Goal: Task Accomplishment & Management: Manage account settings

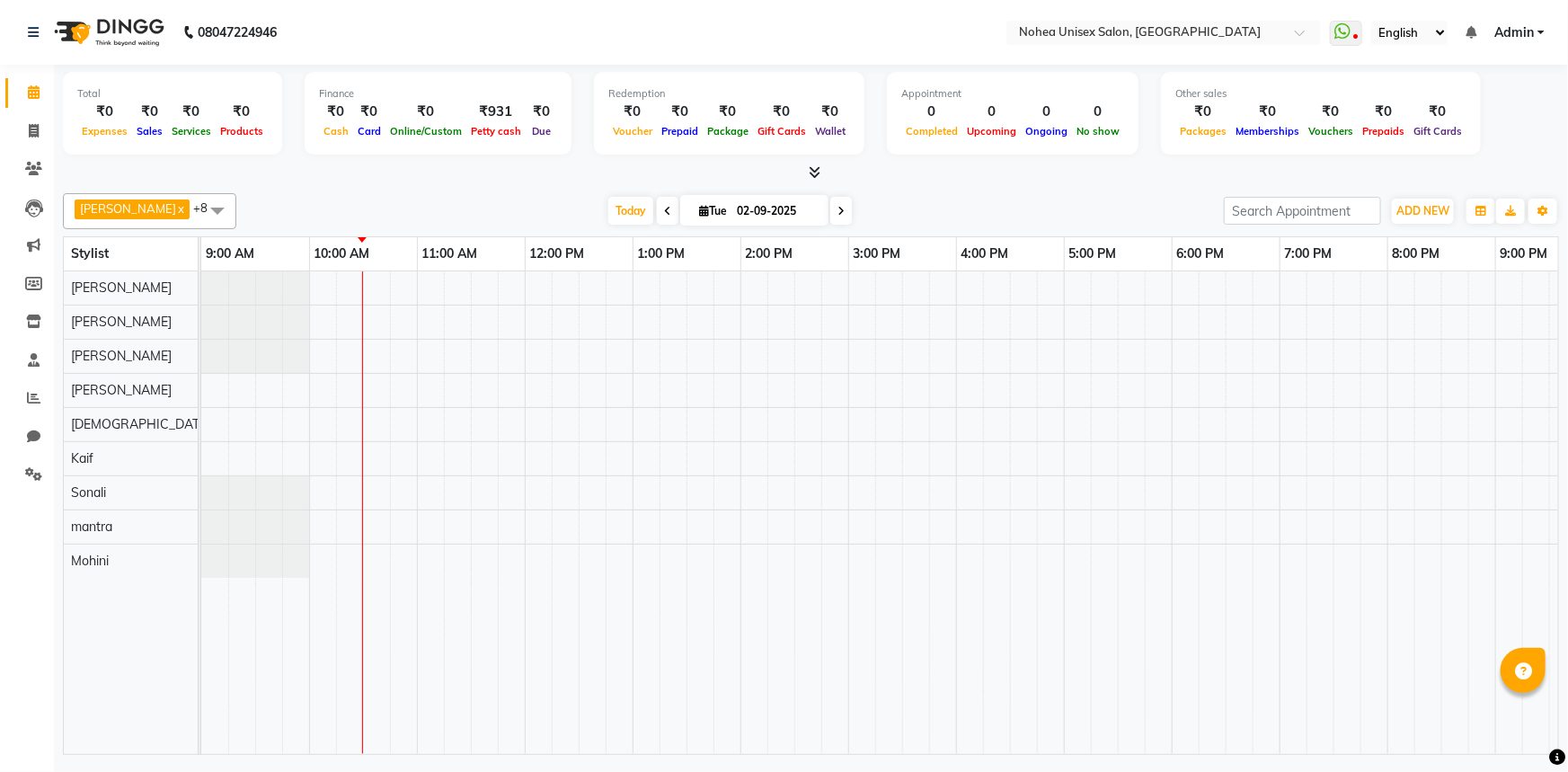
click at [916, 188] on div "[PERSON_NAME] x [PERSON_NAME] x mantra x [PERSON_NAME] x Kaif x [PERSON_NAME] x…" at bounding box center [811, 470] width 1497 height 568
click at [453, 173] on div at bounding box center [811, 173] width 1497 height 19
drag, startPoint x: 412, startPoint y: 266, endPoint x: 370, endPoint y: 266, distance: 42.0
click at [329, 315] on div at bounding box center [1010, 512] width 1618 height 482
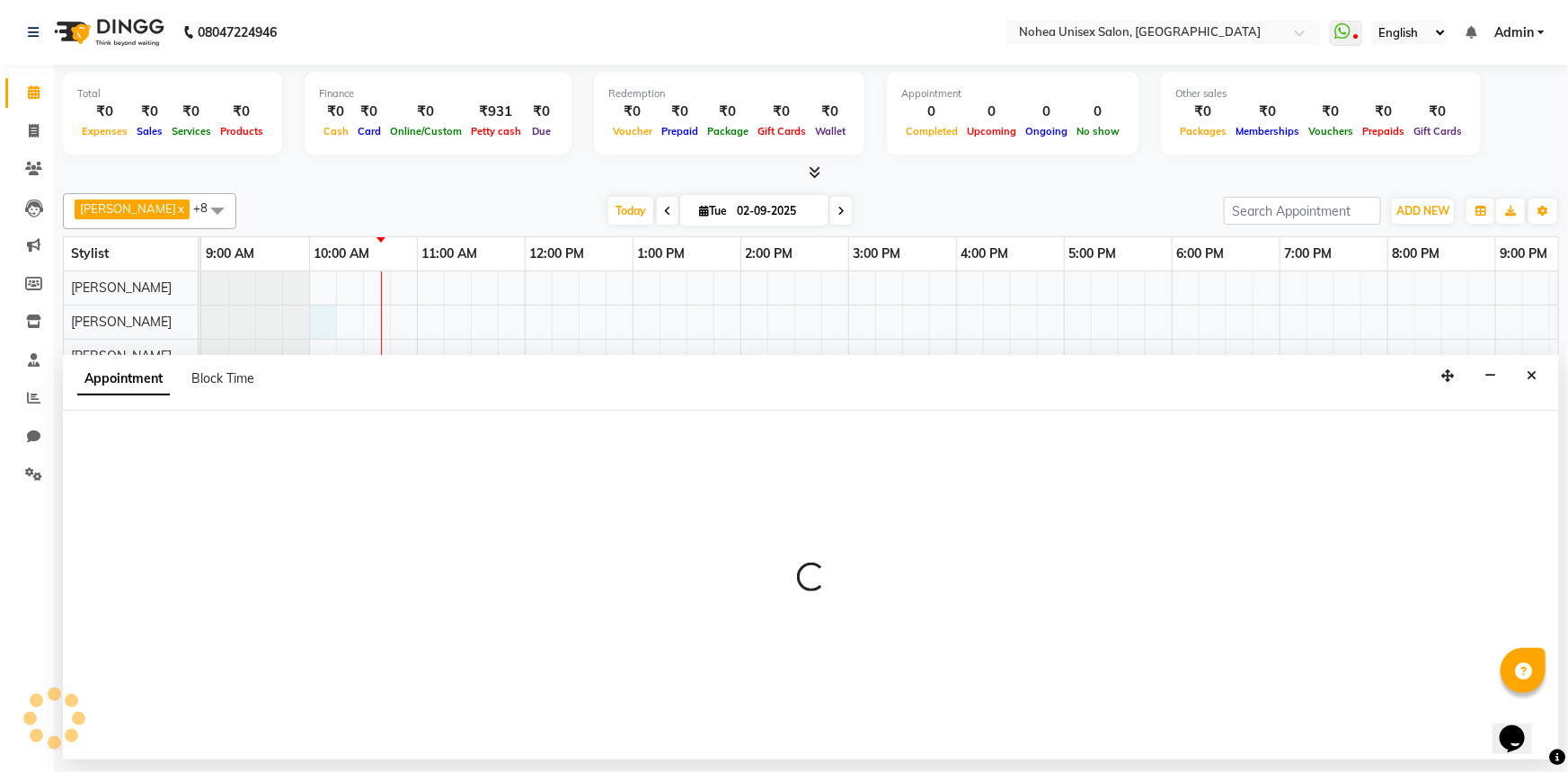
select select "76527"
select select "tentative"
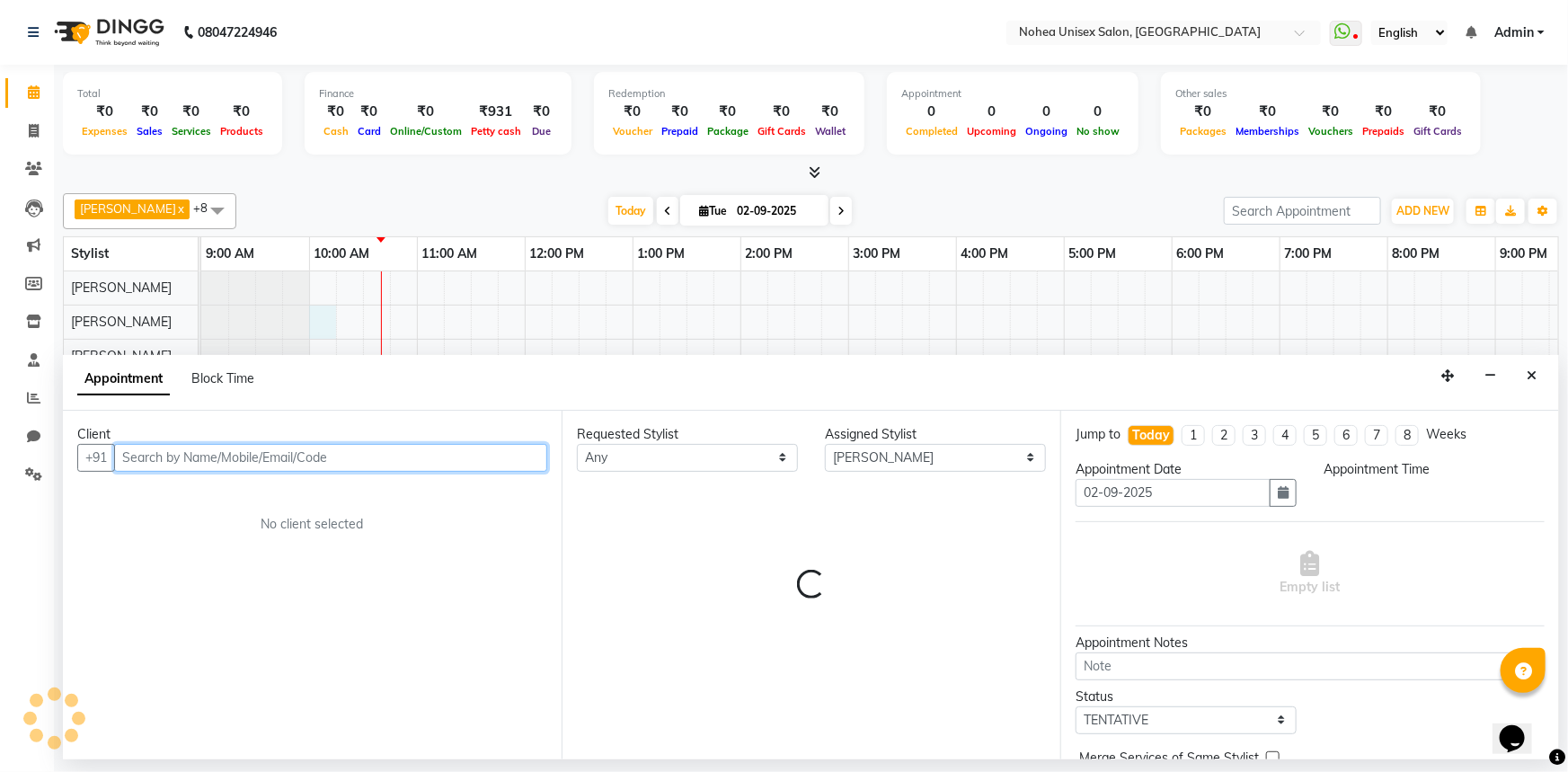
select select "600"
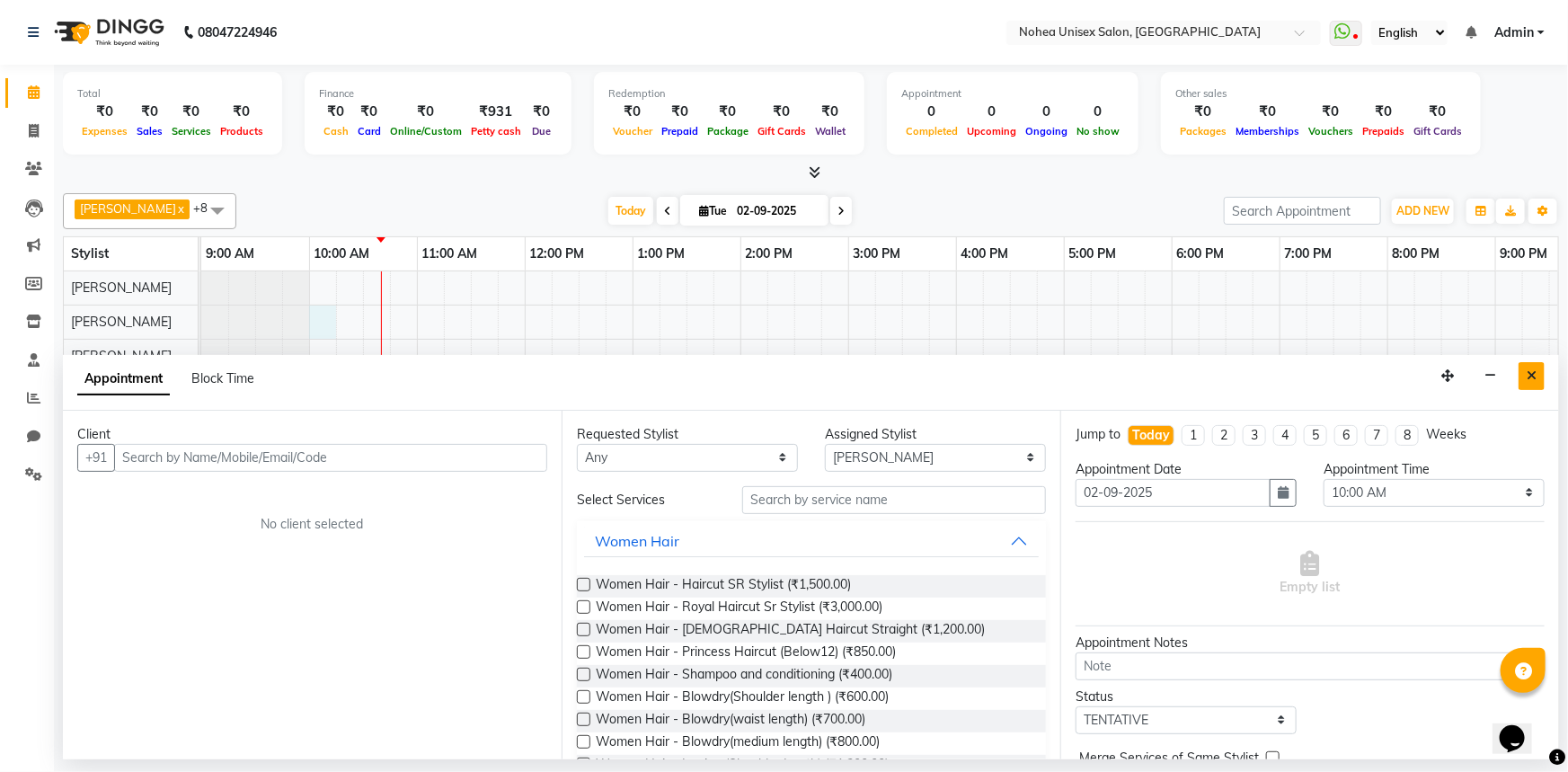
click at [1535, 369] on icon "Close" at bounding box center [1532, 375] width 10 height 12
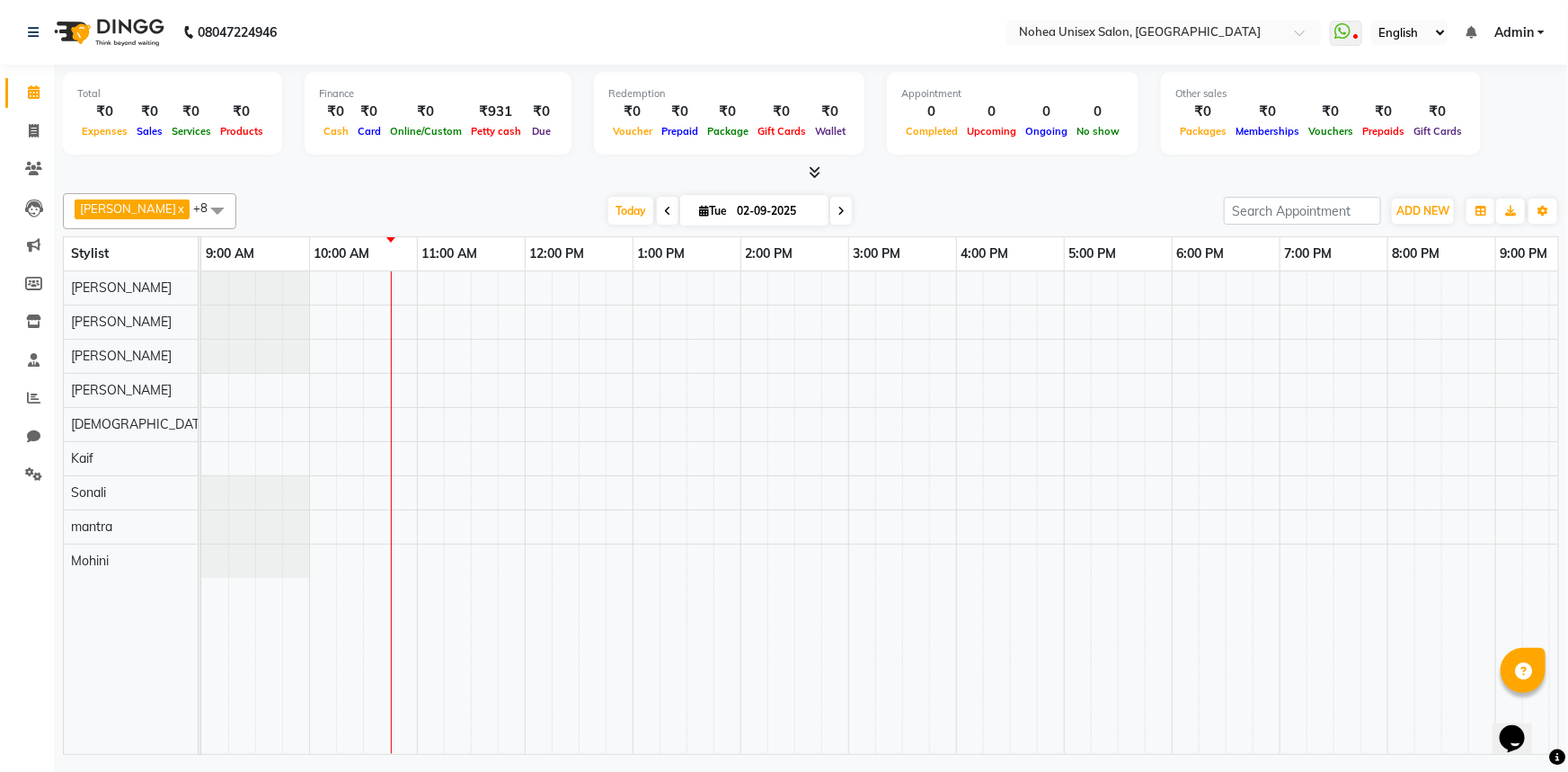
click at [815, 164] on span at bounding box center [811, 173] width 19 height 19
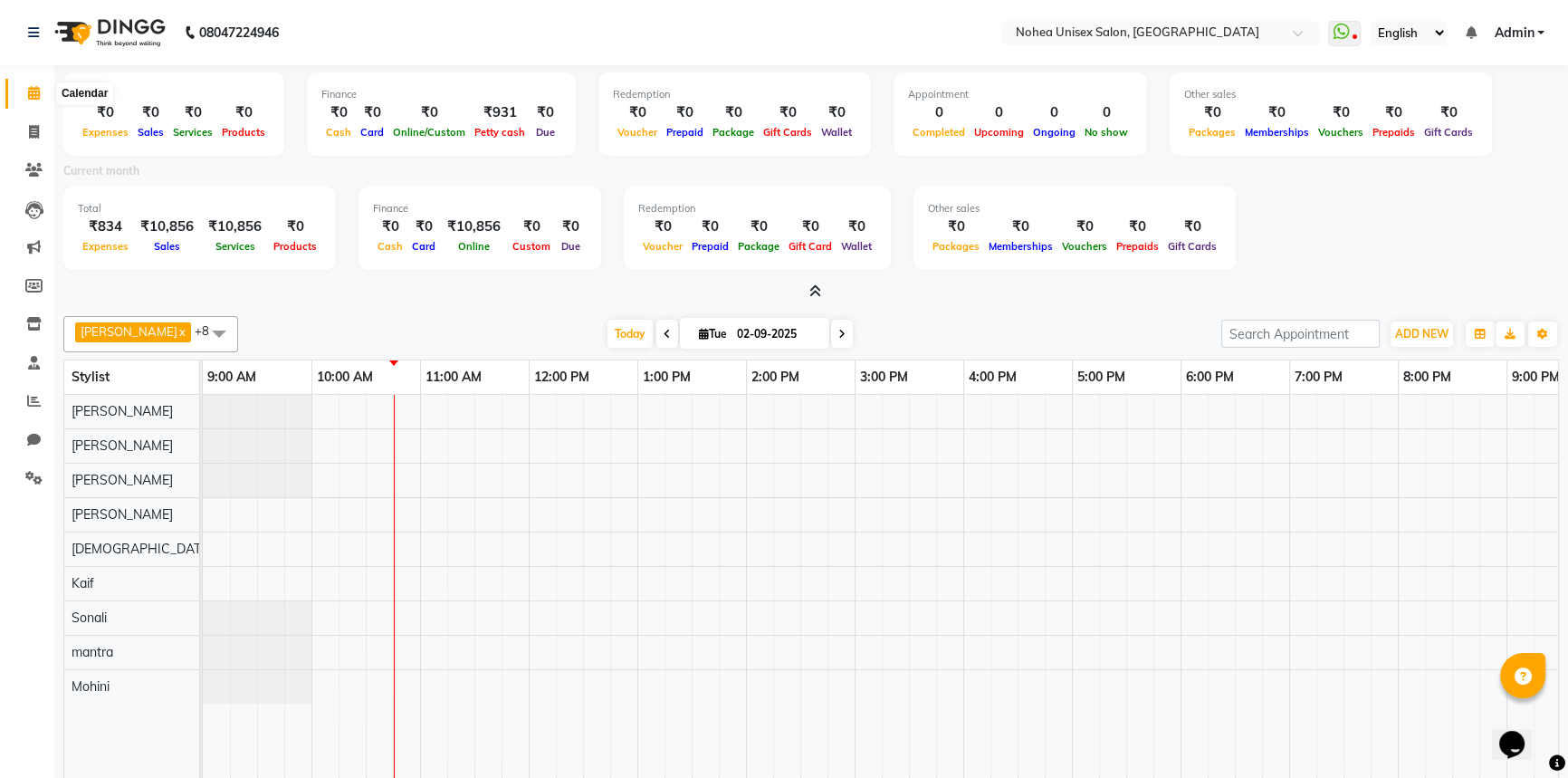
click at [36, 90] on icon at bounding box center [34, 92] width 11 height 13
click at [812, 288] on icon at bounding box center [815, 291] width 11 height 13
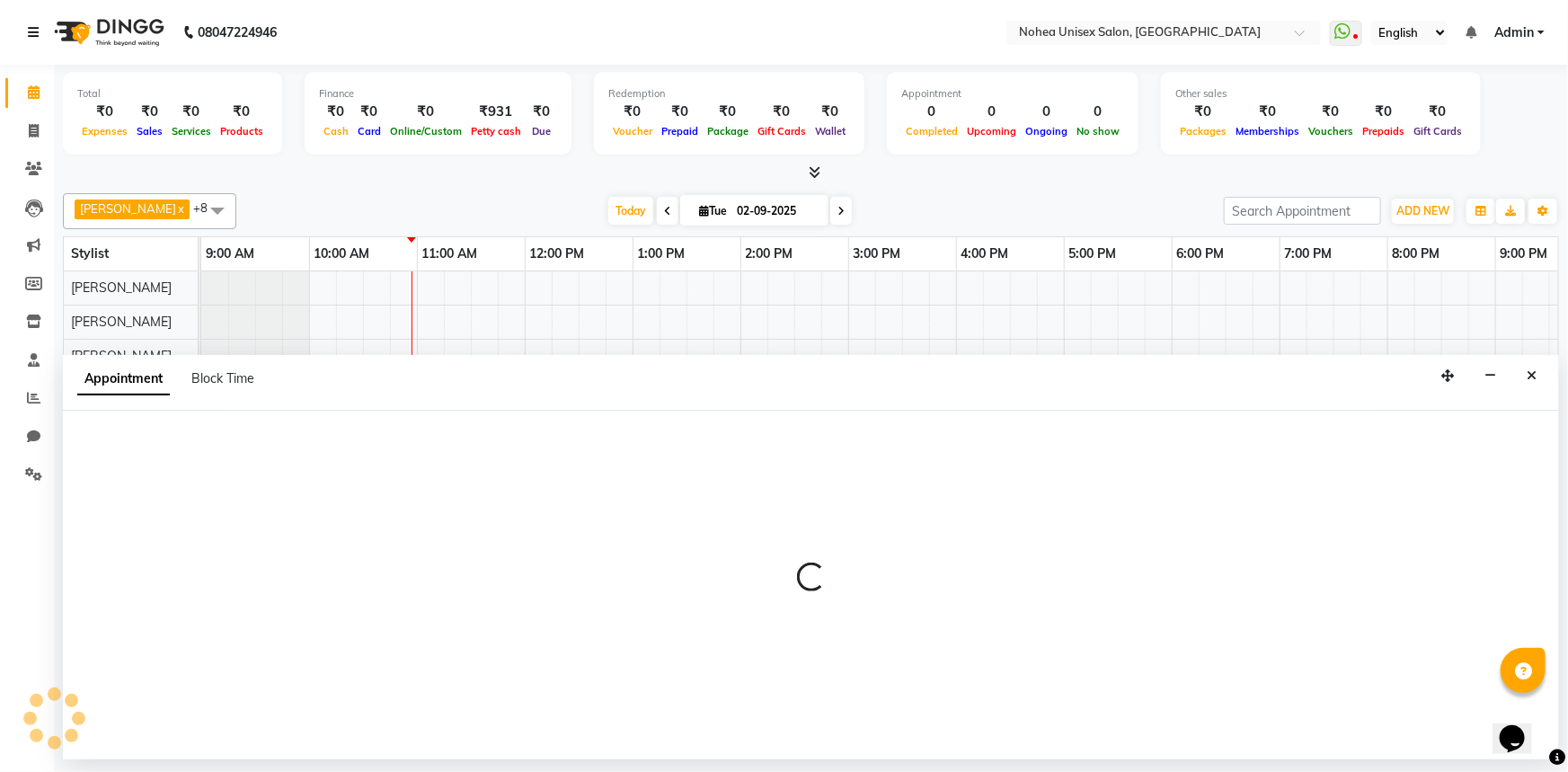
select select "80899"
select select "855"
select select "tentative"
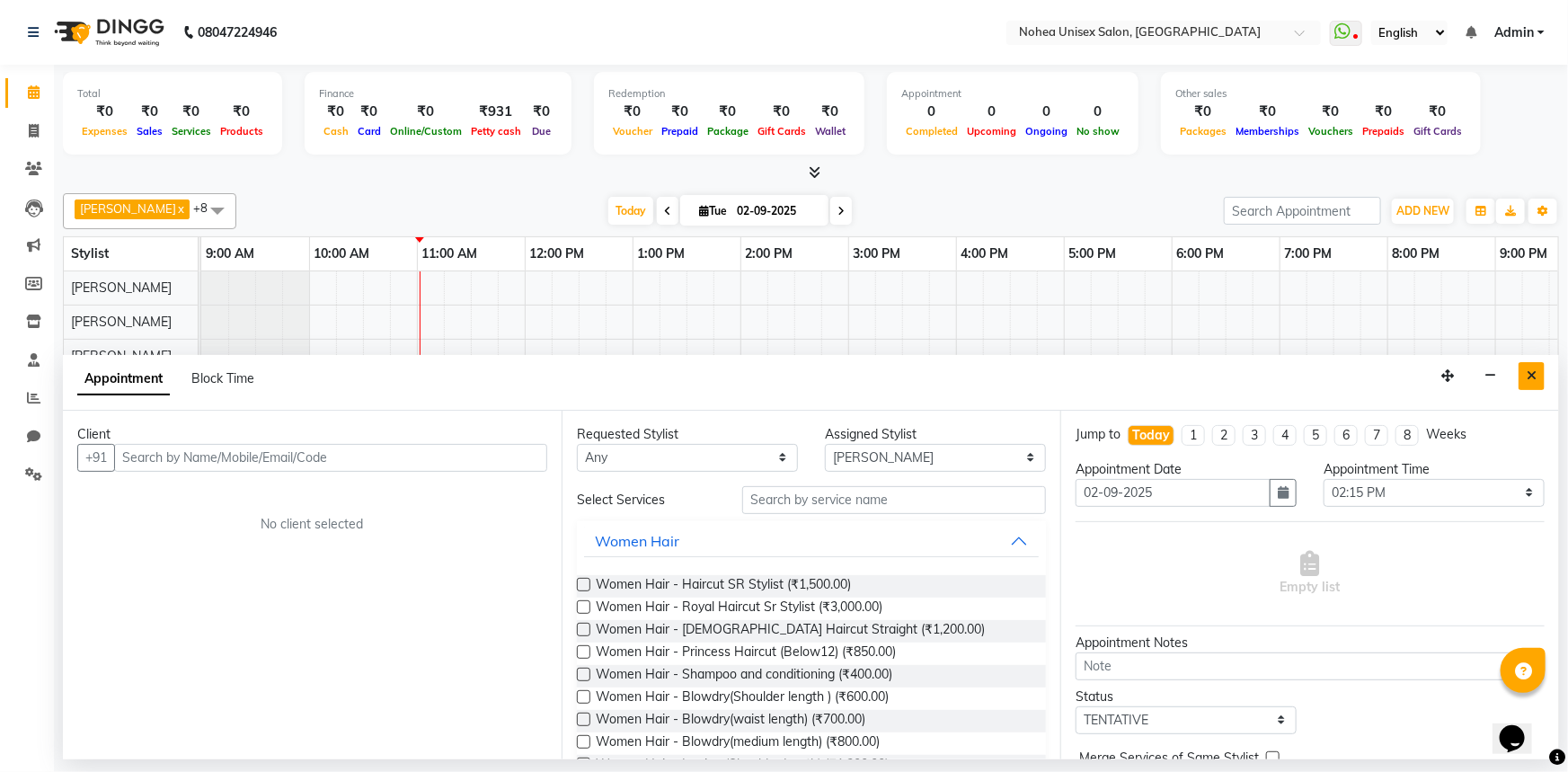
click at [1532, 369] on icon "Close" at bounding box center [1532, 375] width 10 height 12
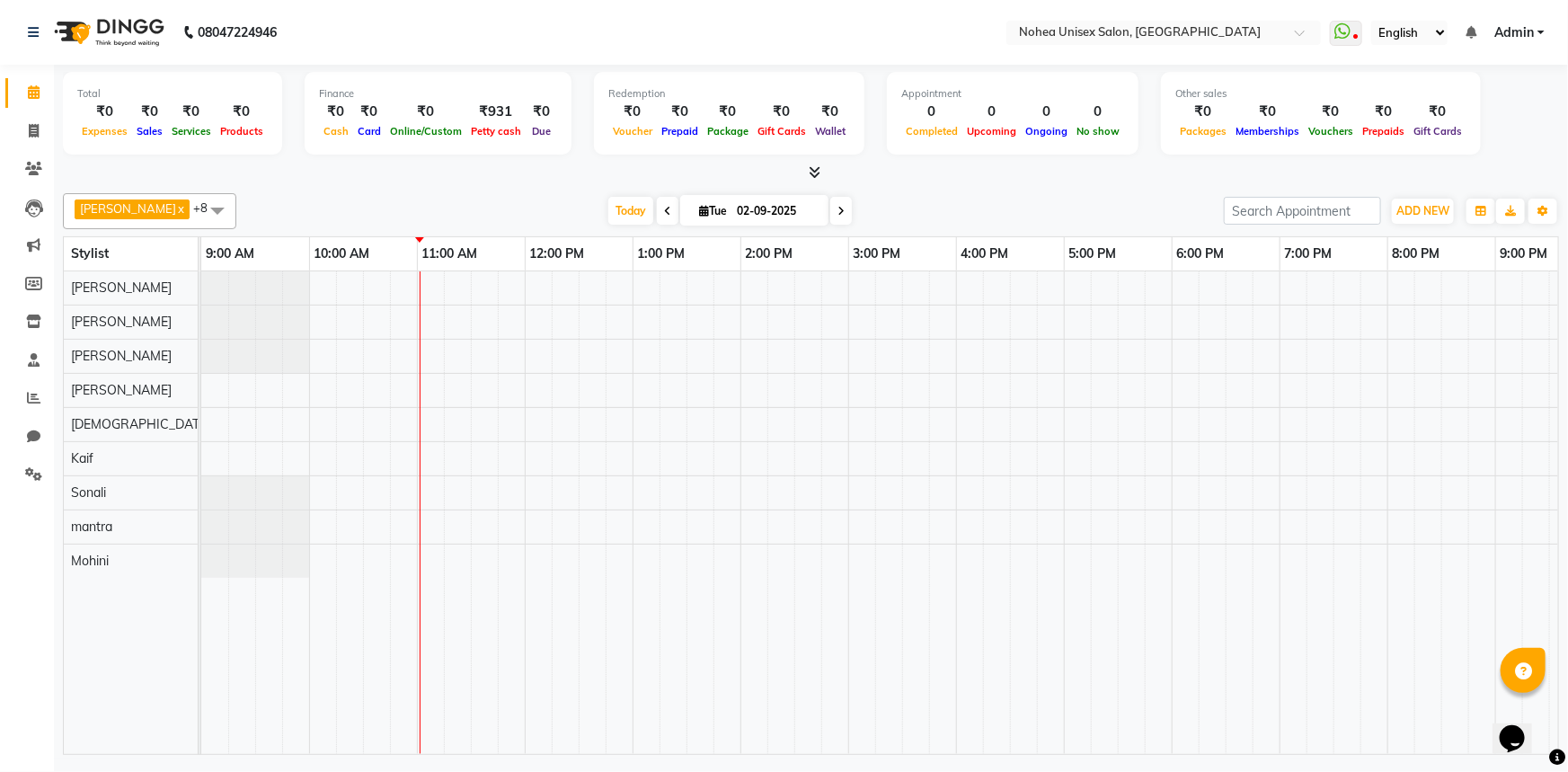
click at [657, 207] on span at bounding box center [668, 211] width 22 height 28
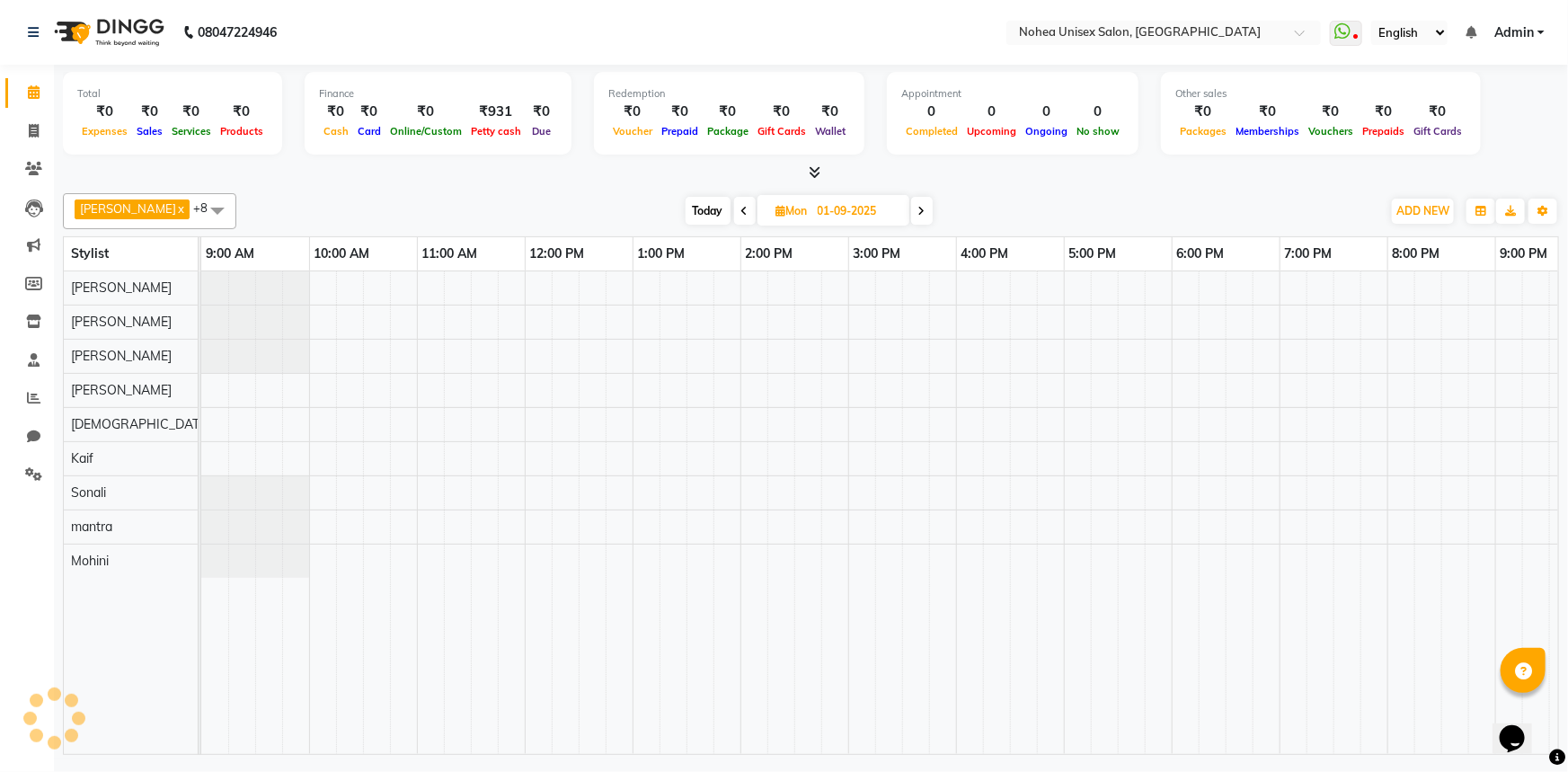
scroll to position [0, 216]
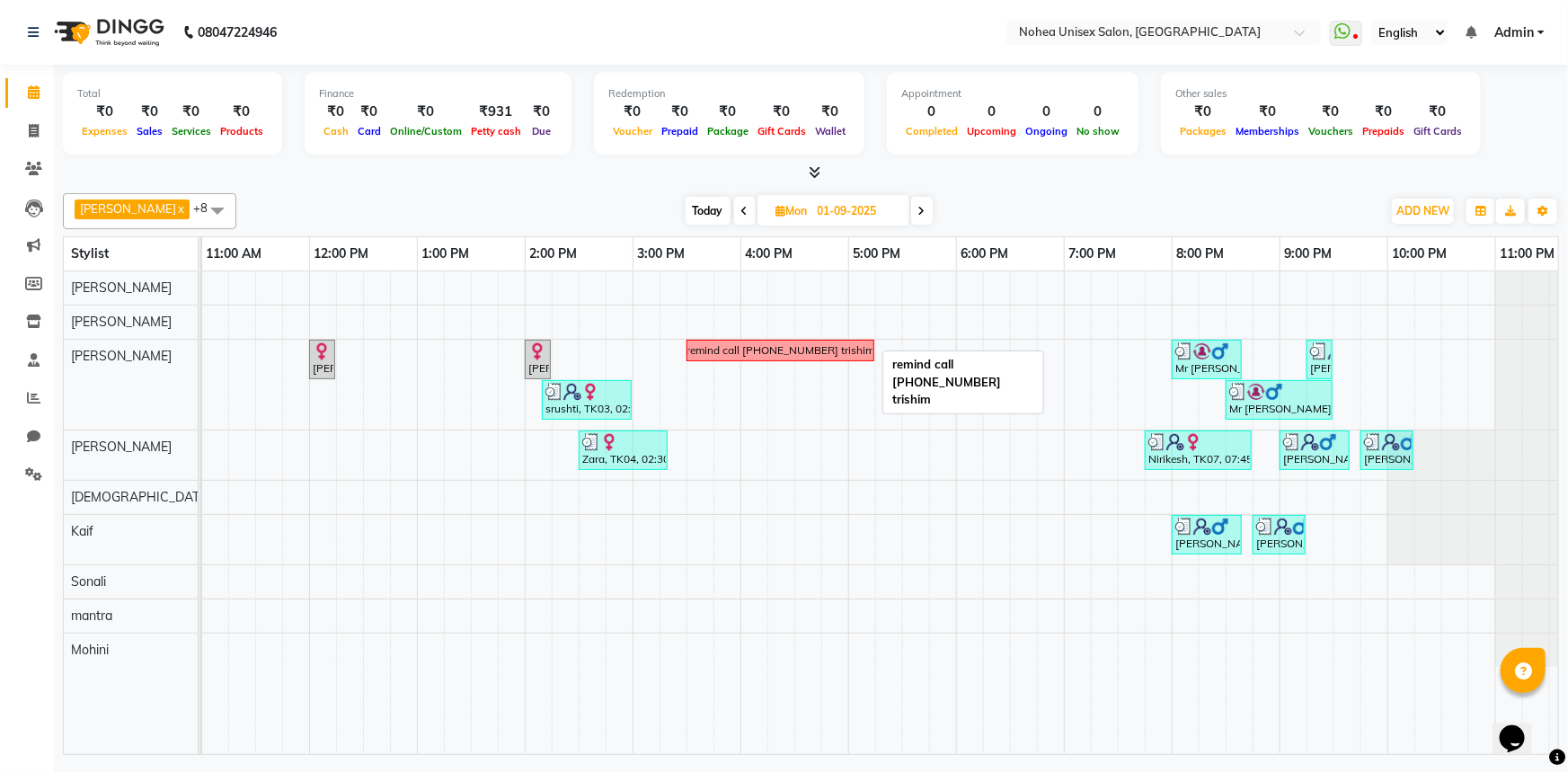
drag, startPoint x: 755, startPoint y: 346, endPoint x: 846, endPoint y: 344, distance: 91.0
click at [846, 344] on div "remind call [PHONE_NUMBER] trishim" at bounding box center [780, 350] width 188 height 16
click at [1004, 167] on div at bounding box center [811, 173] width 1497 height 19
click at [527, 204] on div "Today Mon 01-09-2025" at bounding box center [808, 210] width 1127 height 27
click at [698, 217] on span "Today" at bounding box center [708, 211] width 45 height 28
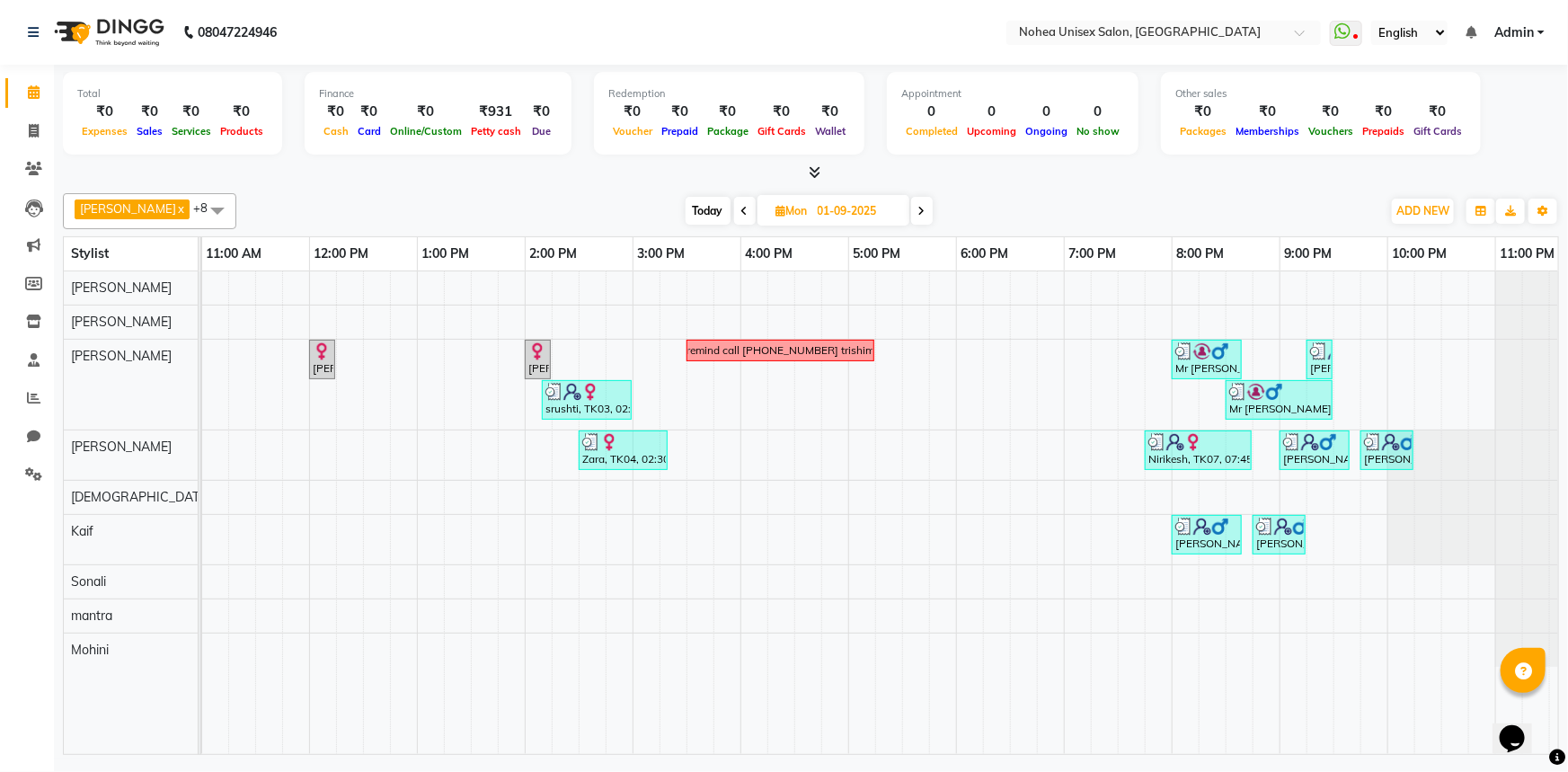
type input "02-09-2025"
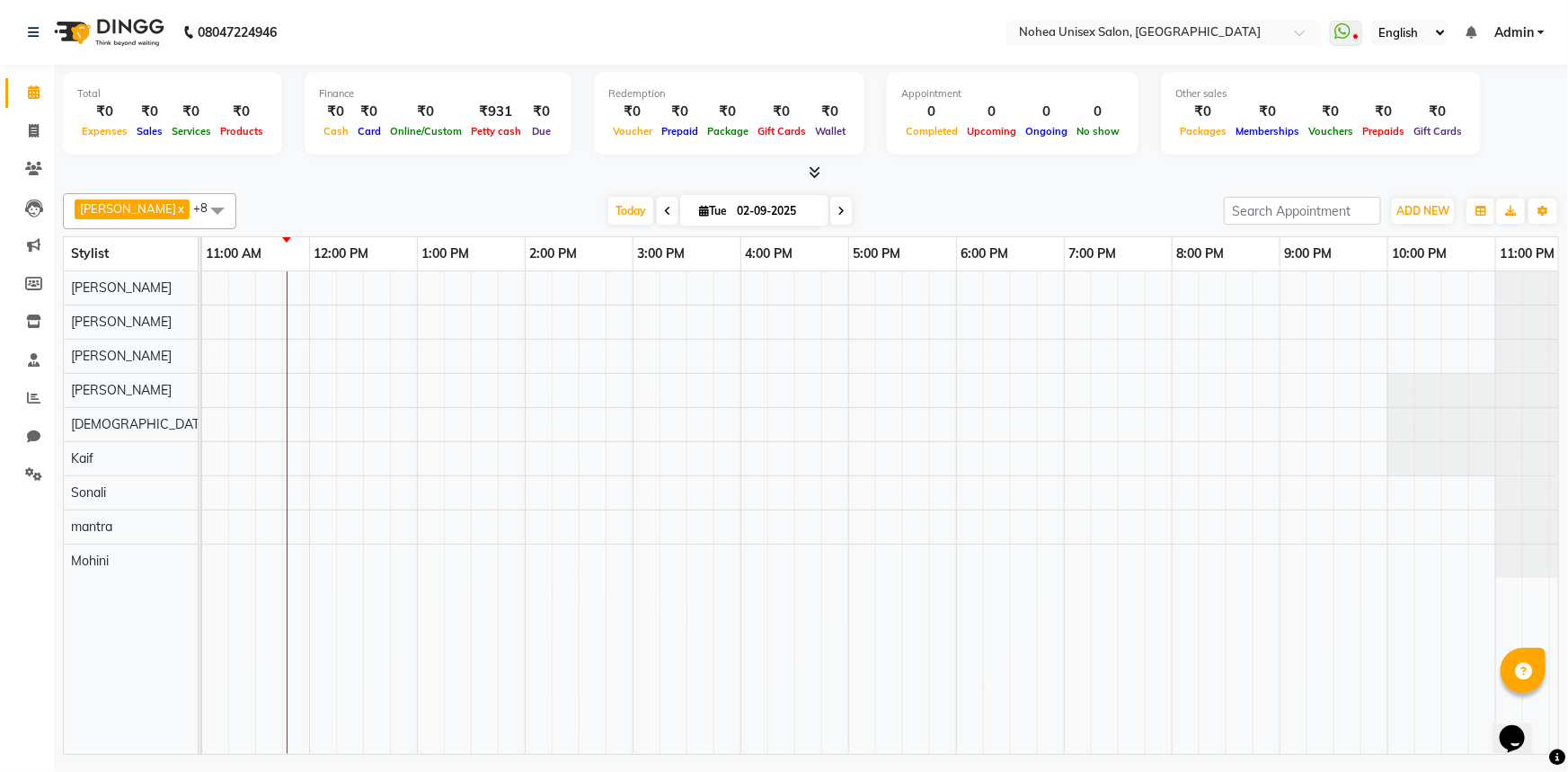
click at [913, 204] on div "[DATE] [DATE]" at bounding box center [729, 210] width 970 height 27
click at [925, 215] on div "[DATE] [DATE]" at bounding box center [729, 210] width 970 height 27
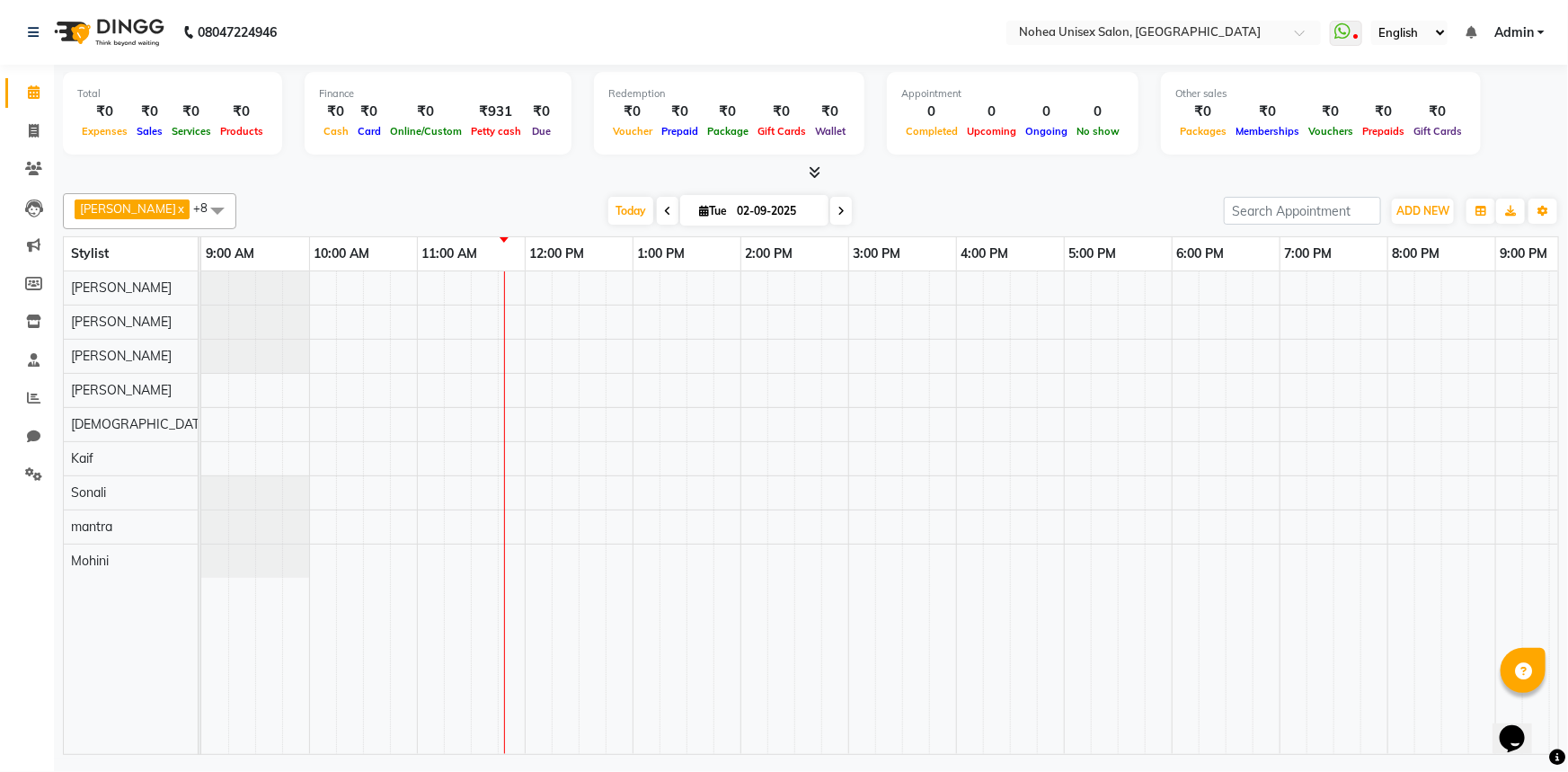
scroll to position [0, 260]
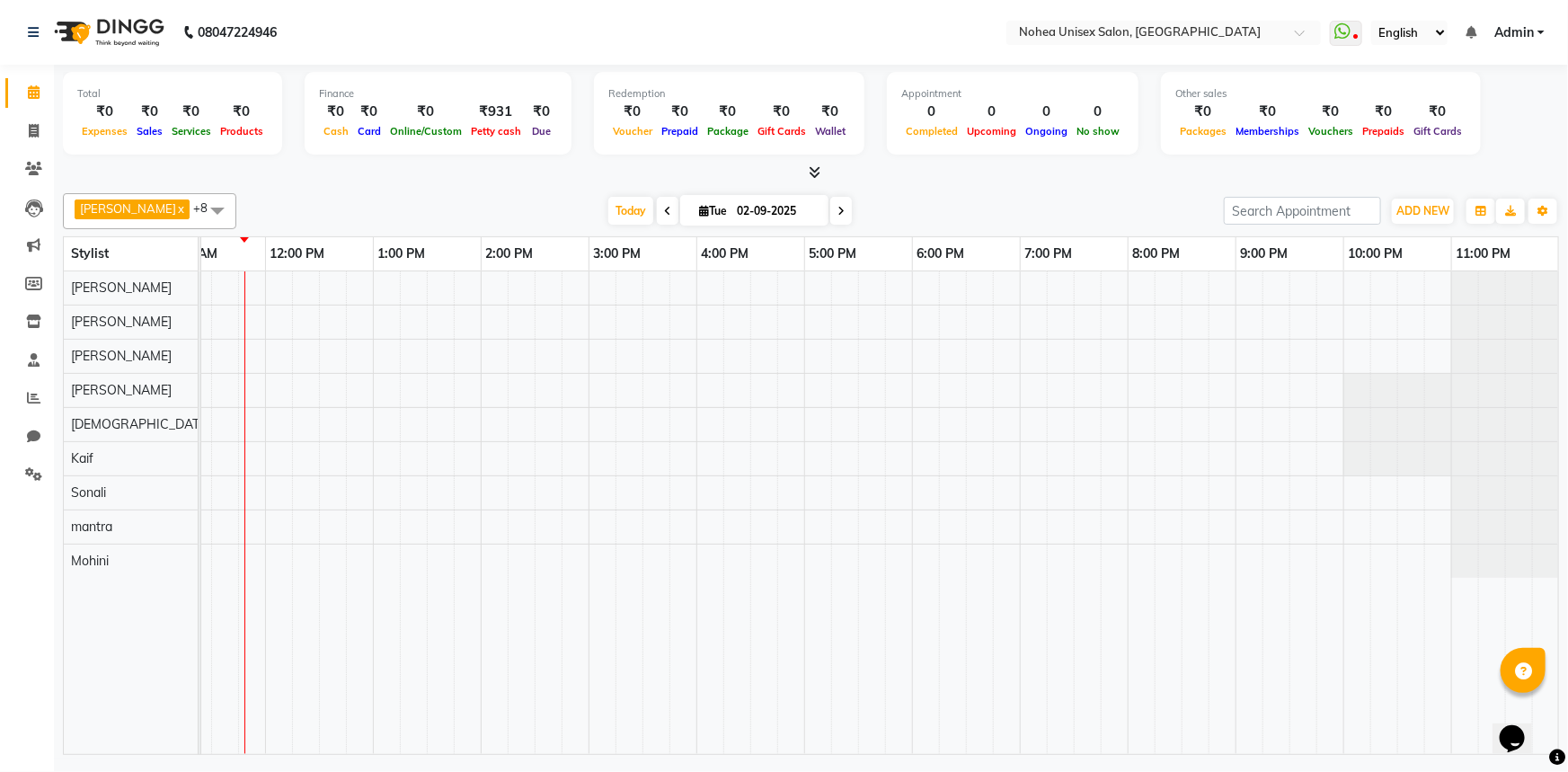
click at [957, 169] on div at bounding box center [811, 173] width 1497 height 19
click at [1050, 187] on div "[PERSON_NAME] x [PERSON_NAME] x mantra x [PERSON_NAME] x Kaif x [PERSON_NAME] x…" at bounding box center [811, 470] width 1497 height 568
click at [402, 739] on td at bounding box center [413, 512] width 27 height 482
click at [930, 180] on div at bounding box center [811, 173] width 1497 height 19
click at [946, 215] on div "[DATE] [DATE]" at bounding box center [729, 210] width 970 height 27
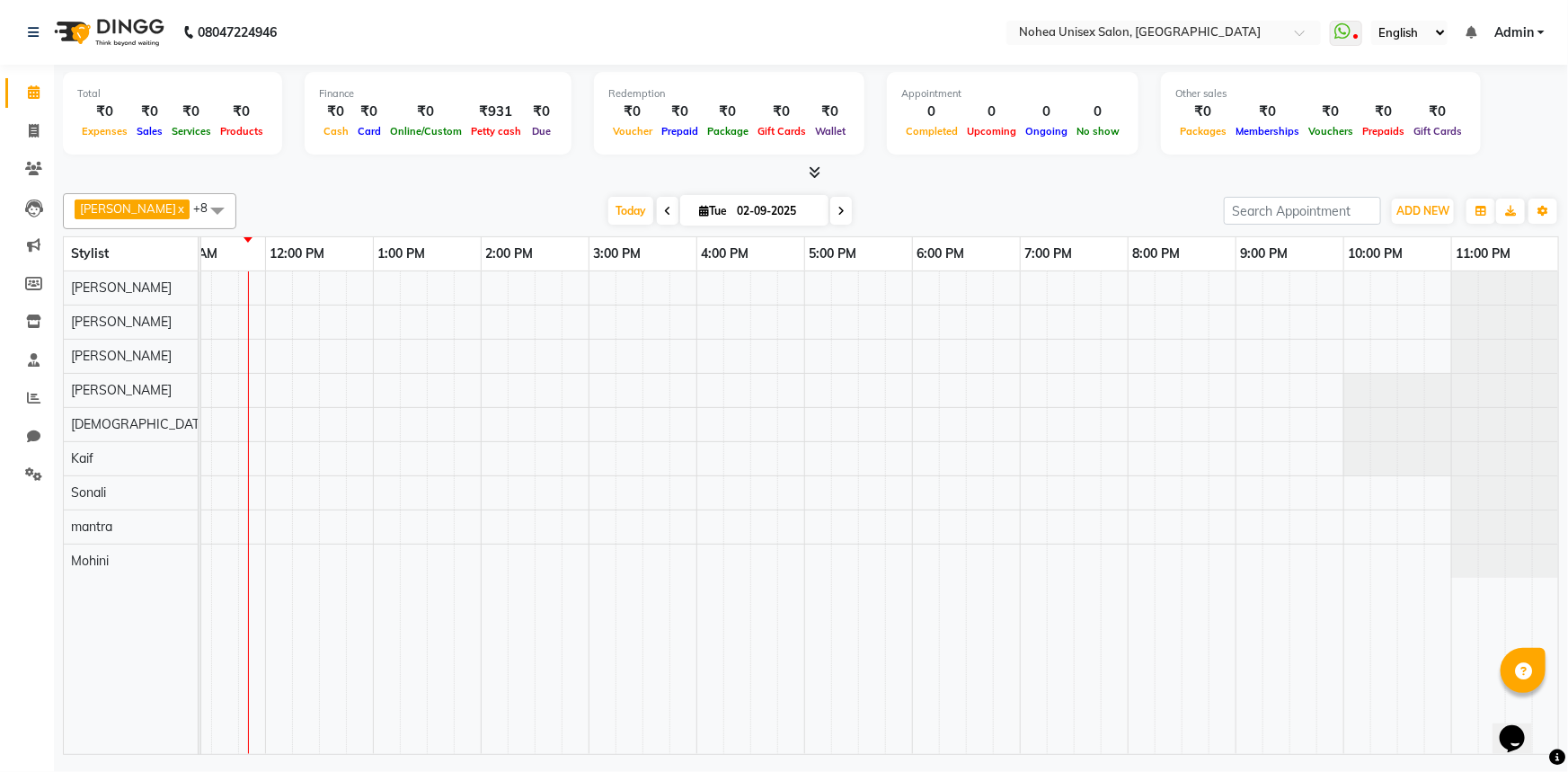
click at [1037, 208] on div "[DATE] [DATE]" at bounding box center [729, 210] width 970 height 27
click at [1004, 189] on div "[PERSON_NAME] x [PERSON_NAME] x mantra x [PERSON_NAME] x Kaif x [PERSON_NAME] x…" at bounding box center [811, 470] width 1497 height 568
click at [970, 197] on div "[DATE] [DATE]" at bounding box center [729, 210] width 970 height 27
click at [400, 738] on td at bounding box center [413, 512] width 27 height 482
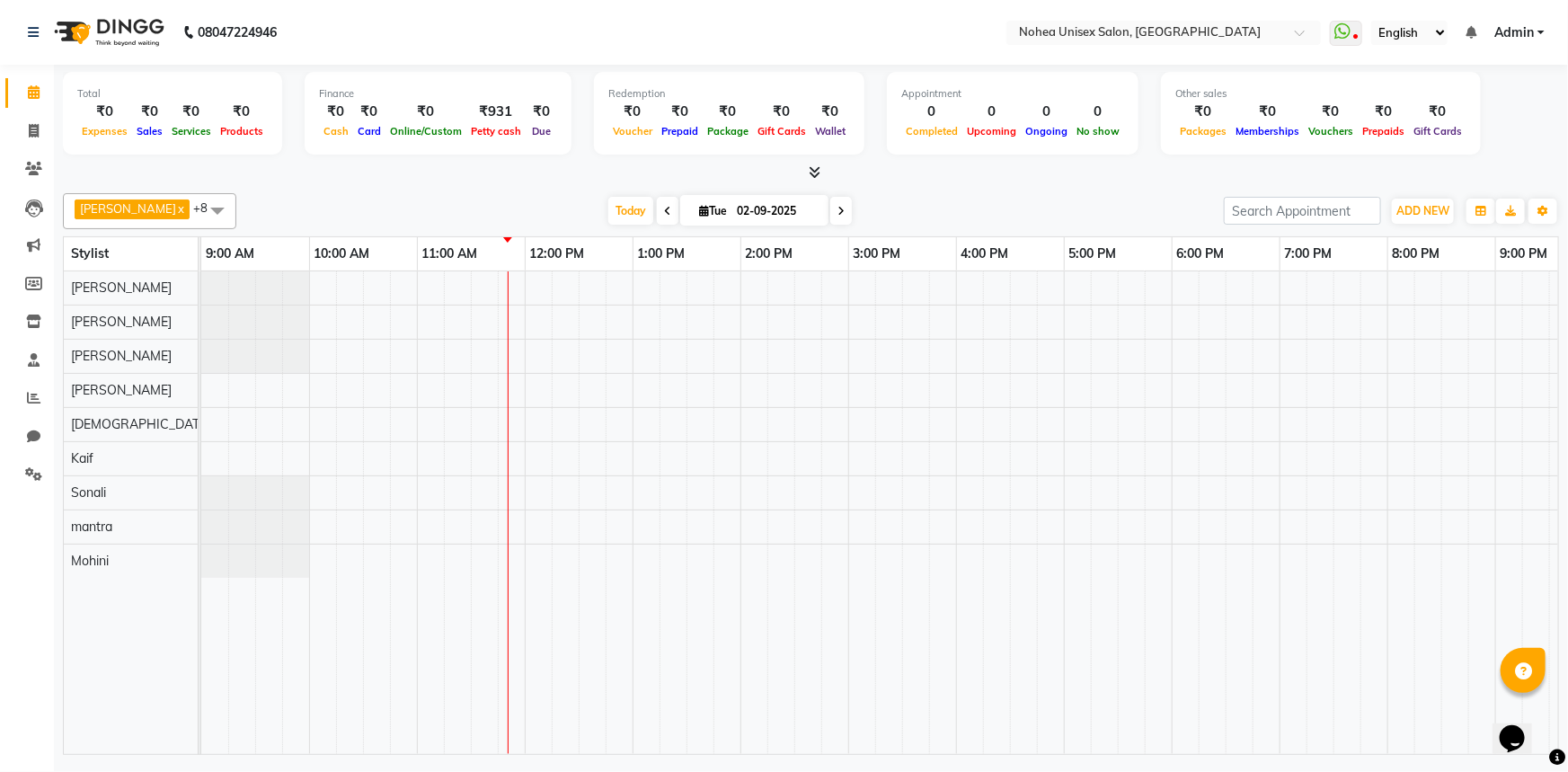
click at [459, 202] on div "[DATE] [DATE]" at bounding box center [729, 210] width 970 height 27
click at [984, 211] on div "[DATE] [DATE]" at bounding box center [729, 210] width 970 height 27
click at [1107, 202] on div "[DATE] [DATE]" at bounding box center [729, 210] width 970 height 27
click at [1073, 197] on div "[DATE] [DATE]" at bounding box center [729, 210] width 970 height 27
click at [942, 204] on div "[DATE] [DATE]" at bounding box center [729, 210] width 970 height 27
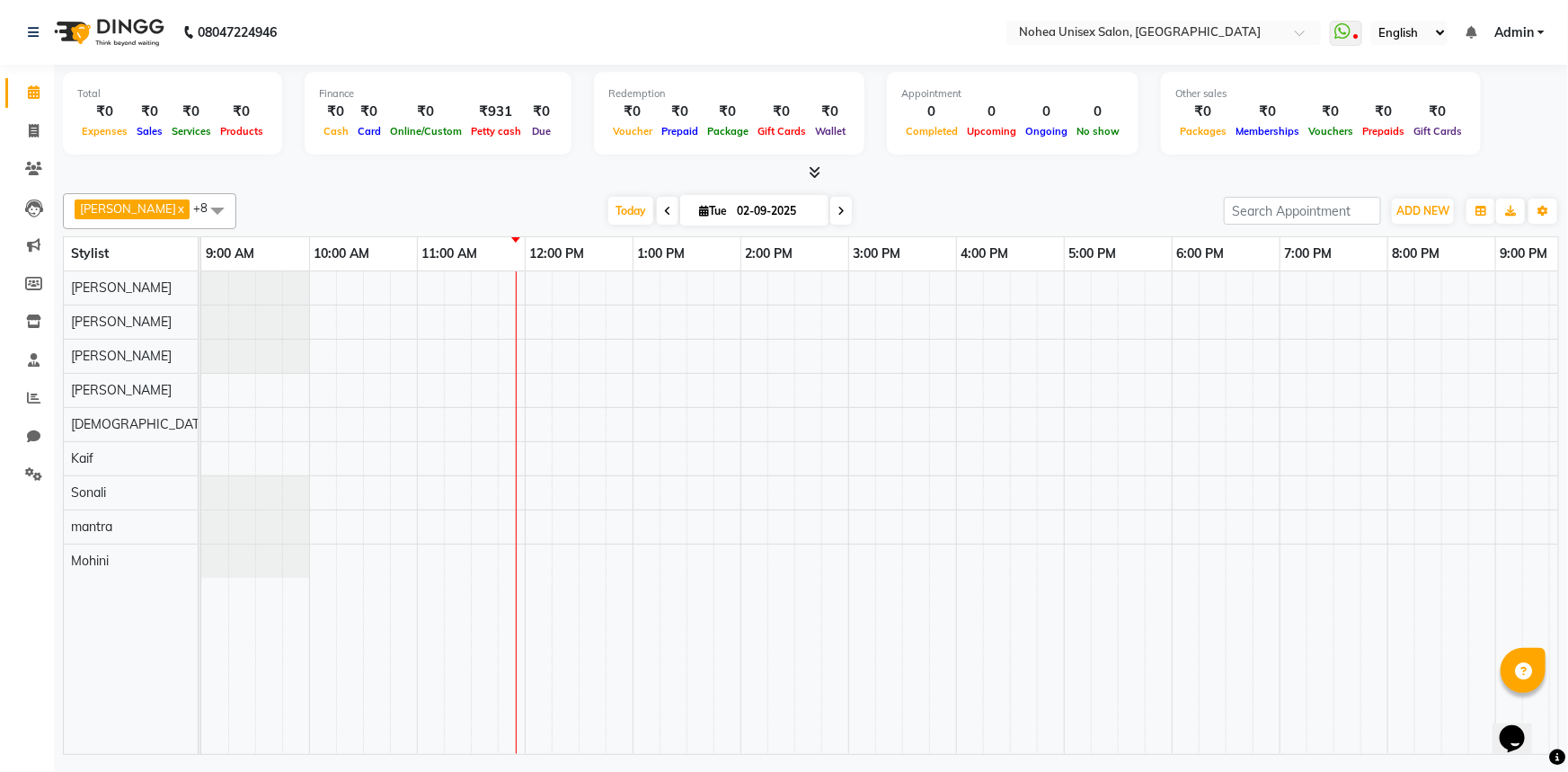
click at [962, 178] on div at bounding box center [811, 173] width 1497 height 19
click at [992, 204] on div "[DATE] [DATE]" at bounding box center [729, 210] width 970 height 27
click at [492, 206] on div "[DATE] [DATE]" at bounding box center [729, 210] width 970 height 27
click at [973, 215] on div "[DATE] [DATE]" at bounding box center [729, 210] width 970 height 27
click at [490, 201] on div "[DATE] [DATE]" at bounding box center [729, 210] width 970 height 27
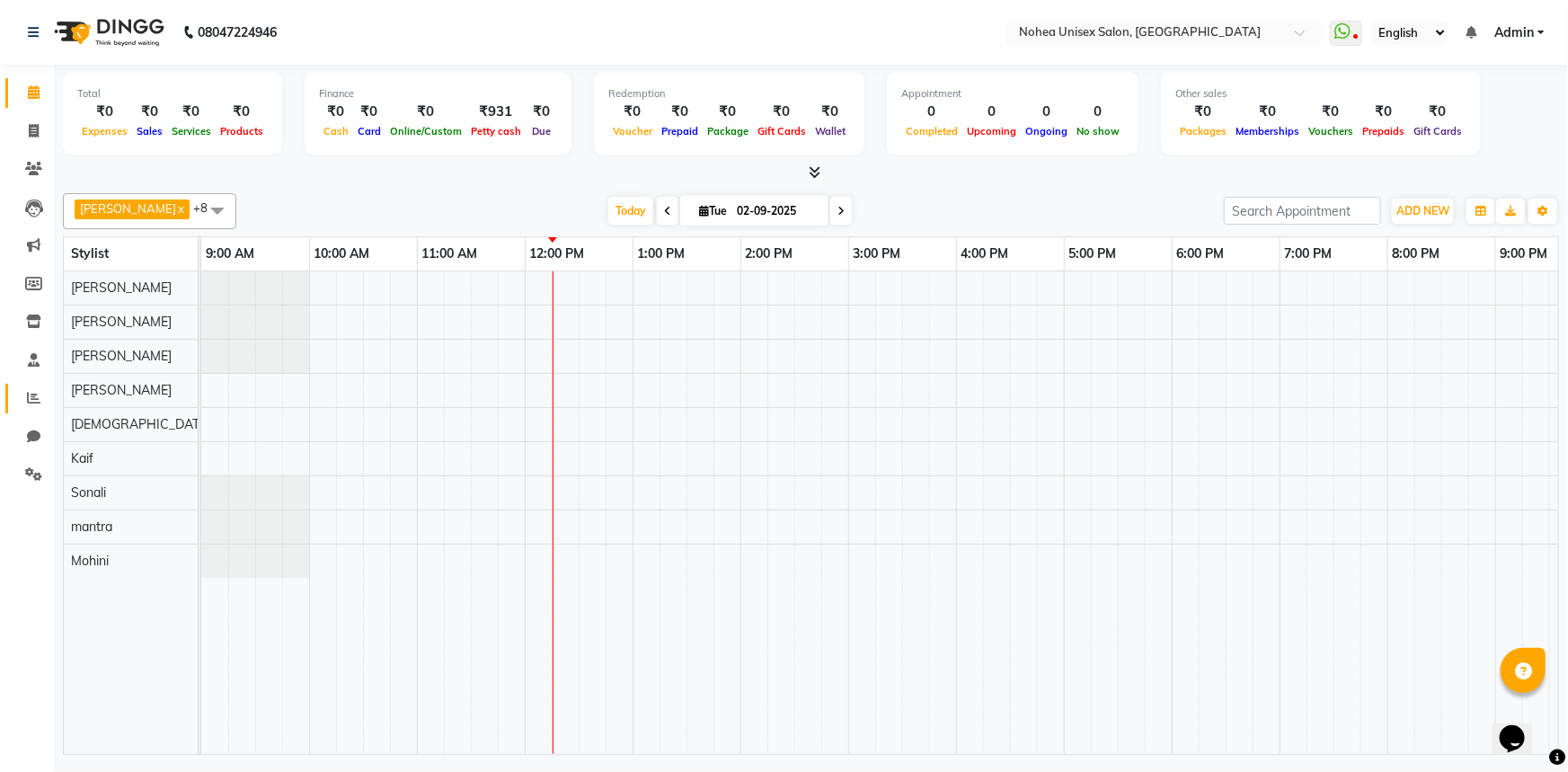
drag, startPoint x: 35, startPoint y: 383, endPoint x: 53, endPoint y: 436, distance: 56.0
click at [35, 384] on link "Reports" at bounding box center [27, 398] width 43 height 30
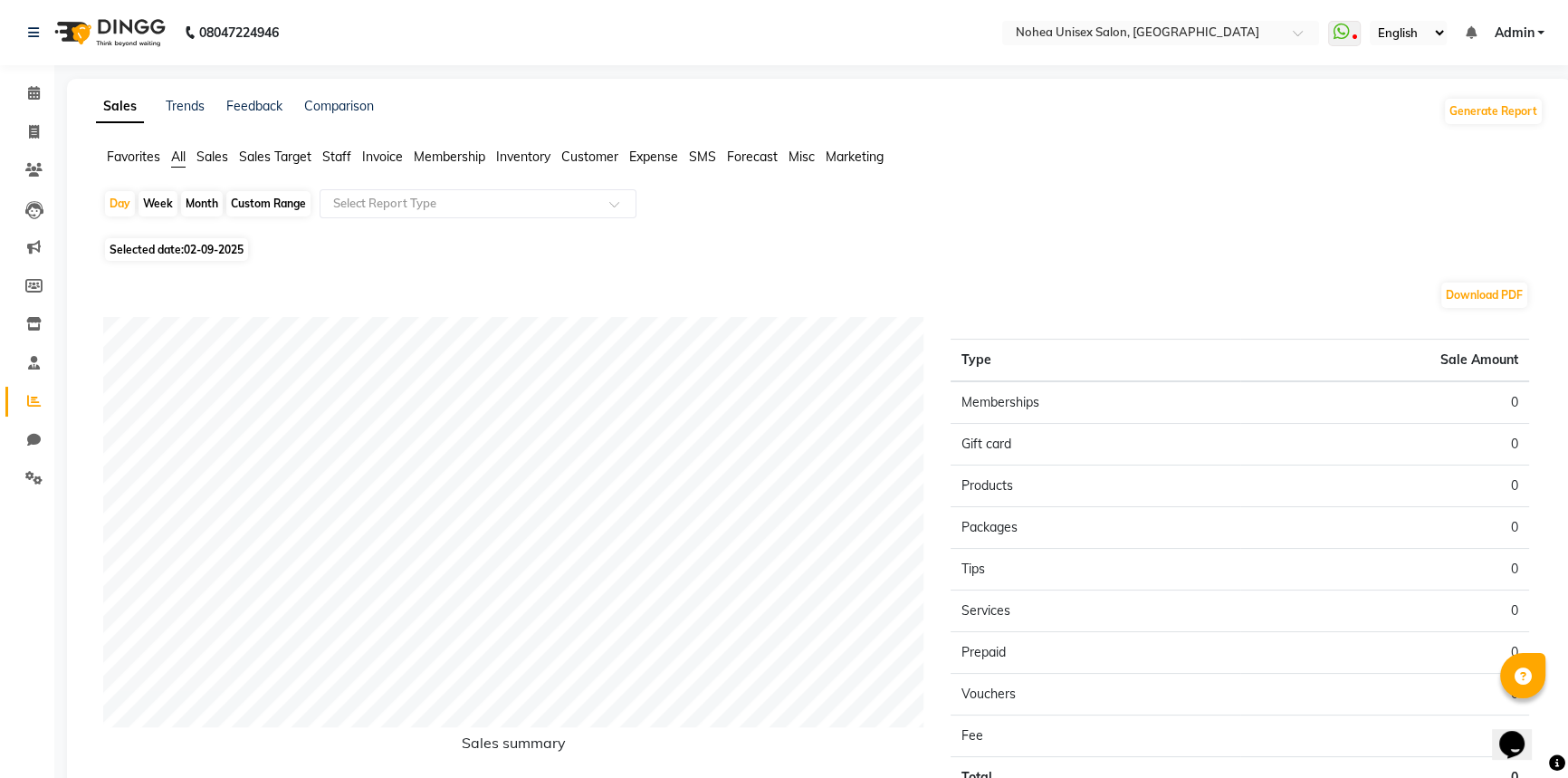
click at [658, 154] on span "Expense" at bounding box center [654, 156] width 49 height 16
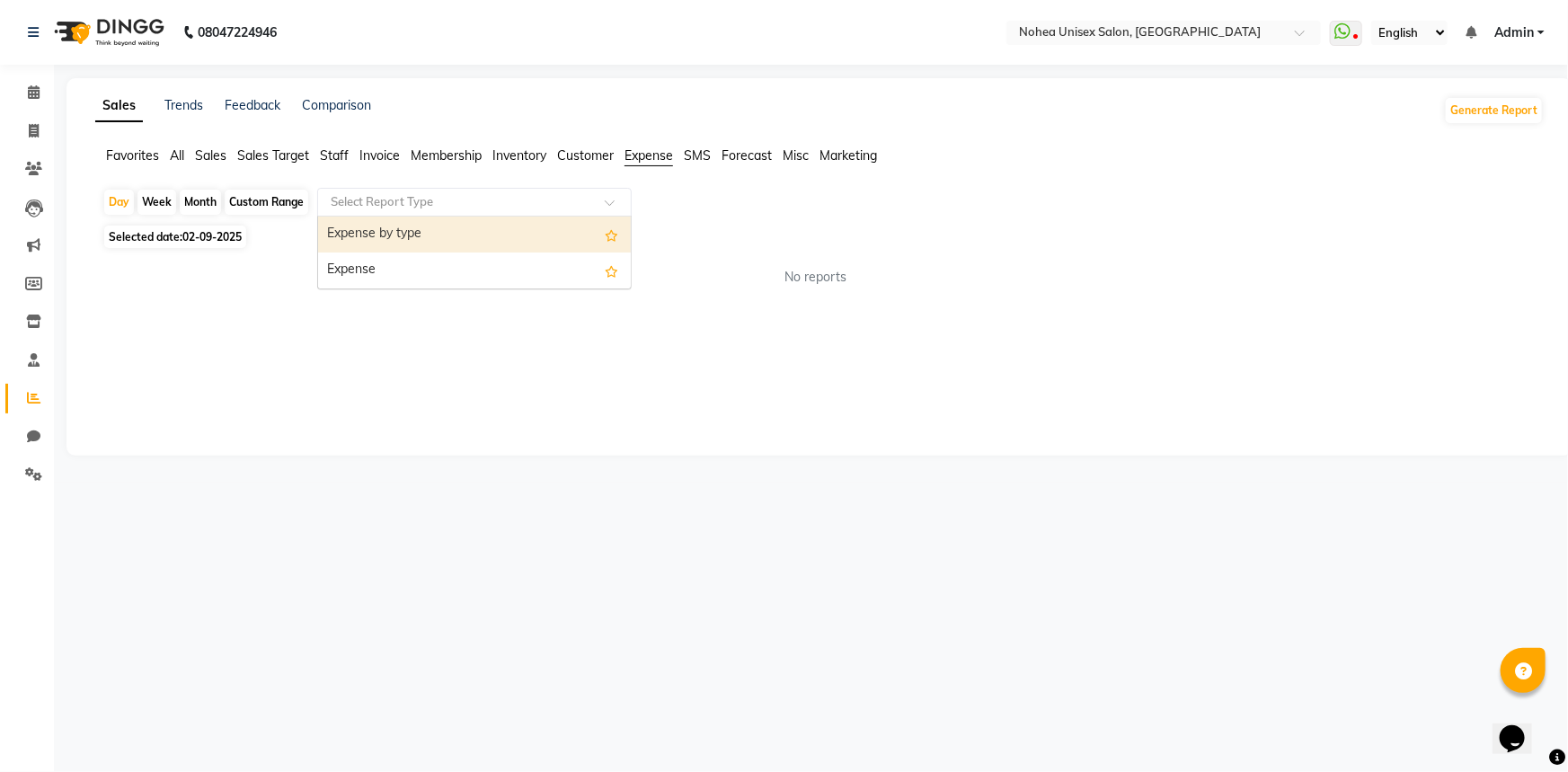
click at [519, 210] on div "Select Report Type" at bounding box center [460, 202] width 278 height 18
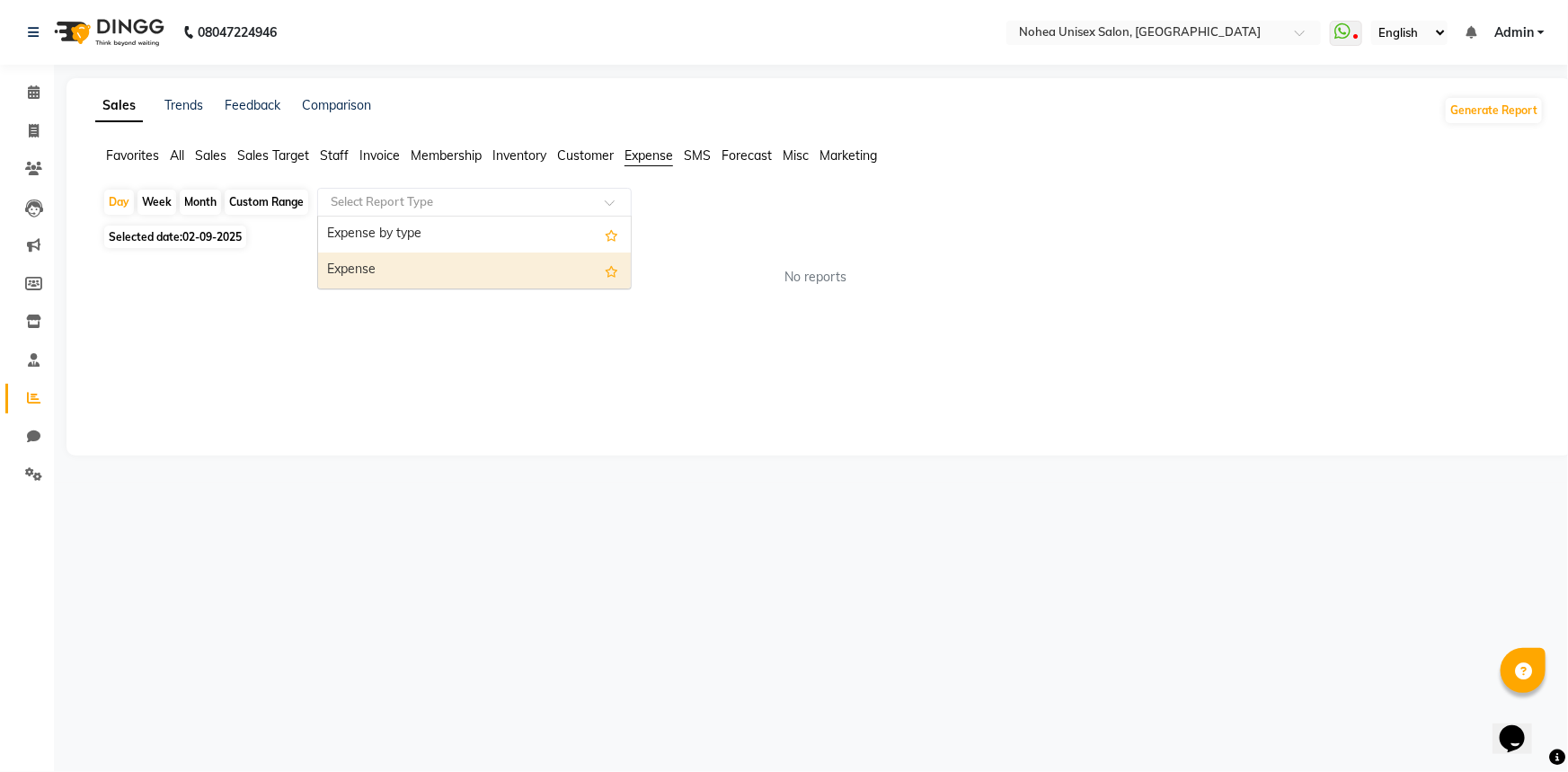
click at [399, 276] on div "Expense" at bounding box center [474, 270] width 313 height 36
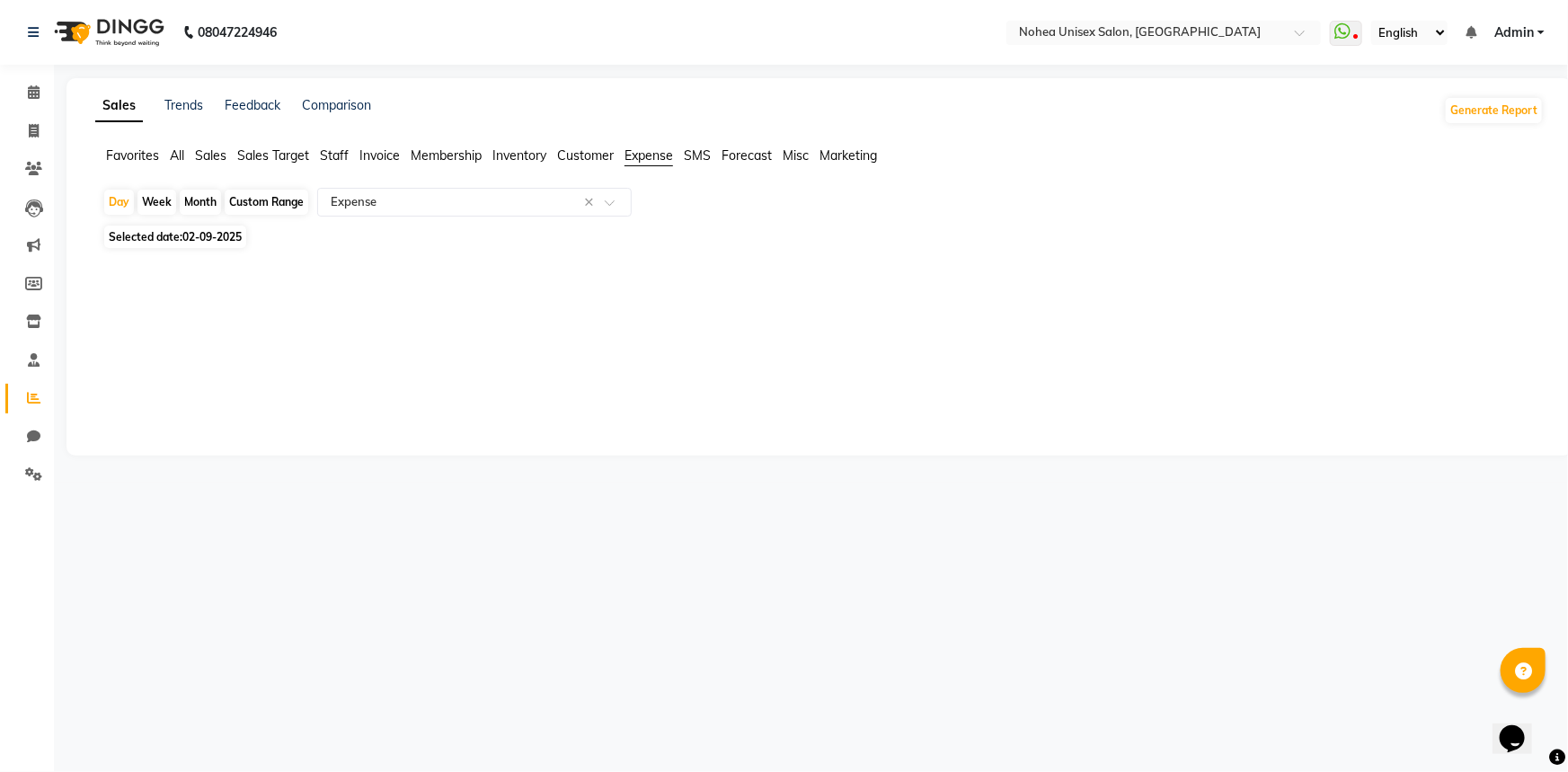
drag, startPoint x: 186, startPoint y: 231, endPoint x: 188, endPoint y: 245, distance: 14.1
click at [186, 233] on span "02-09-2025" at bounding box center [211, 236] width 59 height 13
select select "9"
select select "2025"
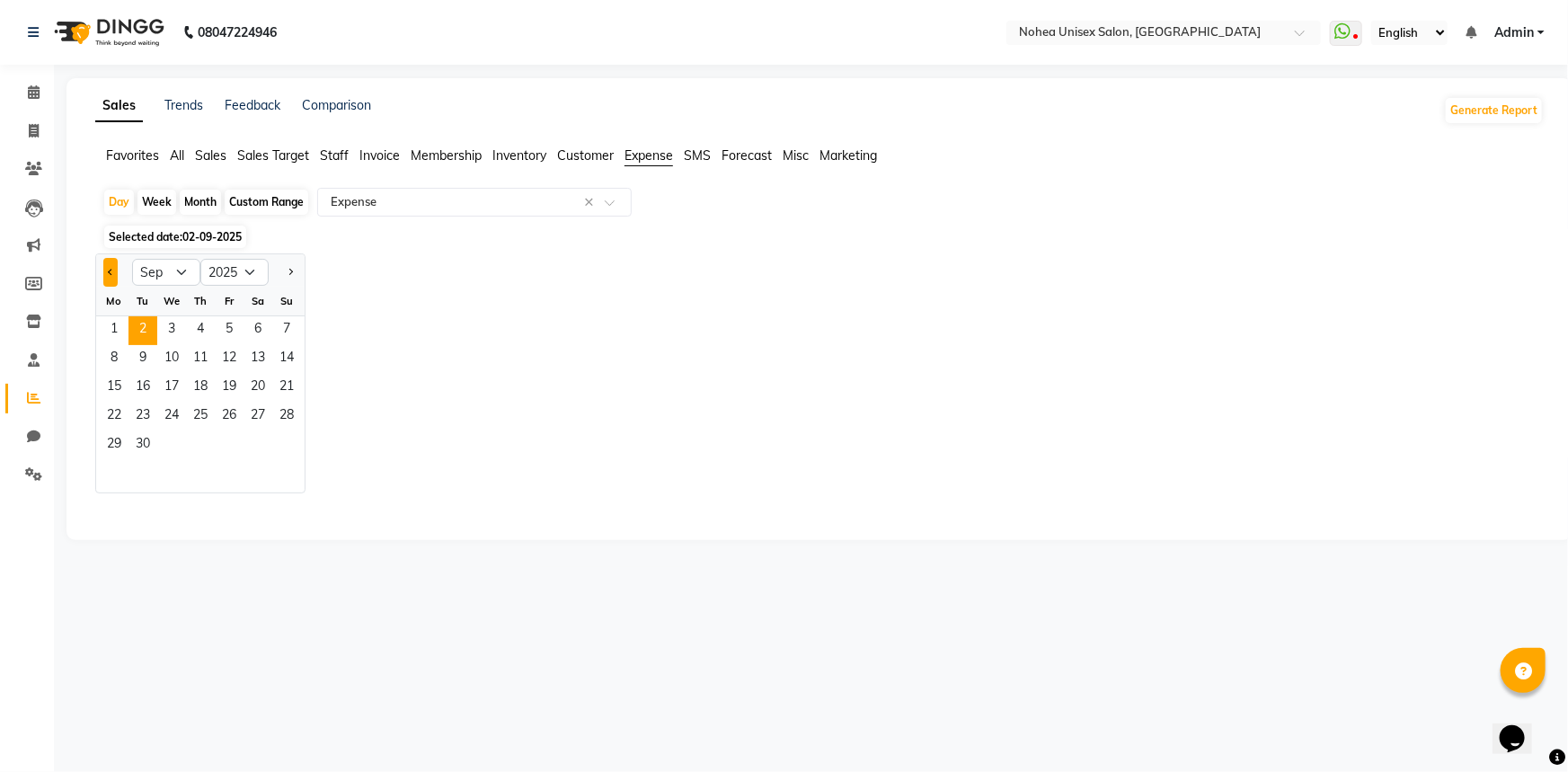
click at [108, 271] on span "Previous month" at bounding box center [110, 271] width 7 height 7
select select "8"
click at [289, 444] on span "31" at bounding box center [286, 445] width 29 height 29
select select "full_report"
select select "csv"
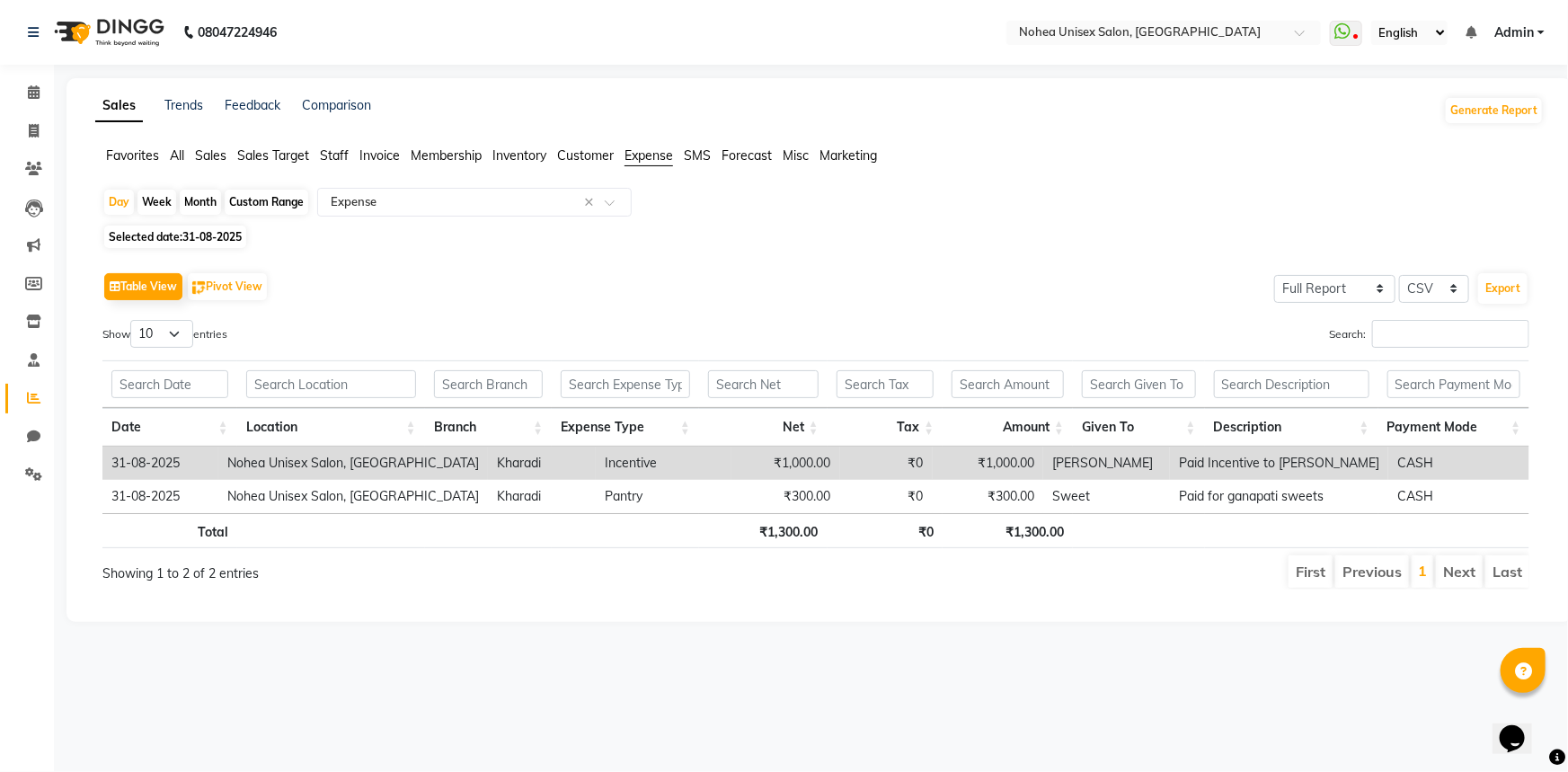
click at [208, 234] on span "31-08-2025" at bounding box center [211, 236] width 59 height 13
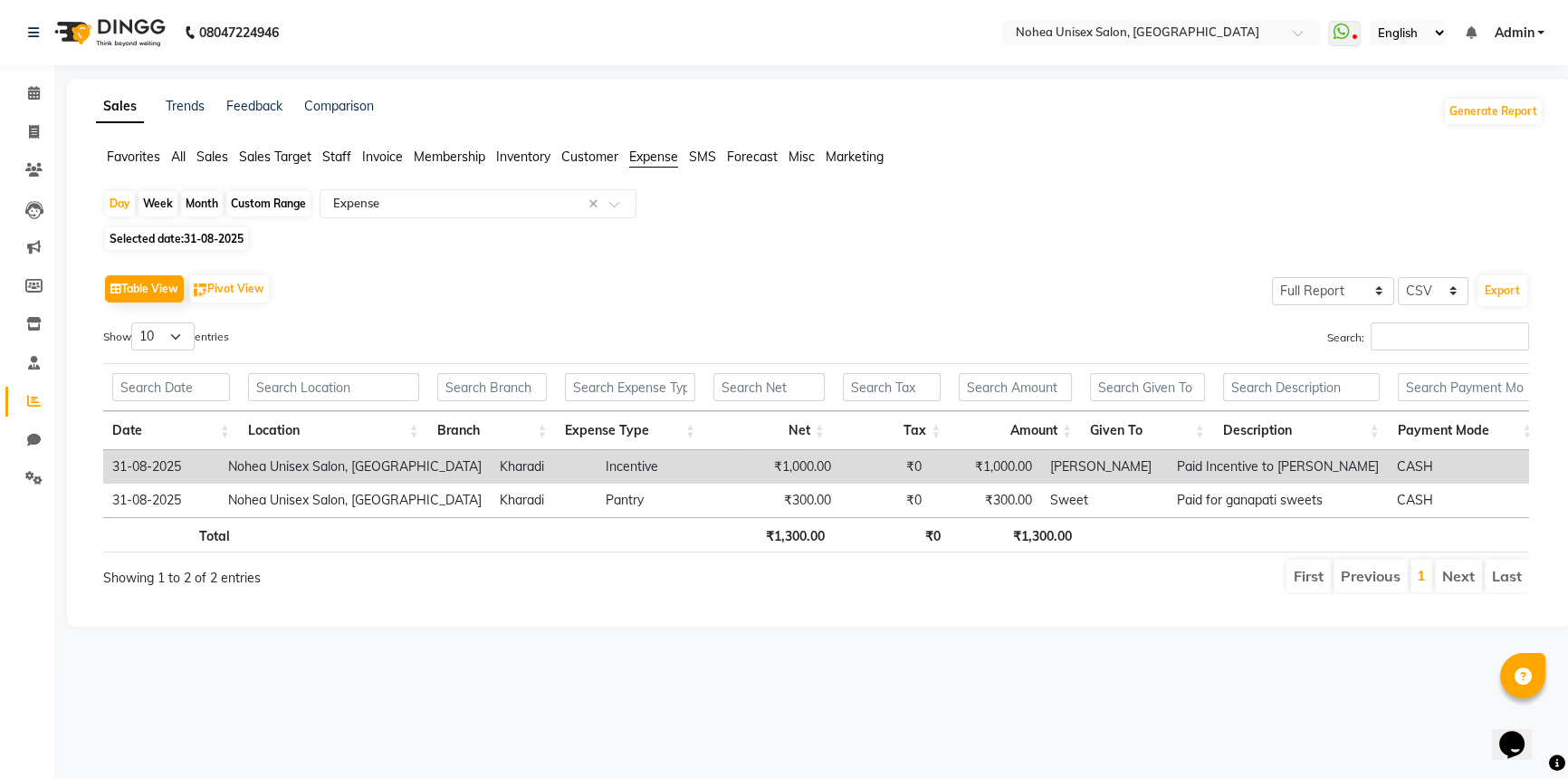
select select "8"
select select "2025"
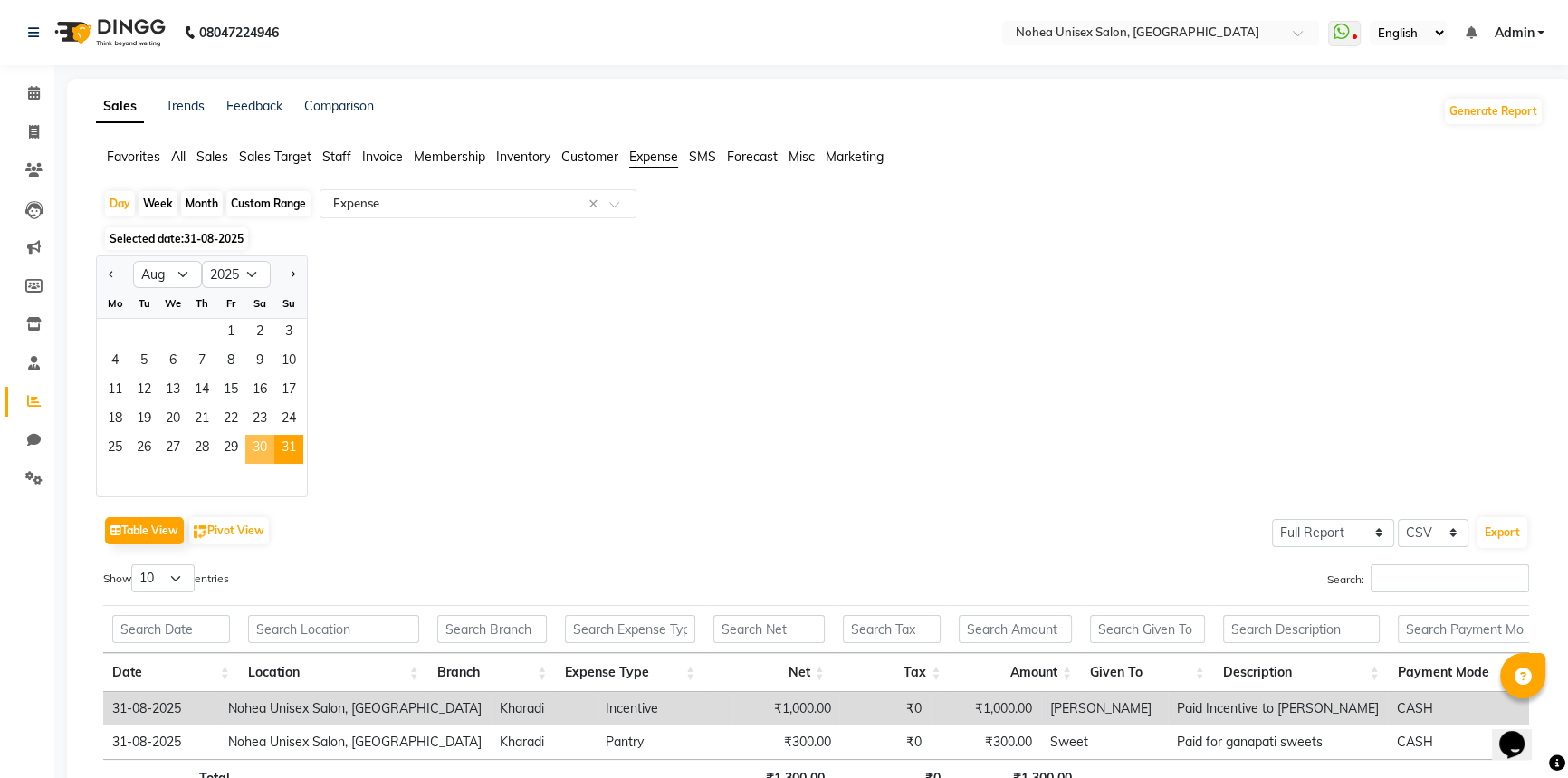
click at [261, 452] on span "30" at bounding box center [260, 448] width 29 height 29
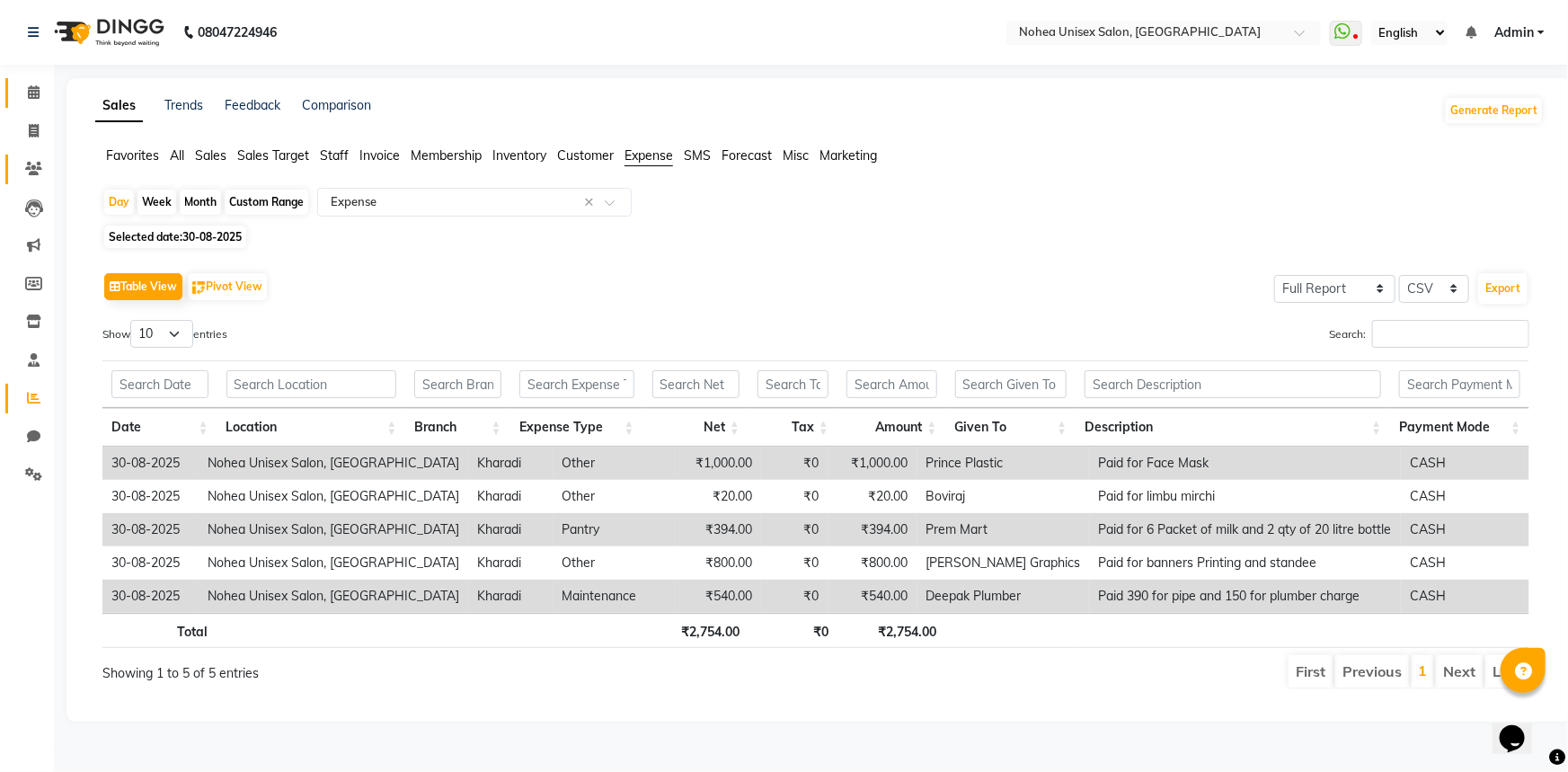
drag, startPoint x: 29, startPoint y: 81, endPoint x: 45, endPoint y: 153, distance: 73.8
click at [29, 81] on link "Calendar" at bounding box center [27, 93] width 43 height 30
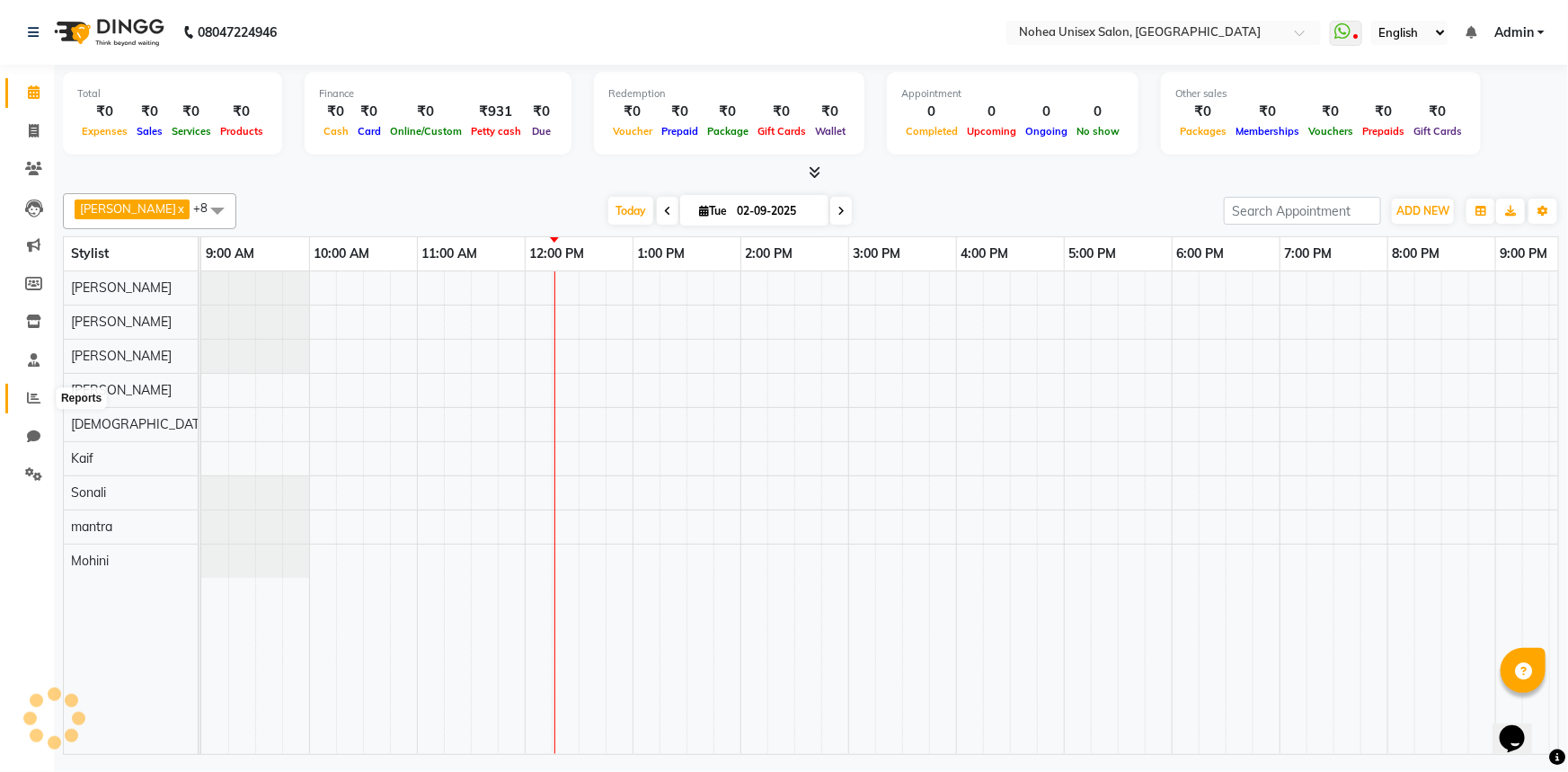
scroll to position [0, 260]
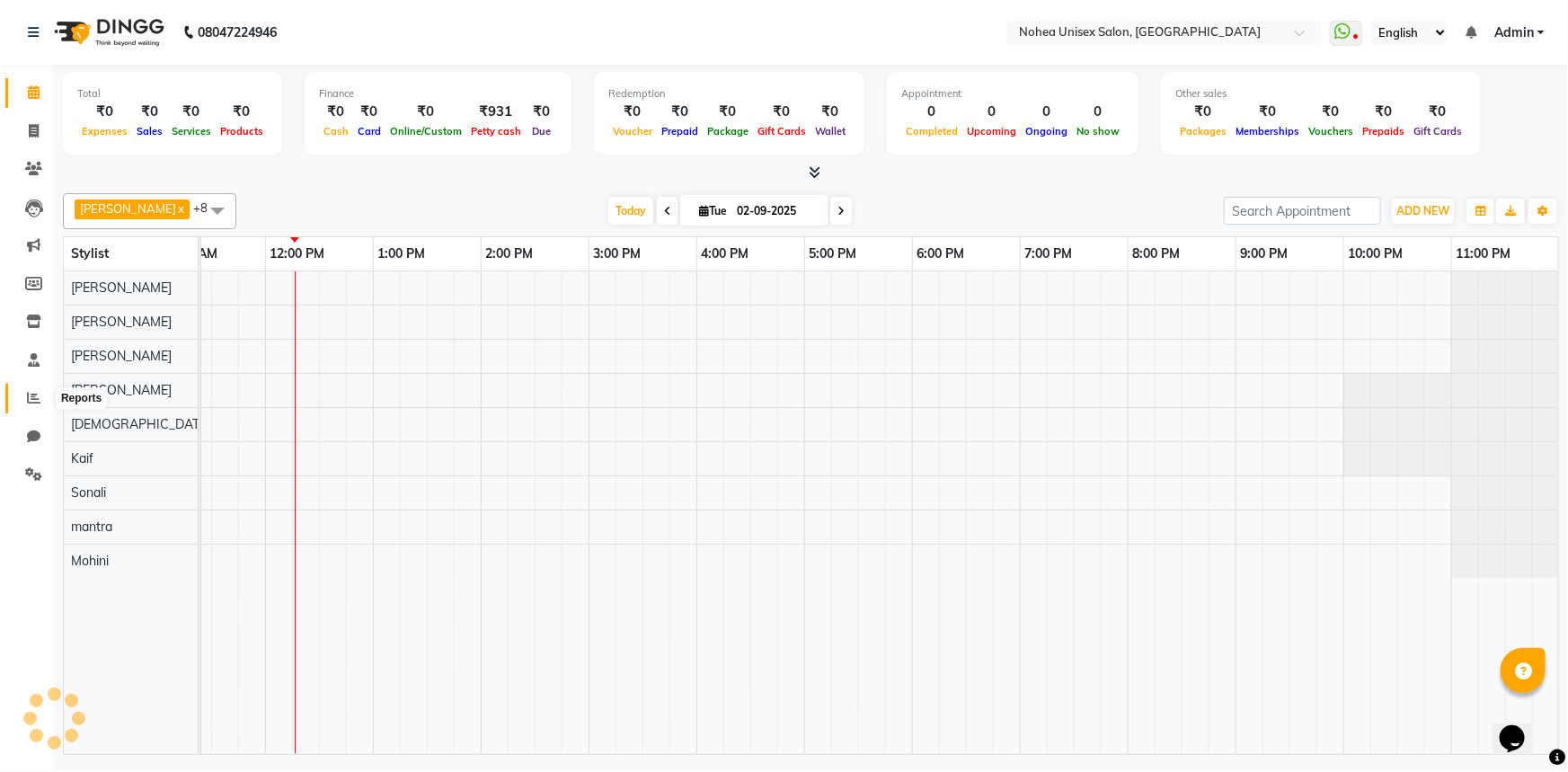
click at [27, 399] on icon at bounding box center [34, 397] width 13 height 13
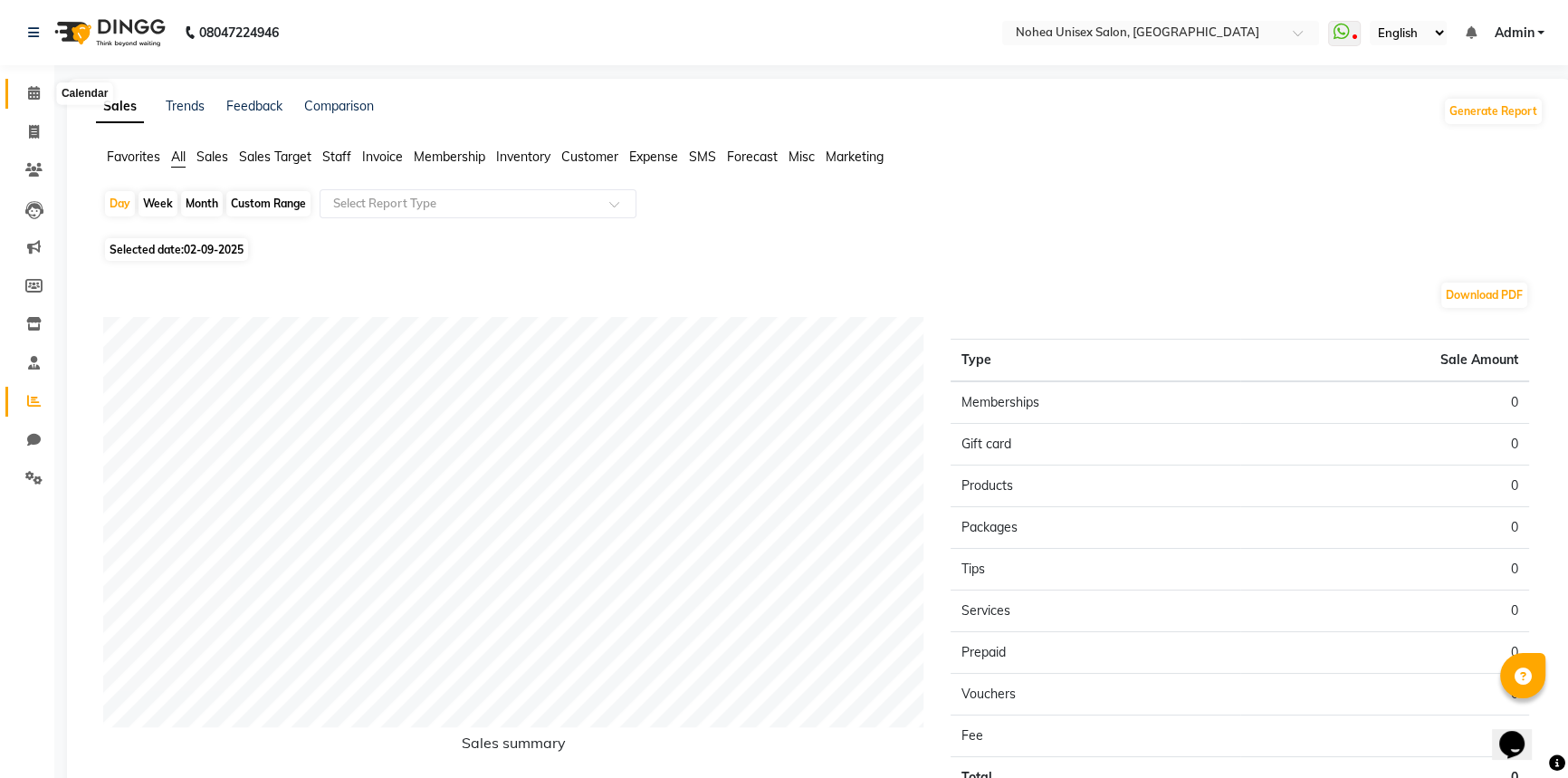
click at [37, 98] on icon at bounding box center [34, 92] width 11 height 13
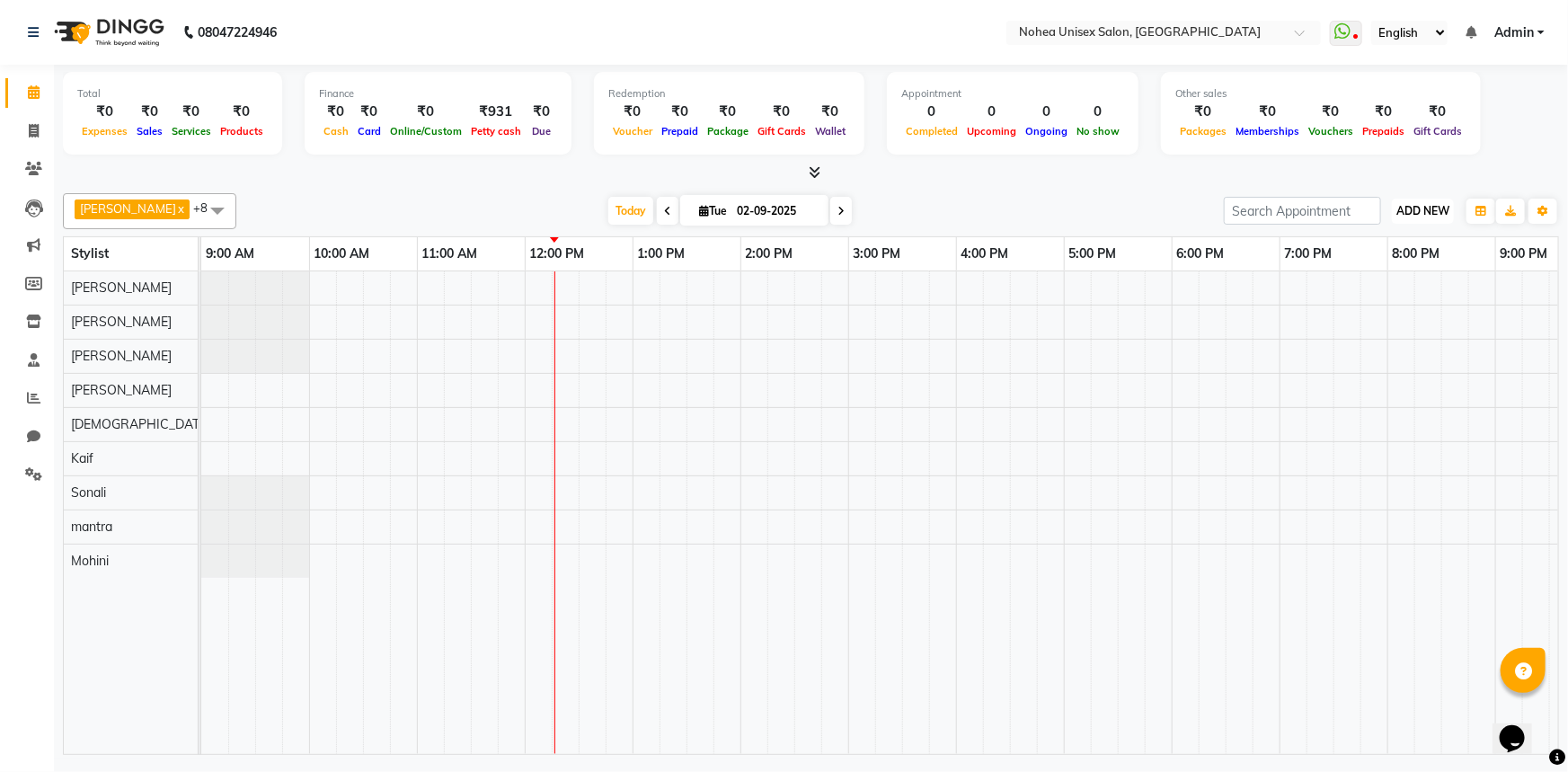
click at [1411, 204] on span "ADD NEW" at bounding box center [1423, 210] width 53 height 13
click at [1396, 288] on link "Add Expense" at bounding box center [1383, 291] width 142 height 23
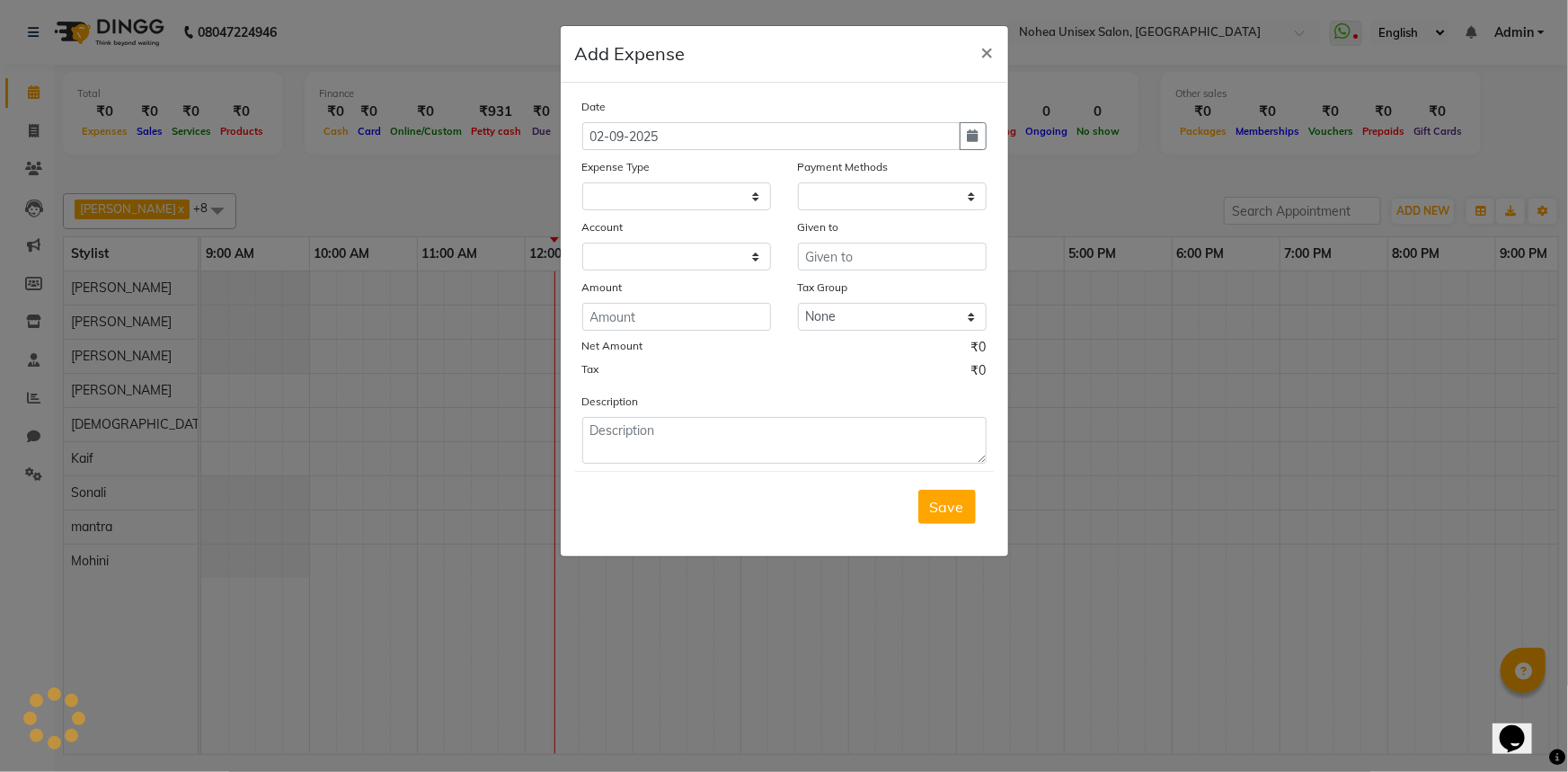
select select
select select "1"
select select "7146"
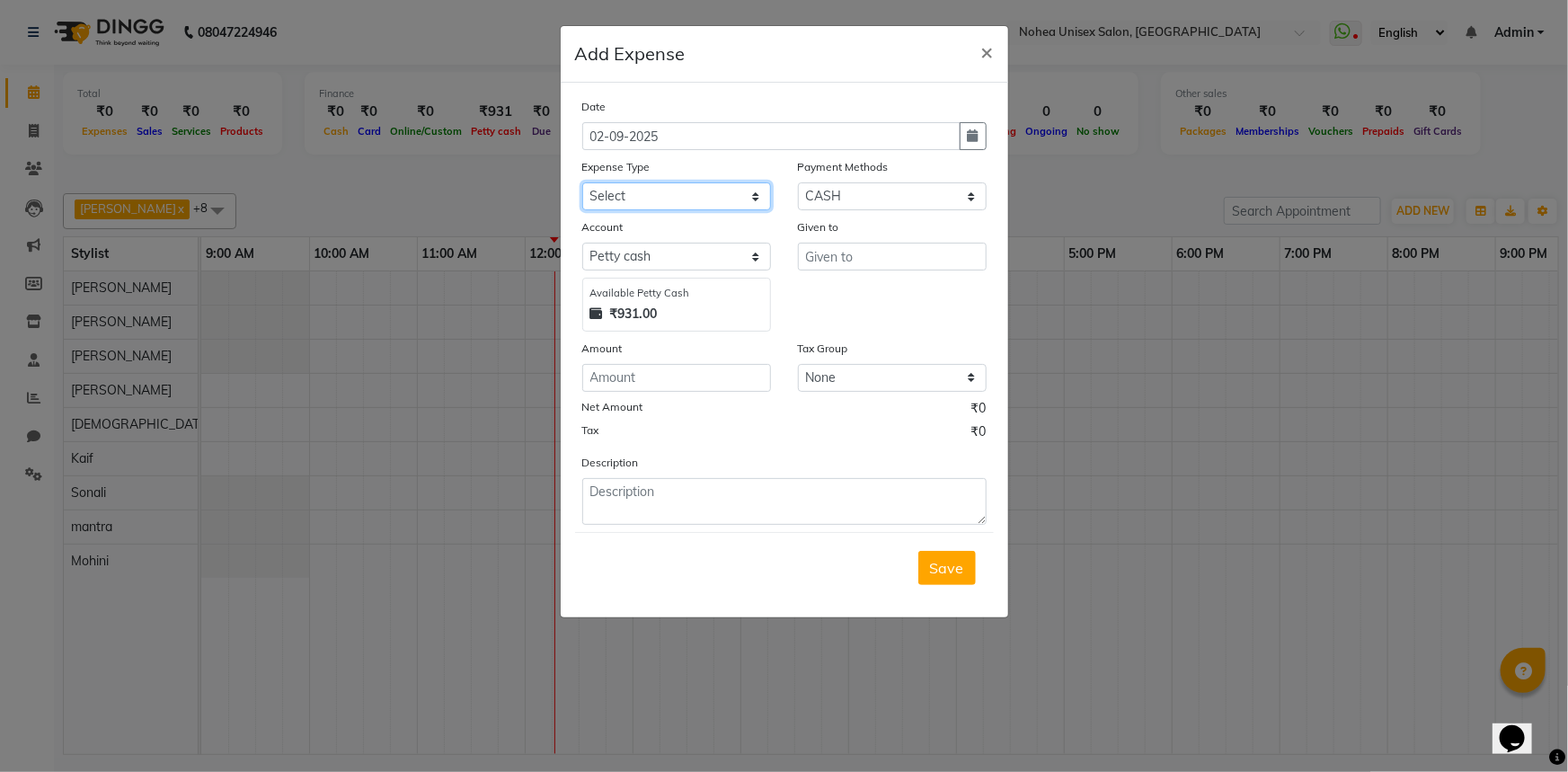
drag, startPoint x: 752, startPoint y: 193, endPoint x: 748, endPoint y: 208, distance: 15.5
click at [752, 193] on select "Select Advance Payment Advance Salary Bank charges Car maintenance Cash Deposit…" at bounding box center [677, 196] width 189 height 28
select select "21332"
click at [583, 183] on select "Select Advance Payment Advance Salary Bank charges Car maintenance Cash Deposit…" at bounding box center [677, 196] width 189 height 28
click at [866, 190] on select "Select Package Prepaid Coupon Voucher Gift Card Wallet CARD UPI CASH" at bounding box center [893, 196] width 189 height 28
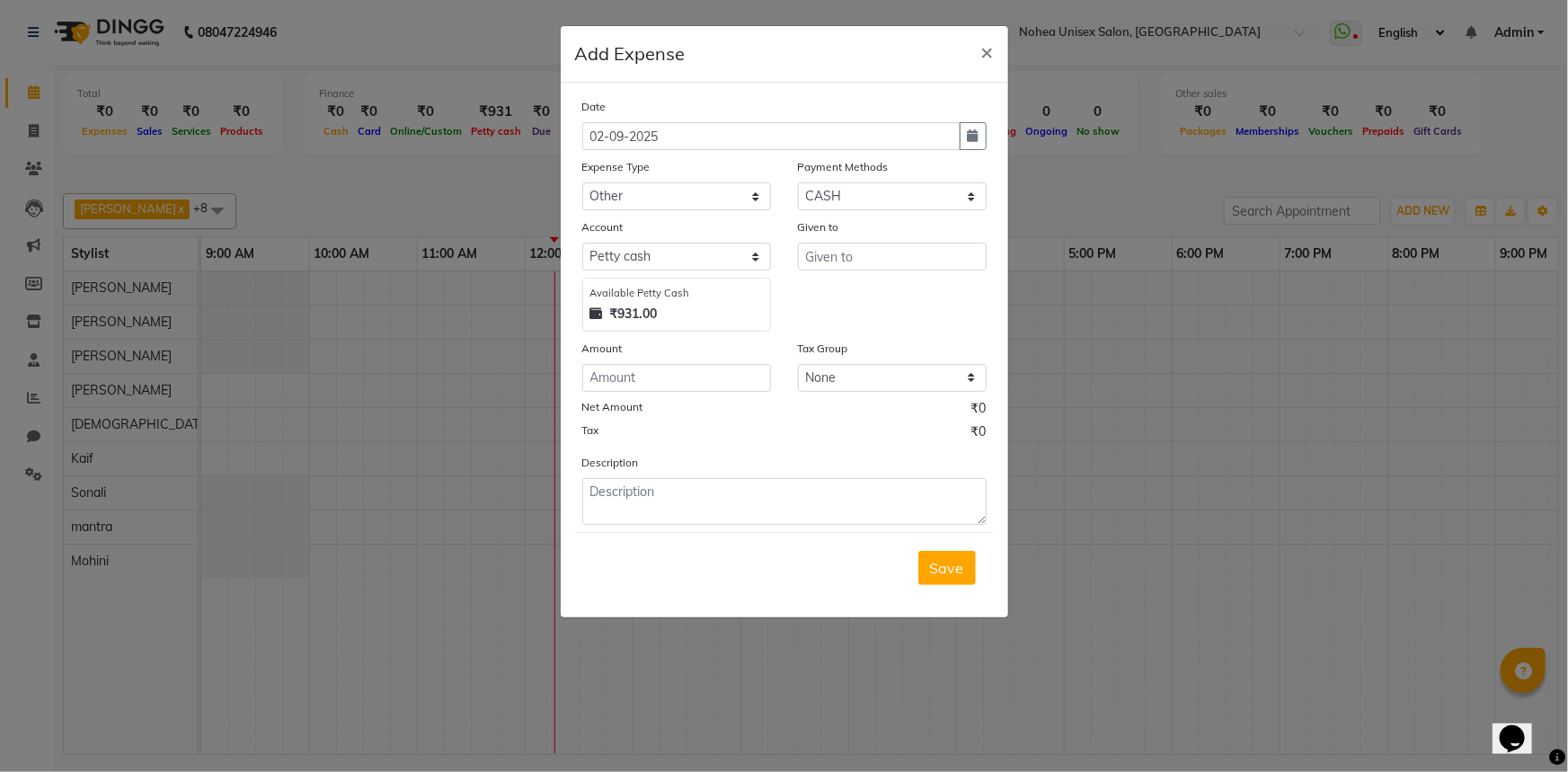
click at [777, 449] on div "Date 02-09-2025 Expense Type Select Advance Payment Advance Salary Bank charges…" at bounding box center [784, 311] width 405 height 428
click at [862, 256] on input "text" at bounding box center [893, 257] width 189 height 28
click at [872, 292] on button "[PERSON_NAME]" at bounding box center [882, 295] width 165 height 29
type input "[PERSON_NAME]"
click at [735, 383] on input "number" at bounding box center [677, 378] width 189 height 28
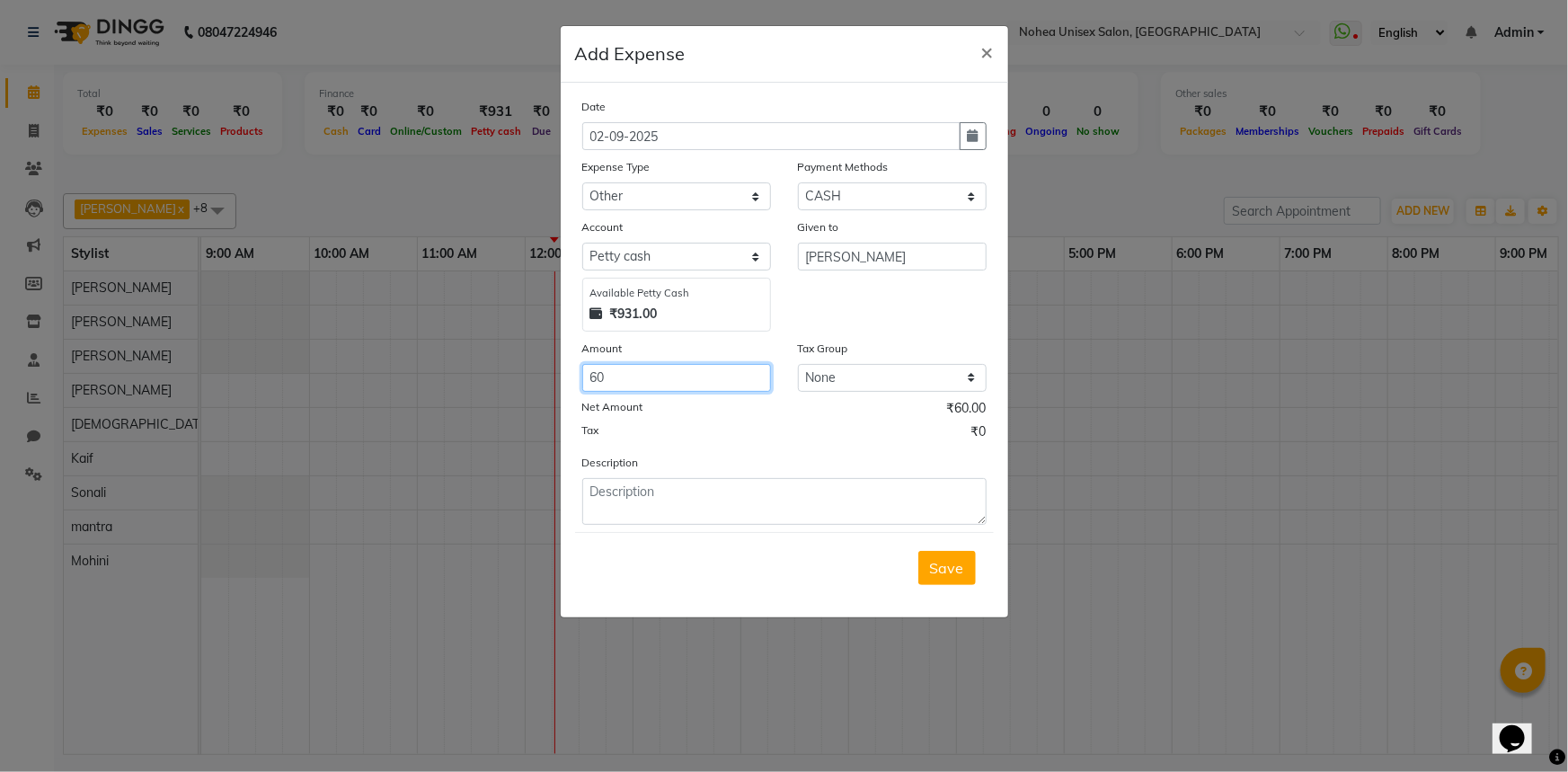
type input "60"
click at [692, 500] on textarea at bounding box center [784, 501] width 405 height 47
type textarea "Pai"
click at [622, 382] on input "60" at bounding box center [677, 378] width 189 height 28
type input "65"
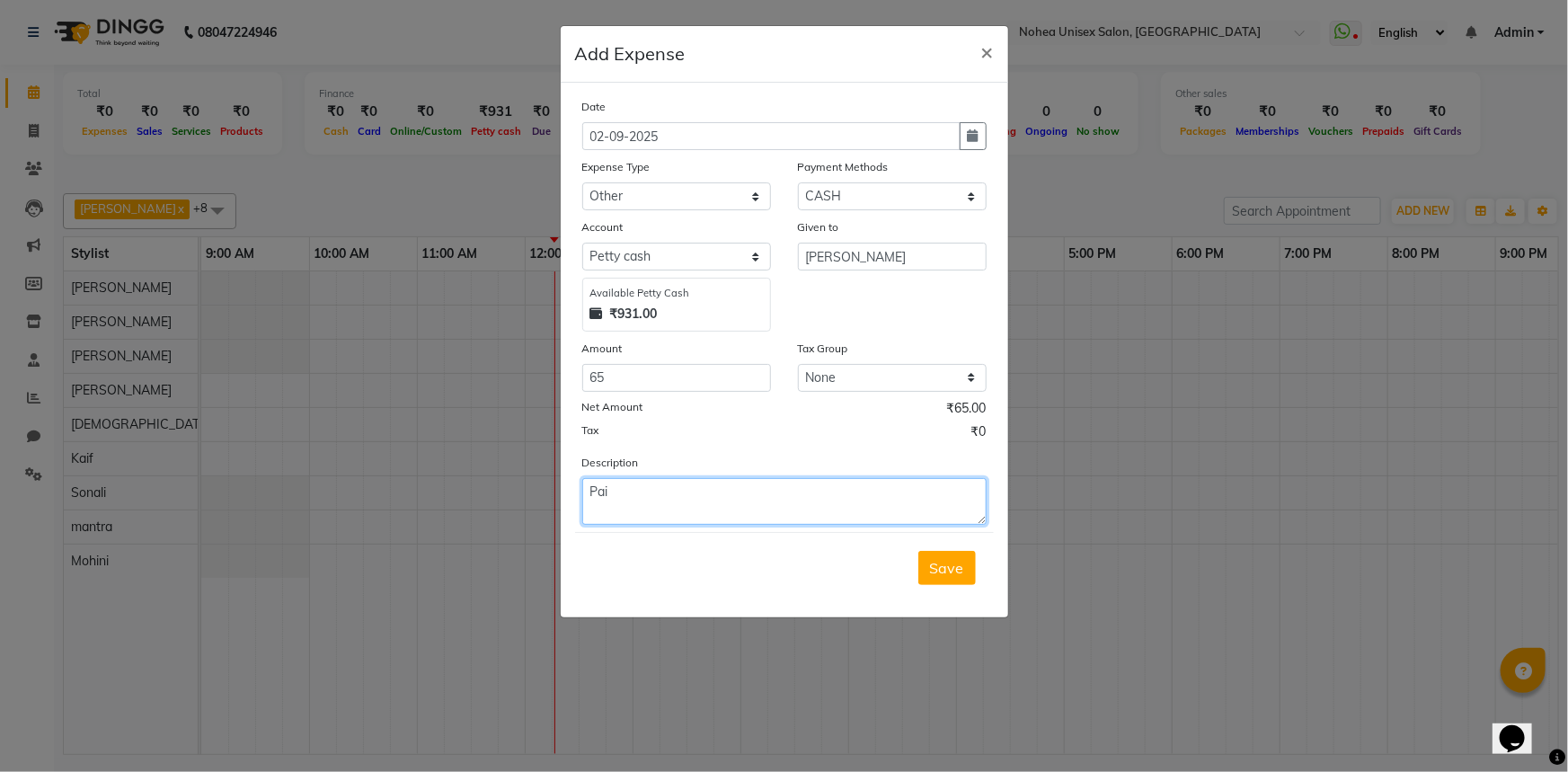
click at [683, 501] on textarea "Pai" at bounding box center [784, 501] width 405 height 47
click at [665, 498] on textarea "Paid fro autoriksha" at bounding box center [784, 501] width 405 height 47
click at [745, 497] on textarea "Paid fro auto-riksha" at bounding box center [784, 501] width 405 height 47
click at [637, 493] on textarea "Paid fro auto-riksha" at bounding box center [784, 501] width 405 height 47
click at [727, 505] on textarea "Paid for auto-riksha" at bounding box center [784, 501] width 405 height 47
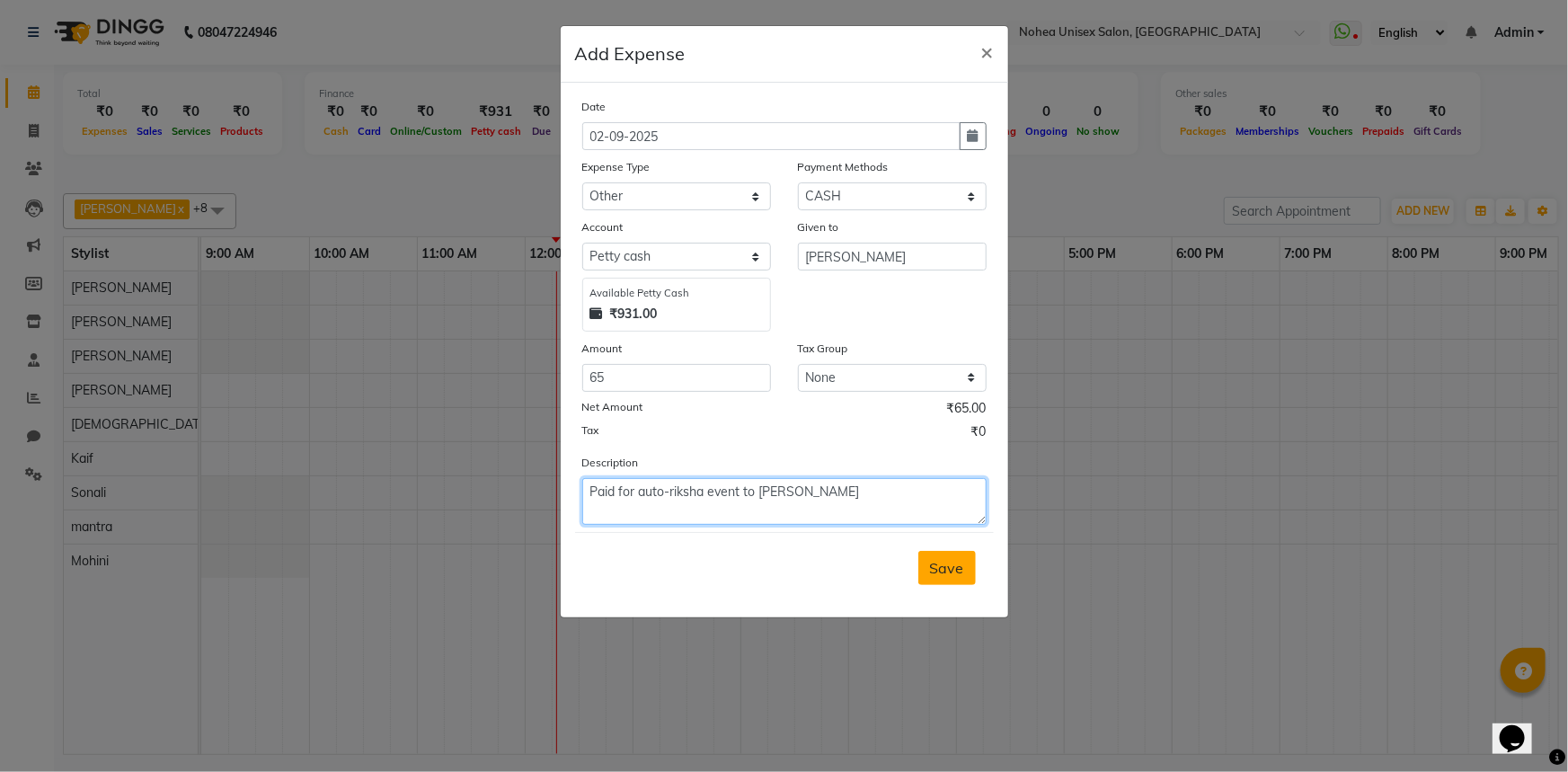
type textarea "Paid for auto-riksha event to Sujit"
click at [953, 571] on span "Save" at bounding box center [947, 567] width 35 height 18
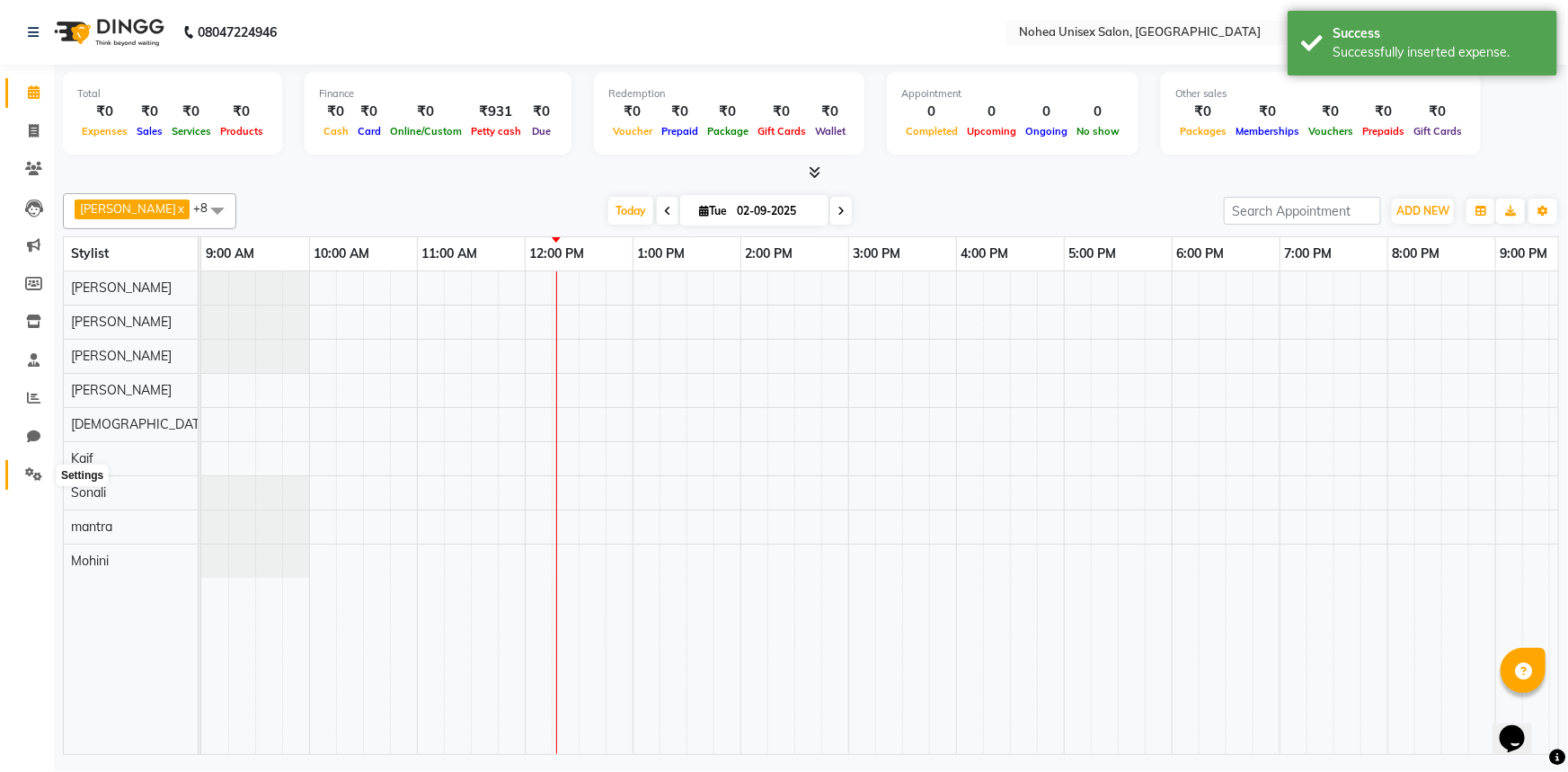
click at [29, 475] on icon at bounding box center [34, 474] width 17 height 13
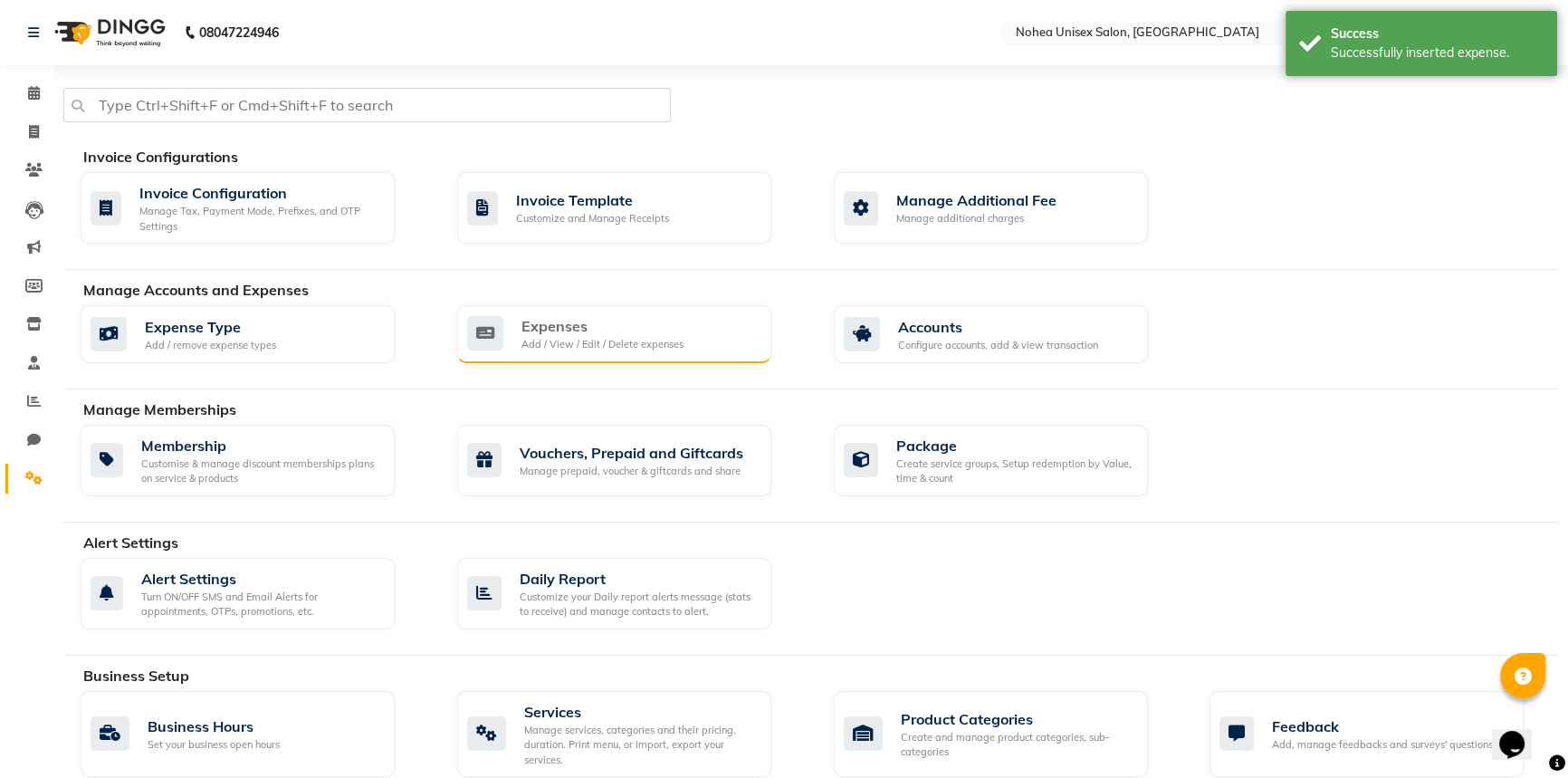
click at [643, 348] on div "Add / View / Edit / Delete expenses" at bounding box center [603, 345] width 162 height 15
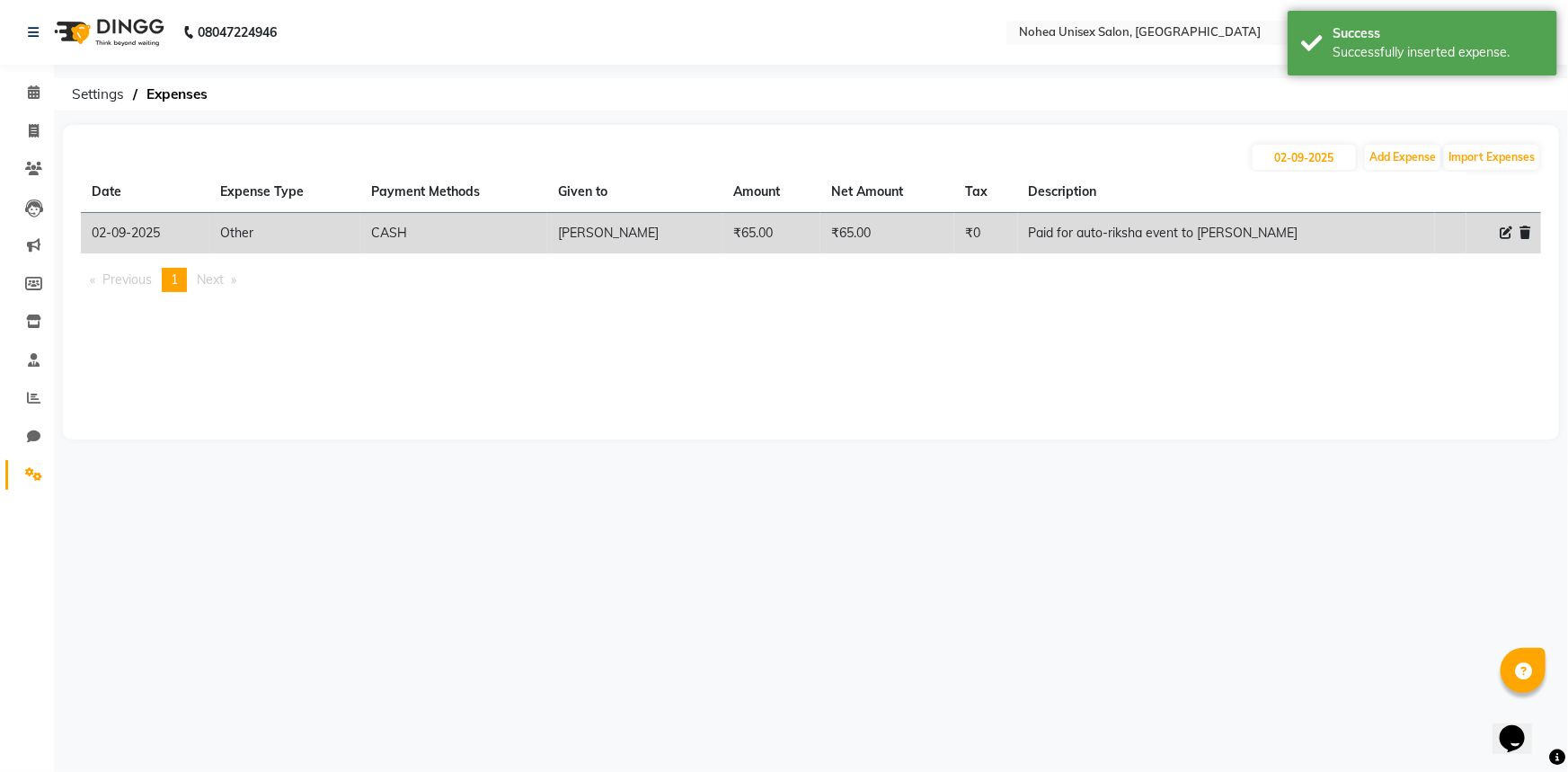
click at [1502, 234] on icon at bounding box center [1505, 232] width 12 height 12
select select "21332"
select select "1"
select select "7146"
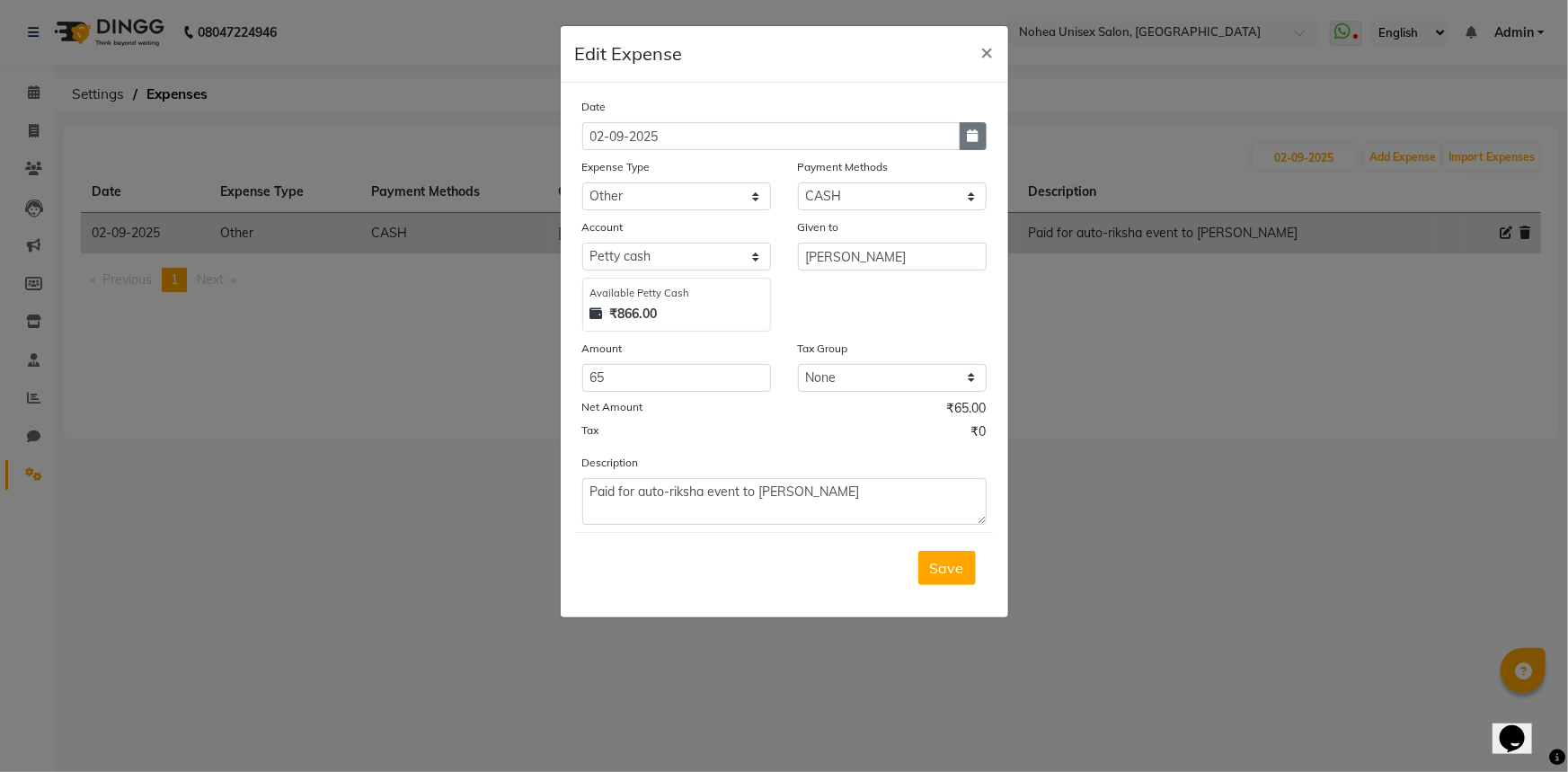
click at [971, 142] on icon "button" at bounding box center [973, 135] width 11 height 12
select select "9"
select select "2025"
click at [594, 171] on span "Previous month" at bounding box center [597, 170] width 7 height 7
select select "8"
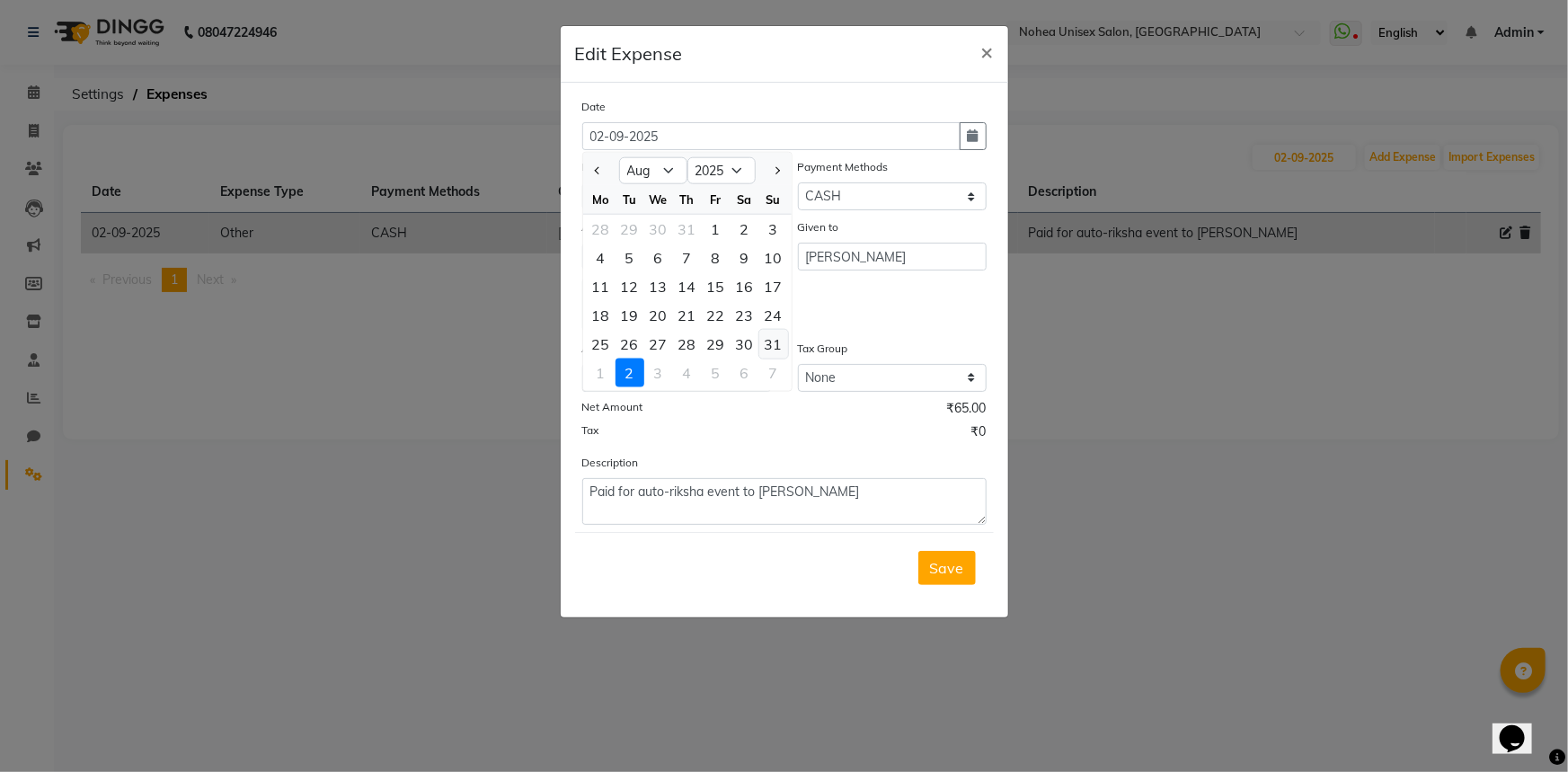
click at [773, 348] on div "31" at bounding box center [773, 344] width 29 height 29
type input "31-08-2025"
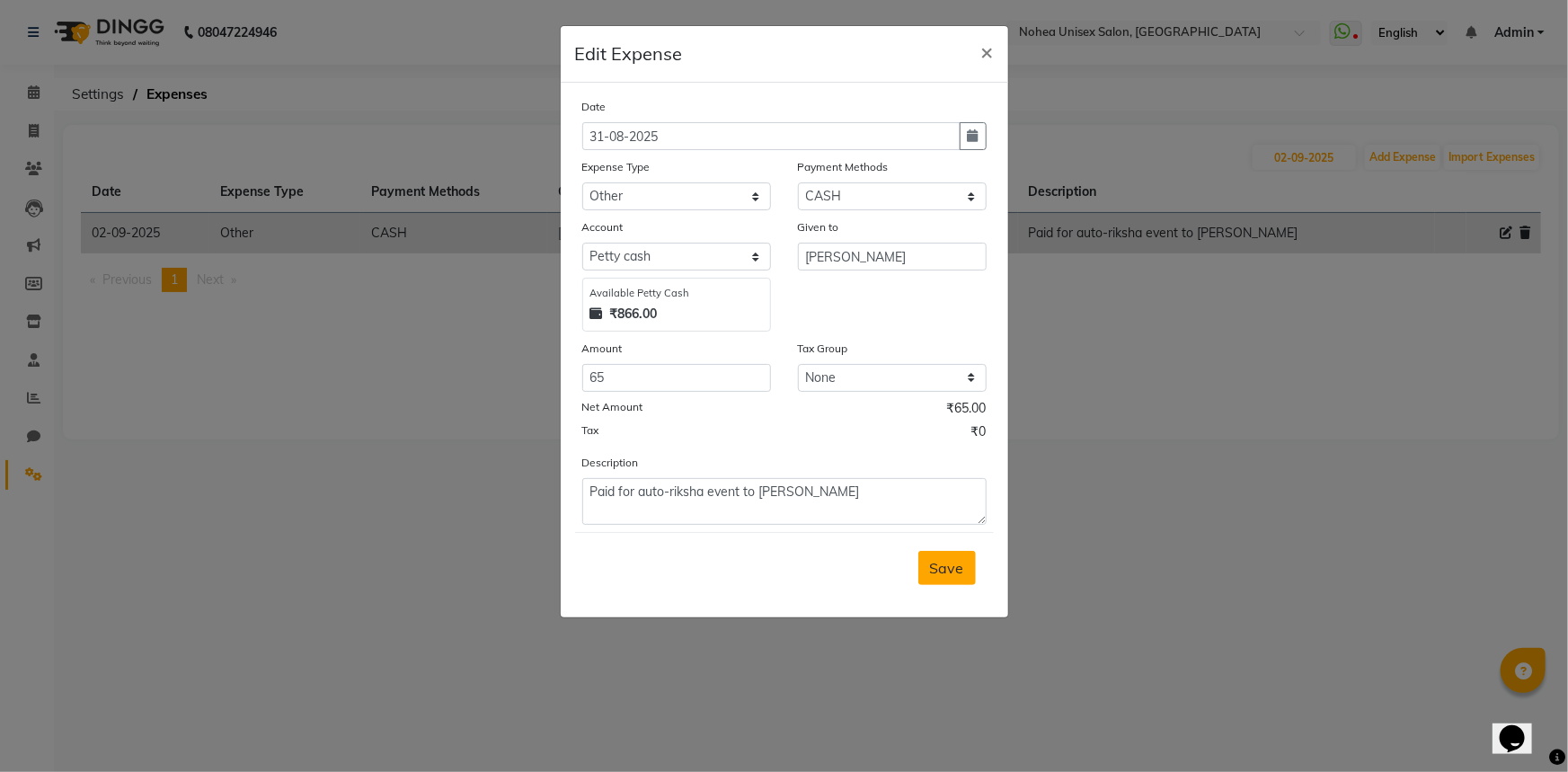
click at [943, 575] on span "Save" at bounding box center [947, 567] width 35 height 18
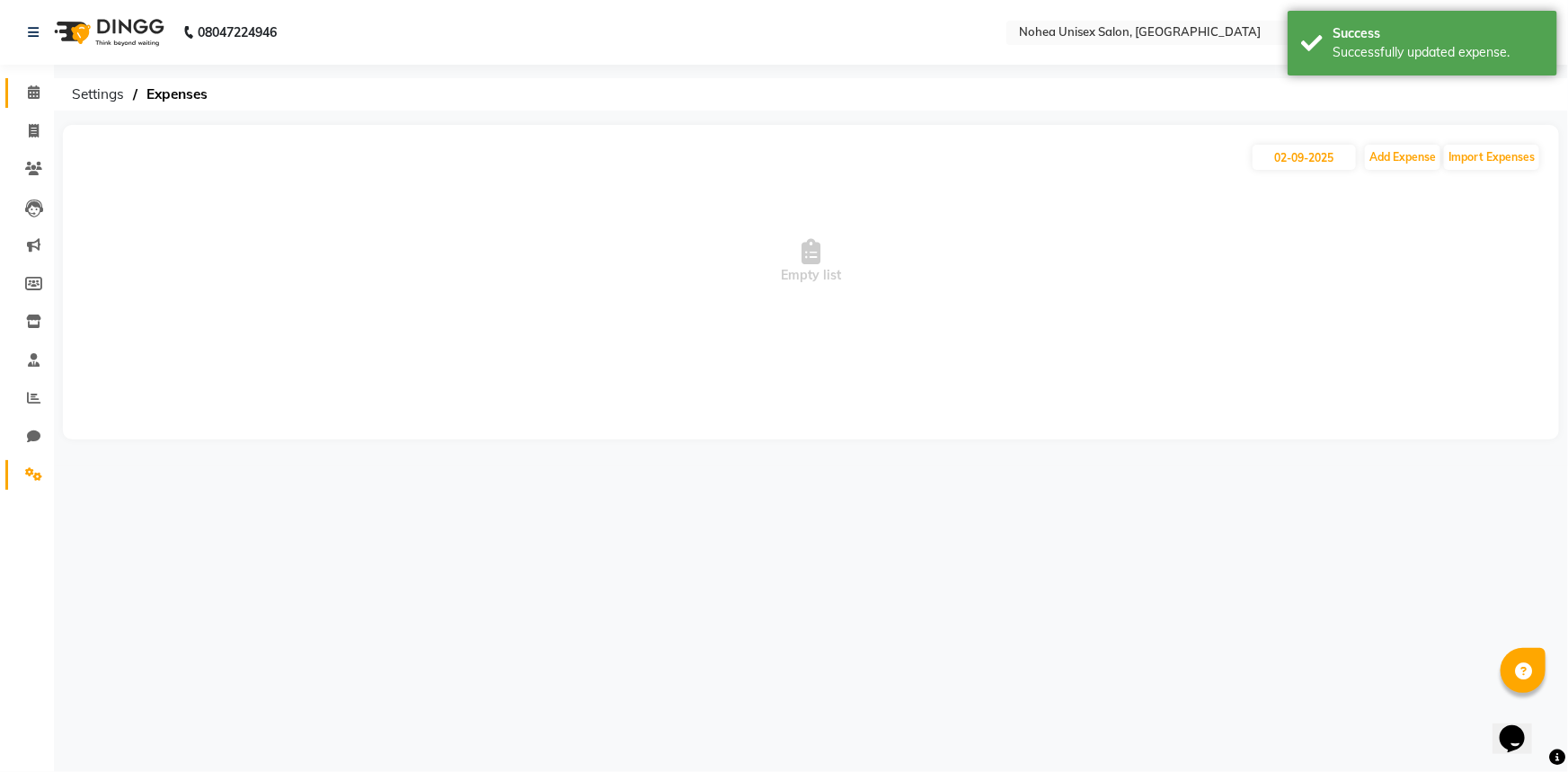
click at [32, 98] on icon at bounding box center [34, 92] width 11 height 13
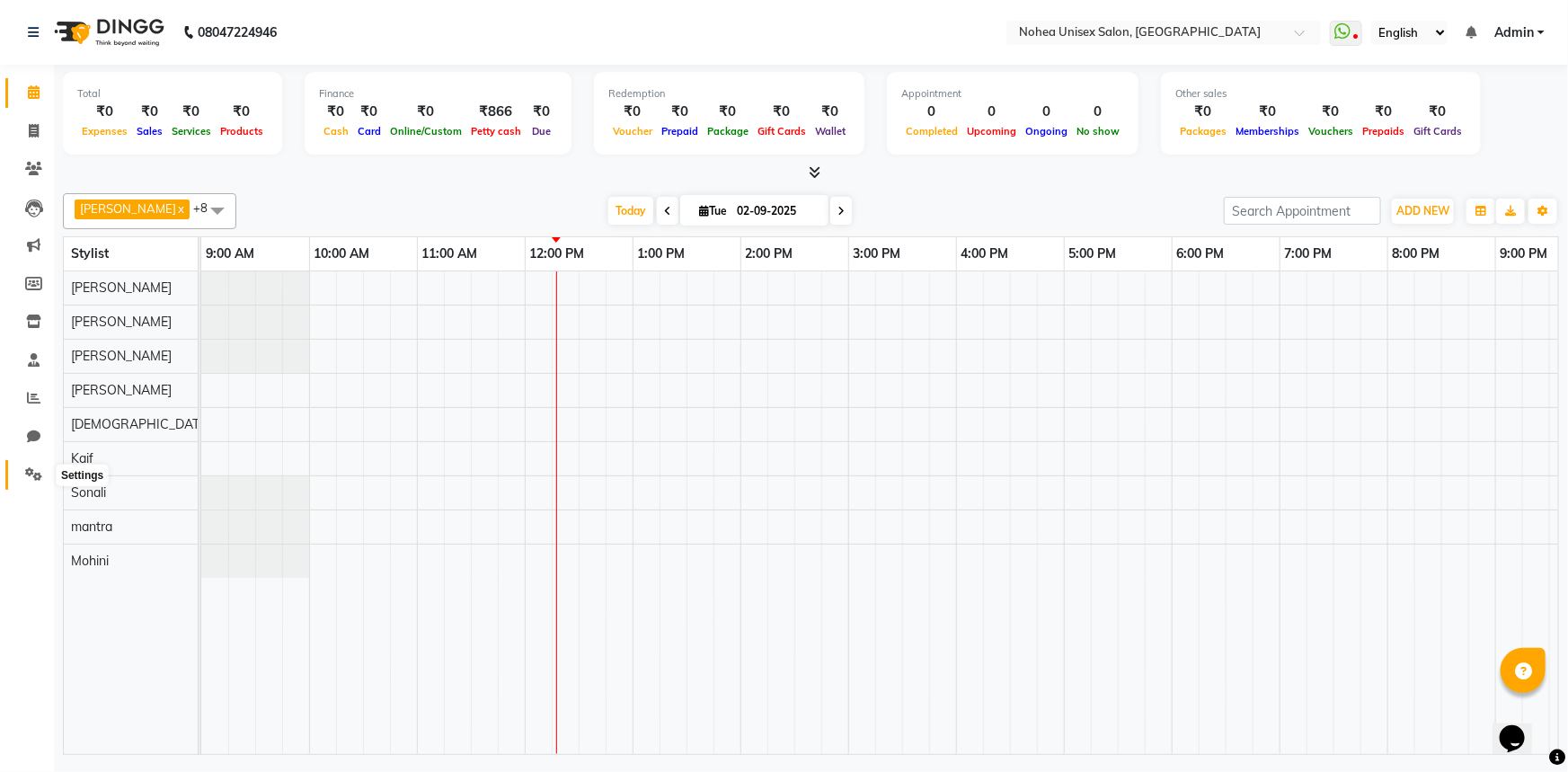
click at [27, 471] on icon at bounding box center [34, 474] width 17 height 13
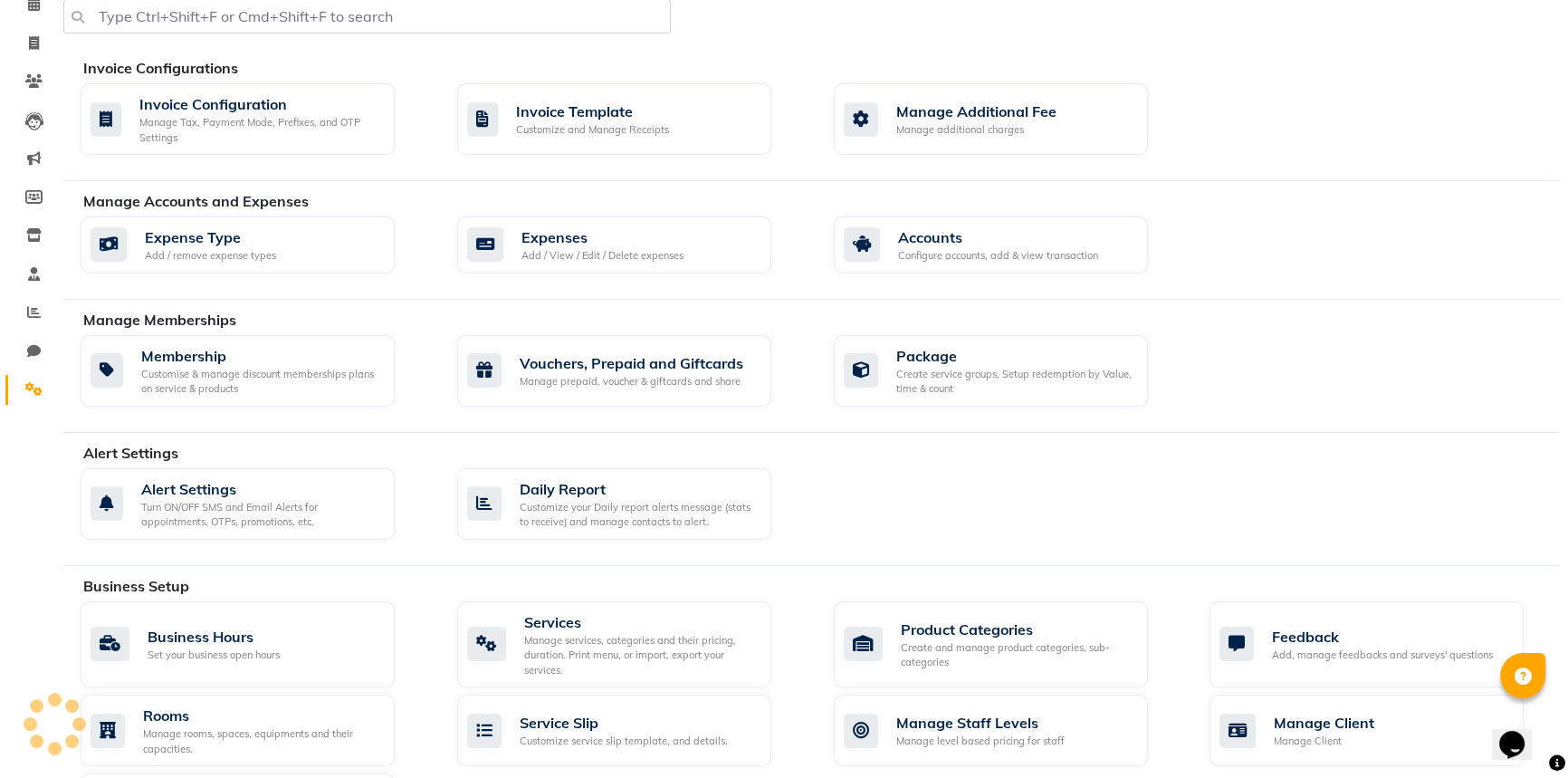
scroll to position [82, 0]
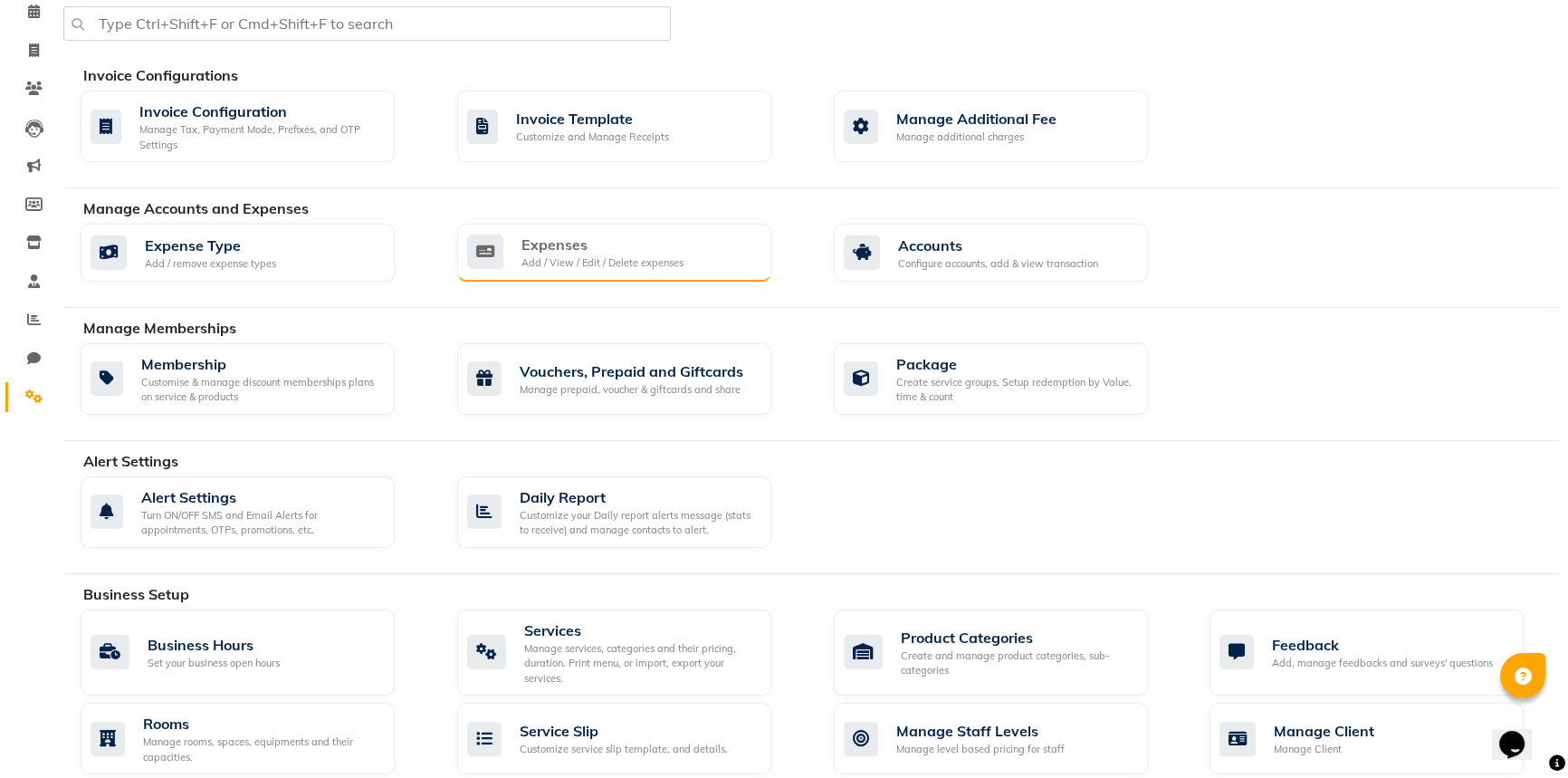
click at [636, 260] on div "Add / View / Edit / Delete expenses" at bounding box center [603, 263] width 162 height 15
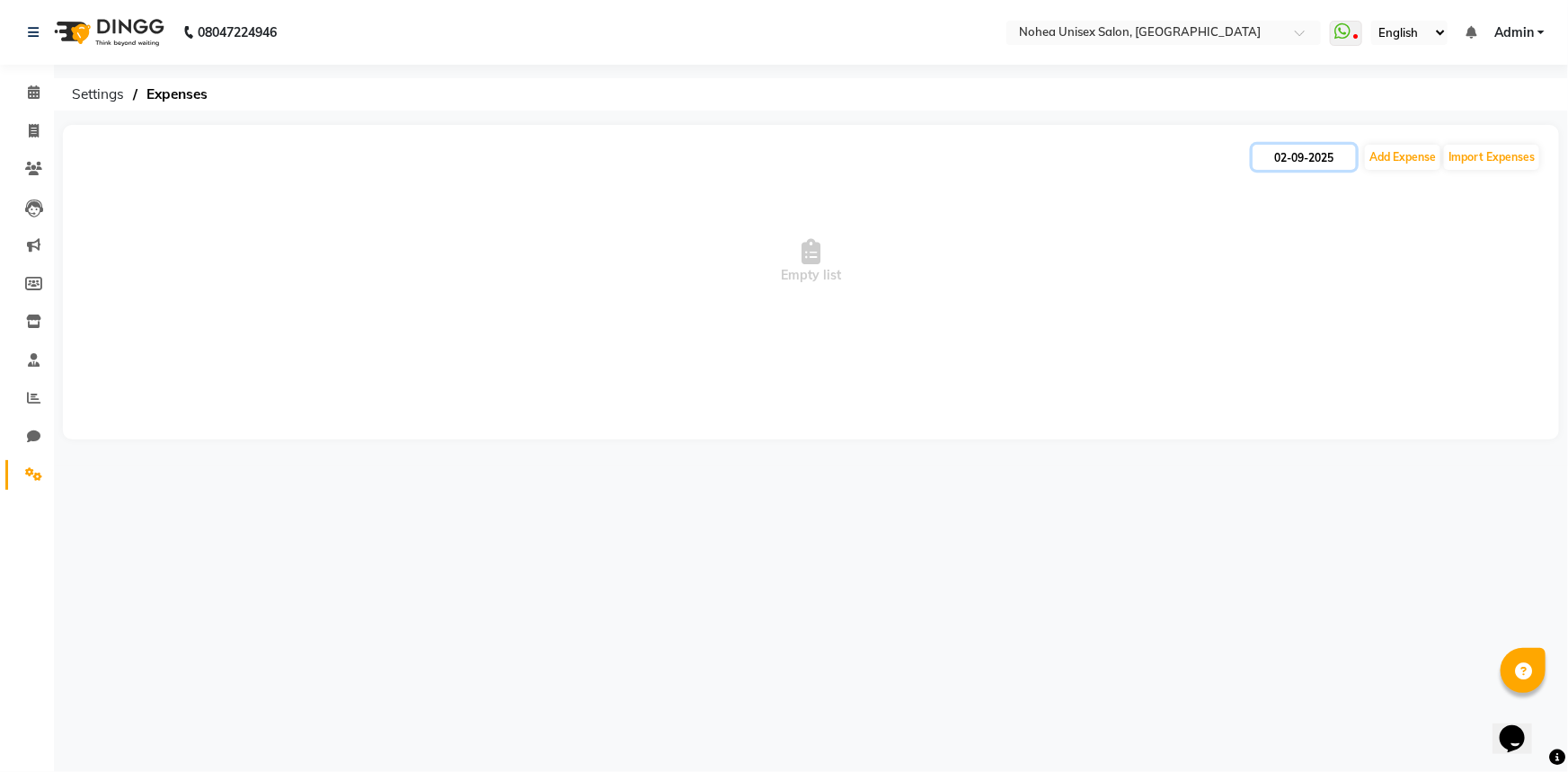
click at [1316, 159] on input "02-09-2025" at bounding box center [1304, 157] width 104 height 25
select select "9"
select select "2025"
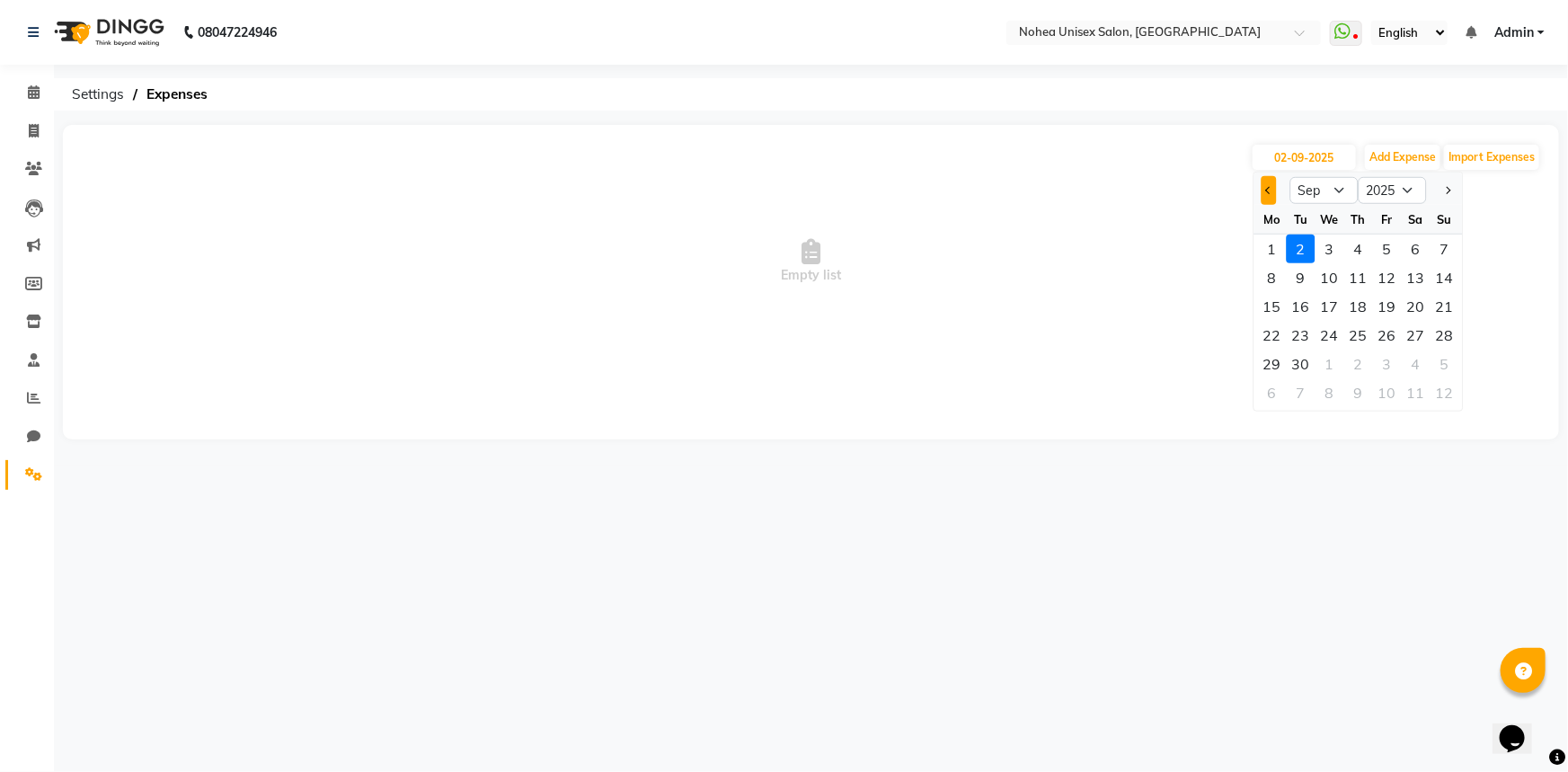
click at [1262, 192] on button "Previous month" at bounding box center [1270, 190] width 15 height 29
select select "8"
click at [1444, 360] on div "31" at bounding box center [1445, 364] width 29 height 29
type input "31-08-2025"
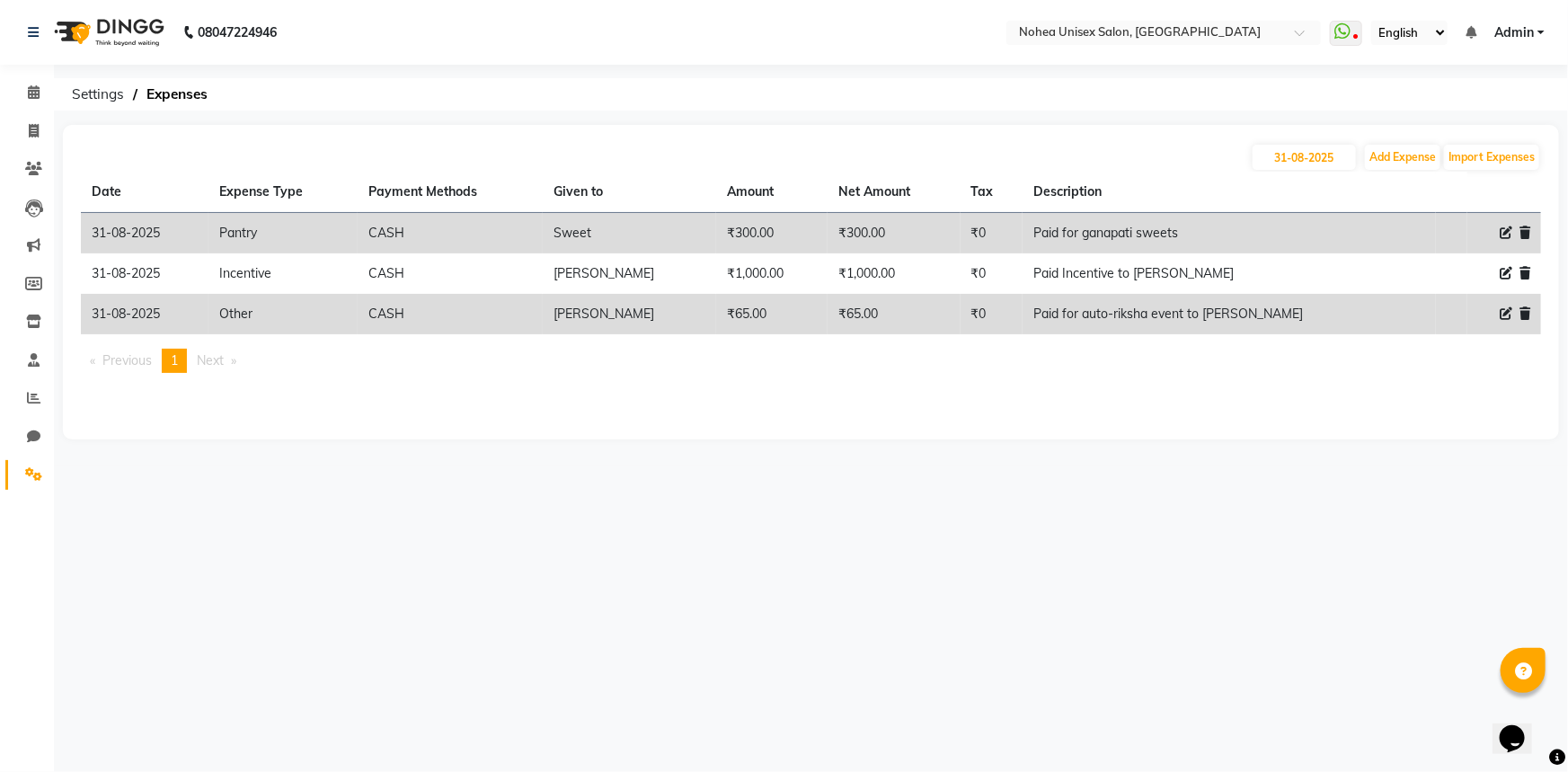
click at [1522, 313] on icon at bounding box center [1526, 313] width 11 height 12
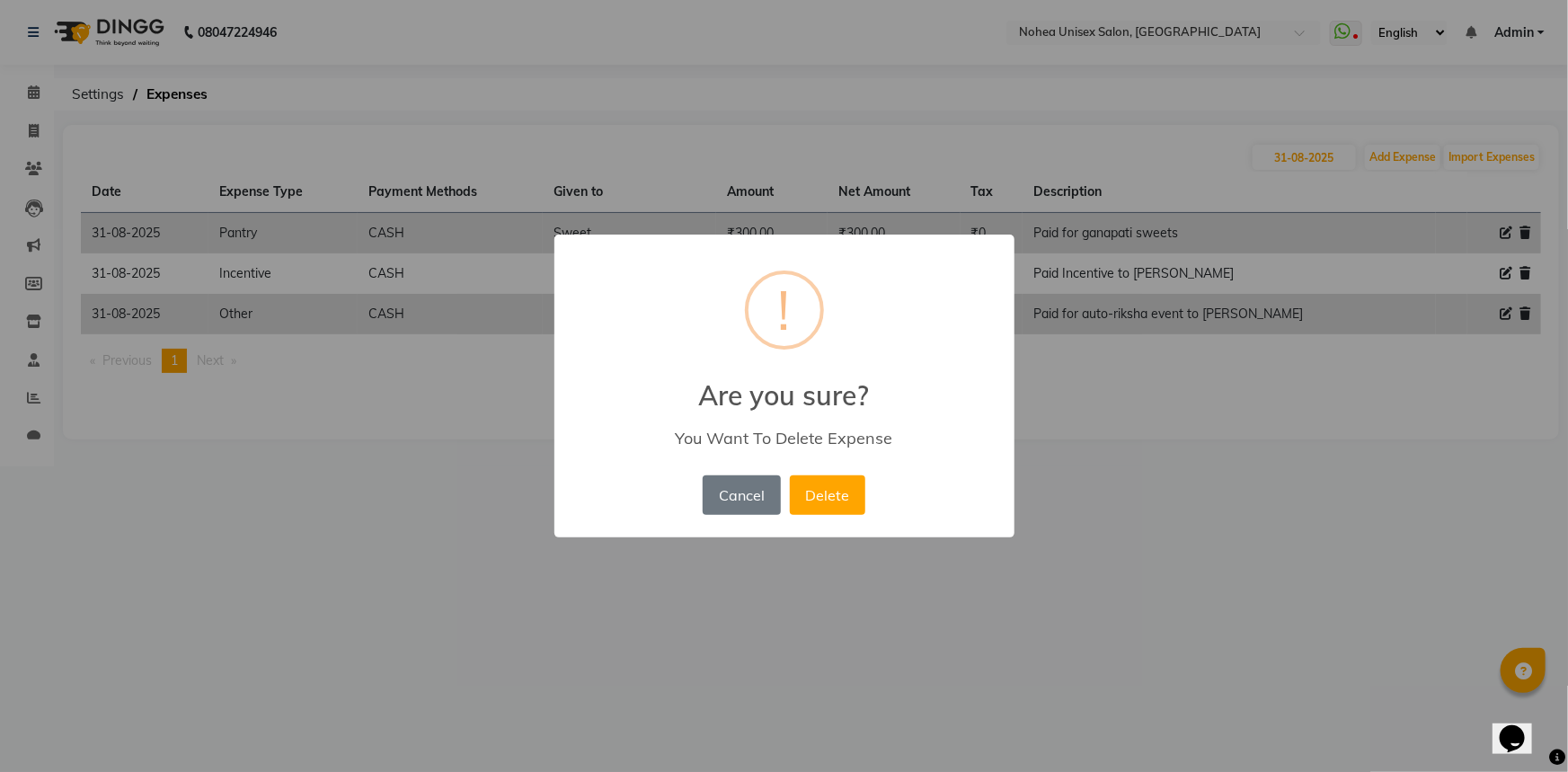
click at [1201, 465] on div "× ! Are you sure? You Want To Delete Expense Cancel No Delete" at bounding box center [784, 386] width 1568 height 772
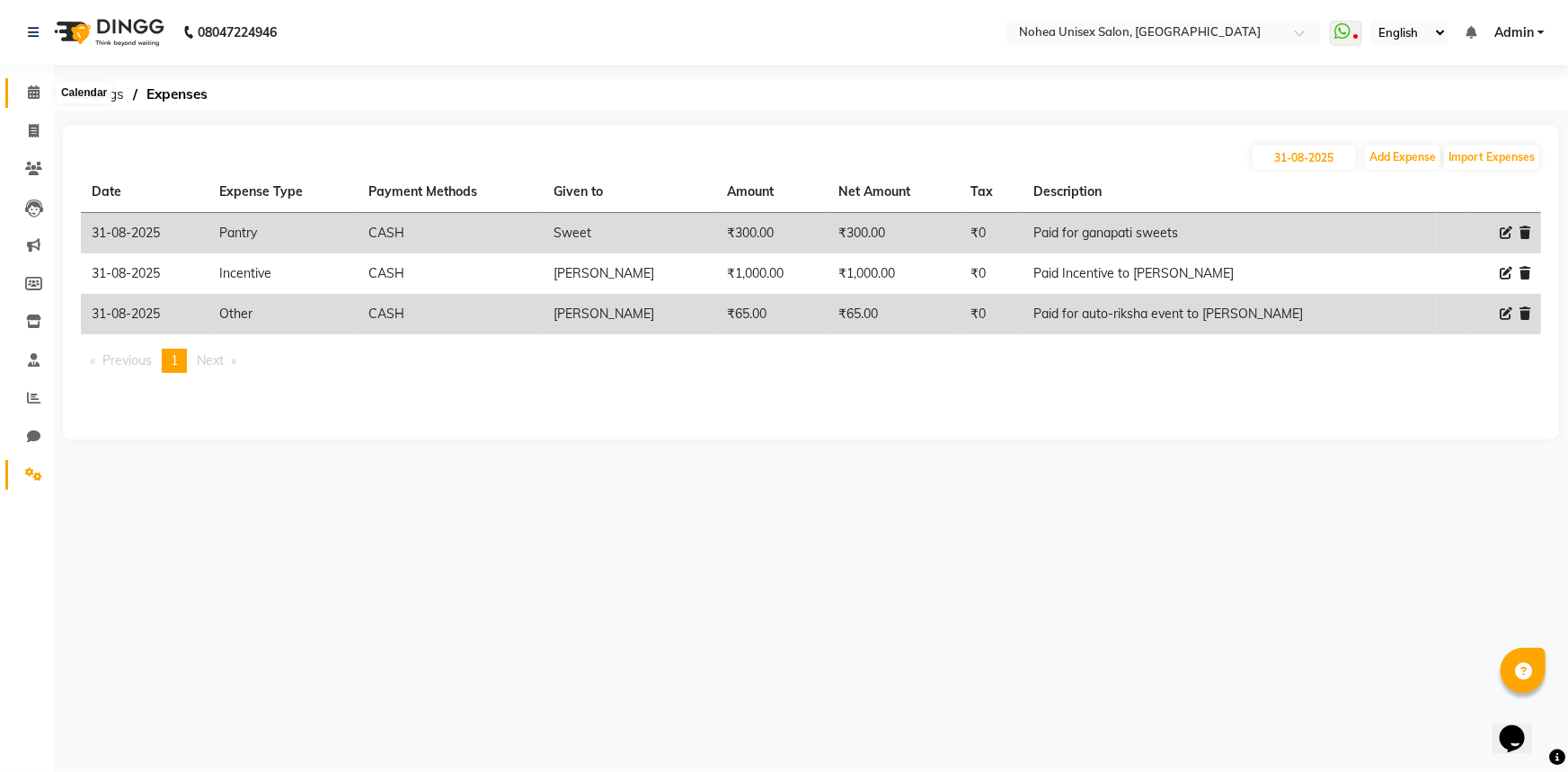
click at [36, 90] on icon at bounding box center [34, 92] width 11 height 13
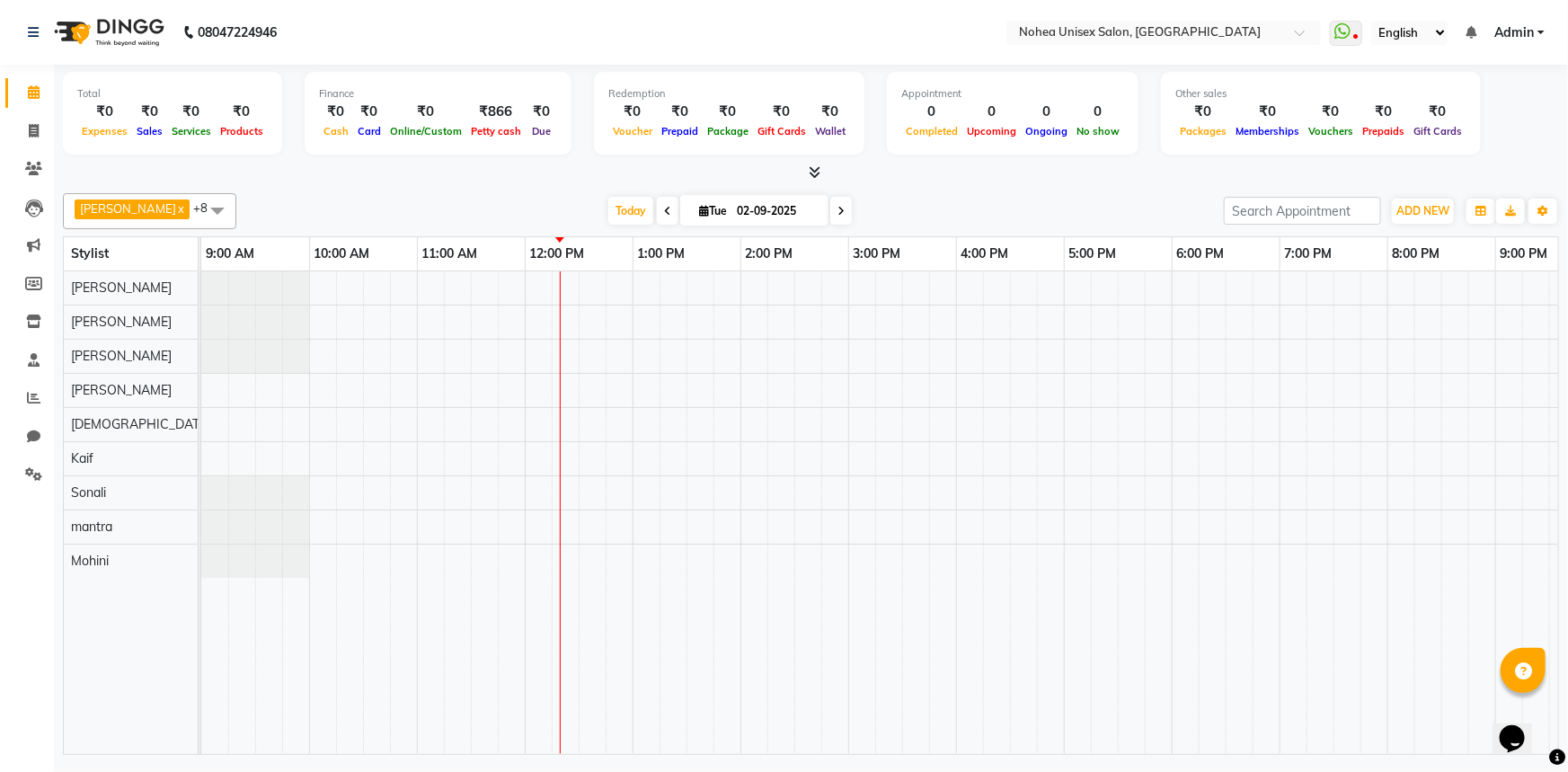
click at [979, 196] on div "[PERSON_NAME] x [PERSON_NAME] x mantra x [PERSON_NAME] x Kaif x [PERSON_NAME] x…" at bounding box center [811, 211] width 1497 height 36
drag, startPoint x: 549, startPoint y: 190, endPoint x: 621, endPoint y: 197, distance: 72.3
click at [550, 190] on div "[PERSON_NAME] x [PERSON_NAME] x mantra x [PERSON_NAME] x Kaif x [PERSON_NAME] x…" at bounding box center [811, 470] width 1497 height 568
click at [942, 175] on div at bounding box center [811, 173] width 1497 height 19
drag, startPoint x: 490, startPoint y: 106, endPoint x: 491, endPoint y: 122, distance: 16.0
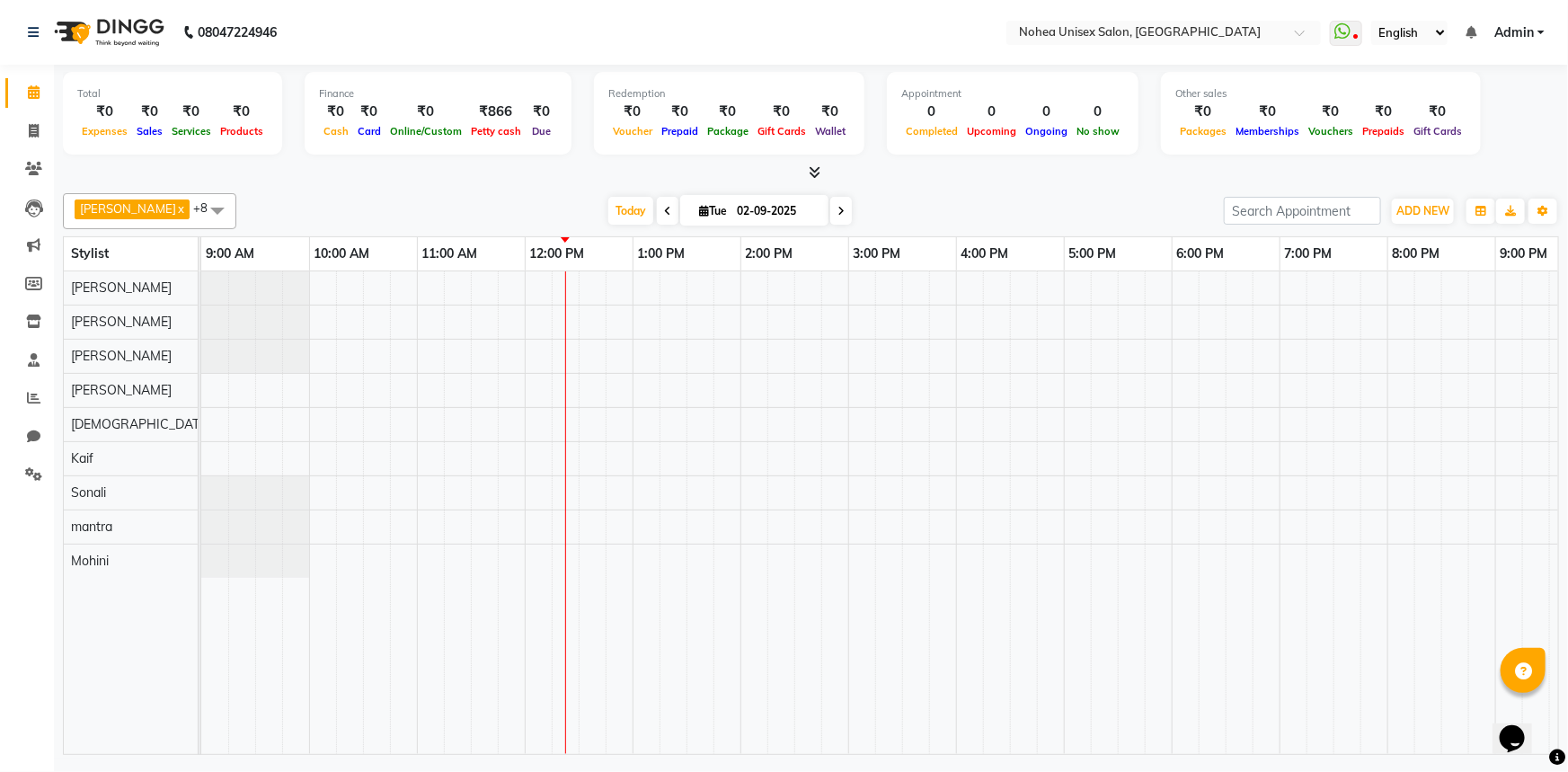
click at [490, 107] on div "₹866" at bounding box center [496, 112] width 59 height 21
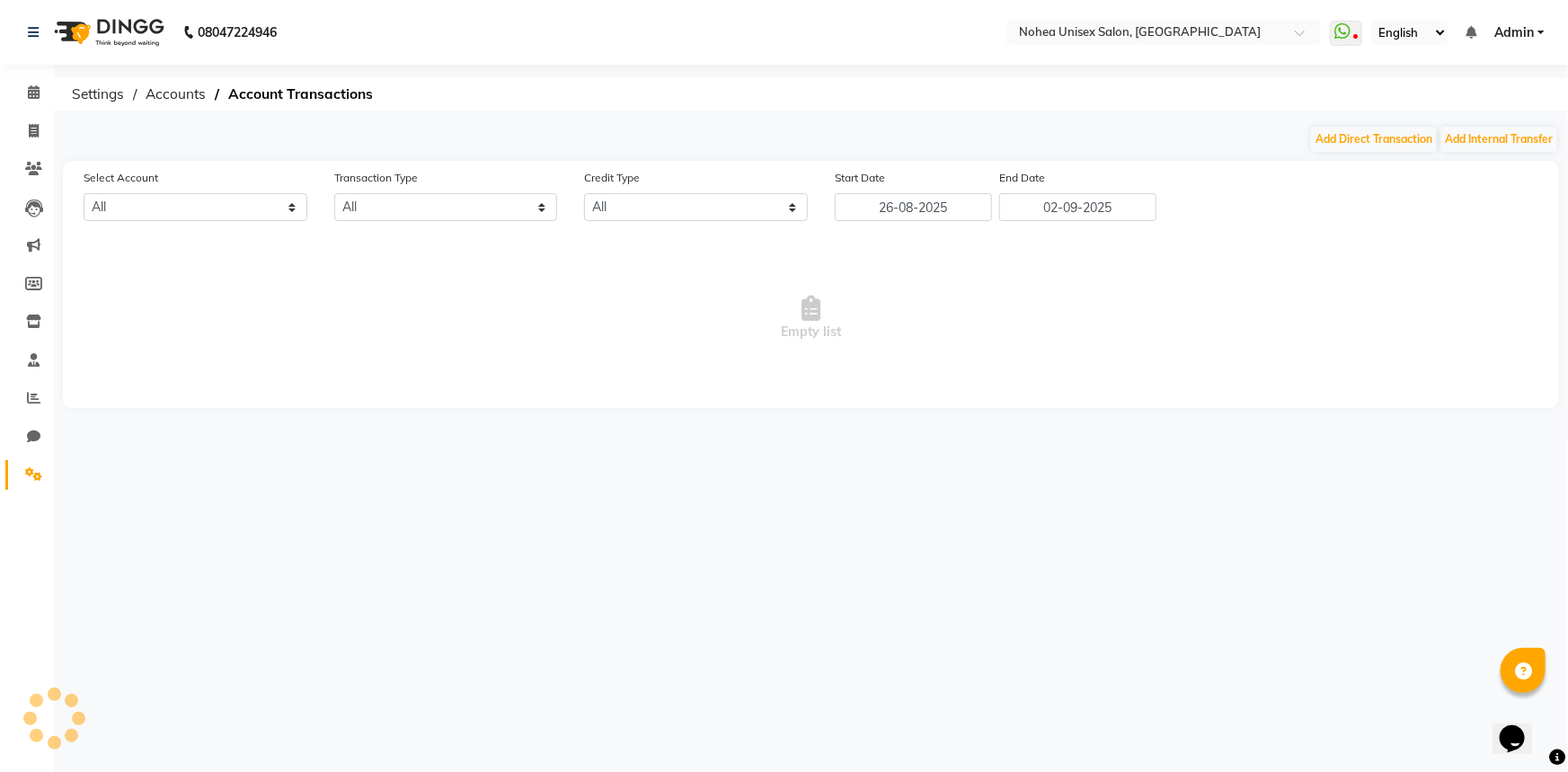
select select "7146"
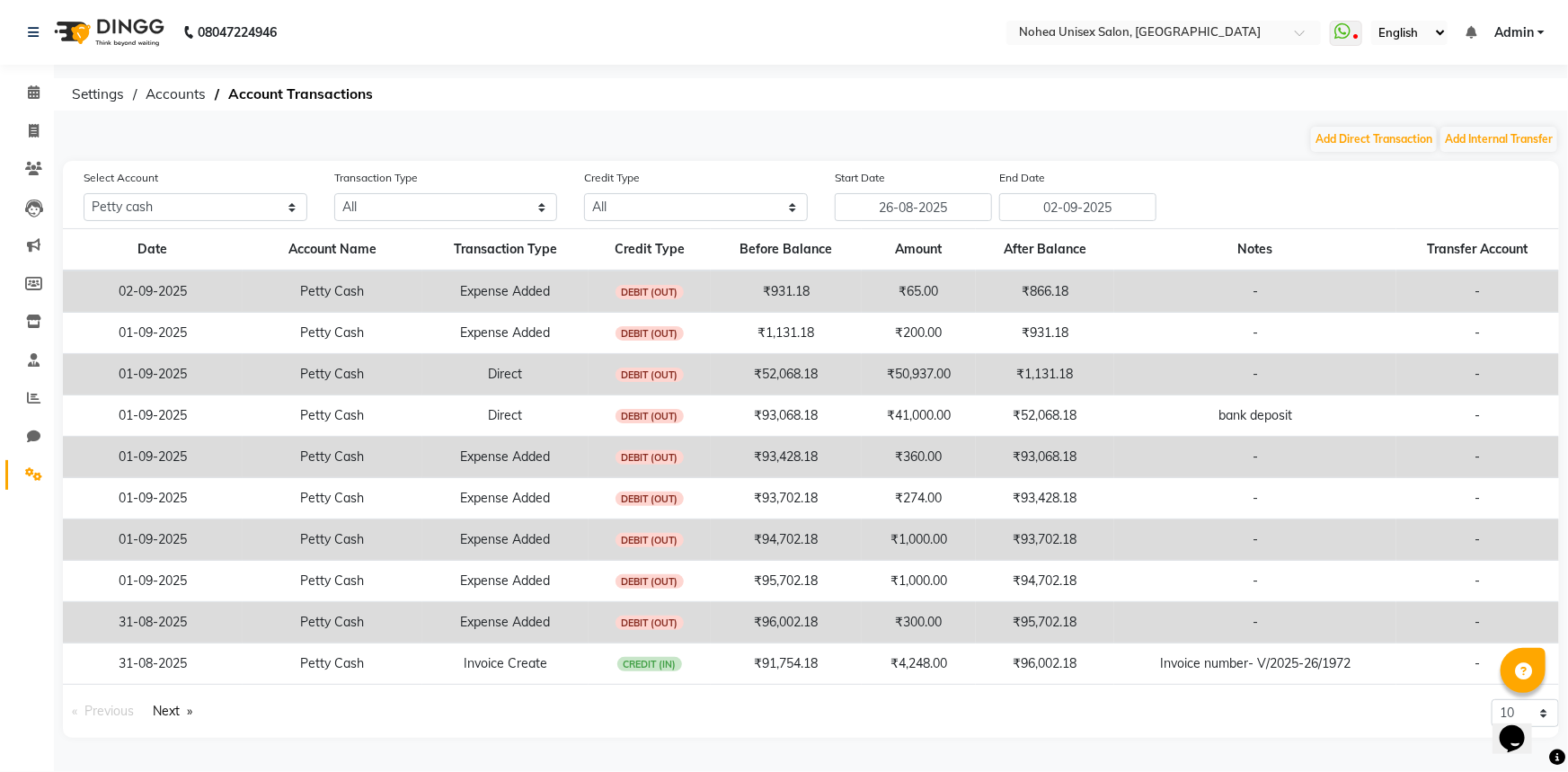
click at [936, 380] on td "₹50,937.00" at bounding box center [918, 375] width 113 height 41
click at [22, 88] on span at bounding box center [34, 93] width 32 height 21
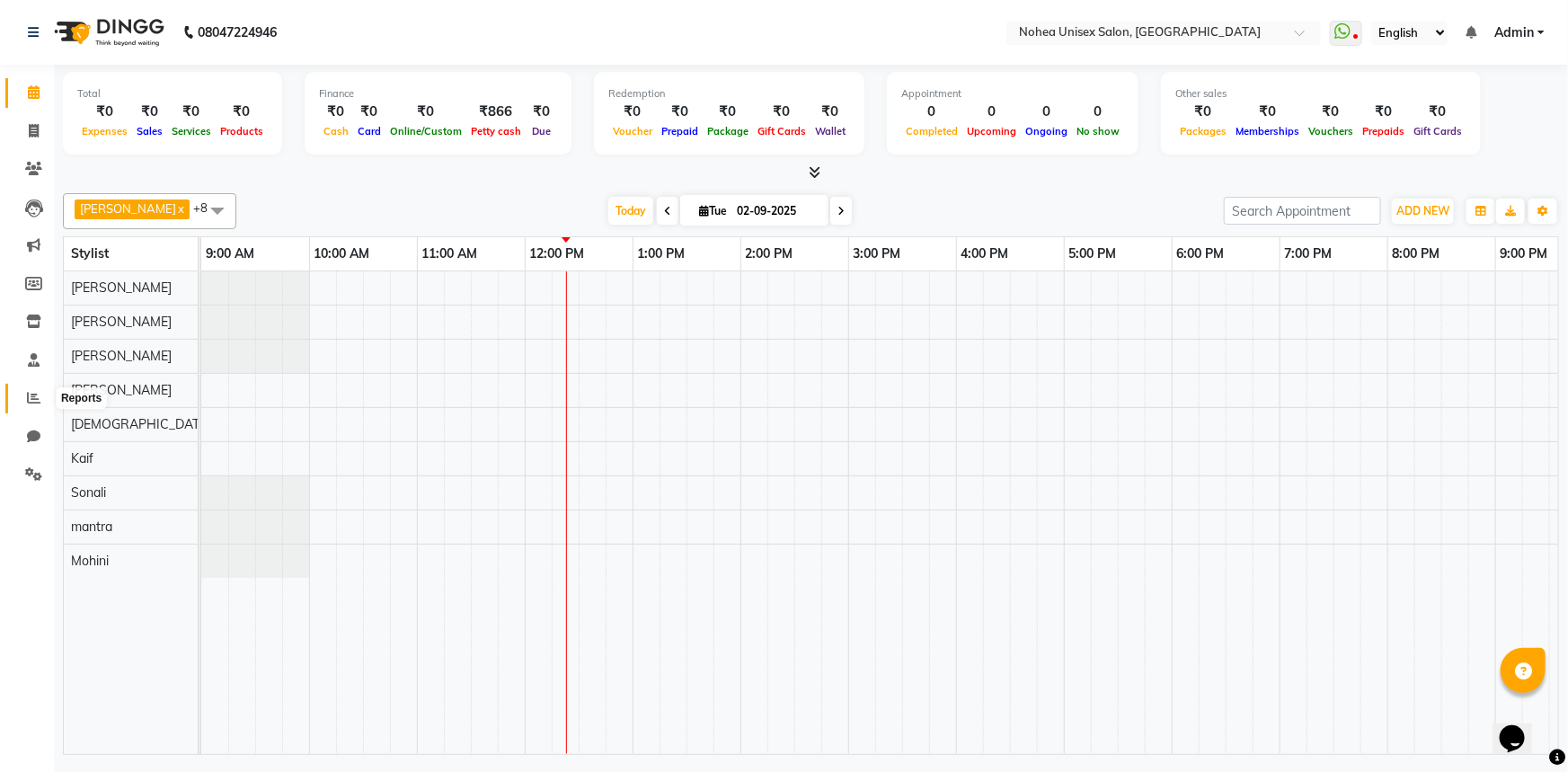
click at [29, 398] on icon at bounding box center [34, 397] width 13 height 13
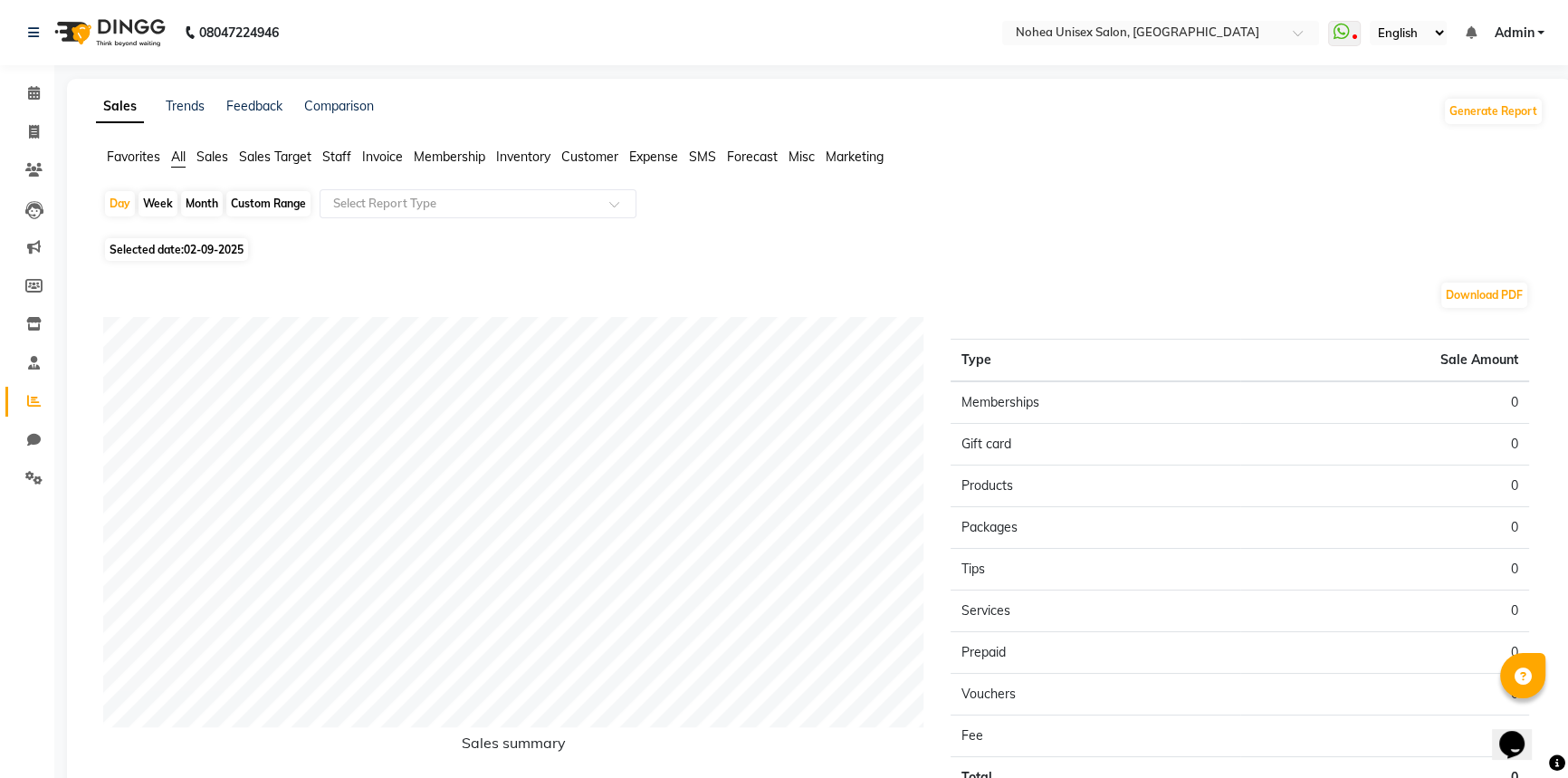
click at [393, 151] on span "Invoice" at bounding box center [382, 156] width 40 height 16
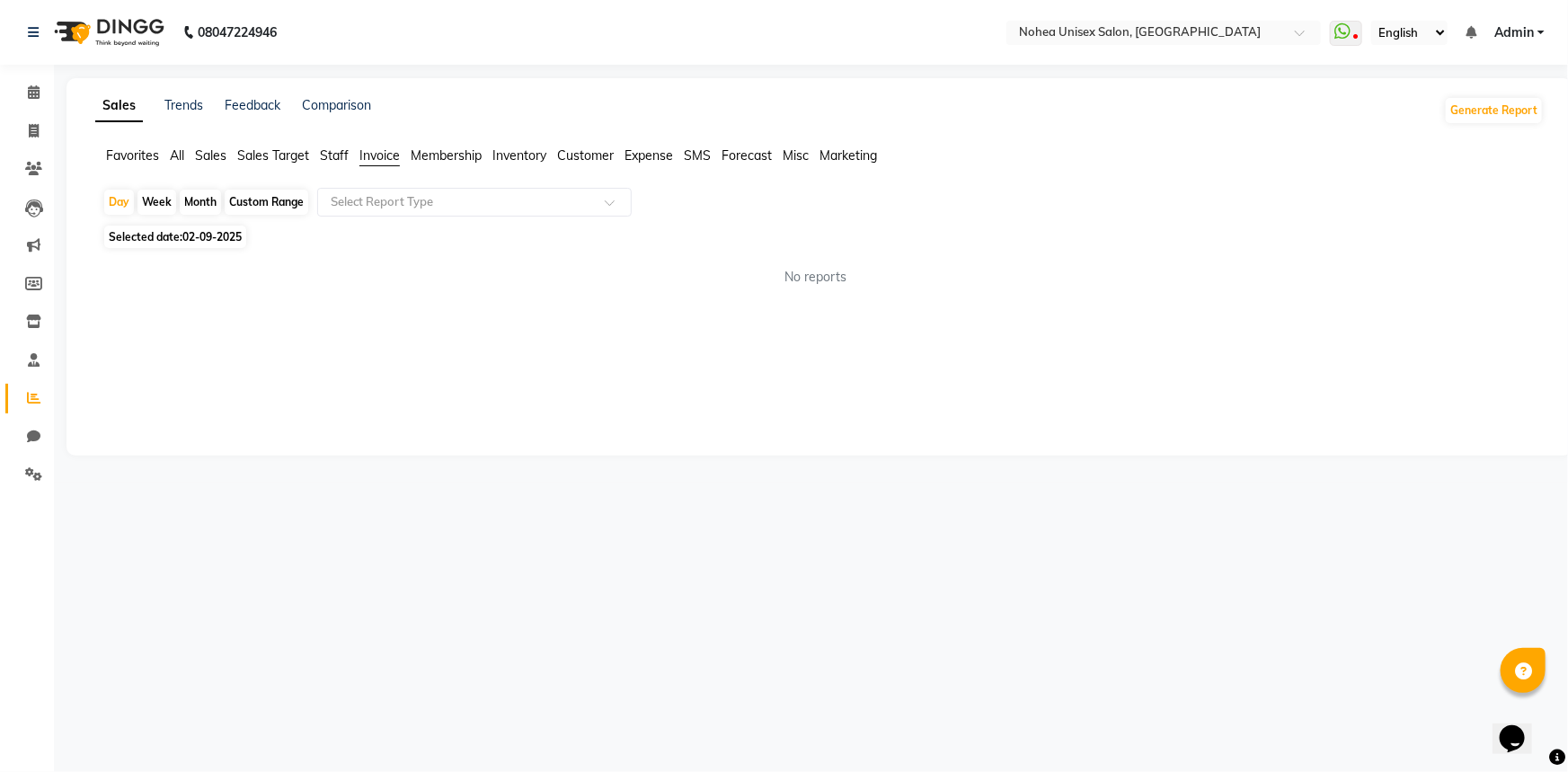
click at [413, 190] on div "Select Report Type" at bounding box center [474, 202] width 314 height 29
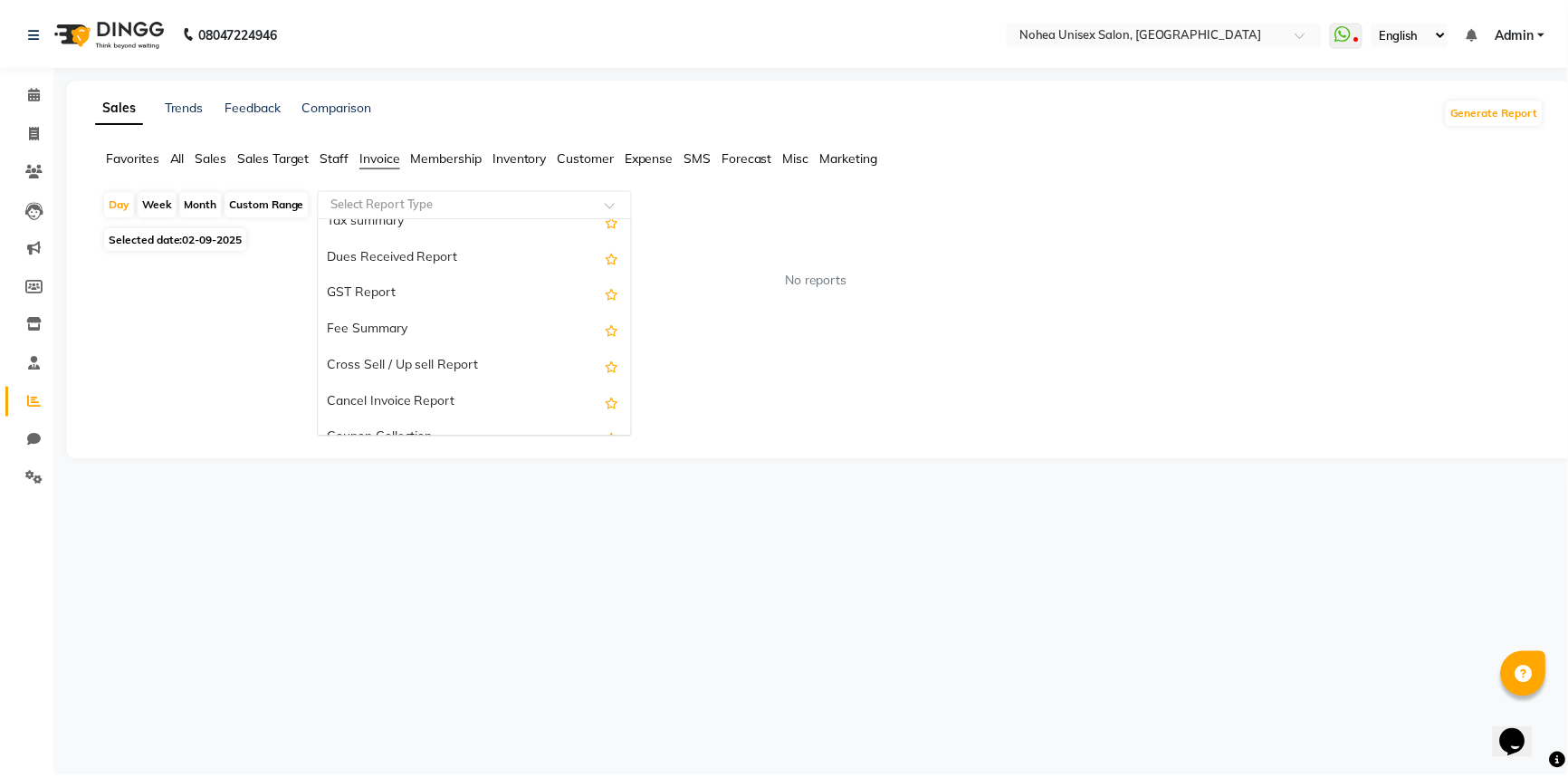
scroll to position [326, 0]
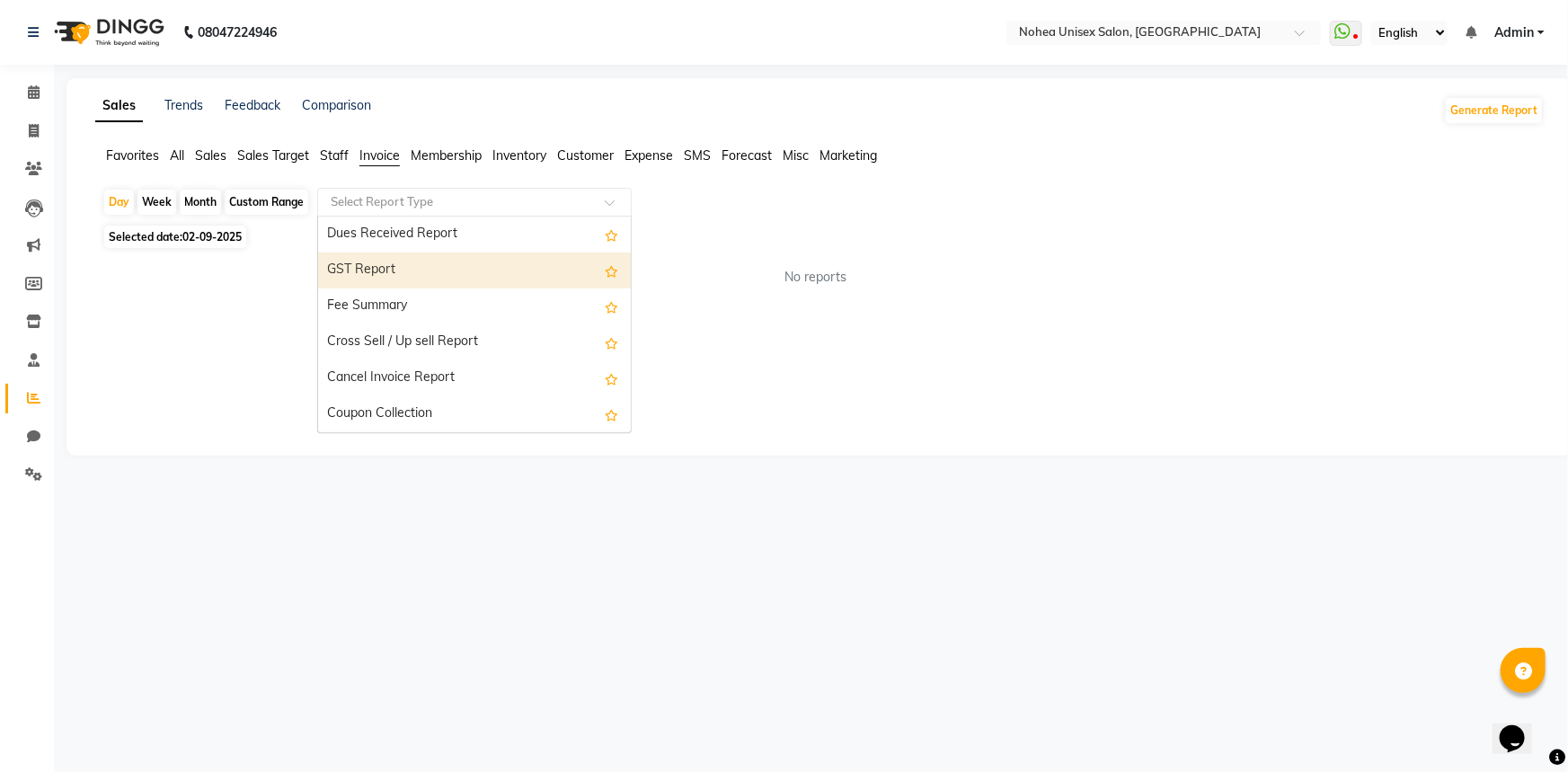
click at [404, 269] on div "GST Report" at bounding box center [474, 270] width 313 height 36
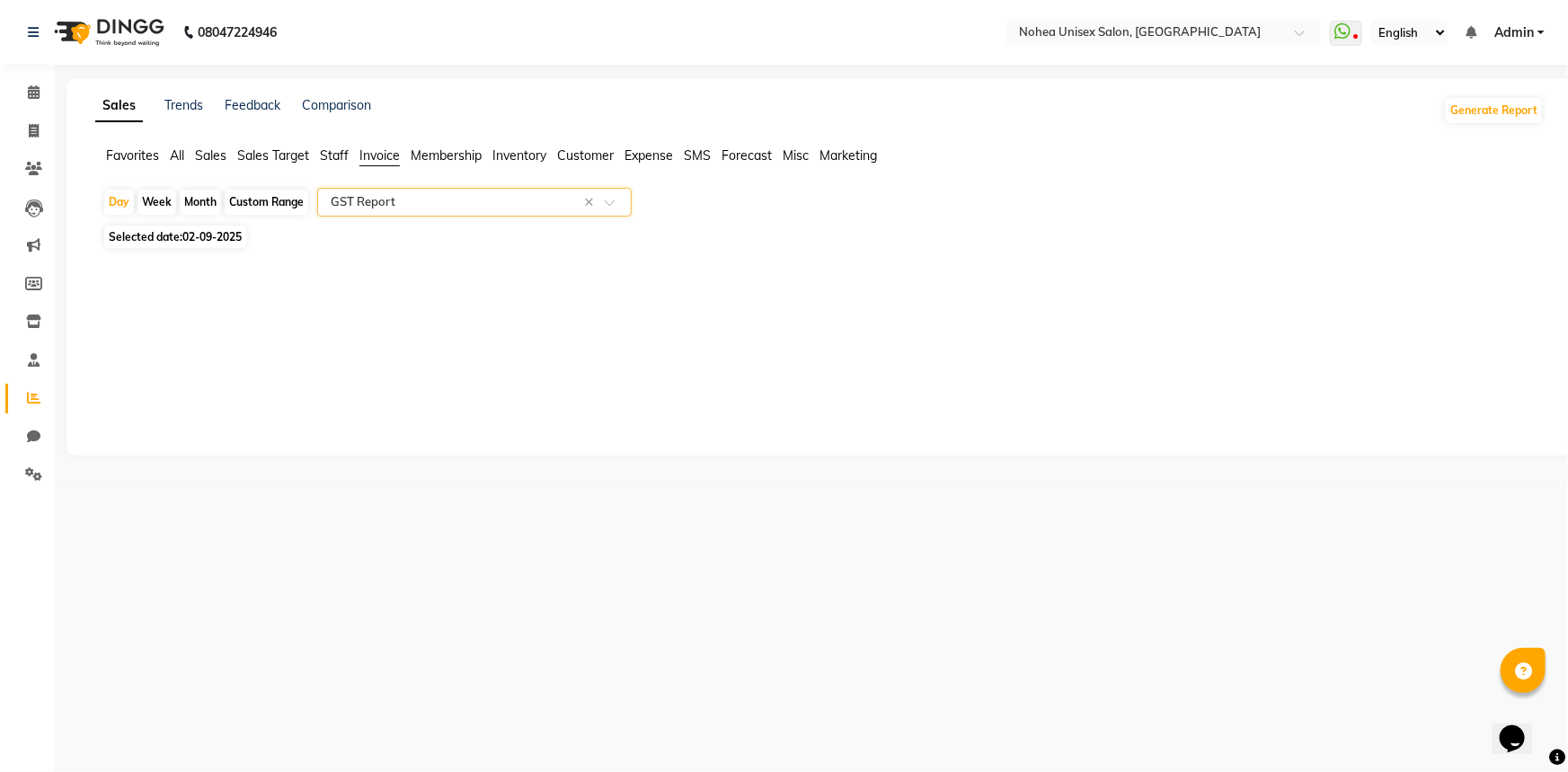
click at [200, 202] on div "Month" at bounding box center [200, 202] width 41 height 25
select select "9"
select select "2025"
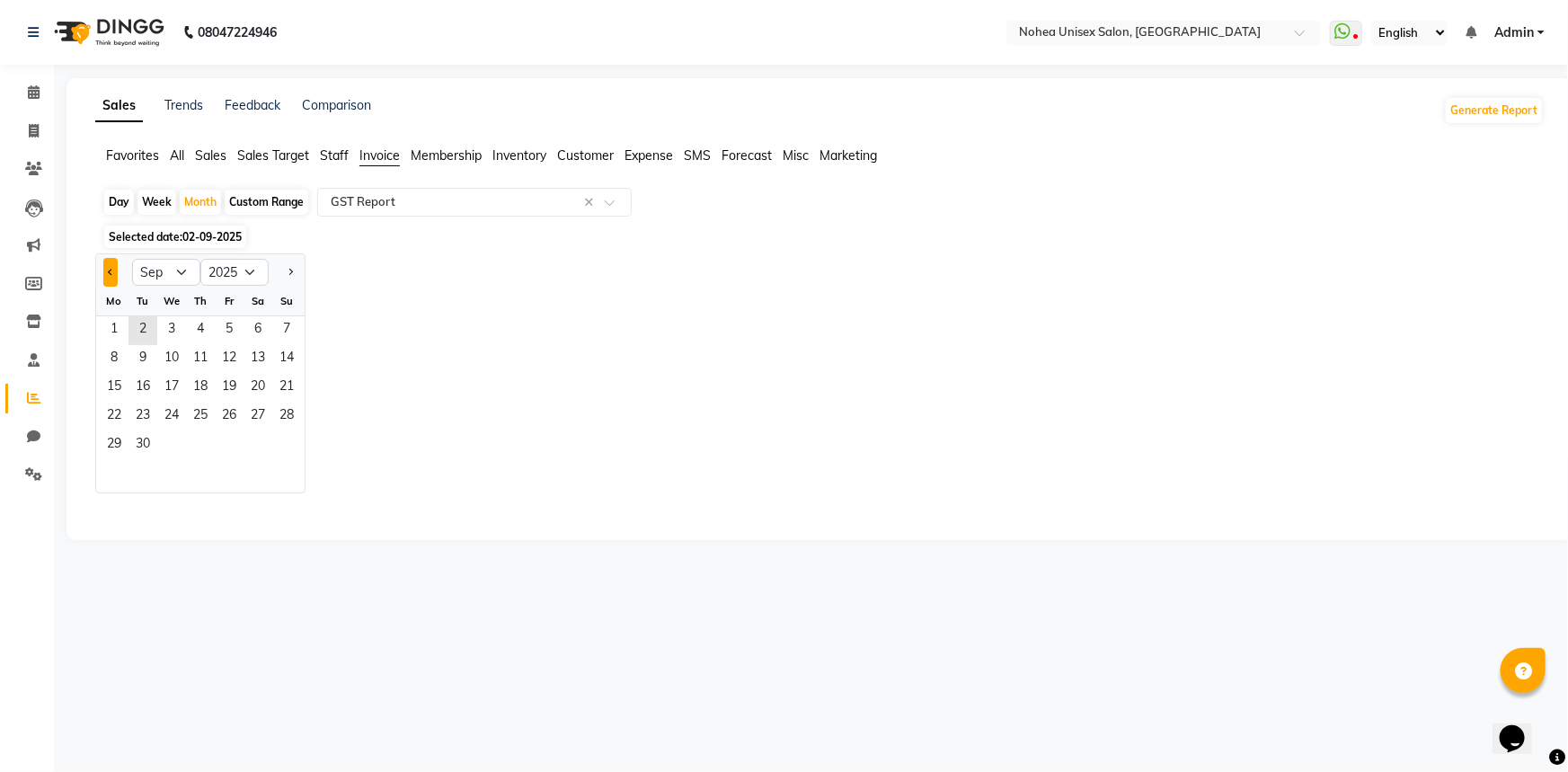
click at [108, 265] on button "Previous month" at bounding box center [110, 272] width 14 height 29
select select "8"
click at [231, 322] on span "1" at bounding box center [229, 330] width 29 height 29
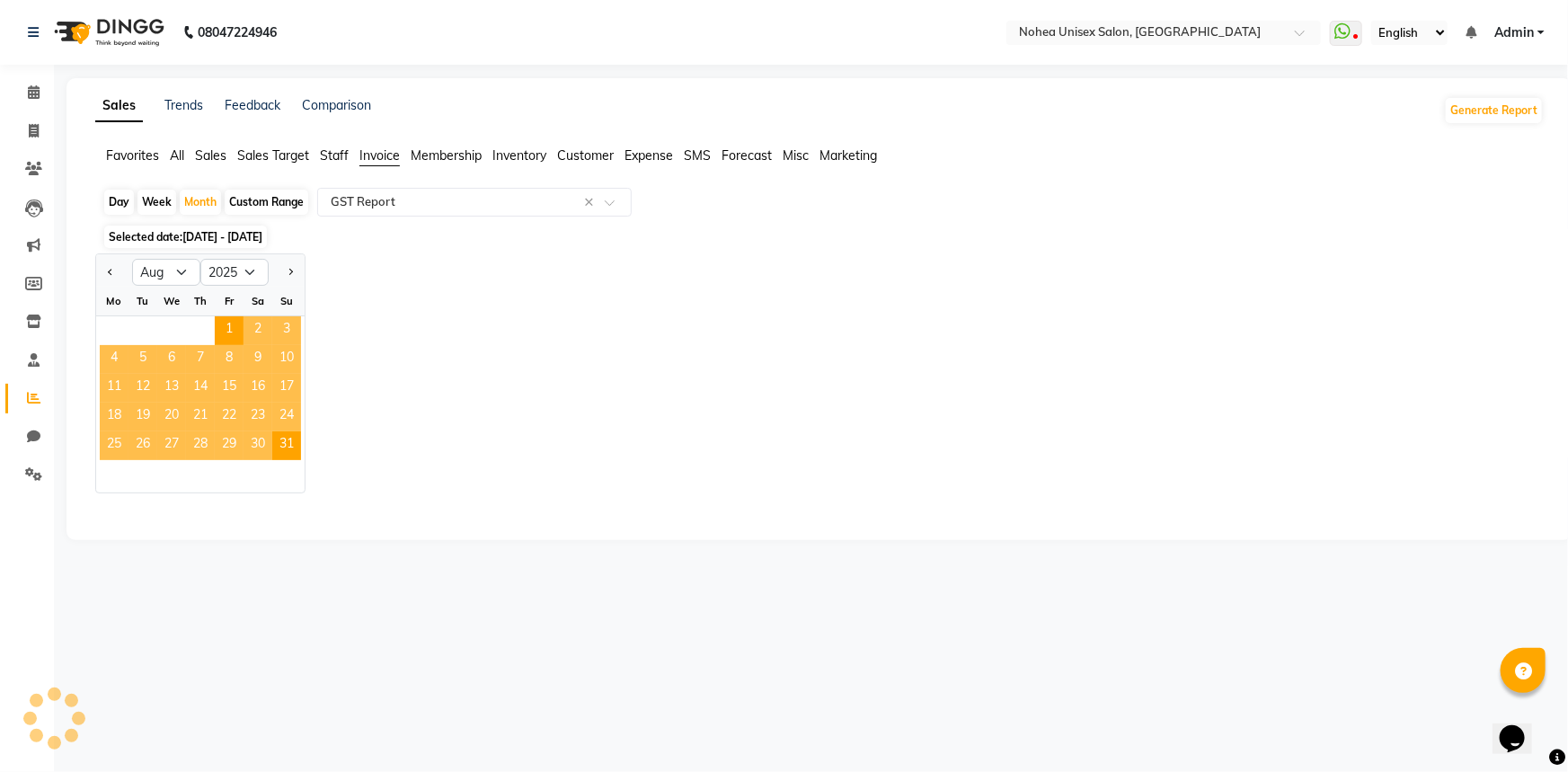
select select "full_report"
select select "csv"
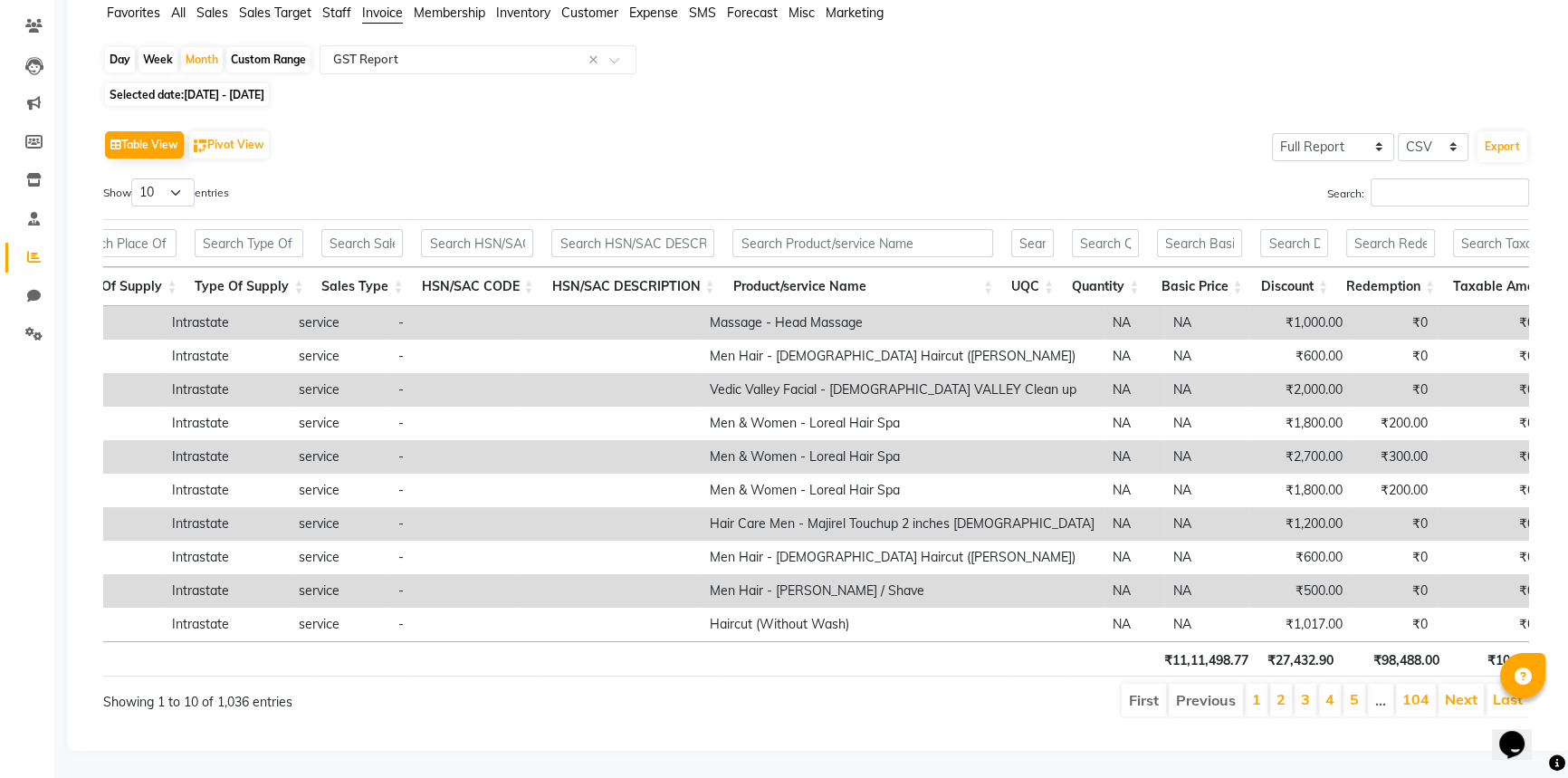
scroll to position [0, 0]
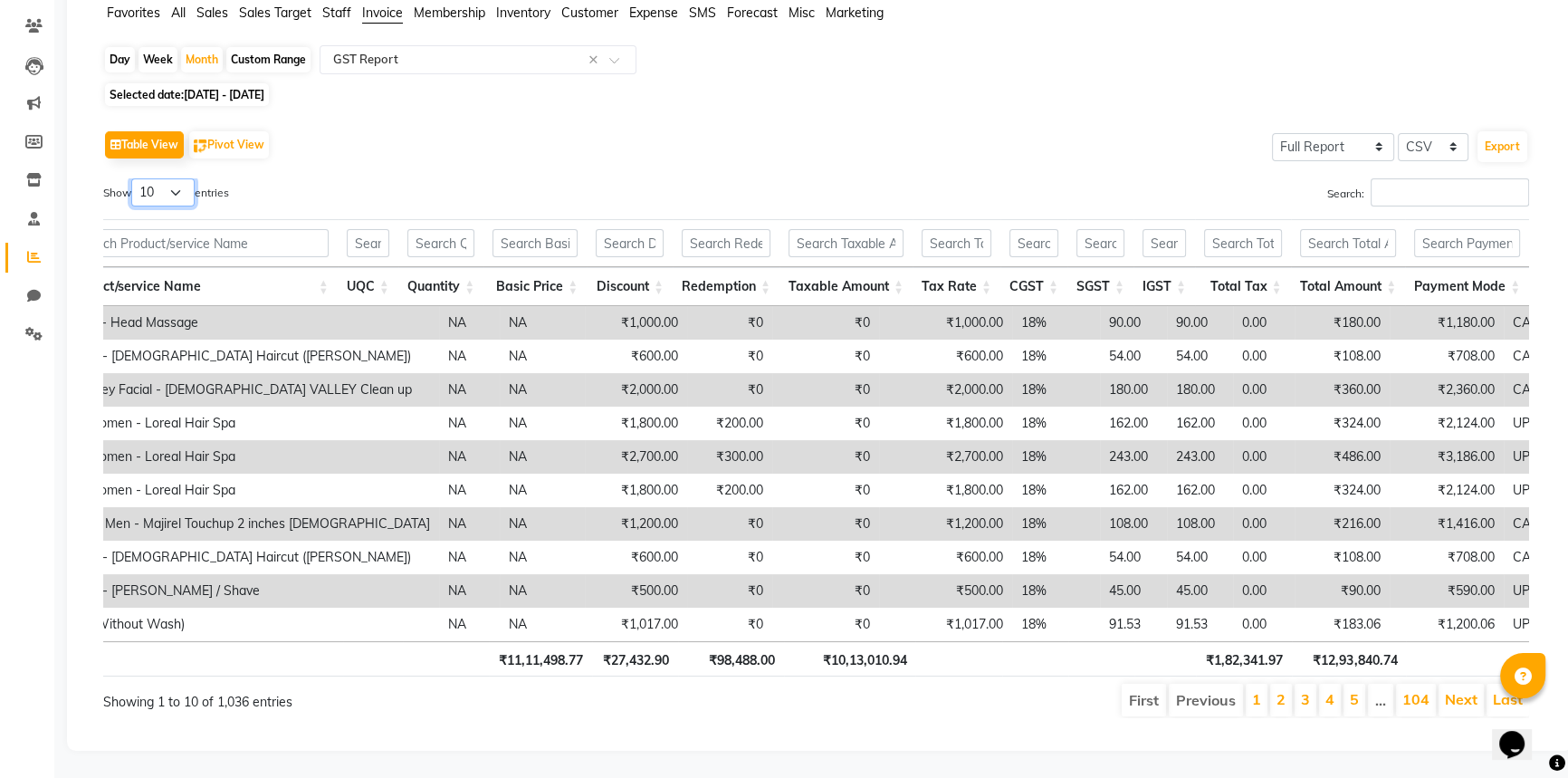
click at [175, 178] on select "10 25 50 100" at bounding box center [162, 192] width 63 height 28
select select "100"
click at [134, 178] on select "10 25 50 100" at bounding box center [162, 192] width 63 height 28
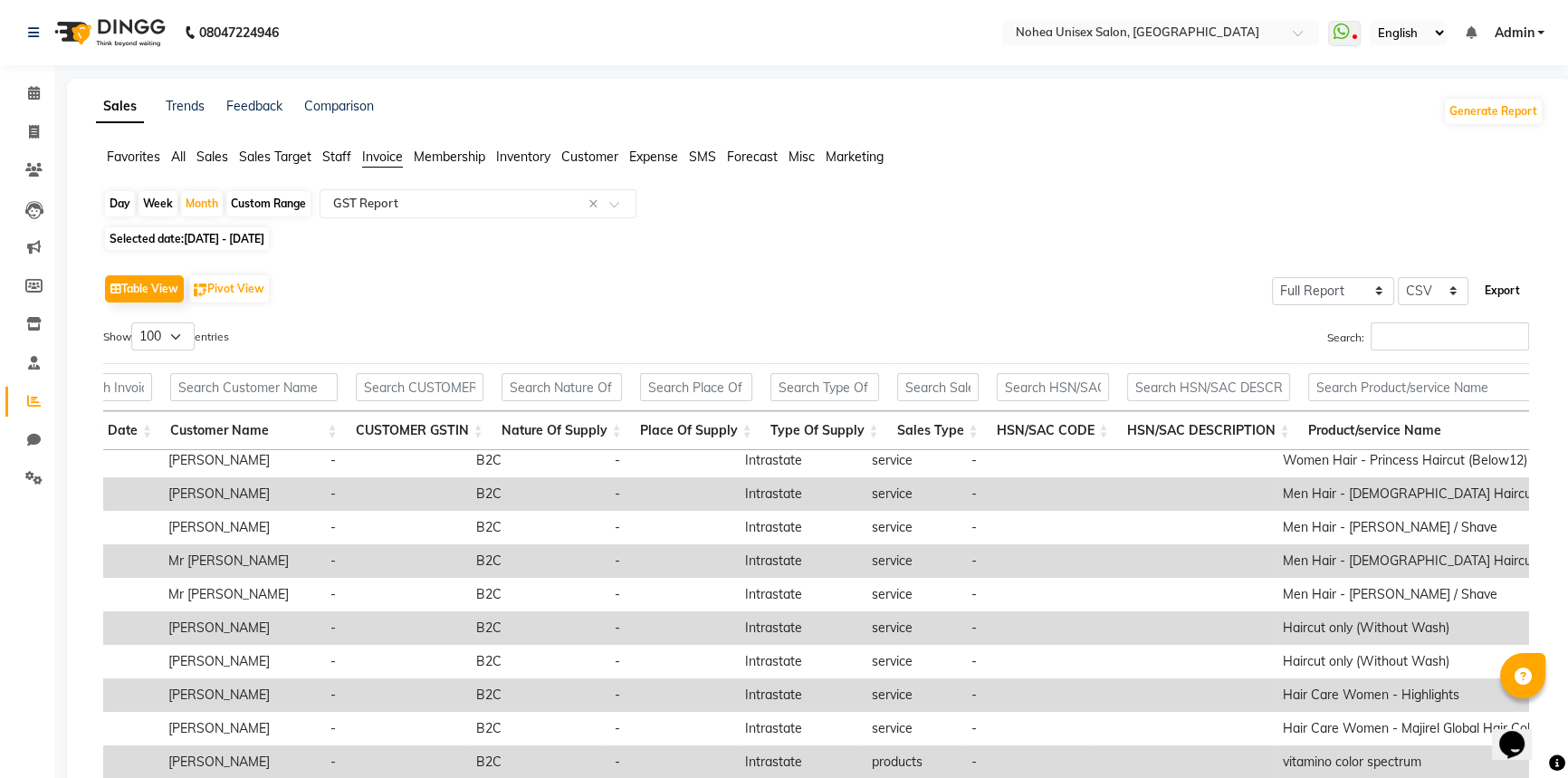
click at [1519, 292] on button "Export" at bounding box center [1502, 290] width 50 height 31
click at [23, 91] on span at bounding box center [34, 93] width 32 height 21
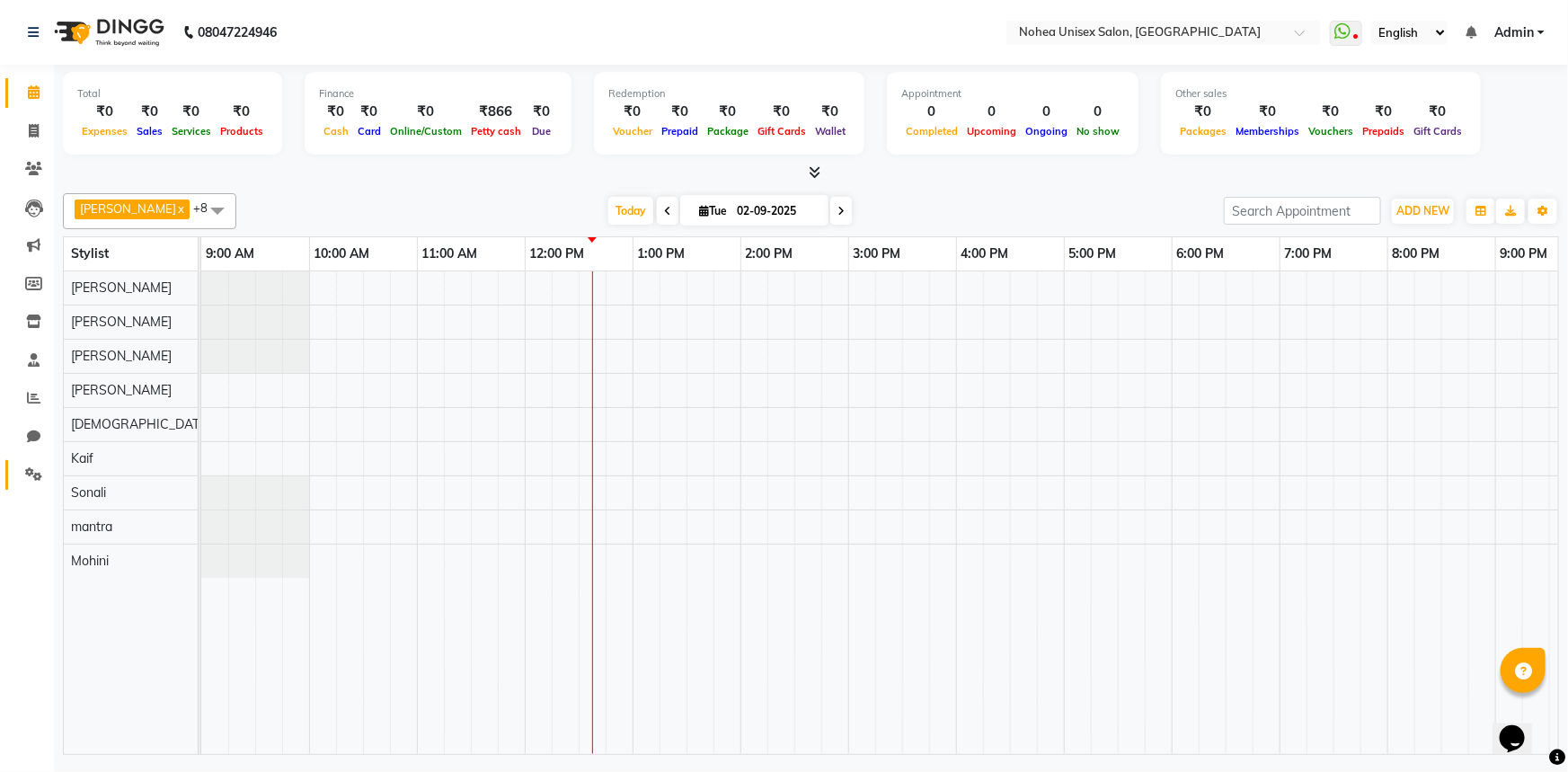
click at [35, 471] on icon at bounding box center [34, 474] width 17 height 13
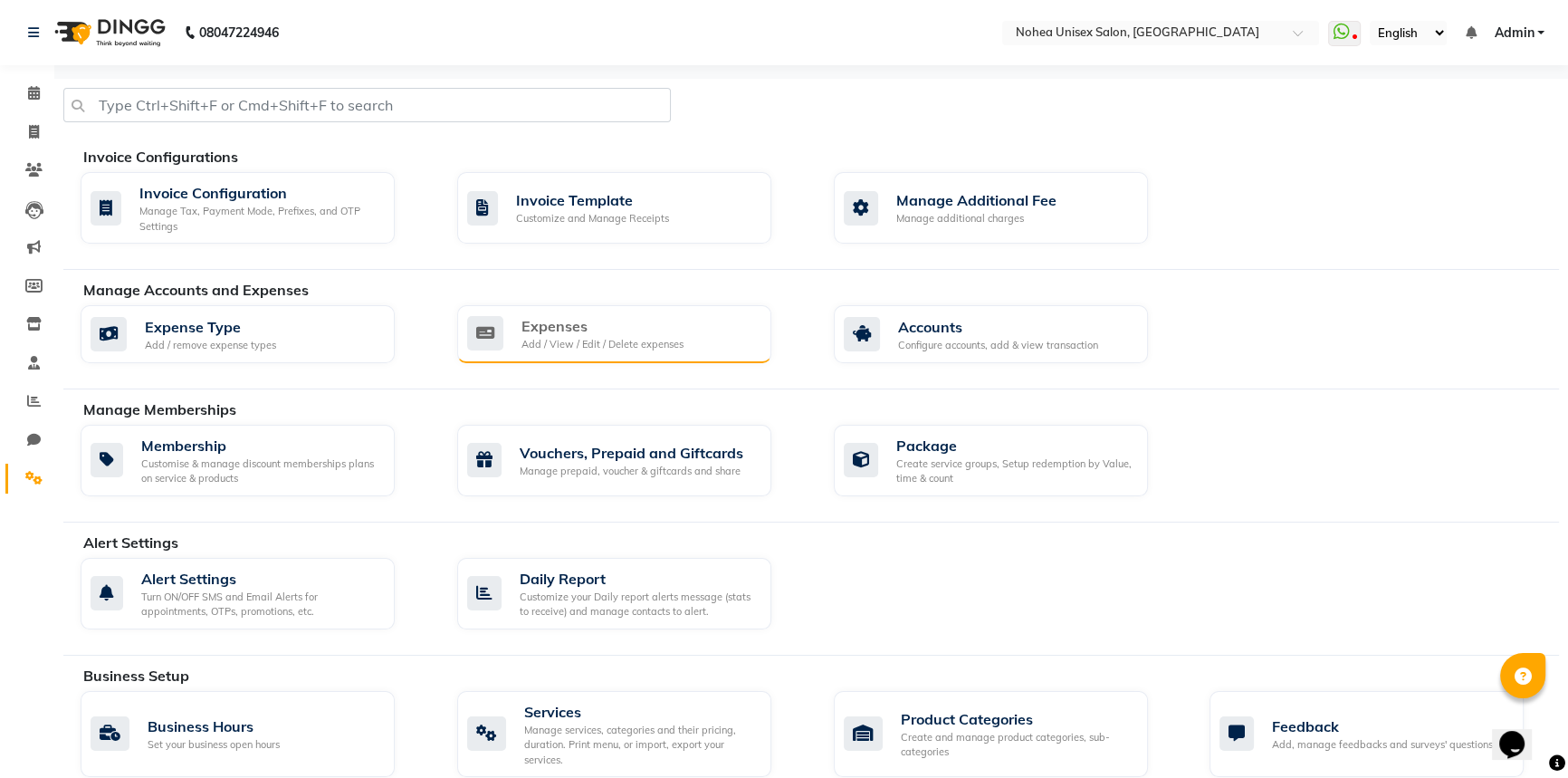
click at [564, 326] on div "Expenses" at bounding box center [603, 326] width 162 height 22
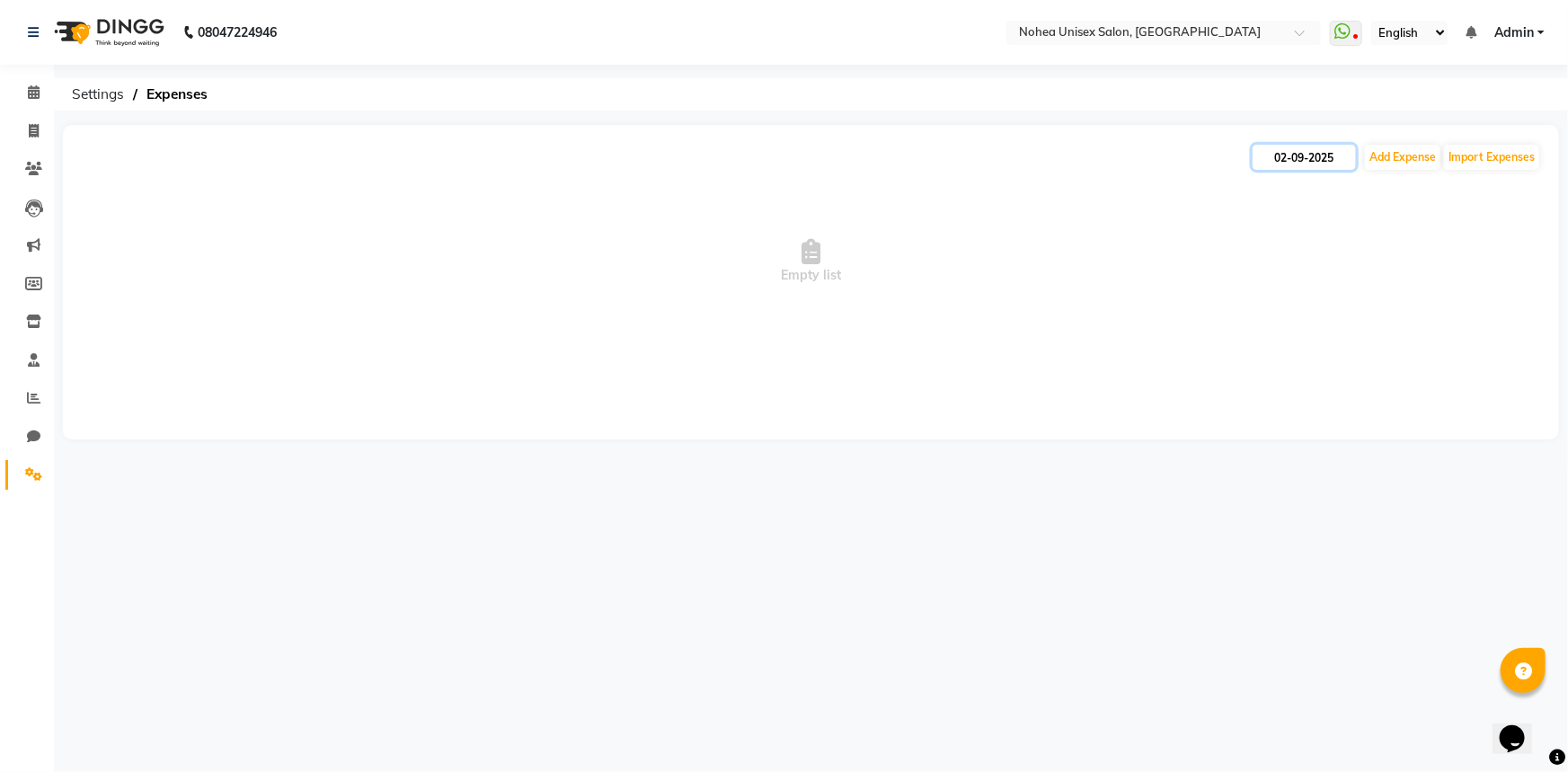
drag, startPoint x: 1288, startPoint y: 149, endPoint x: 1281, endPoint y: 162, distance: 14.8
click at [1288, 150] on input "02-09-2025" at bounding box center [1304, 157] width 104 height 25
select select "9"
select select "2025"
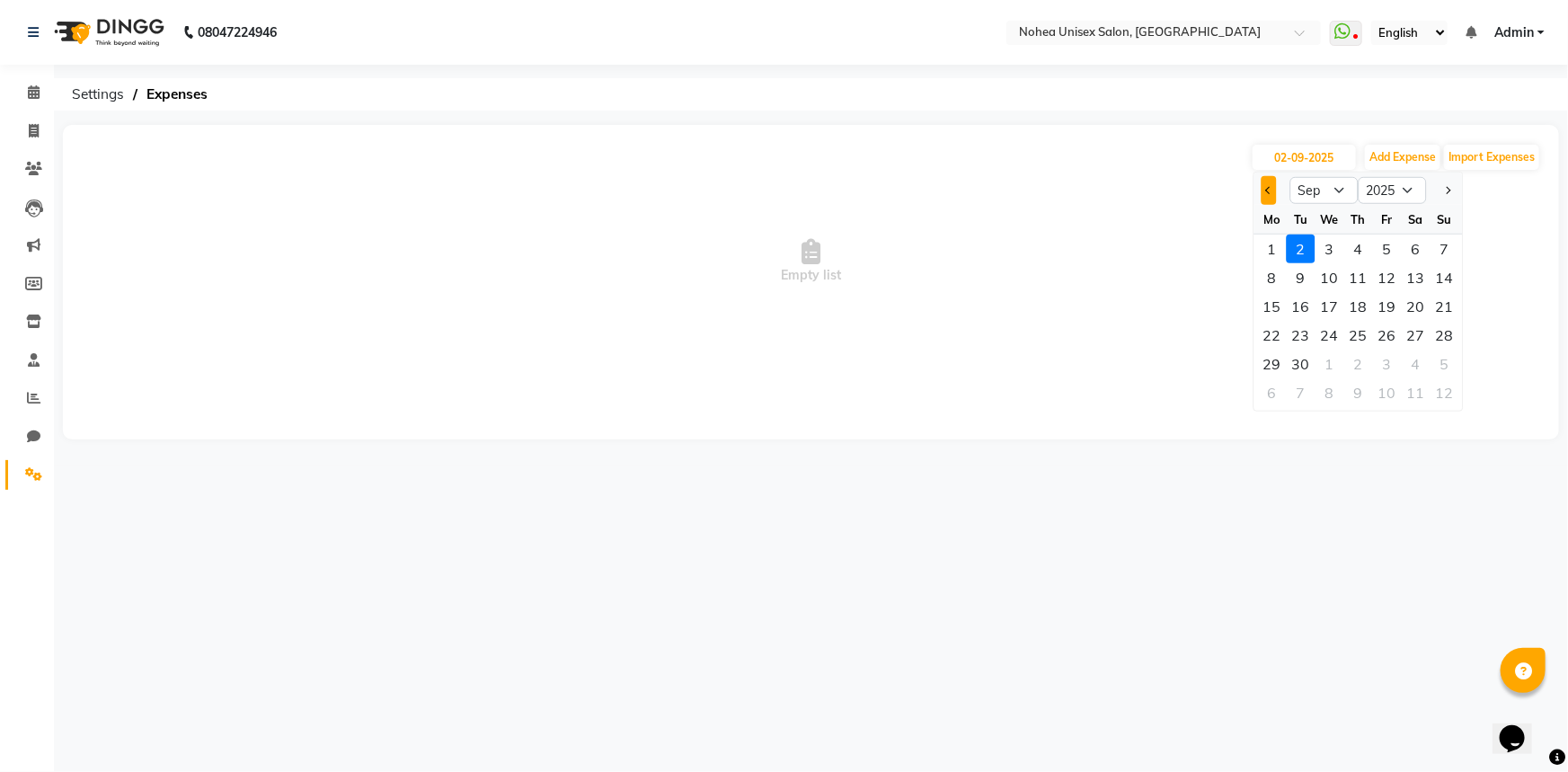
click at [1267, 188] on span "Previous month" at bounding box center [1269, 191] width 7 height 7
select select "8"
click at [1445, 364] on div "31" at bounding box center [1445, 364] width 29 height 29
type input "31-08-2025"
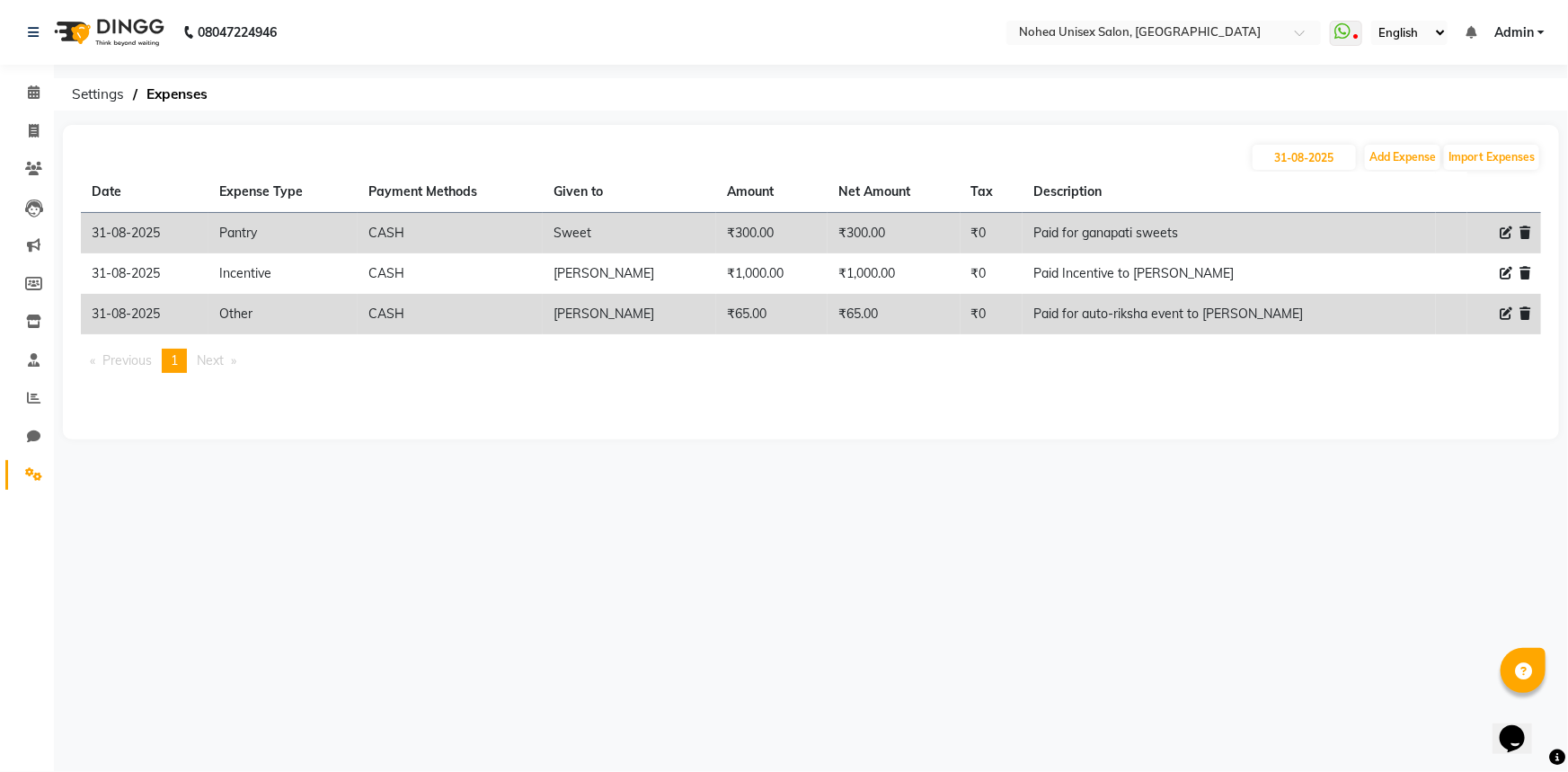
click at [1502, 313] on icon at bounding box center [1505, 313] width 12 height 12
select select "21332"
select select "1"
select select "7146"
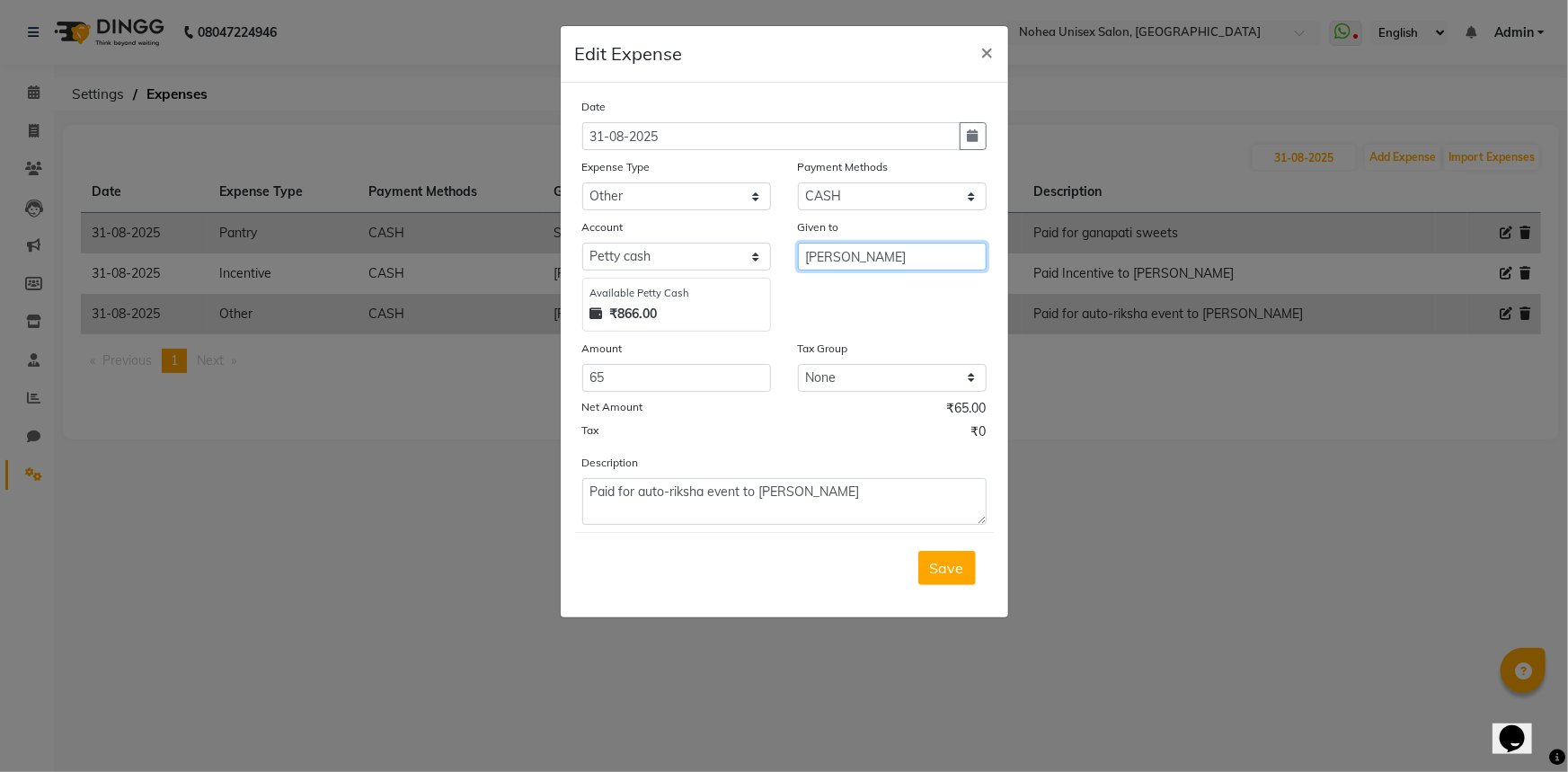
drag, startPoint x: 835, startPoint y: 261, endPoint x: 744, endPoint y: 261, distance: 91.0
click at [744, 261] on div "Account Select Petty cash Default account Available Petty Cash ₹866.00 Given to…" at bounding box center [784, 275] width 431 height 114
type input "Sweets"
click at [728, 383] on input "65" at bounding box center [677, 378] width 189 height 28
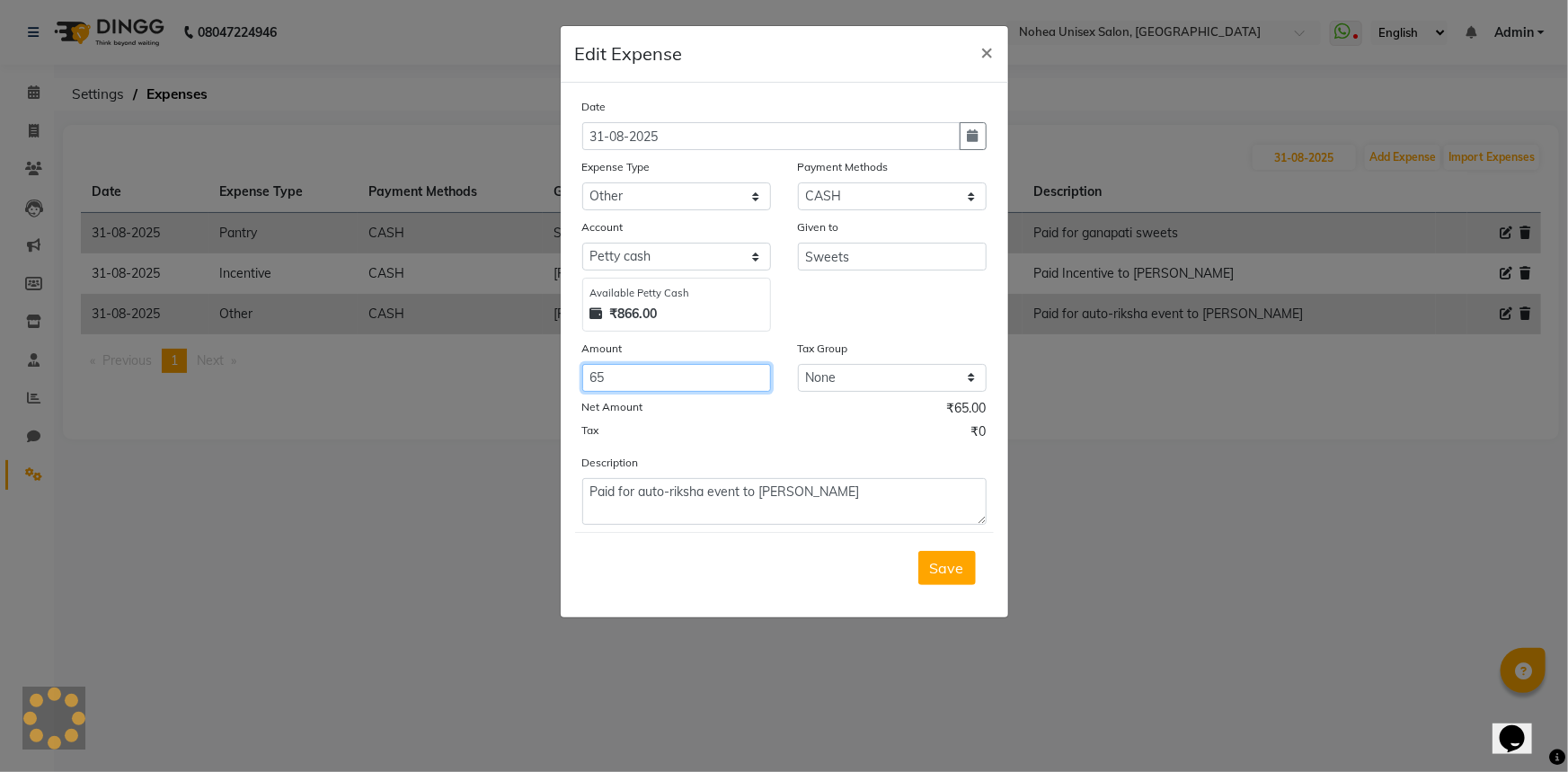
type input "6"
type input "160"
drag, startPoint x: 757, startPoint y: 503, endPoint x: 514, endPoint y: 511, distance: 243.1
click at [514, 511] on ngb-modal-window "Edit Expense × Date 31-08-2025 Expense Type Select Advance Payment Advance Sala…" at bounding box center [784, 386] width 1568 height 772
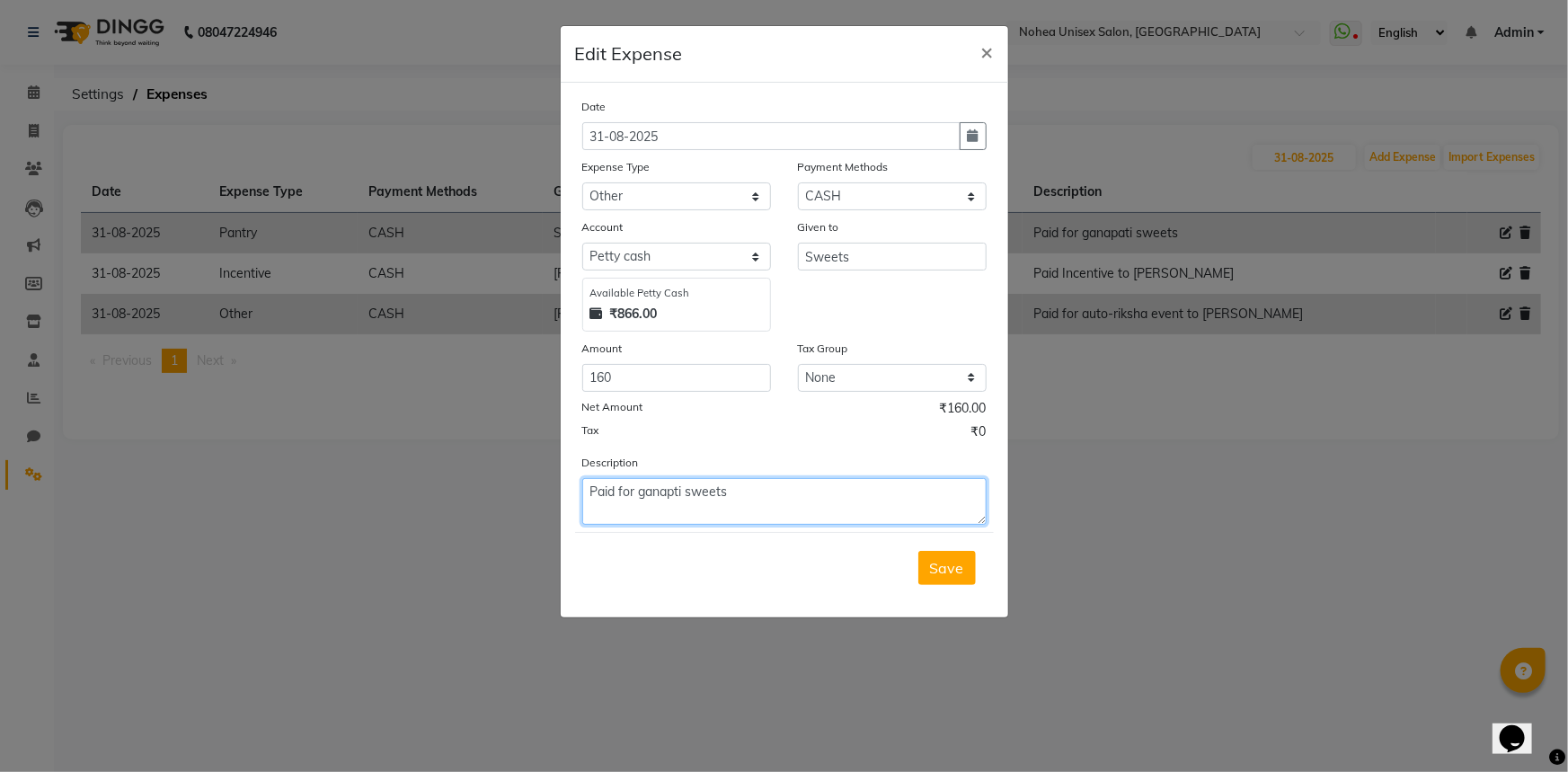
click at [675, 494] on textarea "Paid for ganapti sweets" at bounding box center [784, 501] width 405 height 47
type textarea "Paid for ganapati sweets"
click at [740, 206] on select "Select Advance Payment Advance Salary Bank charges Car maintenance Cash Deposit…" at bounding box center [677, 196] width 189 height 28
click at [977, 138] on icon "button" at bounding box center [973, 135] width 11 height 12
select select "8"
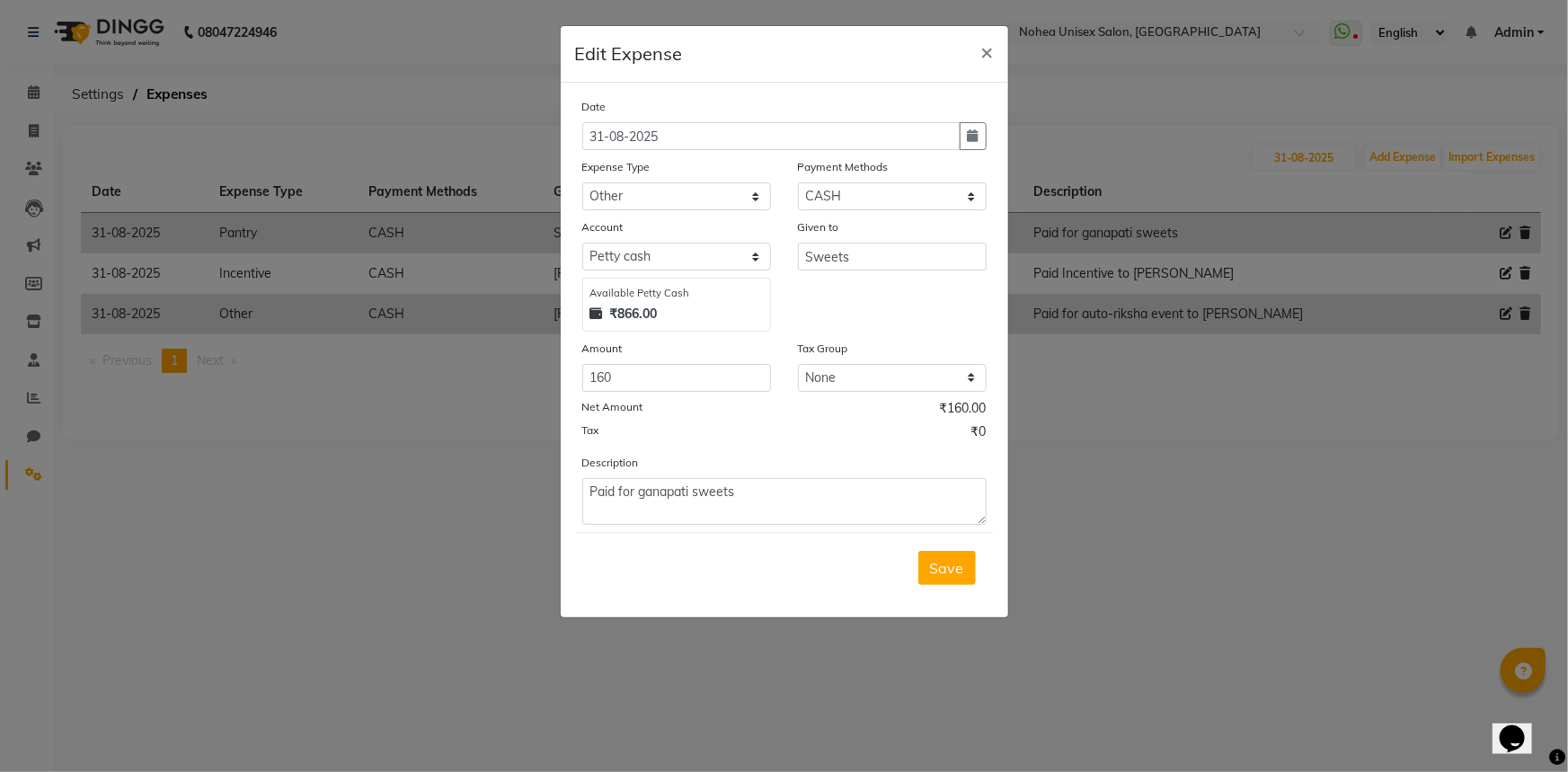
select select "2025"
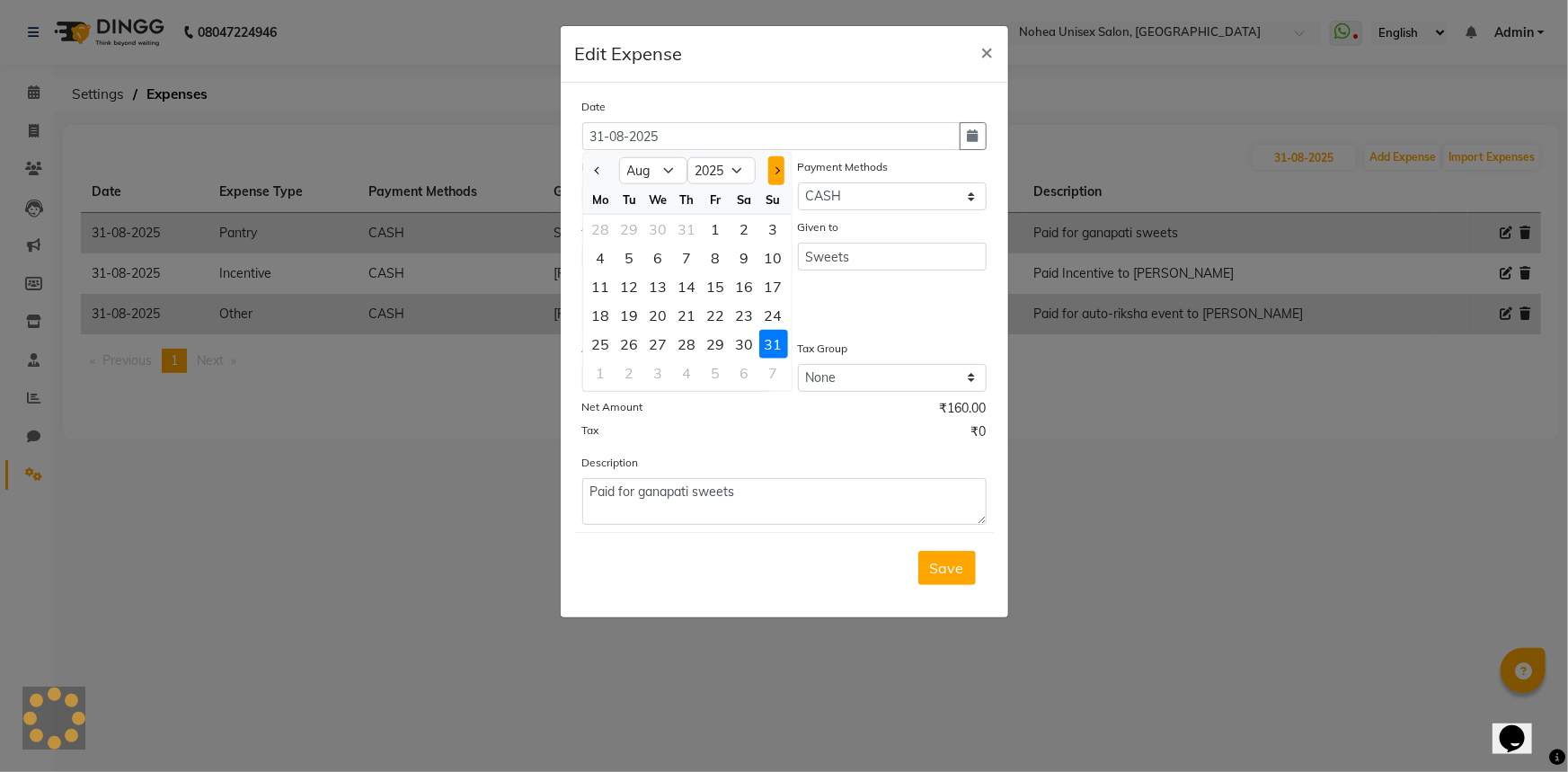
click at [780, 172] on button "Next month" at bounding box center [776, 170] width 15 height 29
select select "9"
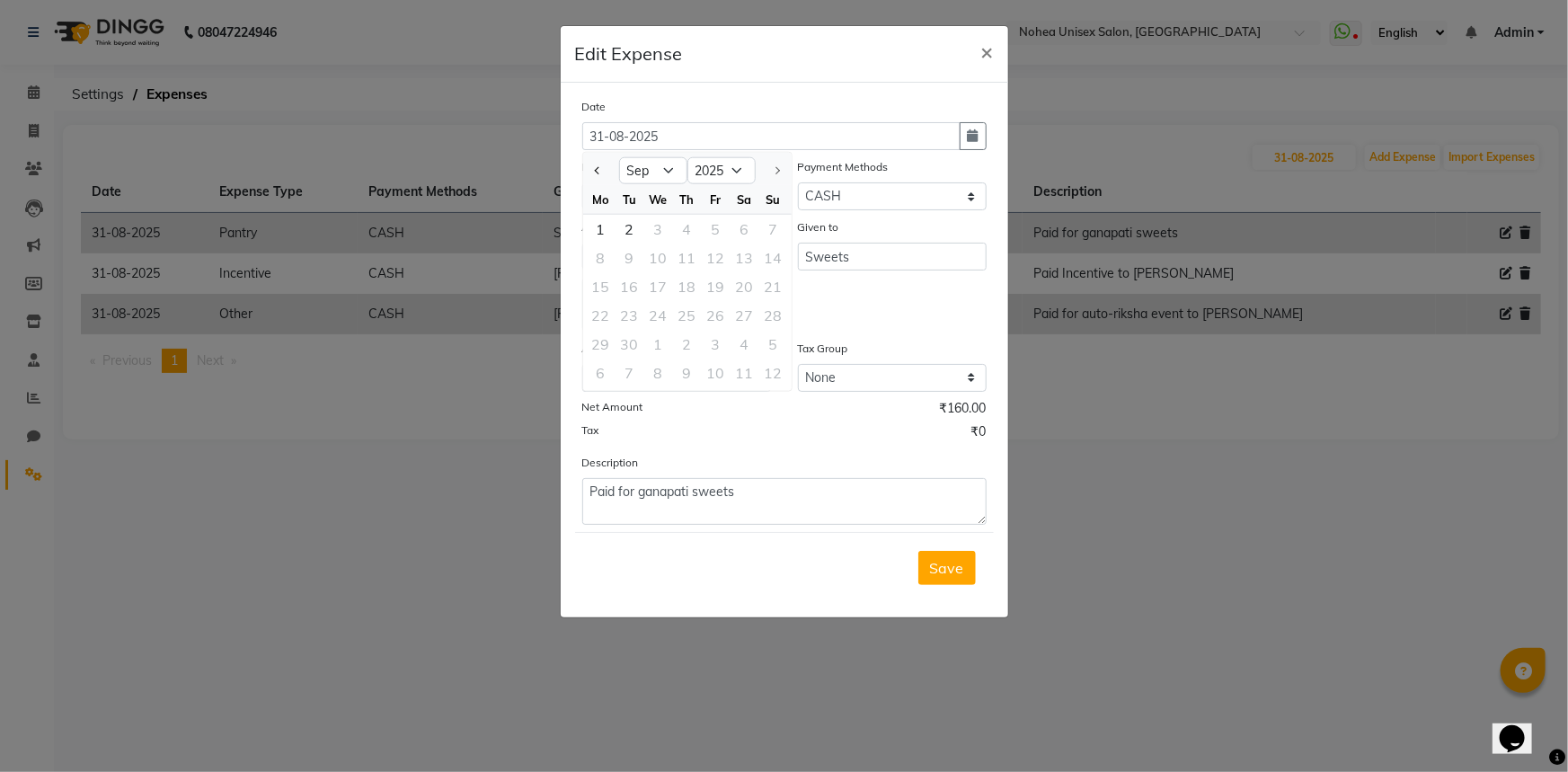
click at [627, 232] on div "2" at bounding box center [629, 229] width 29 height 29
type input "02-09-2025"
drag, startPoint x: 735, startPoint y: 193, endPoint x: 735, endPoint y: 206, distance: 13.0
click at [735, 193] on select "Select Advance Payment Advance Salary Bank charges Car maintenance Cash Deposit…" at bounding box center [677, 196] width 189 height 28
select select "21340"
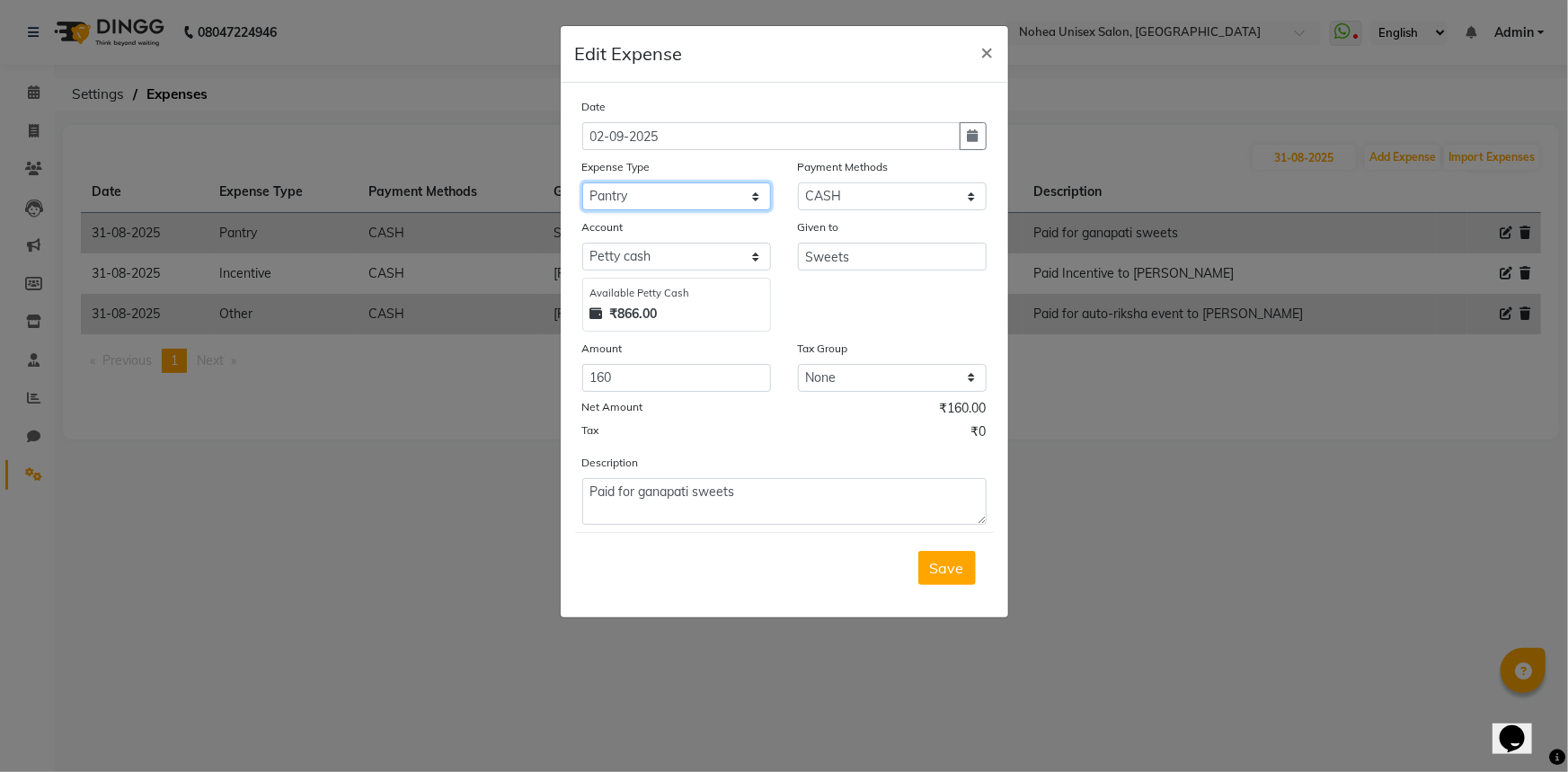
click at [583, 183] on select "Select Advance Payment Advance Salary Bank charges Car maintenance Cash Deposit…" at bounding box center [677, 196] width 189 height 28
click at [933, 574] on span "Save" at bounding box center [947, 567] width 35 height 18
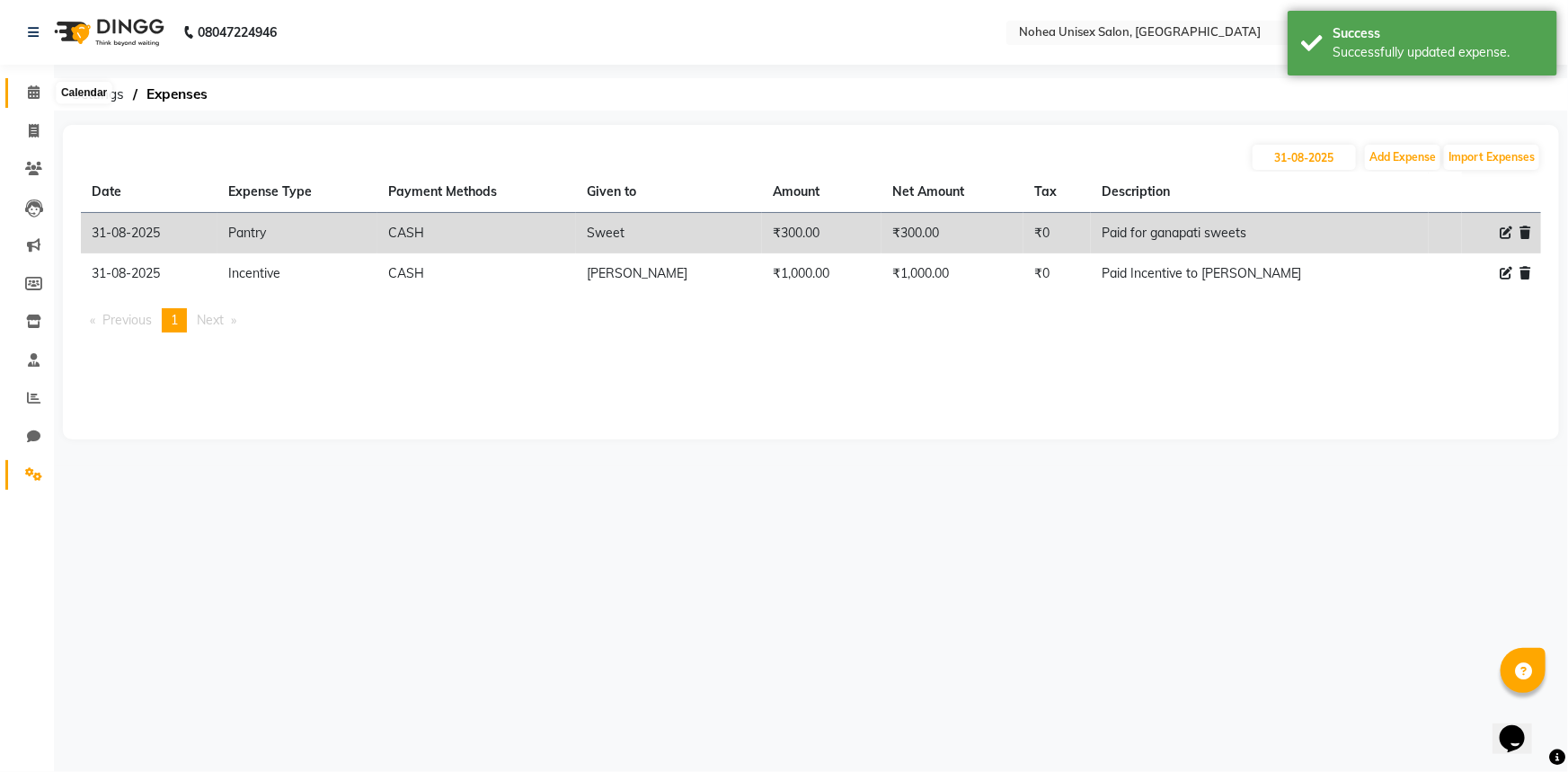
click at [39, 85] on span at bounding box center [34, 93] width 32 height 21
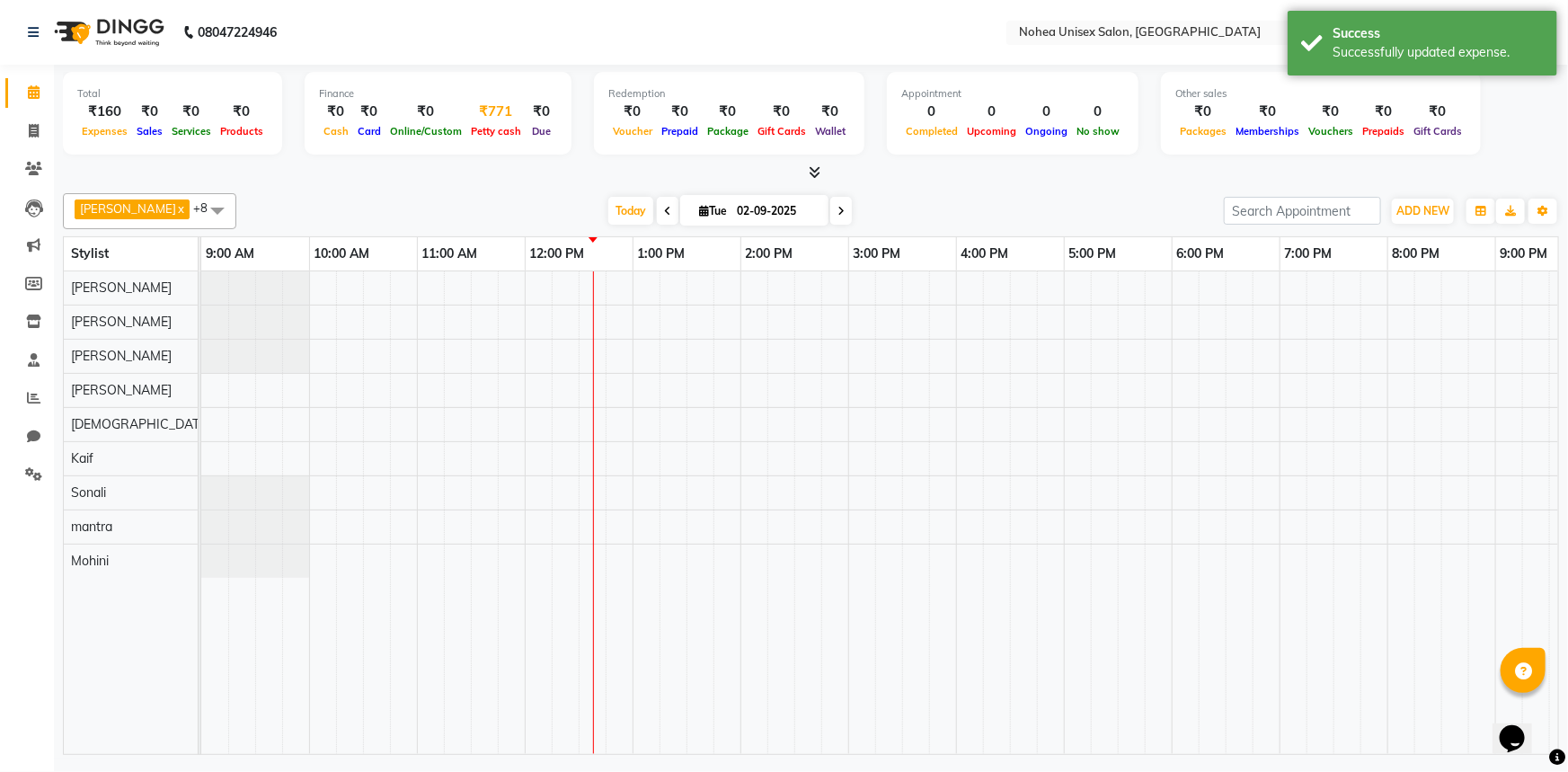
click at [472, 119] on div "₹771" at bounding box center [496, 112] width 59 height 21
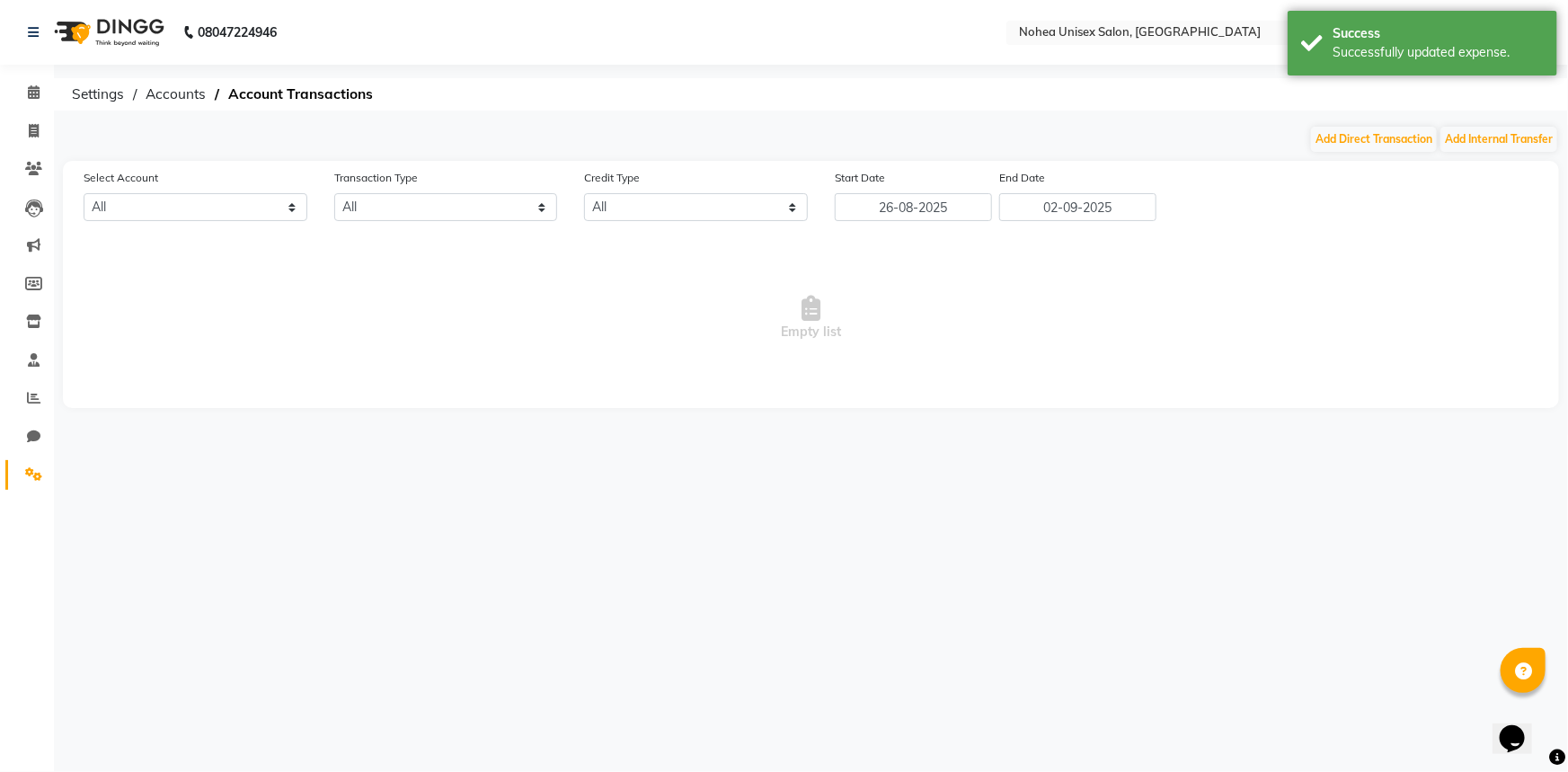
select select "7146"
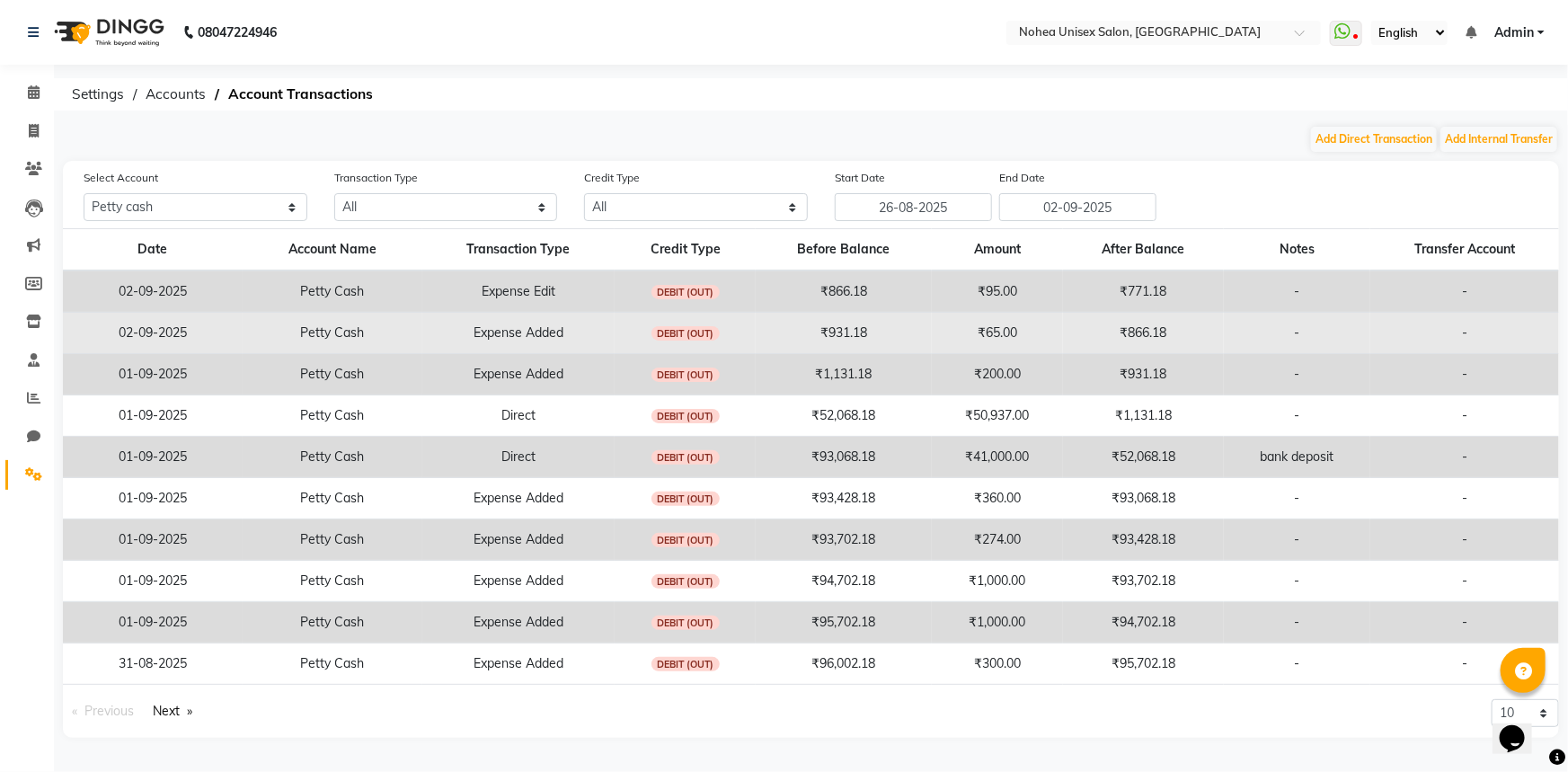
click at [986, 342] on td "₹65.00" at bounding box center [998, 334] width 131 height 41
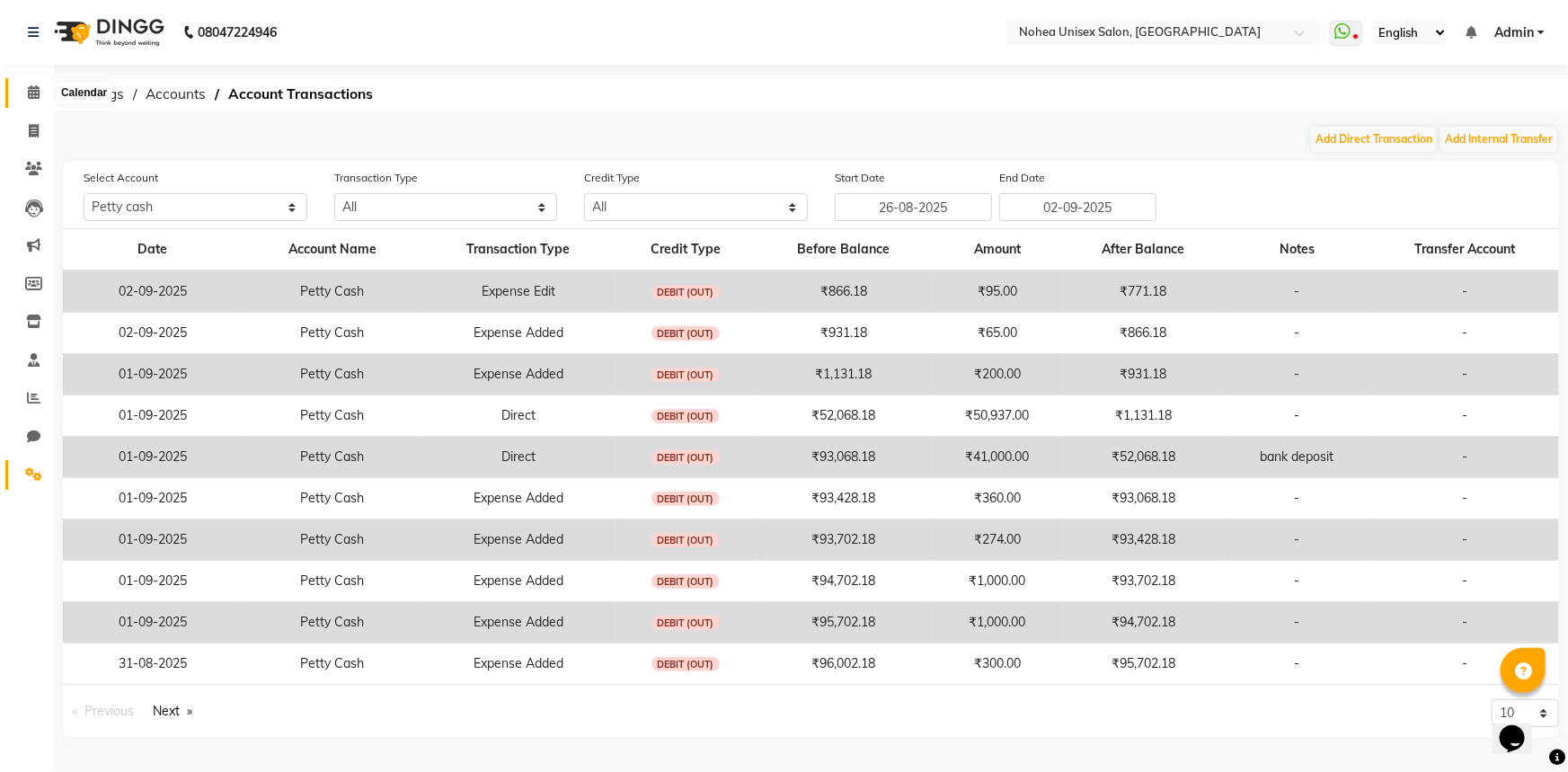
click at [28, 91] on icon at bounding box center [34, 92] width 11 height 13
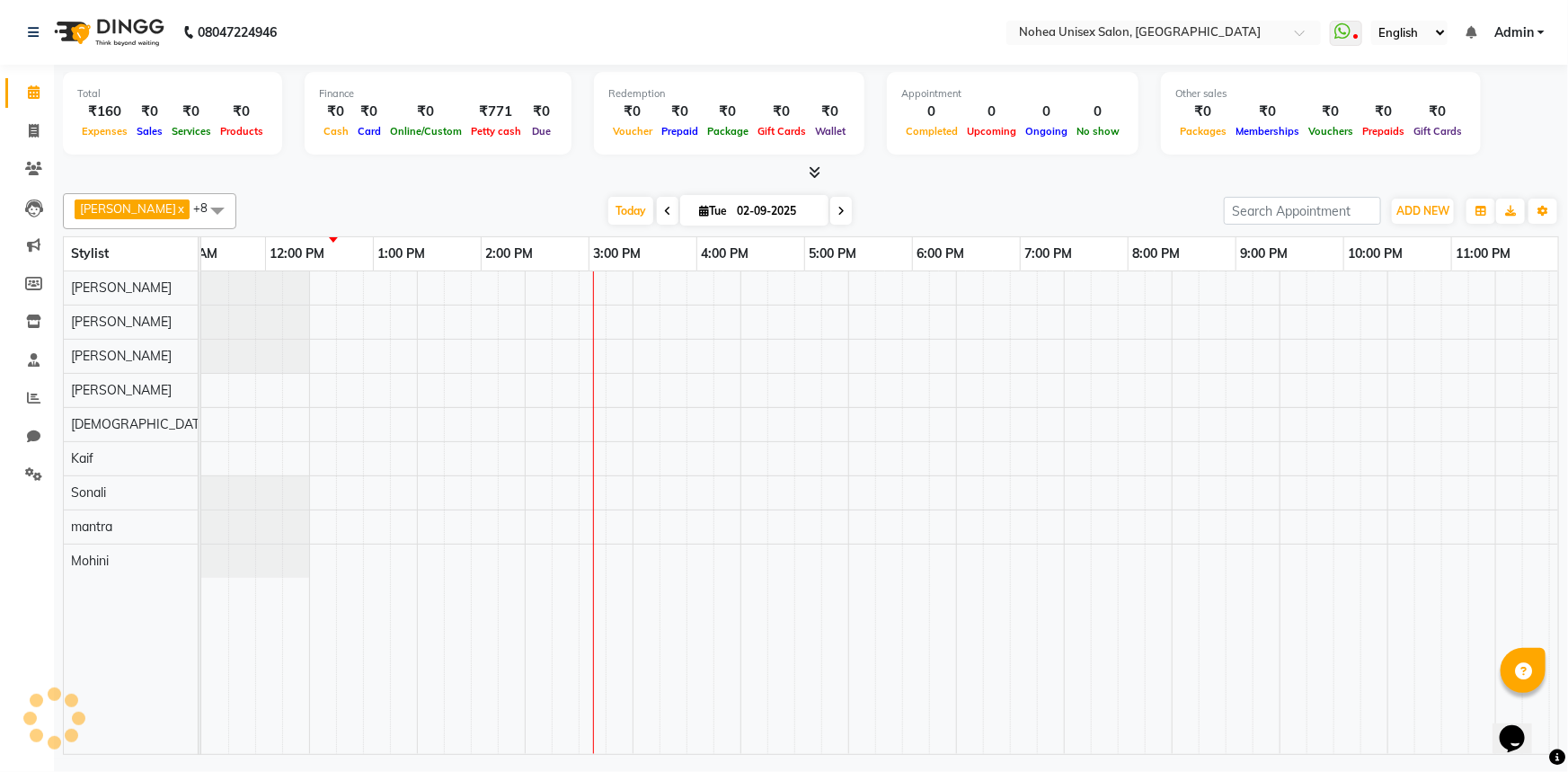
scroll to position [0, 260]
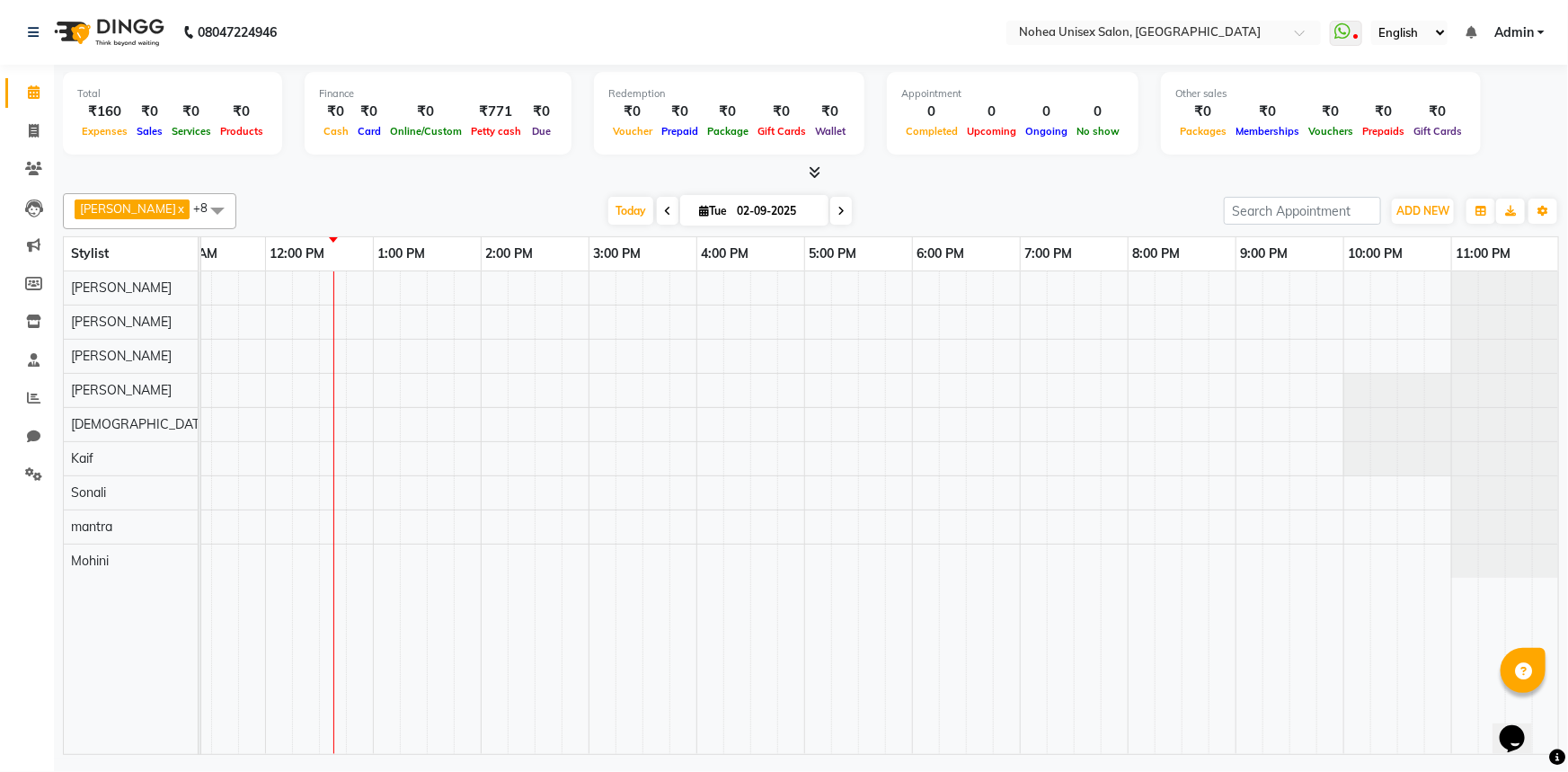
click at [519, 195] on div "[PERSON_NAME] x [PERSON_NAME] x mantra x [PERSON_NAME] x Kaif x [PERSON_NAME] x…" at bounding box center [811, 211] width 1497 height 36
click at [23, 476] on span at bounding box center [34, 475] width 32 height 21
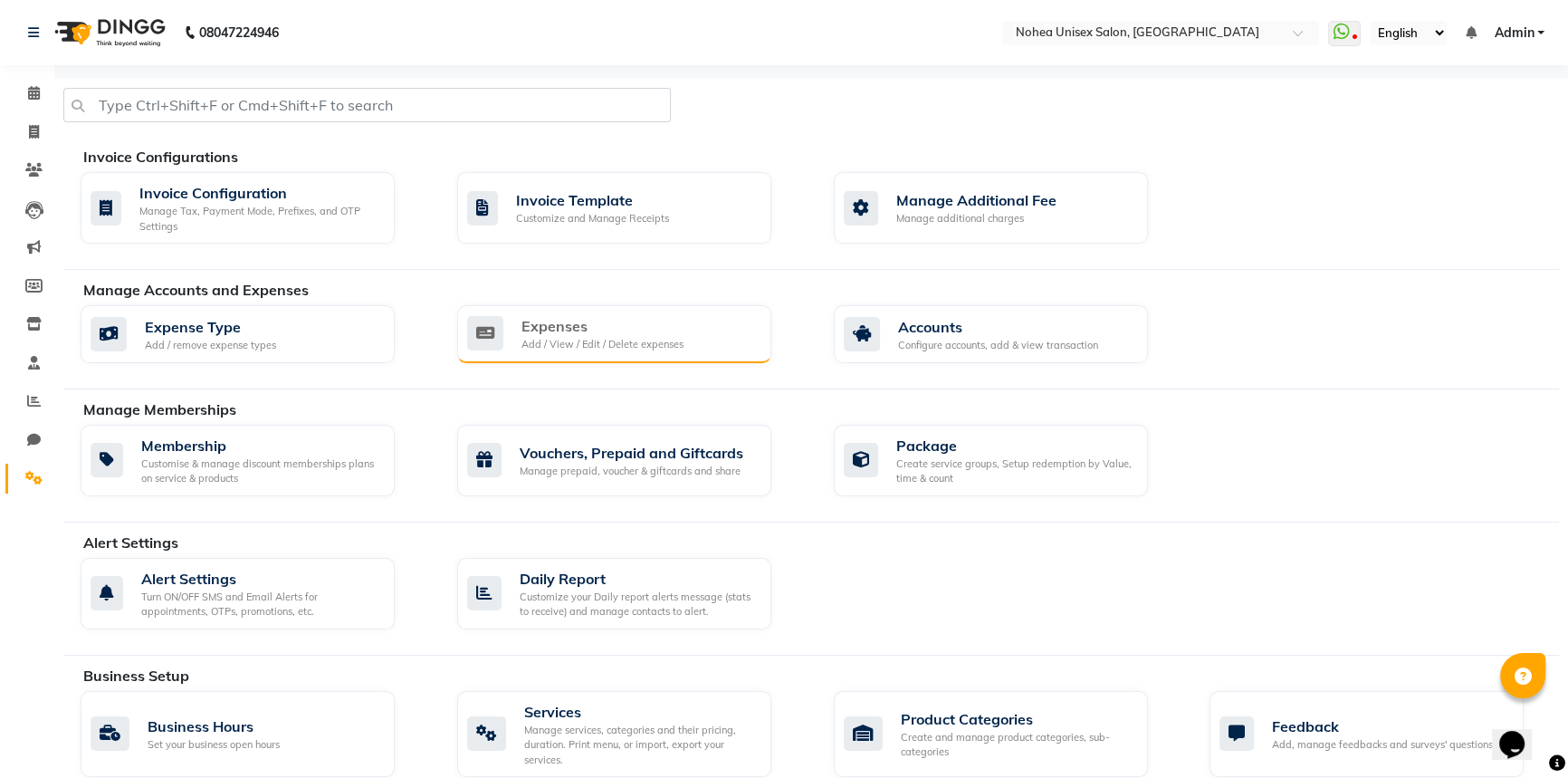
click at [599, 352] on div "Expenses Add / View / Edit / Delete expenses" at bounding box center [614, 334] width 315 height 58
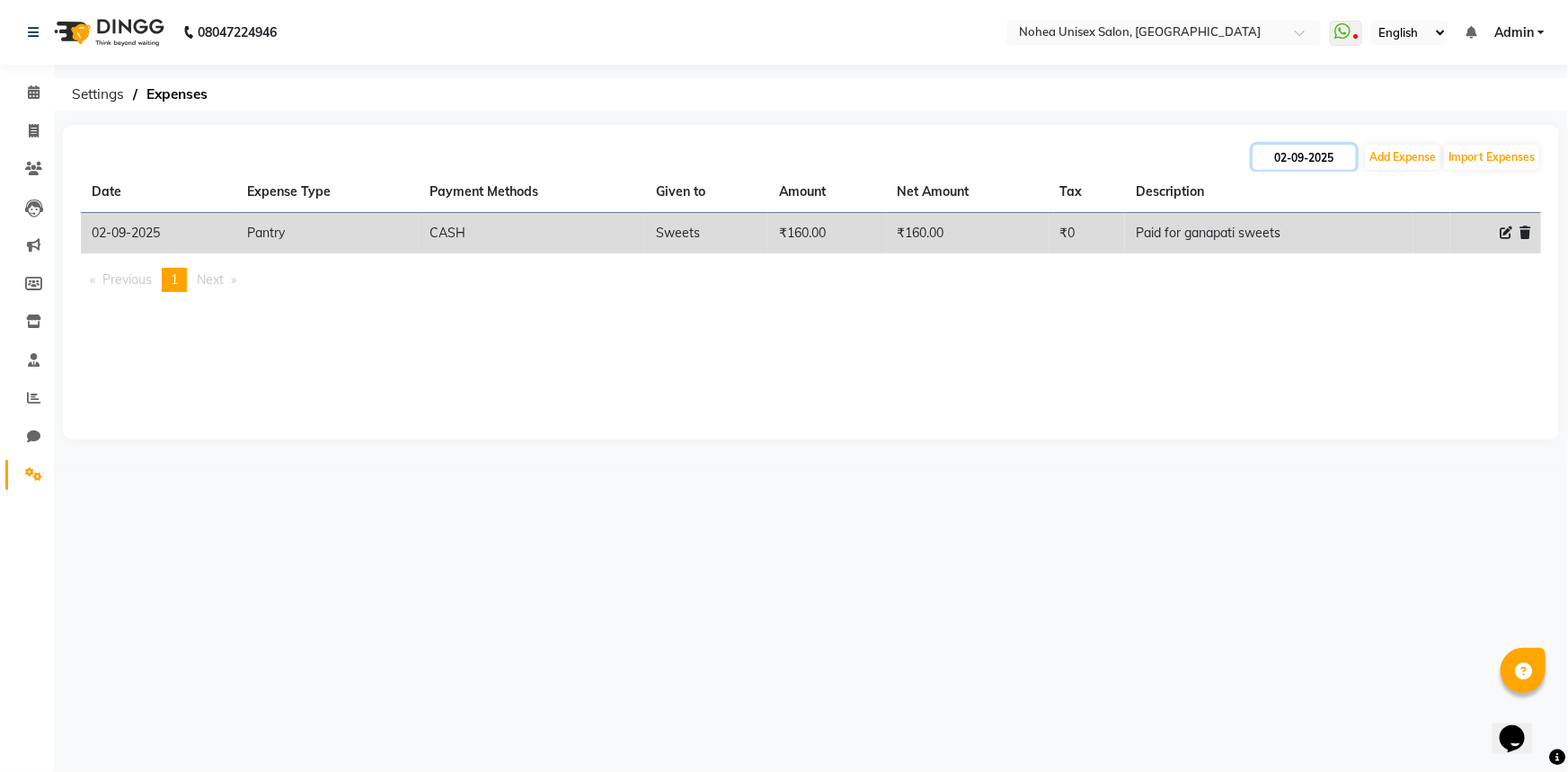
click at [1310, 153] on input "02-09-2025" at bounding box center [1304, 157] width 104 height 25
select select "9"
select select "2025"
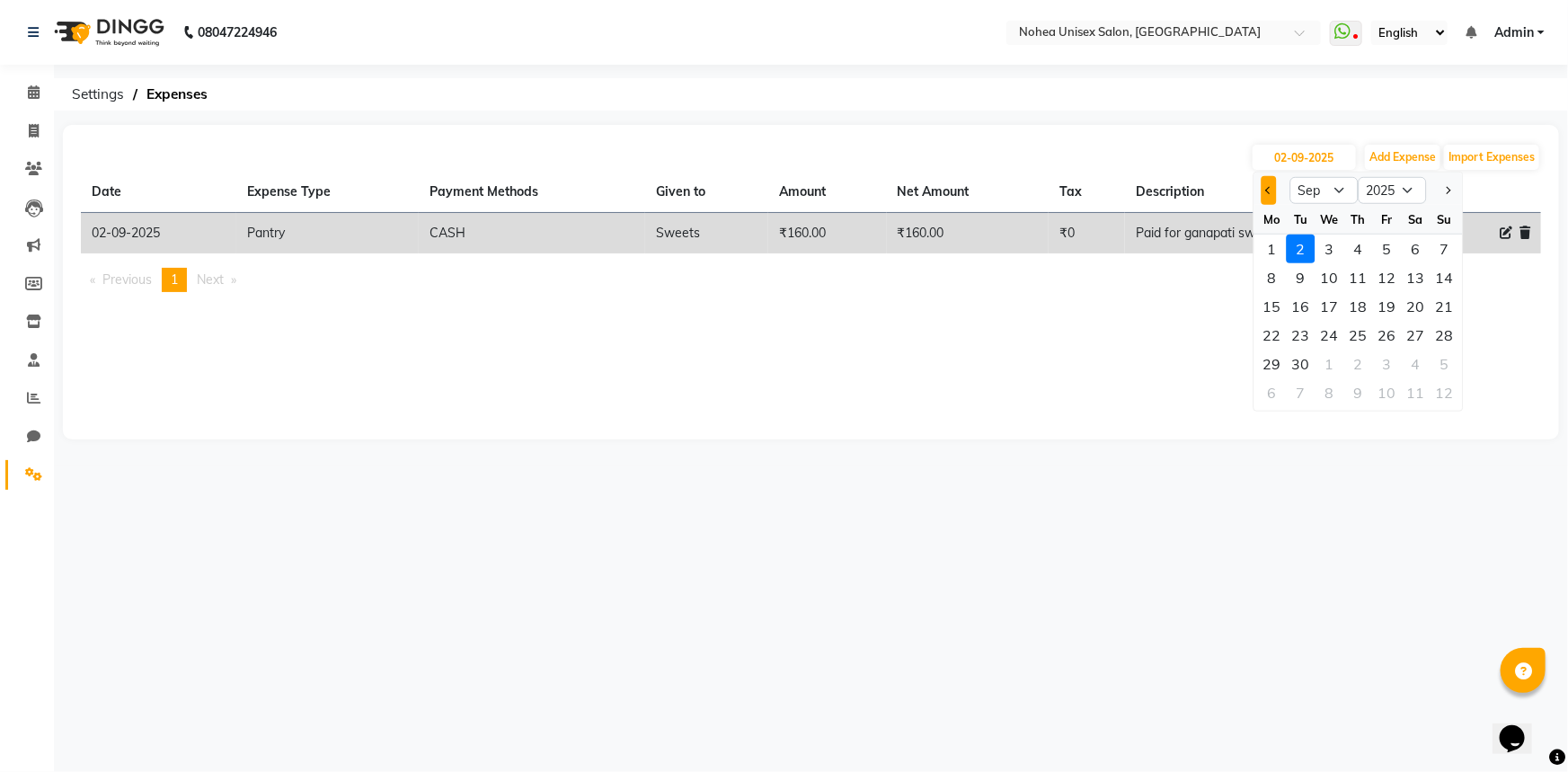
click at [1265, 194] on button "Previous month" at bounding box center [1270, 190] width 15 height 29
select select "8"
click at [1447, 361] on div "31" at bounding box center [1445, 364] width 29 height 29
type input "31-08-2025"
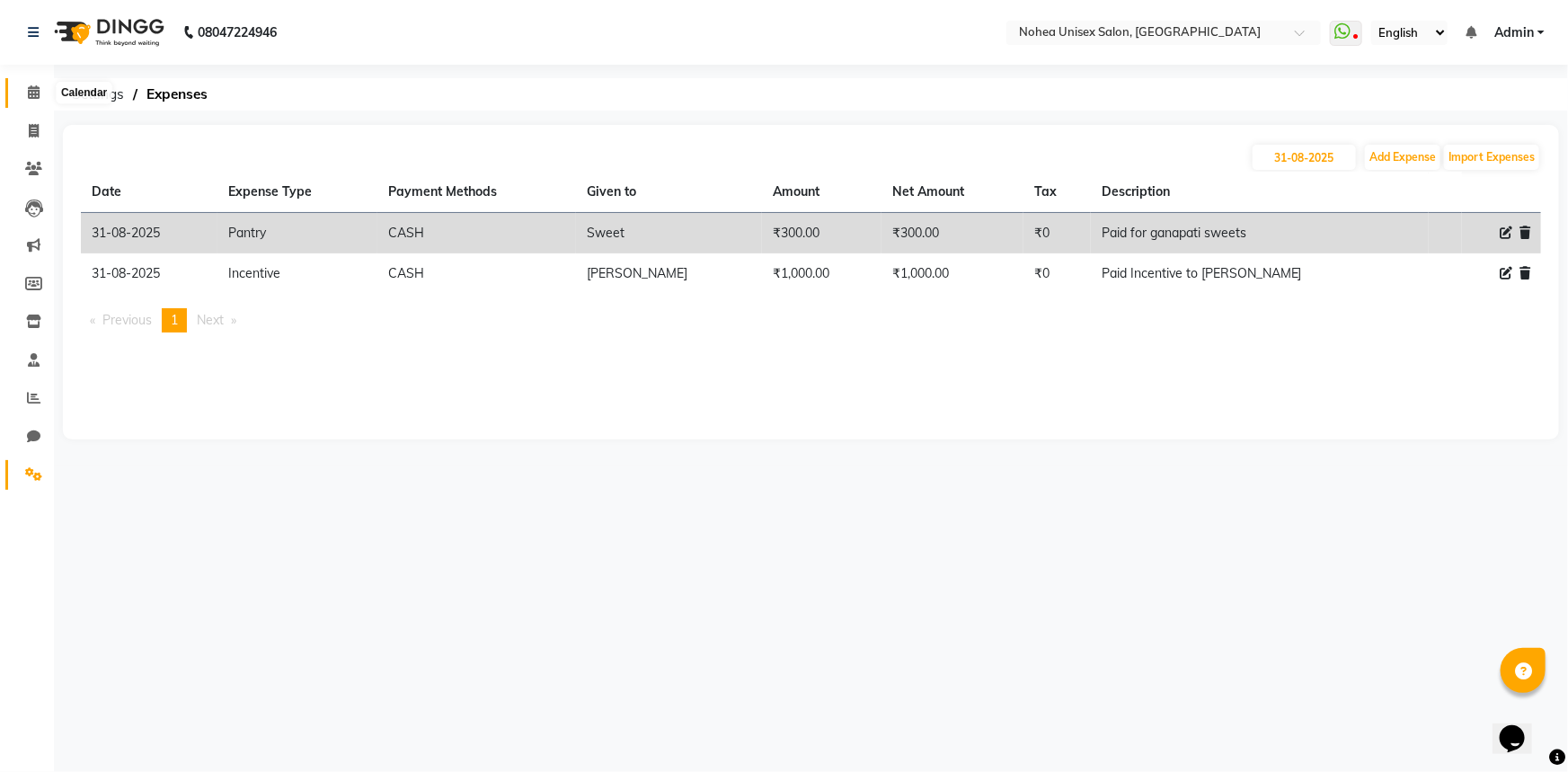
click at [26, 95] on span at bounding box center [34, 93] width 32 height 21
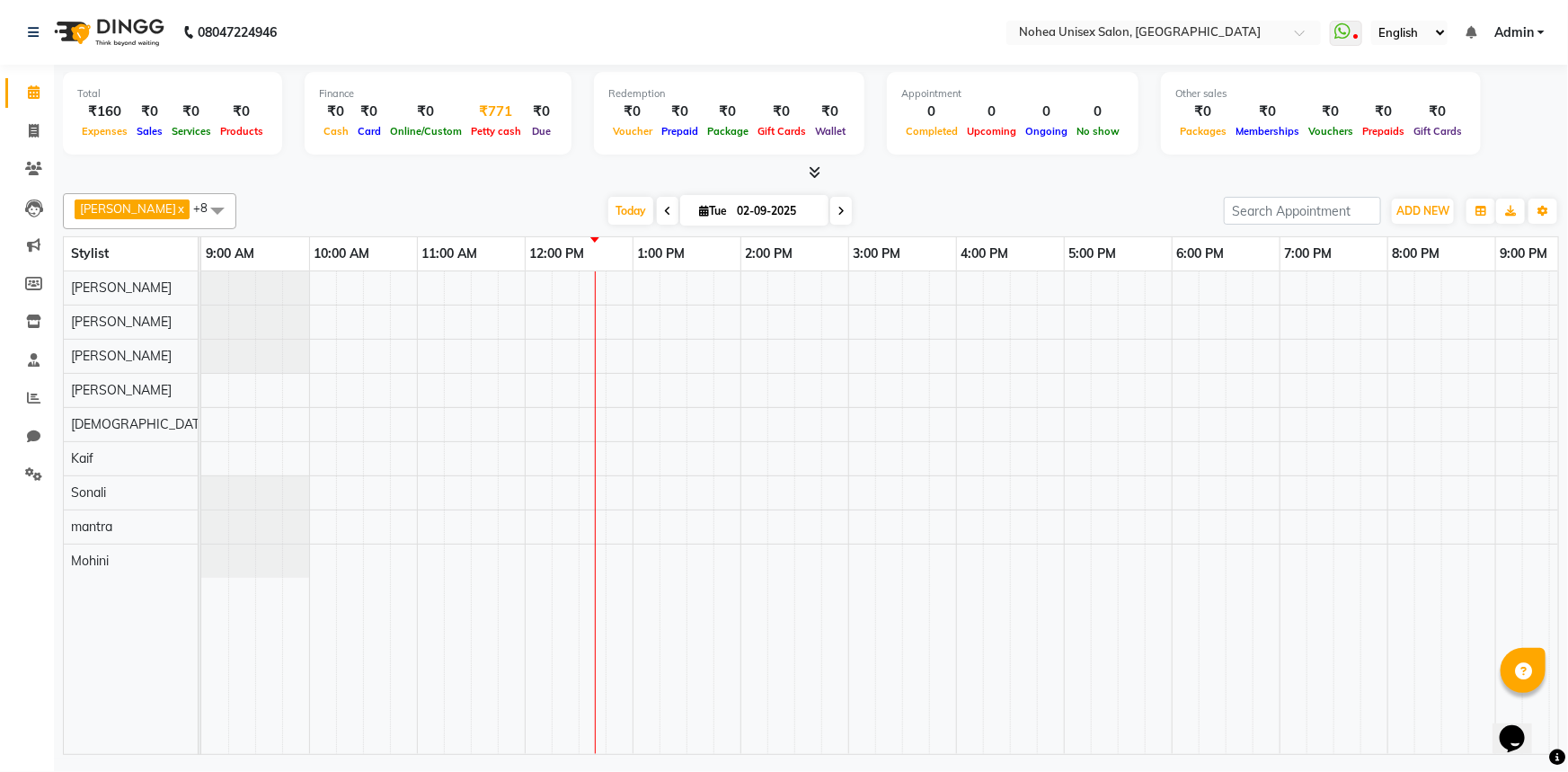
click at [492, 117] on div "₹771" at bounding box center [496, 112] width 59 height 21
select select "7146"
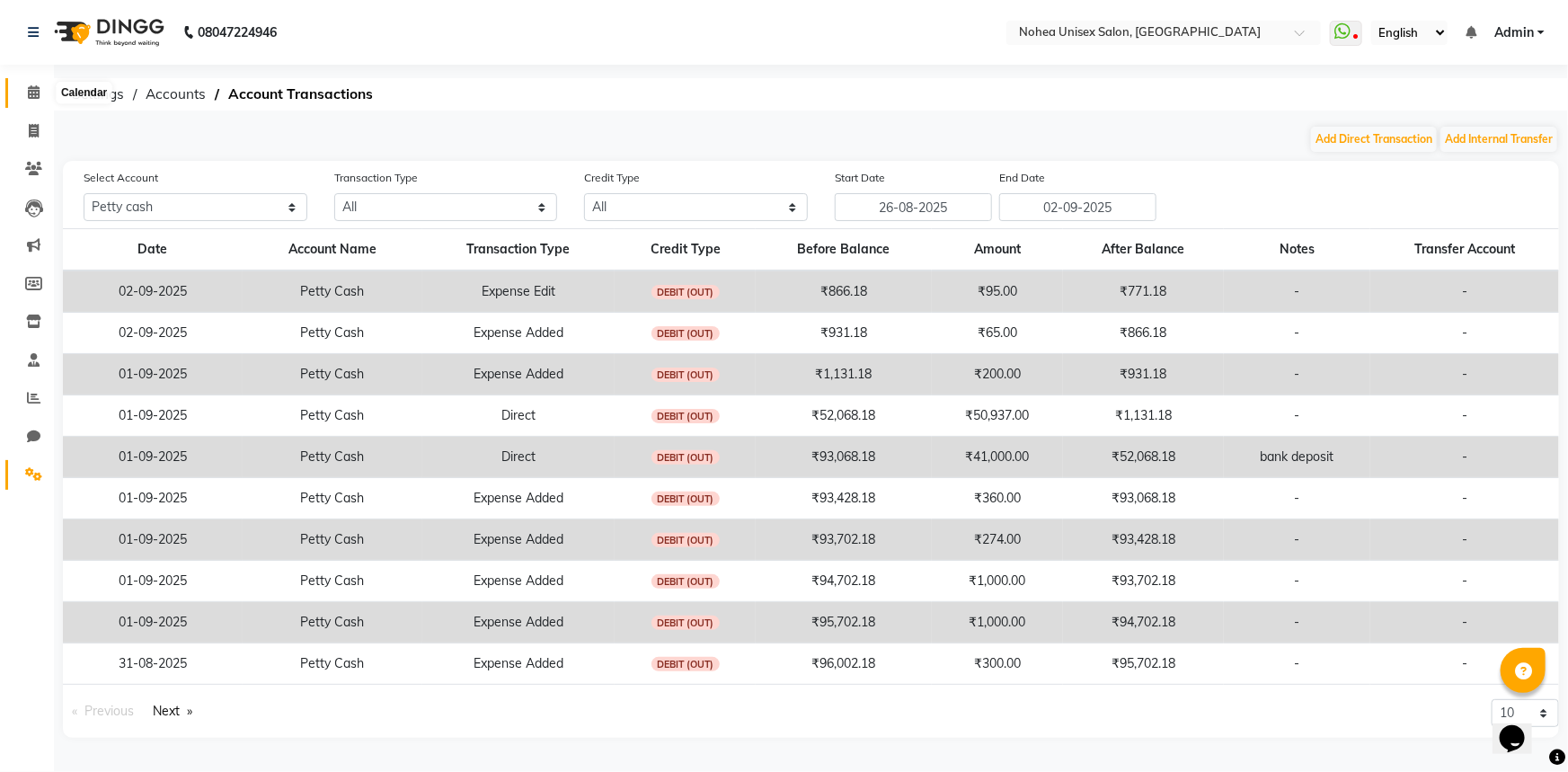
click at [36, 91] on icon at bounding box center [34, 92] width 11 height 13
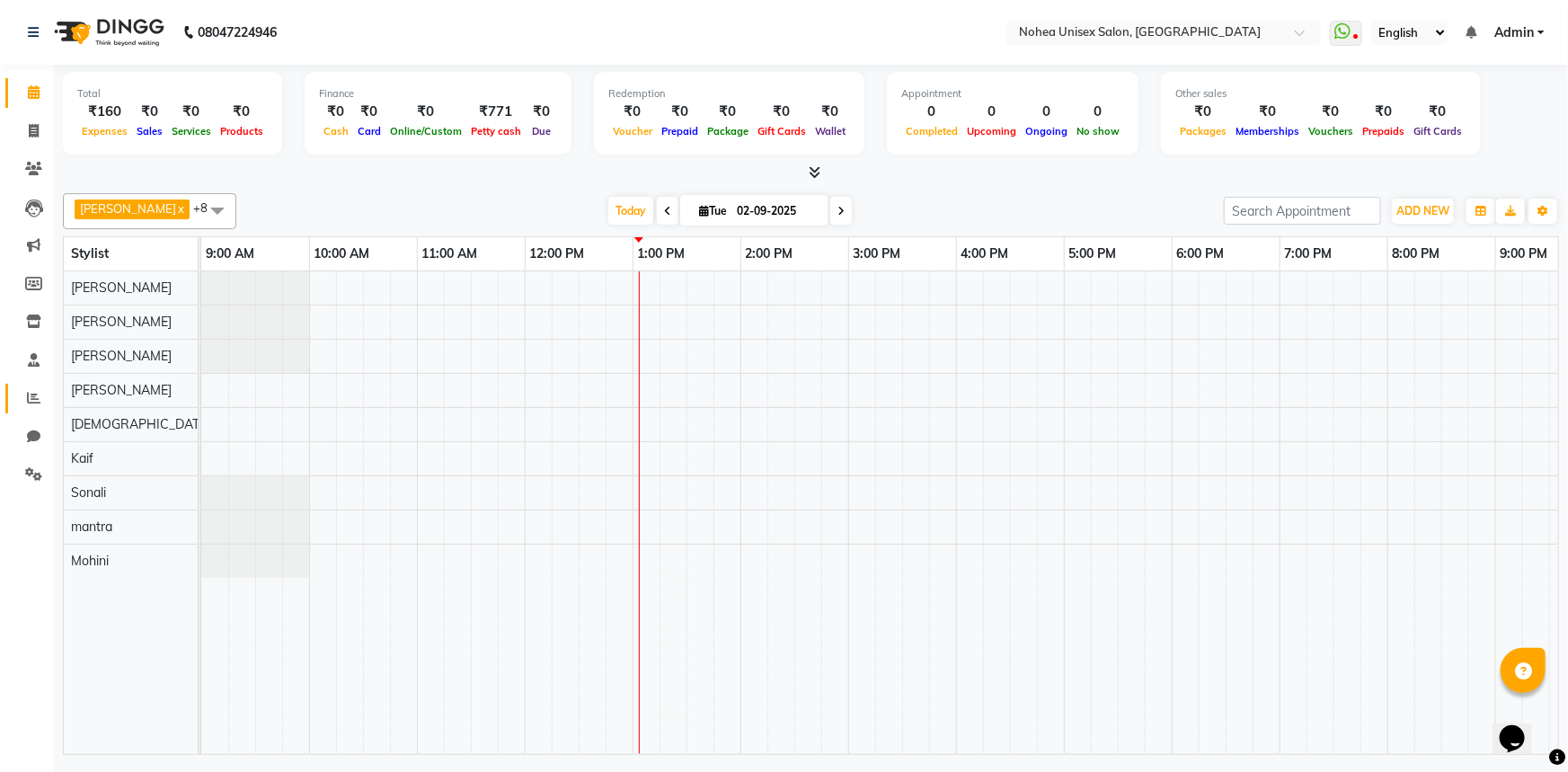
click at [40, 403] on span at bounding box center [34, 398] width 32 height 21
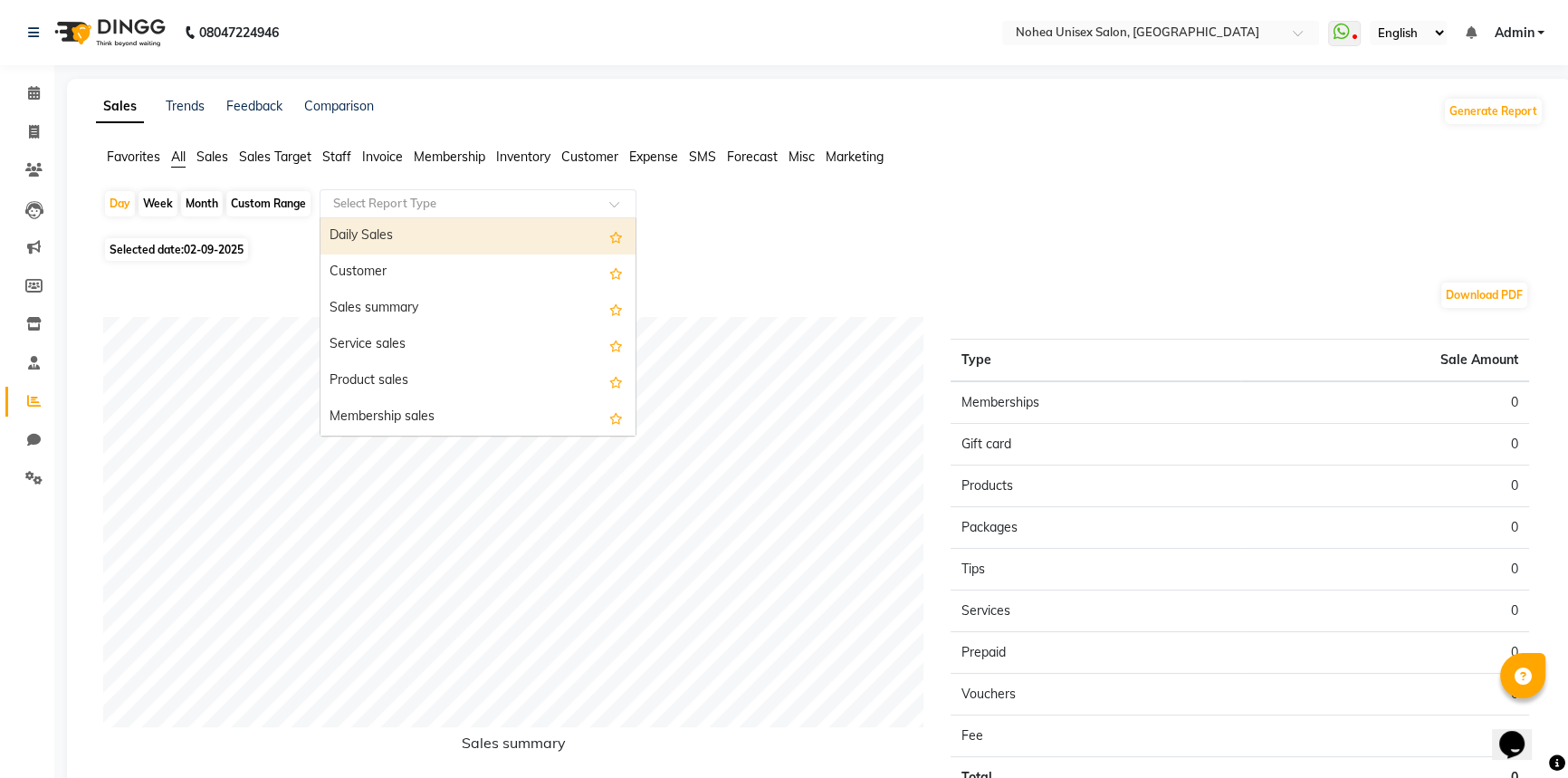
click at [386, 207] on input "text" at bounding box center [460, 203] width 261 height 18
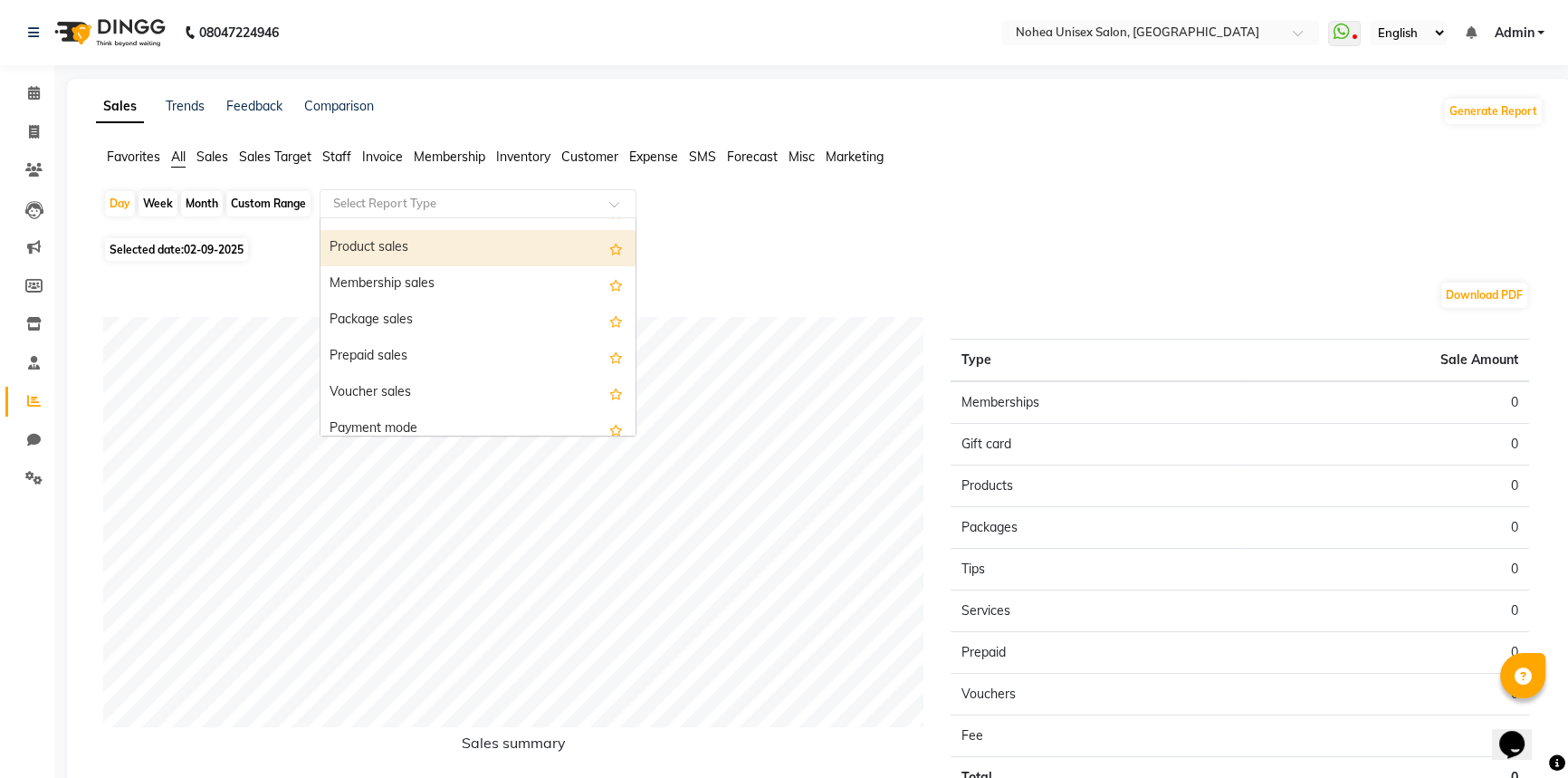
scroll to position [575, 0]
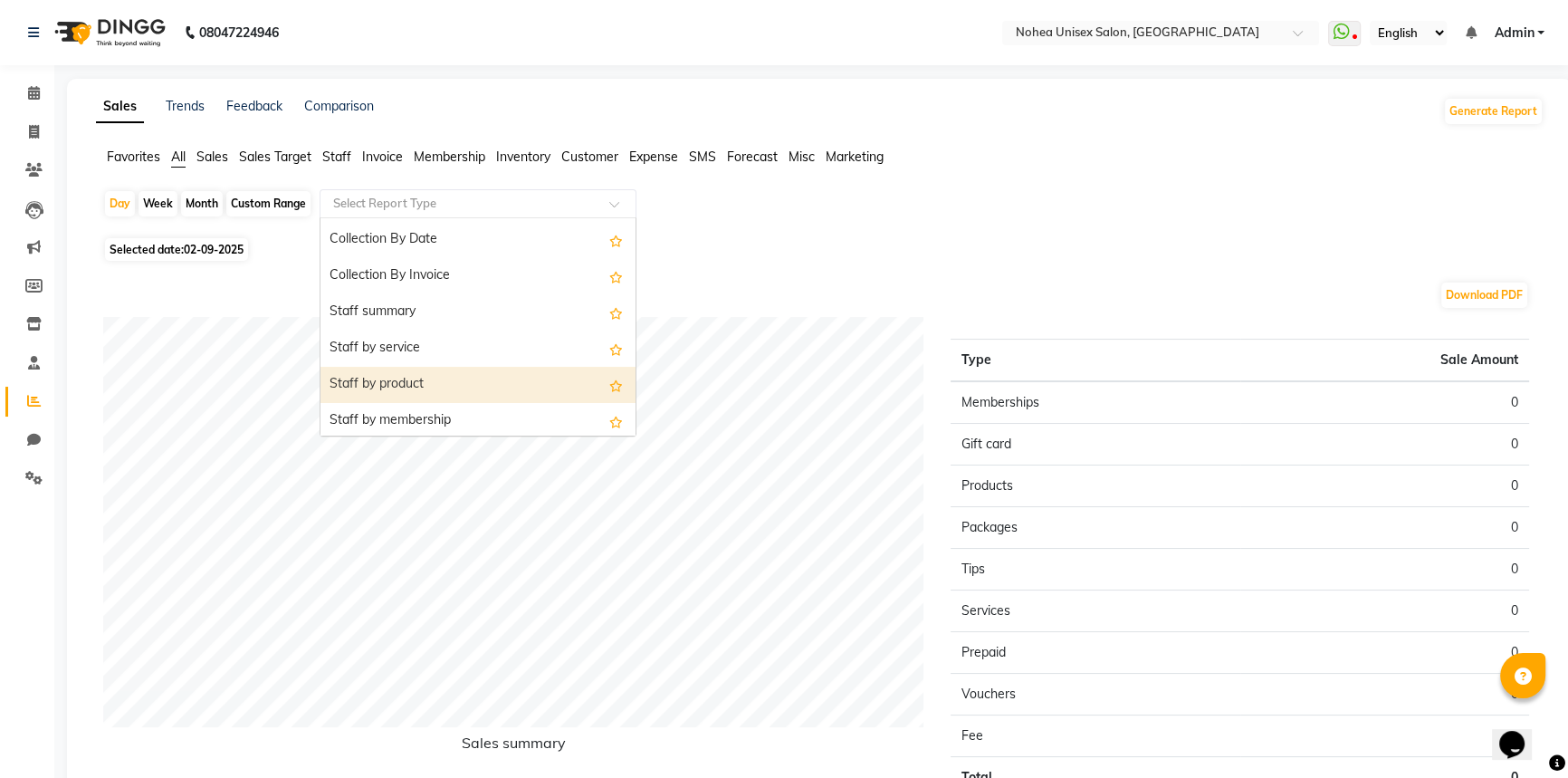
click at [826, 250] on div "Selected date: 02-09-2025" at bounding box center [823, 250] width 1440 height 19
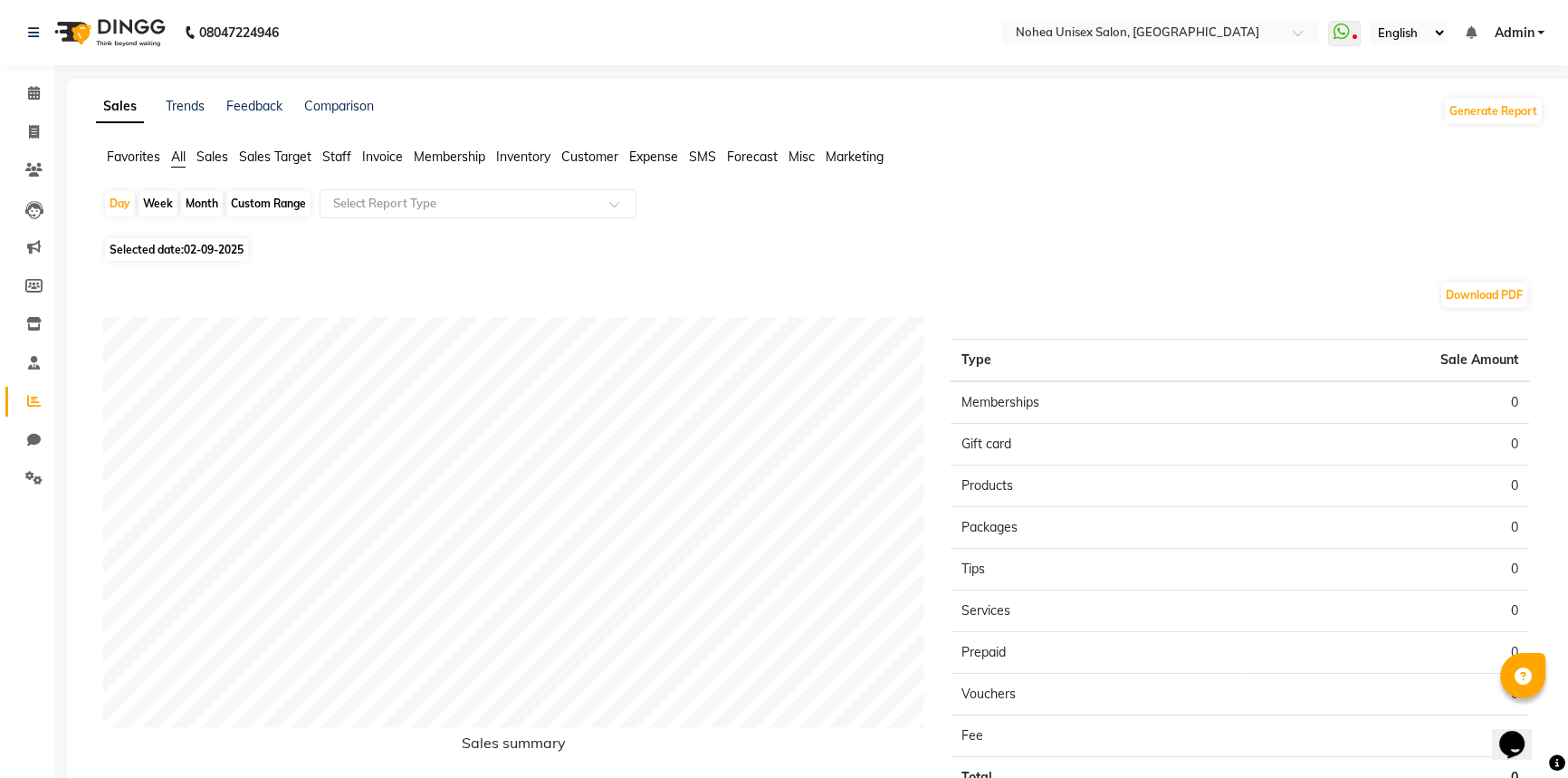
click at [201, 206] on div "Month" at bounding box center [202, 203] width 41 height 25
select select "9"
select select "2025"
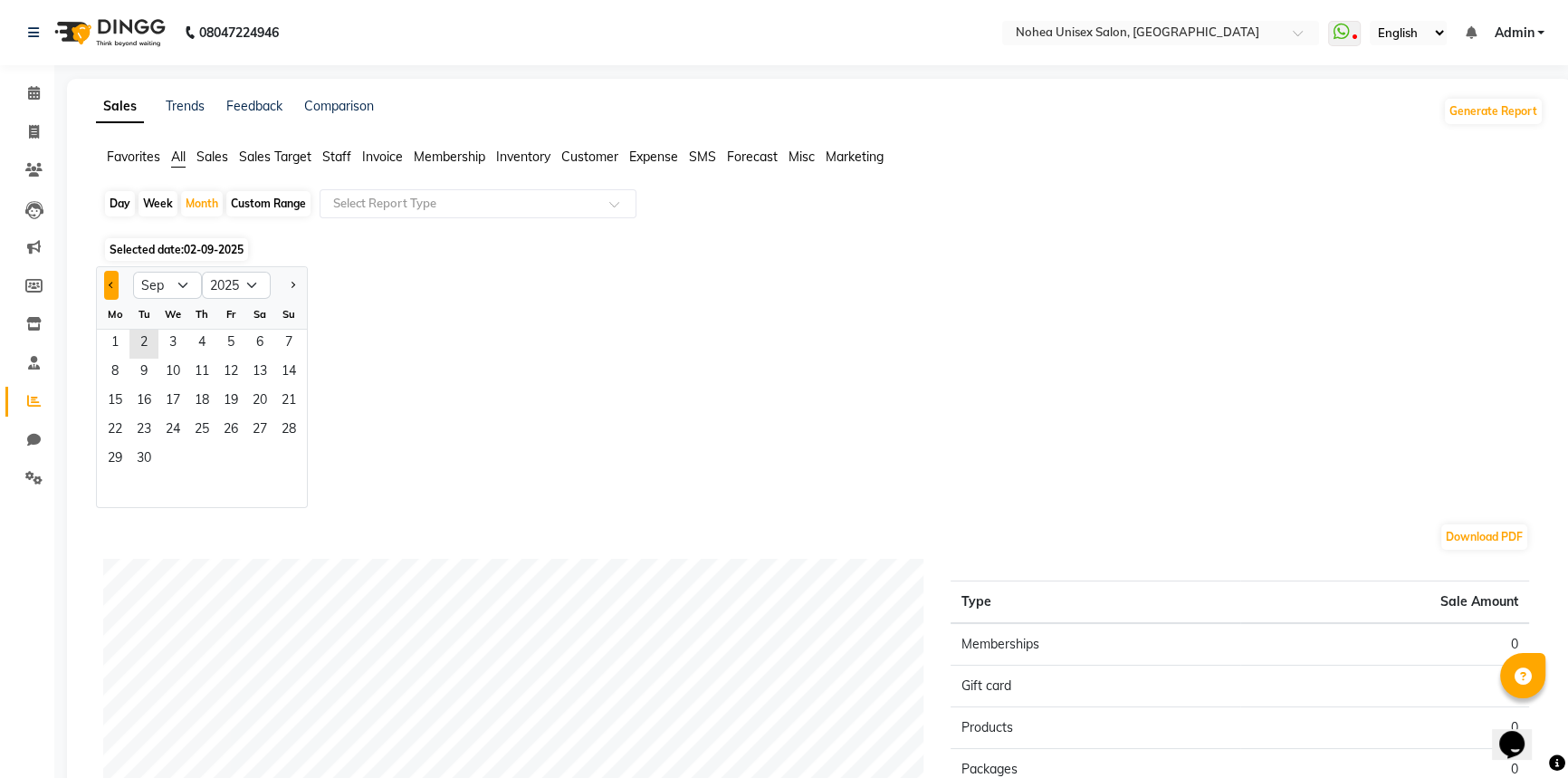
click at [111, 285] on span "Previous month" at bounding box center [111, 284] width 7 height 7
select select "8"
click at [234, 342] on span "1" at bounding box center [231, 344] width 29 height 29
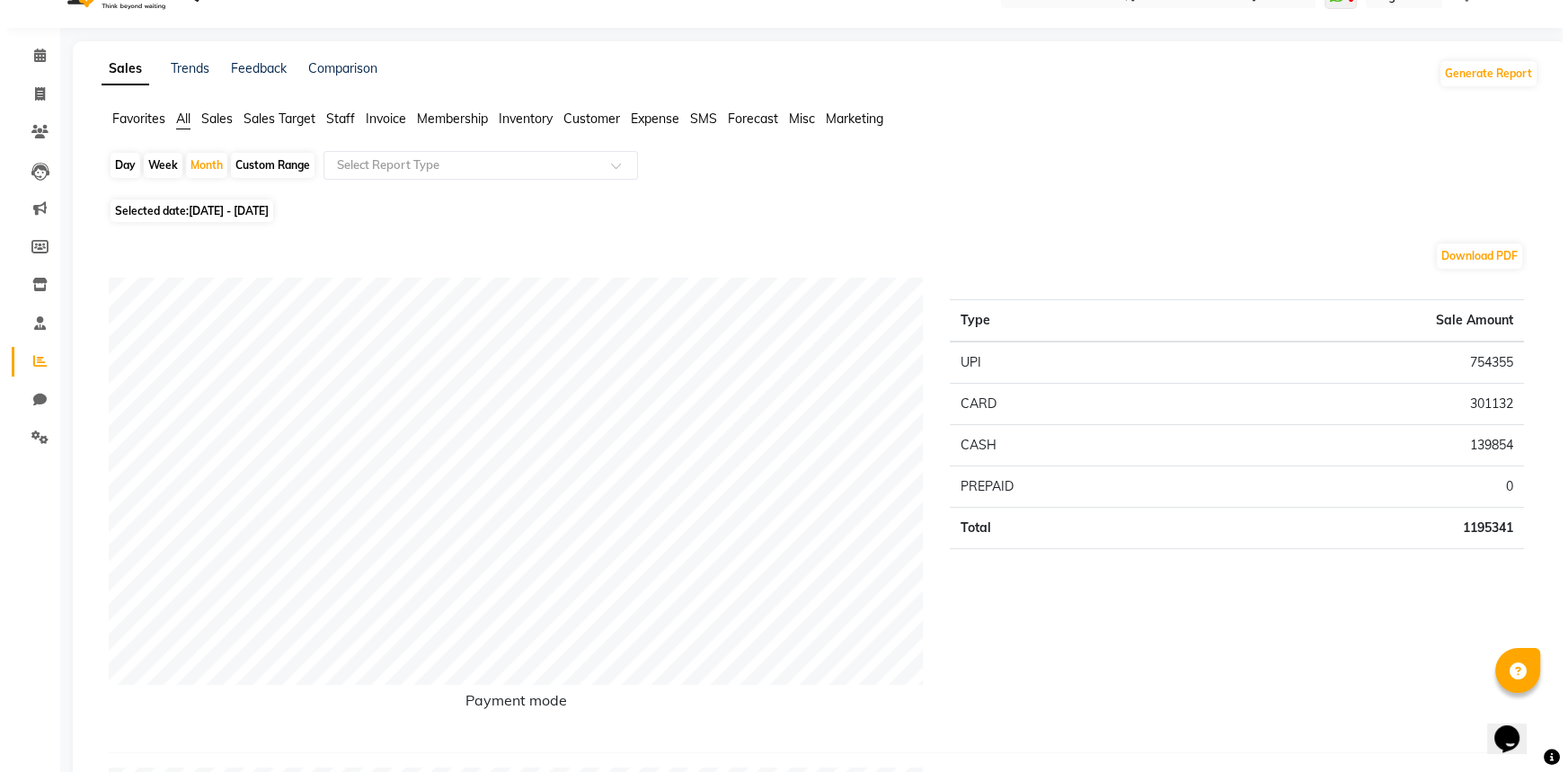
scroll to position [0, 0]
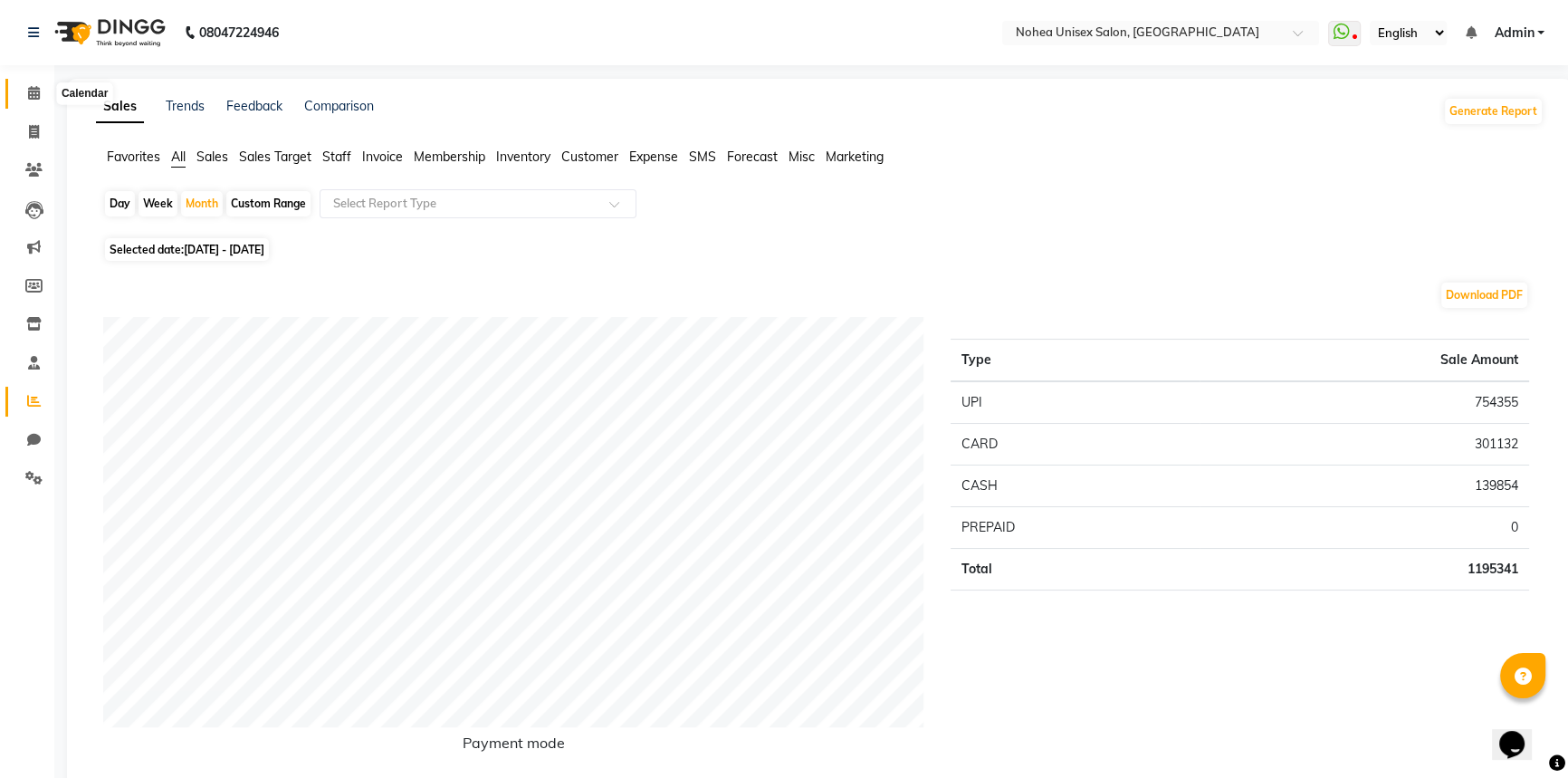
click at [30, 87] on icon at bounding box center [34, 92] width 11 height 13
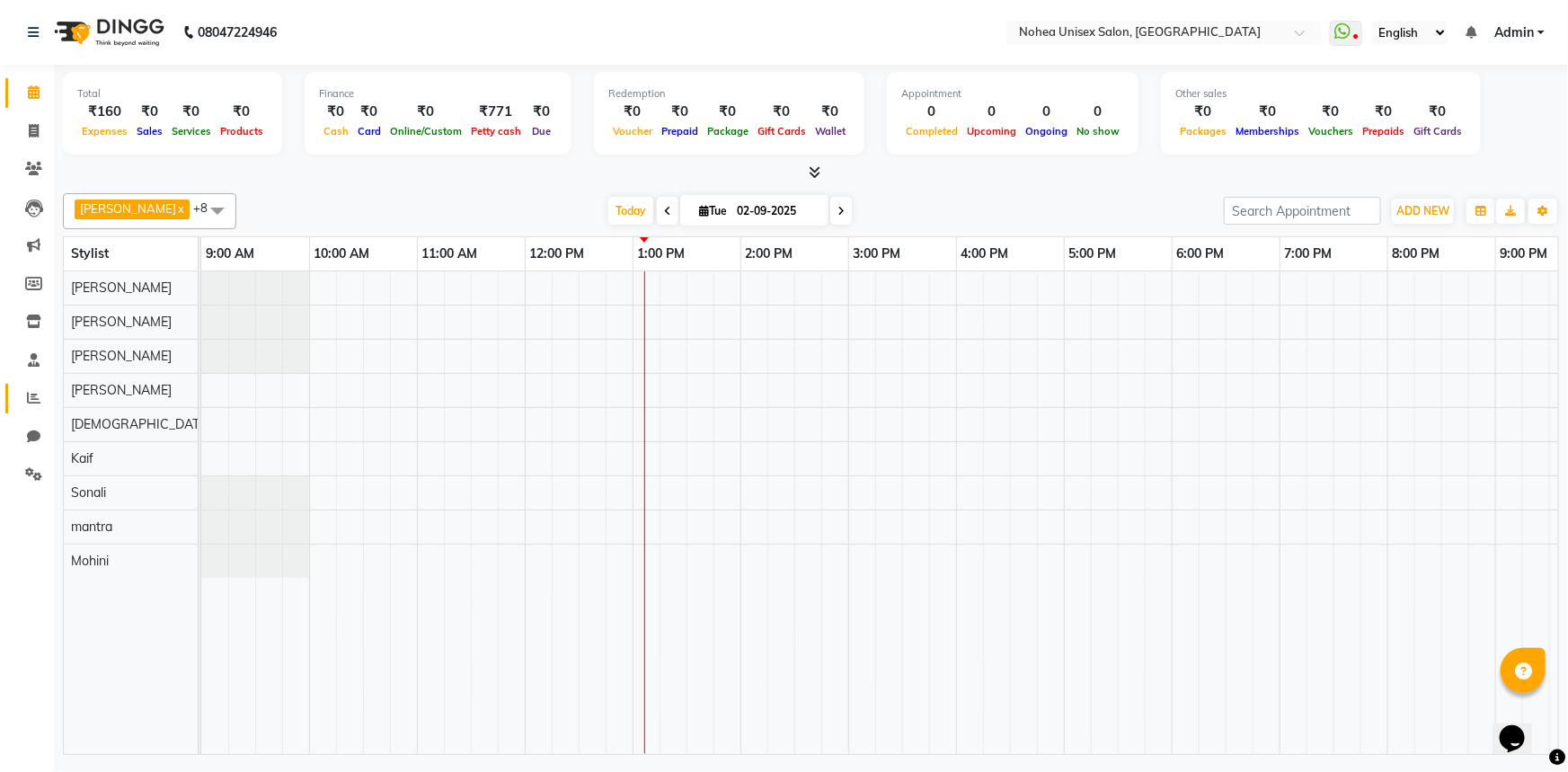
click at [30, 399] on icon at bounding box center [34, 397] width 13 height 13
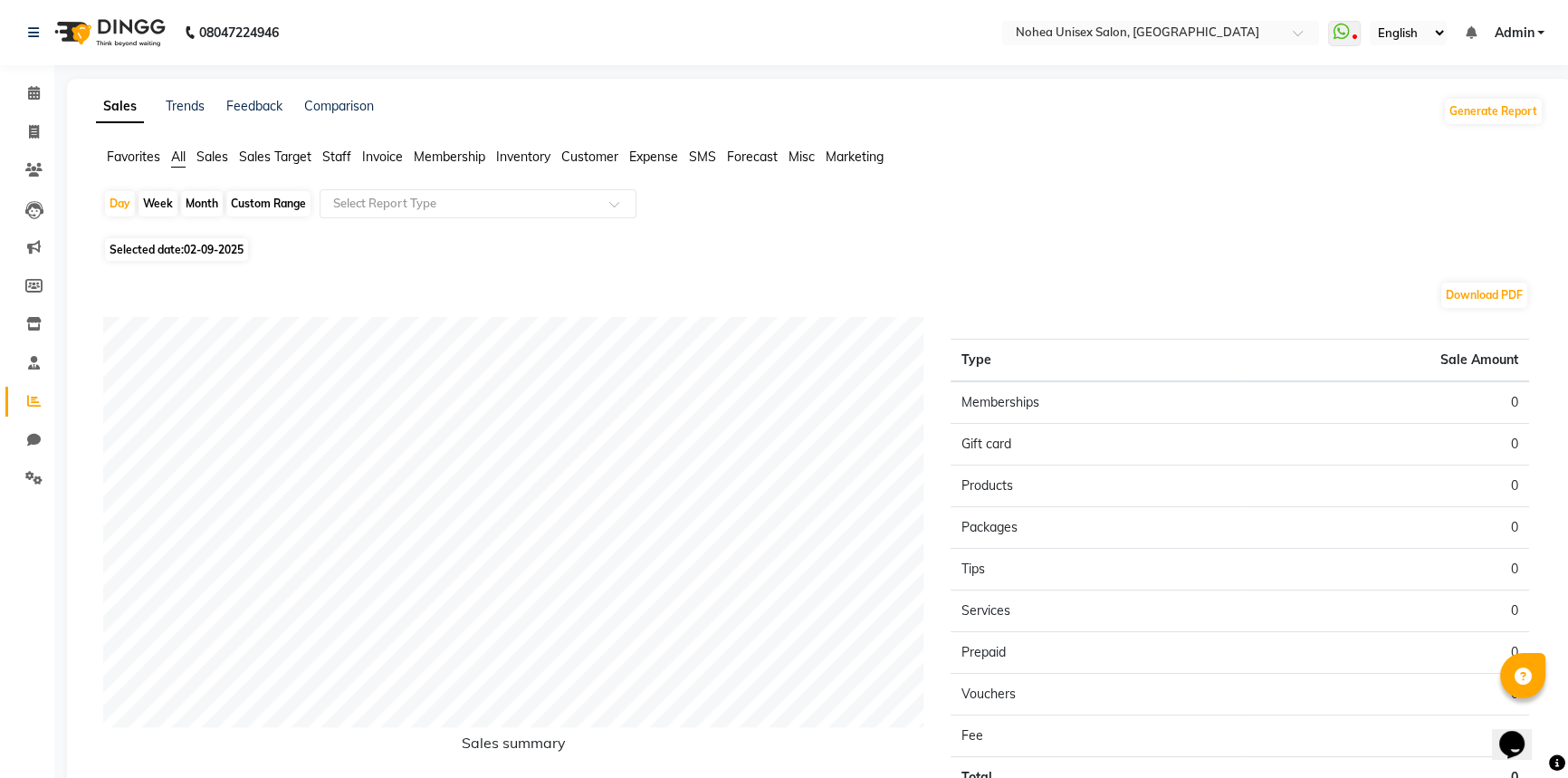
click at [210, 202] on div "Month" at bounding box center [202, 203] width 41 height 25
select select "9"
select select "2025"
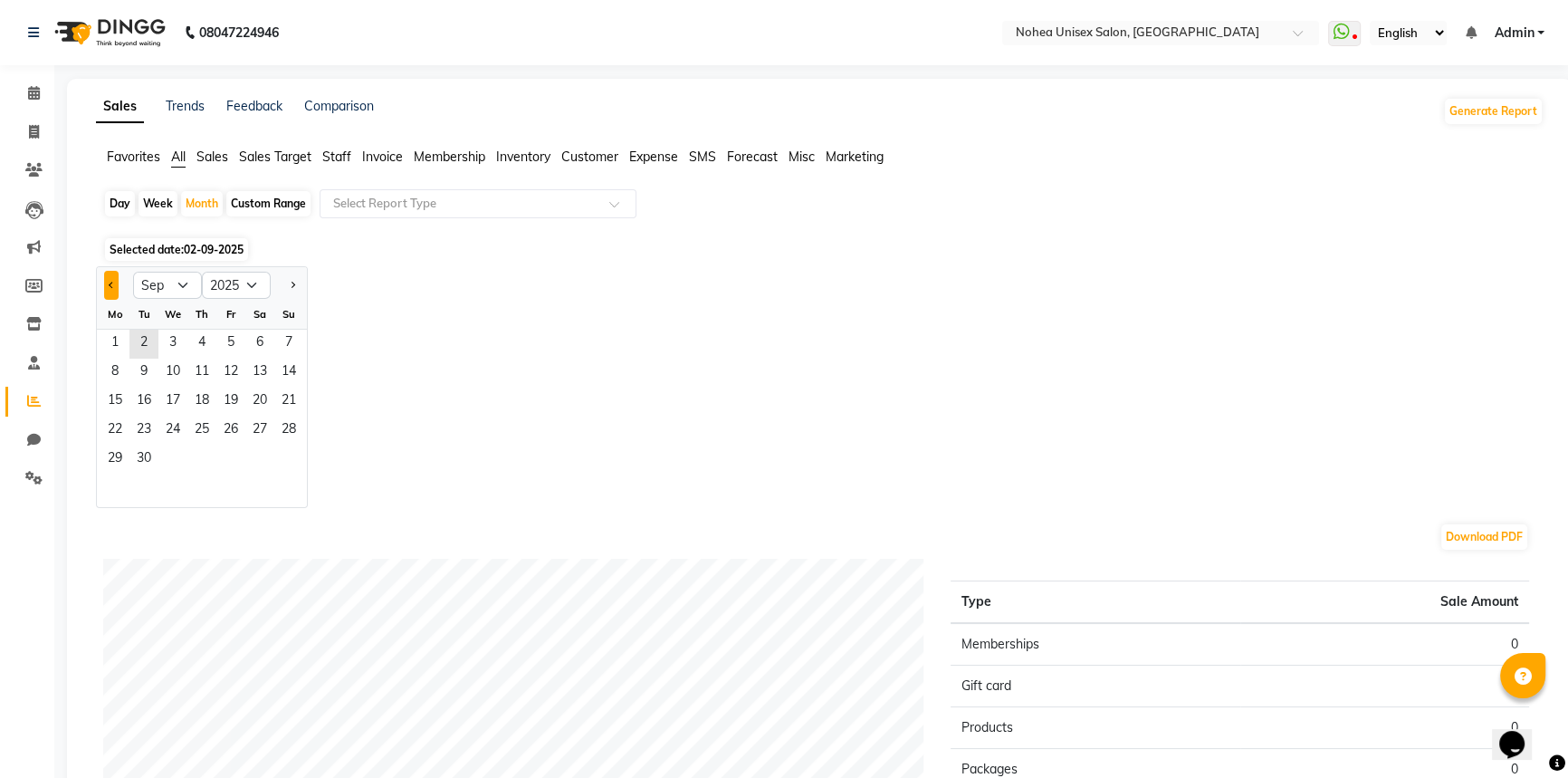
click at [114, 280] on button "Previous month" at bounding box center [111, 284] width 14 height 29
click at [113, 286] on button "Previous month" at bounding box center [111, 284] width 14 height 29
select select "7"
drag, startPoint x: 143, startPoint y: 335, endPoint x: 209, endPoint y: 352, distance: 68.2
click at [144, 336] on span "1" at bounding box center [143, 344] width 29 height 29
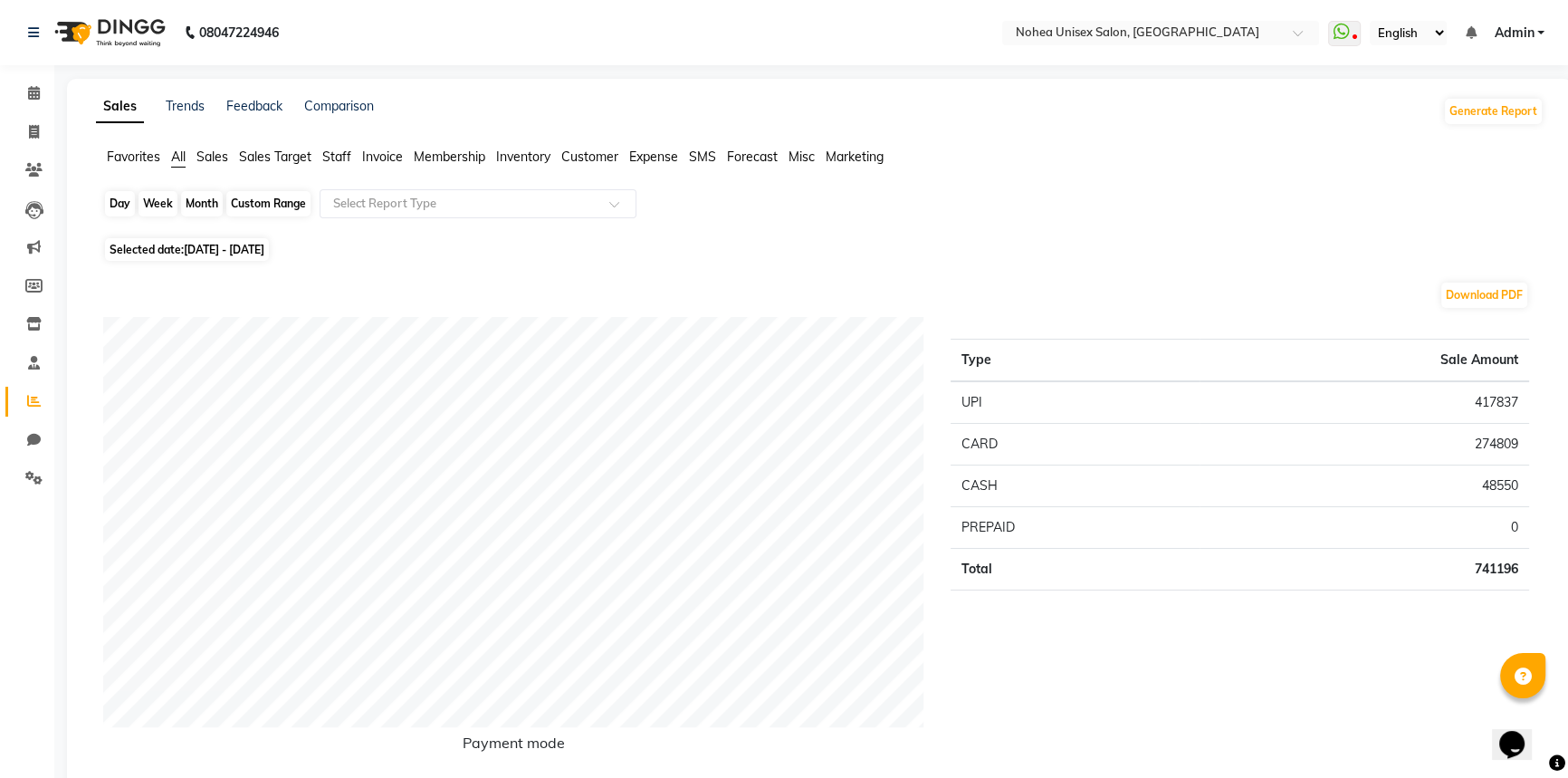
click at [191, 202] on div "Month" at bounding box center [202, 203] width 41 height 25
select select "7"
select select "2025"
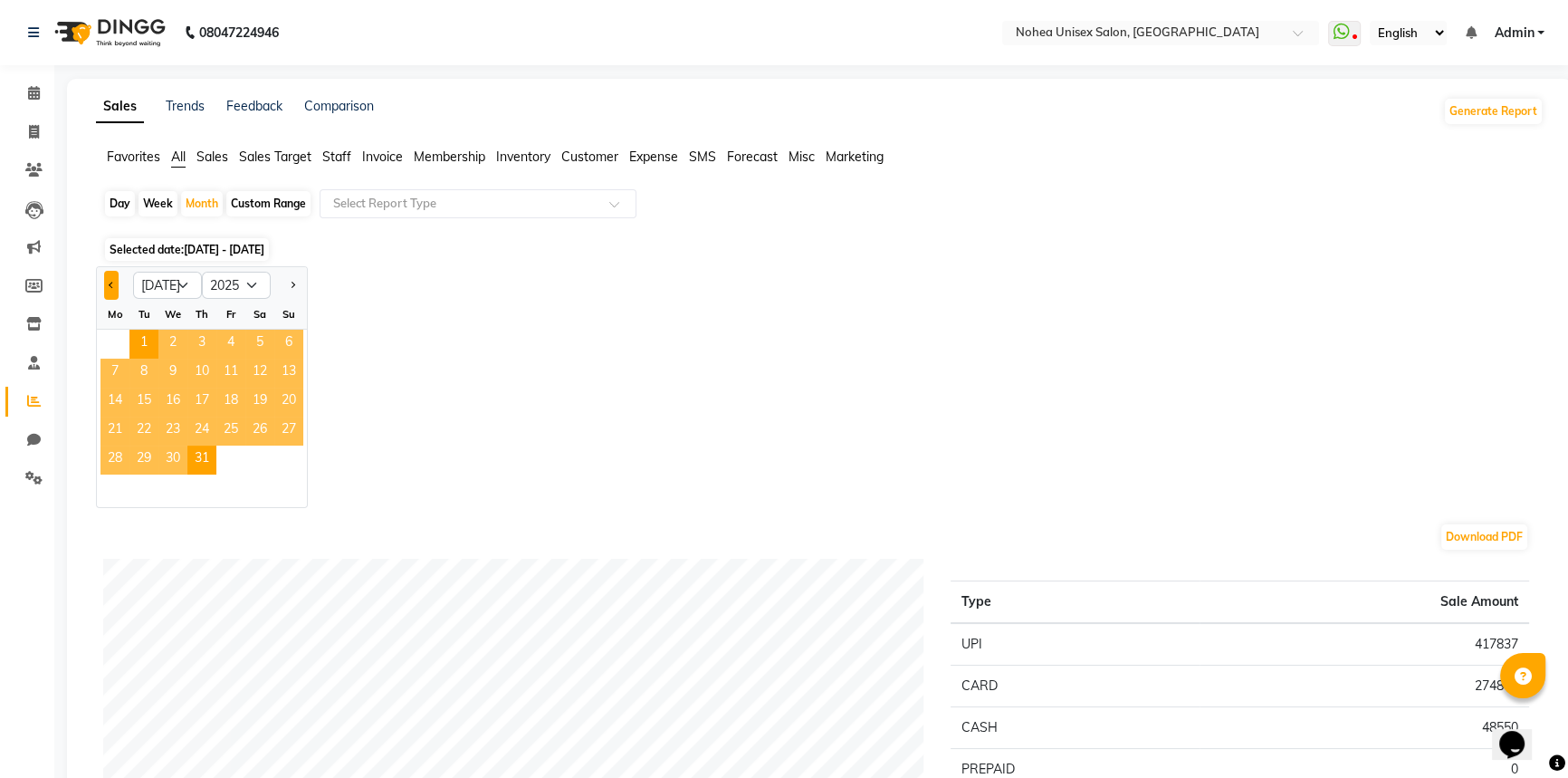
click at [110, 279] on button "Previous month" at bounding box center [111, 284] width 14 height 29
select select "6"
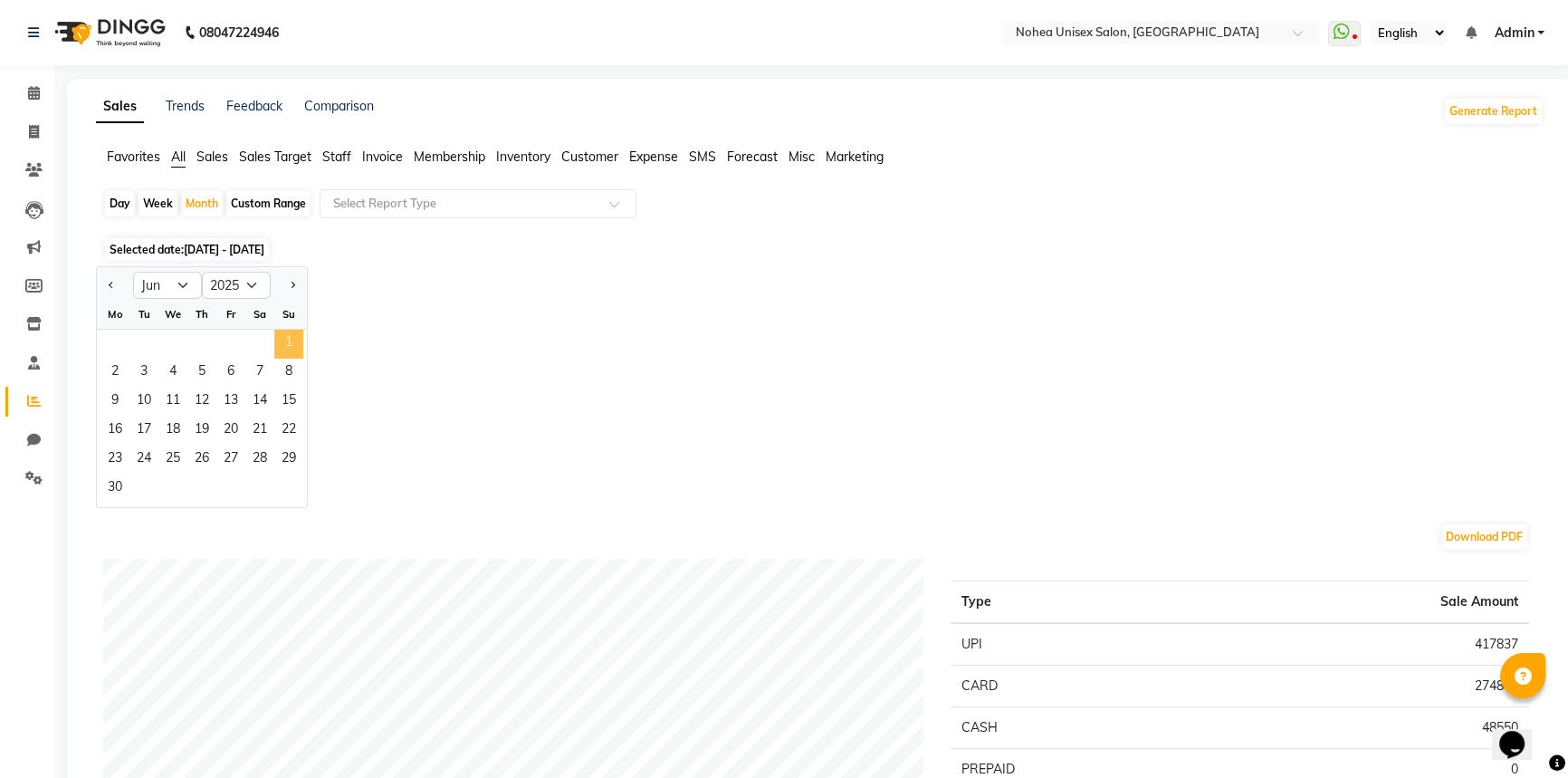
click at [287, 336] on span "1" at bounding box center [288, 344] width 29 height 29
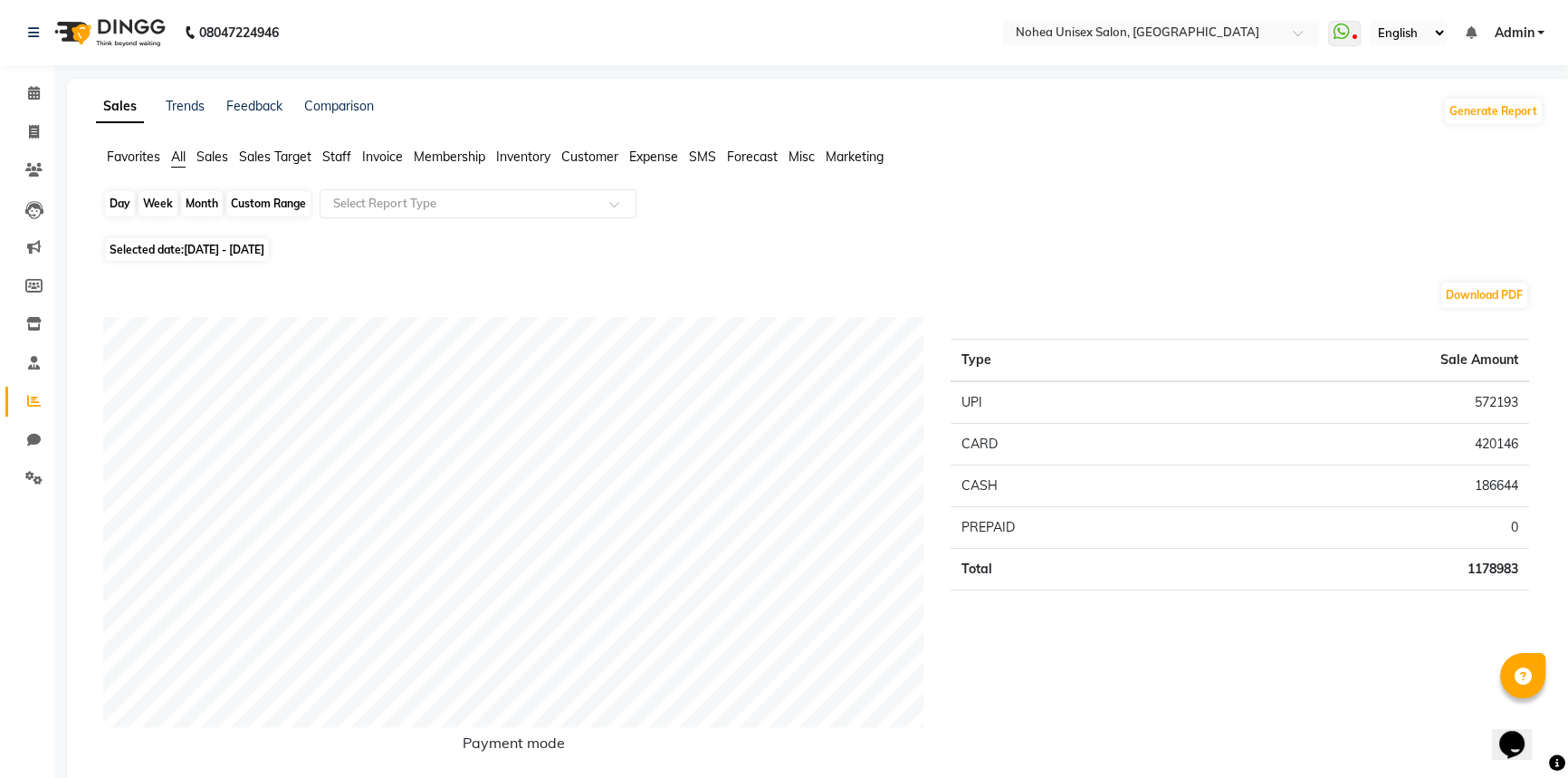
click at [191, 199] on div "Month" at bounding box center [202, 203] width 41 height 25
select select "6"
select select "2025"
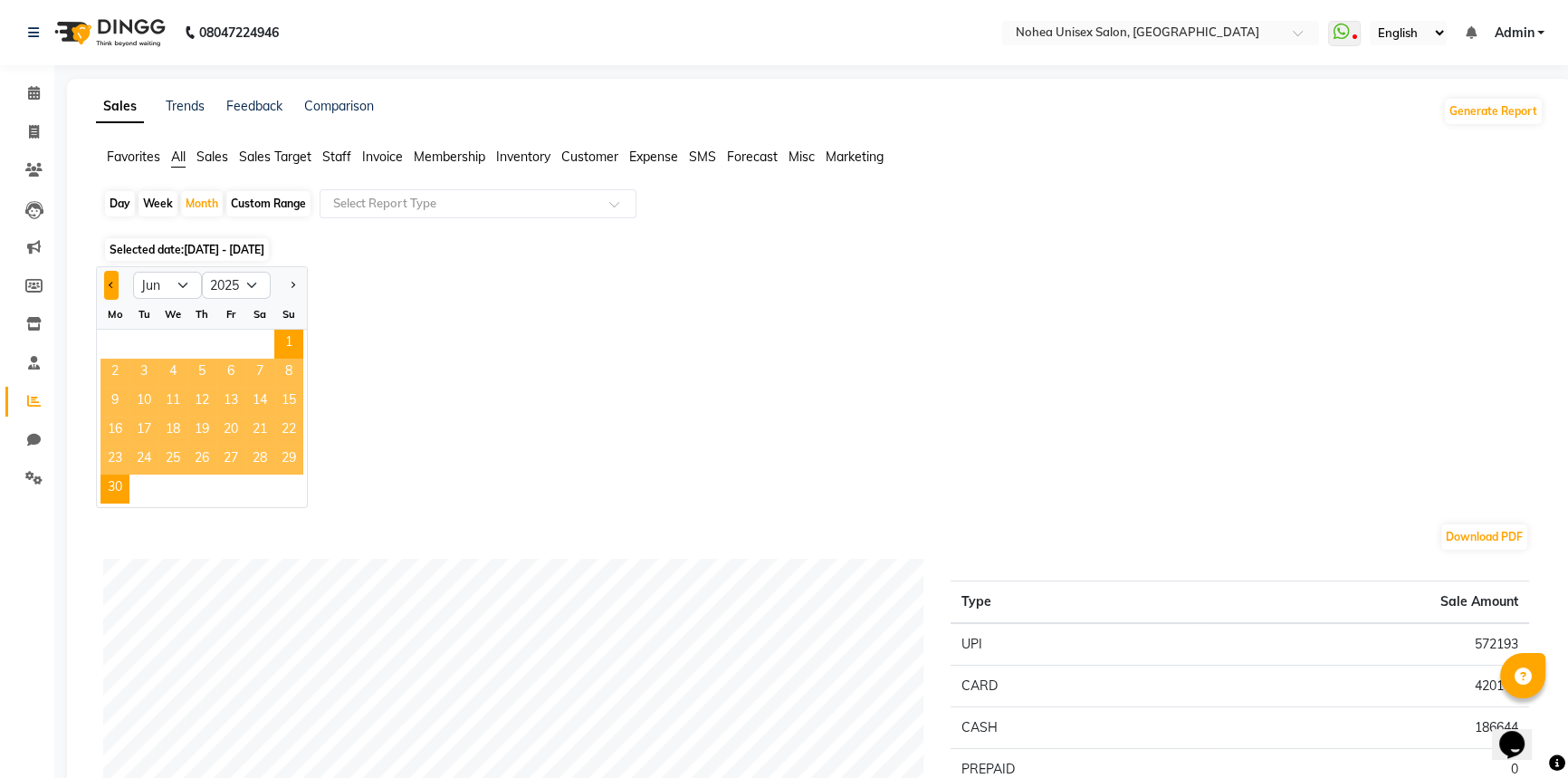
click at [108, 285] on span "Previous month" at bounding box center [111, 284] width 7 height 7
select select "5"
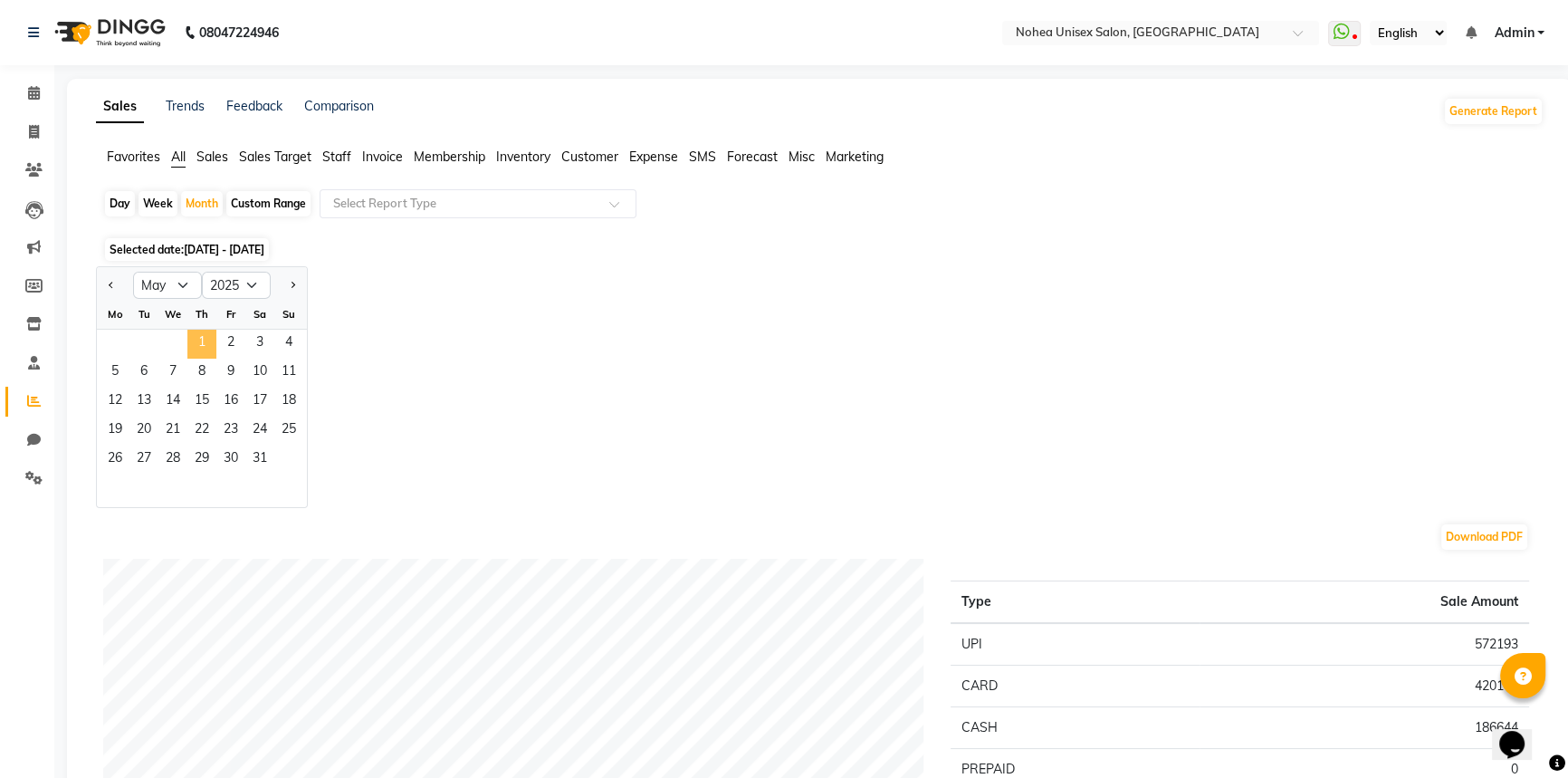
click at [194, 337] on span "1" at bounding box center [202, 344] width 29 height 29
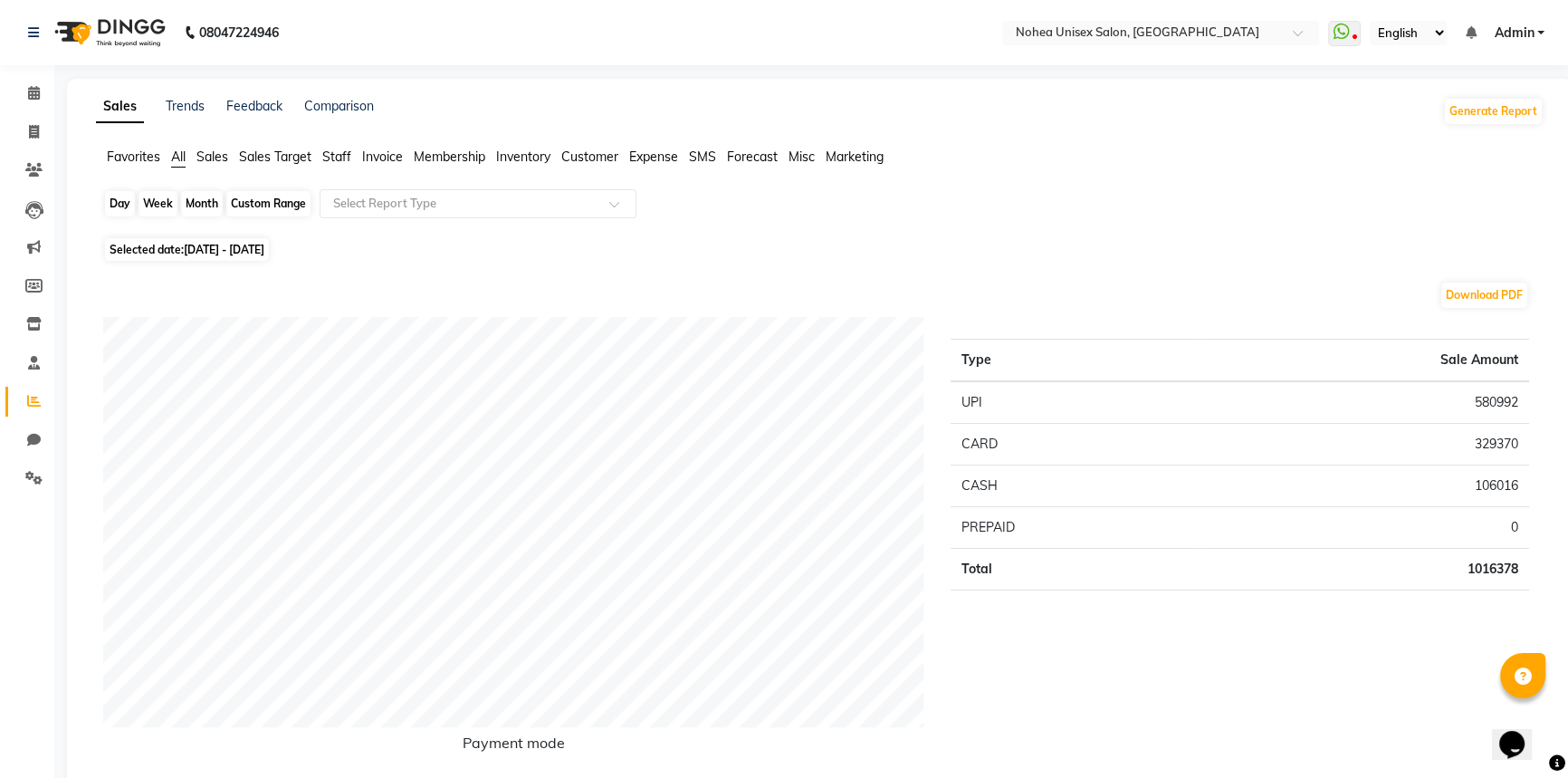
click at [216, 199] on div "Month" at bounding box center [202, 203] width 41 height 25
select select "5"
select select "2025"
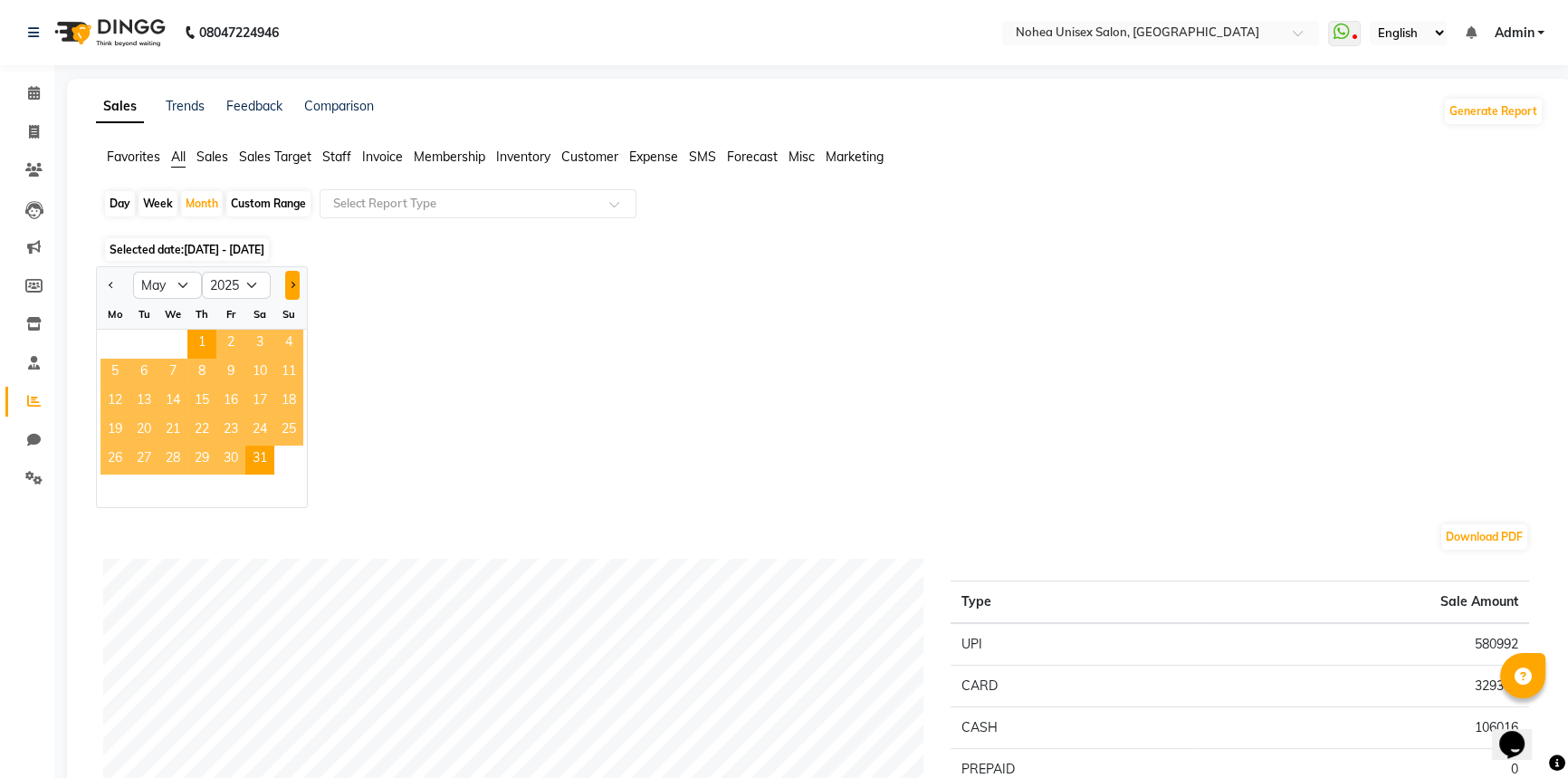
click at [294, 288] on button "Next month" at bounding box center [292, 284] width 14 height 29
click at [294, 289] on button "Next month" at bounding box center [292, 284] width 14 height 29
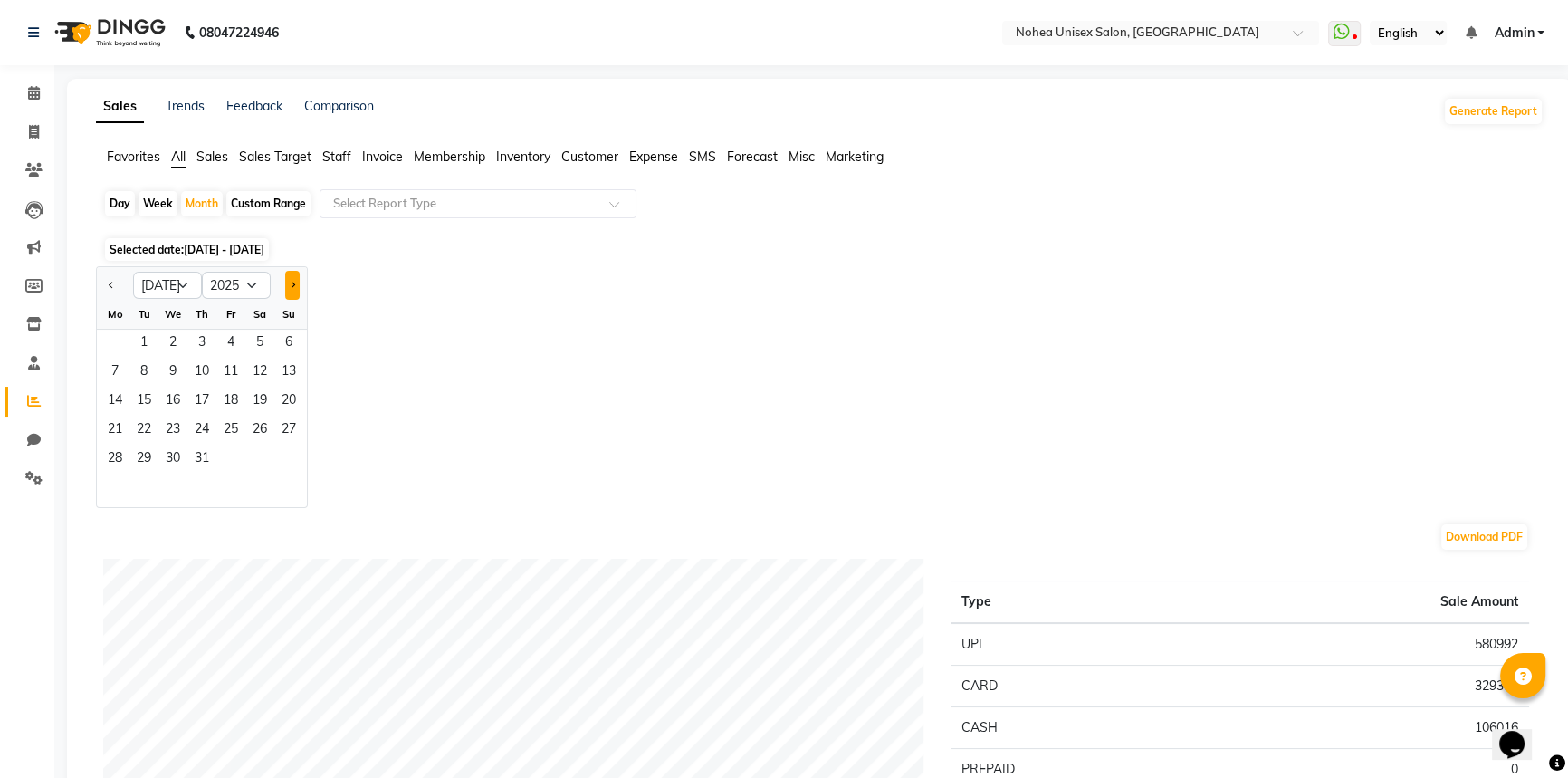
click at [294, 289] on button "Next month" at bounding box center [292, 284] width 14 height 29
select select "8"
drag, startPoint x: 231, startPoint y: 341, endPoint x: 237, endPoint y: 368, distance: 27.7
click at [233, 349] on span "1" at bounding box center [231, 344] width 29 height 29
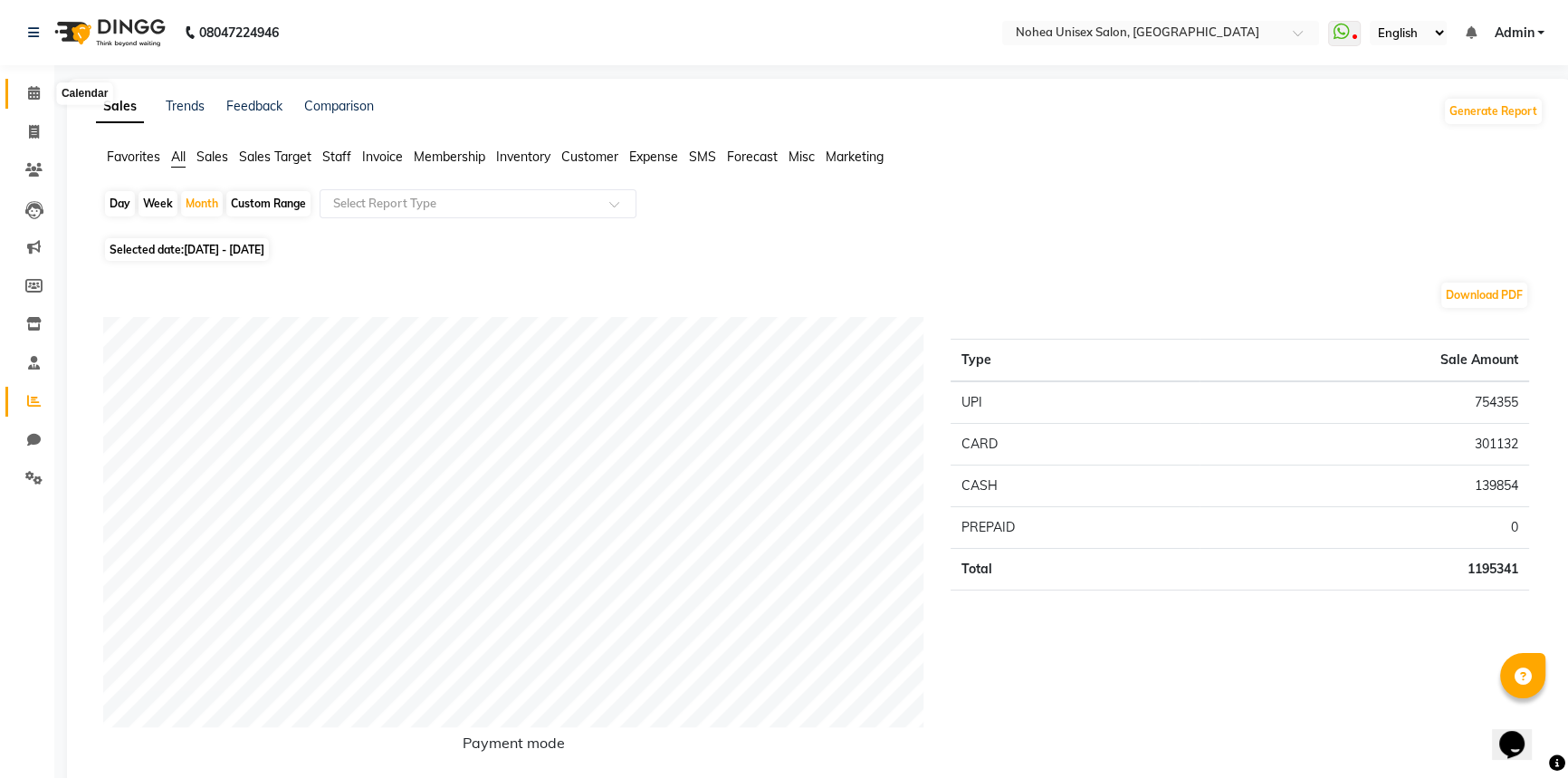
click at [22, 101] on span at bounding box center [34, 93] width 32 height 21
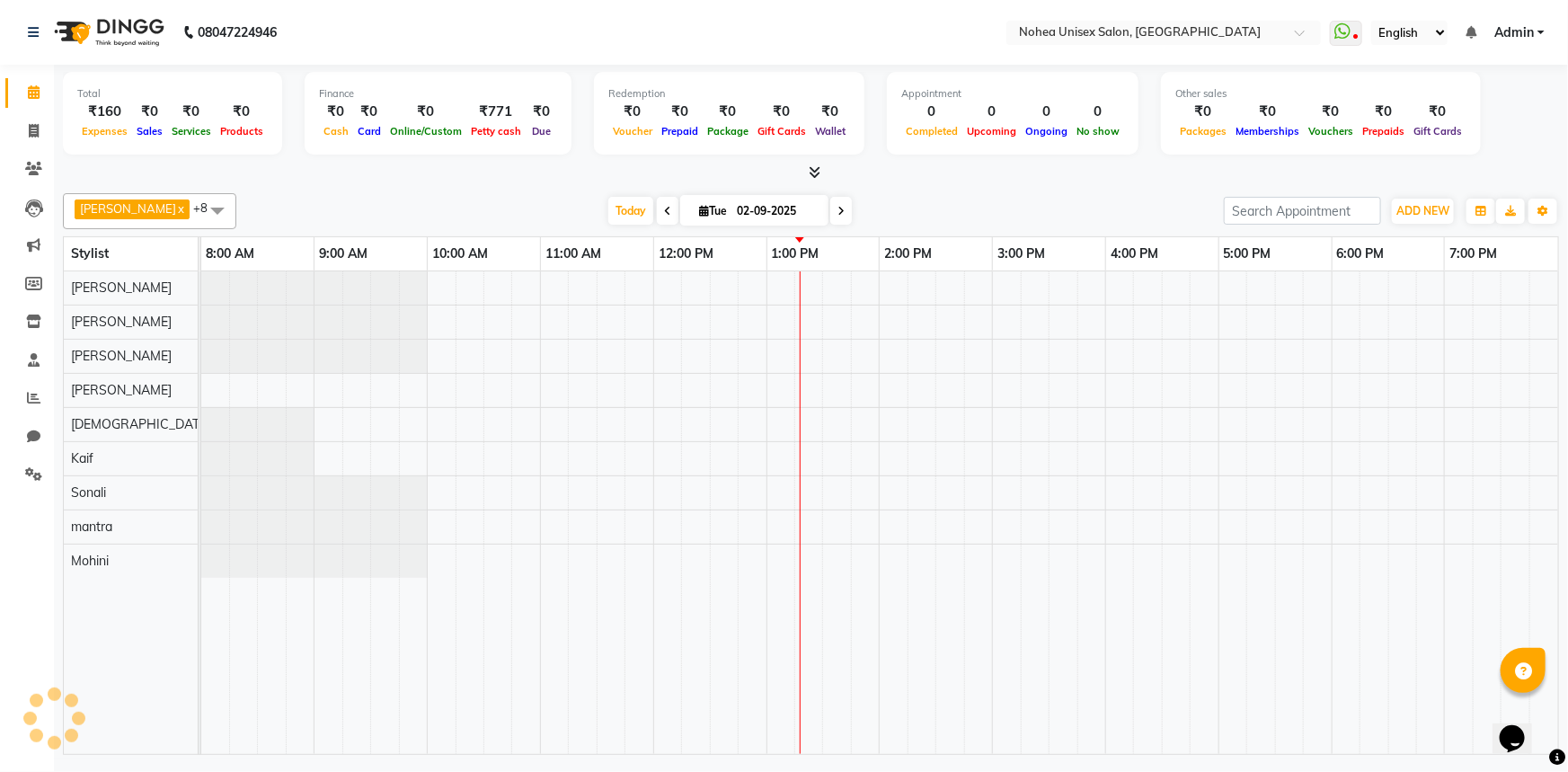
click at [516, 184] on div "Total ₹160 Expenses ₹0 Sales ₹0 Services ₹0 Products Finance ₹0 Cash ₹0 Card ₹0…" at bounding box center [812, 411] width 1515 height 694
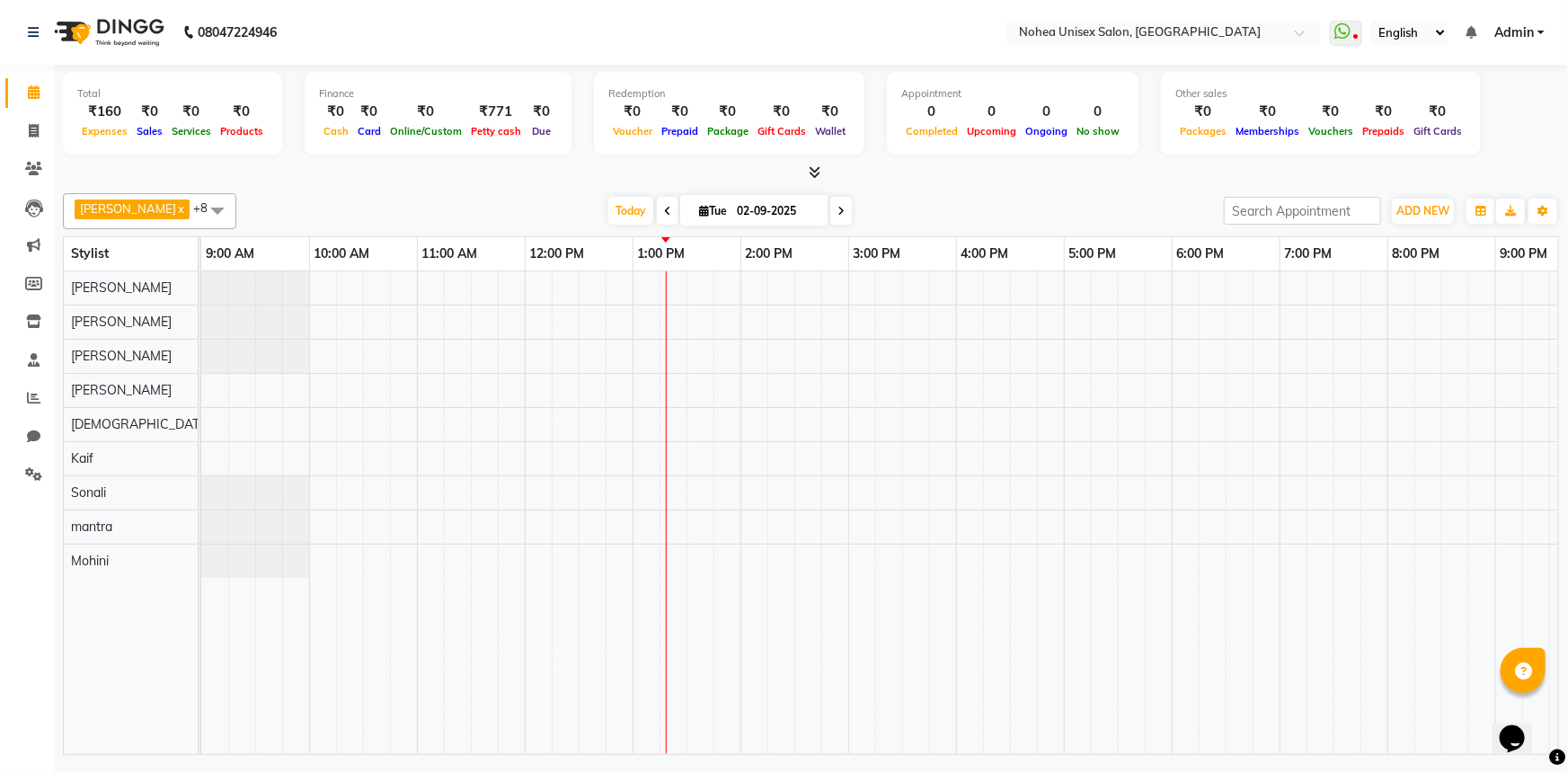
click at [530, 193] on div "[PERSON_NAME] x [PERSON_NAME] x mantra x [PERSON_NAME] x Kaif x [PERSON_NAME] x…" at bounding box center [811, 211] width 1497 height 36
click at [814, 170] on icon at bounding box center [814, 172] width 11 height 13
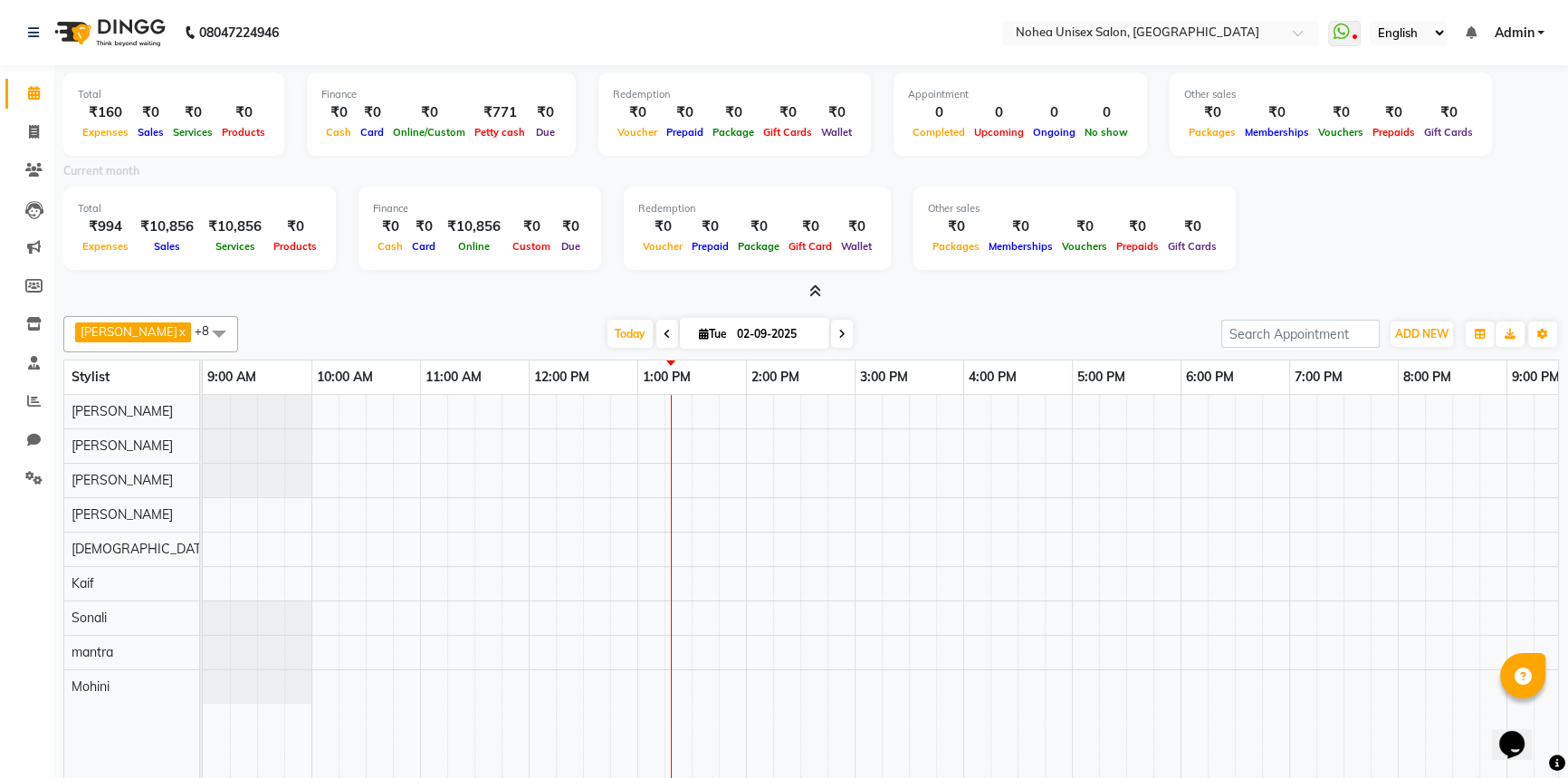
click at [812, 287] on icon at bounding box center [815, 291] width 11 height 13
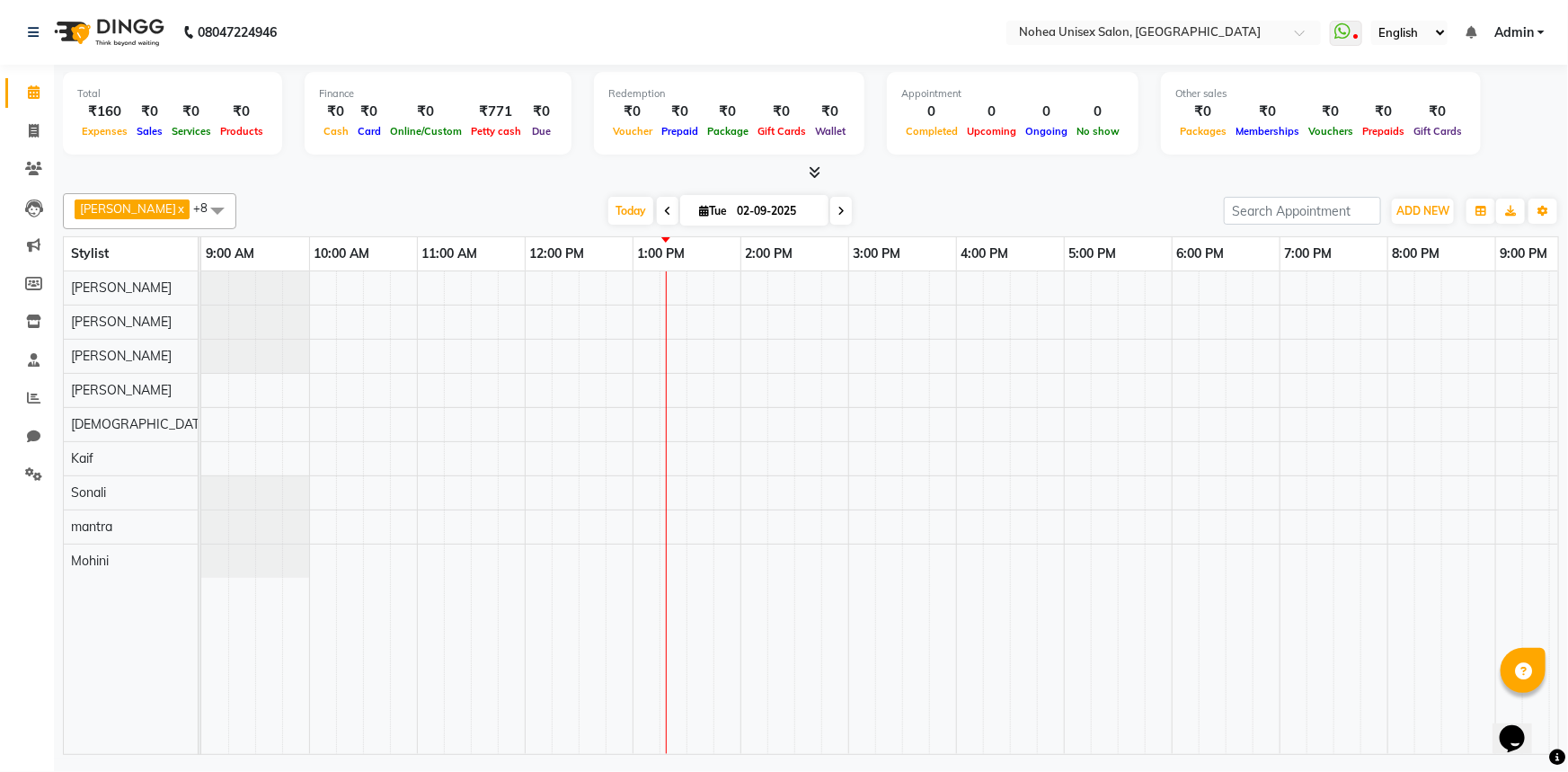
click at [554, 202] on div "[DATE] [DATE]" at bounding box center [729, 210] width 970 height 27
click at [994, 359] on div at bounding box center [1010, 512] width 1618 height 482
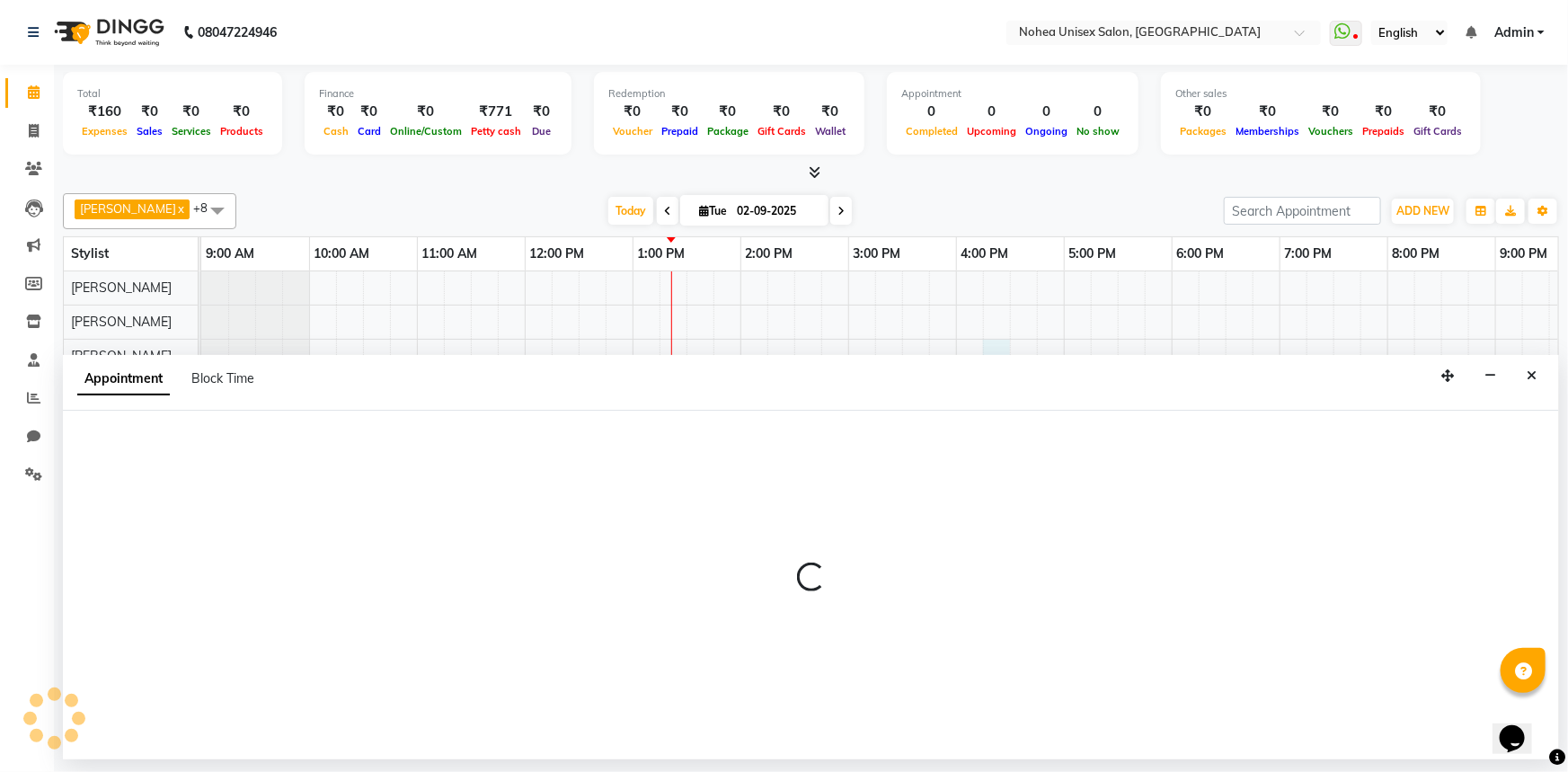
select select "80899"
select select "975"
select select "tentative"
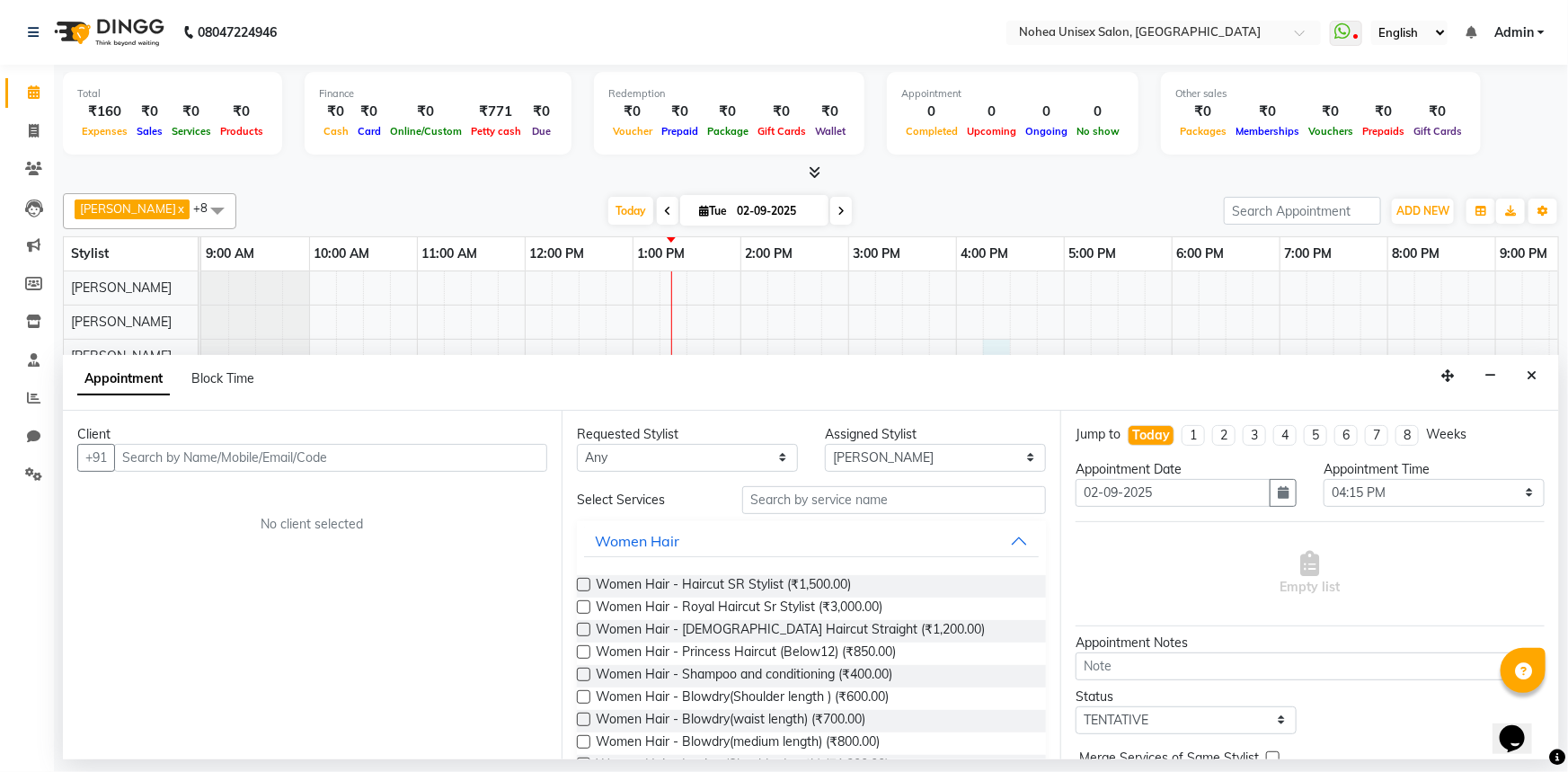
click at [395, 460] on input "text" at bounding box center [330, 458] width 433 height 28
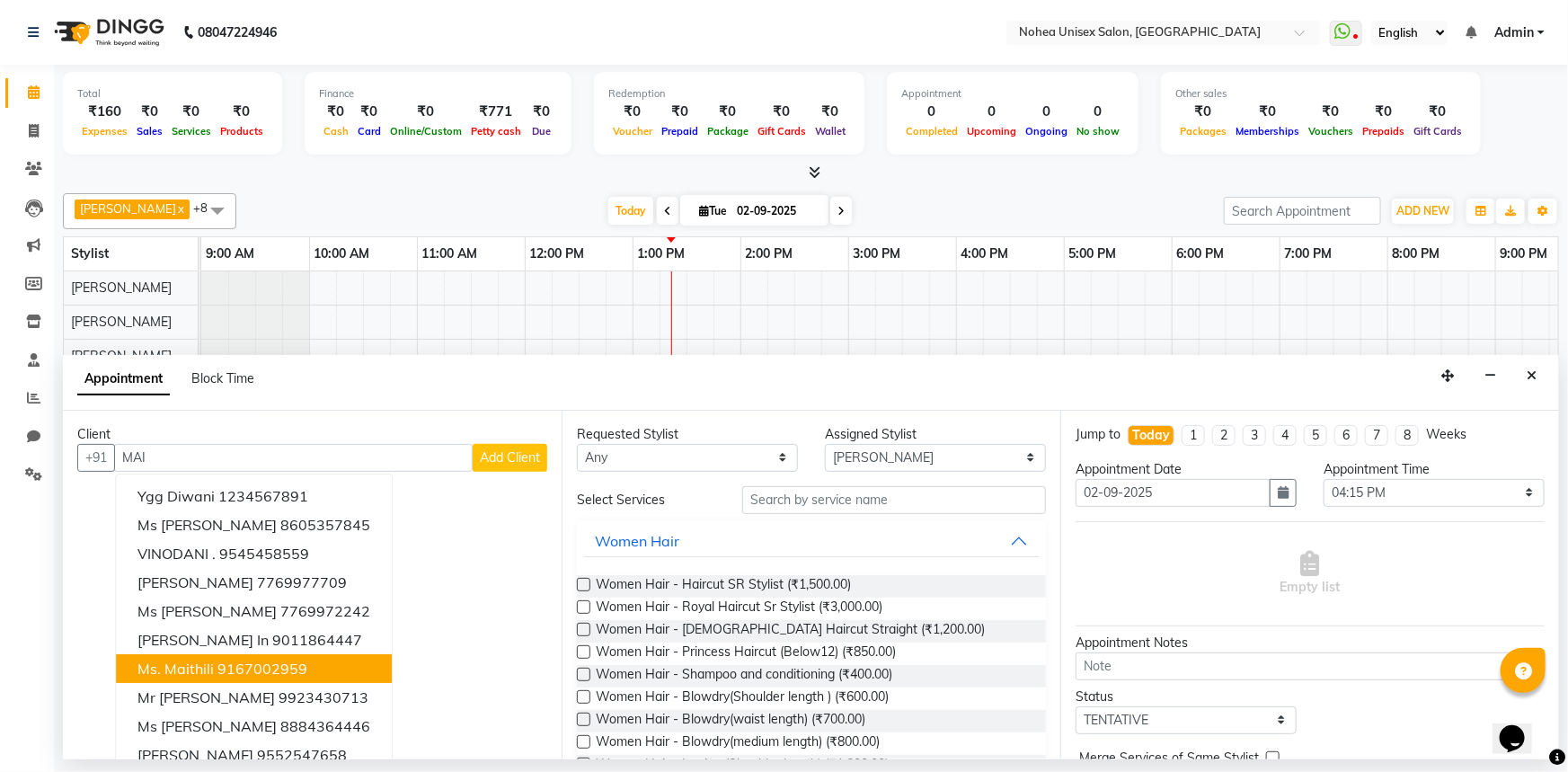
click at [310, 658] on button "Ms. Maithili 9167002959" at bounding box center [253, 668] width 276 height 29
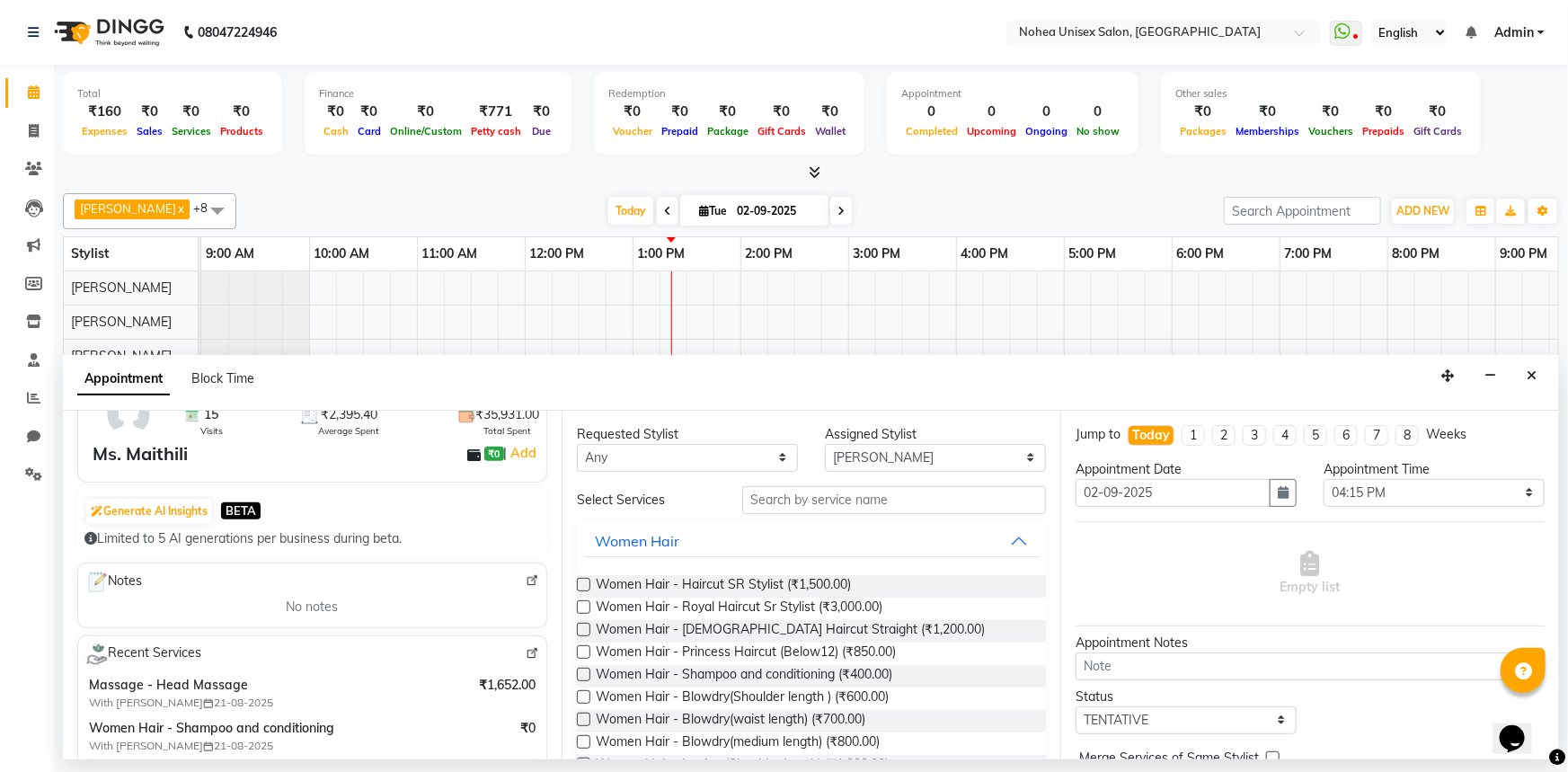
scroll to position [326, 0]
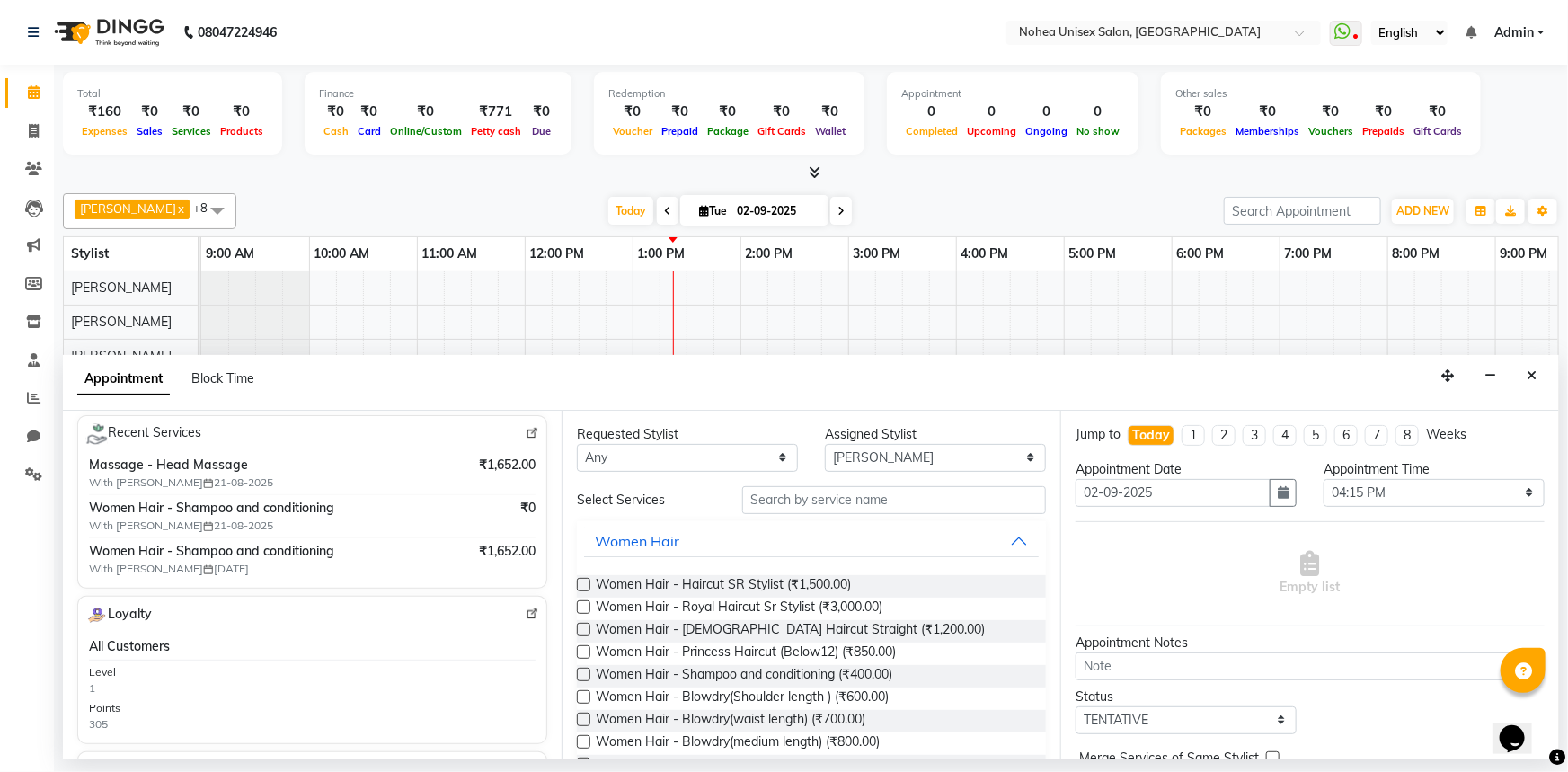
type input "9167002959"
click at [772, 502] on input "text" at bounding box center [894, 500] width 304 height 28
click at [998, 448] on select "Select Aayan khan Imlikala Jaydeep jitesh Kaif mantra Mohini Rupali Sonali Suji…" at bounding box center [935, 458] width 221 height 28
select select "76527"
click at [825, 444] on select "Select Aayan khan Imlikala Jaydeep jitesh Kaif mantra Mohini Rupali Sonali Suji…" at bounding box center [935, 458] width 221 height 28
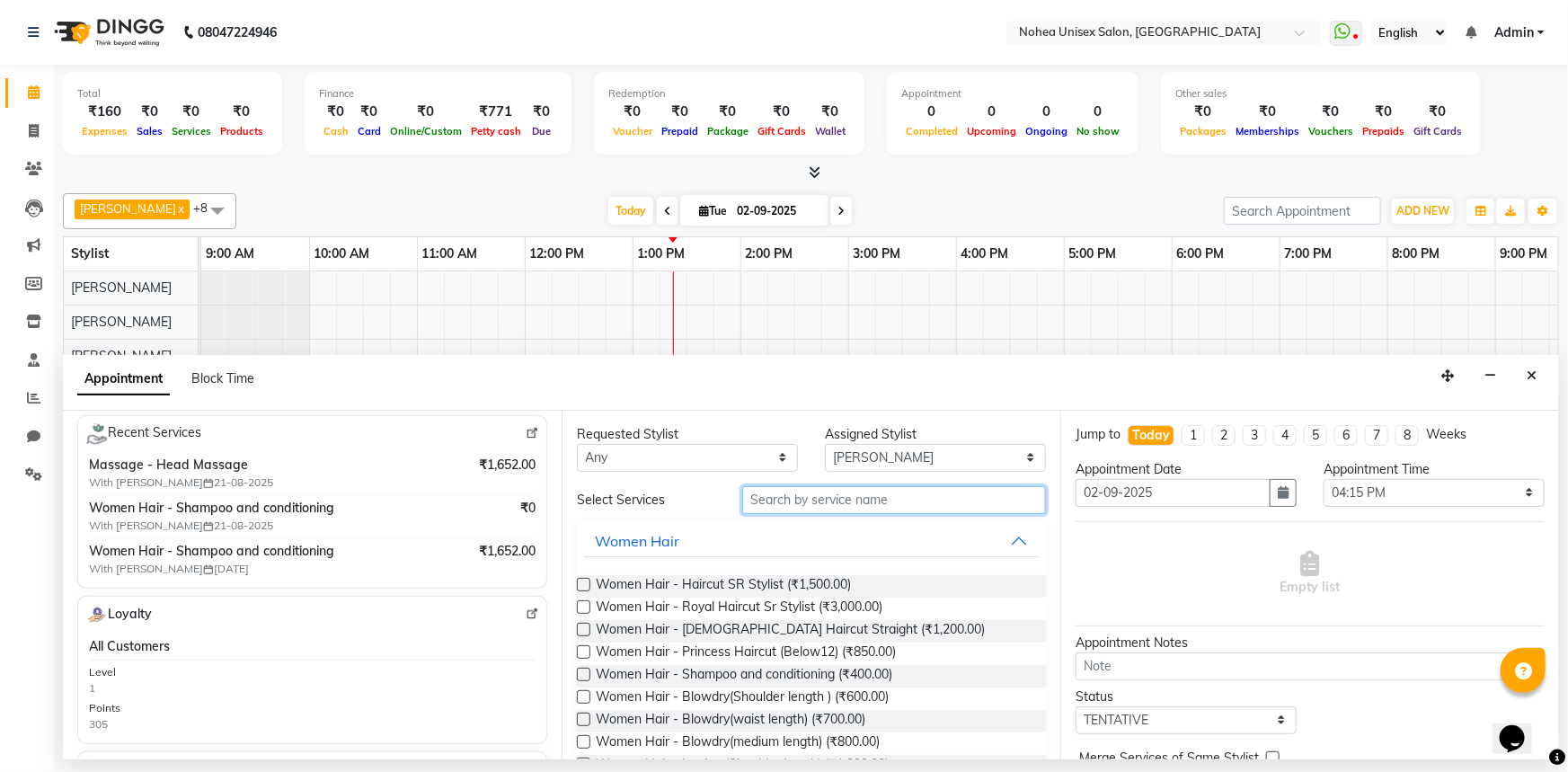
click at [820, 499] on input "text" at bounding box center [894, 500] width 304 height 28
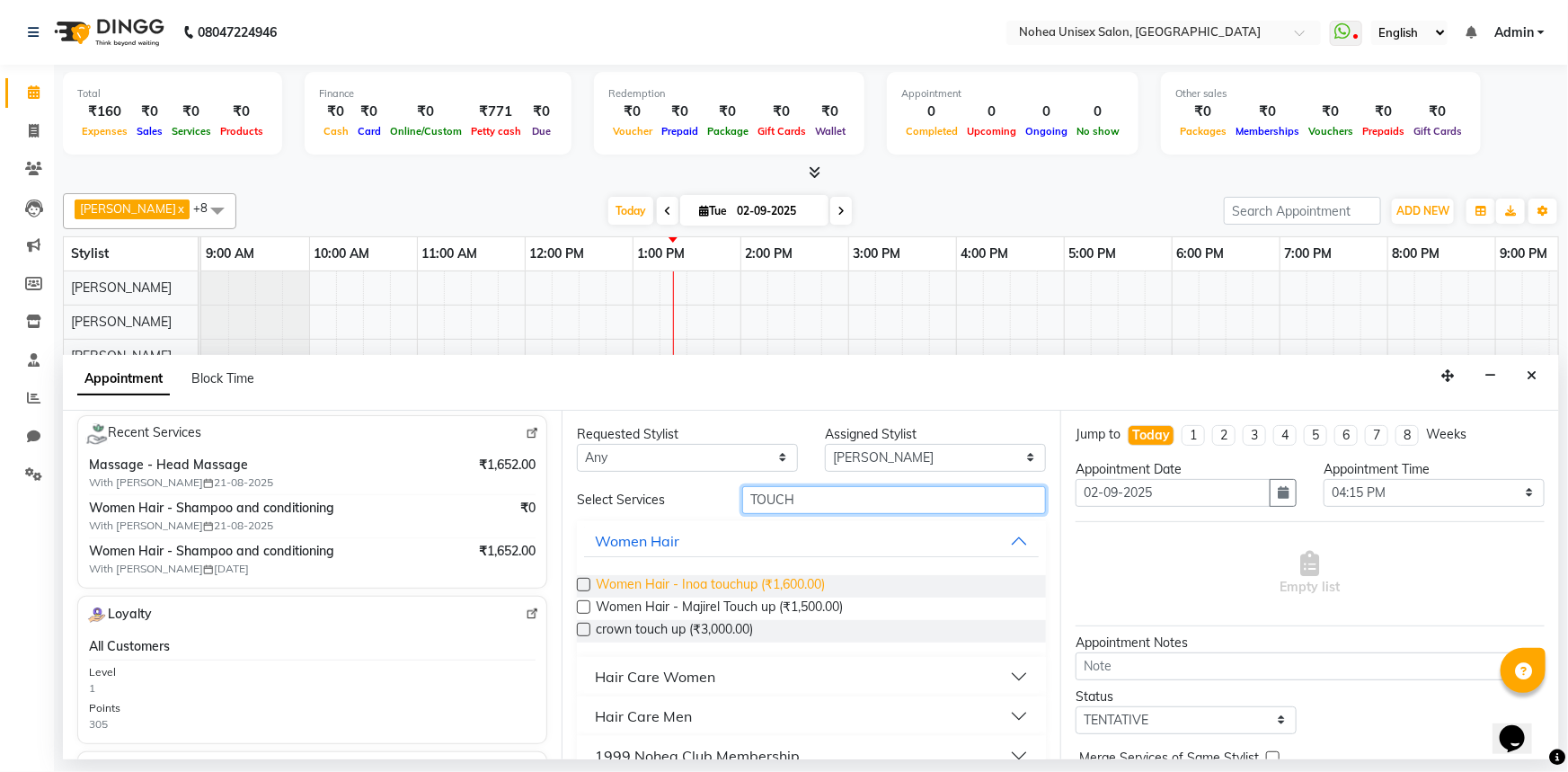
type input "TOUCH"
click at [799, 579] on span "Women Hair - Inoa touchup (₹1,600.00)" at bounding box center [710, 586] width 229 height 22
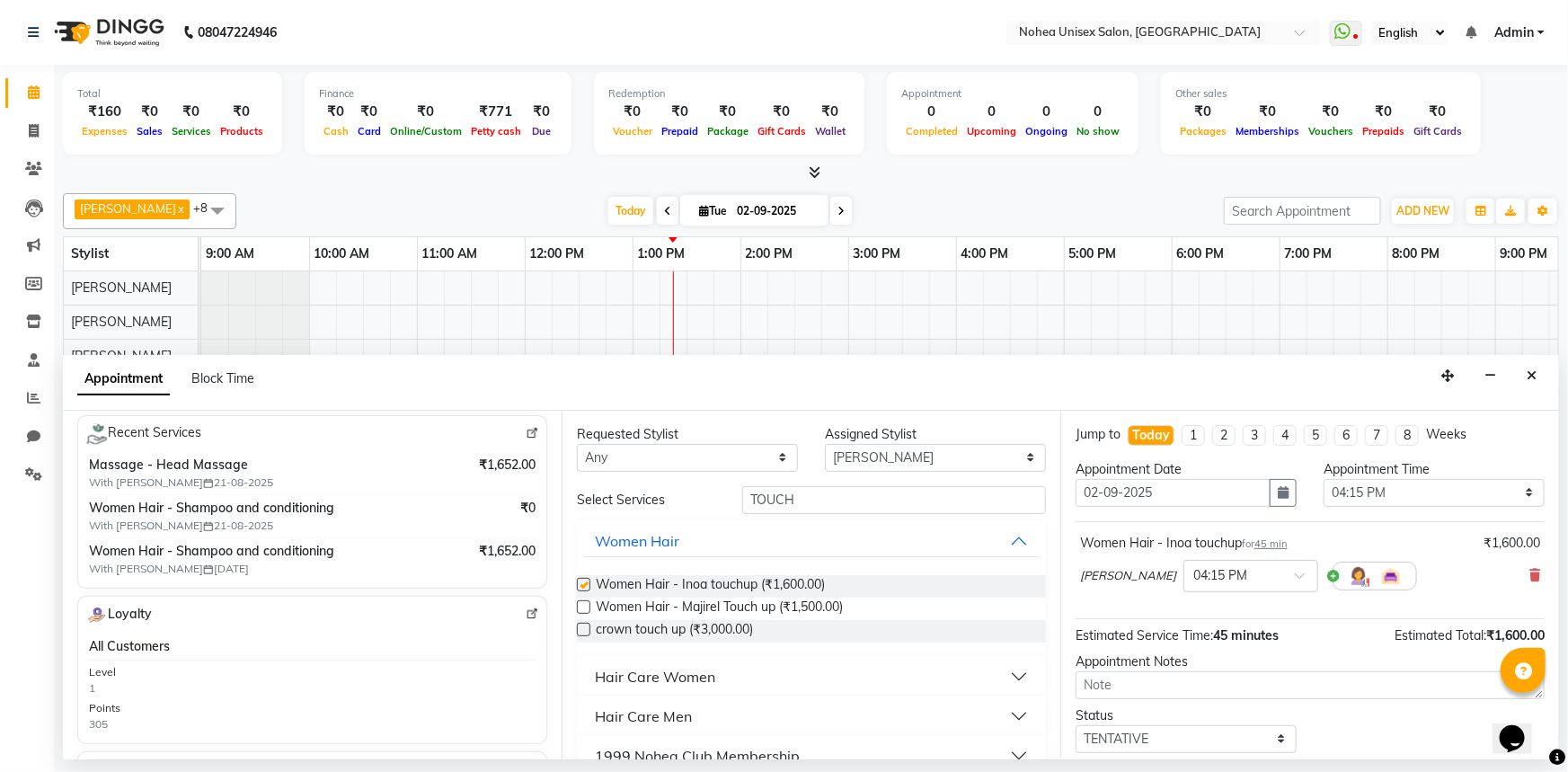
checkbox input "false"
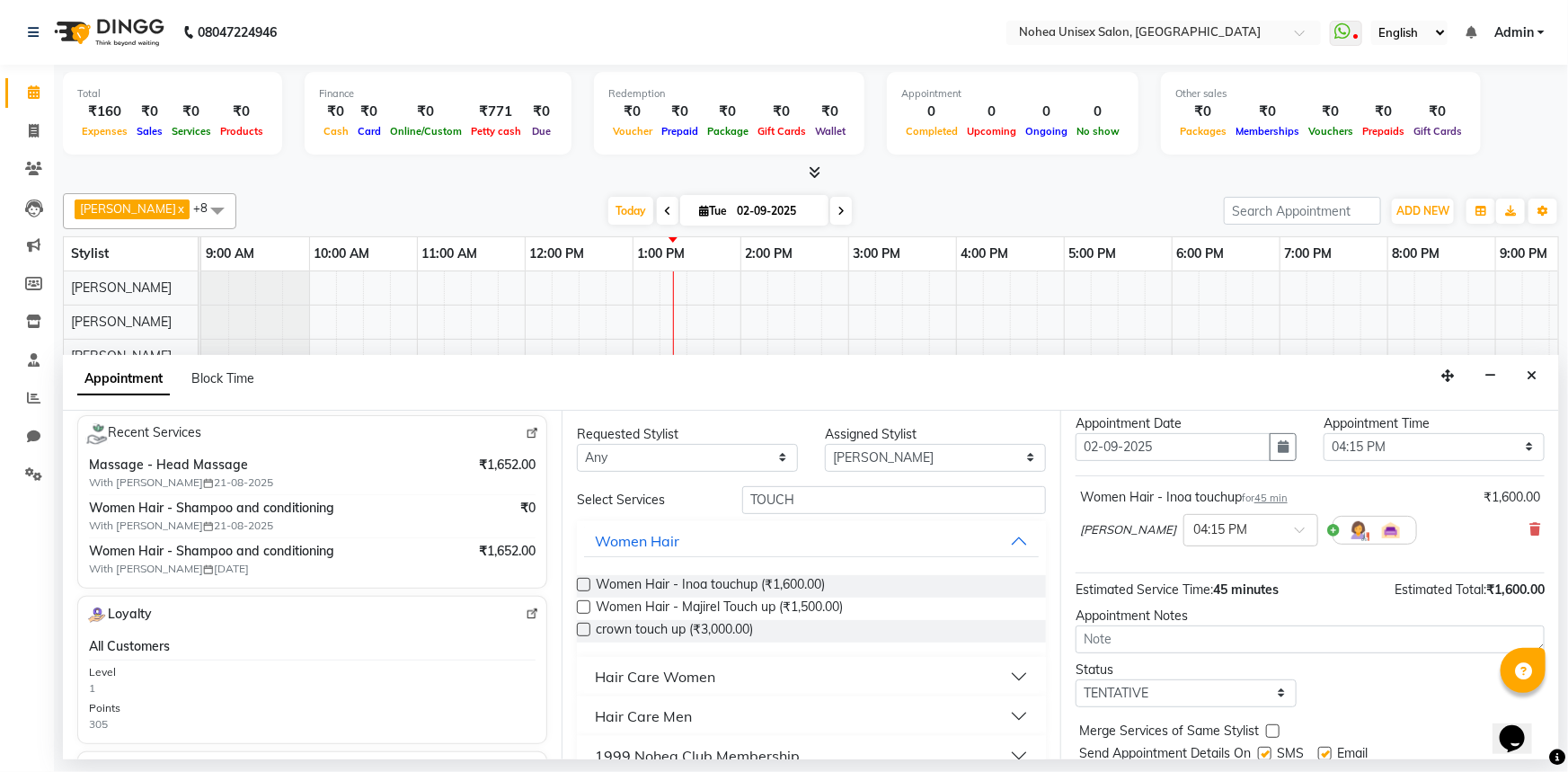
scroll to position [106, 0]
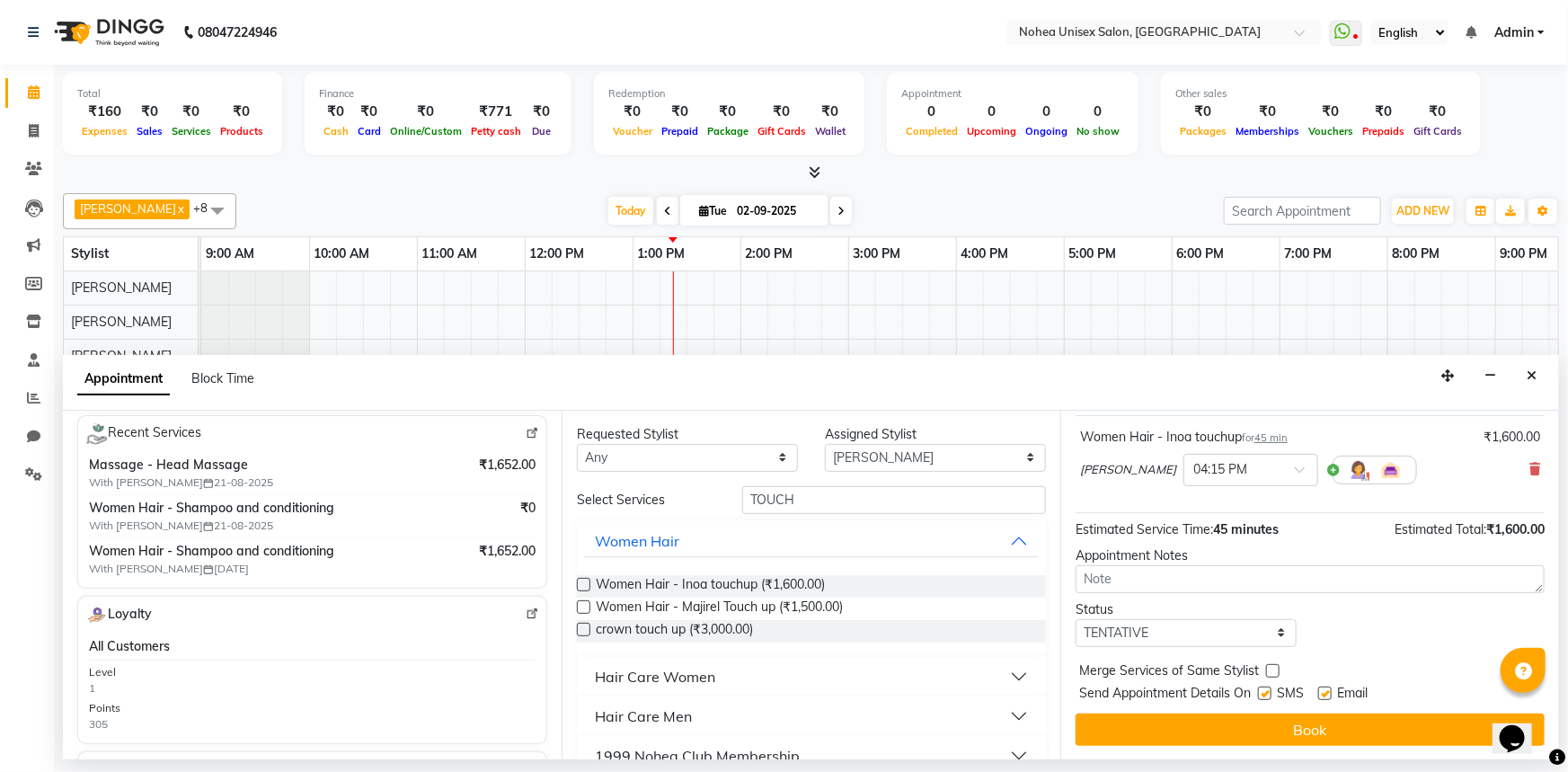
click at [1328, 692] on label at bounding box center [1325, 693] width 13 height 13
click at [1328, 692] on input "checkbox" at bounding box center [1324, 694] width 11 height 11
checkbox input "false"
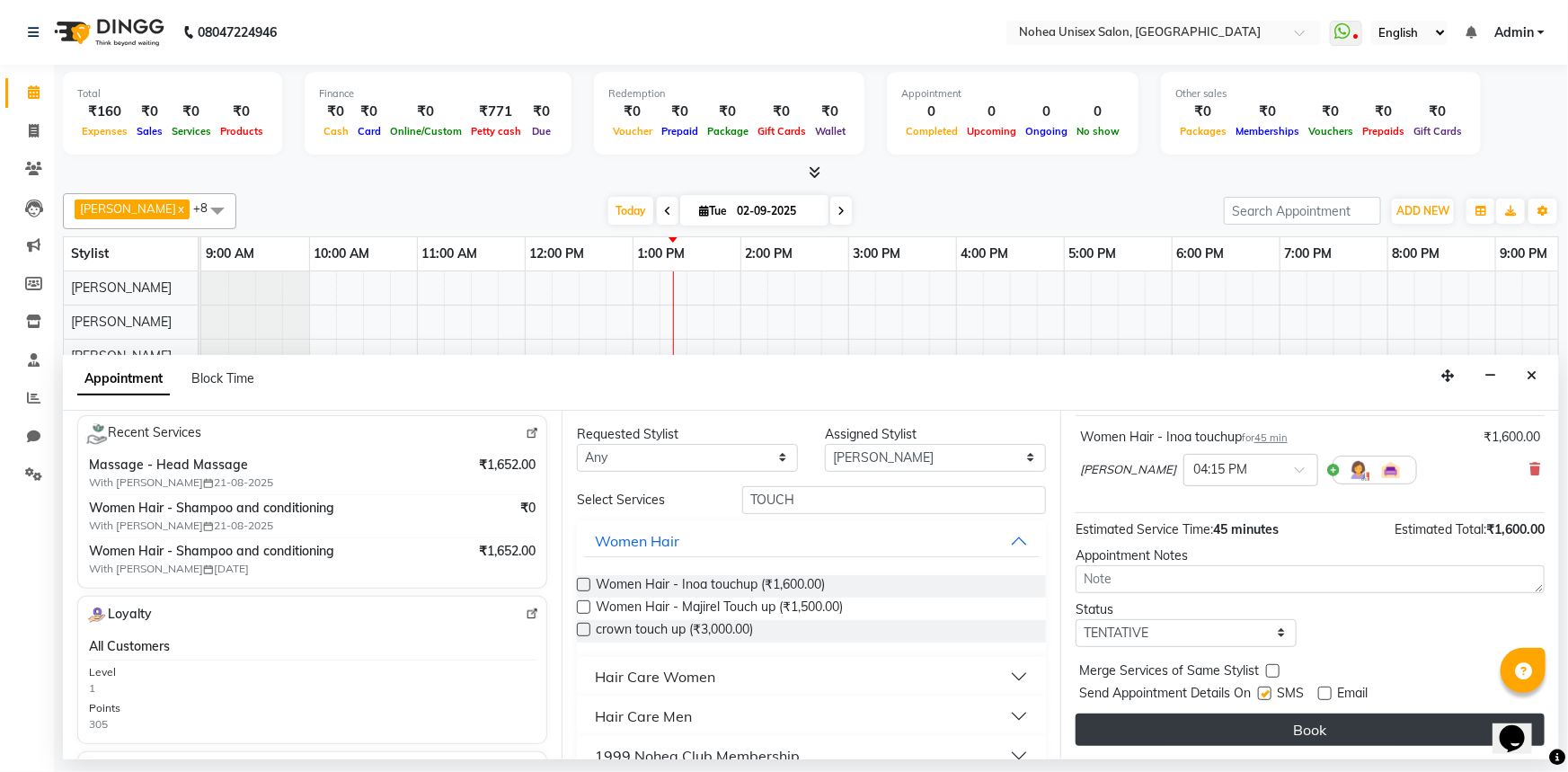
click at [1310, 725] on button "Book" at bounding box center [1311, 729] width 469 height 33
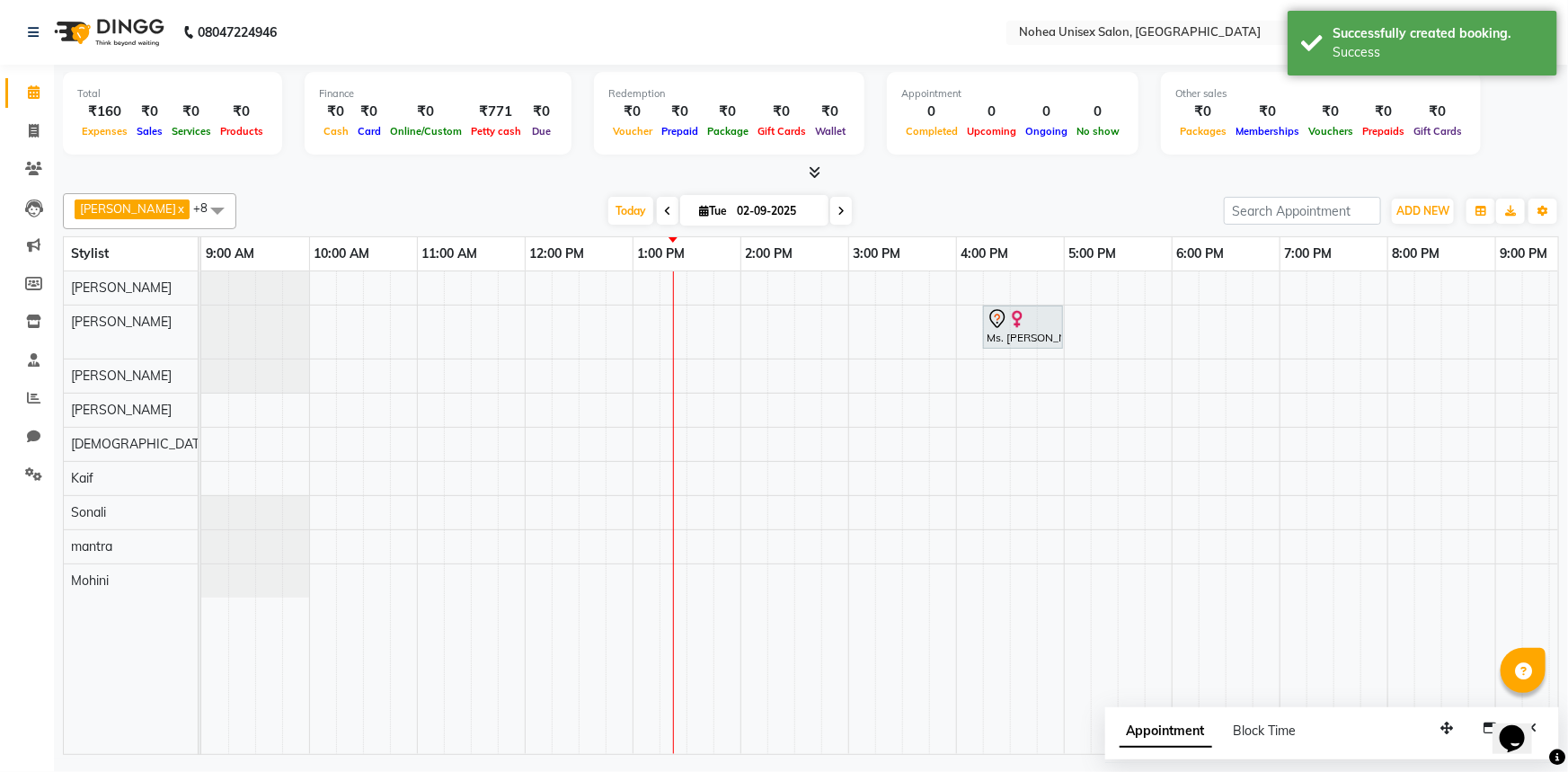
click at [980, 197] on div "[DATE] [DATE]" at bounding box center [729, 210] width 970 height 27
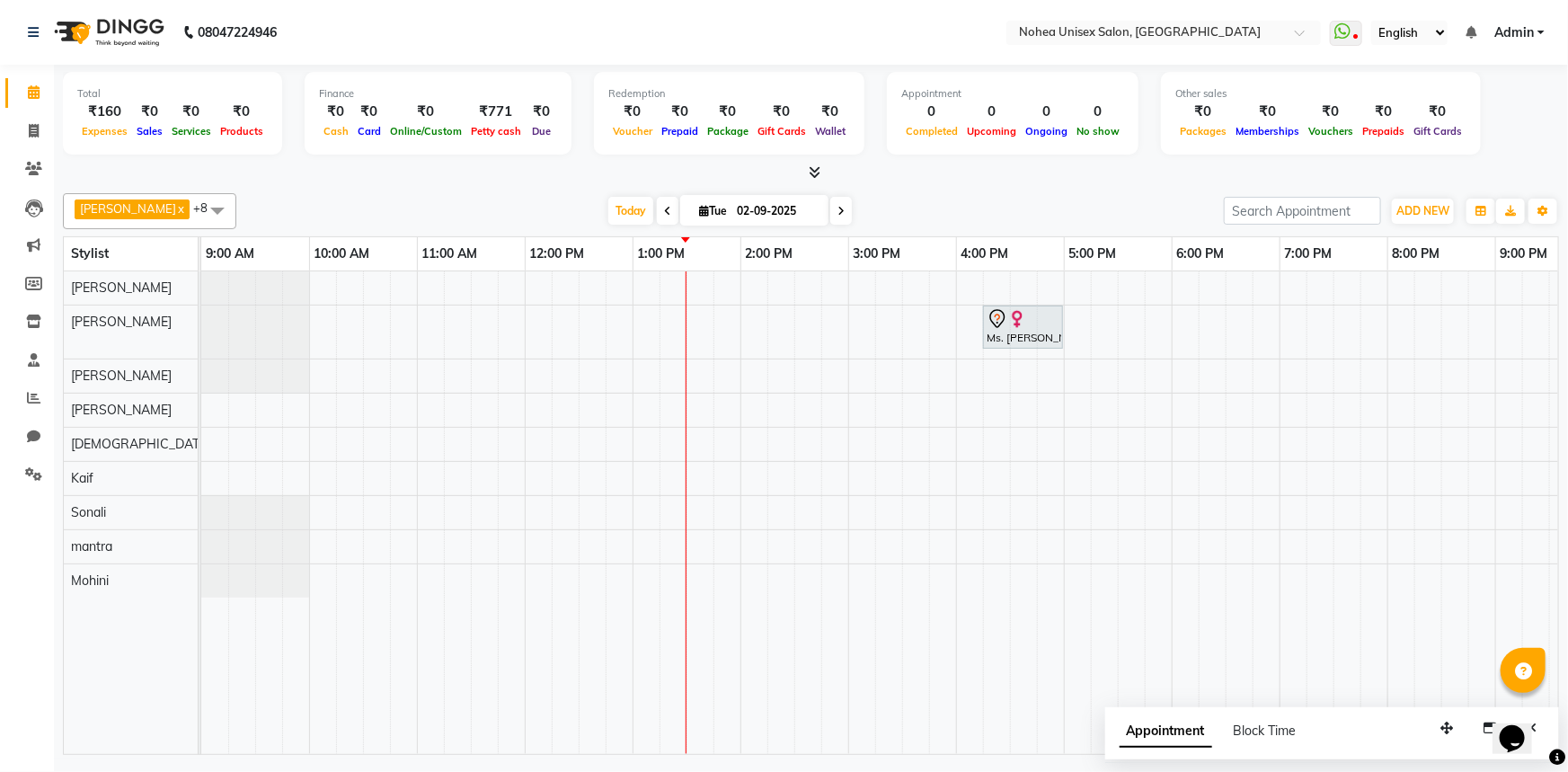
click at [958, 212] on div "[DATE] [DATE]" at bounding box center [729, 210] width 970 height 27
click at [917, 190] on div "[PERSON_NAME] x [PERSON_NAME] x mantra x [PERSON_NAME] x Kaif x [PERSON_NAME] x…" at bounding box center [811, 470] width 1497 height 568
click at [906, 197] on div "[DATE] [DATE]" at bounding box center [729, 210] width 970 height 27
click at [885, 195] on div "[PERSON_NAME] x [PERSON_NAME] x mantra x [PERSON_NAME] x Kaif x [PERSON_NAME] x…" at bounding box center [811, 211] width 1497 height 36
click at [873, 209] on div "[DATE] [DATE]" at bounding box center [729, 210] width 970 height 27
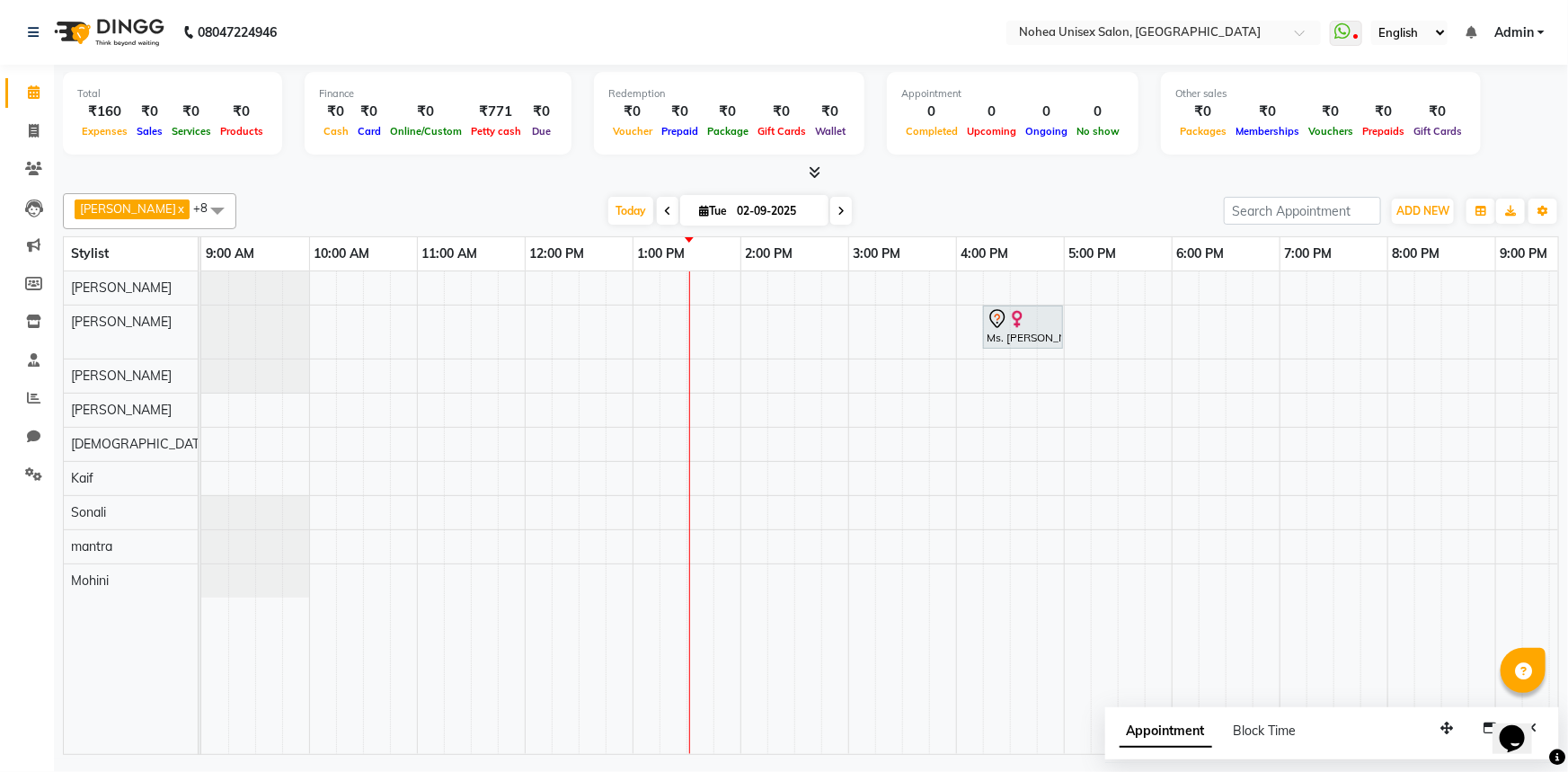
click at [873, 209] on div "[DATE] [DATE]" at bounding box center [729, 210] width 970 height 27
click at [985, 171] on div at bounding box center [811, 173] width 1497 height 19
click at [817, 167] on icon at bounding box center [814, 172] width 11 height 13
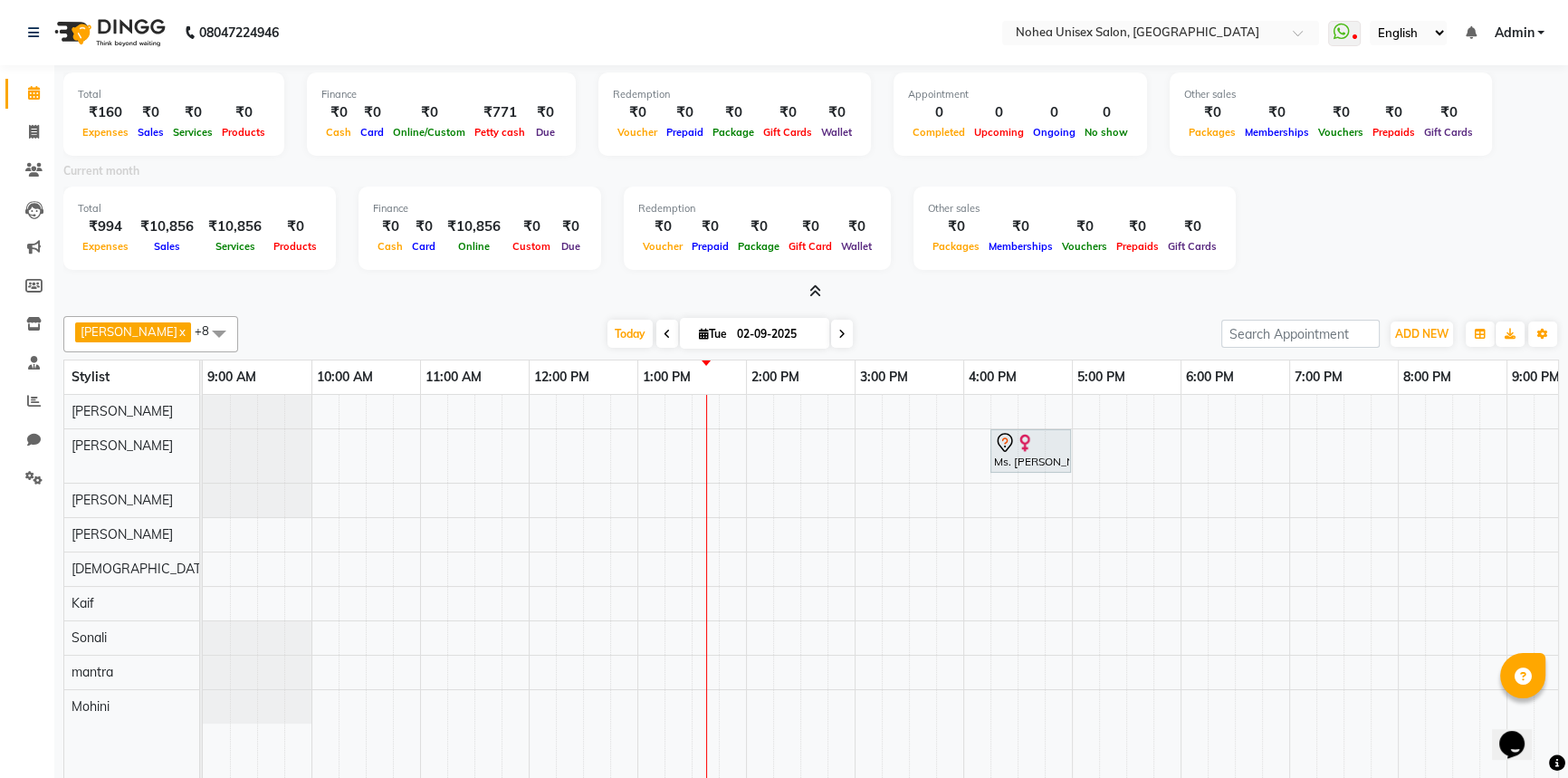
click at [819, 290] on icon at bounding box center [815, 291] width 11 height 13
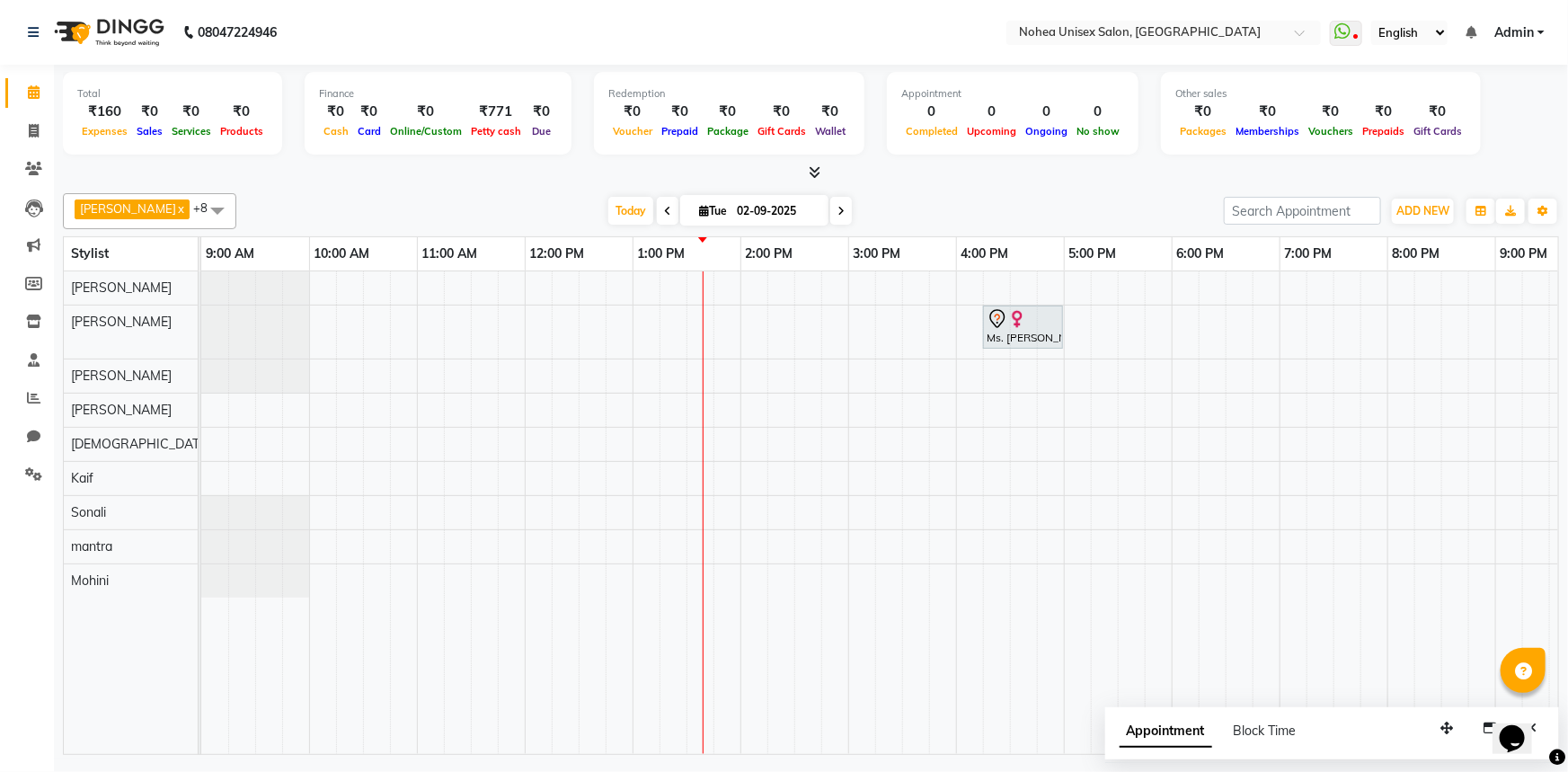
click at [778, 325] on div "Ms. [PERSON_NAME], TK01, 04:15 PM-05:00 PM, Women Hair - Inoa touchup" at bounding box center [1010, 512] width 1618 height 482
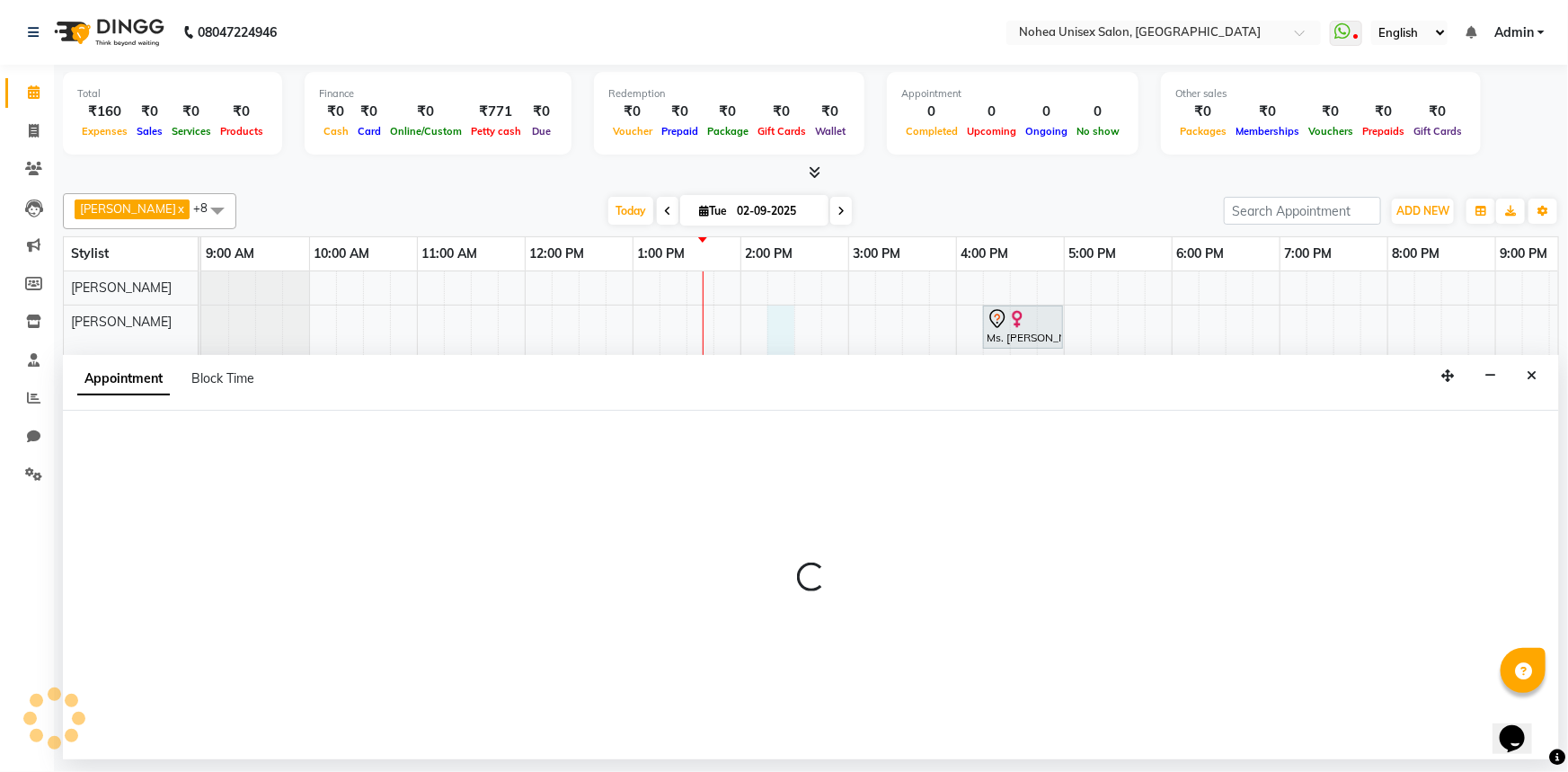
select select "76527"
select select "855"
select select "tentative"
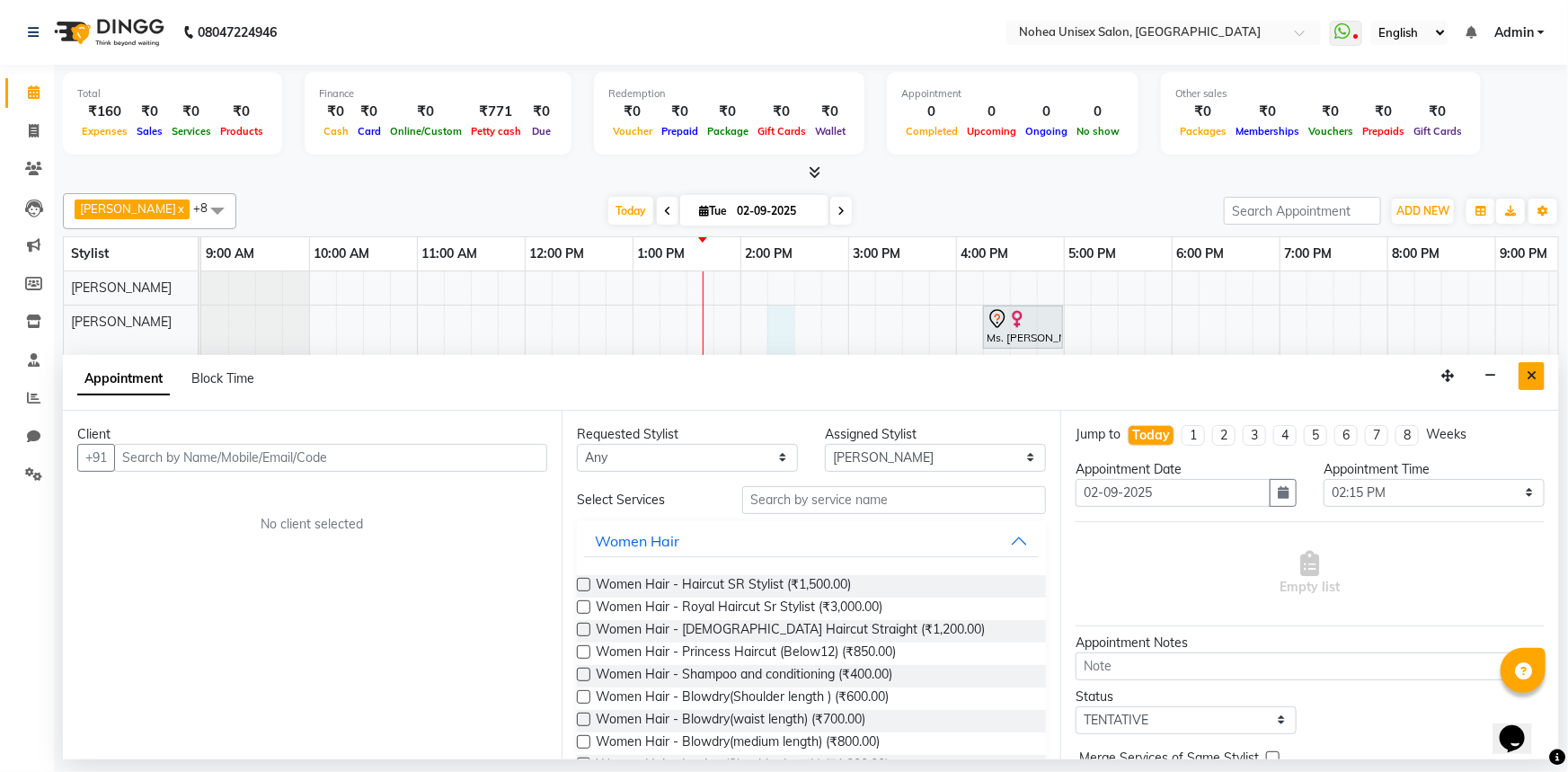
click at [1531, 373] on icon "Close" at bounding box center [1532, 375] width 10 height 12
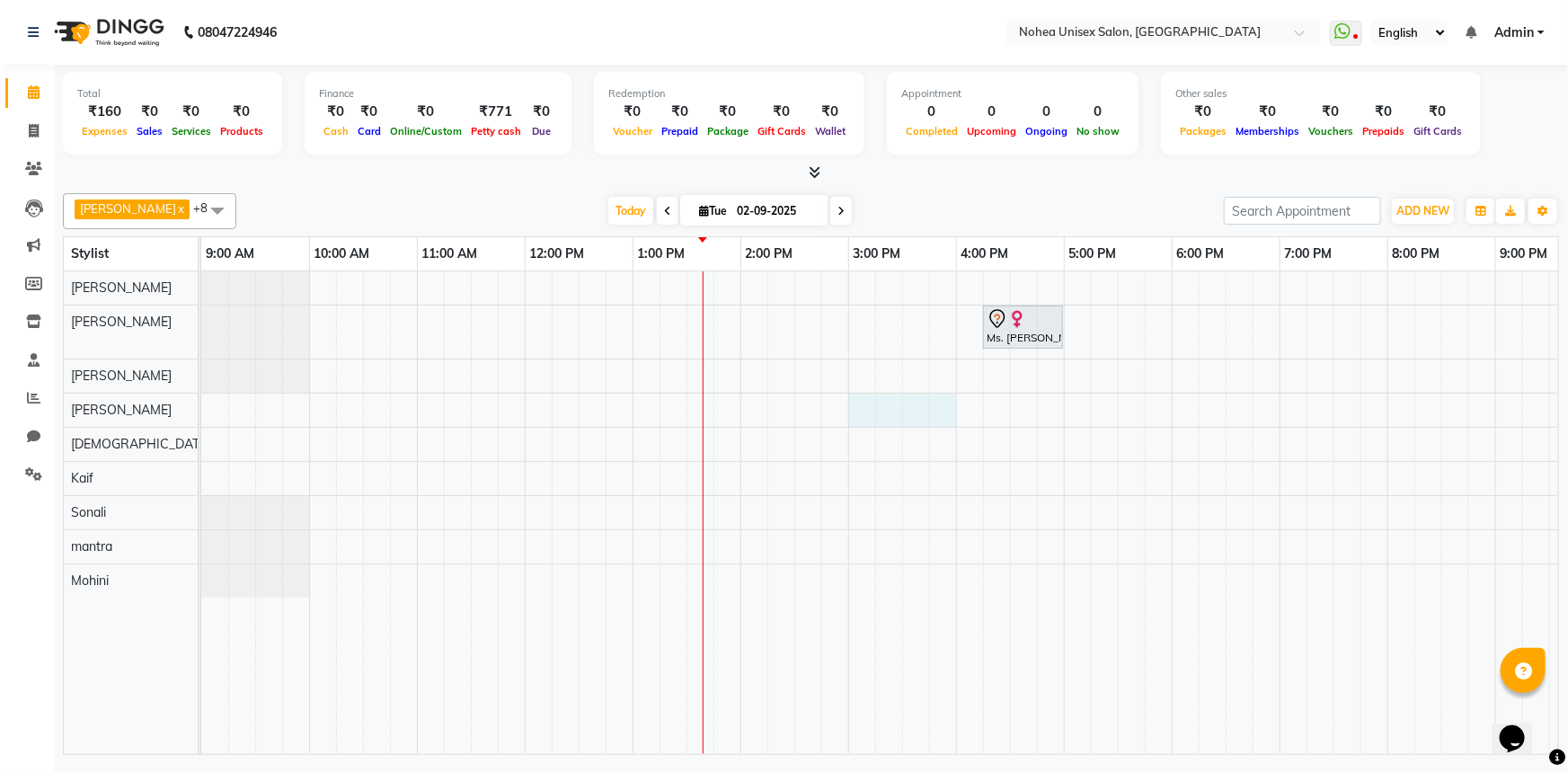
drag, startPoint x: 856, startPoint y: 409, endPoint x: 955, endPoint y: 412, distance: 99.0
click at [944, 412] on div "Ms. [PERSON_NAME], TK01, 04:15 PM-05:00 PM, Women Hair - Inoa touchup" at bounding box center [1010, 512] width 1618 height 482
select select "87508"
select select "900"
select select "tentative"
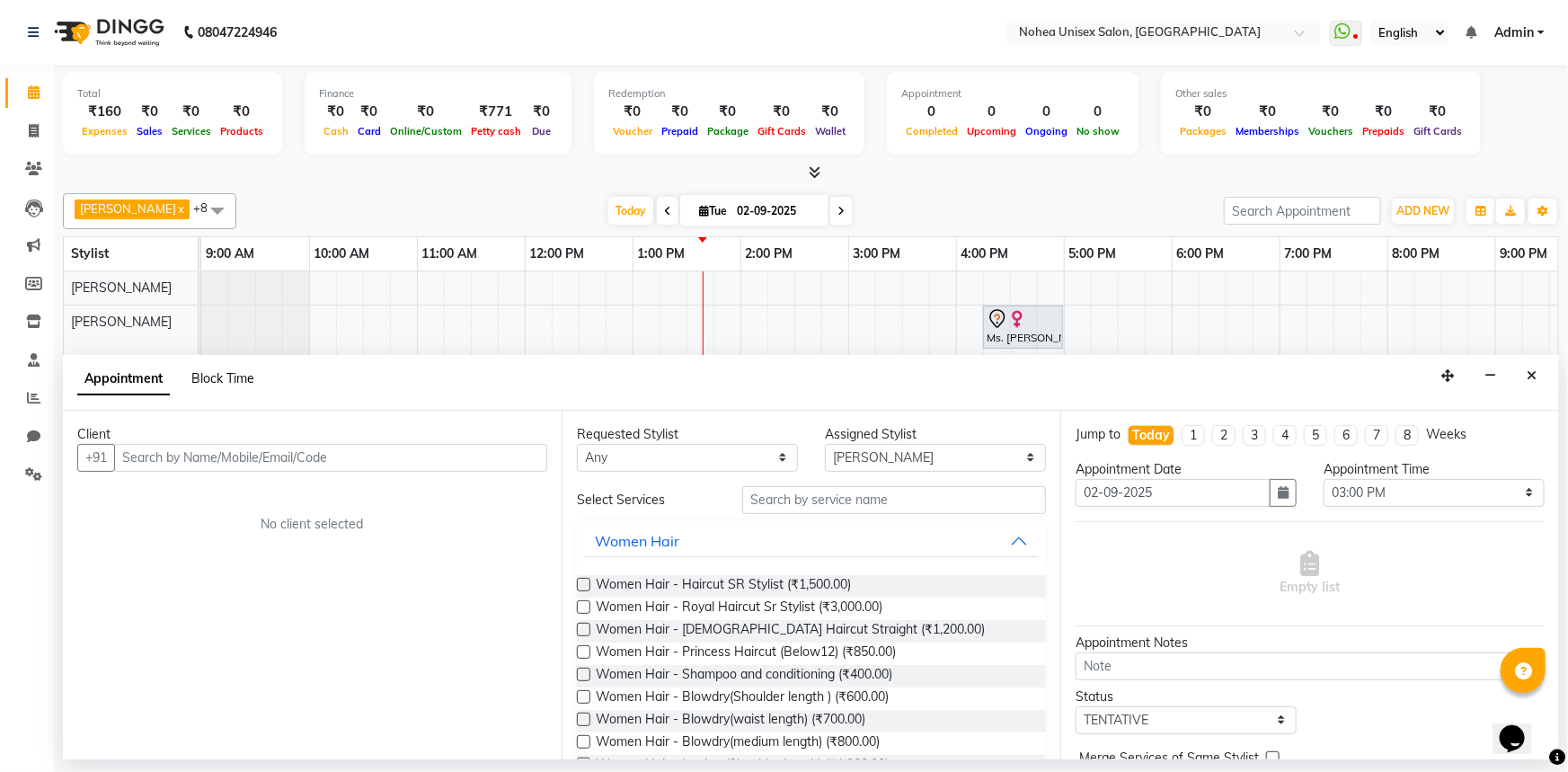
click at [234, 370] on span "Block Time" at bounding box center [223, 378] width 63 height 16
select select "87508"
select select "900"
select select "960"
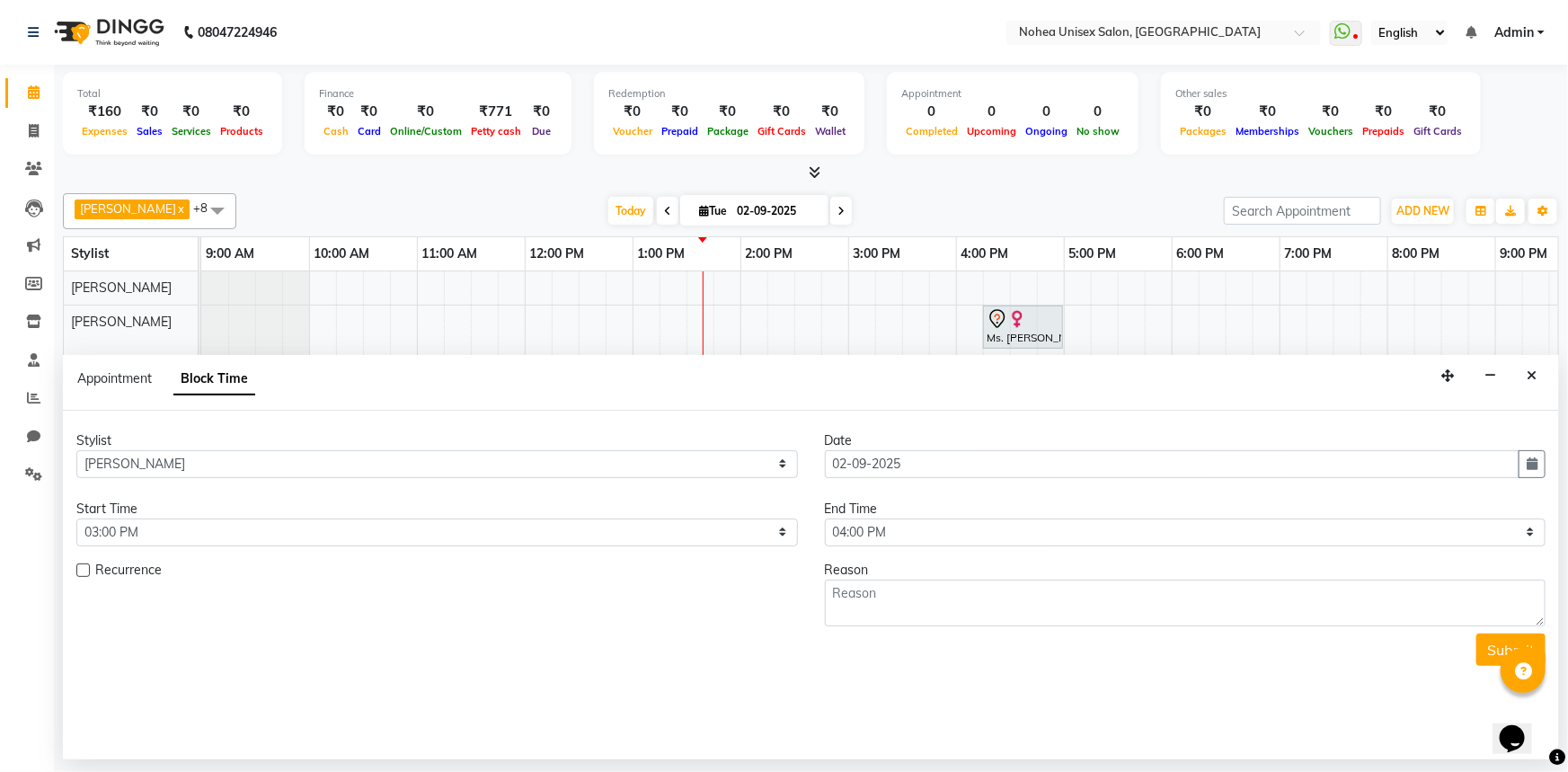
scroll to position [0, 260]
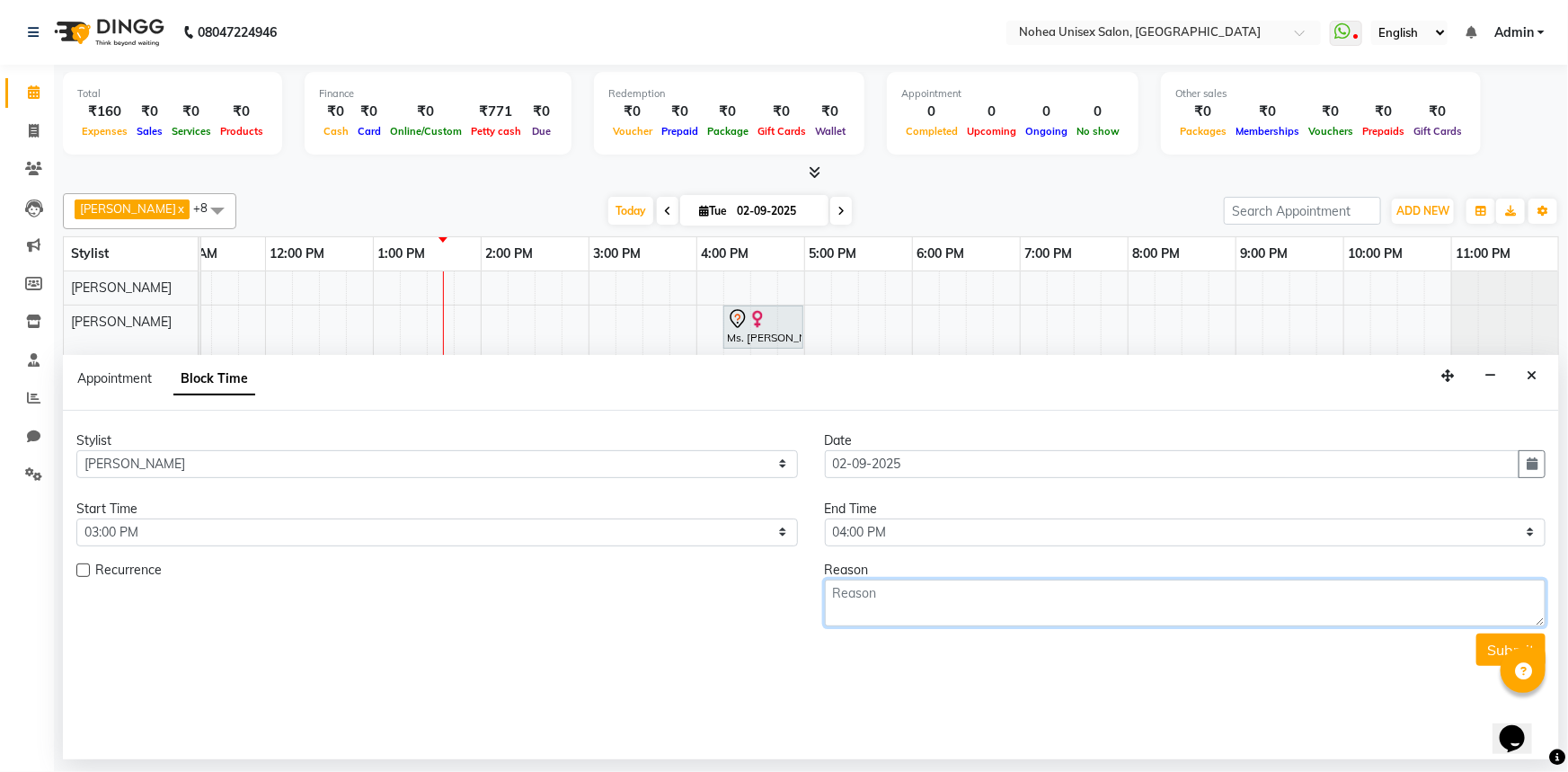
click at [882, 598] on textarea at bounding box center [1186, 603] width 722 height 47
type textarea "s"
click at [882, 594] on textarea "sia" at bounding box center [1186, 603] width 722 height 47
drag, startPoint x: 838, startPoint y: 593, endPoint x: 918, endPoint y: 721, distance: 150.9
click at [838, 594] on textarea "sia For Daviness" at bounding box center [1186, 603] width 722 height 47
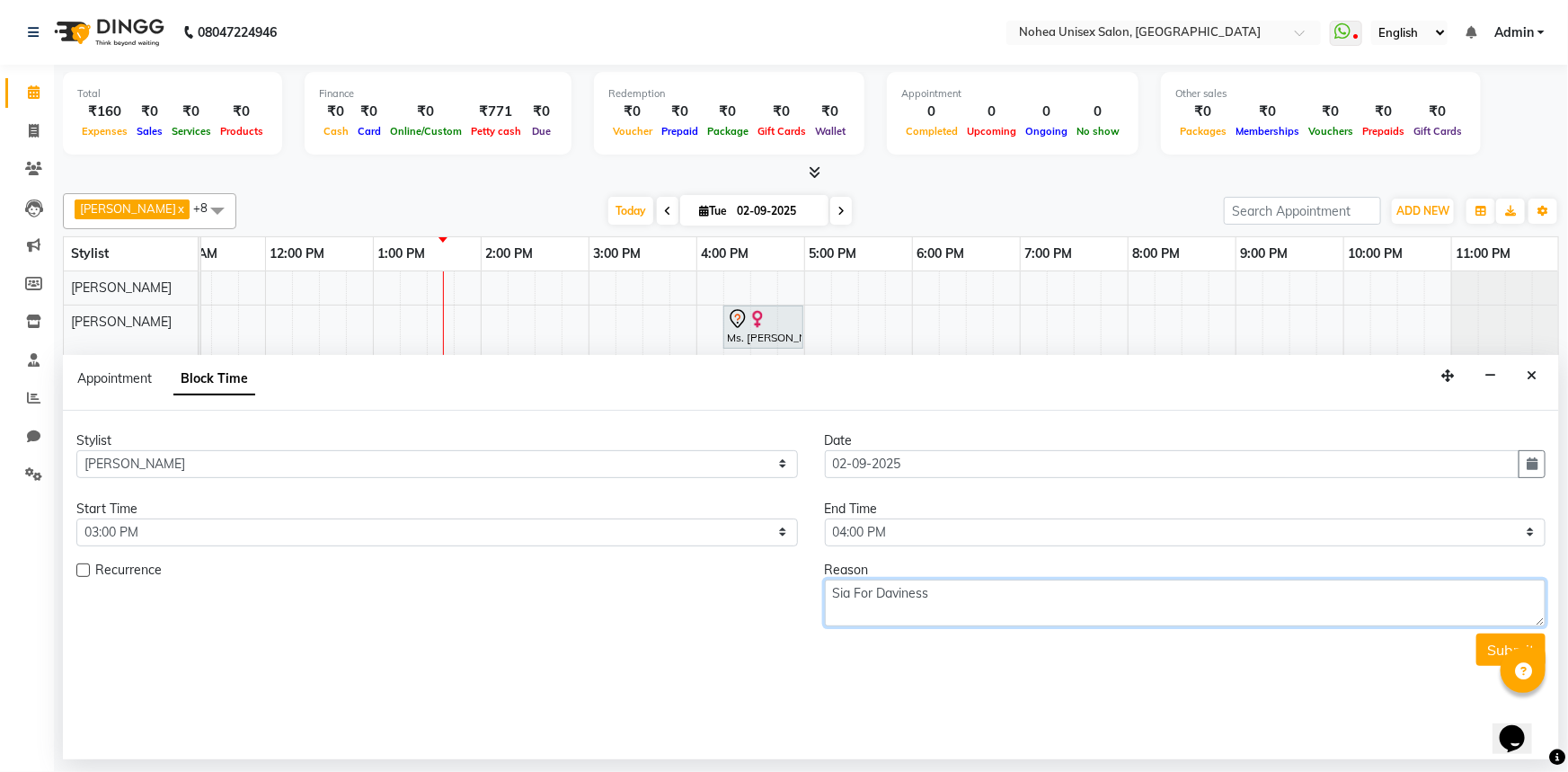
click at [986, 592] on textarea "Sia For Daviness" at bounding box center [1186, 603] width 722 height 47
type textarea "Sia For Daviness"
click at [1488, 650] on button "Submit" at bounding box center [1511, 650] width 69 height 33
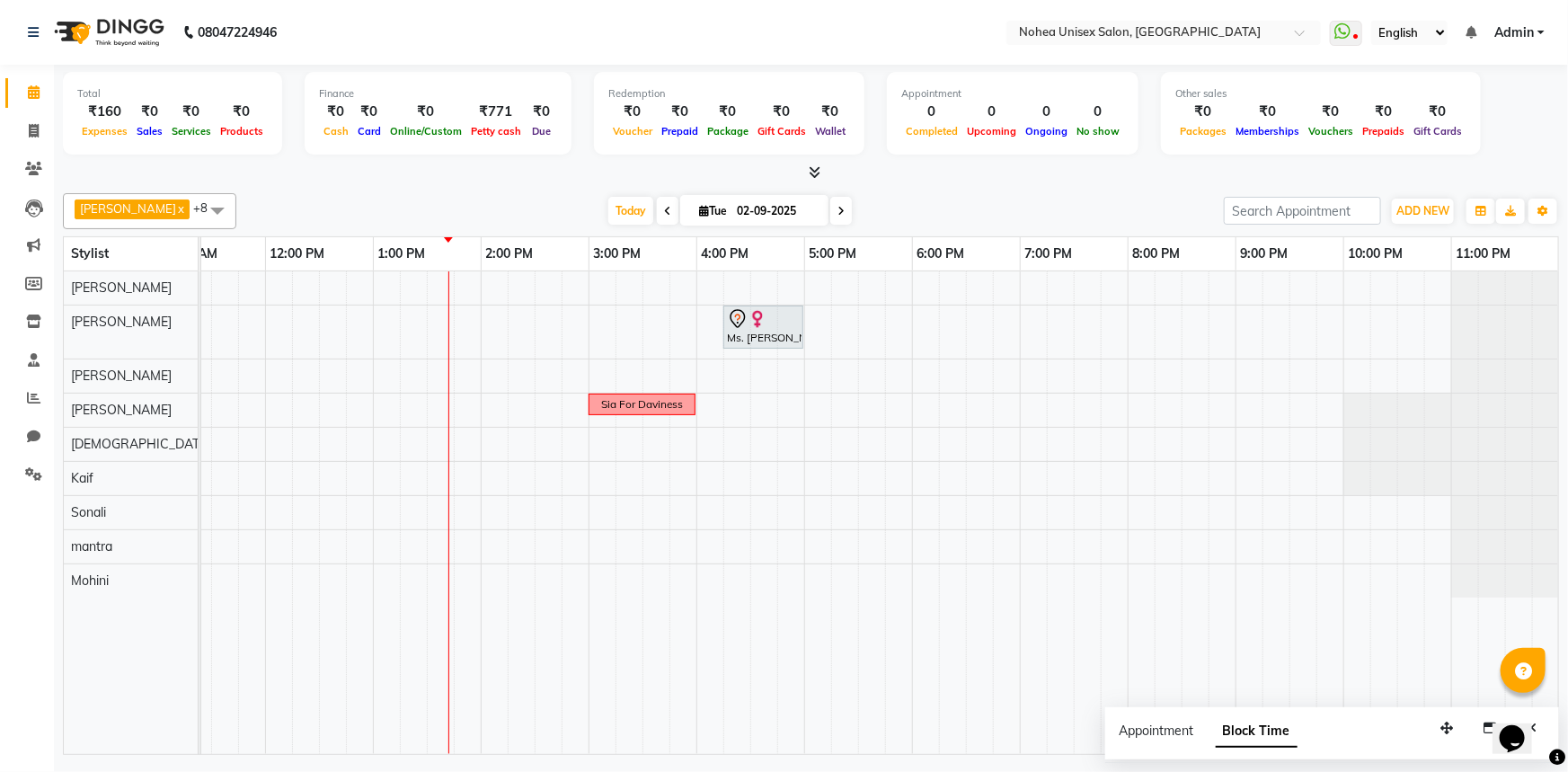
click at [1092, 194] on div "[PERSON_NAME] x [PERSON_NAME] x mantra x [PERSON_NAME] x Kaif x [PERSON_NAME] x…" at bounding box center [811, 211] width 1497 height 36
drag, startPoint x: 1439, startPoint y: 722, endPoint x: 1258, endPoint y: 719, distance: 181.0
click at [1258, 719] on button "button" at bounding box center [1264, 725] width 29 height 28
click at [1358, 729] on button "Close" at bounding box center [1349, 725] width 26 height 28
click at [1118, 190] on div "[PERSON_NAME] x [PERSON_NAME] x mantra x [PERSON_NAME] x Kaif x [PERSON_NAME] x…" at bounding box center [811, 470] width 1497 height 568
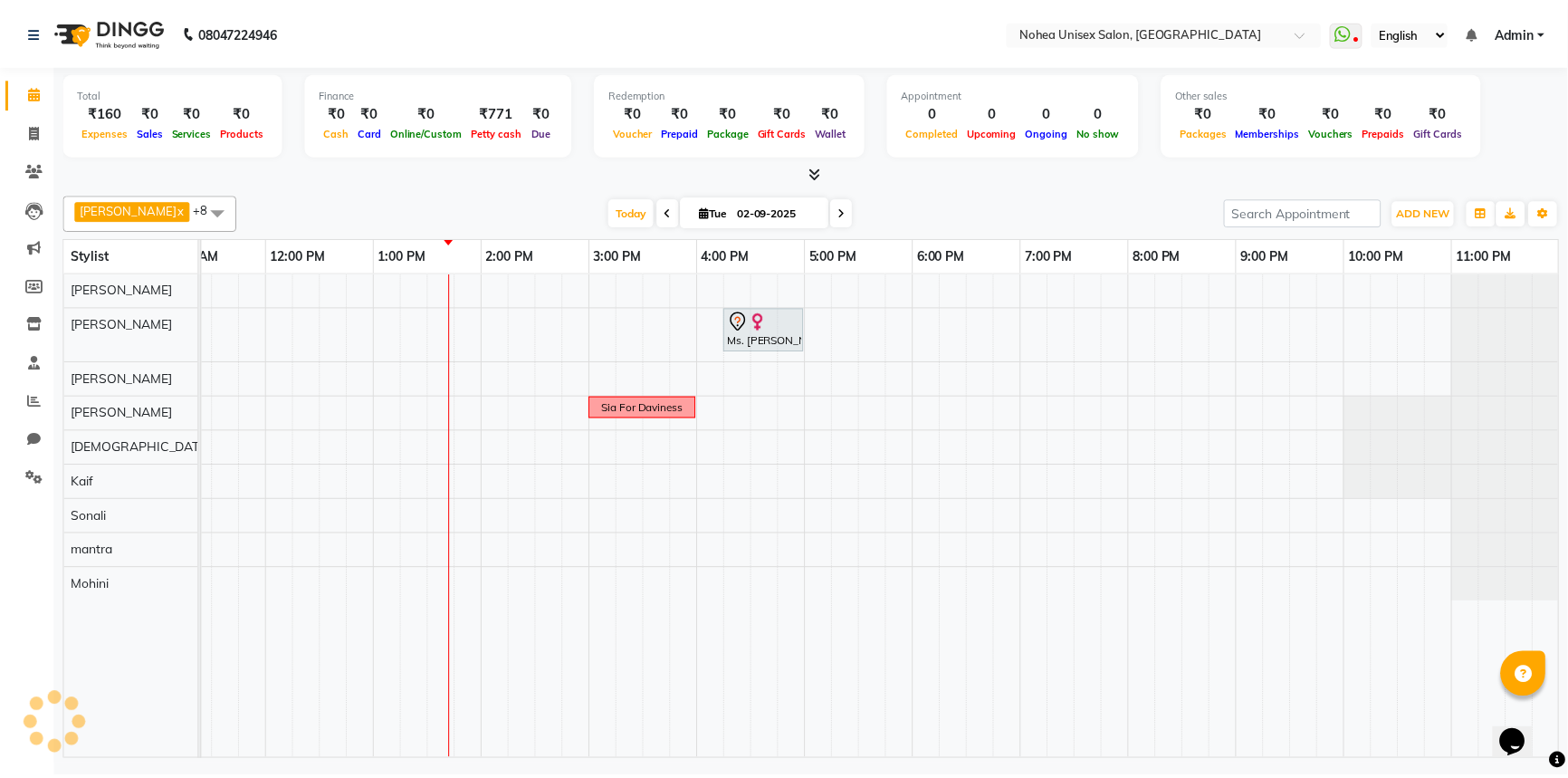
scroll to position [0, 0]
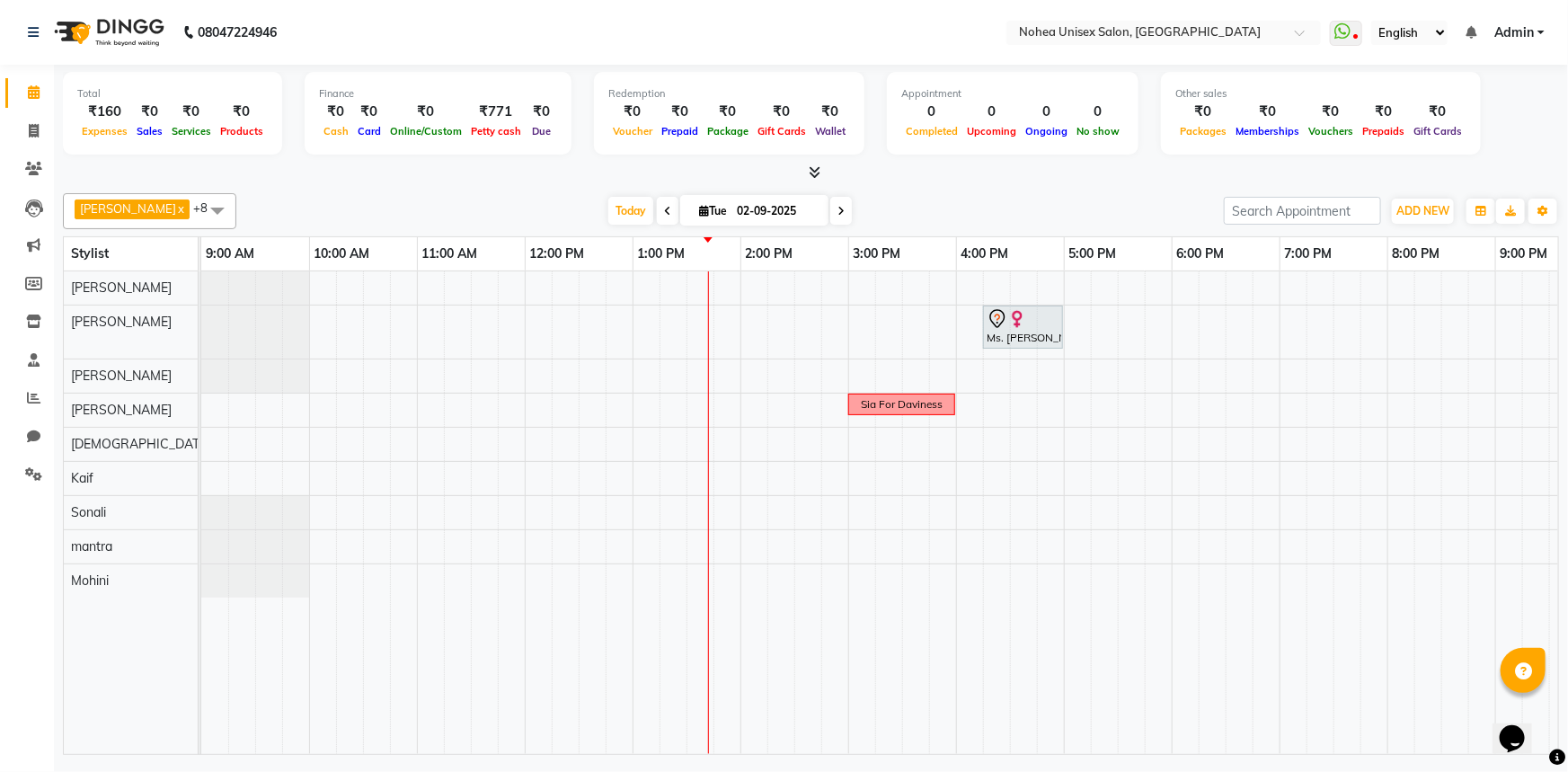
click at [1172, 174] on div at bounding box center [811, 173] width 1497 height 19
click at [954, 207] on div "[DATE] [DATE]" at bounding box center [729, 210] width 970 height 27
click at [538, 193] on div "[PERSON_NAME] x [PERSON_NAME] x mantra x [PERSON_NAME] x Kaif x [PERSON_NAME] x…" at bounding box center [811, 211] width 1497 height 36
drag, startPoint x: 936, startPoint y: 197, endPoint x: 939, endPoint y: 211, distance: 14.3
click at [938, 207] on div "[DATE] [DATE]" at bounding box center [729, 210] width 970 height 27
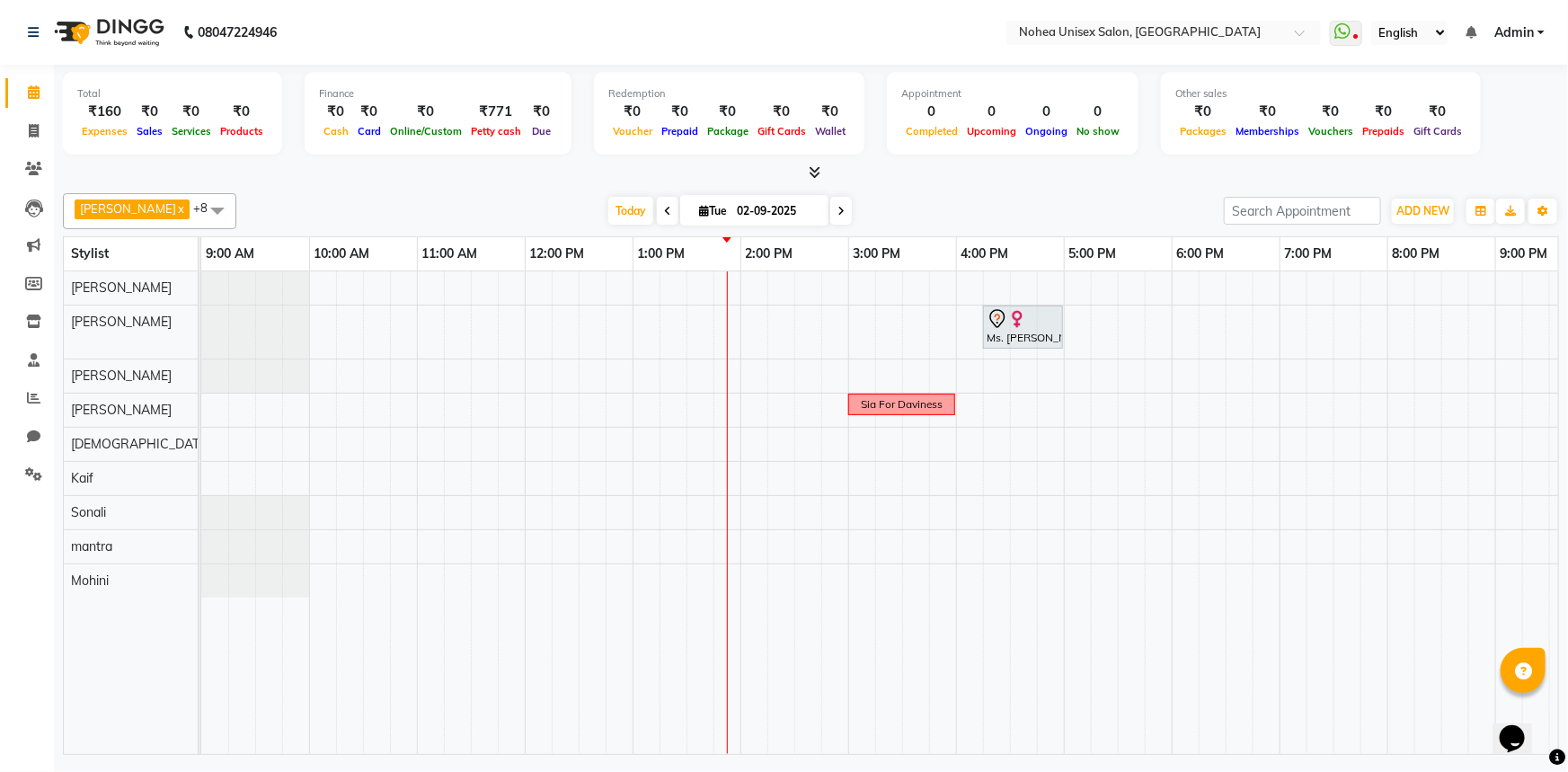
click at [813, 168] on icon at bounding box center [814, 172] width 11 height 13
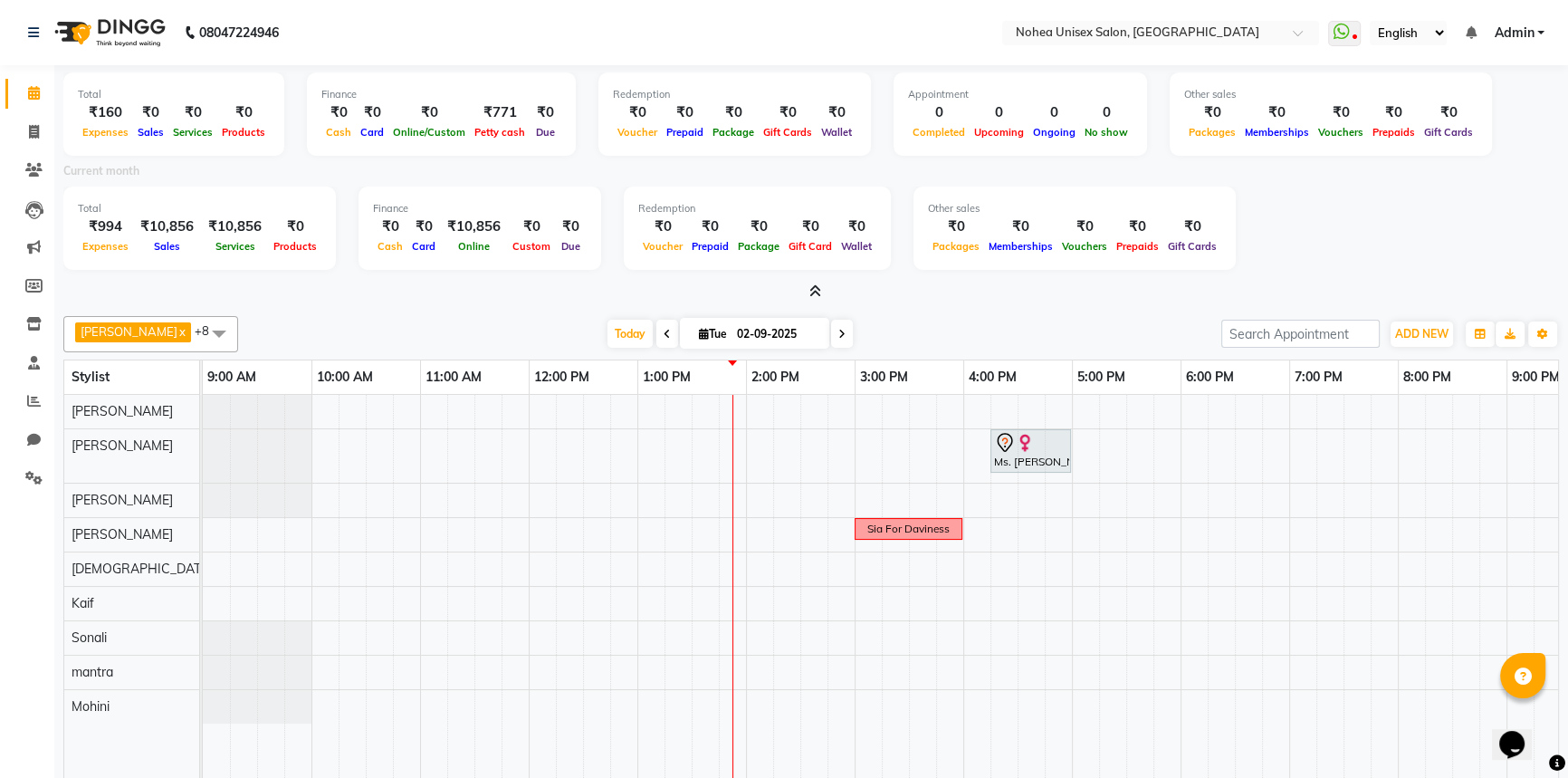
click at [812, 290] on icon at bounding box center [815, 291] width 11 height 13
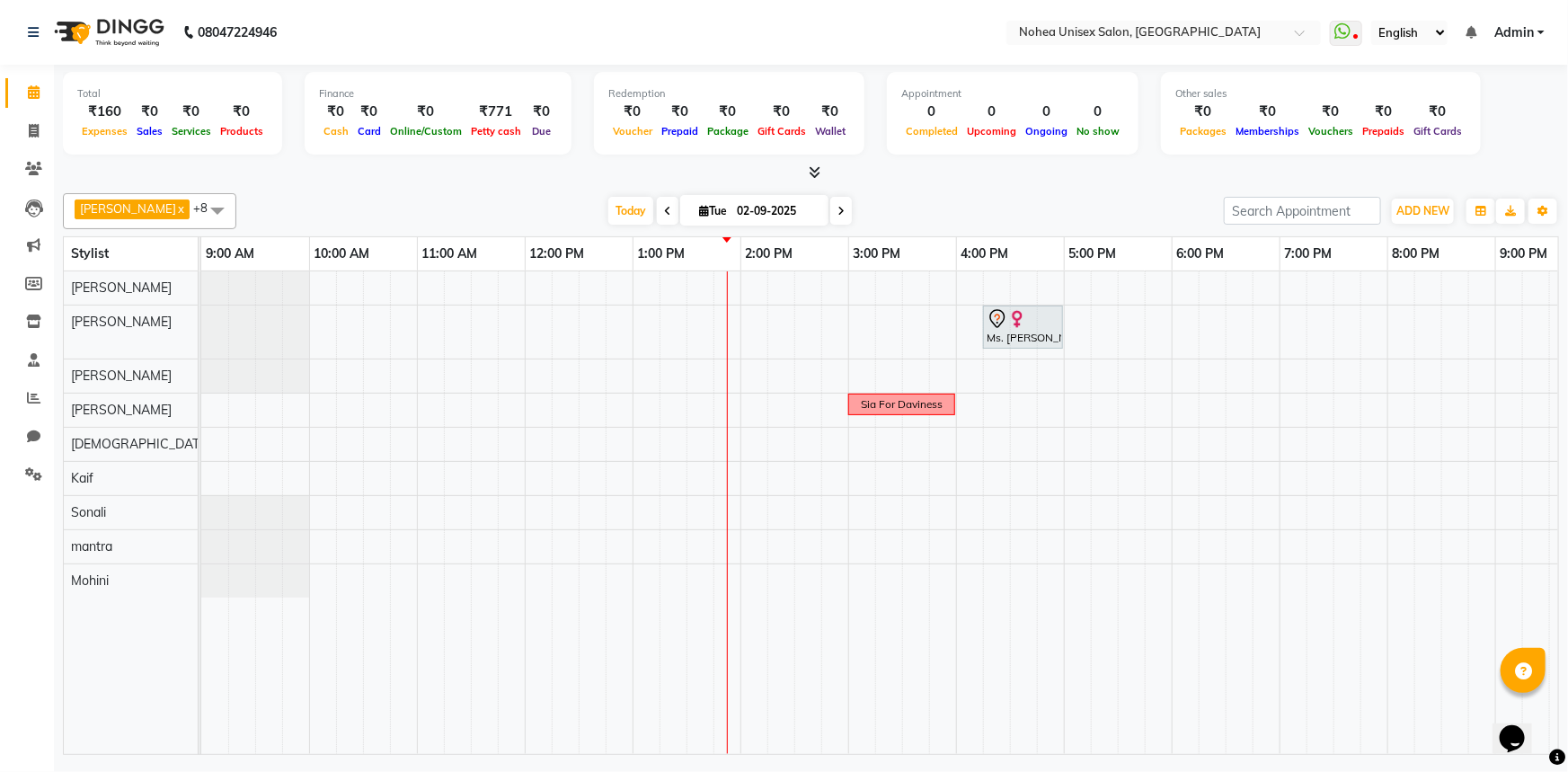
click at [917, 201] on div "[DATE] [DATE]" at bounding box center [729, 210] width 970 height 27
click at [485, 204] on div "[DATE] [DATE]" at bounding box center [729, 210] width 970 height 27
click at [1010, 181] on div "Total ₹160 Expenses ₹0 Sales ₹0 Services ₹0 Products Finance ₹0 Cash ₹0 Card ₹0…" at bounding box center [812, 411] width 1515 height 694
drag, startPoint x: 862, startPoint y: 197, endPoint x: 844, endPoint y: 190, distance: 19.3
click at [862, 197] on div "[DATE] [DATE]" at bounding box center [729, 210] width 970 height 27
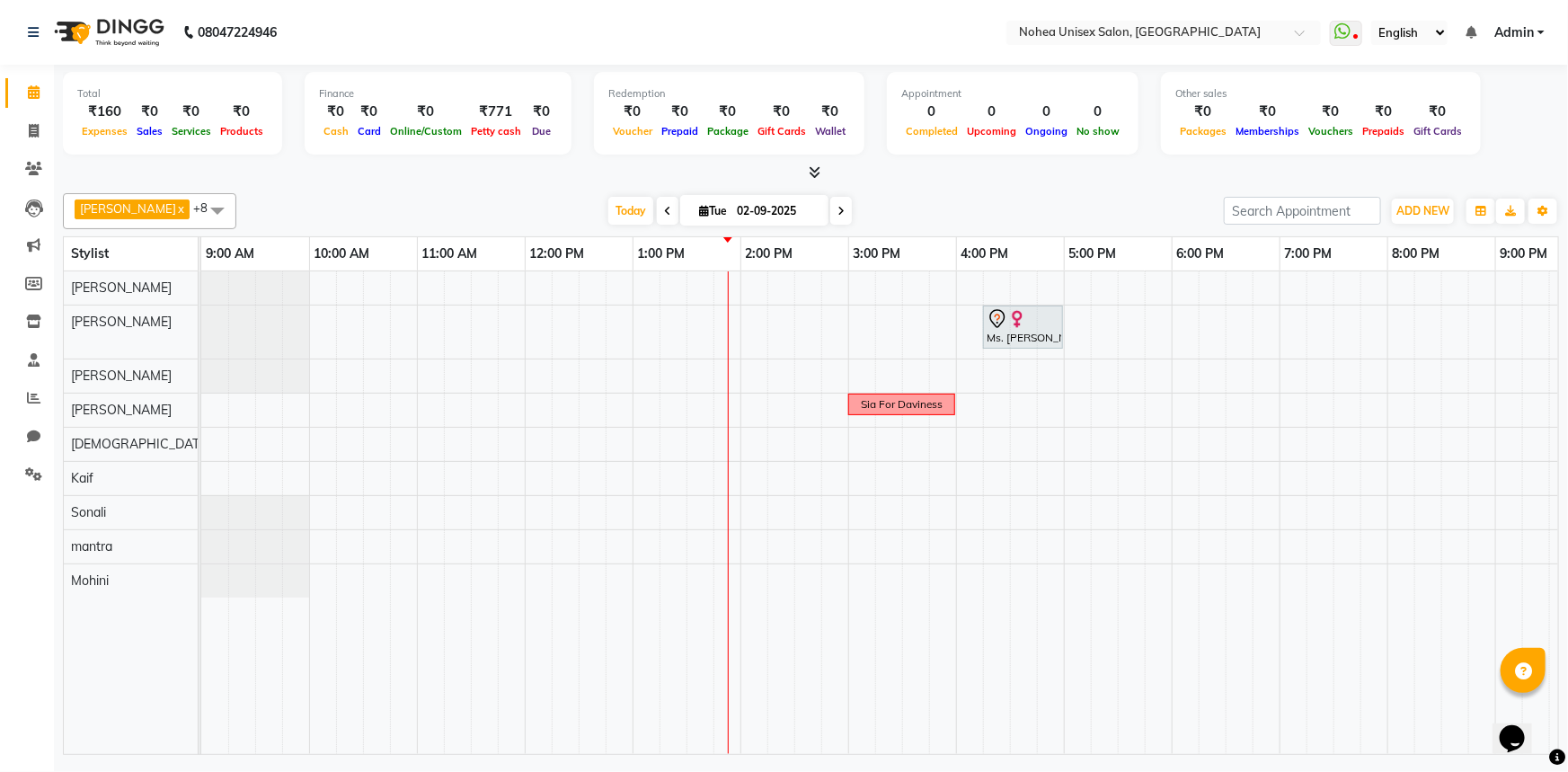
click at [532, 193] on div "[PERSON_NAME] x [PERSON_NAME] x mantra x [PERSON_NAME] x Kaif x [PERSON_NAME] x…" at bounding box center [811, 211] width 1497 height 36
click at [854, 184] on div "Total ₹160 Expenses ₹0 Sales ₹0 Services ₹0 Products Finance ₹0 Cash ₹0 Card ₹0…" at bounding box center [812, 411] width 1515 height 694
click at [564, 181] on div "Total ₹160 Expenses ₹0 Sales ₹0 Services ₹0 Products Finance ₹0 Cash ₹0 Card ₹0…" at bounding box center [812, 411] width 1515 height 694
click at [901, 179] on div at bounding box center [811, 173] width 1497 height 19
drag, startPoint x: 507, startPoint y: 170, endPoint x: 590, endPoint y: 174, distance: 83.1
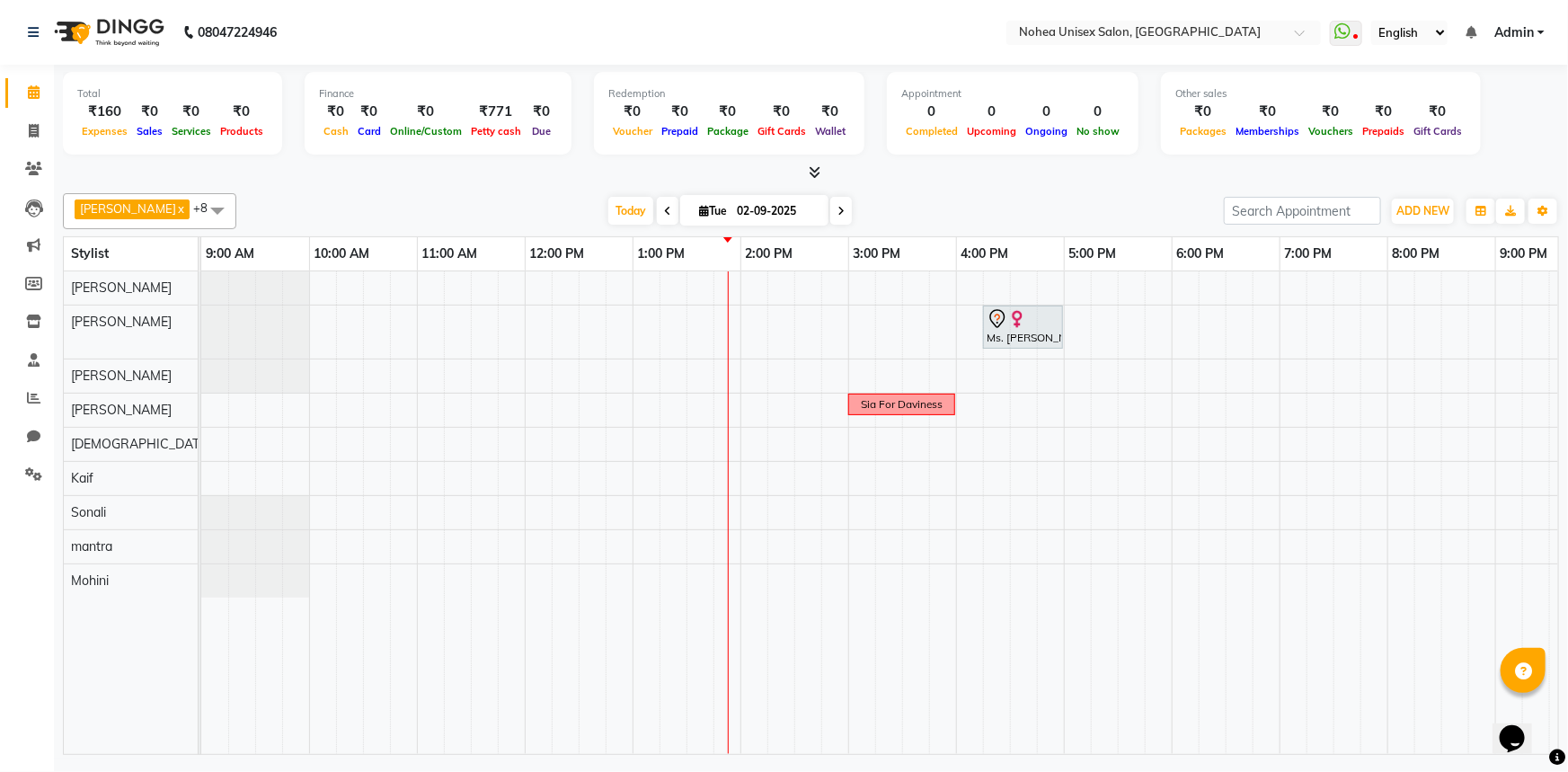
click at [509, 170] on div at bounding box center [811, 173] width 1497 height 19
click at [887, 186] on div "[PERSON_NAME] x [PERSON_NAME] x mantra x [PERSON_NAME] x Kaif x [PERSON_NAME] x…" at bounding box center [811, 470] width 1497 height 568
click at [889, 180] on div at bounding box center [811, 173] width 1497 height 19
click at [1087, 205] on div "[DATE] [DATE]" at bounding box center [729, 210] width 970 height 27
click at [466, 176] on div at bounding box center [811, 173] width 1497 height 19
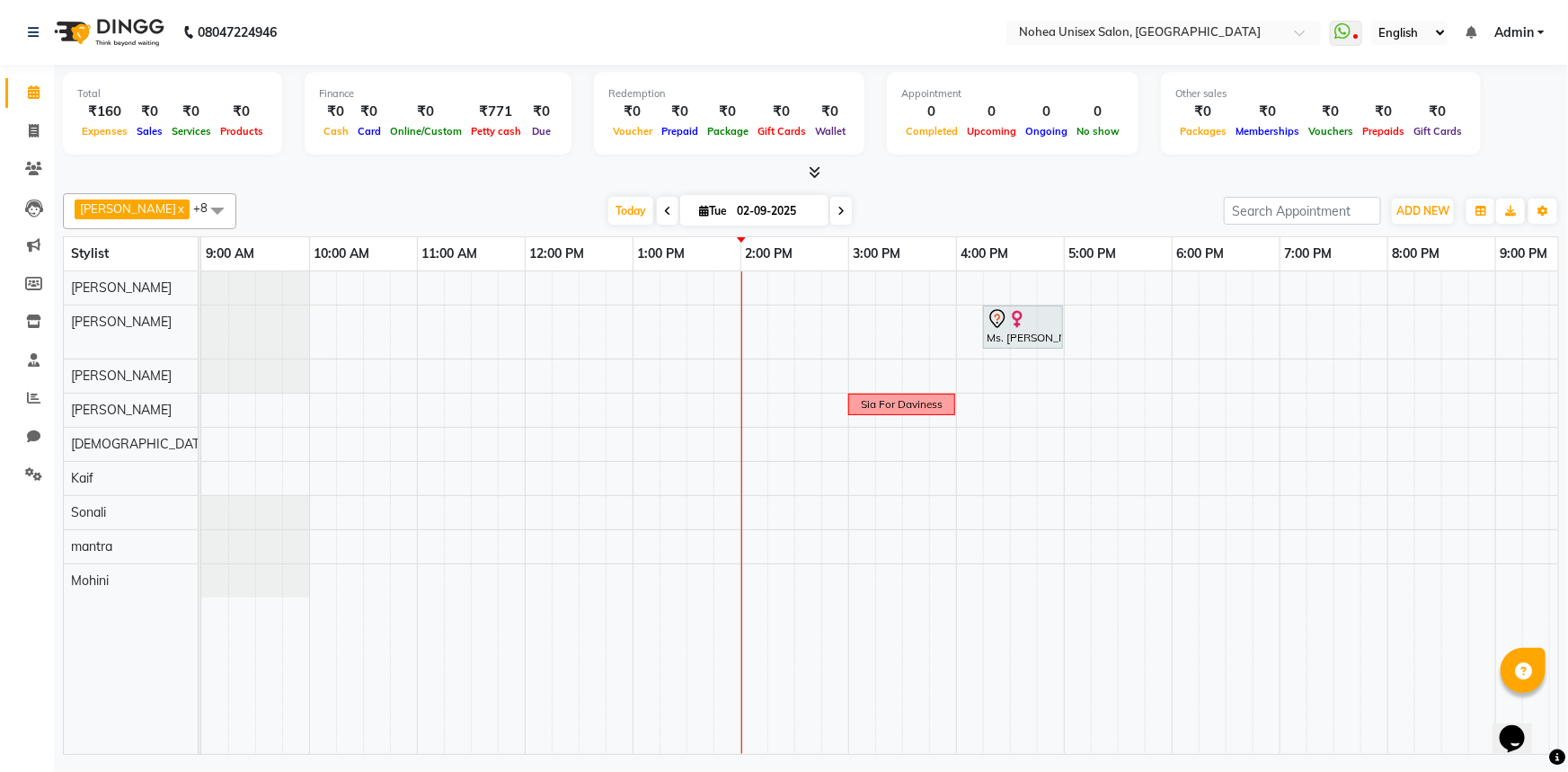
drag, startPoint x: 507, startPoint y: 4, endPoint x: 490, endPoint y: 7, distance: 17.3
click at [507, 3] on nav "08047224946 Select Location × Nohea Unisex Salon, Kharadi WhatsApp Status ✕ Sta…" at bounding box center [784, 32] width 1568 height 64
click at [390, 35] on nav "08047224946 Select Location × Nohea Unisex Salon, Kharadi WhatsApp Status ✕ Sta…" at bounding box center [784, 32] width 1568 height 64
drag, startPoint x: 913, startPoint y: 207, endPoint x: 867, endPoint y: 205, distance: 46.0
click at [913, 207] on div "[DATE] [DATE]" at bounding box center [729, 210] width 970 height 27
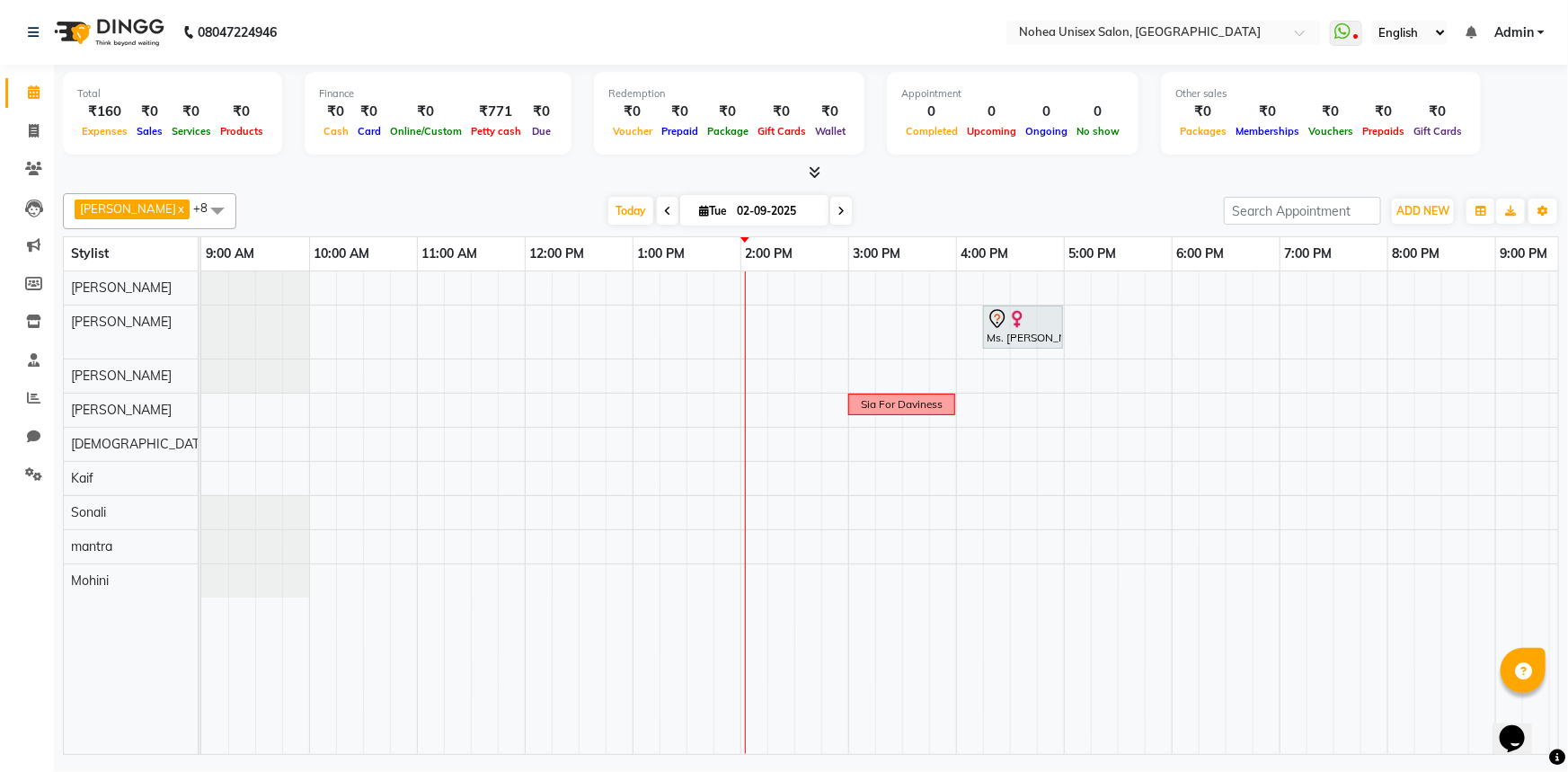
click at [859, 179] on div at bounding box center [811, 173] width 1497 height 19
click at [26, 135] on span at bounding box center [34, 132] width 32 height 21
select select "8009"
select select "service"
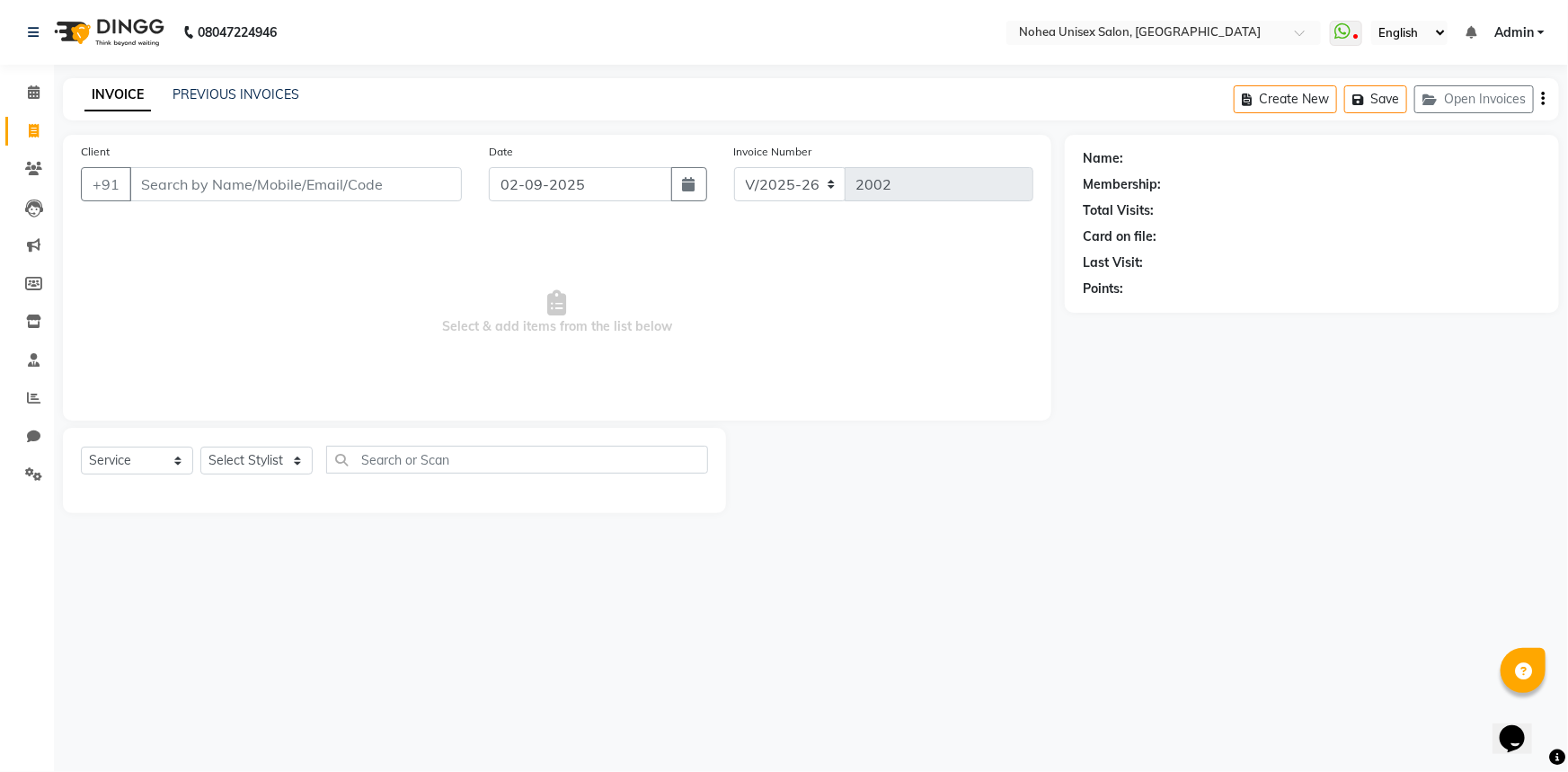
click at [364, 190] on input "Client" at bounding box center [295, 184] width 333 height 35
click at [375, 185] on input "Client" at bounding box center [295, 184] width 333 height 35
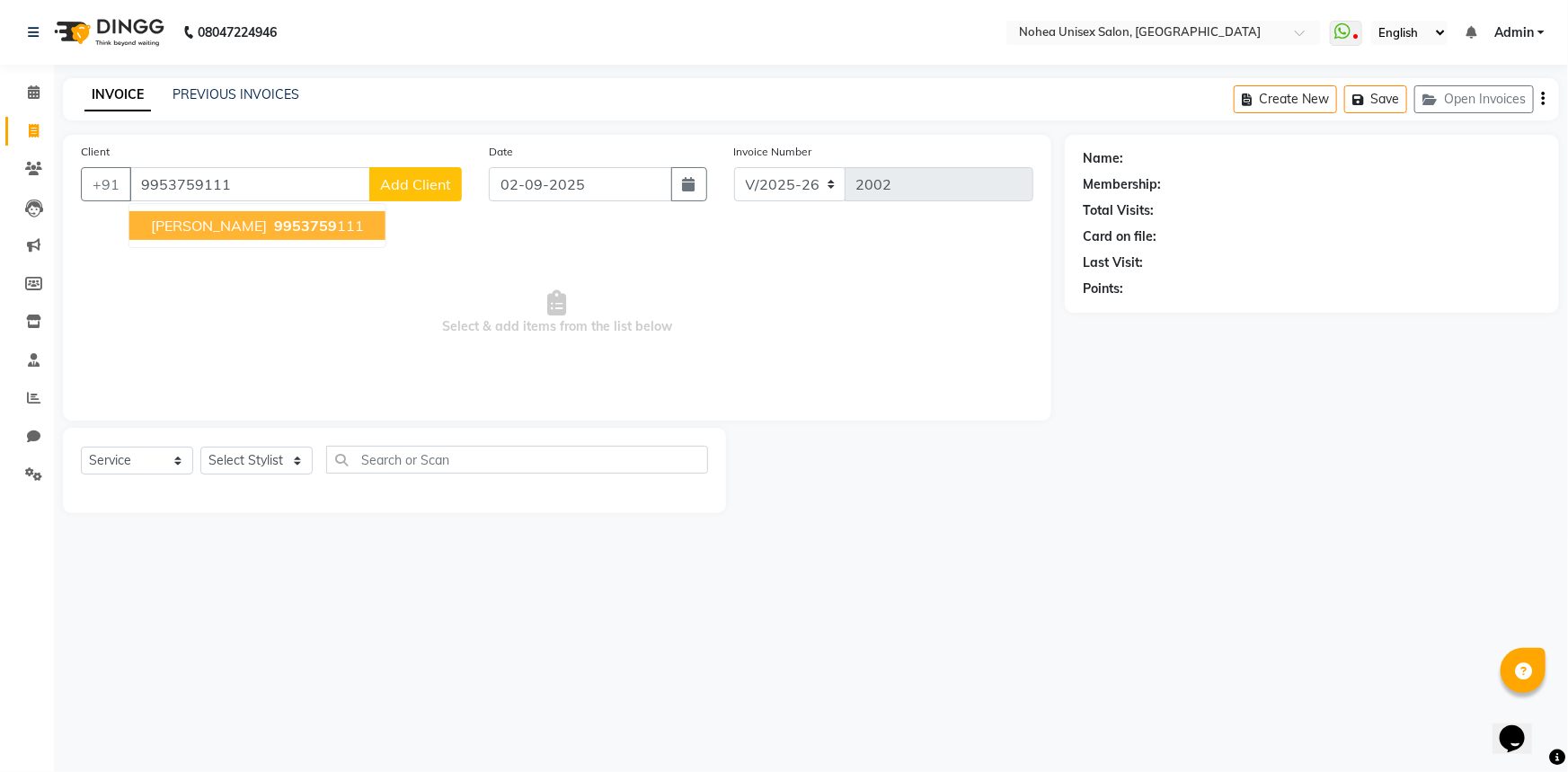
type input "9953759111"
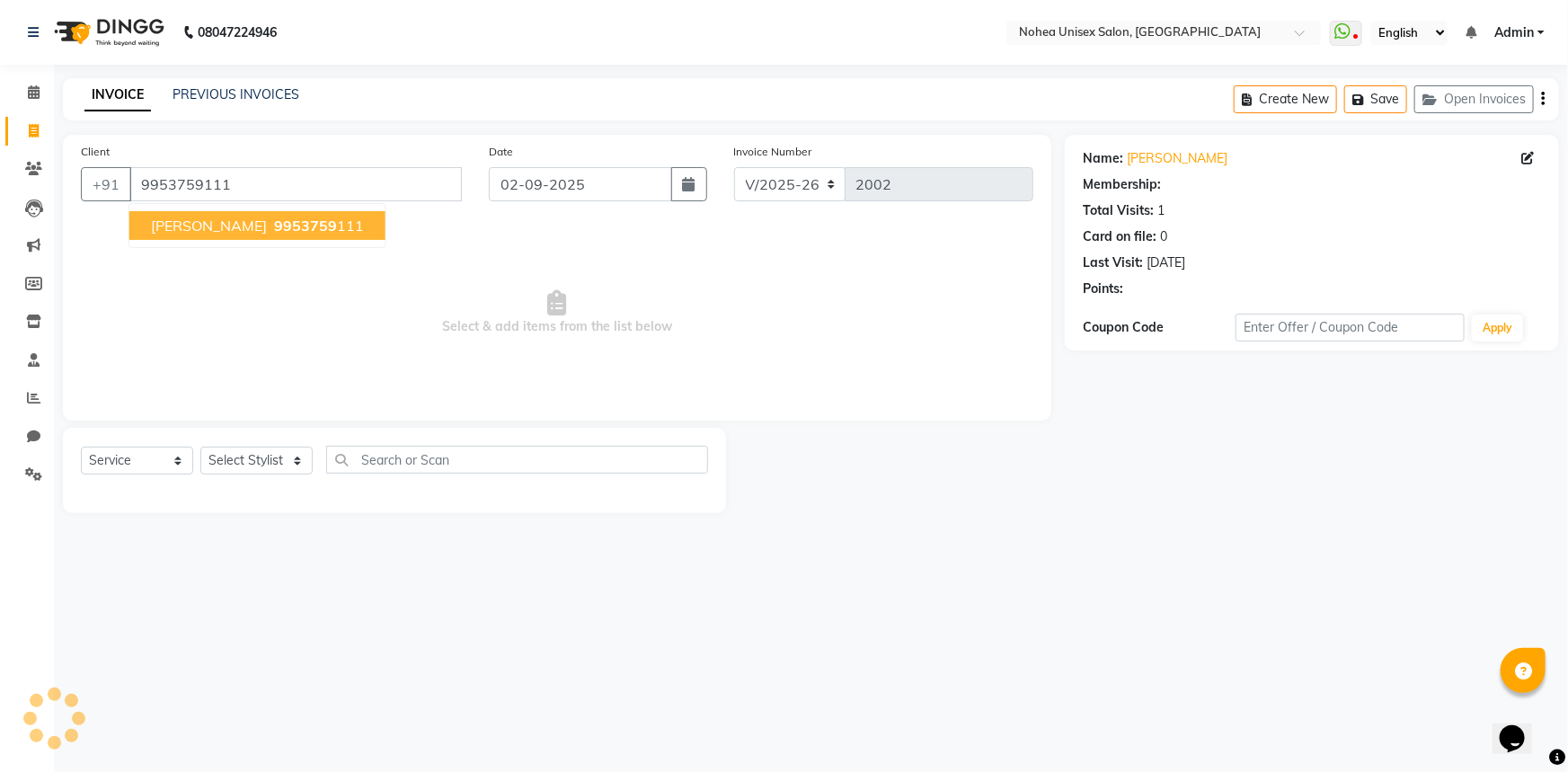
select select "1: Object"
click at [282, 222] on ngb-highlight "9953759 111" at bounding box center [317, 225] width 94 height 18
select select "1: Object"
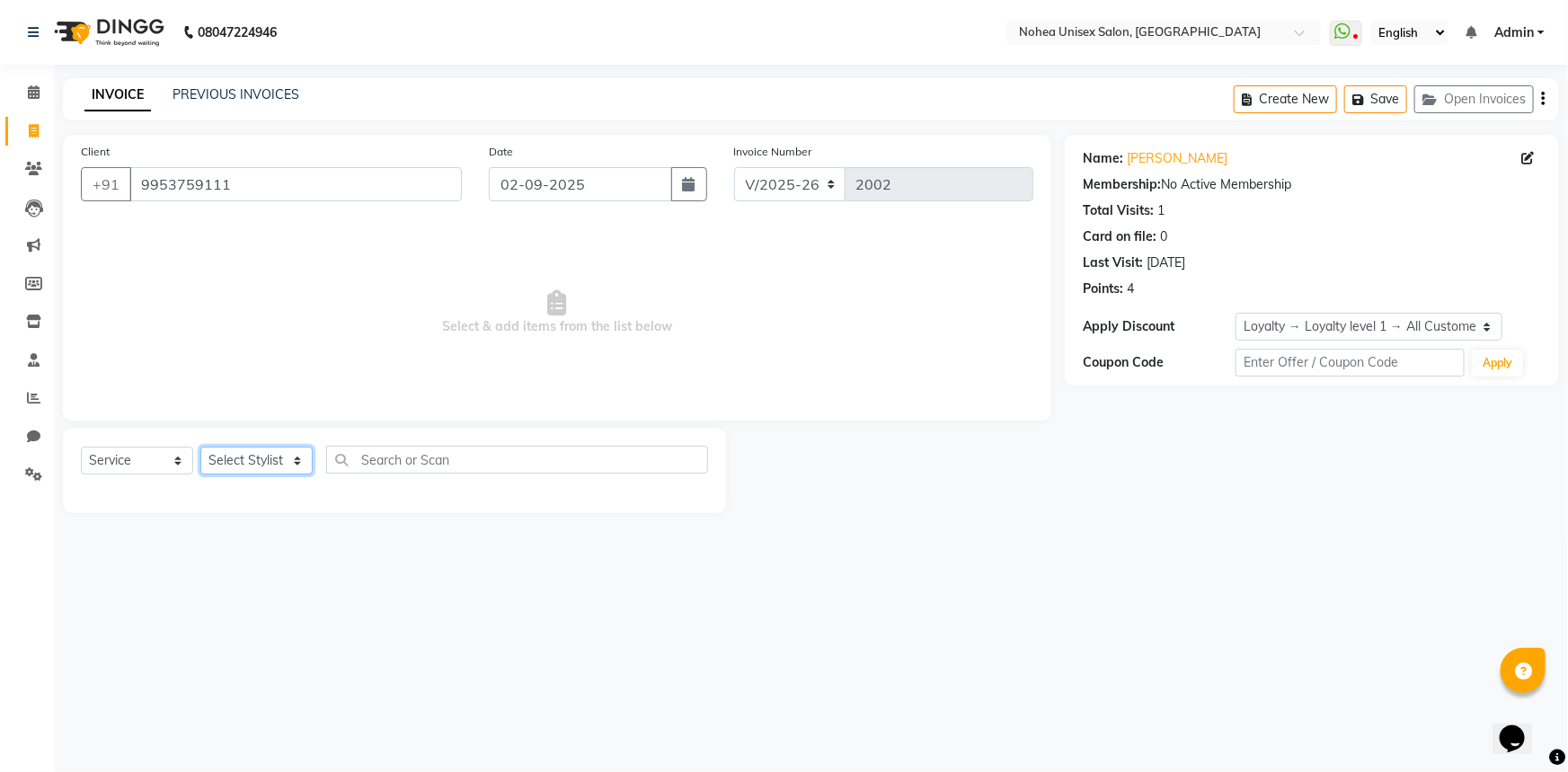
click at [297, 450] on select "Select Stylist [PERSON_NAME] Imlikala [PERSON_NAME] Kaif Manager mantra Mohini …" at bounding box center [256, 461] width 112 height 28
select select "74507"
click at [200, 447] on select "Select Stylist [PERSON_NAME] Imlikala [PERSON_NAME] Kaif Manager mantra Mohini …" at bounding box center [256, 461] width 112 height 28
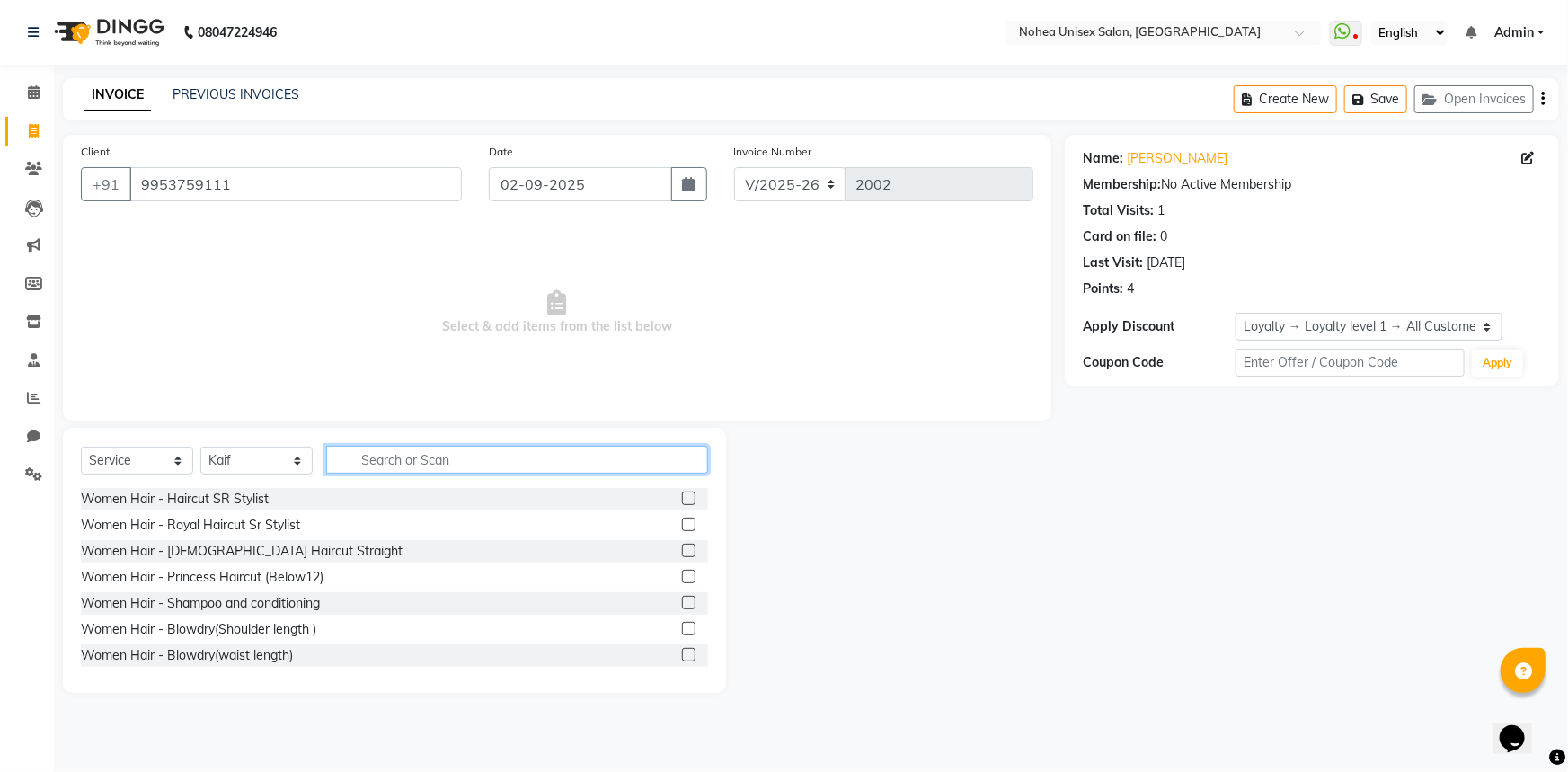
click at [453, 455] on input "text" at bounding box center [517, 460] width 382 height 28
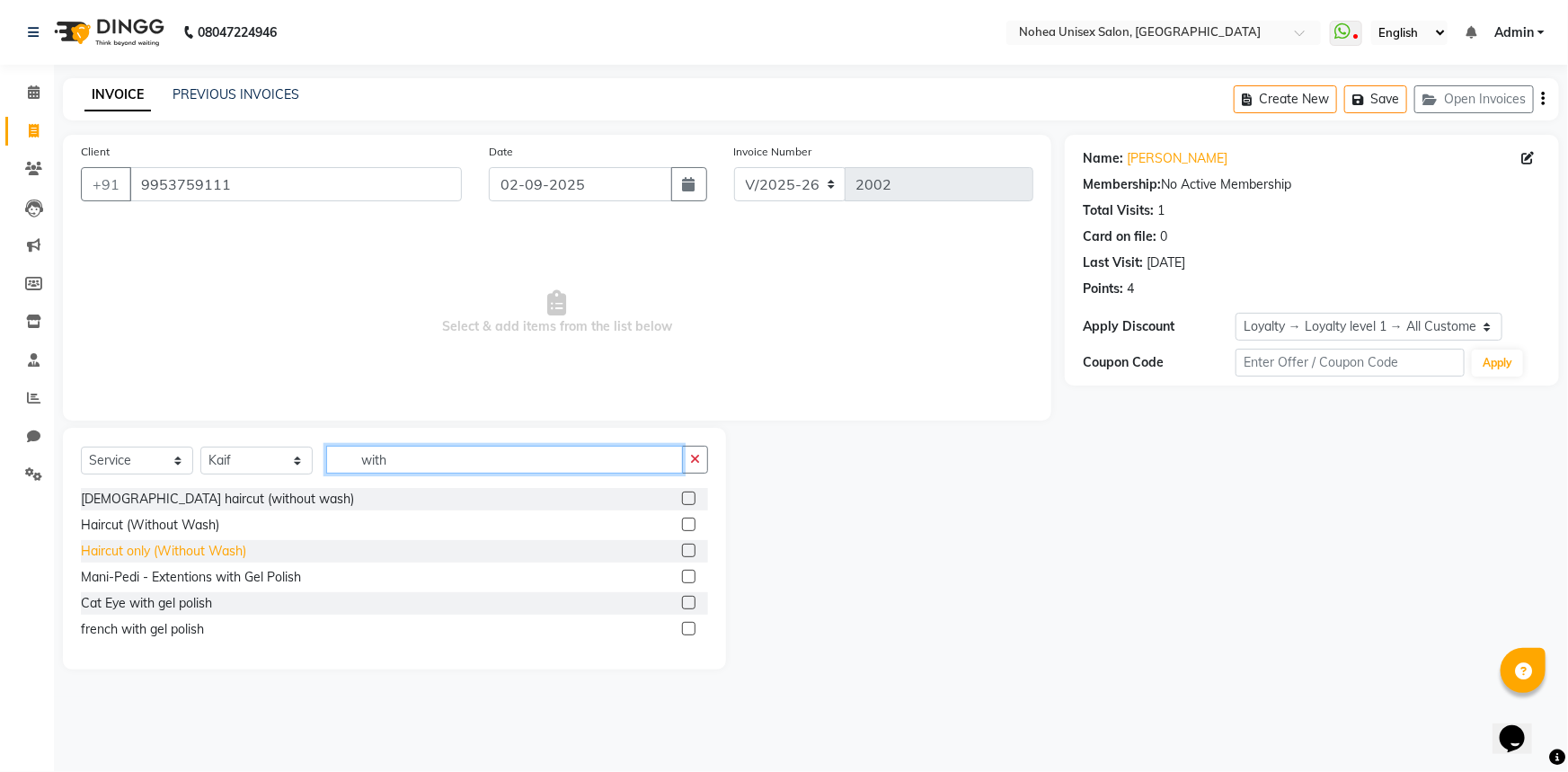
type input "with"
click at [159, 548] on div "Haircut only (Without Wash)" at bounding box center [164, 551] width 165 height 19
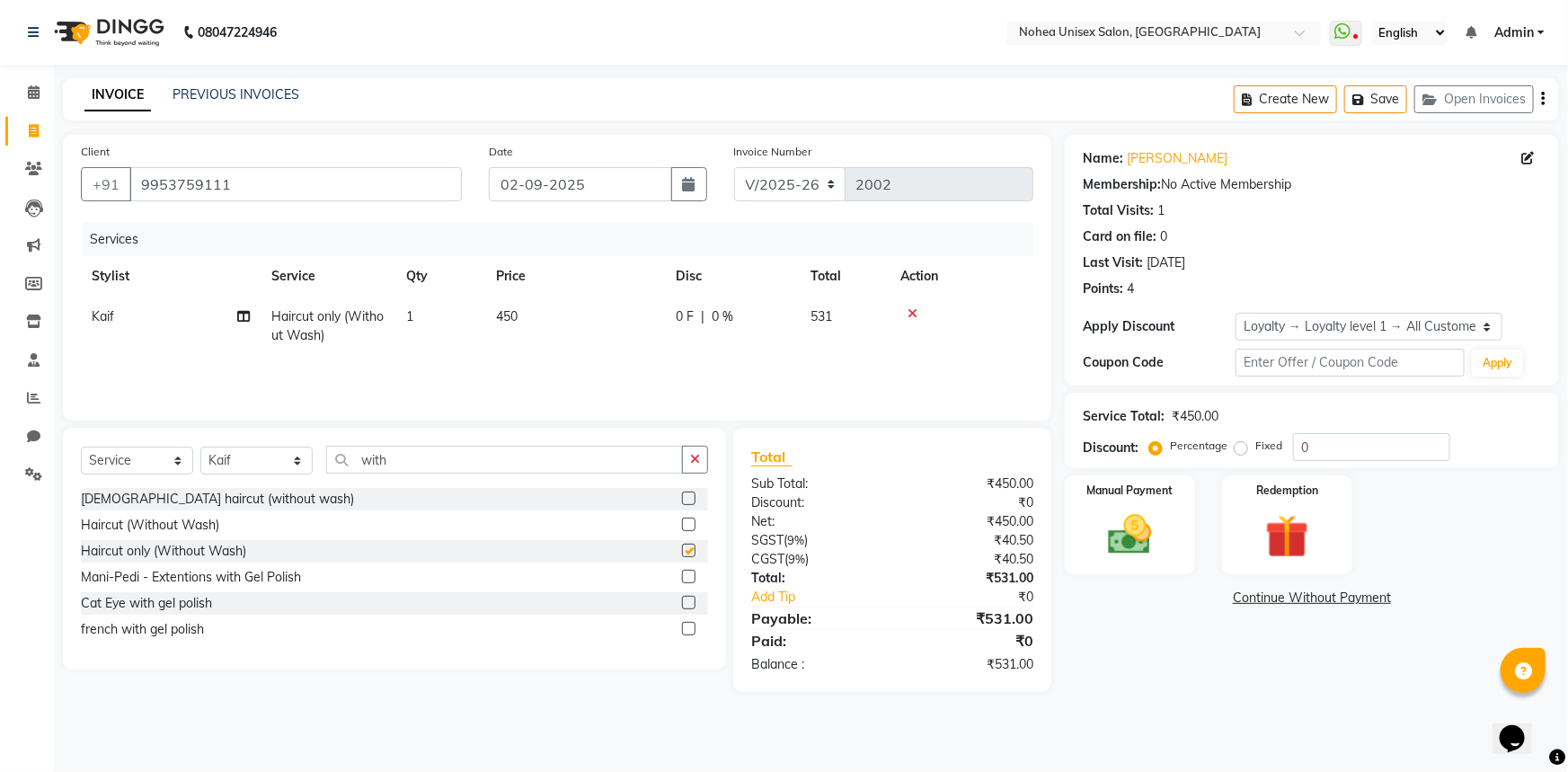
checkbox input "false"
click at [1112, 528] on img at bounding box center [1130, 535] width 74 height 52
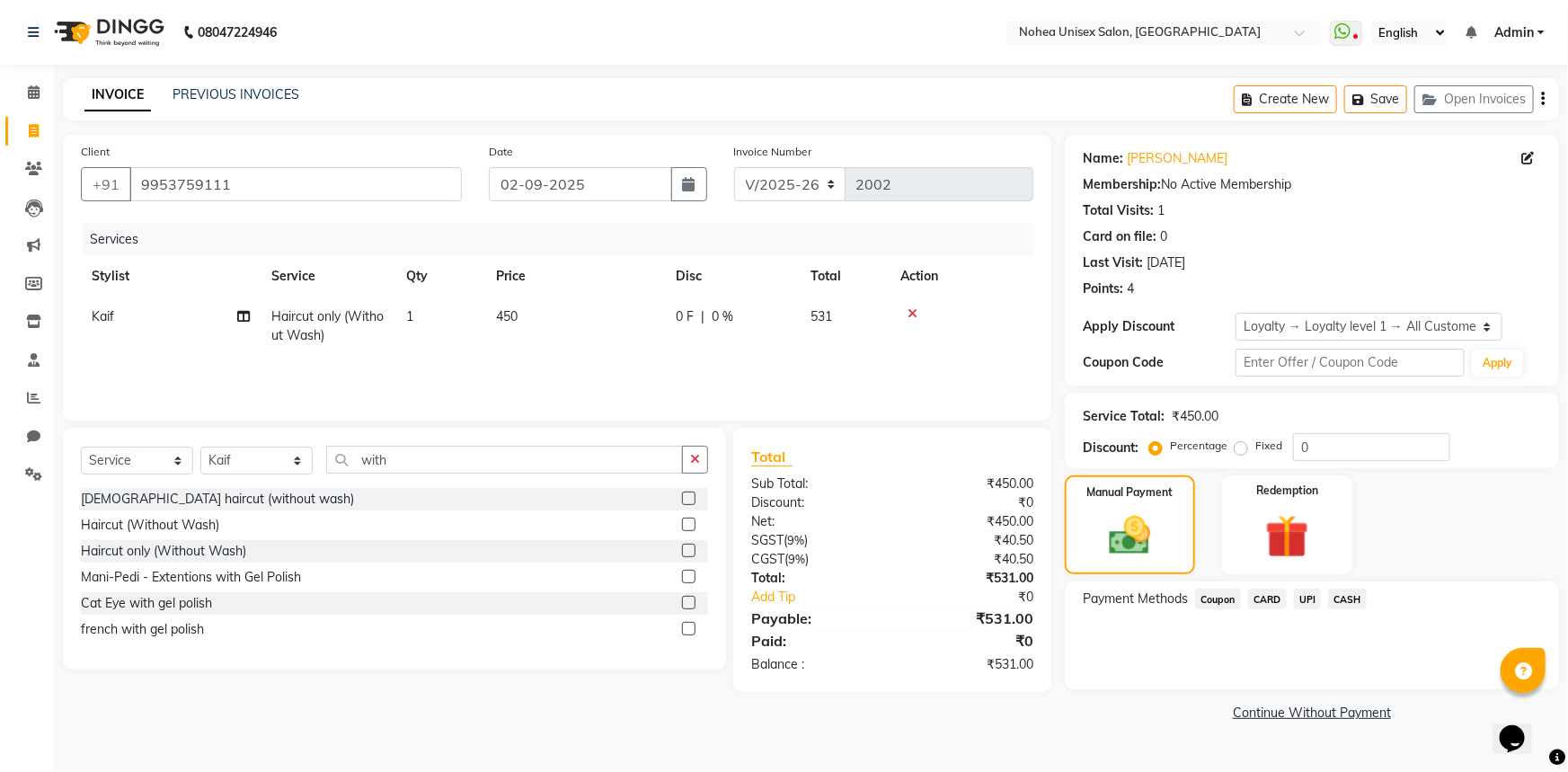
click at [1311, 598] on span "UPI" at bounding box center [1308, 599] width 28 height 21
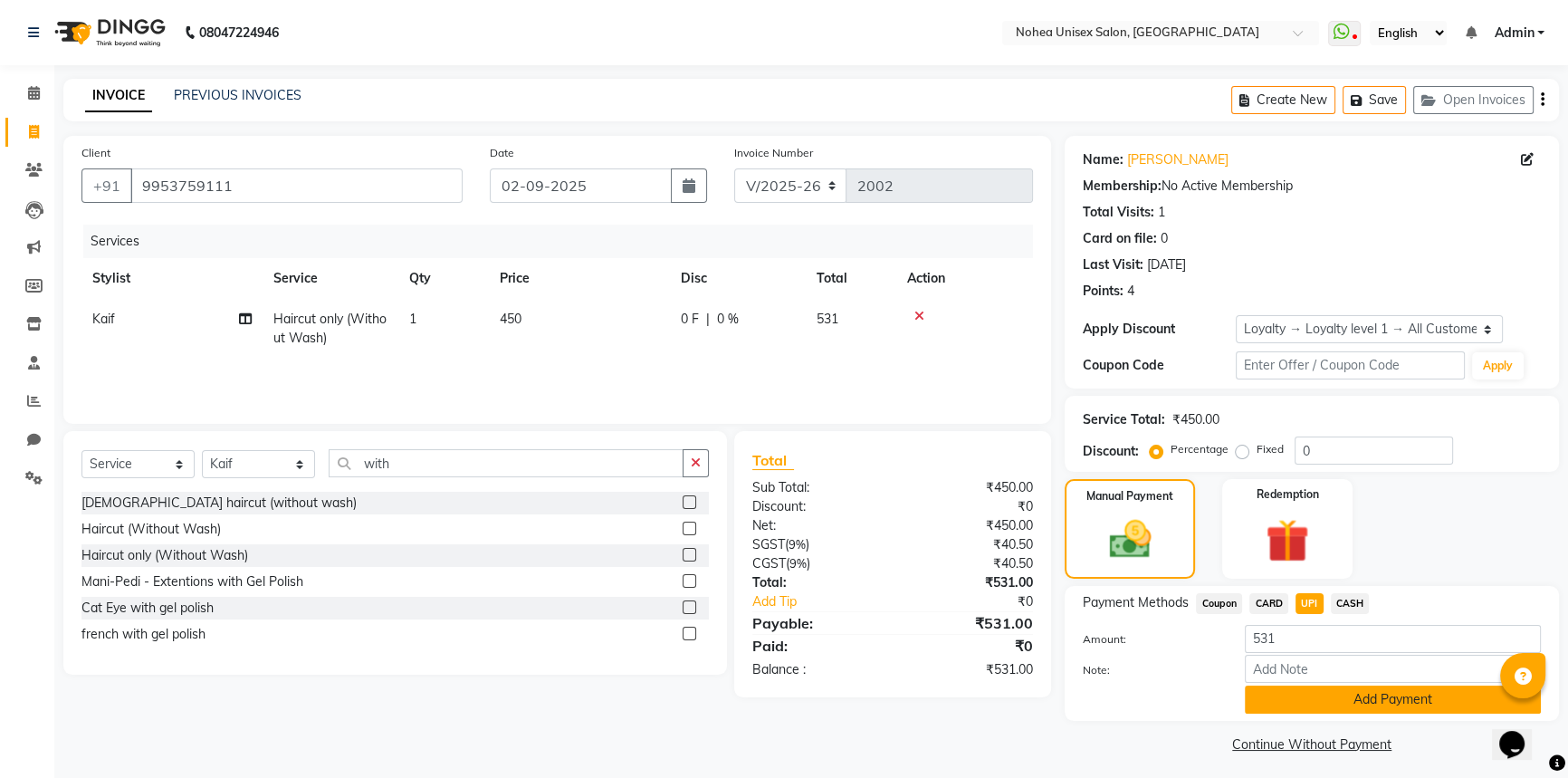
click at [1325, 696] on button "Add Payment" at bounding box center [1393, 700] width 296 height 28
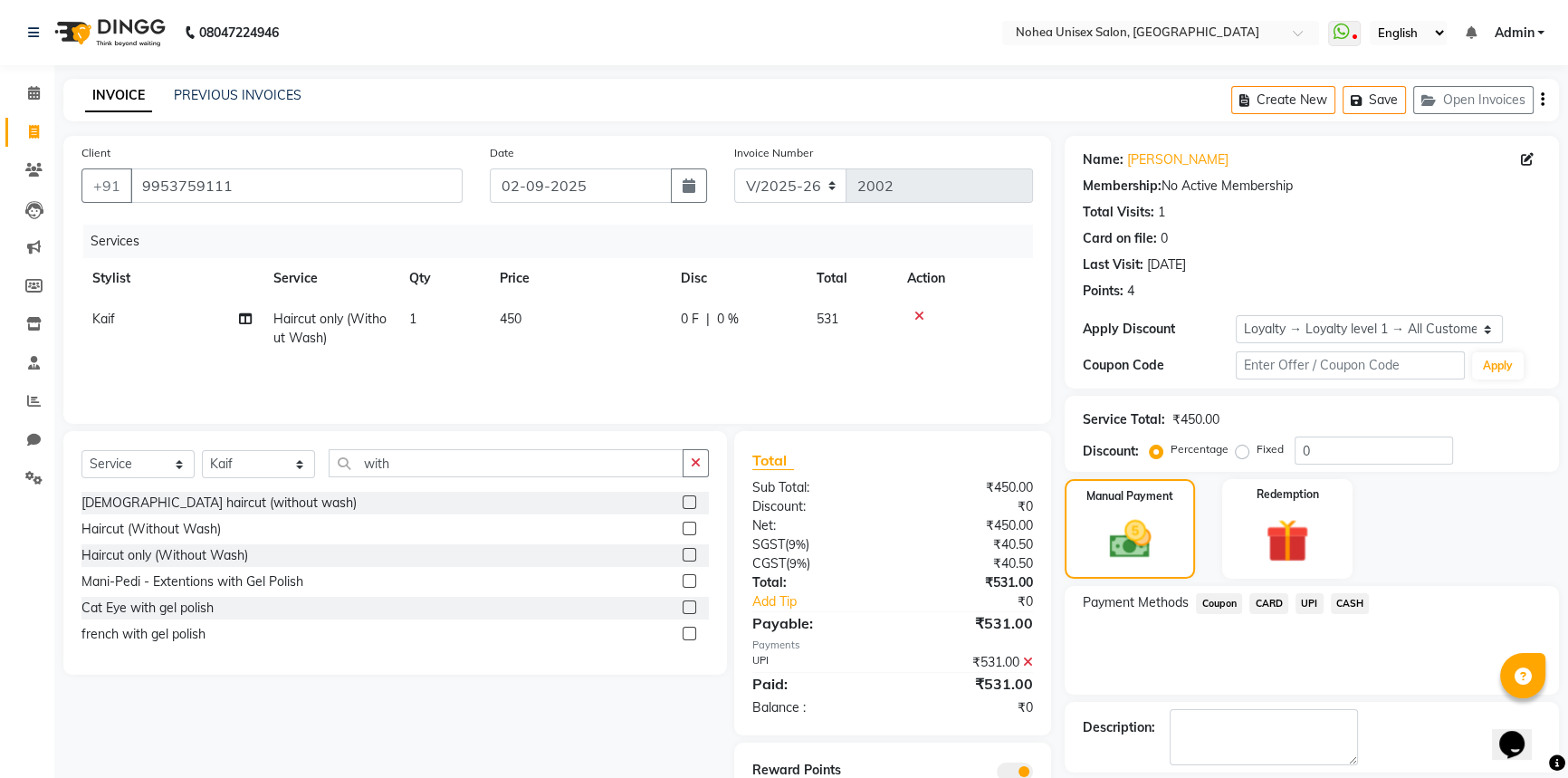
click at [1304, 602] on span "UPI" at bounding box center [1310, 604] width 28 height 21
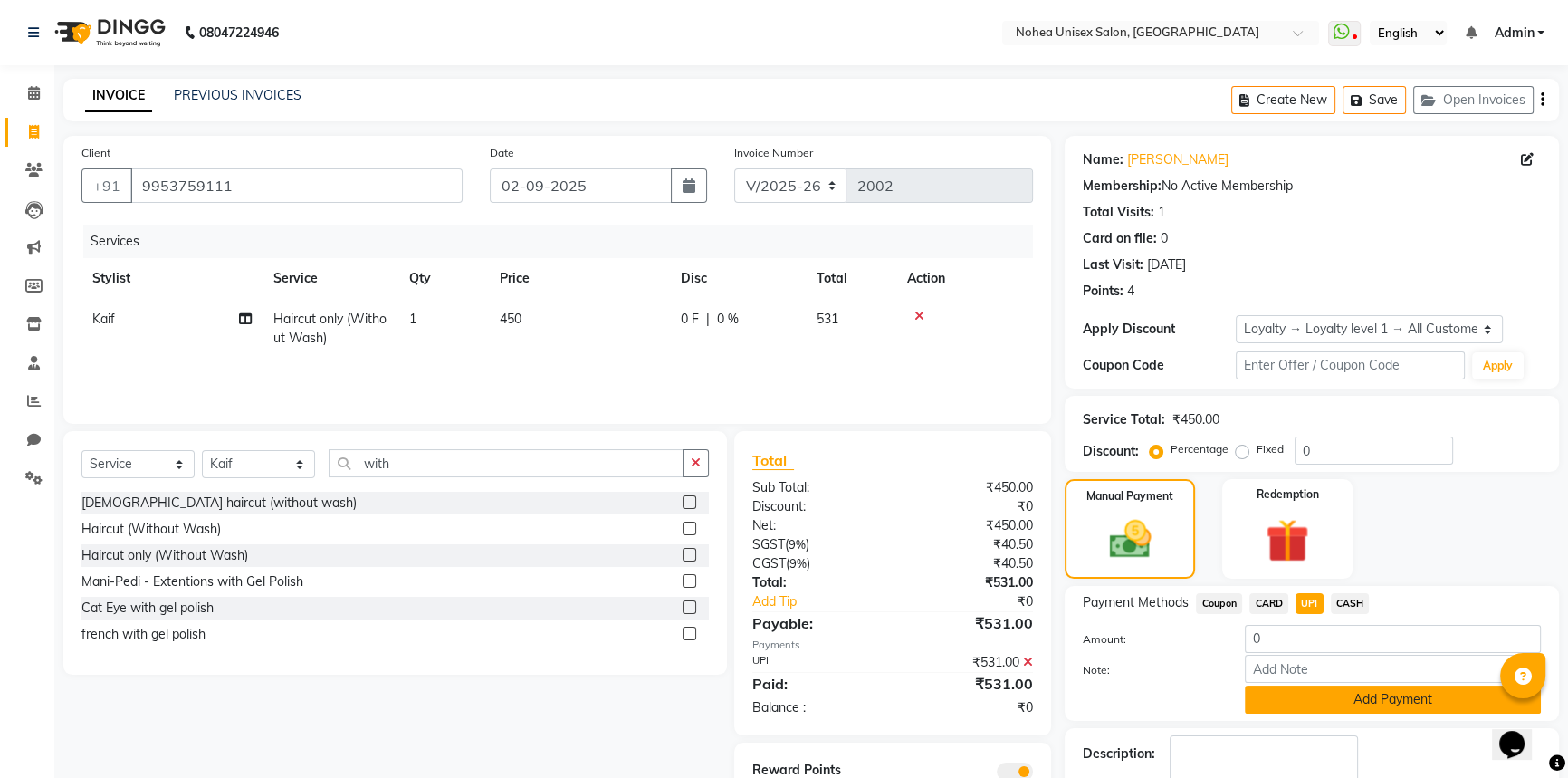
click at [1307, 697] on button "Add Payment" at bounding box center [1393, 700] width 296 height 28
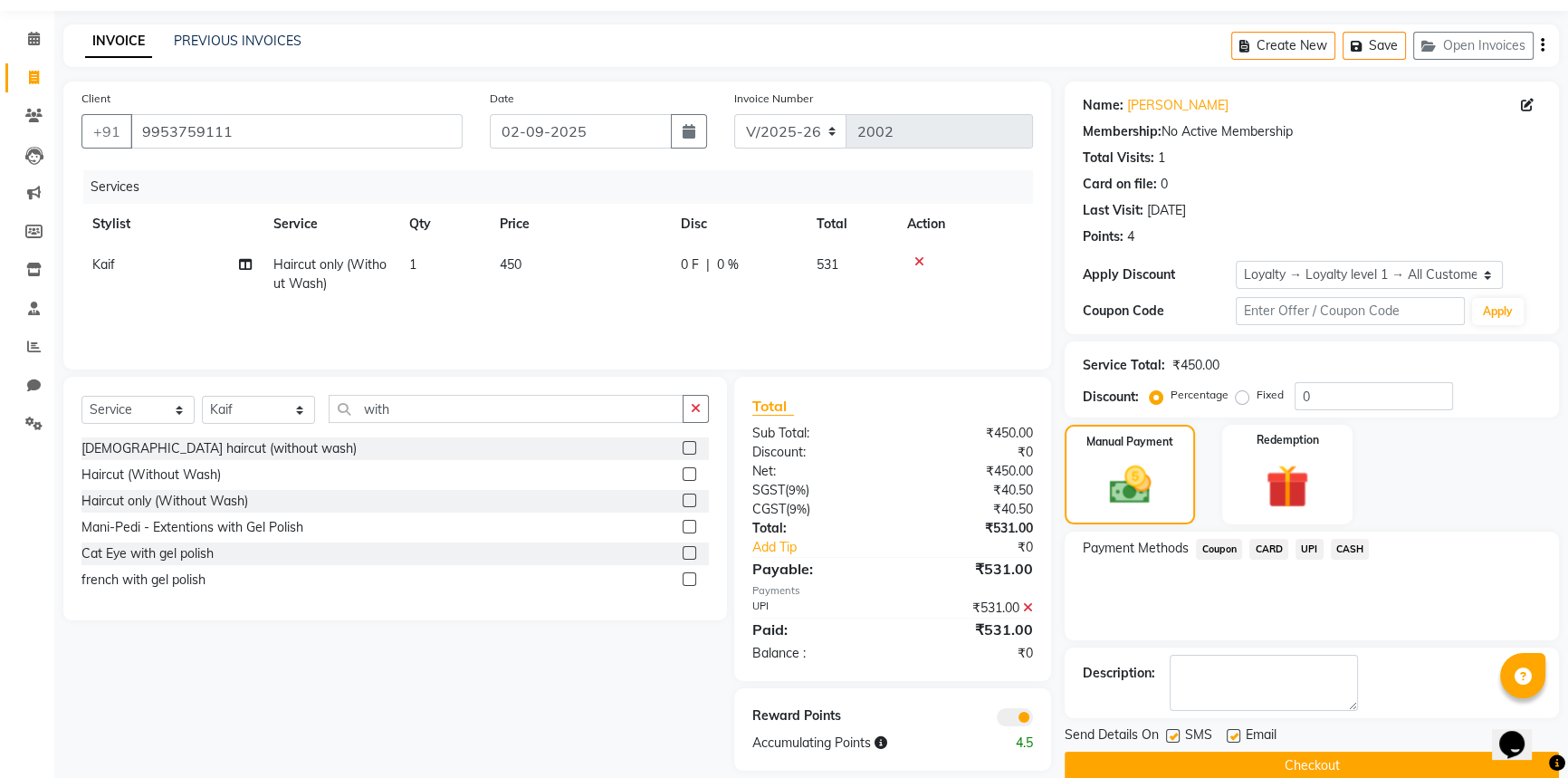
scroll to position [82, 0]
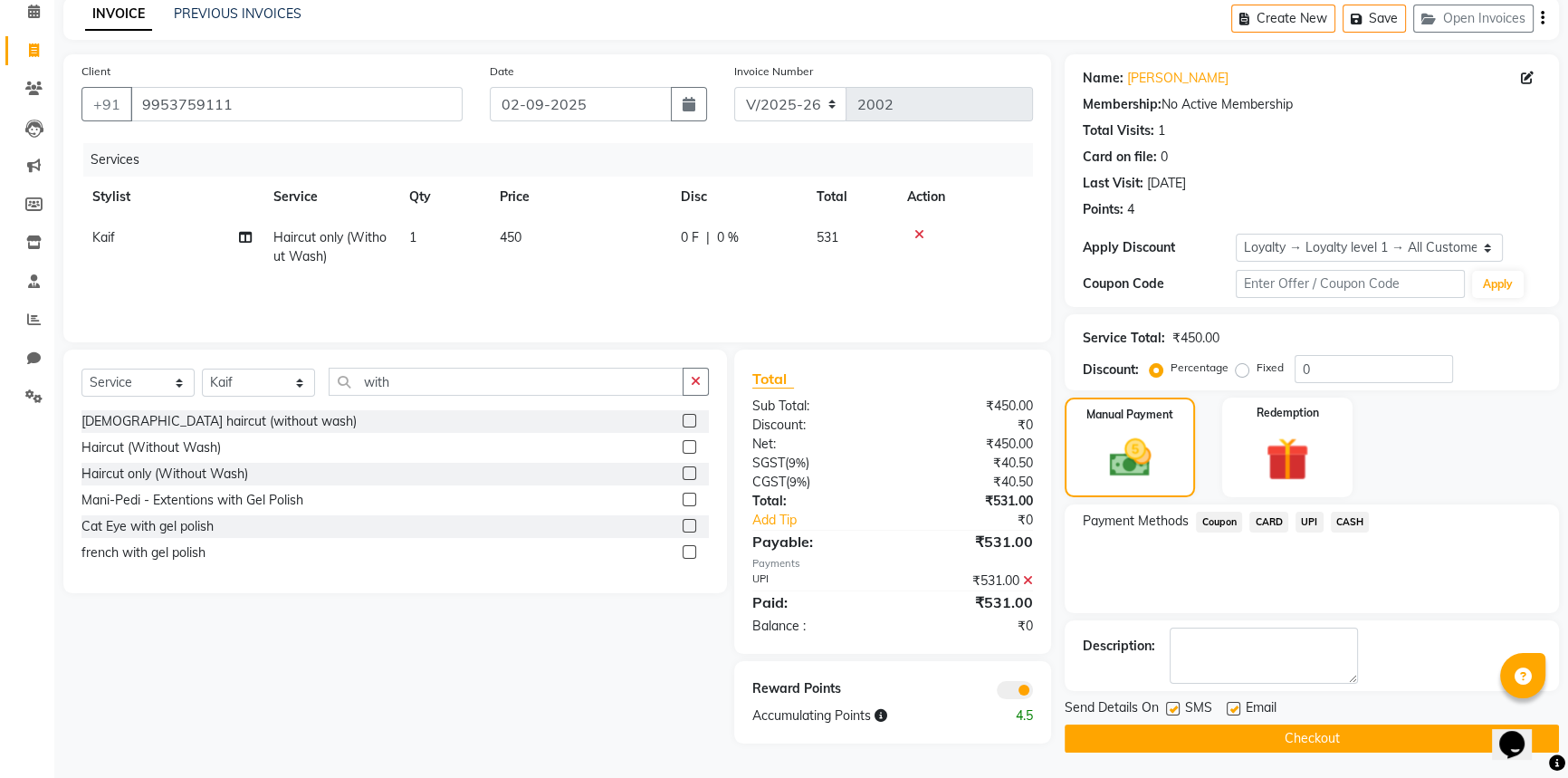
click at [1027, 580] on icon at bounding box center [1027, 579] width 10 height 12
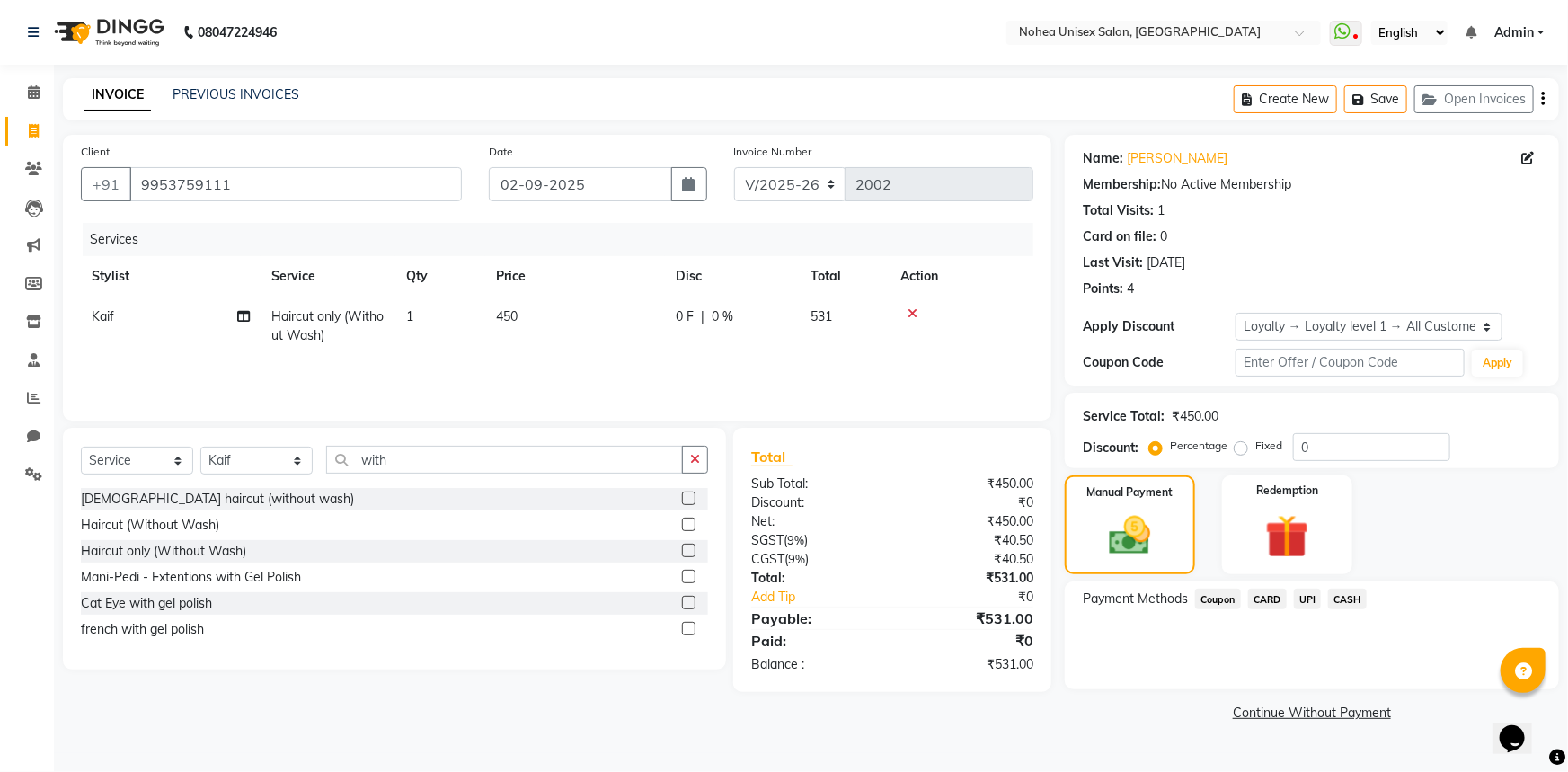
drag, startPoint x: 1309, startPoint y: 593, endPoint x: 1307, endPoint y: 616, distance: 23.1
click at [1309, 594] on span "UPI" at bounding box center [1308, 599] width 28 height 21
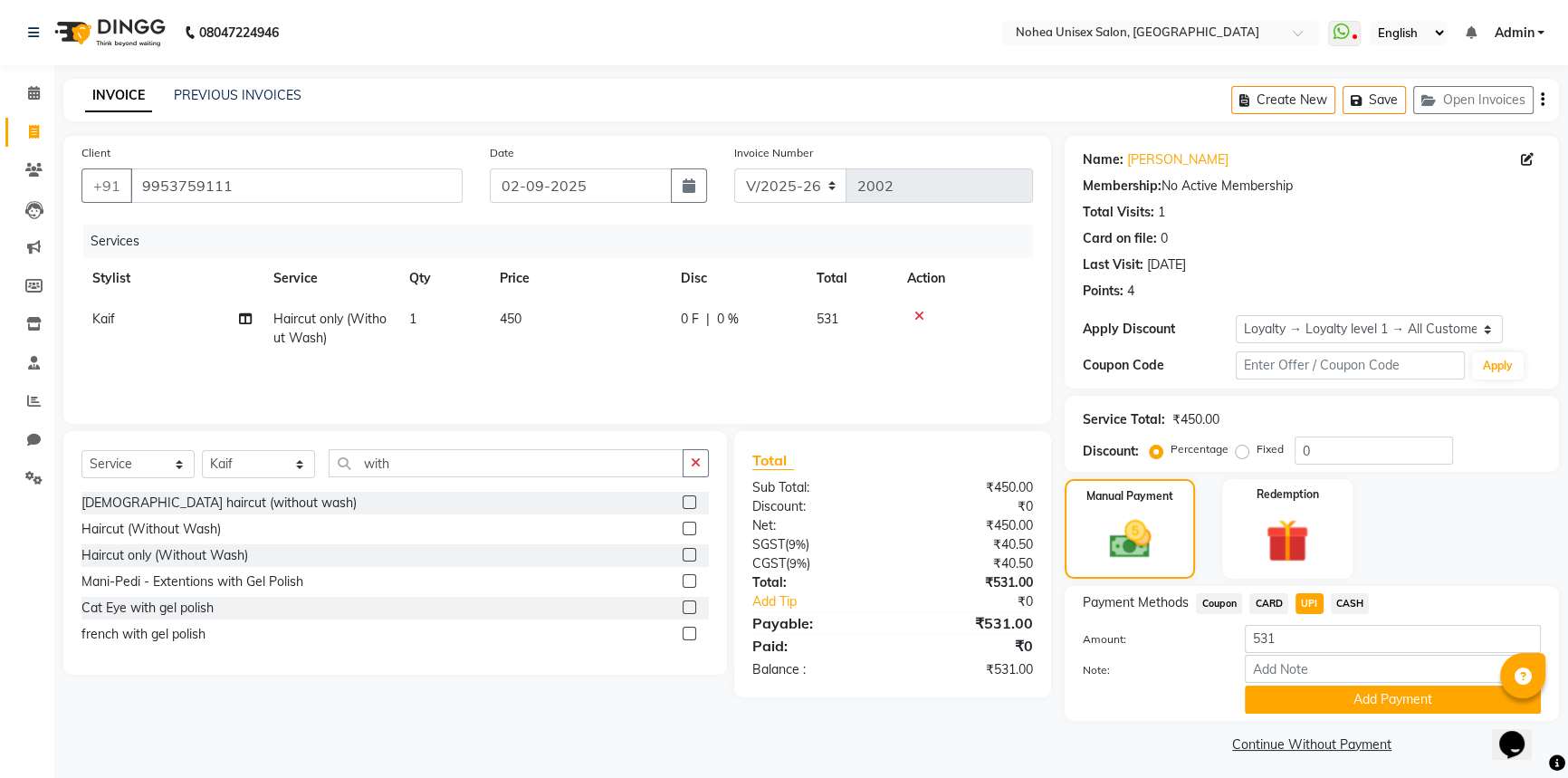
drag, startPoint x: 1292, startPoint y: 695, endPoint x: 1278, endPoint y: 675, distance: 24.4
click at [1294, 694] on button "Add Payment" at bounding box center [1393, 700] width 296 height 28
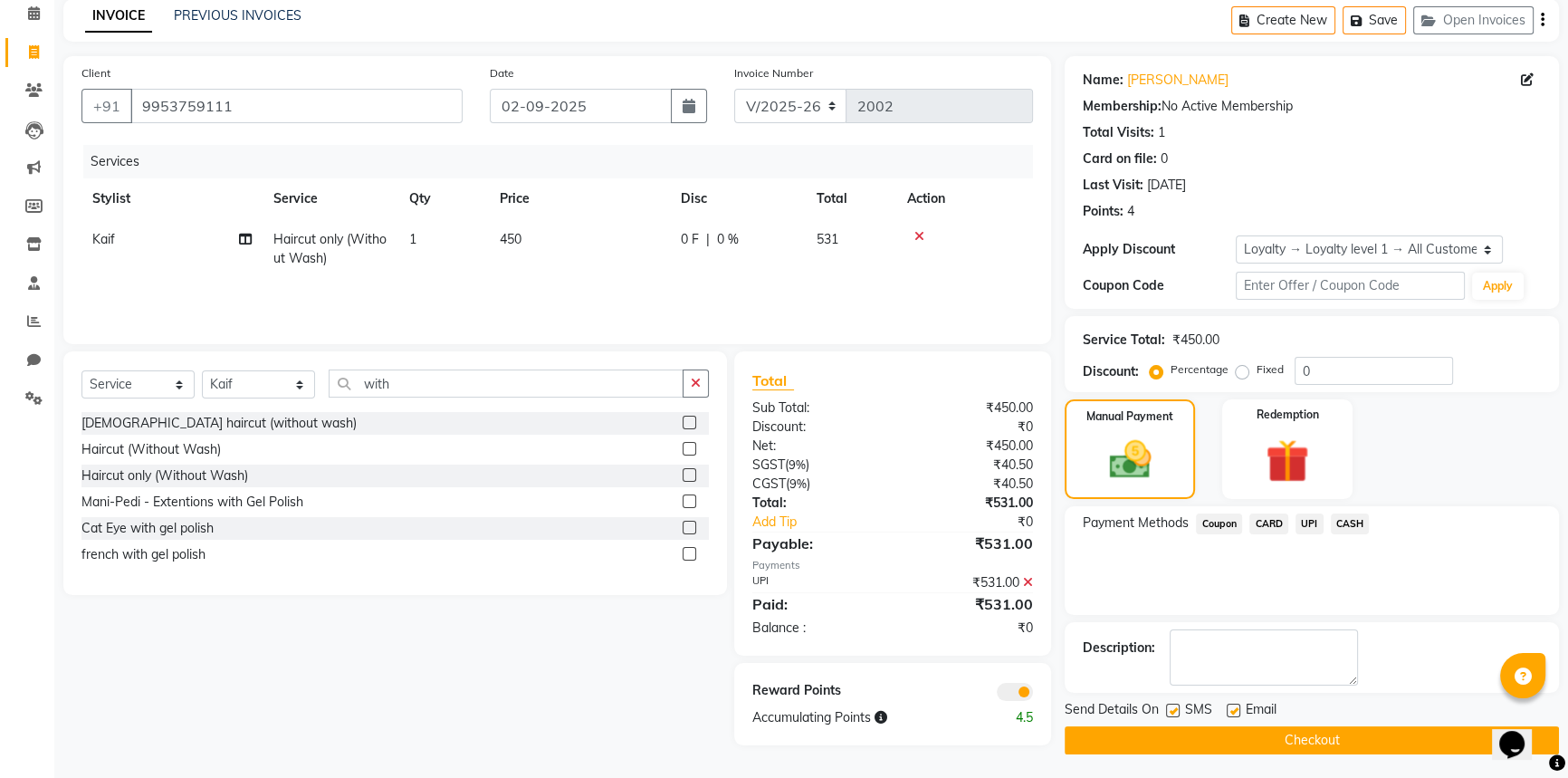
scroll to position [82, 0]
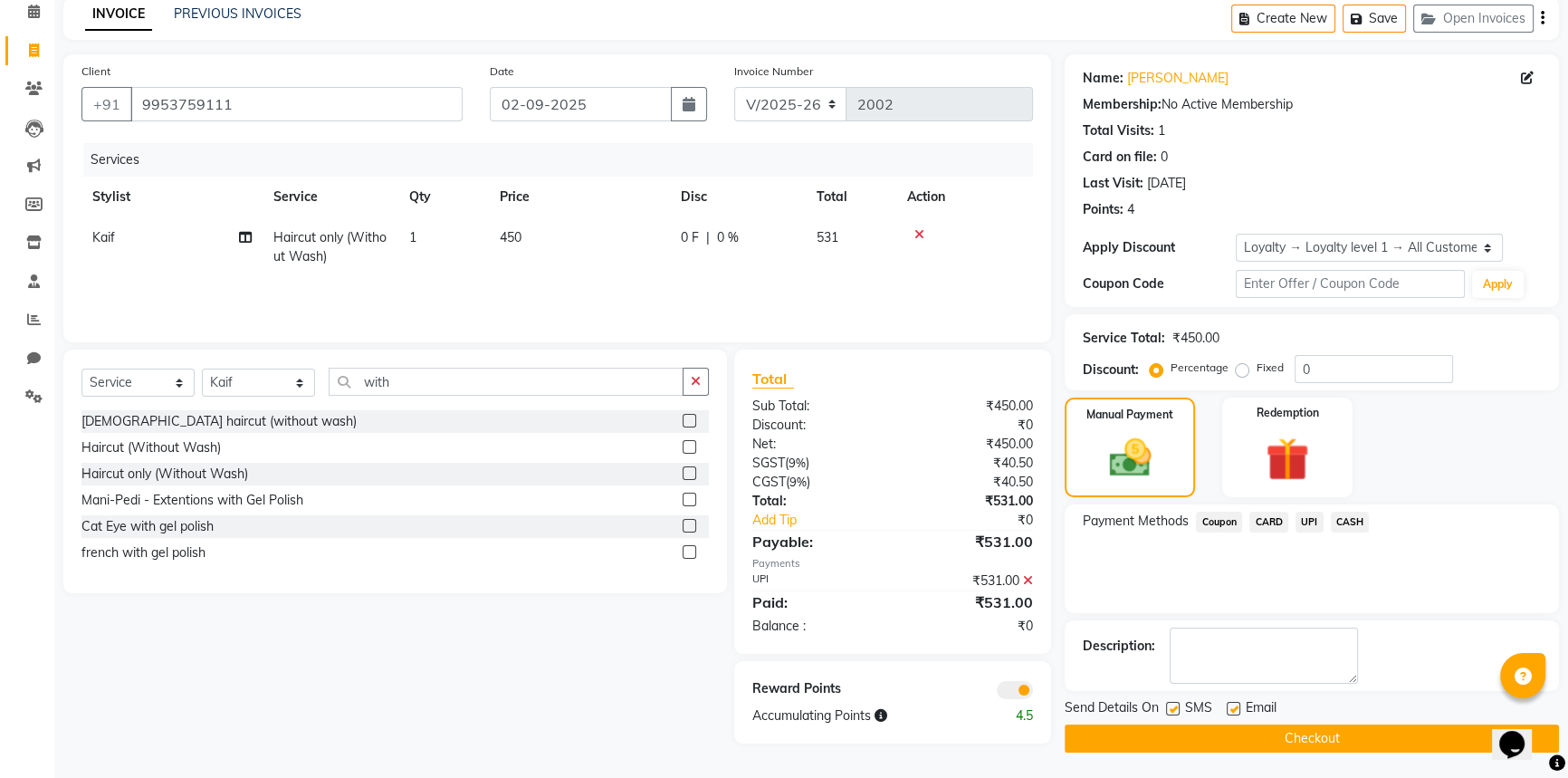
click at [1232, 705] on label at bounding box center [1234, 708] width 13 height 13
click at [1232, 705] on input "checkbox" at bounding box center [1233, 709] width 11 height 11
checkbox input "false"
click at [1233, 727] on button "Checkout" at bounding box center [1311, 738] width 494 height 28
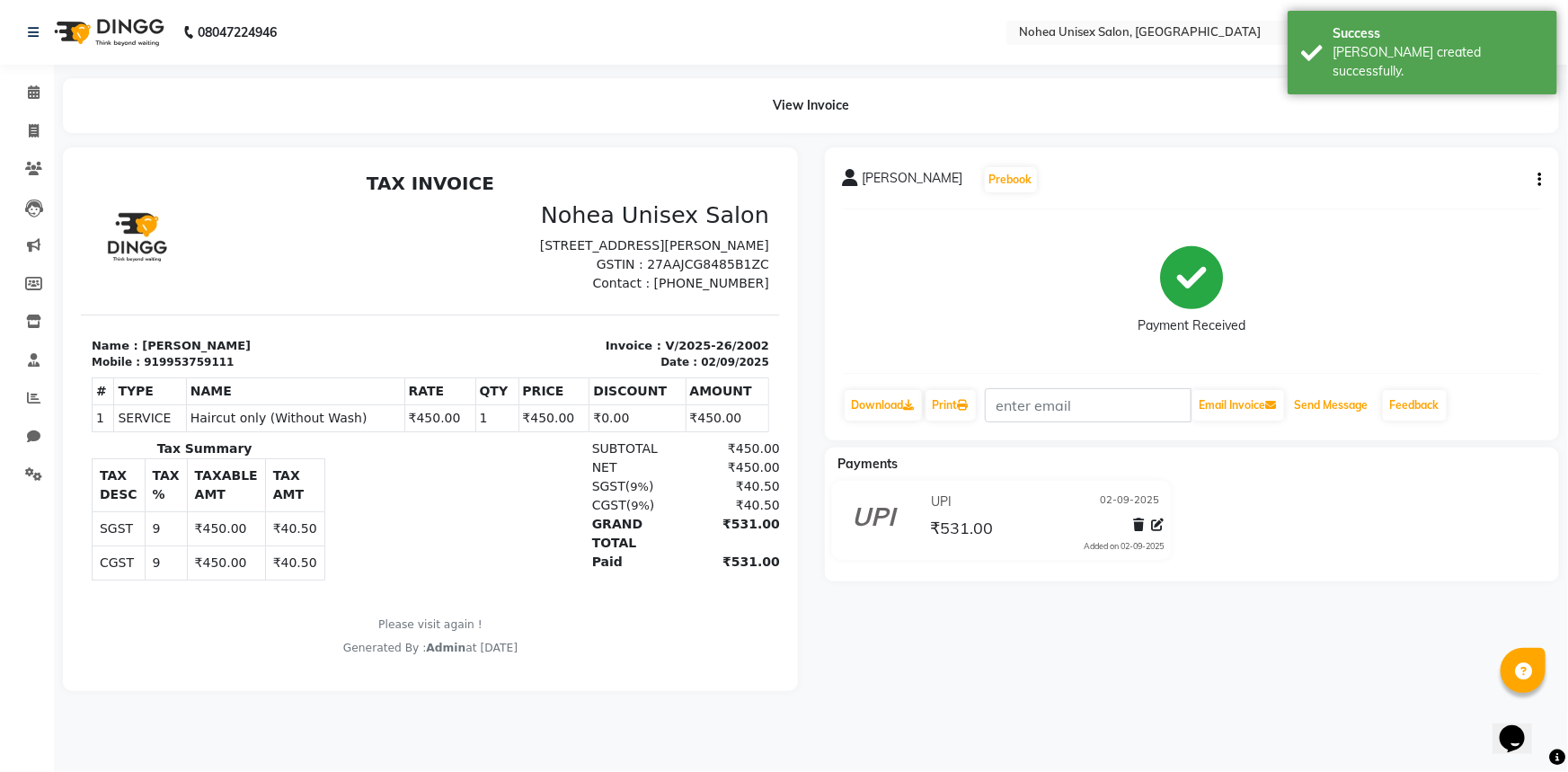
drag, startPoint x: 1317, startPoint y: 401, endPoint x: 1285, endPoint y: 449, distance: 57.7
click at [1318, 401] on button "Send Message" at bounding box center [1332, 405] width 88 height 31
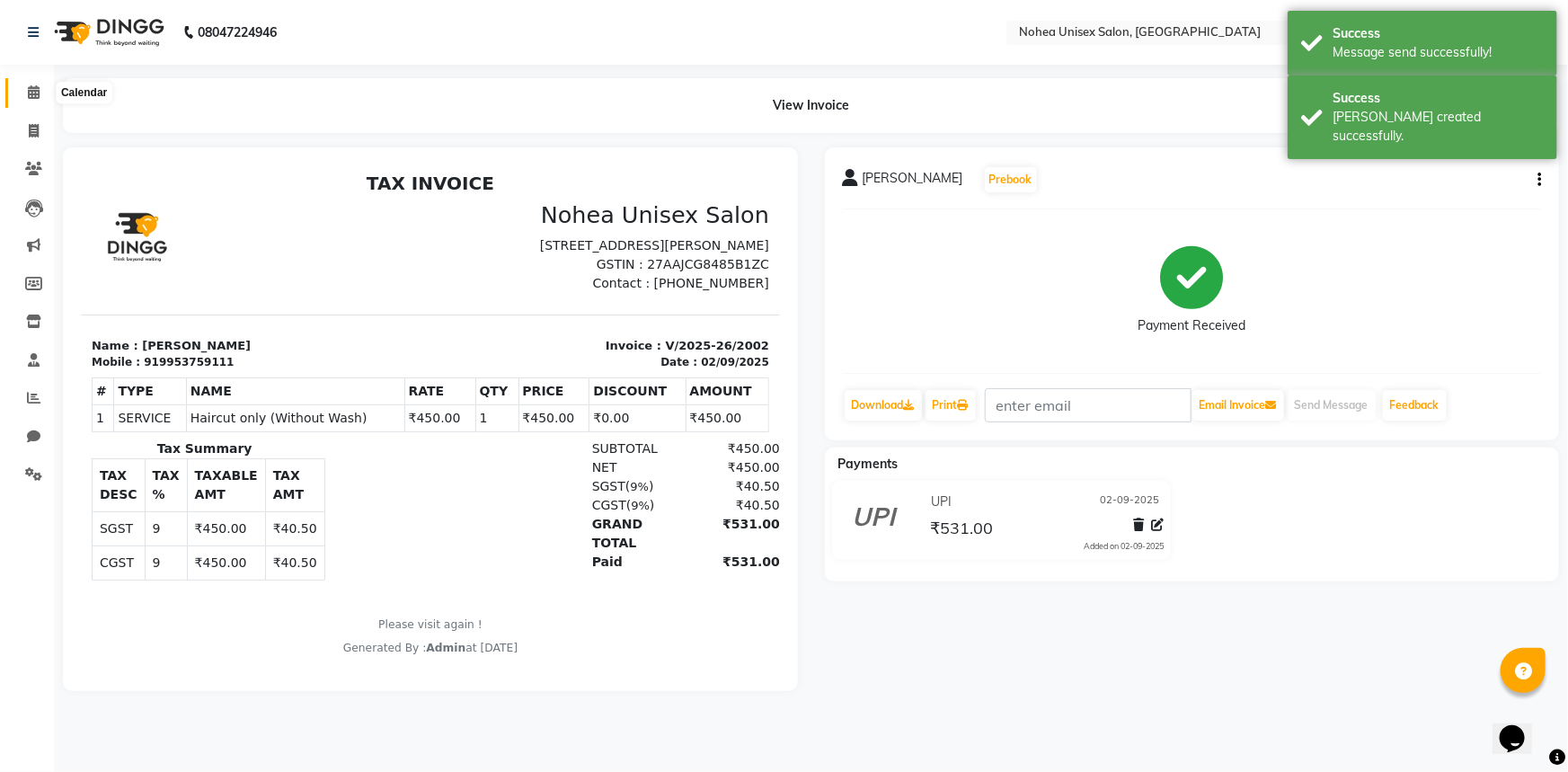
click at [28, 92] on icon at bounding box center [34, 92] width 11 height 13
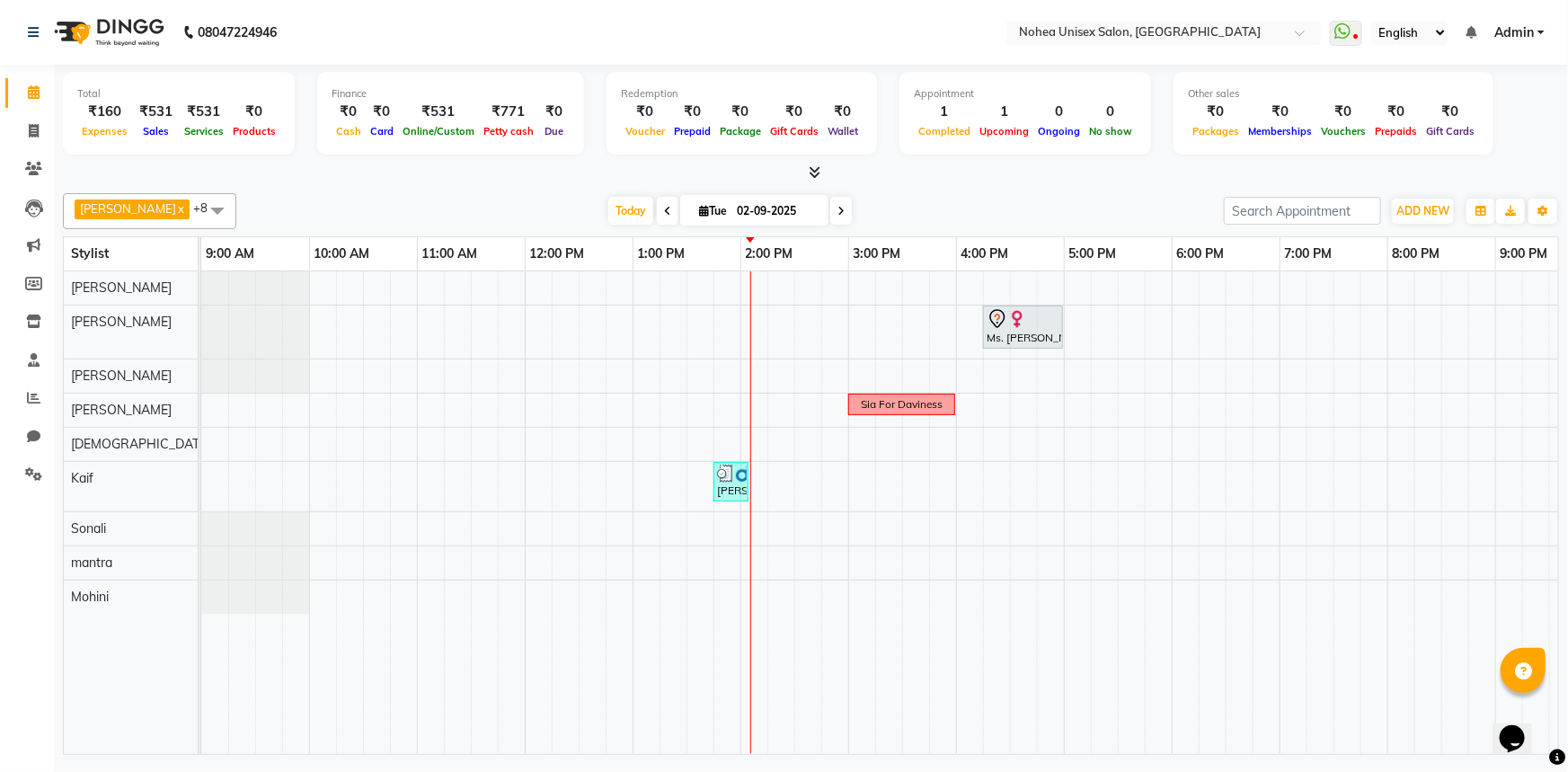
click at [887, 197] on div "[DATE] [DATE]" at bounding box center [729, 210] width 970 height 27
click at [40, 124] on span at bounding box center [34, 132] width 32 height 21
select select "service"
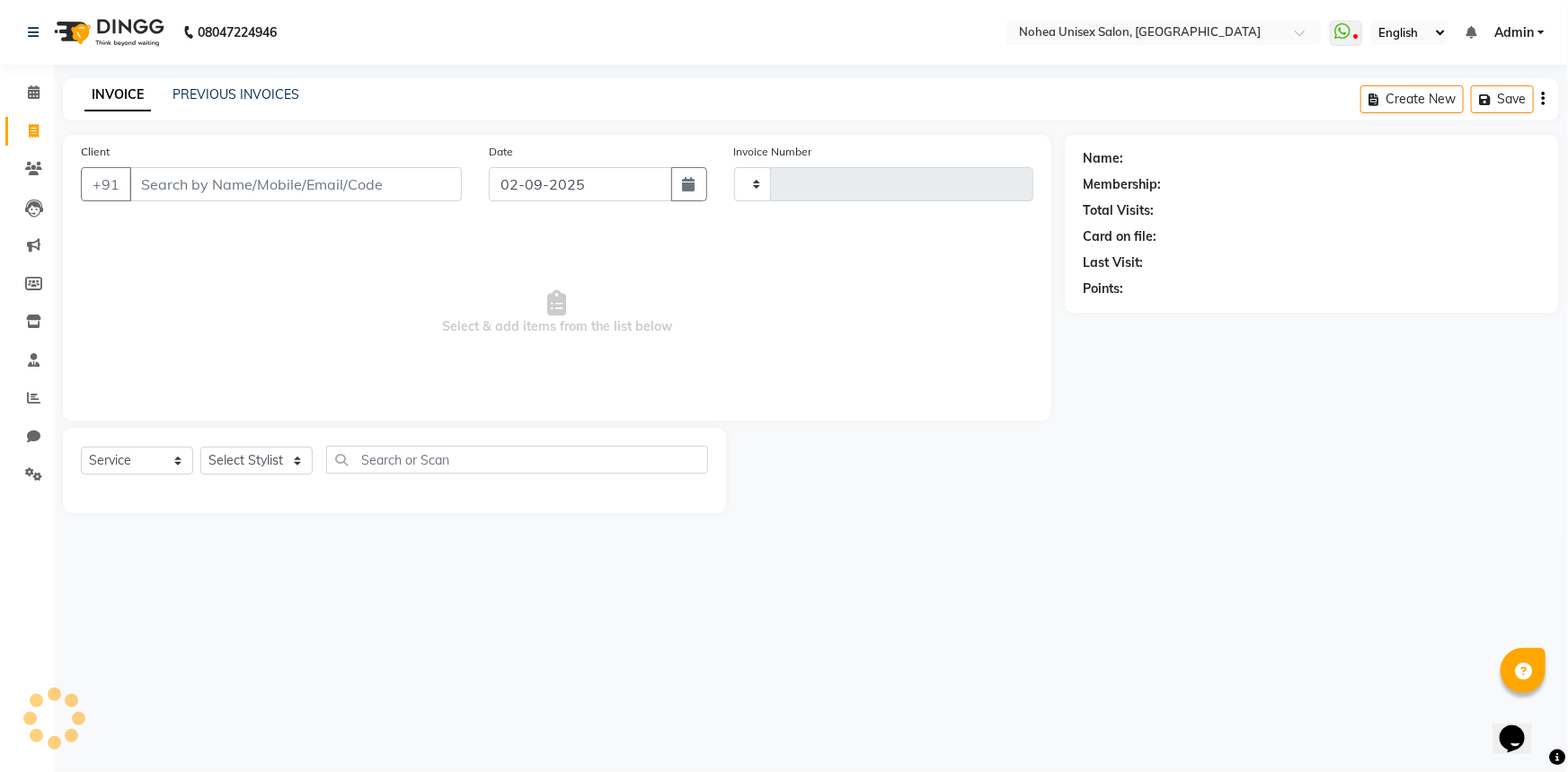
type input "2003"
select select "8009"
click at [272, 454] on select "Select Stylist" at bounding box center [256, 461] width 112 height 28
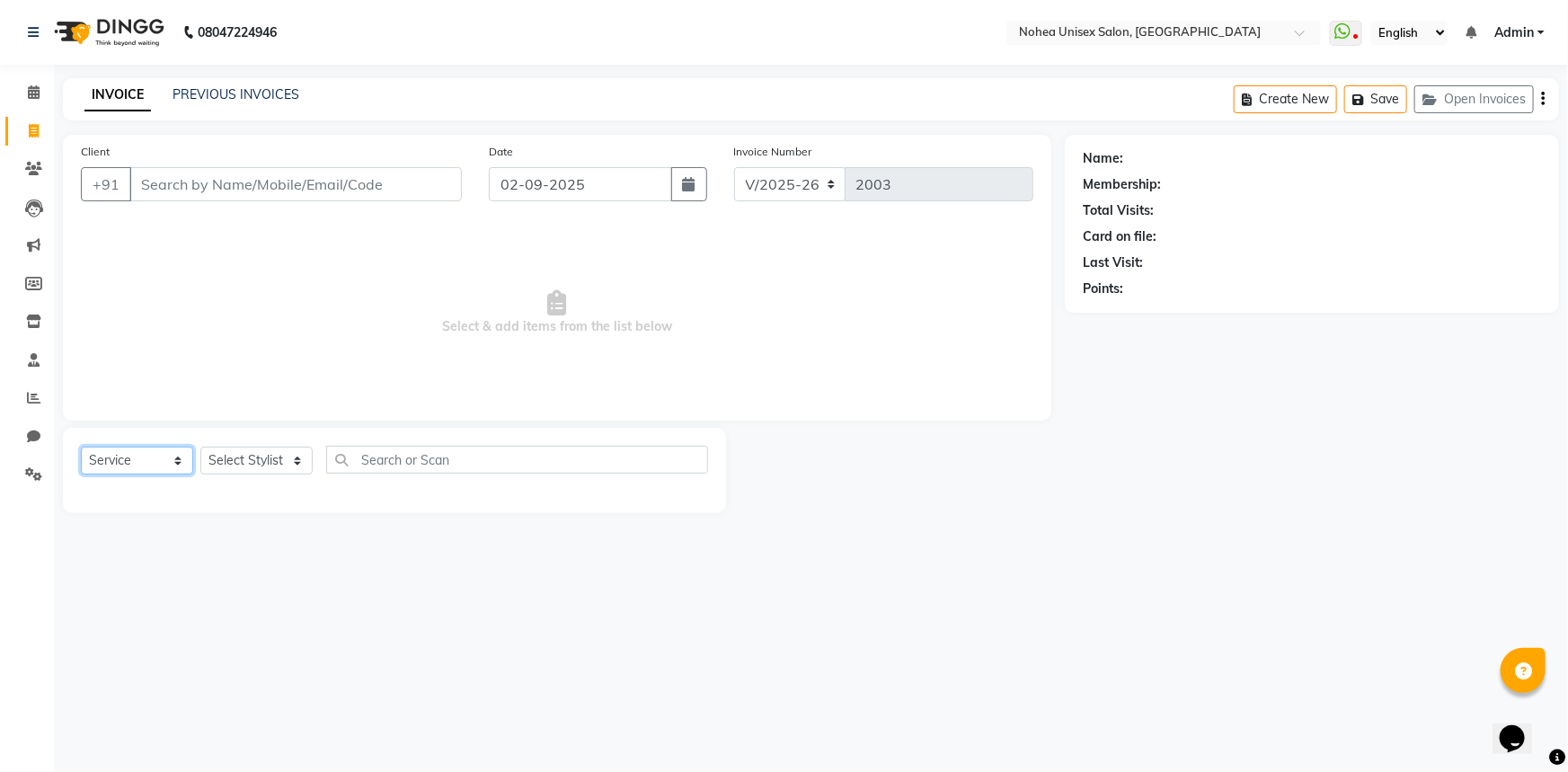
click at [153, 454] on select "Select Service Product Membership Package Voucher Prepaid Gift Card" at bounding box center [137, 461] width 112 height 28
select select "product"
click at [81, 447] on select "Select Service Product Membership Package Voucher Prepaid Gift Card" at bounding box center [137, 461] width 112 height 28
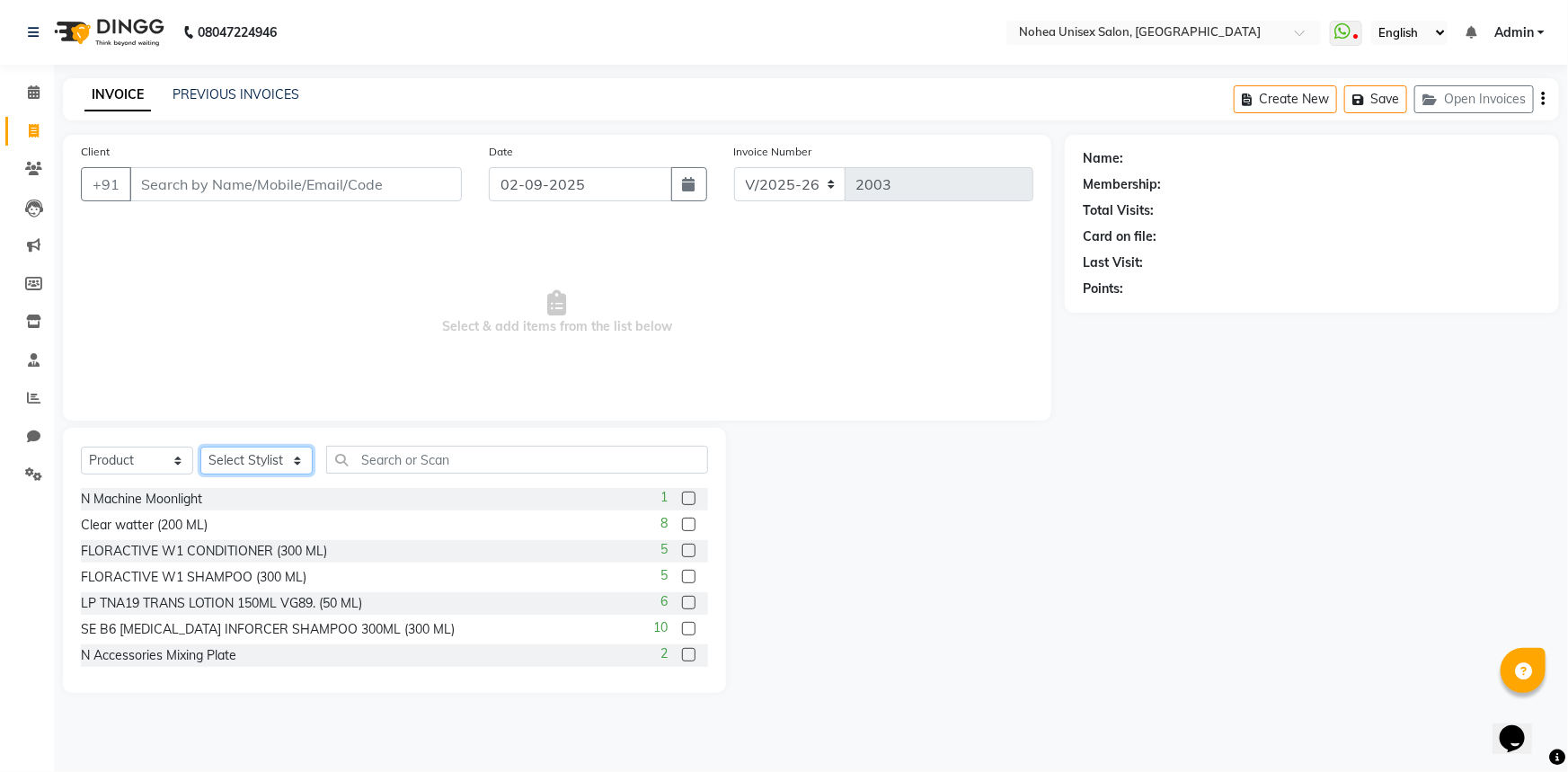
click at [252, 457] on select "Select Stylist [PERSON_NAME] Imlikala [PERSON_NAME] Kaif Manager mantra Mohini …" at bounding box center [256, 461] width 112 height 28
select select "74435"
click at [200, 447] on select "Select Stylist [PERSON_NAME] Imlikala [PERSON_NAME] Kaif Manager mantra Mohini …" at bounding box center [256, 461] width 112 height 28
click at [393, 452] on input "text" at bounding box center [517, 460] width 382 height 28
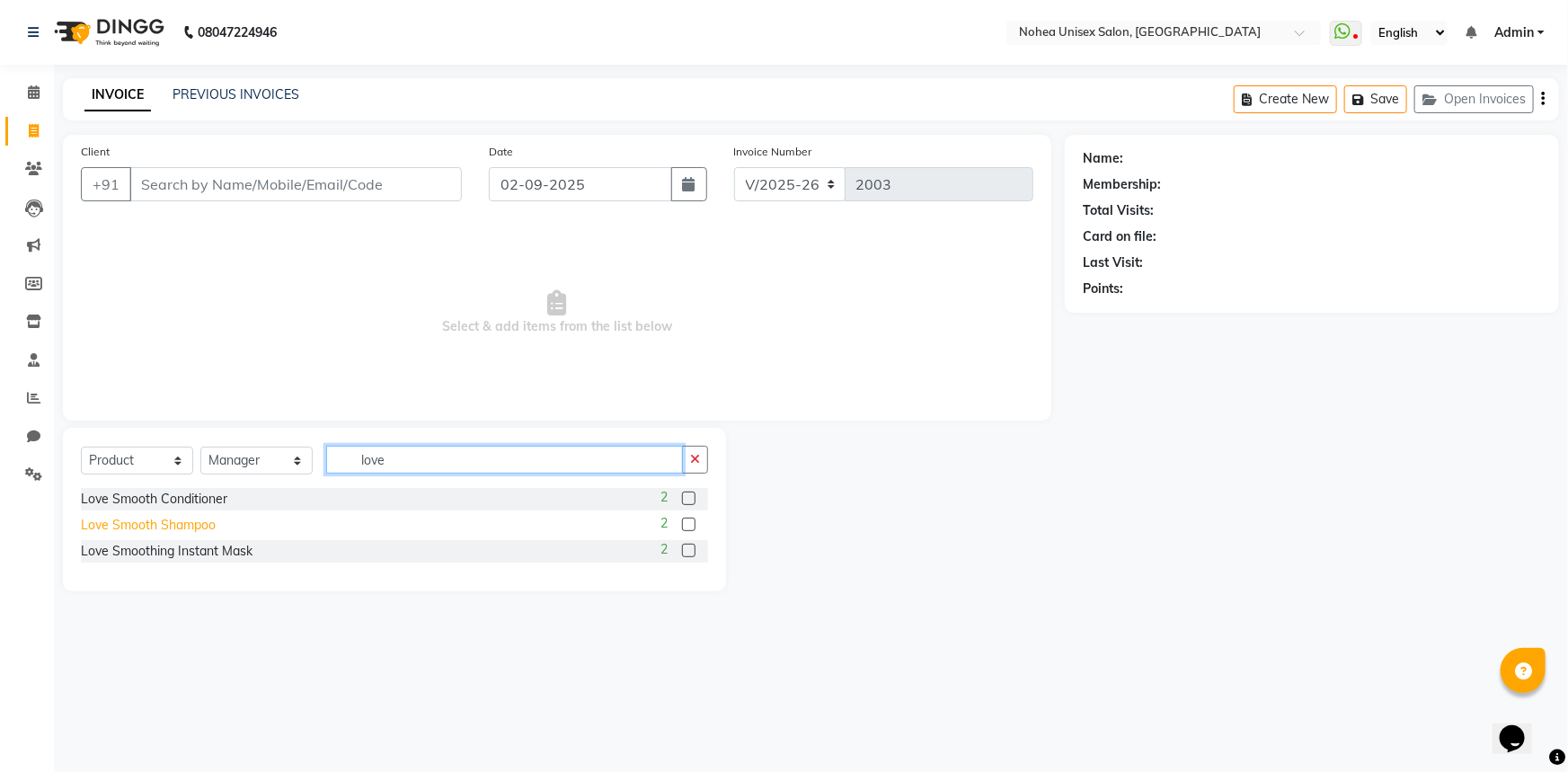
type input "love"
click at [203, 528] on div "Love Smooth Shampoo" at bounding box center [149, 525] width 135 height 19
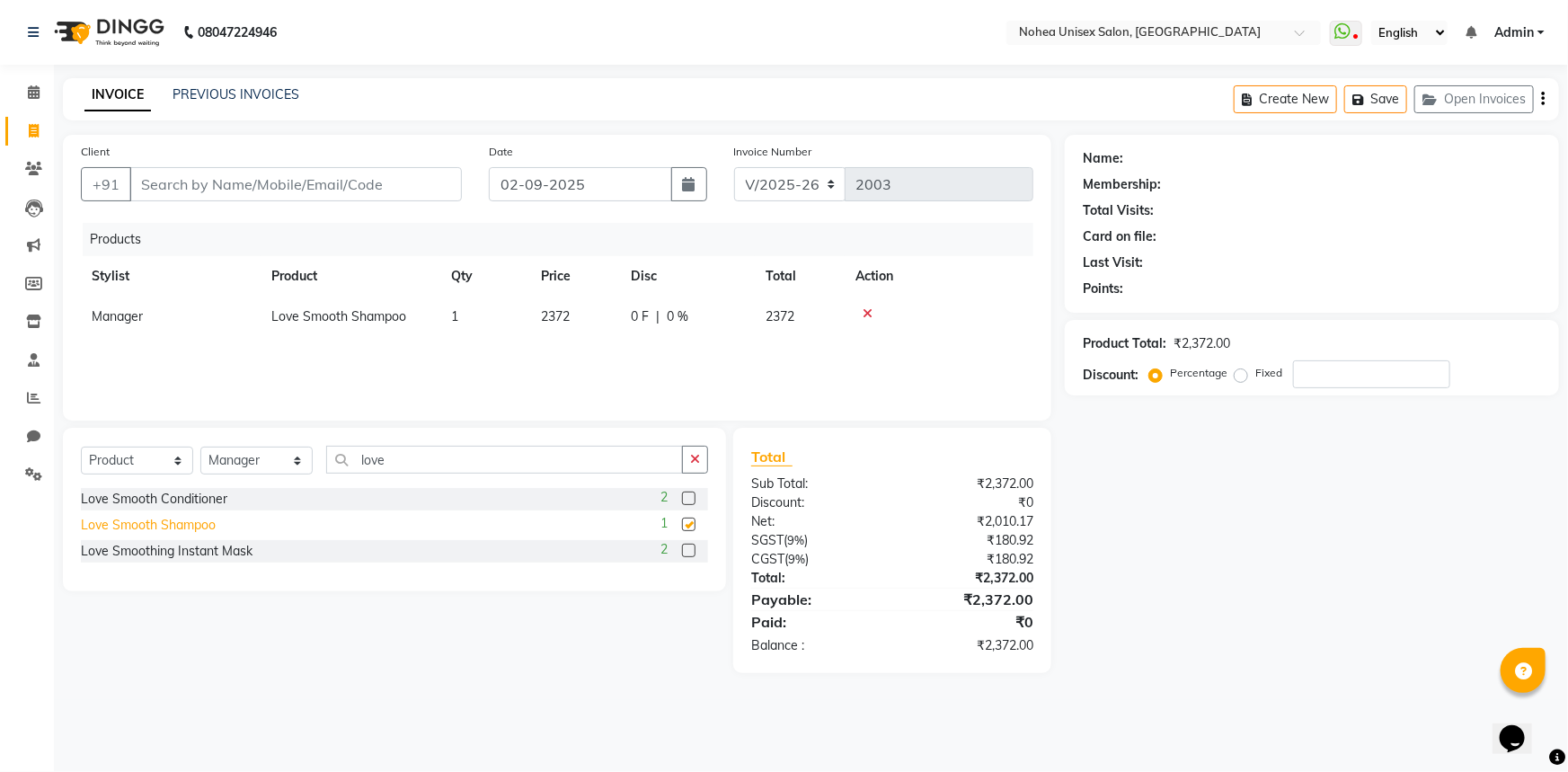
checkbox input "false"
click at [410, 467] on input "love" at bounding box center [505, 460] width 357 height 28
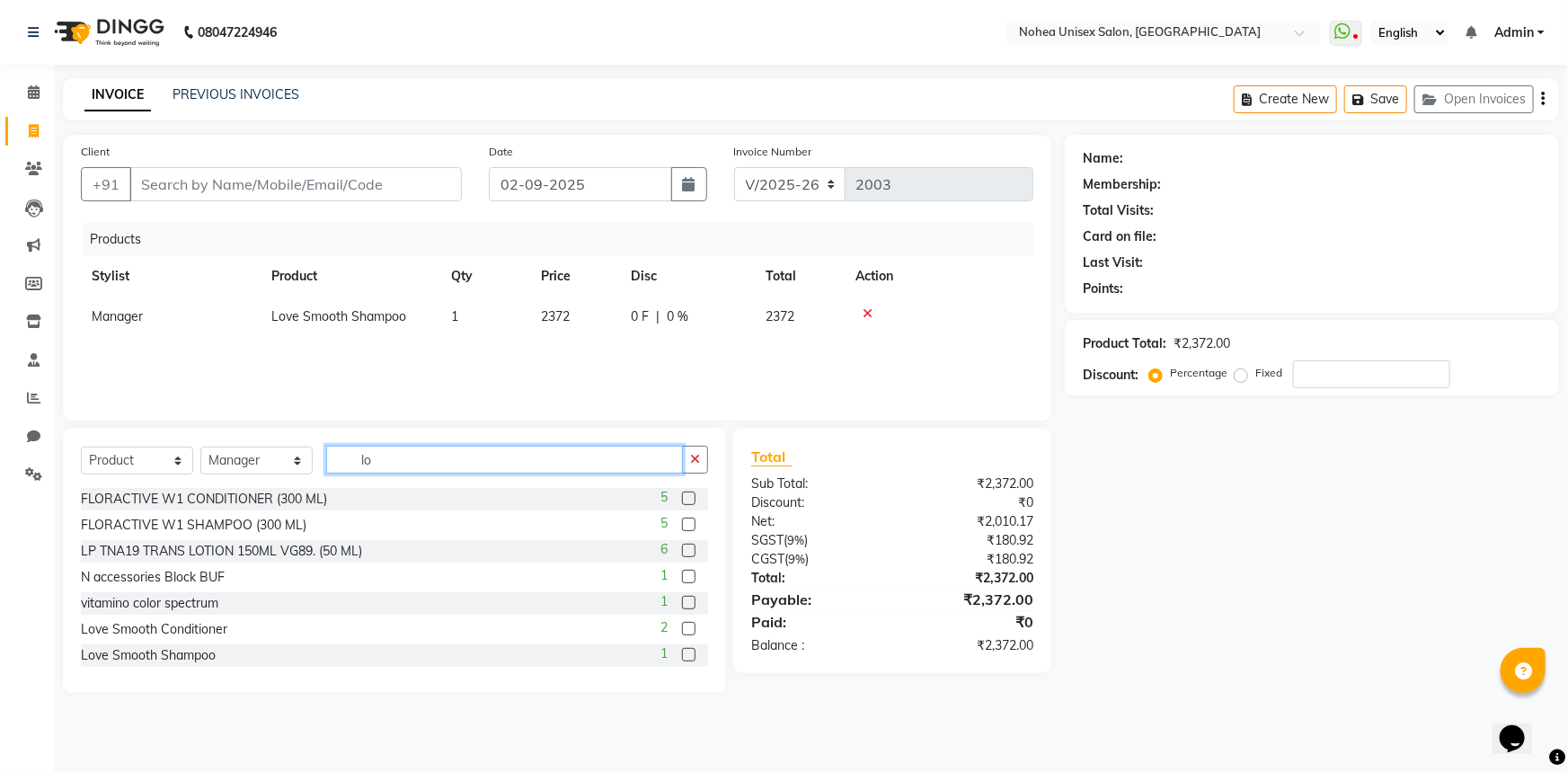
type input "l"
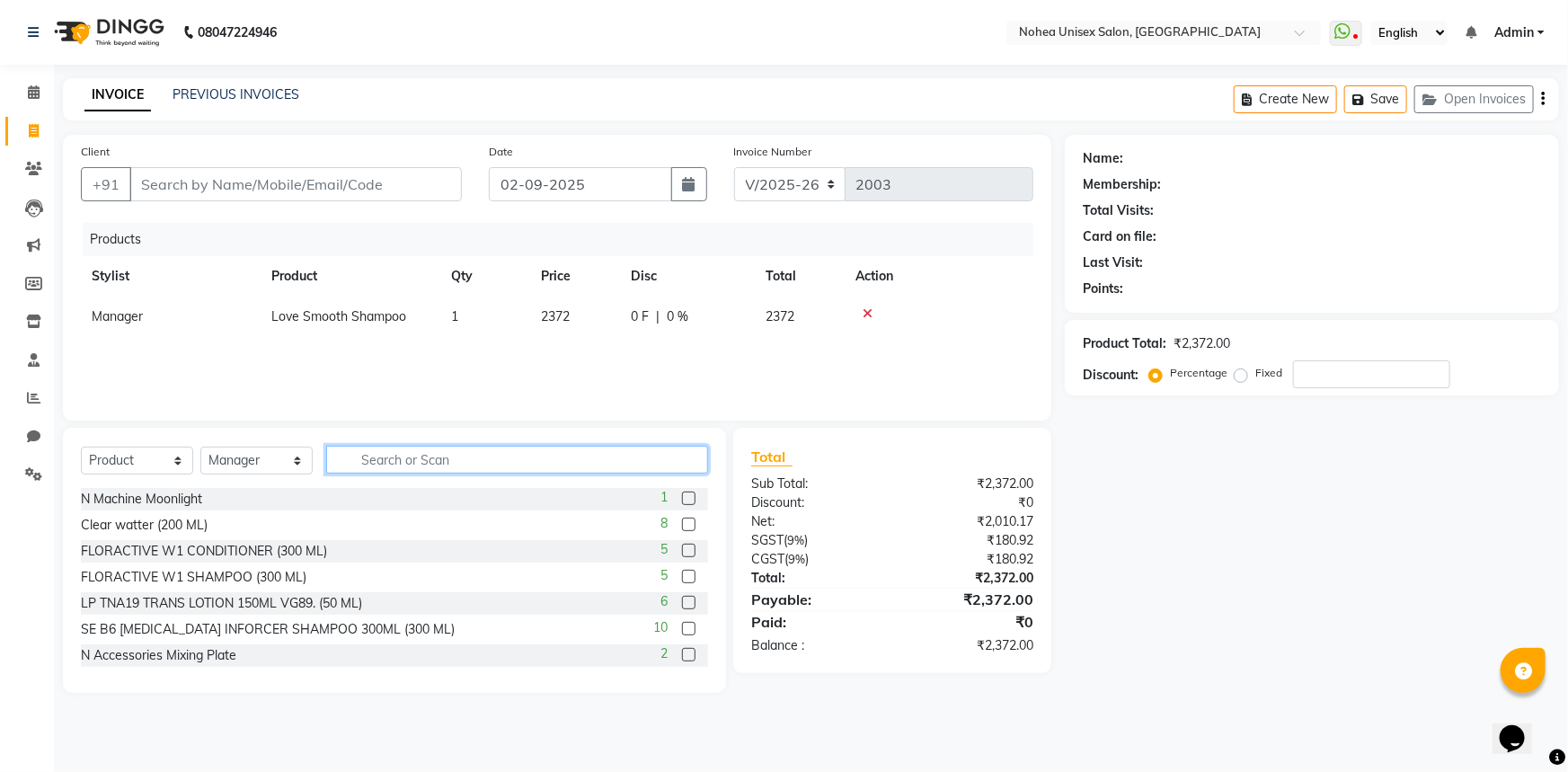
click at [430, 460] on input "text" at bounding box center [517, 460] width 382 height 28
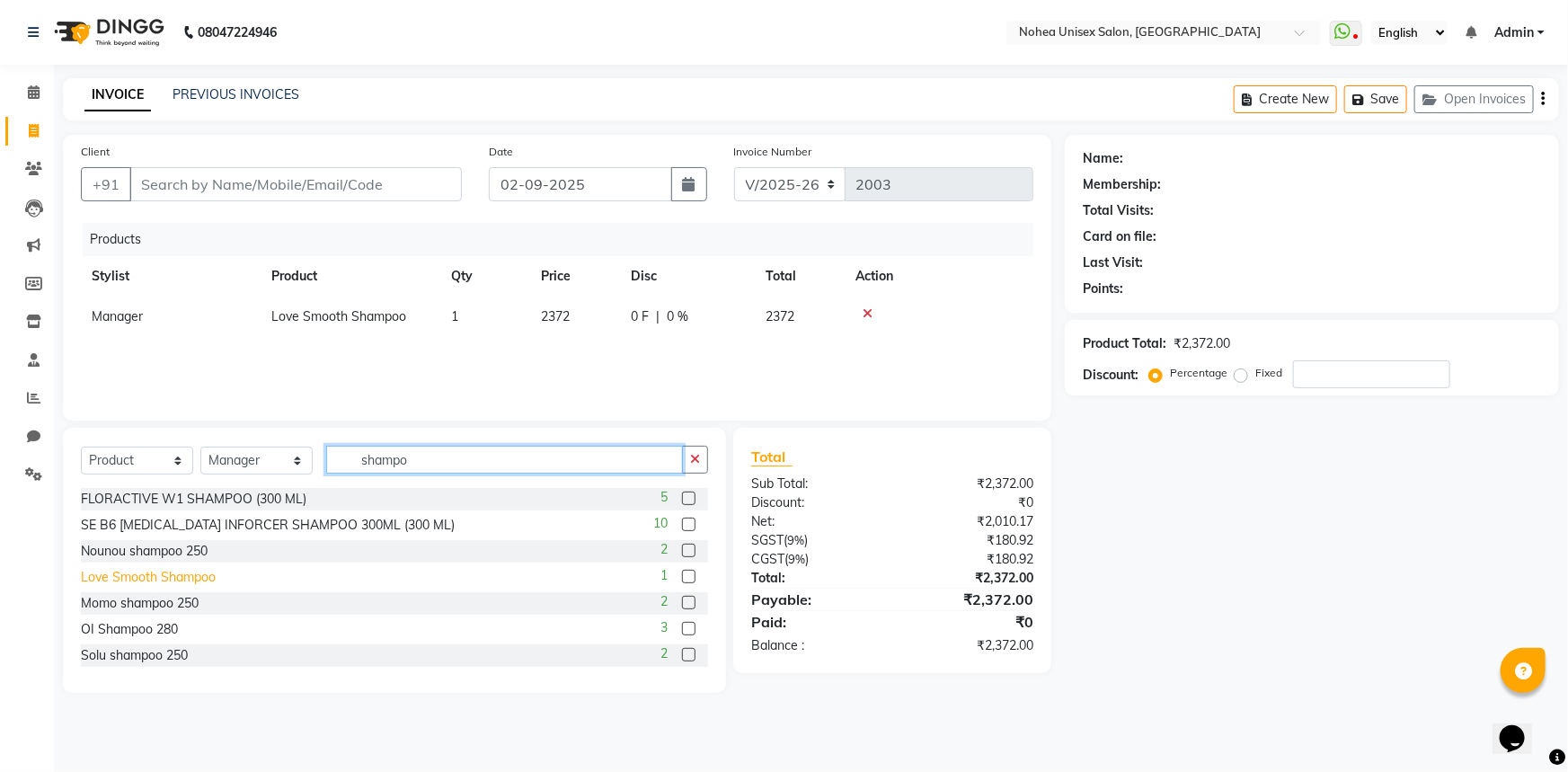
type input "shampo"
click at [189, 579] on div "Love Smooth Shampoo" at bounding box center [149, 578] width 135 height 19
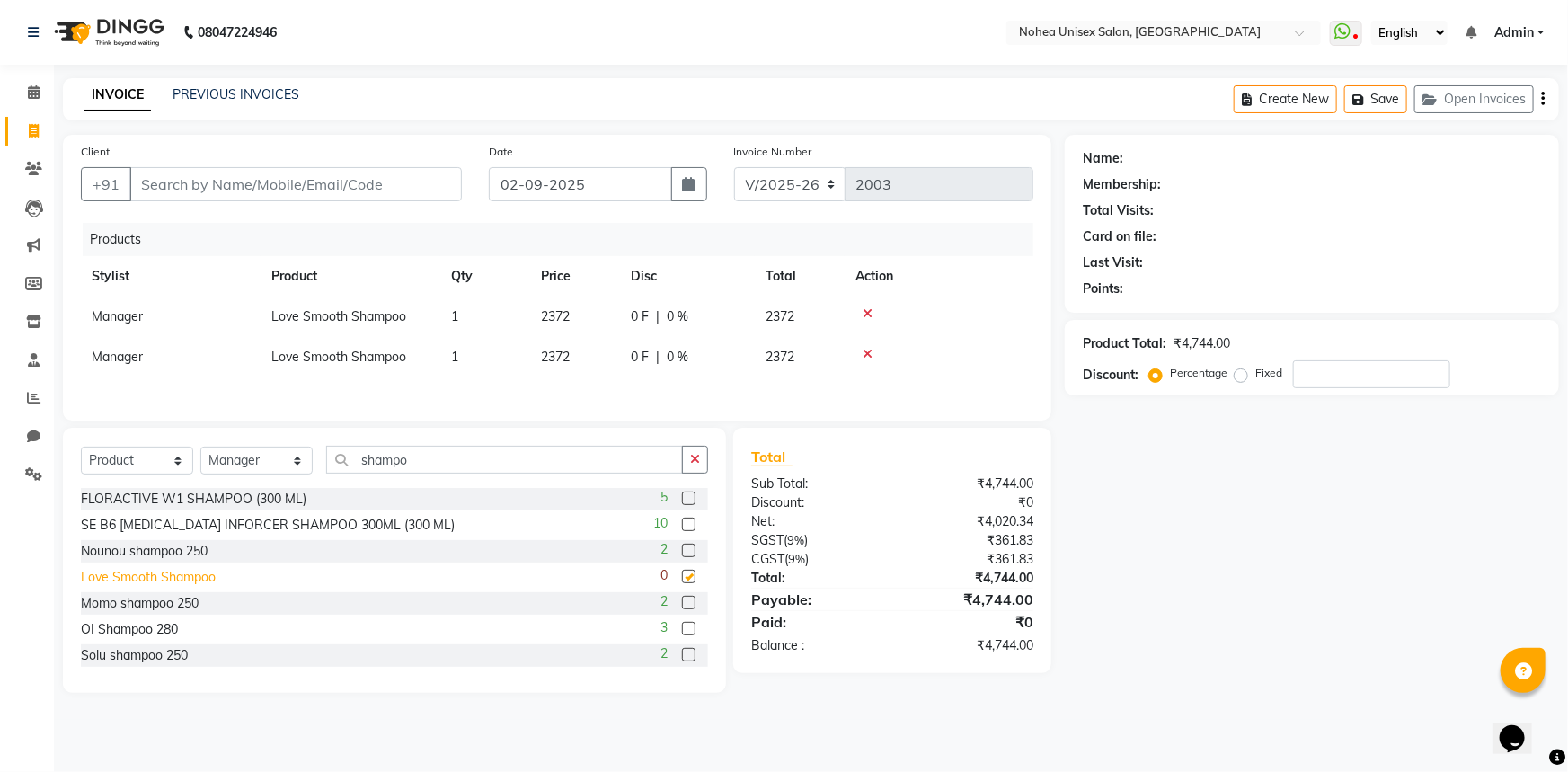
checkbox input "false"
click at [864, 313] on icon at bounding box center [868, 313] width 10 height 12
click at [569, 317] on span "2372" at bounding box center [555, 316] width 29 height 16
select select "74435"
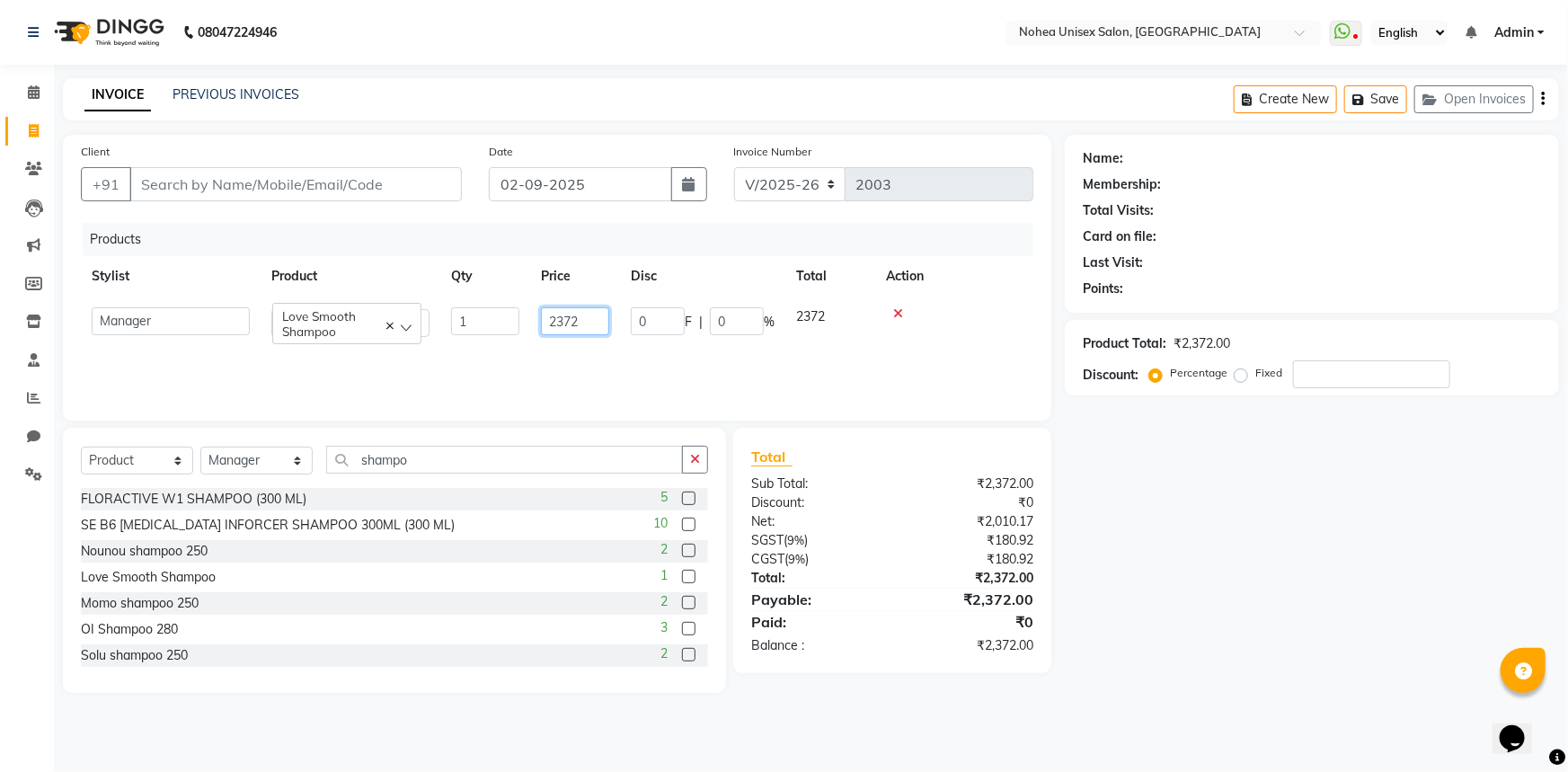
click at [597, 323] on input "2372" at bounding box center [575, 322] width 68 height 28
type input "2000"
click at [925, 524] on div "₹1,694.92" at bounding box center [970, 522] width 154 height 19
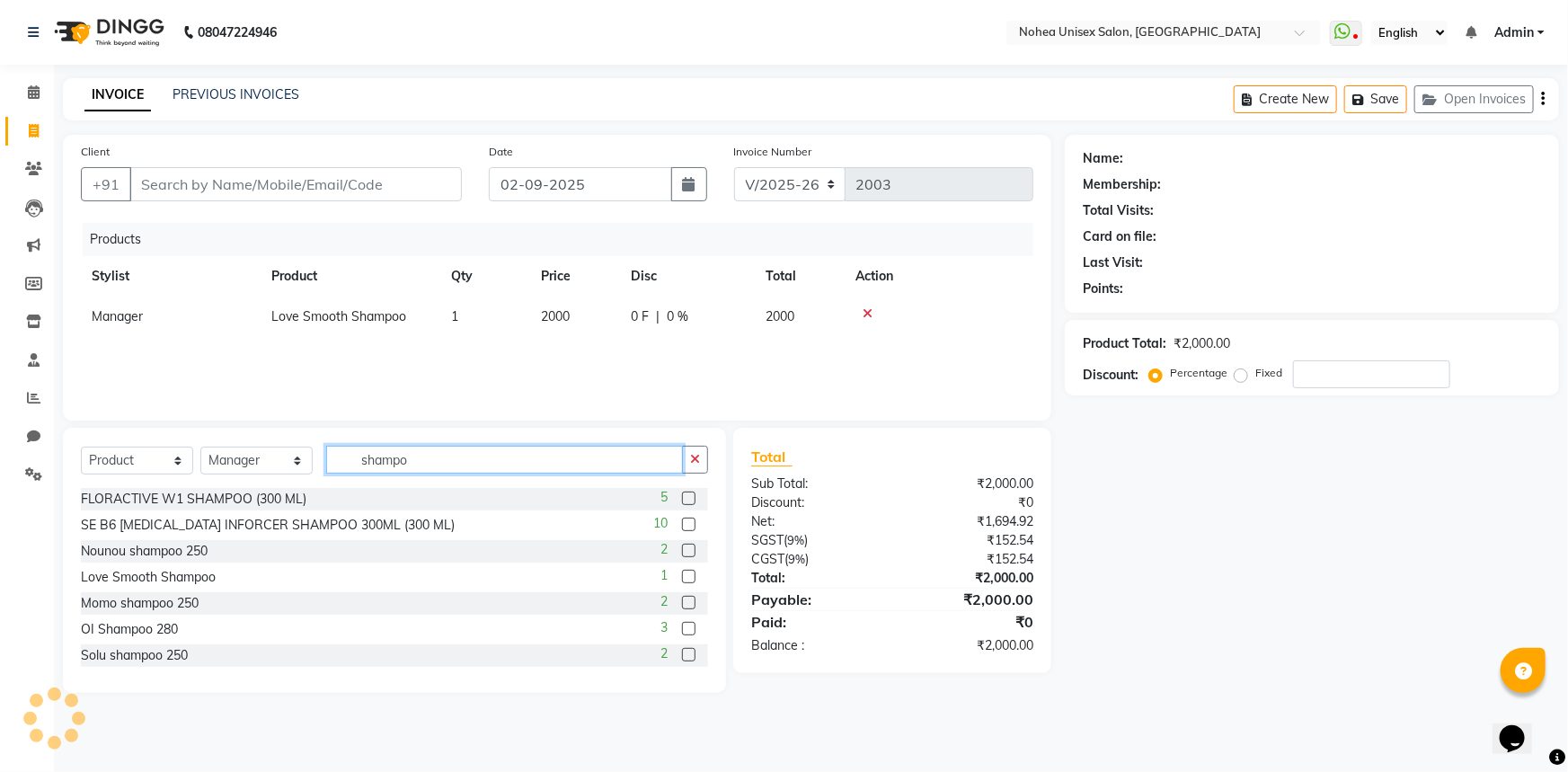
click at [401, 452] on input "shampo" at bounding box center [505, 460] width 357 height 28
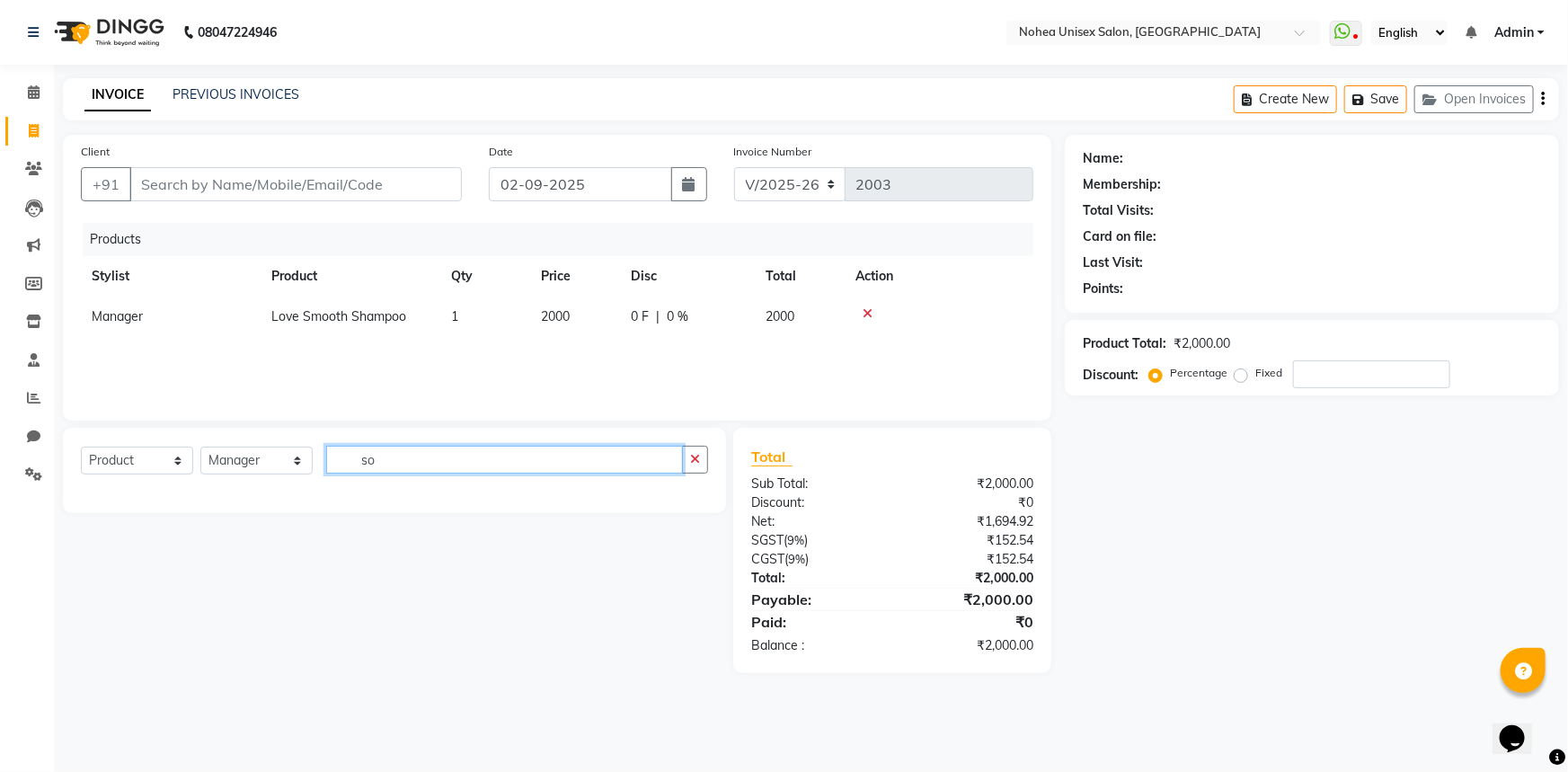
type input "o"
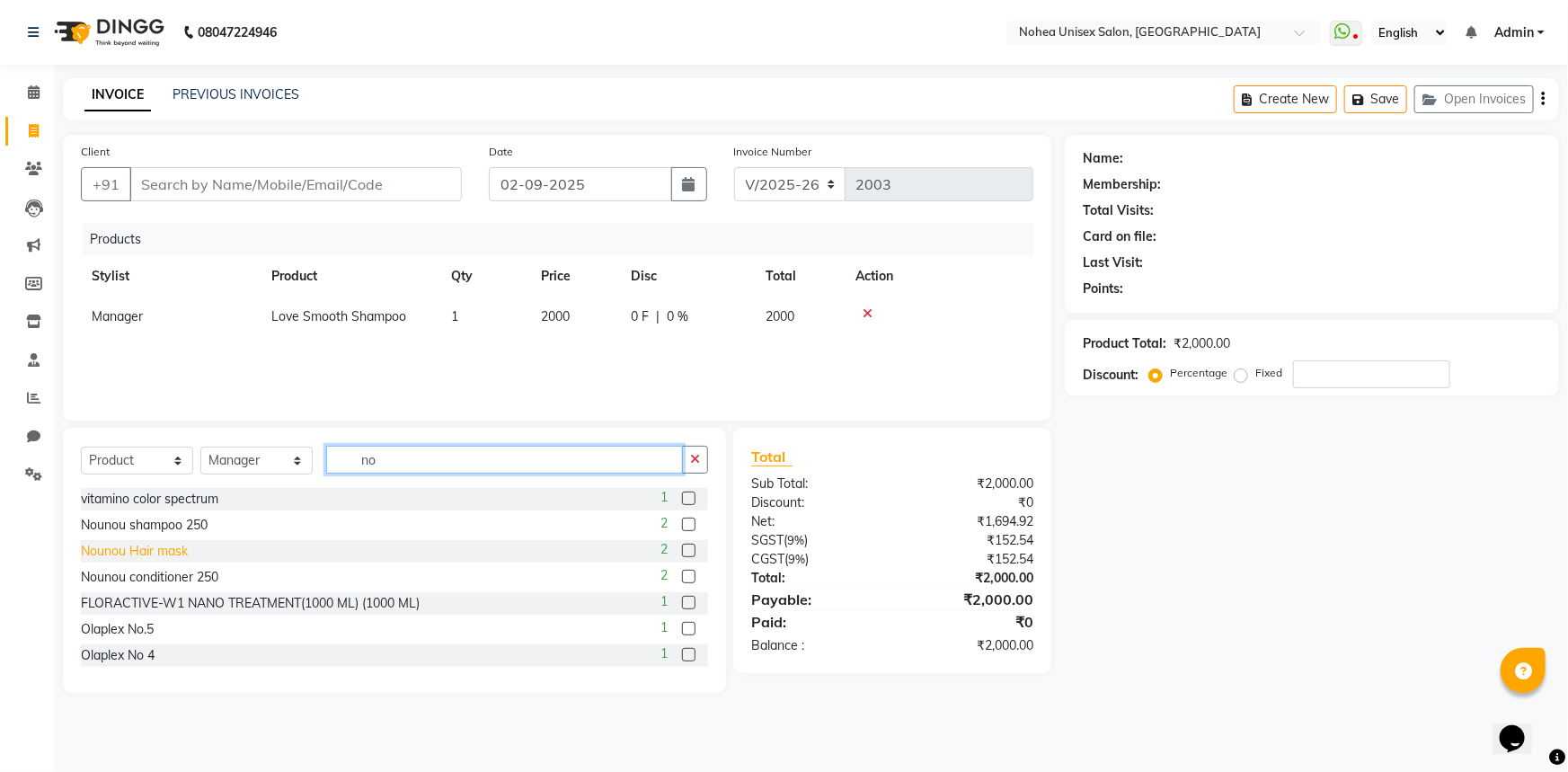
type input "no"
click at [177, 548] on div "Nounou Hair mask" at bounding box center [135, 551] width 107 height 19
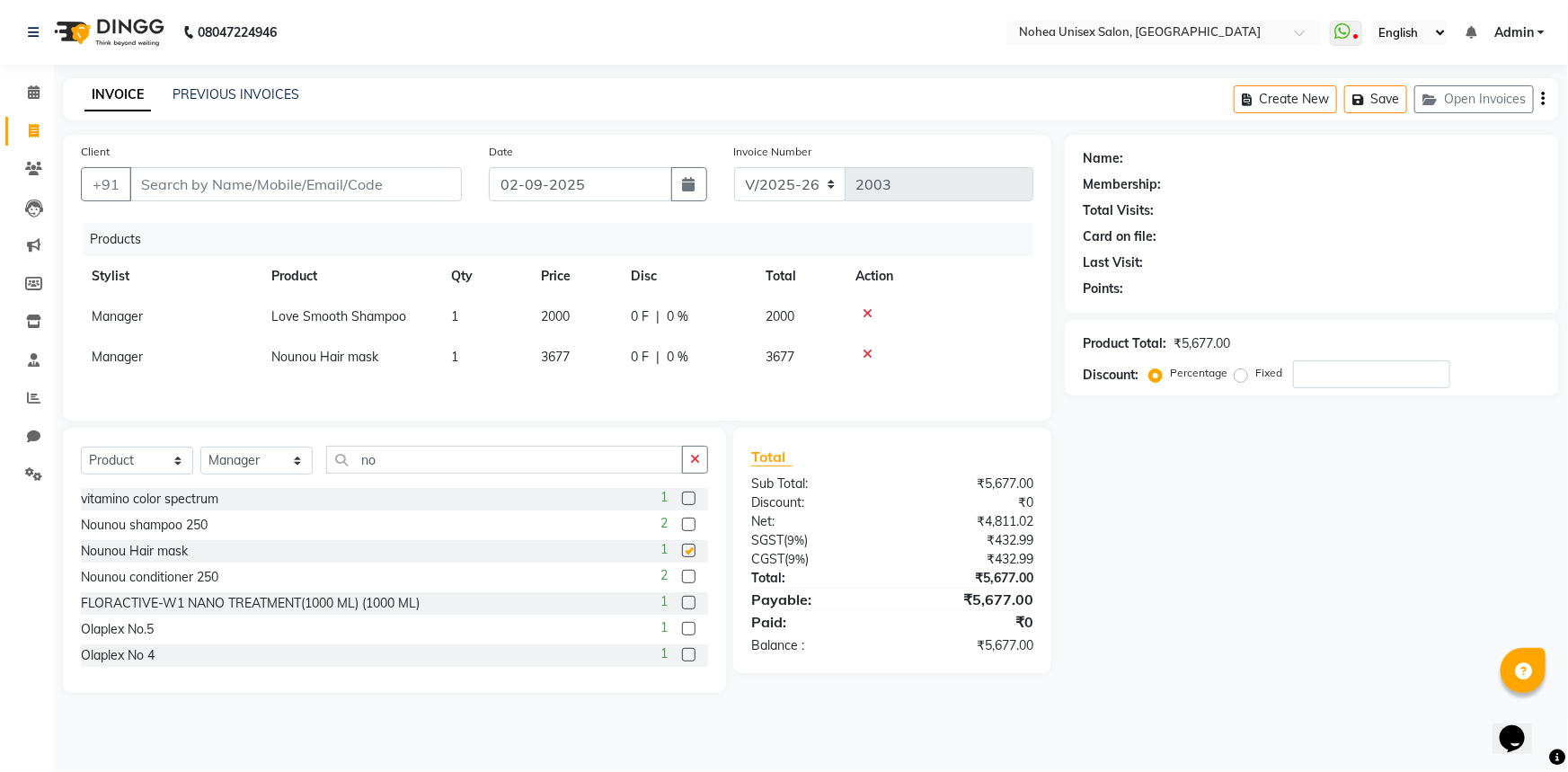
checkbox input "false"
click at [593, 360] on td "3677" at bounding box center [575, 356] width 90 height 40
select select "74435"
click at [598, 364] on input "3677" at bounding box center [575, 362] width 68 height 28
type input "3"
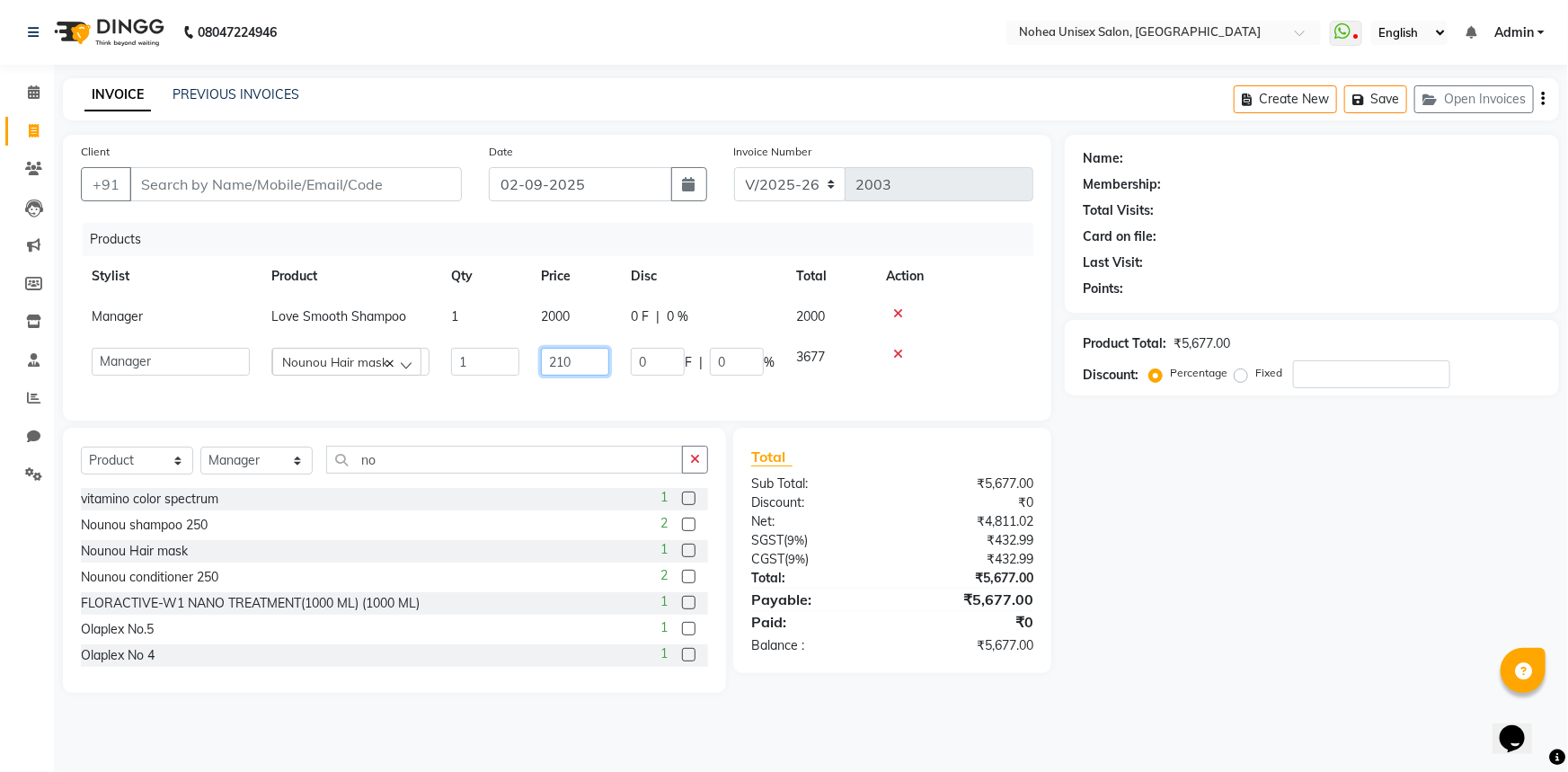
type input "2100"
click at [866, 503] on div "Discount:" at bounding box center [814, 503] width 154 height 19
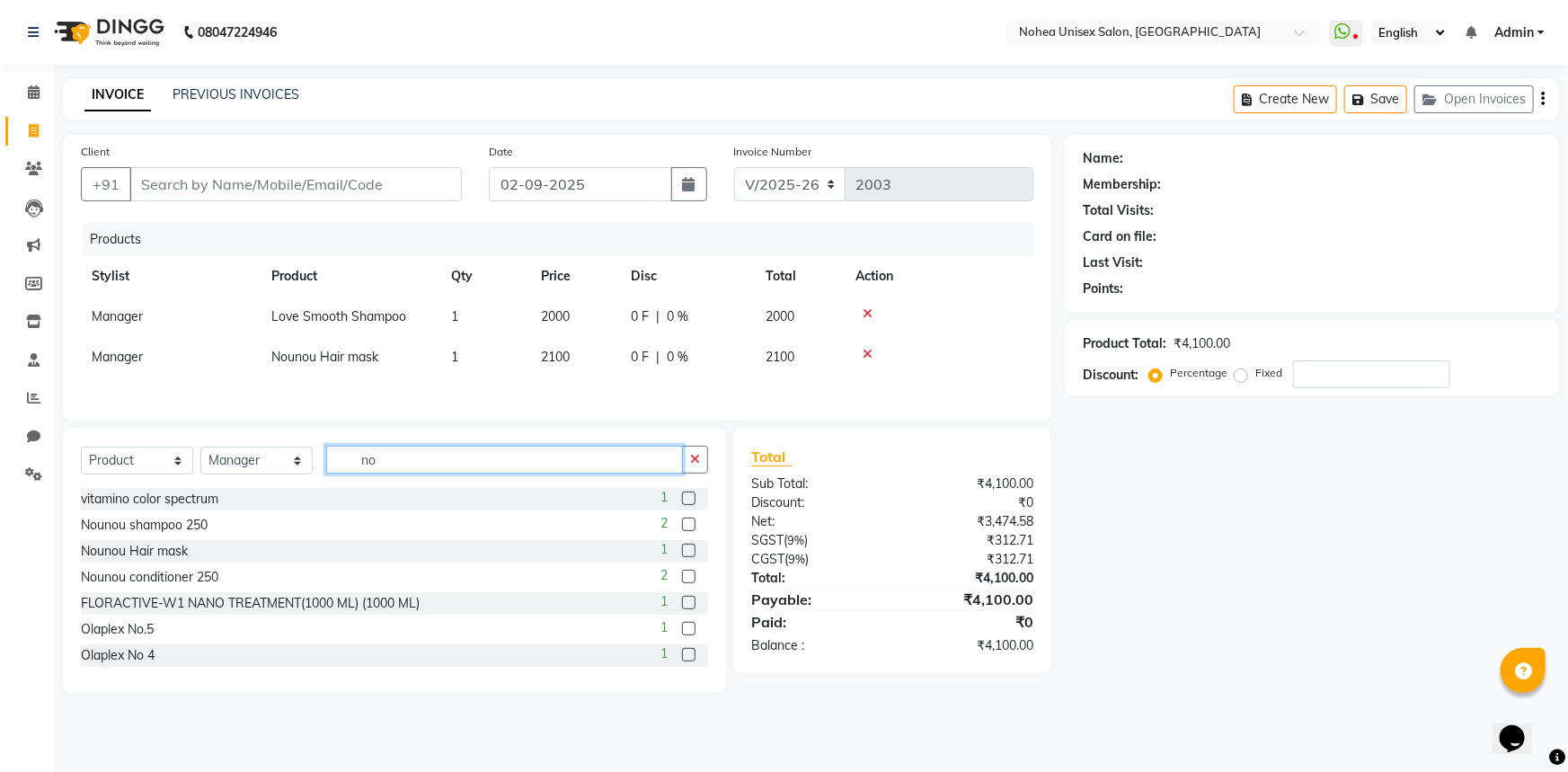
click at [406, 462] on input "no" at bounding box center [505, 460] width 357 height 28
type input "n"
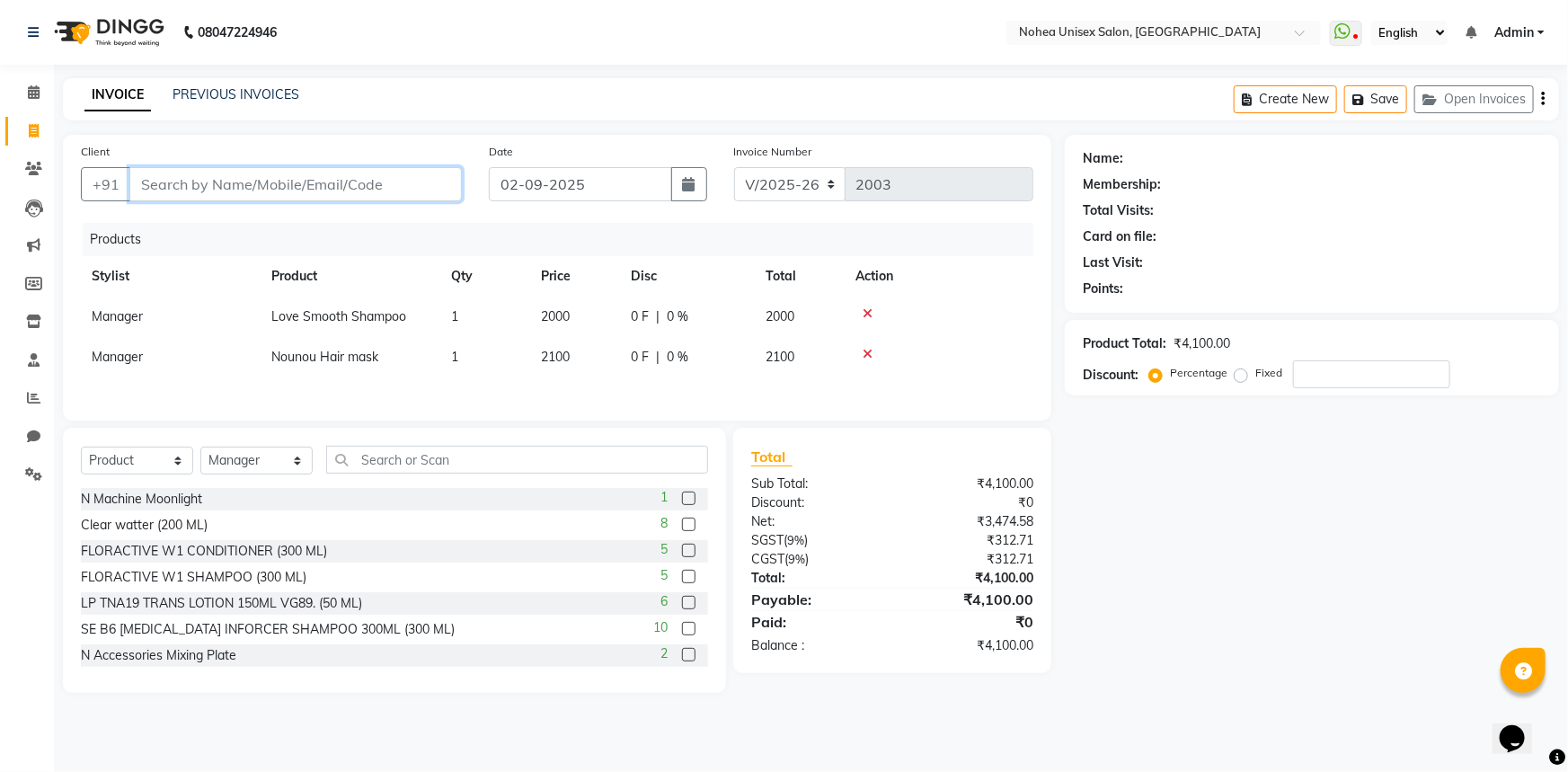
click at [325, 190] on input "Client" at bounding box center [295, 184] width 333 height 35
click at [271, 187] on input "Client" at bounding box center [295, 184] width 333 height 35
type input "s"
type input "0"
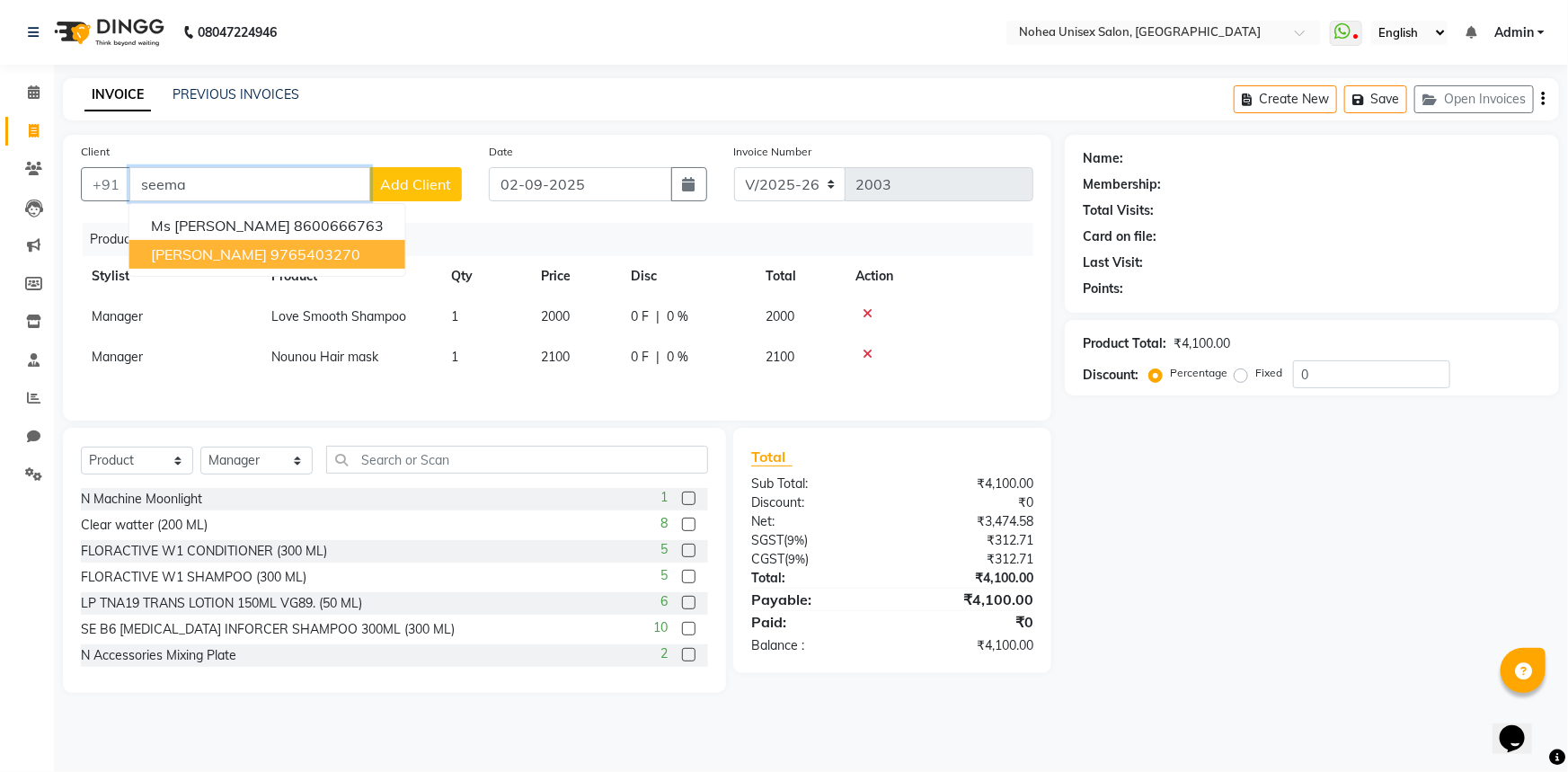
click at [286, 261] on ngb-highlight "9765403270" at bounding box center [315, 253] width 90 height 18
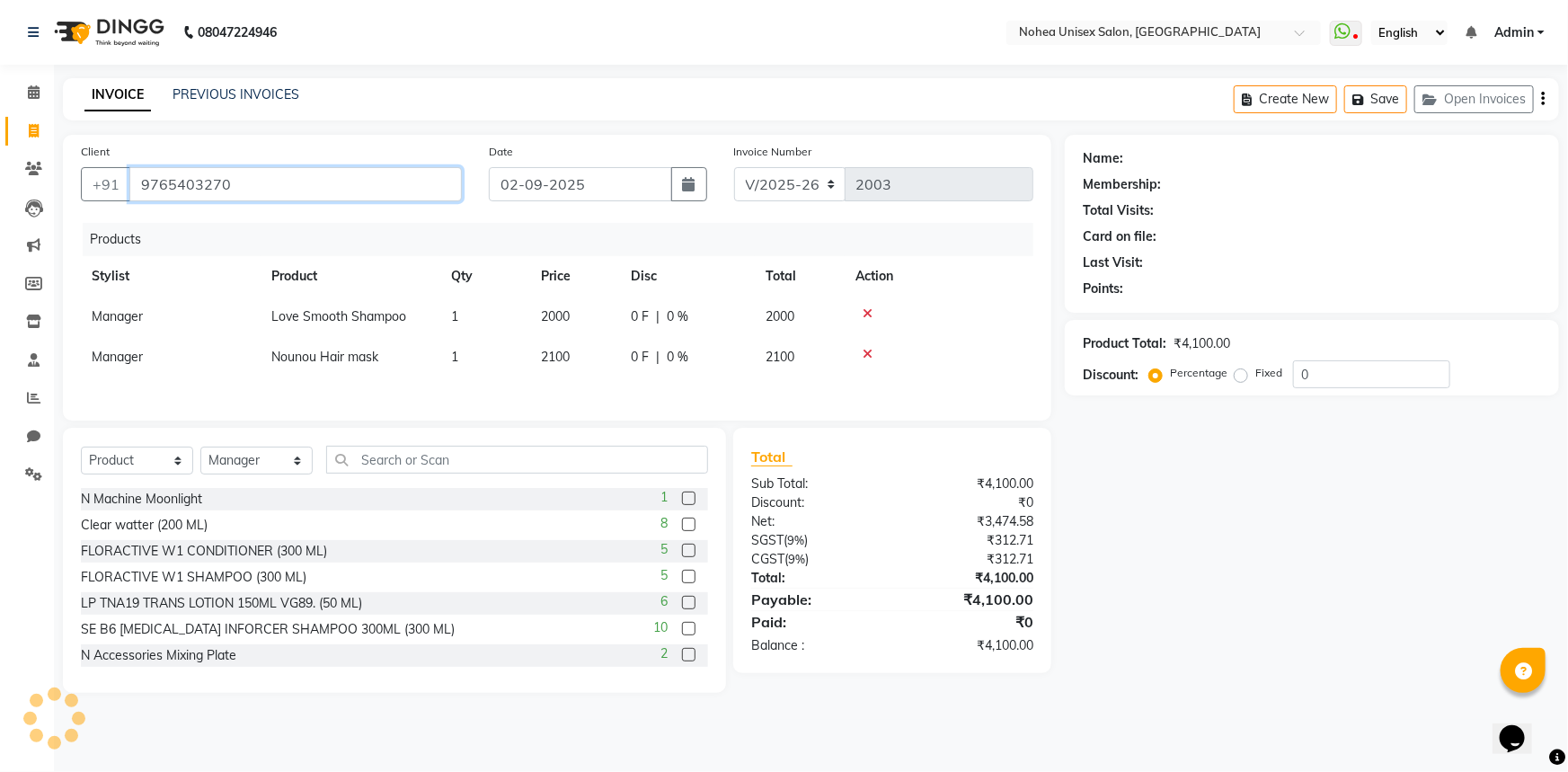
type input "9765403270"
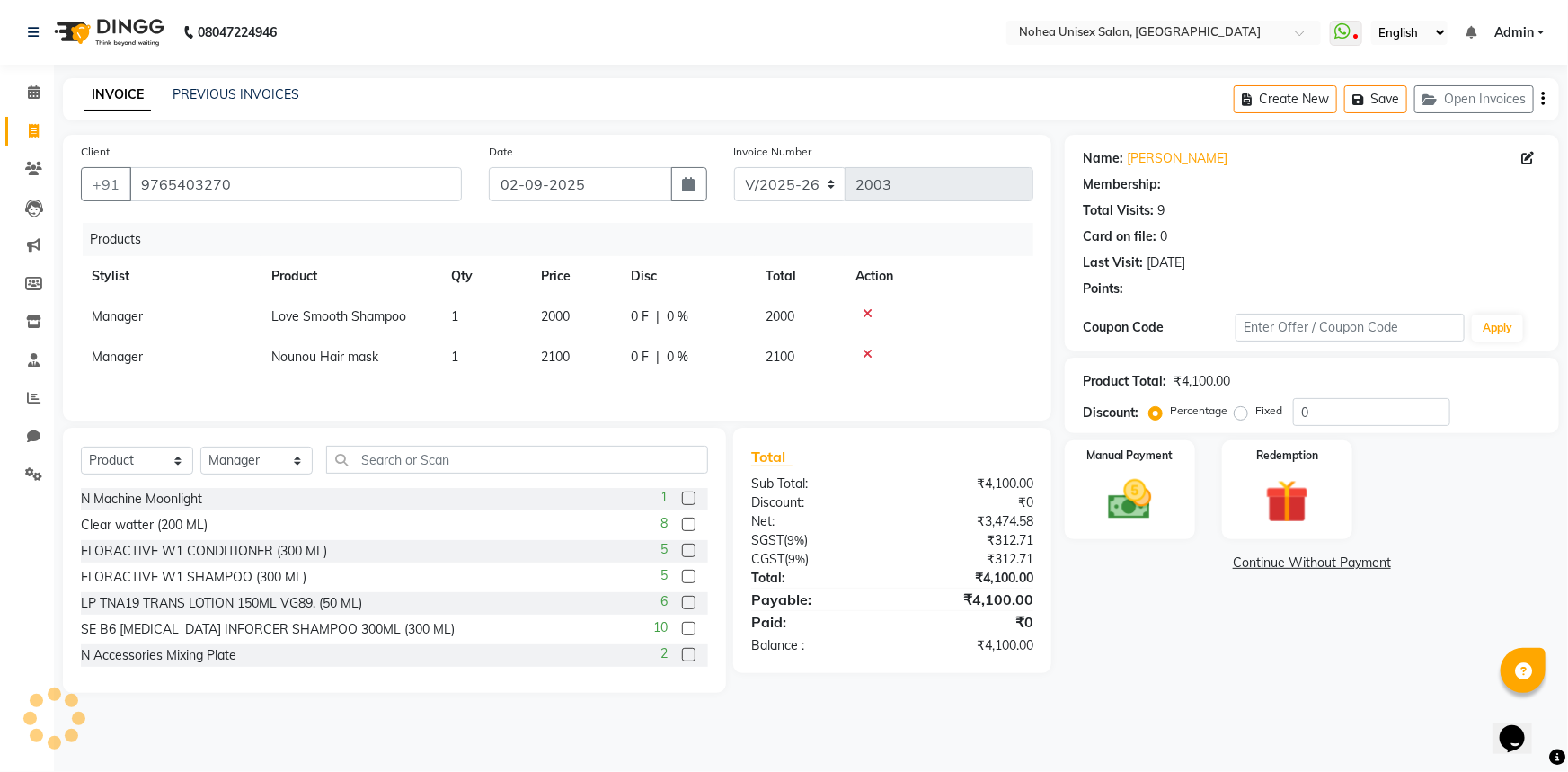
select select "1: Object"
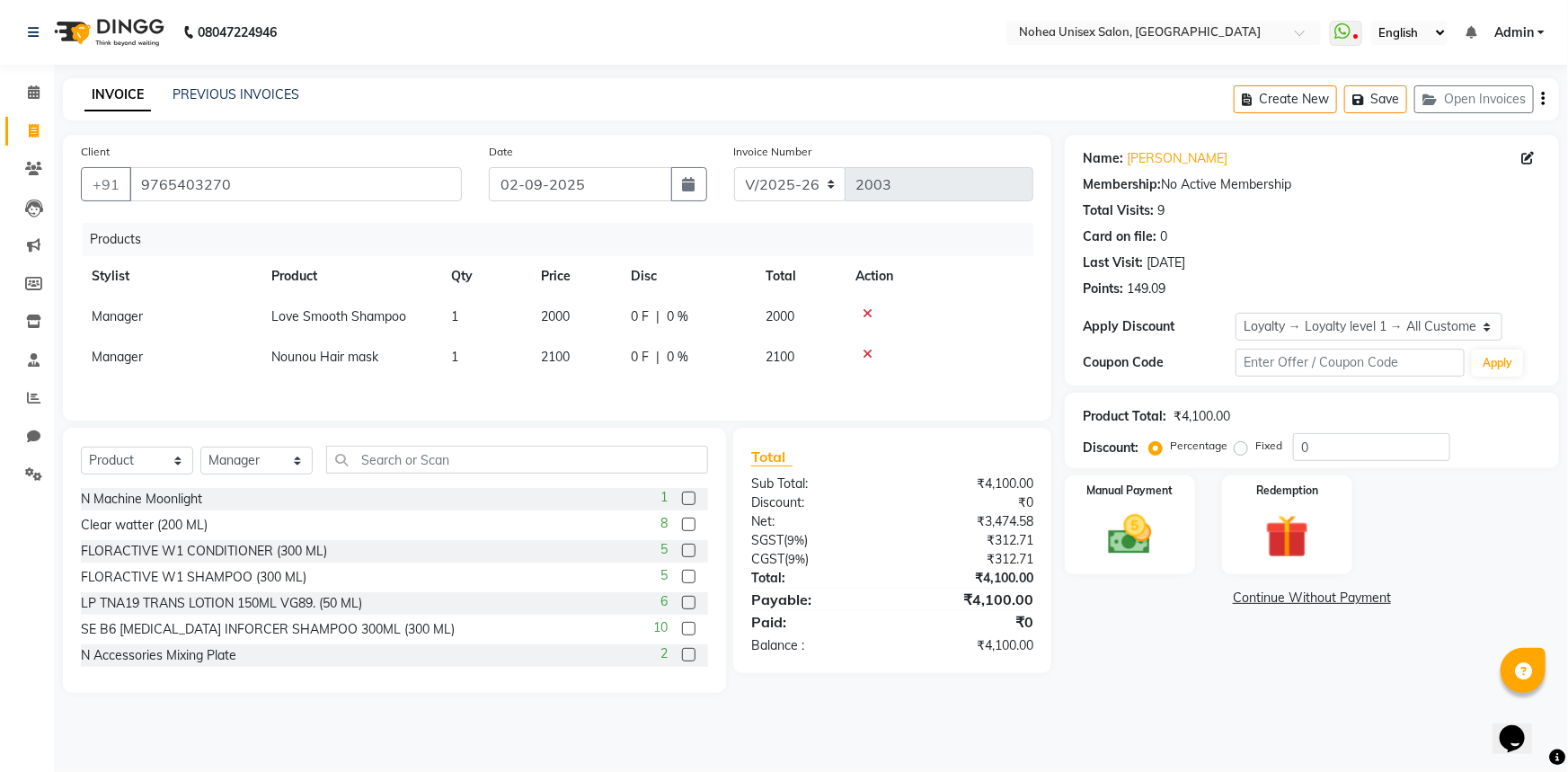
click at [390, 361] on td "Nounou Hair mask" at bounding box center [351, 356] width 180 height 40
select select "74435"
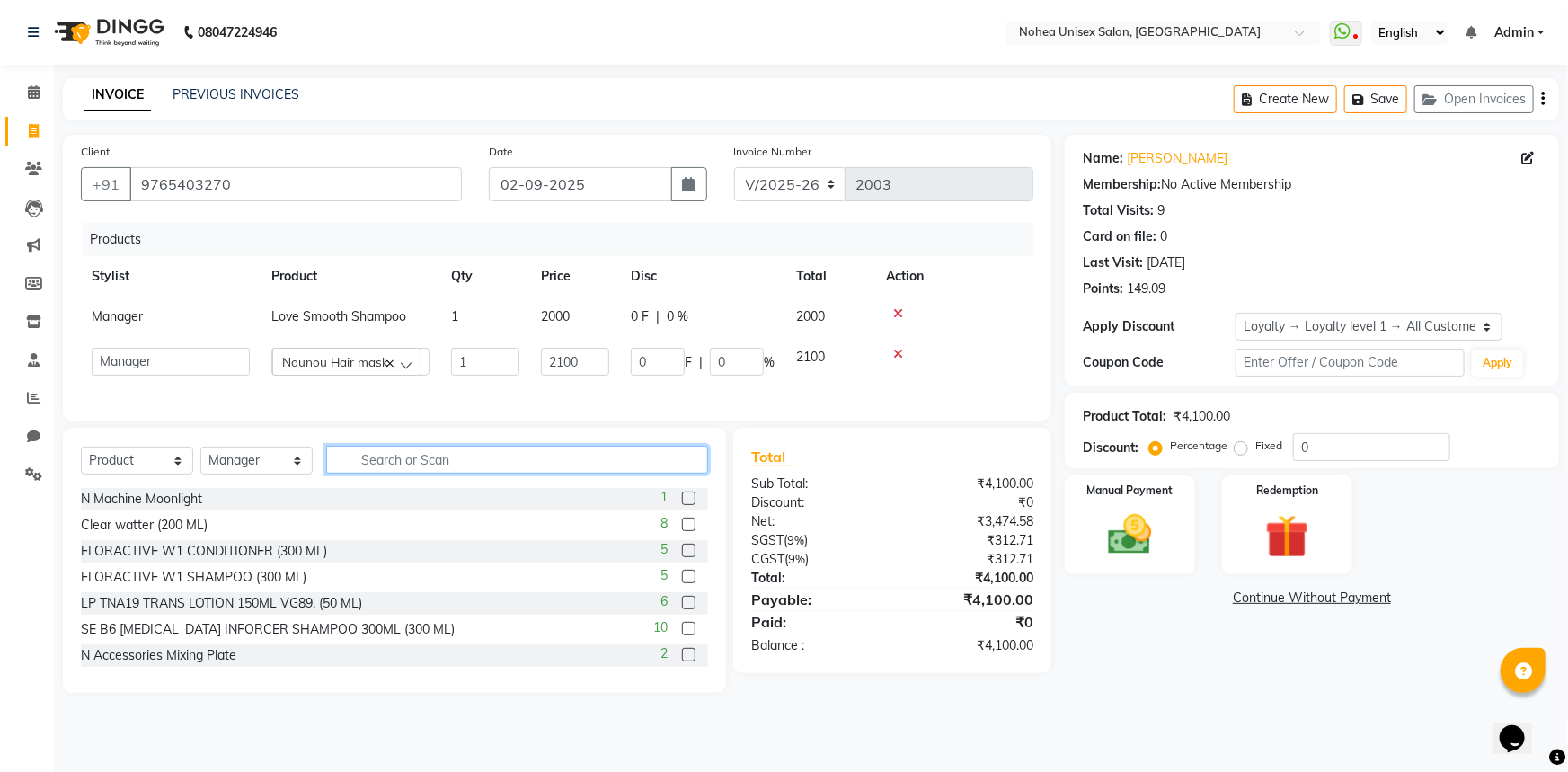
click at [527, 472] on input "text" at bounding box center [517, 460] width 382 height 28
click at [910, 493] on div "₹4,100.00" at bounding box center [970, 484] width 154 height 19
click at [1132, 555] on img at bounding box center [1130, 535] width 74 height 52
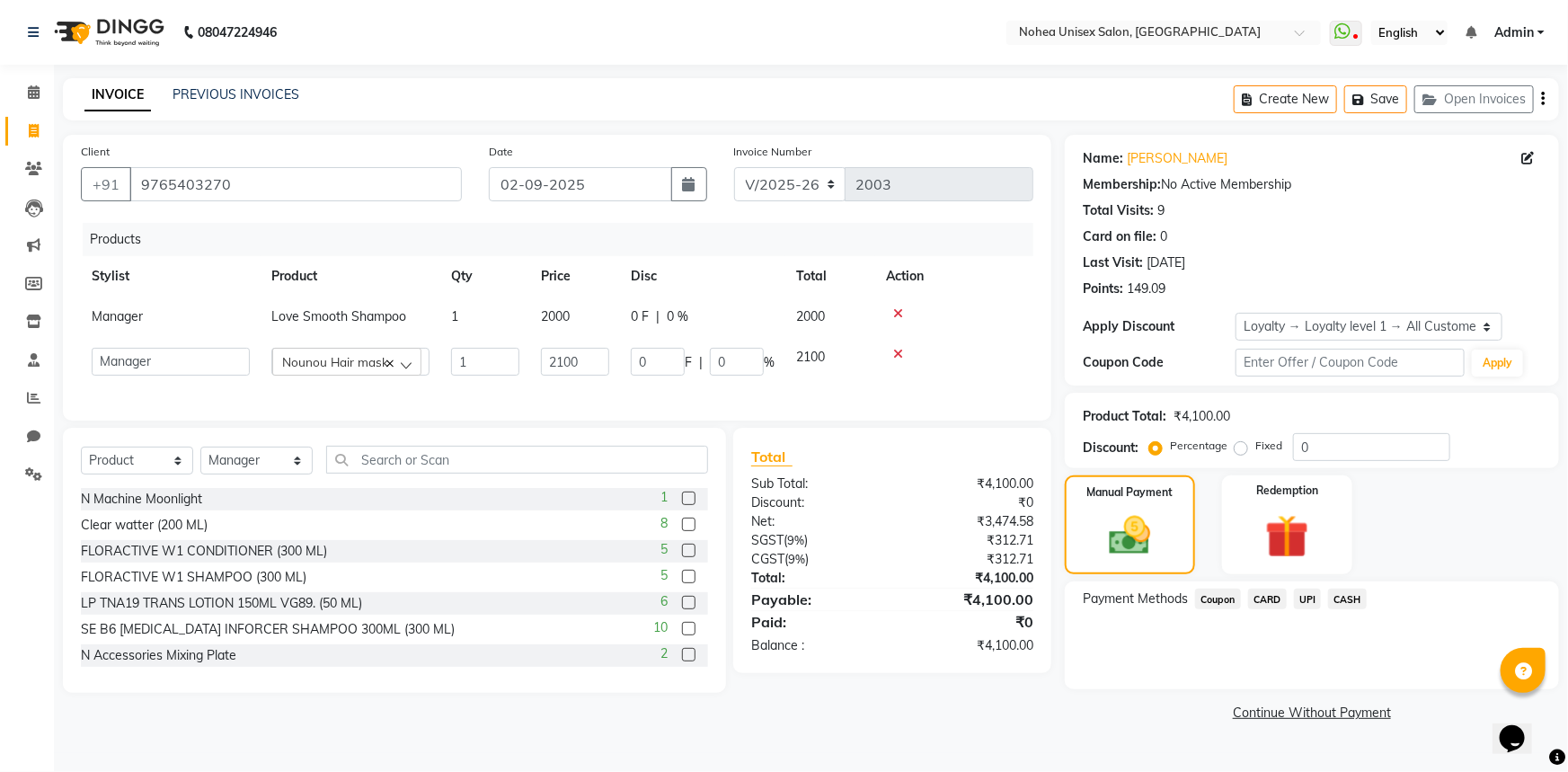
drag, startPoint x: 1273, startPoint y: 600, endPoint x: 1261, endPoint y: 602, distance: 12.2
click at [1273, 600] on span "CARD" at bounding box center [1267, 599] width 38 height 21
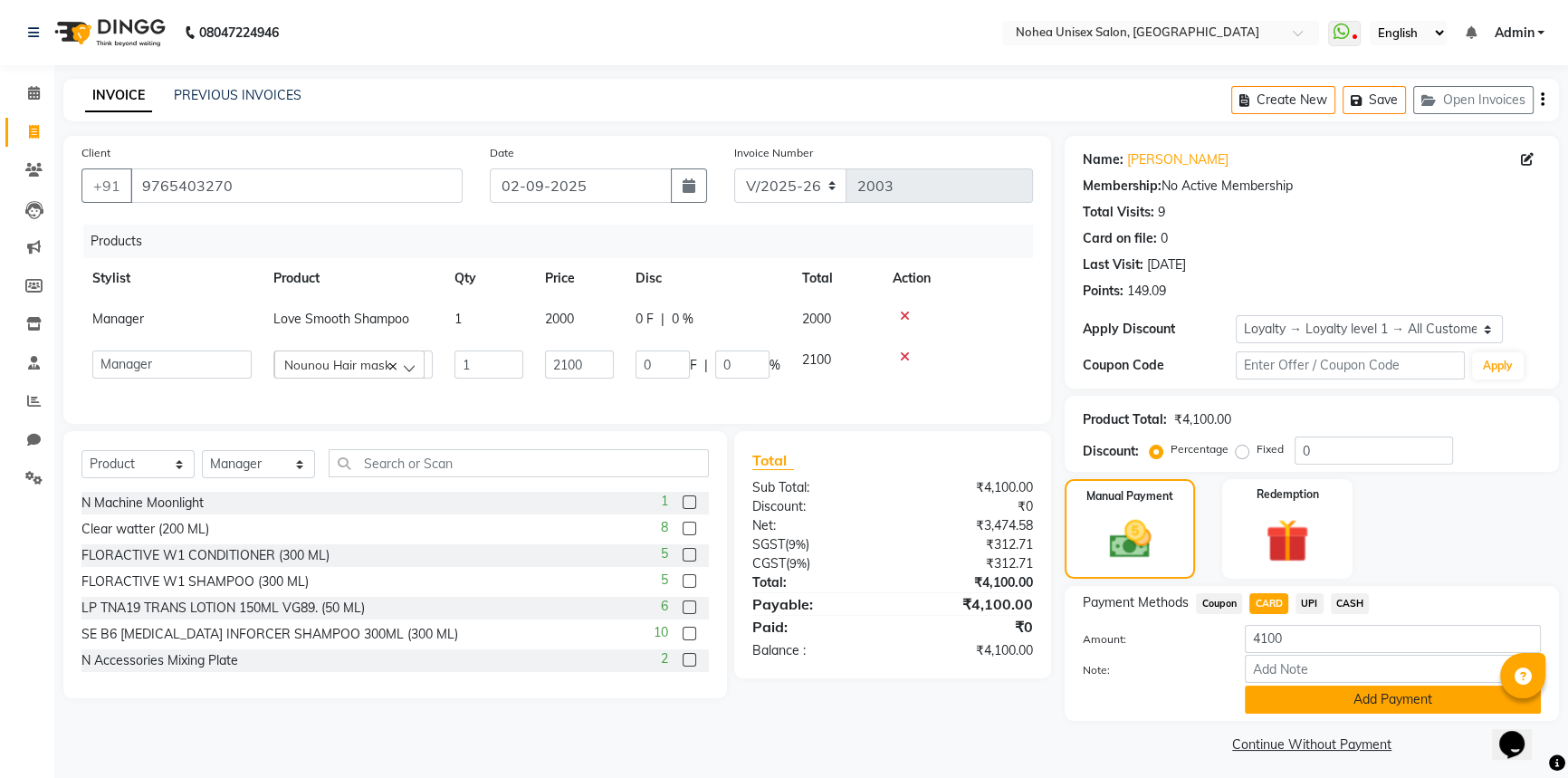
click at [1287, 694] on button "Add Payment" at bounding box center [1393, 700] width 296 height 28
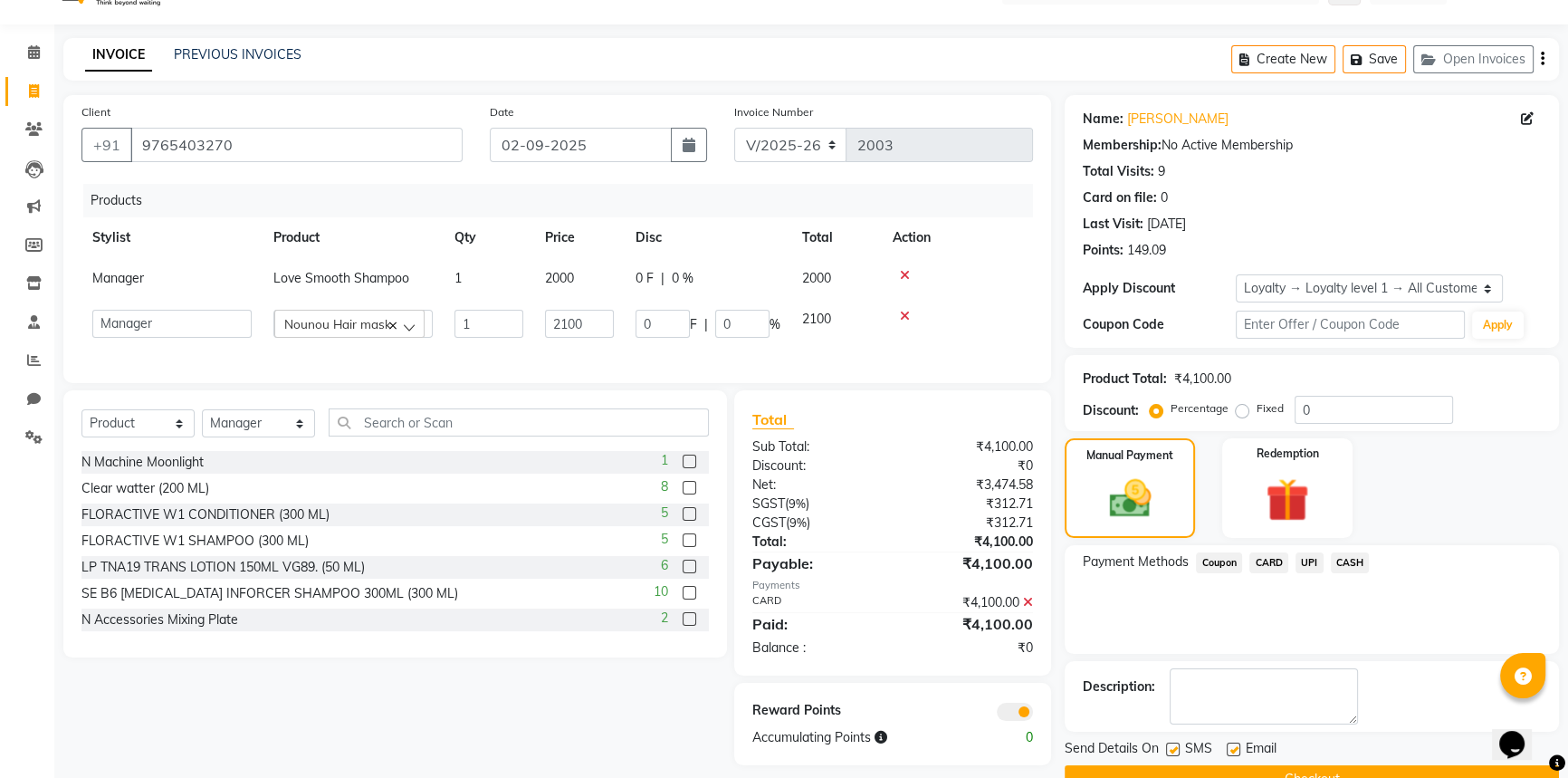
scroll to position [82, 0]
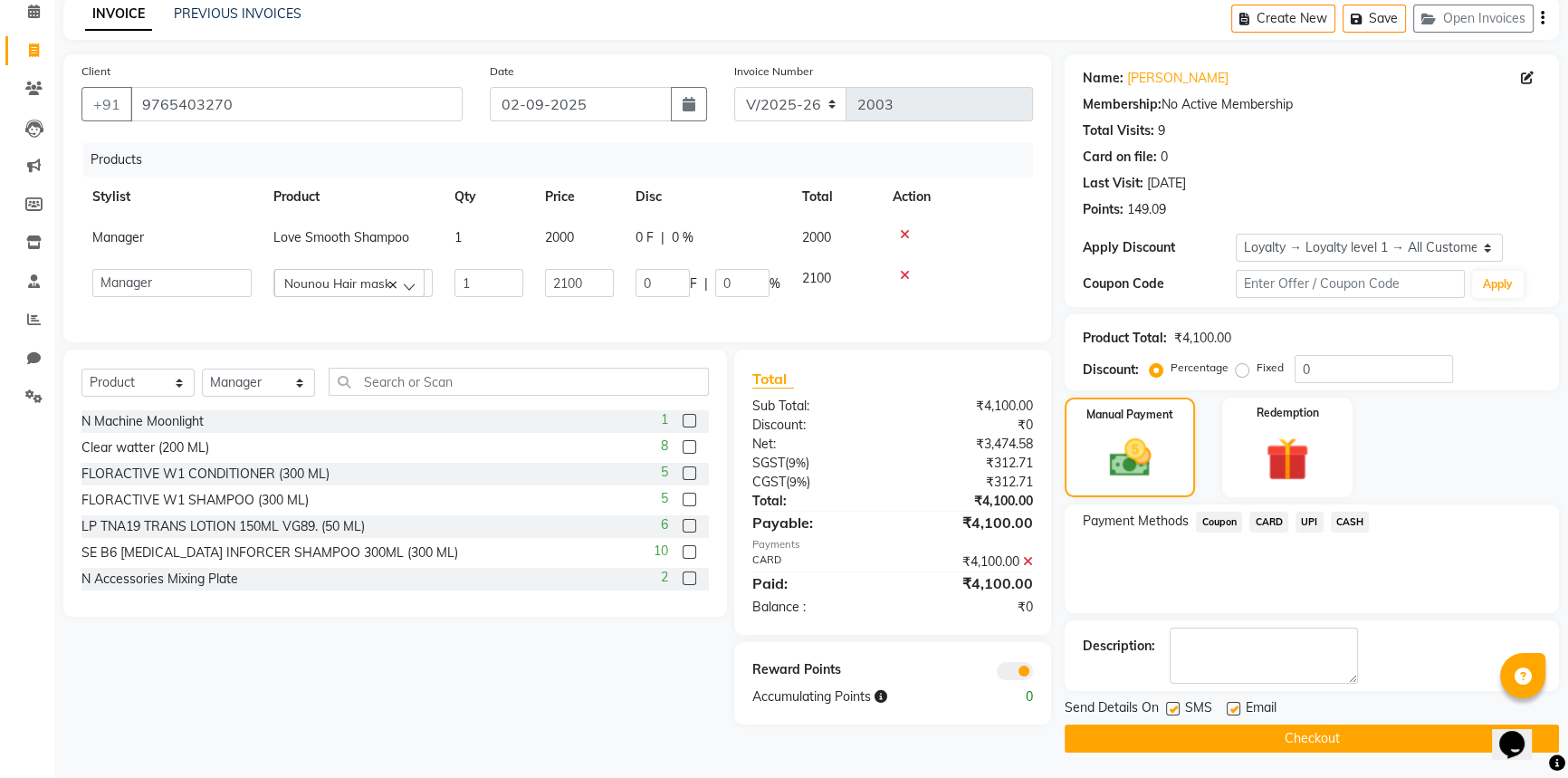
click at [1237, 705] on label at bounding box center [1234, 708] width 13 height 13
click at [1237, 705] on input "checkbox" at bounding box center [1233, 709] width 11 height 11
checkbox input "false"
click at [1195, 737] on button "Checkout" at bounding box center [1311, 738] width 494 height 28
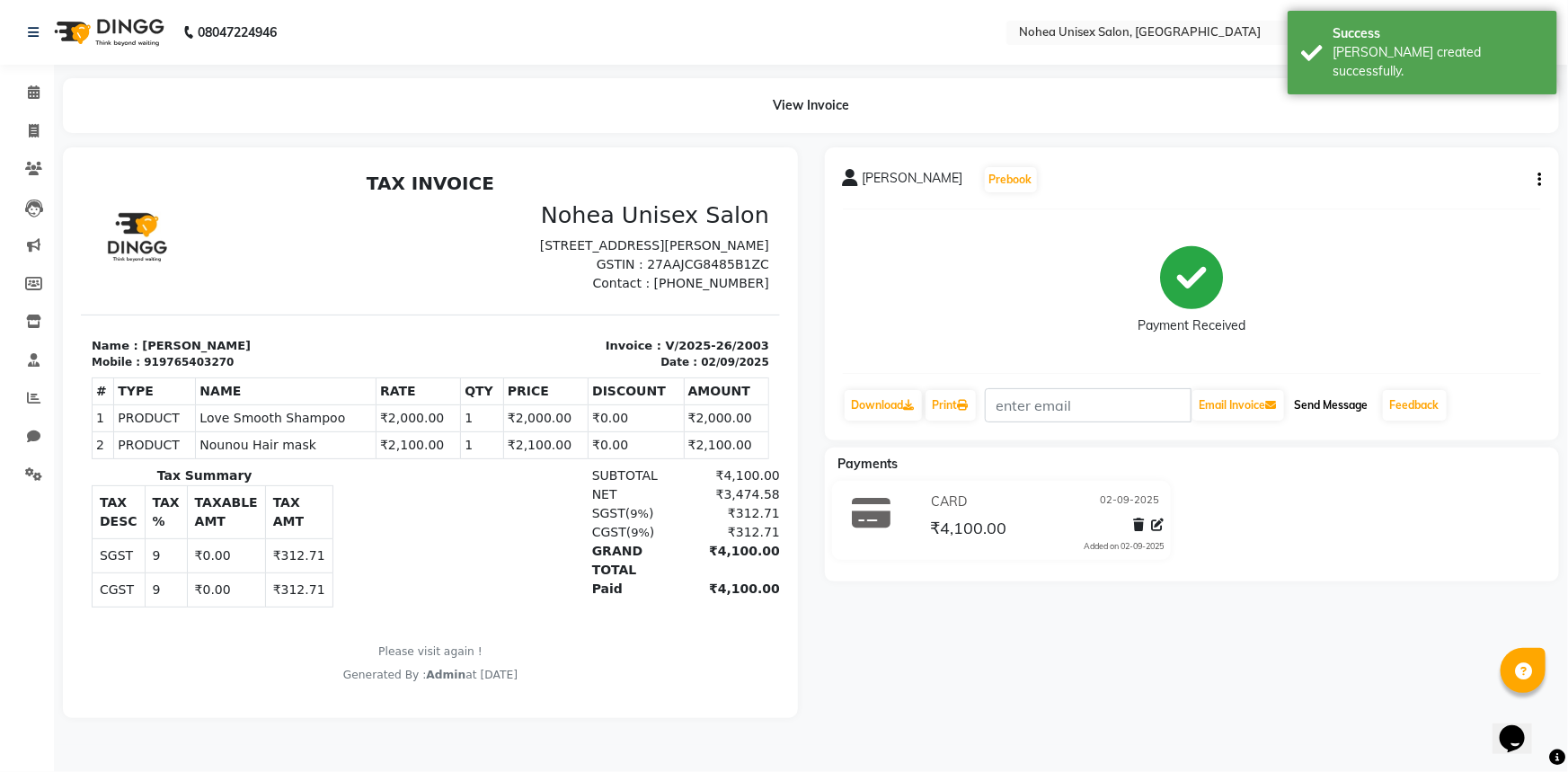
click at [1326, 405] on button "Send Message" at bounding box center [1332, 405] width 88 height 31
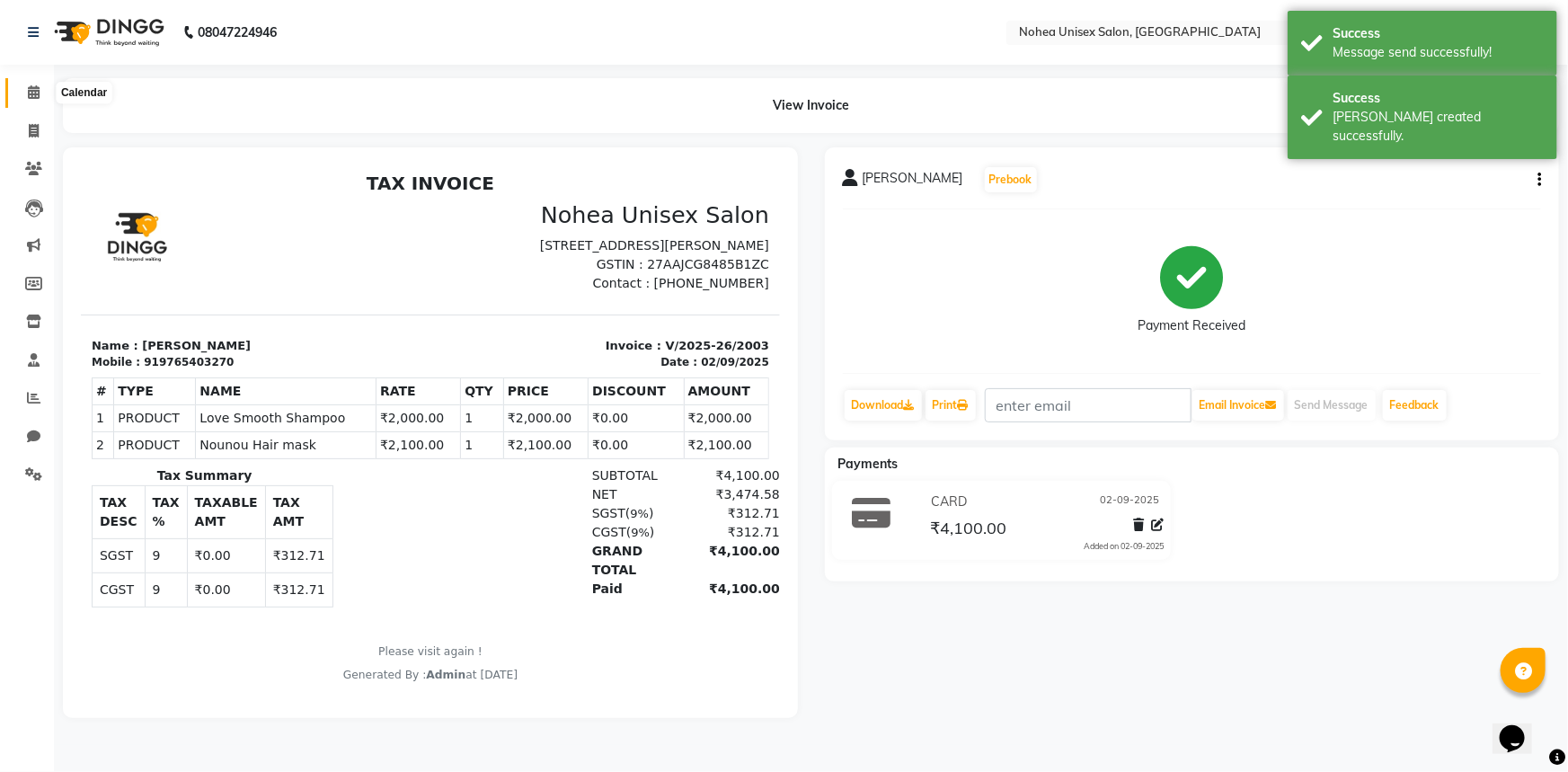
click at [24, 95] on span at bounding box center [34, 93] width 32 height 21
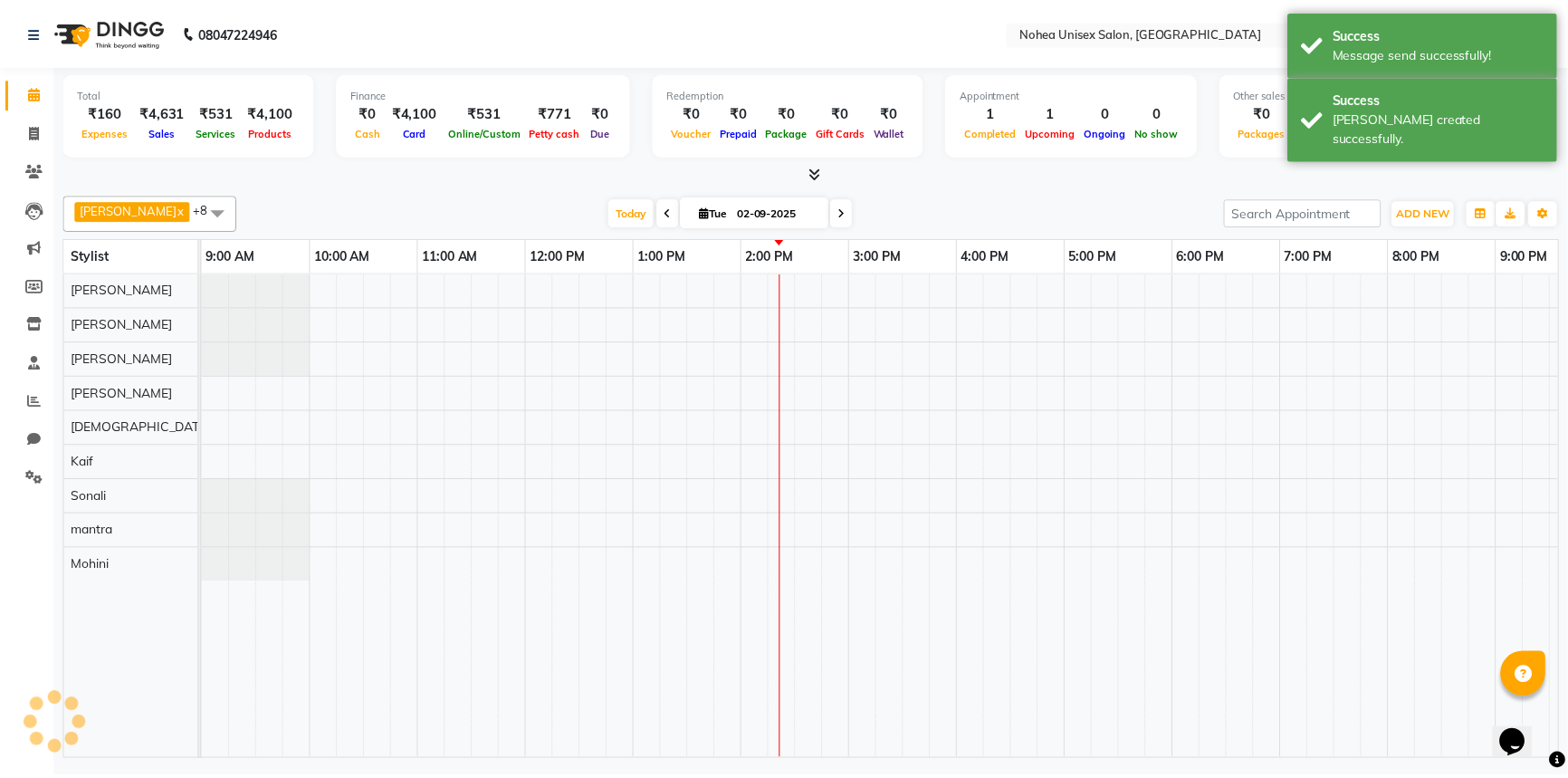
scroll to position [0, 262]
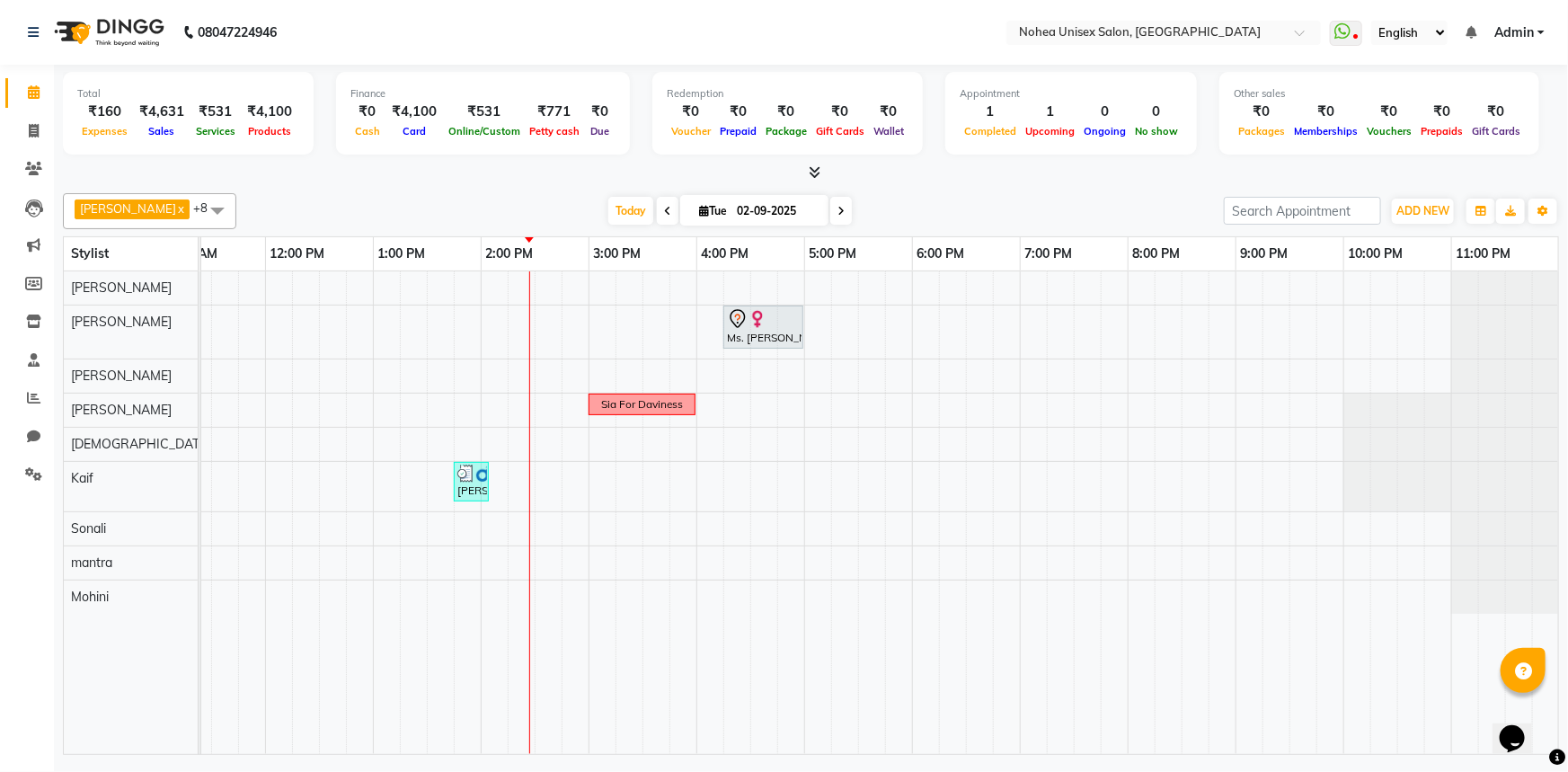
click at [964, 190] on div "[PERSON_NAME] x [PERSON_NAME] x mantra x [PERSON_NAME] x Kaif x [PERSON_NAME] x…" at bounding box center [811, 470] width 1497 height 568
click at [22, 404] on span at bounding box center [34, 398] width 32 height 21
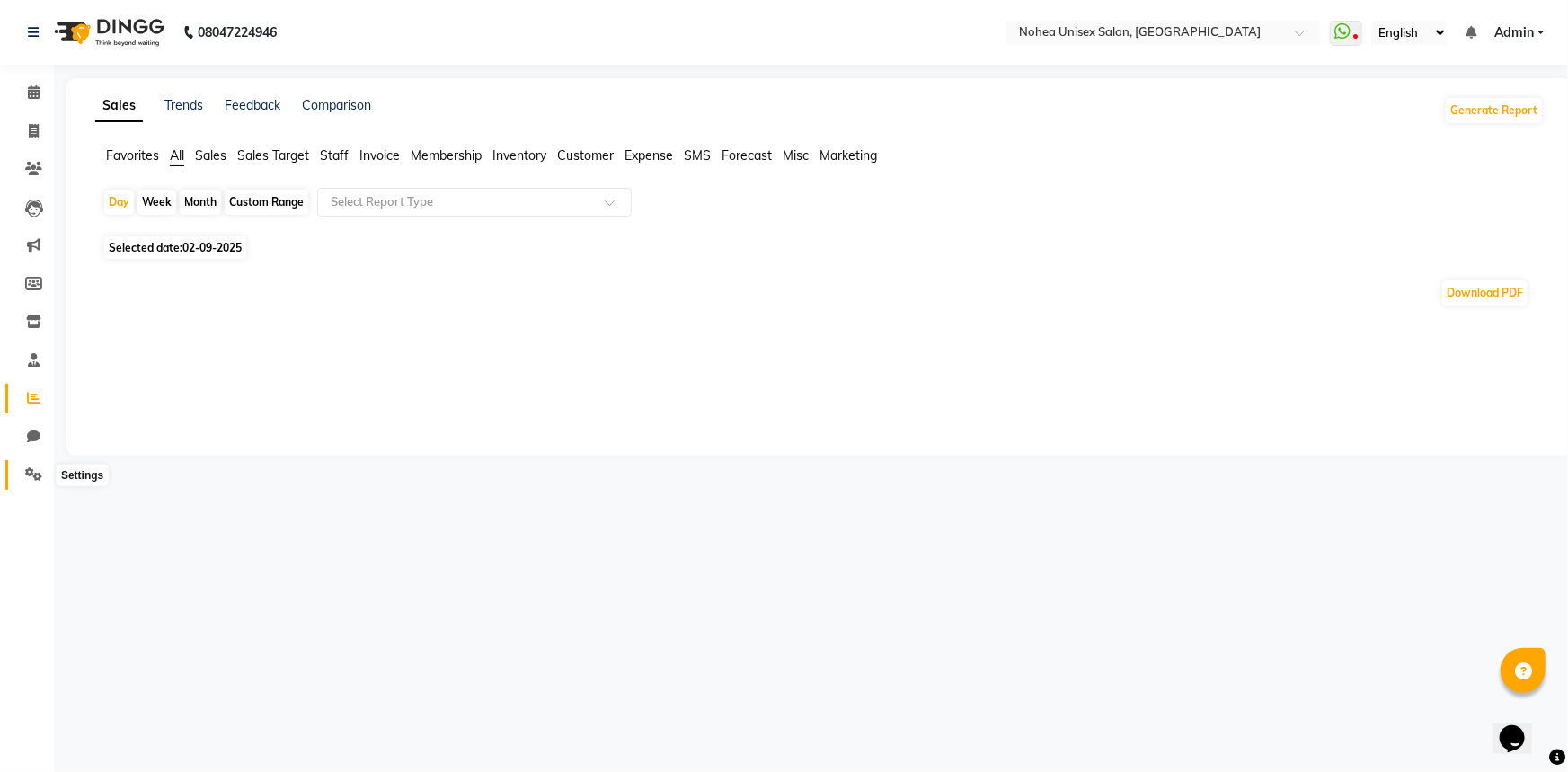
click at [27, 467] on icon at bounding box center [34, 474] width 17 height 13
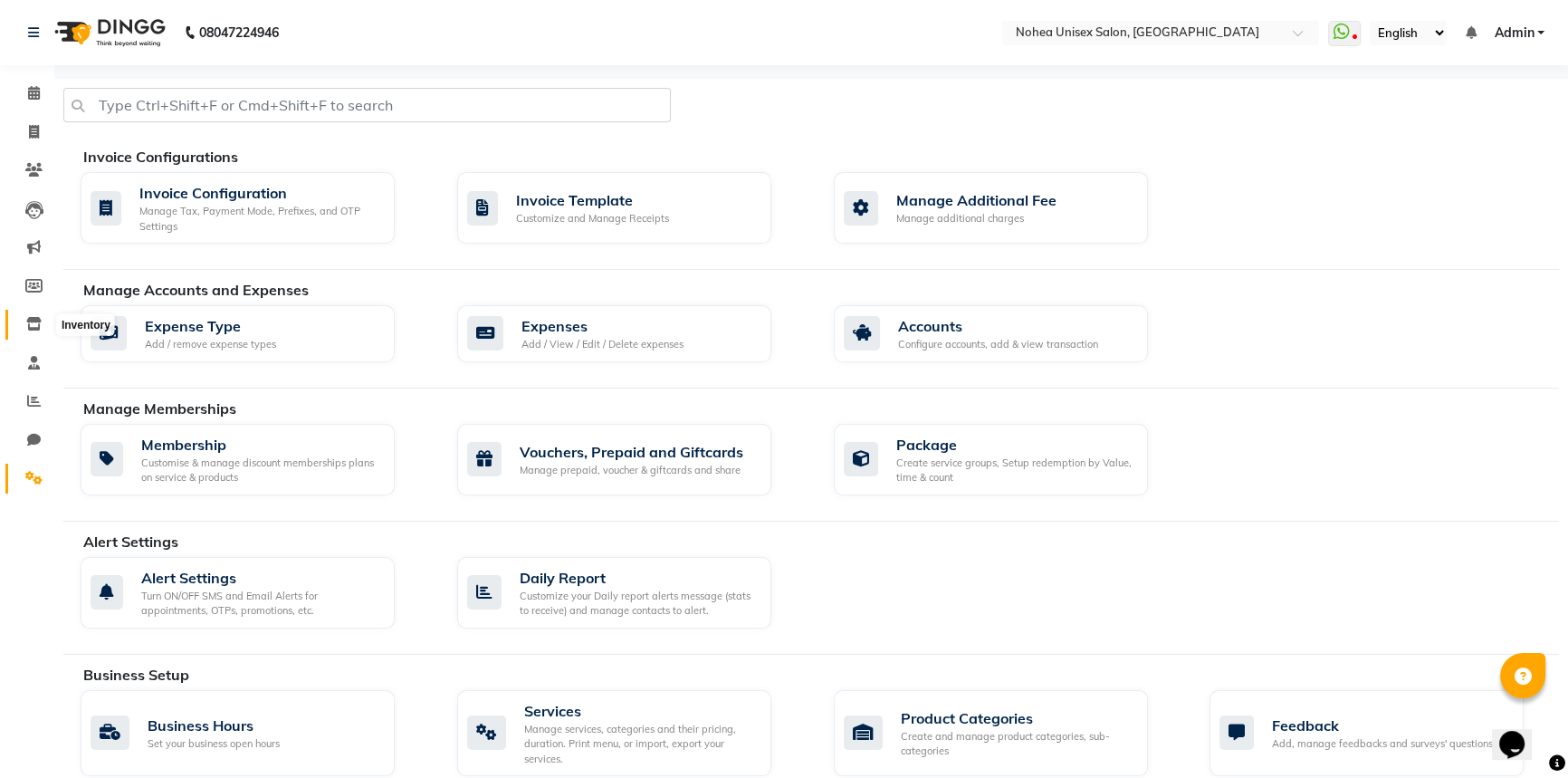
click at [35, 329] on icon at bounding box center [34, 323] width 15 height 13
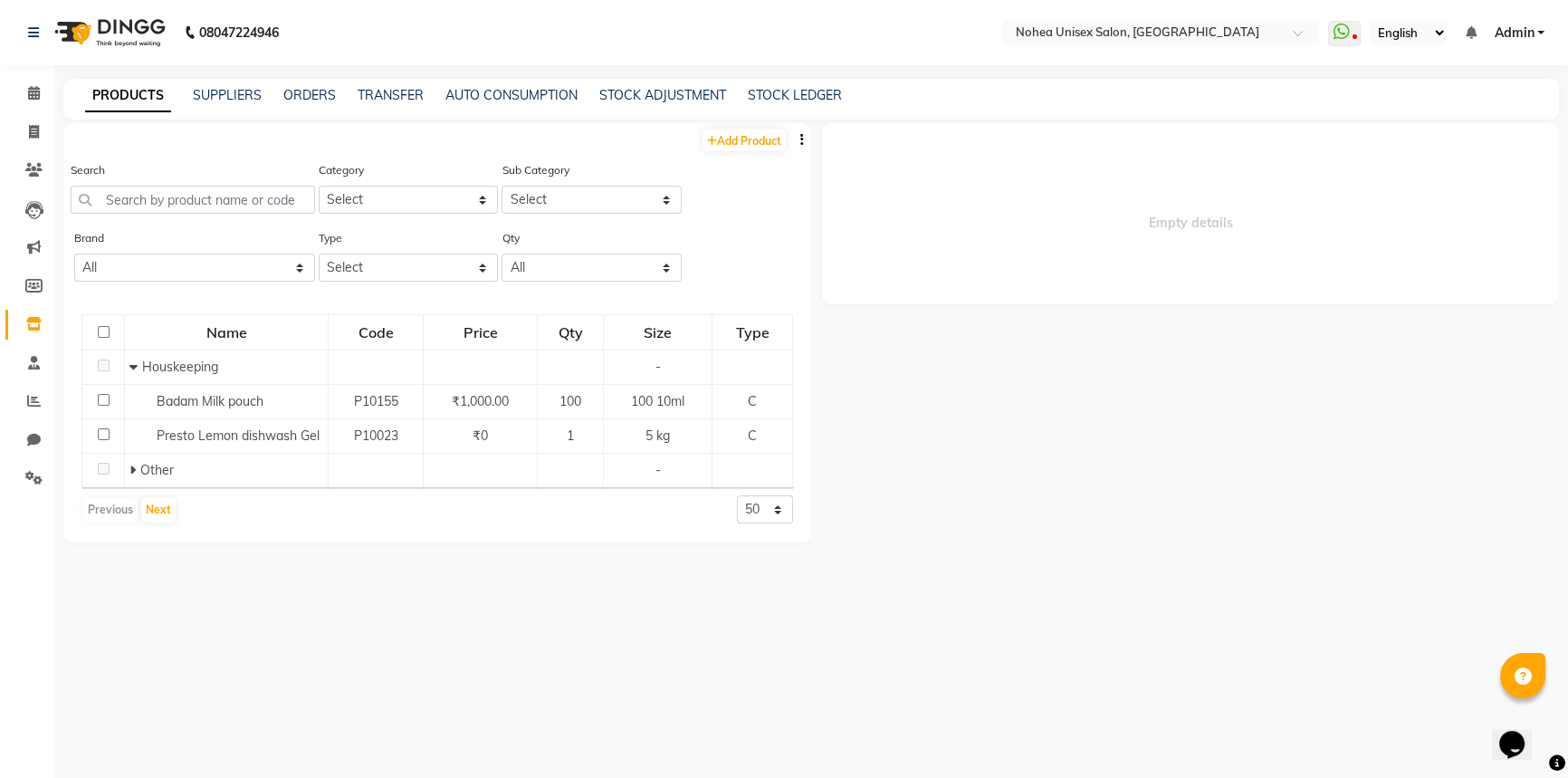
scroll to position [11, 0]
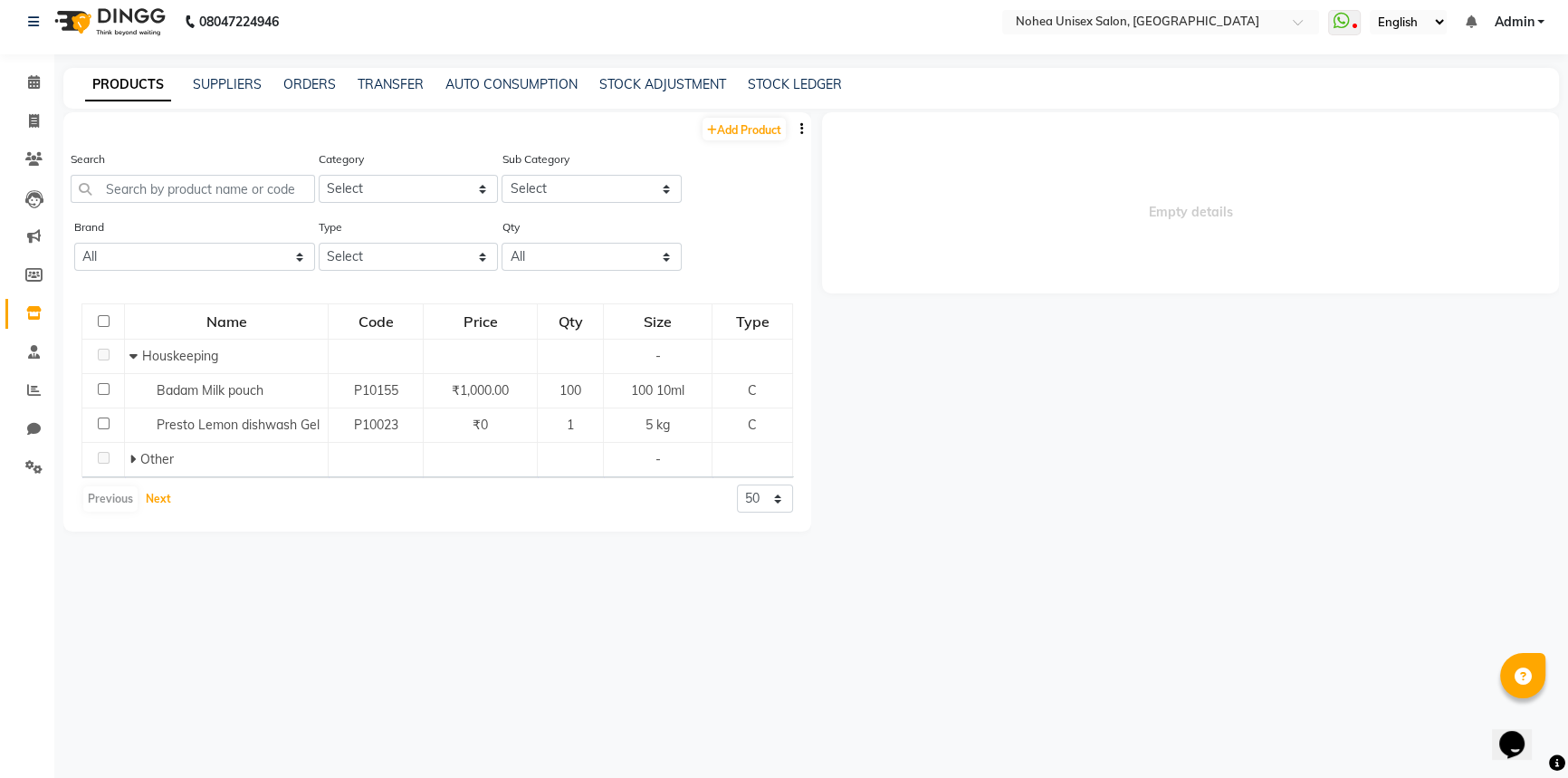
click at [157, 492] on button "Next" at bounding box center [158, 498] width 35 height 25
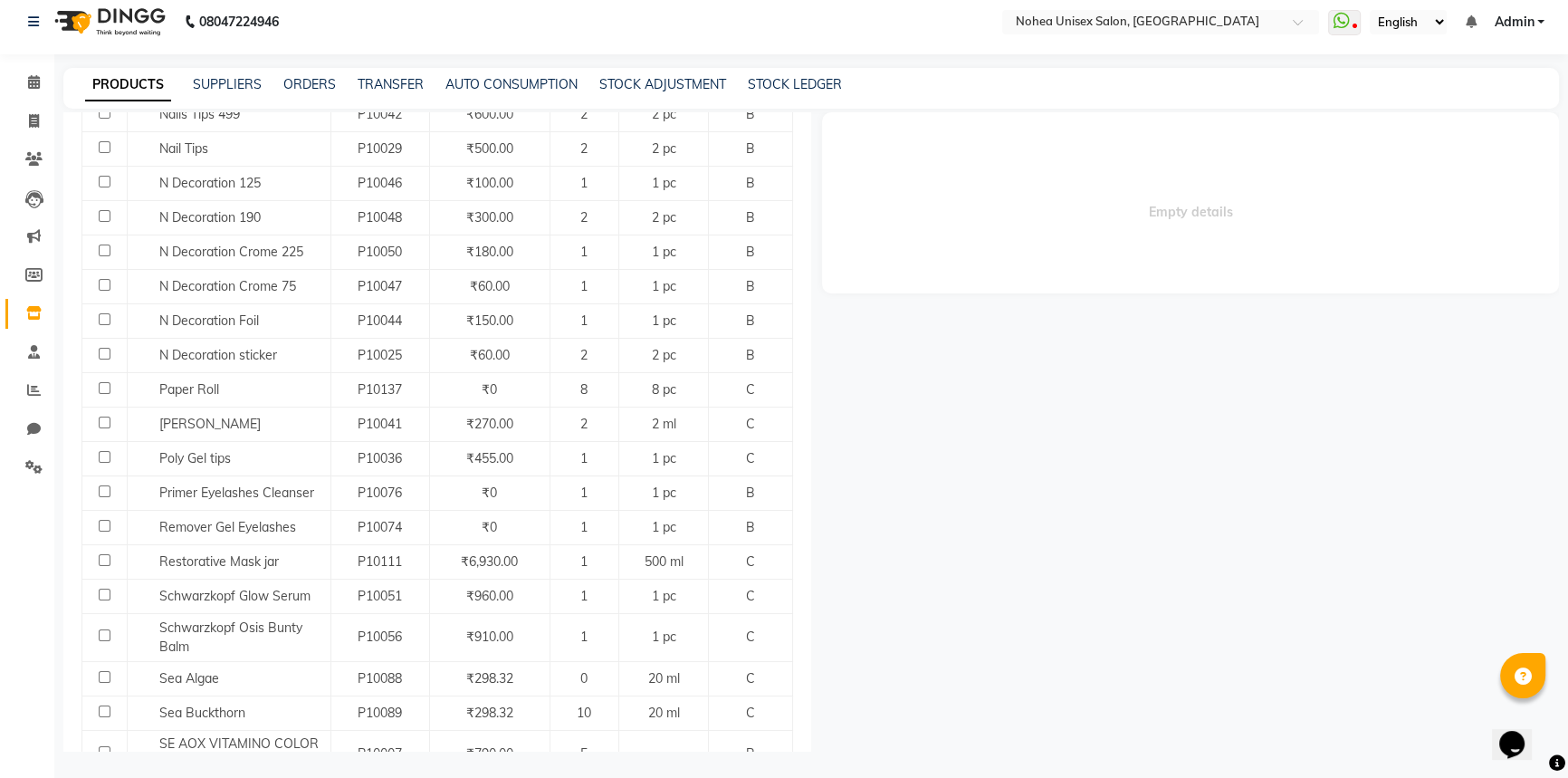
scroll to position [1602, 0]
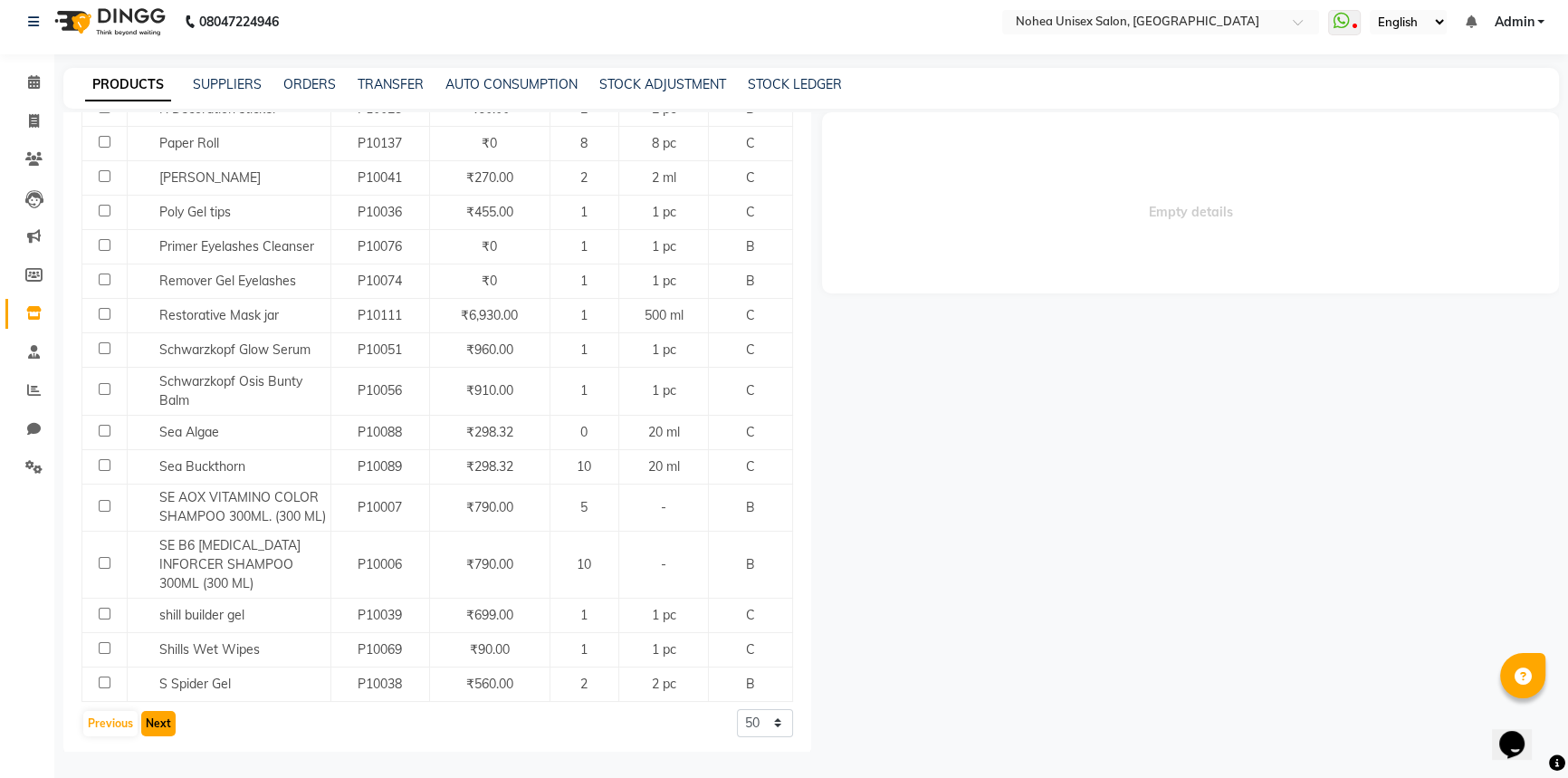
click at [164, 713] on button "Next" at bounding box center [158, 723] width 35 height 25
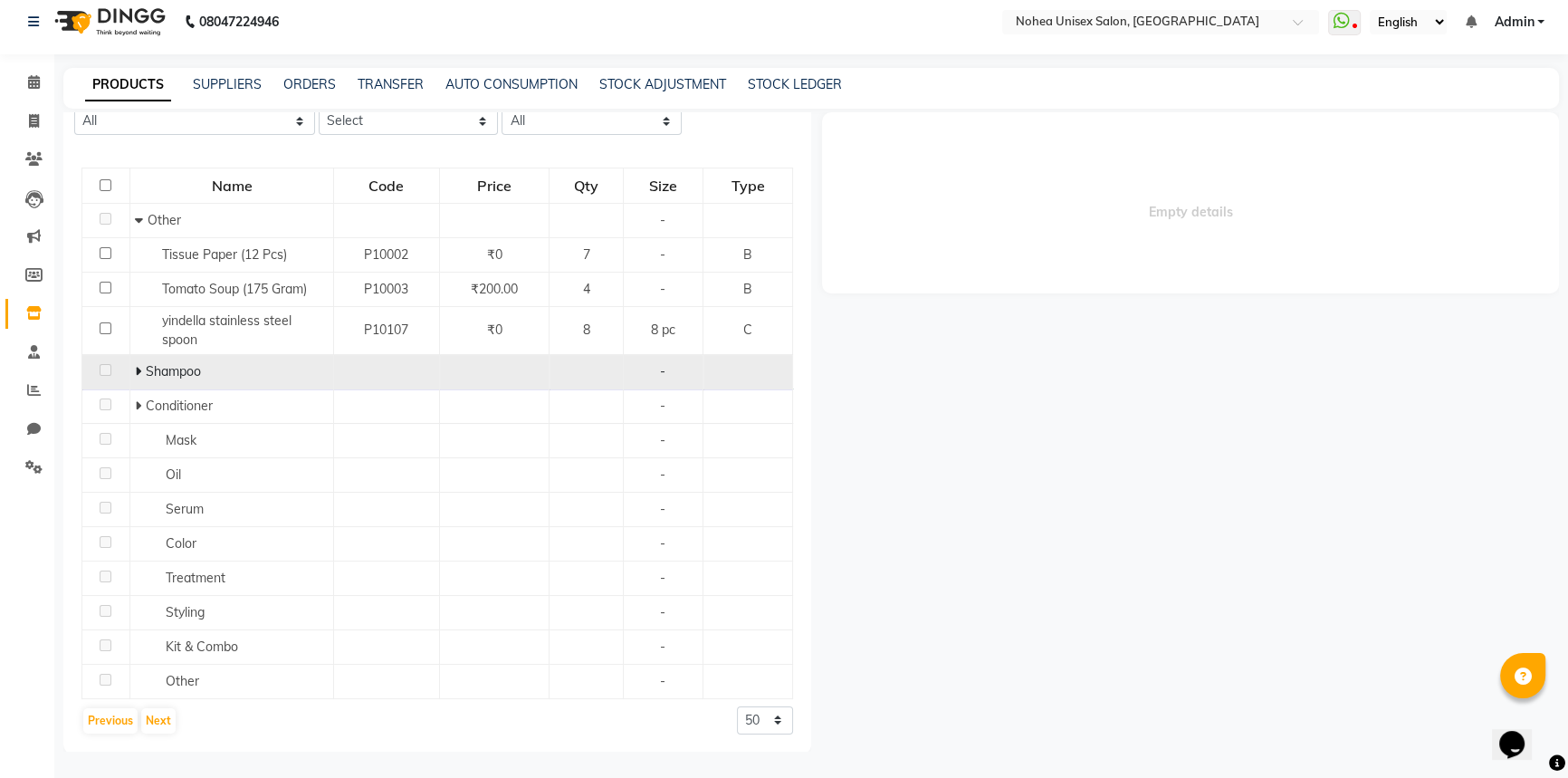
click at [136, 369] on icon at bounding box center [137, 370] width 7 height 12
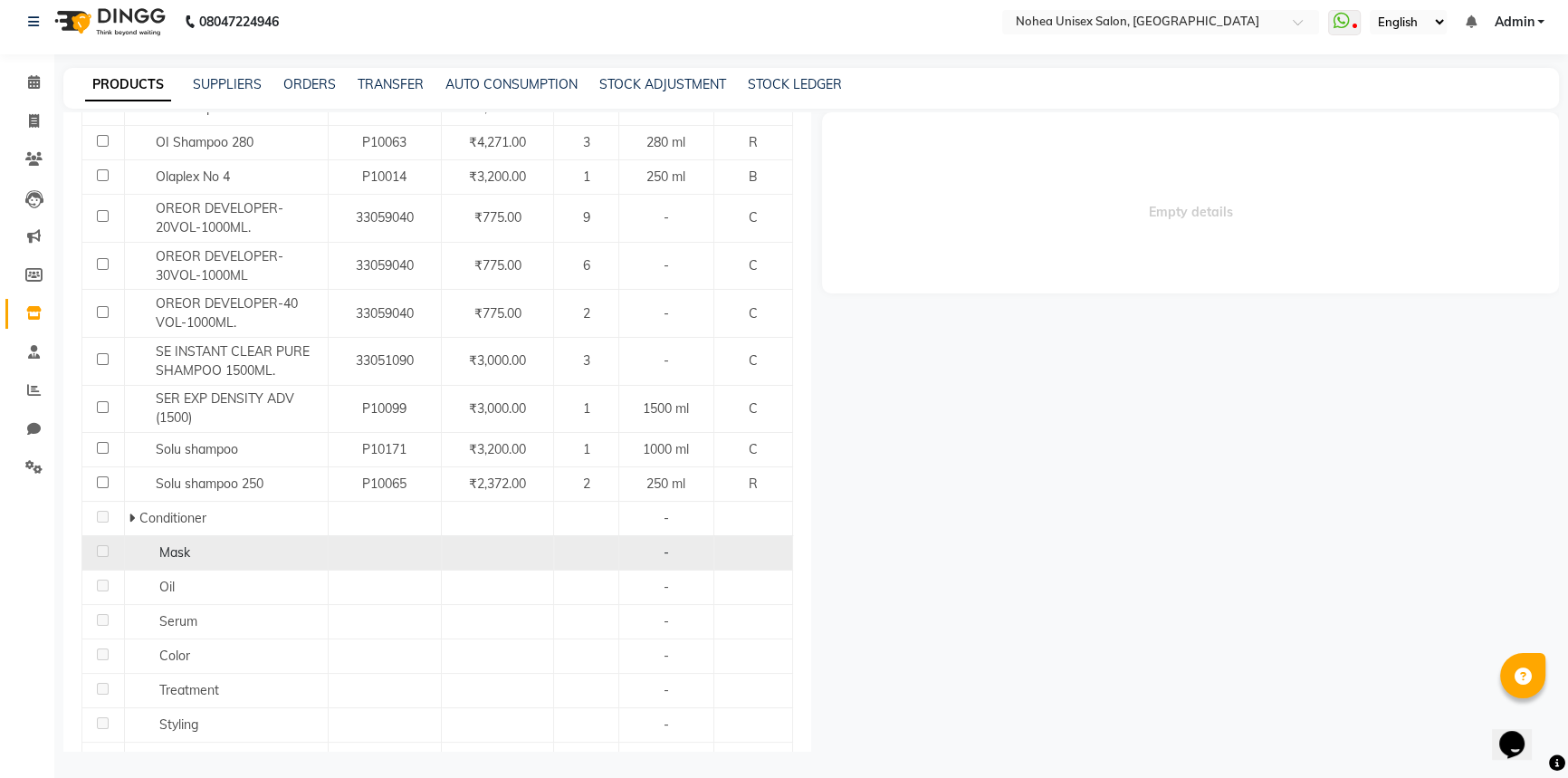
scroll to position [1453, 0]
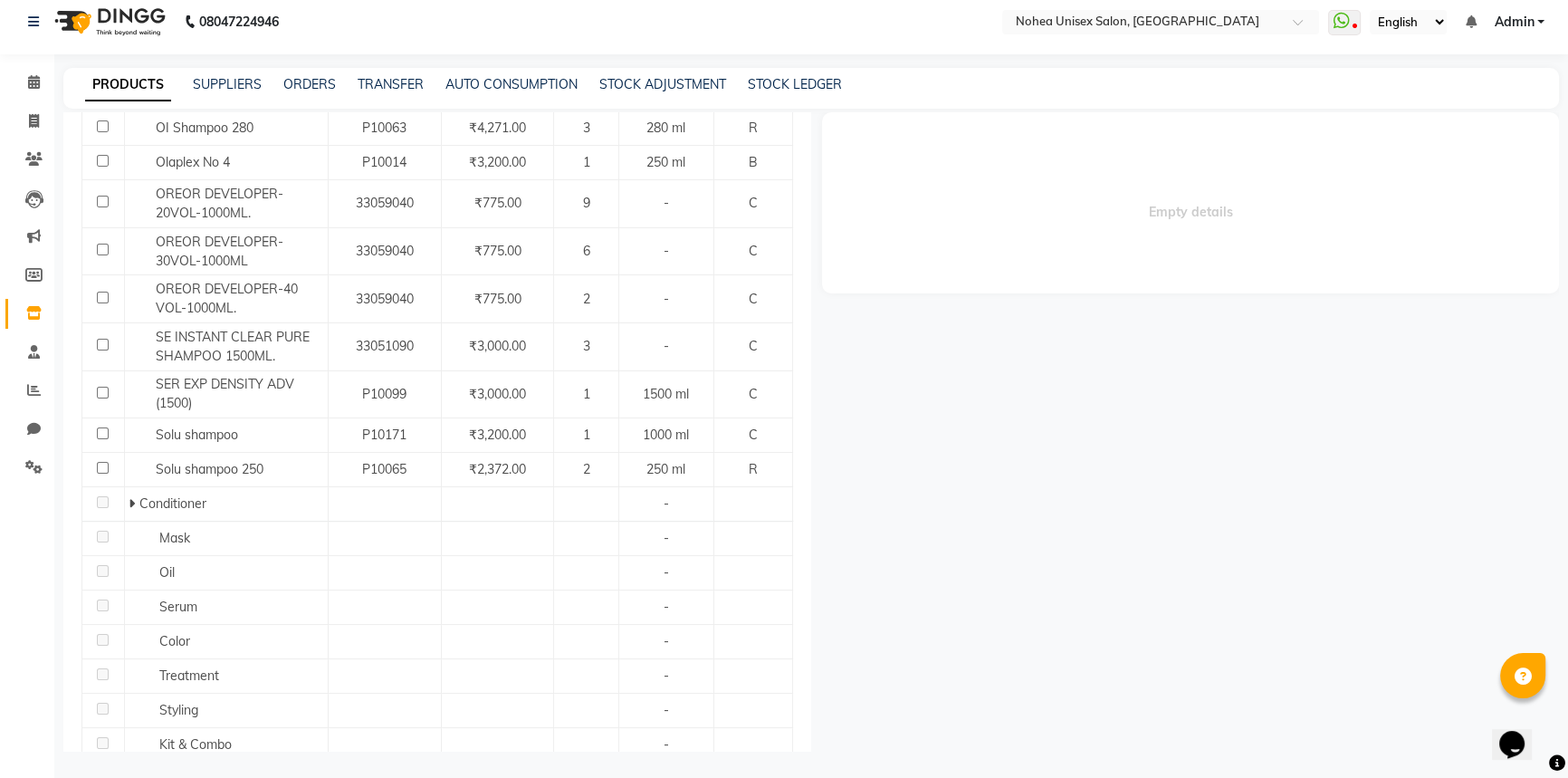
click at [812, 467] on div "Empty details" at bounding box center [1185, 431] width 748 height 640
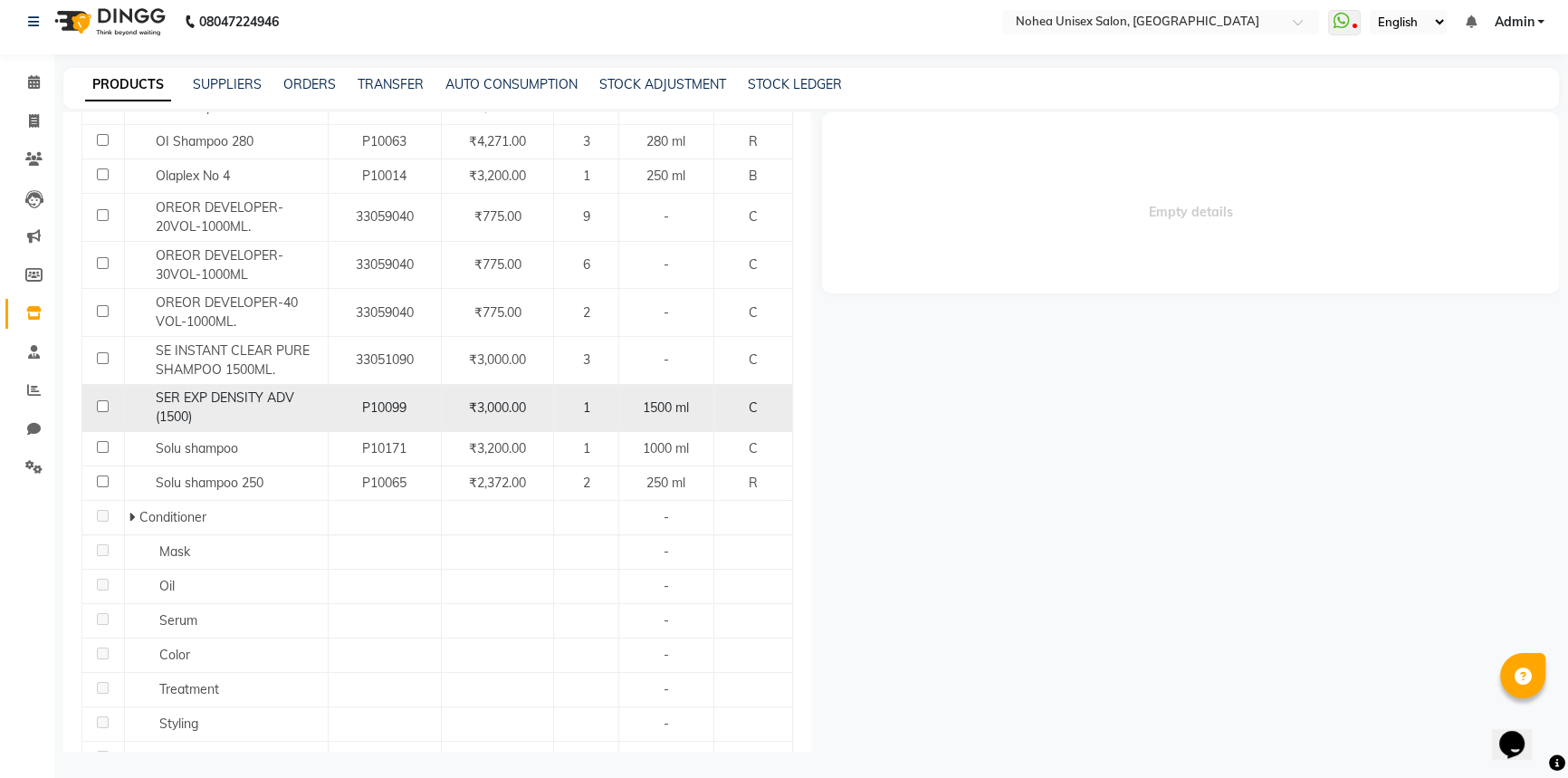
scroll to position [1548, 0]
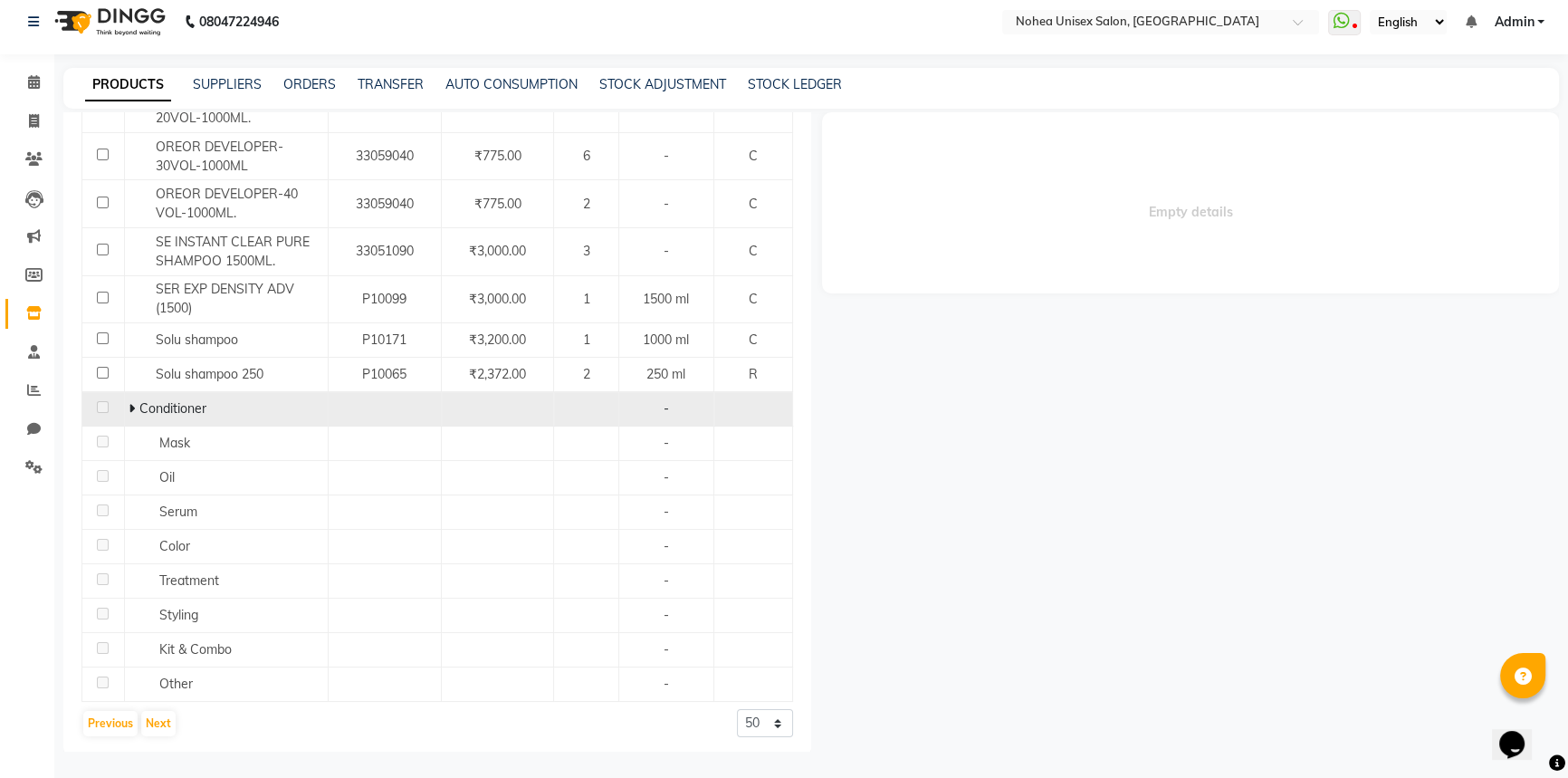
click at [131, 408] on icon at bounding box center [132, 408] width 7 height 12
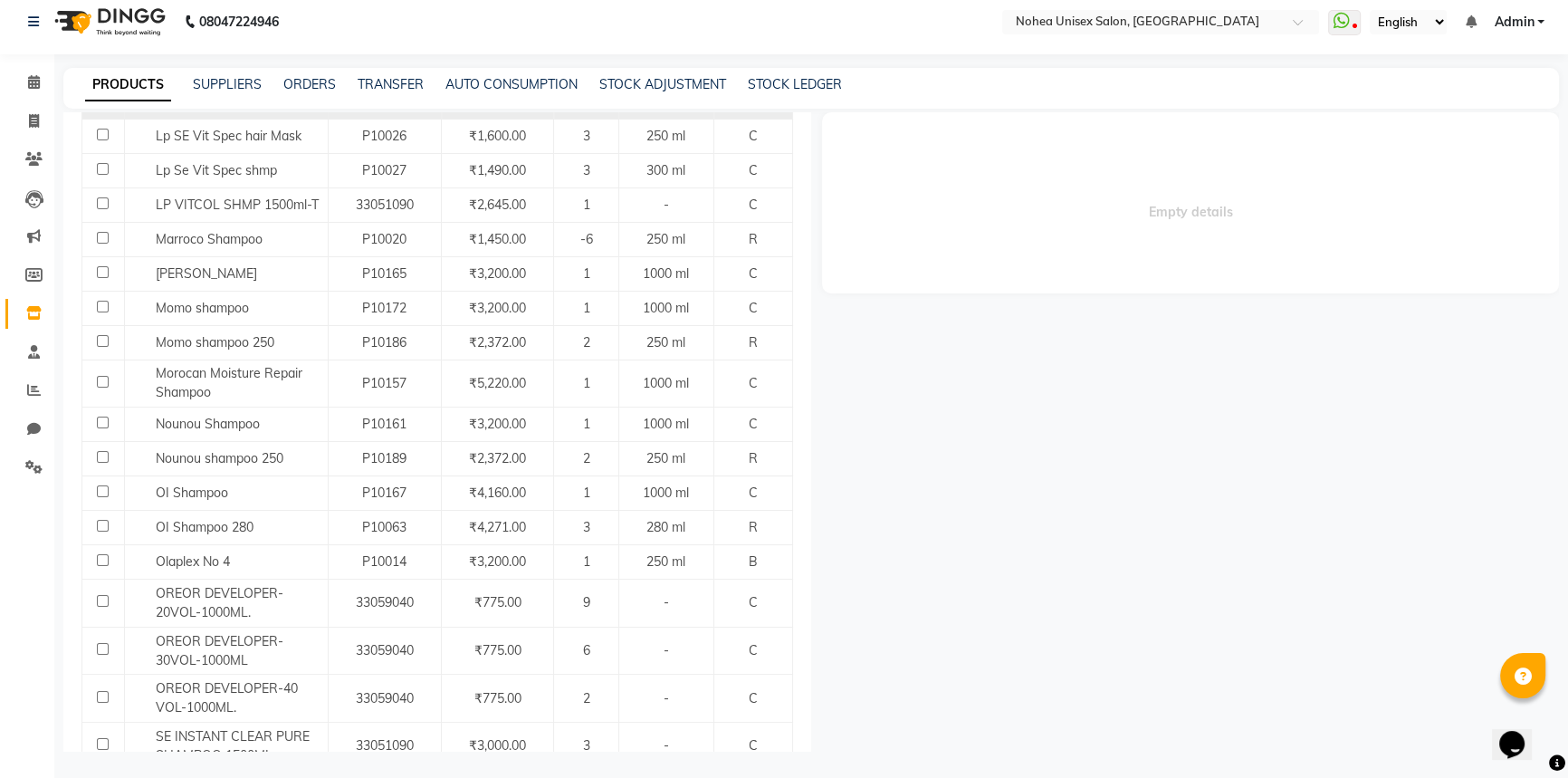
scroll to position [890, 0]
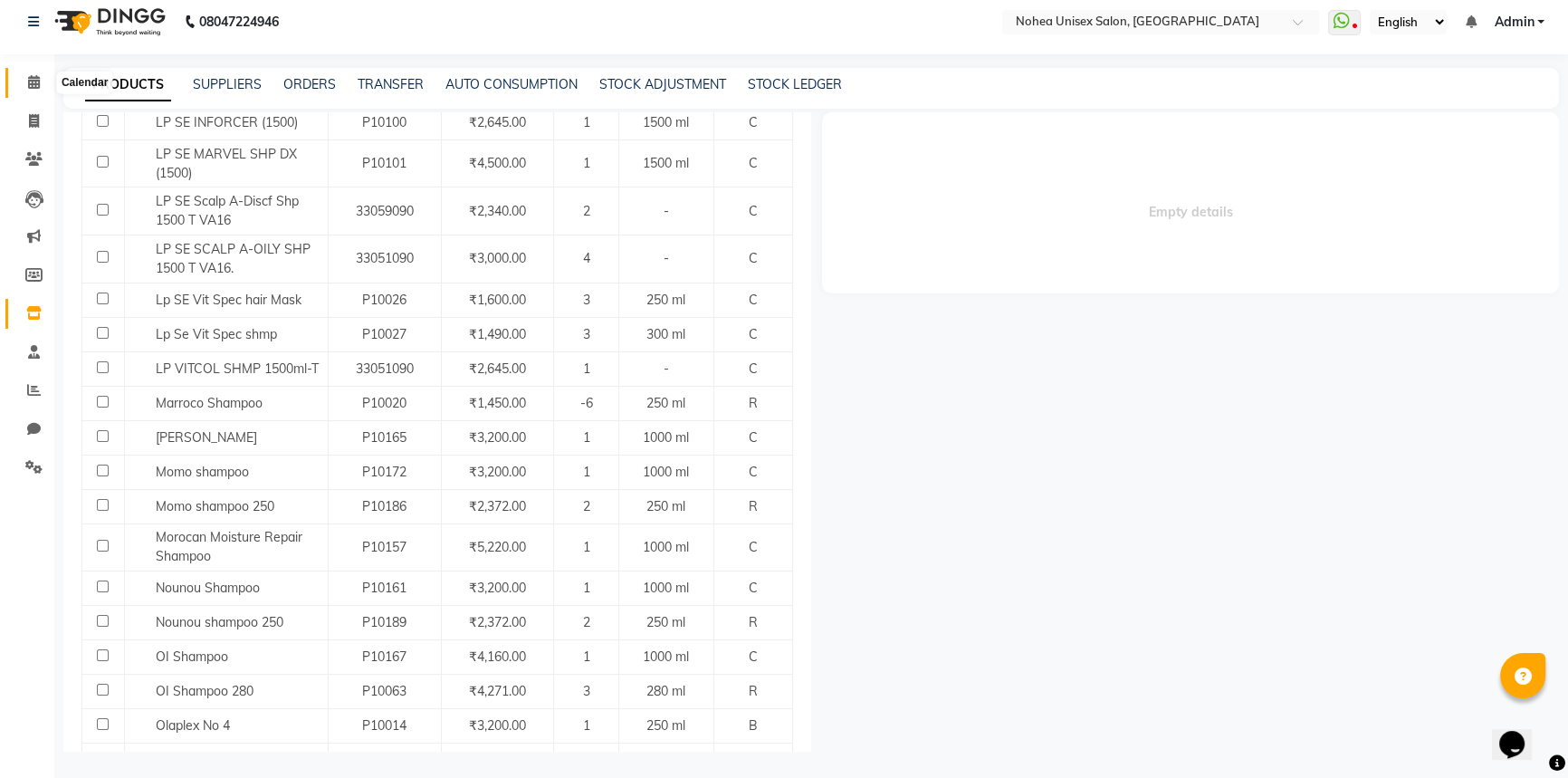
click at [28, 81] on icon at bounding box center [34, 82] width 11 height 13
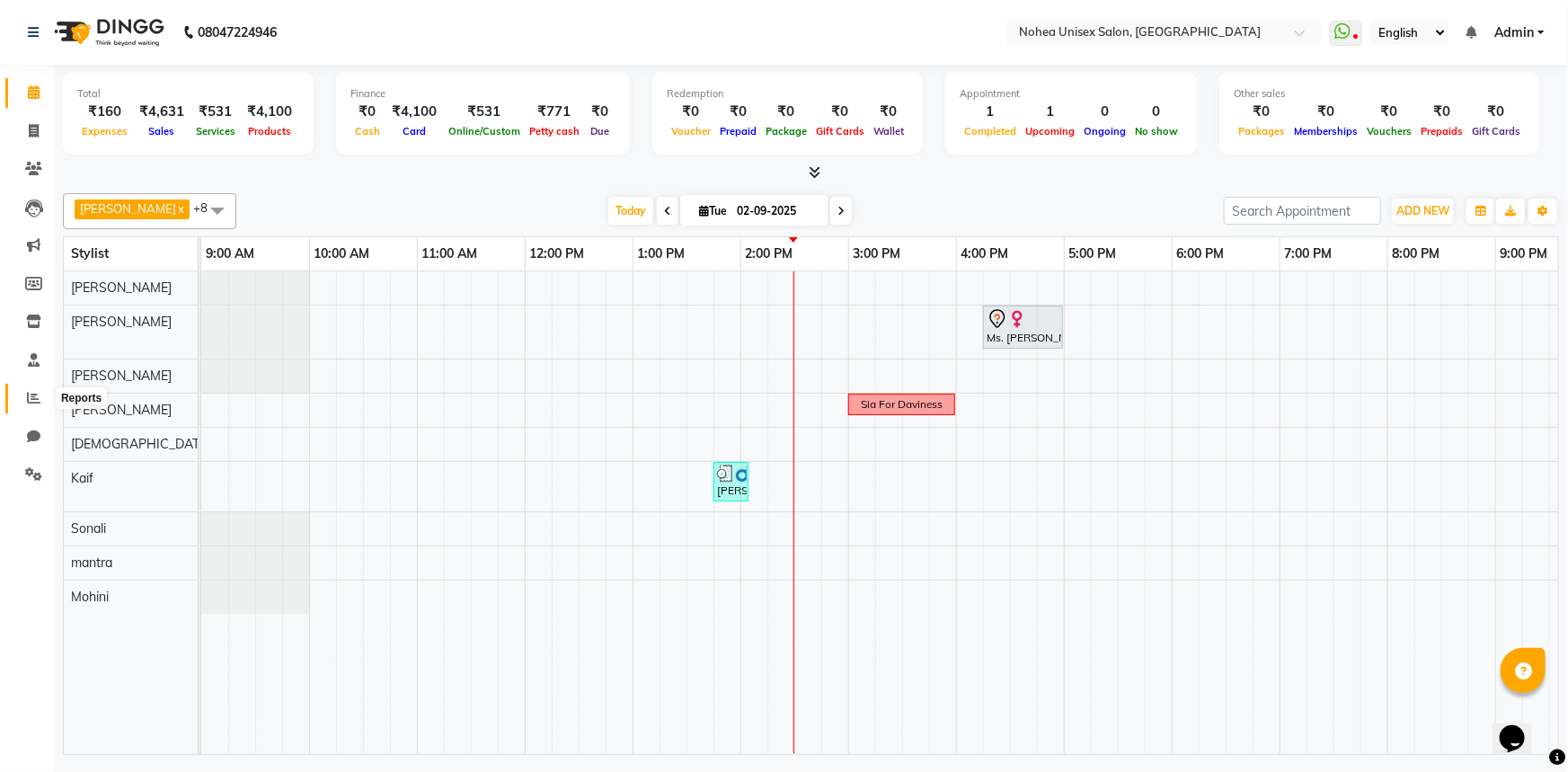
click at [34, 392] on icon at bounding box center [34, 397] width 13 height 13
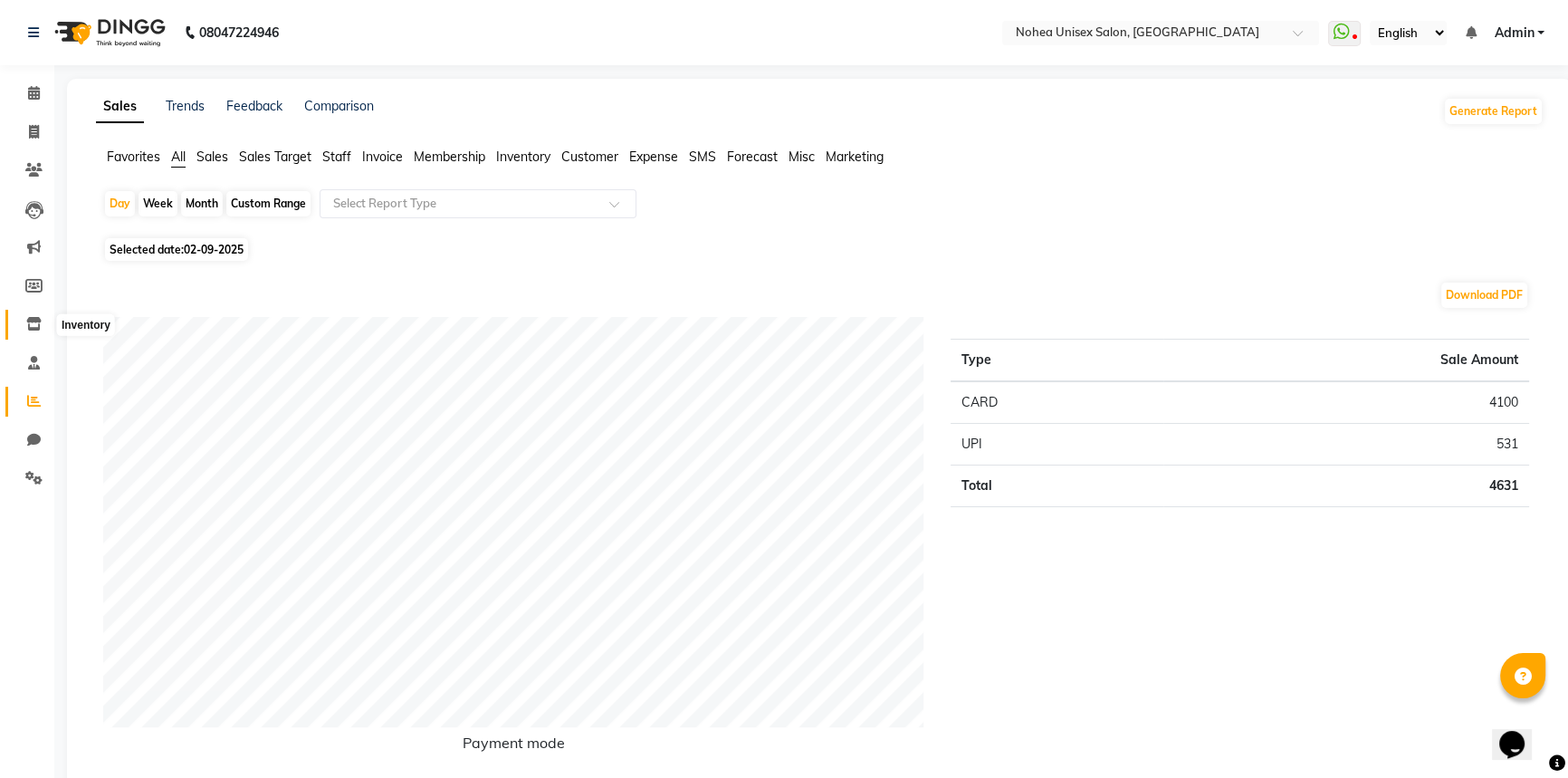
click at [36, 316] on span at bounding box center [34, 325] width 32 height 21
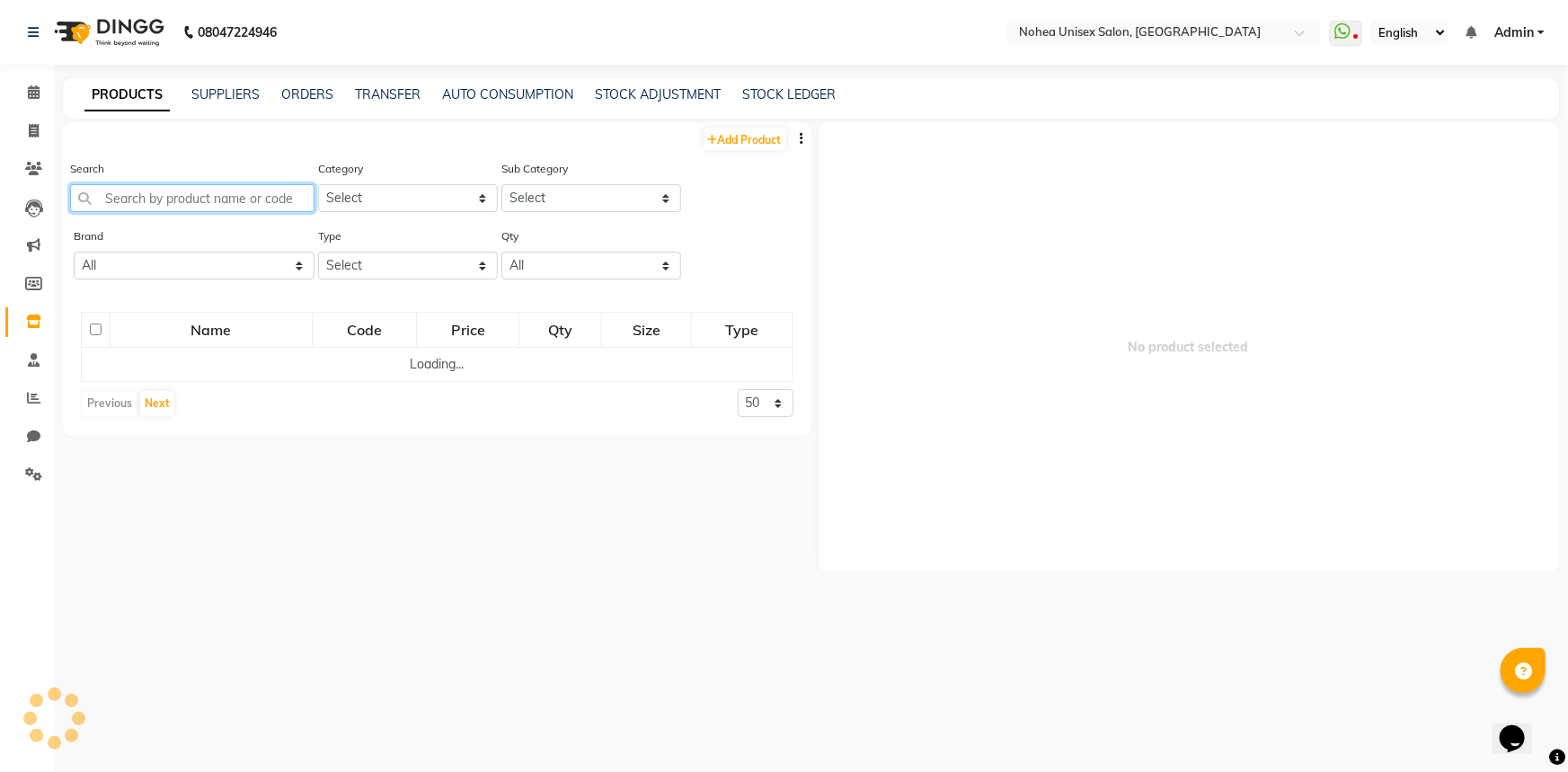
click at [223, 188] on input "text" at bounding box center [192, 198] width 244 height 28
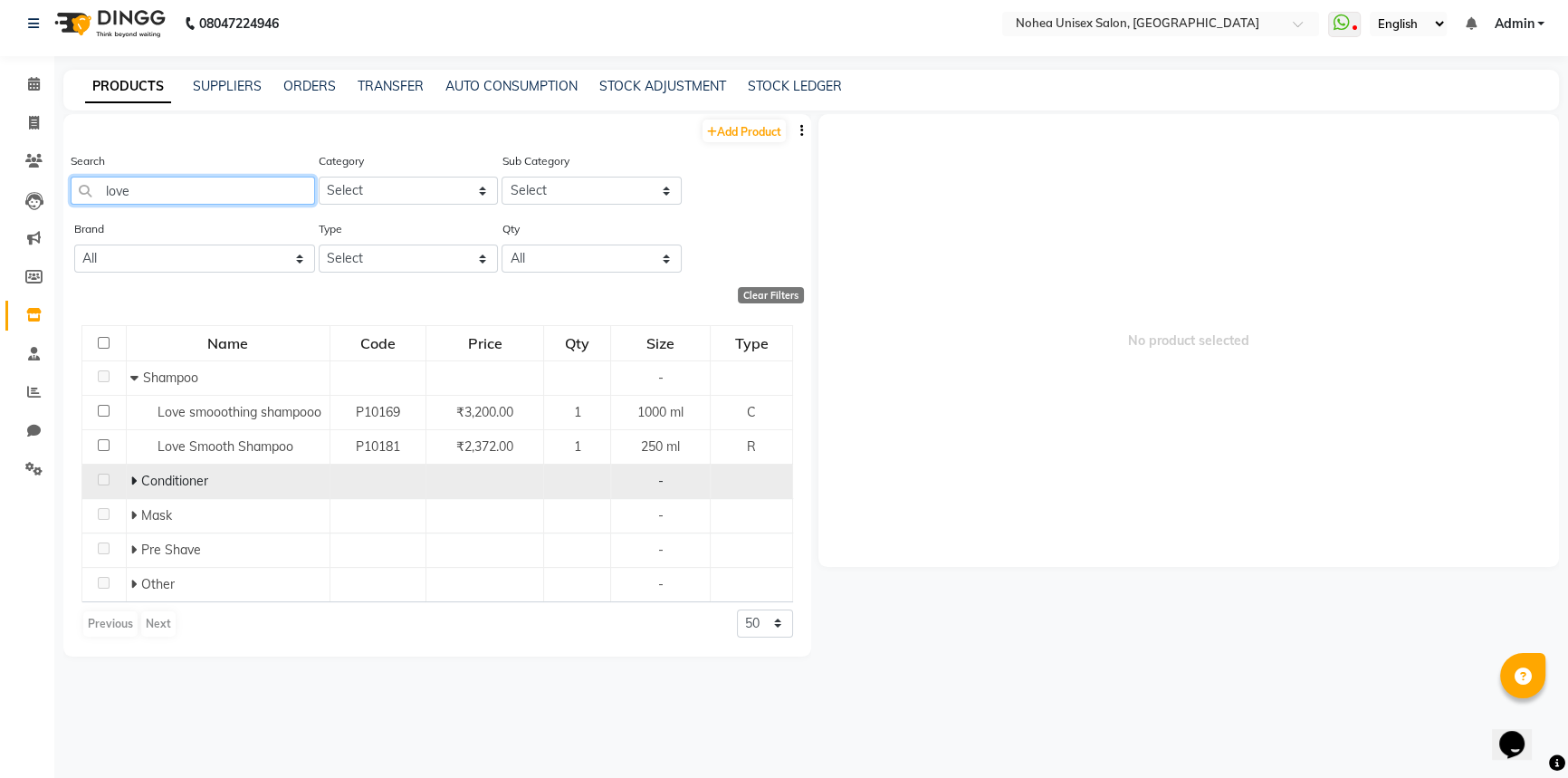
scroll to position [11, 0]
type input "love"
click at [131, 478] on icon at bounding box center [133, 478] width 7 height 12
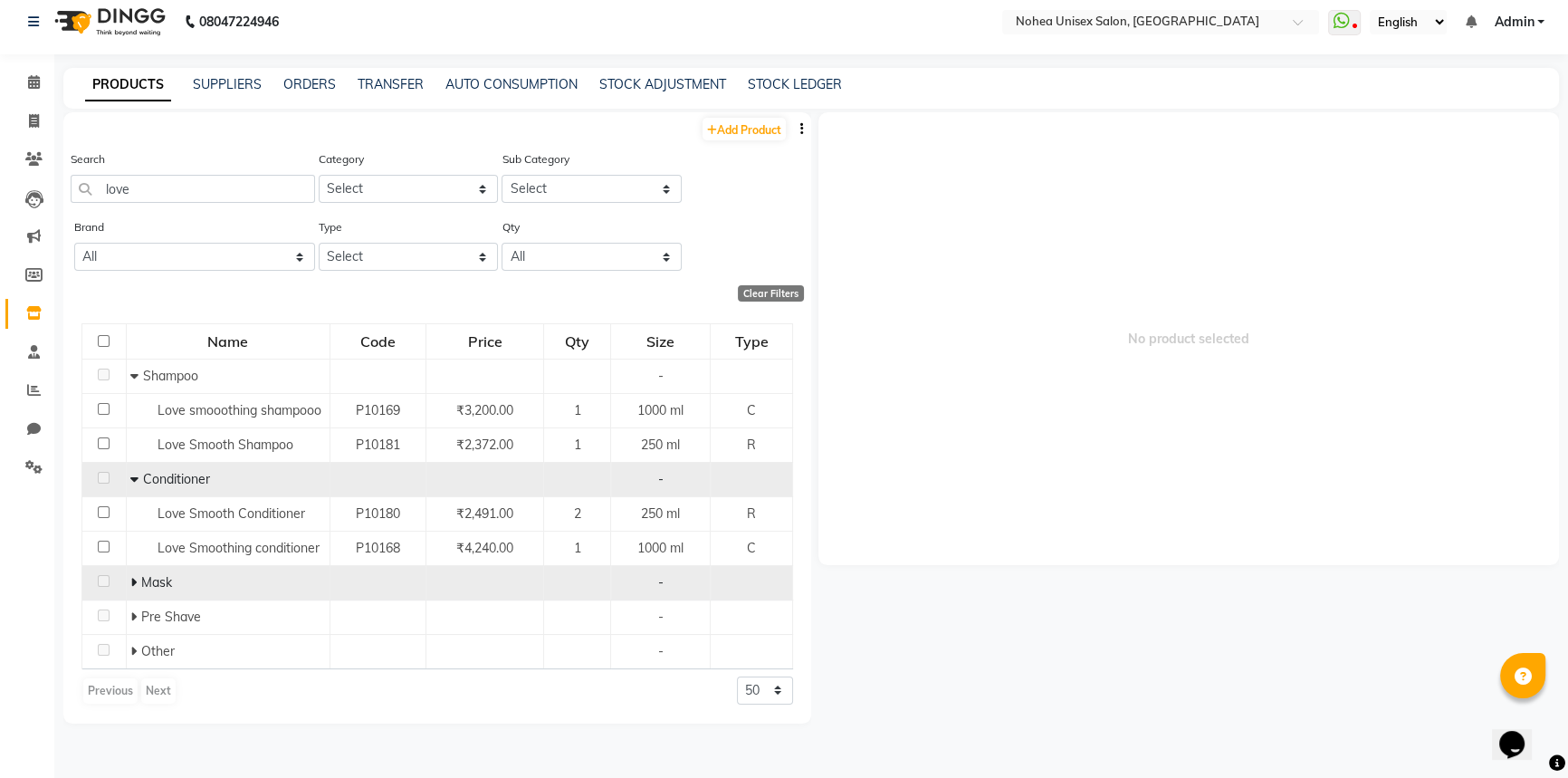
click at [132, 580] on icon at bounding box center [133, 581] width 7 height 12
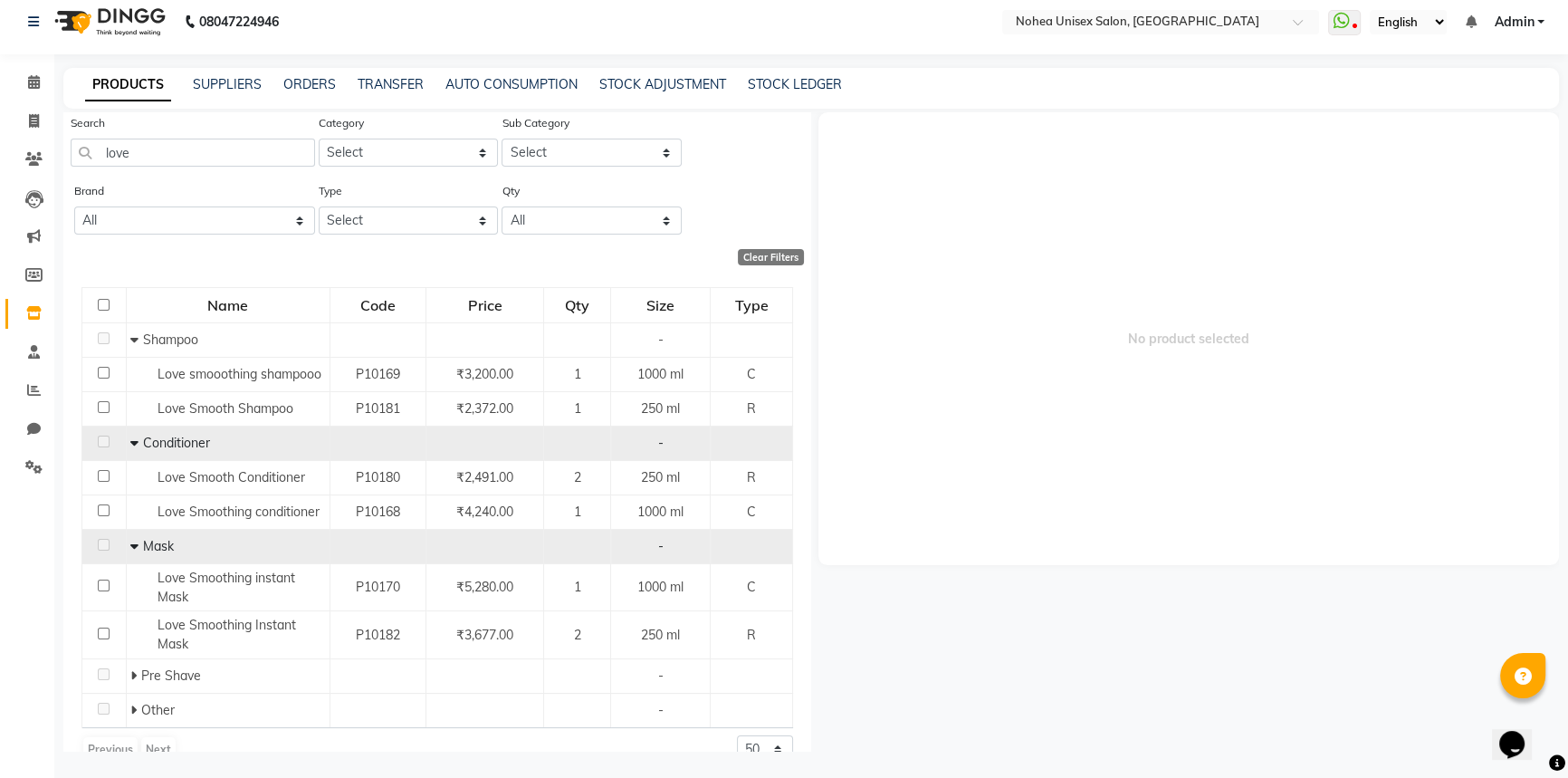
scroll to position [66, 0]
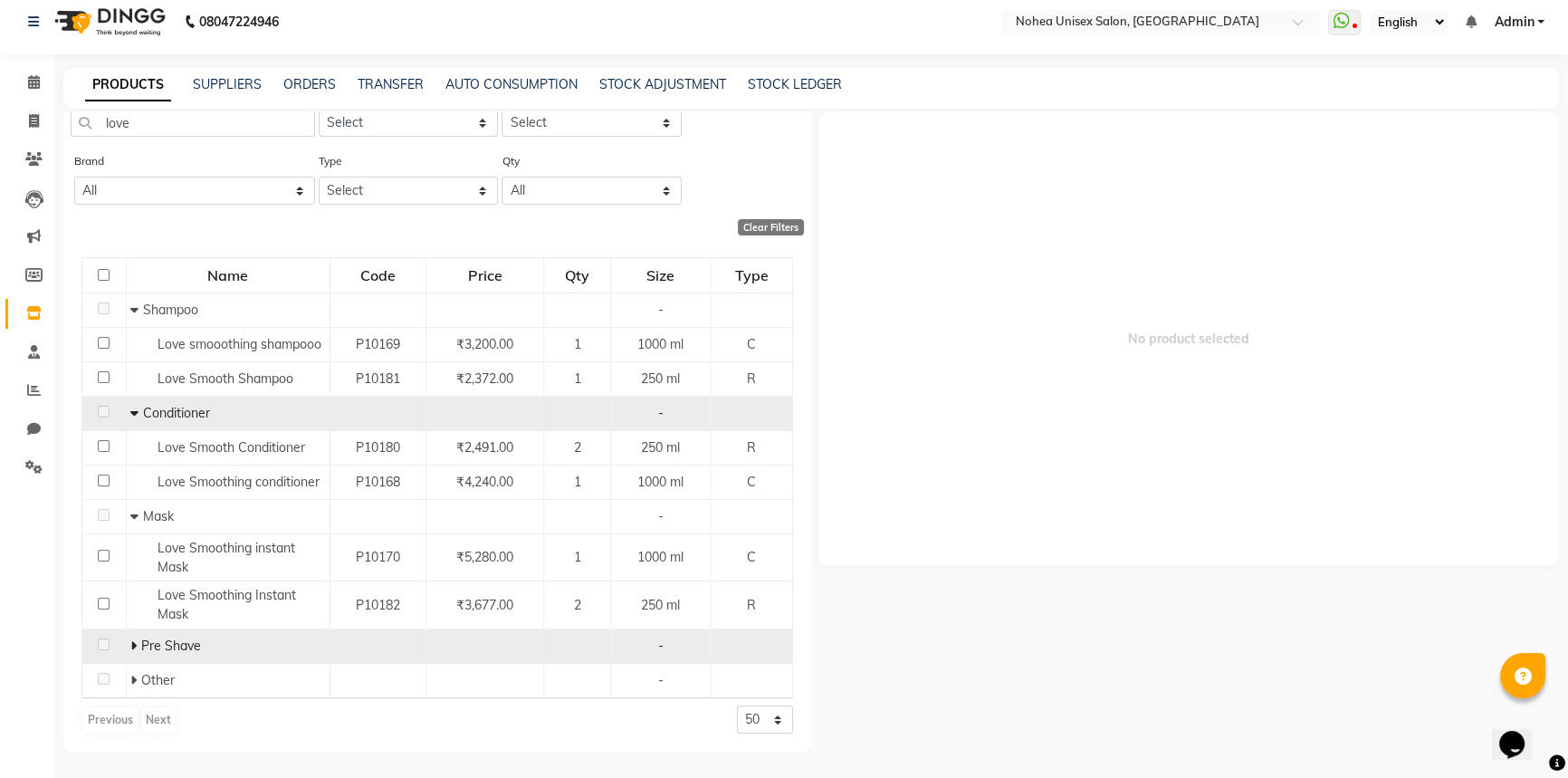
click at [131, 649] on icon at bounding box center [133, 645] width 7 height 12
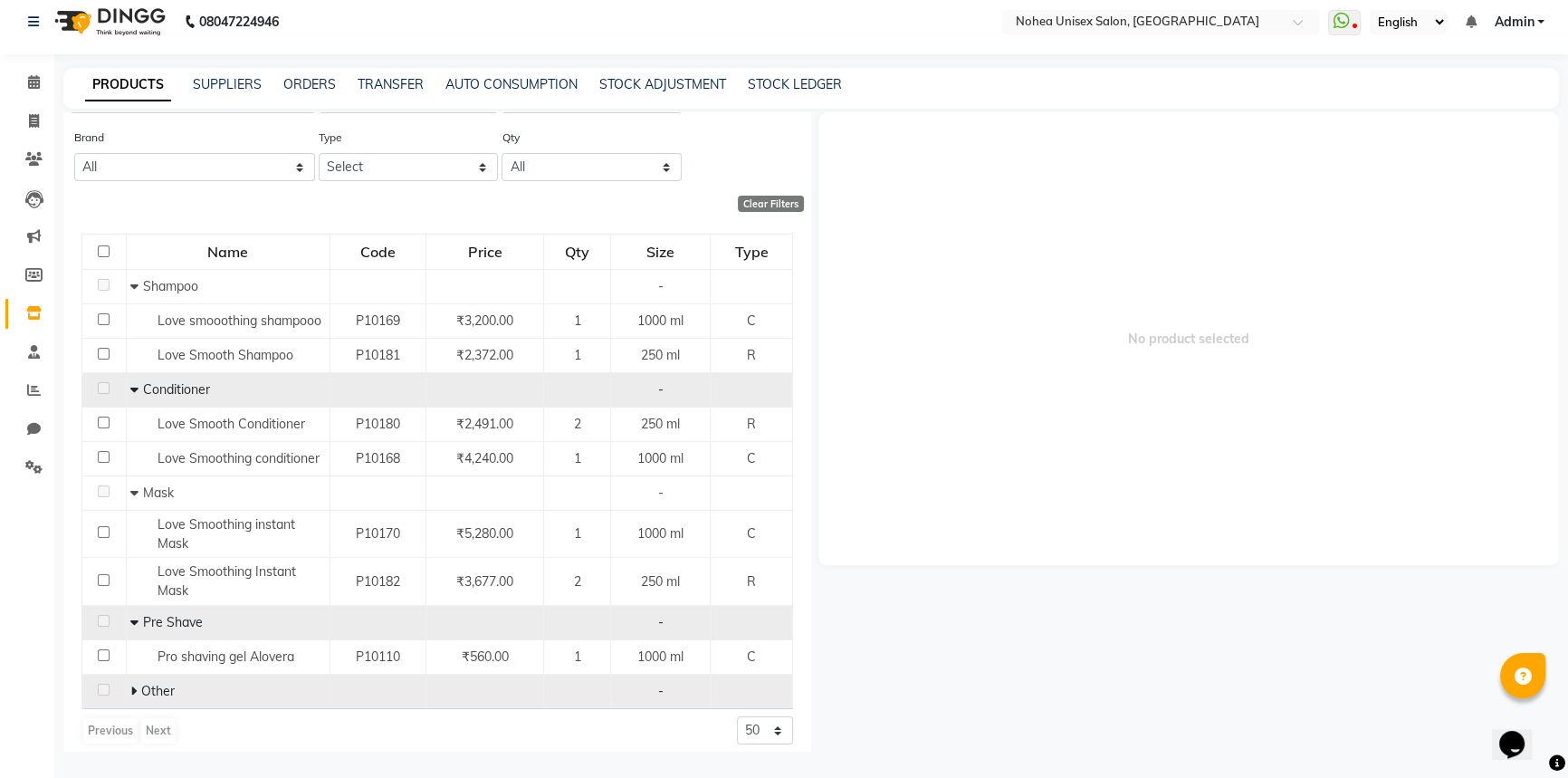
scroll to position [101, 0]
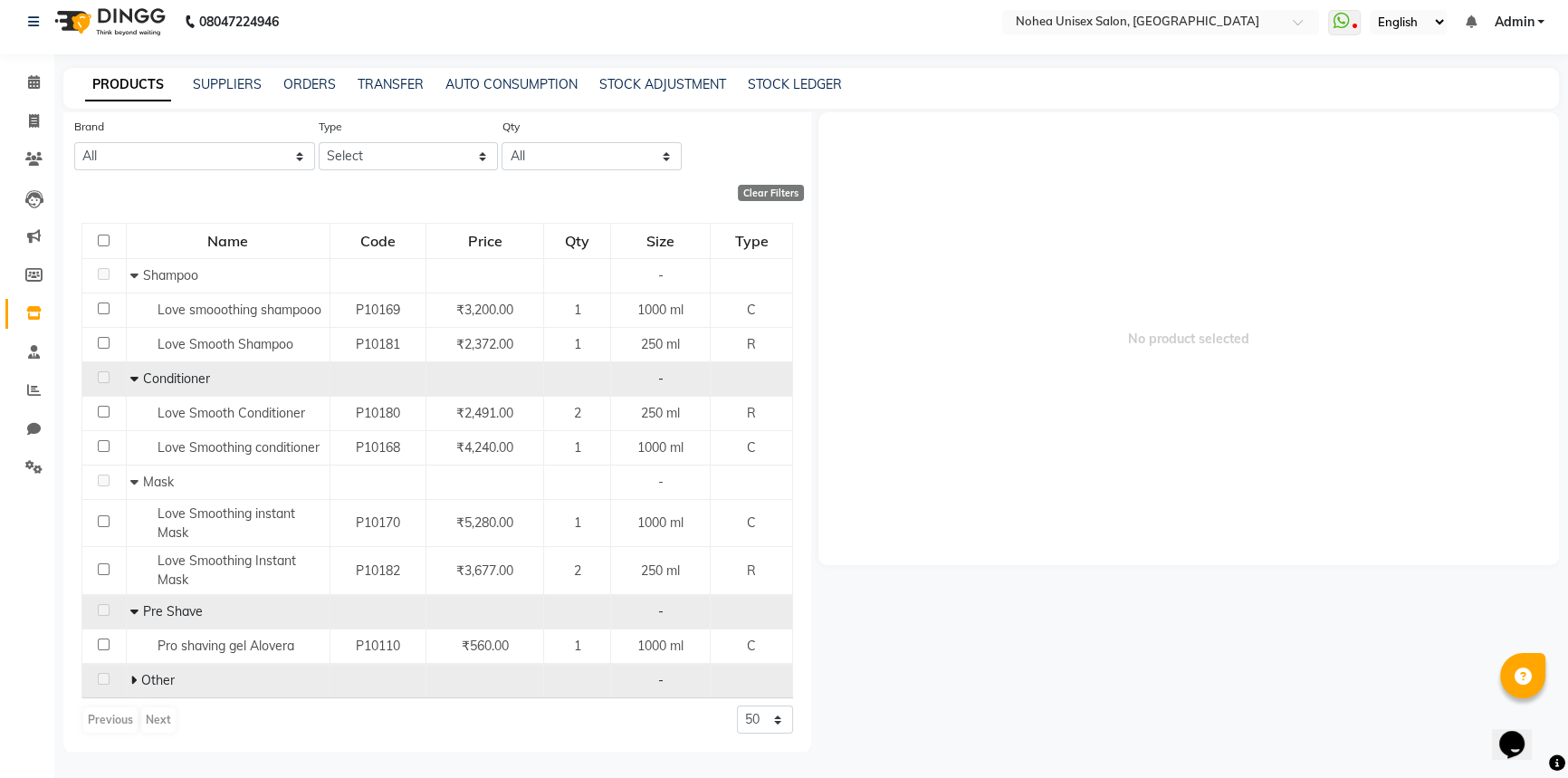
click at [135, 684] on icon at bounding box center [133, 679] width 7 height 12
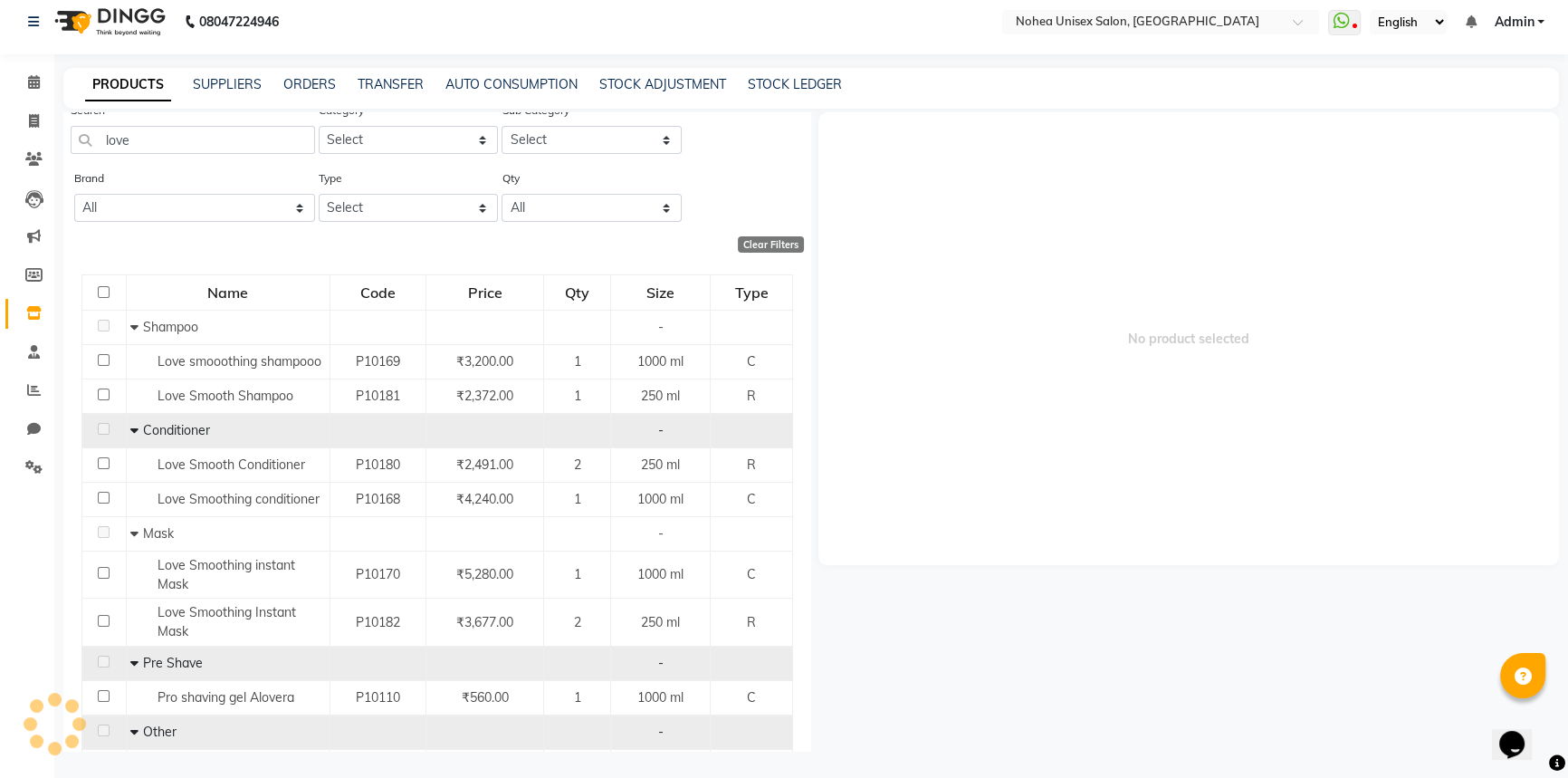
scroll to position [0, 0]
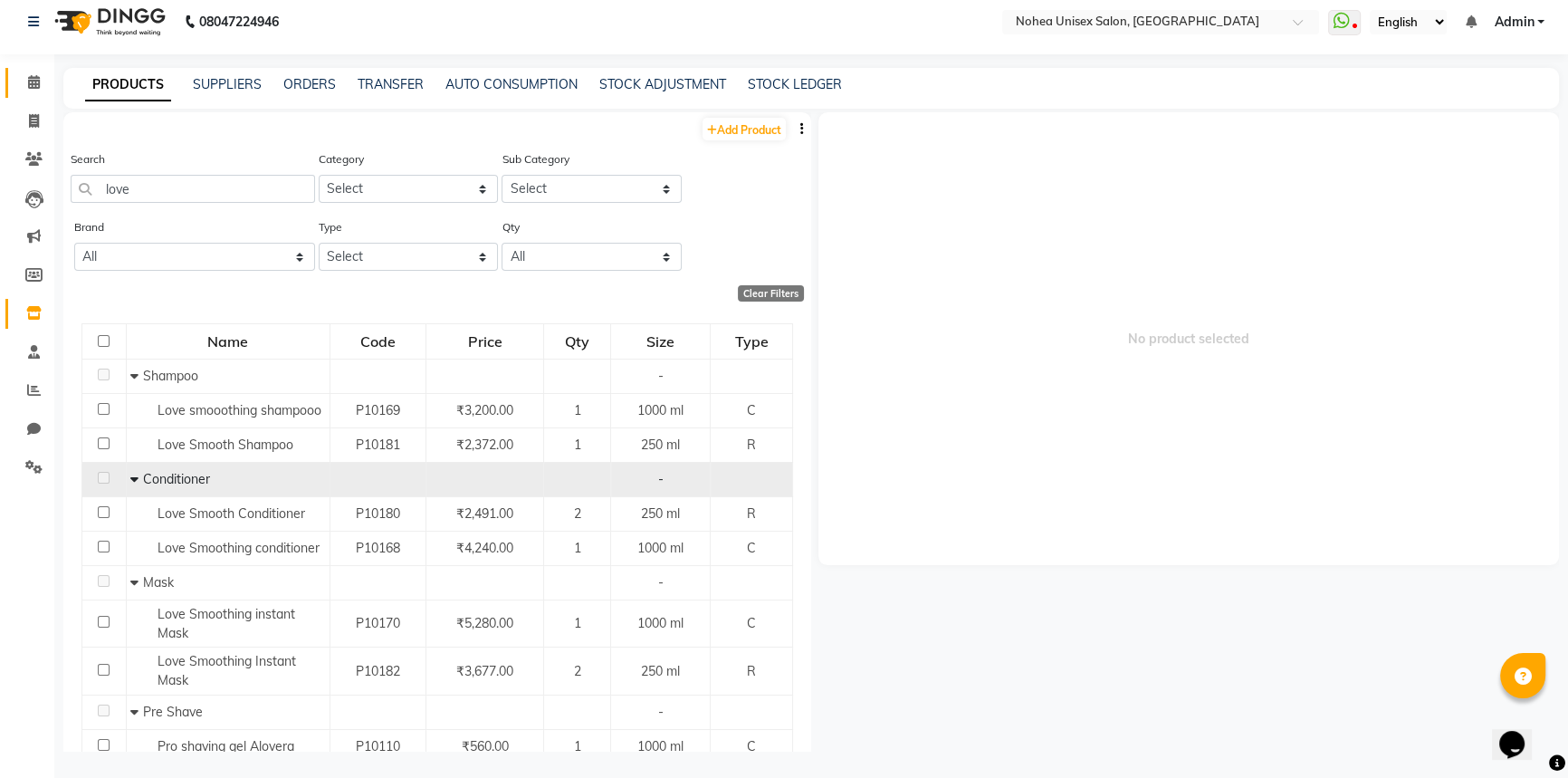
click at [37, 73] on span at bounding box center [34, 83] width 32 height 21
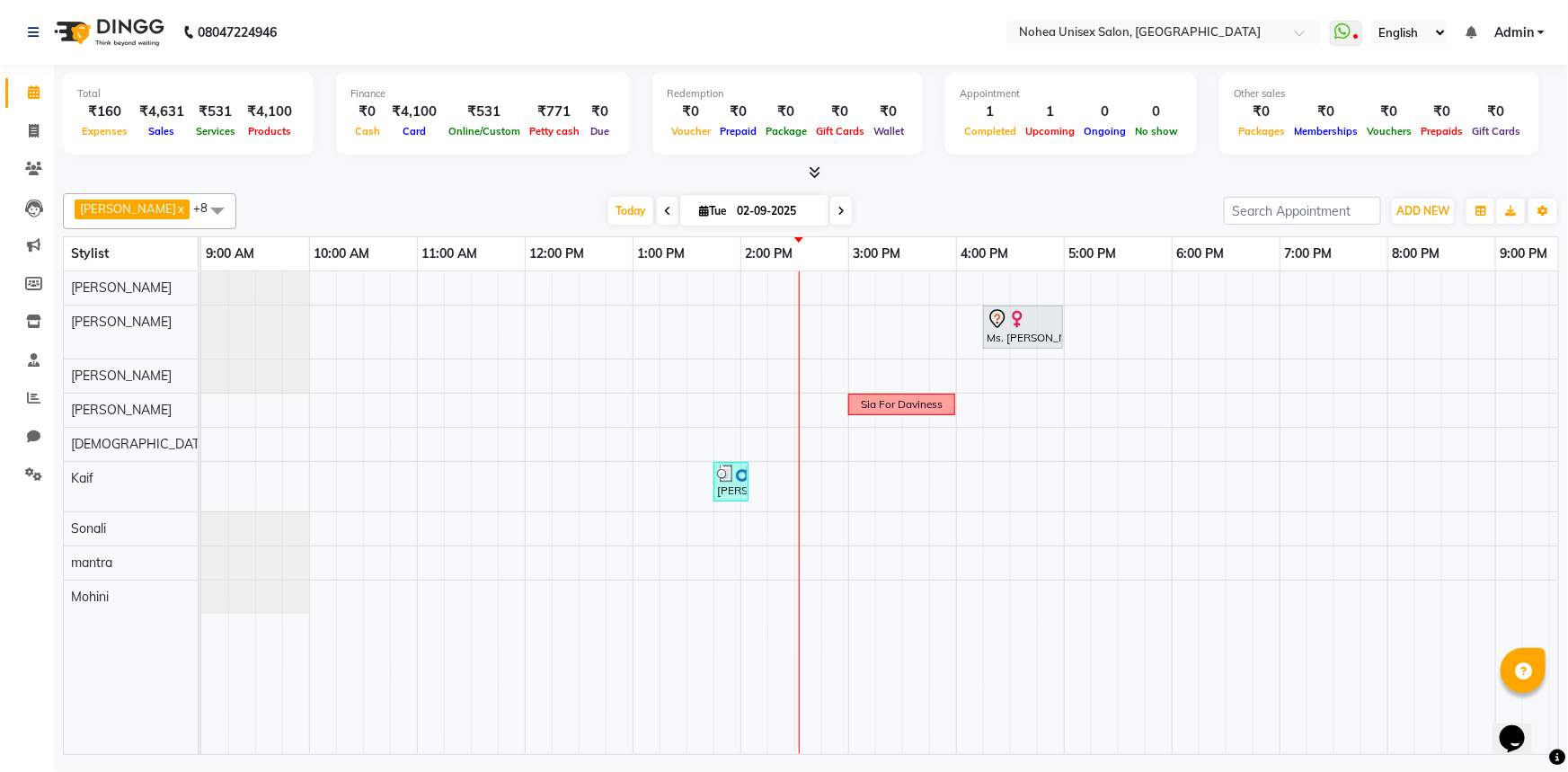
click at [944, 193] on div "[PERSON_NAME] x [PERSON_NAME] x mantra x [PERSON_NAME] x Kaif x [PERSON_NAME] x…" at bounding box center [811, 211] width 1497 height 36
click at [982, 237] on div "4:00 PM" at bounding box center [1011, 254] width 107 height 34
drag, startPoint x: 470, startPoint y: 179, endPoint x: 475, endPoint y: 201, distance: 22.6
click at [472, 188] on div "Total ₹160 Expenses ₹4,631 Sales ₹531 Services ₹4,100 Products Finance ₹0 Cash …" at bounding box center [812, 411] width 1515 height 694
click at [29, 323] on icon at bounding box center [34, 321] width 15 height 13
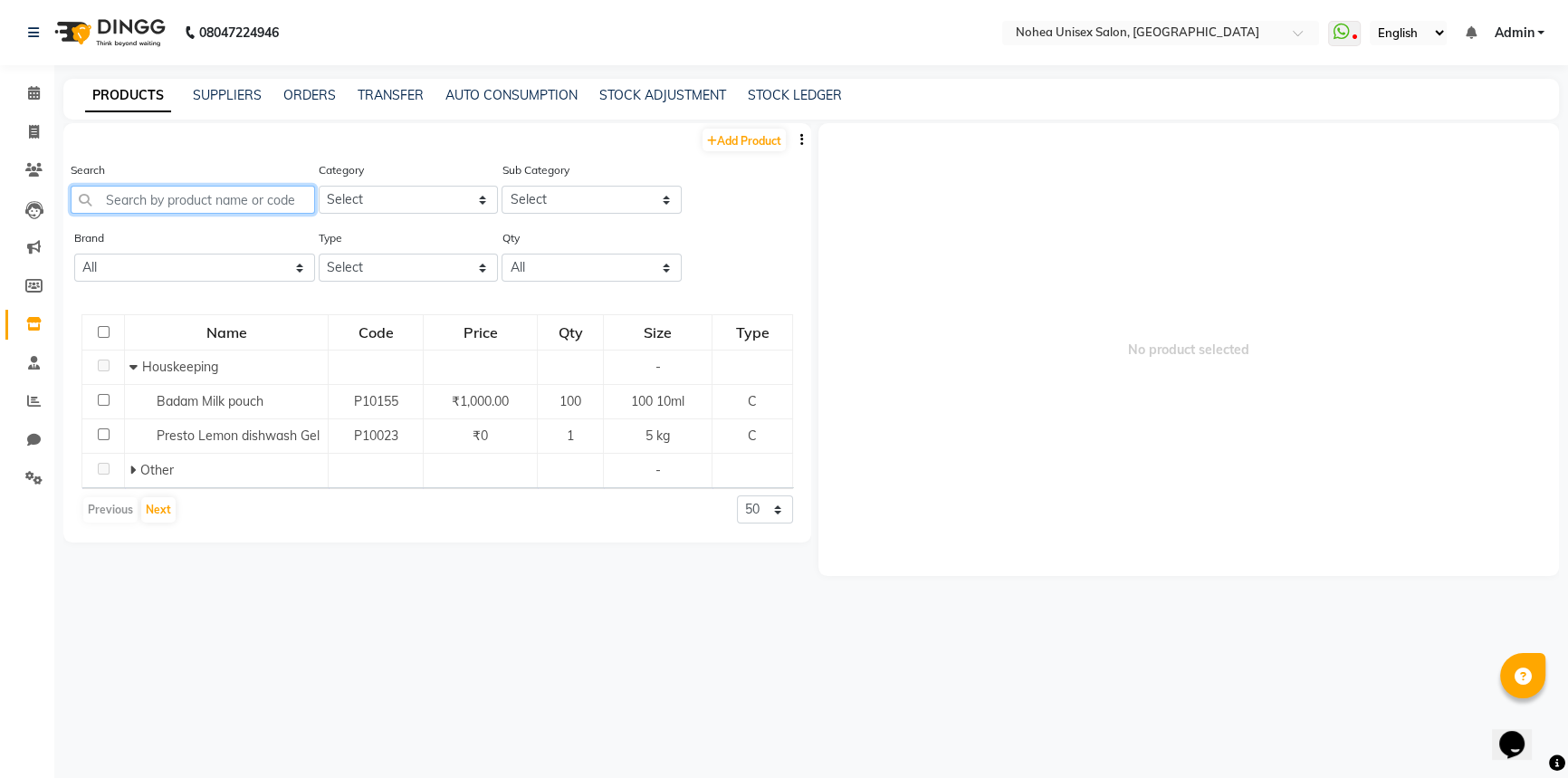
click at [217, 197] on input "text" at bounding box center [193, 200] width 245 height 28
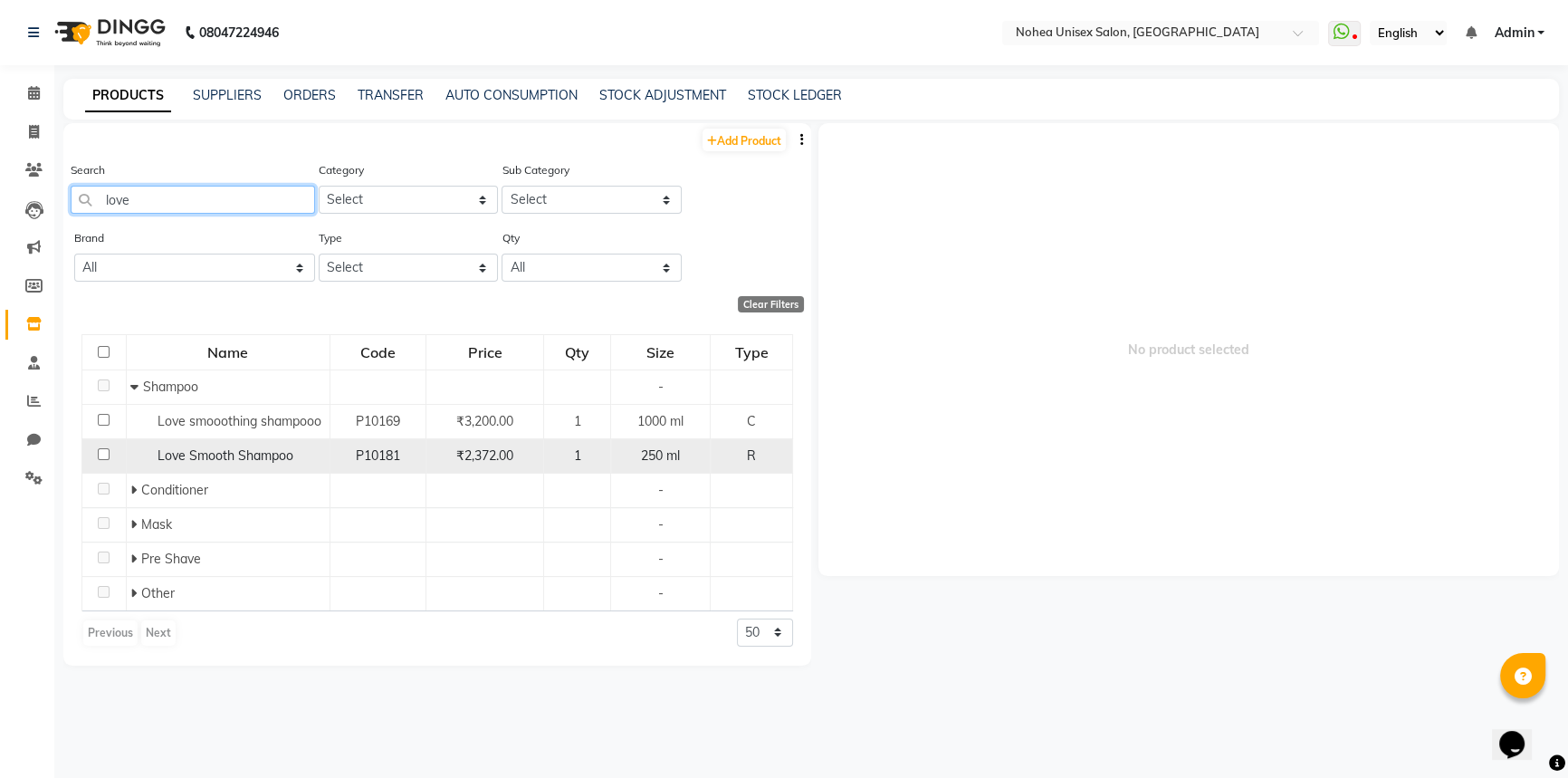
type input "love"
click at [99, 455] on input "checkbox" at bounding box center [104, 454] width 11 height 11
checkbox input "true"
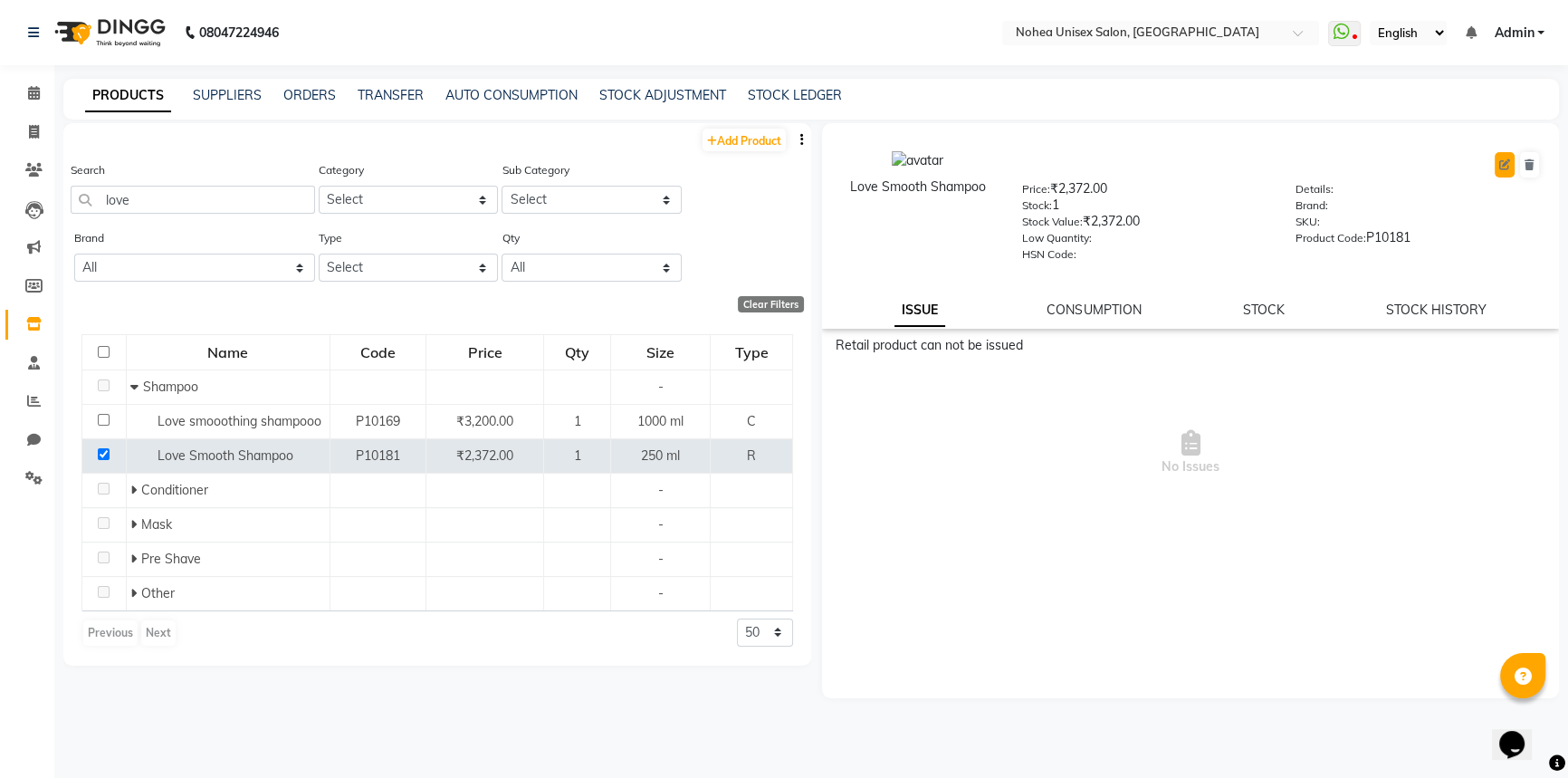
click at [1503, 165] on icon at bounding box center [1505, 165] width 11 height 11
select select "R"
select select "true"
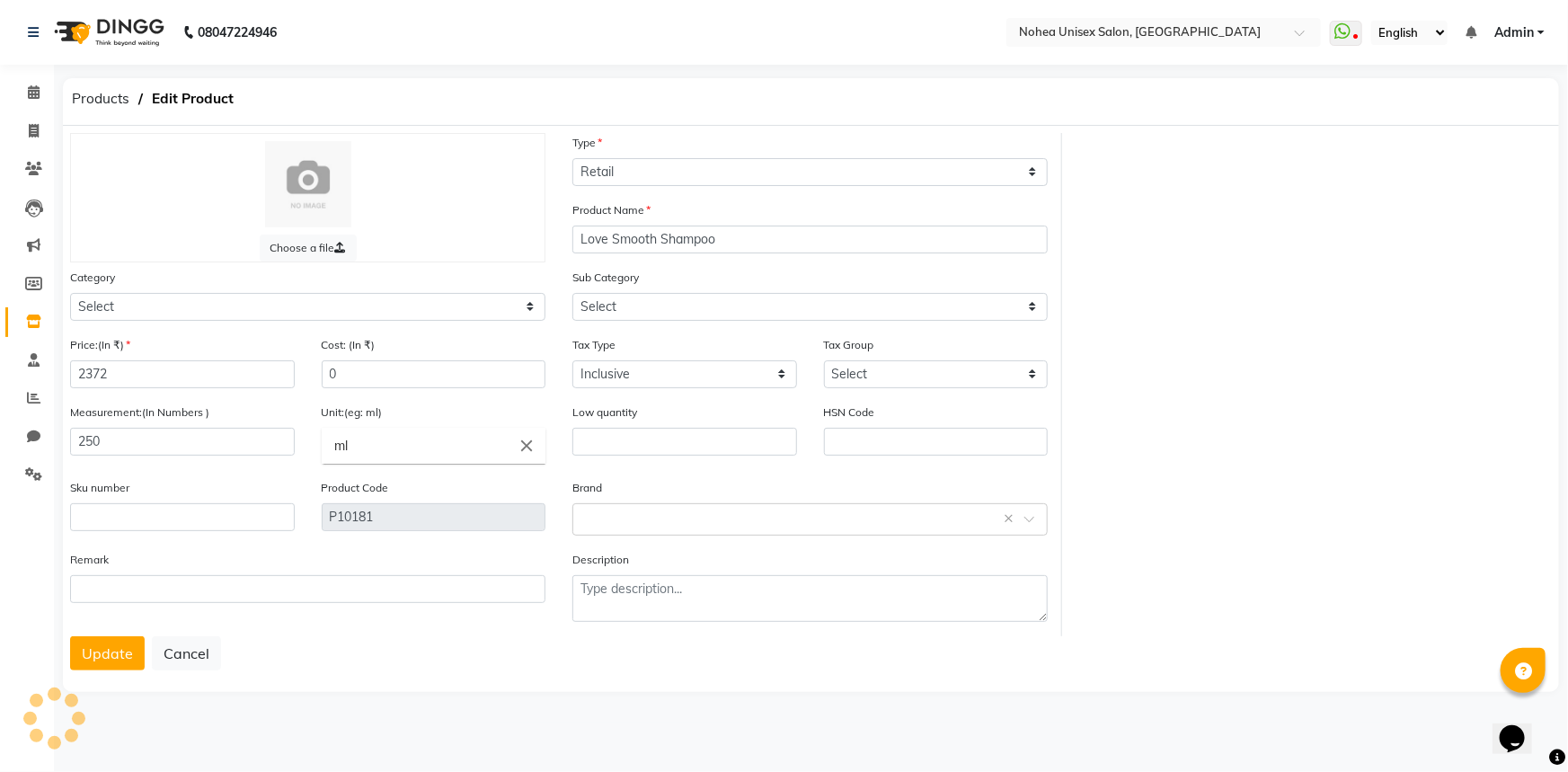
select select "1449601100"
select select "1449601101"
drag, startPoint x: 131, startPoint y: 371, endPoint x: 87, endPoint y: 375, distance: 44.2
click at [87, 375] on input "2372" at bounding box center [182, 374] width 224 height 28
type input "2000"
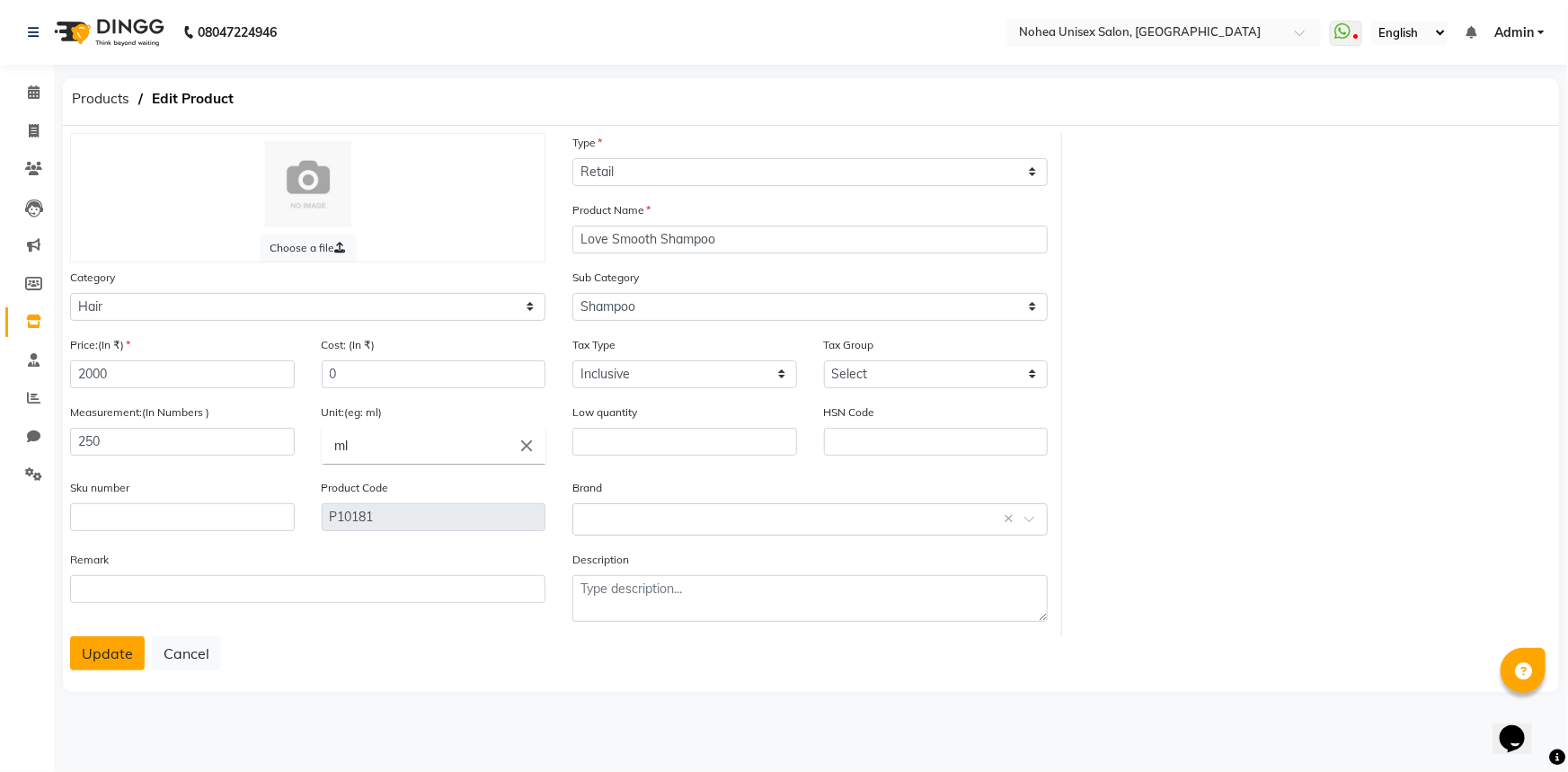
click at [88, 662] on button "Update" at bounding box center [108, 653] width 75 height 35
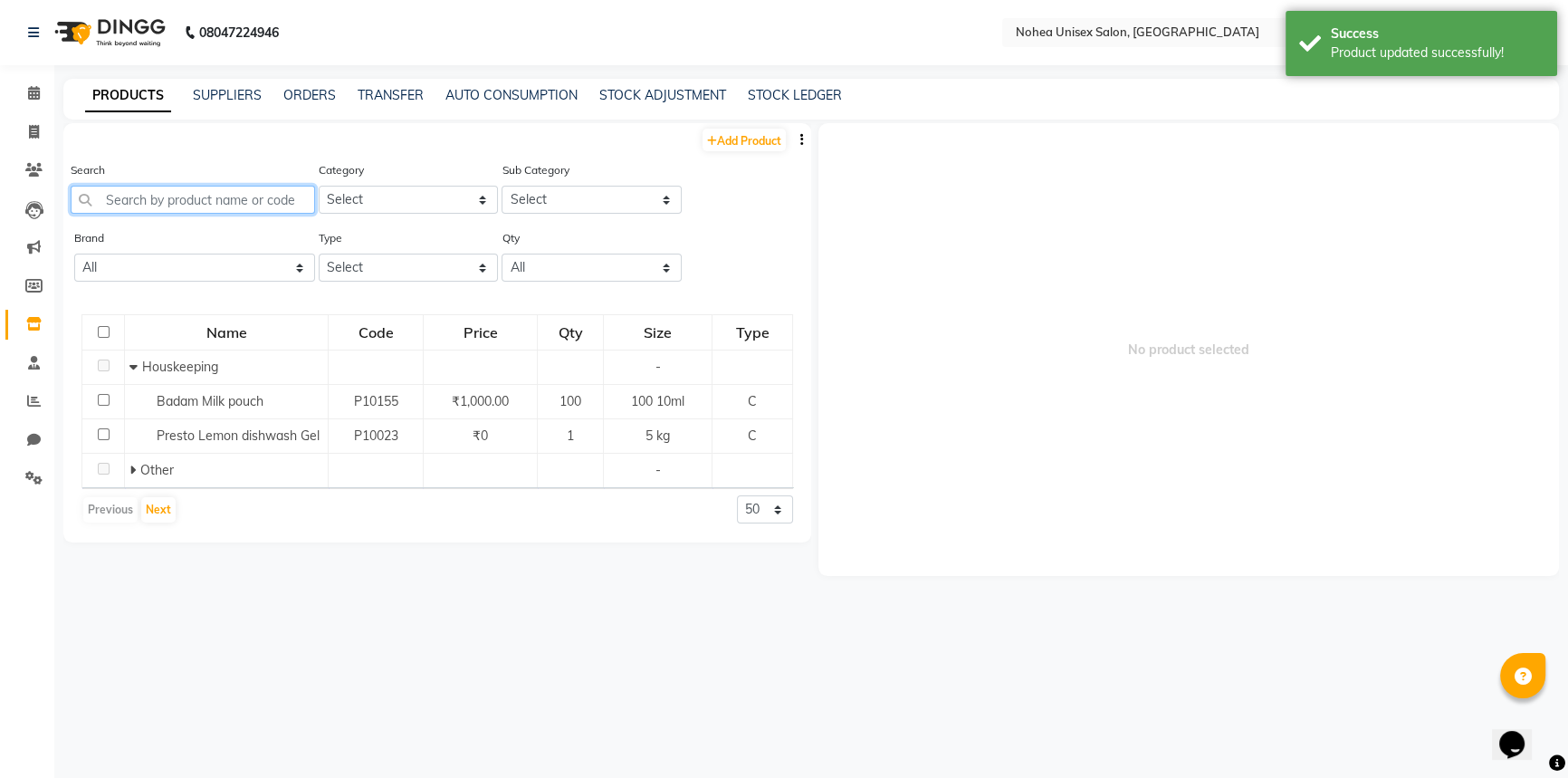
click at [256, 199] on input "text" at bounding box center [193, 200] width 245 height 28
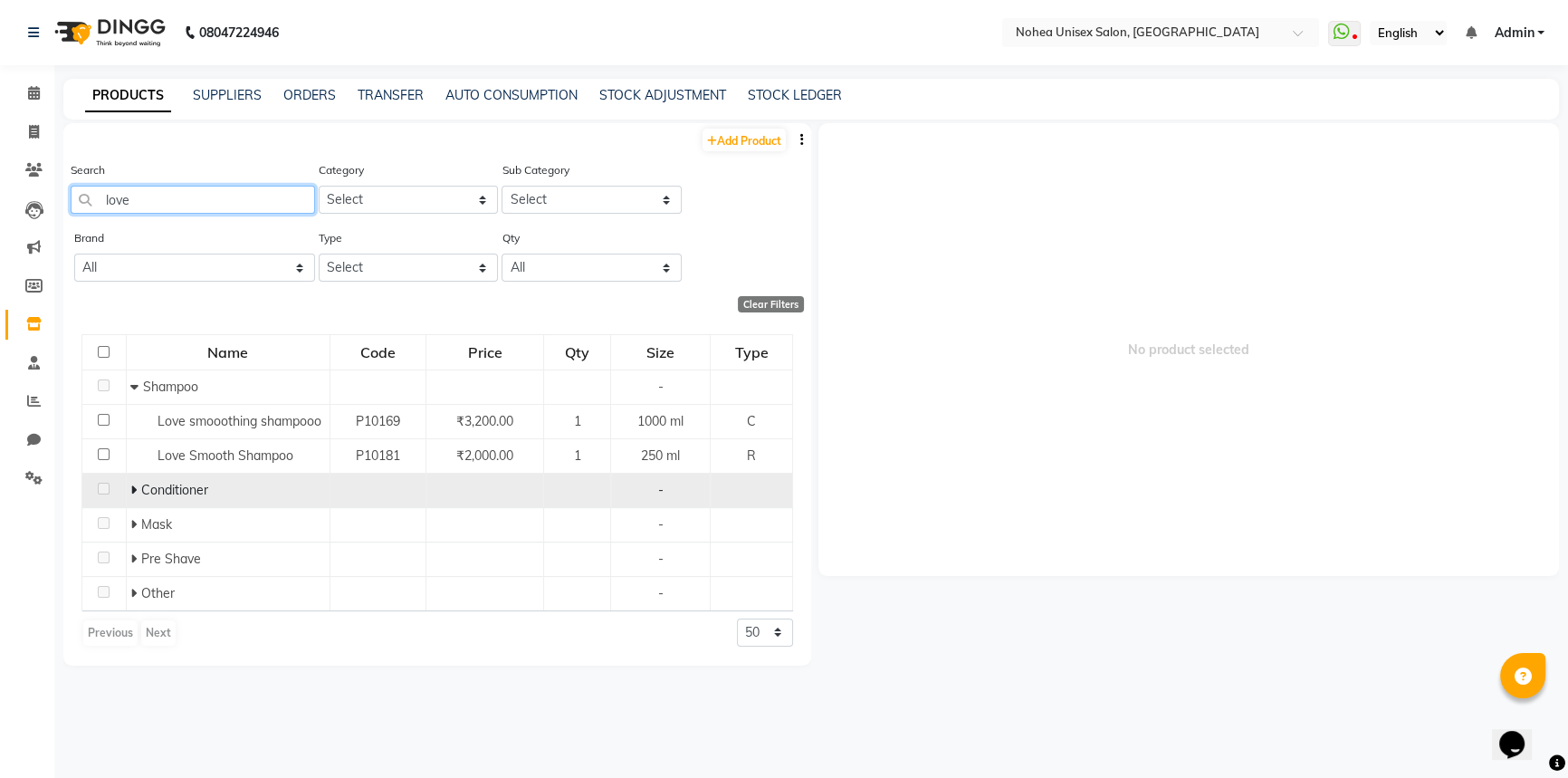
type input "love"
click at [132, 488] on icon at bounding box center [133, 489] width 7 height 12
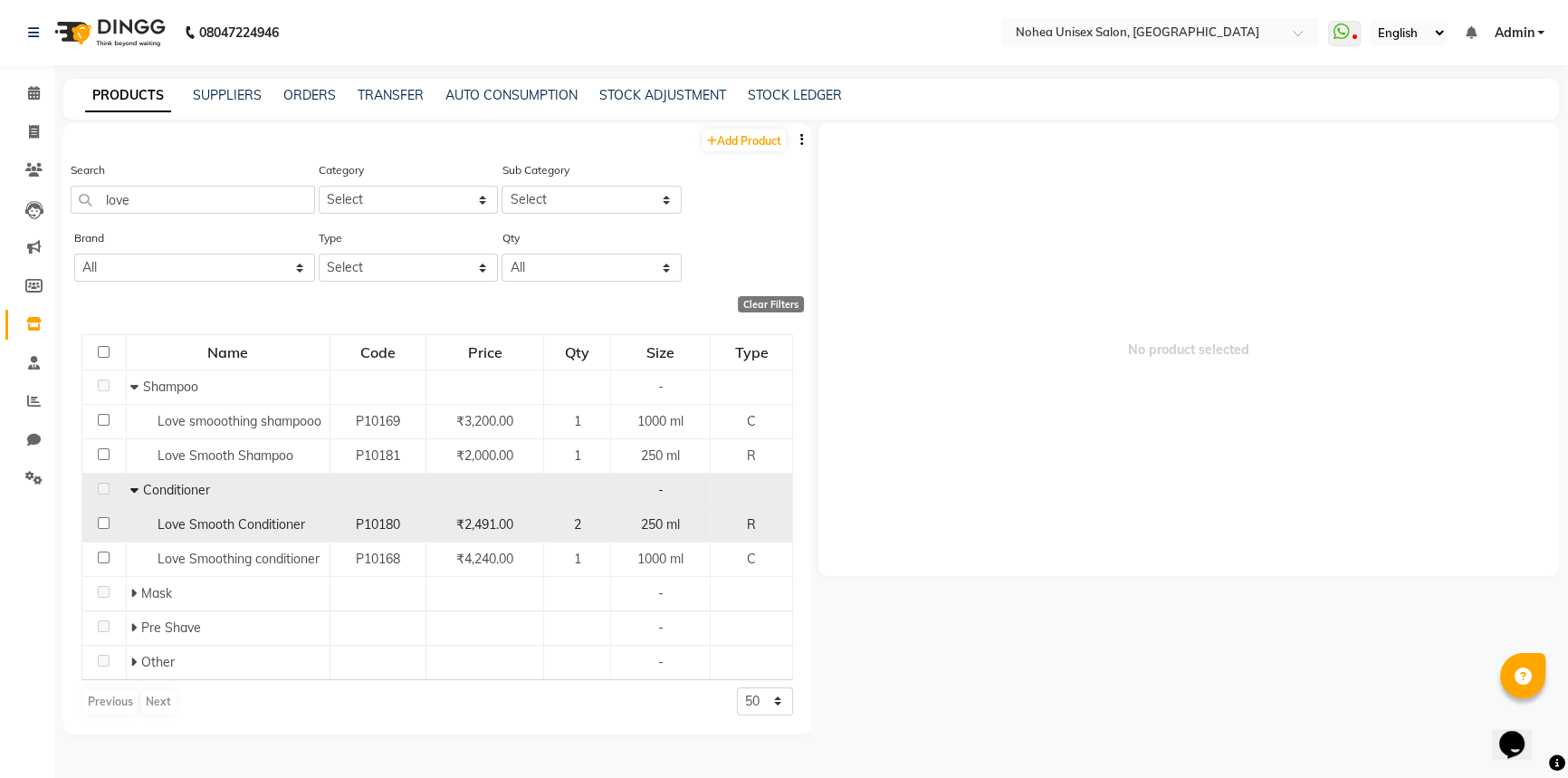
click at [101, 524] on input "checkbox" at bounding box center [104, 523] width 11 height 11
checkbox input "true"
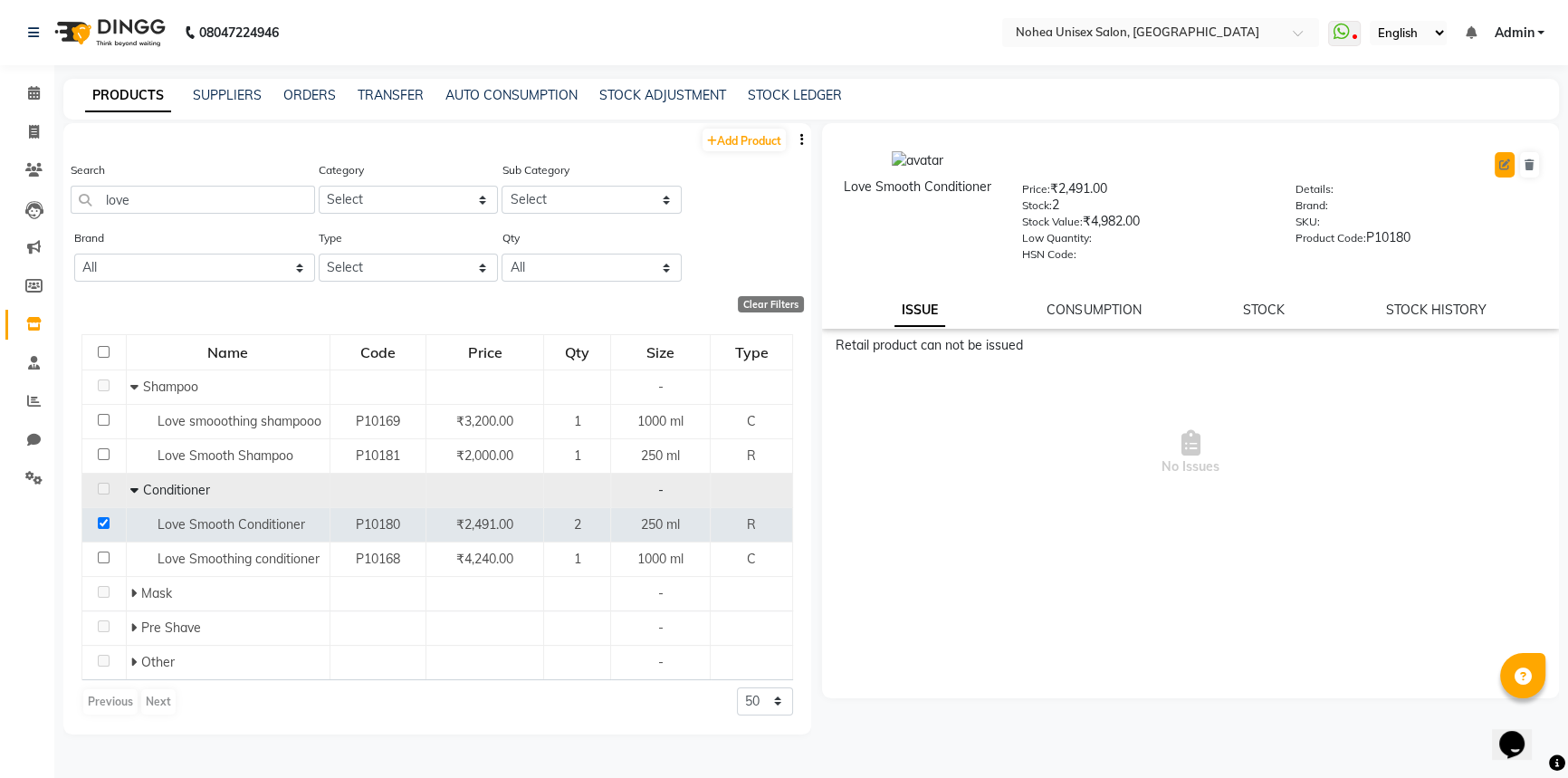
click at [1506, 166] on icon at bounding box center [1505, 165] width 11 height 11
select select "R"
select select "true"
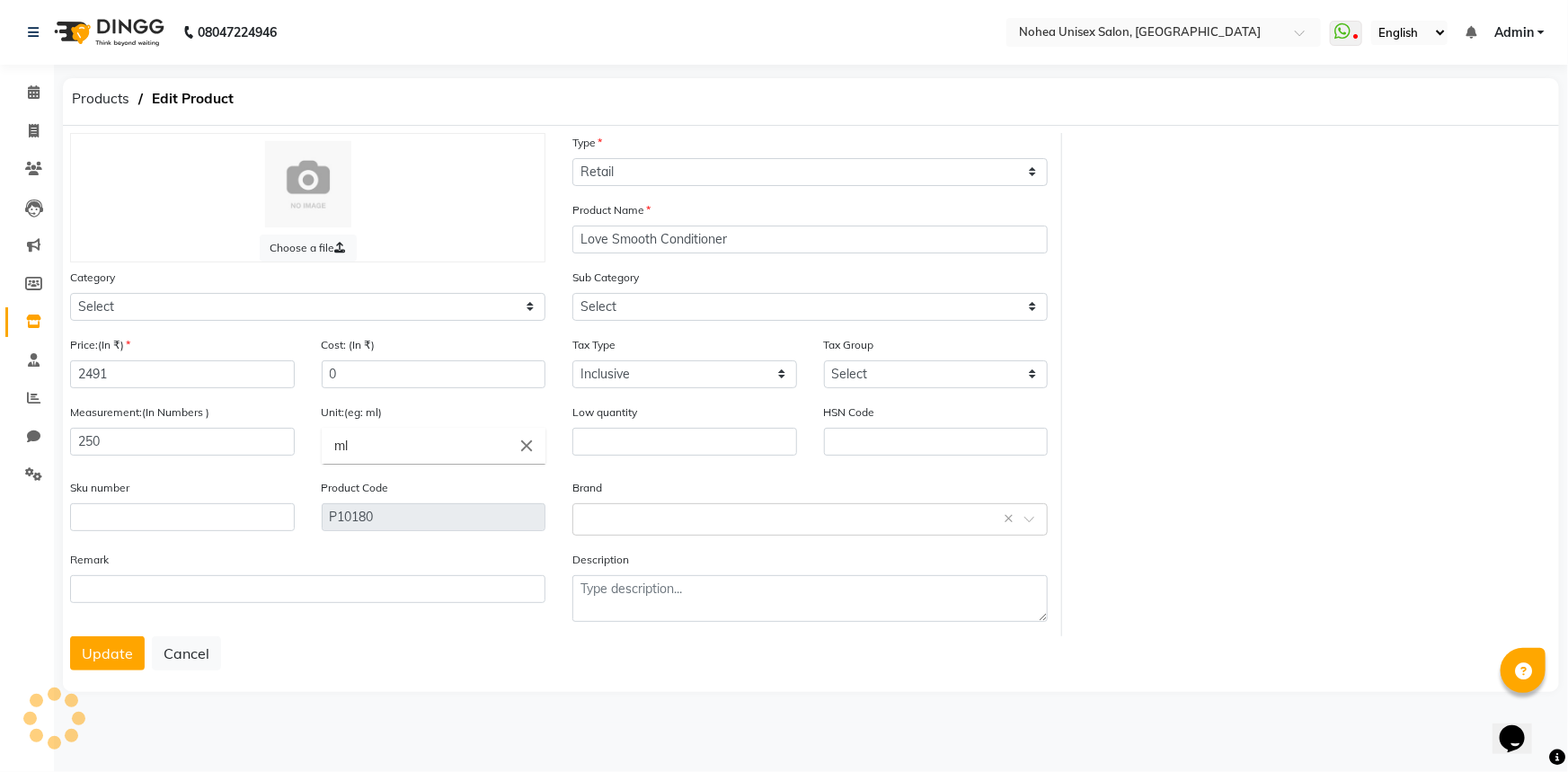
select select "1449601100"
select select "1449601102"
drag, startPoint x: 130, startPoint y: 369, endPoint x: 140, endPoint y: 366, distance: 10.4
click at [131, 369] on input "2491" at bounding box center [182, 374] width 224 height 28
type input "2100"
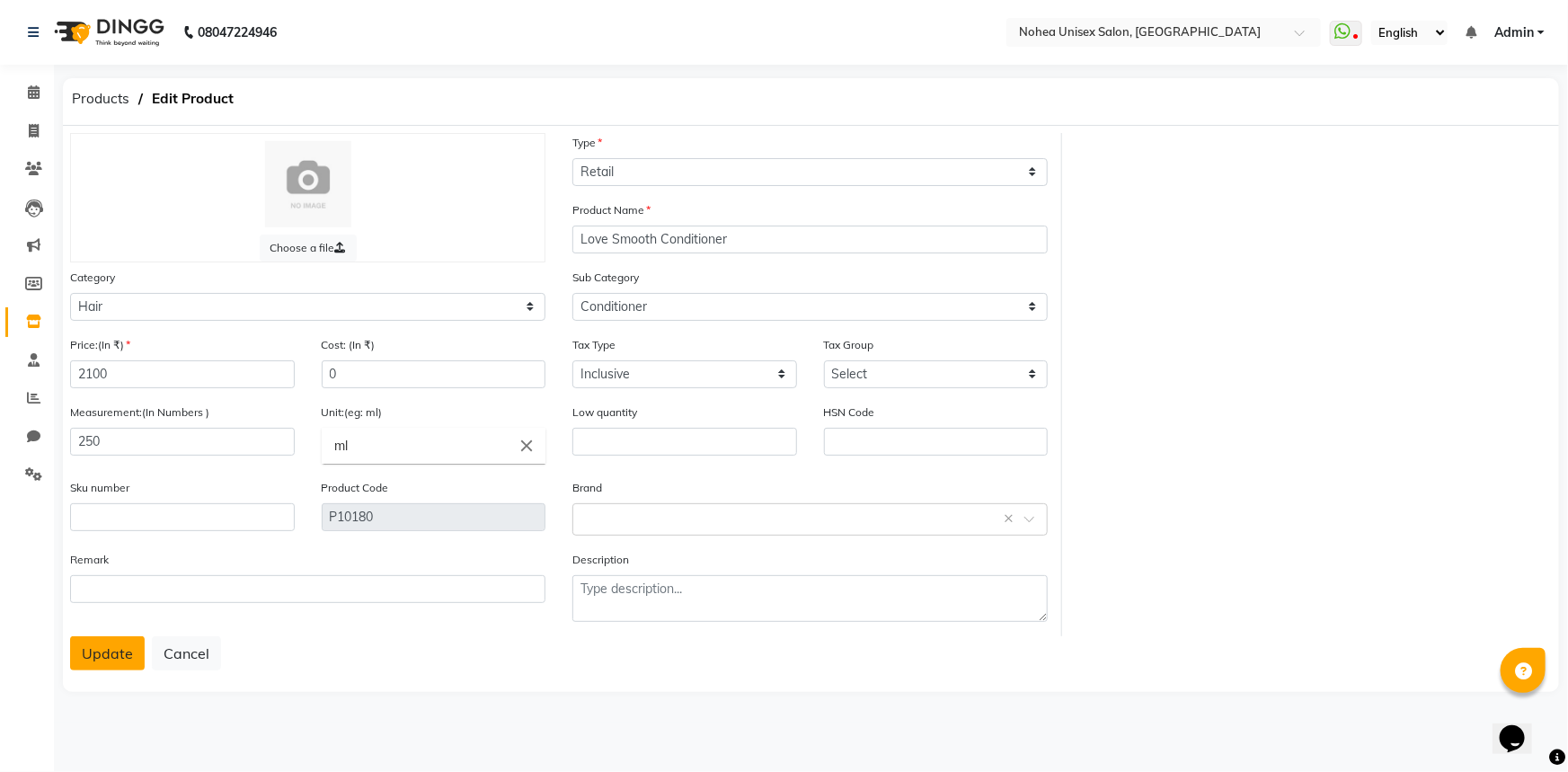
click at [108, 661] on button "Update" at bounding box center [108, 653] width 75 height 35
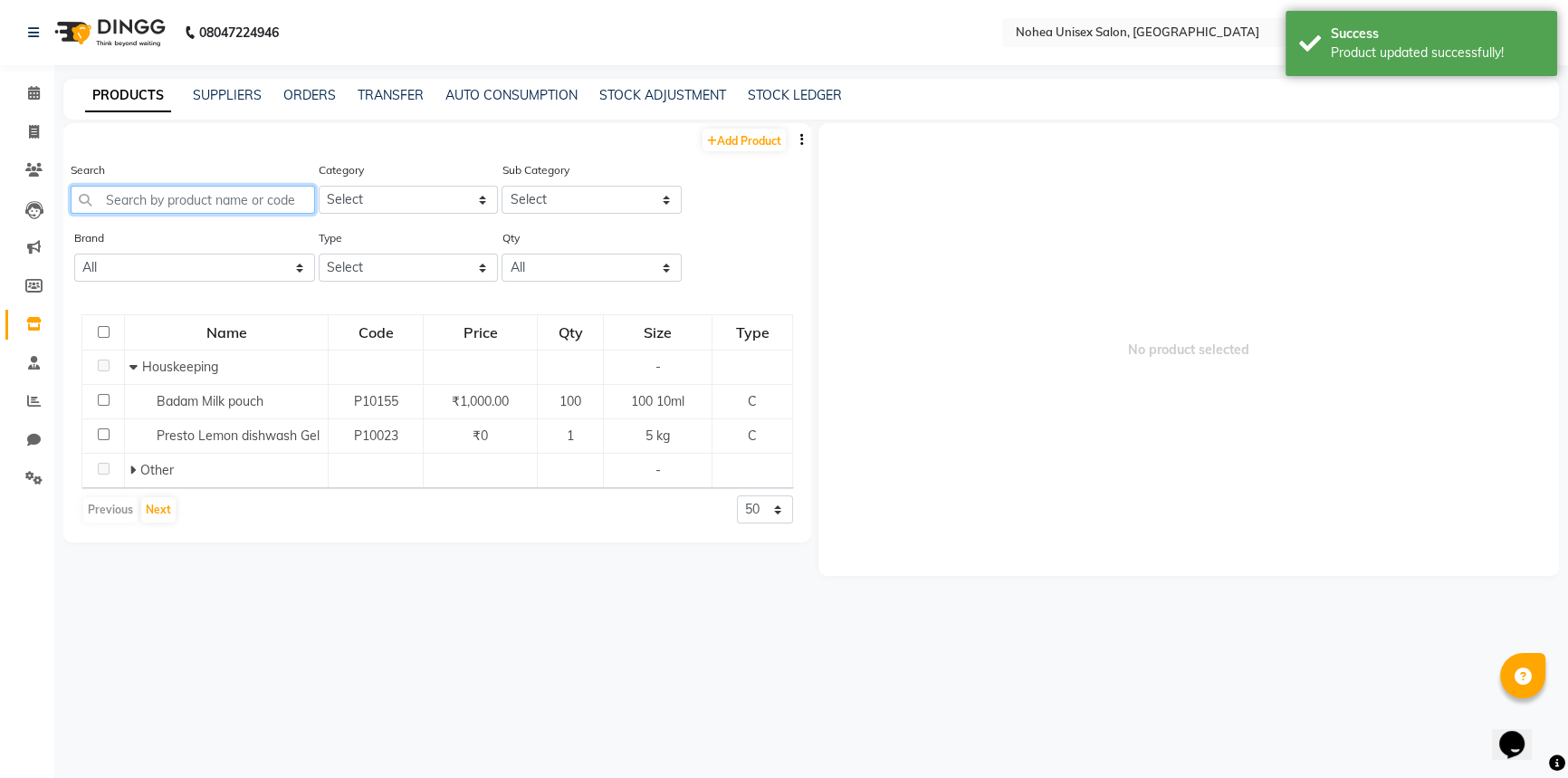
click at [262, 204] on input "text" at bounding box center [193, 200] width 245 height 28
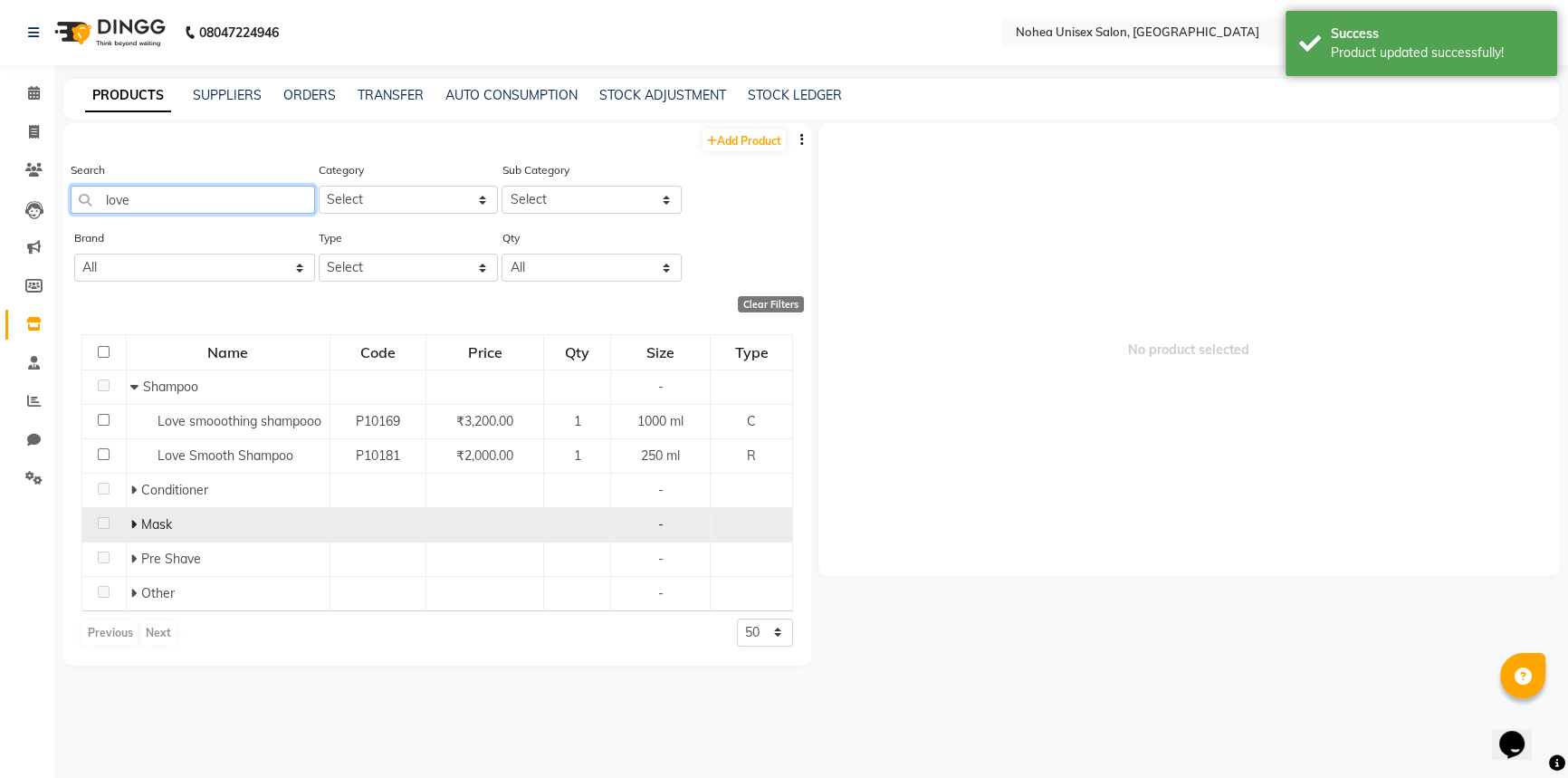
type input "love"
click at [130, 521] on icon at bounding box center [133, 524] width 7 height 12
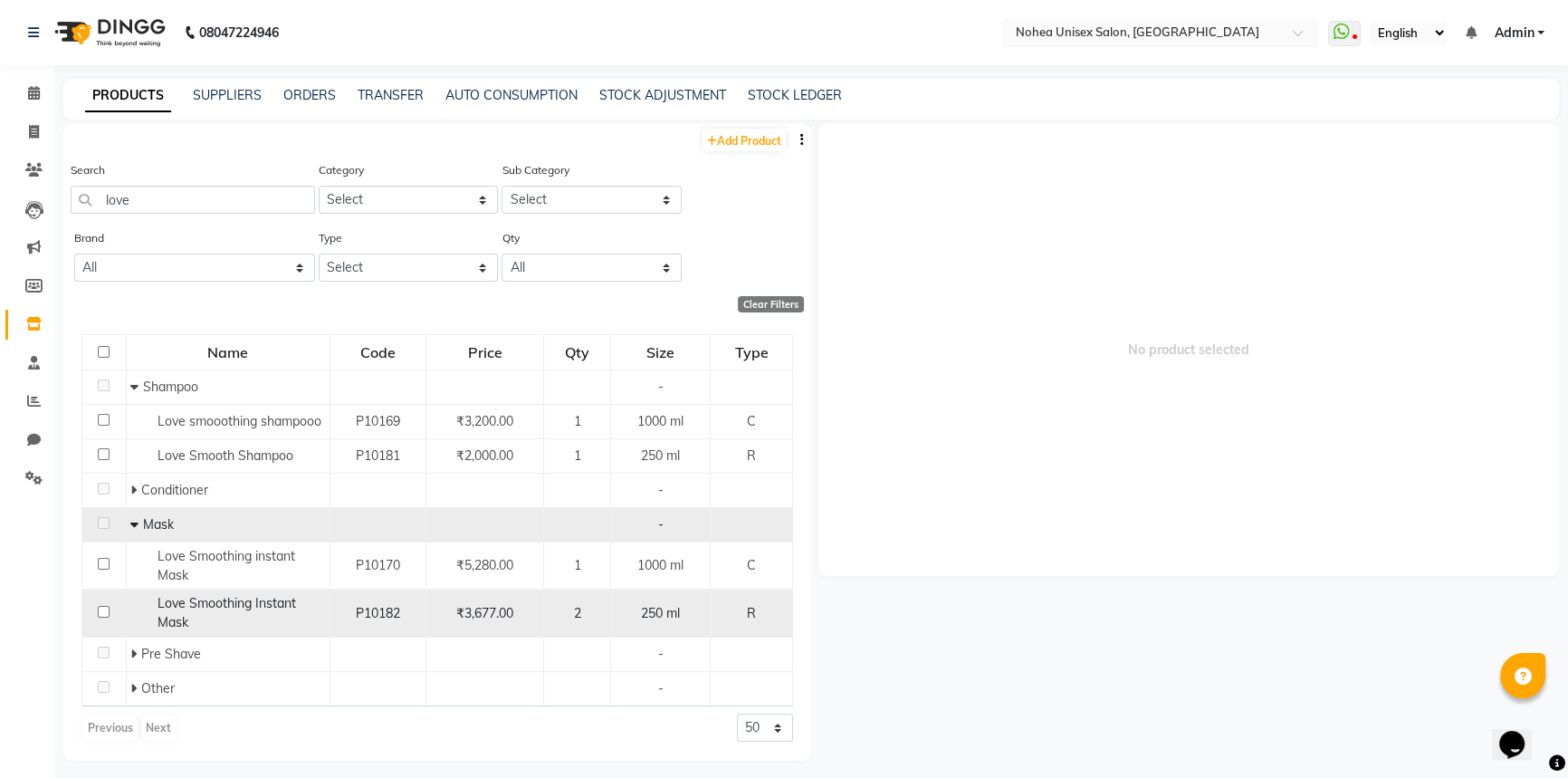
click at [105, 612] on input "checkbox" at bounding box center [104, 611] width 11 height 11
checkbox input "true"
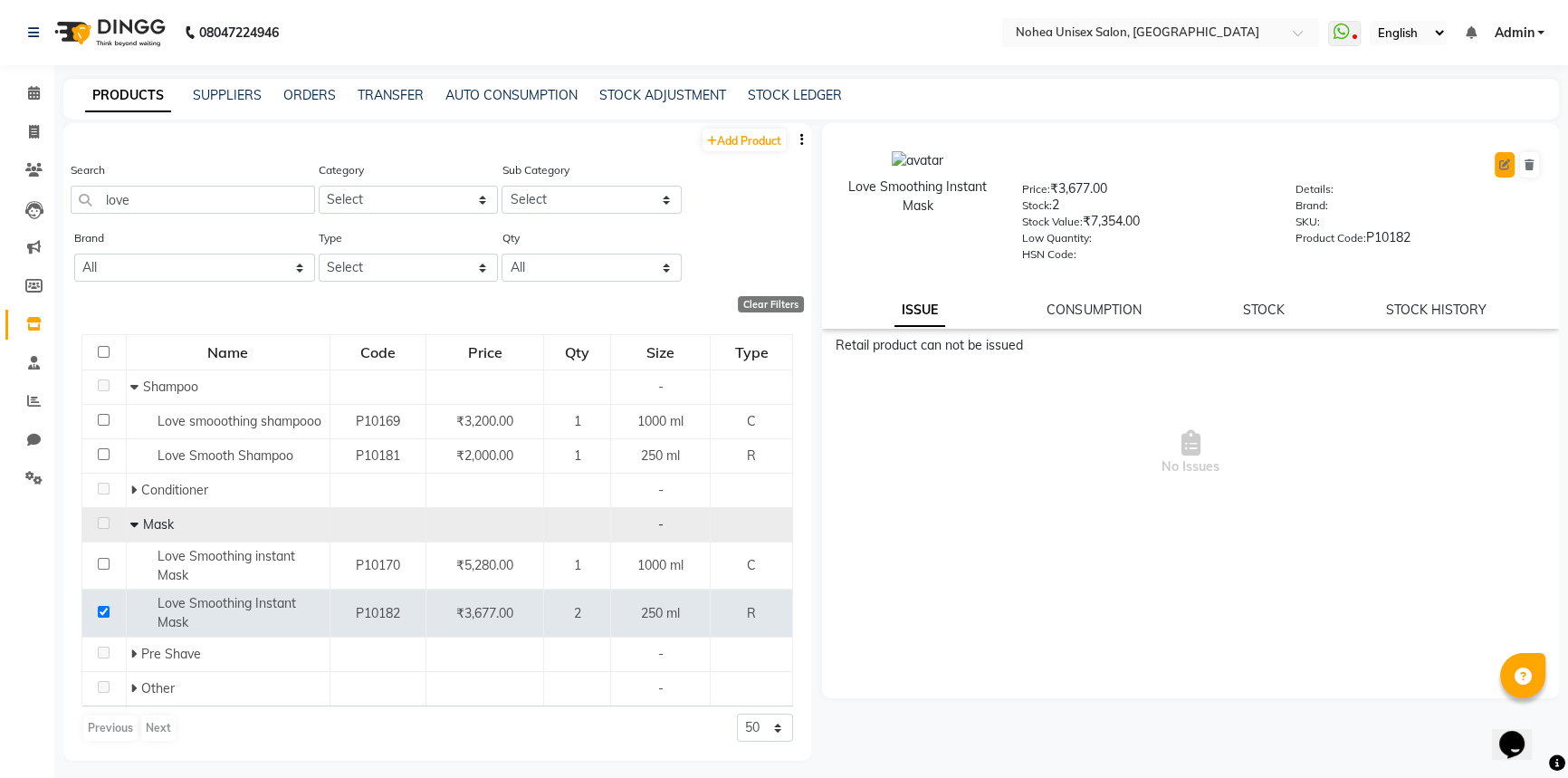
click at [1502, 169] on icon at bounding box center [1505, 165] width 11 height 11
select select "true"
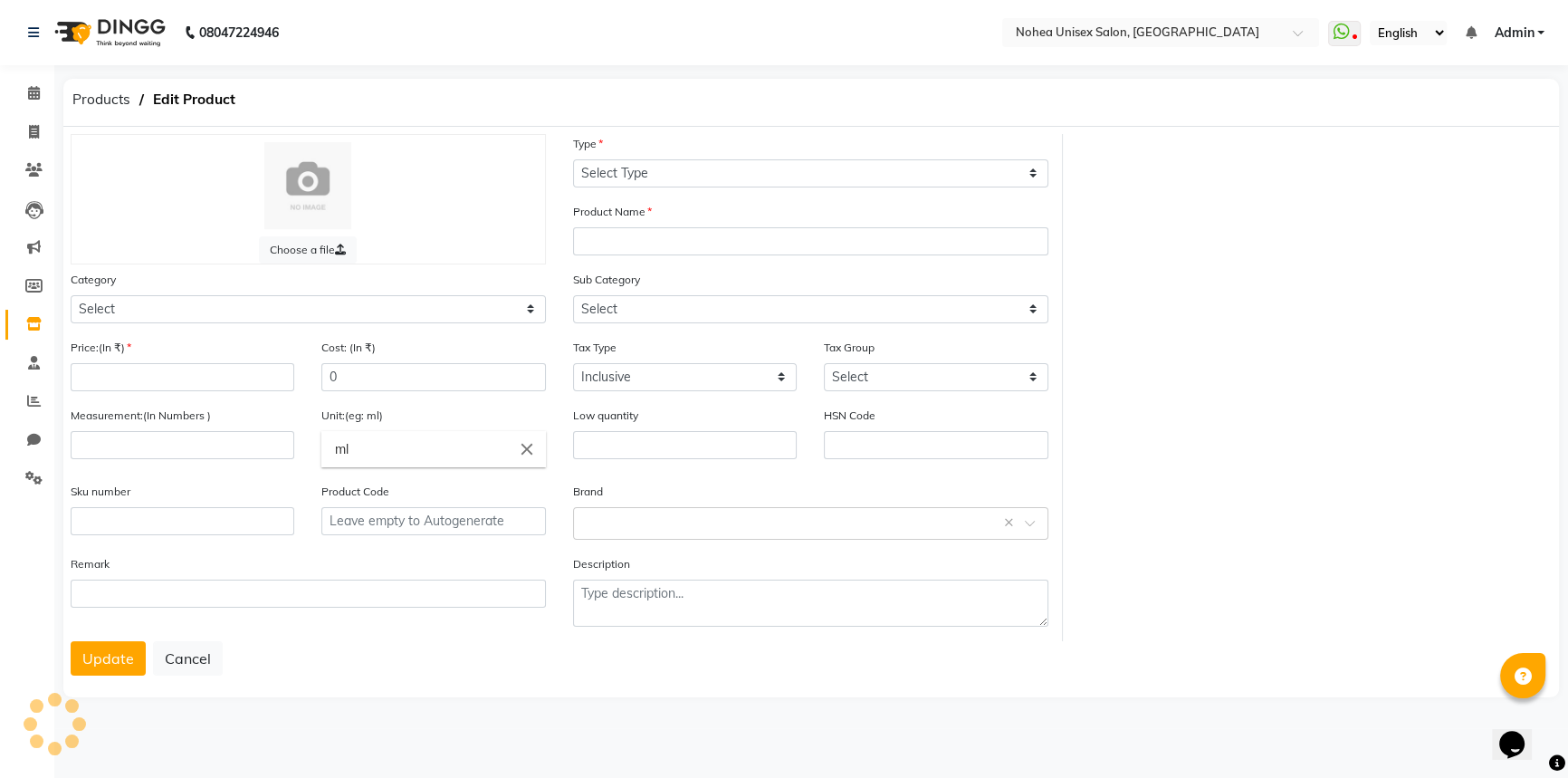
select select "R"
type input "Love Smoothing Instant Mask"
select select
type input "3677"
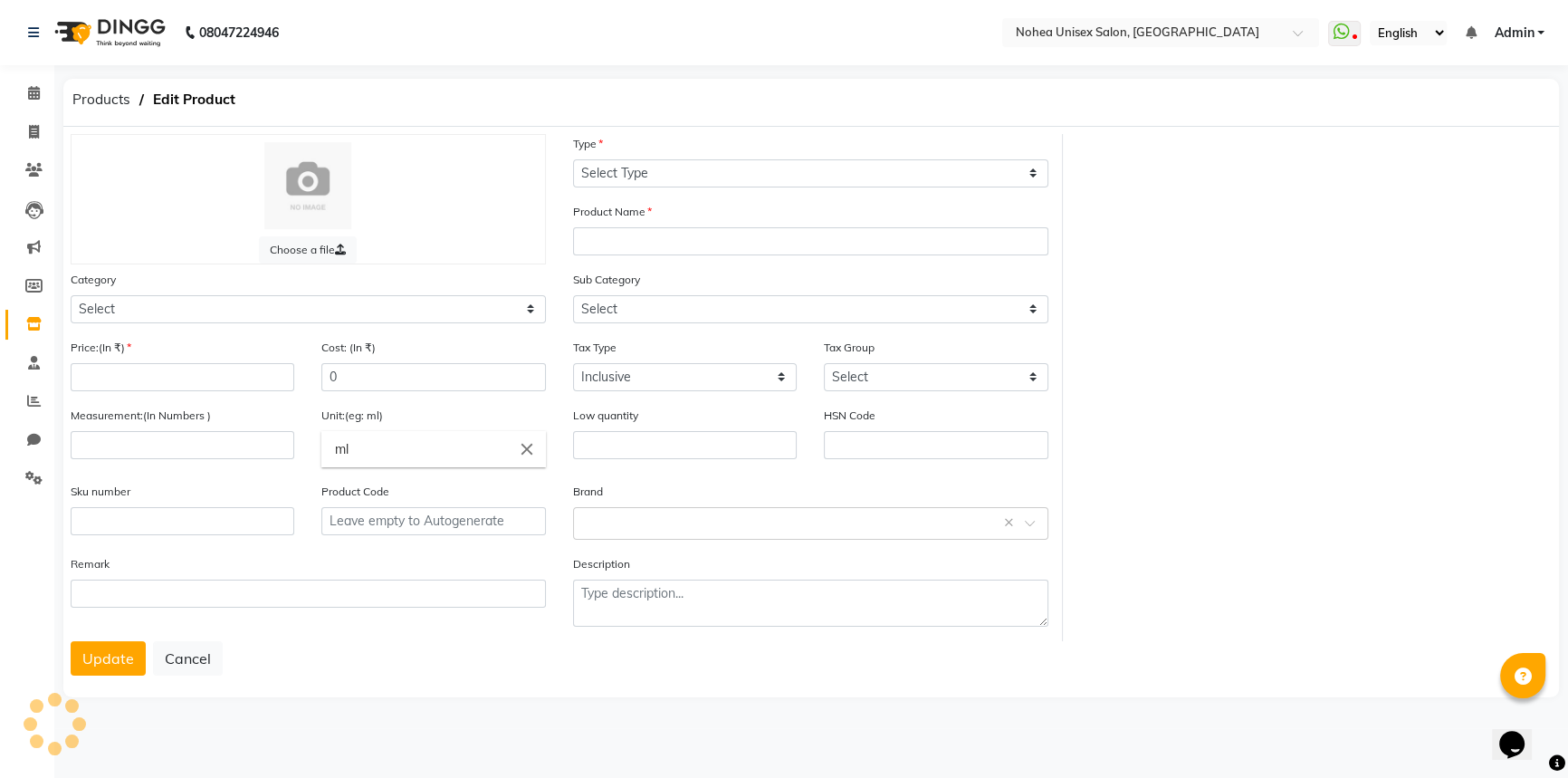
type input "250"
type input "P10182"
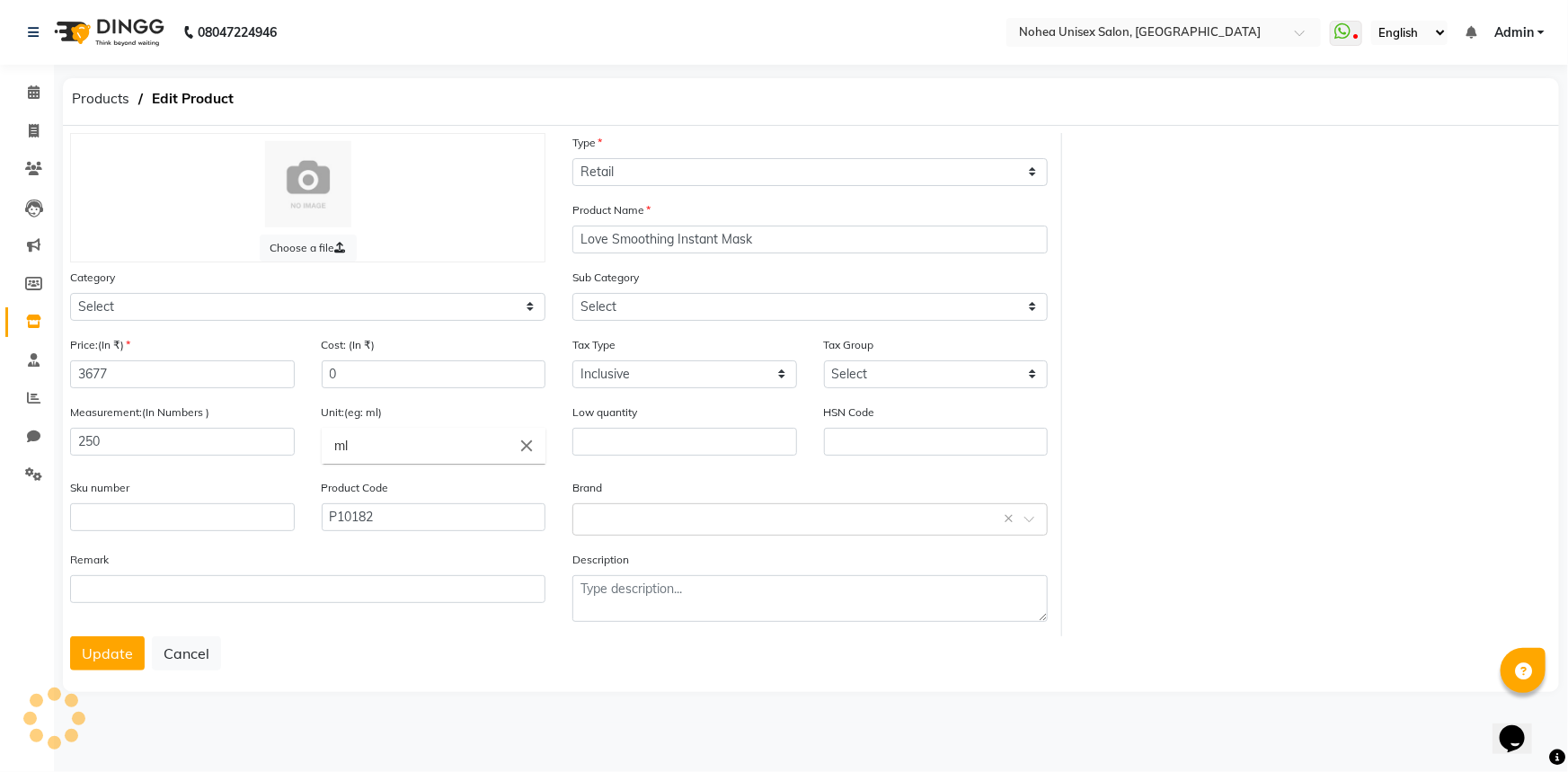
select select "1449601100"
select select "1449601104"
drag, startPoint x: 149, startPoint y: 371, endPoint x: 78, endPoint y: 371, distance: 71.0
click at [78, 371] on input "3677" at bounding box center [182, 374] width 224 height 28
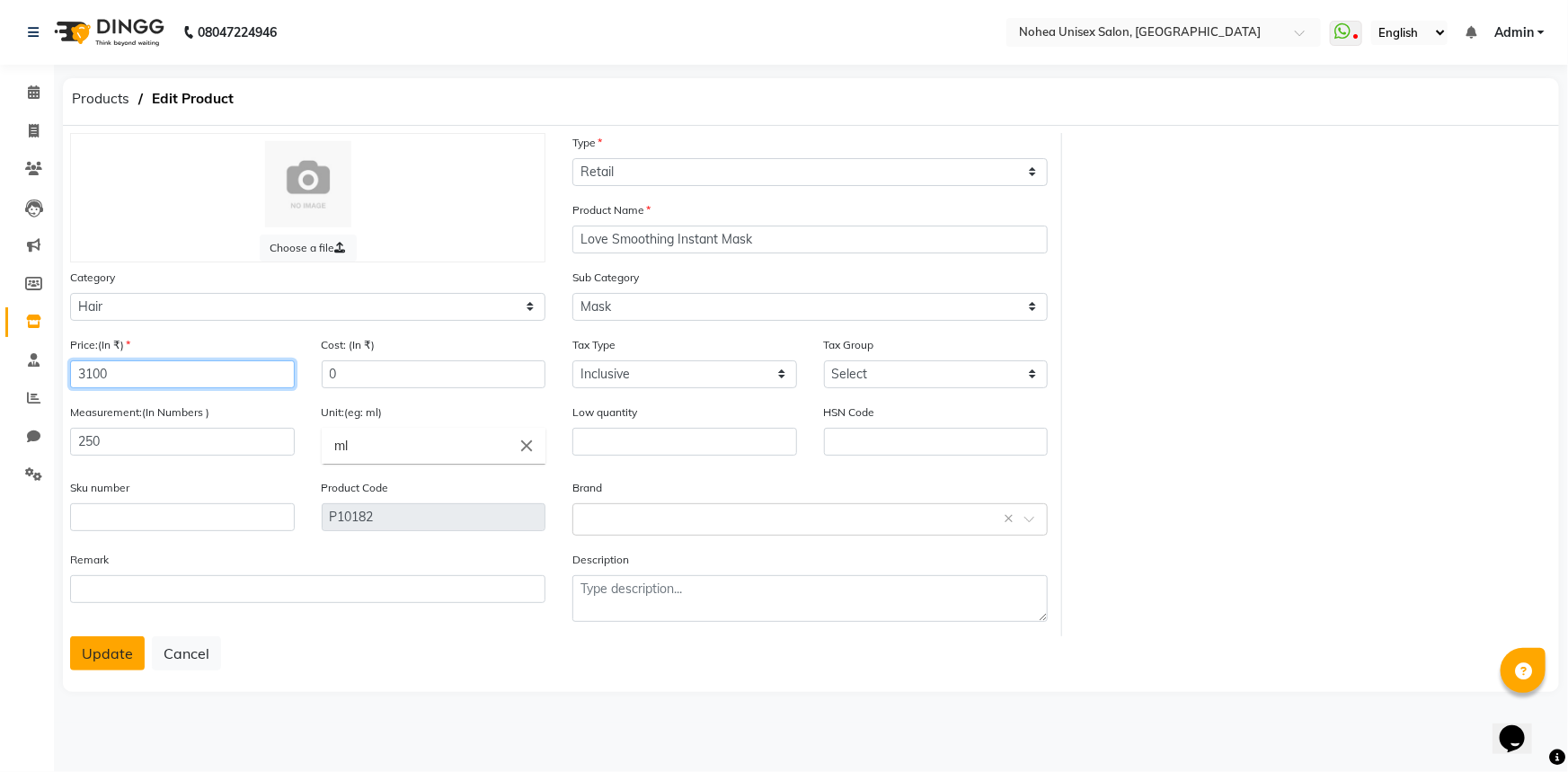
type input "3100"
click at [93, 655] on button "Update" at bounding box center [108, 653] width 75 height 35
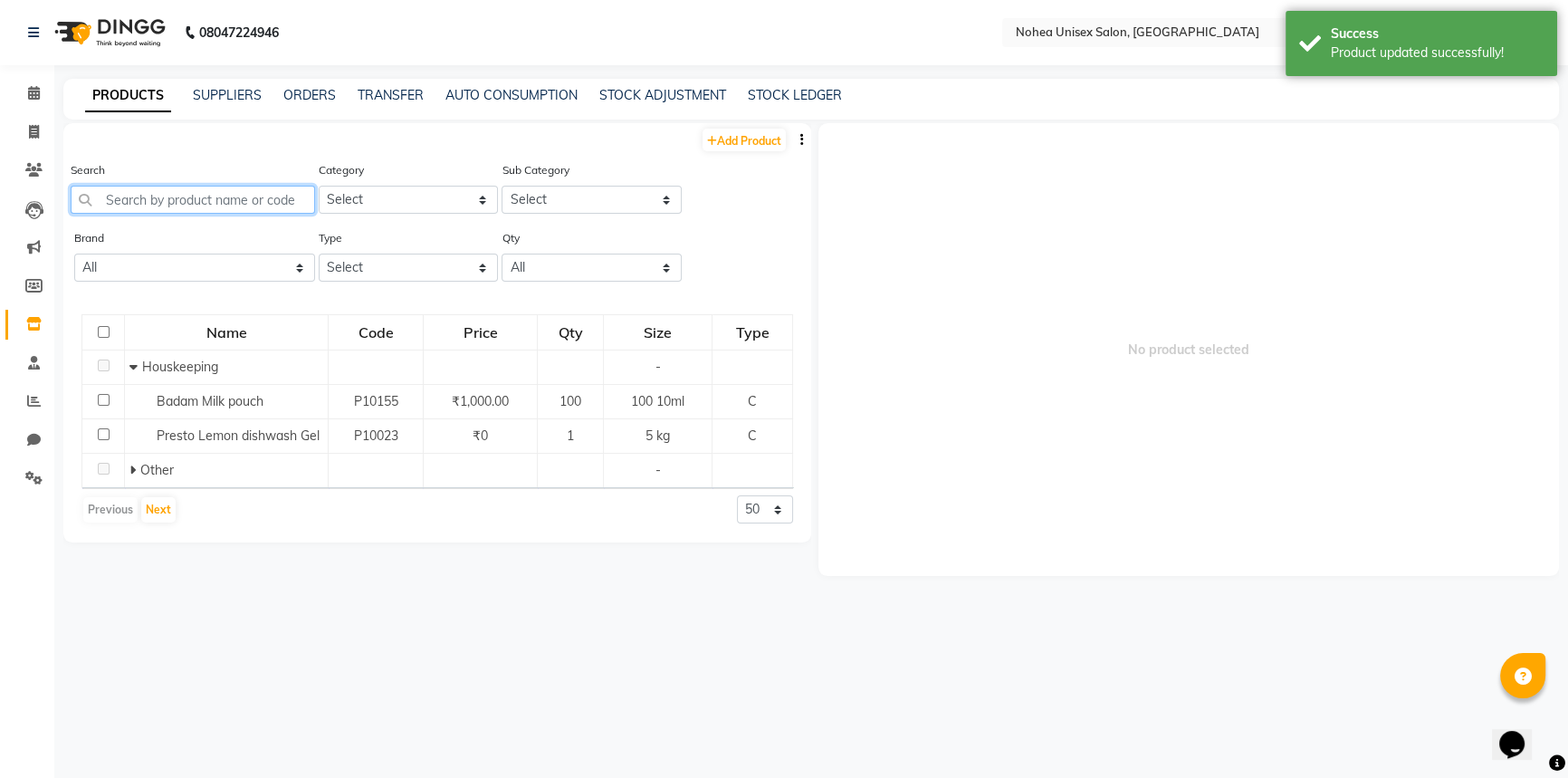
click at [245, 207] on input "text" at bounding box center [193, 200] width 245 height 28
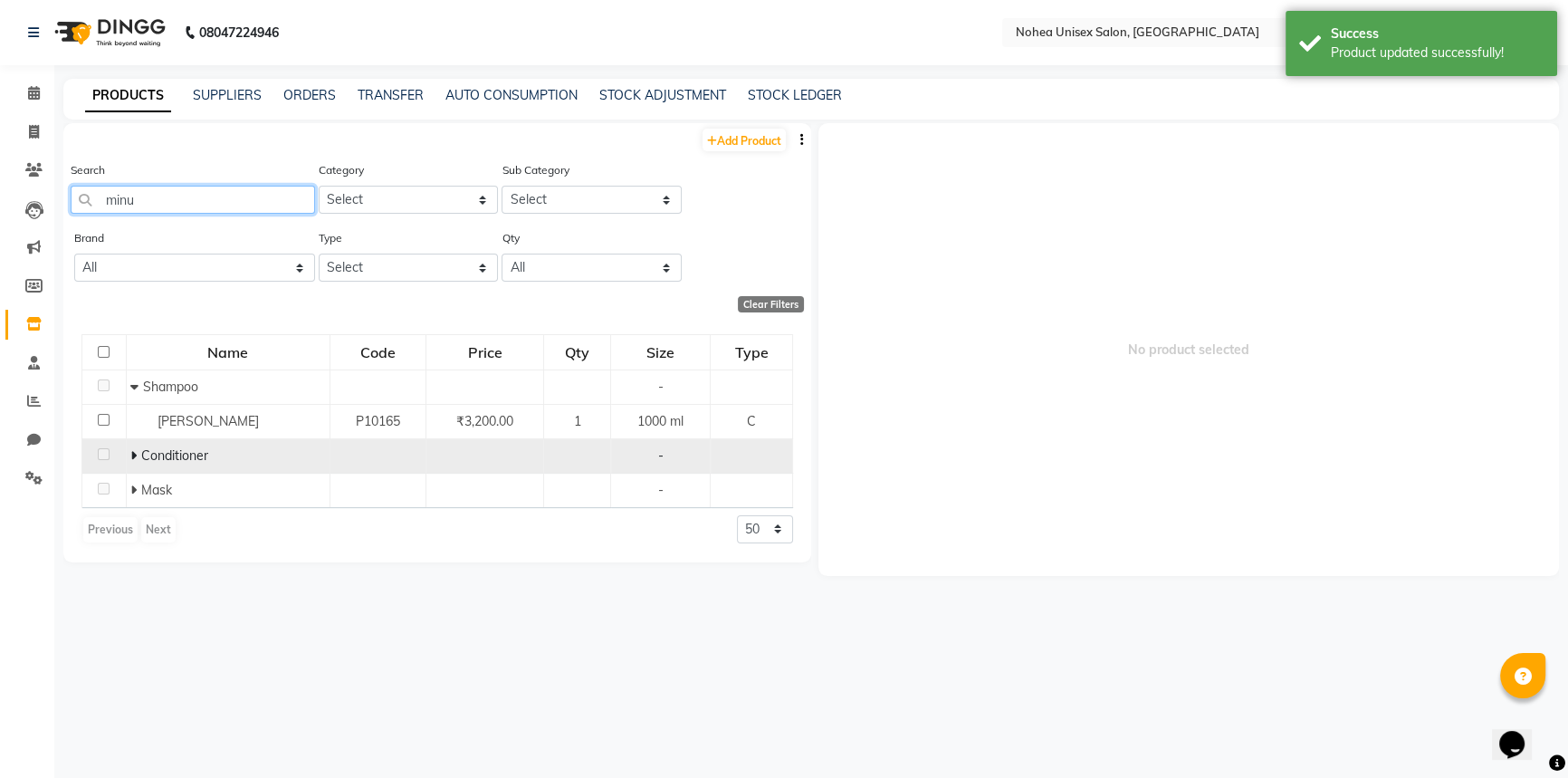
type input "minu"
click at [134, 455] on icon at bounding box center [133, 455] width 7 height 12
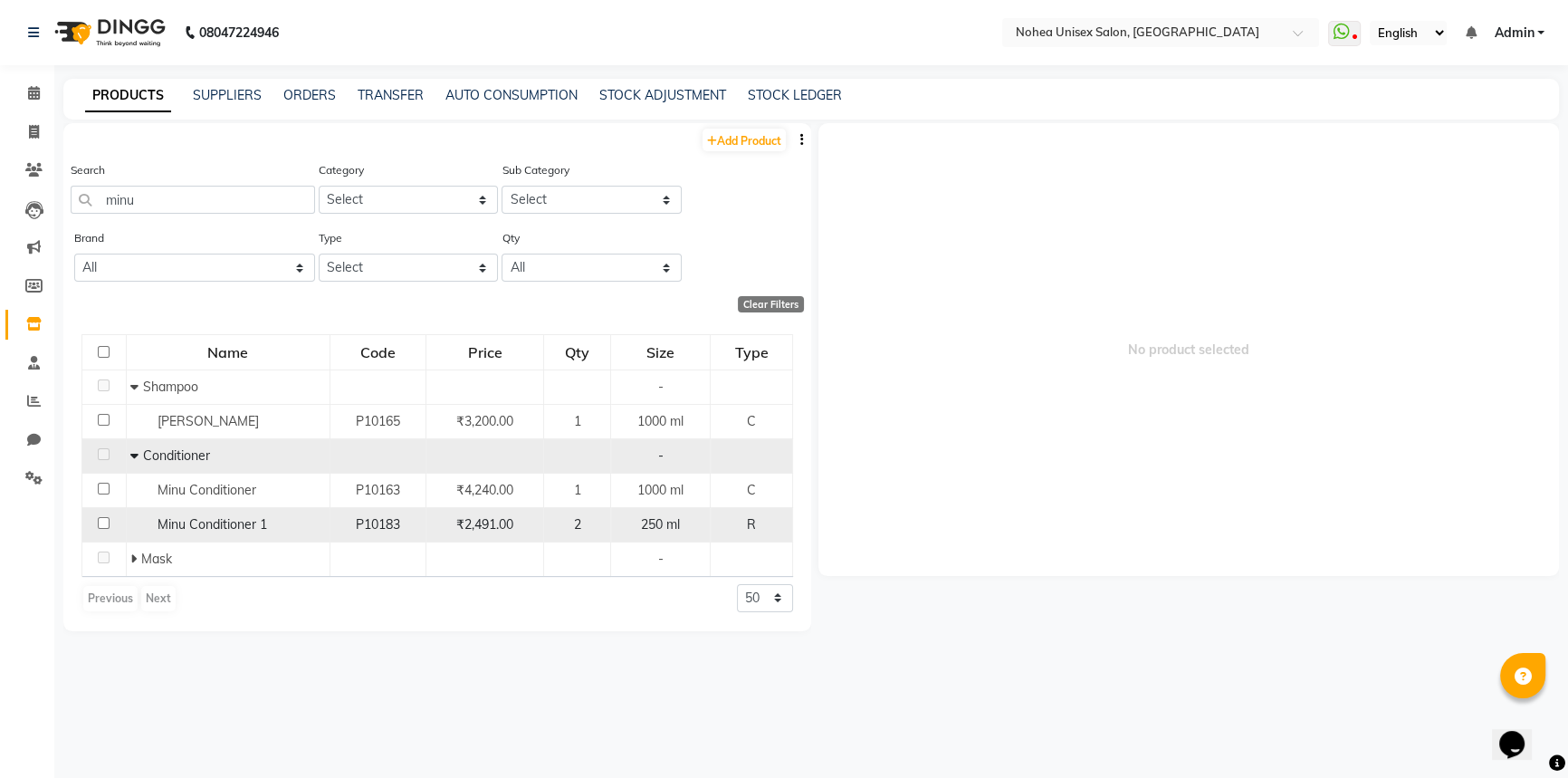
click at [103, 524] on input "checkbox" at bounding box center [104, 523] width 11 height 11
checkbox input "true"
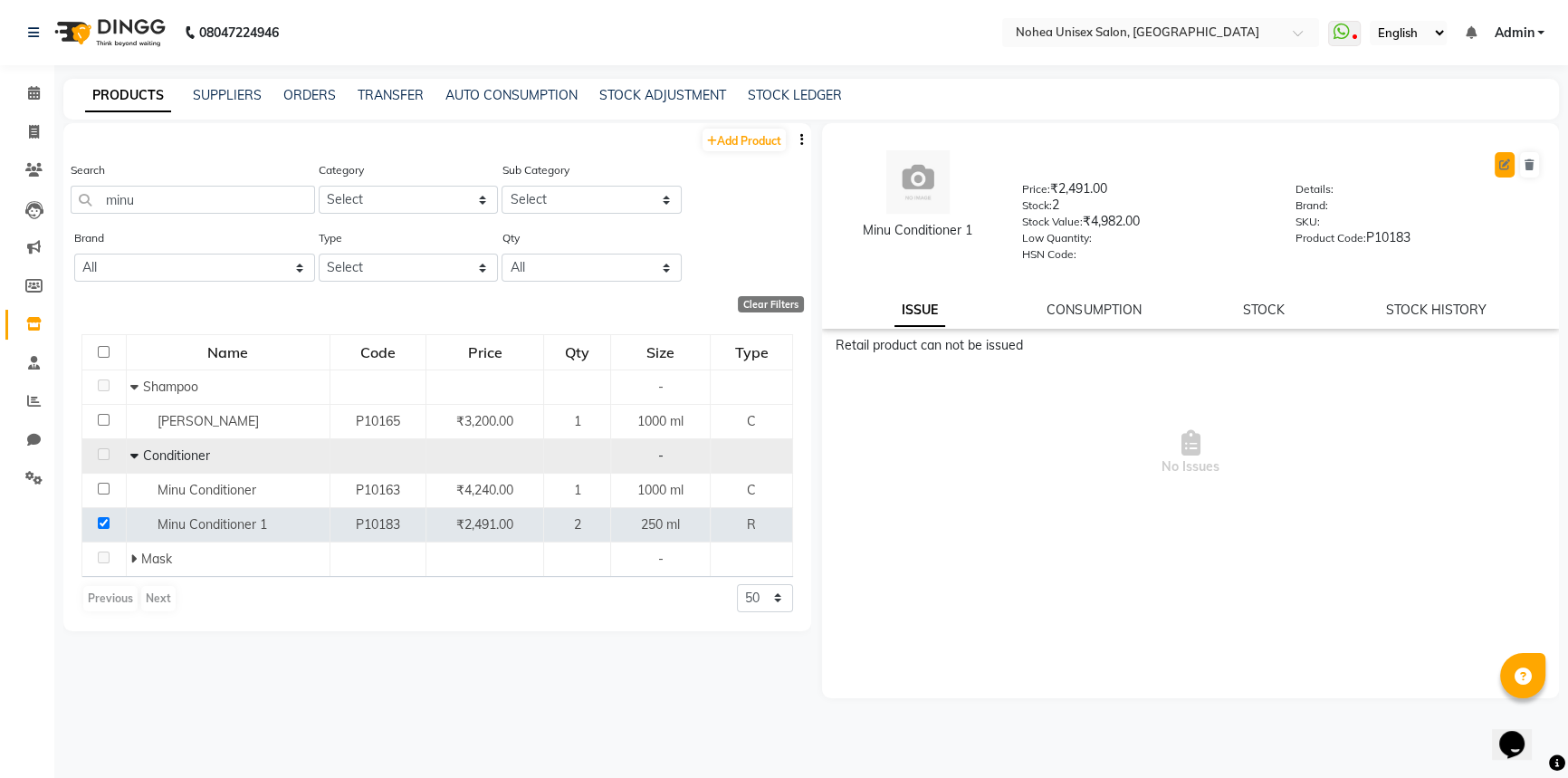
click at [1501, 170] on button at bounding box center [1504, 164] width 20 height 25
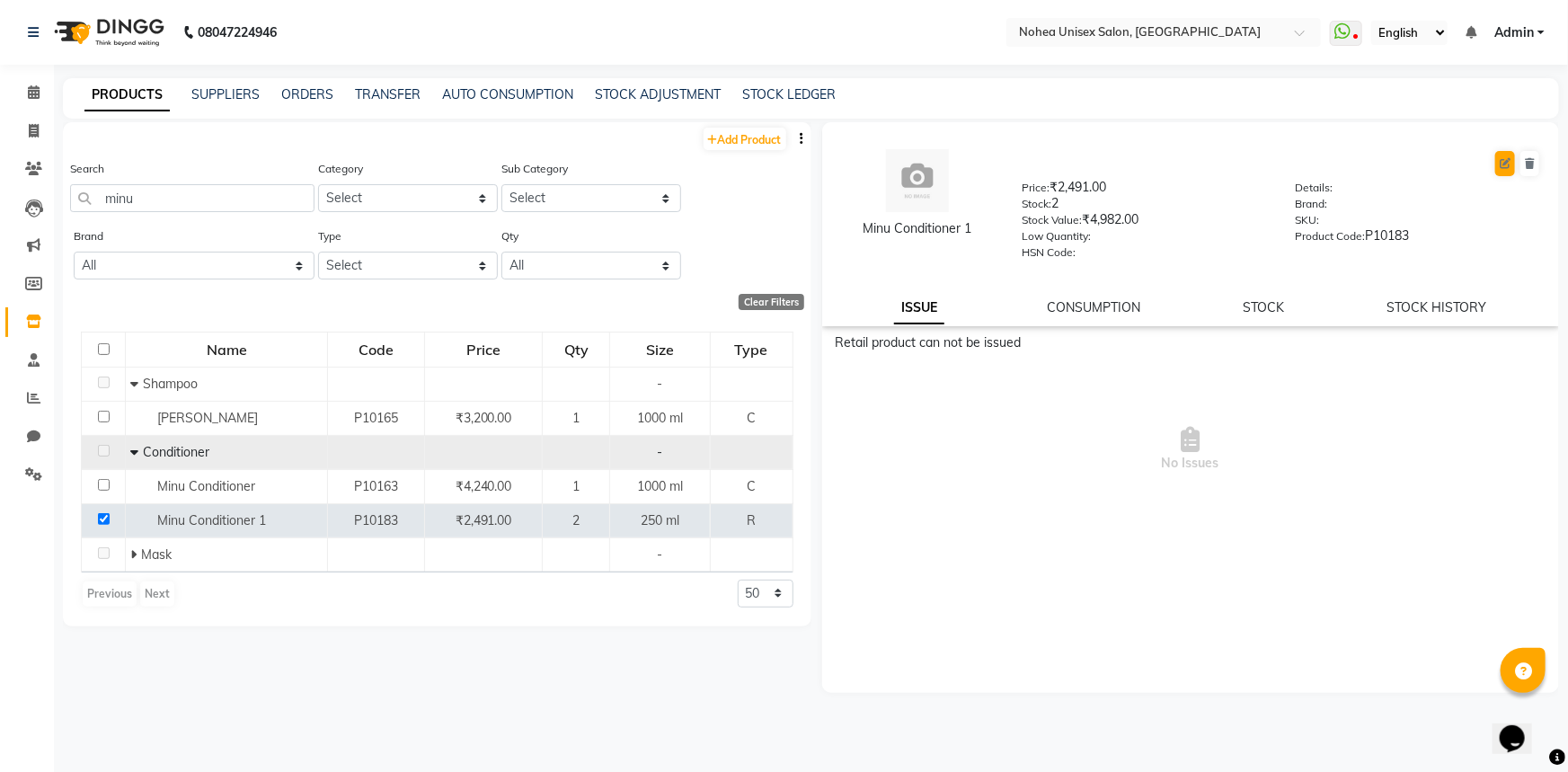
select select "R"
select select "true"
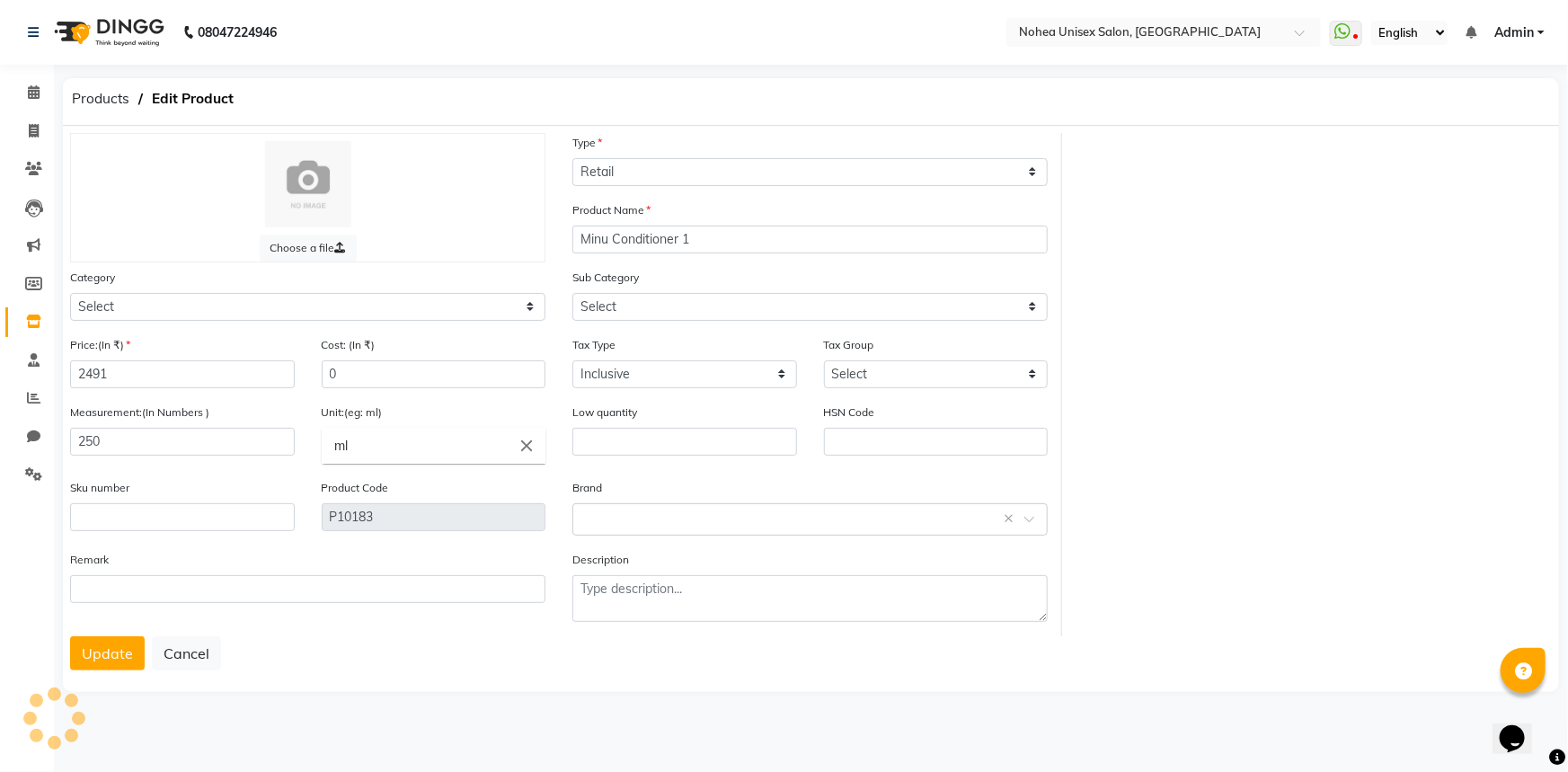
select select "1449601100"
select select "1449601102"
drag, startPoint x: 141, startPoint y: 376, endPoint x: 83, endPoint y: 371, distance: 58.2
click at [83, 371] on input "2491" at bounding box center [182, 374] width 224 height 28
type input "2100"
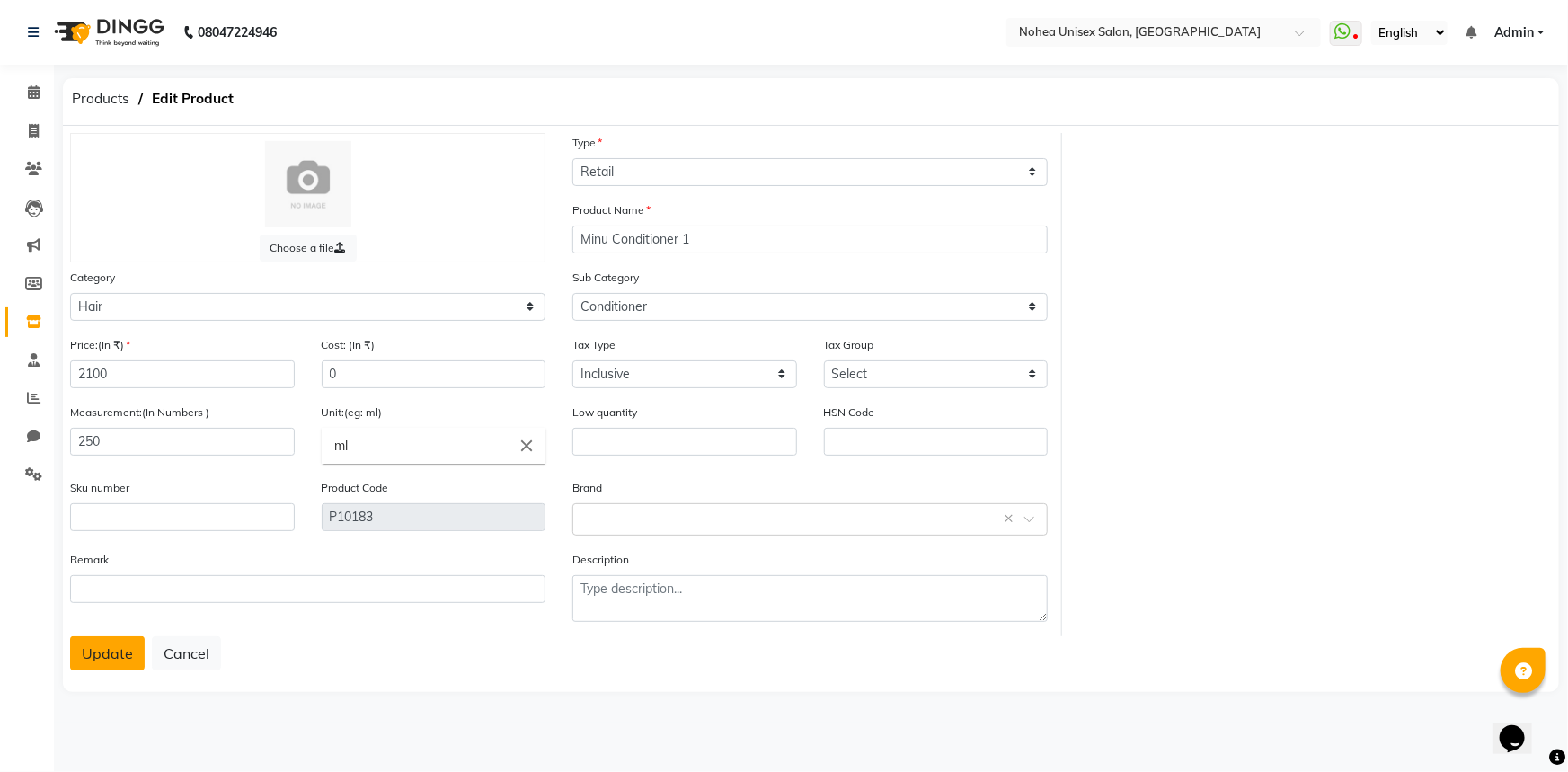
click at [93, 661] on button "Update" at bounding box center [108, 653] width 75 height 35
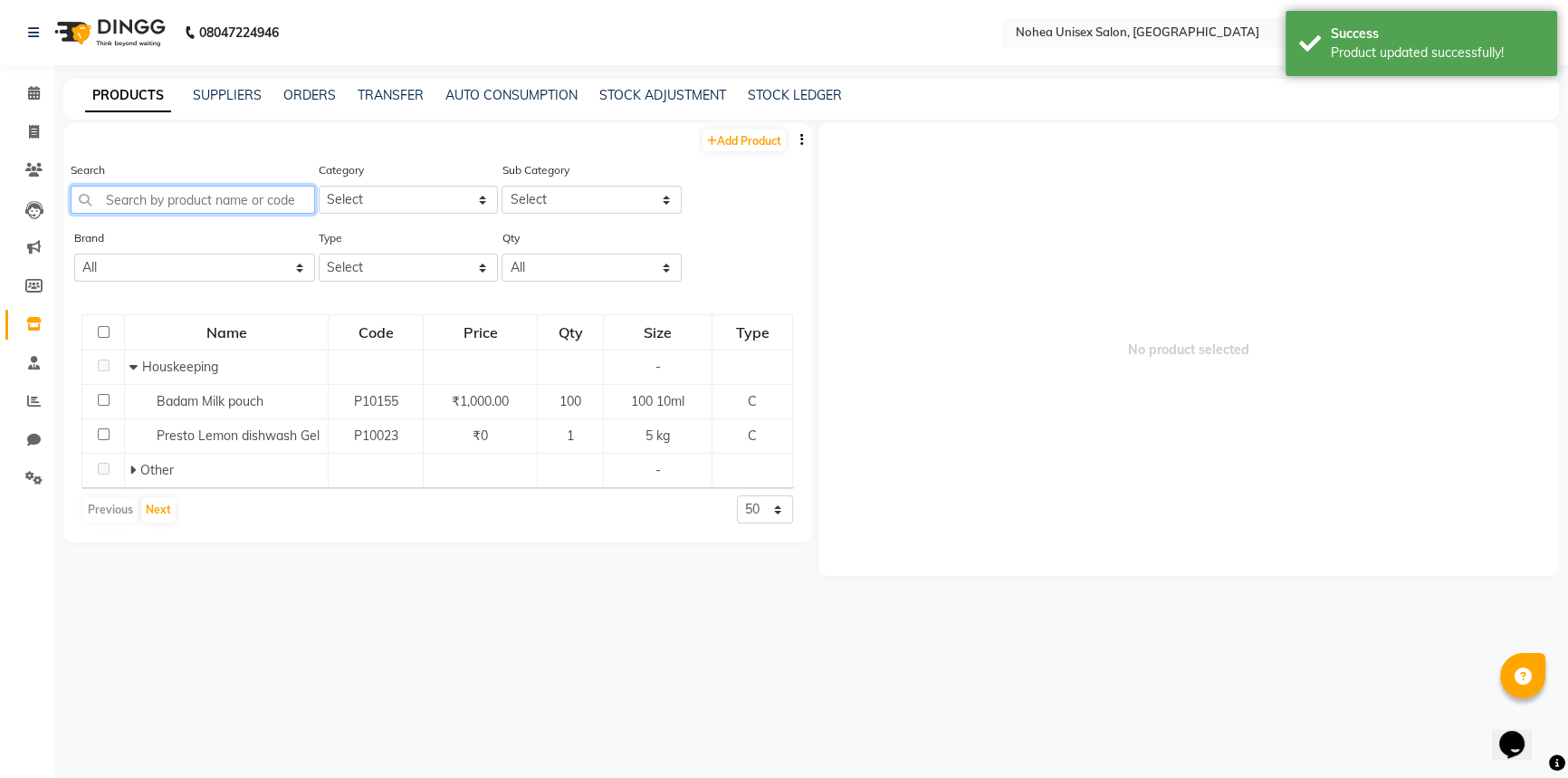
click at [263, 193] on input "text" at bounding box center [193, 200] width 245 height 28
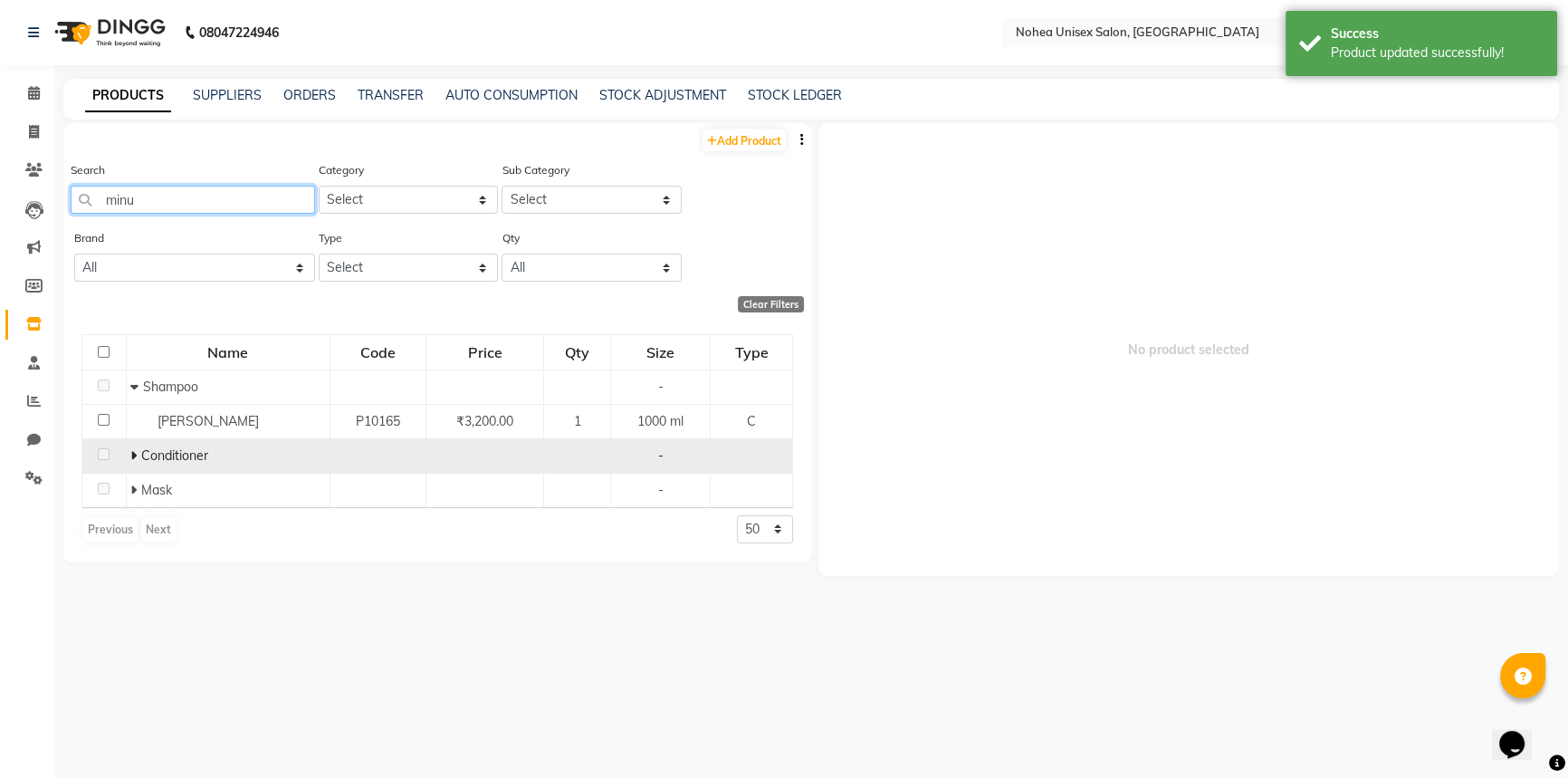
type input "minu"
click at [127, 461] on td "Conditioner" at bounding box center [228, 455] width 203 height 35
click at [134, 455] on icon at bounding box center [133, 455] width 7 height 12
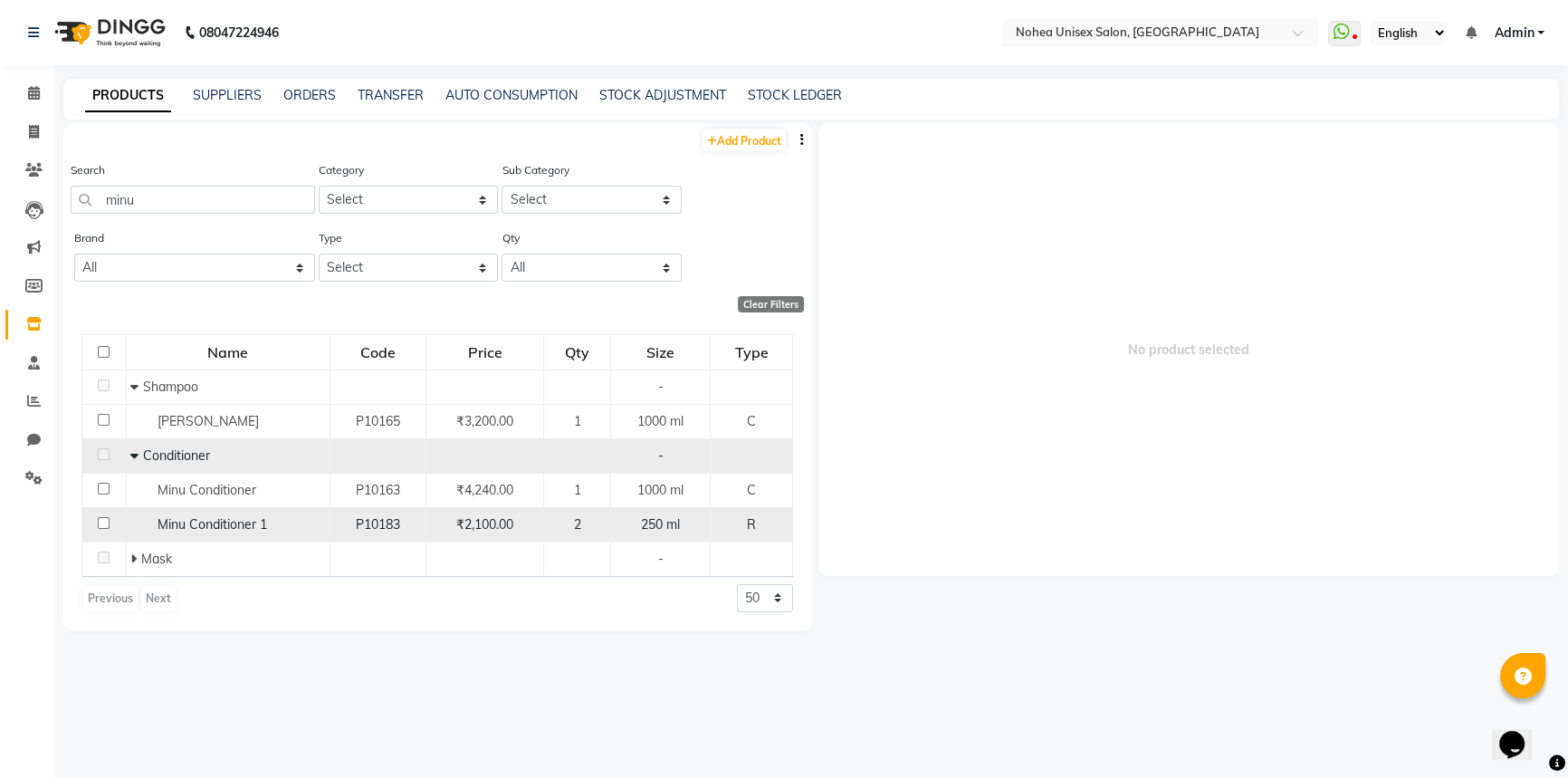
scroll to position [11, 0]
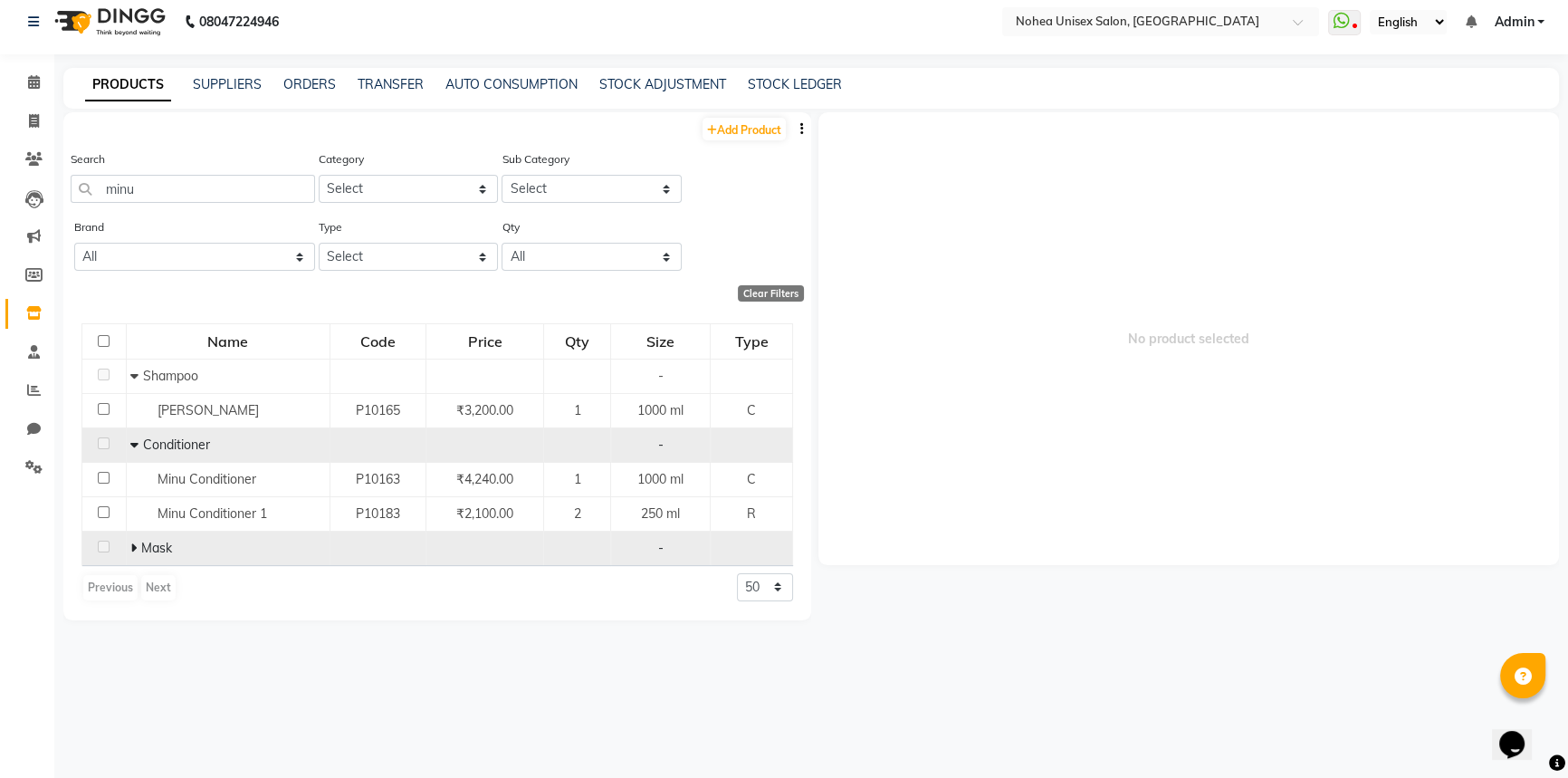
click at [133, 549] on icon at bounding box center [133, 547] width 7 height 12
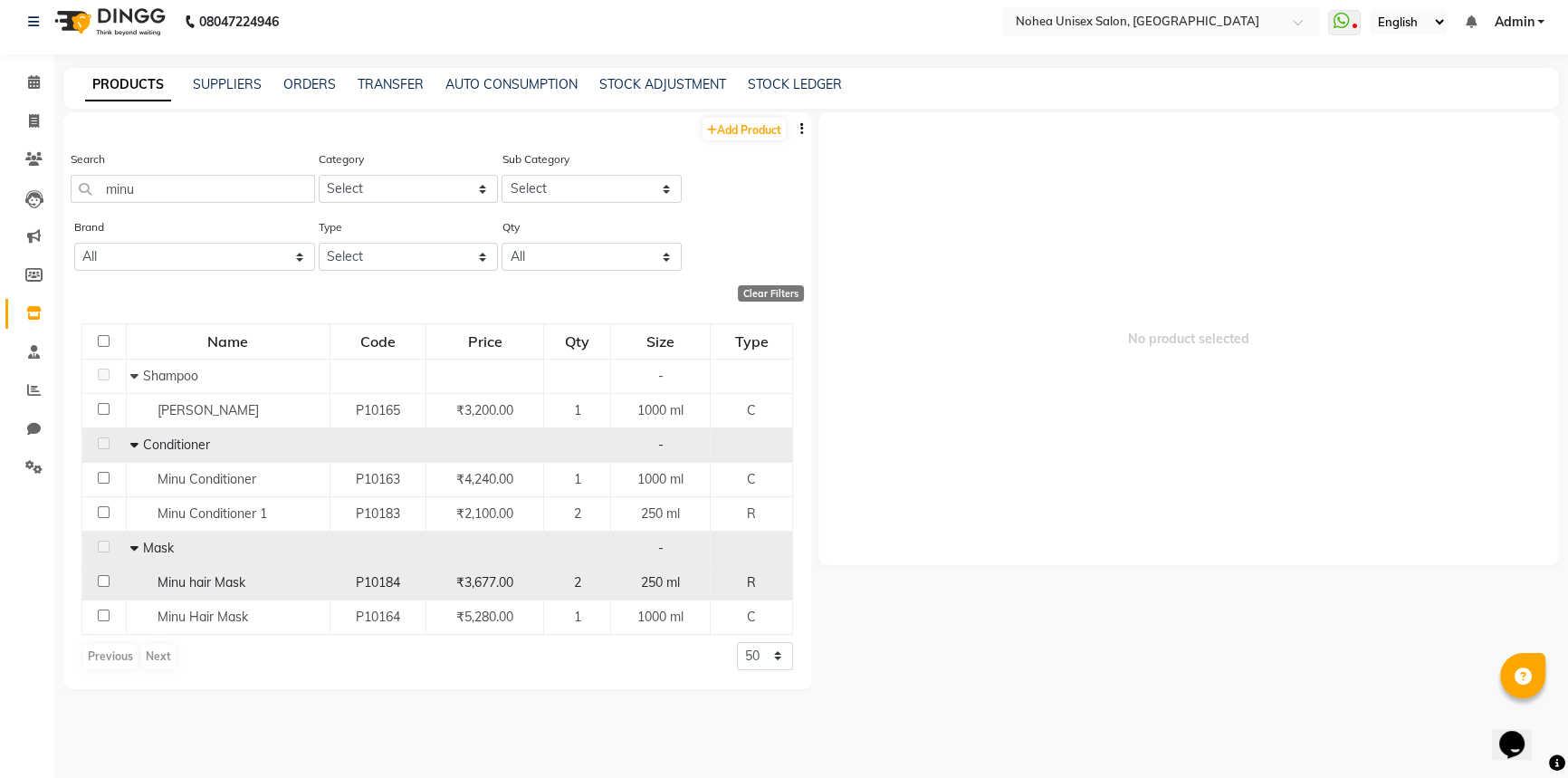
click at [101, 579] on input "checkbox" at bounding box center [104, 580] width 11 height 11
checkbox input "true"
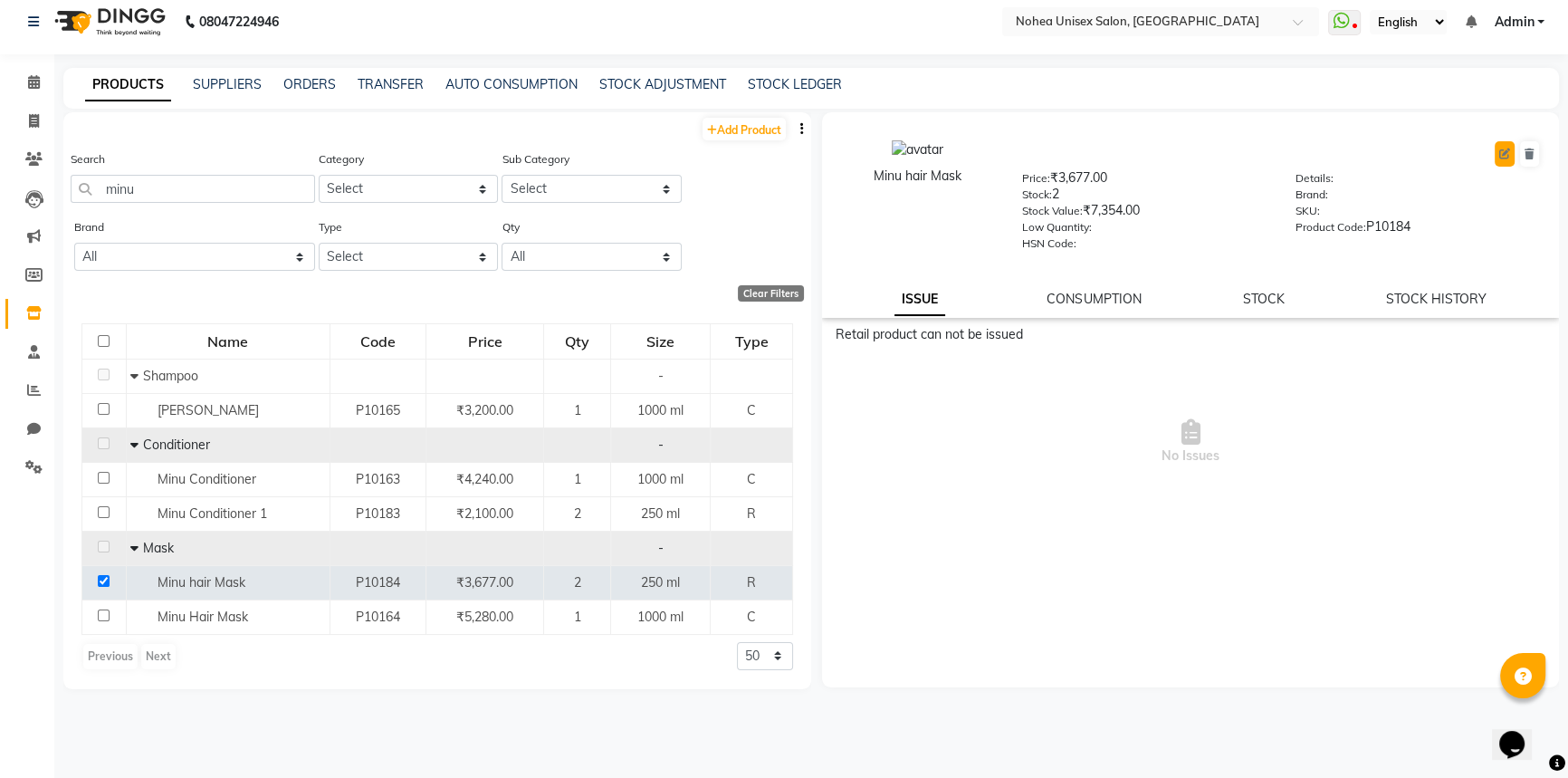
click at [1503, 151] on icon at bounding box center [1505, 154] width 11 height 11
select select "true"
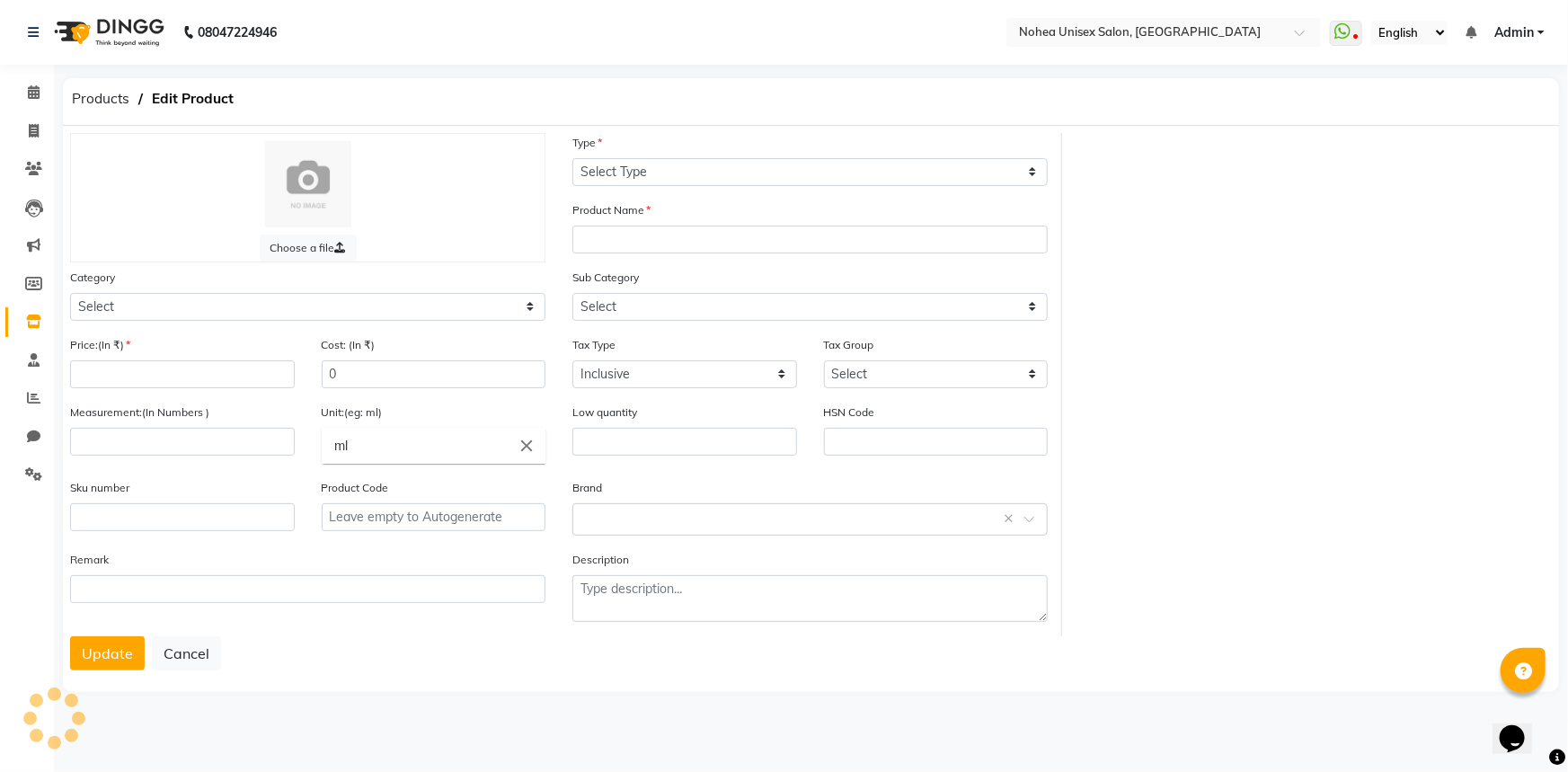
select select "R"
type input "Minu hair Mask"
select select
type input "3677"
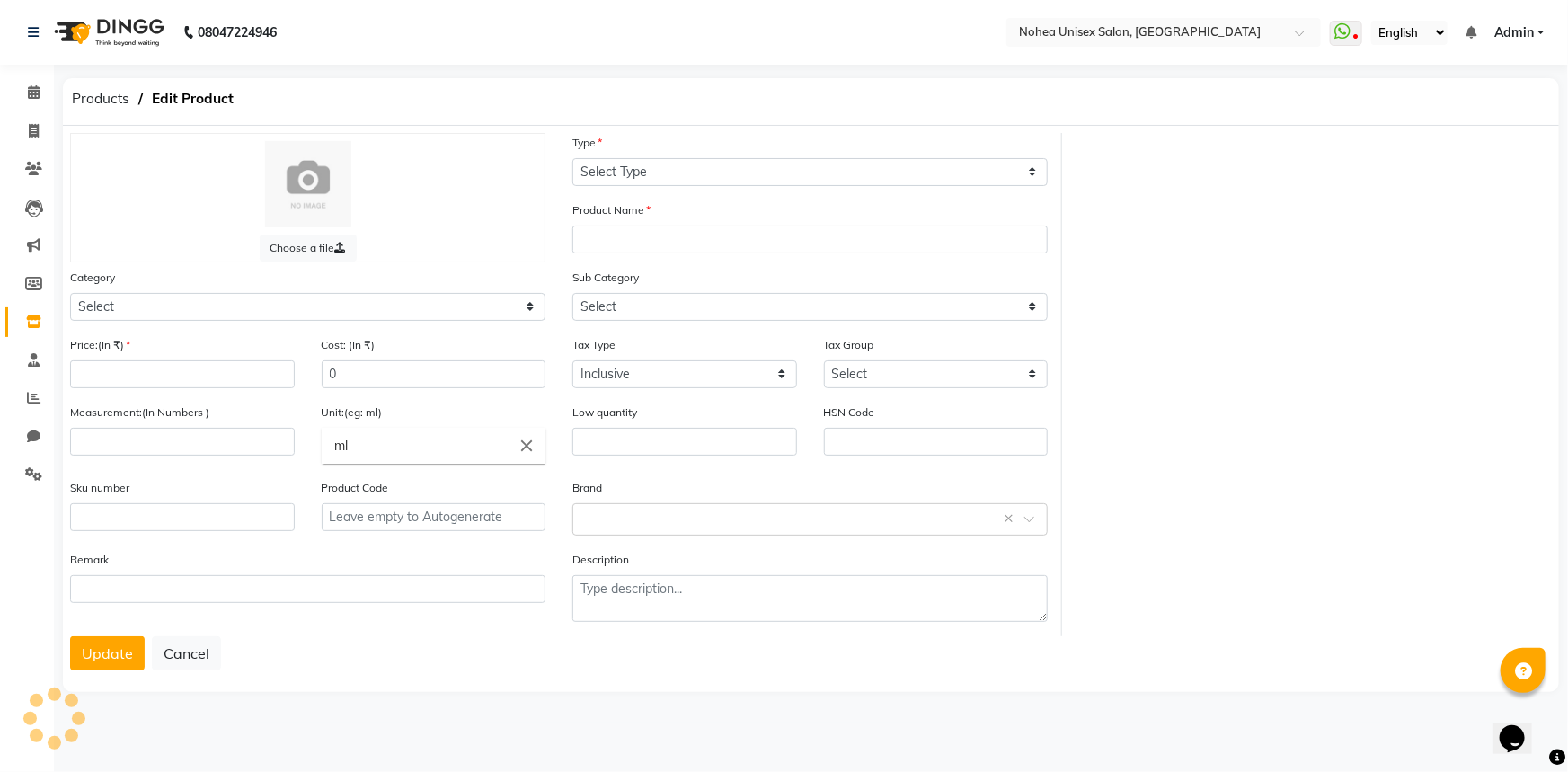
type input "250"
type input "P10184"
select select "1449601100"
select select "1449601104"
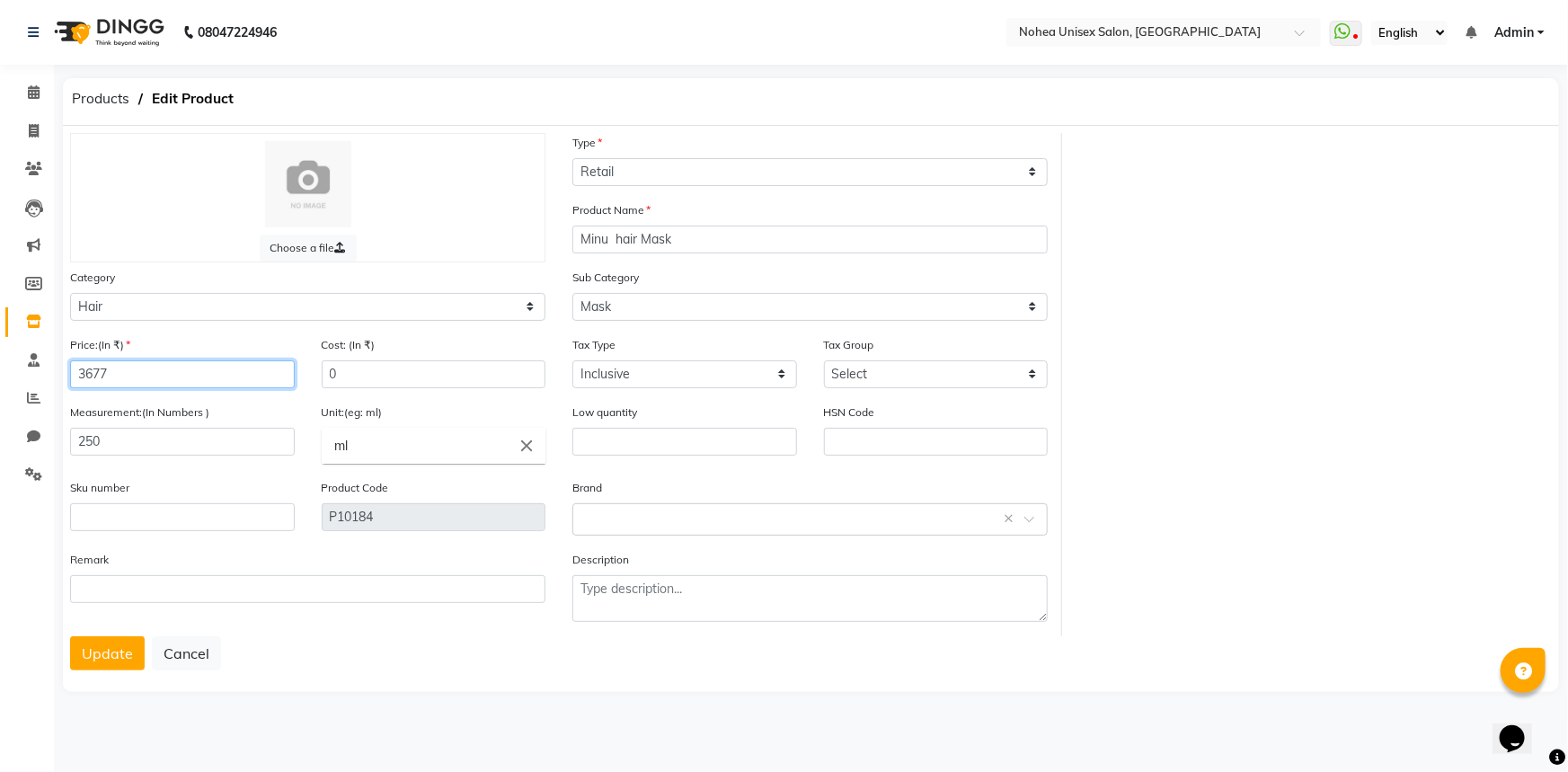
drag, startPoint x: 82, startPoint y: 373, endPoint x: 50, endPoint y: 373, distance: 32.0
click at [50, 373] on app-home "08047224946 Select Location × Nohea Unisex Salon, Kharadi WhatsApp Status ✕ Sta…" at bounding box center [784, 361] width 1568 height 722
type input "3100"
click at [110, 662] on button "Update" at bounding box center [108, 653] width 75 height 35
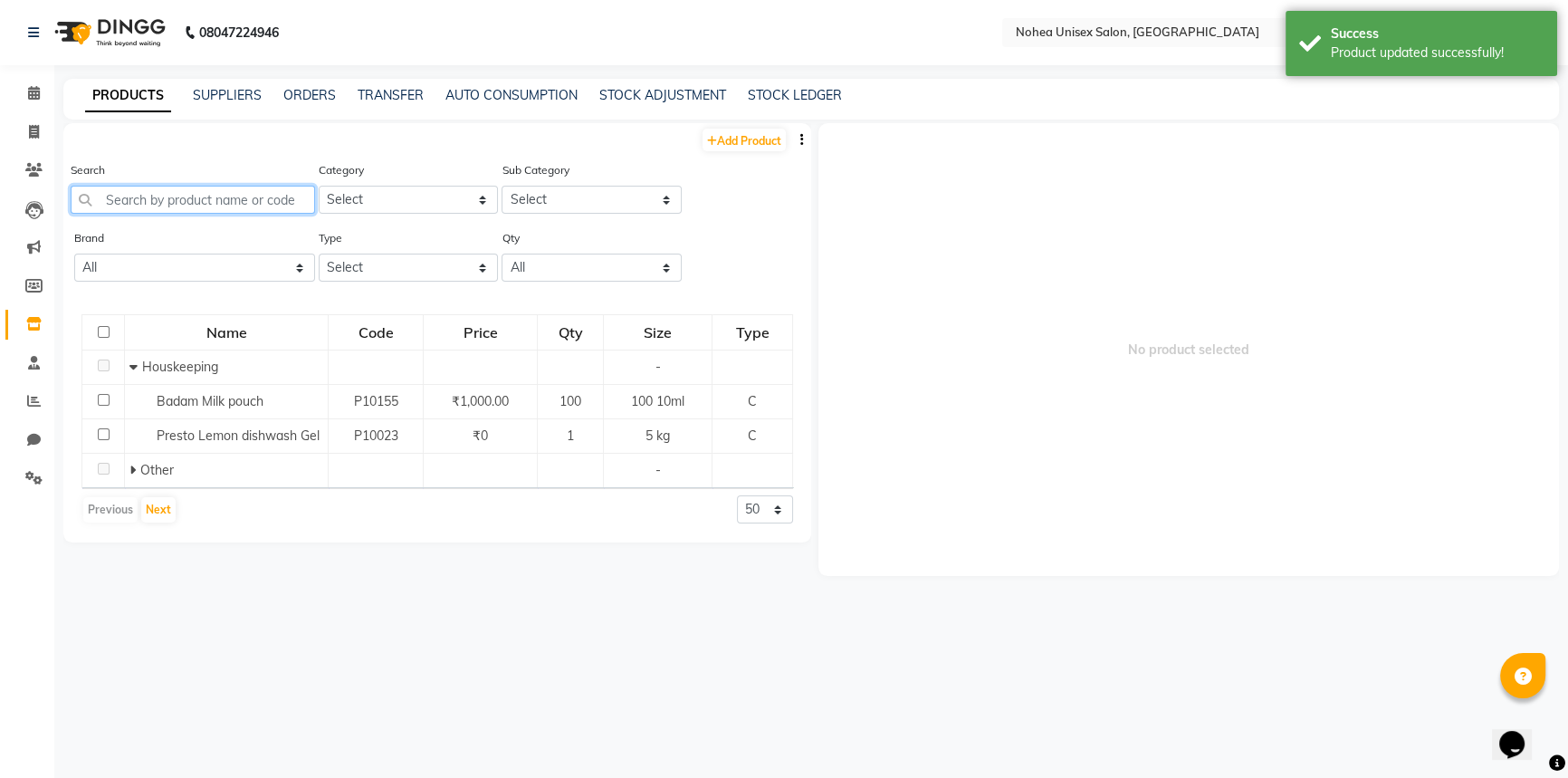
click at [219, 203] on input "text" at bounding box center [193, 200] width 245 height 28
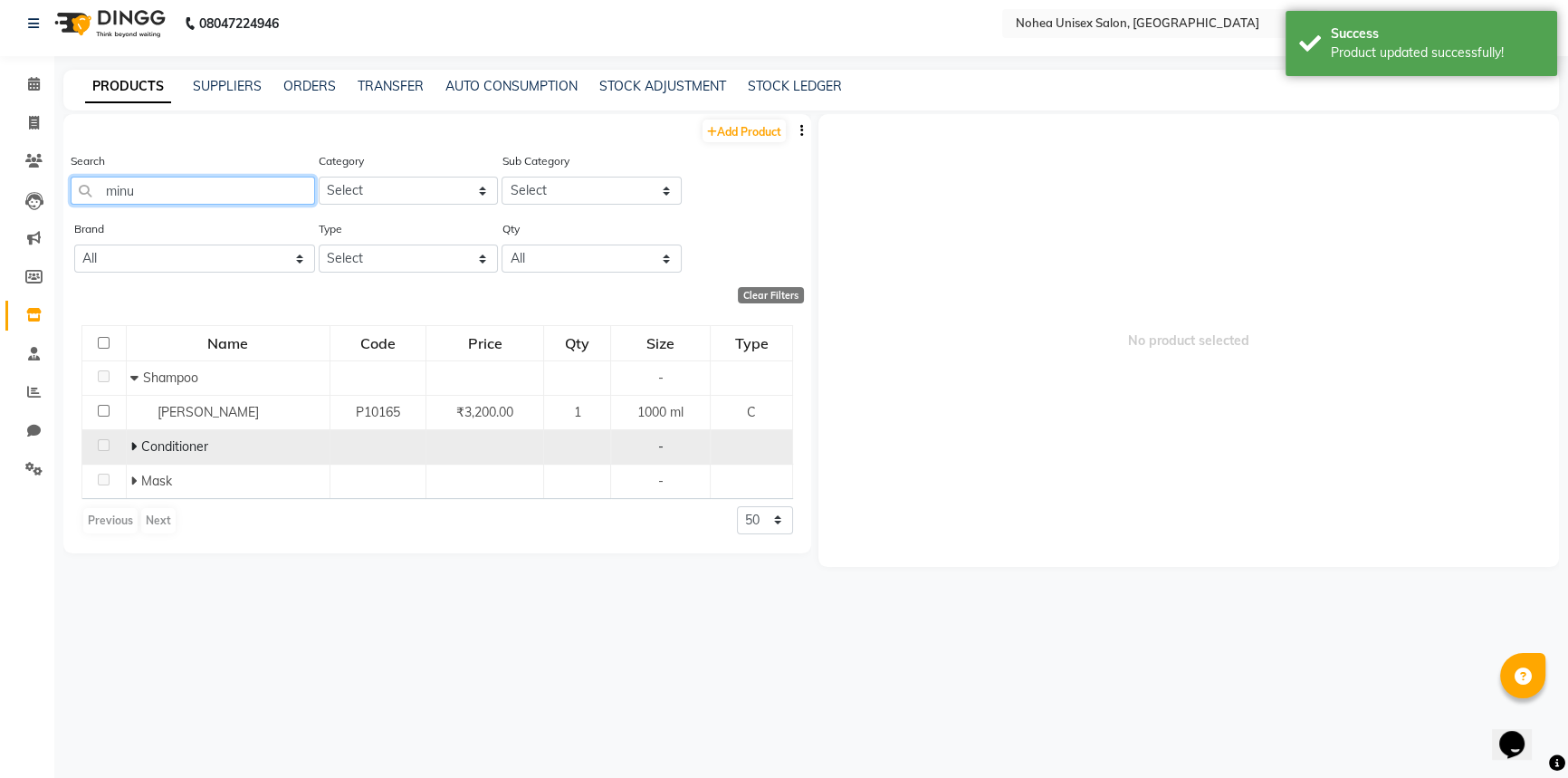
scroll to position [11, 0]
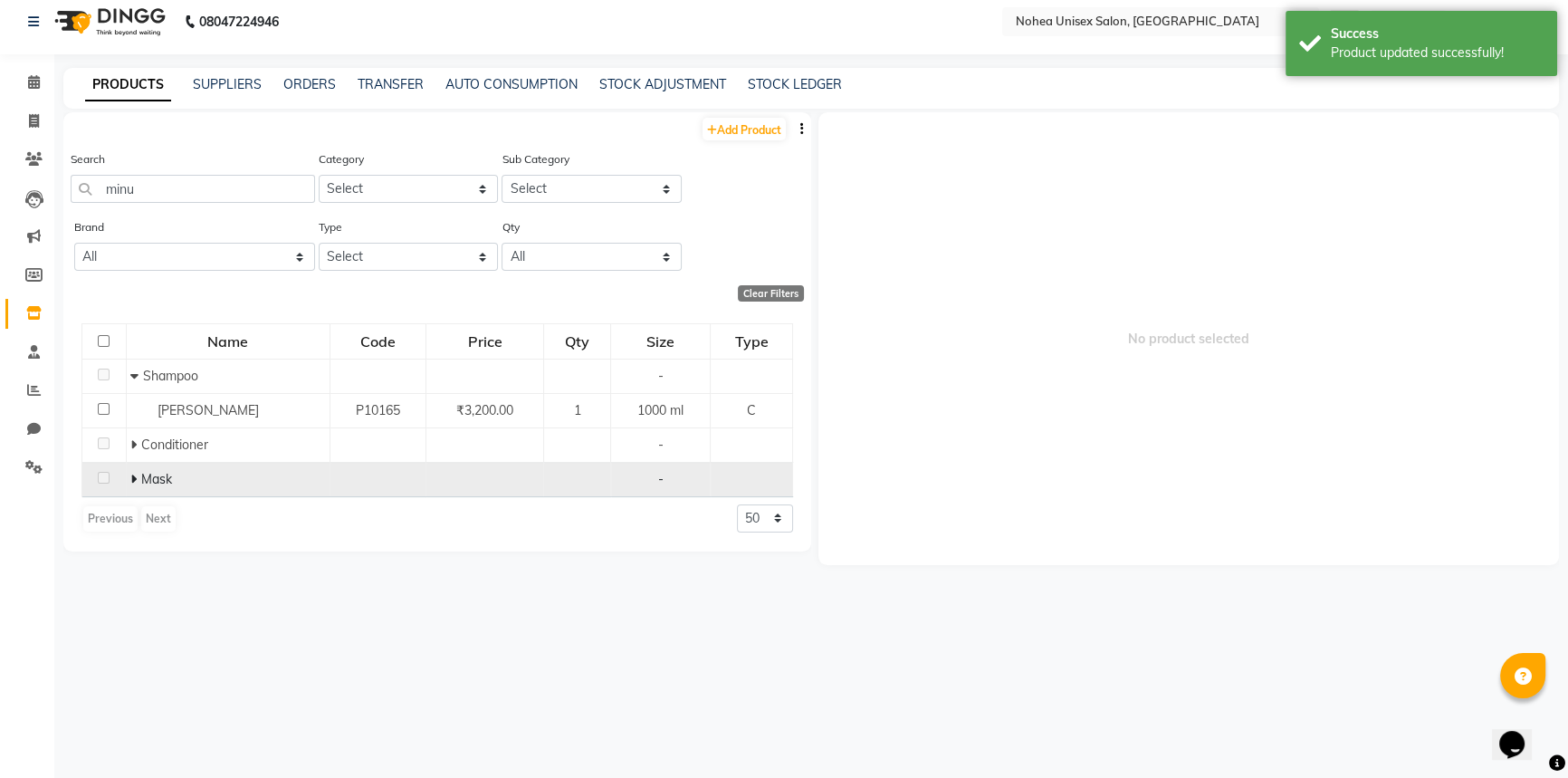
drag, startPoint x: 136, startPoint y: 478, endPoint x: 141, endPoint y: 487, distance: 10.3
click at [136, 479] on icon at bounding box center [133, 478] width 7 height 12
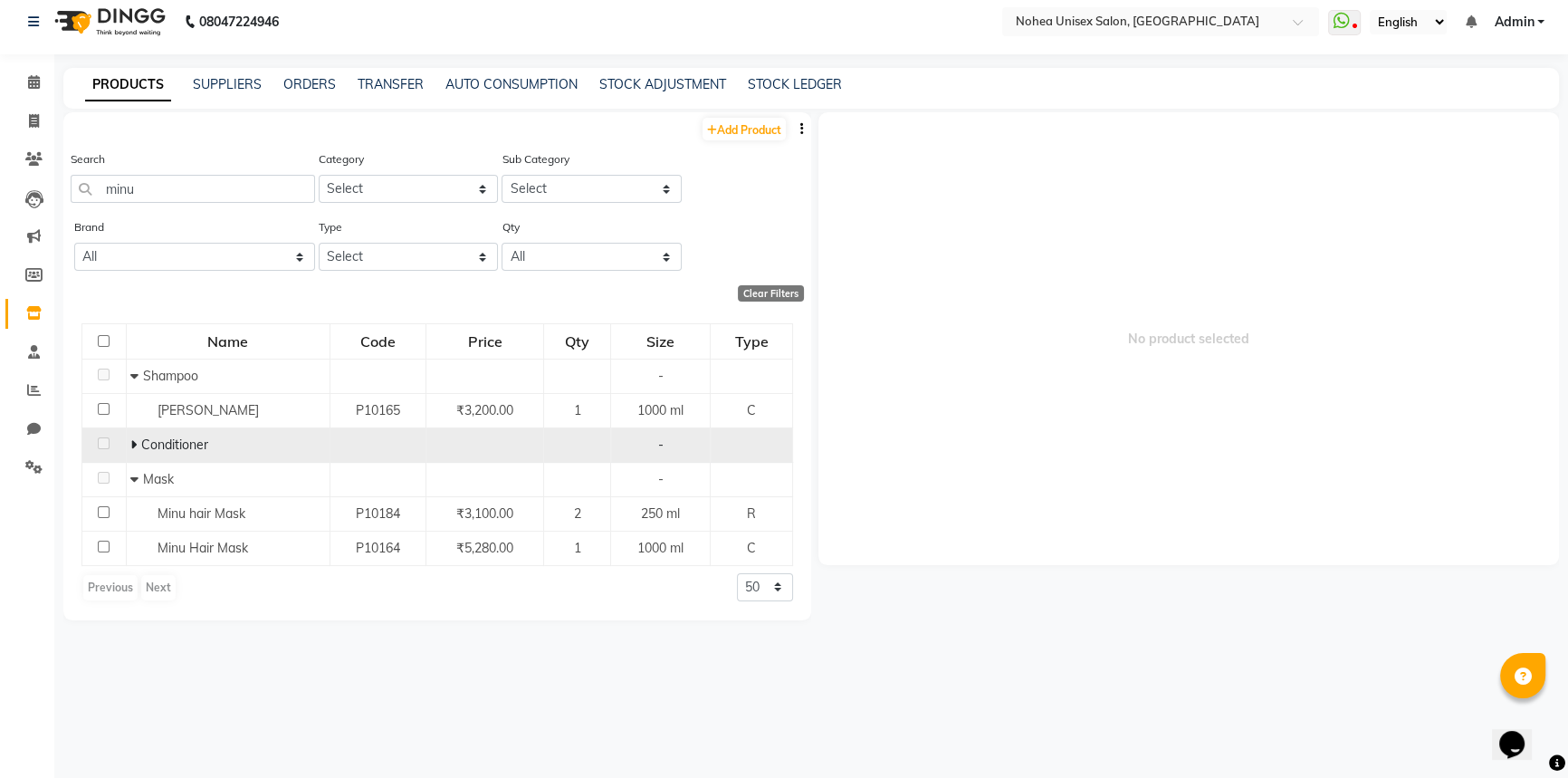
click at [135, 441] on icon at bounding box center [133, 444] width 7 height 12
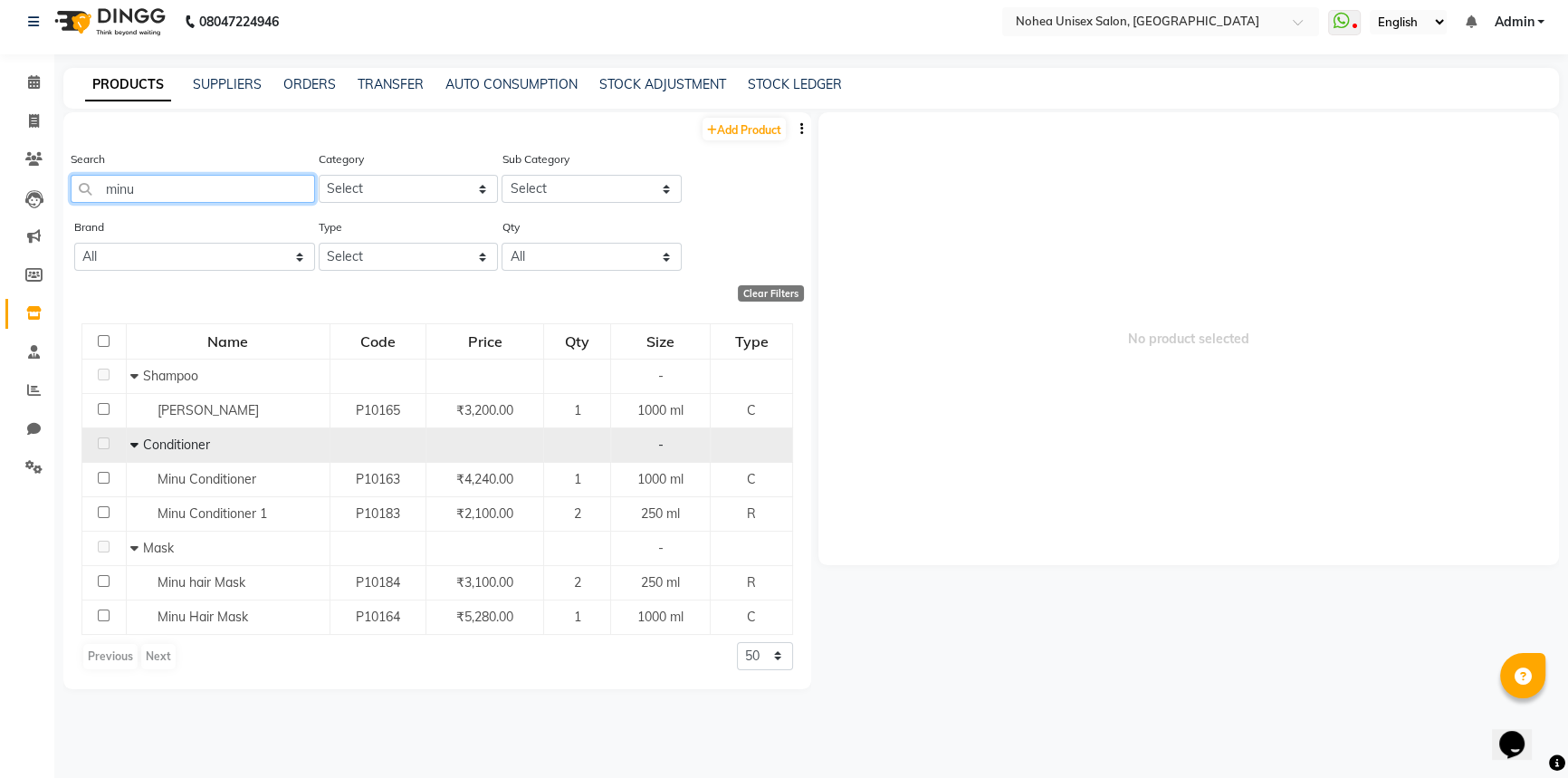
click at [268, 177] on input "minu" at bounding box center [193, 189] width 245 height 28
type input "m"
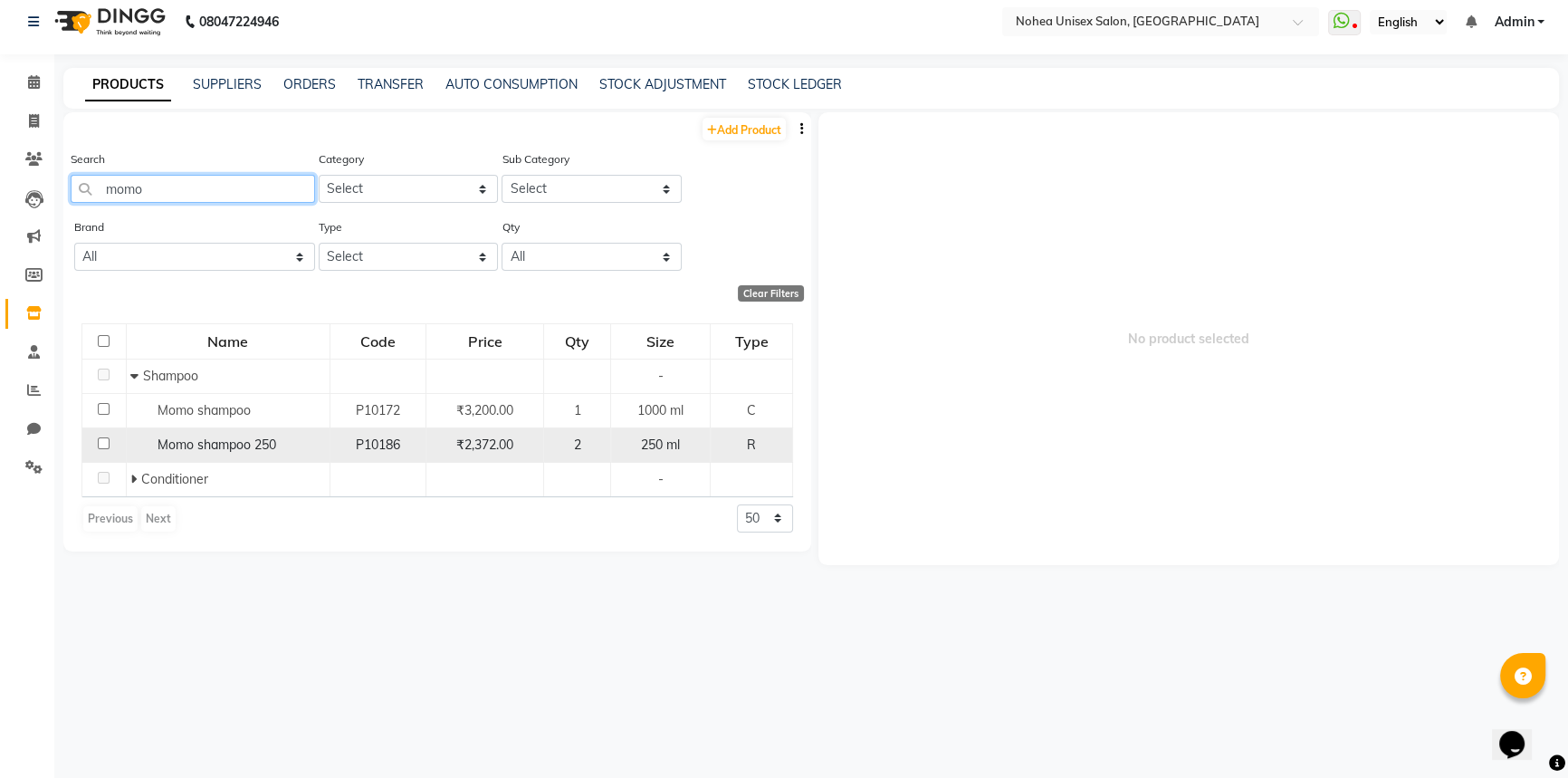
type input "momo"
drag, startPoint x: 101, startPoint y: 443, endPoint x: 142, endPoint y: 457, distance: 43.3
click at [101, 443] on input "checkbox" at bounding box center [104, 443] width 11 height 11
checkbox input "true"
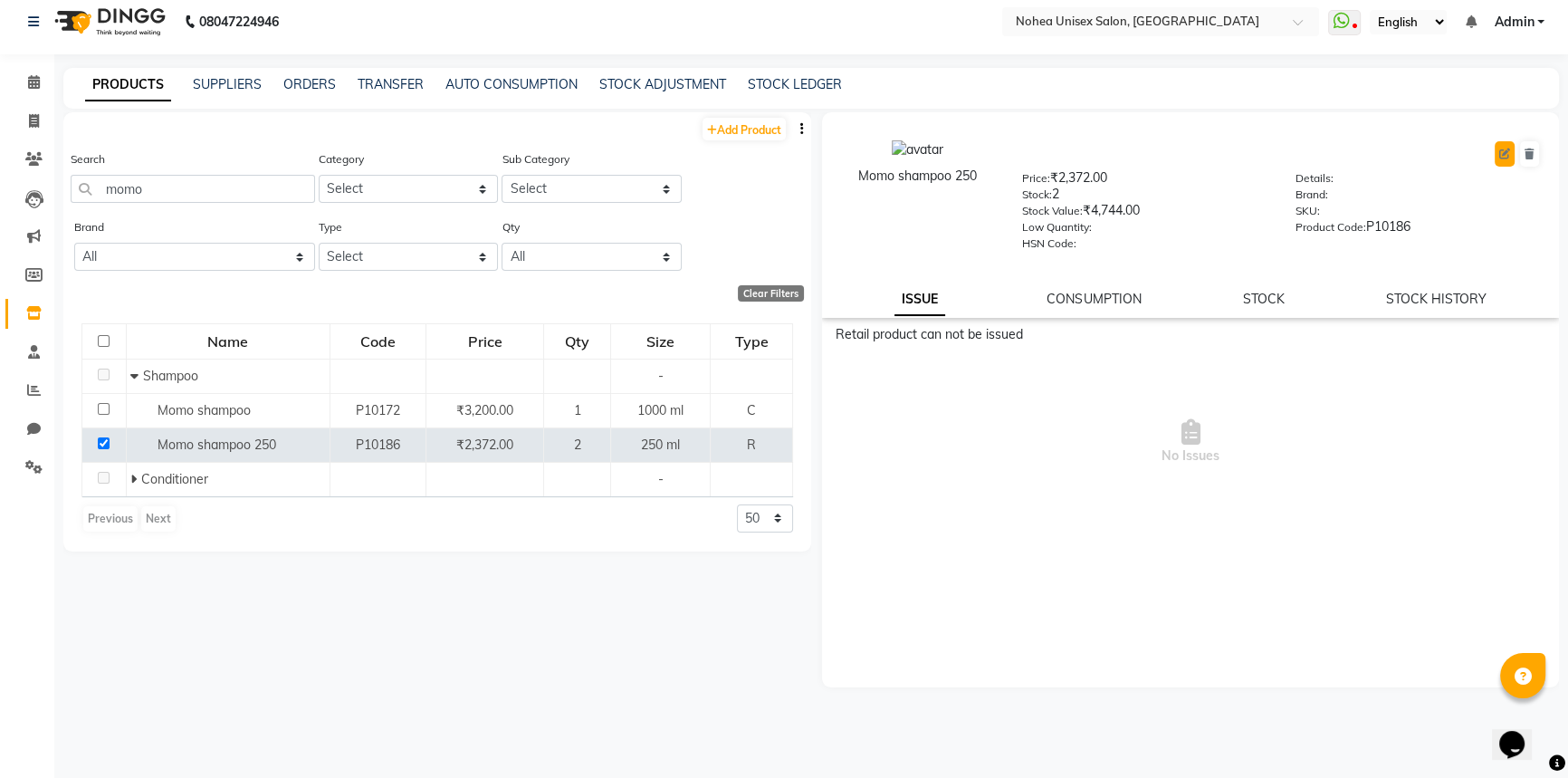
click at [1504, 154] on icon at bounding box center [1505, 154] width 11 height 11
select select "true"
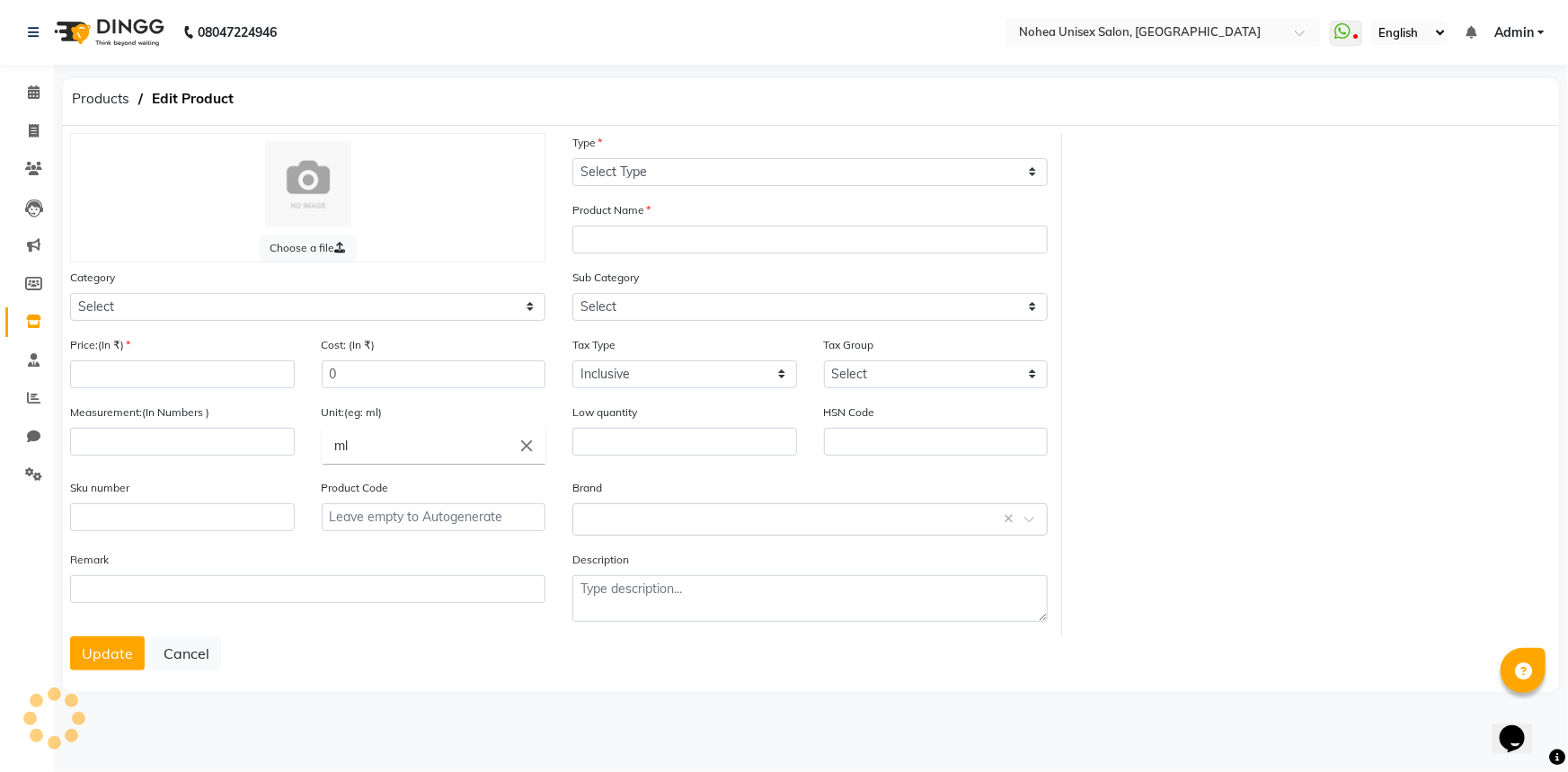
select select "R"
type input "Momo shampoo 250"
select select
type input "2372"
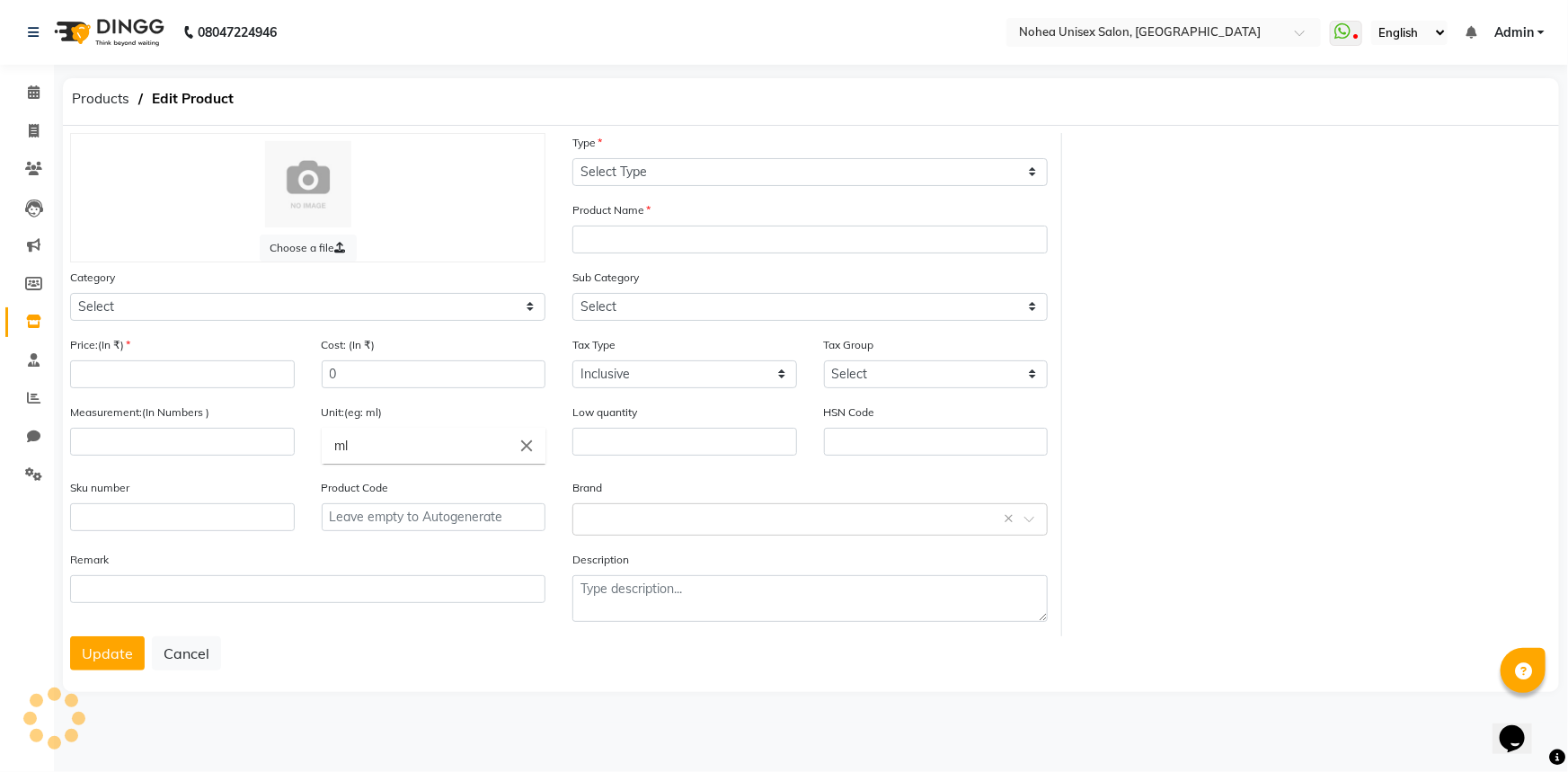
type input "250"
type input "P10186"
select select "1449601100"
select select "1449601101"
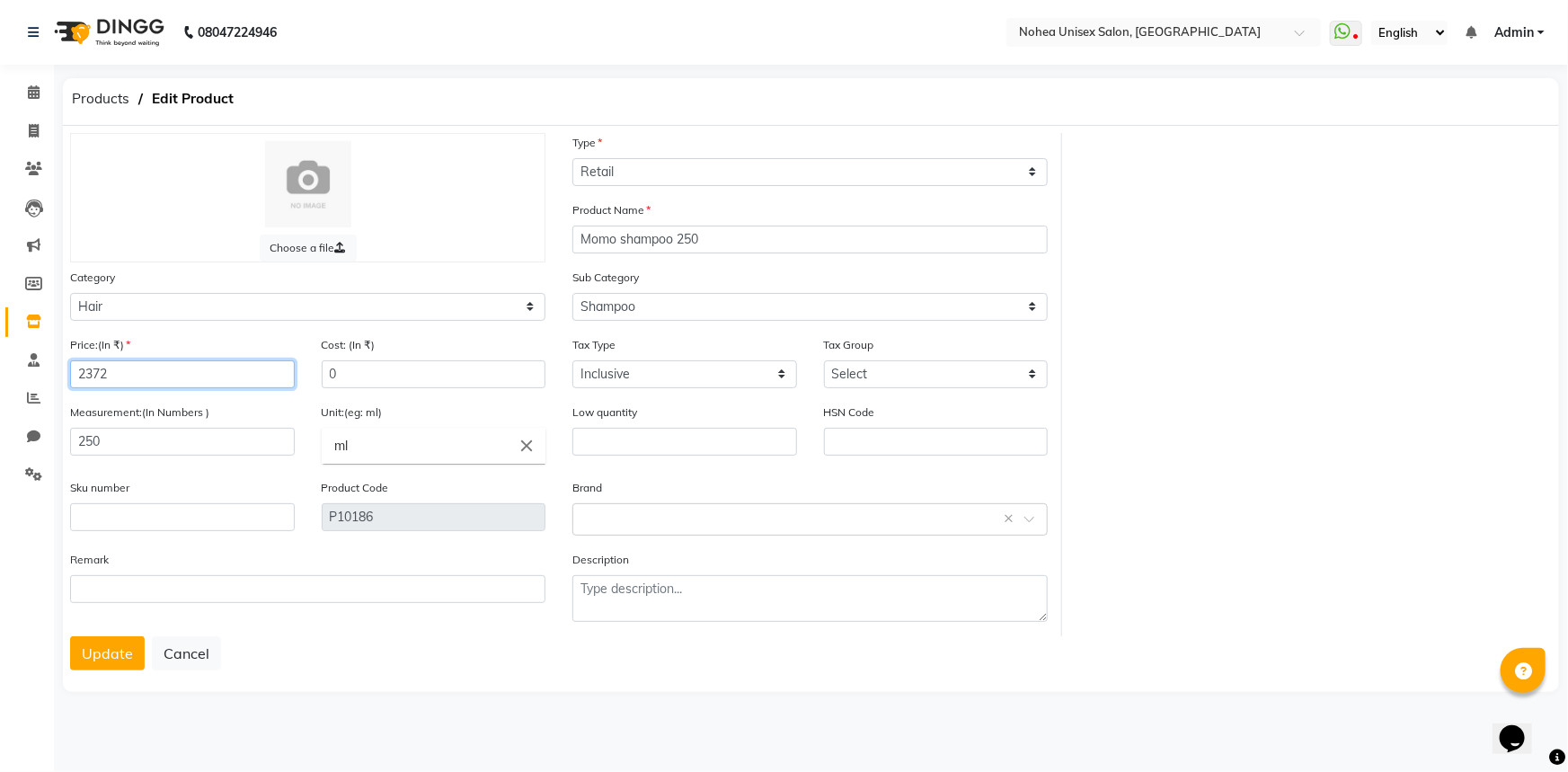
drag, startPoint x: 98, startPoint y: 372, endPoint x: 79, endPoint y: 371, distance: 19.0
click at [79, 371] on input "2372" at bounding box center [182, 374] width 224 height 28
type input "2000"
click at [94, 652] on button "Update" at bounding box center [108, 653] width 75 height 35
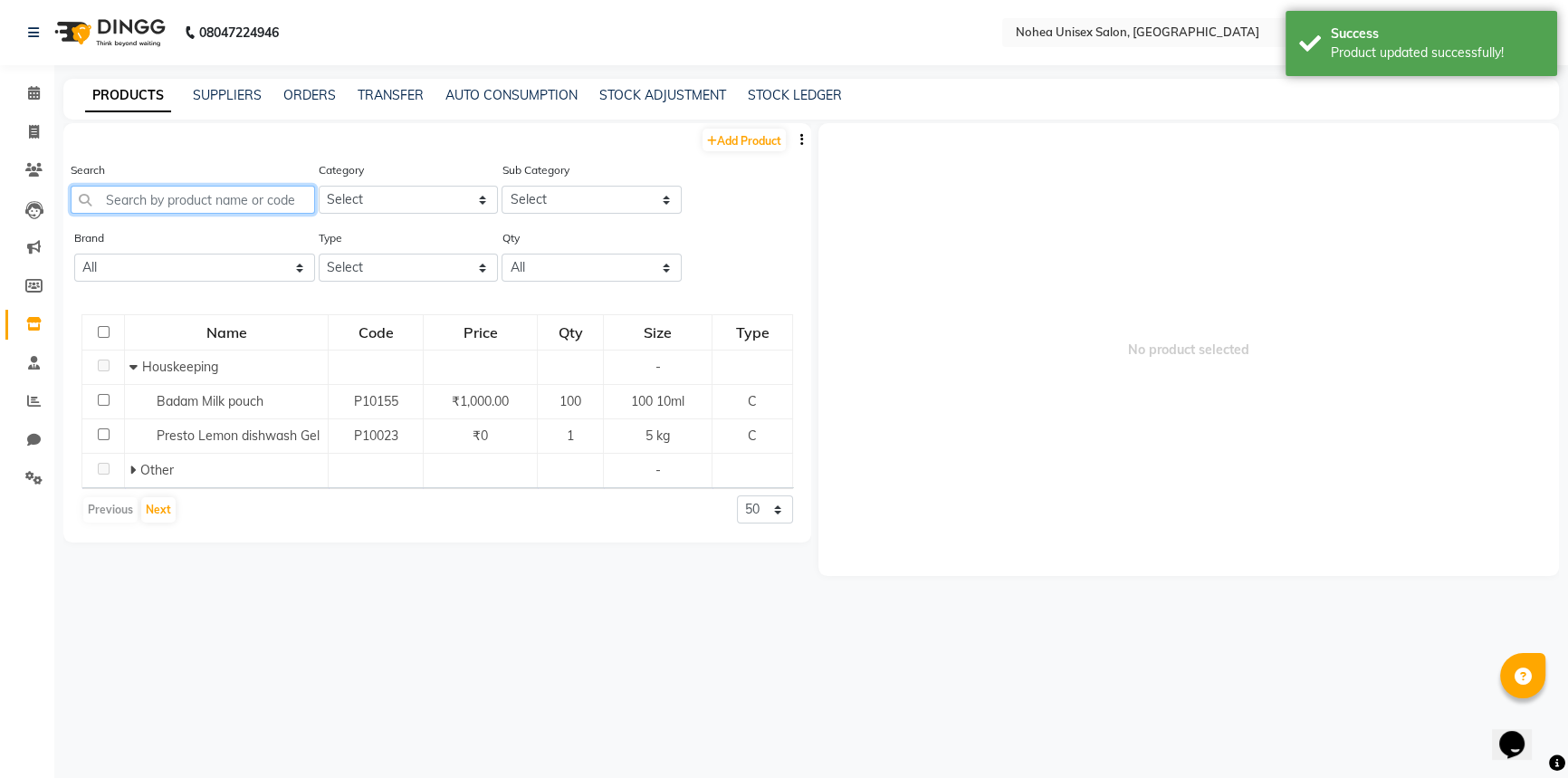
click at [235, 201] on input "text" at bounding box center [193, 200] width 245 height 28
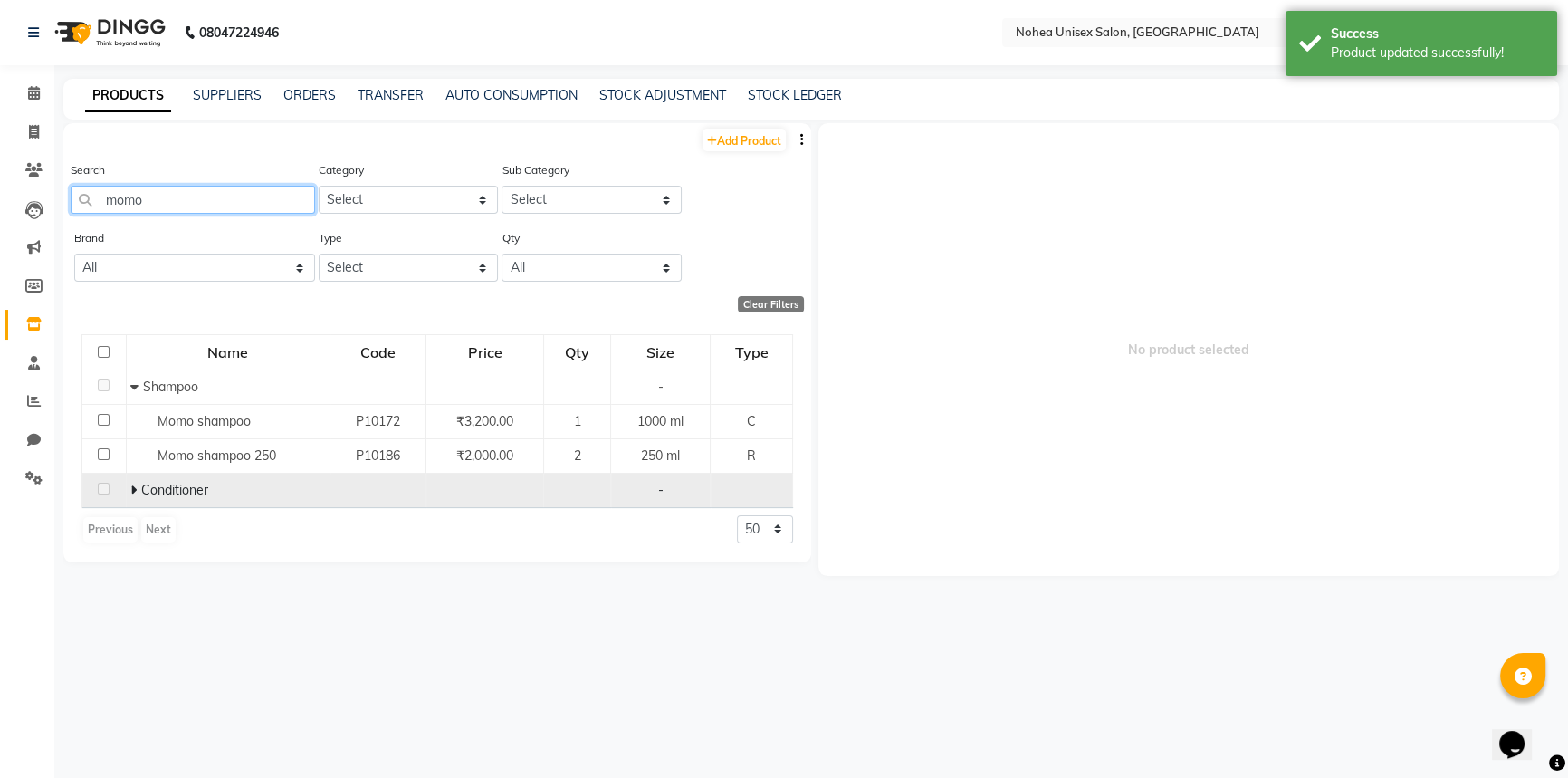
type input "momo"
click at [135, 489] on icon at bounding box center [133, 489] width 7 height 12
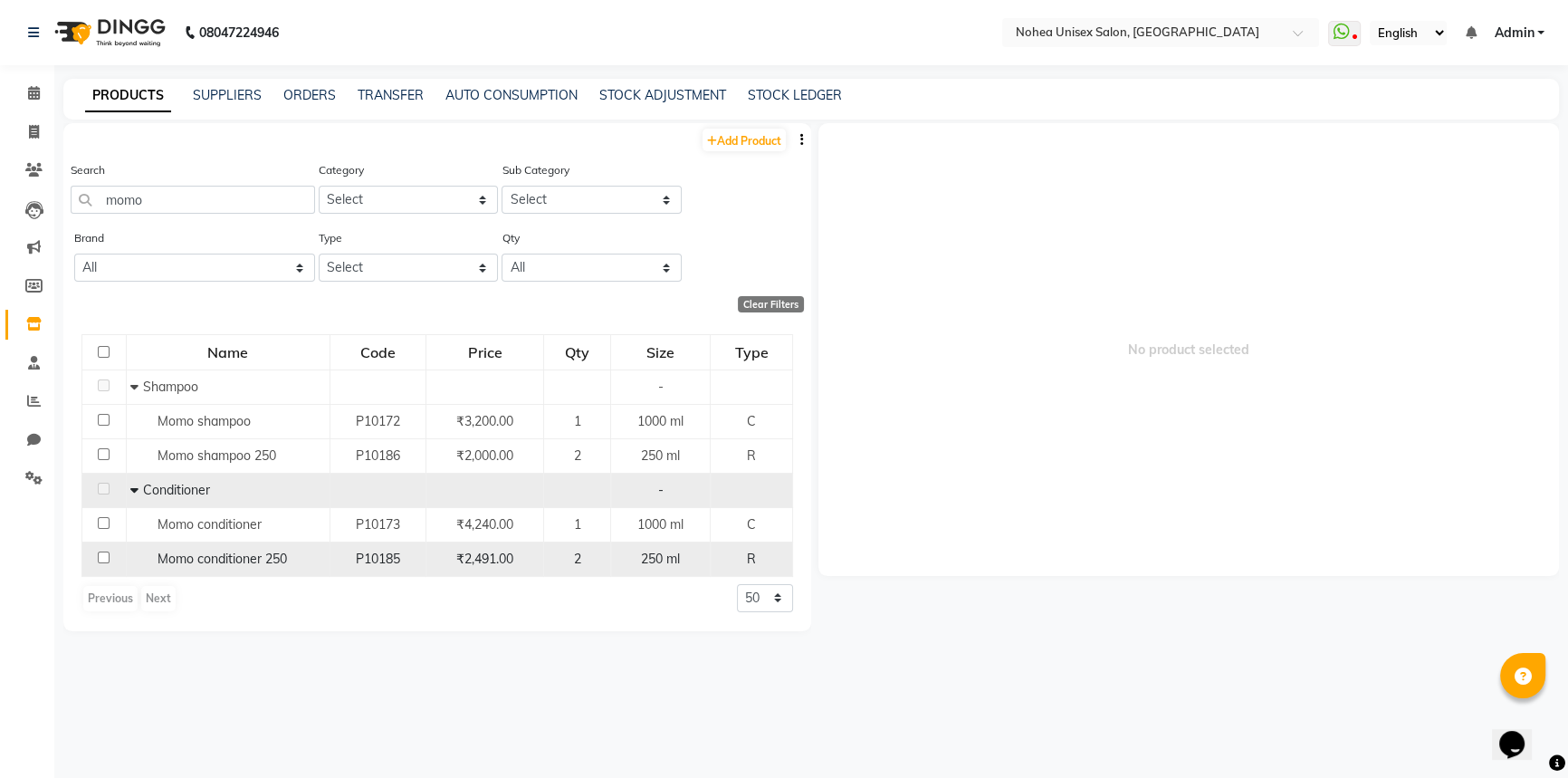
click at [103, 555] on input "checkbox" at bounding box center [104, 557] width 11 height 11
checkbox input "true"
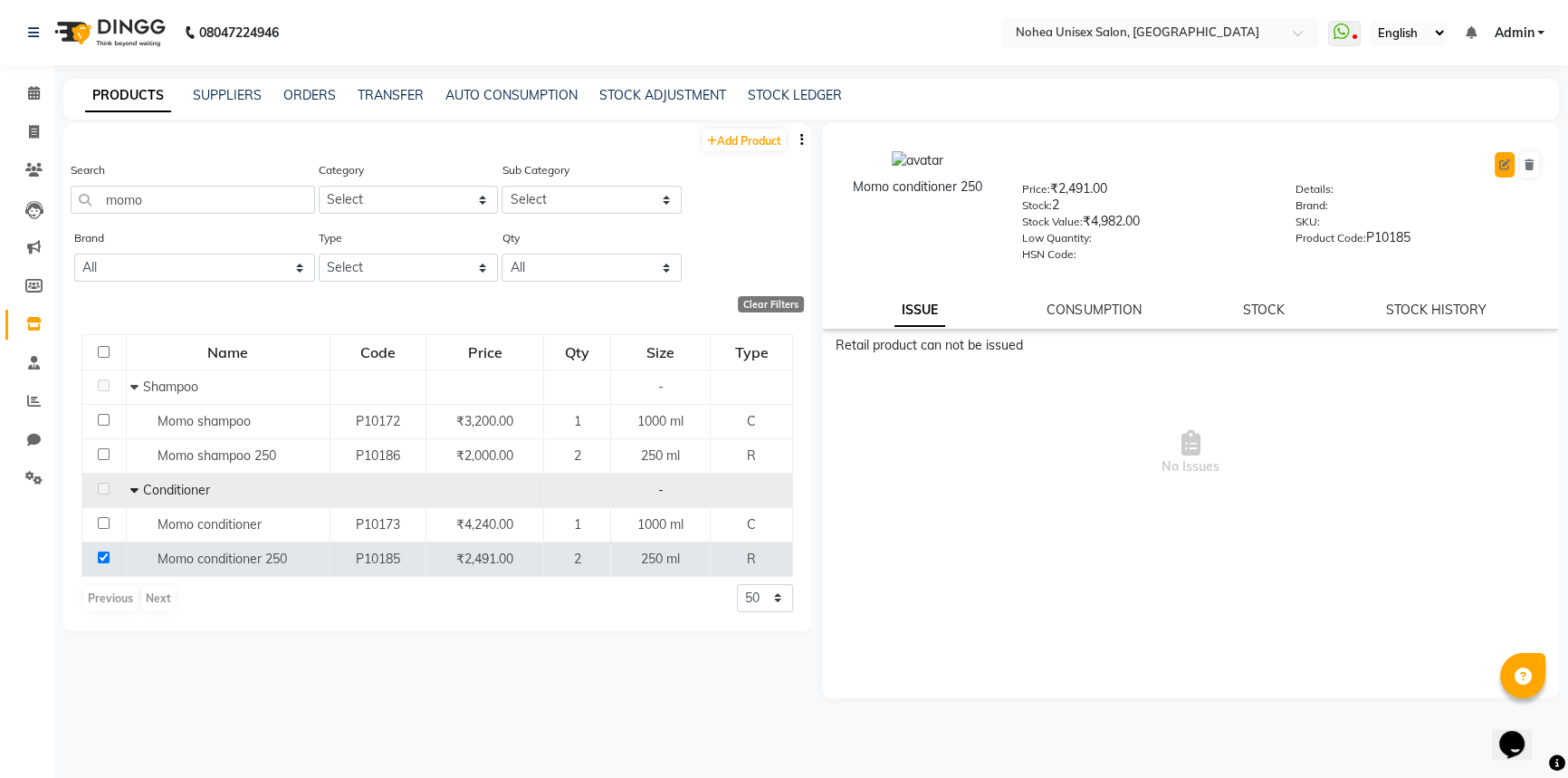
click at [1506, 163] on icon at bounding box center [1505, 165] width 11 height 11
select select "R"
select select "true"
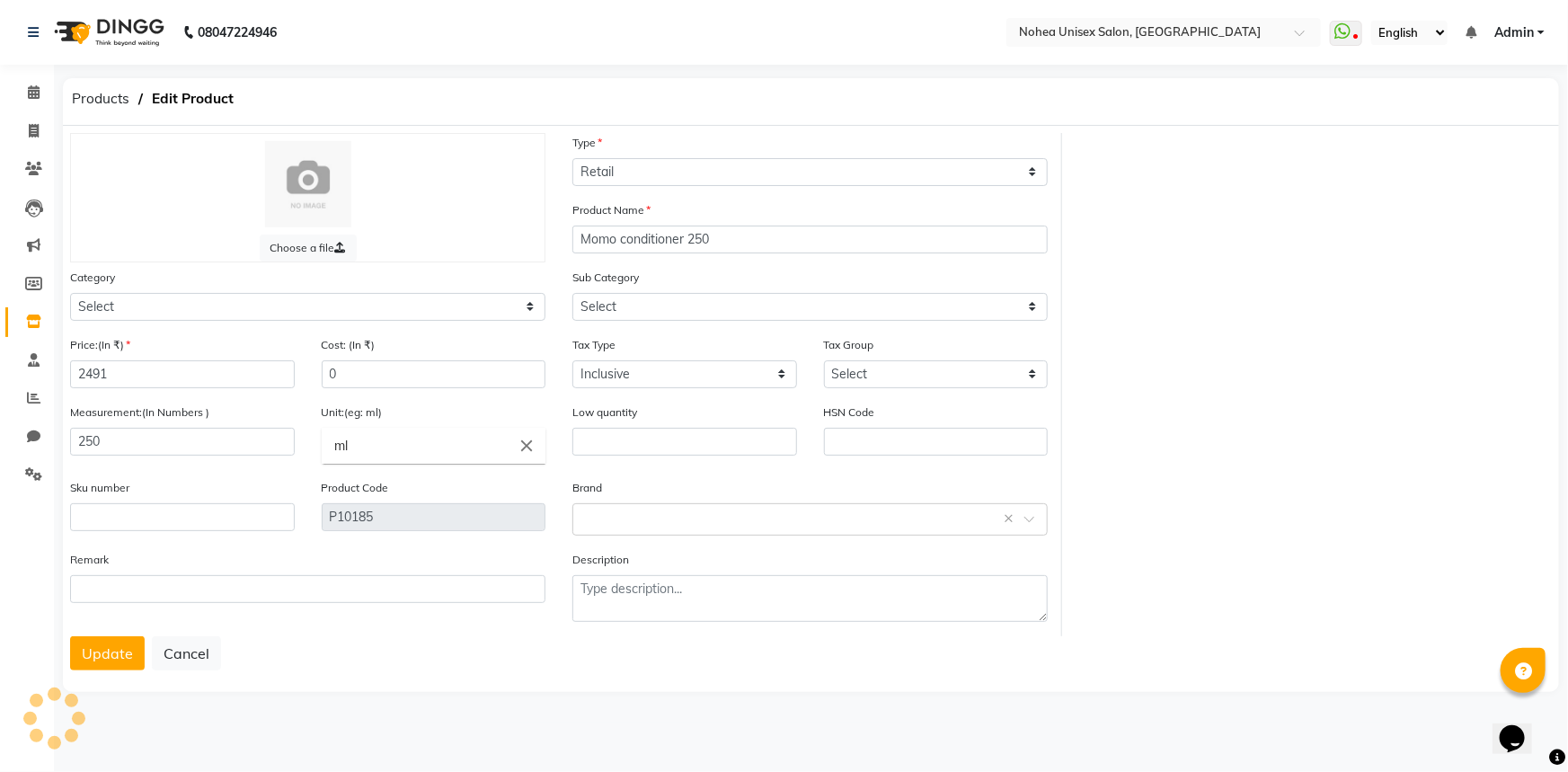
select select "1449601100"
select select "1449601102"
drag, startPoint x: 121, startPoint y: 375, endPoint x: 64, endPoint y: 372, distance: 57.1
click at [64, 372] on div "Price:(In ₹) 2491" at bounding box center [182, 369] width 252 height 67
click at [94, 648] on button "Update" at bounding box center [108, 653] width 75 height 35
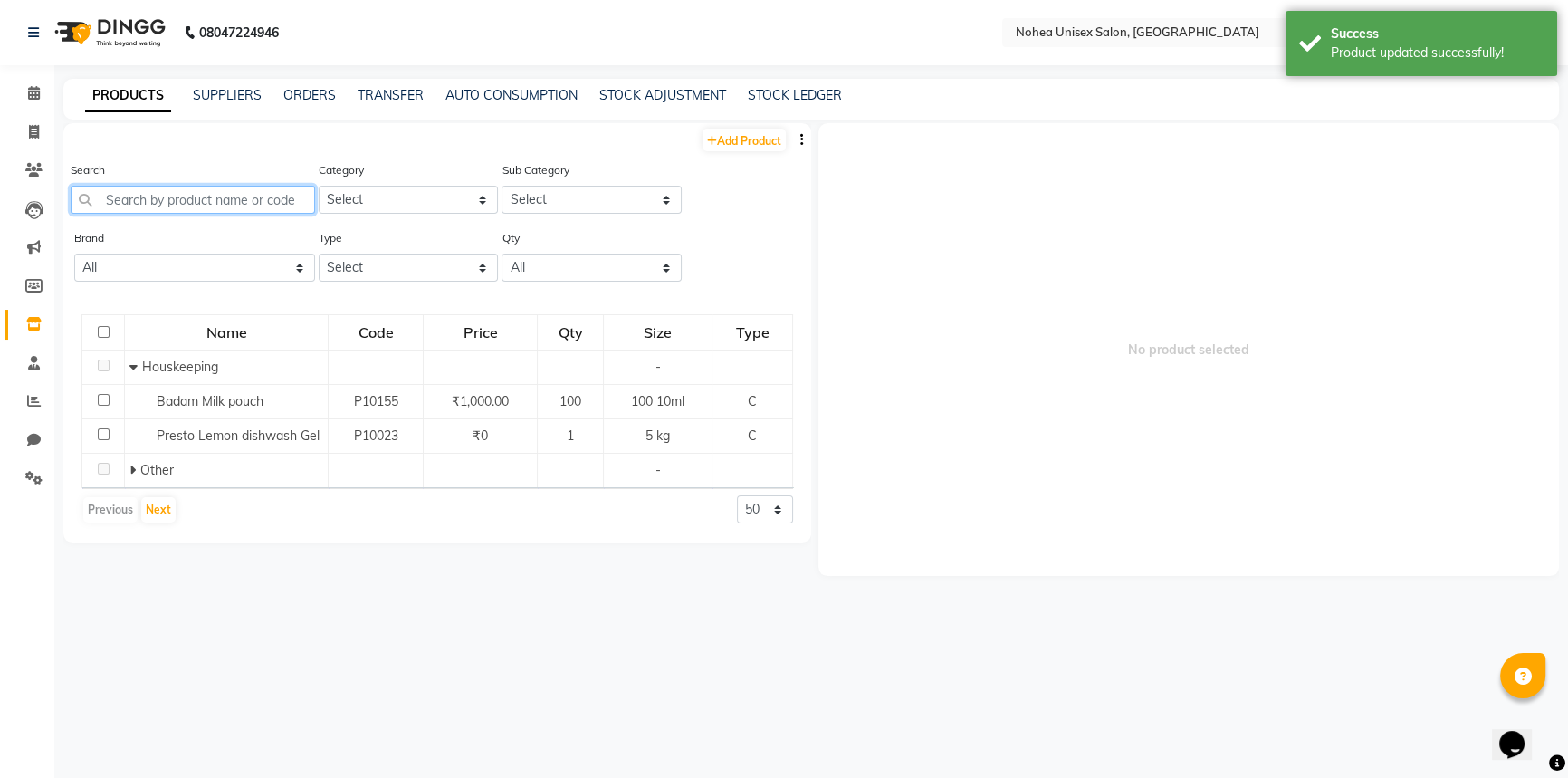
click at [219, 206] on input "text" at bounding box center [193, 200] width 245 height 28
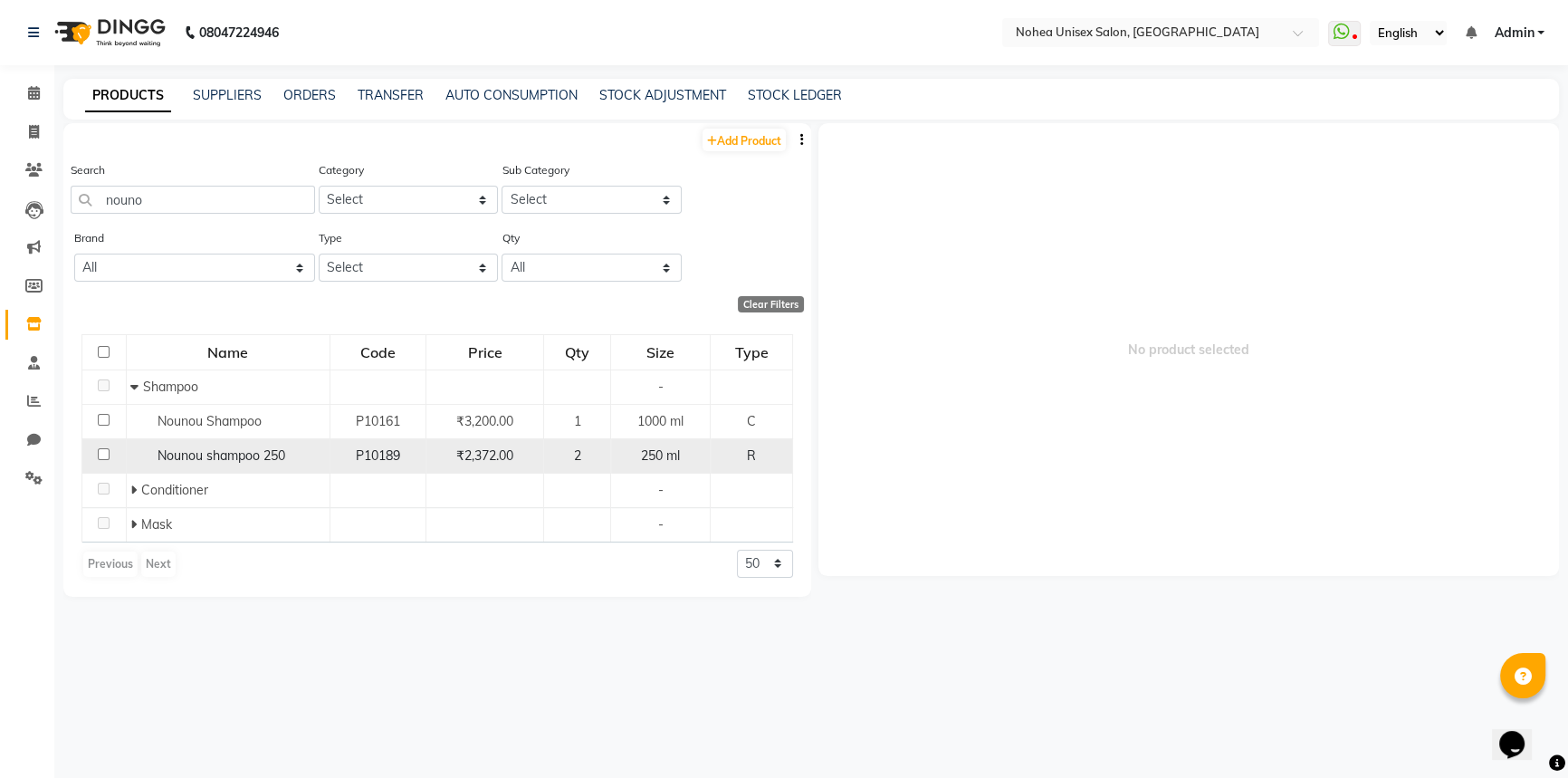
click at [101, 452] on input "checkbox" at bounding box center [104, 454] width 11 height 11
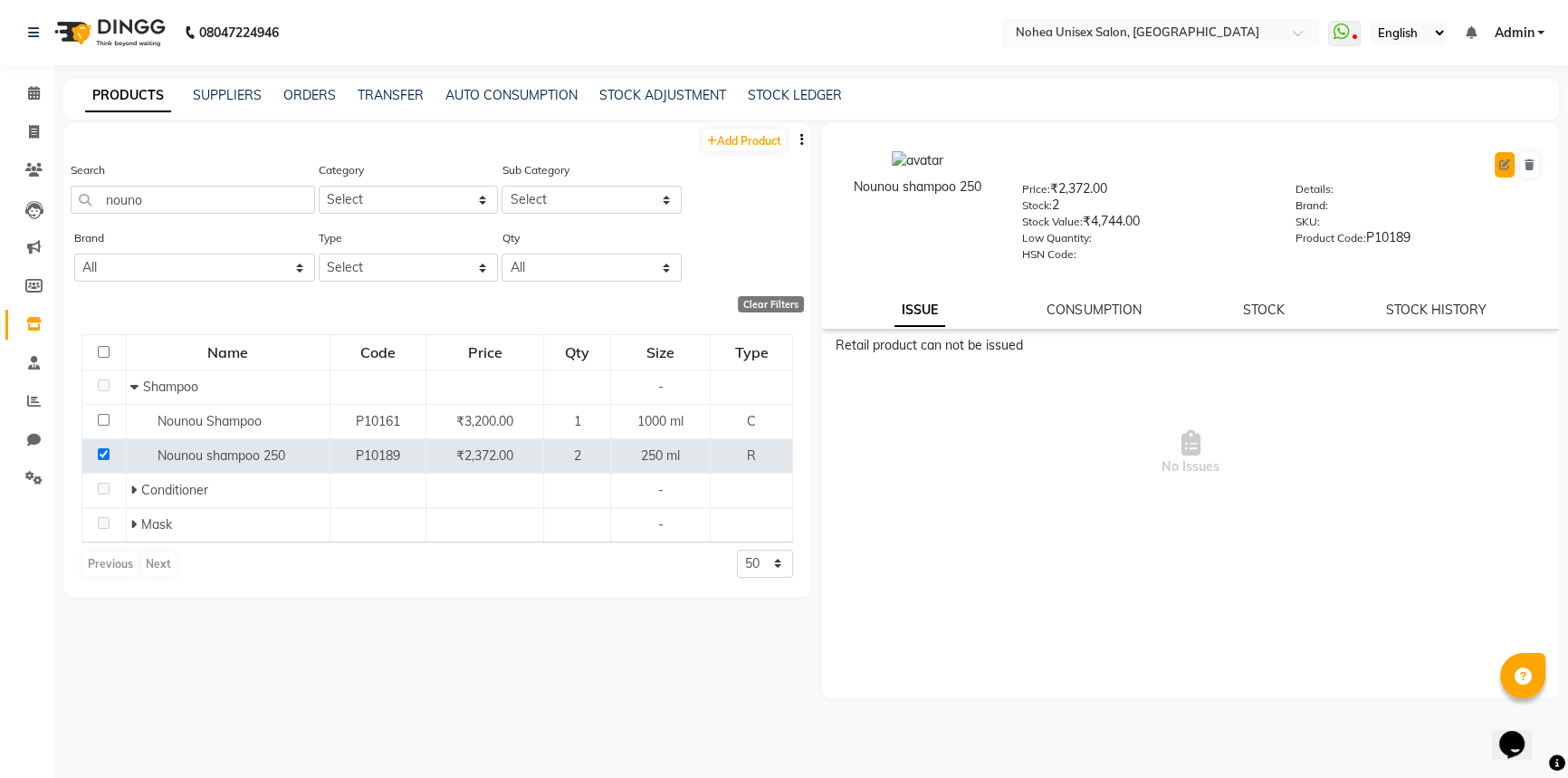
click at [1507, 159] on icon at bounding box center [1505, 165] width 11 height 11
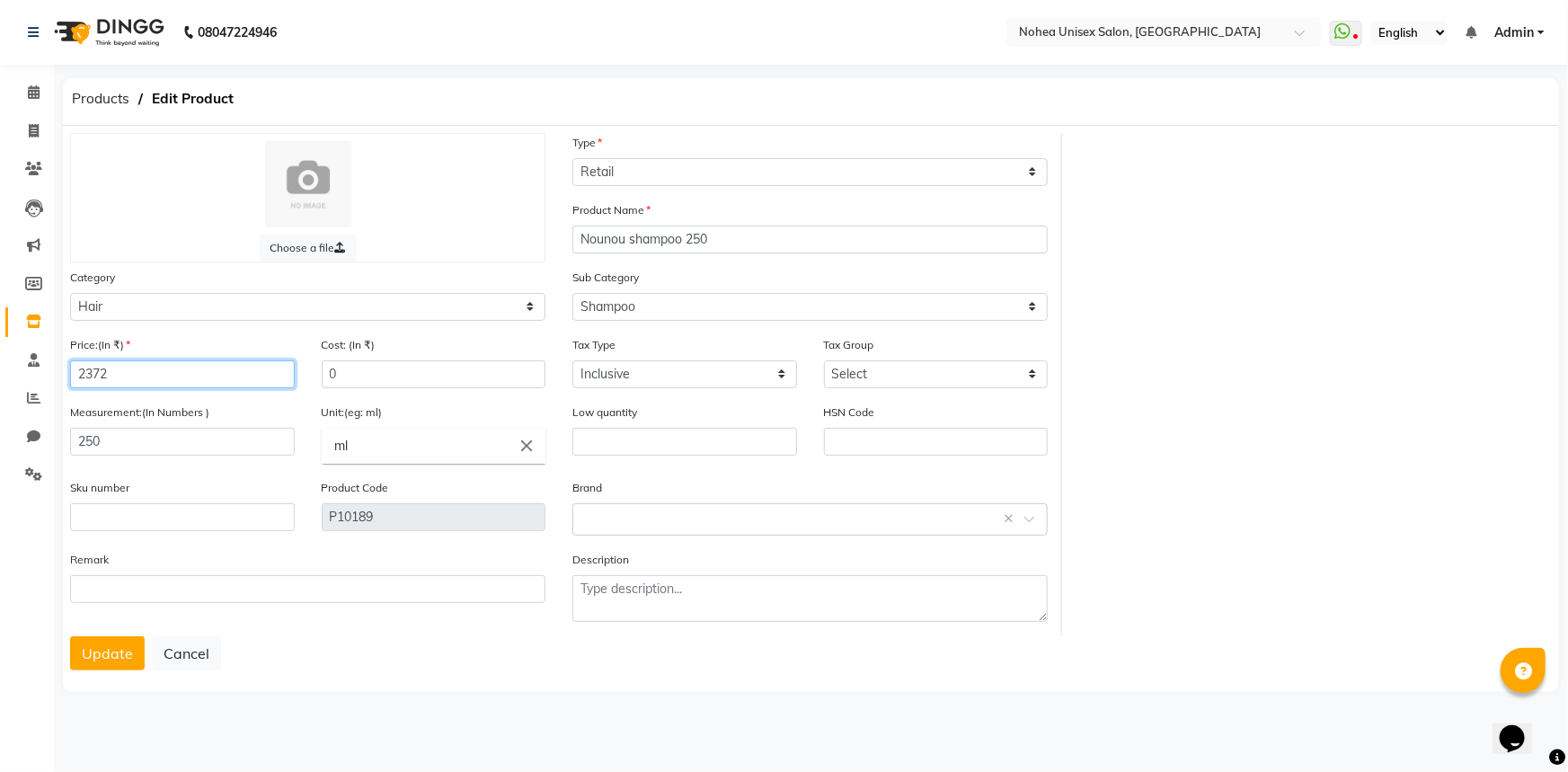
drag, startPoint x: 109, startPoint y: 372, endPoint x: 85, endPoint y: 373, distance: 24.0
click at [85, 373] on input "2372" at bounding box center [182, 374] width 224 height 28
click at [93, 655] on button "Update" at bounding box center [108, 653] width 75 height 35
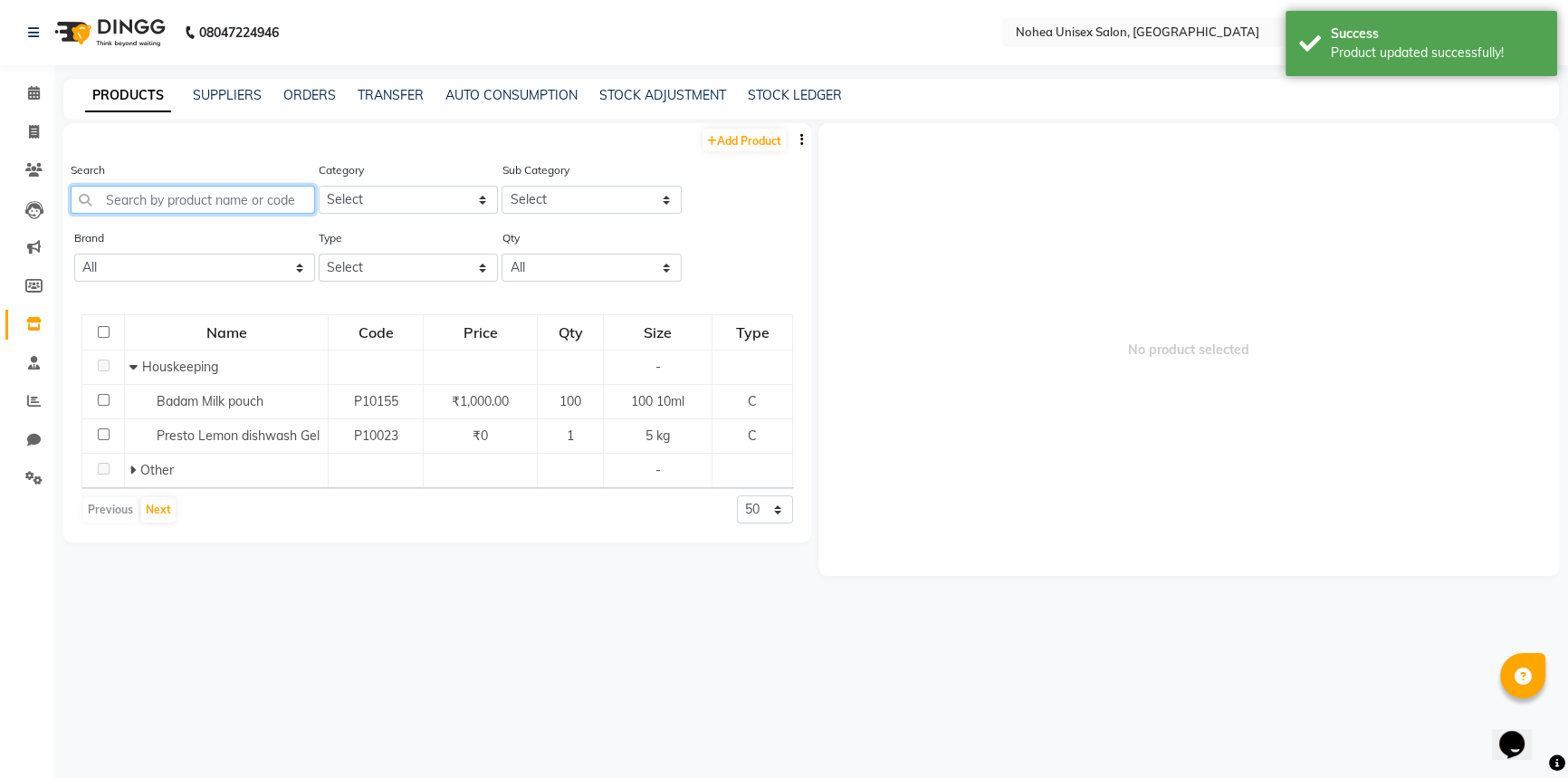
click at [263, 207] on input "text" at bounding box center [193, 200] width 245 height 28
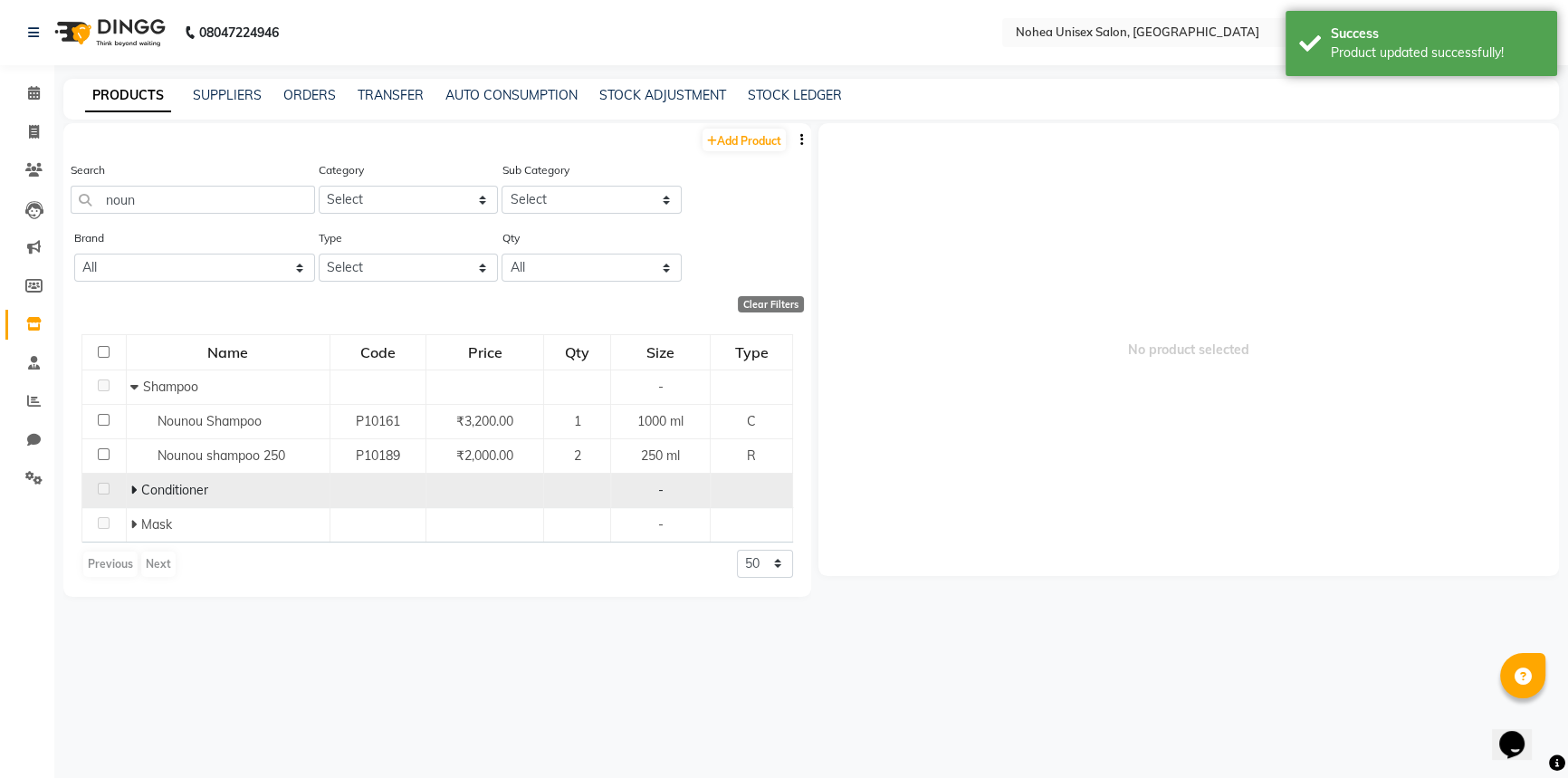
click at [135, 485] on icon at bounding box center [133, 489] width 7 height 12
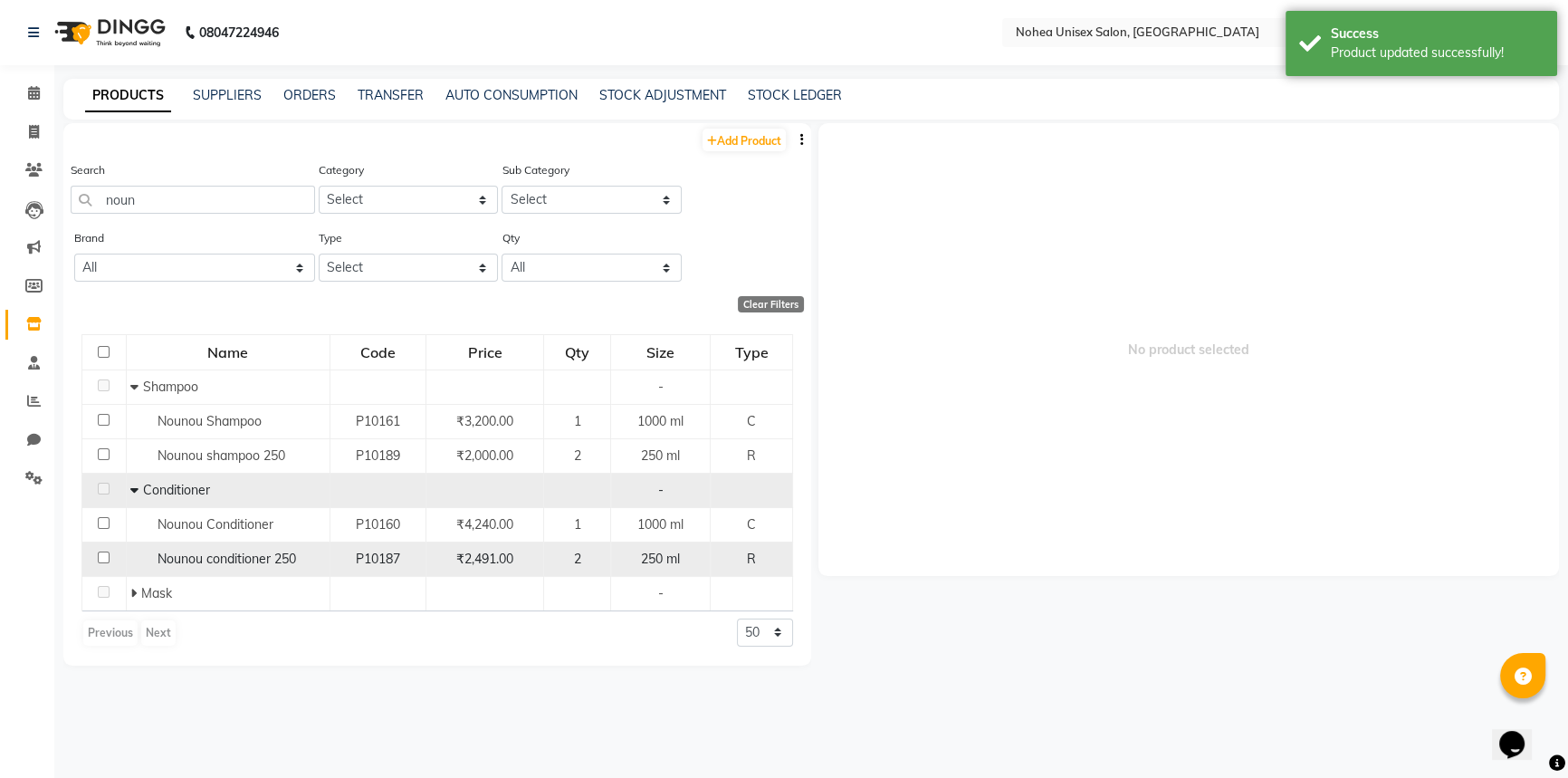
click at [105, 556] on input "checkbox" at bounding box center [104, 557] width 11 height 11
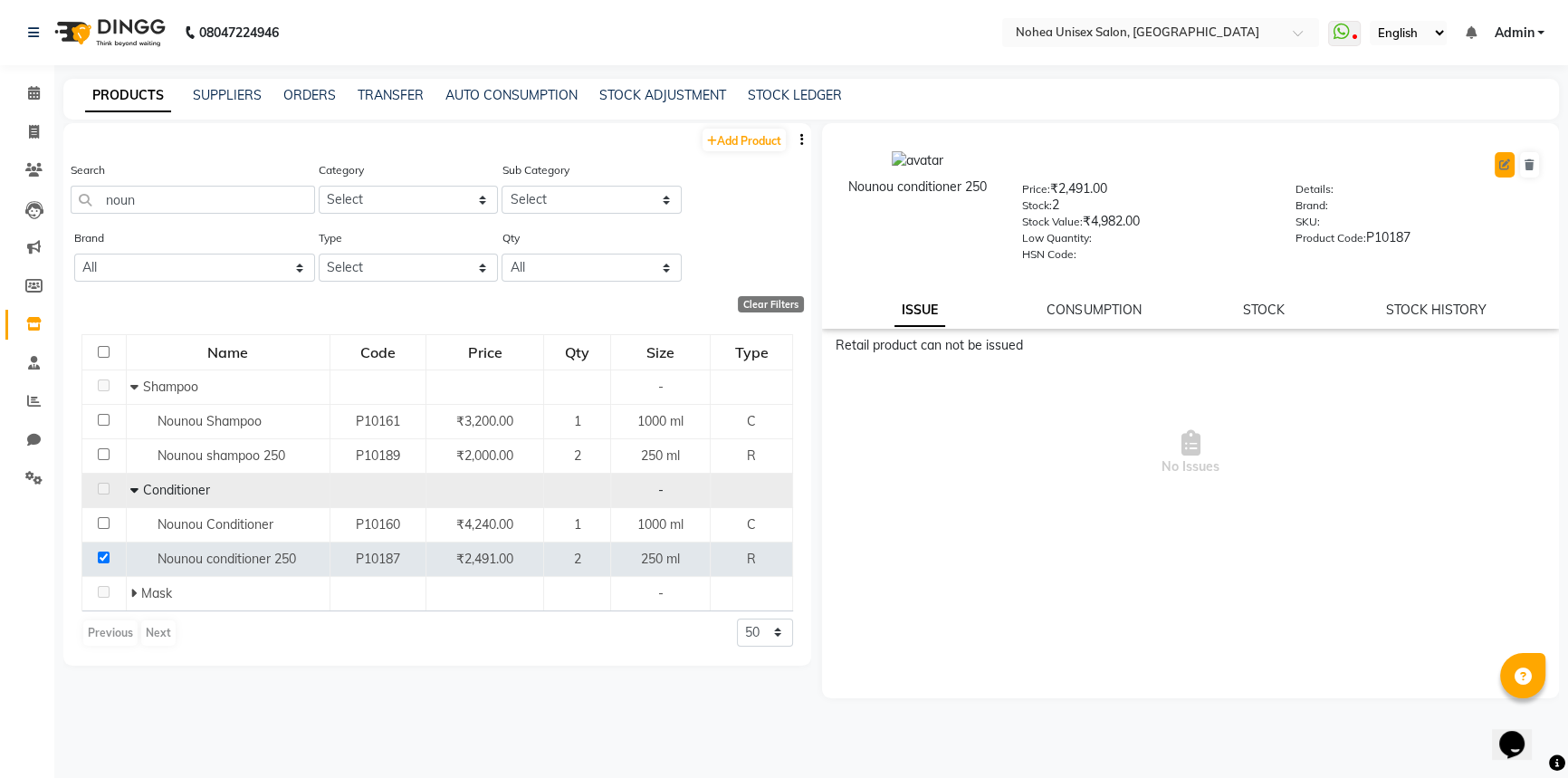
click at [1501, 163] on icon at bounding box center [1505, 165] width 11 height 11
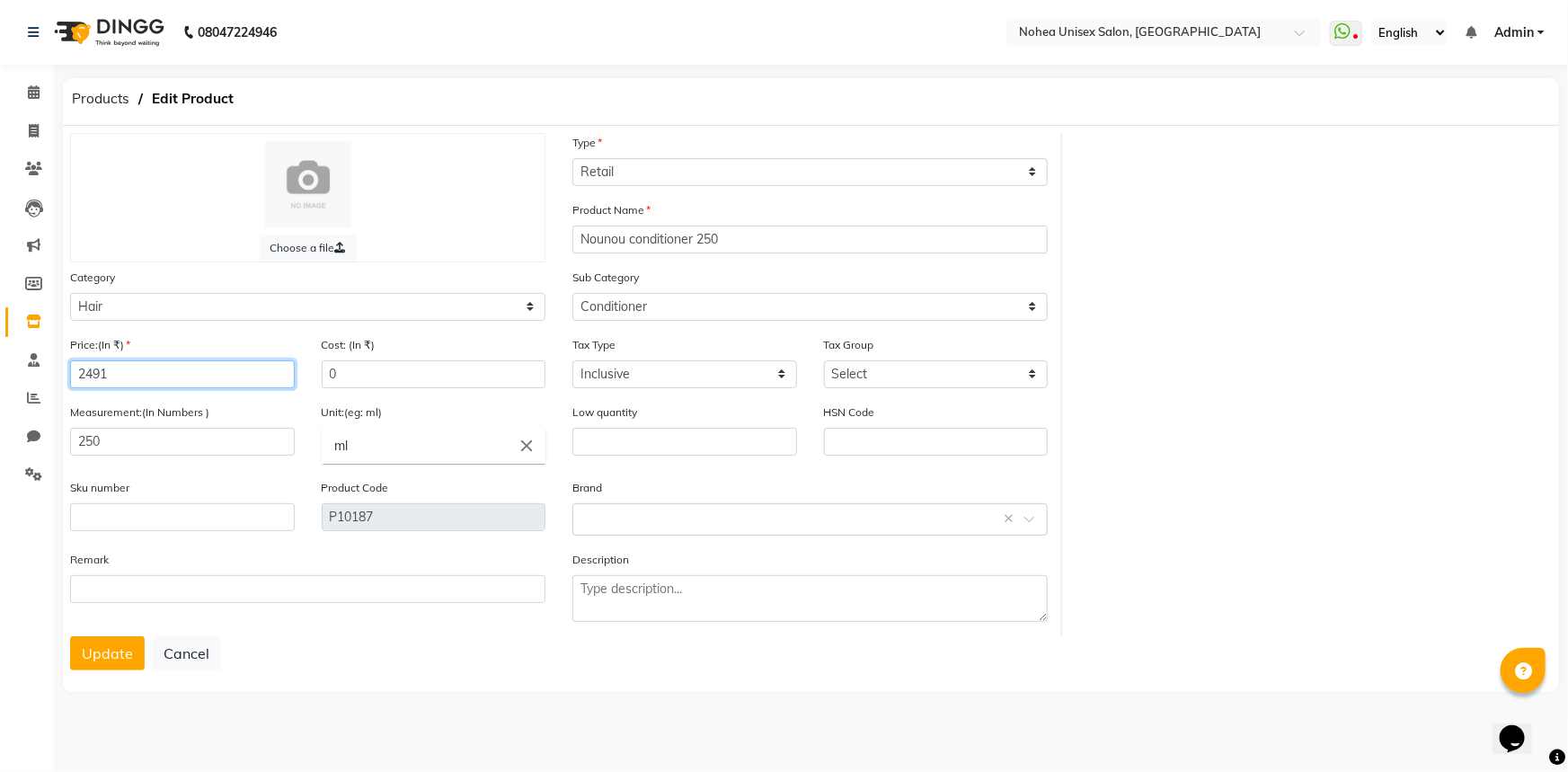
drag, startPoint x: 152, startPoint y: 377, endPoint x: 88, endPoint y: 377, distance: 64.0
click at [88, 377] on input "2491" at bounding box center [182, 374] width 224 height 28
click at [125, 656] on button "Update" at bounding box center [108, 653] width 75 height 35
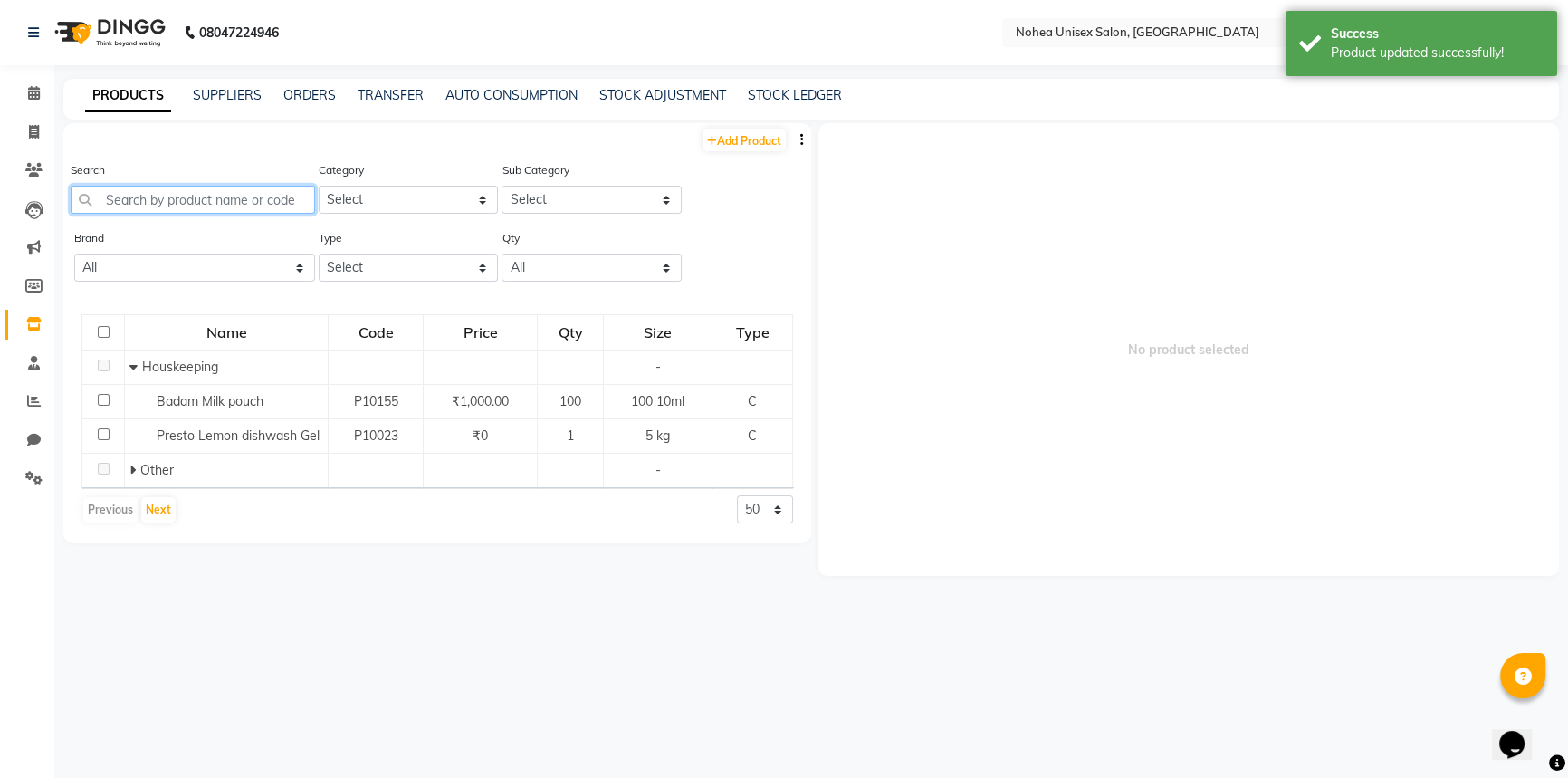
click at [228, 209] on input "text" at bounding box center [193, 200] width 245 height 28
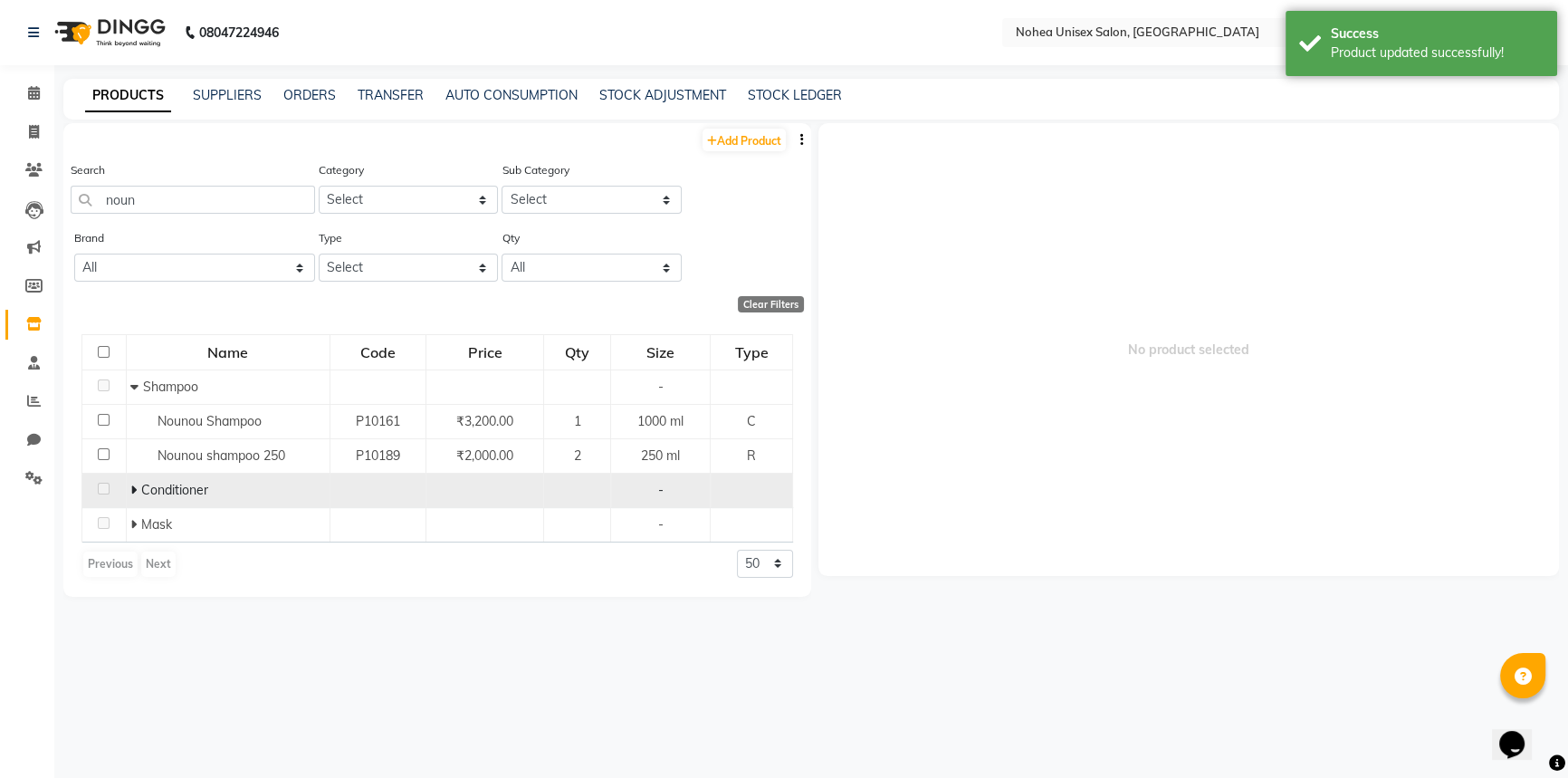
click at [132, 489] on icon at bounding box center [133, 489] width 7 height 12
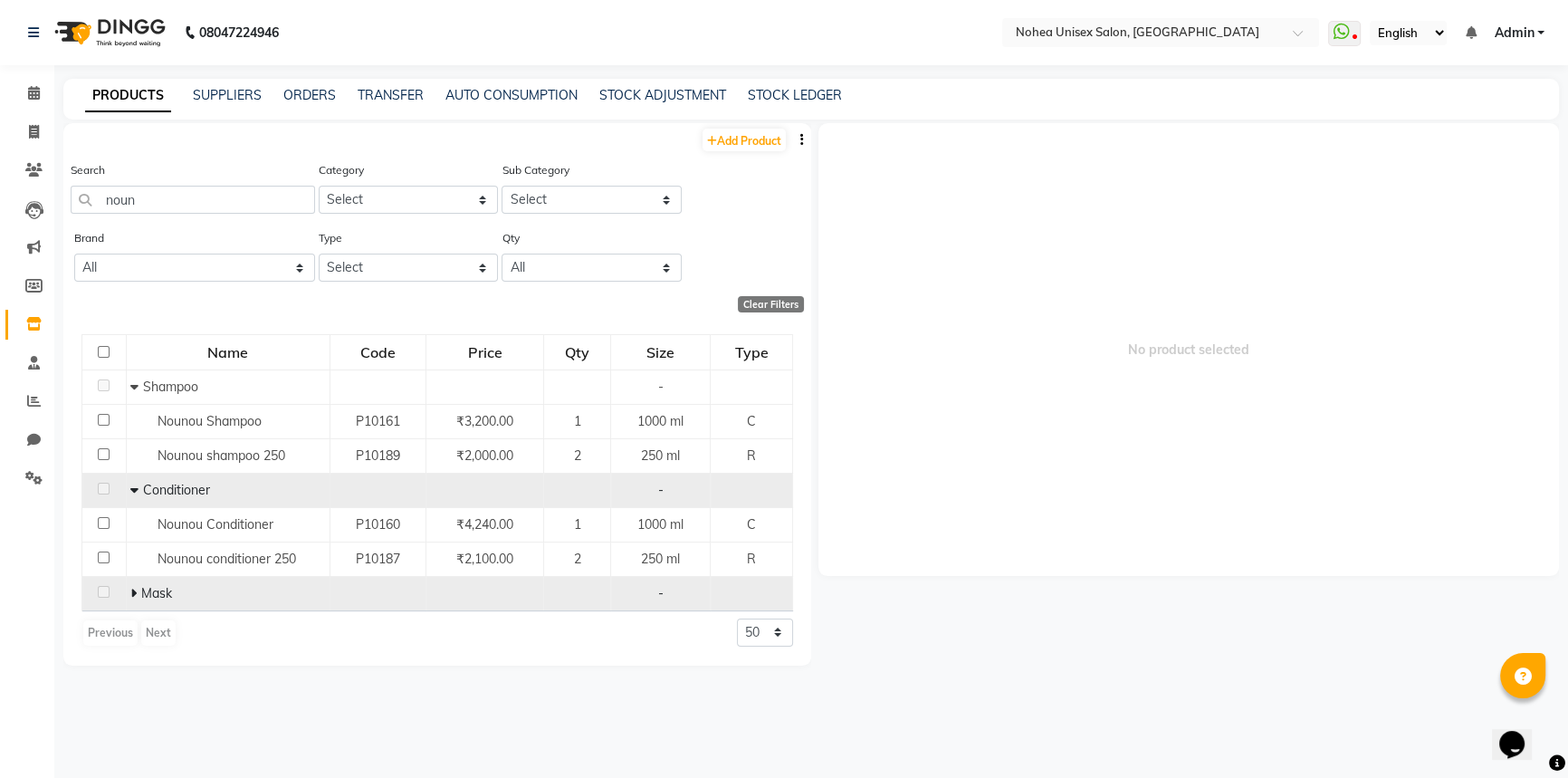
click at [131, 592] on icon at bounding box center [133, 592] width 7 height 12
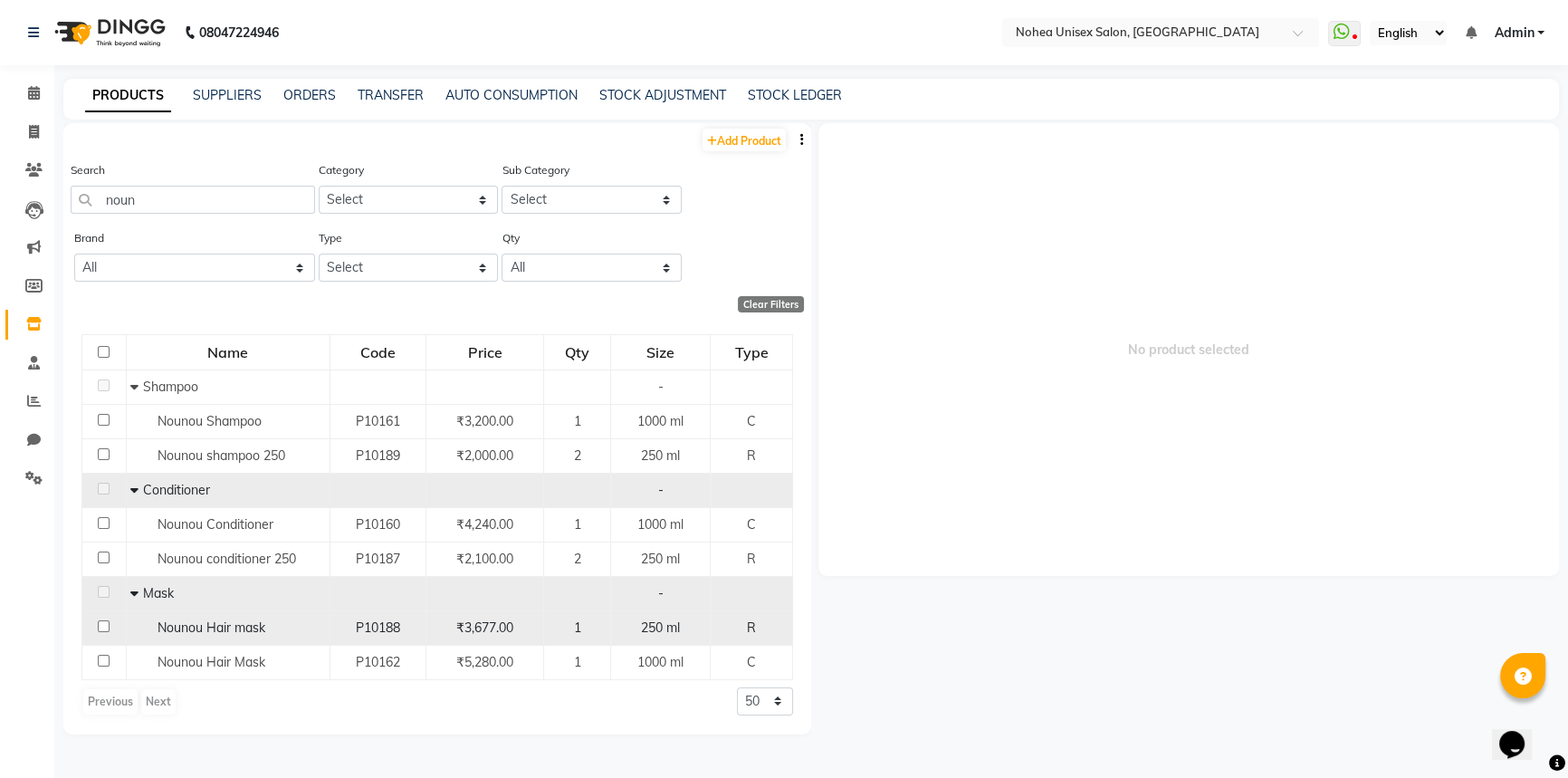
click at [103, 624] on input "checkbox" at bounding box center [104, 625] width 11 height 11
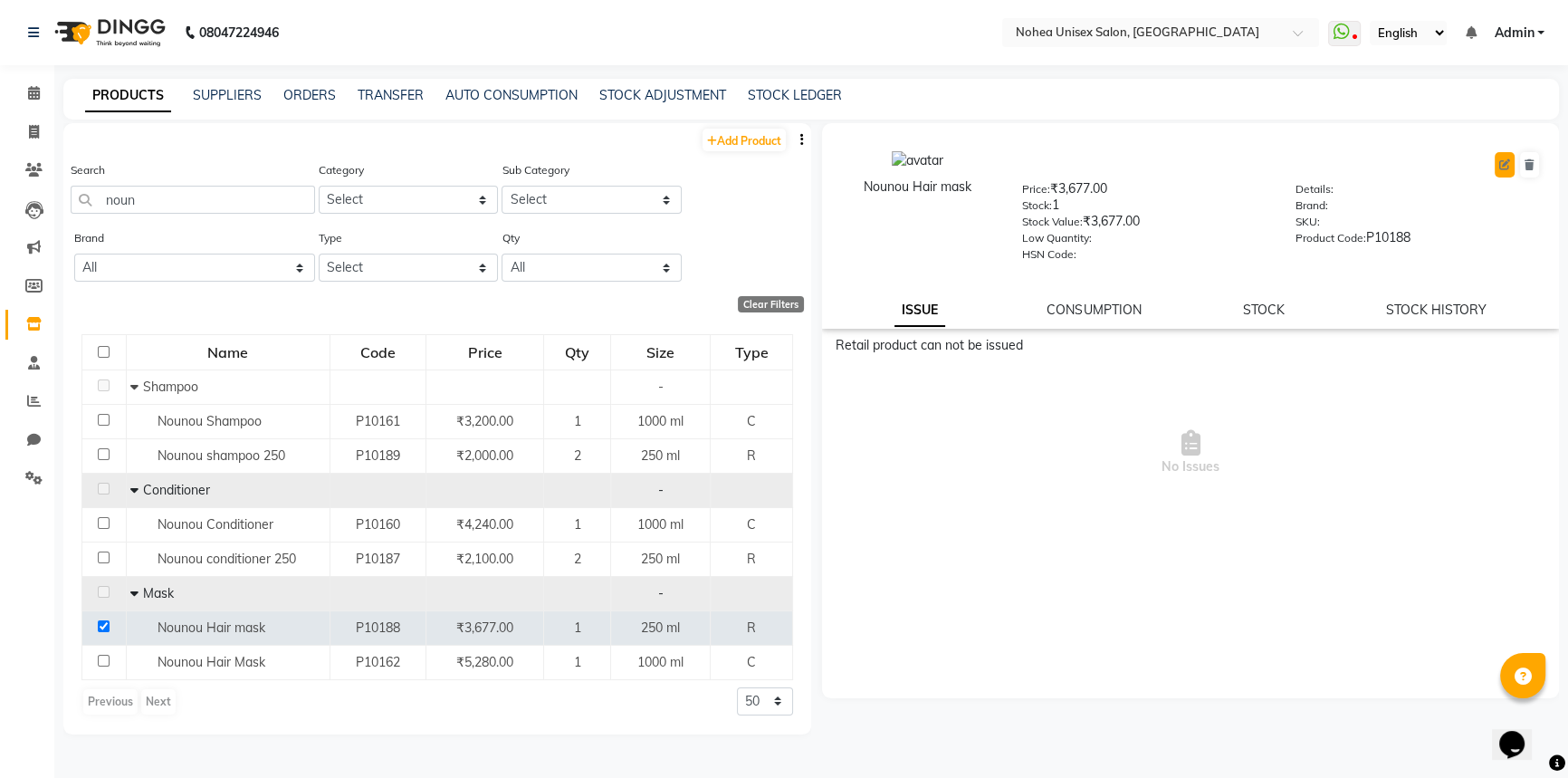
click at [1508, 163] on icon at bounding box center [1505, 165] width 11 height 11
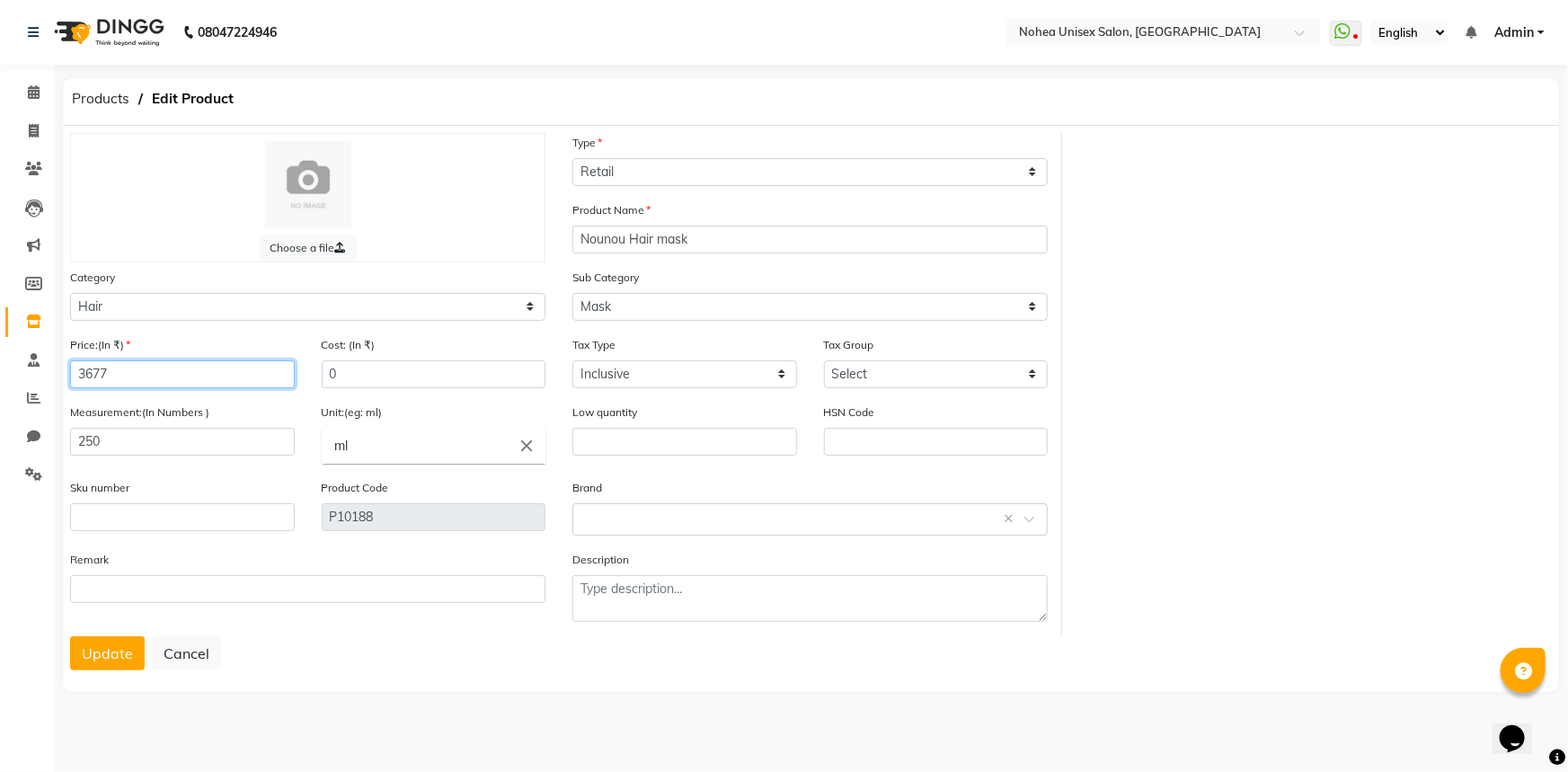
drag, startPoint x: 157, startPoint y: 379, endPoint x: 83, endPoint y: 372, distance: 74.3
click at [83, 372] on input "3677" at bounding box center [182, 374] width 224 height 28
click at [100, 656] on button "Update" at bounding box center [108, 653] width 75 height 35
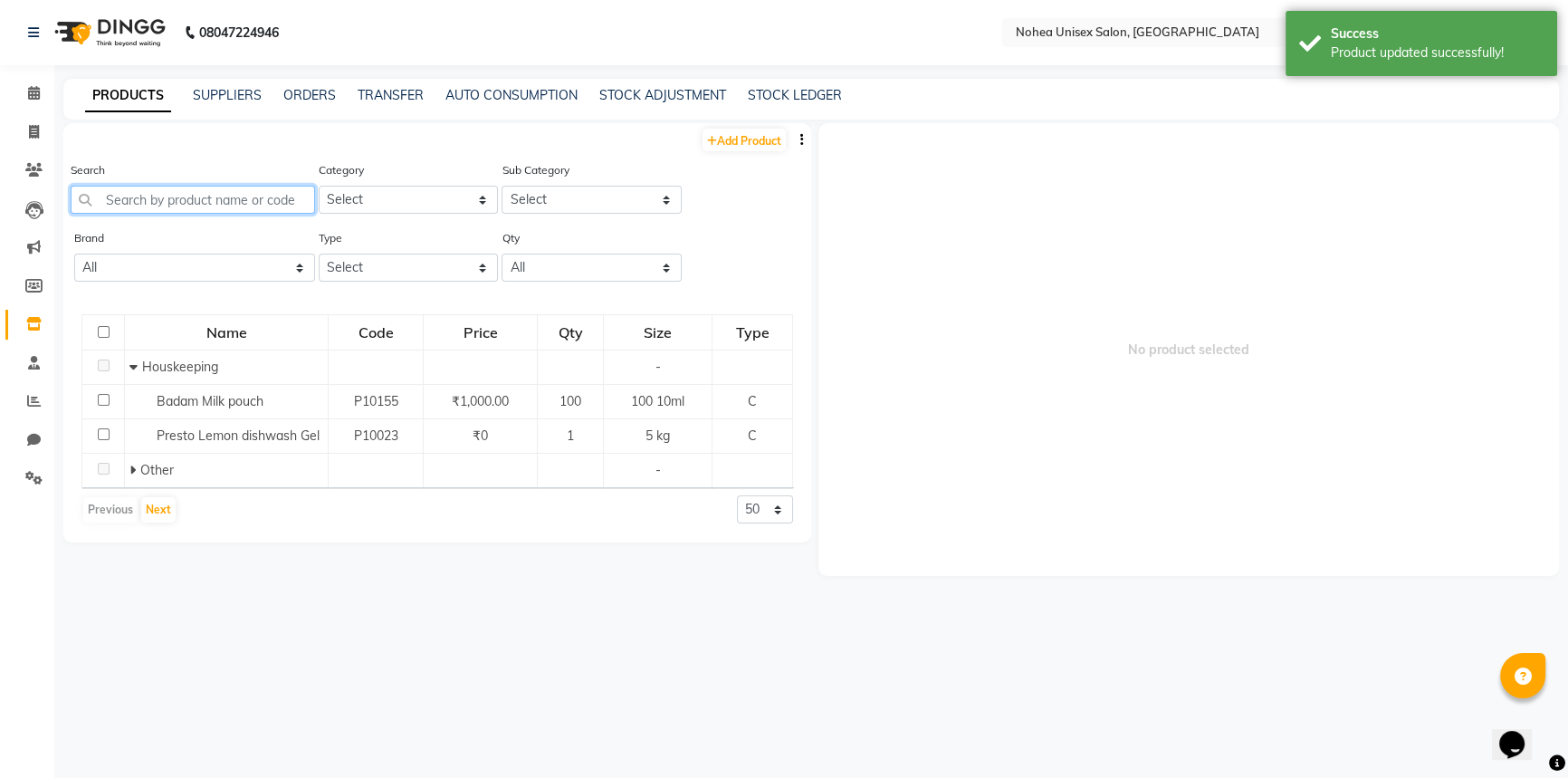
click at [203, 202] on input "text" at bounding box center [193, 200] width 245 height 28
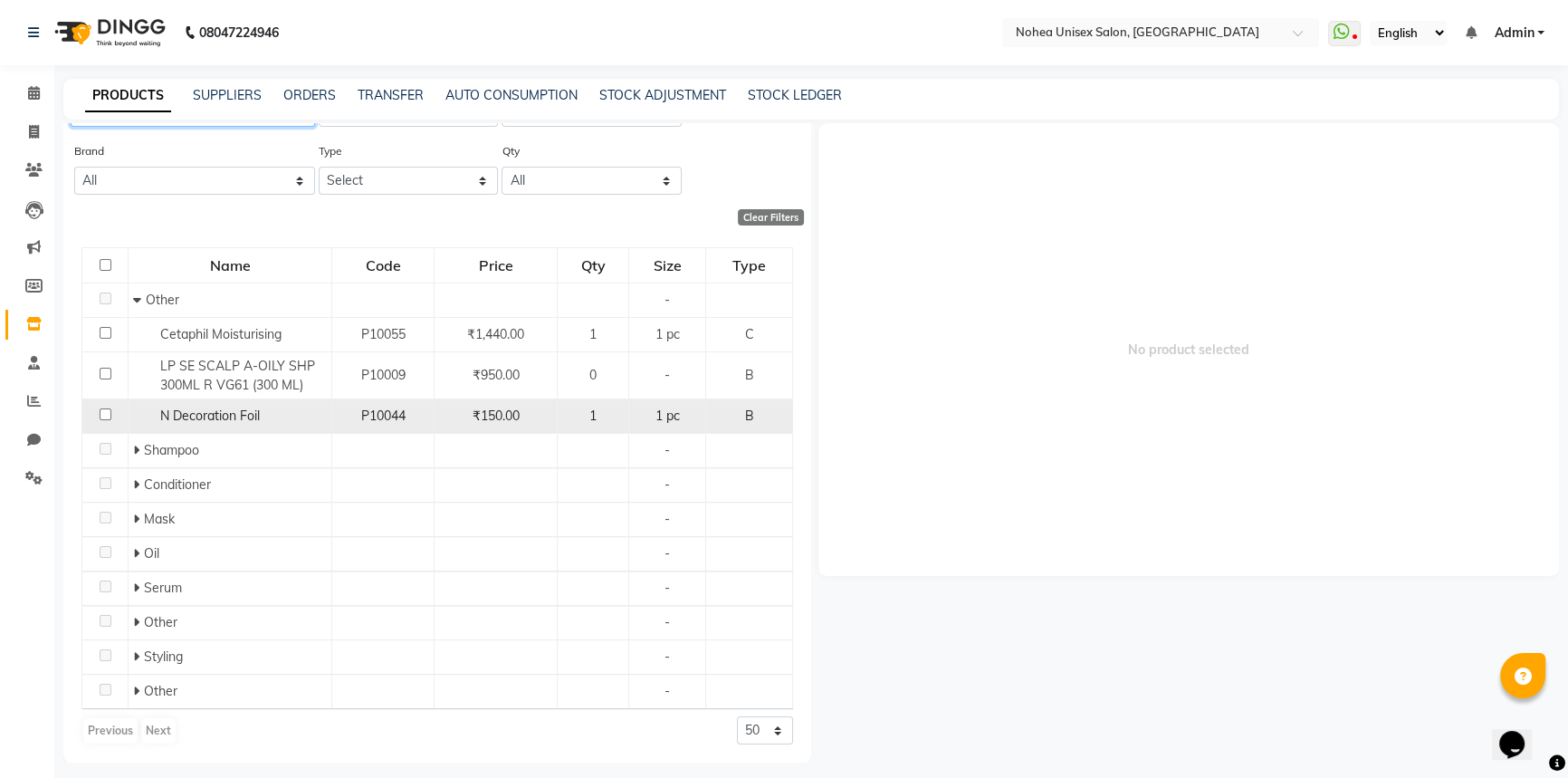
scroll to position [88, 0]
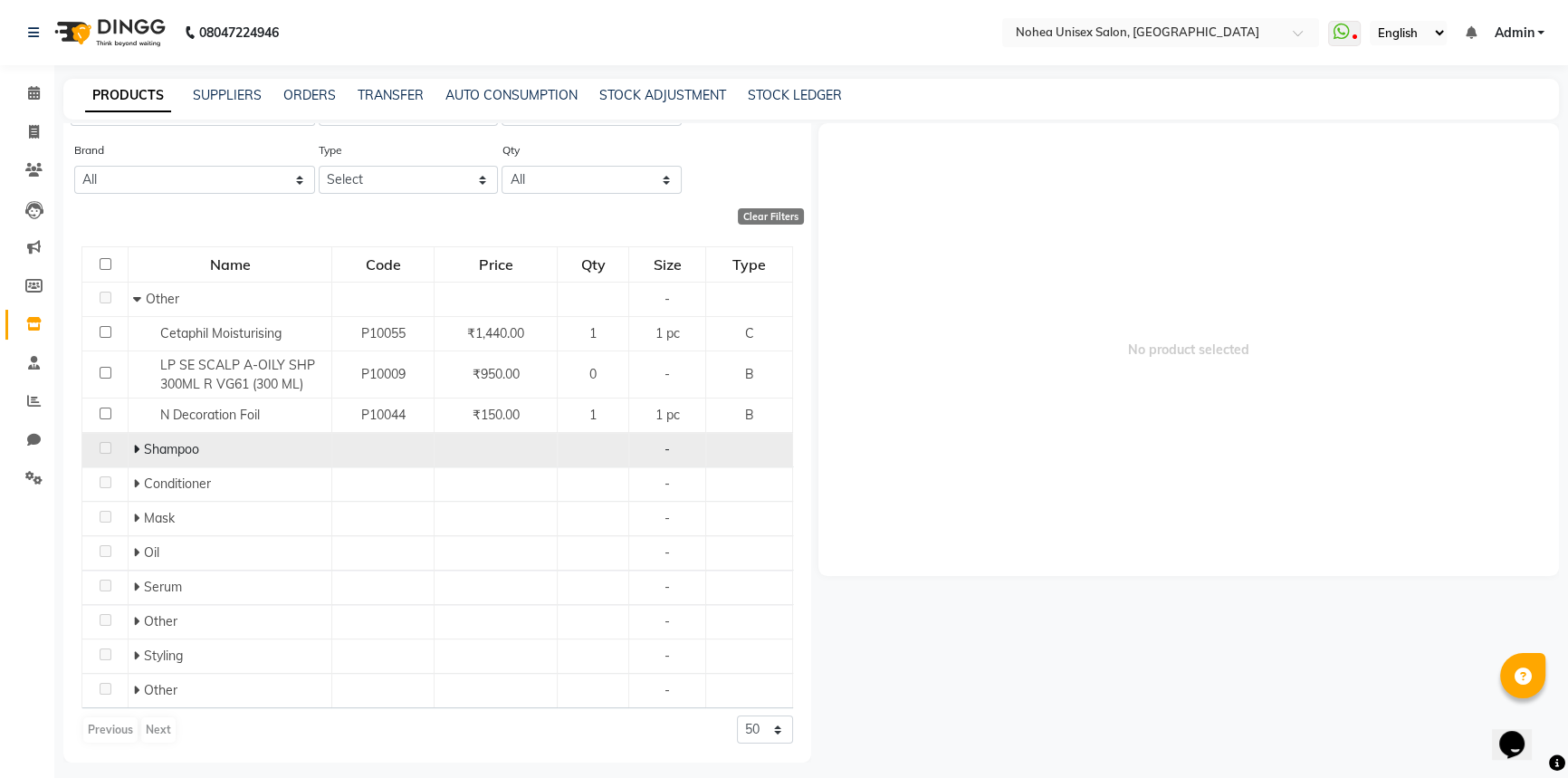
click at [135, 453] on icon at bounding box center [136, 448] width 7 height 12
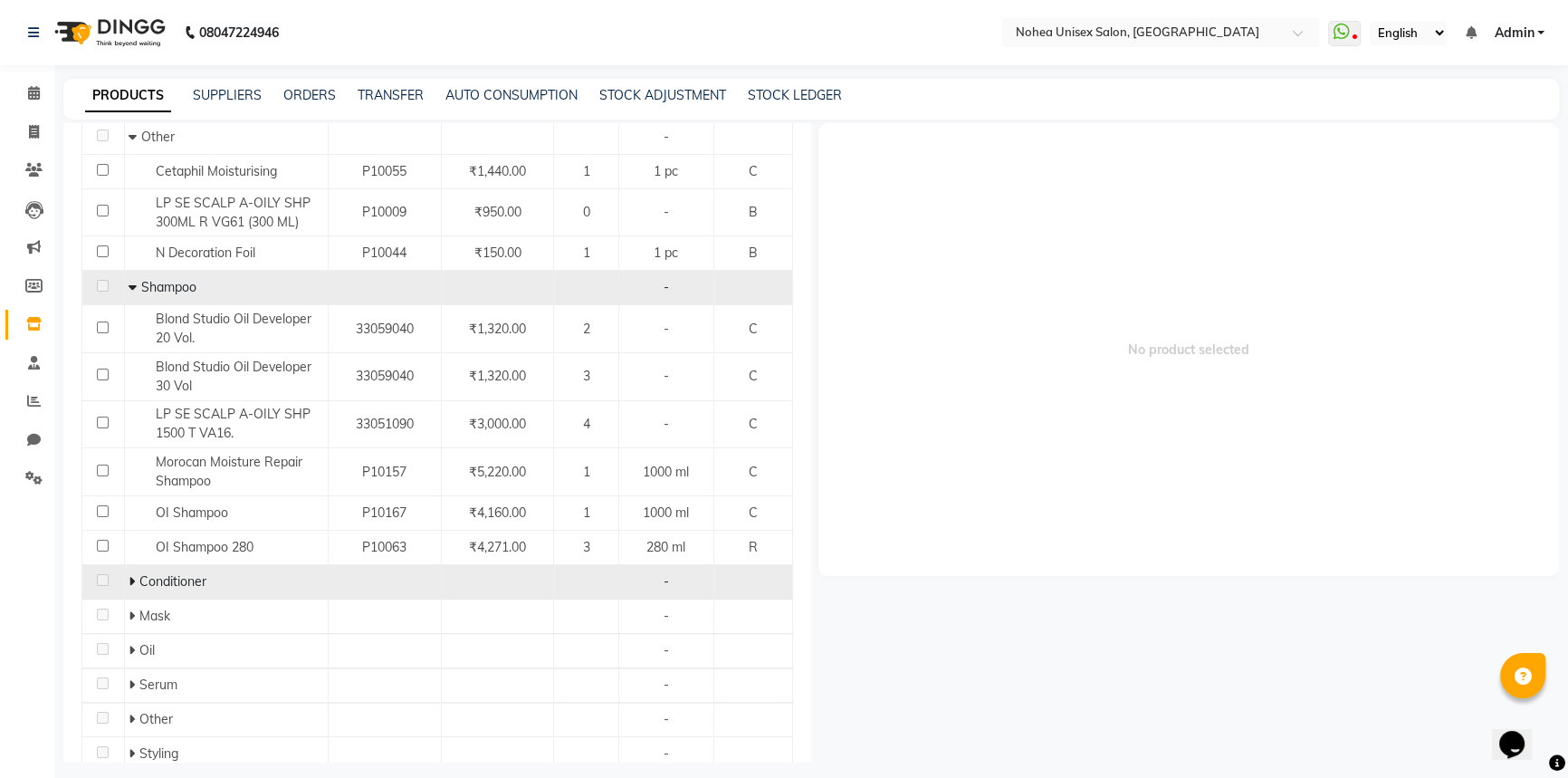
scroll to position [252, 0]
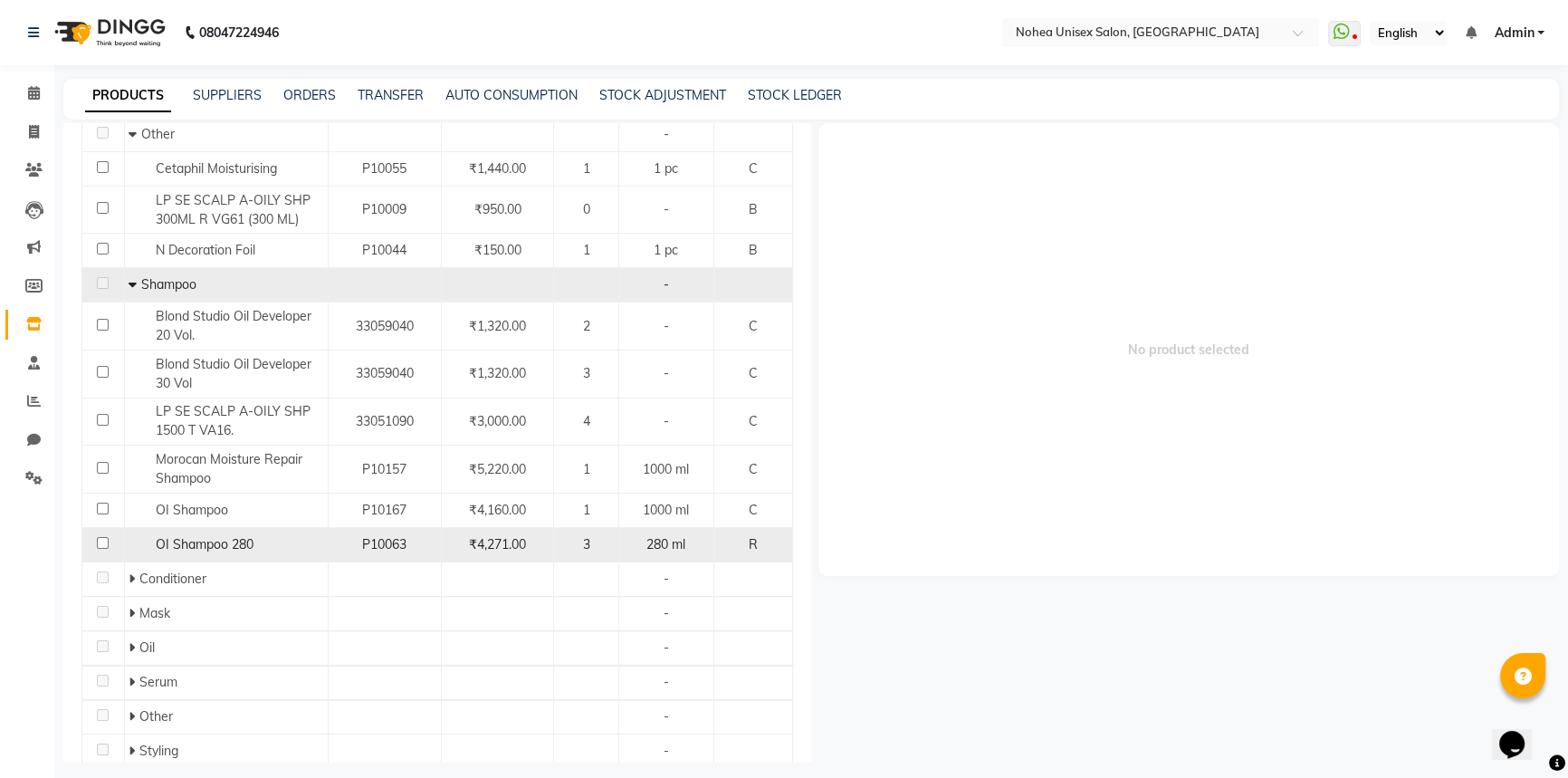
click at [101, 545] on input "checkbox" at bounding box center [103, 543] width 11 height 11
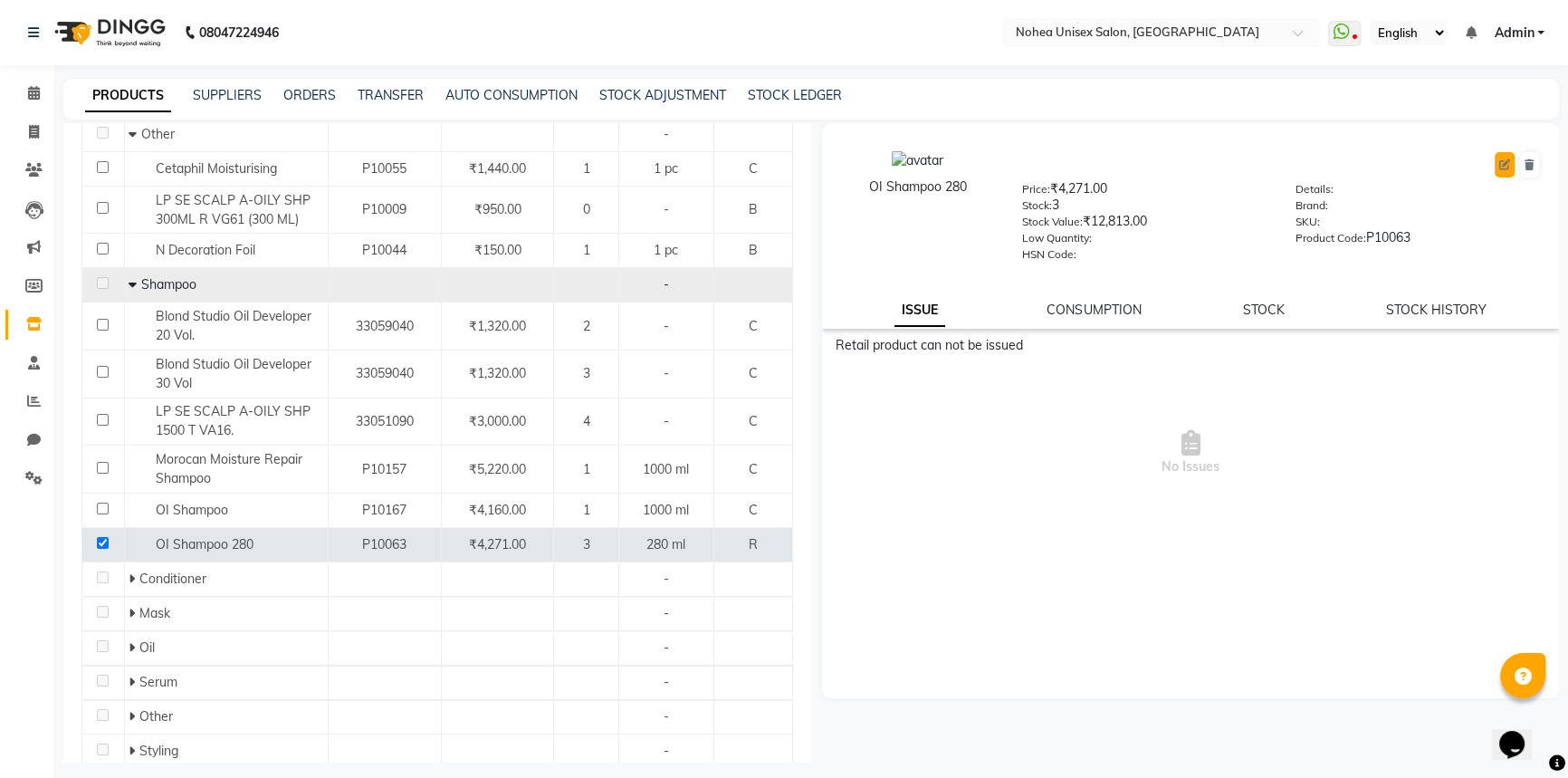
click at [1503, 165] on icon at bounding box center [1505, 165] width 11 height 11
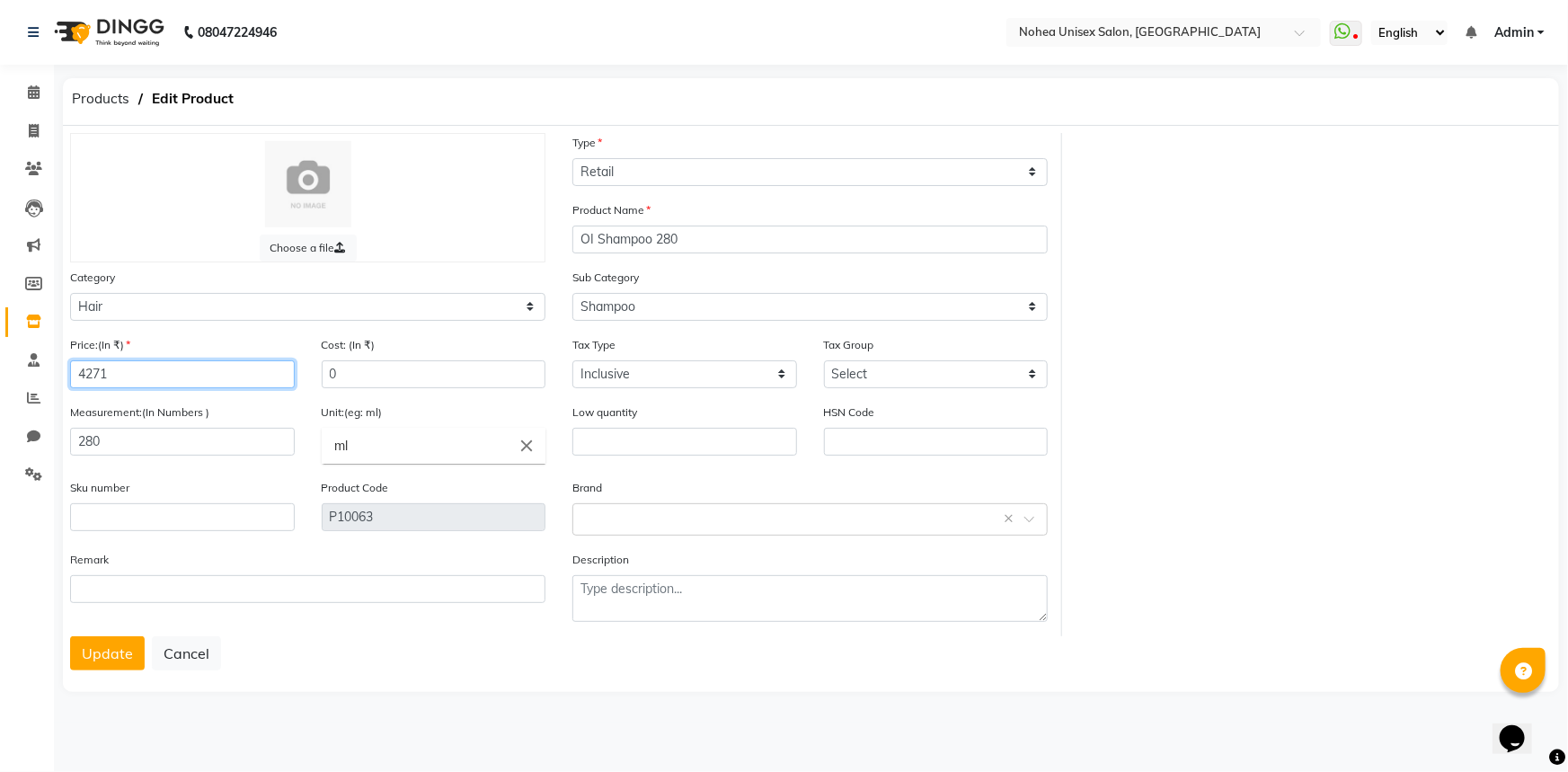
drag, startPoint x: 119, startPoint y: 368, endPoint x: 56, endPoint y: 371, distance: 63.1
click at [56, 371] on main "Products Edit Product Choose a file Type Select Type Both Retail Consumable Pro…" at bounding box center [812, 400] width 1515 height 644
click at [114, 653] on button "Update" at bounding box center [108, 653] width 75 height 35
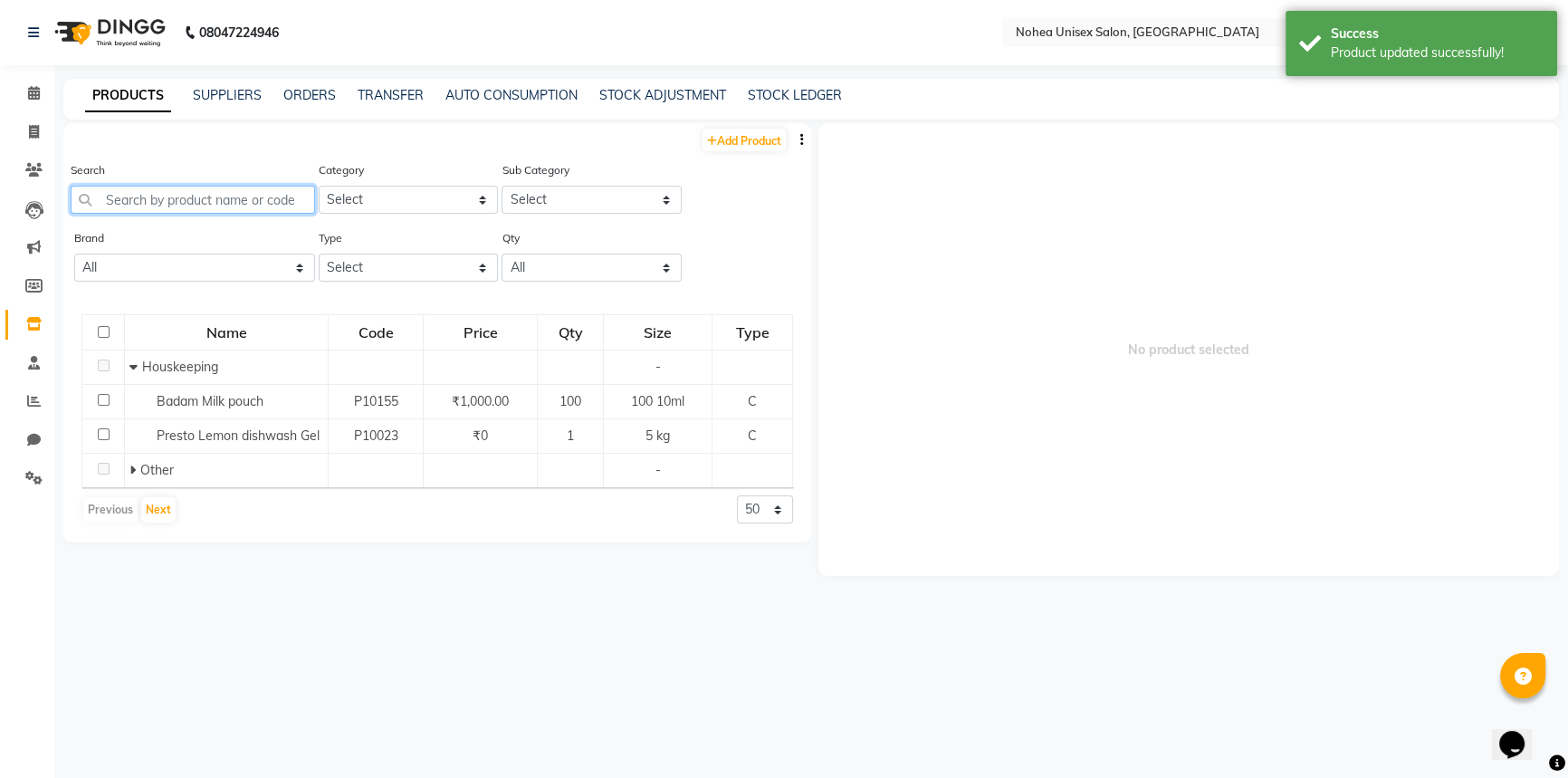
click at [248, 200] on input "text" at bounding box center [193, 200] width 245 height 28
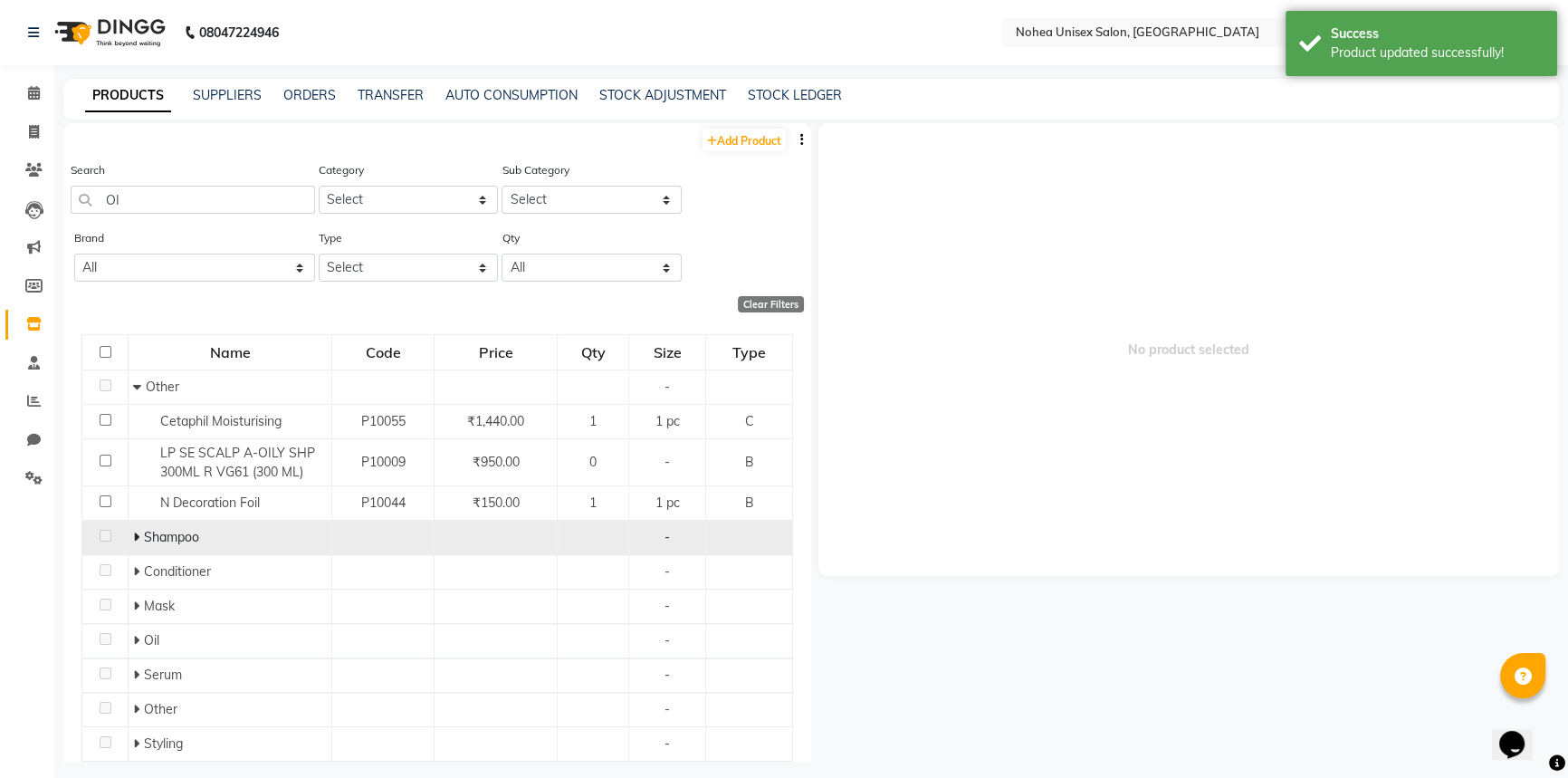
click at [136, 540] on icon at bounding box center [136, 536] width 7 height 12
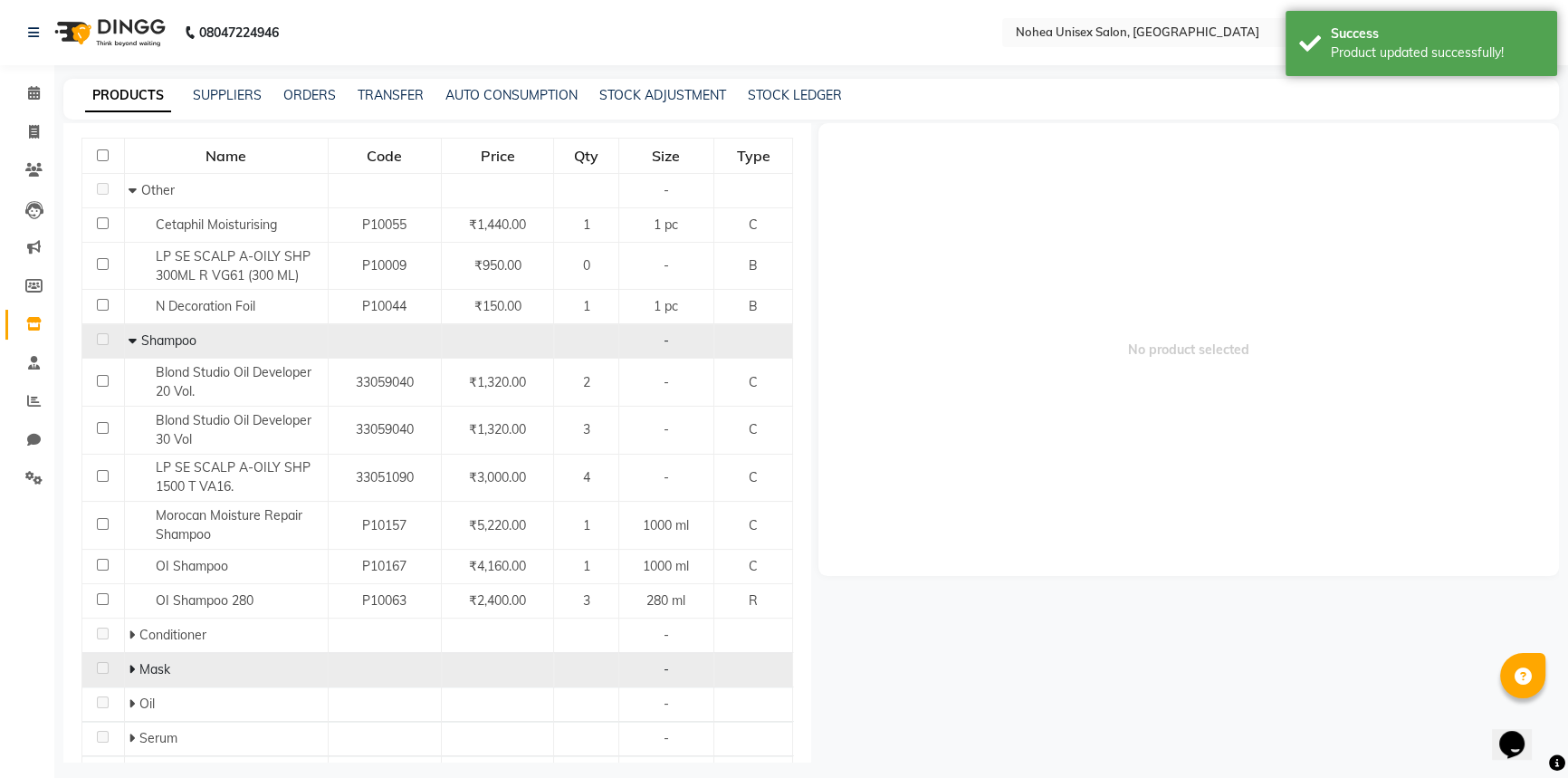
scroll to position [346, 0]
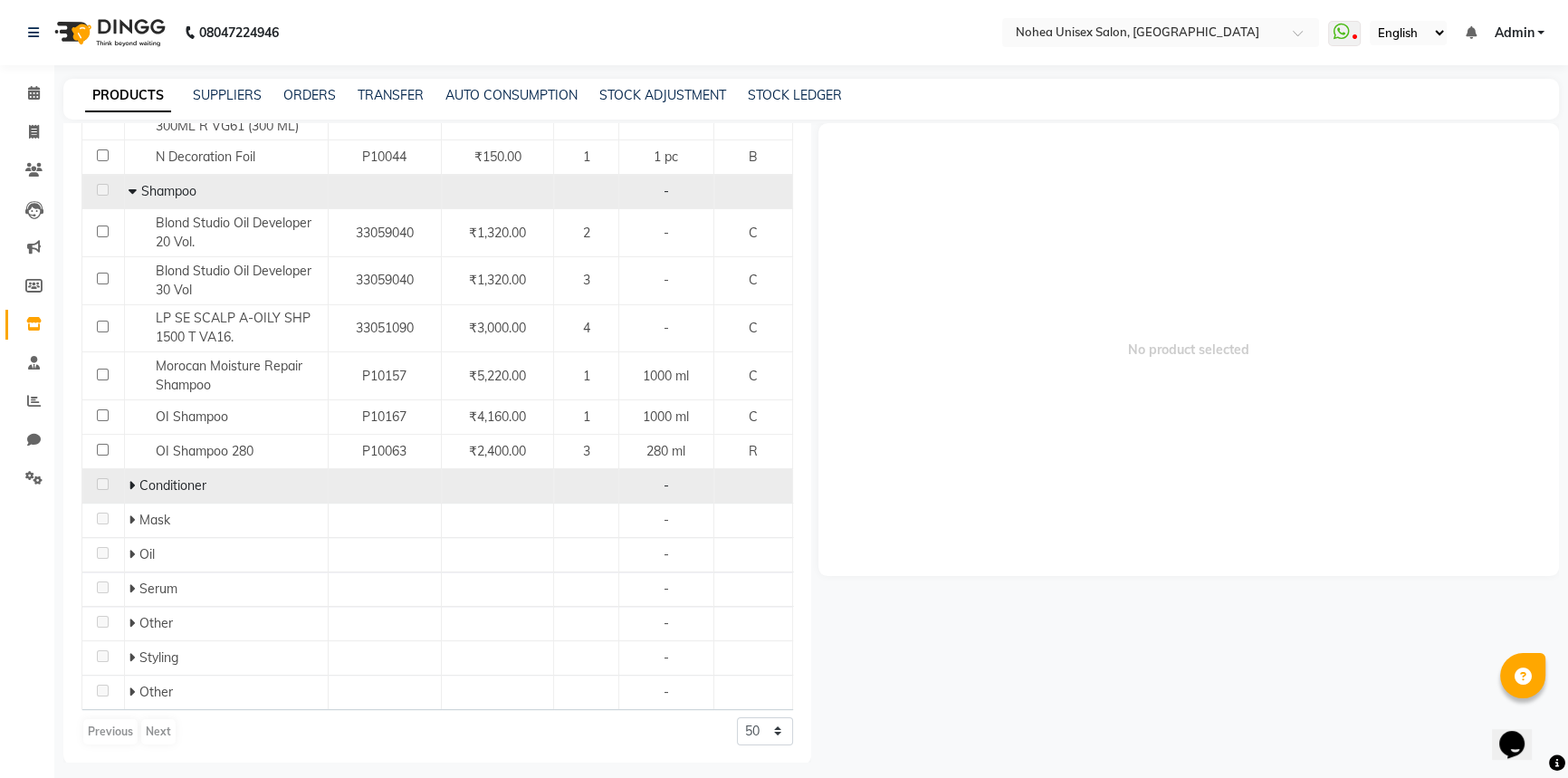
click at [131, 484] on icon at bounding box center [132, 485] width 7 height 12
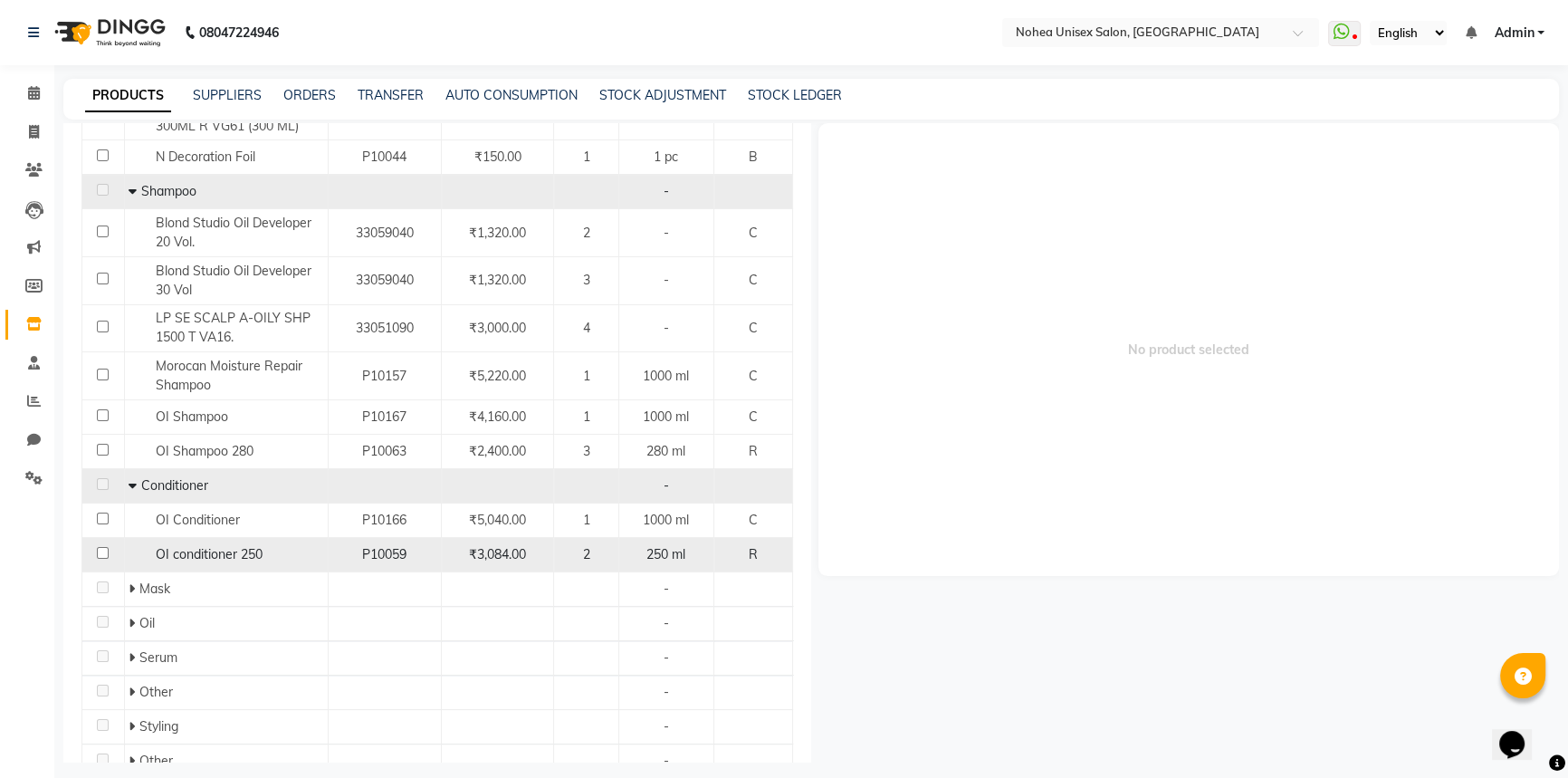
click at [99, 553] on input "checkbox" at bounding box center [103, 553] width 11 height 11
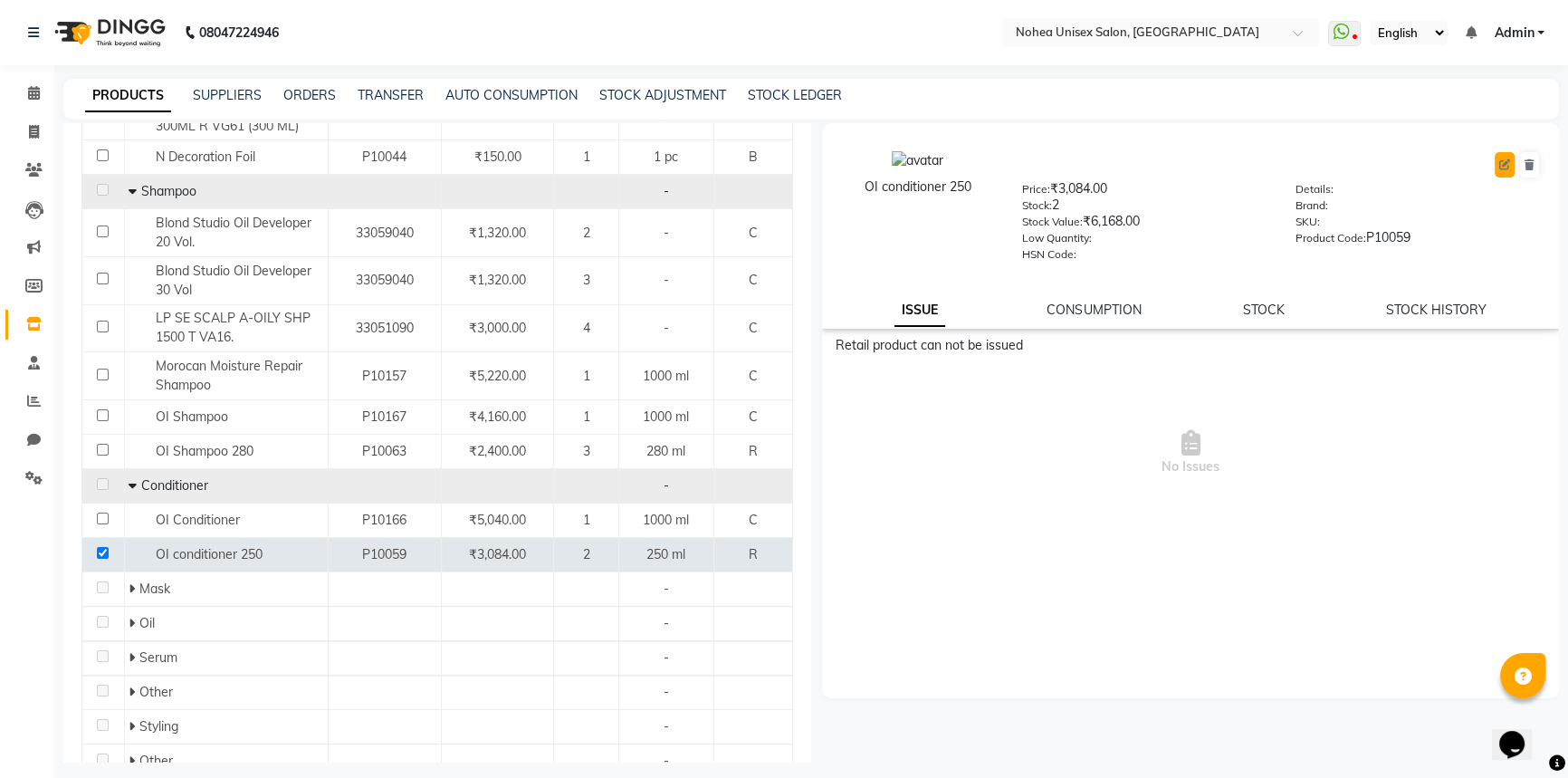
click at [1501, 163] on icon at bounding box center [1505, 165] width 11 height 11
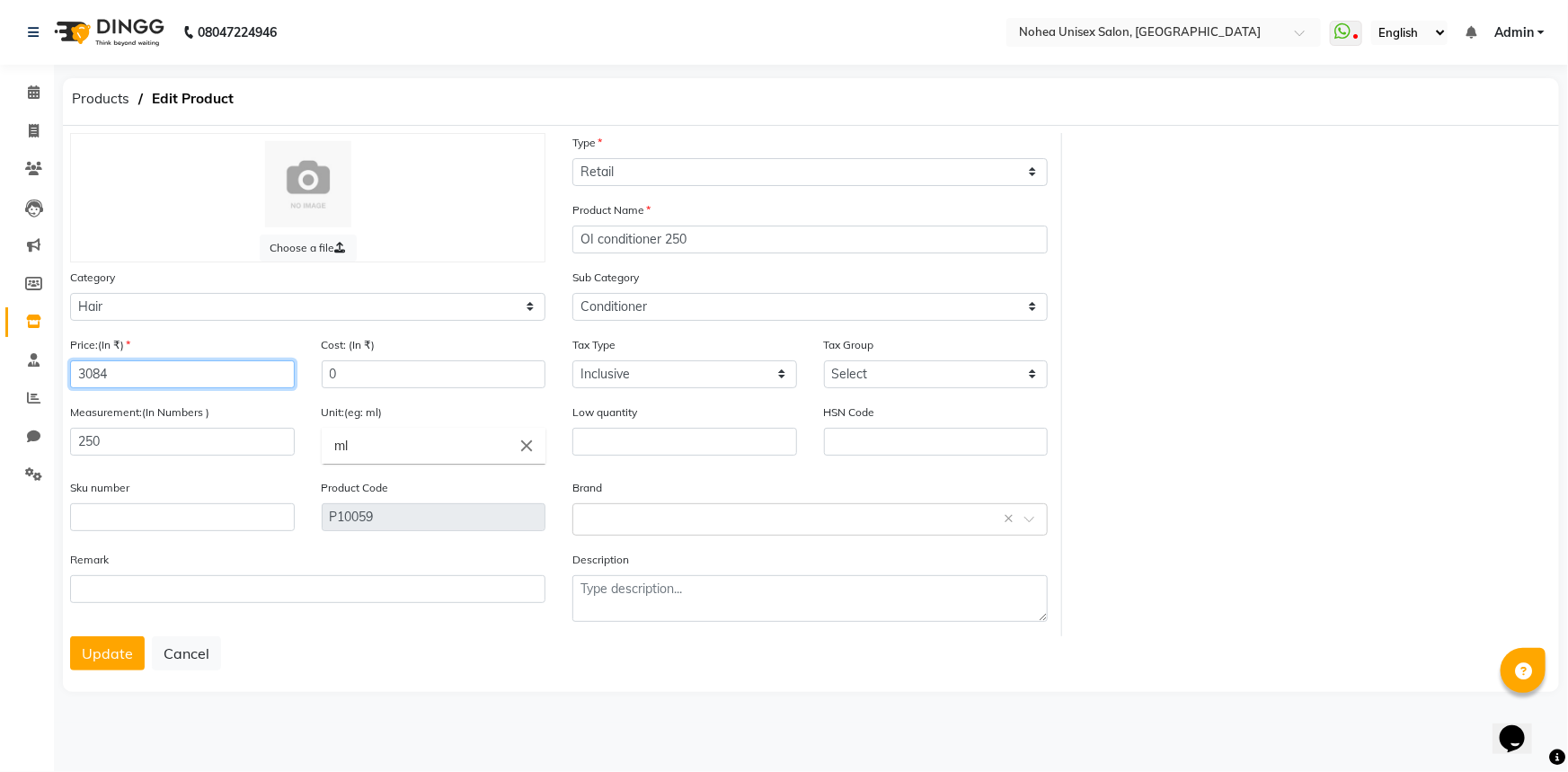
drag, startPoint x: 176, startPoint y: 376, endPoint x: 82, endPoint y: 372, distance: 94.1
click at [82, 372] on input "3084" at bounding box center [182, 374] width 224 height 28
click at [116, 656] on button "Update" at bounding box center [108, 653] width 75 height 35
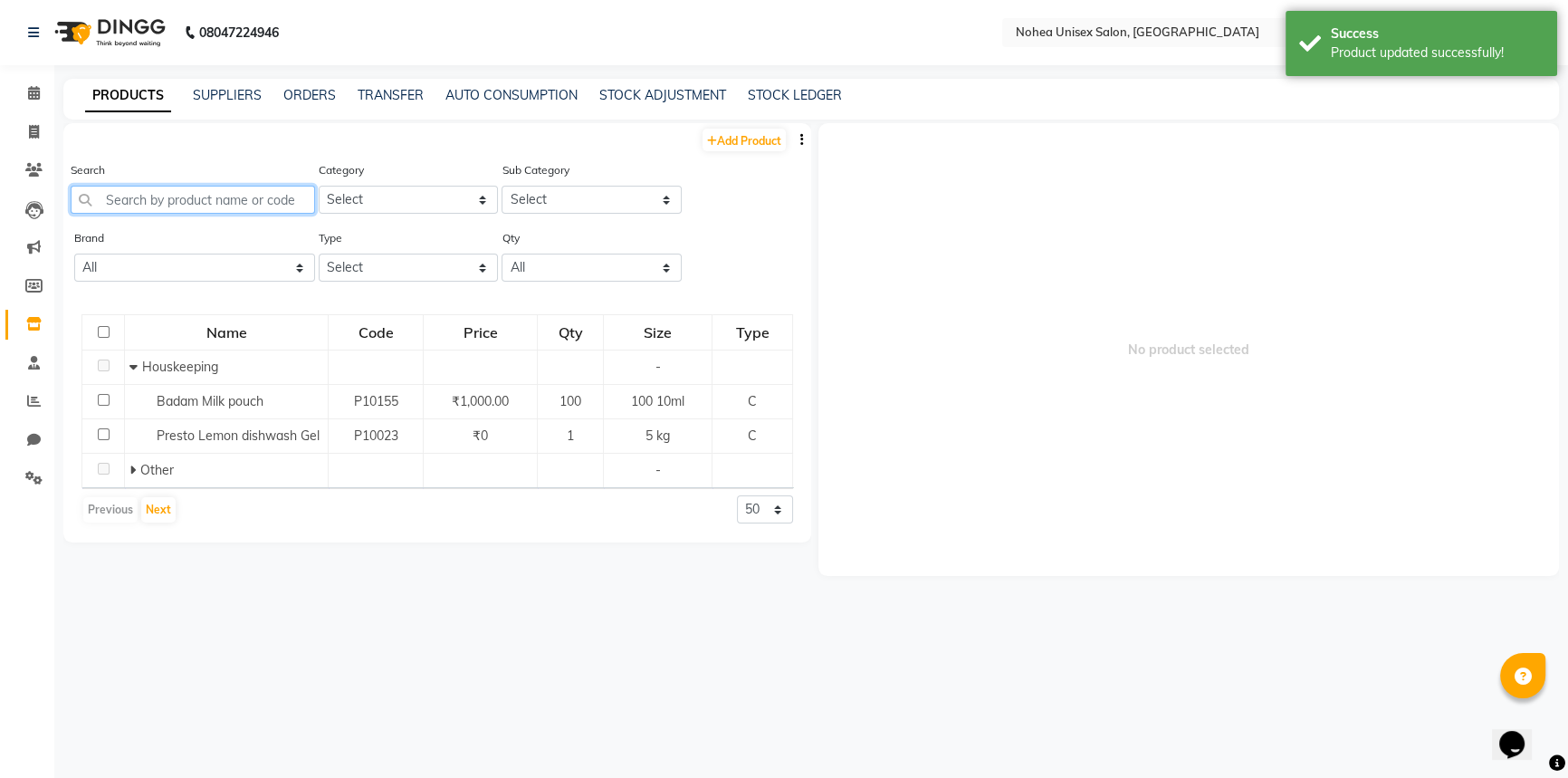
click at [241, 199] on input "text" at bounding box center [193, 200] width 245 height 28
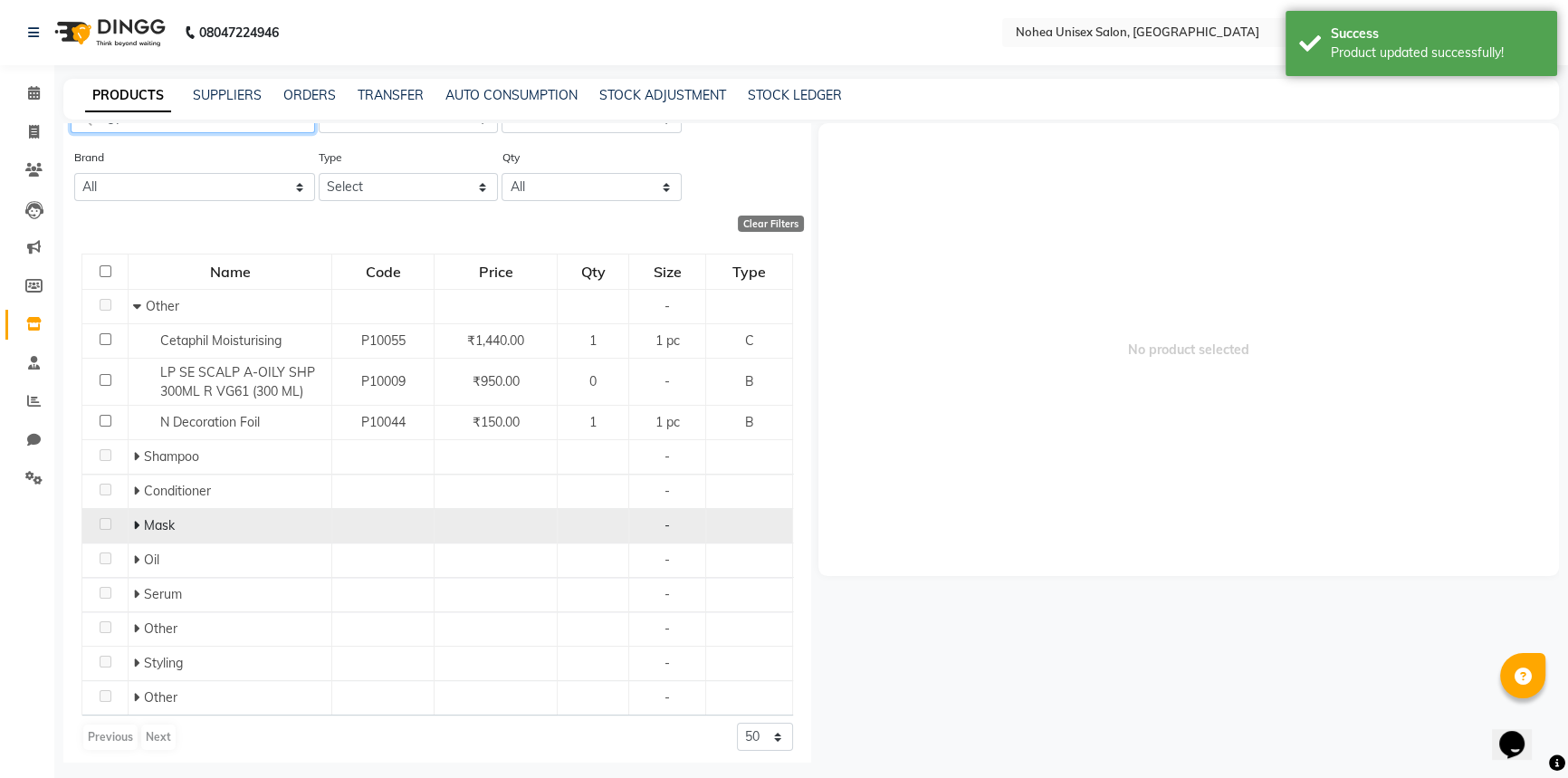
scroll to position [88, 0]
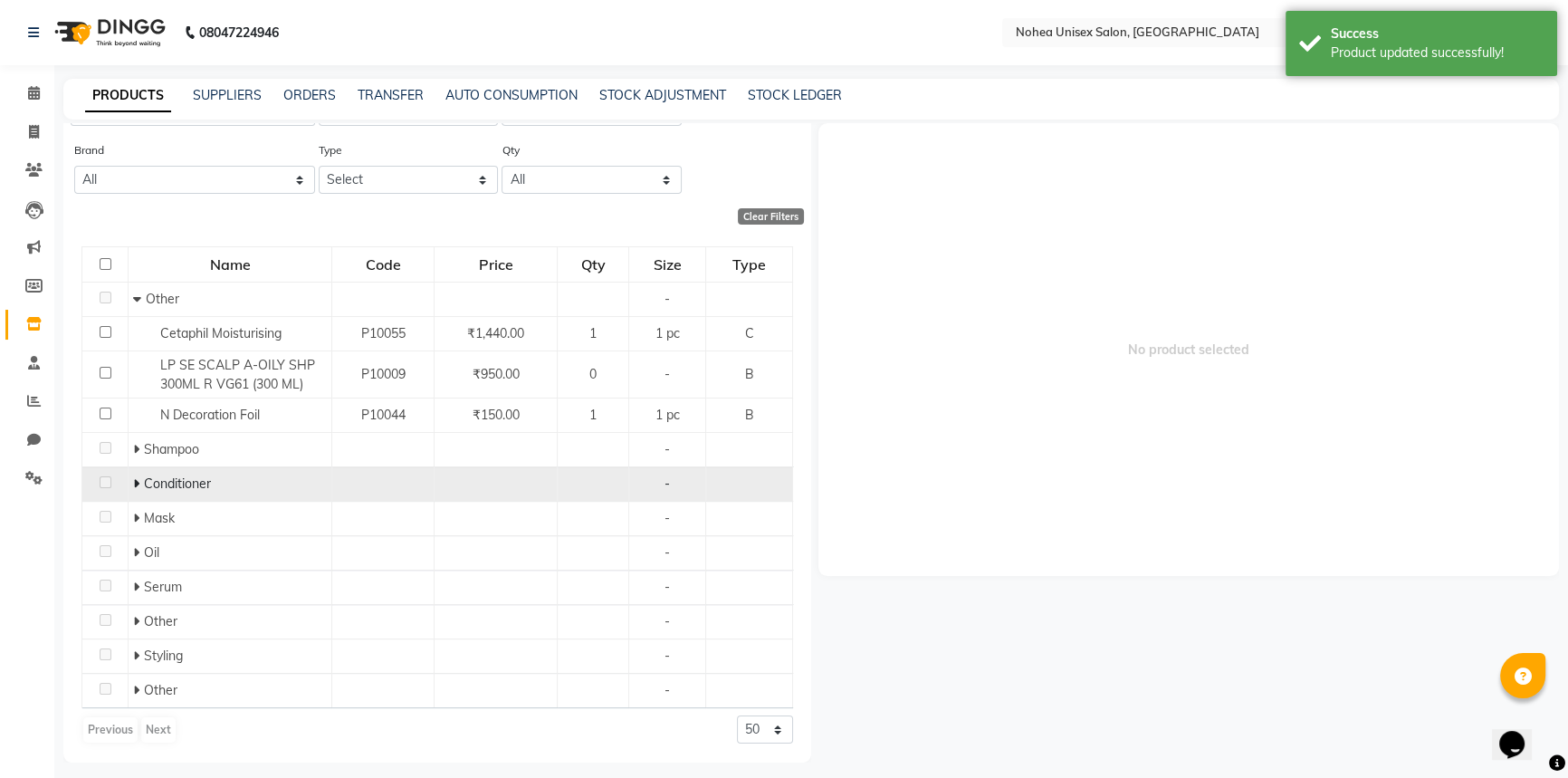
click at [136, 483] on icon at bounding box center [136, 483] width 7 height 12
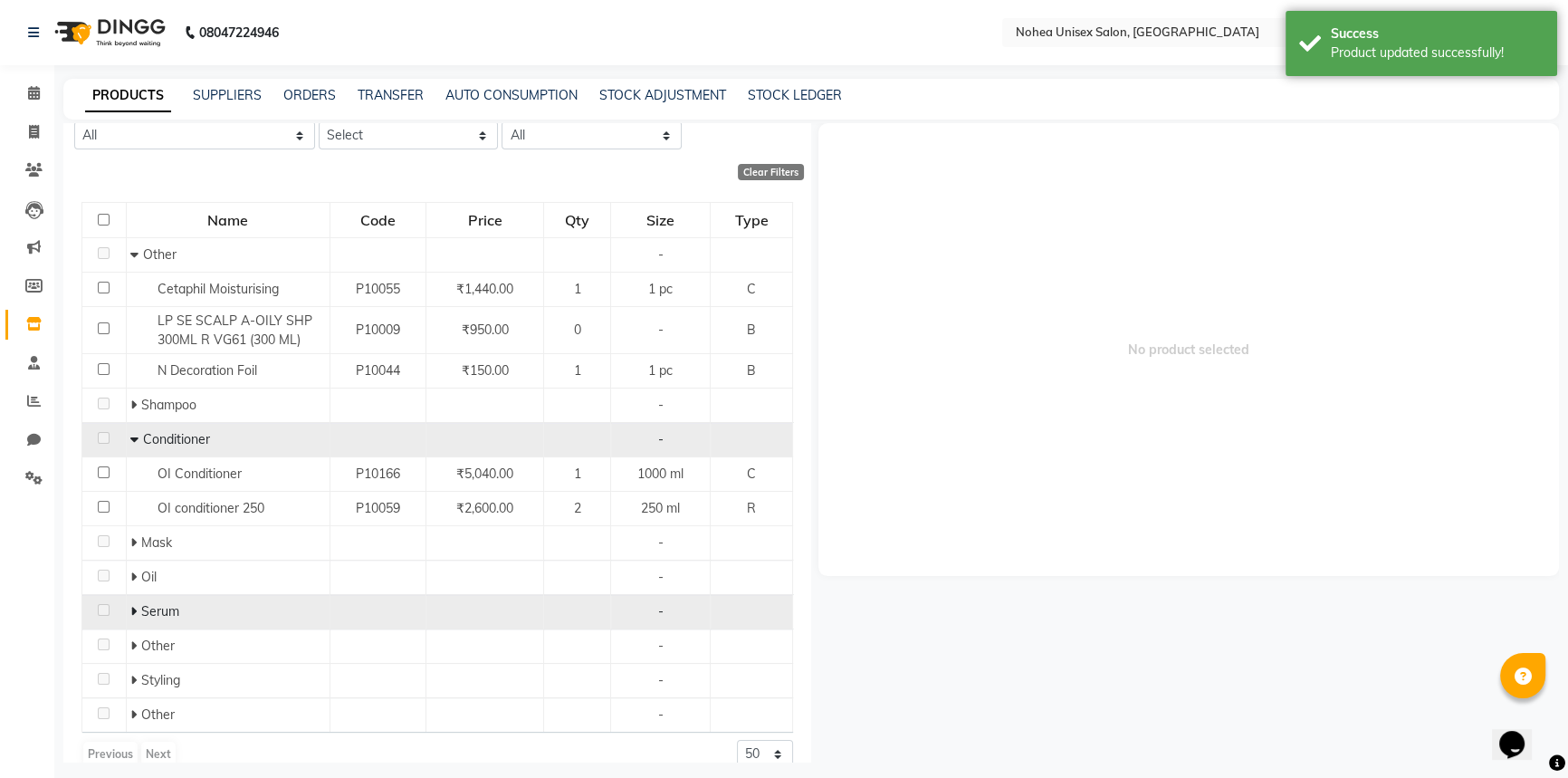
scroll to position [155, 0]
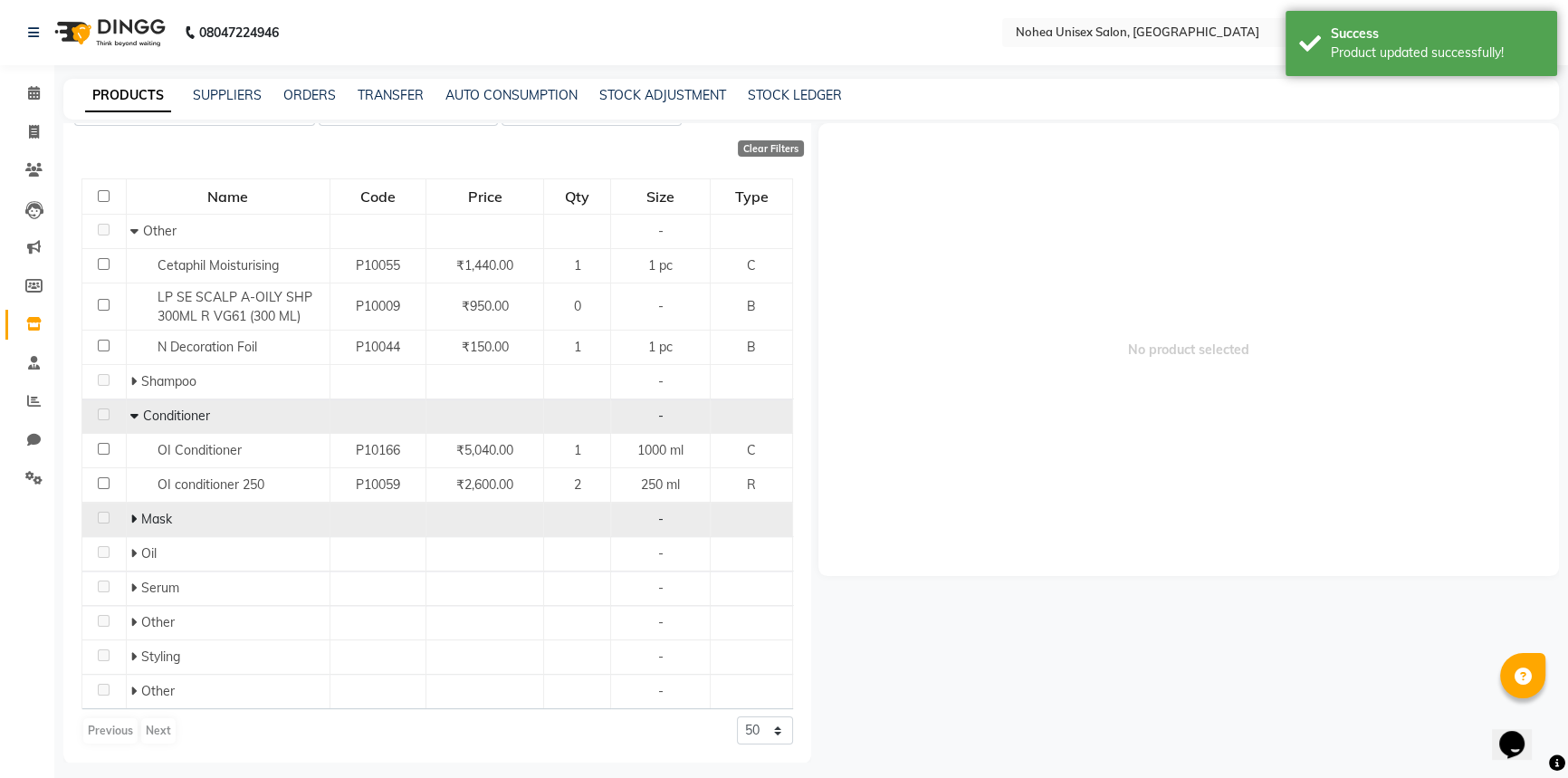
click at [130, 516] on icon at bounding box center [133, 518] width 7 height 12
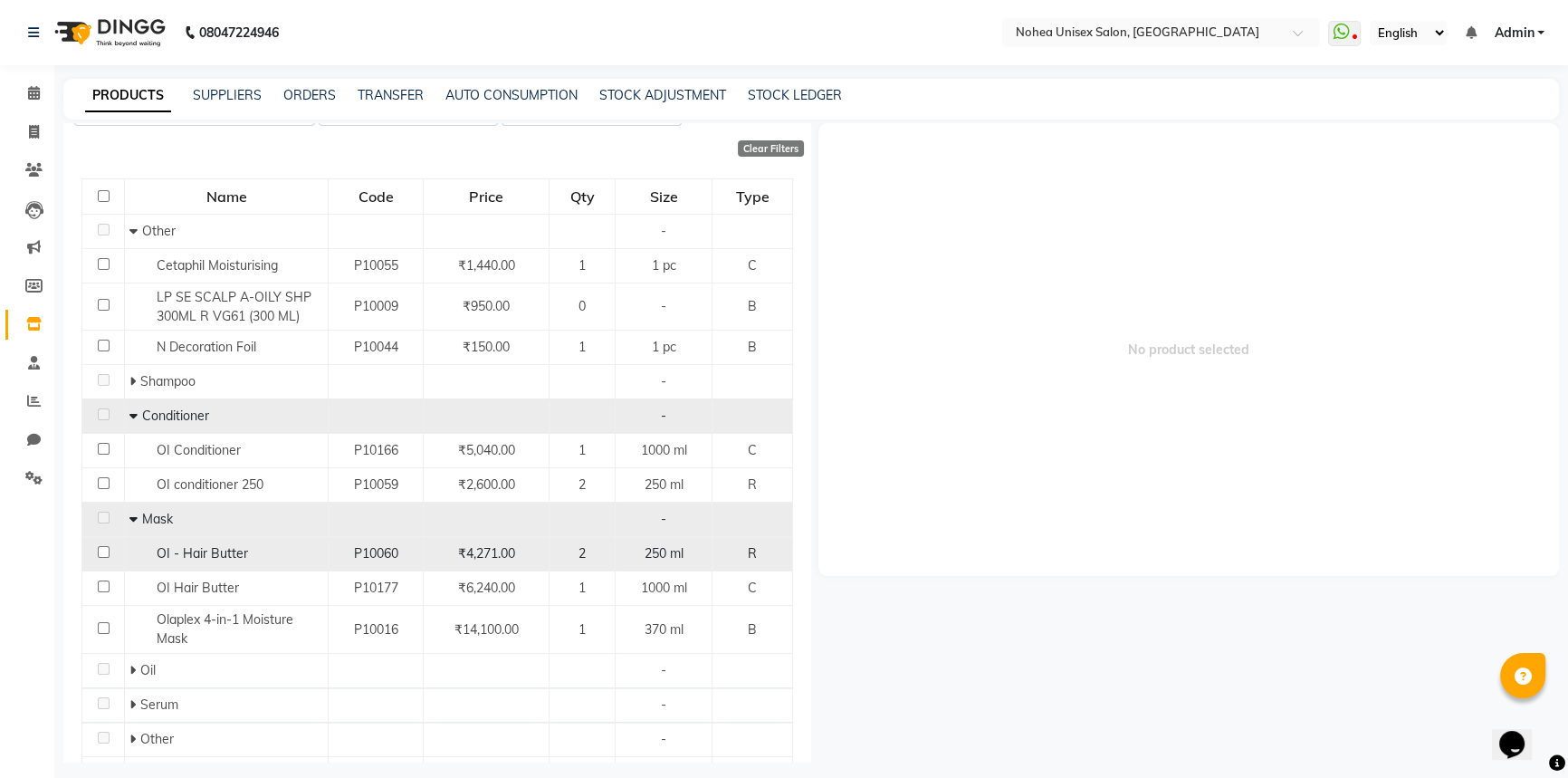
click at [101, 549] on input "checkbox" at bounding box center [104, 552] width 11 height 11
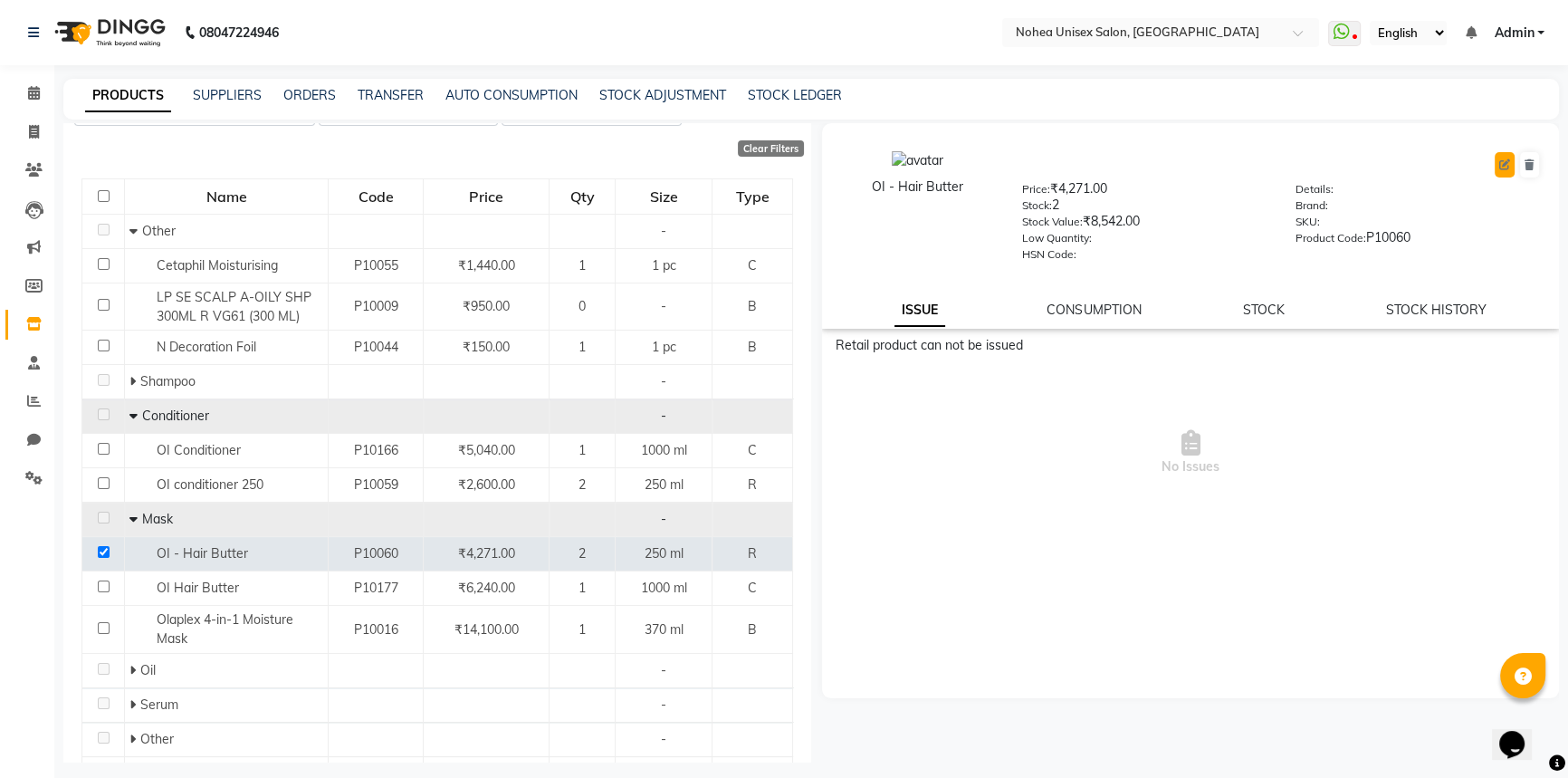
click at [1502, 167] on icon at bounding box center [1505, 165] width 11 height 11
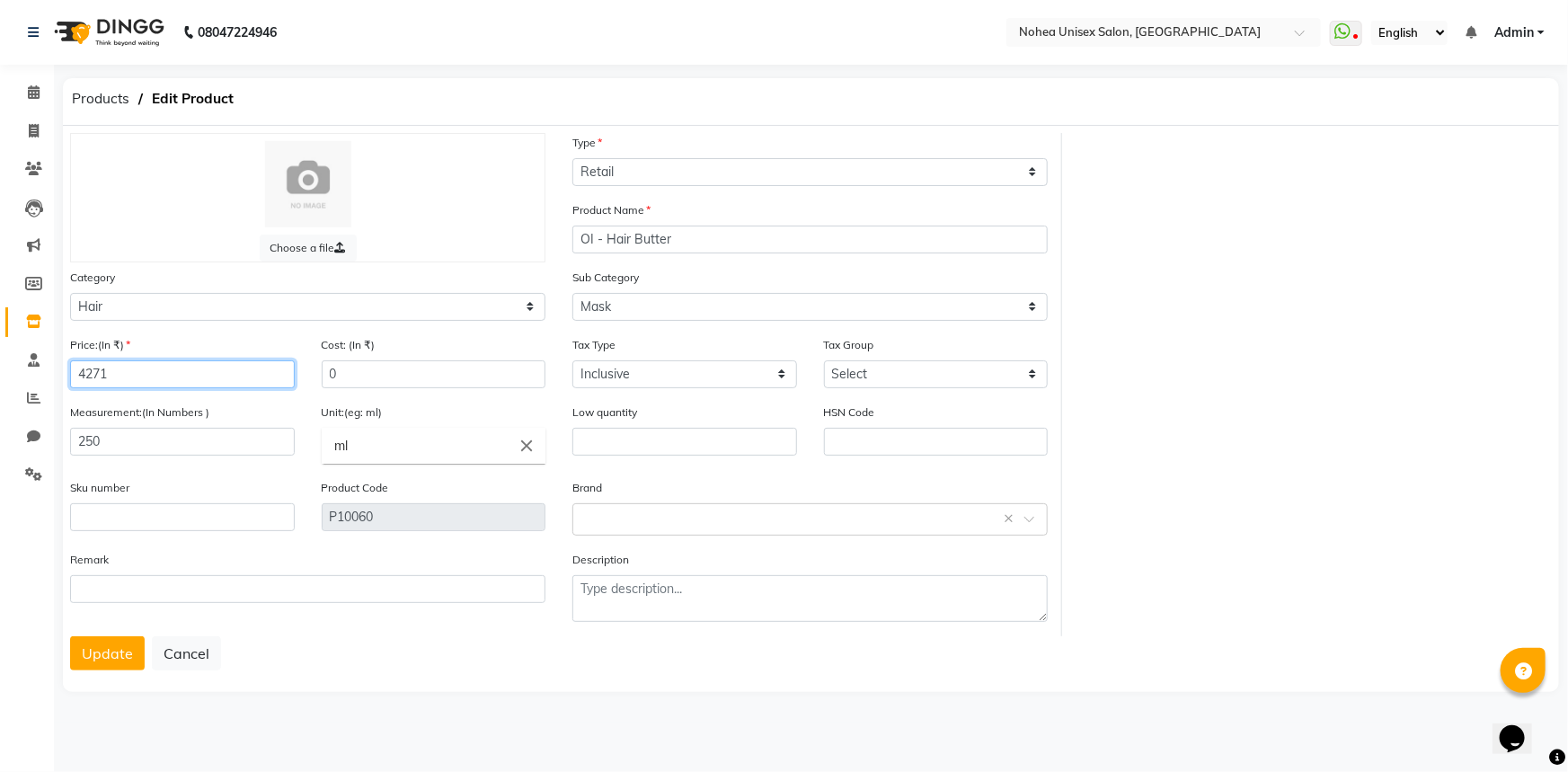
drag, startPoint x: 128, startPoint y: 378, endPoint x: 74, endPoint y: 376, distance: 54.0
click at [74, 376] on input "4271" at bounding box center [182, 374] width 224 height 28
click at [107, 656] on button "Update" at bounding box center [108, 653] width 75 height 35
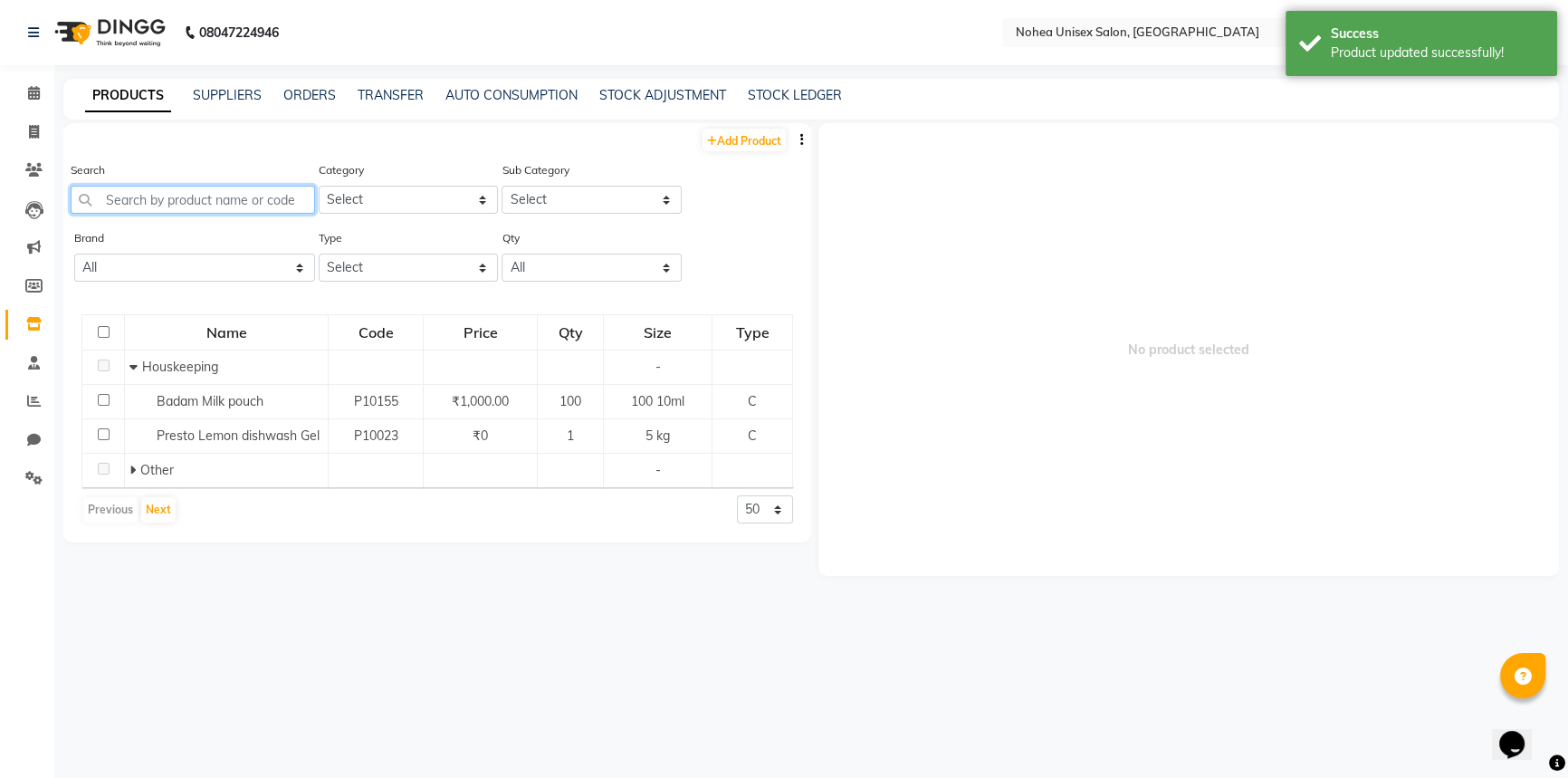
click at [213, 193] on input "text" at bounding box center [193, 200] width 245 height 28
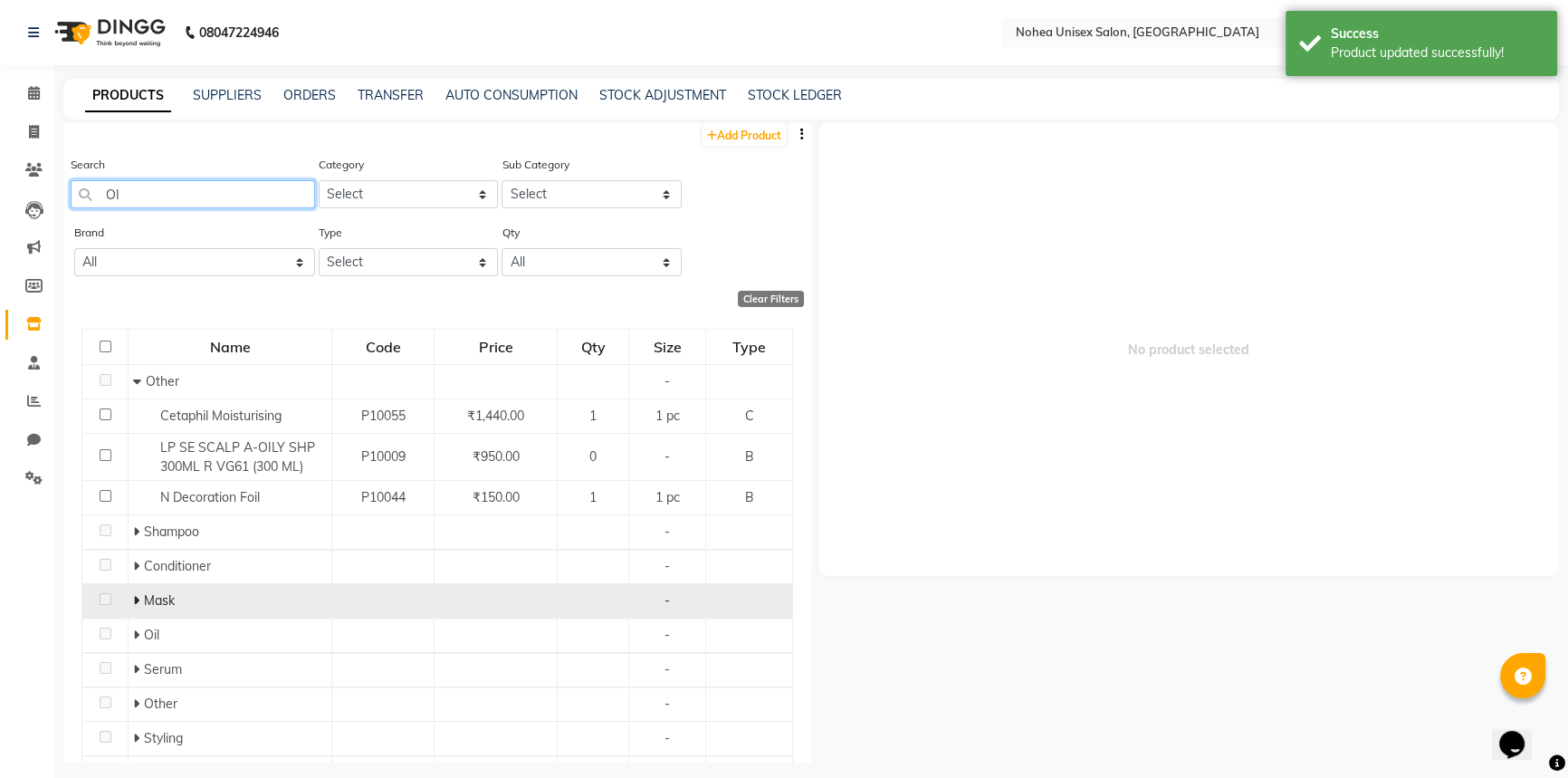
scroll to position [88, 0]
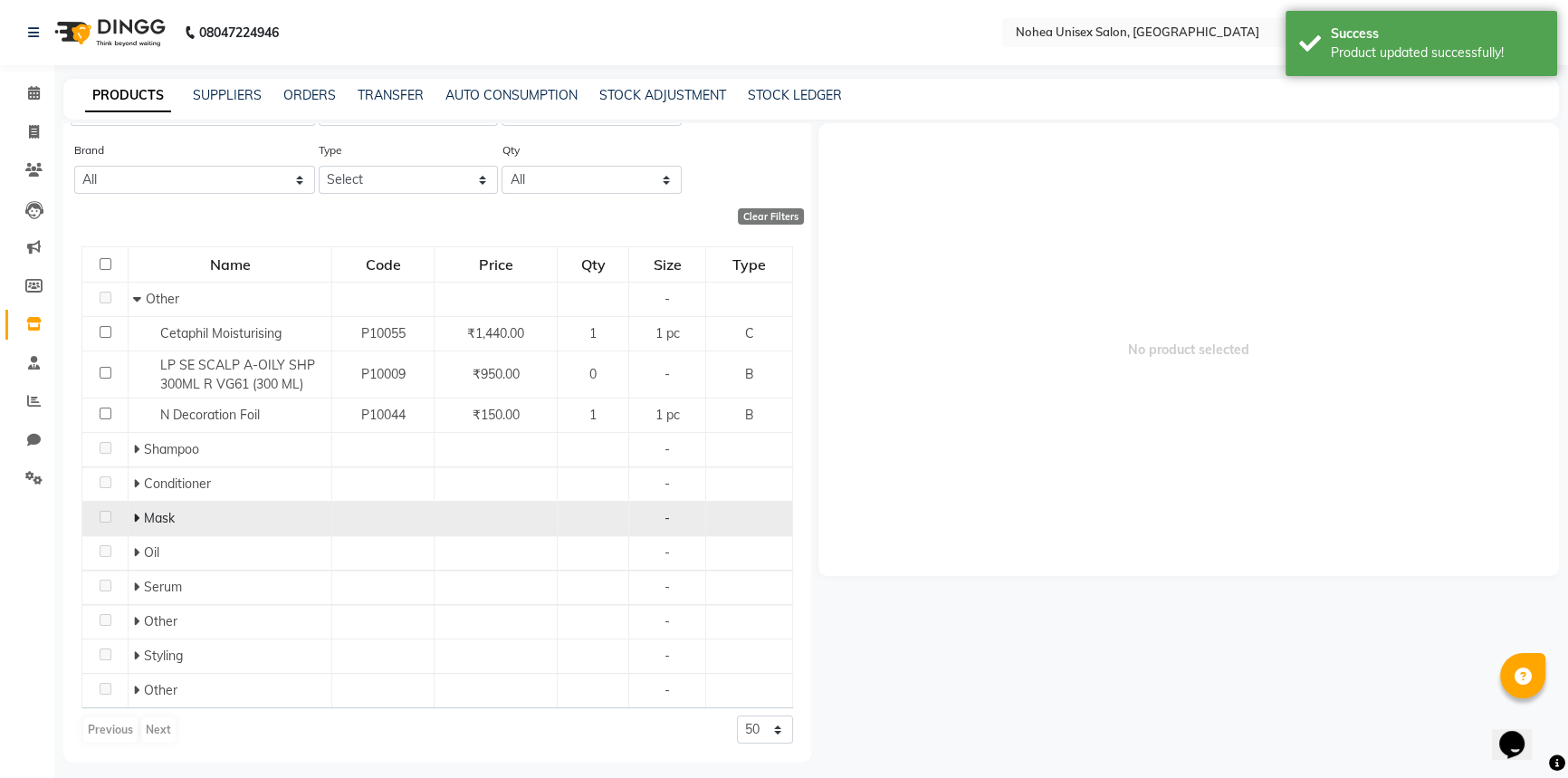
click at [136, 519] on icon at bounding box center [136, 517] width 7 height 12
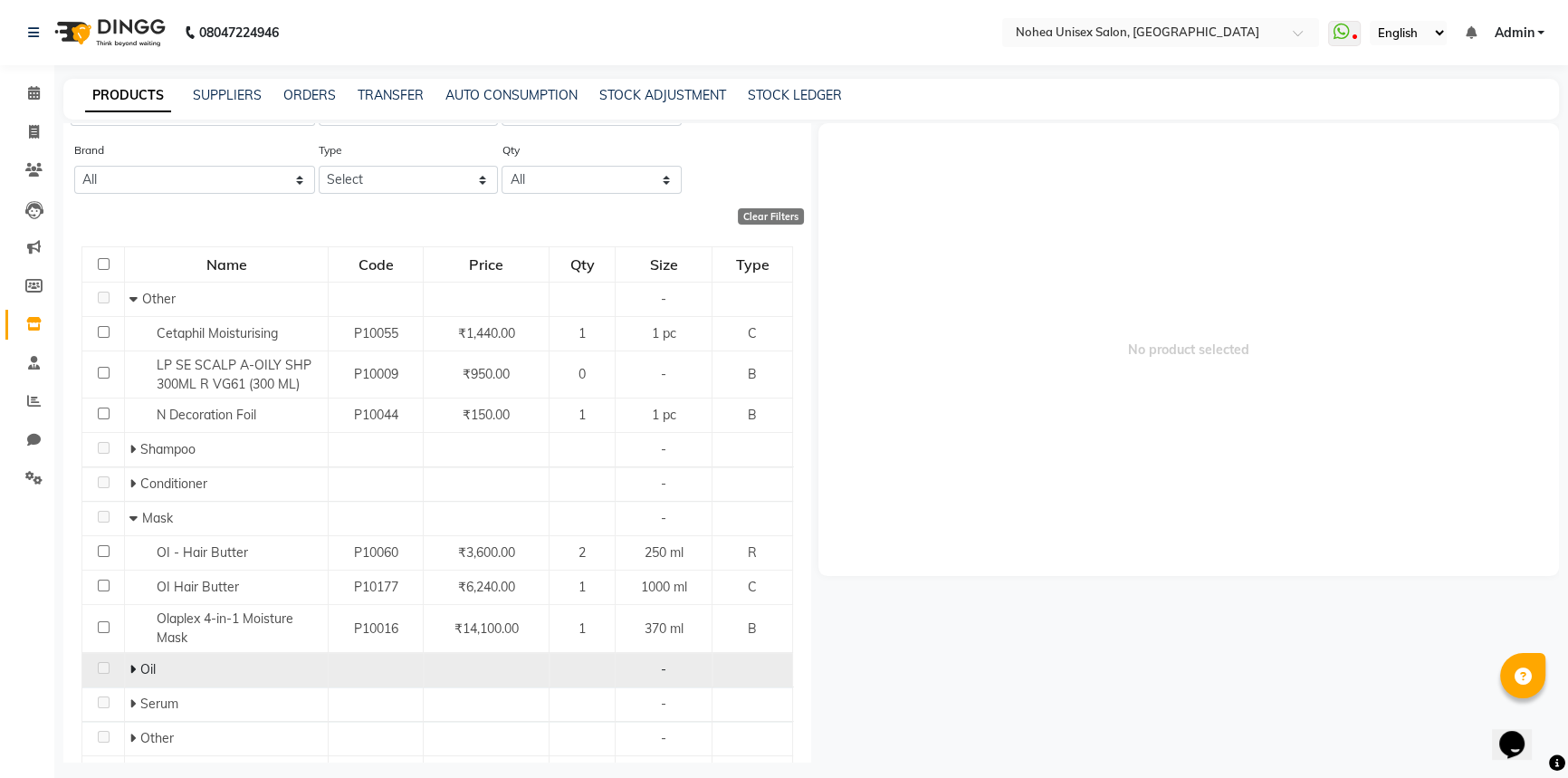
click at [129, 669] on icon at bounding box center [132, 669] width 7 height 12
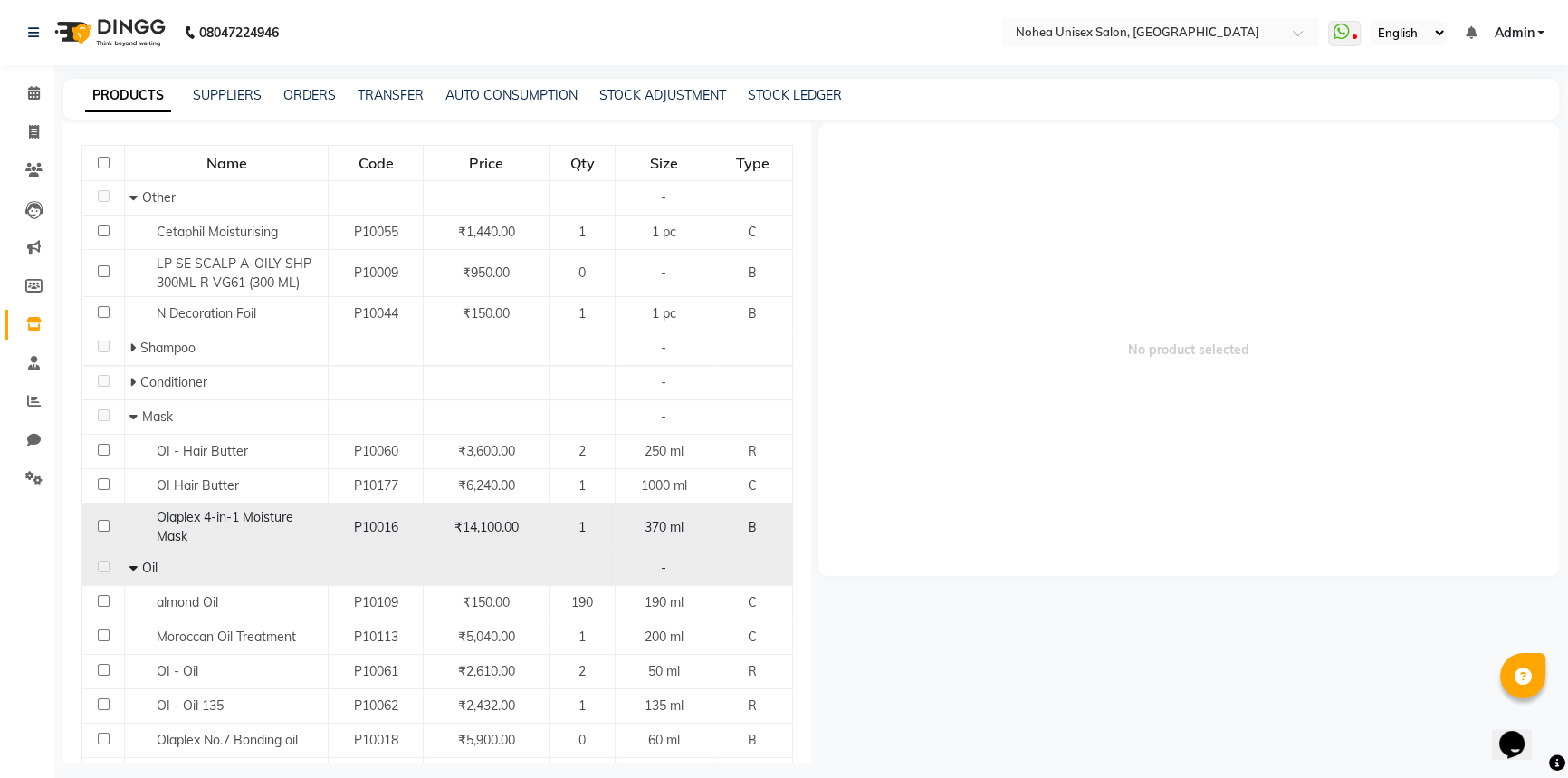
scroll to position [409, 0]
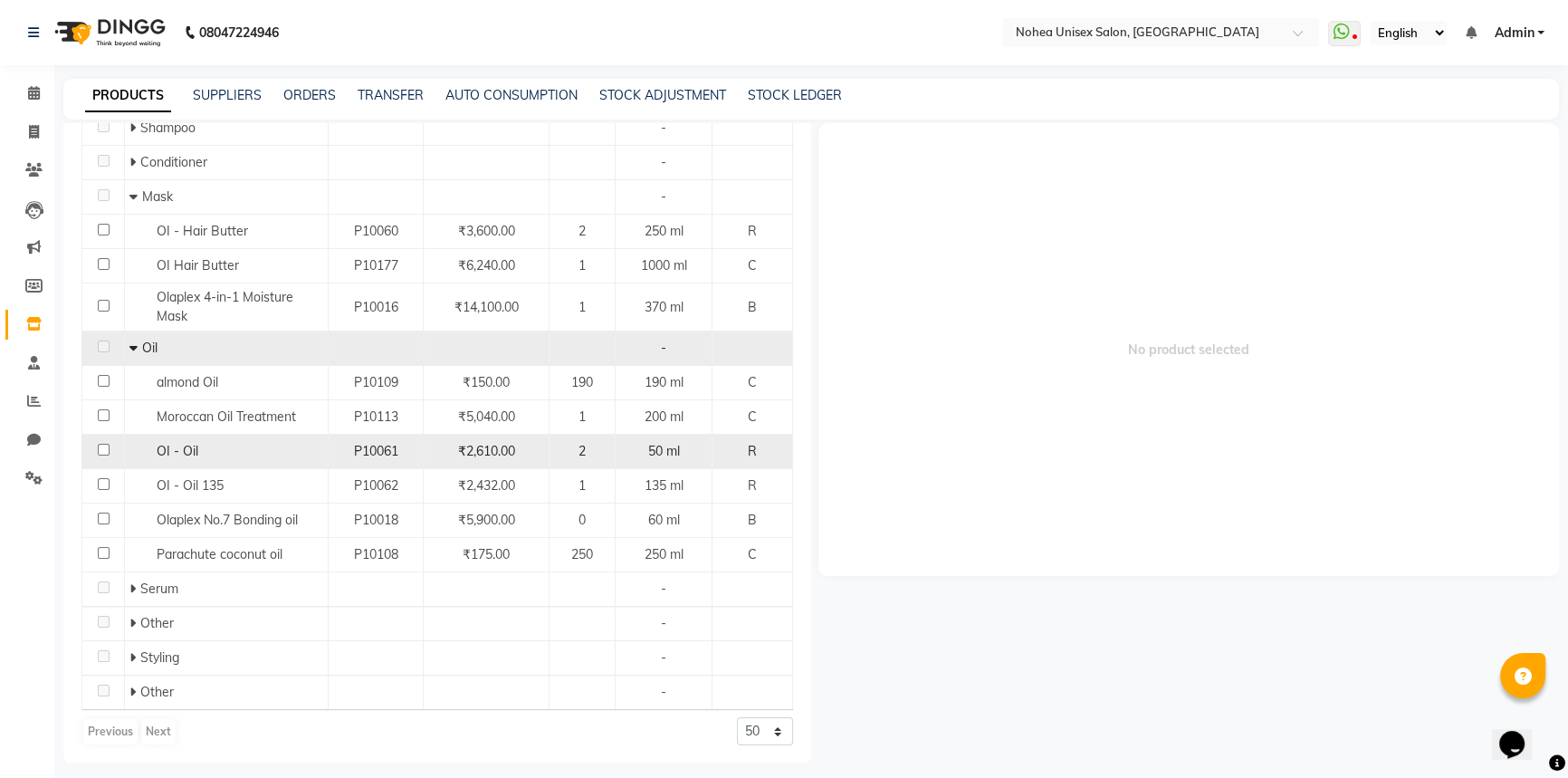
click at [99, 451] on input "checkbox" at bounding box center [104, 449] width 11 height 11
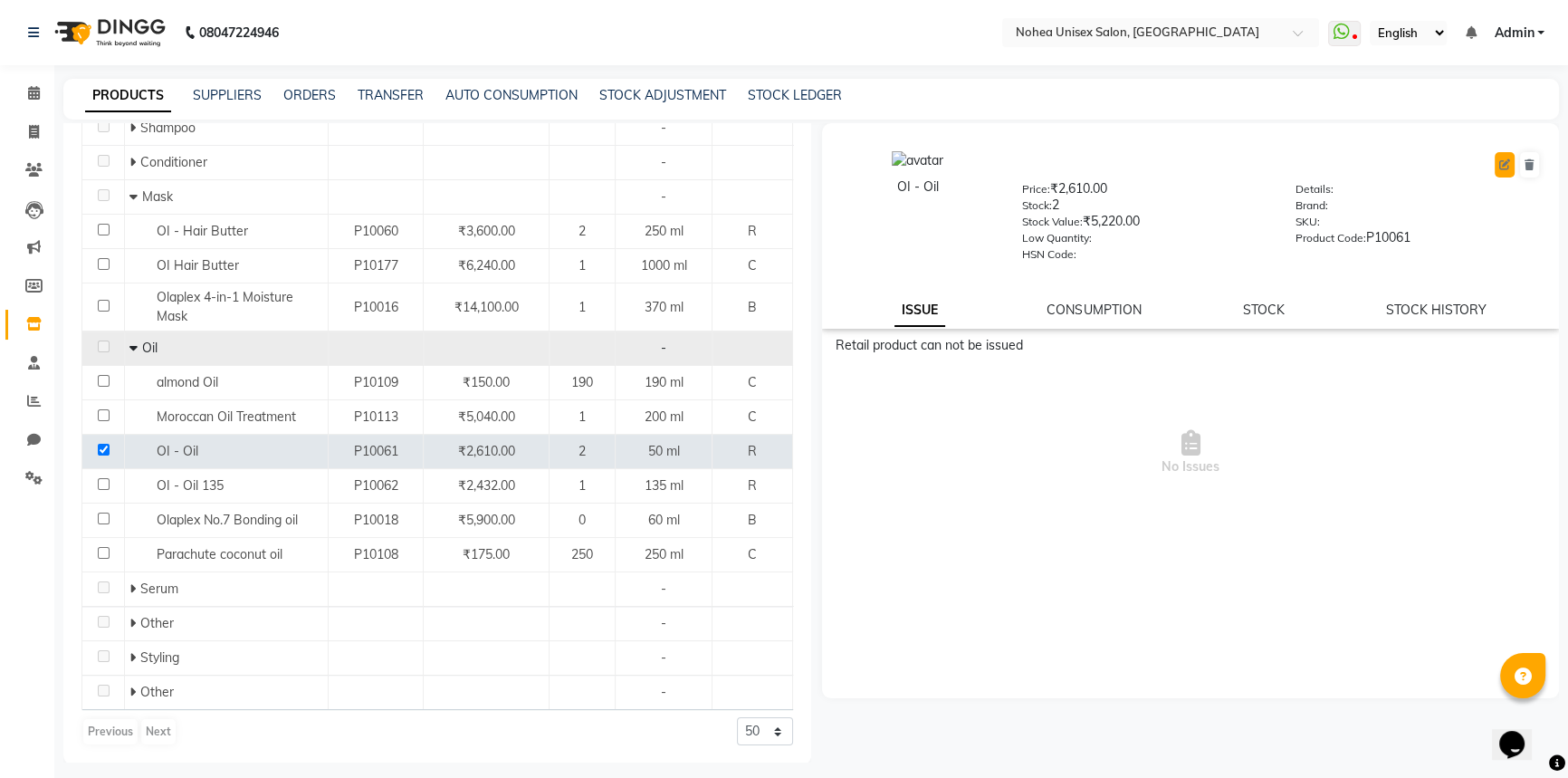
click at [1499, 165] on icon at bounding box center [1505, 165] width 11 height 11
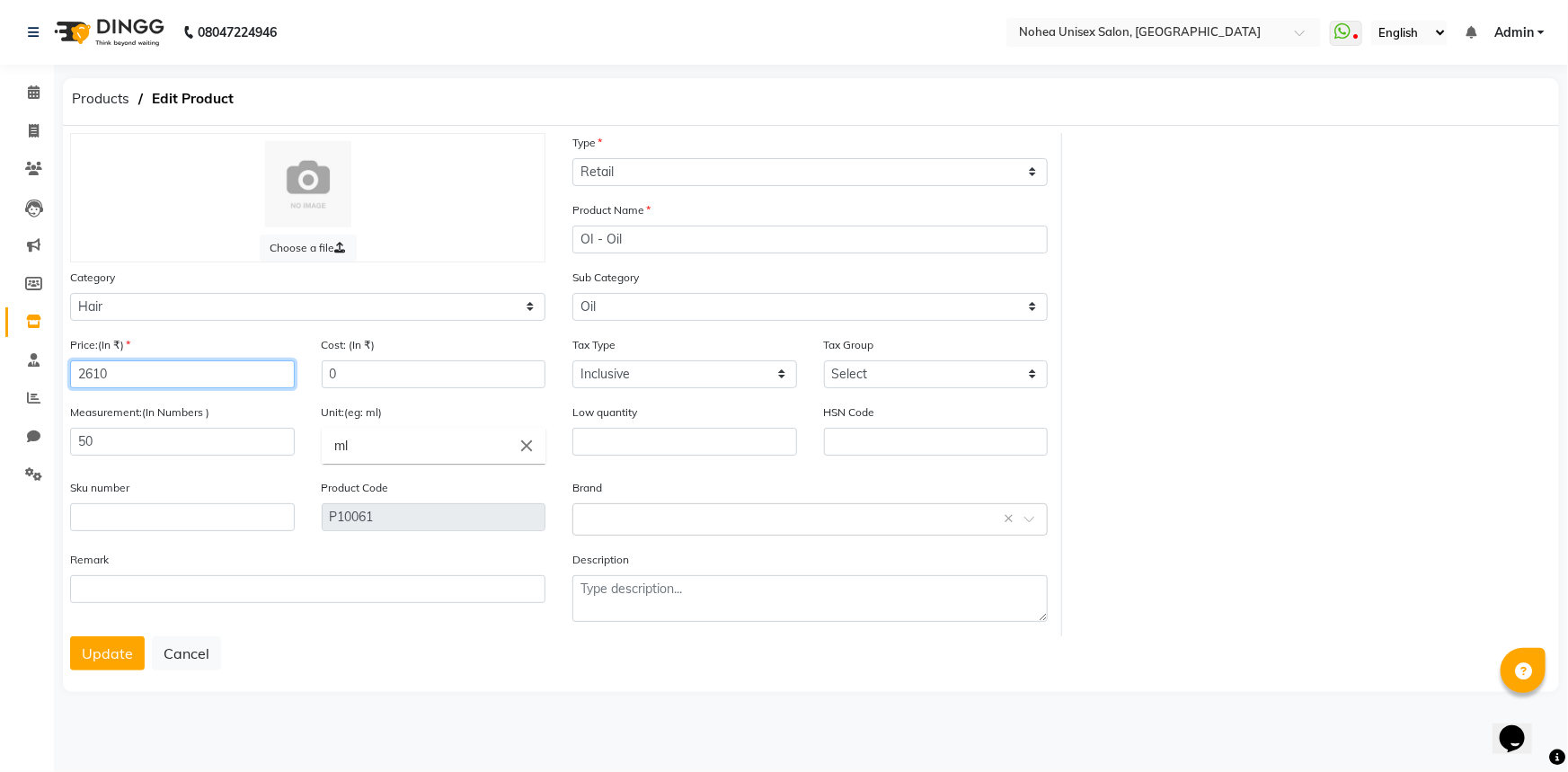
drag, startPoint x: 137, startPoint y: 371, endPoint x: 56, endPoint y: 368, distance: 81.1
click at [56, 368] on main "Products Edit Product Choose a file Type Select Type Both Retail Consumable Pro…" at bounding box center [812, 400] width 1515 height 644
click at [103, 665] on button "Update" at bounding box center [108, 653] width 75 height 35
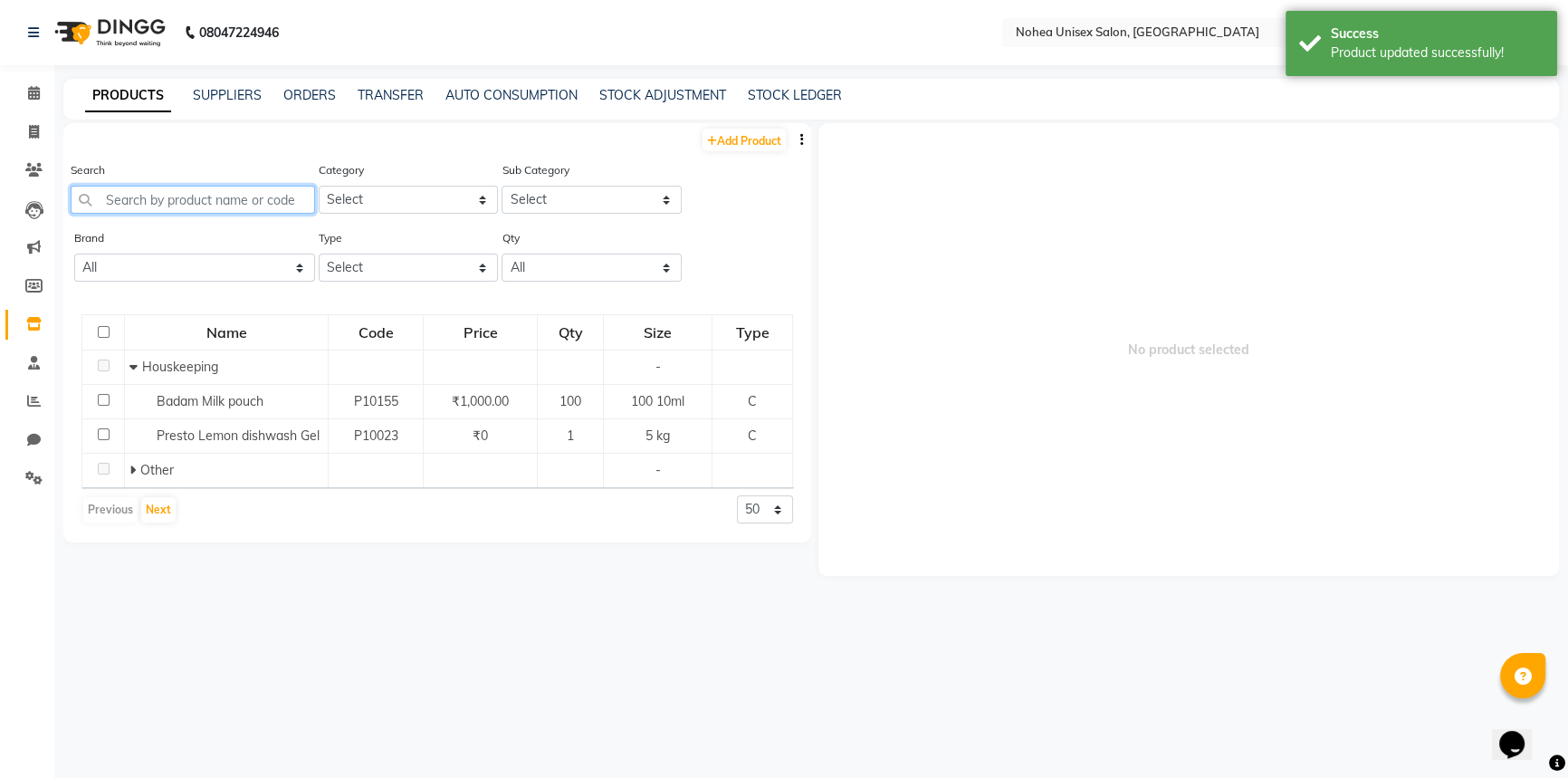
click at [270, 201] on input "text" at bounding box center [193, 200] width 245 height 28
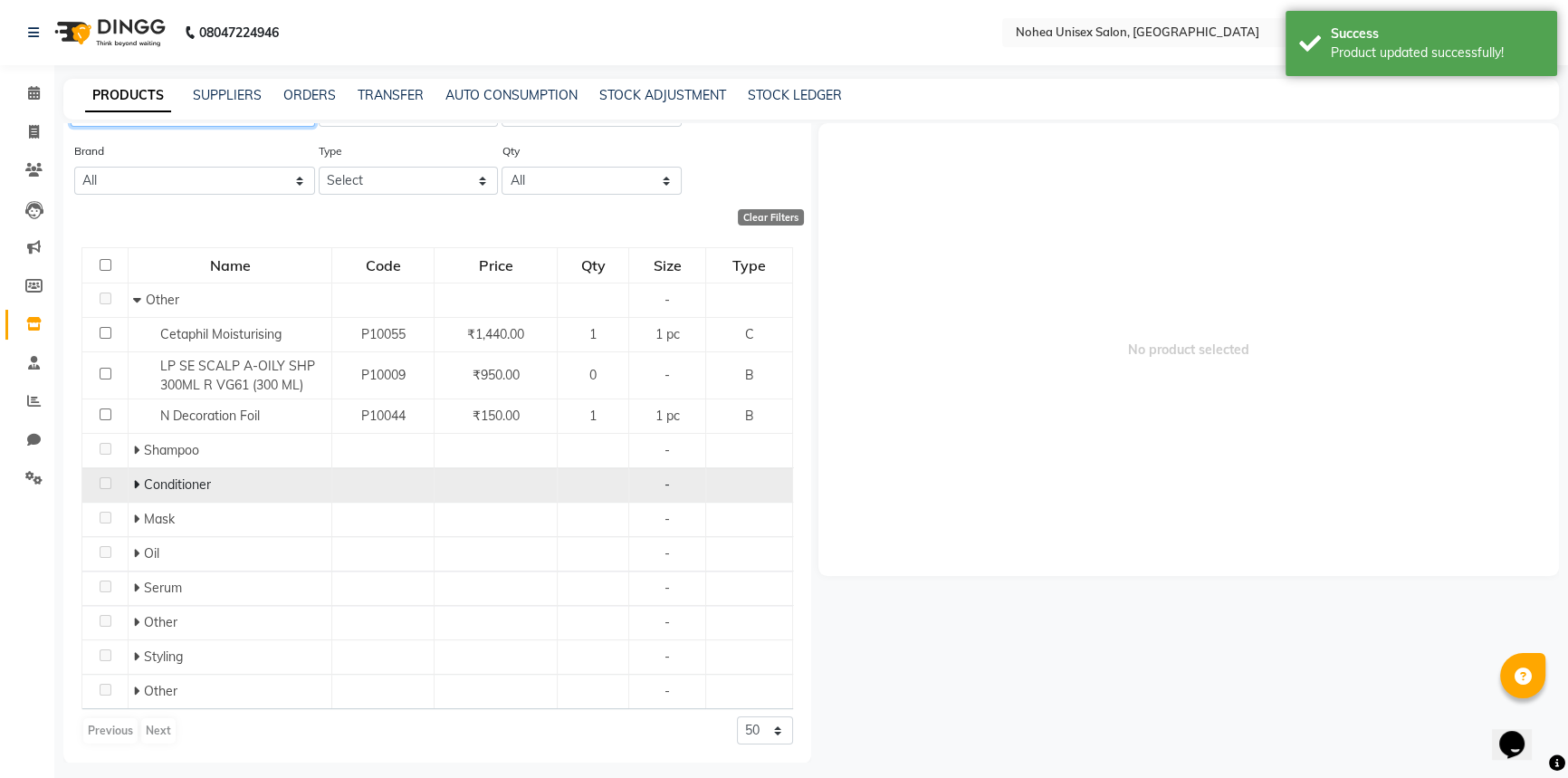
scroll to position [88, 0]
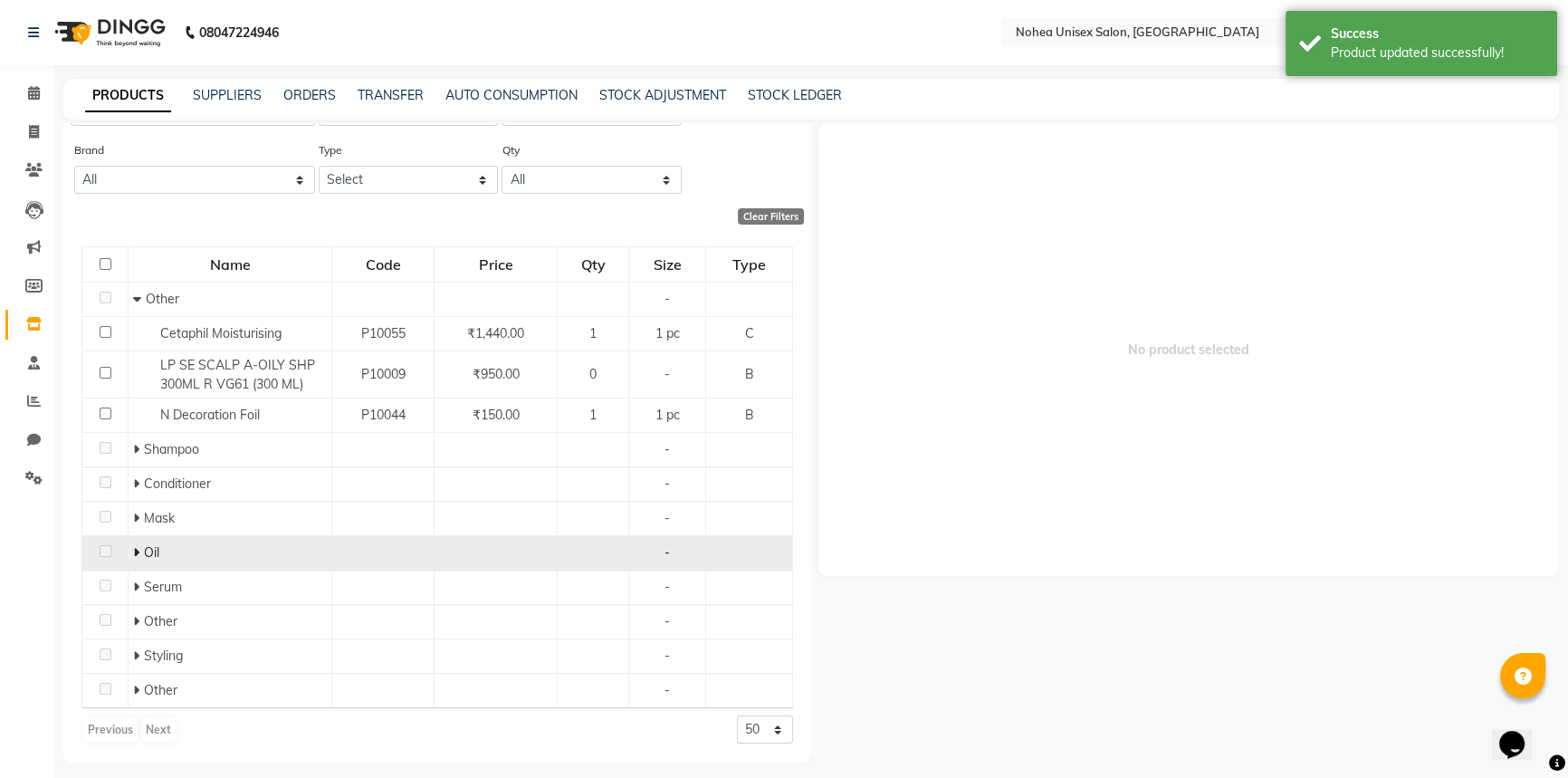
click at [135, 554] on icon at bounding box center [136, 552] width 7 height 12
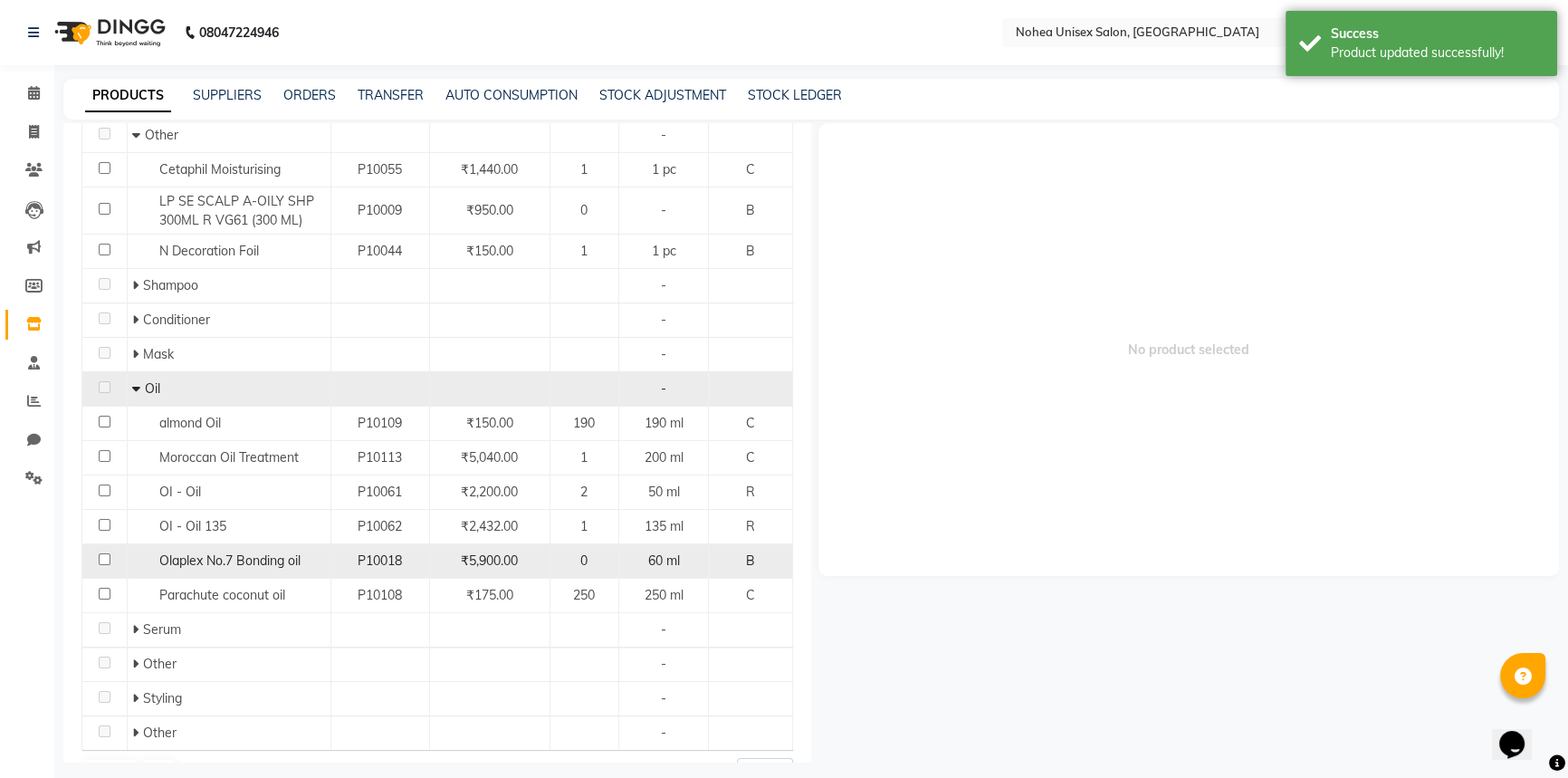
scroll to position [252, 0]
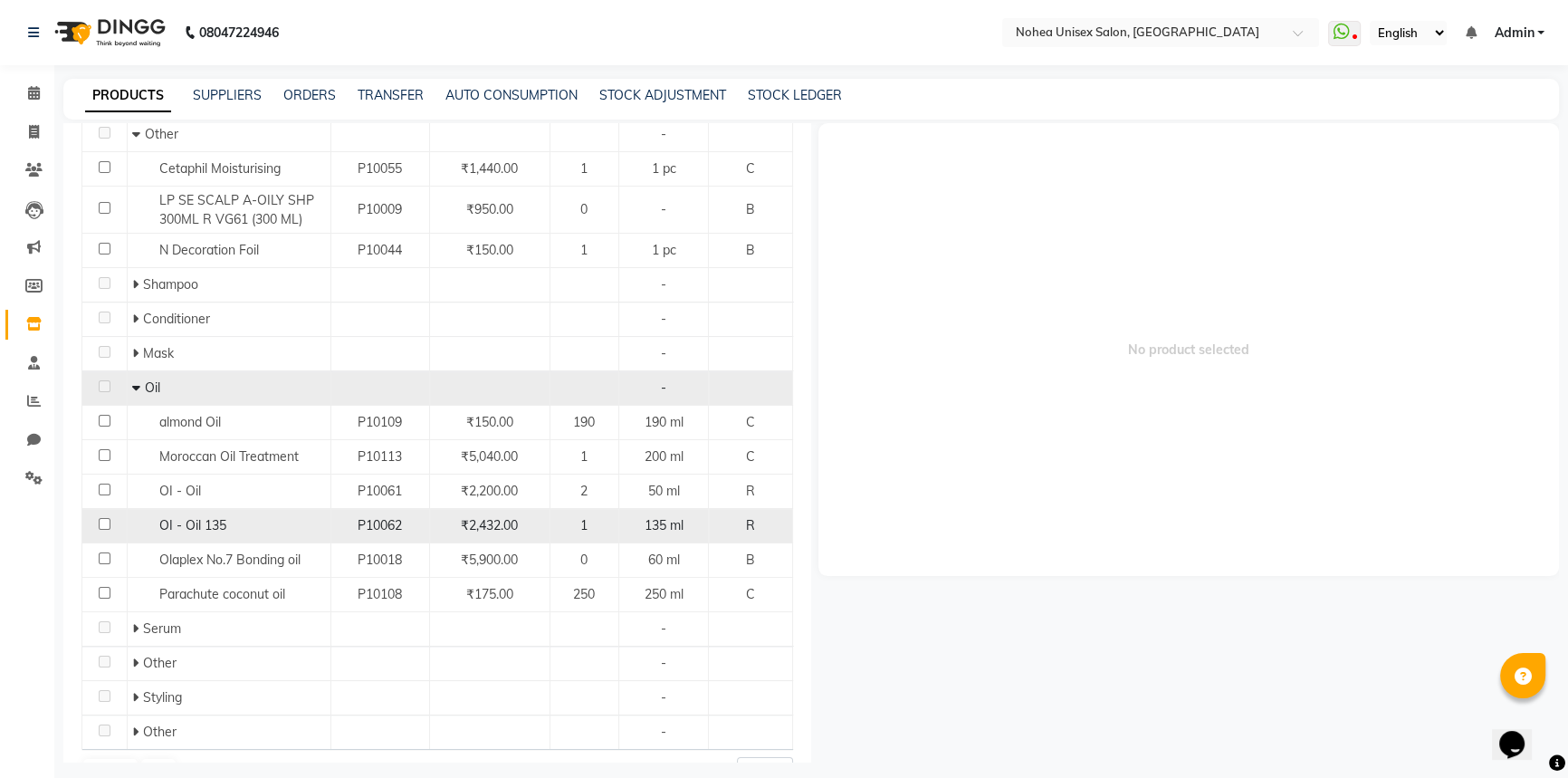
click at [103, 520] on input "checkbox" at bounding box center [105, 524] width 11 height 11
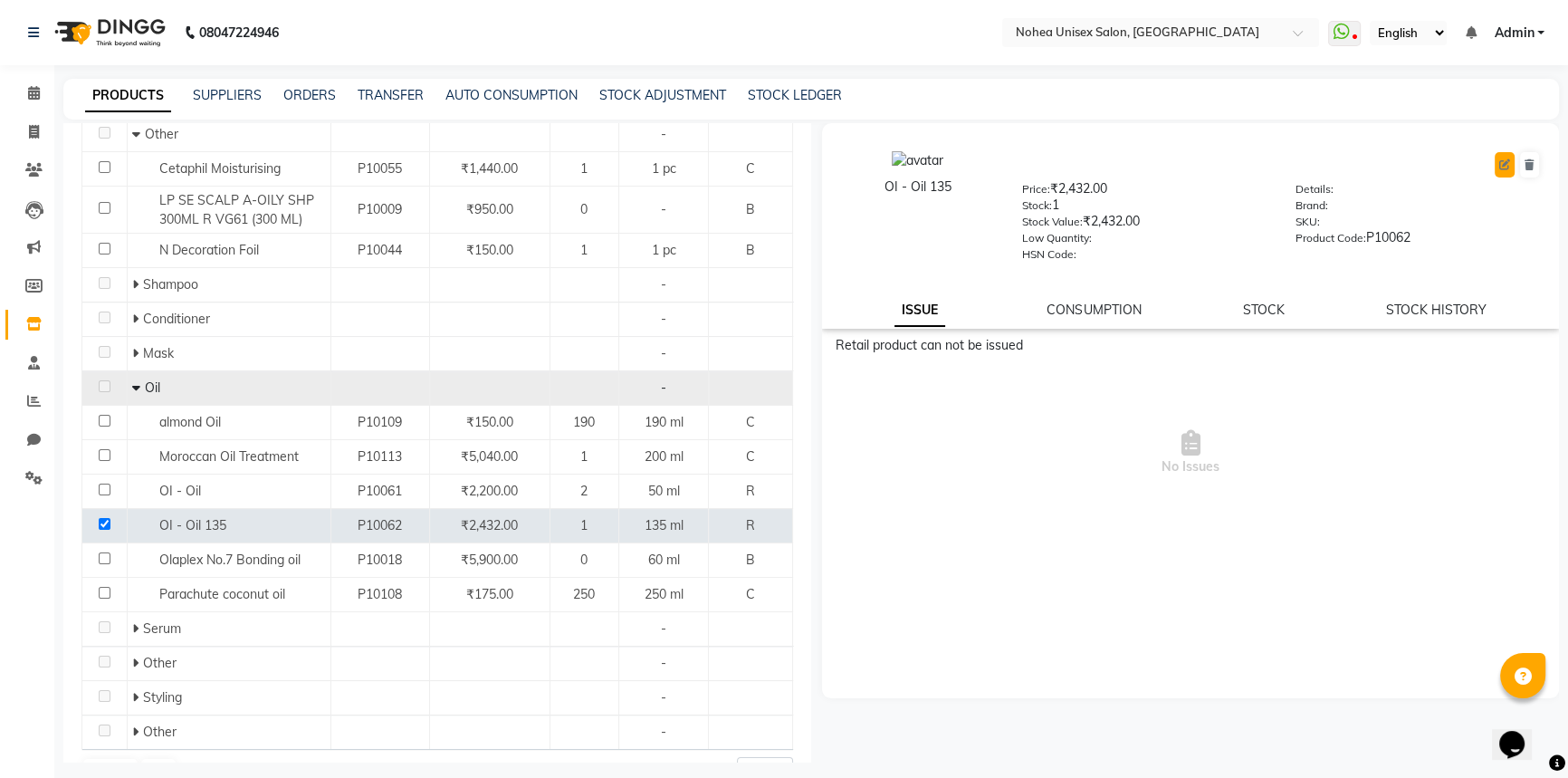
click at [1503, 161] on icon at bounding box center [1505, 165] width 11 height 11
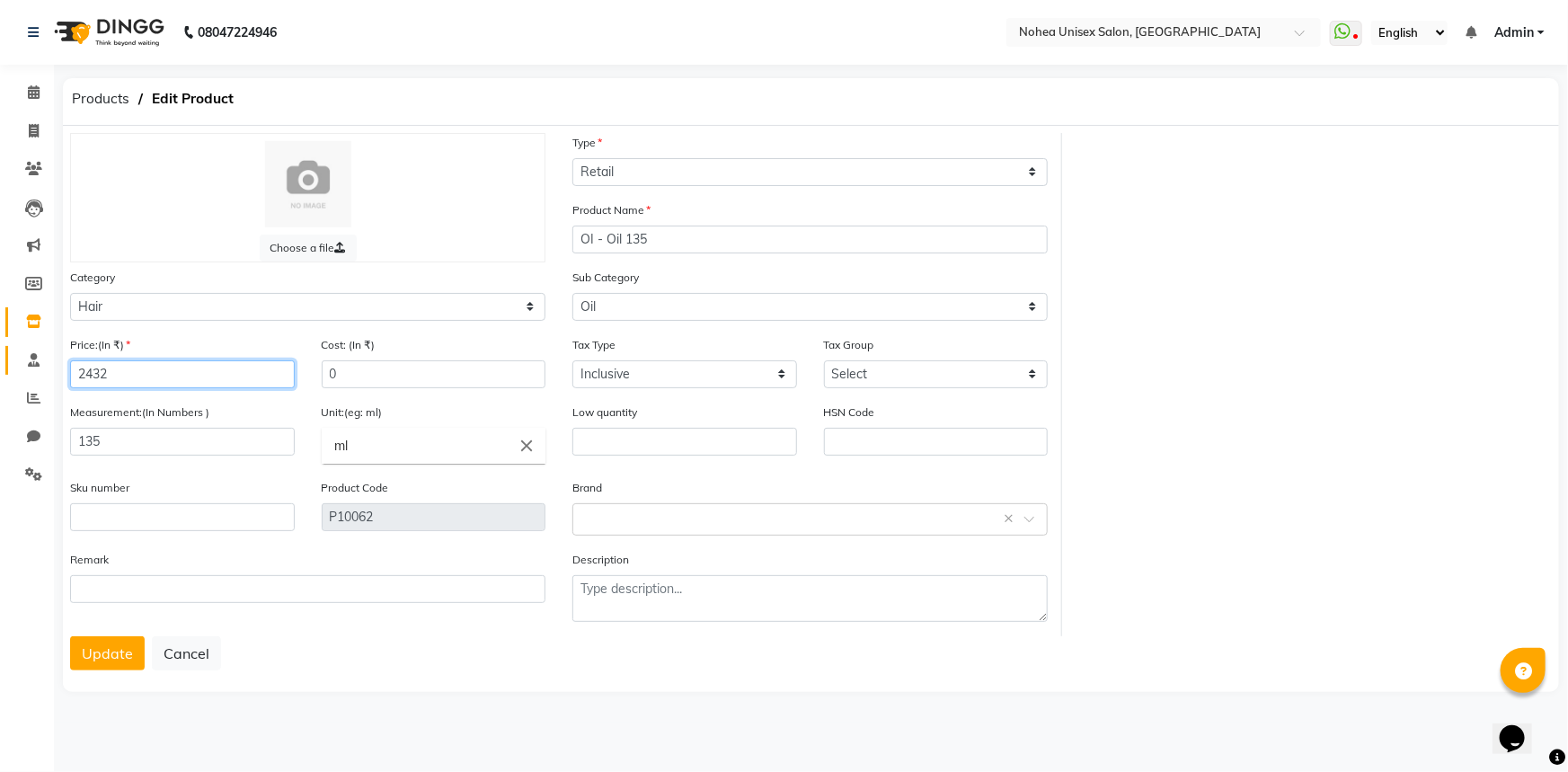
drag, startPoint x: 151, startPoint y: 373, endPoint x: 31, endPoint y: 374, distance: 120.0
click at [31, 374] on app-home "08047224946 Select Location × Nohea Unisex Salon, Kharadi WhatsApp Status ✕ Sta…" at bounding box center [784, 361] width 1568 height 722
click at [122, 651] on button "Update" at bounding box center [108, 653] width 75 height 35
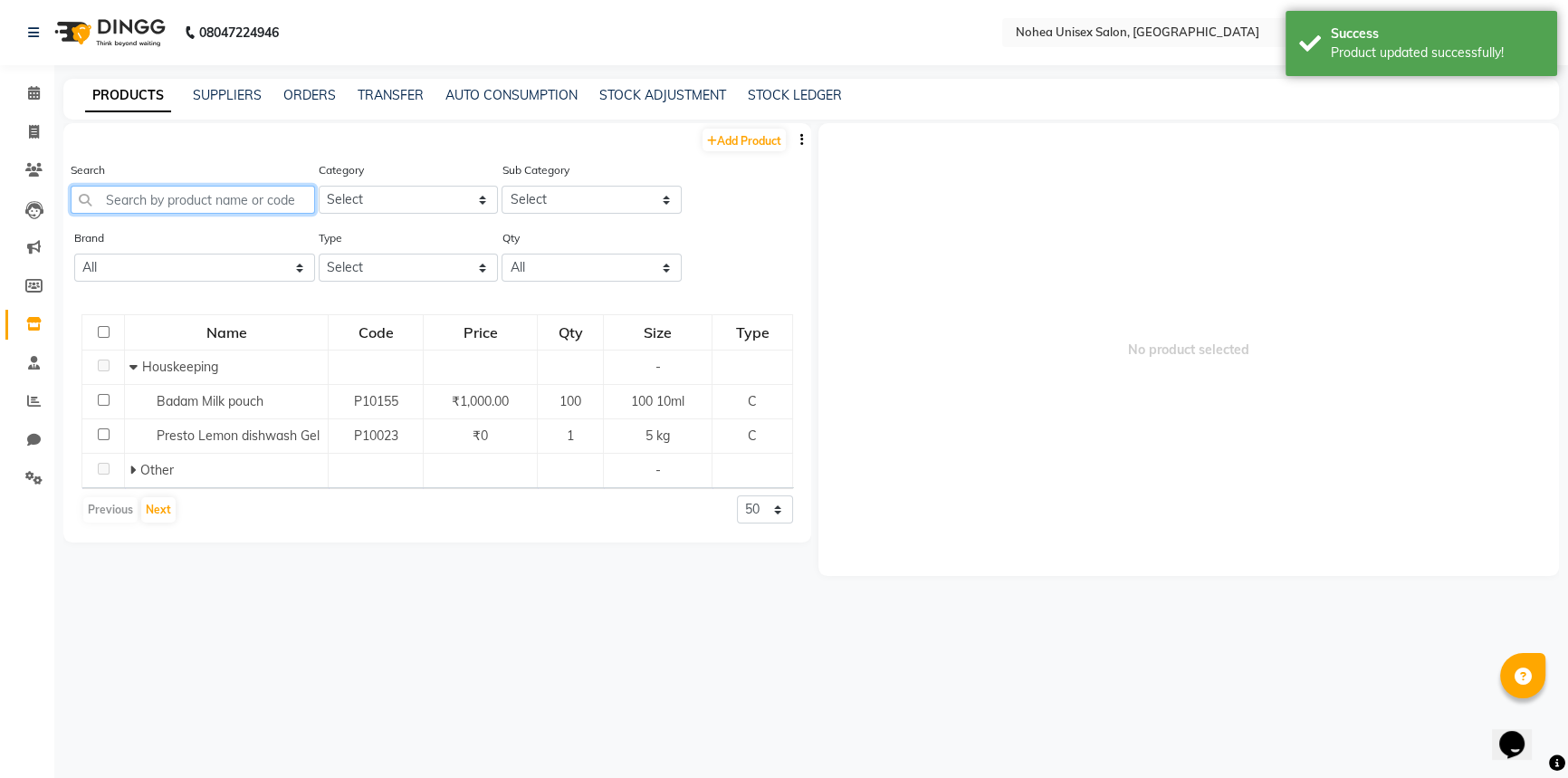
click at [267, 204] on input "text" at bounding box center [193, 200] width 245 height 28
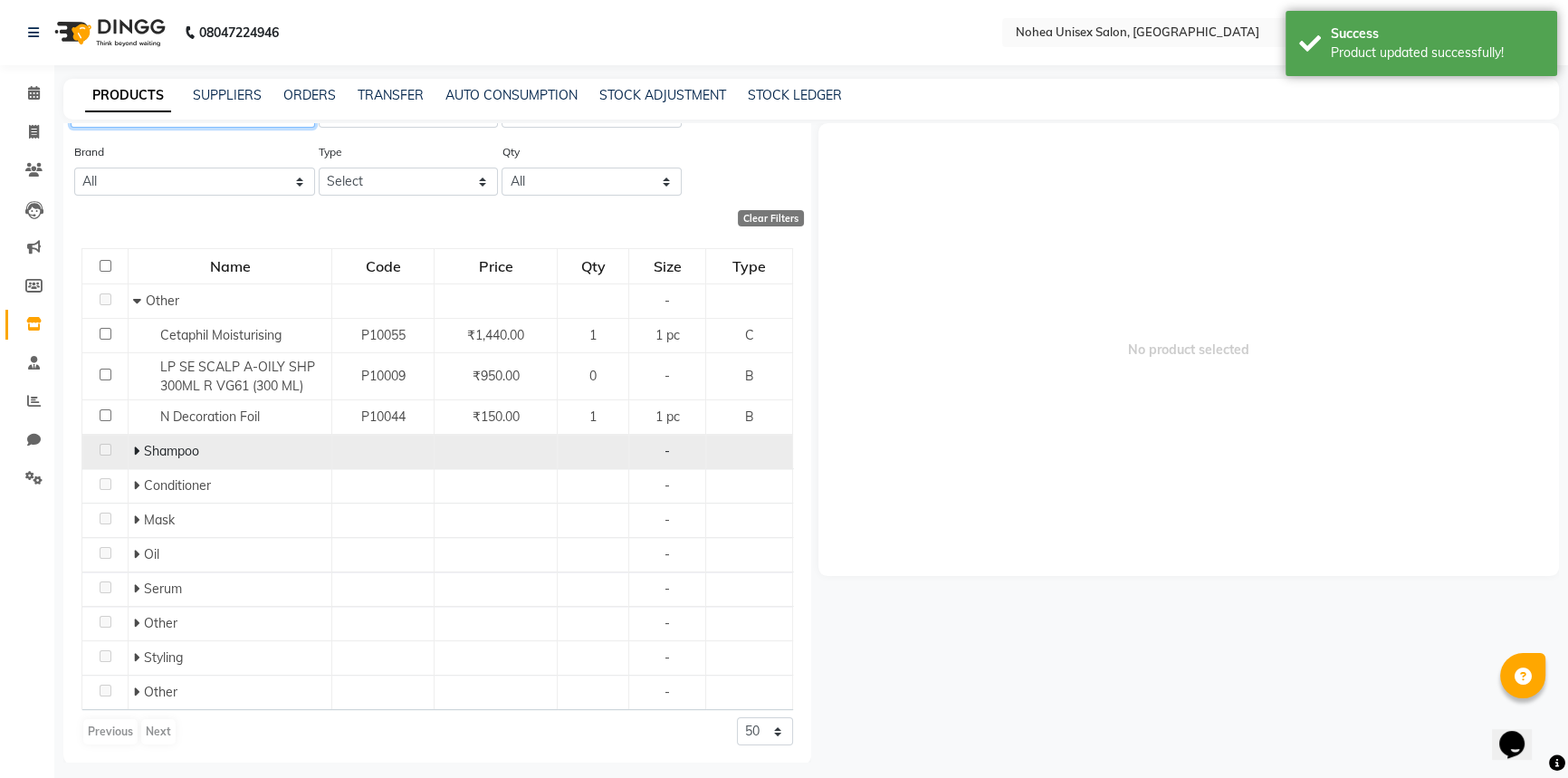
scroll to position [88, 0]
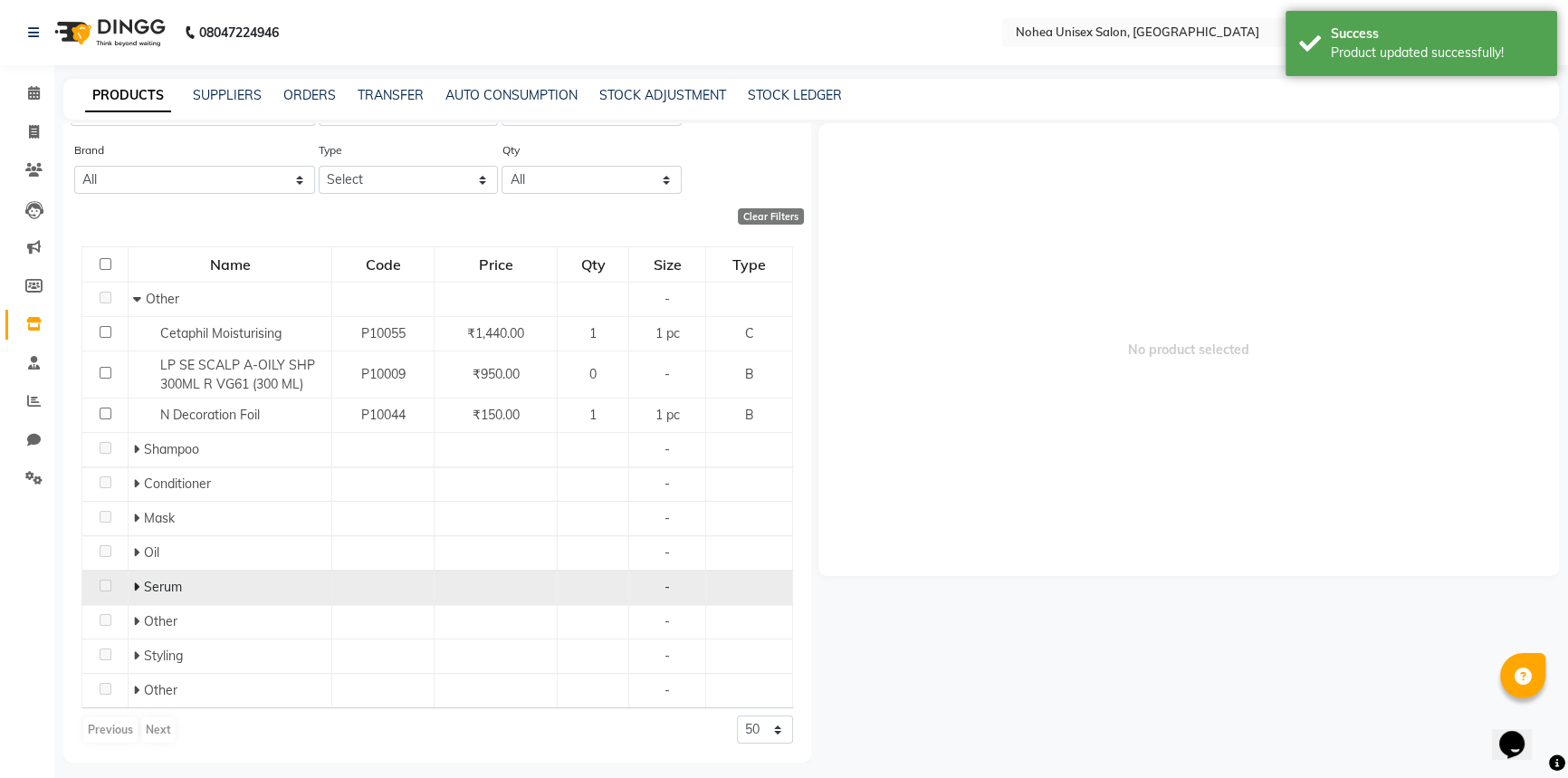
click at [137, 589] on icon at bounding box center [136, 586] width 7 height 12
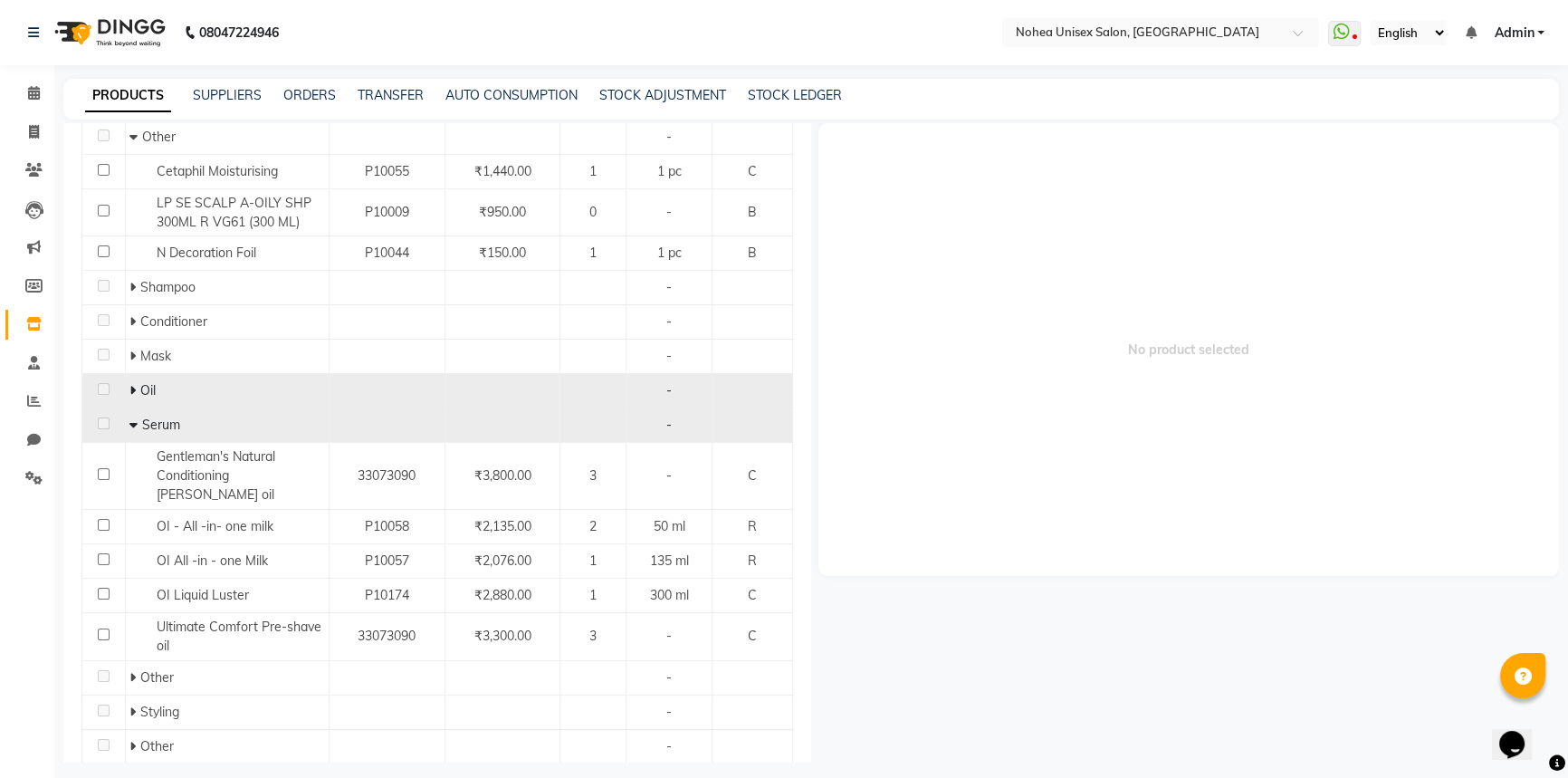
scroll to position [252, 0]
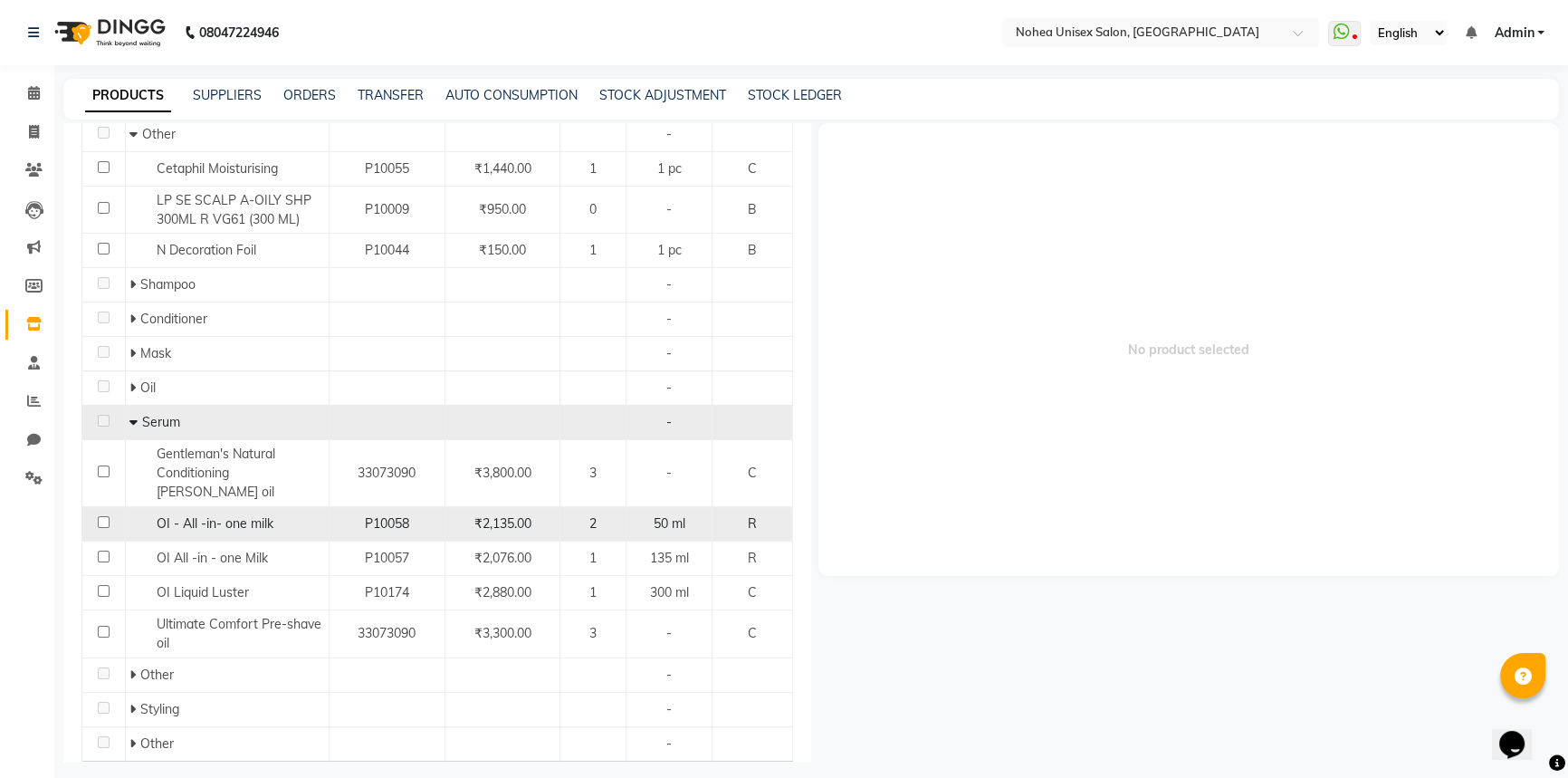
click at [104, 516] on input "checkbox" at bounding box center [104, 522] width 11 height 11
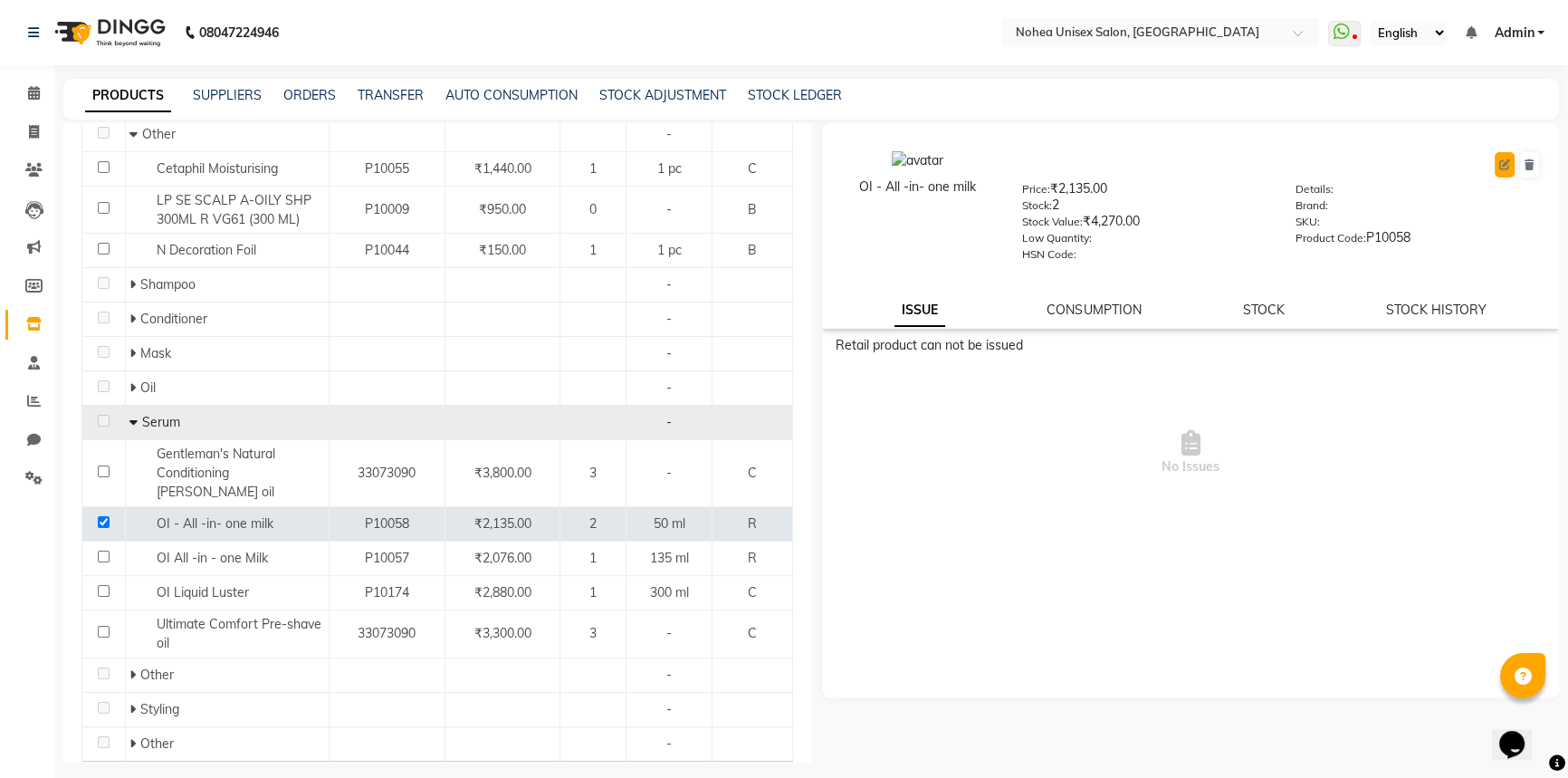
click at [1501, 165] on icon at bounding box center [1505, 165] width 11 height 11
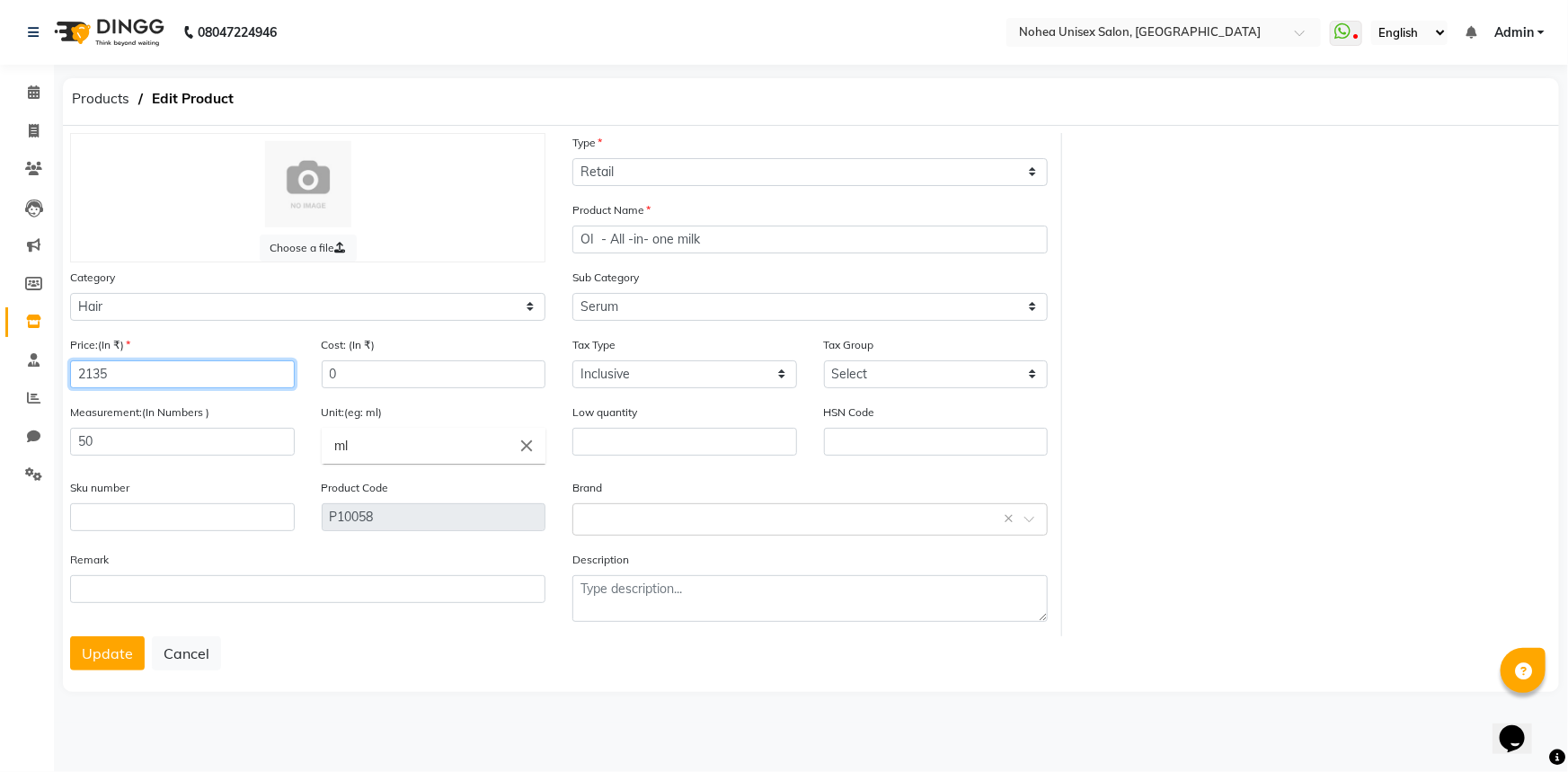
drag, startPoint x: 97, startPoint y: 378, endPoint x: 0, endPoint y: 378, distance: 97.0
click at [0, 378] on app-home "08047224946 Select Location × Nohea Unisex Salon, Kharadi WhatsApp Status ✕ Sta…" at bounding box center [784, 361] width 1568 height 722
drag, startPoint x: 115, startPoint y: 653, endPoint x: 128, endPoint y: 654, distance: 13.0
click at [115, 653] on button "Update" at bounding box center [108, 653] width 75 height 35
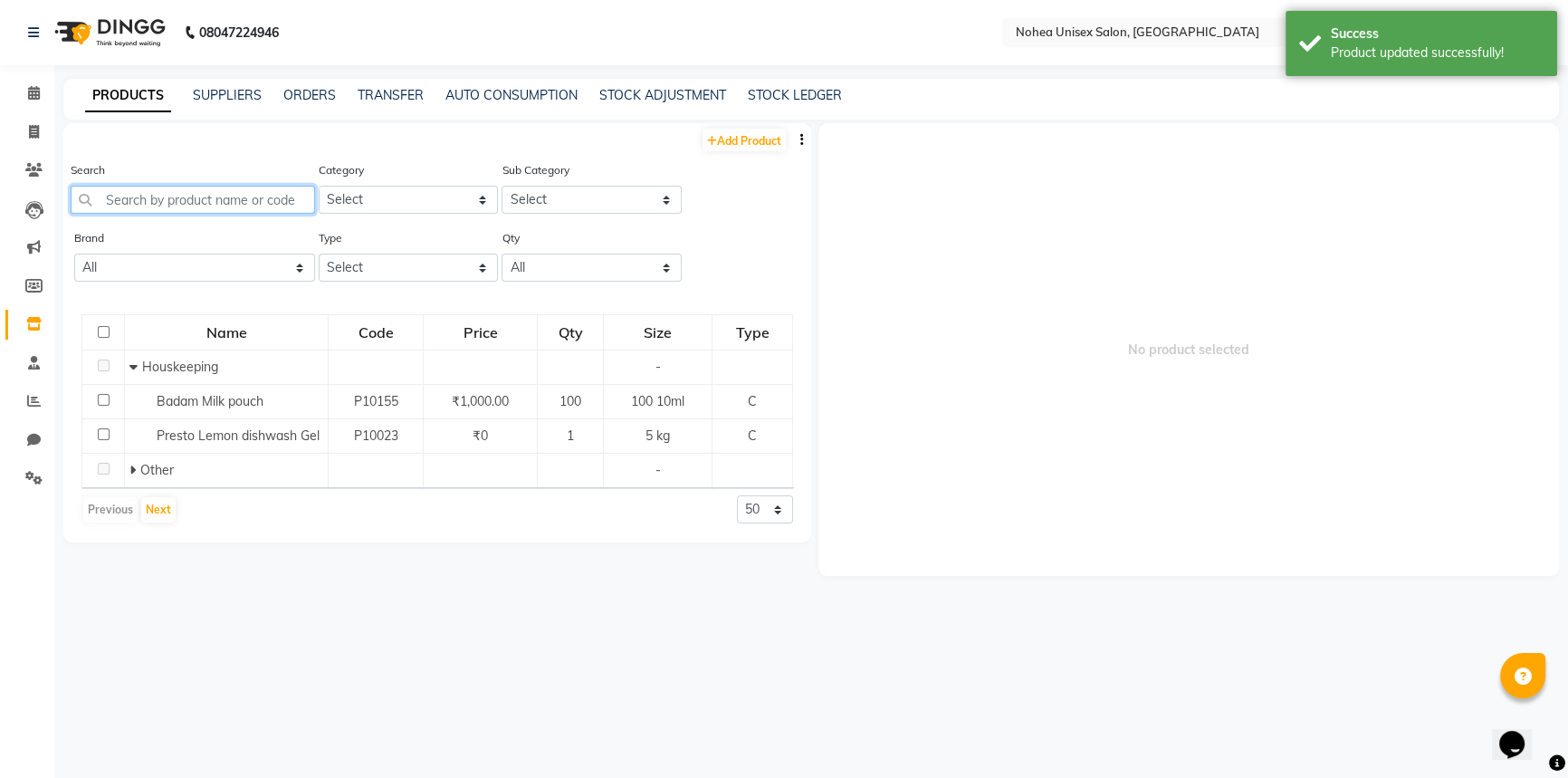
click at [268, 200] on input "text" at bounding box center [193, 200] width 245 height 28
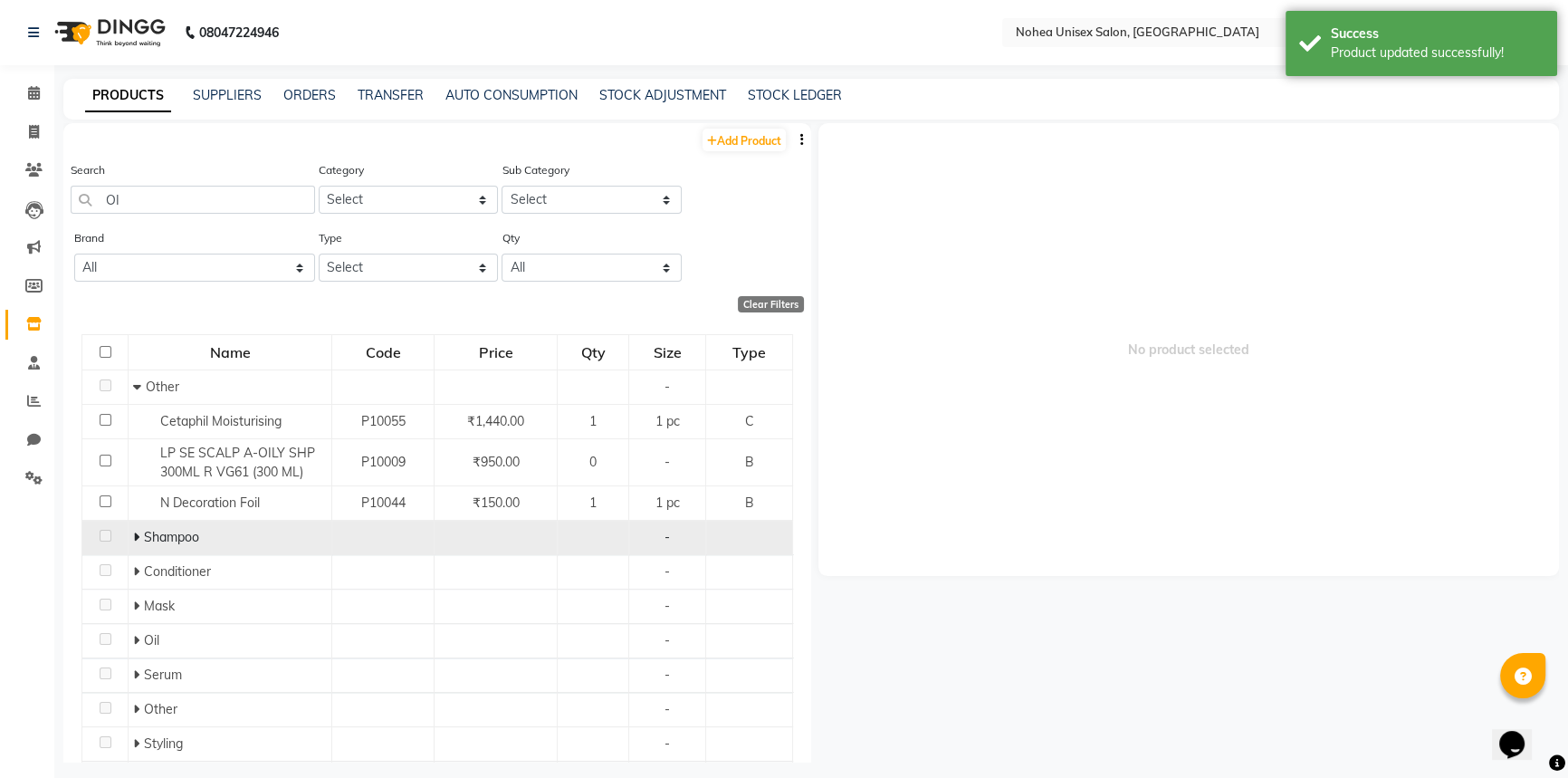
click at [135, 538] on icon at bounding box center [136, 536] width 7 height 12
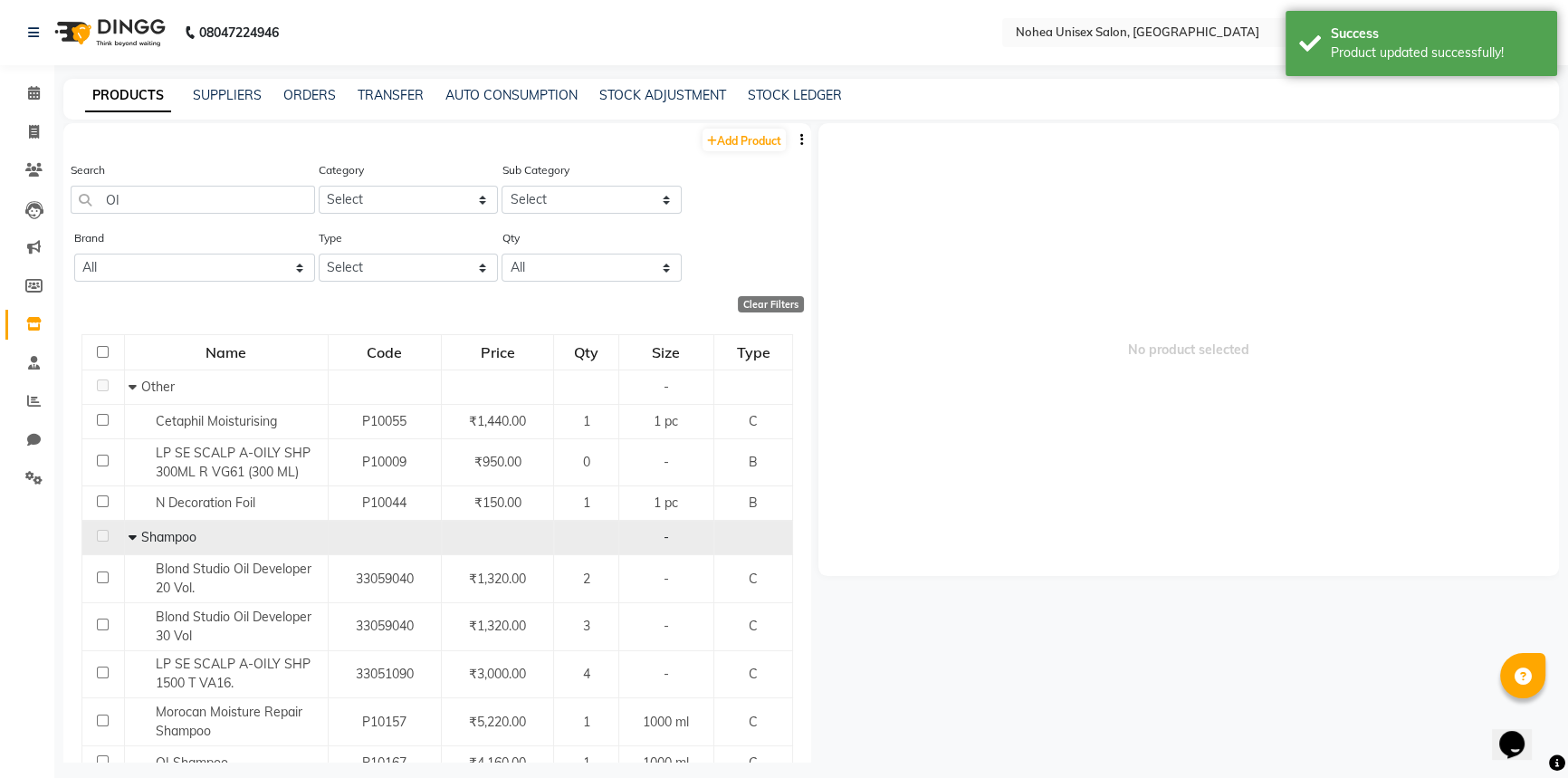
scroll to position [346, 0]
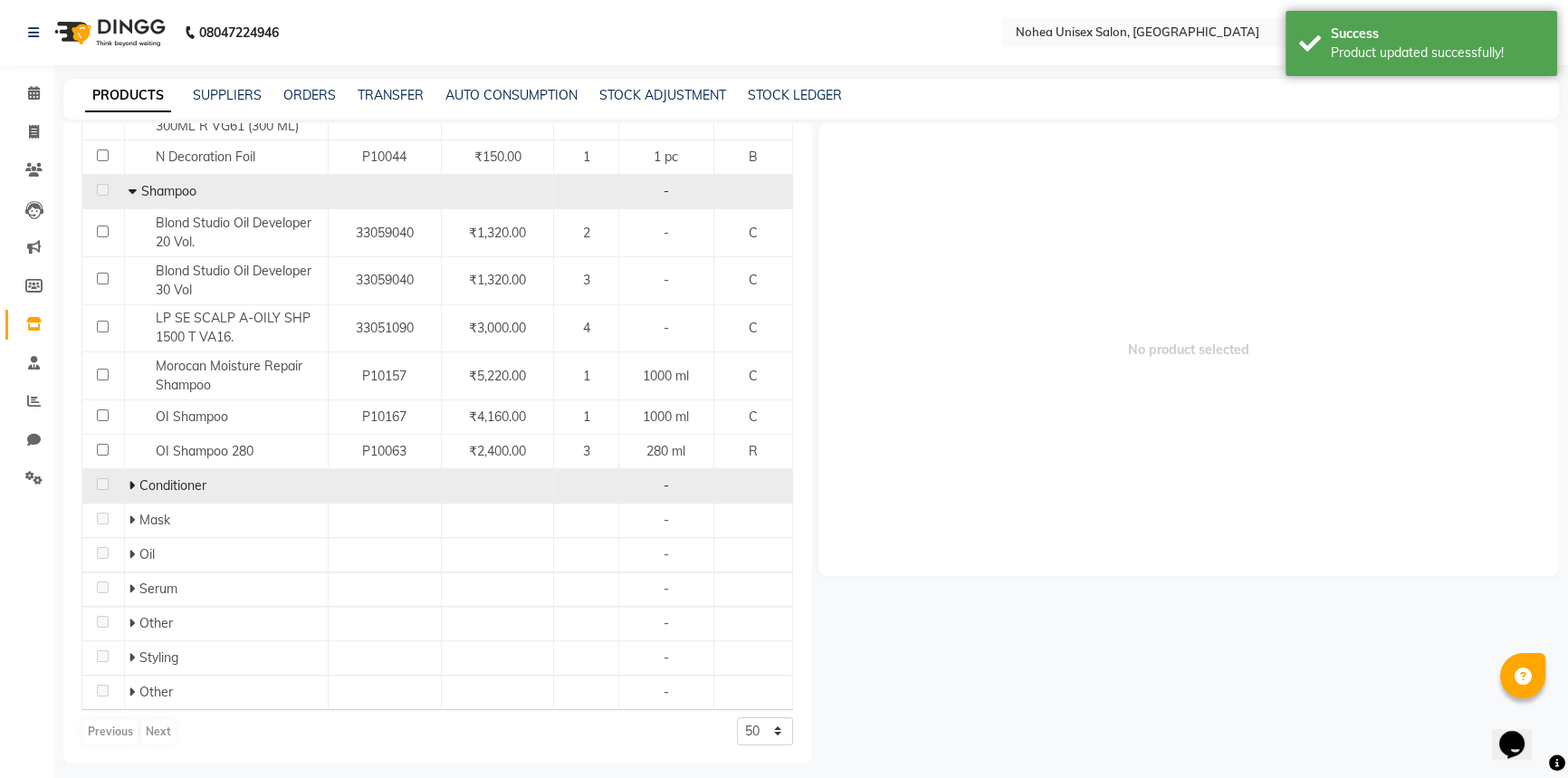
click at [131, 488] on icon at bounding box center [132, 485] width 7 height 12
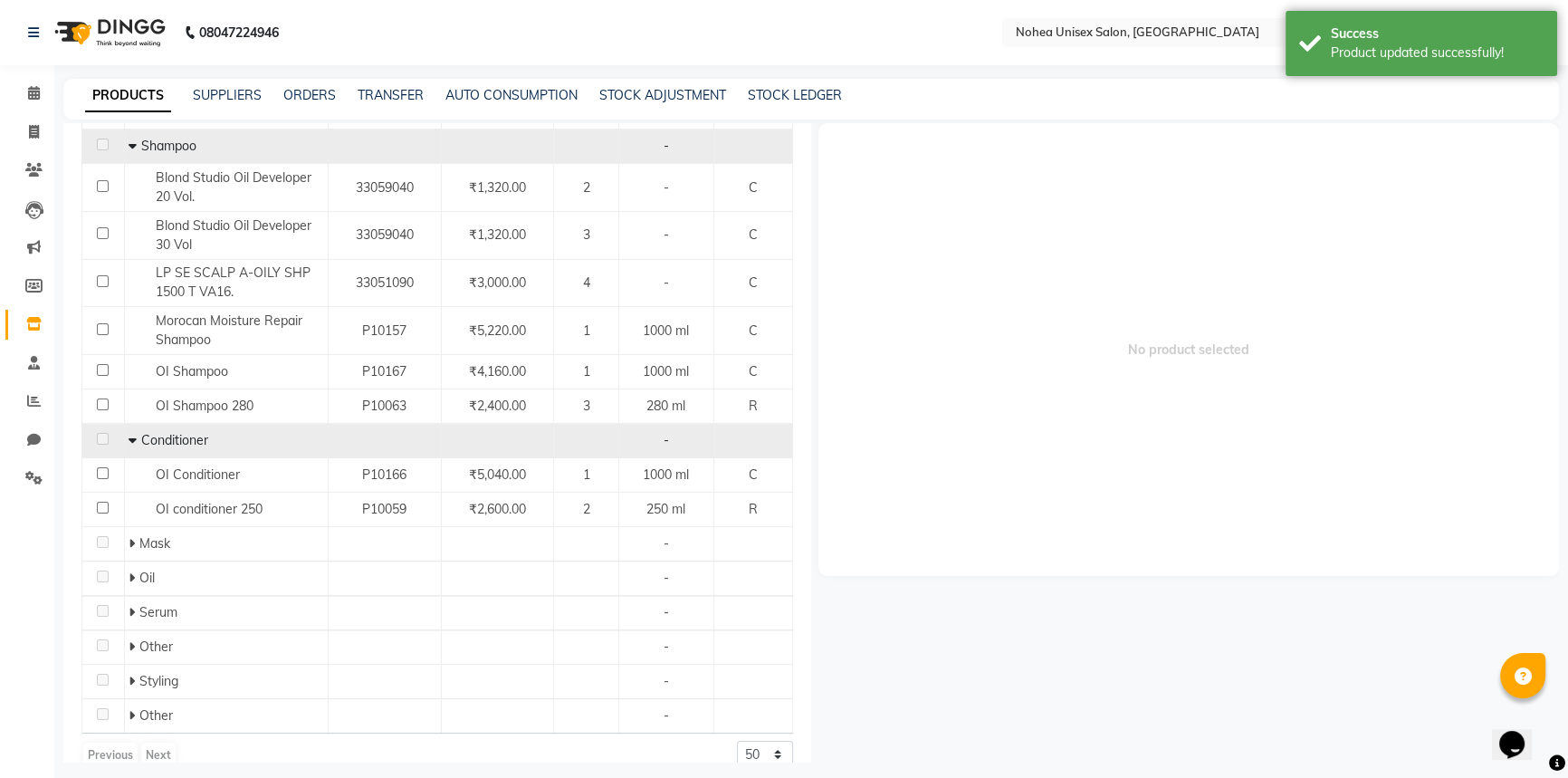
scroll to position [414, 0]
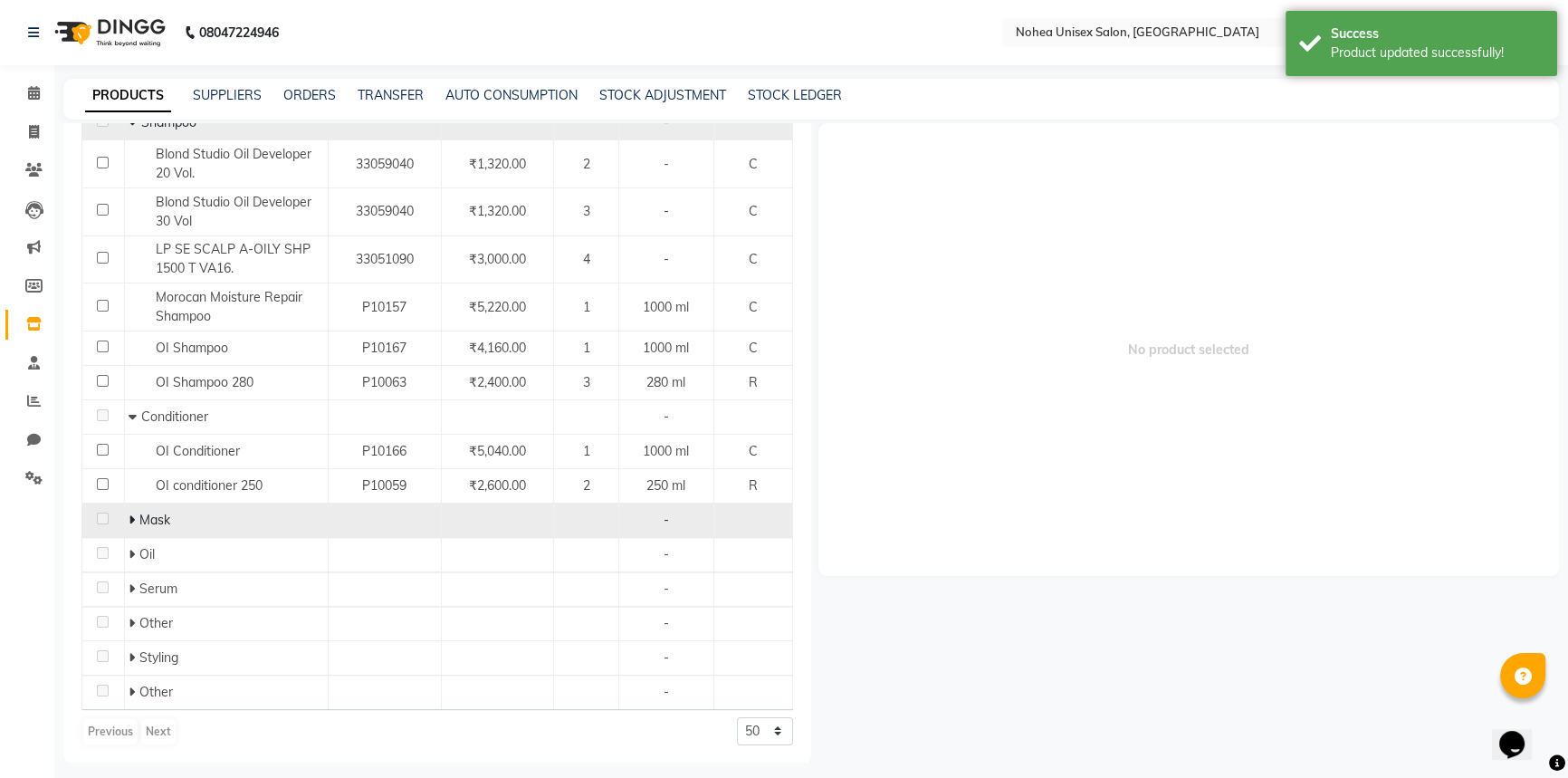
click at [129, 518] on icon at bounding box center [132, 519] width 7 height 12
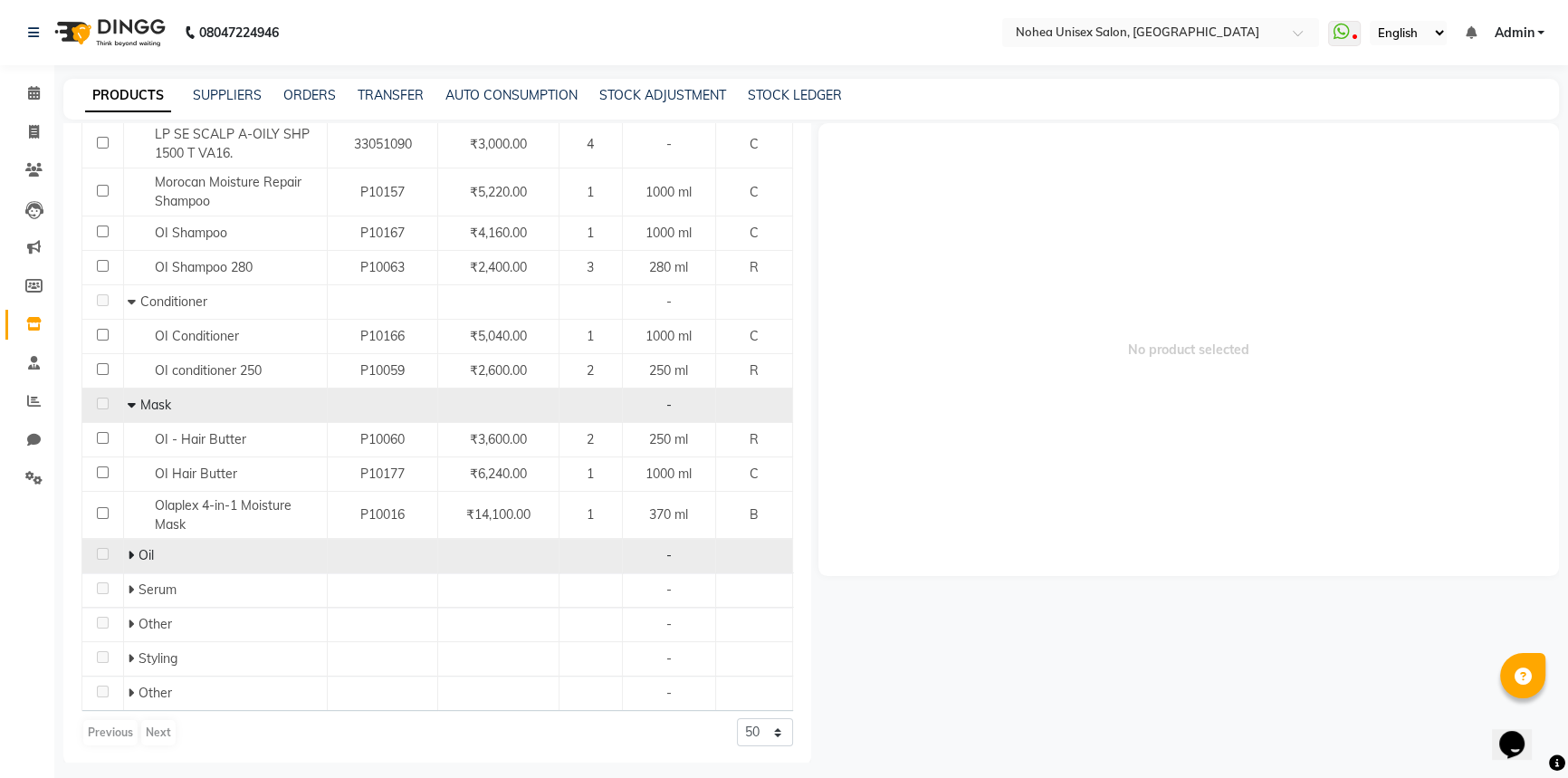
scroll to position [530, 0]
click at [129, 554] on icon at bounding box center [131, 554] width 7 height 12
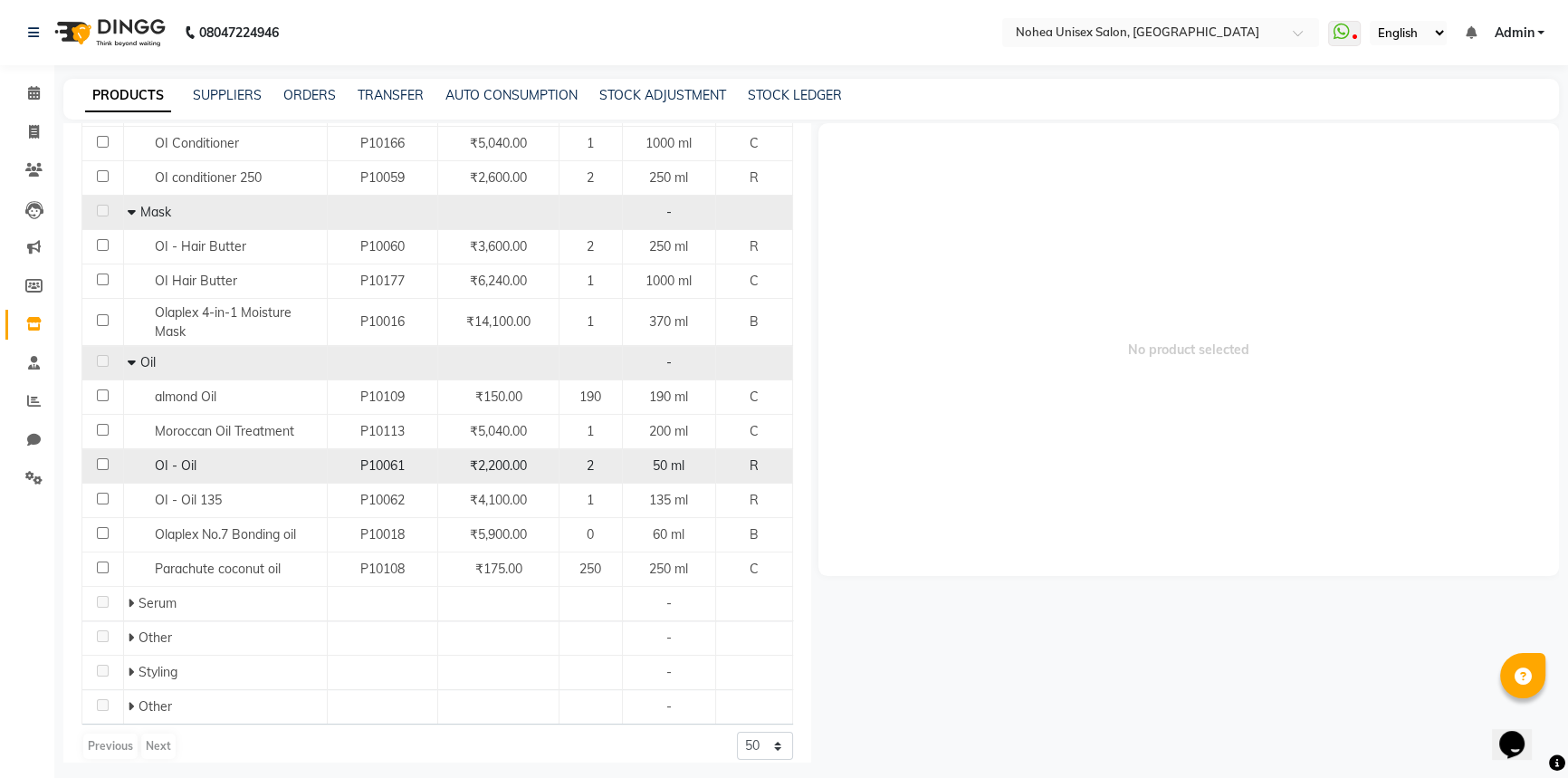
scroll to position [737, 0]
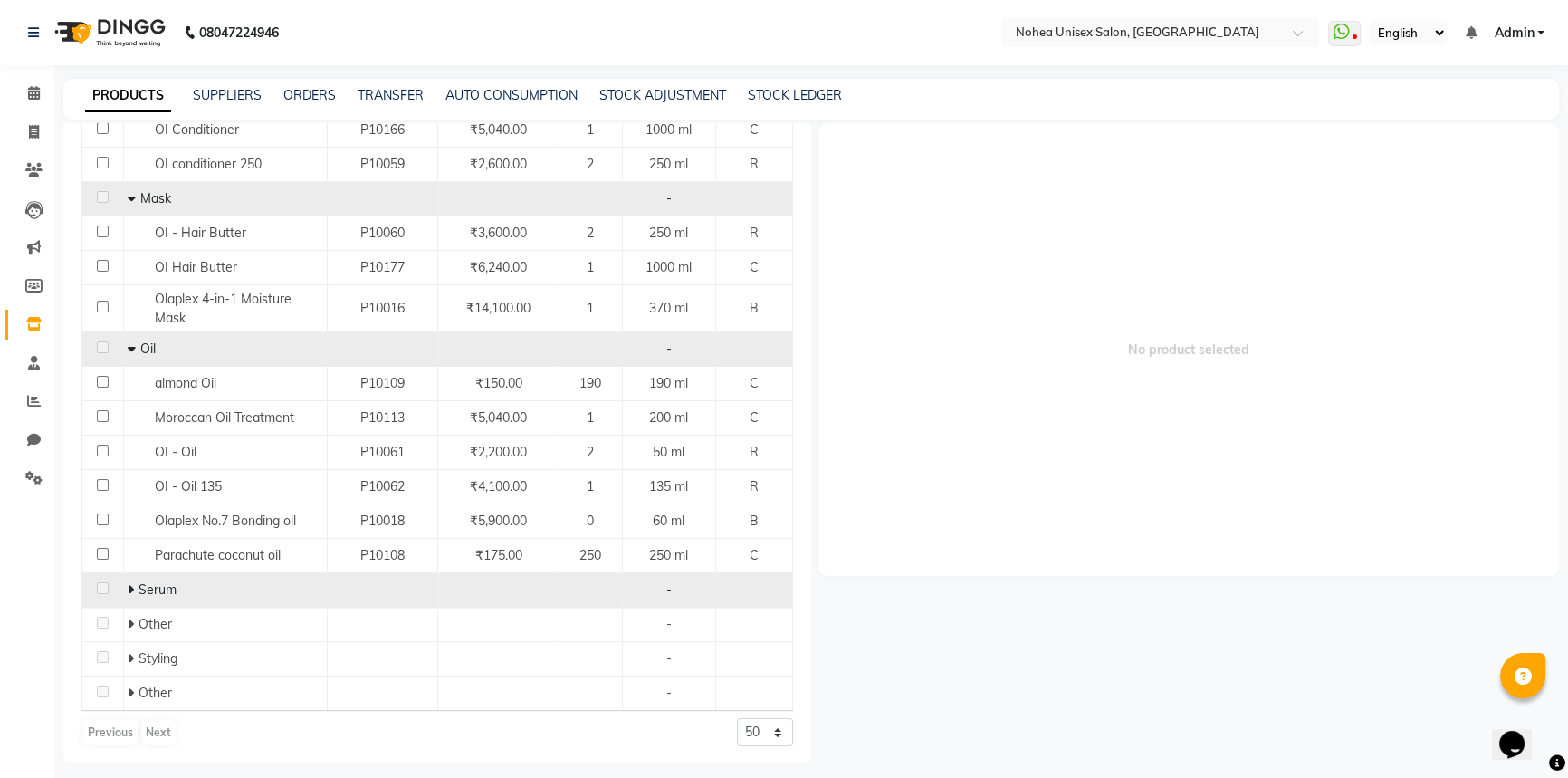
click at [131, 586] on icon at bounding box center [131, 589] width 7 height 12
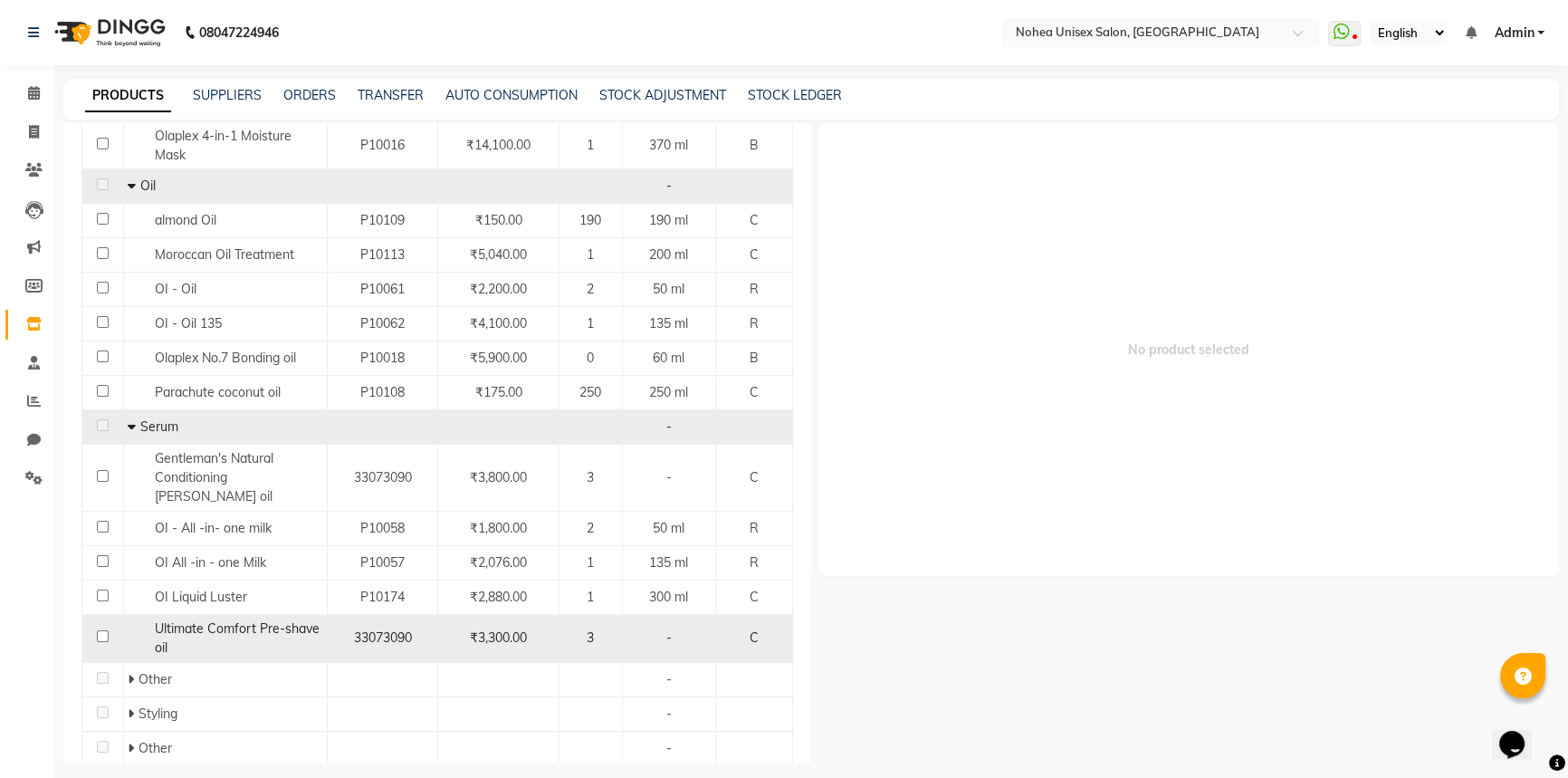
scroll to position [934, 0]
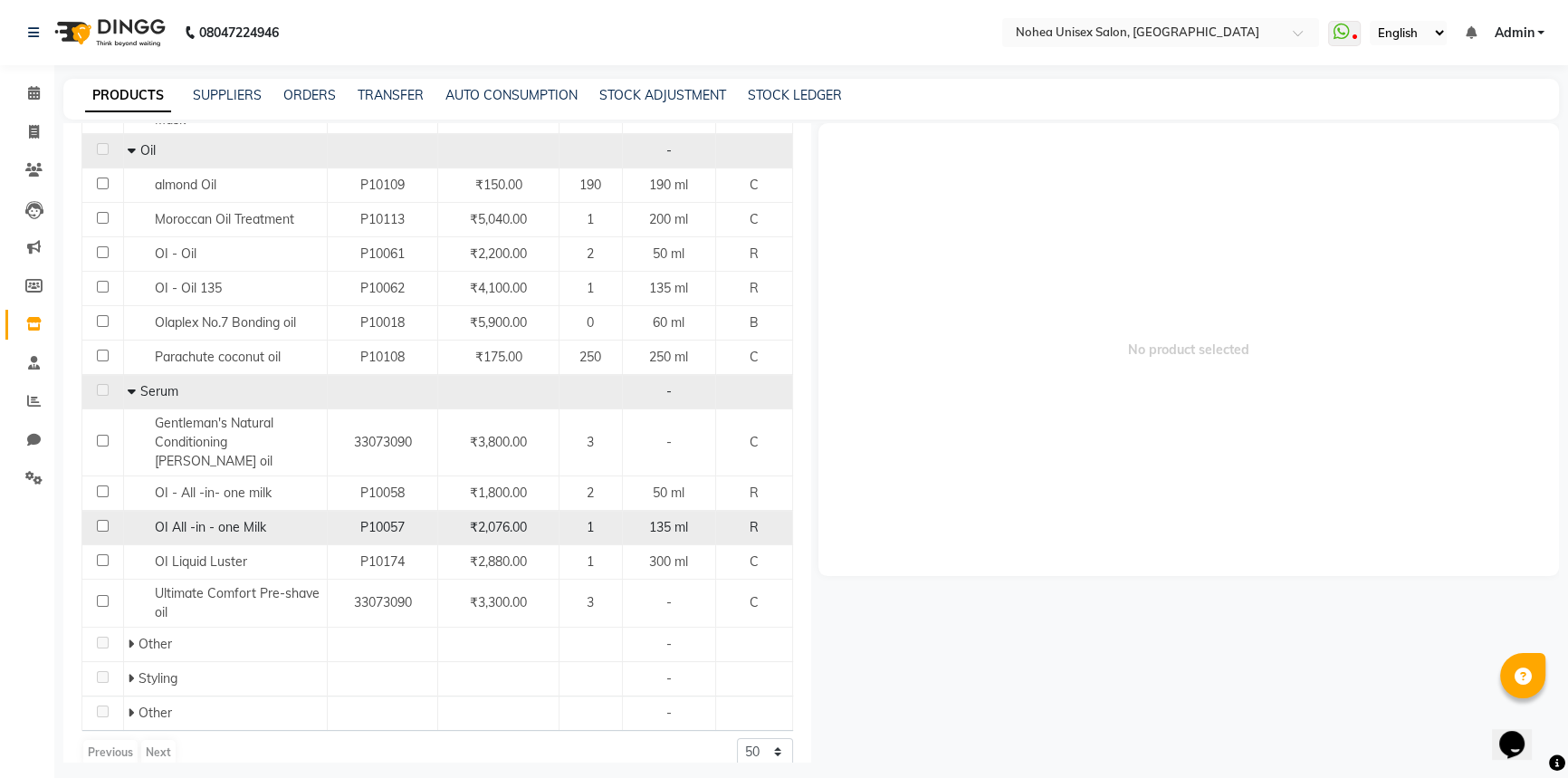
click at [103, 520] on input "checkbox" at bounding box center [103, 526] width 11 height 11
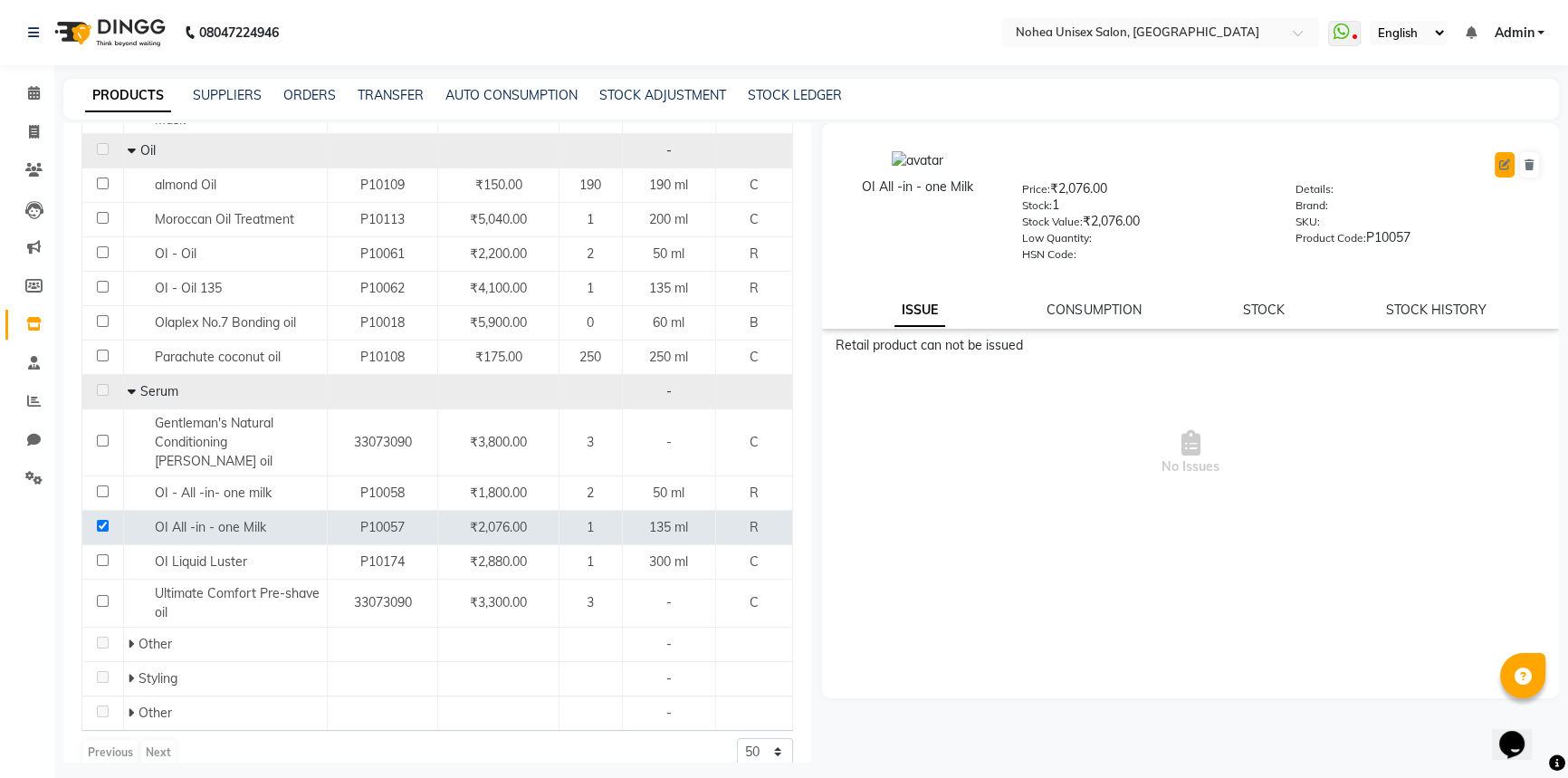
click at [1508, 166] on icon at bounding box center [1505, 165] width 11 height 11
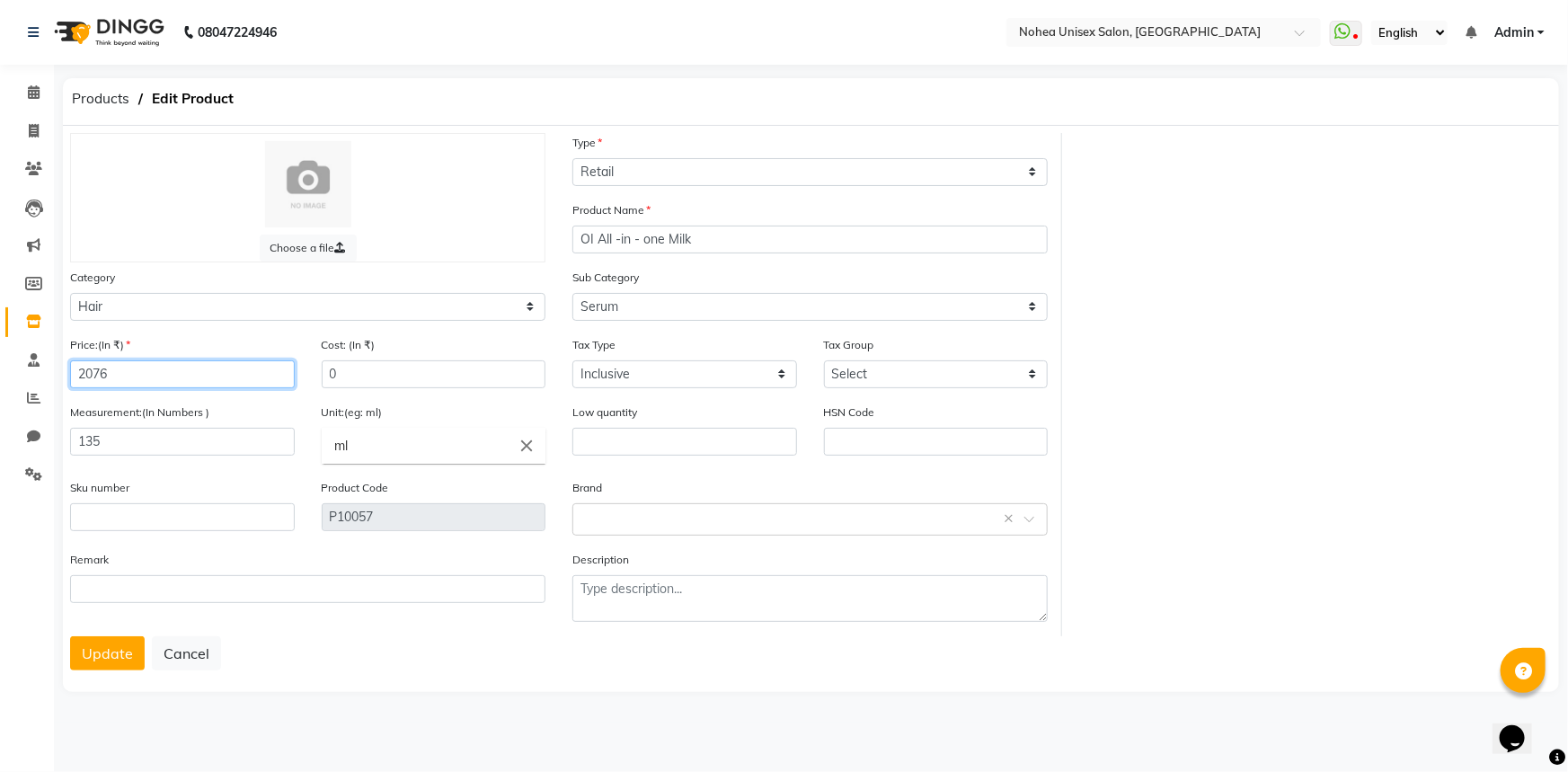
drag, startPoint x: 144, startPoint y: 373, endPoint x: 59, endPoint y: 377, distance: 85.1
click at [59, 377] on main "Products Edit Product Choose a file Type Select Type Both Retail Consumable Pro…" at bounding box center [812, 400] width 1515 height 644
click at [104, 656] on button "Update" at bounding box center [108, 653] width 75 height 35
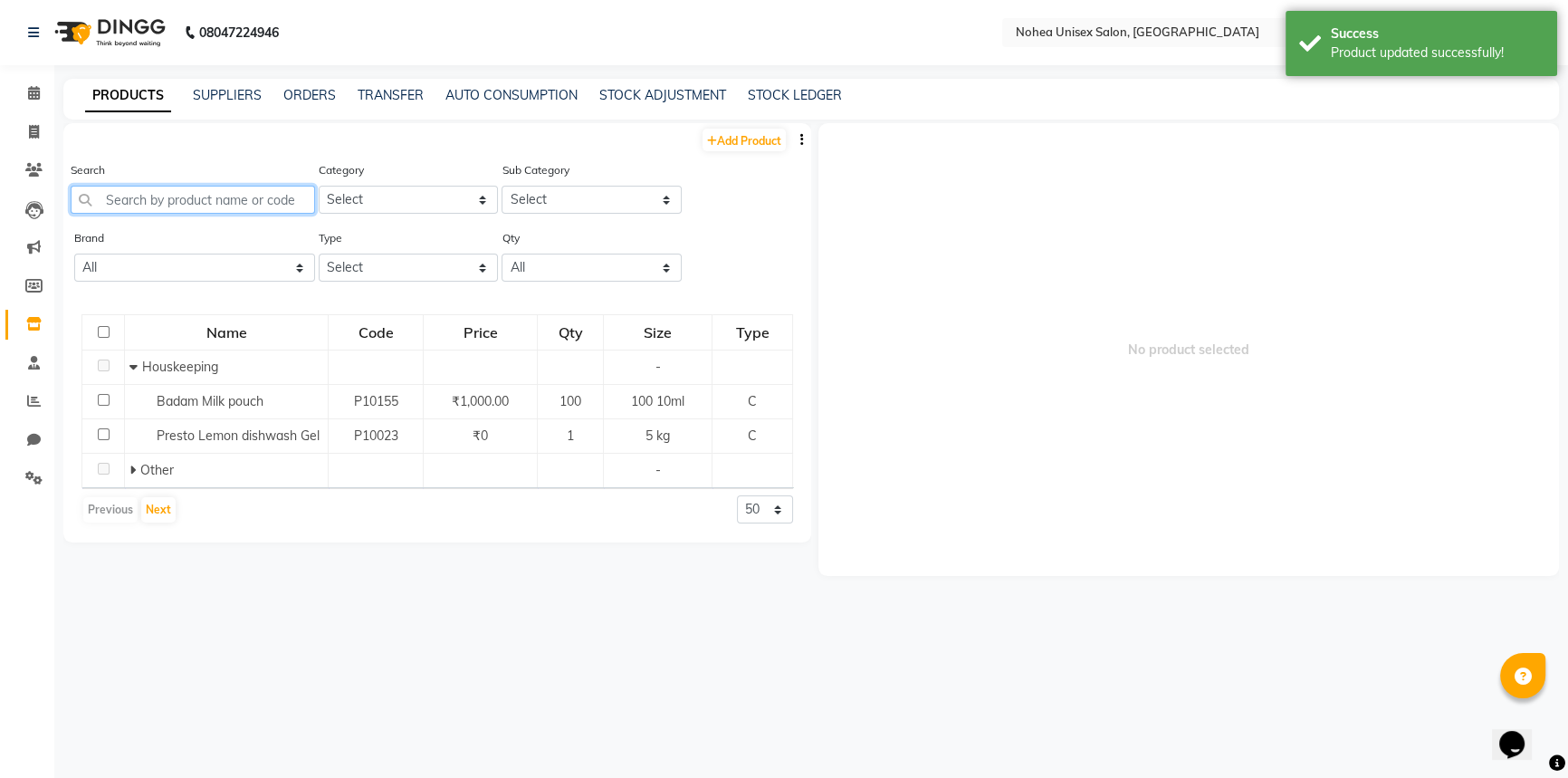
click at [245, 204] on input "text" at bounding box center [193, 200] width 245 height 28
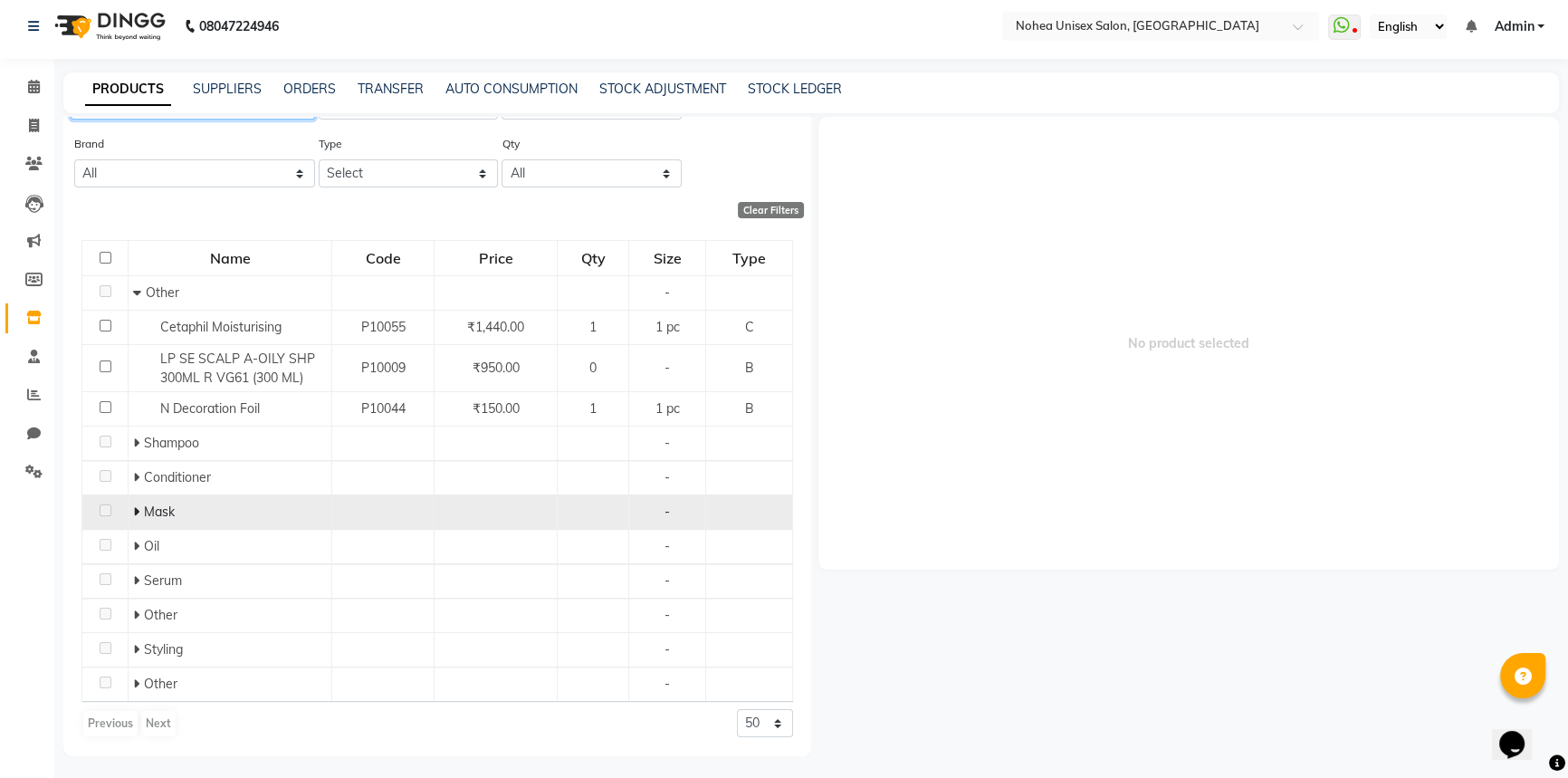
scroll to position [11, 0]
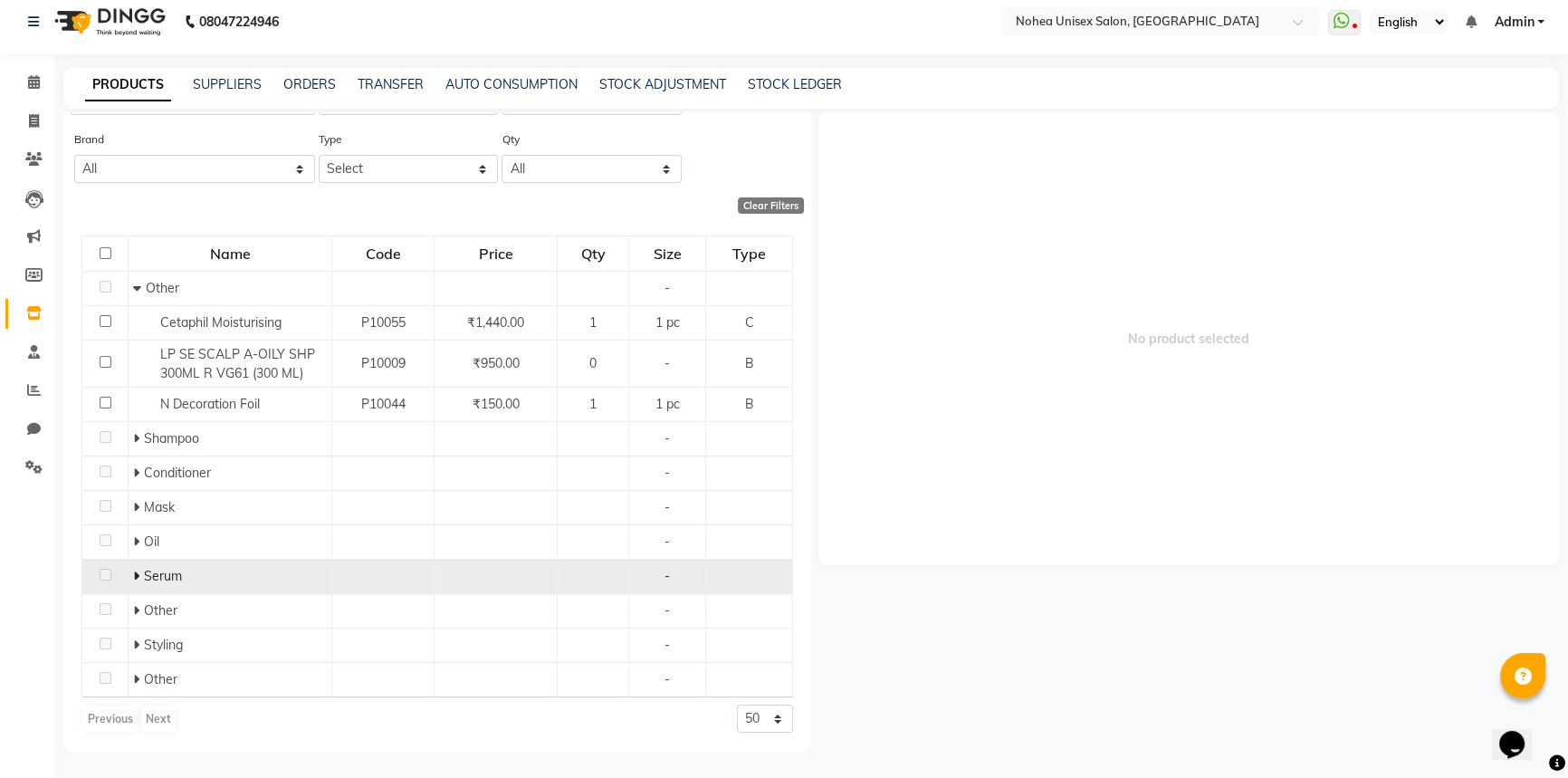
click at [138, 573] on span at bounding box center [138, 575] width 11 height 16
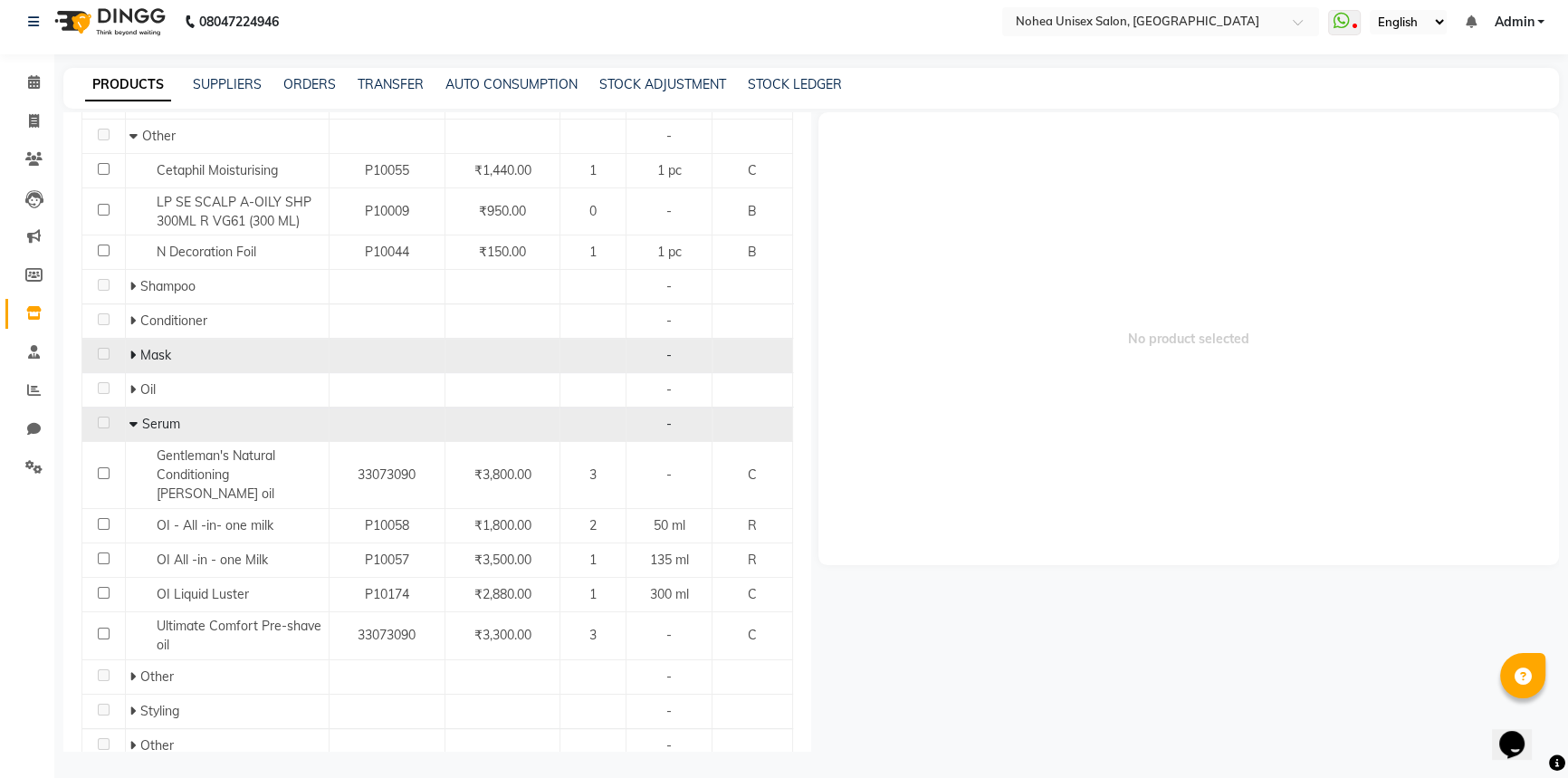
scroll to position [252, 0]
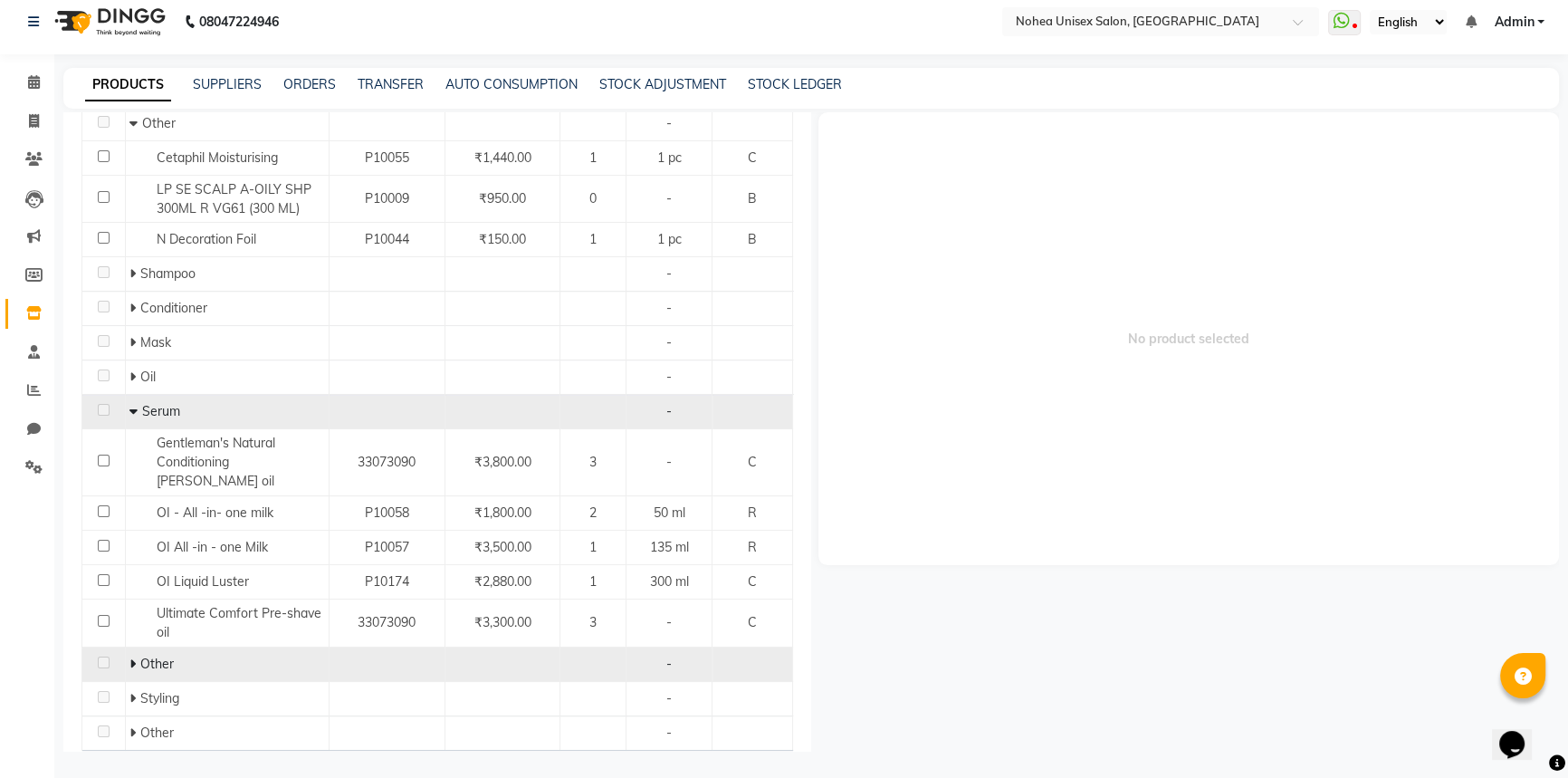
click at [133, 657] on icon at bounding box center [132, 663] width 7 height 12
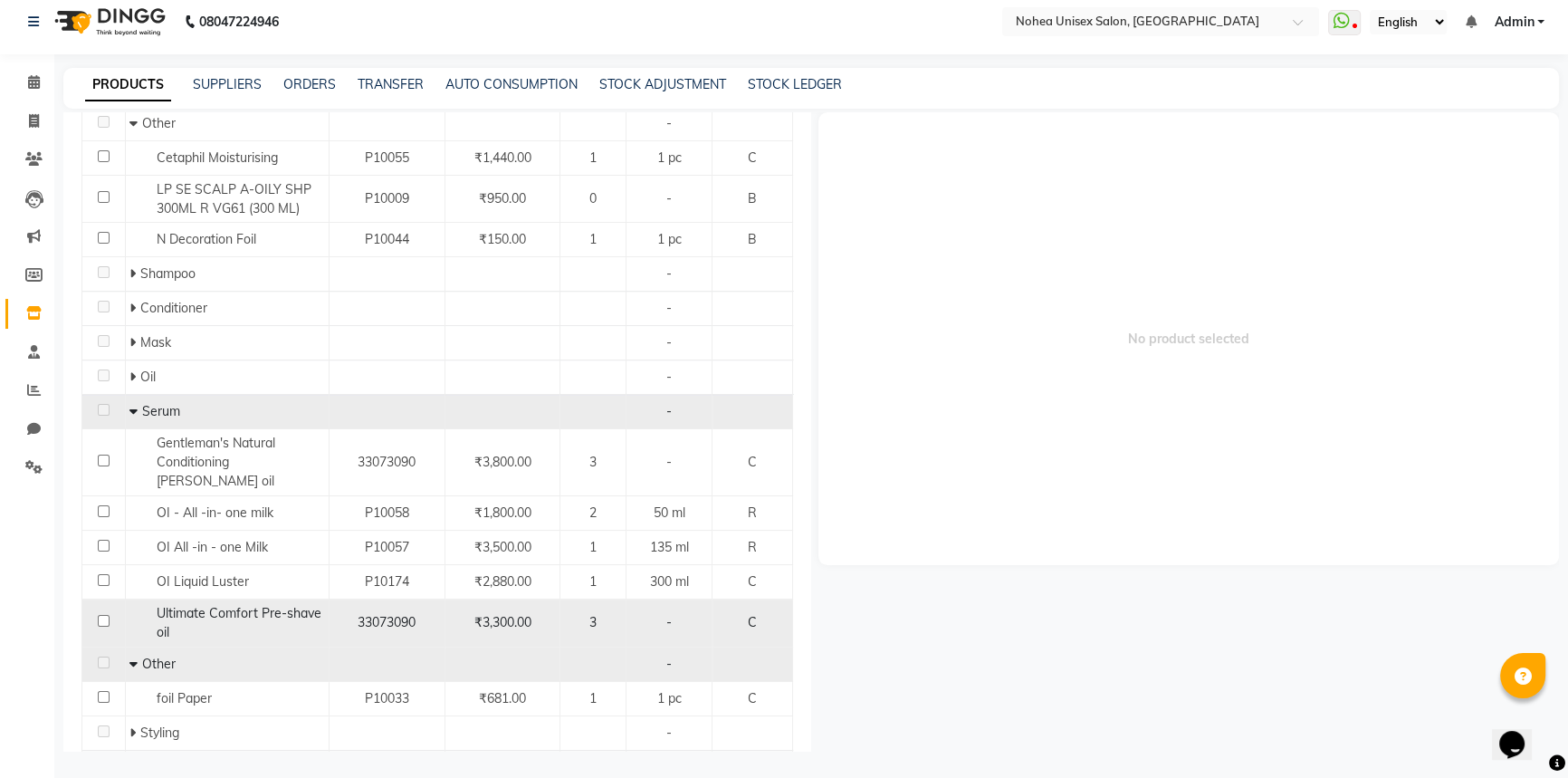
scroll to position [319, 0]
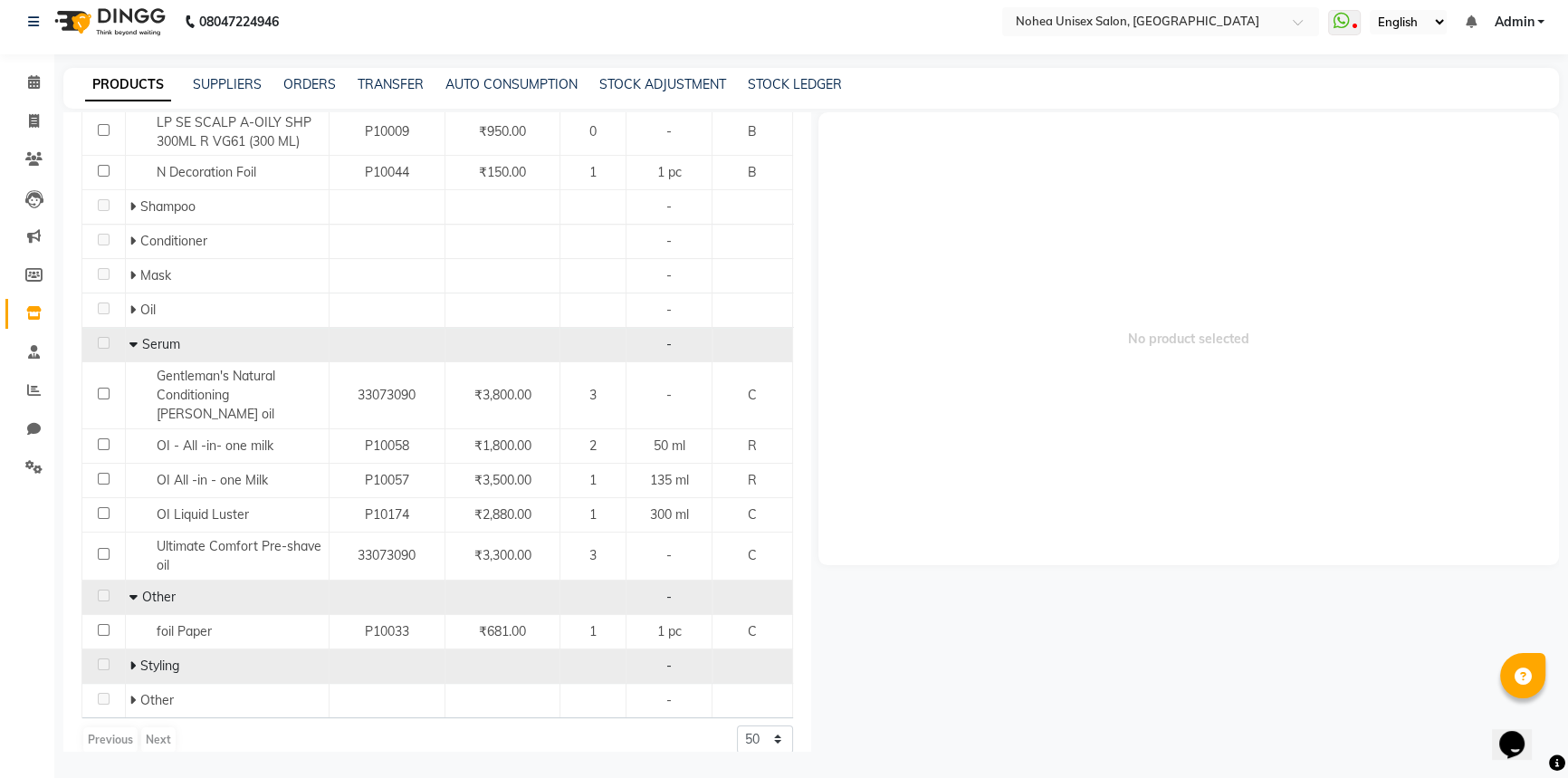
drag, startPoint x: 134, startPoint y: 641, endPoint x: 152, endPoint y: 643, distance: 18.1
click at [133, 659] on icon at bounding box center [132, 665] width 7 height 12
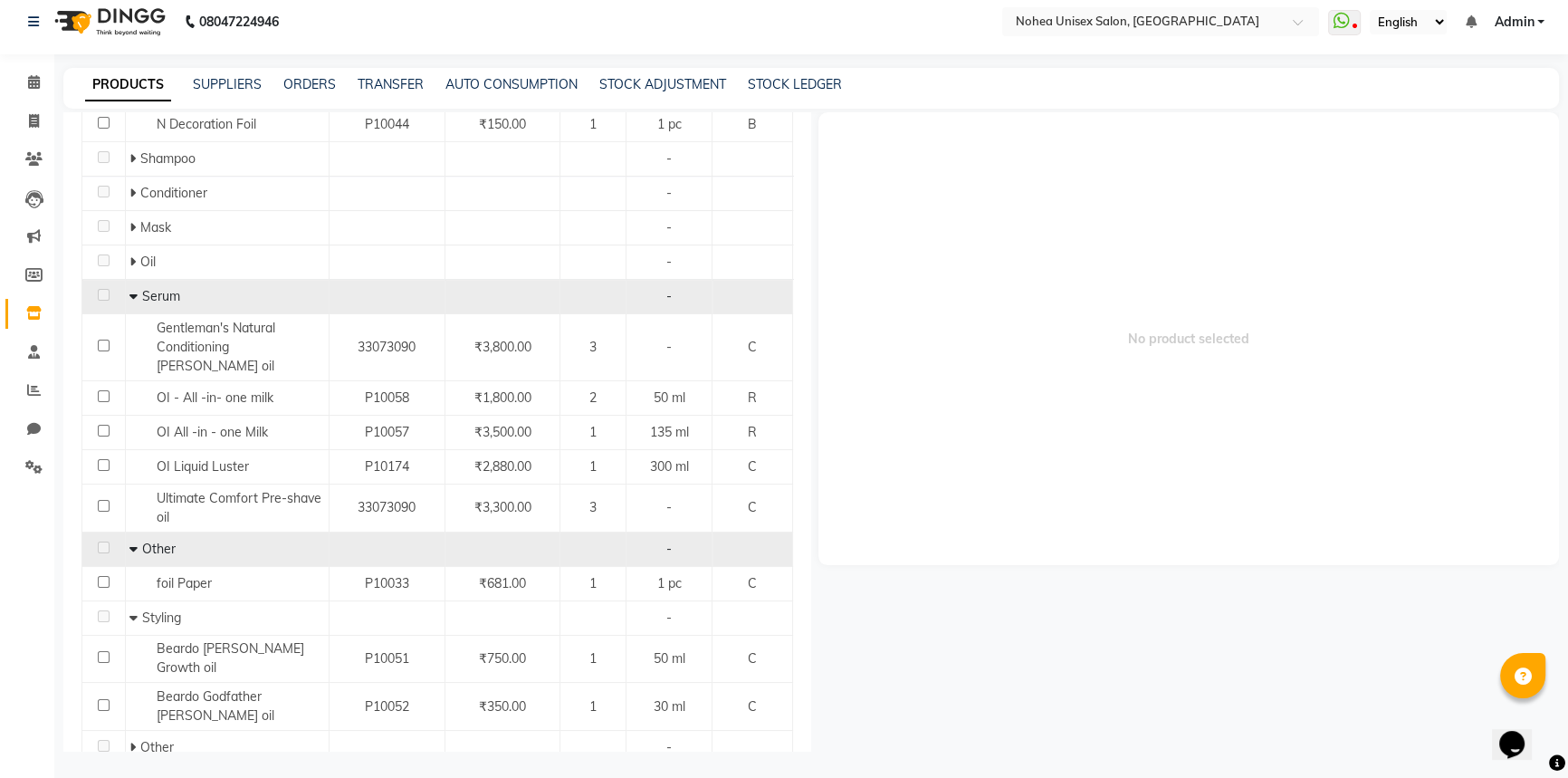
scroll to position [388, 0]
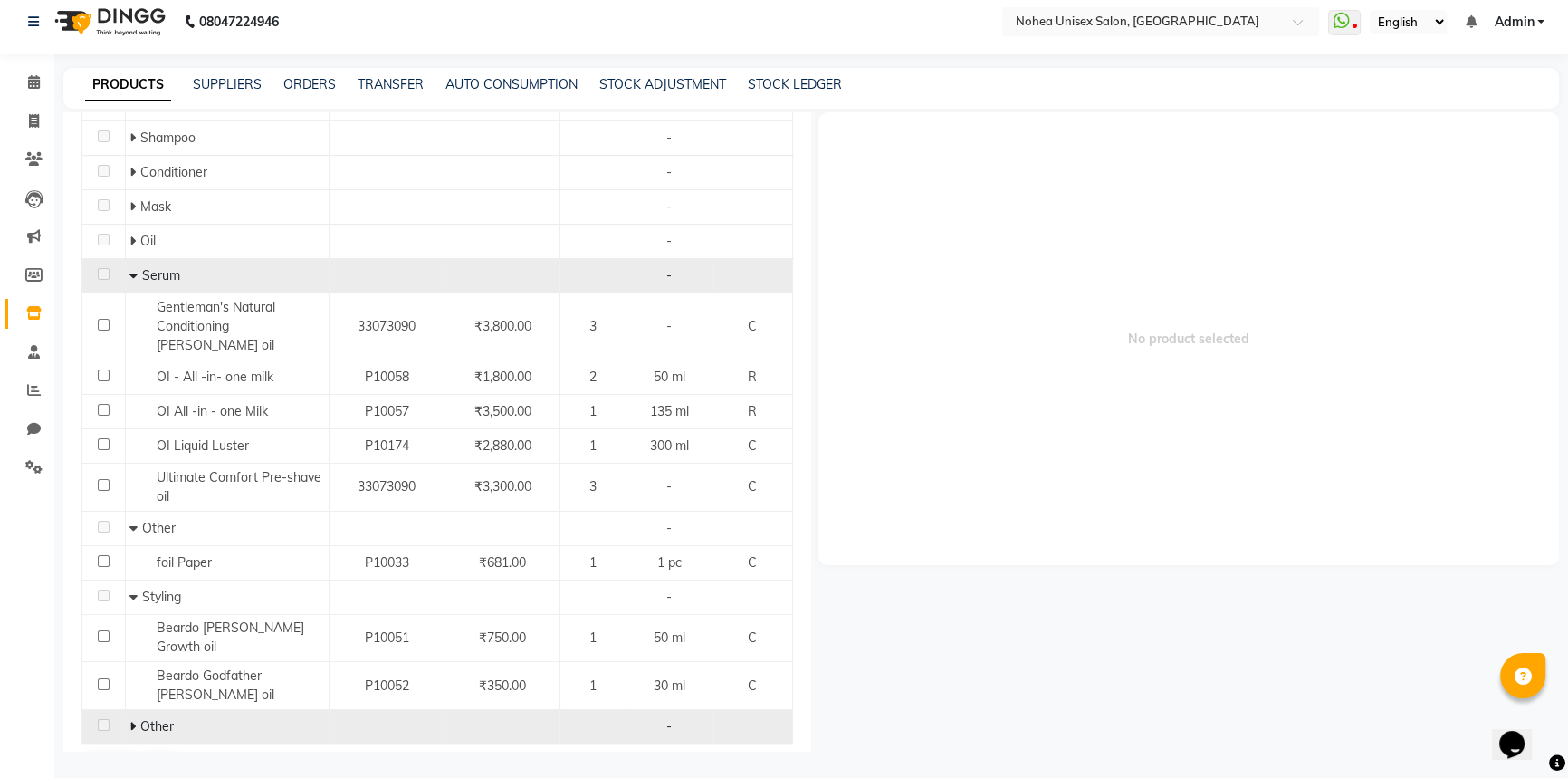
click at [129, 720] on icon at bounding box center [132, 725] width 7 height 12
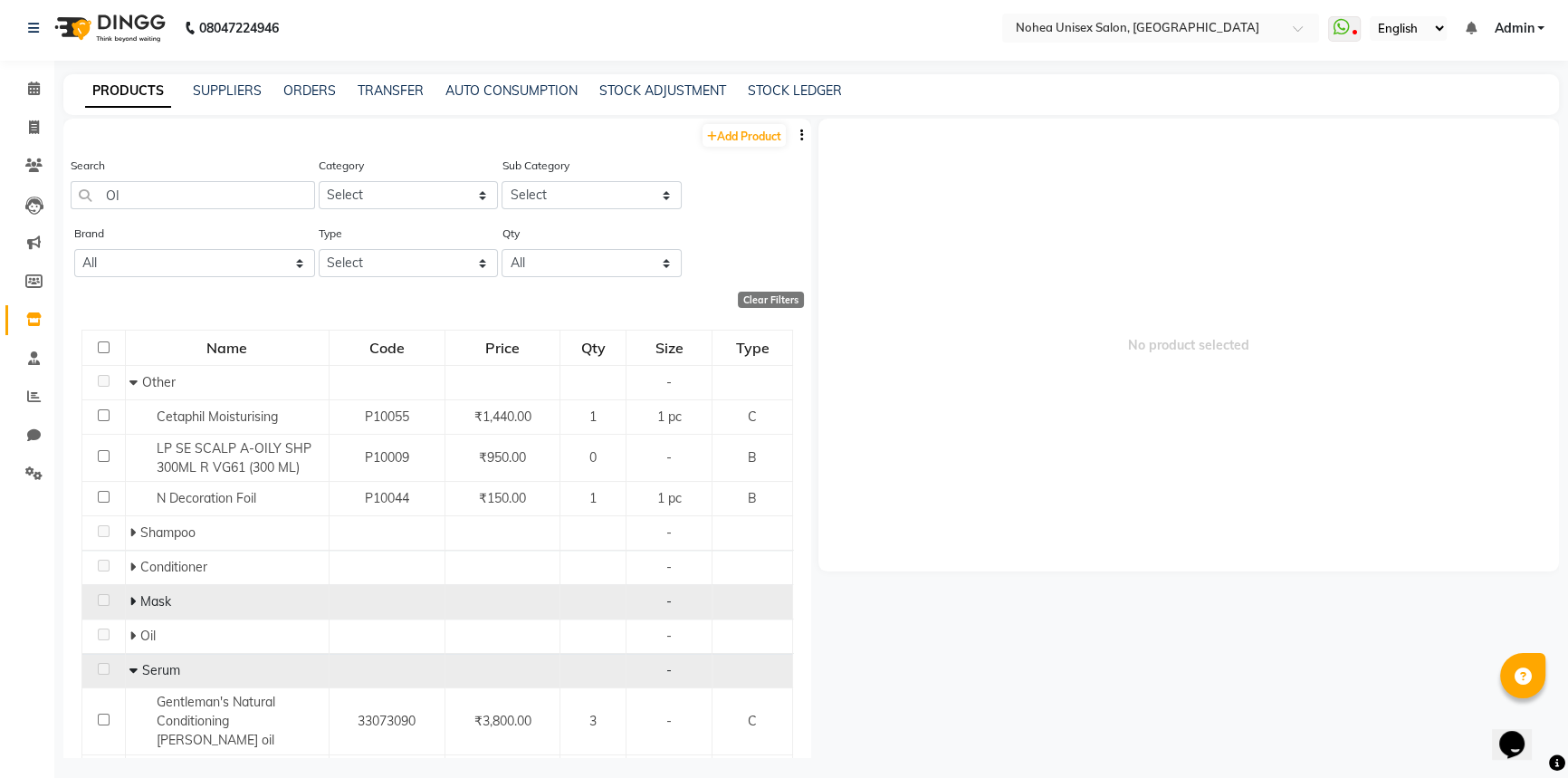
scroll to position [0, 0]
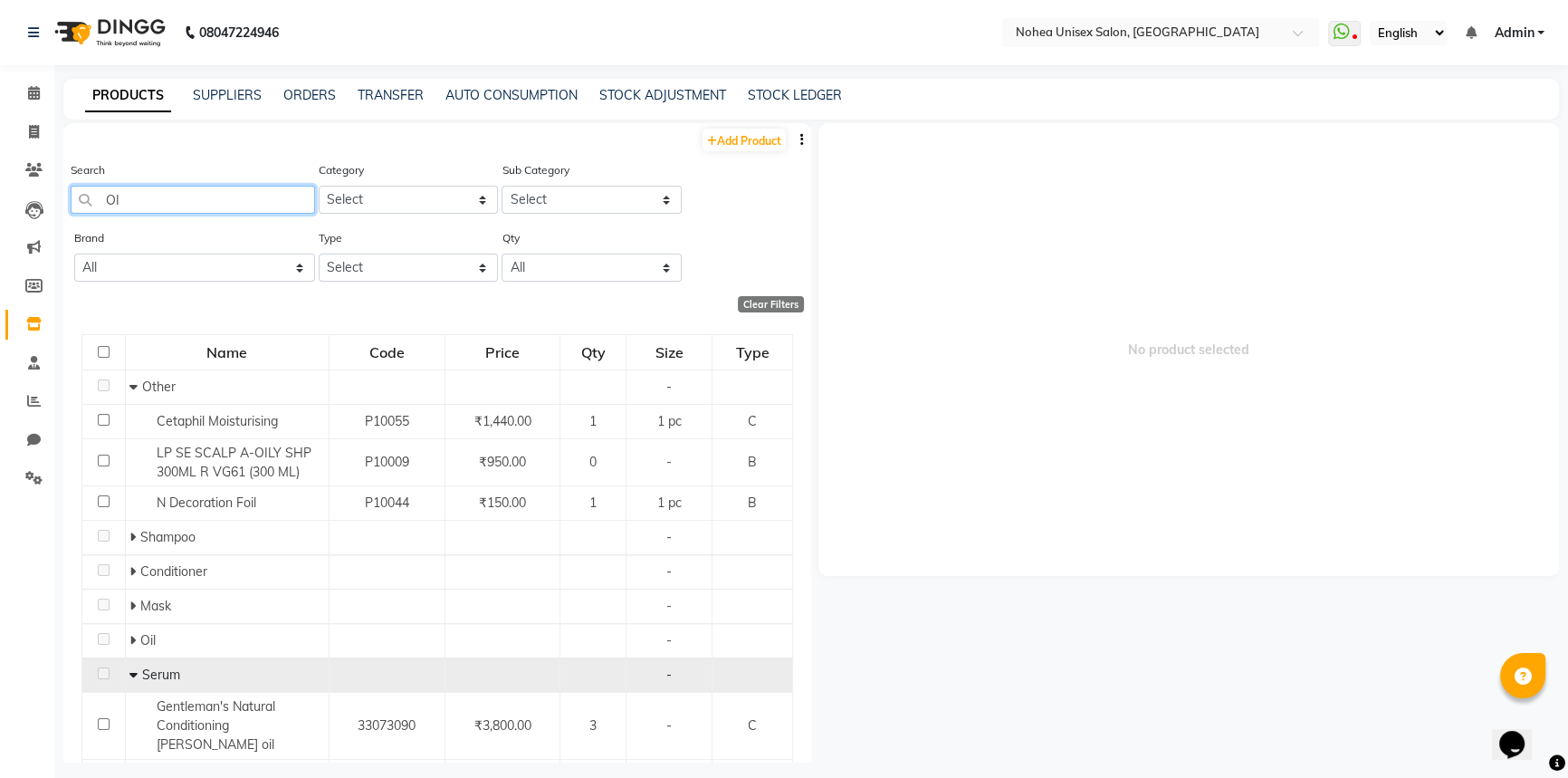
drag, startPoint x: 145, startPoint y: 199, endPoint x: 92, endPoint y: 199, distance: 53.0
click at [92, 199] on input "OI" at bounding box center [193, 200] width 245 height 28
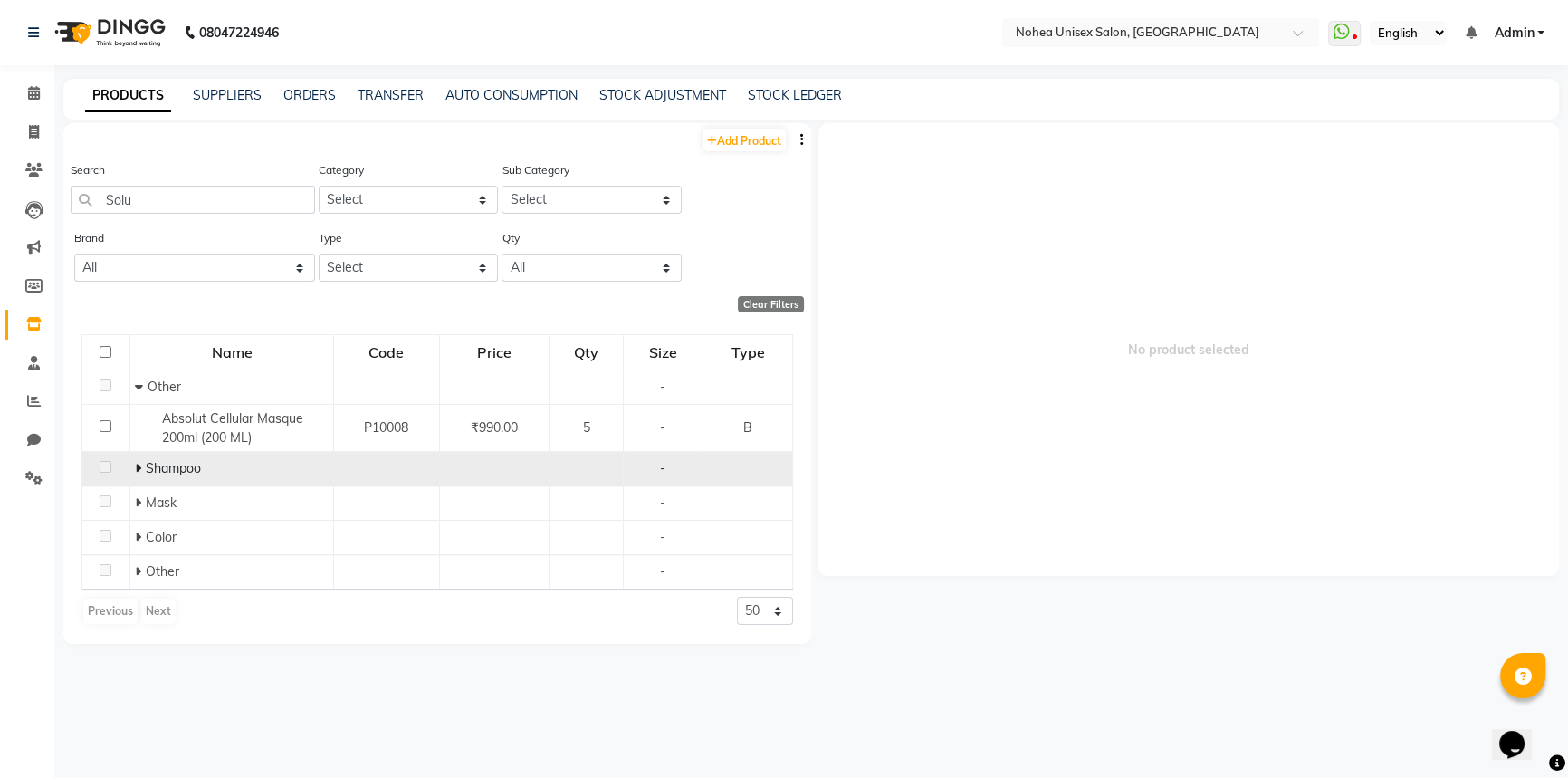
drag, startPoint x: 138, startPoint y: 471, endPoint x: 172, endPoint y: 482, distance: 35.7
click at [138, 471] on icon at bounding box center [137, 467] width 7 height 12
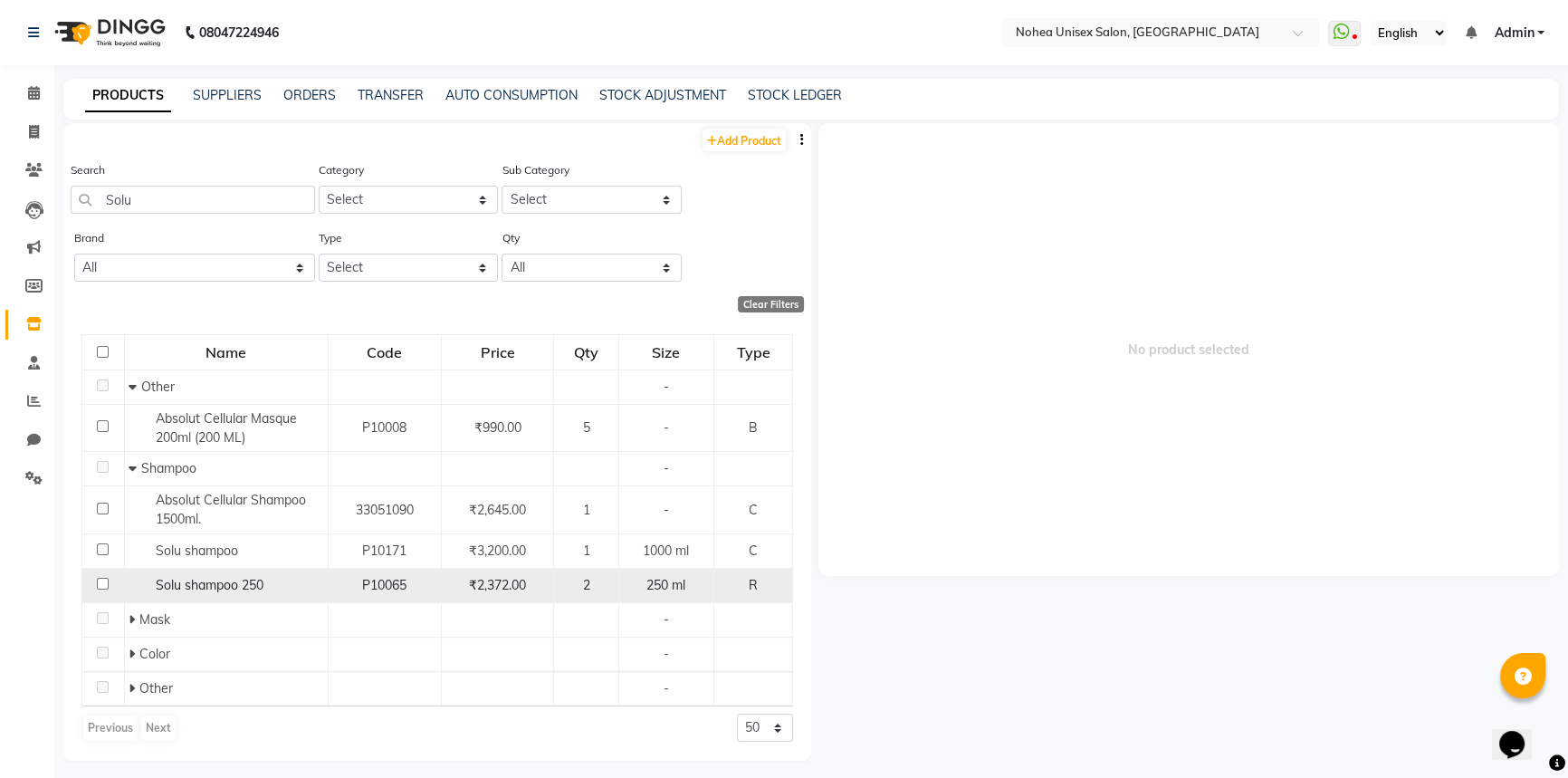
click at [100, 586] on input "checkbox" at bounding box center [103, 583] width 11 height 11
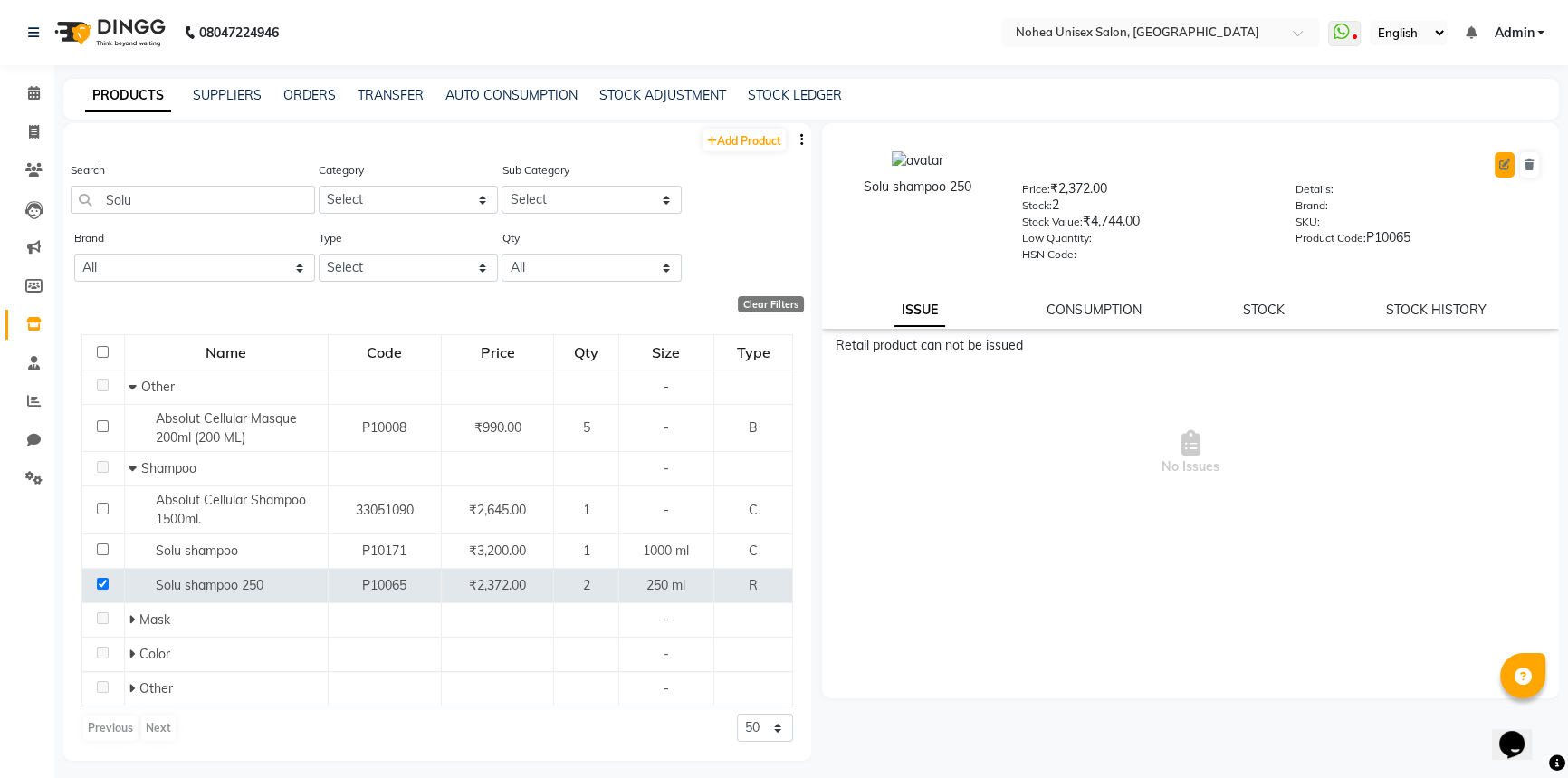
click at [1499, 165] on icon at bounding box center [1505, 165] width 11 height 11
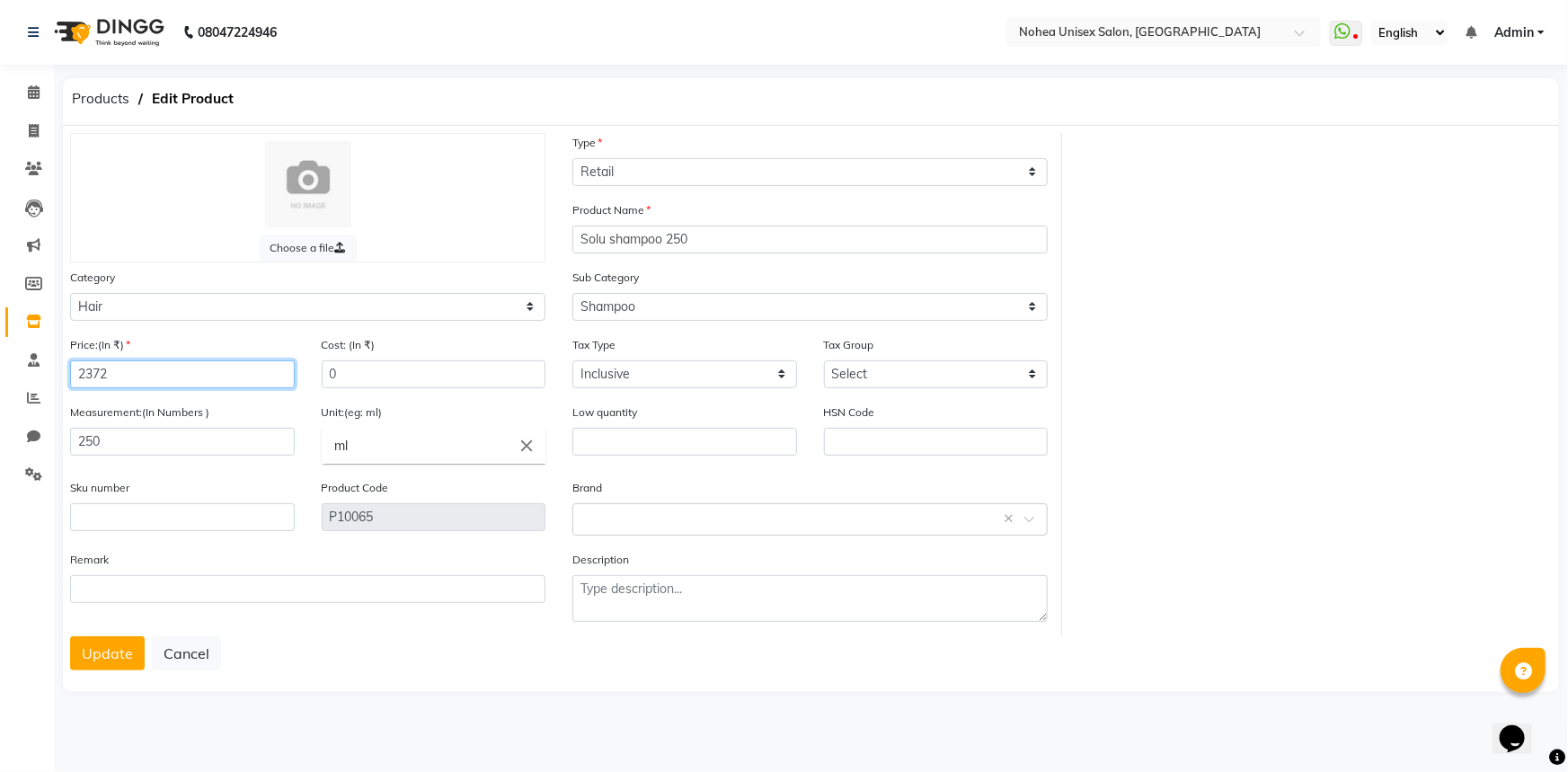
drag, startPoint x: 119, startPoint y: 367, endPoint x: 52, endPoint y: 368, distance: 67.0
click at [52, 368] on app-home "08047224946 Select Location × Nohea Unisex Salon, Kharadi WhatsApp Status ✕ Sta…" at bounding box center [784, 361] width 1568 height 722
click at [102, 651] on button "Update" at bounding box center [108, 653] width 75 height 35
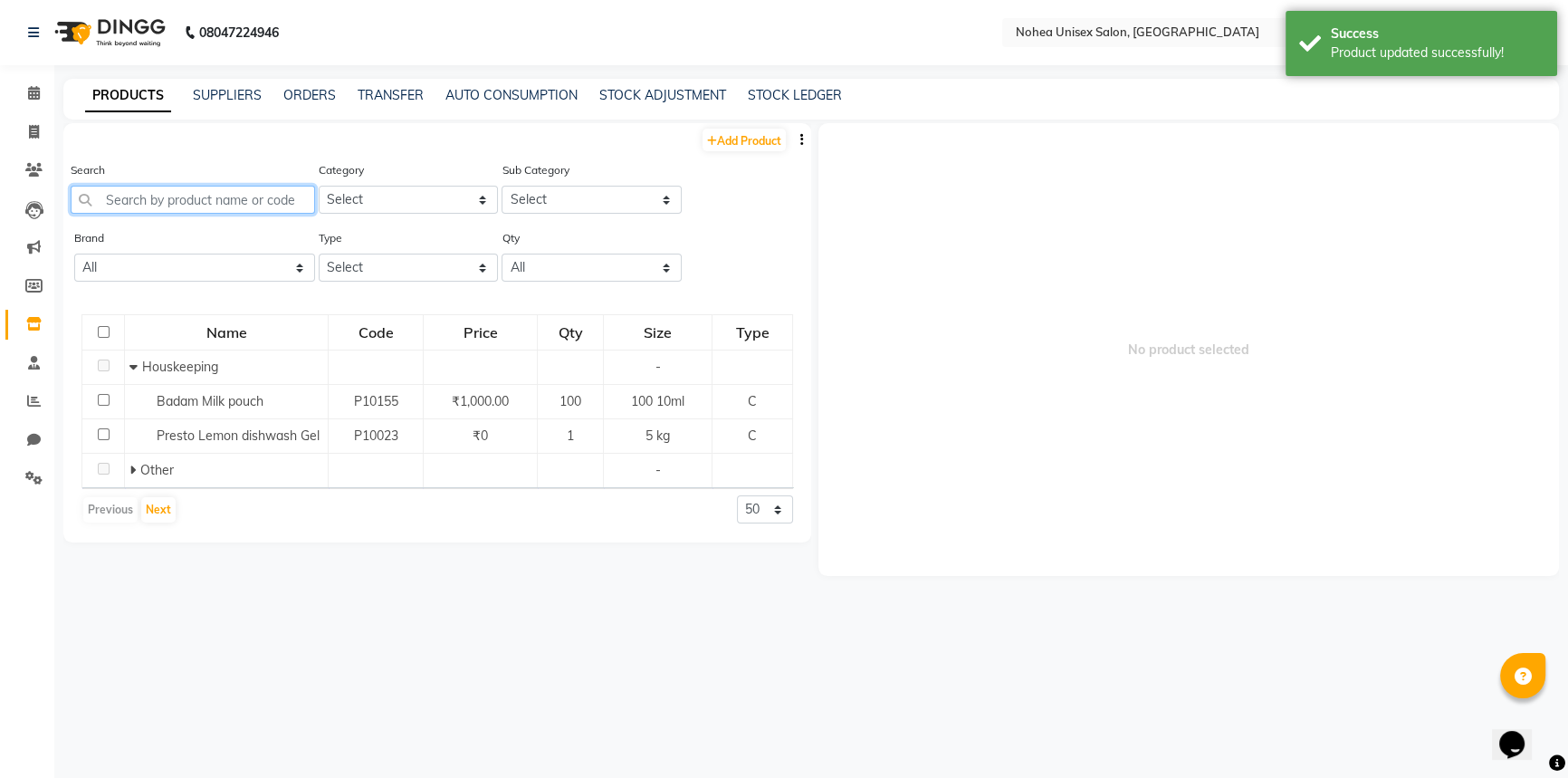
click at [186, 205] on input "text" at bounding box center [193, 200] width 245 height 28
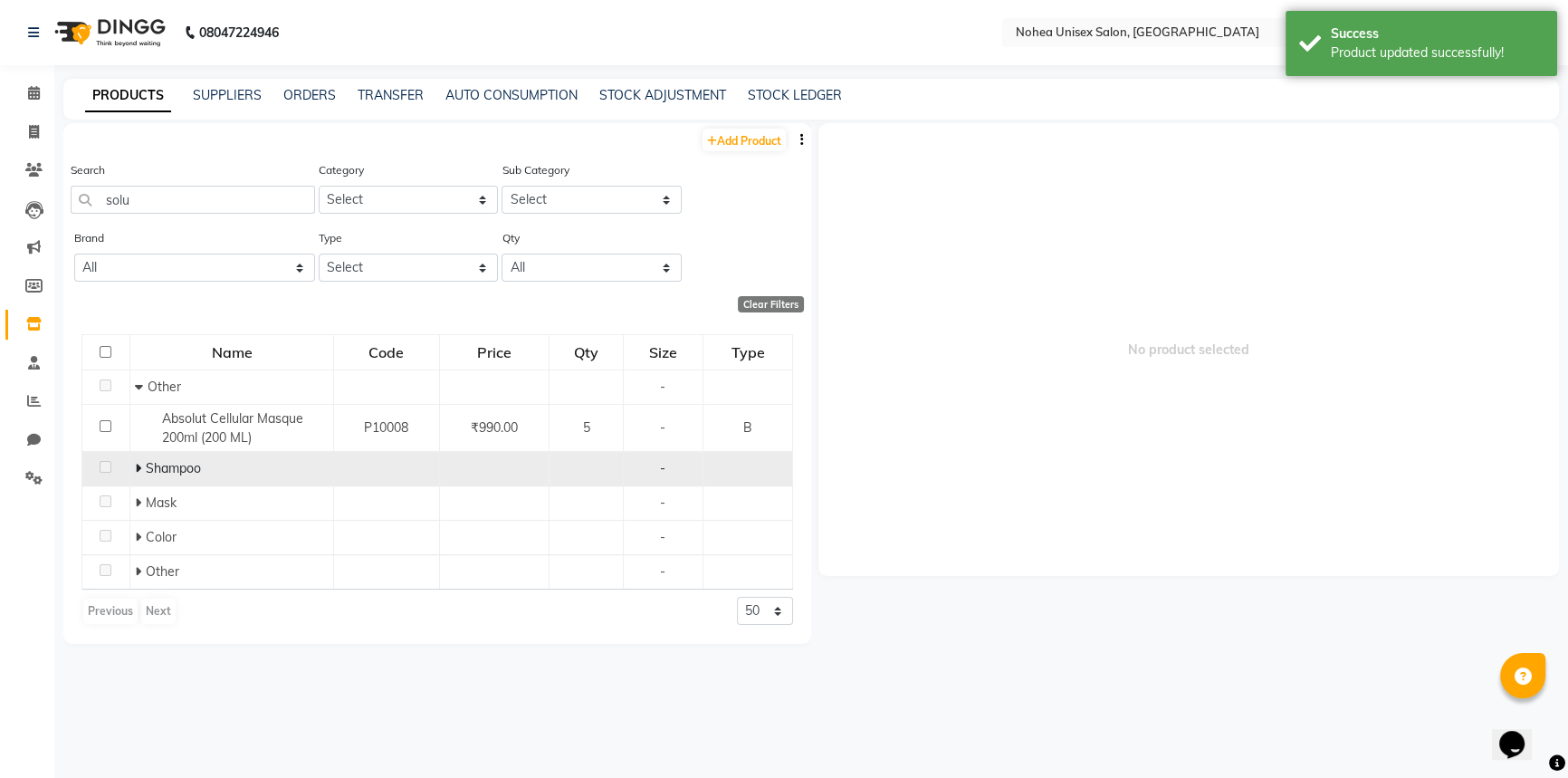
click at [142, 475] on span at bounding box center [140, 467] width 11 height 16
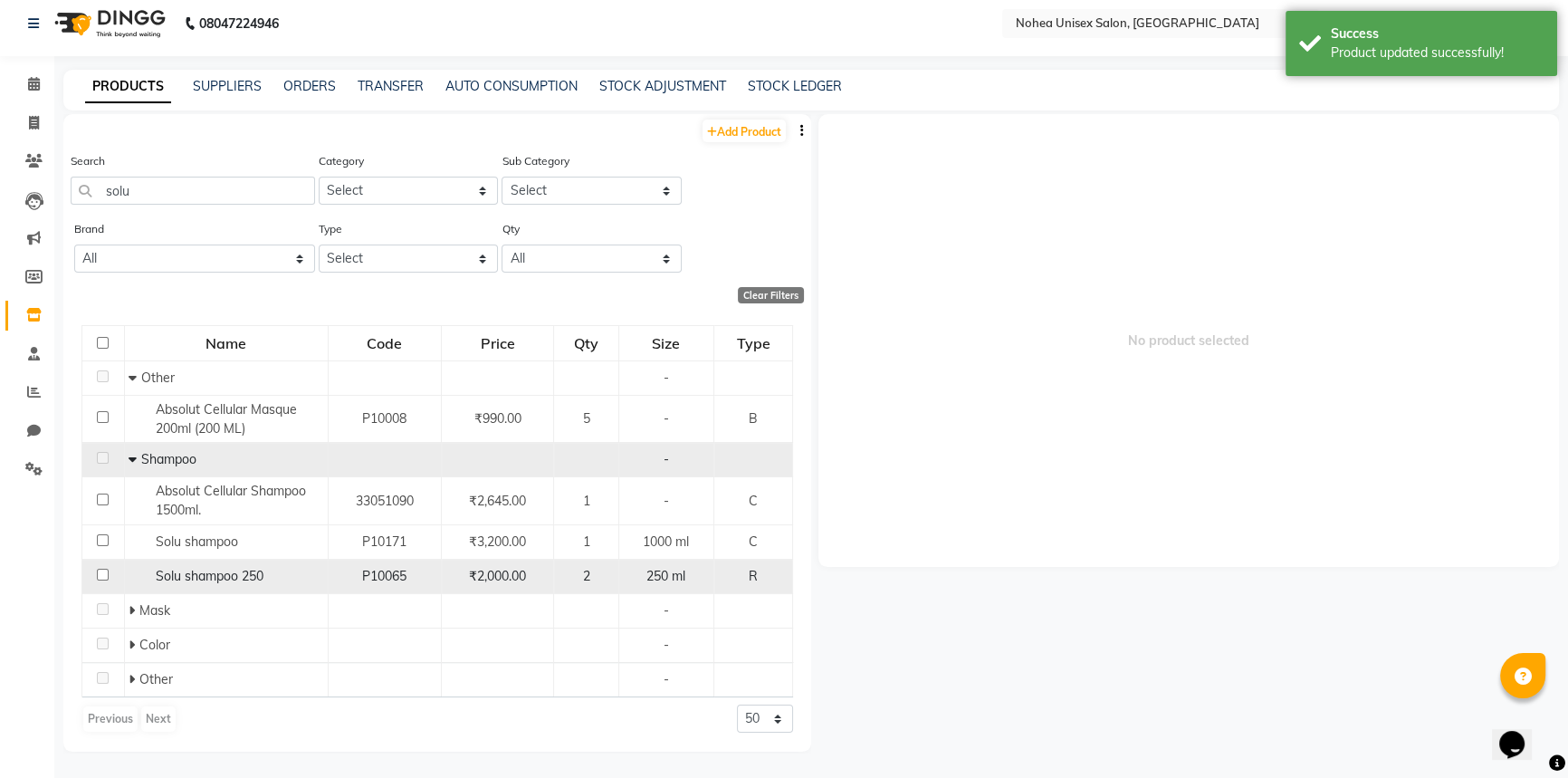
scroll to position [11, 0]
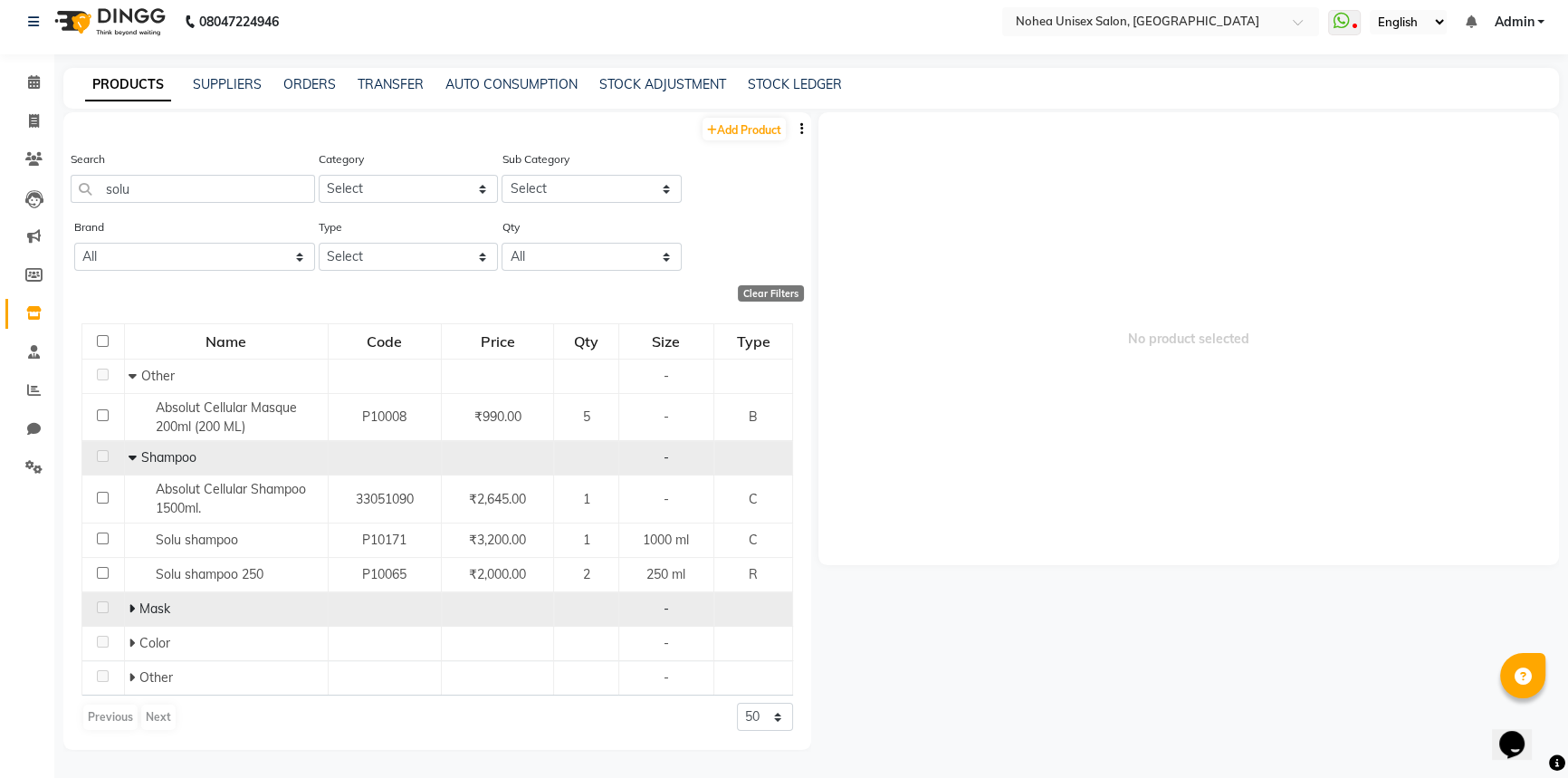
click at [133, 607] on icon at bounding box center [132, 608] width 7 height 12
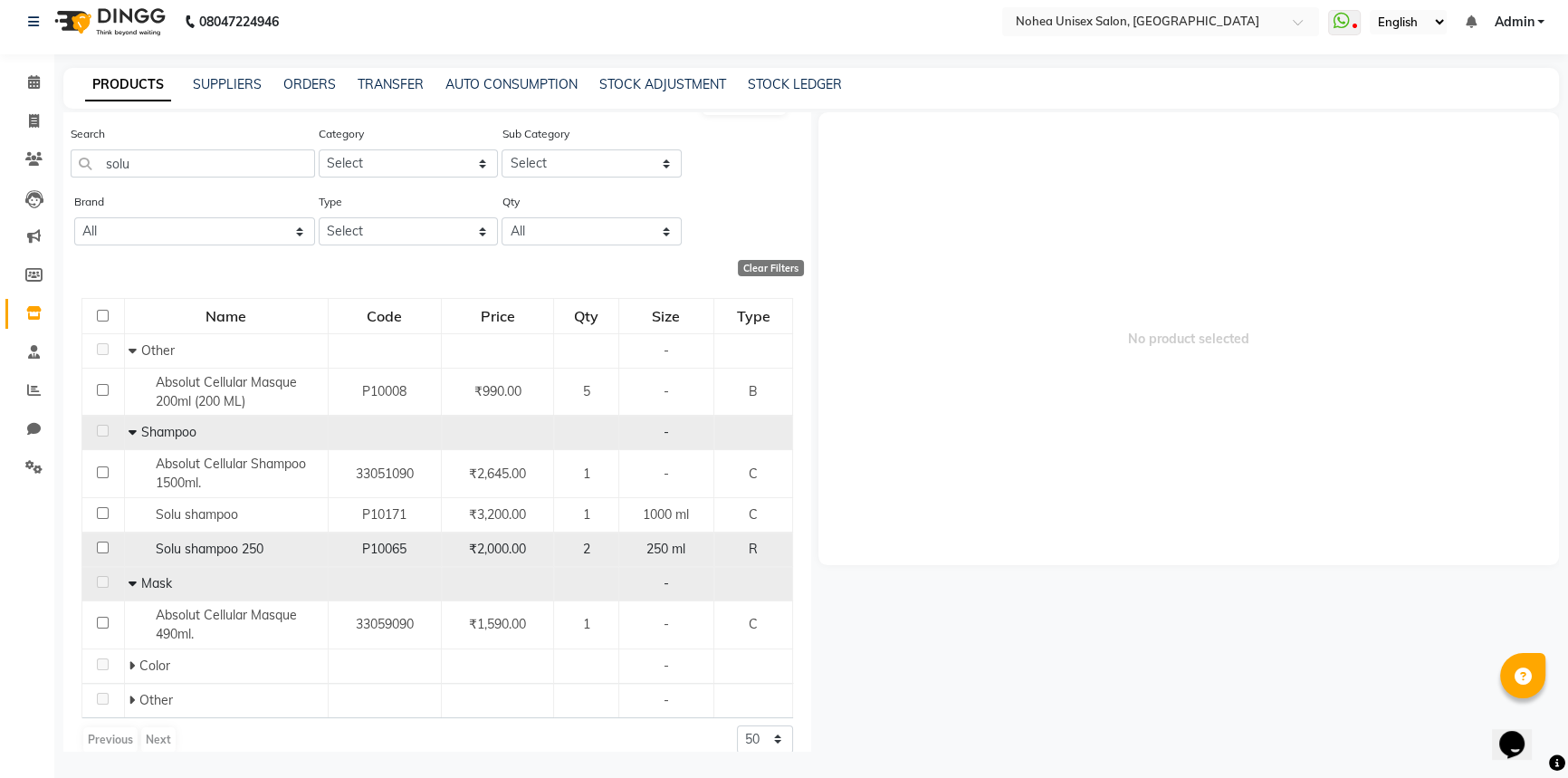
scroll to position [45, 0]
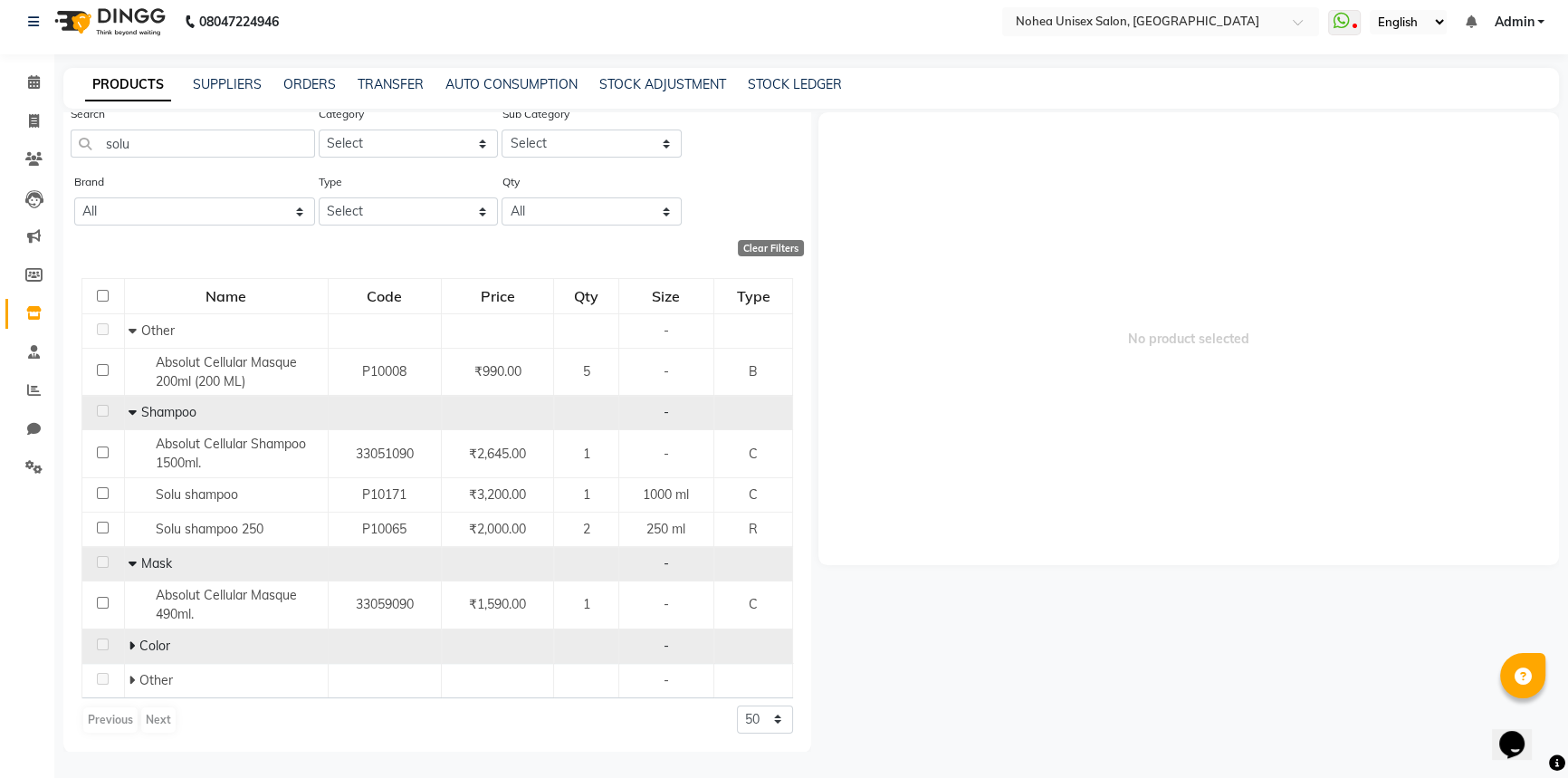
click at [130, 642] on icon at bounding box center [132, 645] width 7 height 12
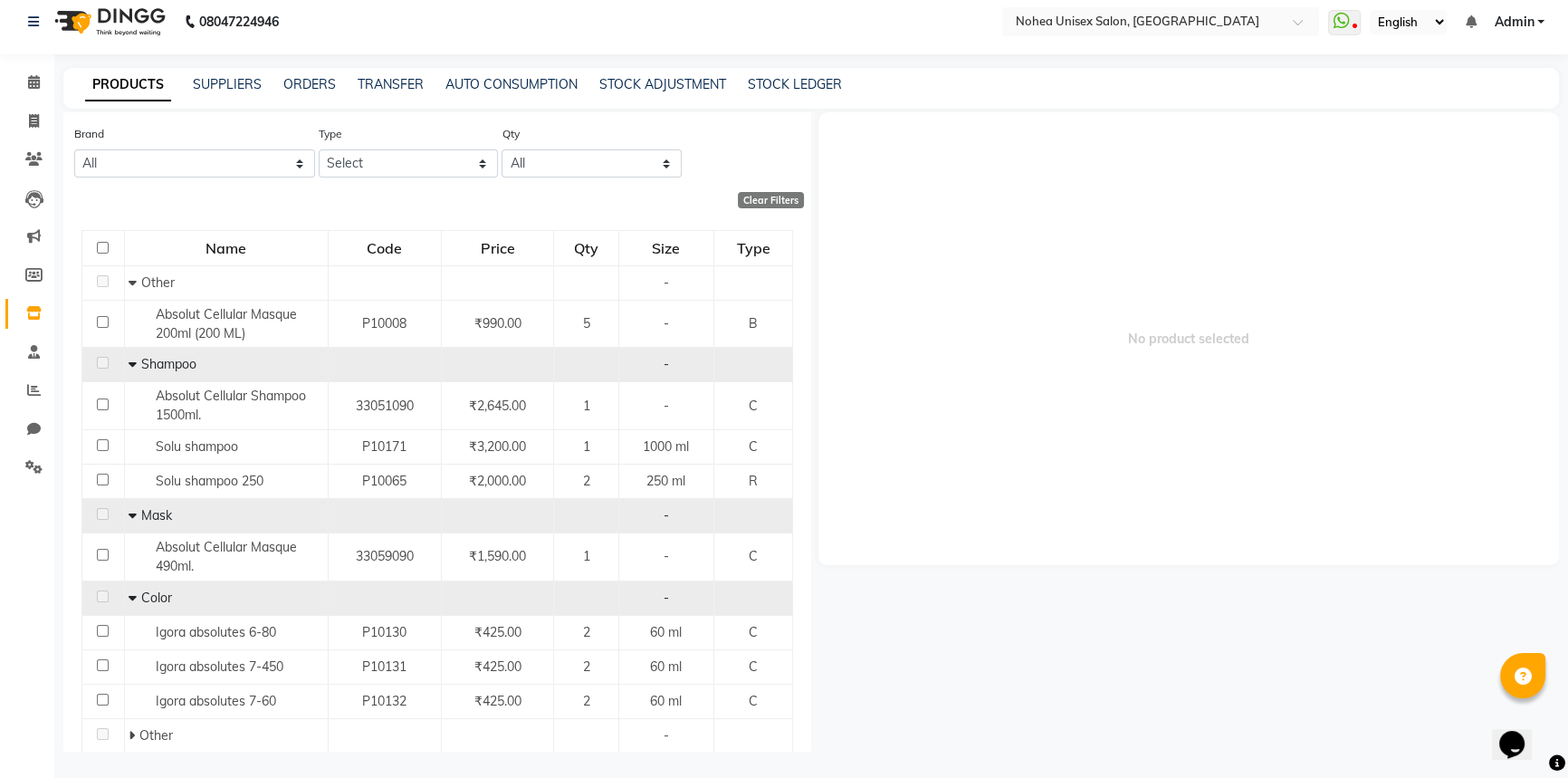
scroll to position [148, 0]
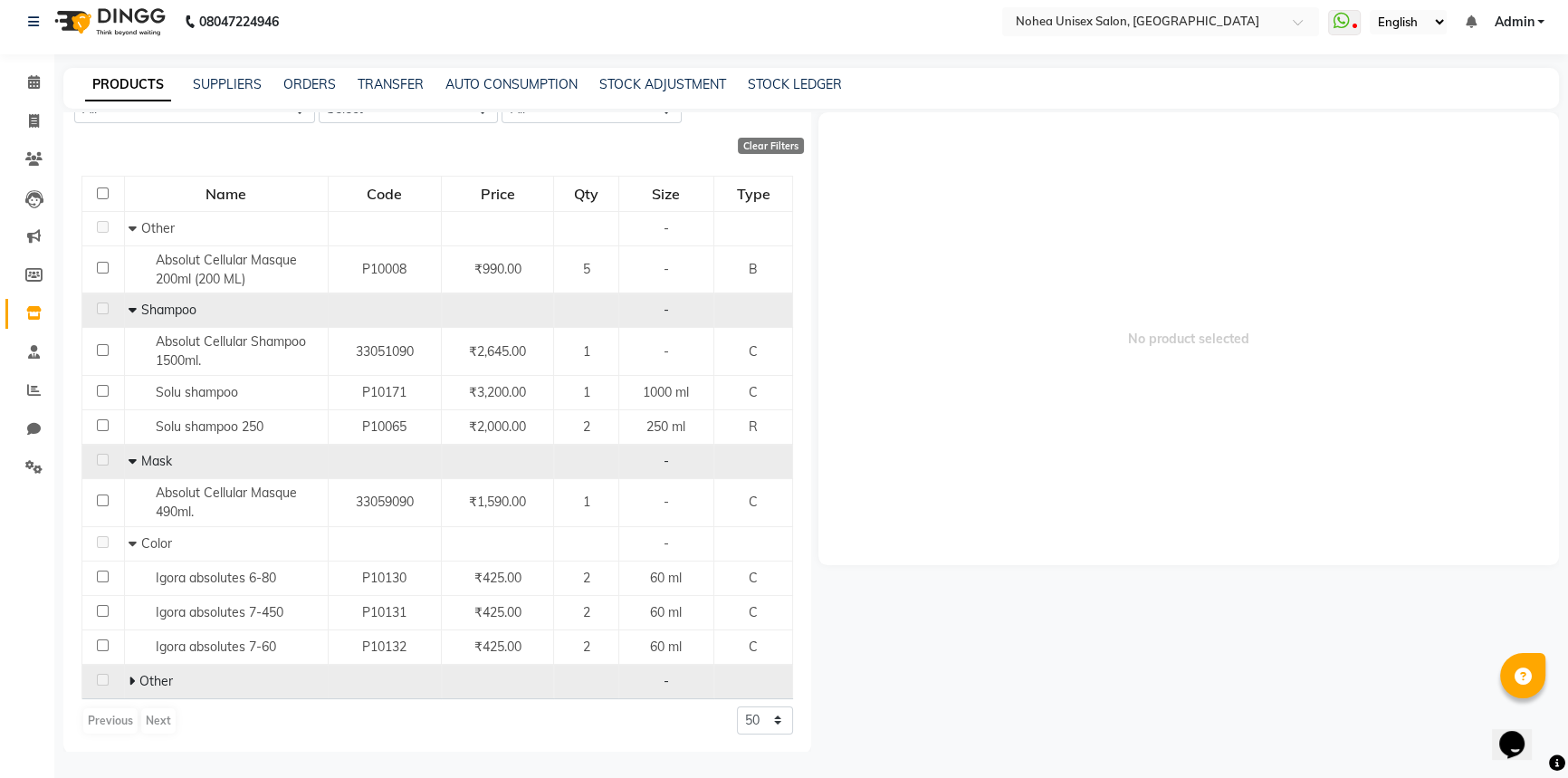
click at [129, 674] on icon at bounding box center [132, 680] width 7 height 12
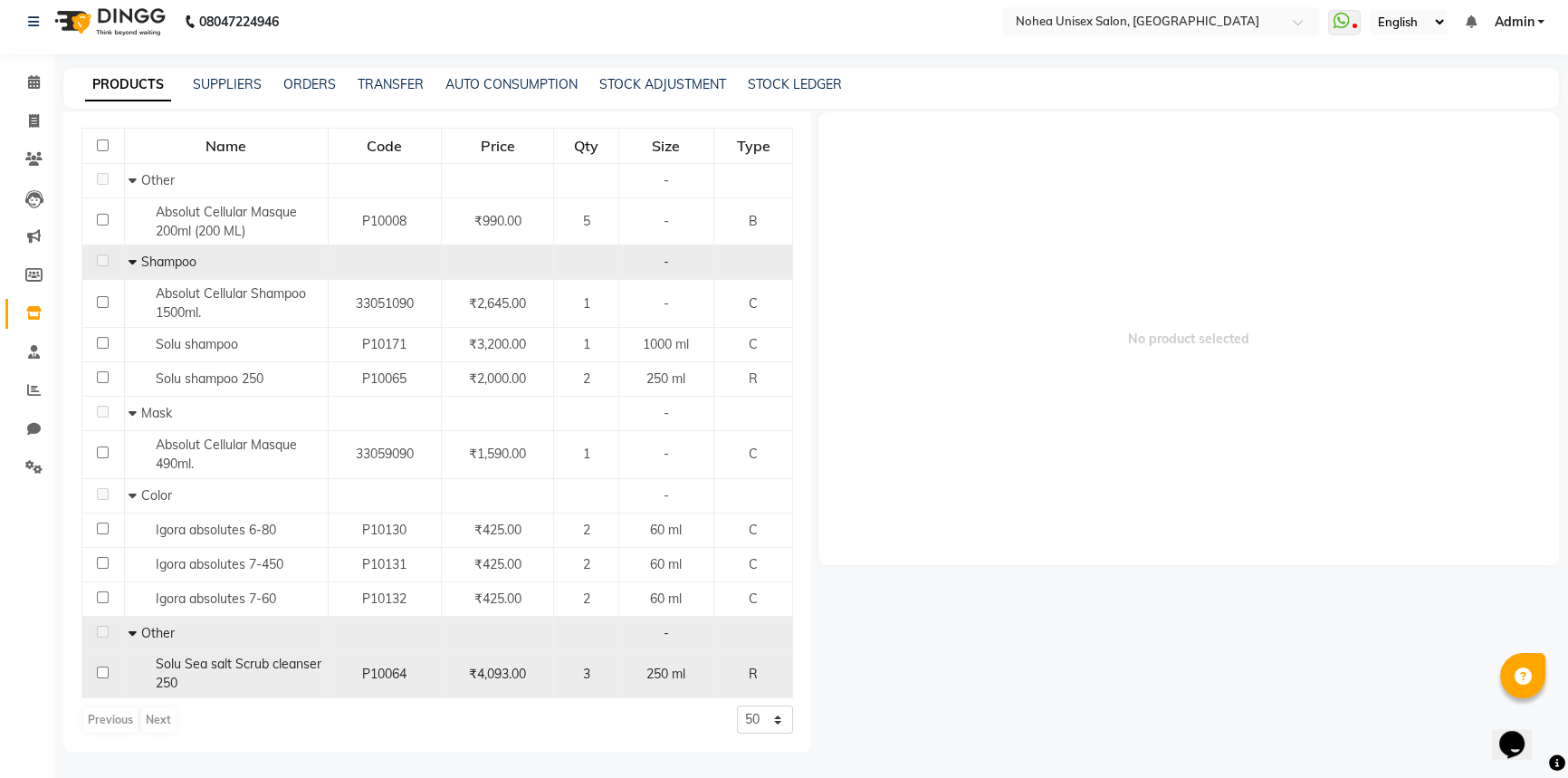
click at [99, 670] on input "checkbox" at bounding box center [103, 673] width 11 height 11
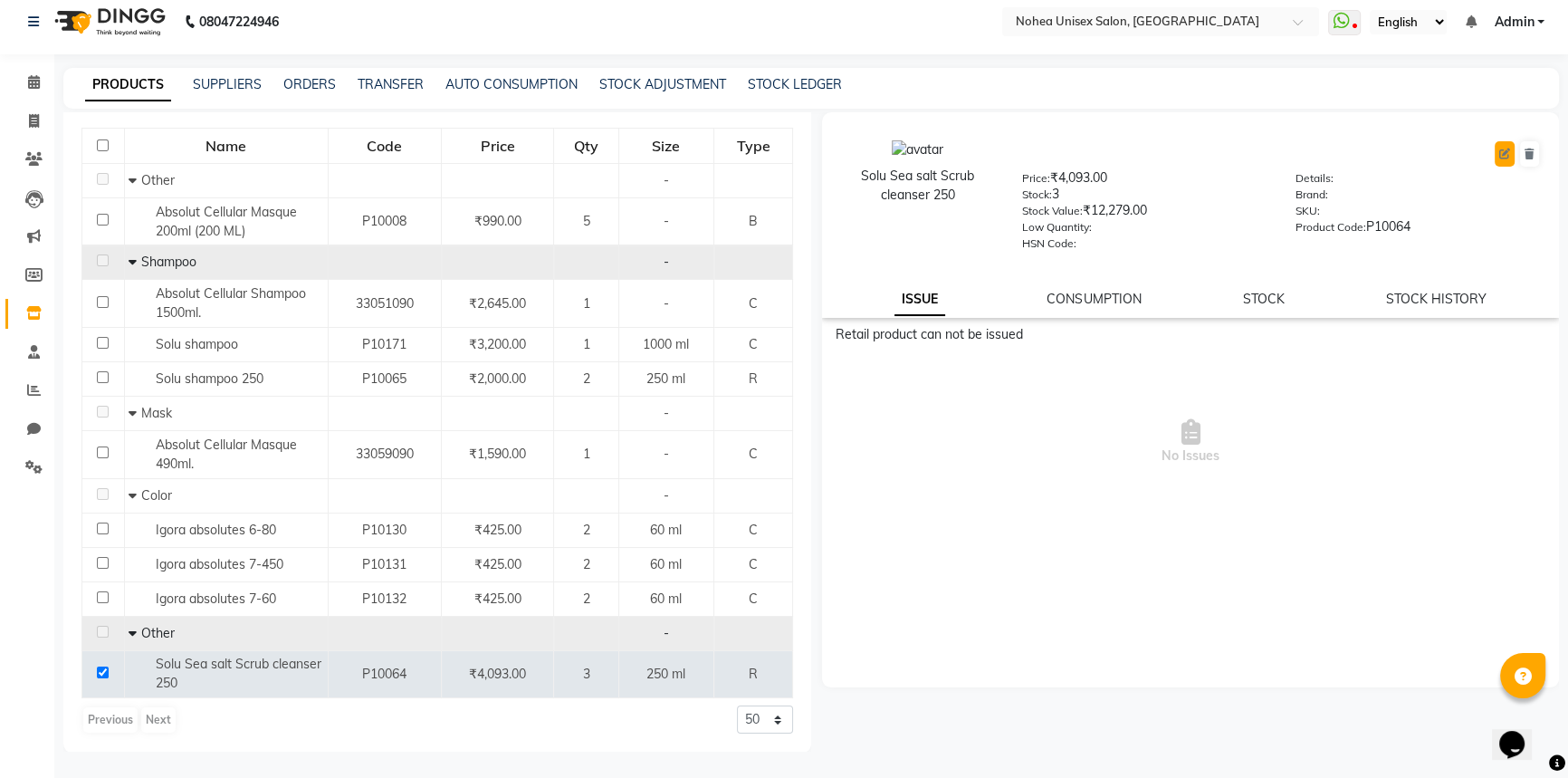
click at [1500, 152] on icon at bounding box center [1505, 154] width 11 height 11
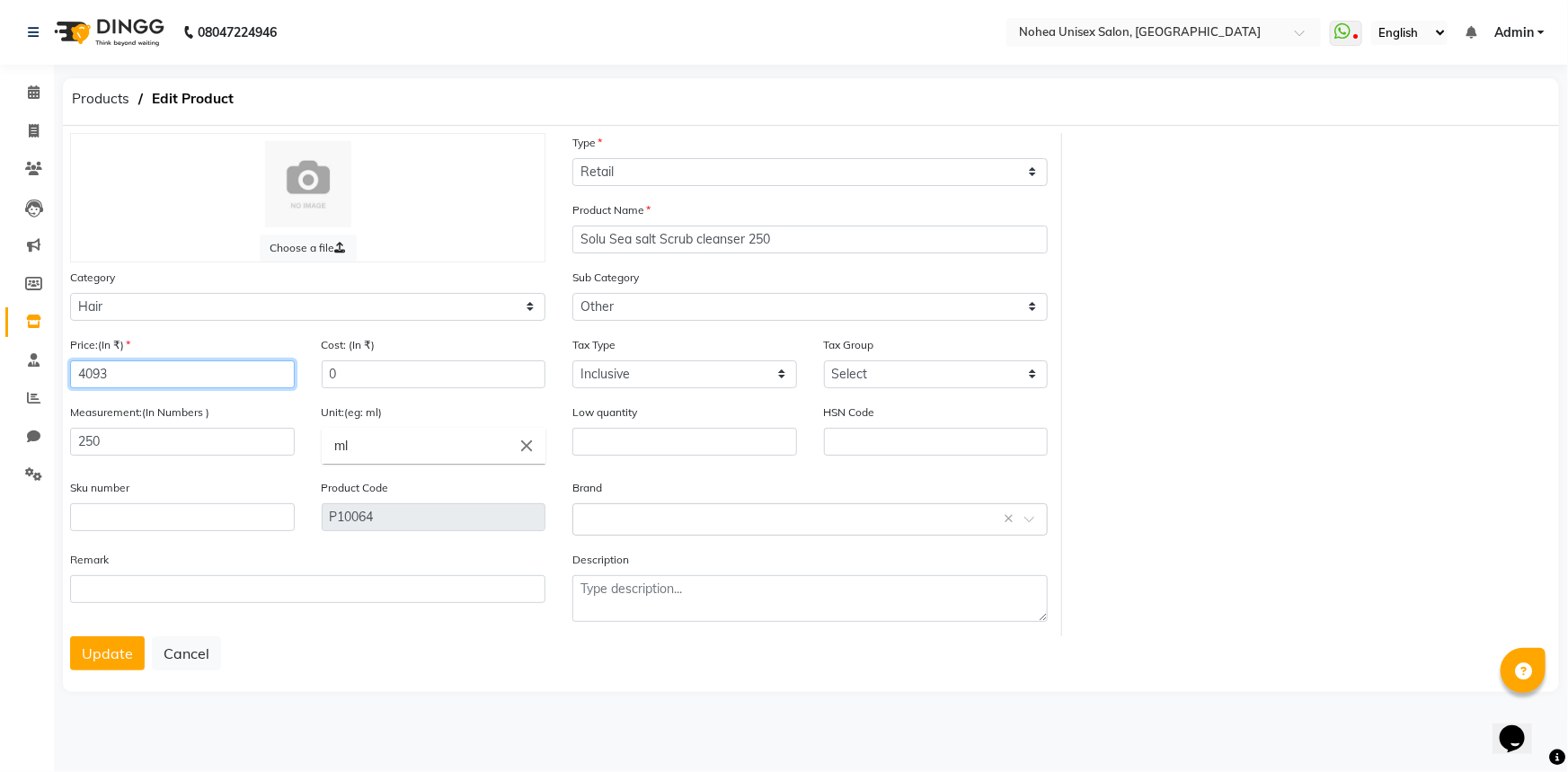
drag, startPoint x: 144, startPoint y: 370, endPoint x: 59, endPoint y: 371, distance: 85.0
click at [59, 371] on main "Products Edit Product Choose a file Type Select Type Both Retail Consumable Pro…" at bounding box center [812, 400] width 1515 height 644
click at [96, 655] on button "Update" at bounding box center [108, 653] width 75 height 35
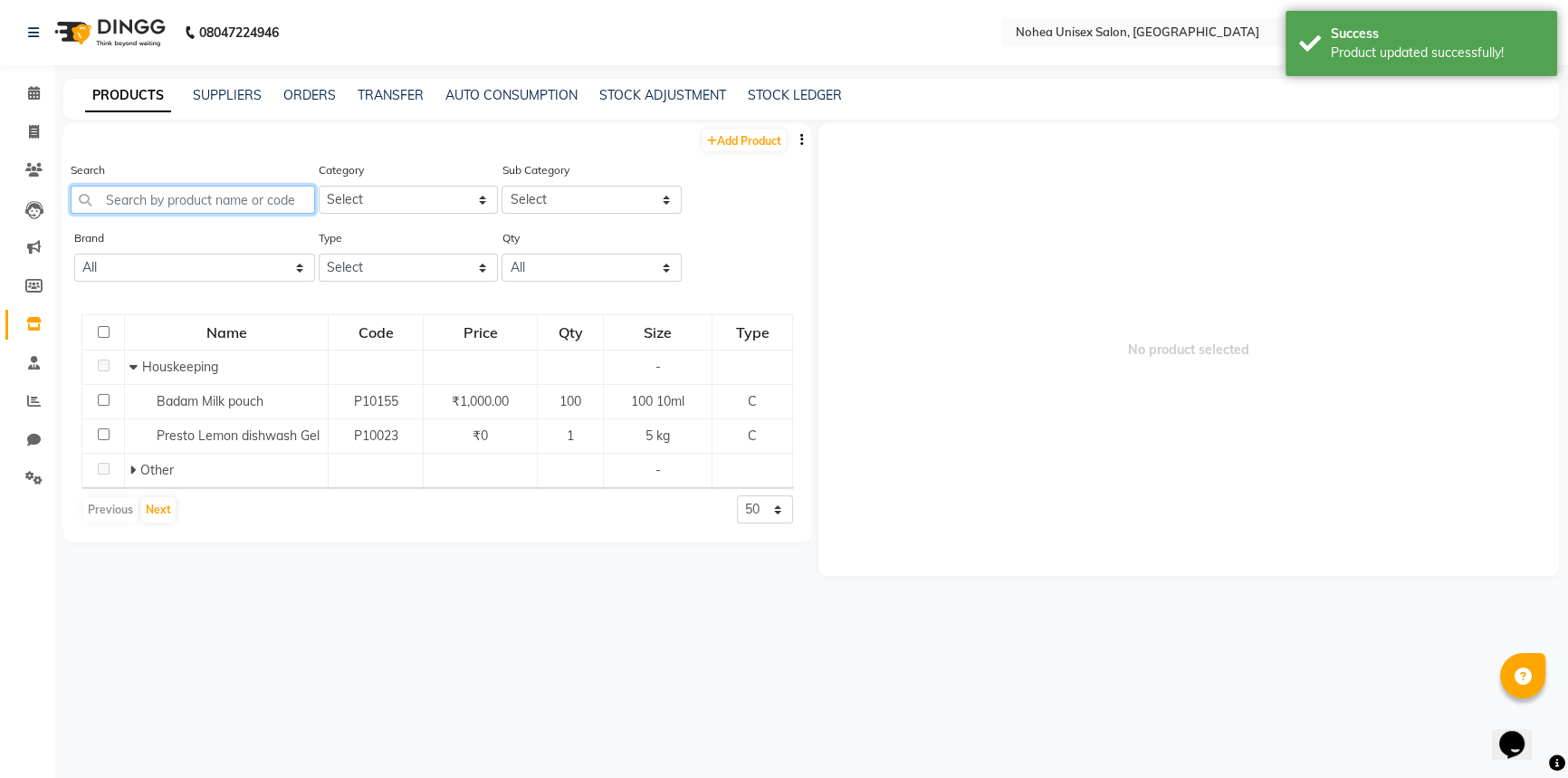
click at [271, 199] on input "text" at bounding box center [193, 200] width 245 height 28
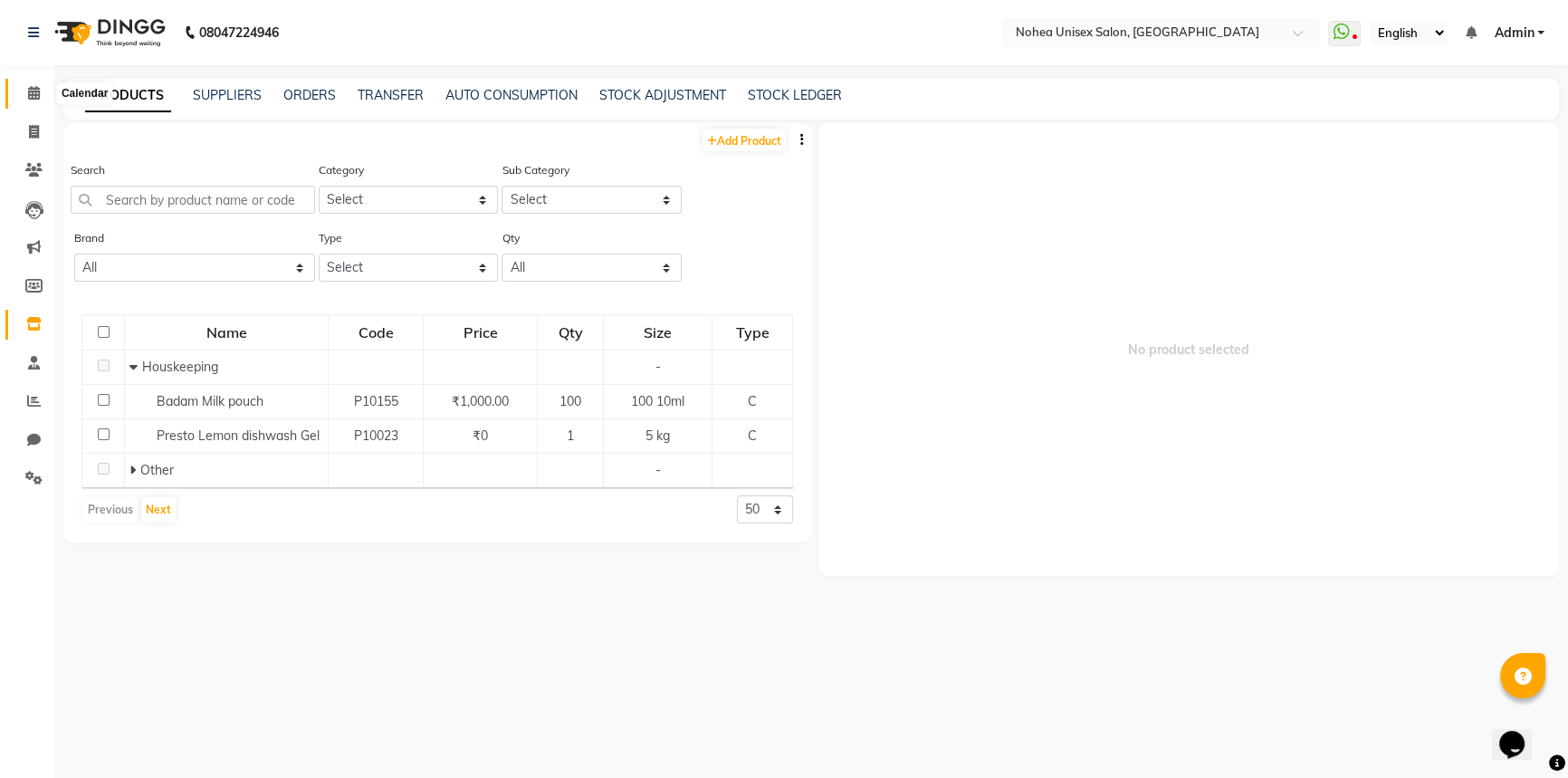
click at [45, 99] on span at bounding box center [34, 93] width 32 height 21
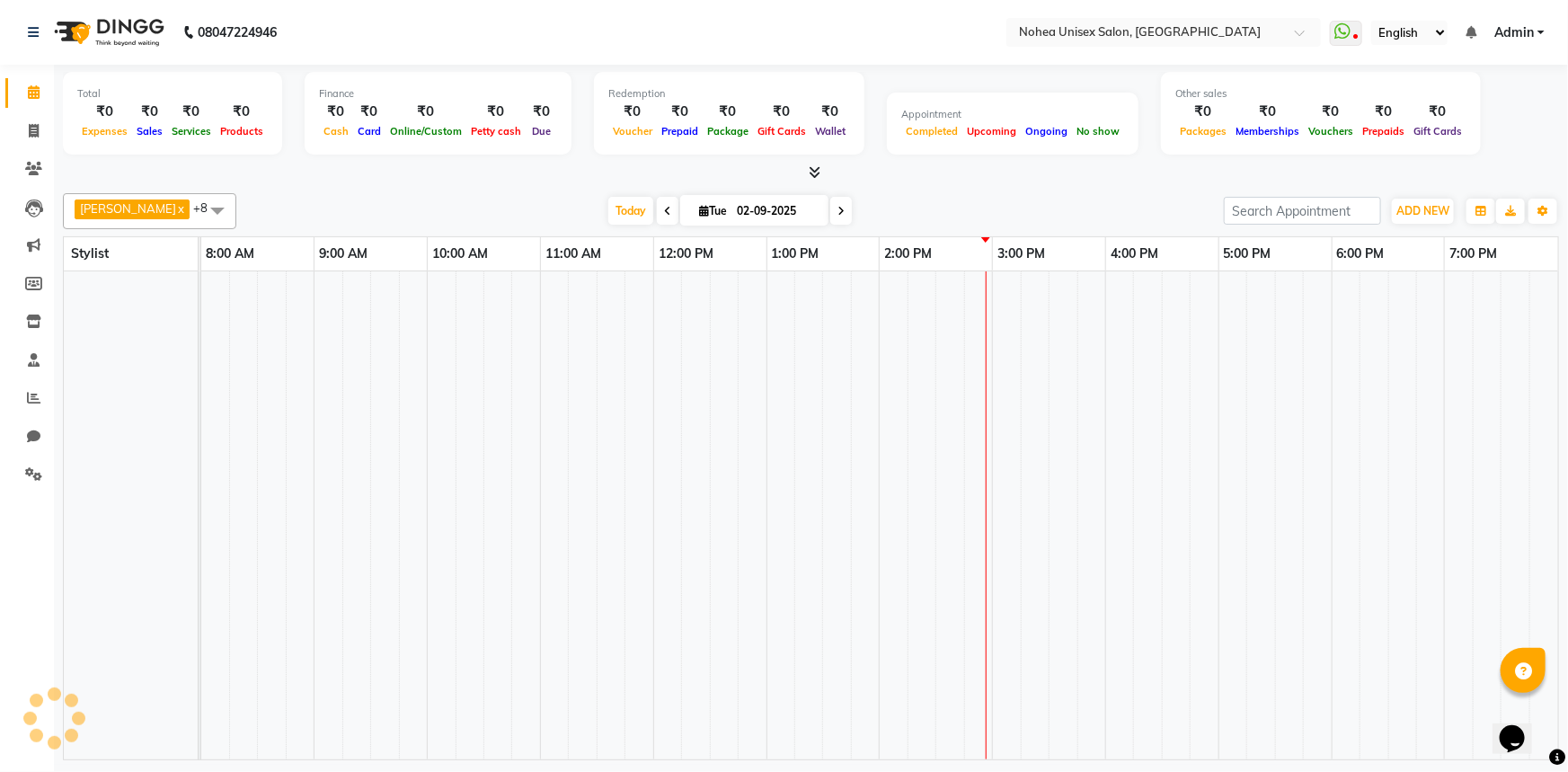
scroll to position [0, 260]
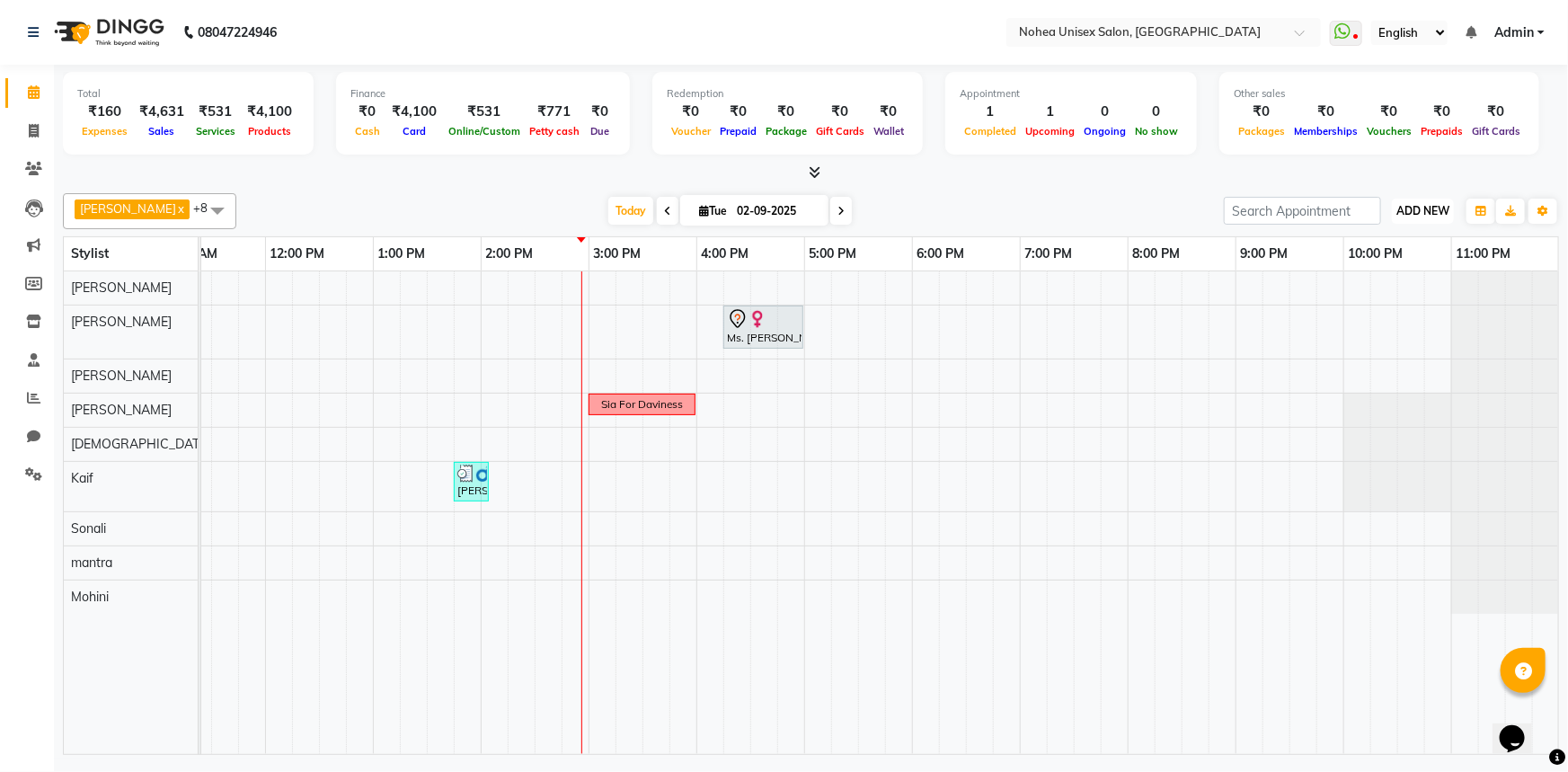
click at [1429, 212] on span "ADD NEW" at bounding box center [1423, 210] width 53 height 13
click at [1388, 290] on link "Add Expense" at bounding box center [1383, 291] width 142 height 23
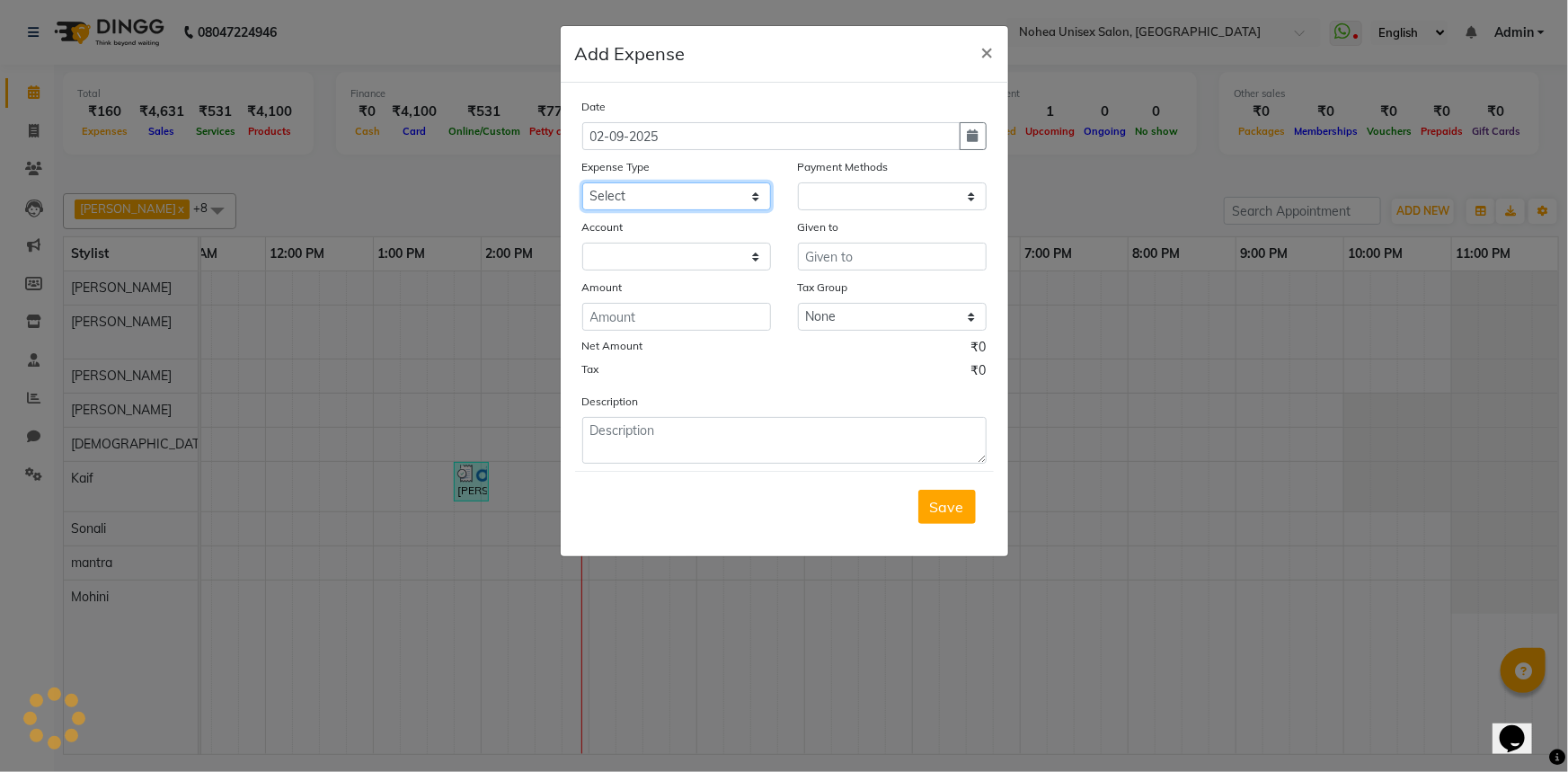
drag, startPoint x: 746, startPoint y: 189, endPoint x: 746, endPoint y: 210, distance: 21.0
click at [746, 189] on select "Select Advance Payment Advance Salary Bank charges Car maintenance Cash Deposit…" at bounding box center [677, 196] width 189 height 28
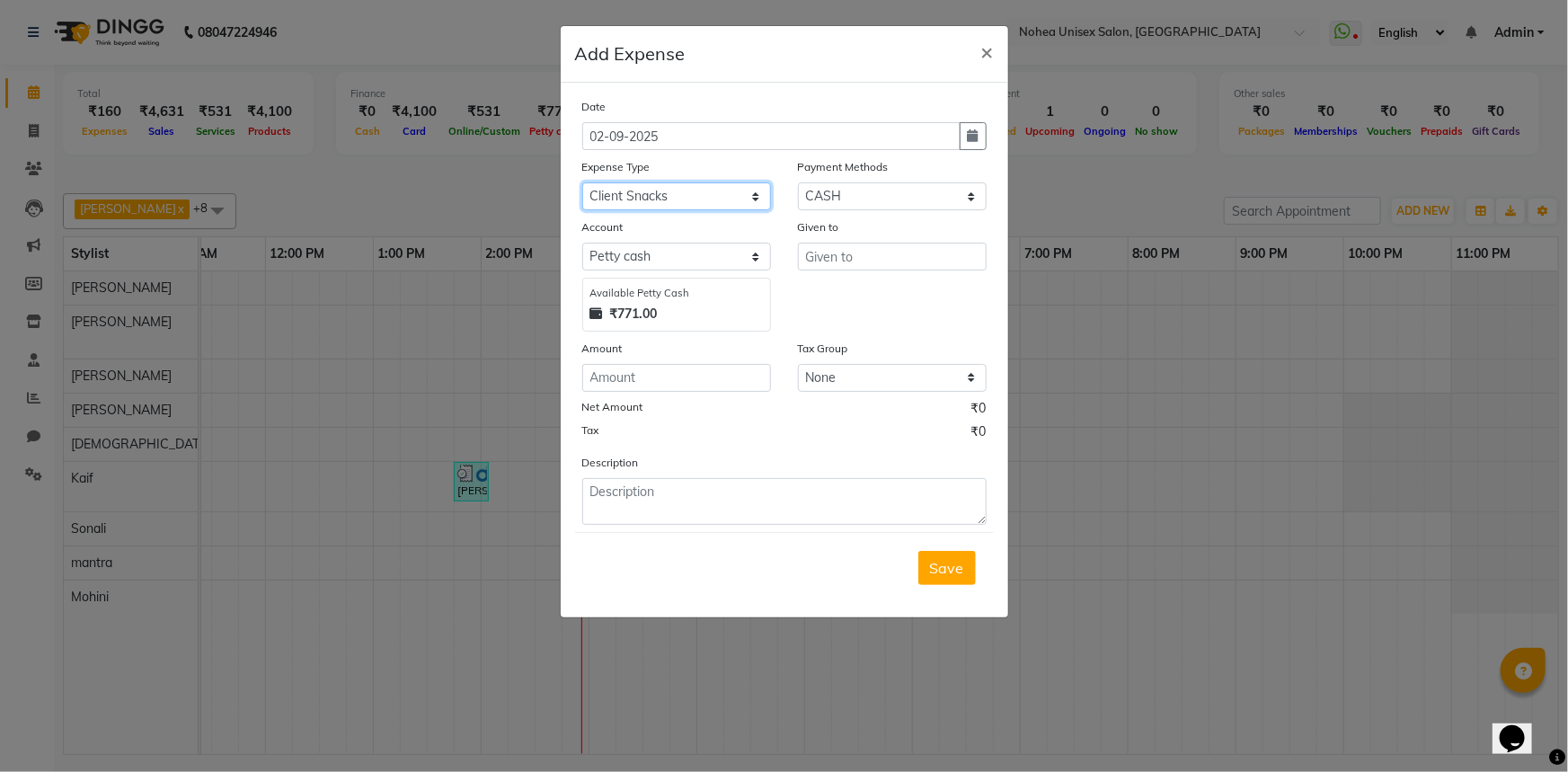
click at [583, 183] on select "Select Advance Payment Advance Salary Bank charges Car maintenance Cash Deposit…" at bounding box center [677, 196] width 189 height 28
click at [859, 254] on input "text" at bounding box center [893, 257] width 189 height 28
click at [726, 379] on input "number" at bounding box center [677, 378] width 189 height 28
click at [751, 504] on textarea at bounding box center [784, 501] width 405 height 47
drag, startPoint x: 956, startPoint y: 571, endPoint x: 946, endPoint y: 548, distance: 25.1
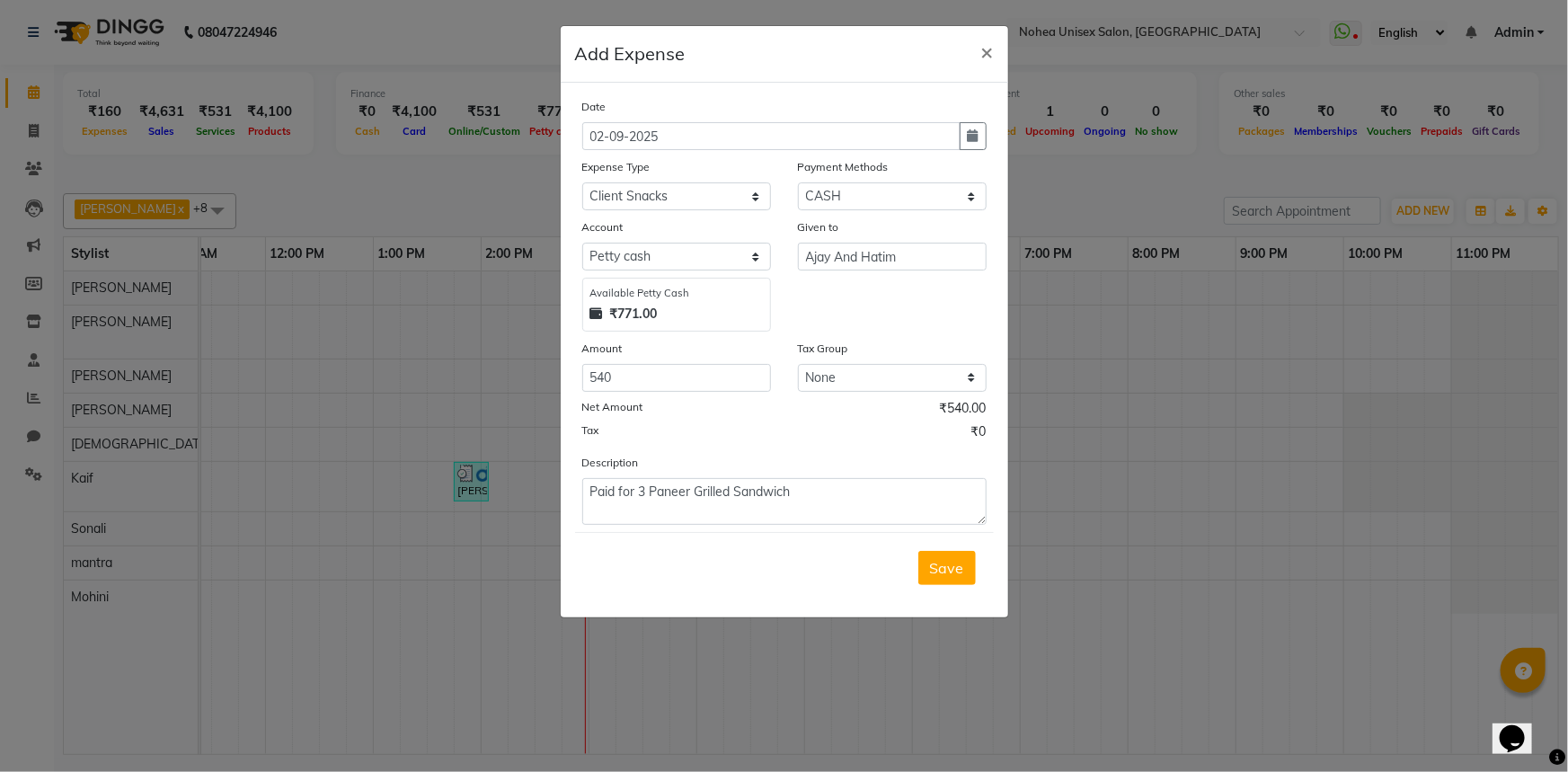
click at [953, 570] on span "Save" at bounding box center [947, 567] width 35 height 18
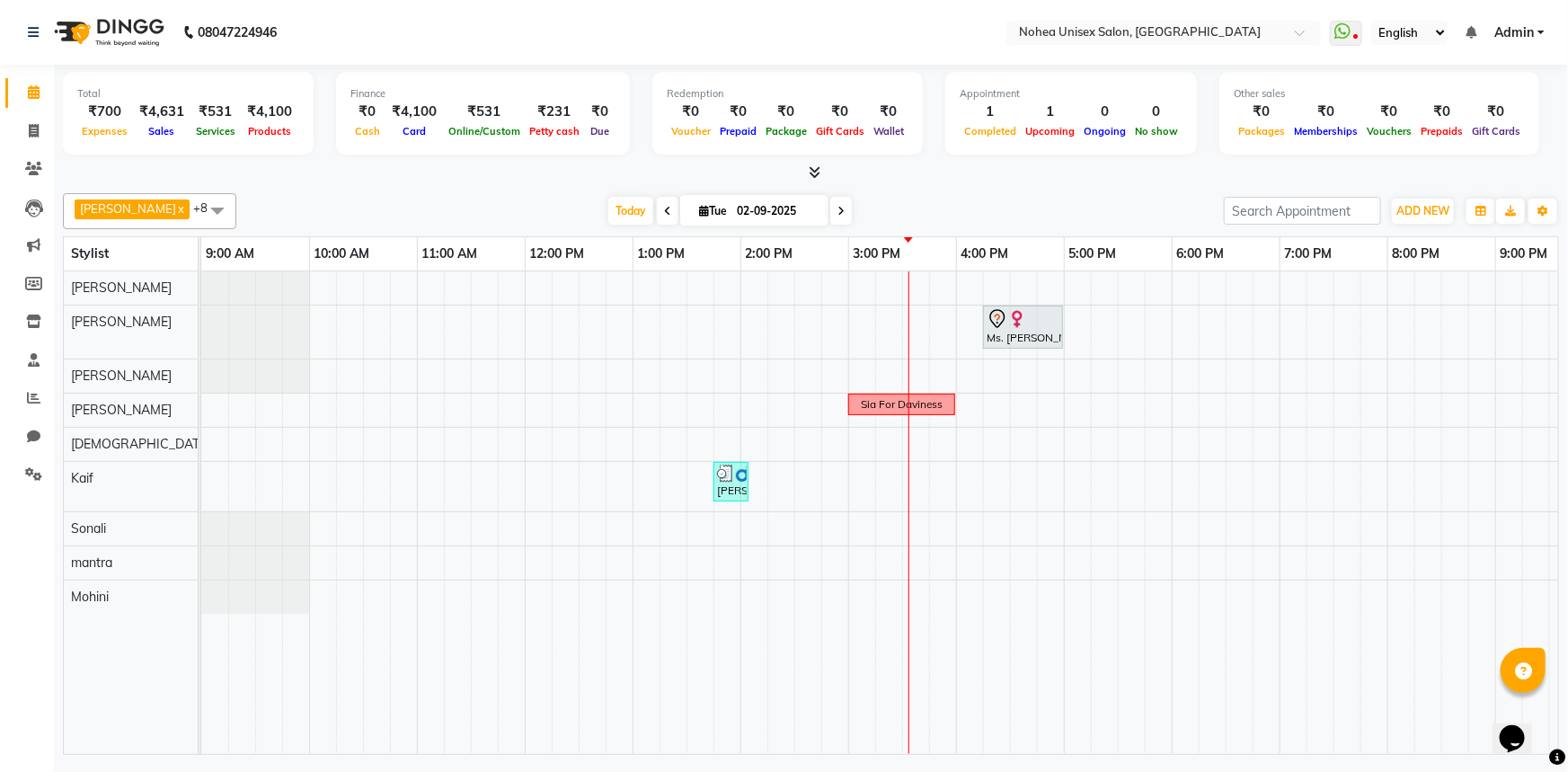
click at [897, 212] on div "[DATE] [DATE]" at bounding box center [729, 210] width 970 height 27
click at [885, 203] on div "[DATE] [DATE]" at bounding box center [729, 210] width 970 height 27
click at [529, 179] on div at bounding box center [811, 173] width 1497 height 19
click at [823, 171] on div at bounding box center [811, 173] width 1497 height 19
click at [815, 173] on icon at bounding box center [814, 172] width 11 height 13
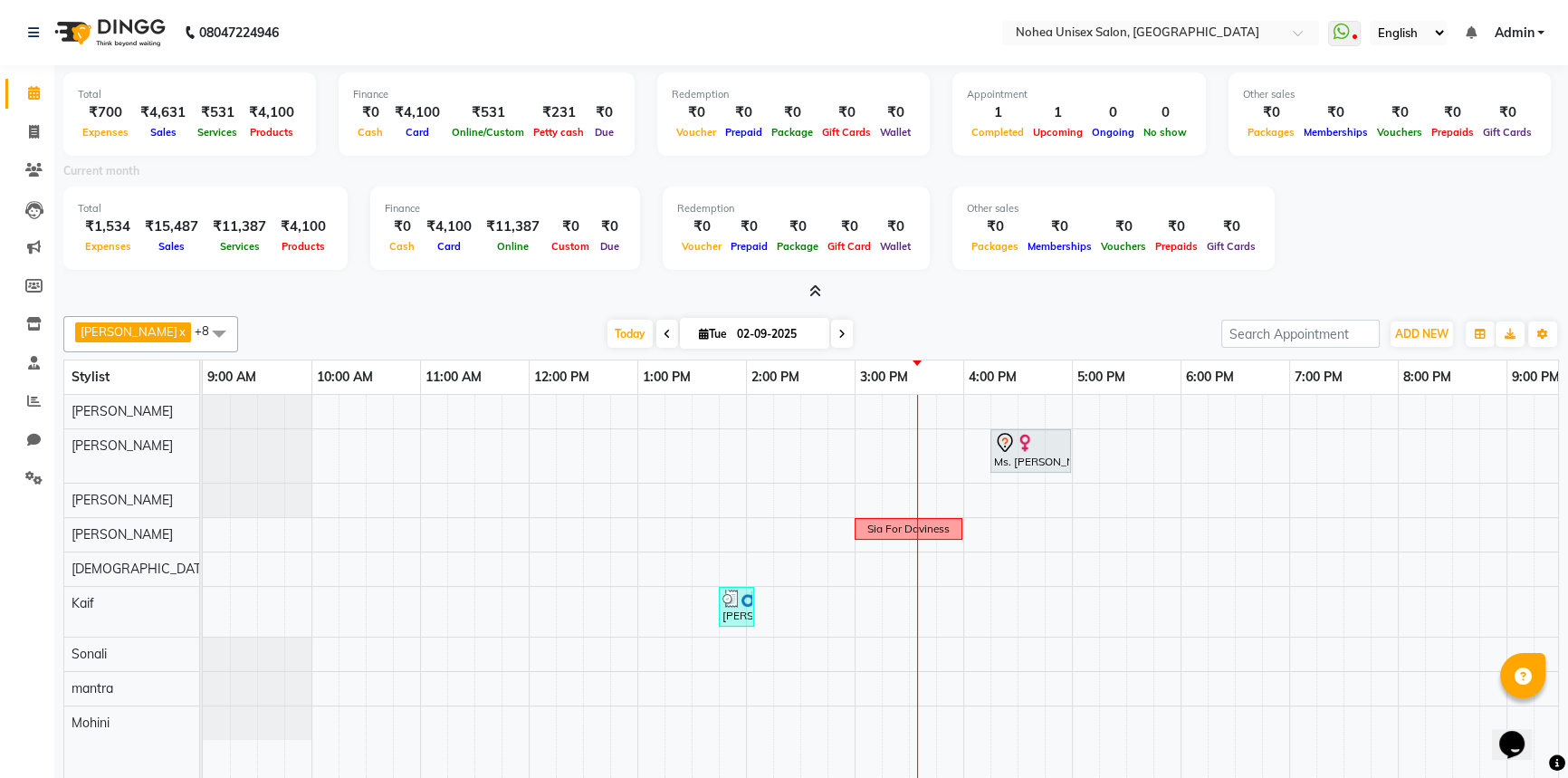
click at [812, 290] on icon at bounding box center [815, 291] width 11 height 13
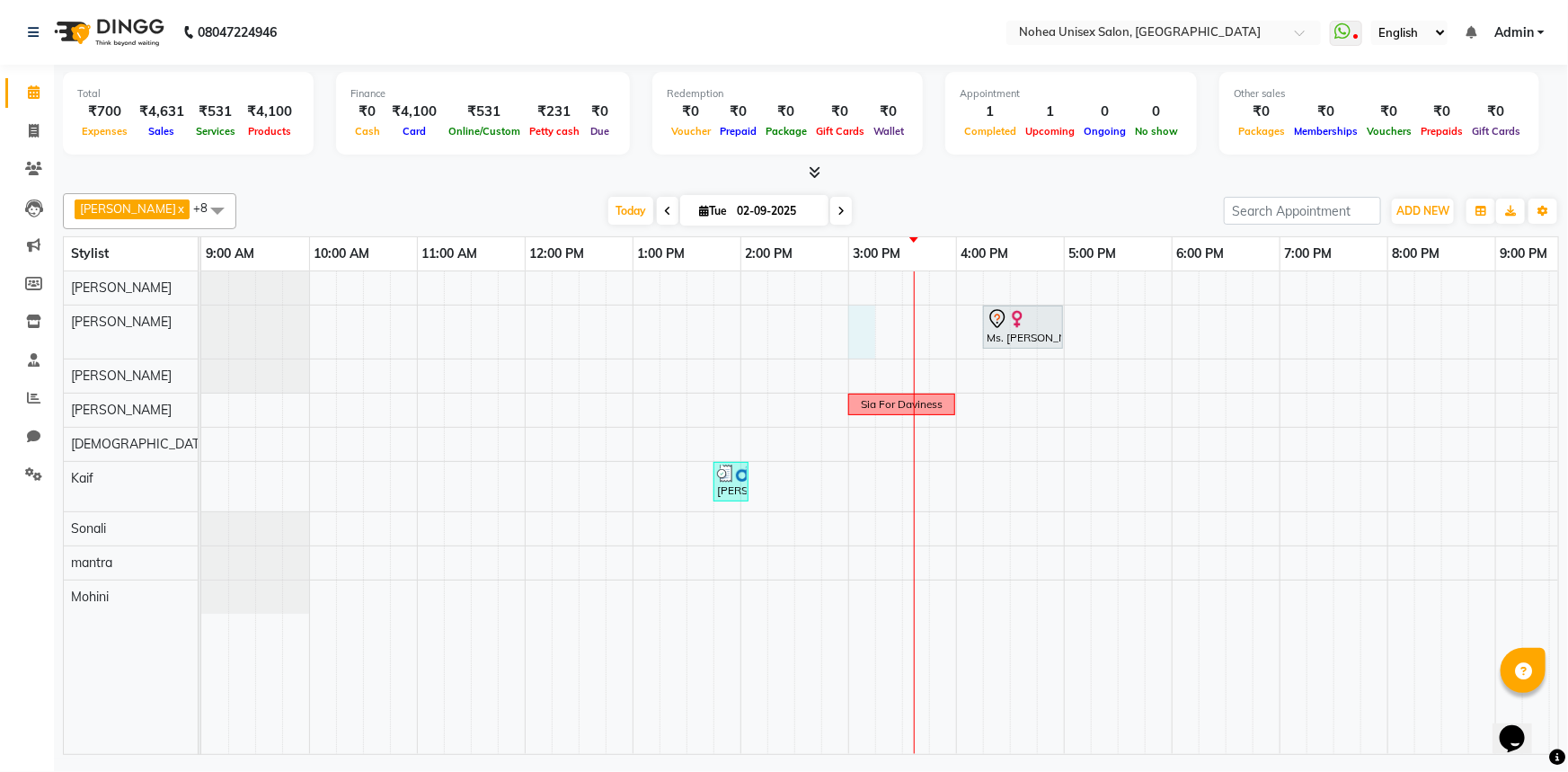
click at [856, 324] on div "Ms. [PERSON_NAME], TK01, 04:15 PM-05:00 PM, Women Hair - Inoa touchup Sia For D…" at bounding box center [1010, 512] width 1618 height 482
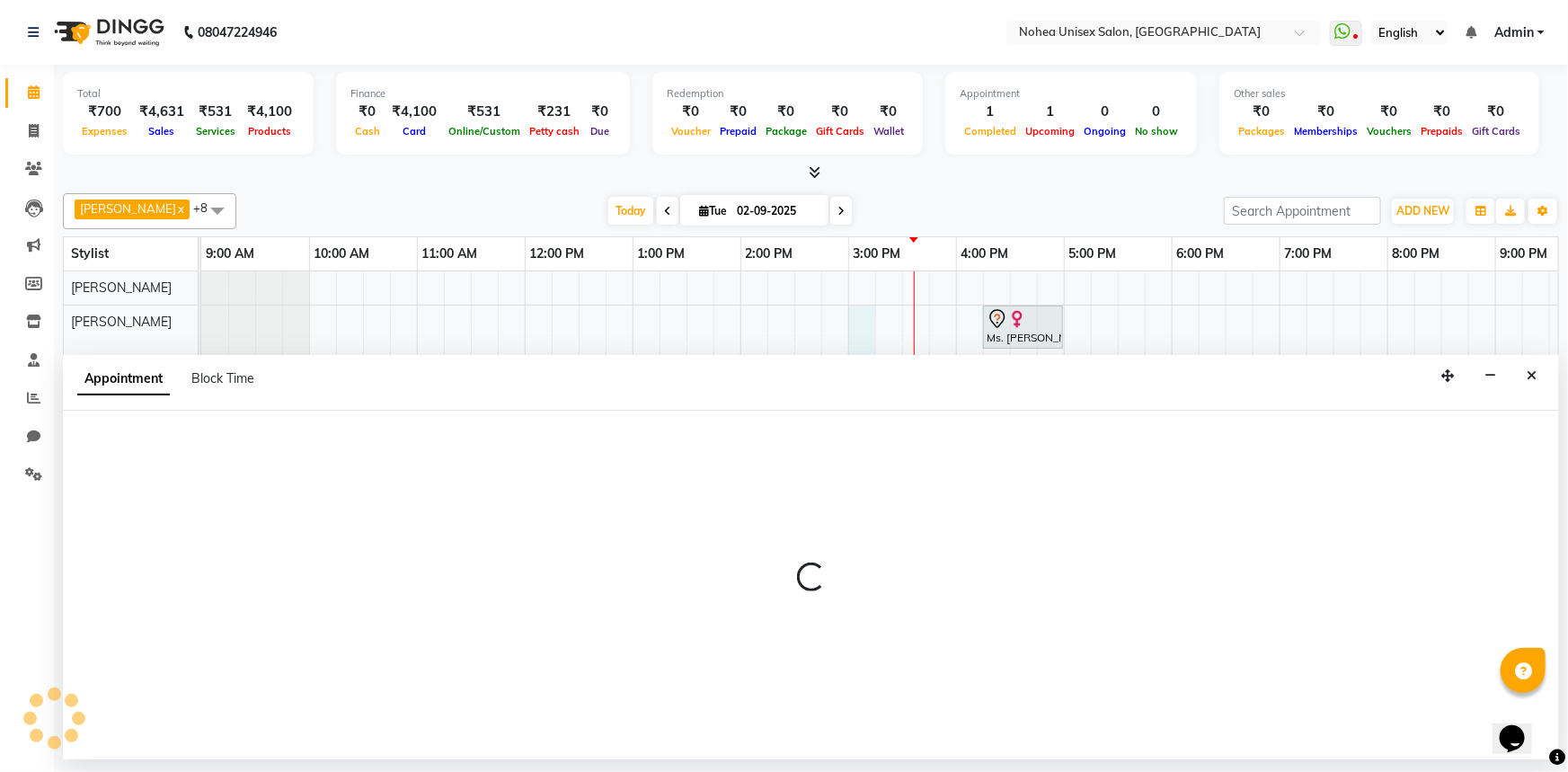
select select "76527"
select select "tentative"
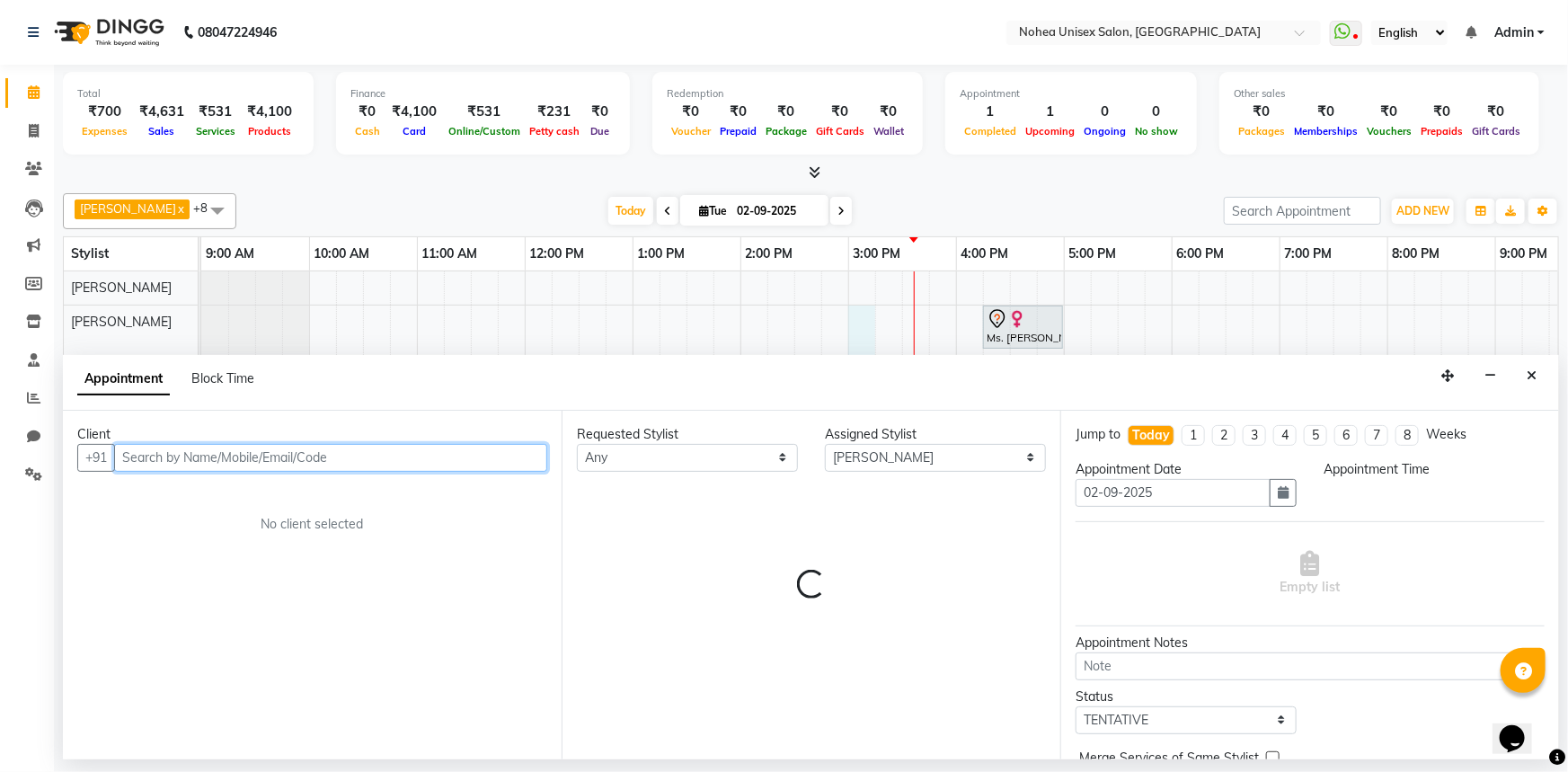
select select "900"
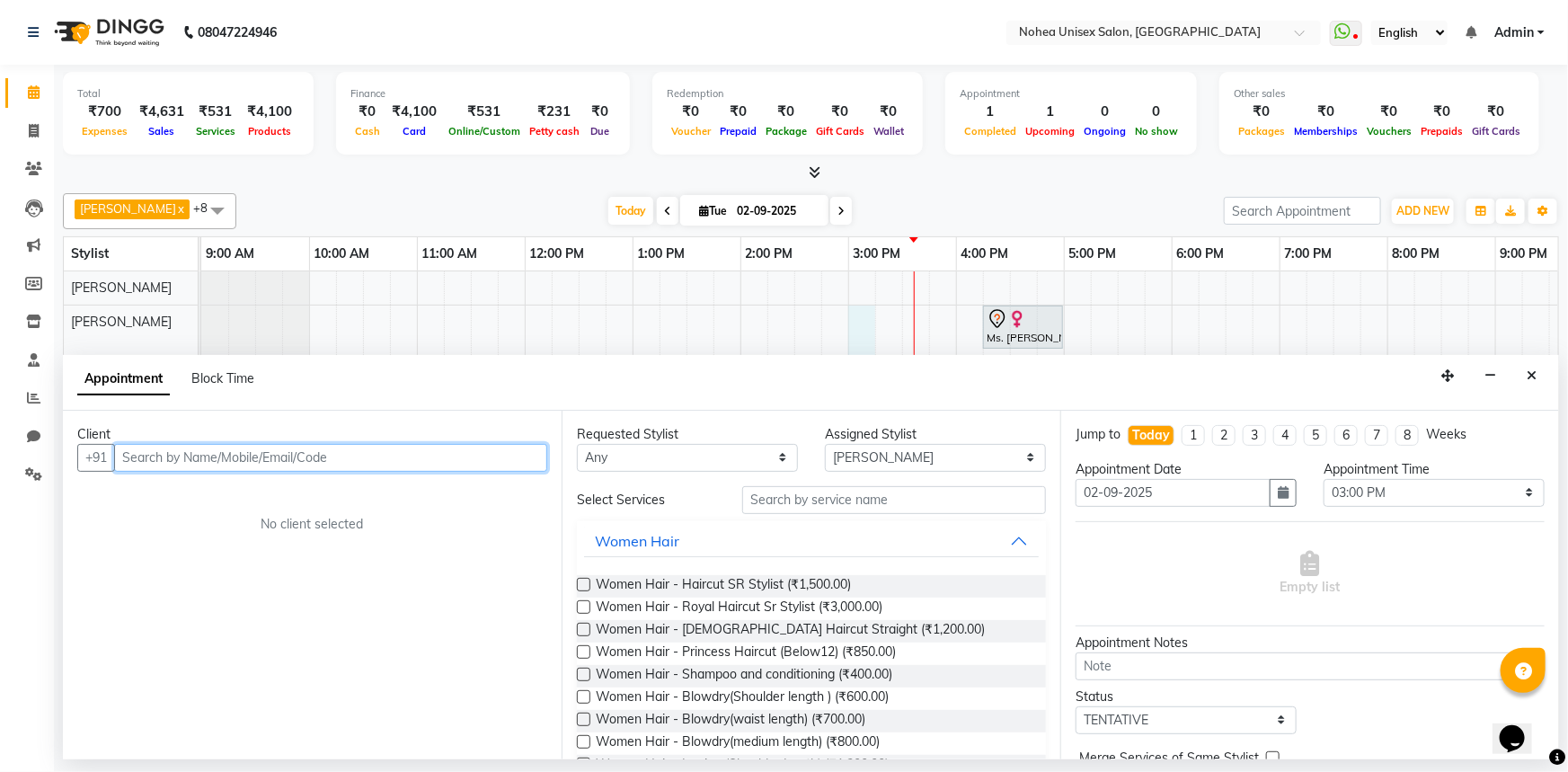
click at [295, 454] on input "text" at bounding box center [330, 458] width 433 height 28
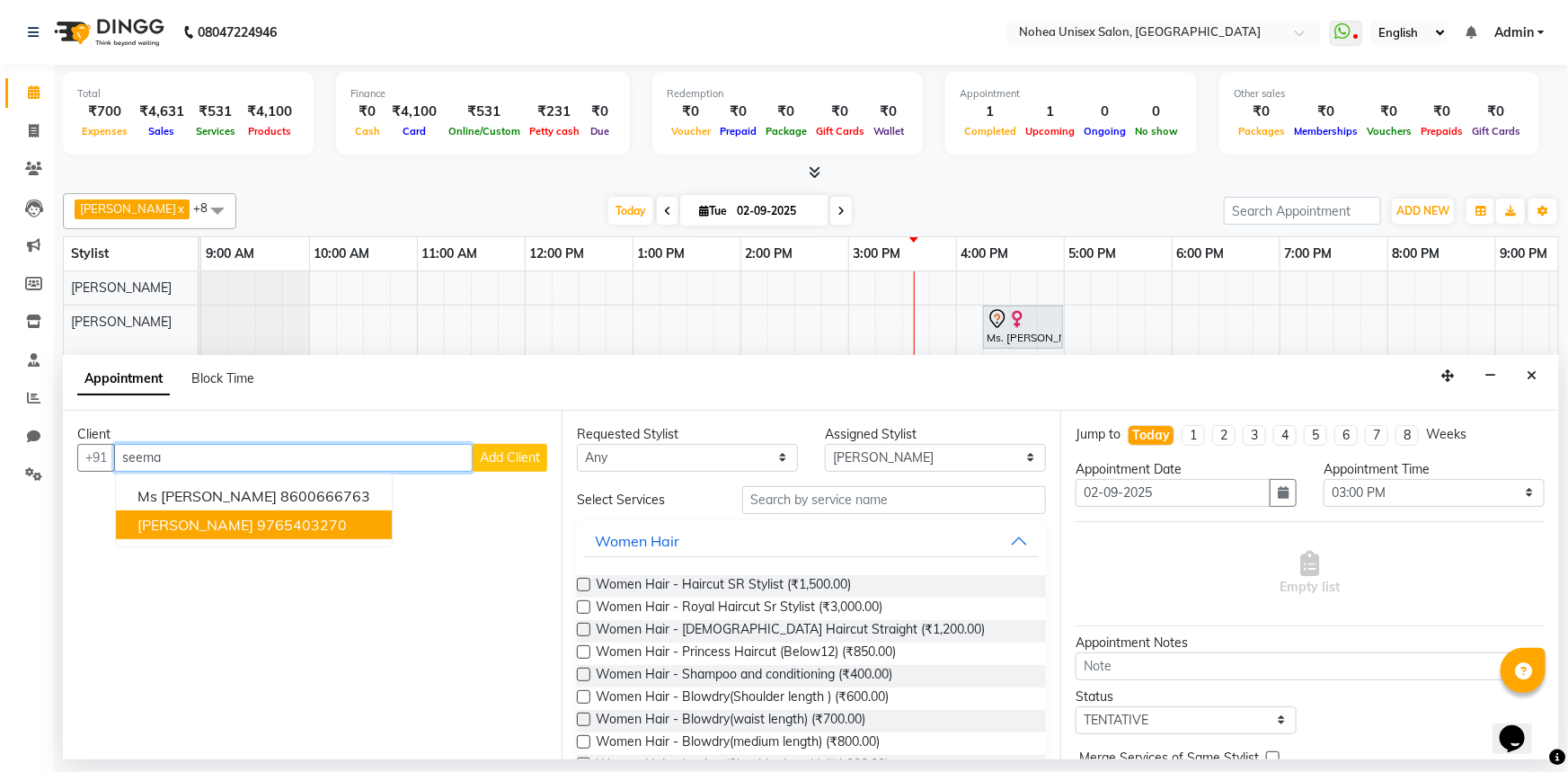
click at [283, 525] on ngb-highlight "9765403270" at bounding box center [302, 524] width 90 height 18
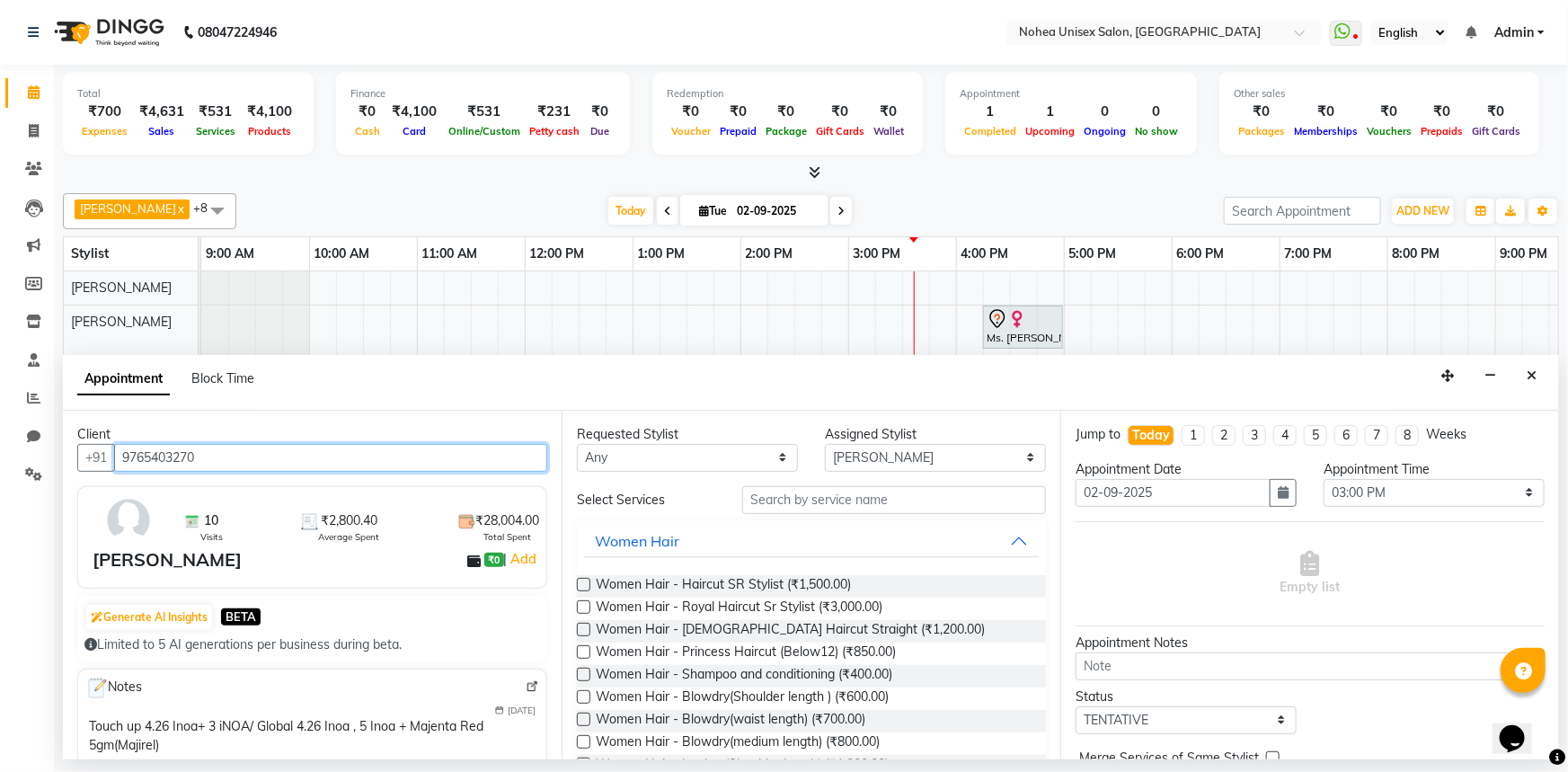
type input "9765403270"
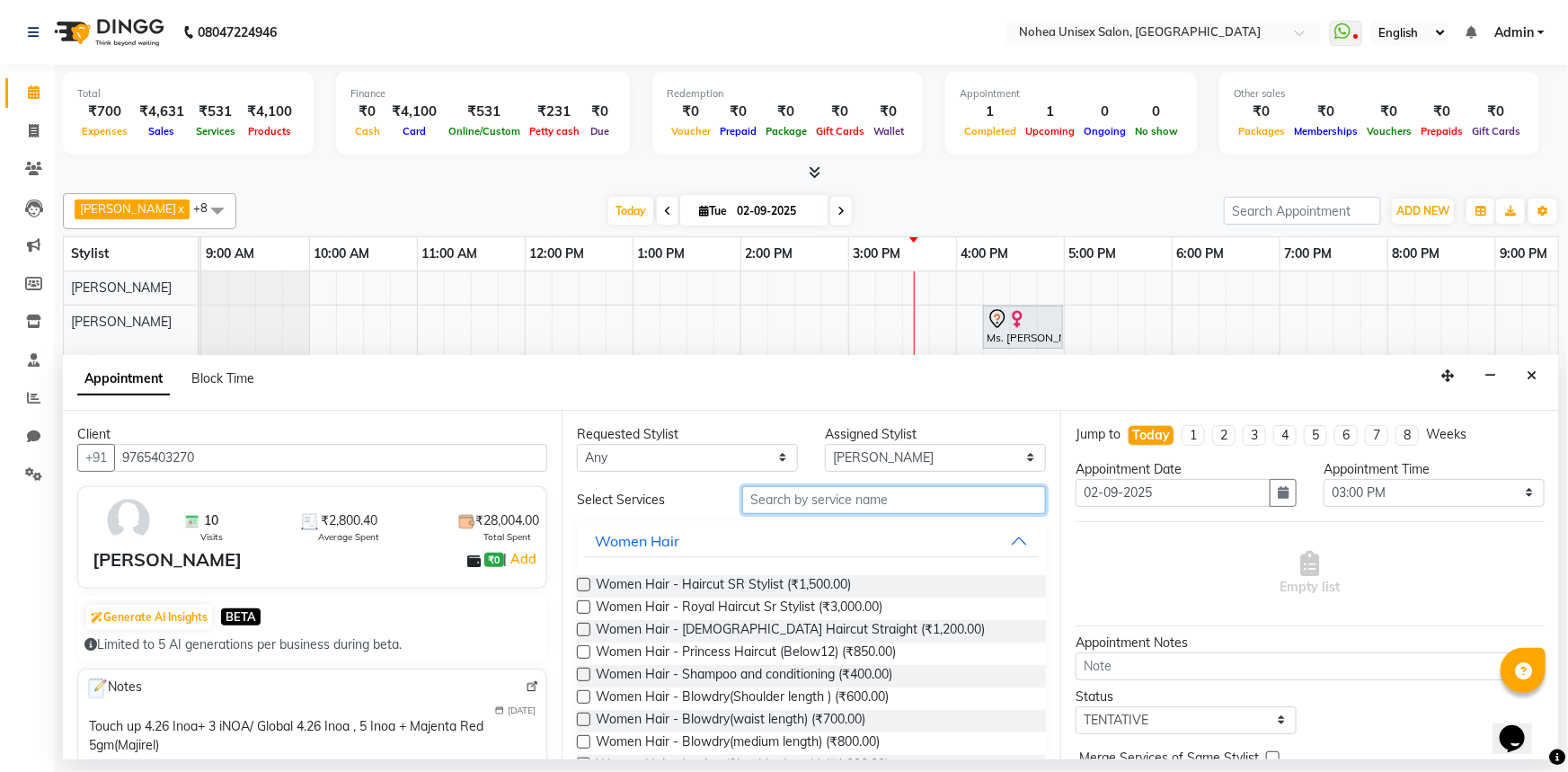
click at [775, 499] on input "text" at bounding box center [894, 500] width 304 height 28
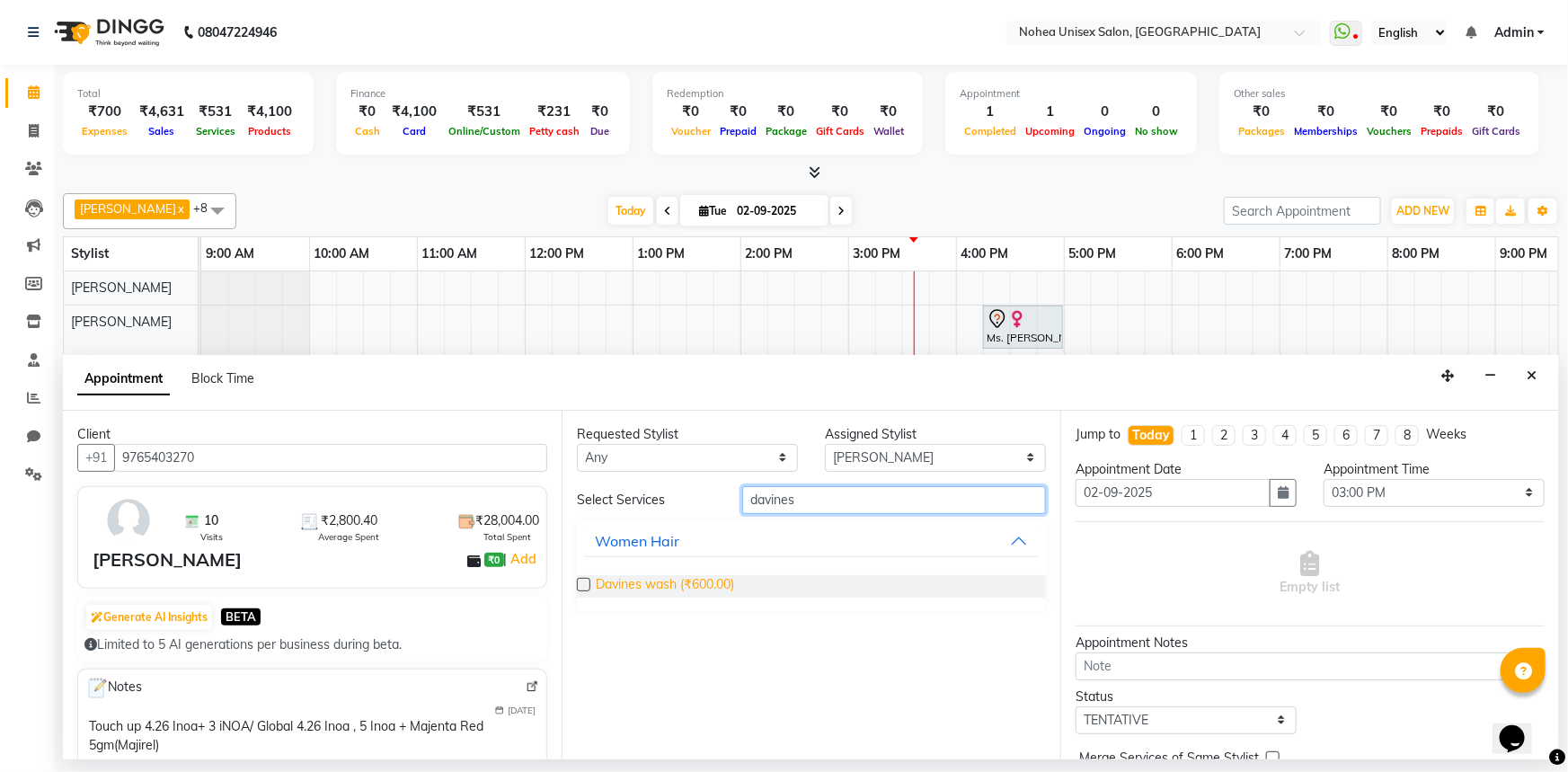
type input "davines"
click at [706, 576] on span "Davines wash (₹600.00)" at bounding box center [665, 586] width 138 height 22
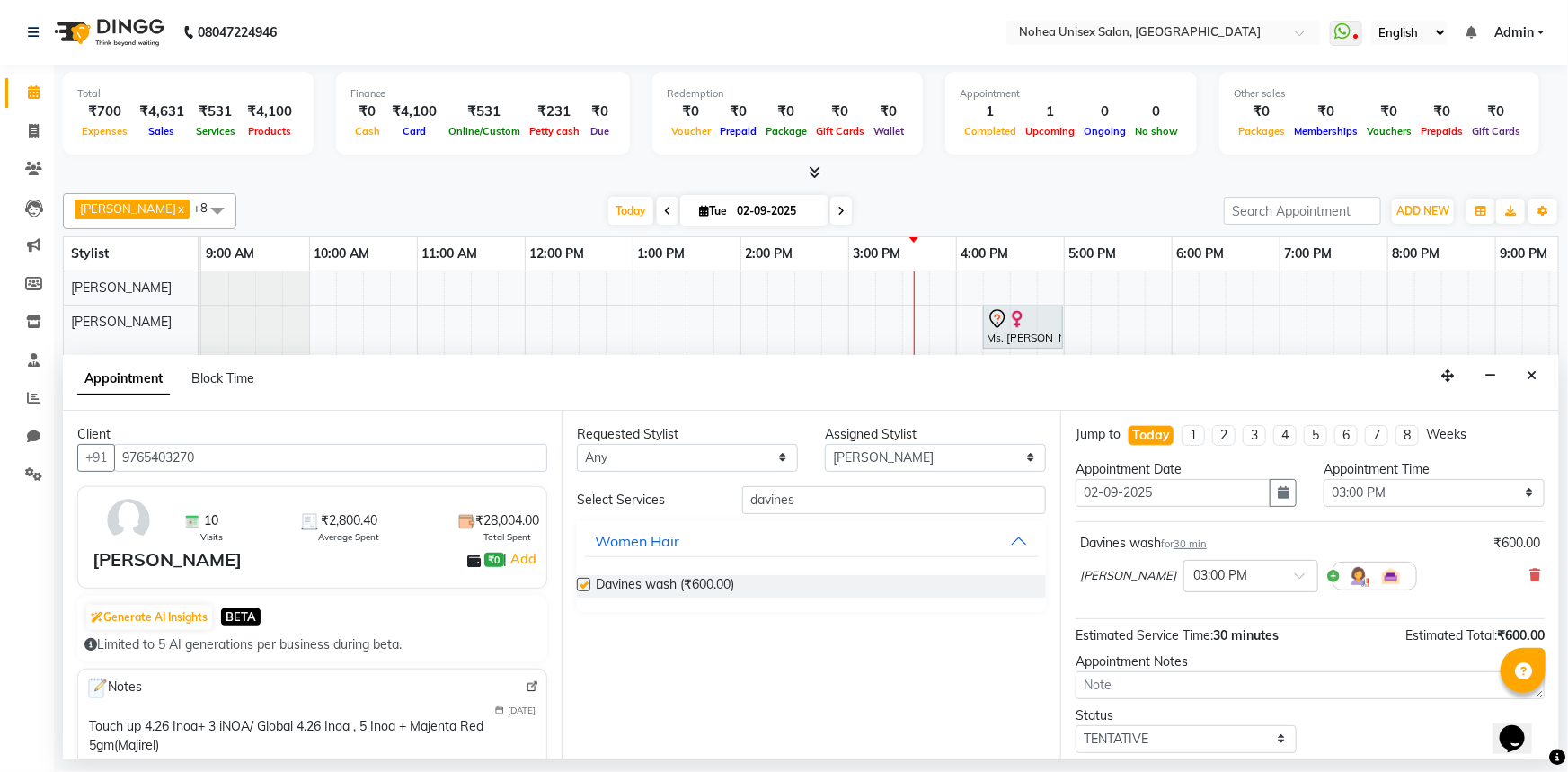
checkbox input "false"
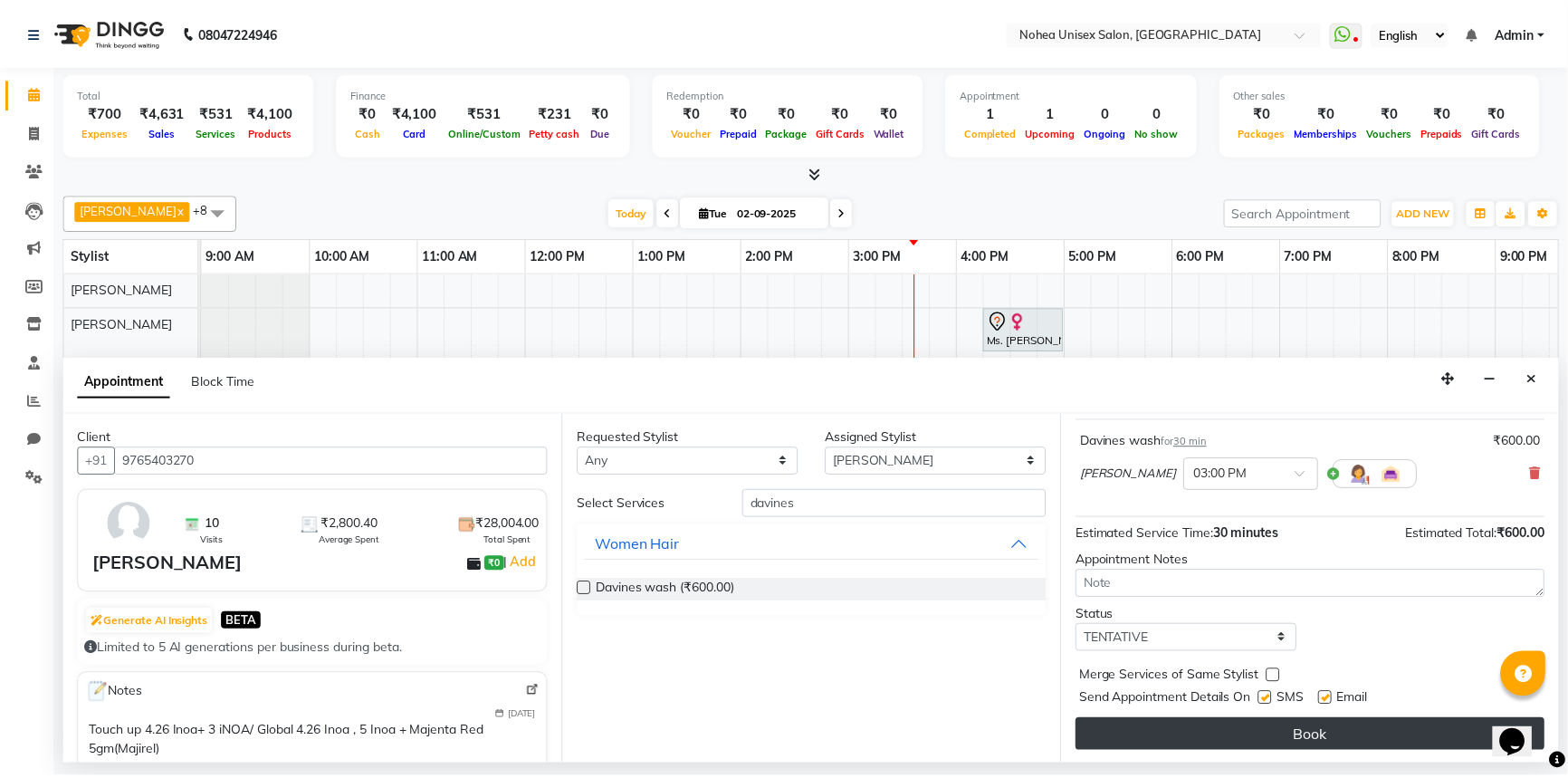
scroll to position [106, 0]
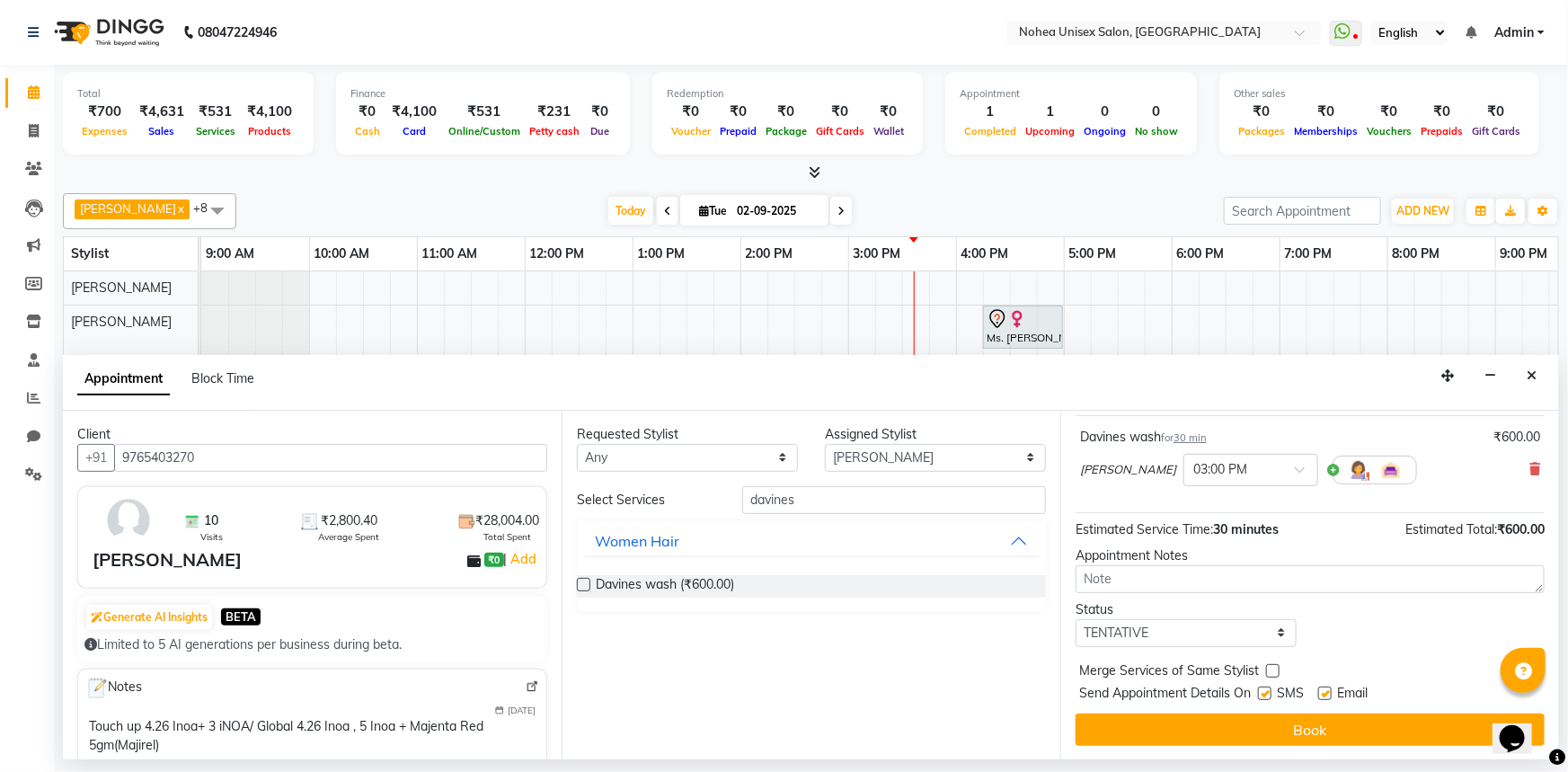
click at [1325, 692] on label at bounding box center [1325, 693] width 13 height 13
click at [1325, 692] on input "checkbox" at bounding box center [1324, 694] width 11 height 11
checkbox input "false"
click at [1304, 722] on button "Book" at bounding box center [1311, 729] width 469 height 33
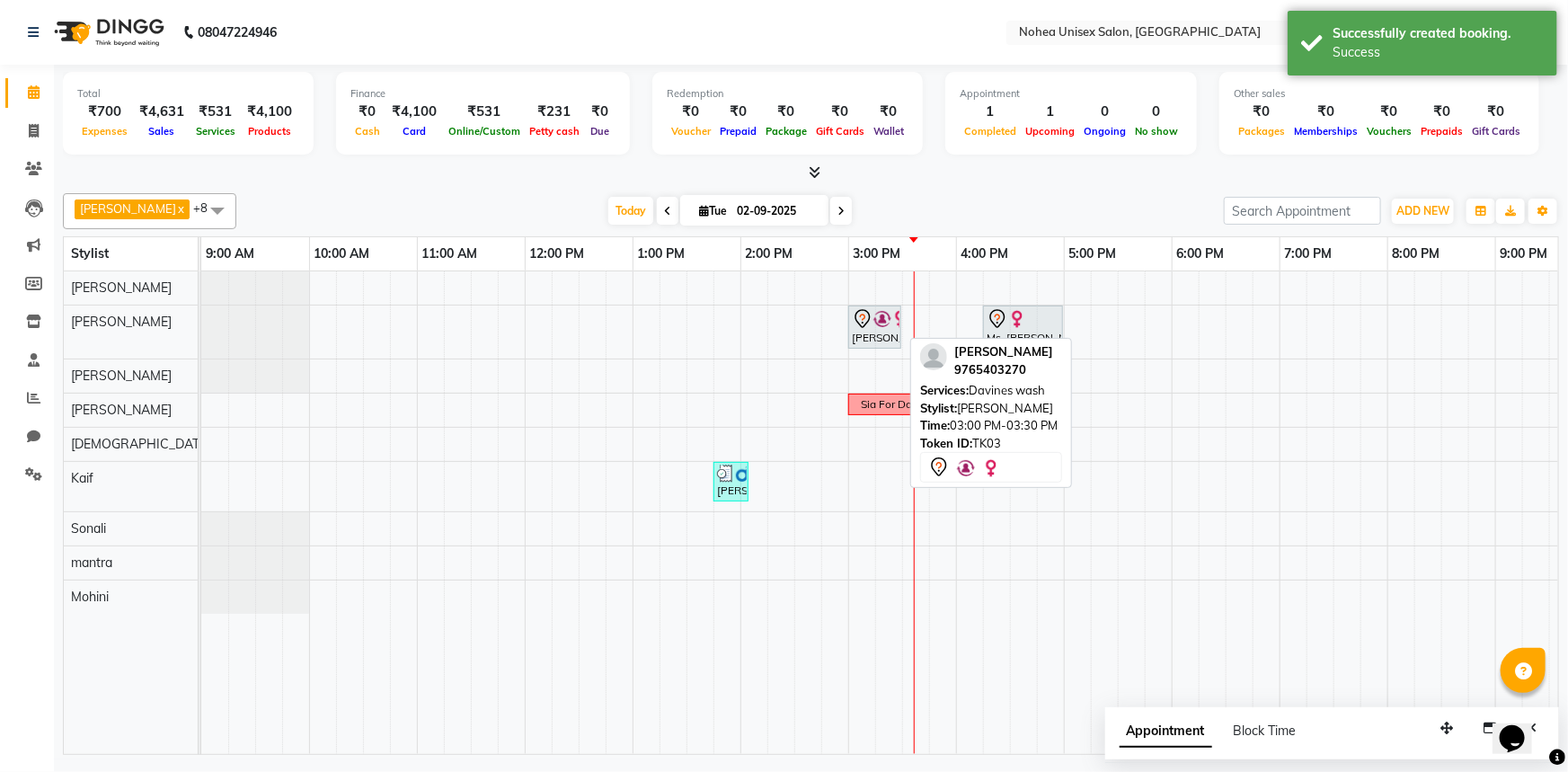
click at [873, 333] on div "[PERSON_NAME], TK03, 03:00 PM-03:30 PM, Davines wash" at bounding box center [874, 327] width 50 height 37
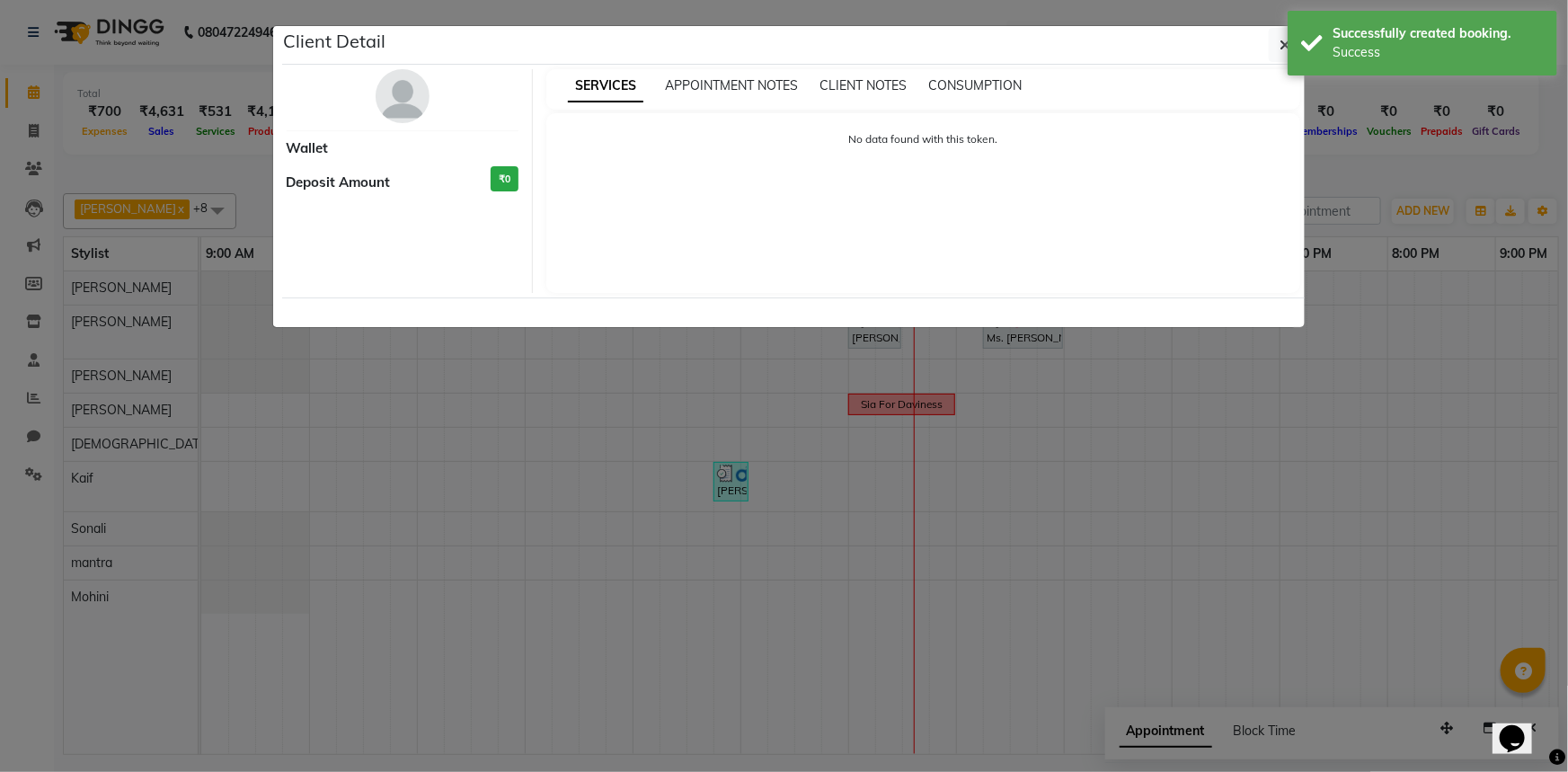
select select "7"
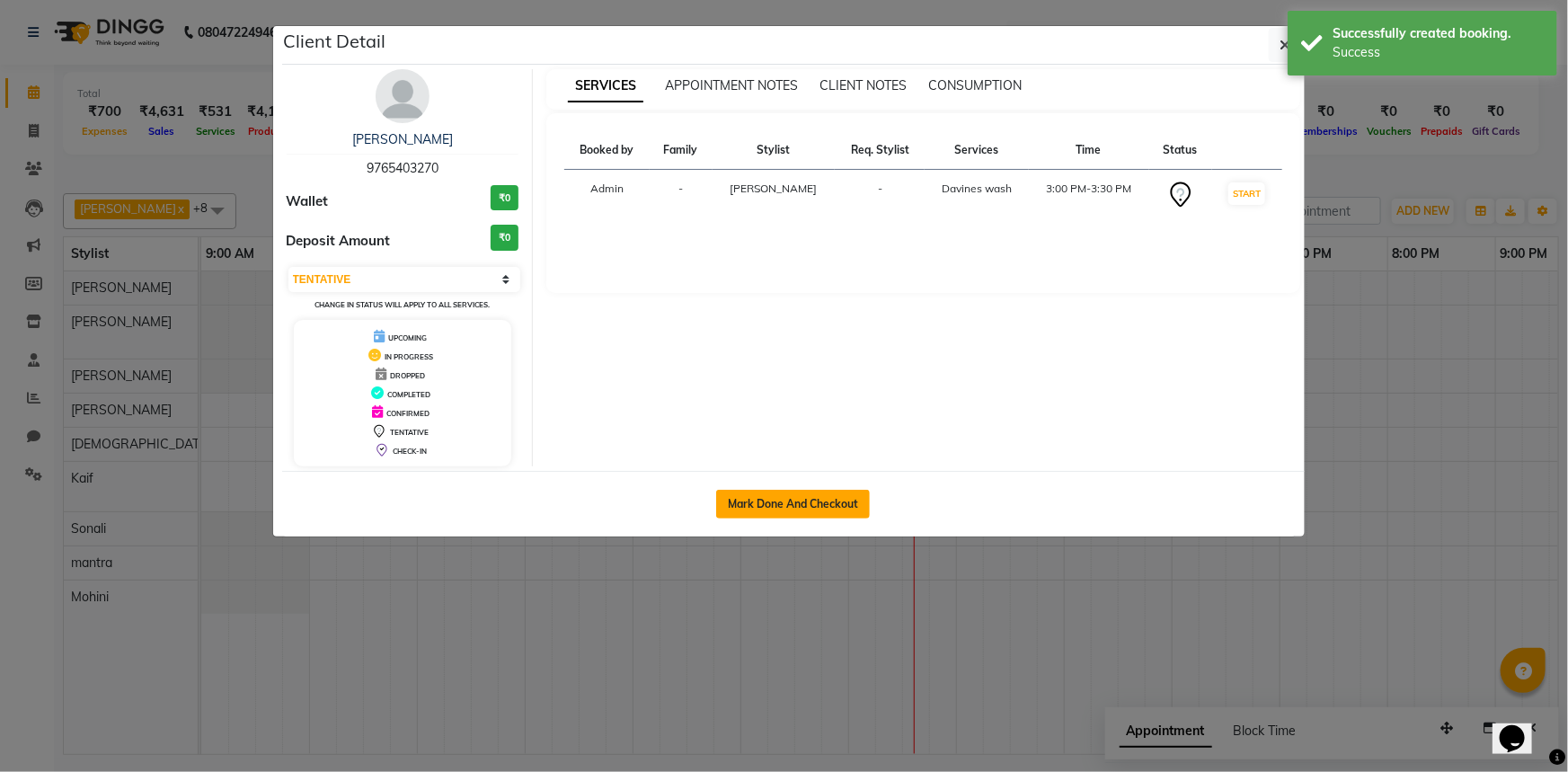
click at [768, 500] on button "Mark Done And Checkout" at bounding box center [793, 504] width 153 height 29
select select "service"
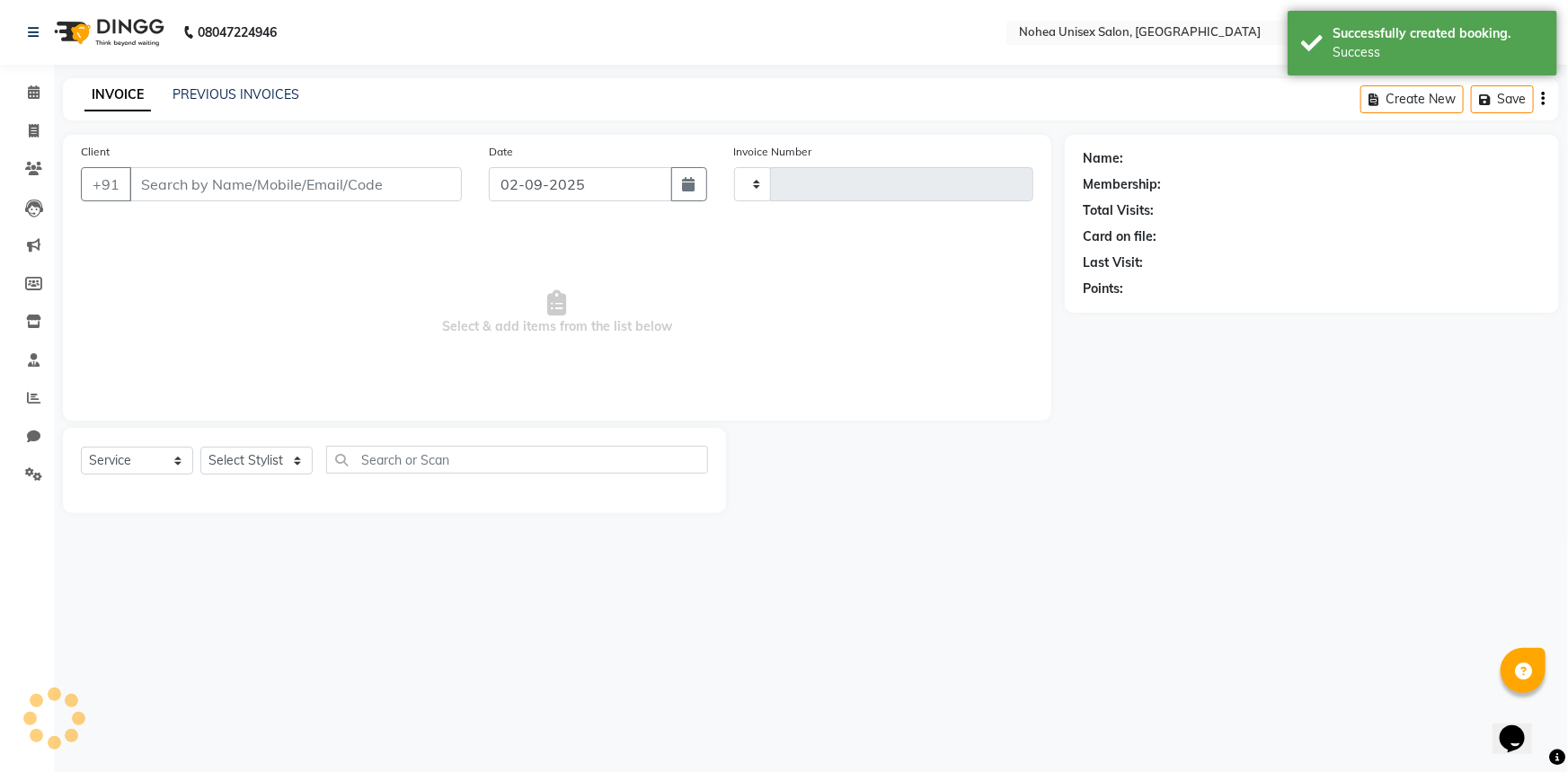
type input "2004"
select select "8009"
type input "9765403270"
select select "76527"
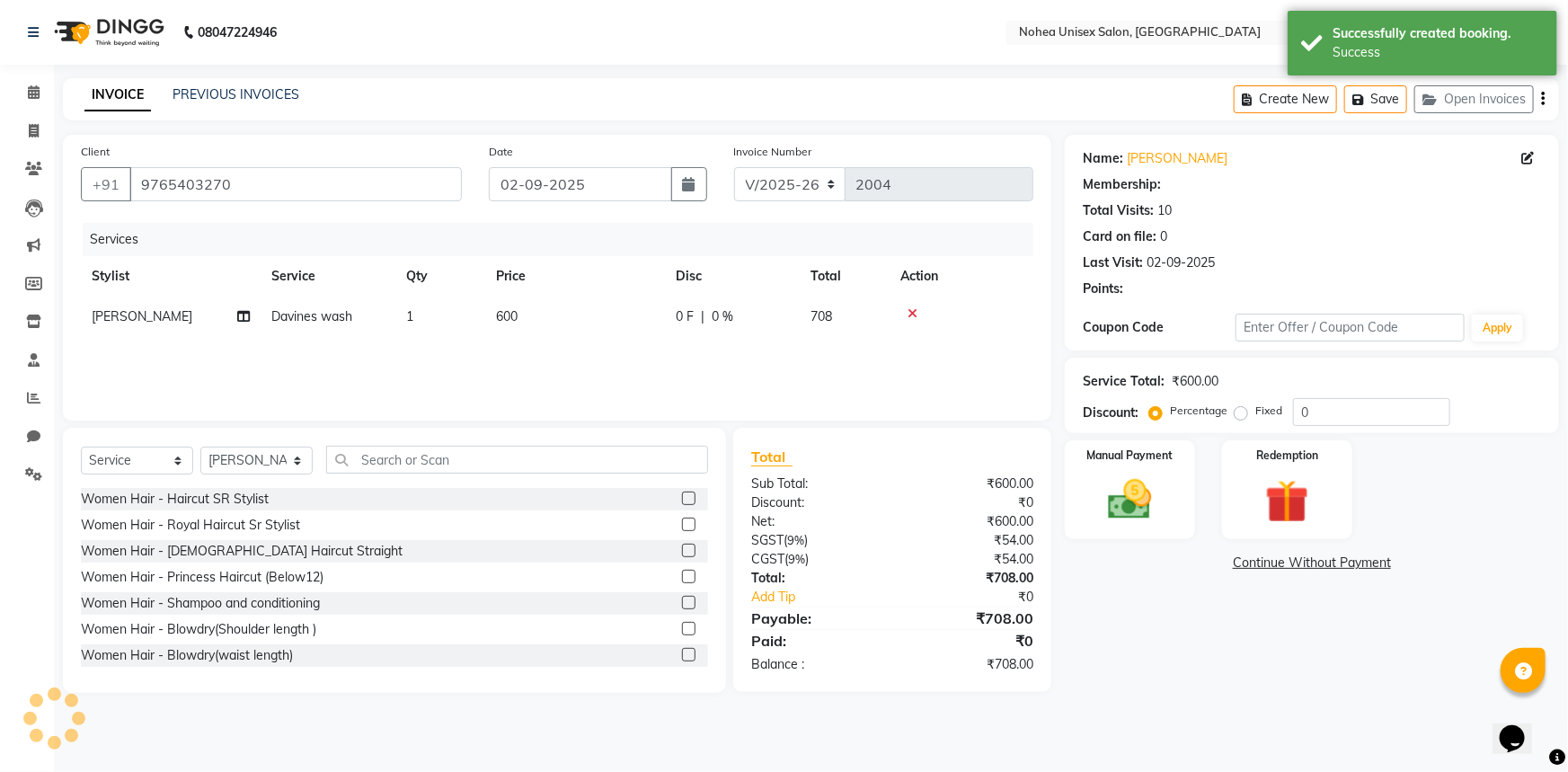
select select "1: Object"
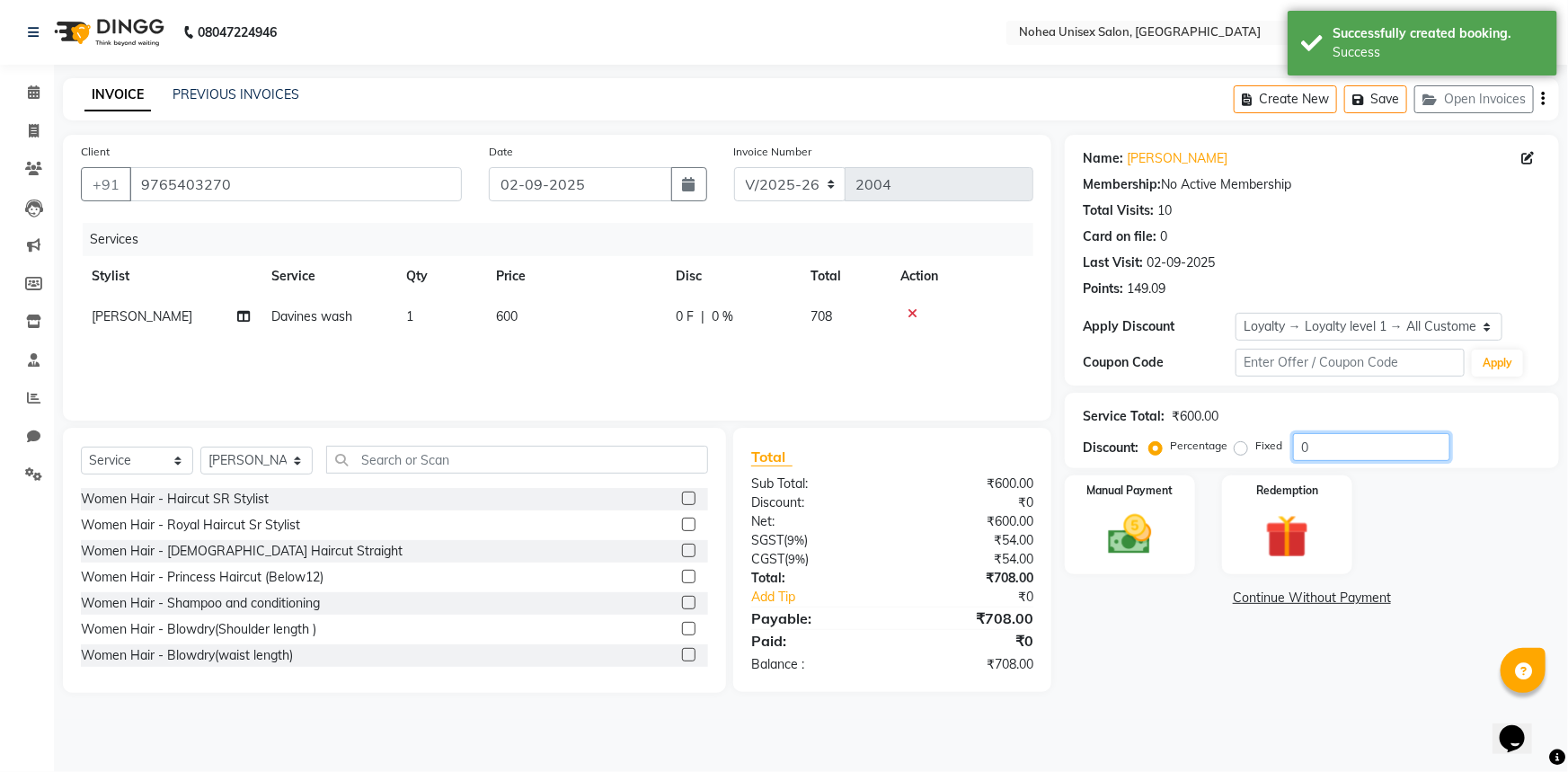
click at [1296, 445] on input "0" at bounding box center [1372, 447] width 157 height 28
type input "100"
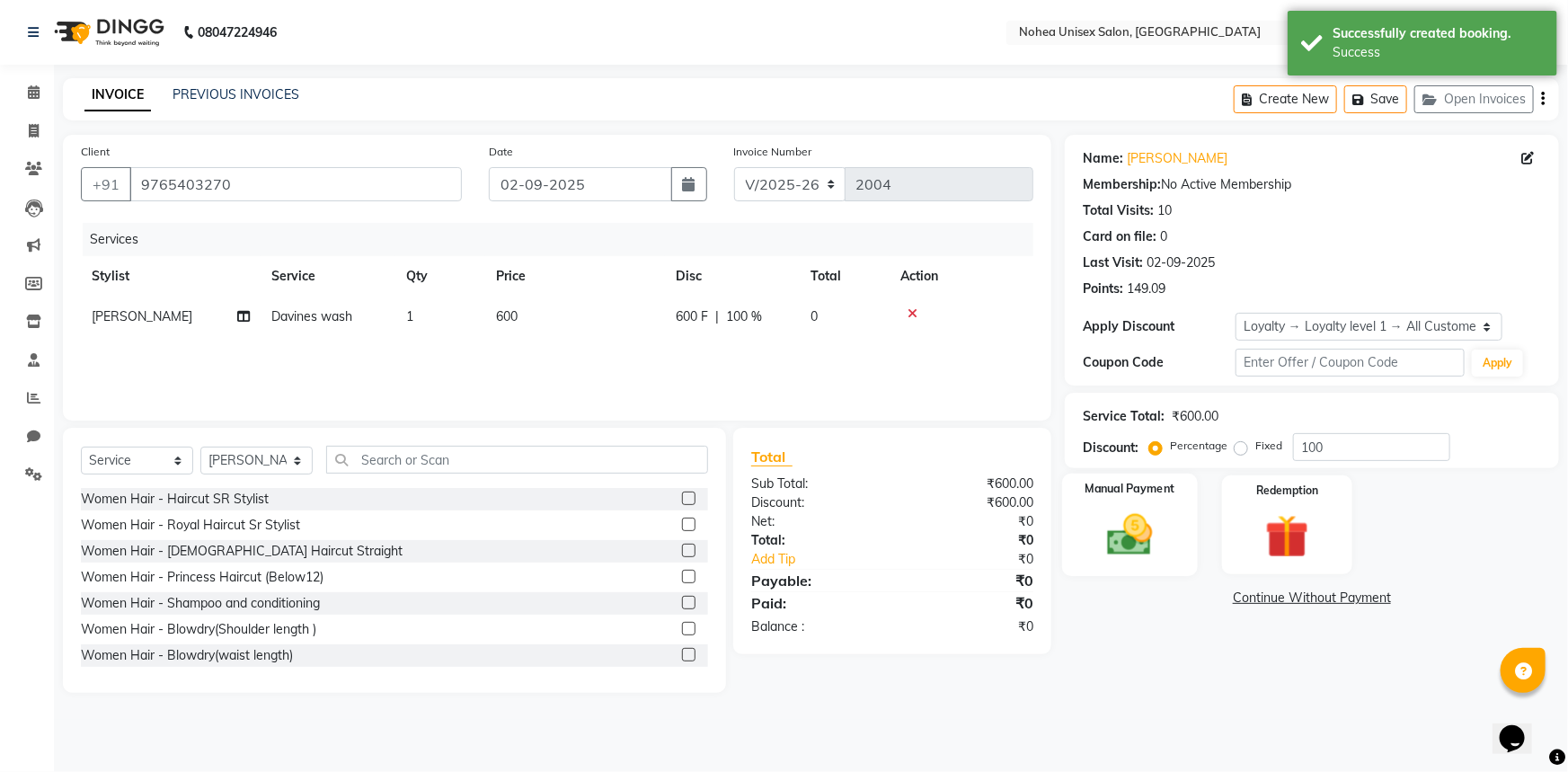
click at [1167, 531] on img at bounding box center [1130, 535] width 74 height 52
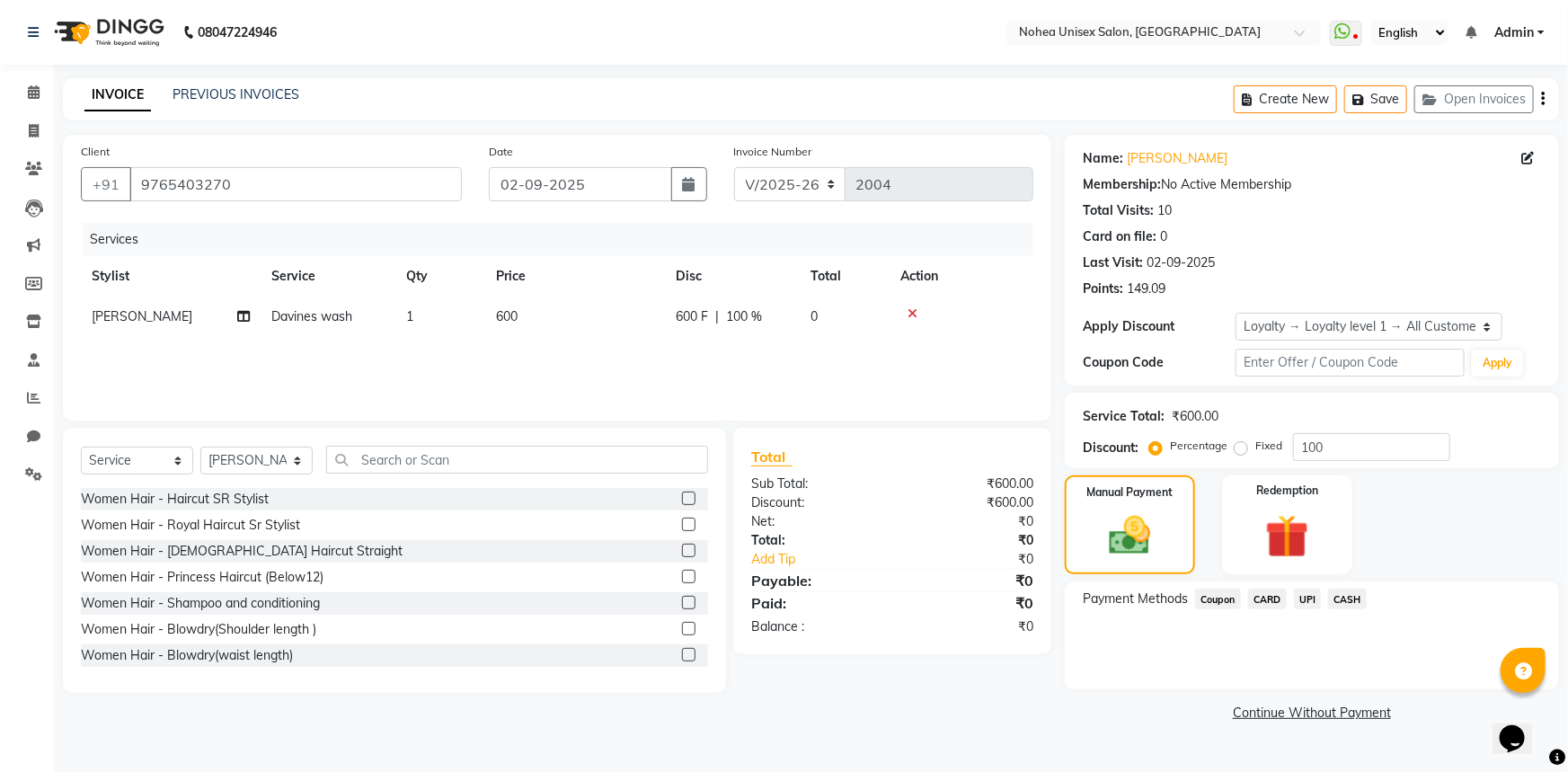
click at [1316, 596] on span "UPI" at bounding box center [1308, 599] width 28 height 21
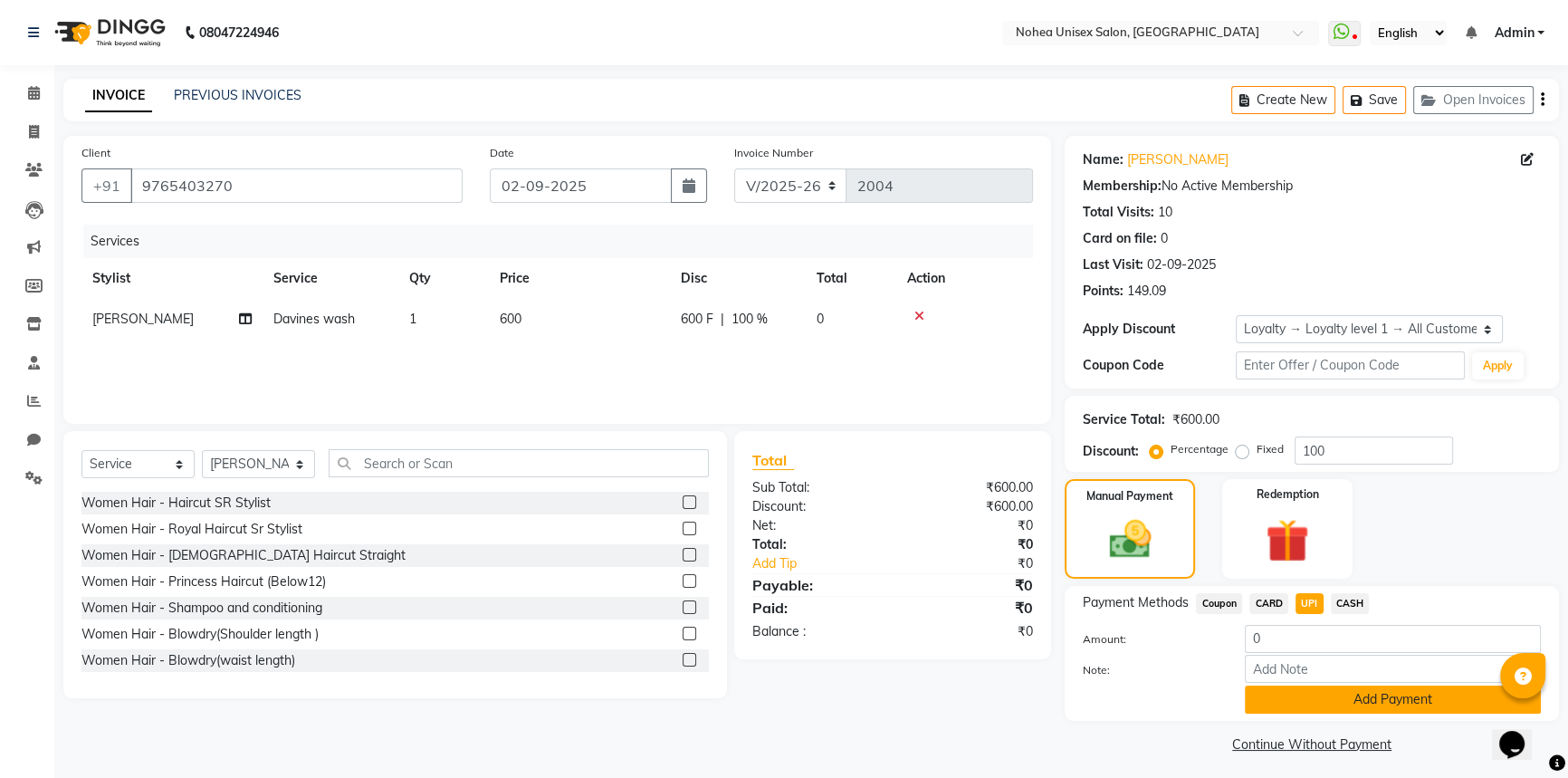
click at [1303, 700] on button "Add Payment" at bounding box center [1393, 700] width 296 height 28
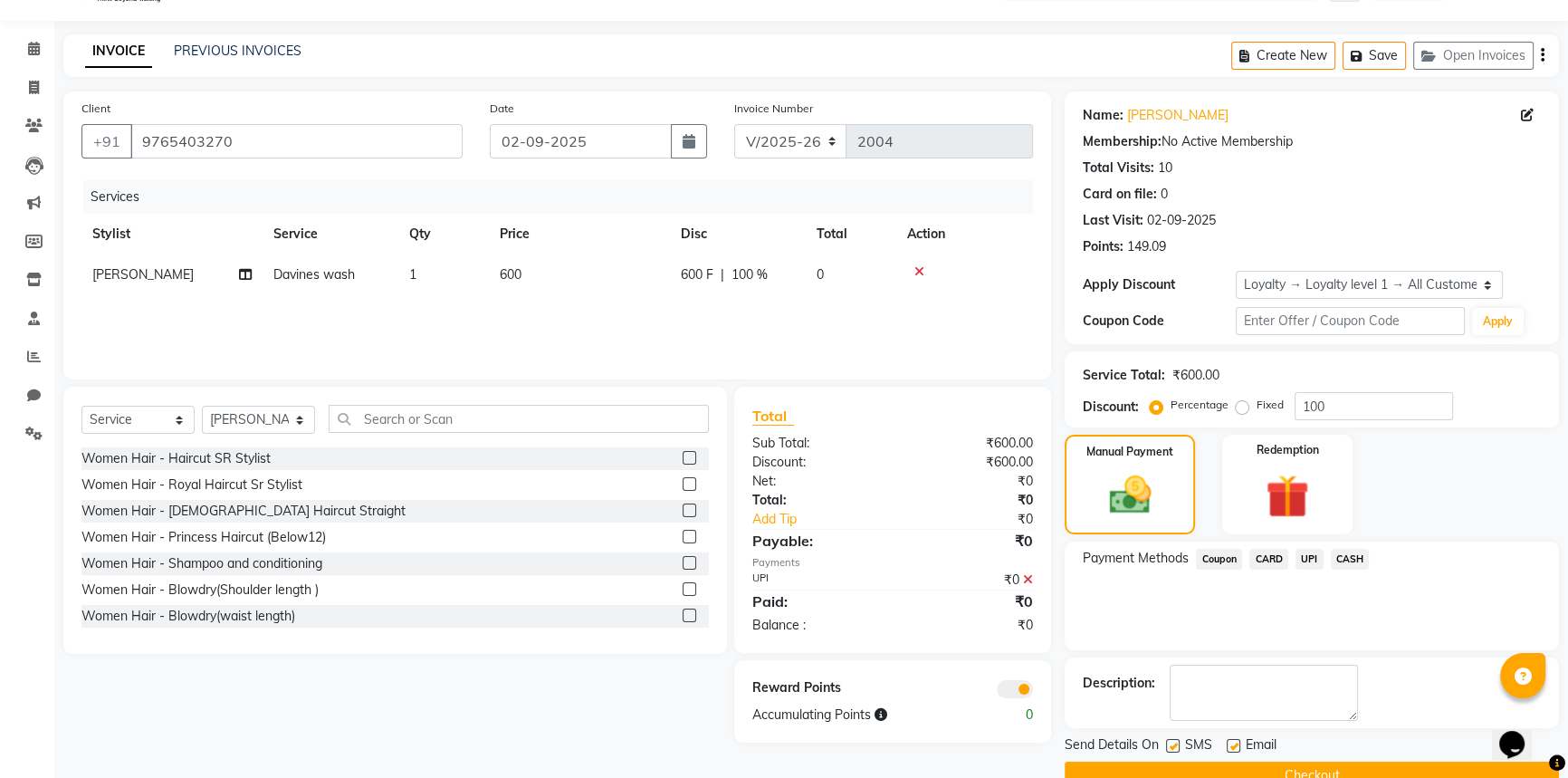
scroll to position [82, 0]
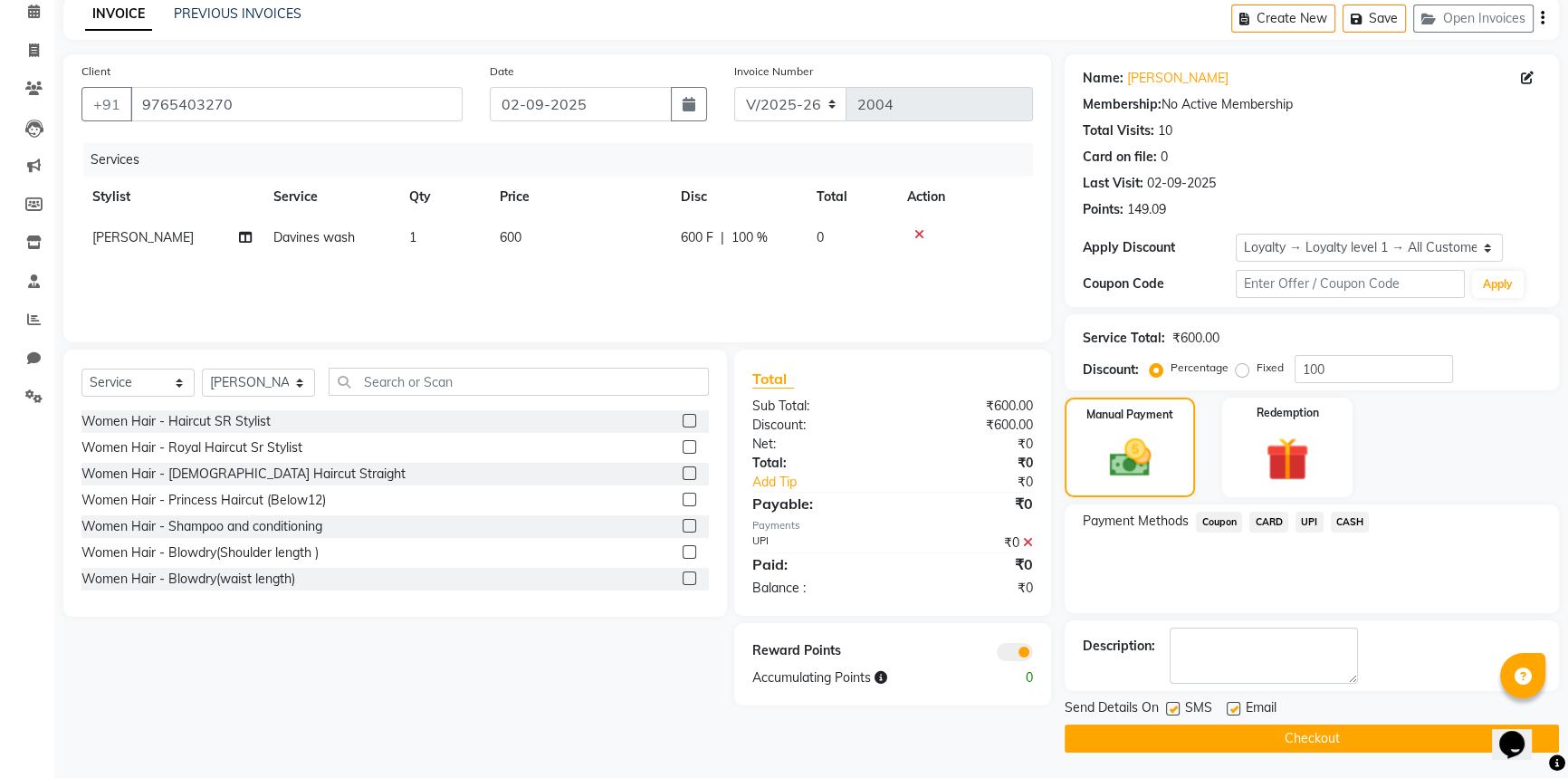
click at [1231, 705] on label at bounding box center [1234, 708] width 13 height 13
click at [1231, 705] on input "checkbox" at bounding box center [1233, 709] width 11 height 11
checkbox input "false"
click at [1198, 733] on button "Checkout" at bounding box center [1311, 738] width 494 height 28
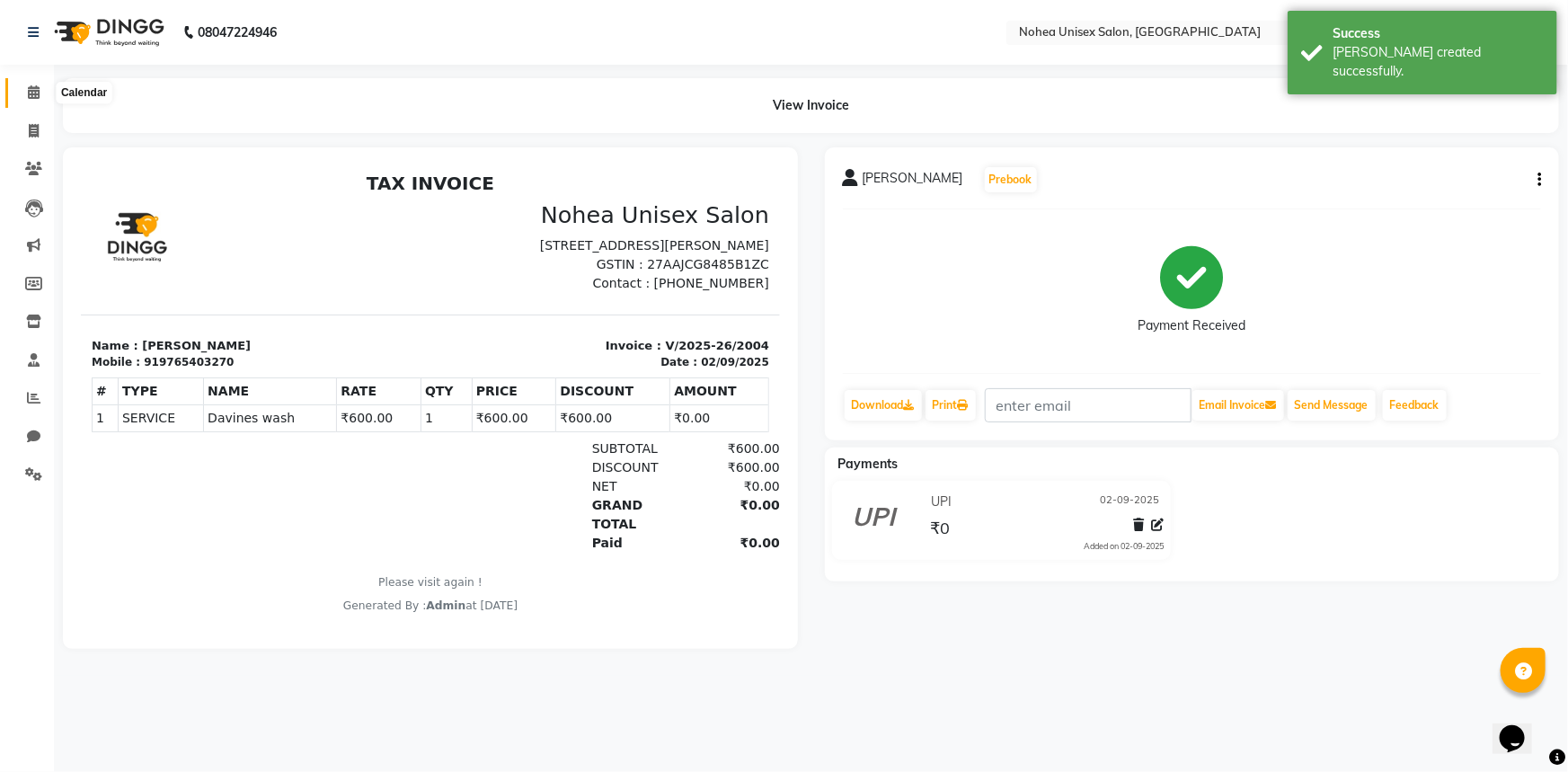
drag, startPoint x: 35, startPoint y: 81, endPoint x: 89, endPoint y: 107, distance: 59.9
click at [35, 82] on span at bounding box center [34, 93] width 32 height 21
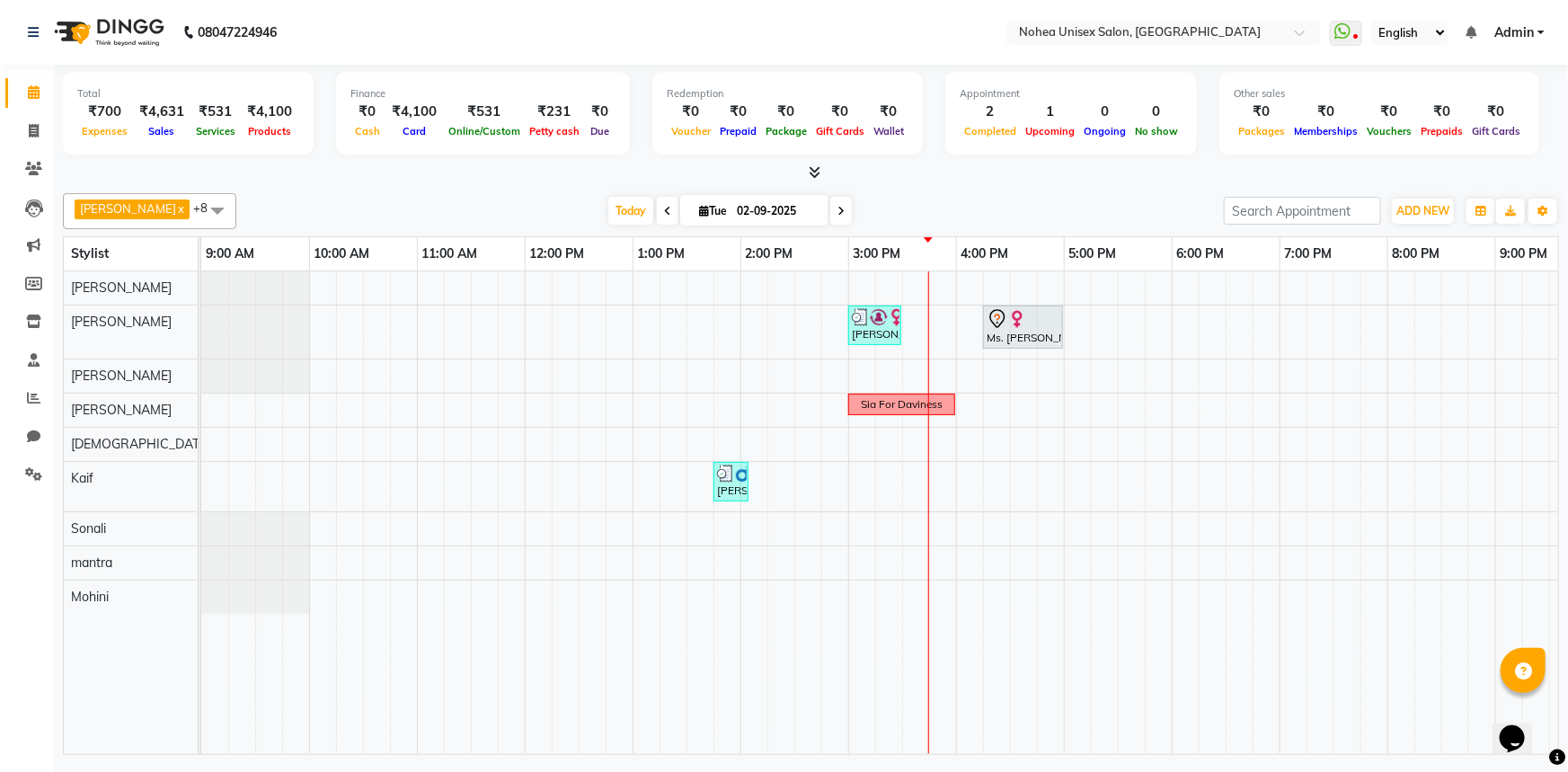
click at [1114, 472] on div "[PERSON_NAME], TK03, 03:00 PM-03:30 PM, Davines wash Ms. [PERSON_NAME], TK01, 0…" at bounding box center [1010, 512] width 1618 height 482
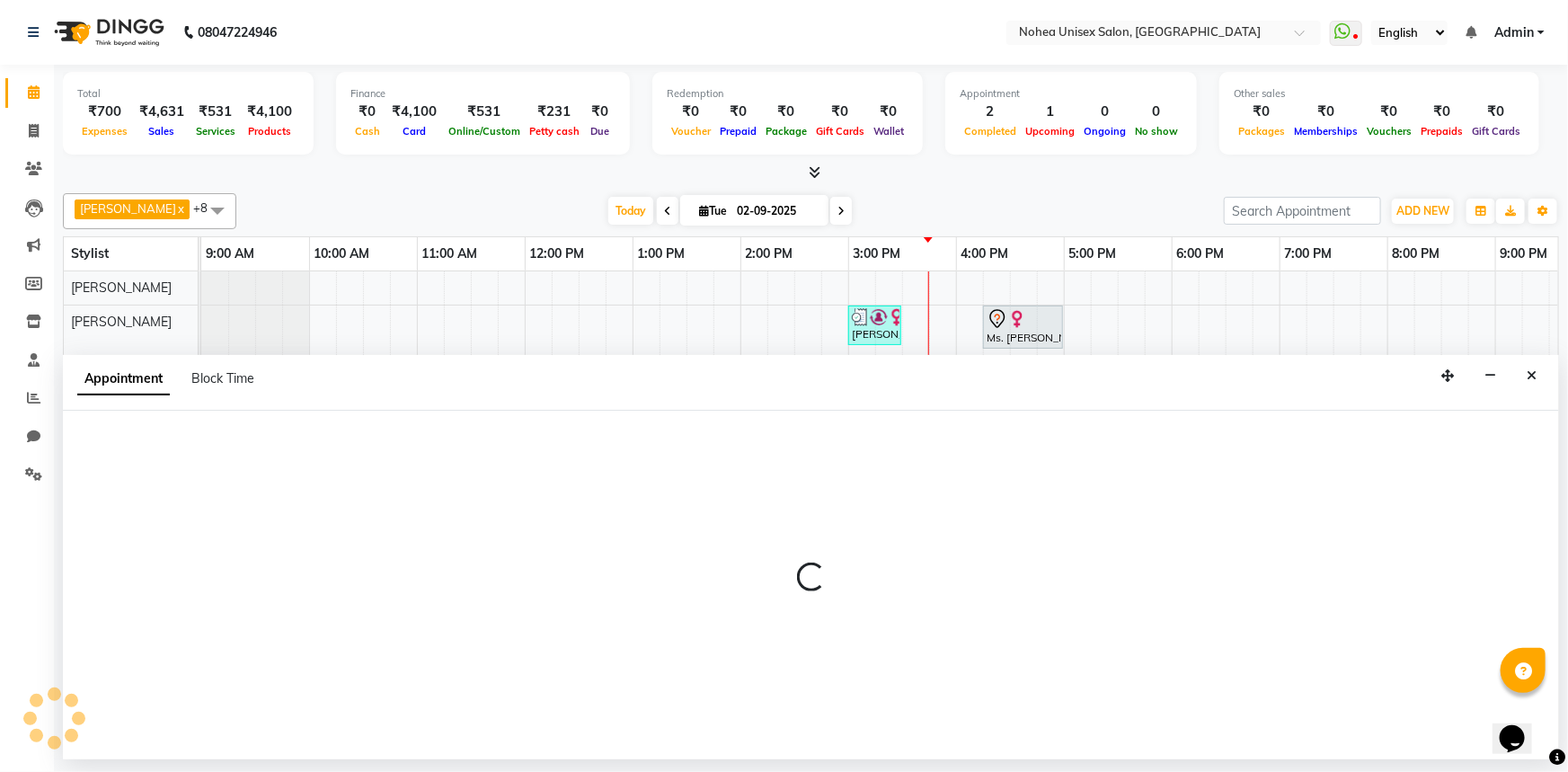
select select "74507"
select select "tentative"
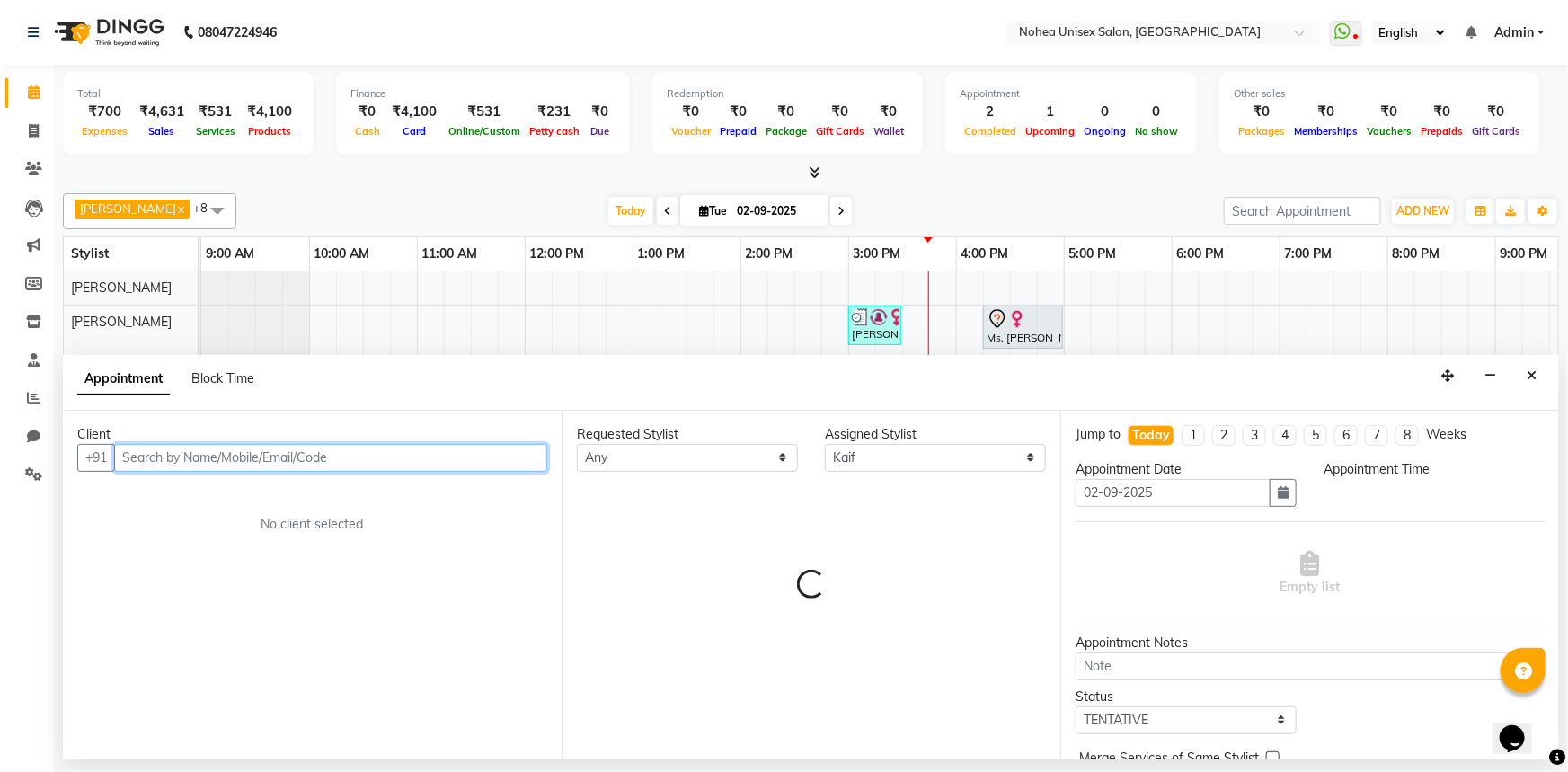
select select "1035"
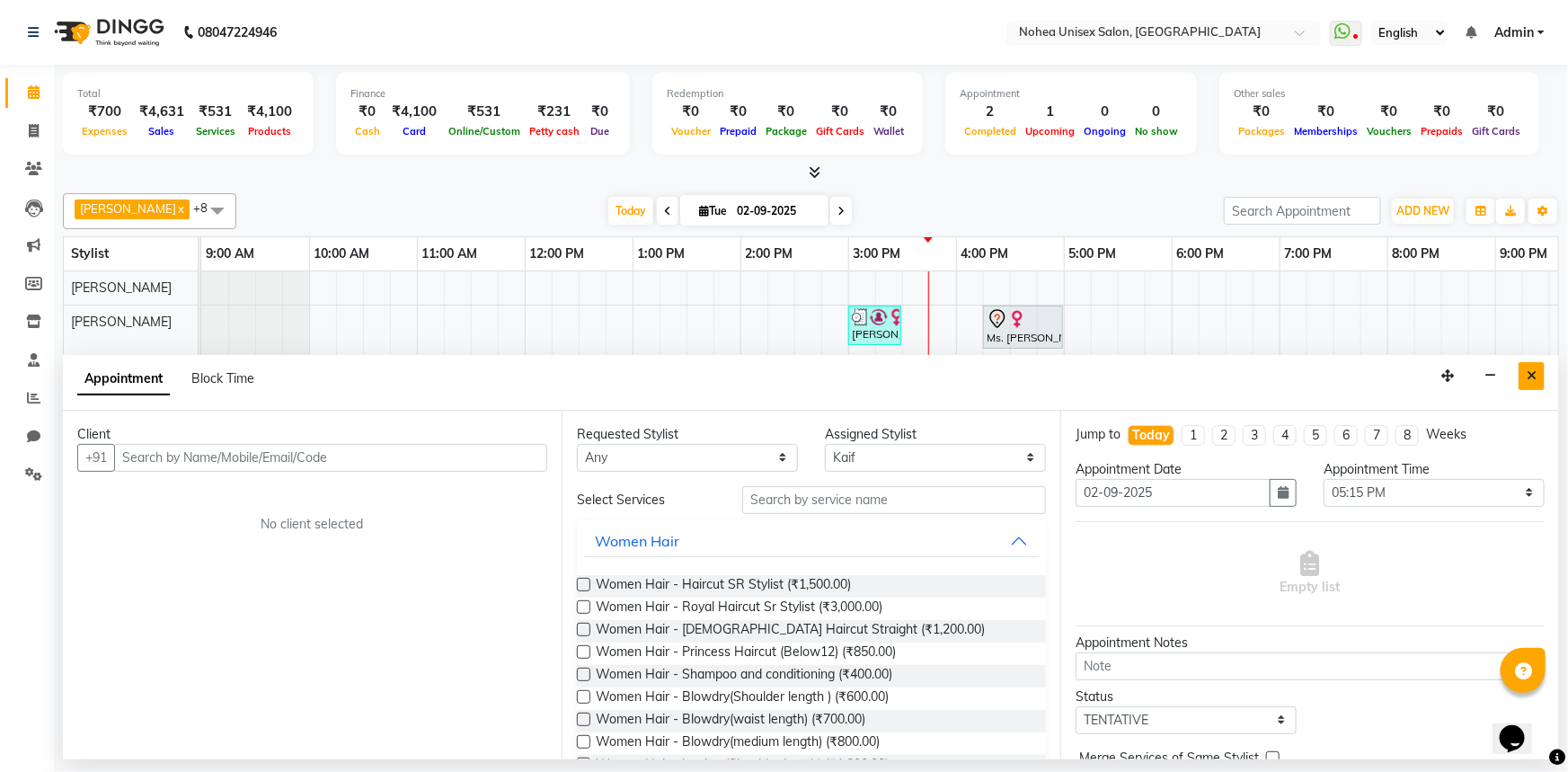
click at [1541, 373] on button "Close" at bounding box center [1532, 376] width 26 height 28
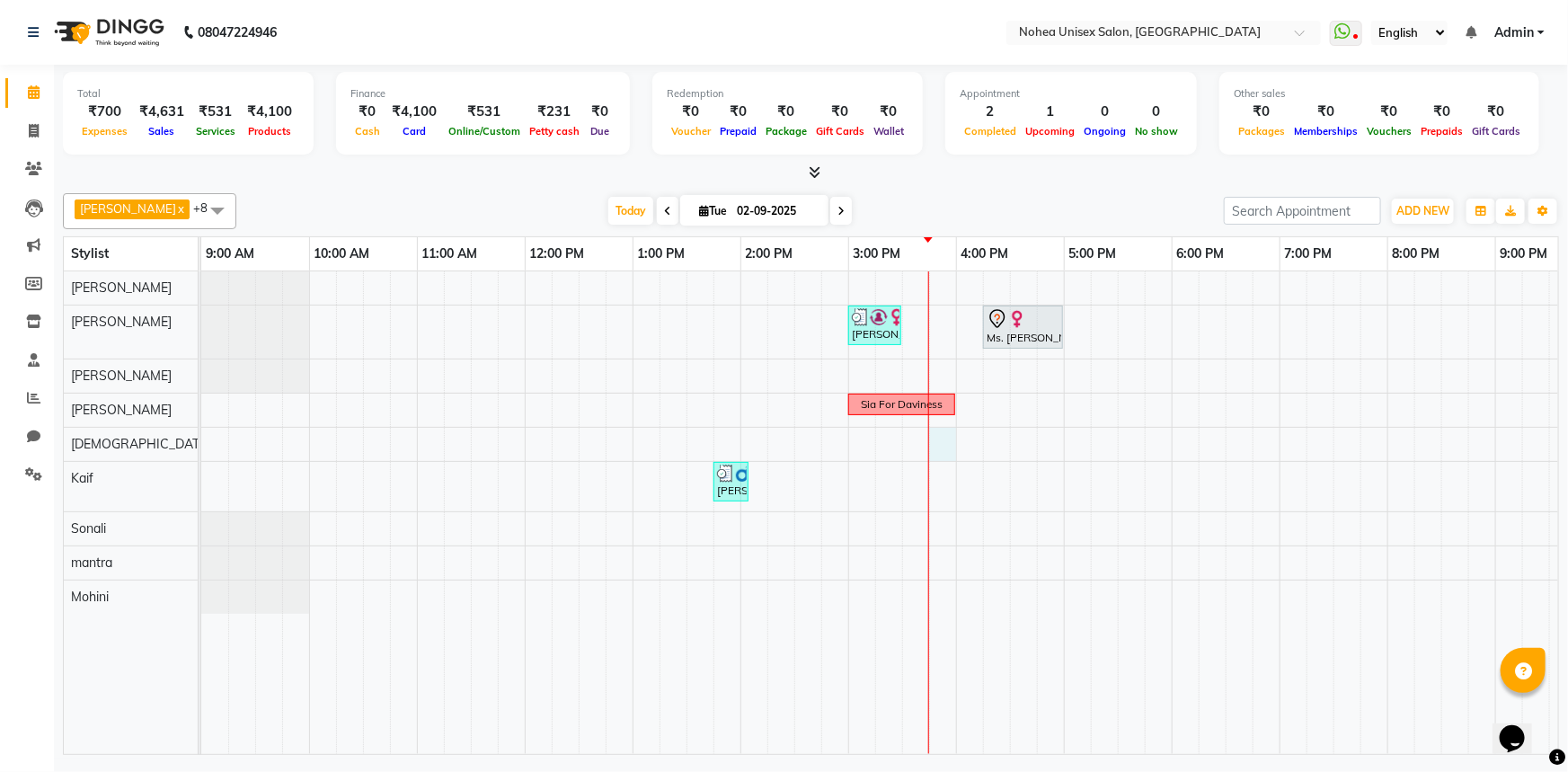
click at [940, 441] on div "[PERSON_NAME], TK03, 03:00 PM-03:30 PM, Davines wash Ms. [PERSON_NAME], TK01, 0…" at bounding box center [1010, 512] width 1618 height 482
select select "74506"
select select "945"
select select "tentative"
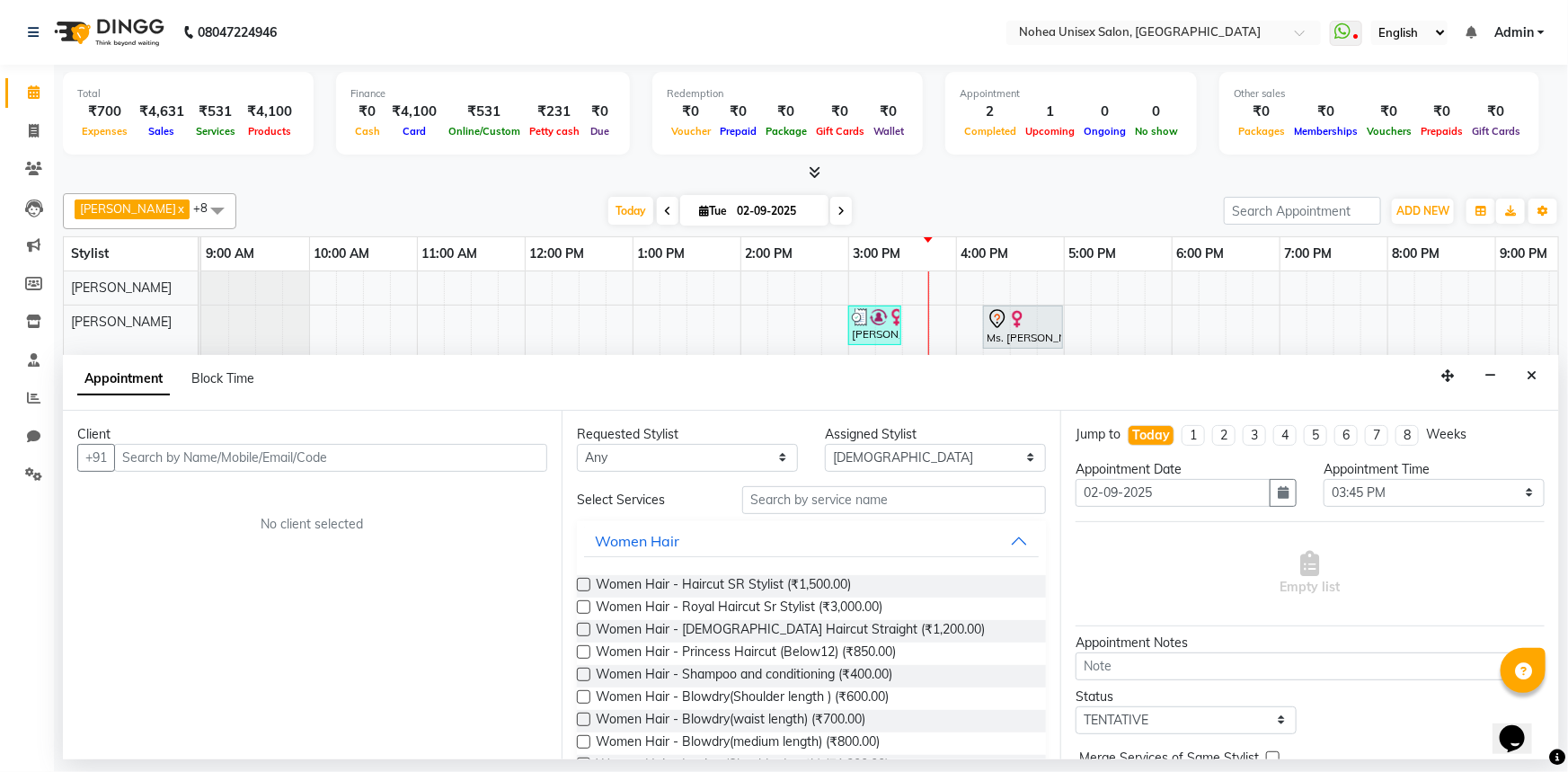
click at [326, 453] on input "text" at bounding box center [330, 458] width 433 height 28
click at [1525, 369] on button "Close" at bounding box center [1532, 376] width 26 height 28
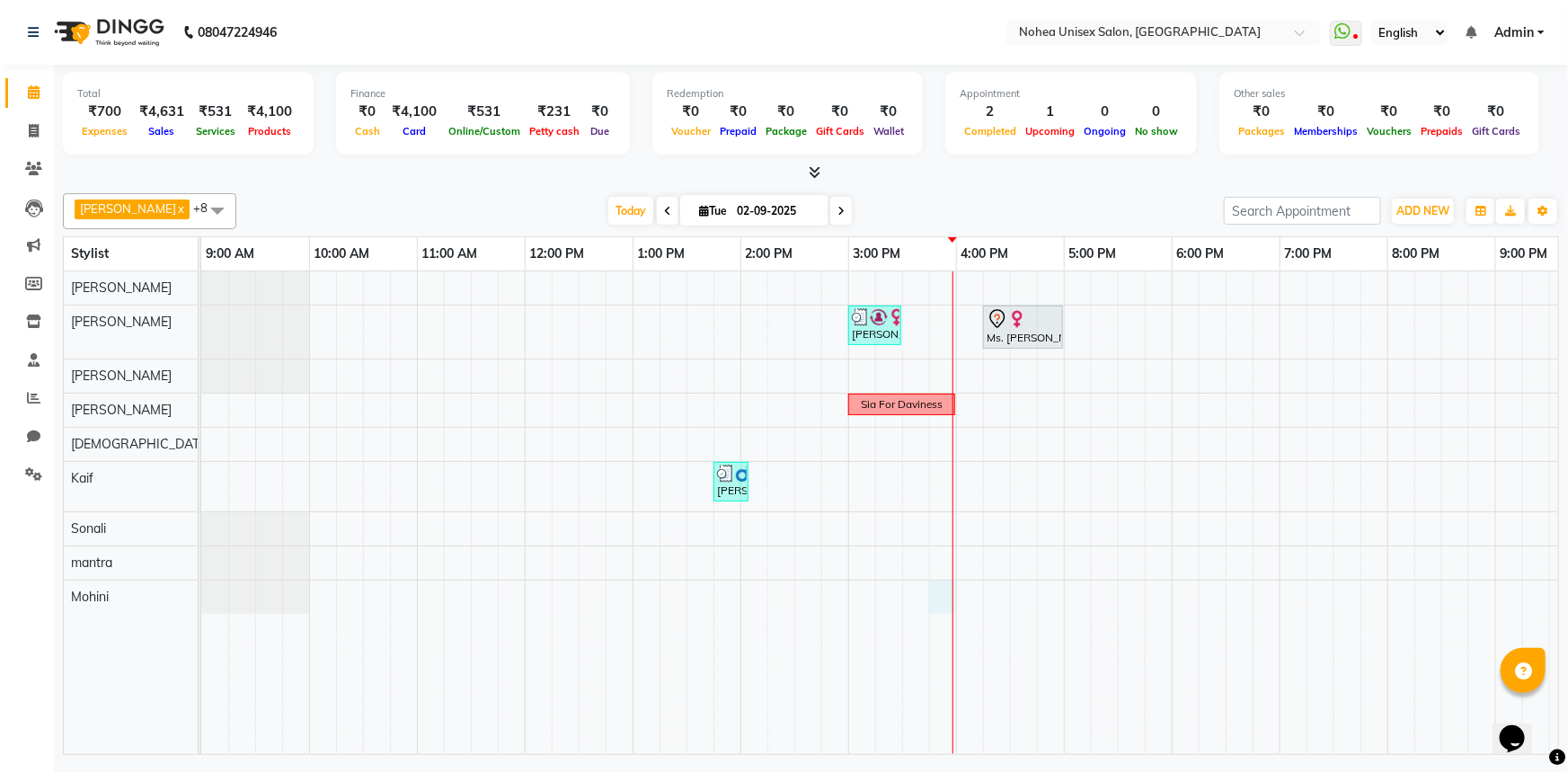
click at [948, 579] on div "[PERSON_NAME], TK03, 03:00 PM-03:30 PM, Davines wash Ms. [PERSON_NAME], TK01, 0…" at bounding box center [1010, 512] width 1618 height 482
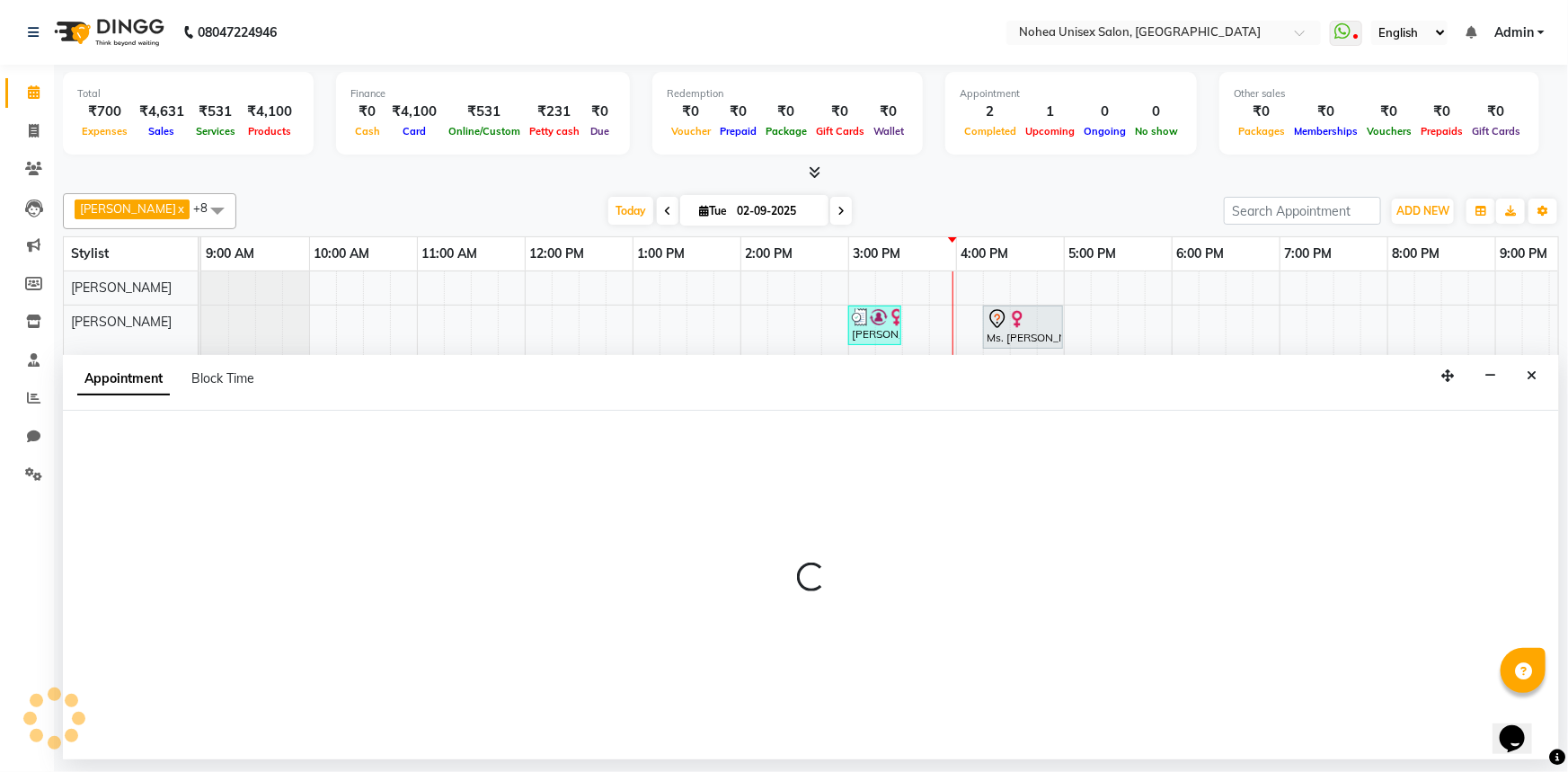
select select "87937"
select select "tentative"
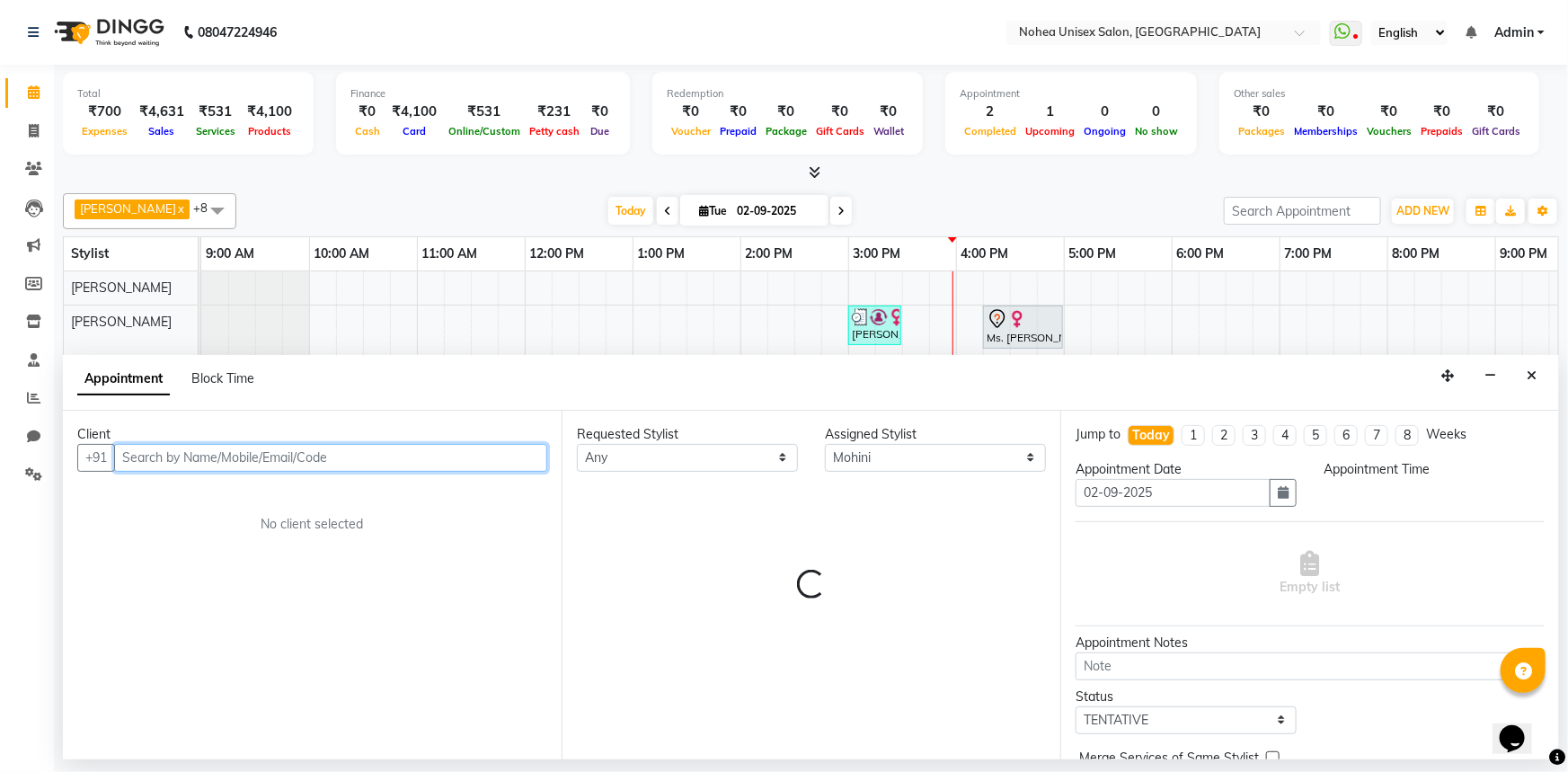
select select "945"
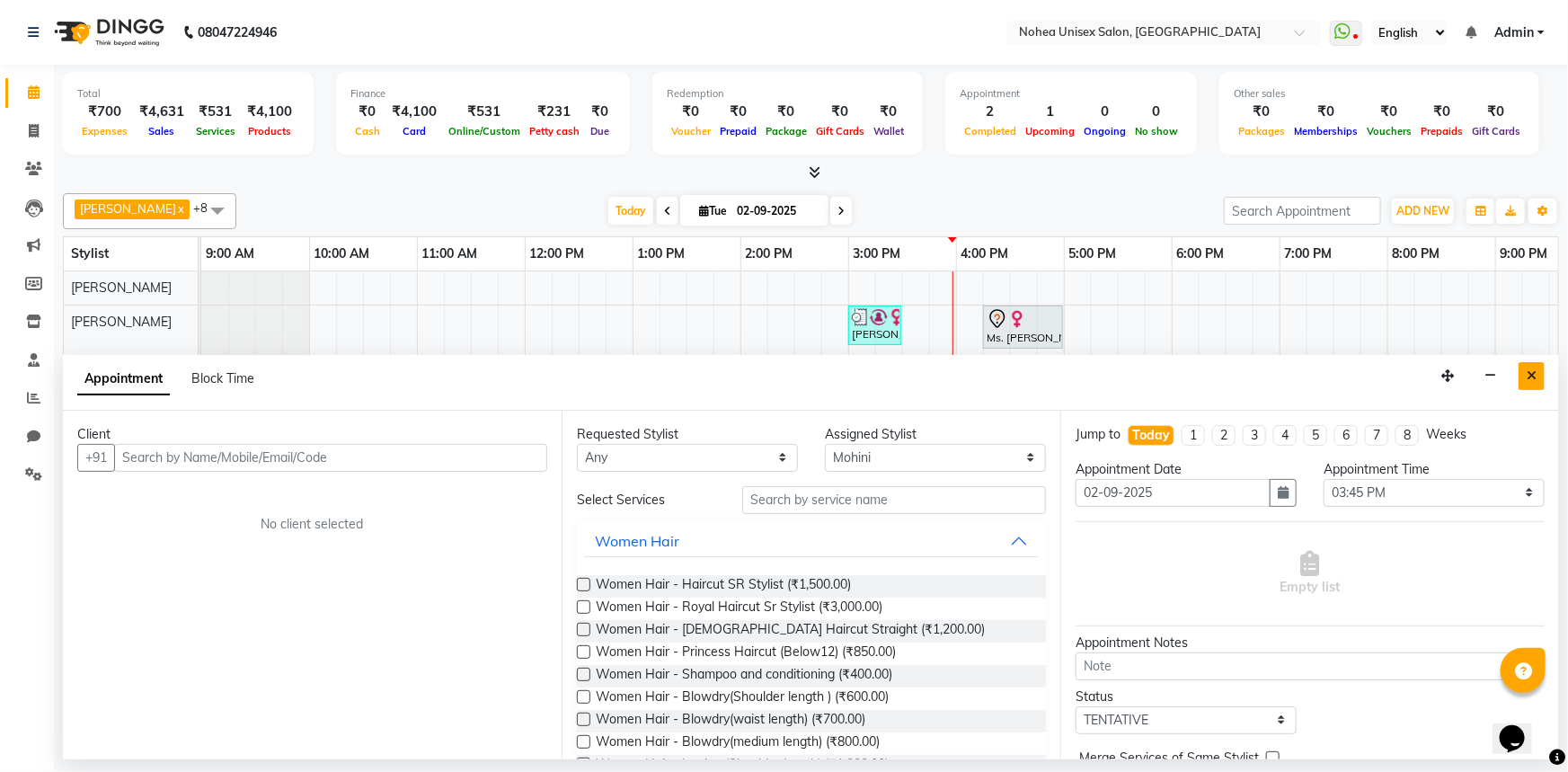
click at [1531, 372] on icon "Close" at bounding box center [1532, 375] width 10 height 12
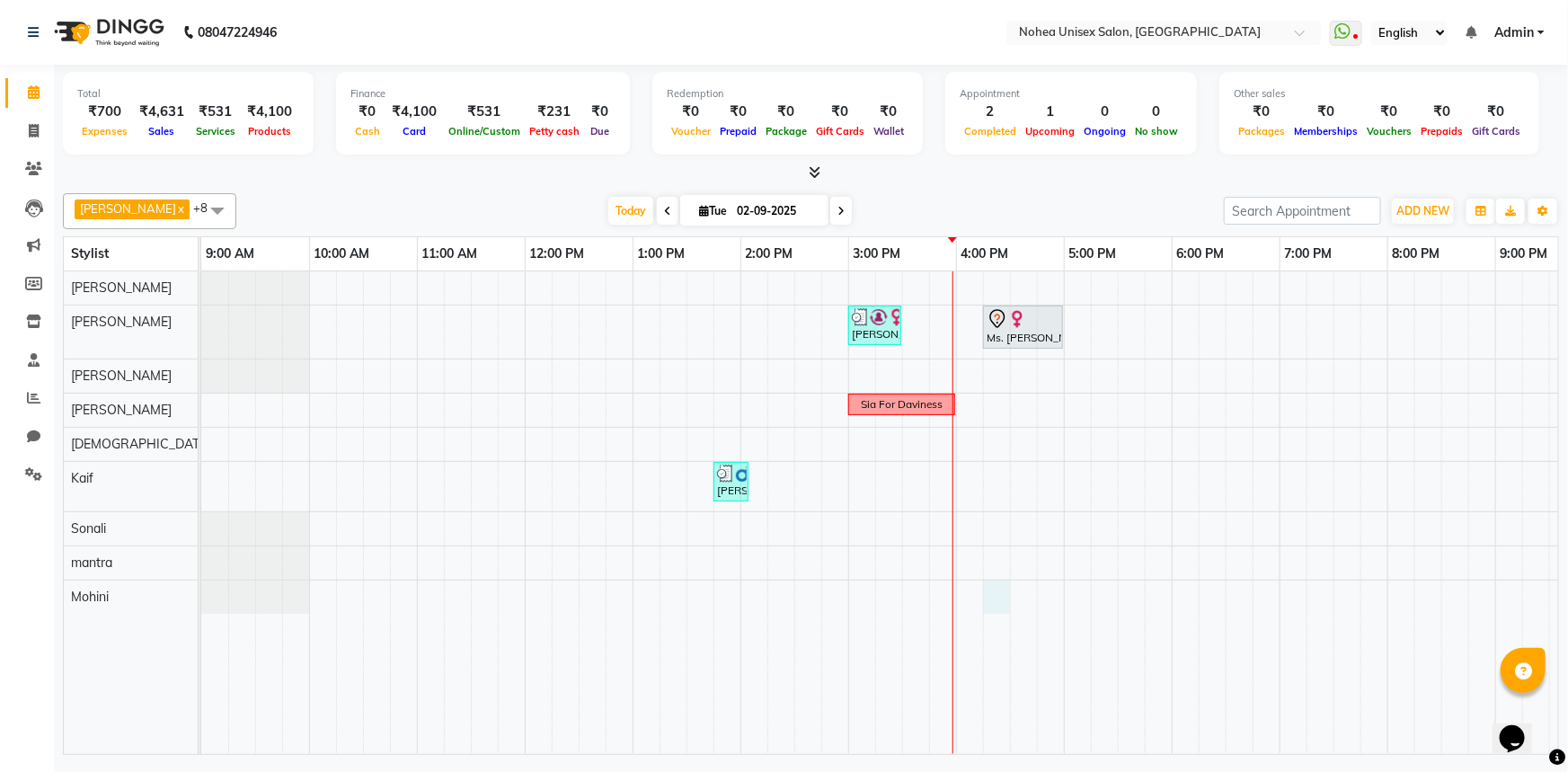
click at [1003, 593] on div "[PERSON_NAME], TK03, 03:00 PM-03:30 PM, Davines wash Ms. [PERSON_NAME], TK01, 0…" at bounding box center [1010, 512] width 1618 height 482
select select "87937"
select select "975"
select select "tentative"
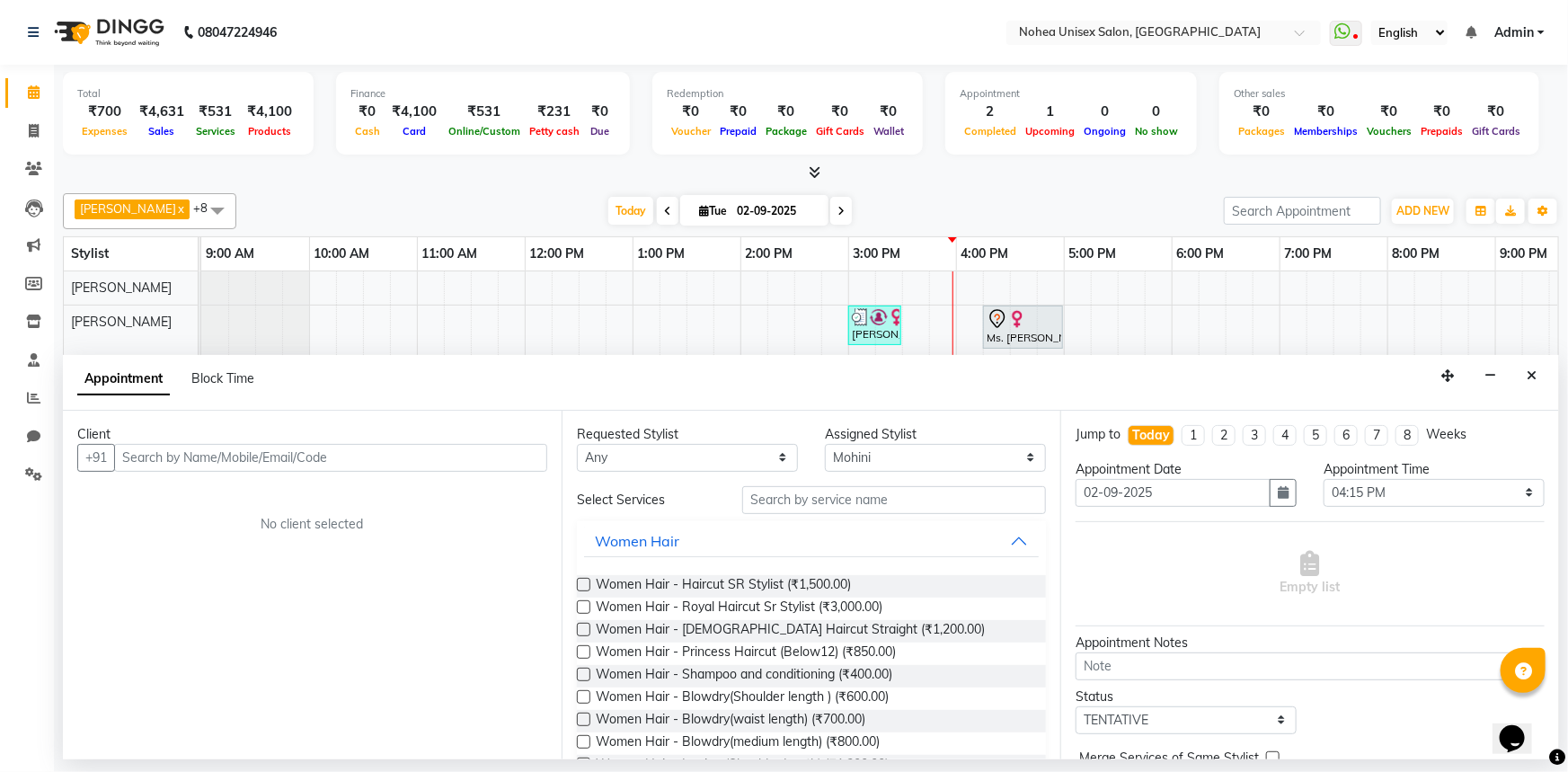
click at [266, 457] on input "text" at bounding box center [330, 458] width 433 height 28
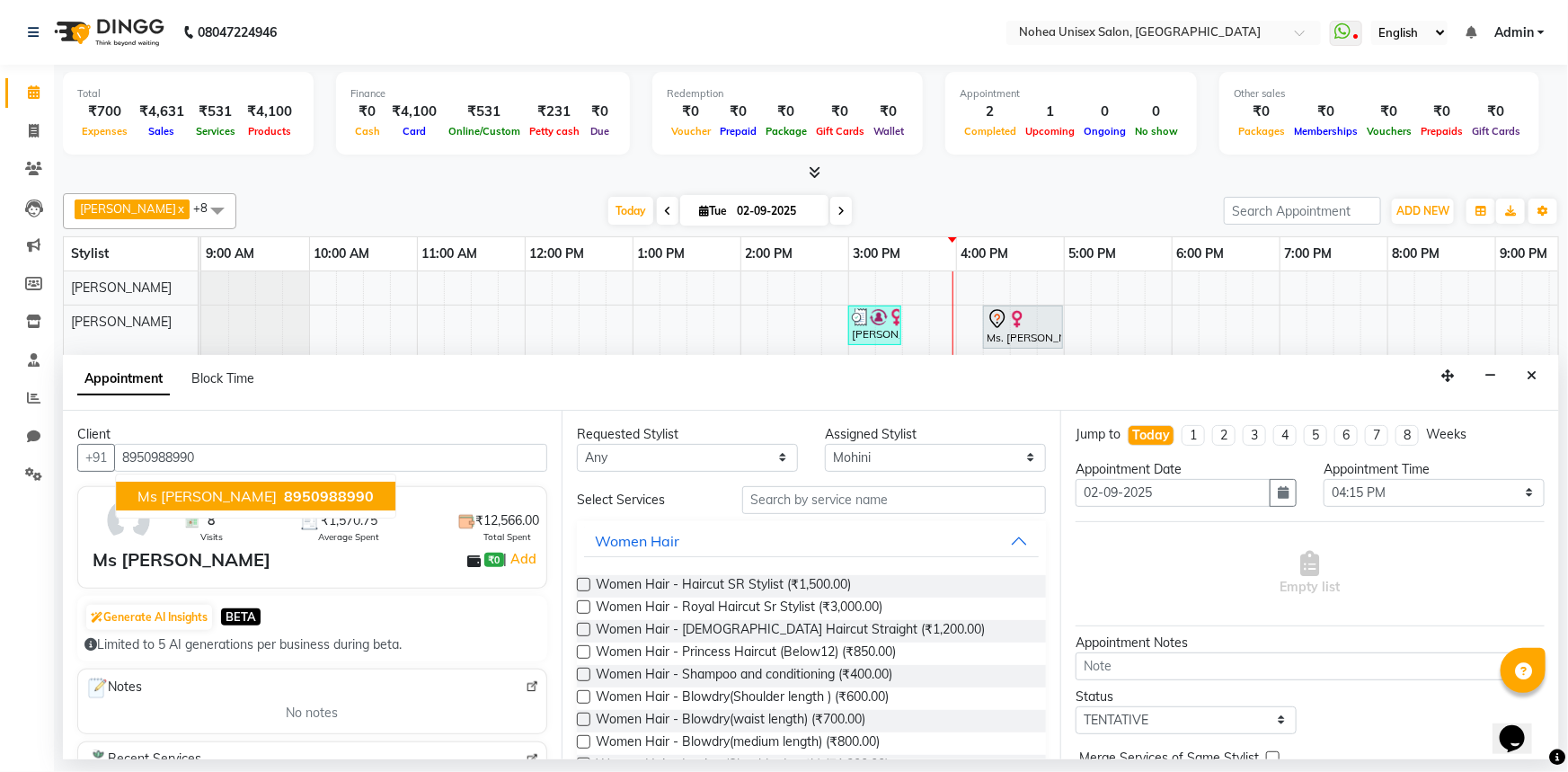
click at [284, 496] on span "8950988990" at bounding box center [329, 495] width 90 height 18
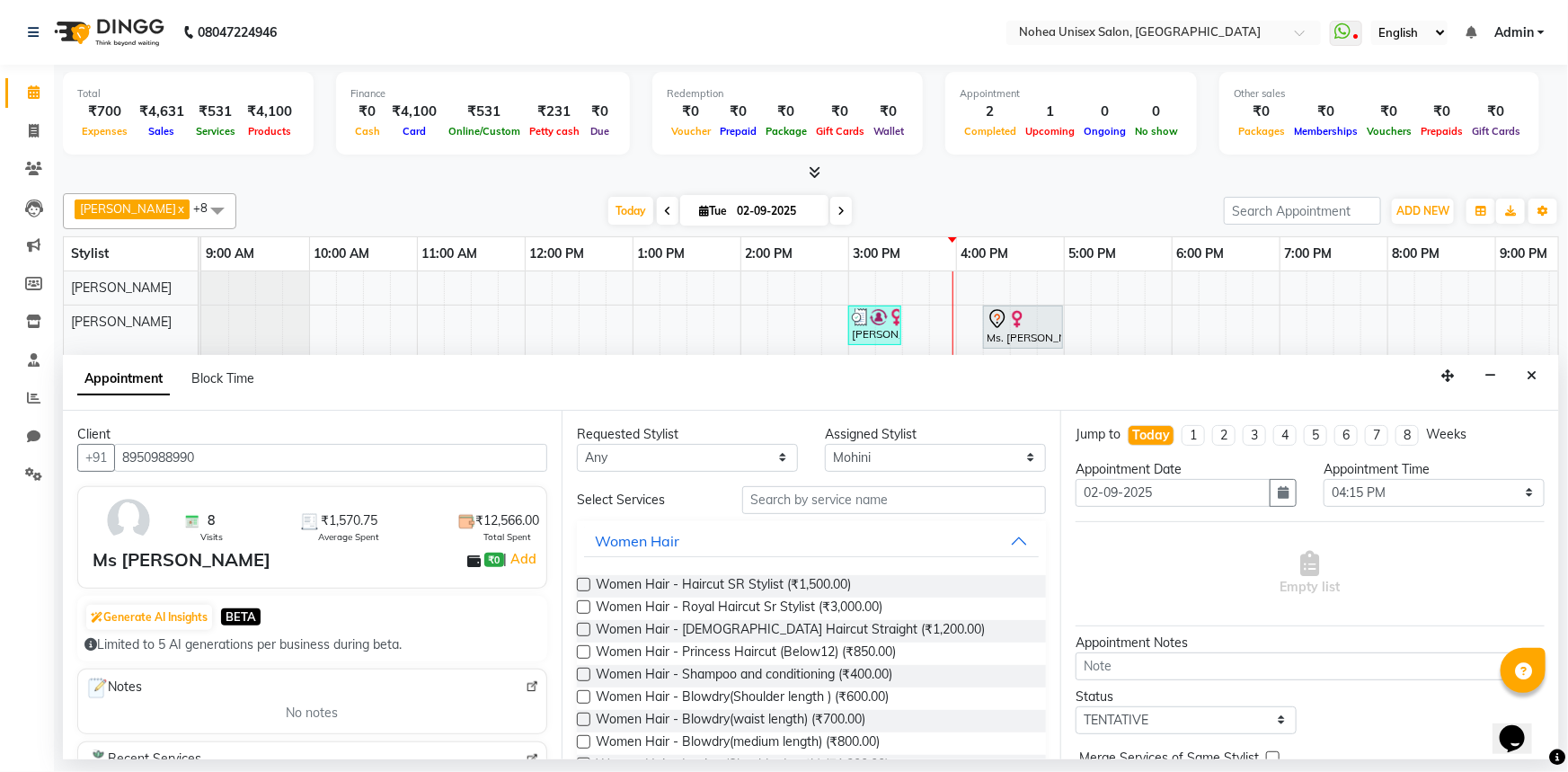
type input "8950988990"
click at [889, 505] on input "text" at bounding box center [894, 500] width 304 height 28
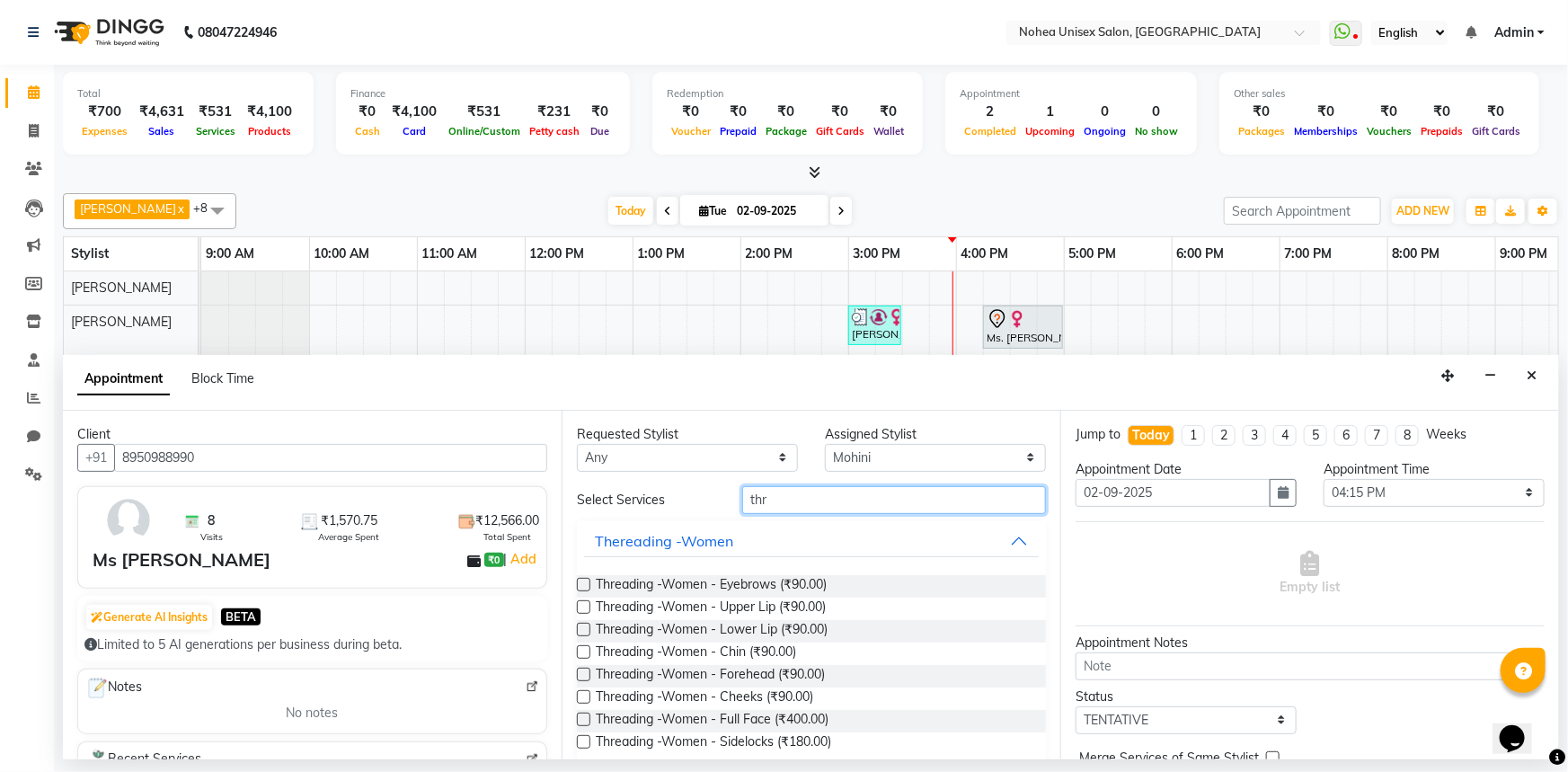
type input "thr"
click at [841, 575] on div "Threading -Women - Eyebrows (₹90.00)" at bounding box center [812, 586] width 469 height 22
click at [844, 578] on div "Threading -Women - Eyebrows (₹90.00)" at bounding box center [812, 586] width 469 height 22
click at [754, 575] on span "Threading -Women - Eyebrows (₹90.00)" at bounding box center [711, 586] width 231 height 22
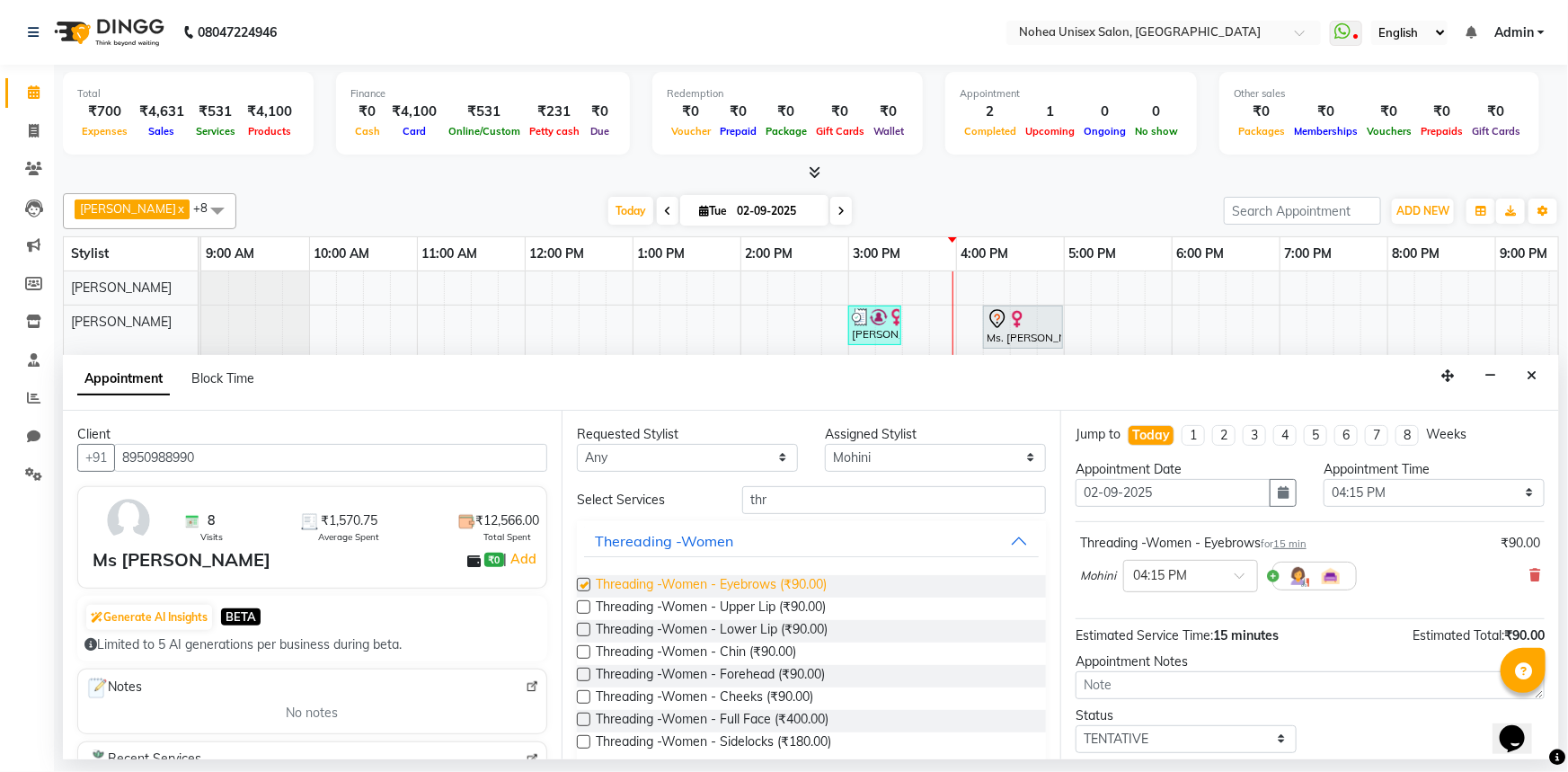
checkbox input "false"
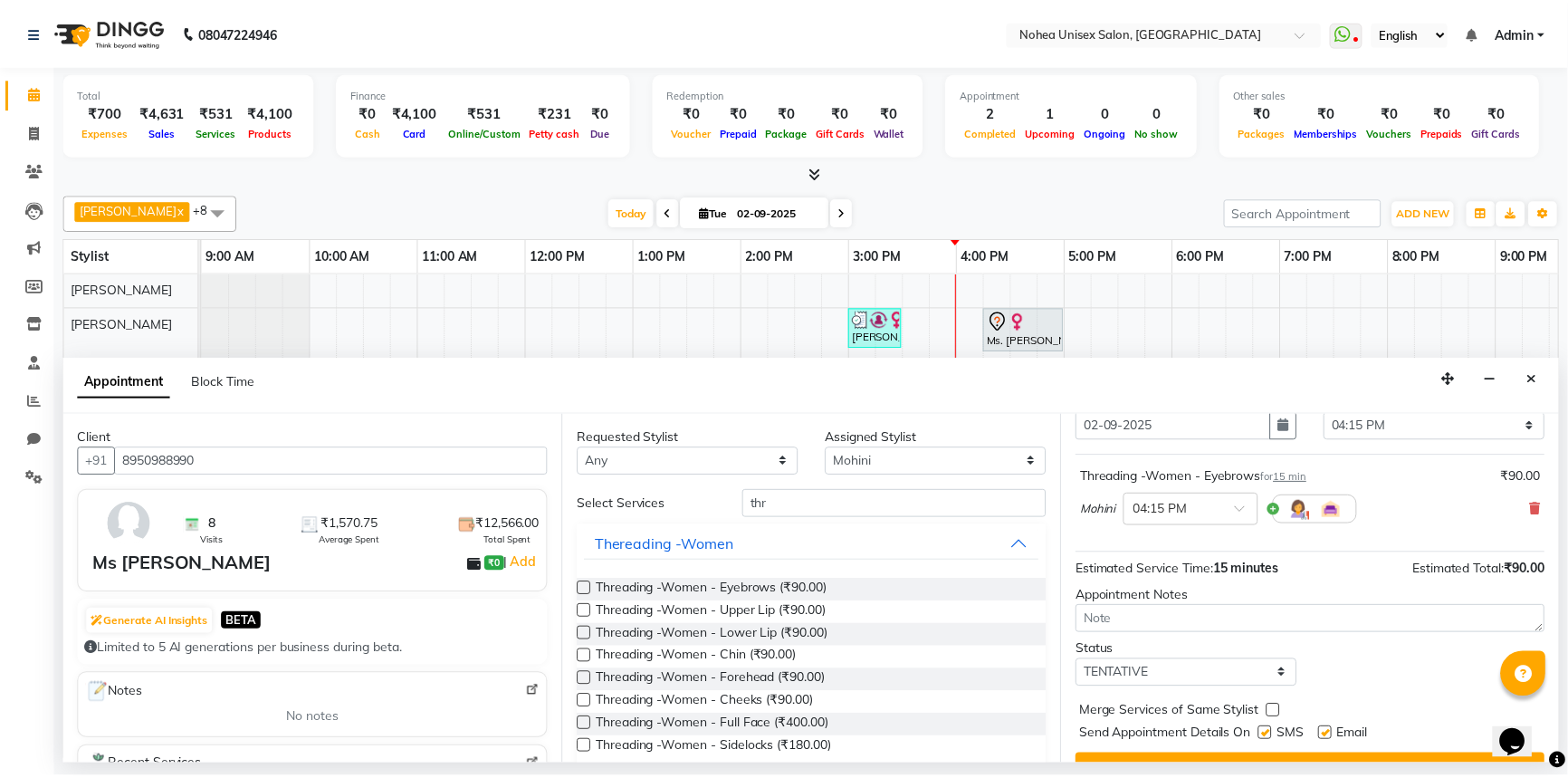
scroll to position [106, 0]
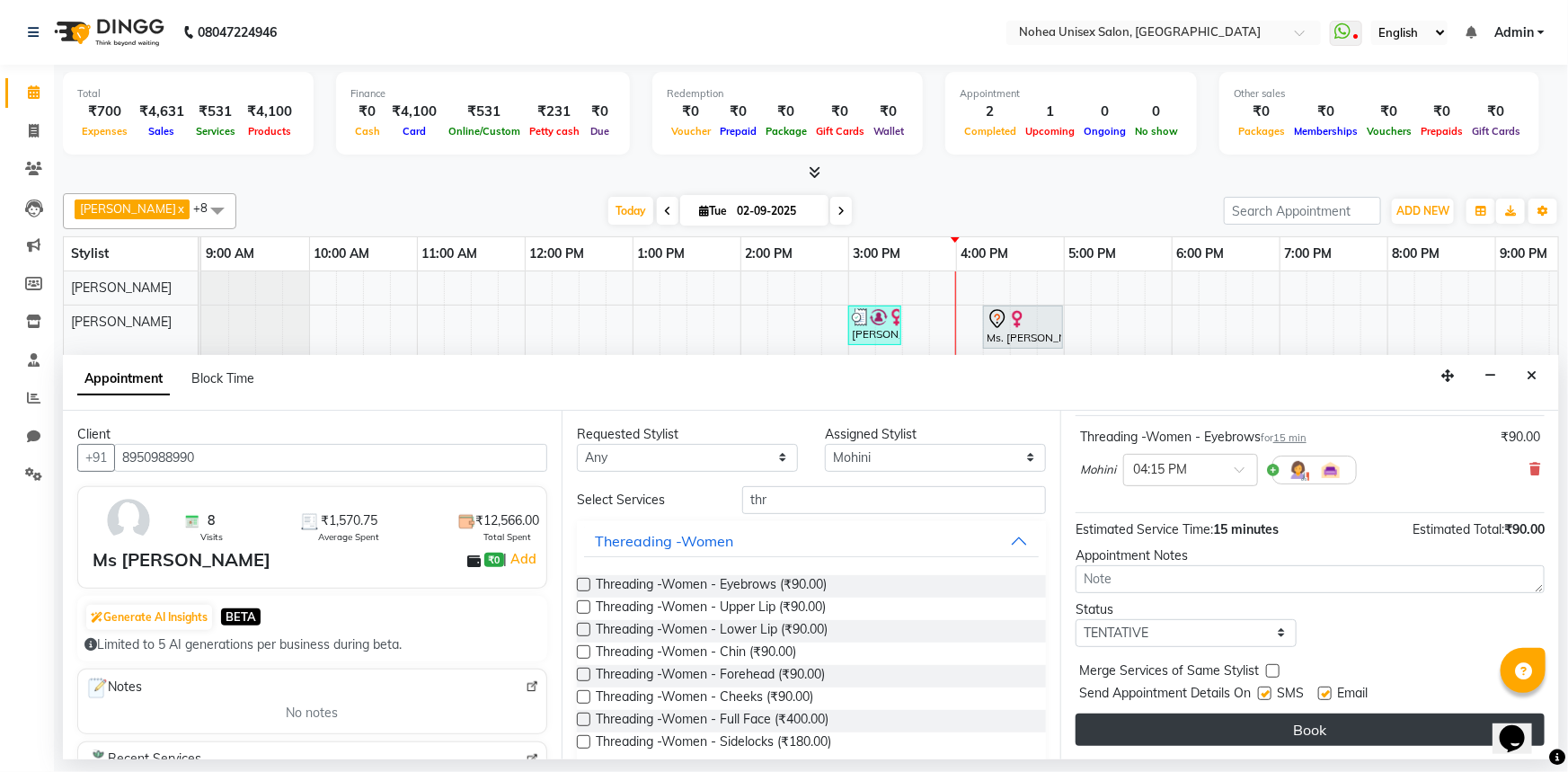
click at [1225, 728] on button "Book" at bounding box center [1311, 729] width 469 height 33
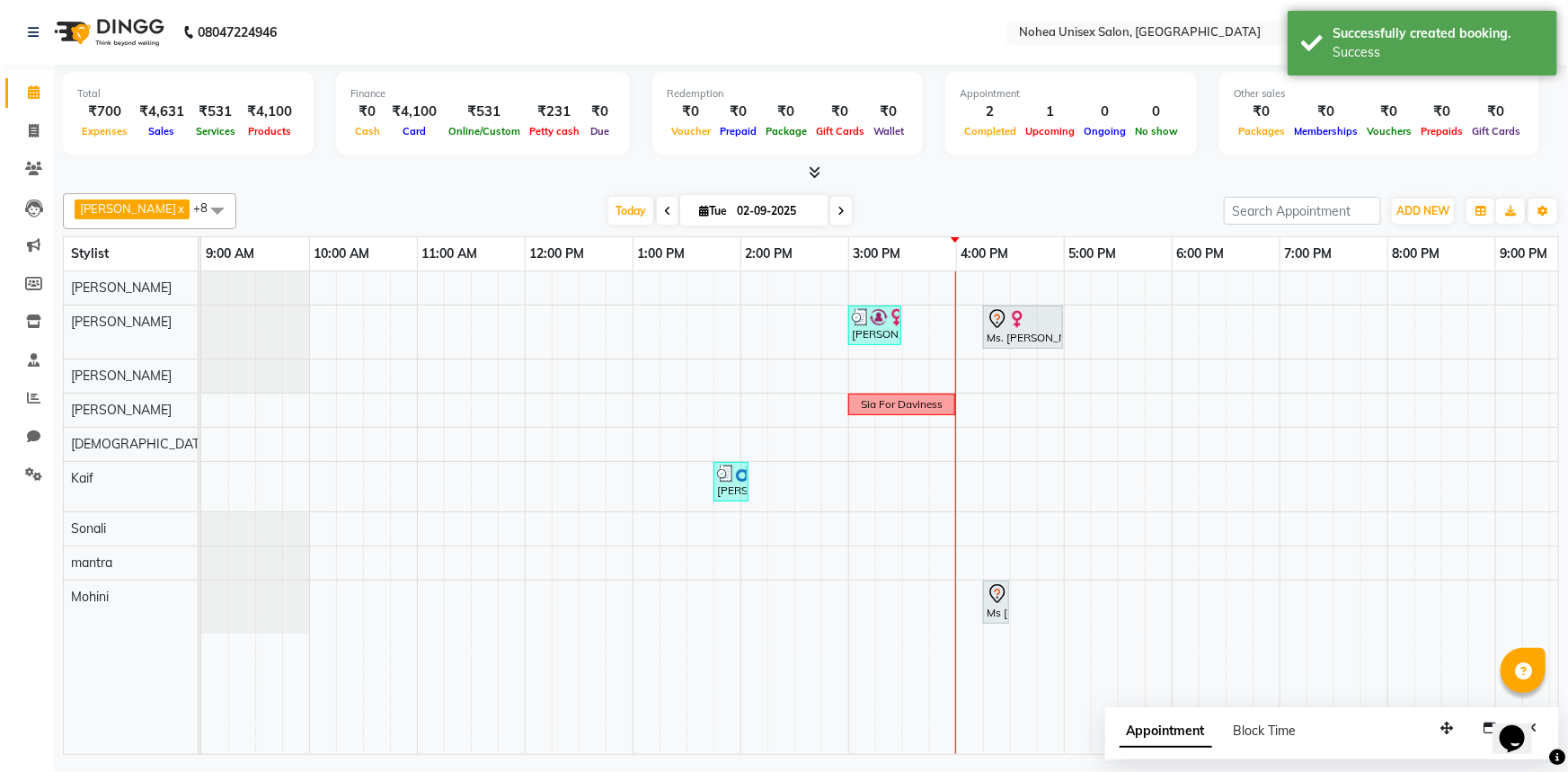
click at [980, 592] on div "[PERSON_NAME], TK03, 03:00 PM-03:30 PM, Davines wash Ms. [PERSON_NAME], TK01, 0…" at bounding box center [1010, 512] width 1618 height 482
select select "87937"
select select "tentative"
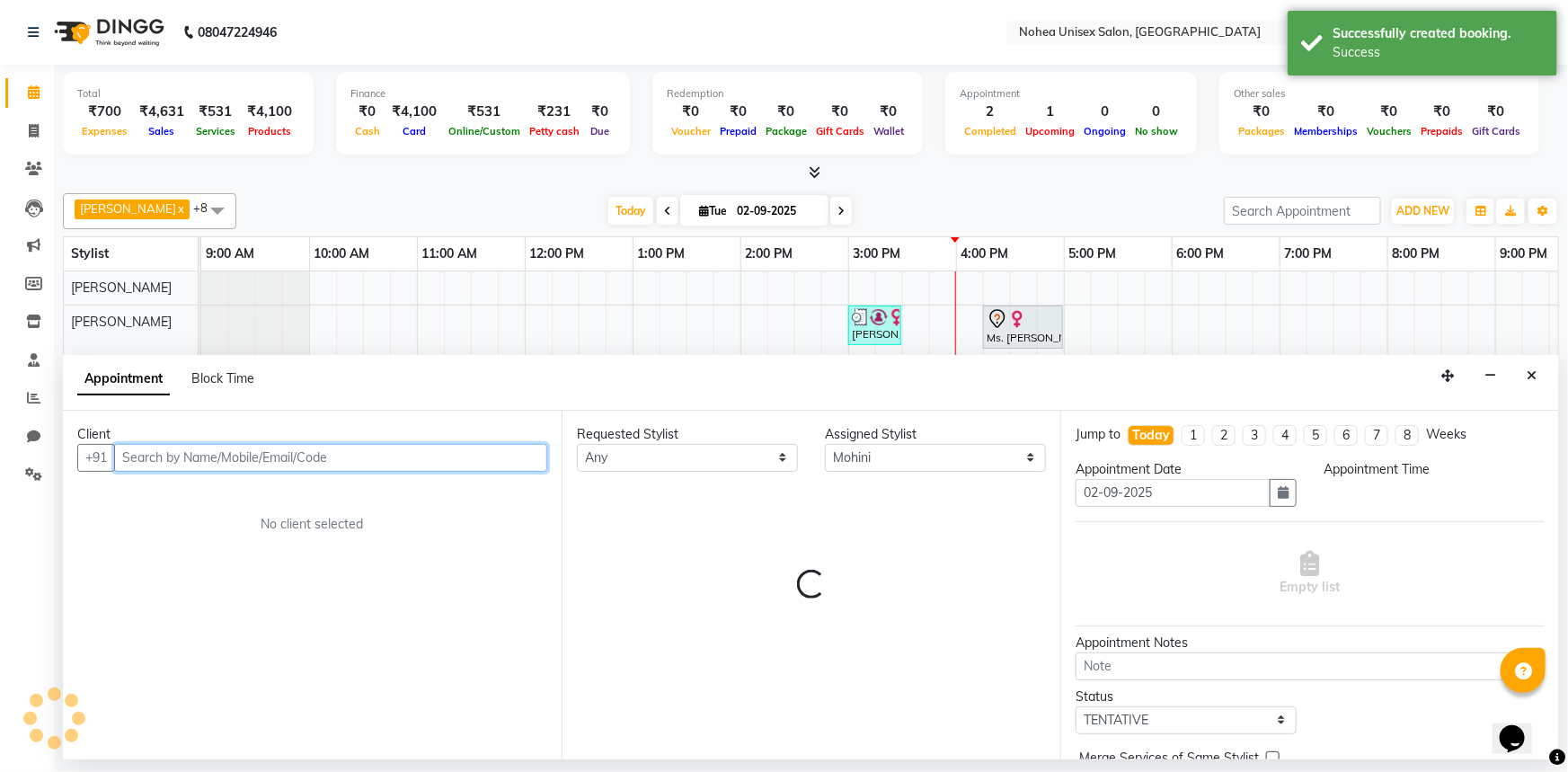
select select "960"
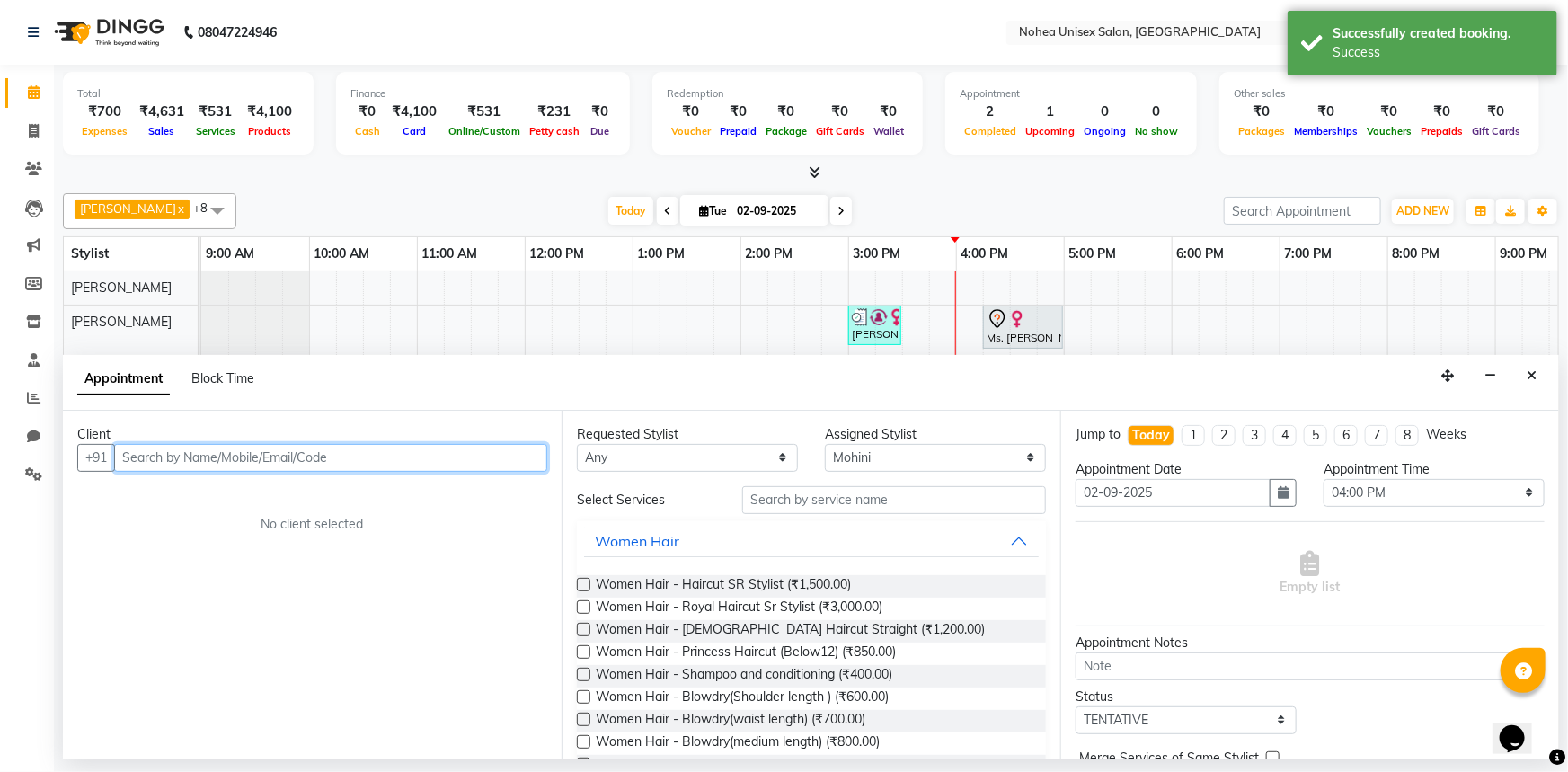
click at [803, 338] on div "[PERSON_NAME], TK03, 03:00 PM-03:30 PM, Davines wash Ms. [PERSON_NAME], TK01, 0…" at bounding box center [1010, 512] width 1618 height 482
click at [1534, 370] on icon "Close" at bounding box center [1532, 375] width 10 height 12
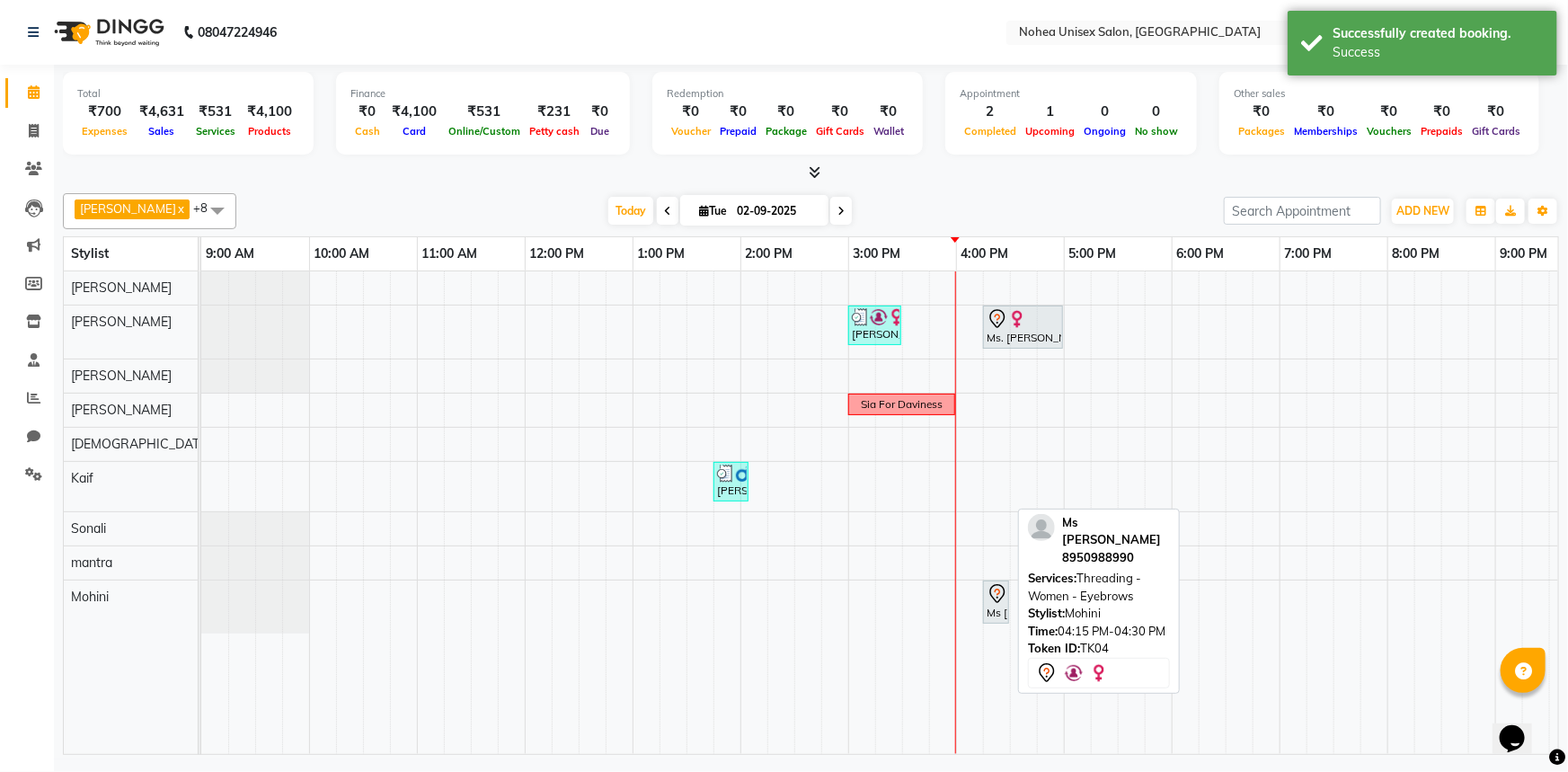
click at [996, 602] on div "Ms [PERSON_NAME], TK04, 04:15 PM-04:30 PM, Threading -Women - Eyebrows" at bounding box center [997, 602] width 22 height 37
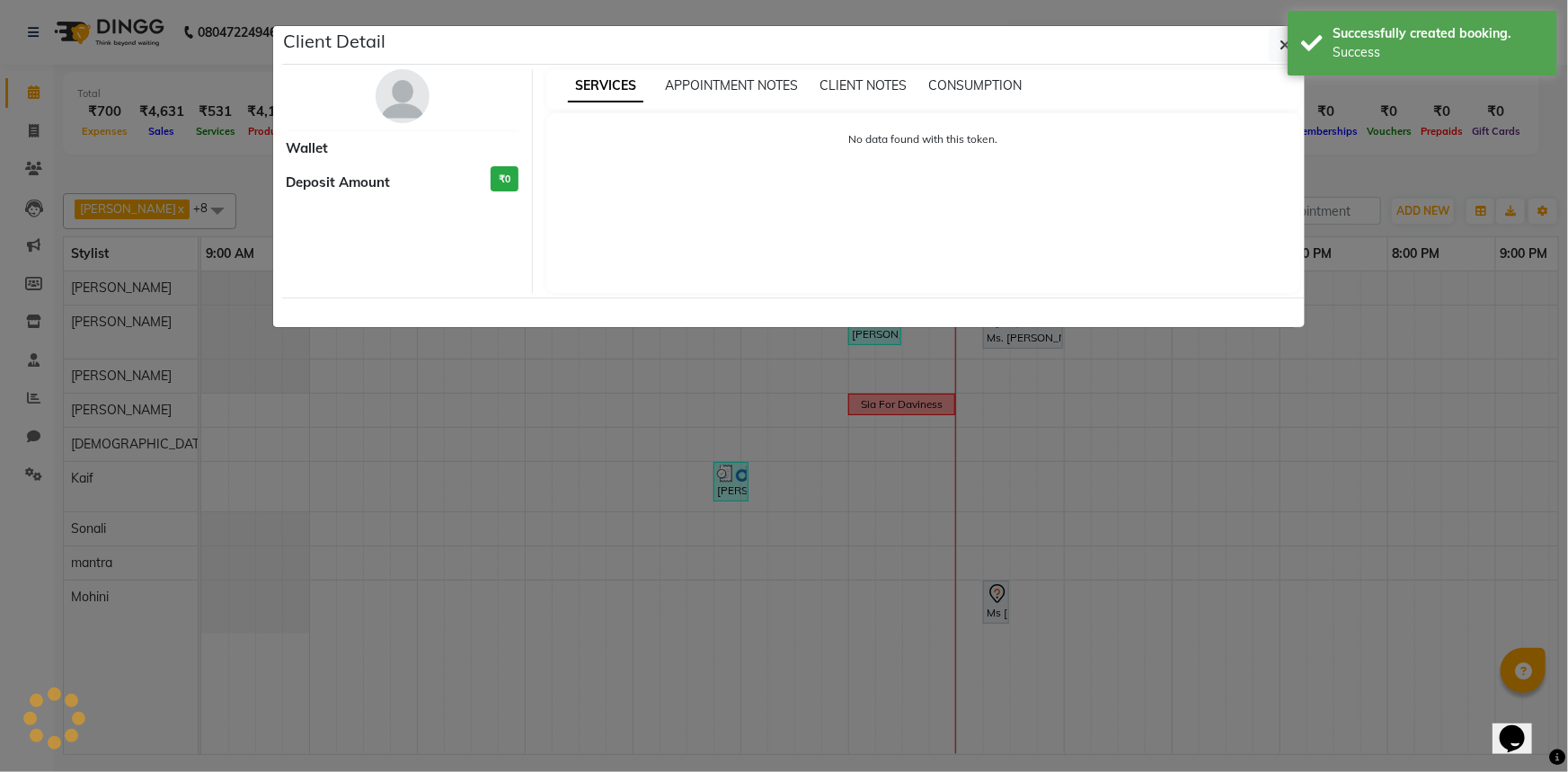
select select "7"
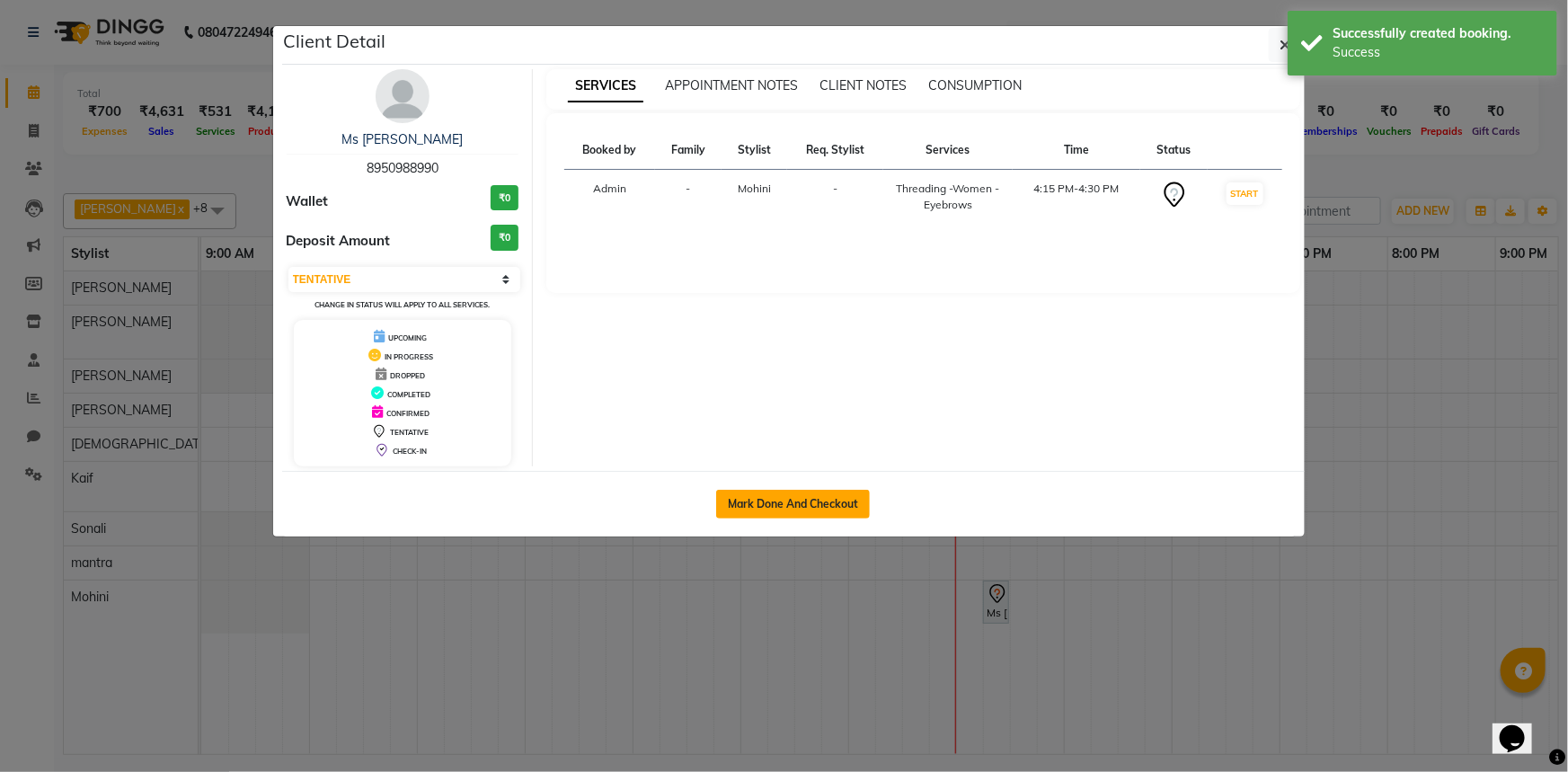
click at [786, 498] on button "Mark Done And Checkout" at bounding box center [793, 504] width 153 height 29
select select "8009"
select select "service"
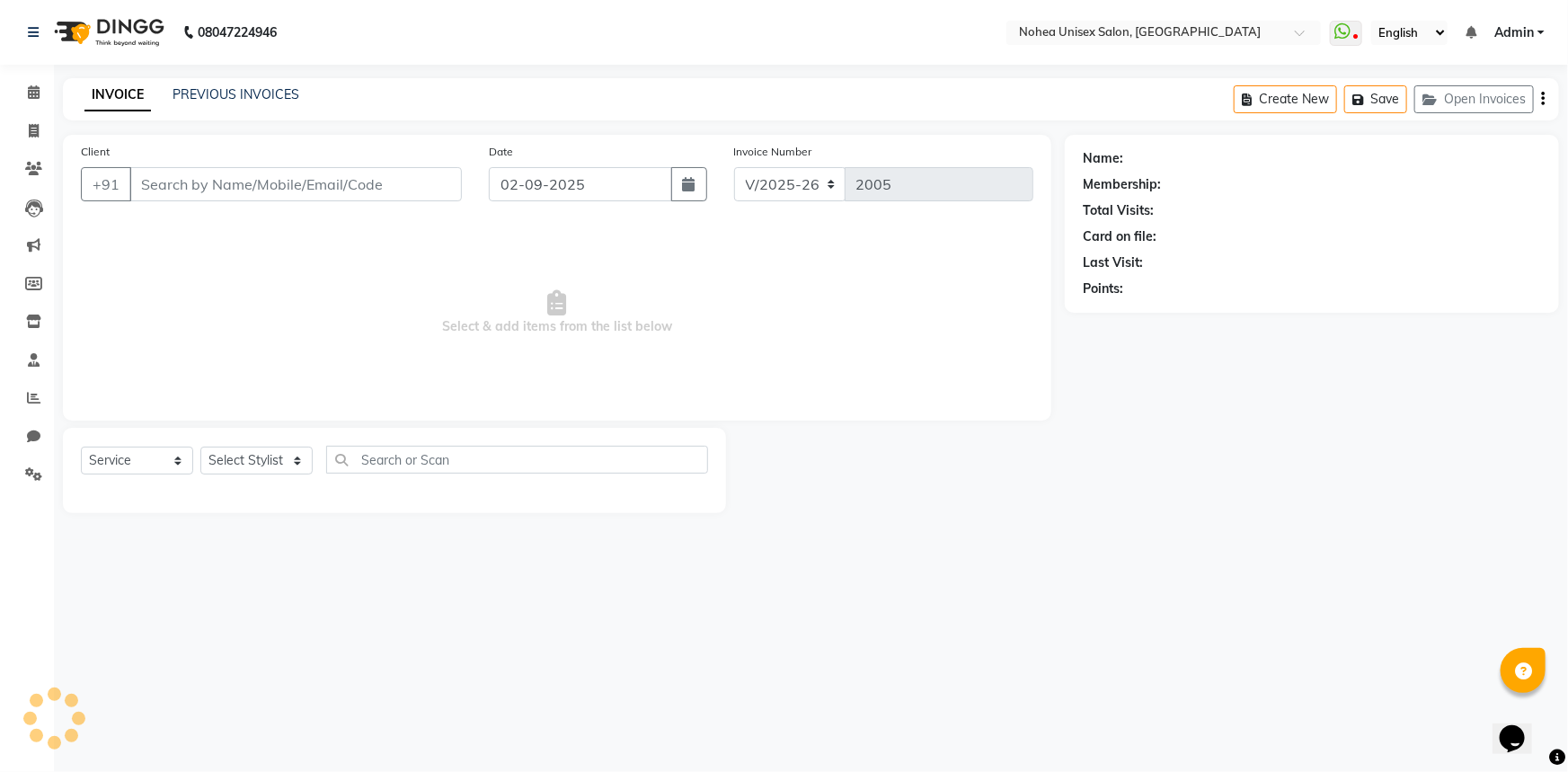
type input "8950988990"
select select "87937"
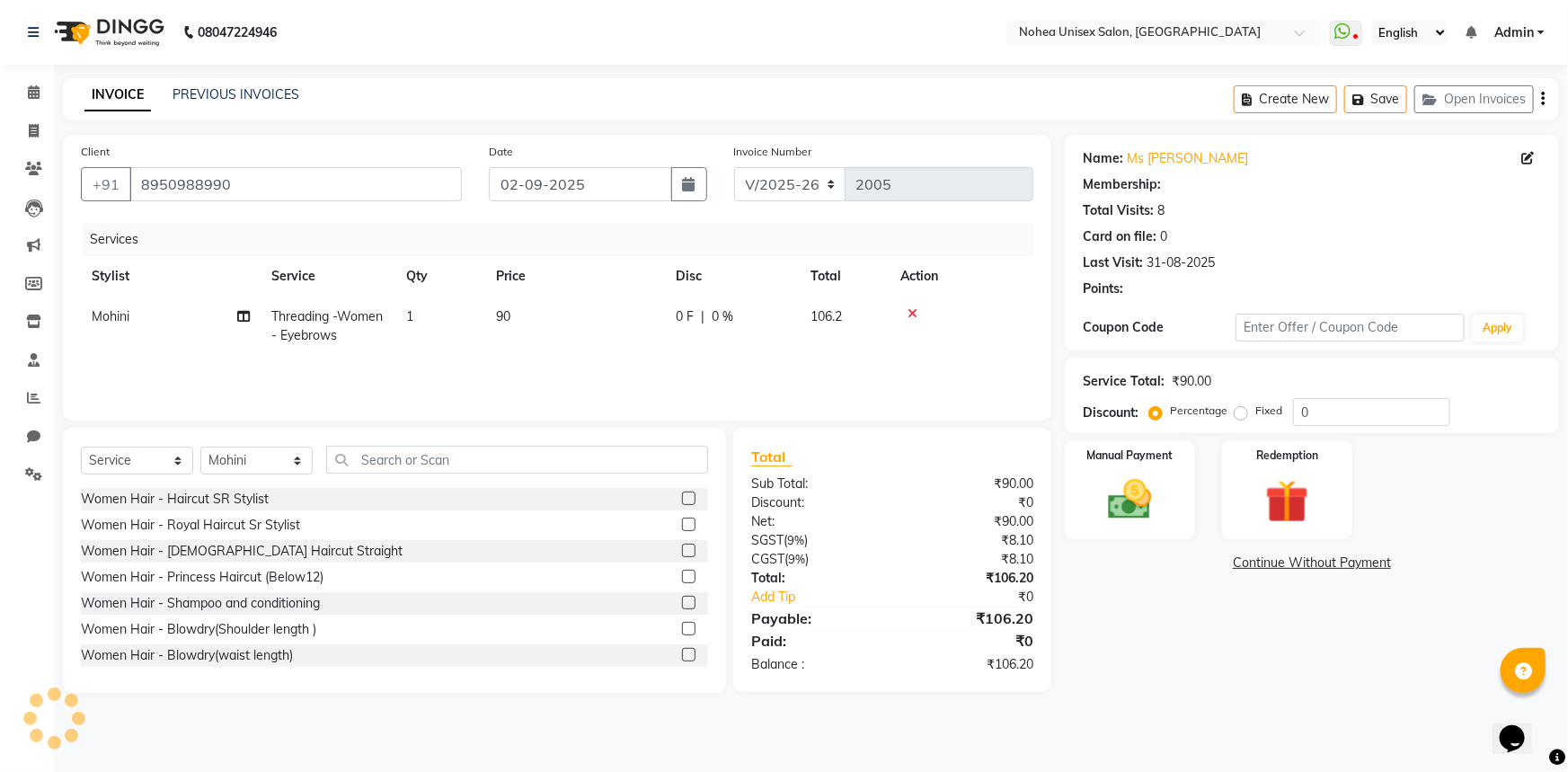
select select "1: Object"
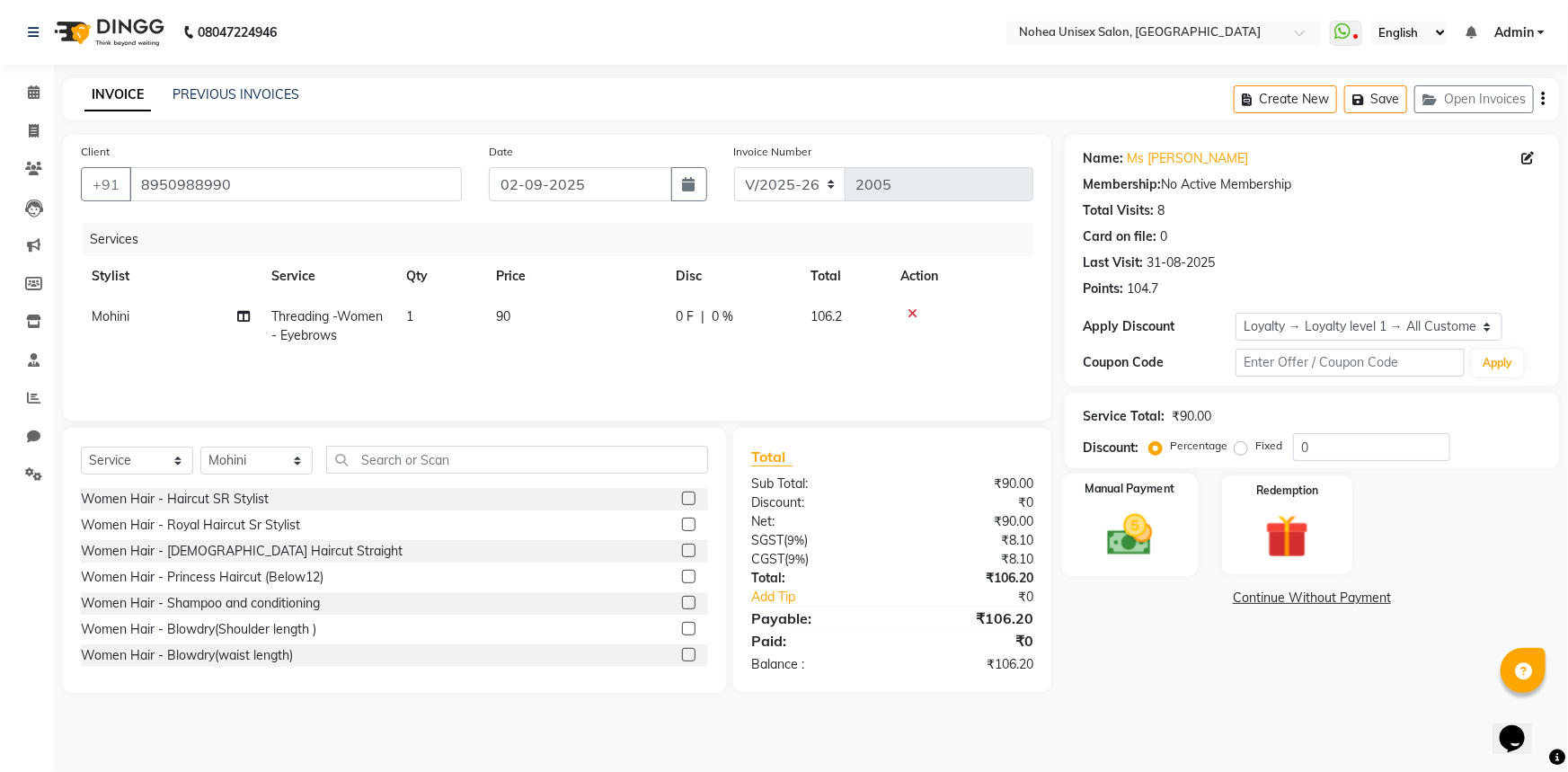
click at [1079, 525] on div "Manual Payment" at bounding box center [1129, 525] width 136 height 104
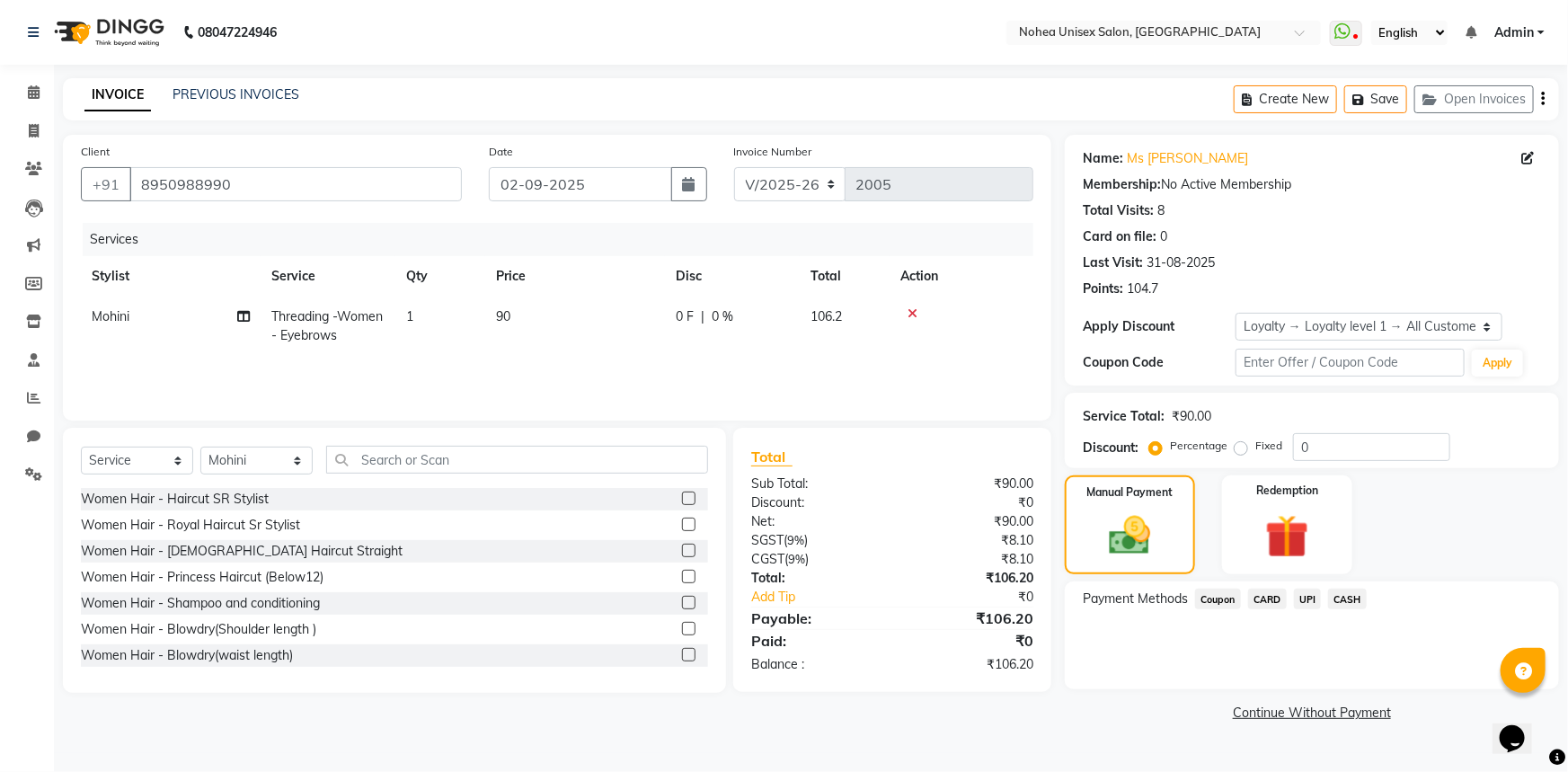
click at [1312, 596] on span "UPI" at bounding box center [1308, 599] width 28 height 21
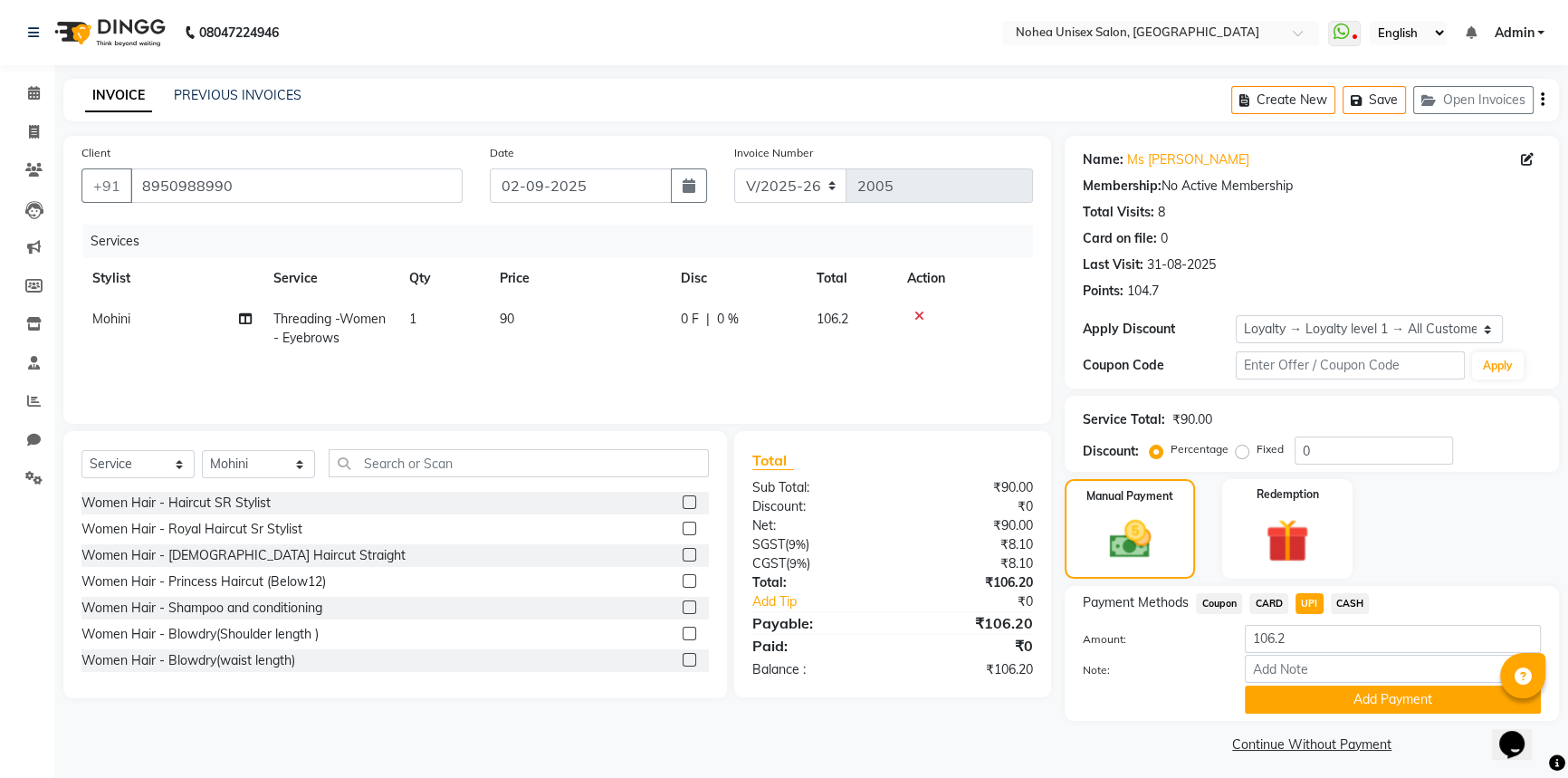
scroll to position [7, 0]
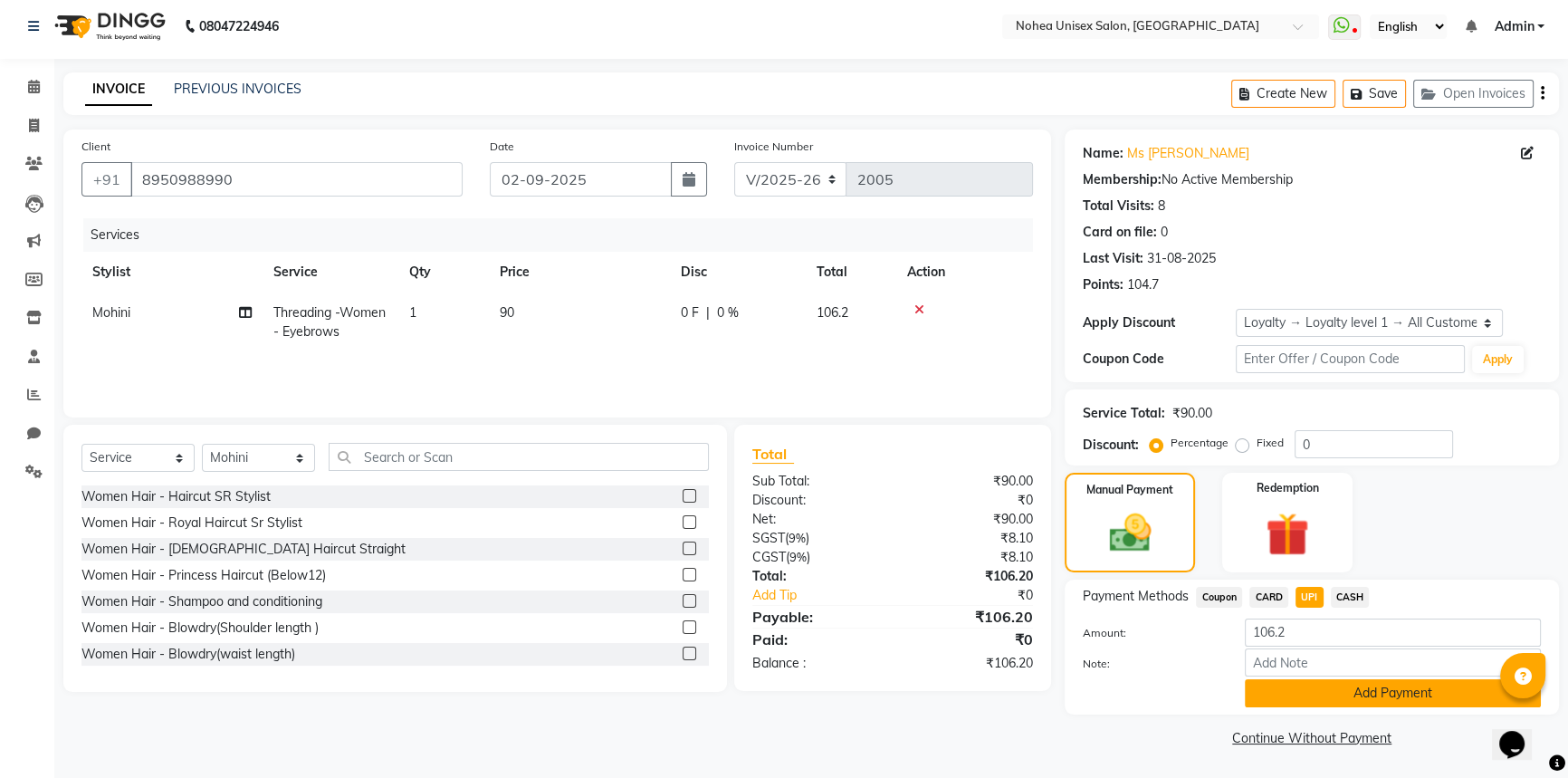
click at [1367, 689] on button "Add Payment" at bounding box center [1393, 693] width 296 height 28
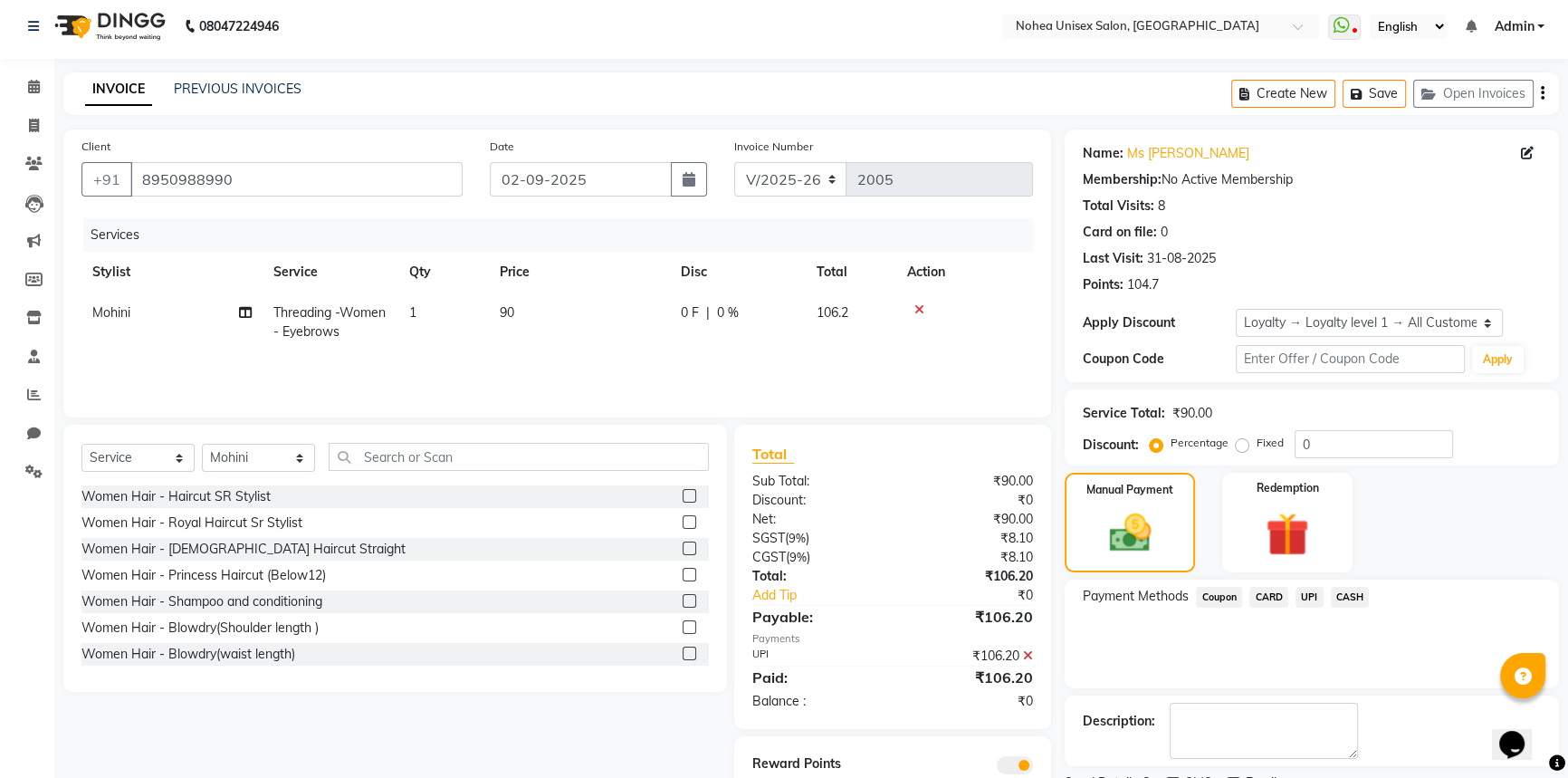
scroll to position [82, 0]
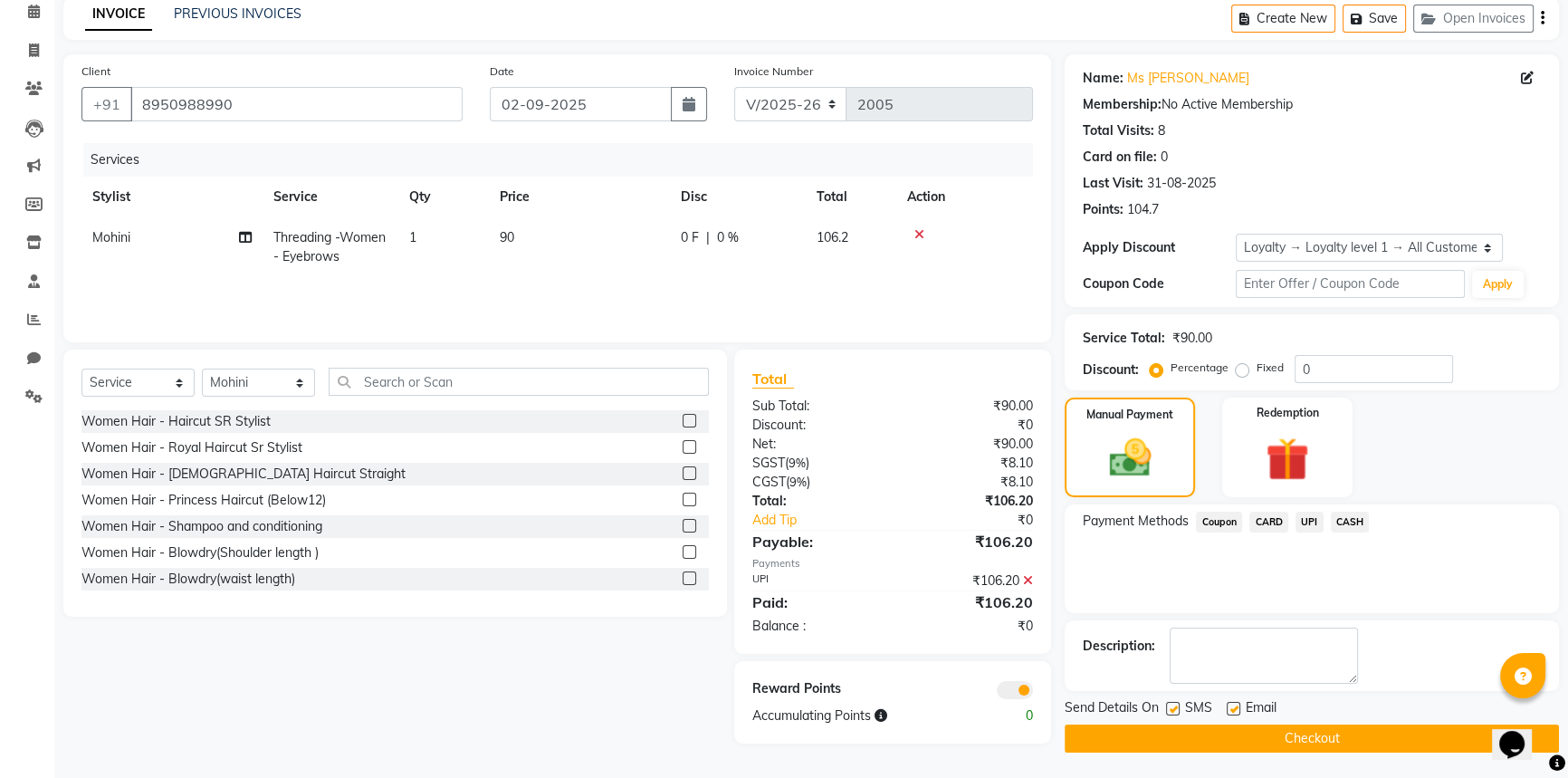
click at [1374, 734] on button "Checkout" at bounding box center [1311, 738] width 494 height 28
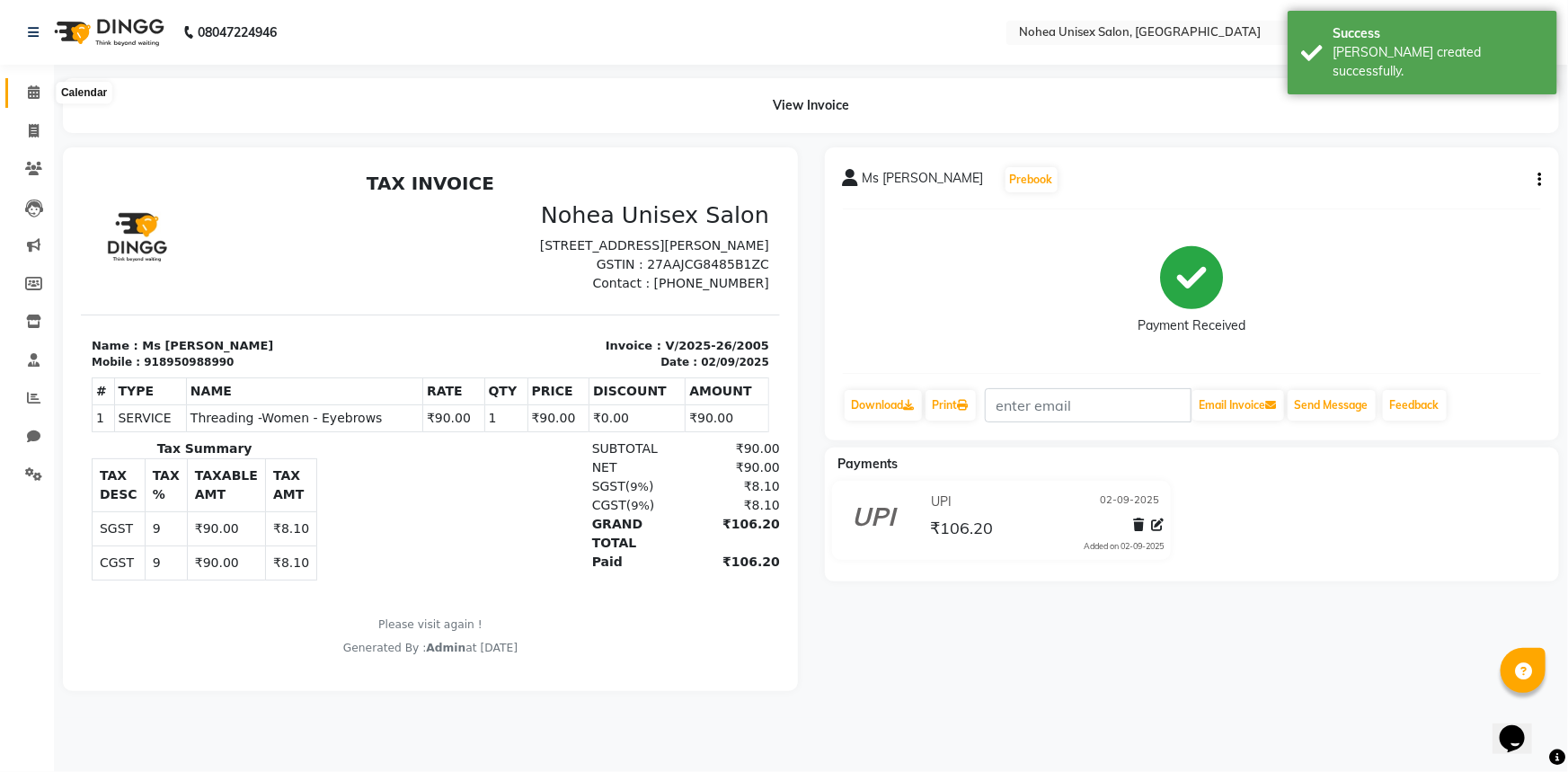
click at [28, 85] on icon at bounding box center [34, 92] width 11 height 13
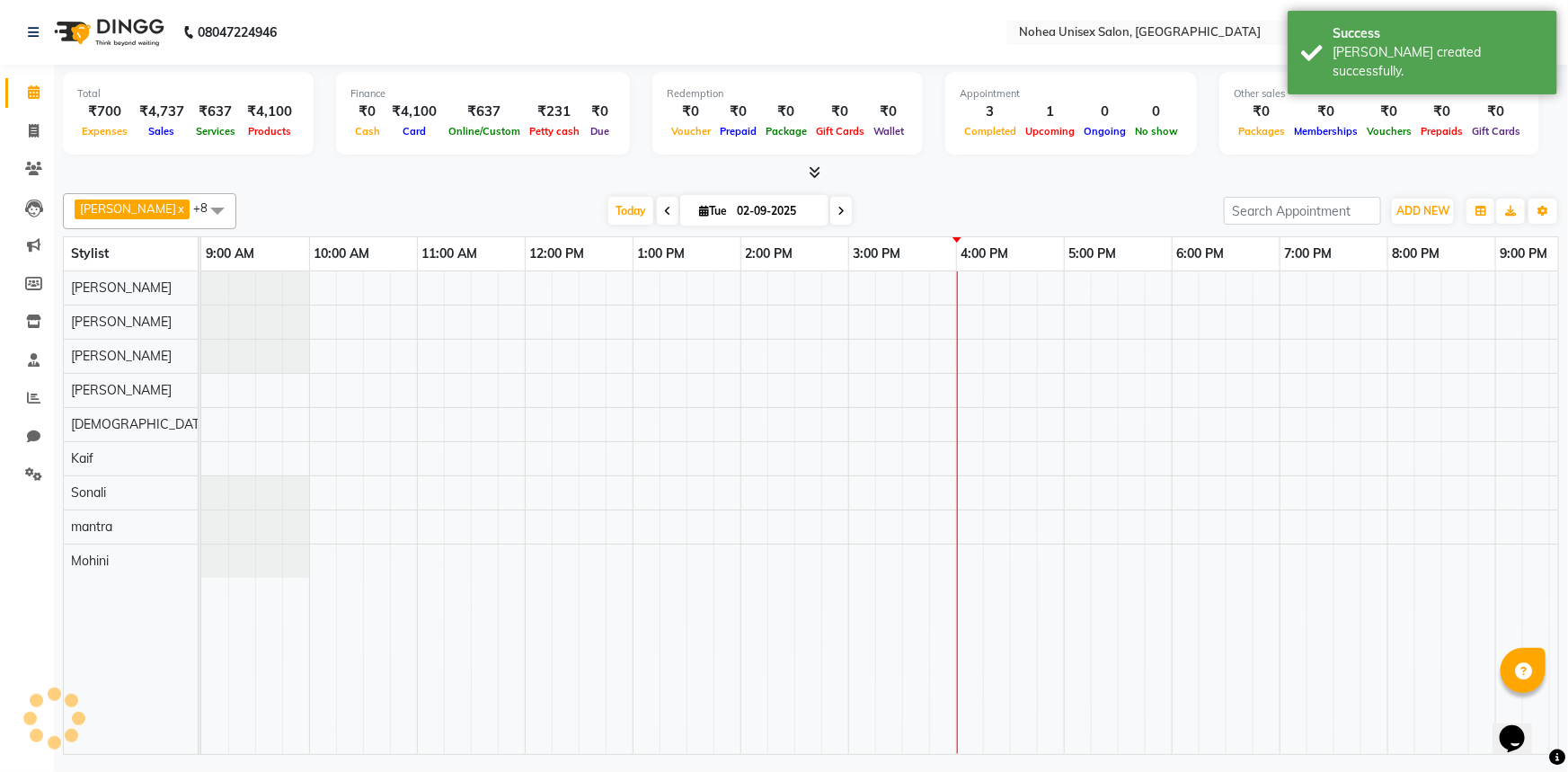
scroll to position [0, 260]
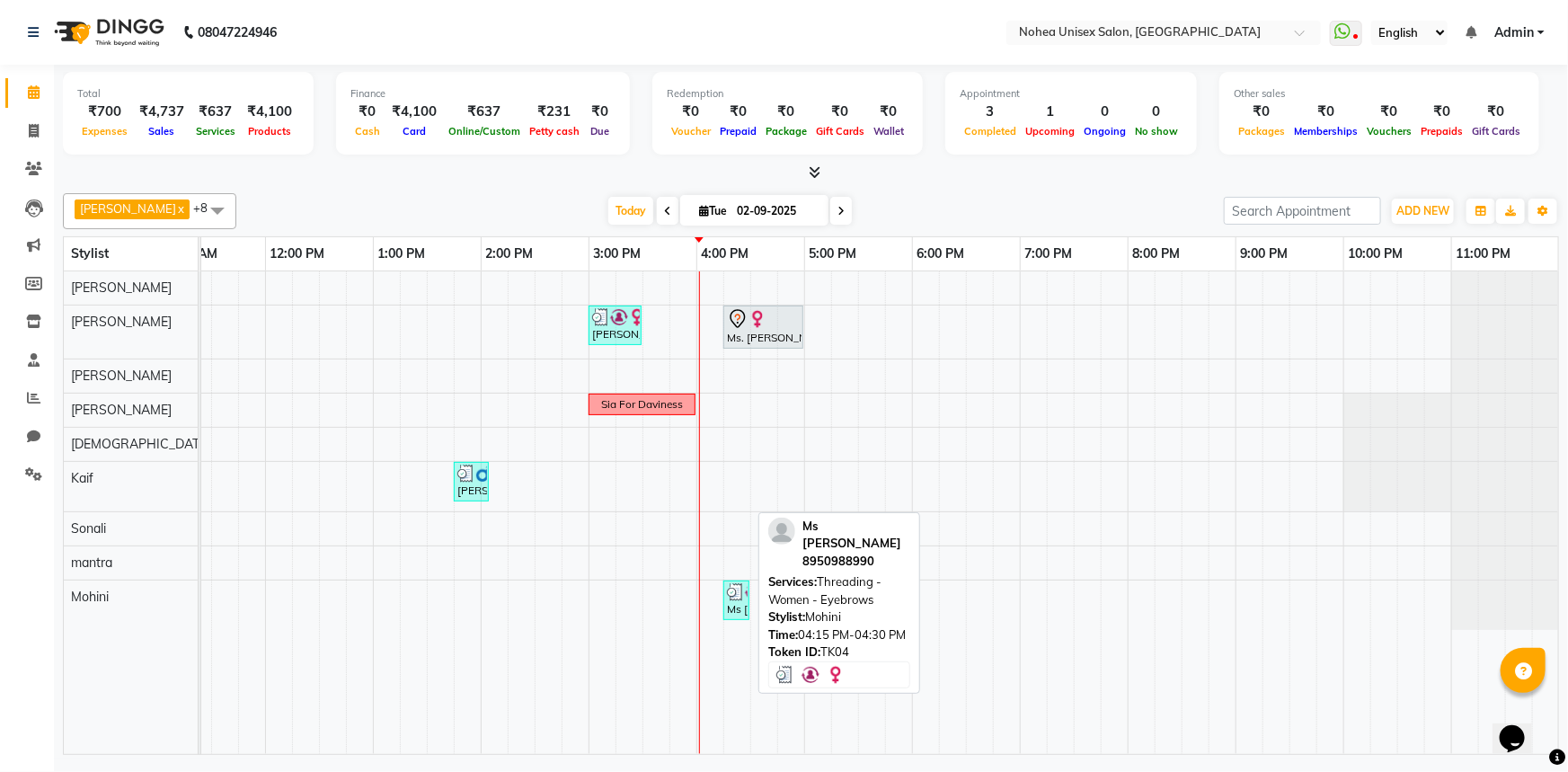
click at [729, 583] on img at bounding box center [736, 592] width 18 height 18
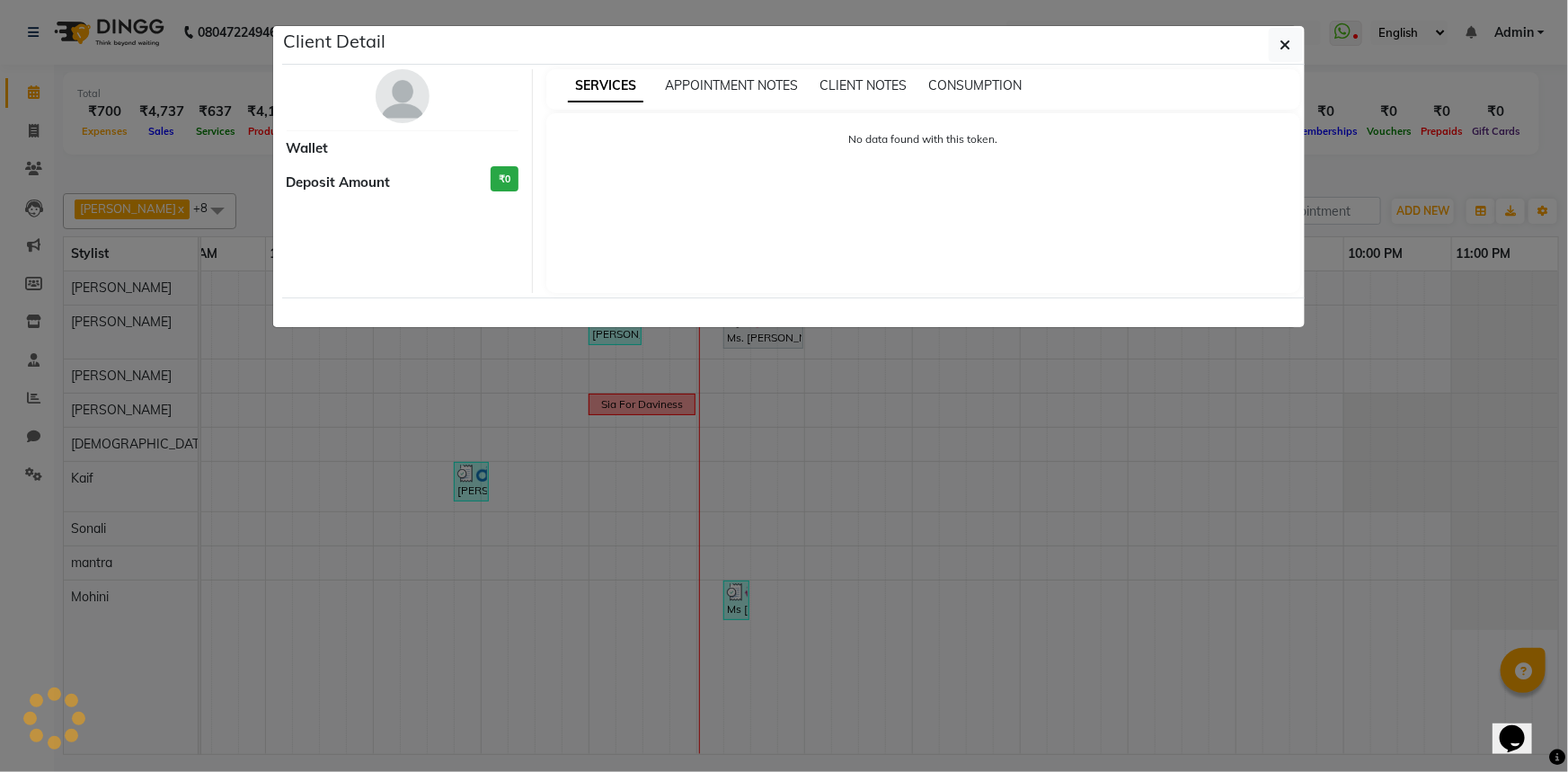
select select "3"
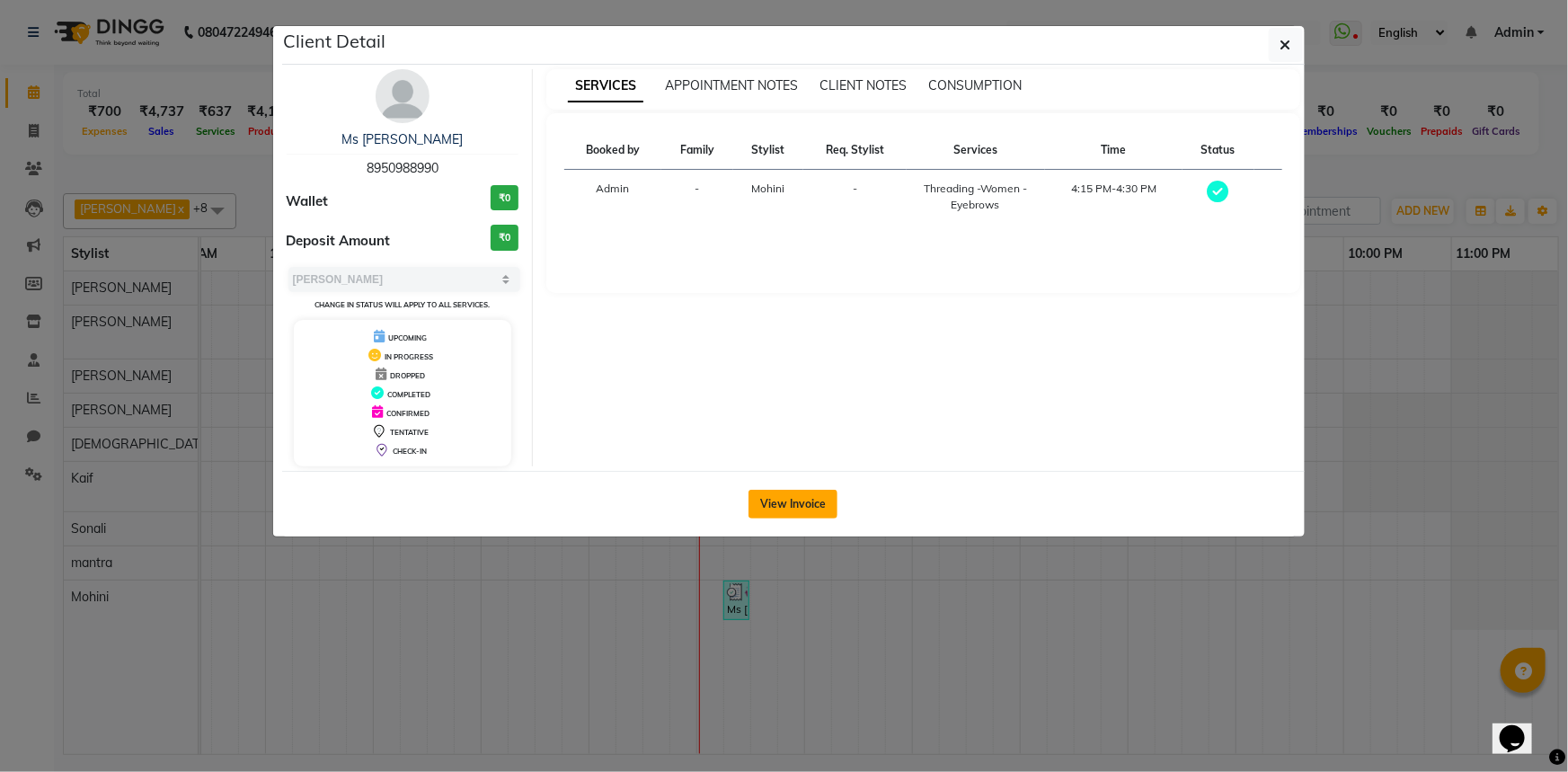
click at [808, 494] on button "View Invoice" at bounding box center [793, 504] width 89 height 29
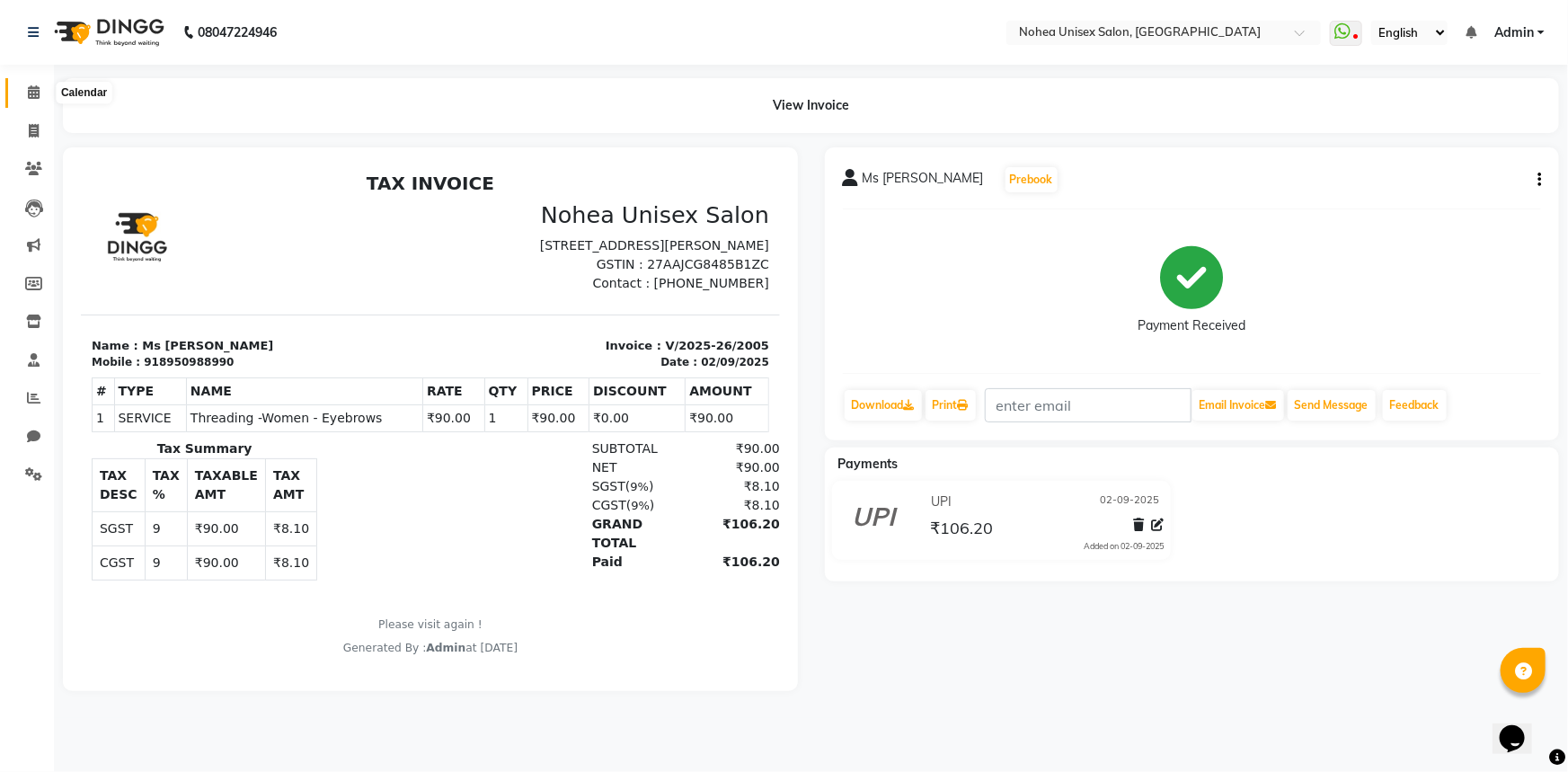
click at [31, 93] on icon at bounding box center [34, 92] width 11 height 13
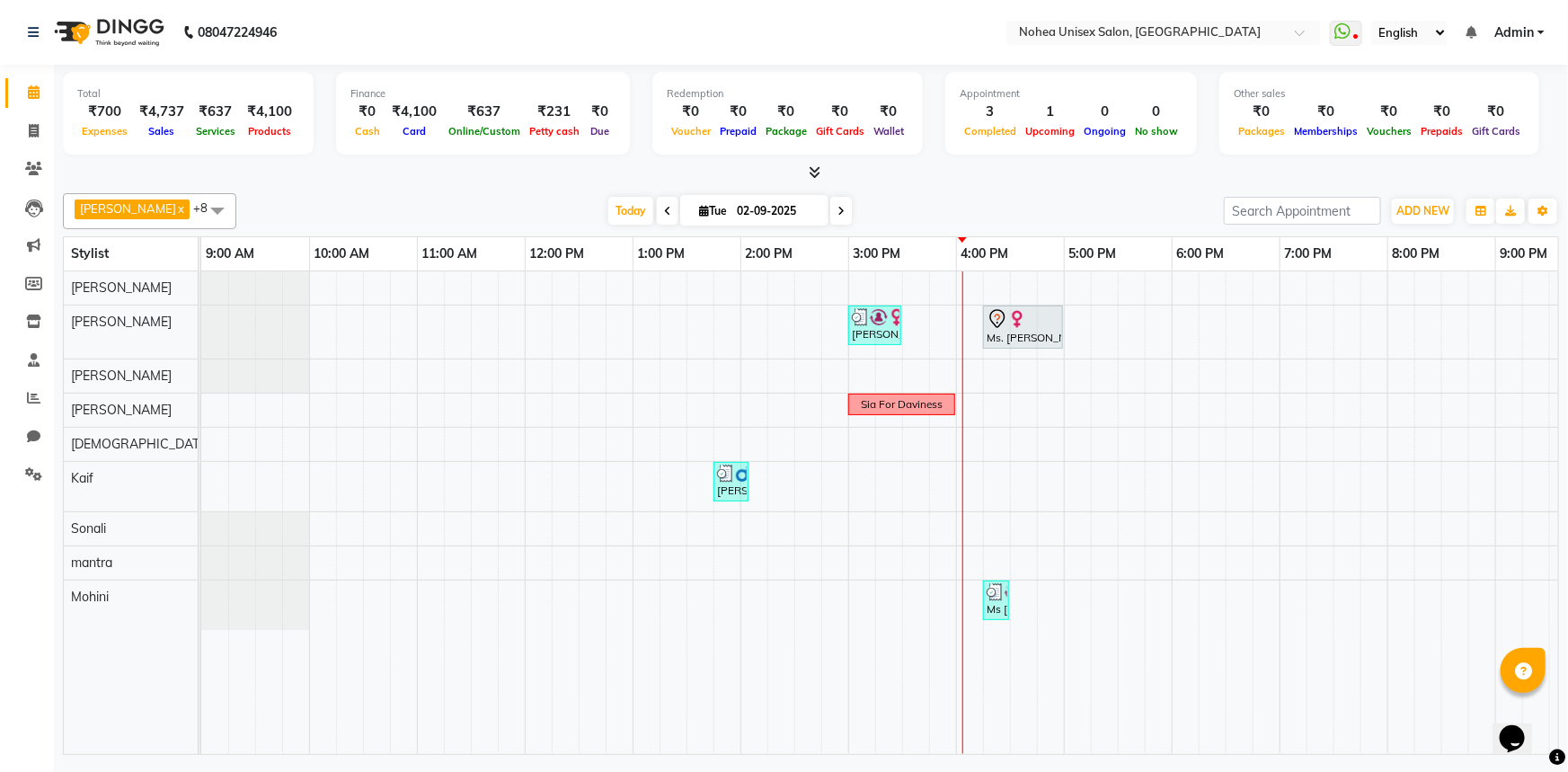
click at [940, 193] on div "[PERSON_NAME] x [PERSON_NAME] x mantra x [PERSON_NAME] x Kaif x [PERSON_NAME] x…" at bounding box center [811, 211] width 1497 height 36
click at [985, 193] on div "[PERSON_NAME] x [PERSON_NAME] x mantra x [PERSON_NAME] x Kaif x [PERSON_NAME] x…" at bounding box center [811, 211] width 1497 height 36
click at [355, 24] on nav "08047224946 Select Location × Nohea Unisex Salon, Kharadi WhatsApp Status ✕ Sta…" at bounding box center [784, 32] width 1568 height 64
click at [358, 26] on nav "08047224946 Select Location × Nohea Unisex Salon, Kharadi WhatsApp Status ✕ Sta…" at bounding box center [784, 32] width 1568 height 64
click at [370, 0] on nav "08047224946 Select Location × Nohea Unisex Salon, Kharadi WhatsApp Status ✕ Sta…" at bounding box center [784, 32] width 1568 height 64
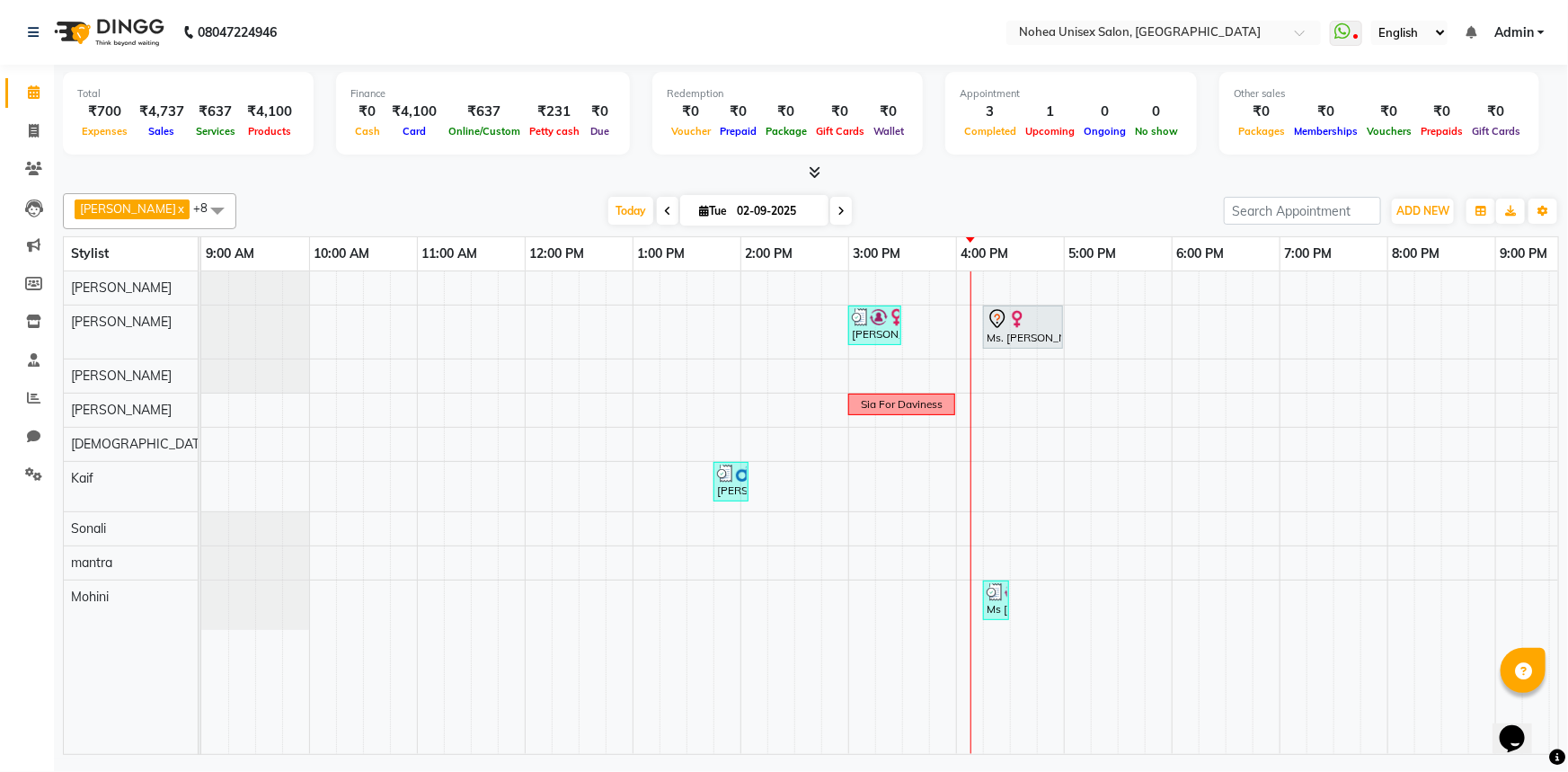
click at [973, 187] on div "[PERSON_NAME] x [PERSON_NAME] x mantra x [PERSON_NAME] x Kaif x [PERSON_NAME] x…" at bounding box center [811, 470] width 1497 height 568
click at [917, 189] on div "[PERSON_NAME] x [PERSON_NAME] x mantra x [PERSON_NAME] x Kaif x [PERSON_NAME] x…" at bounding box center [811, 470] width 1497 height 568
click at [961, 411] on div "[PERSON_NAME], TK03, 03:00 PM-03:30 PM, Davines wash Ms. [PERSON_NAME], TK01, 0…" at bounding box center [1010, 512] width 1618 height 482
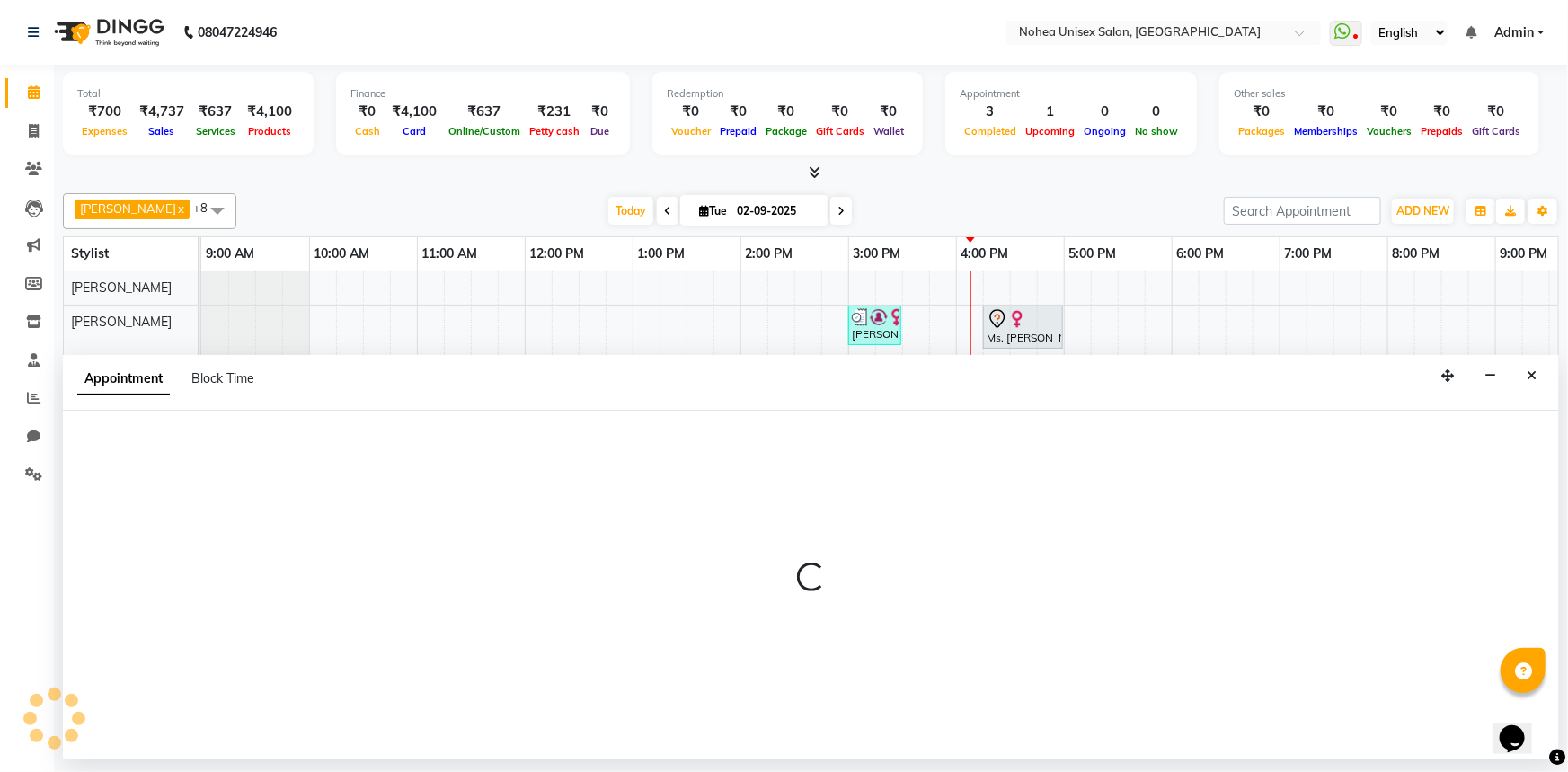
select select "87508"
select select "960"
select select "tentative"
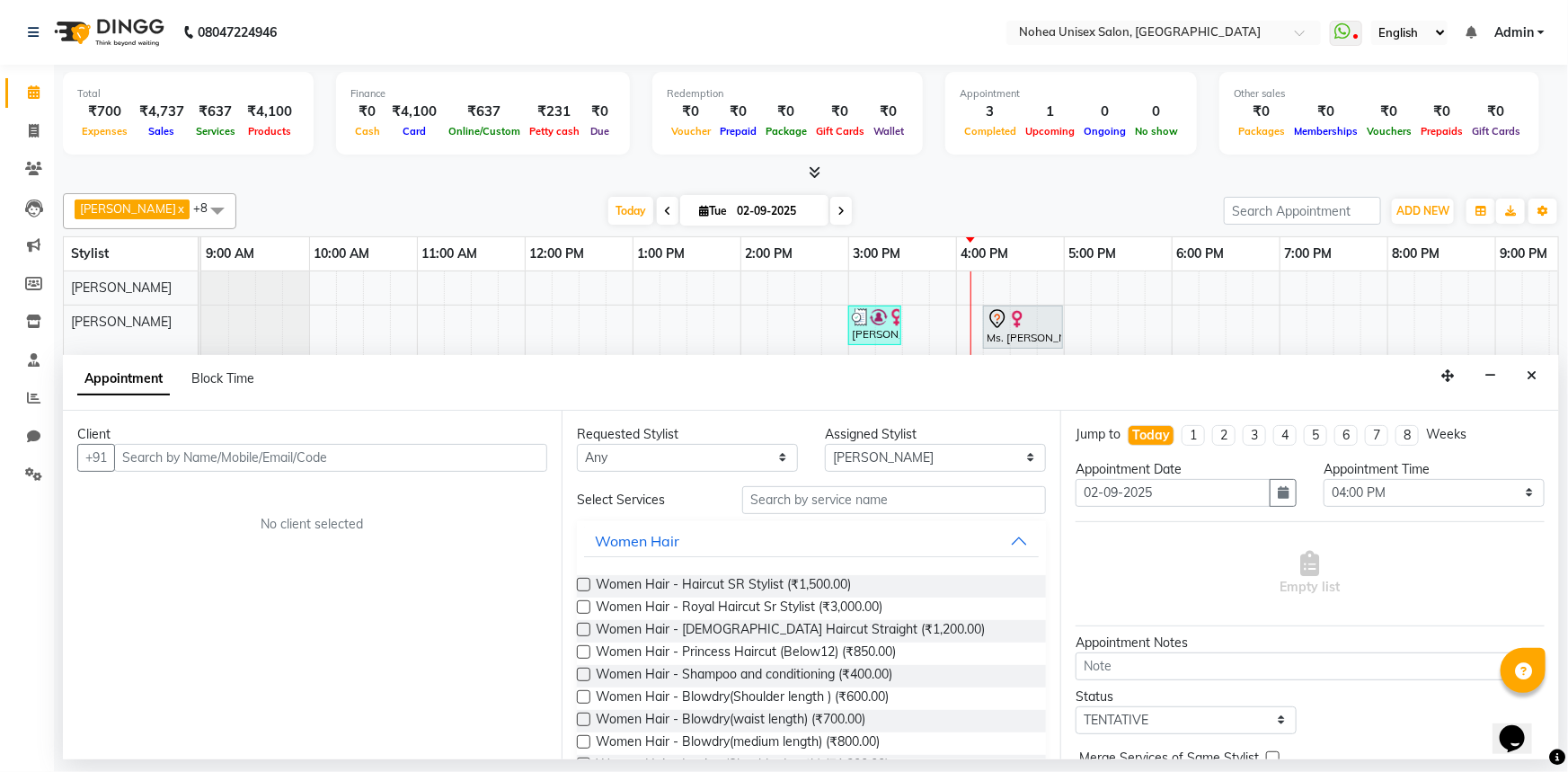
click at [357, 450] on input "text" at bounding box center [330, 458] width 433 height 28
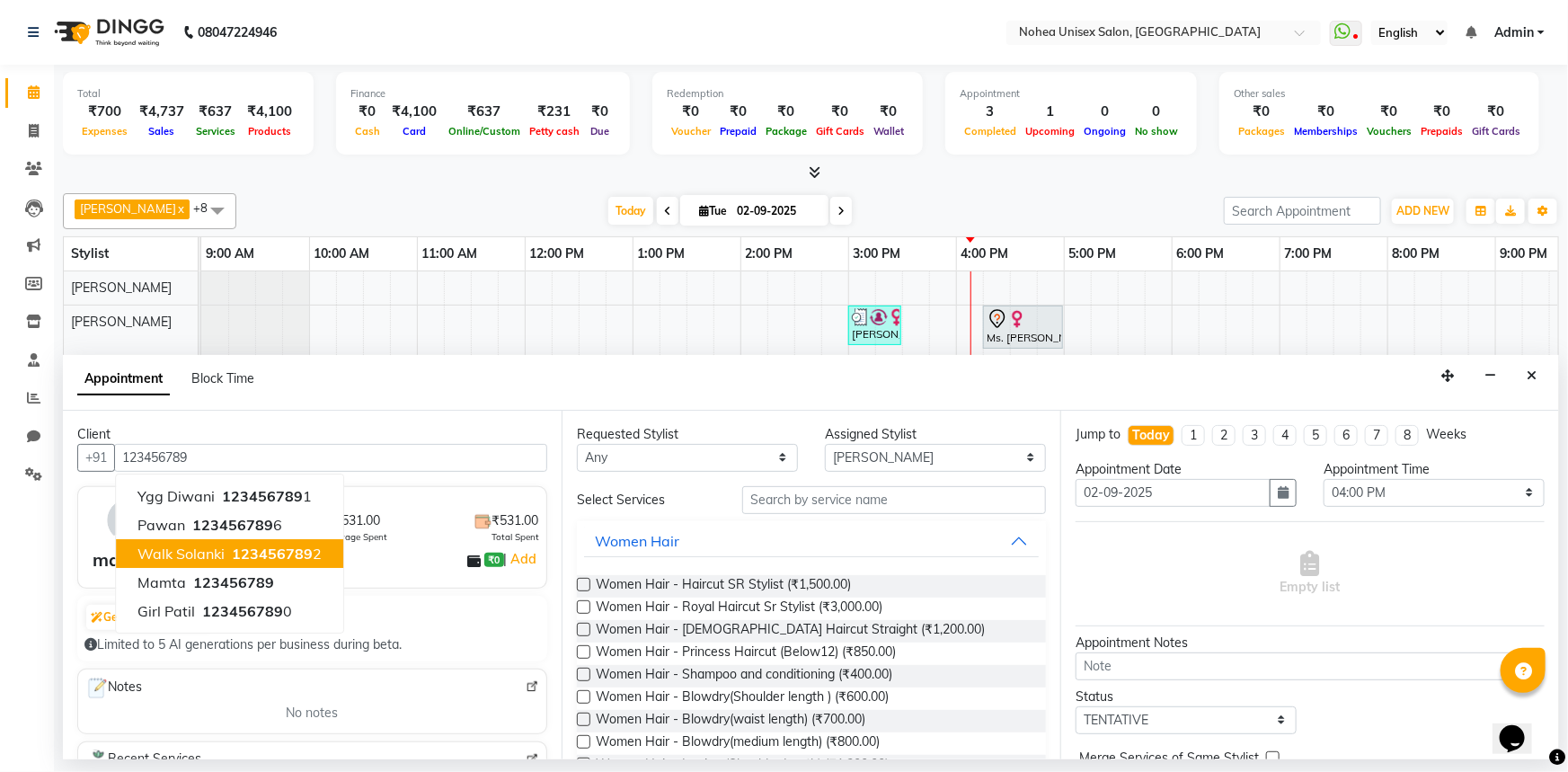
drag, startPoint x: 264, startPoint y: 554, endPoint x: 581, endPoint y: 510, distance: 320.0
click at [266, 554] on span "123456789" at bounding box center [272, 553] width 81 height 18
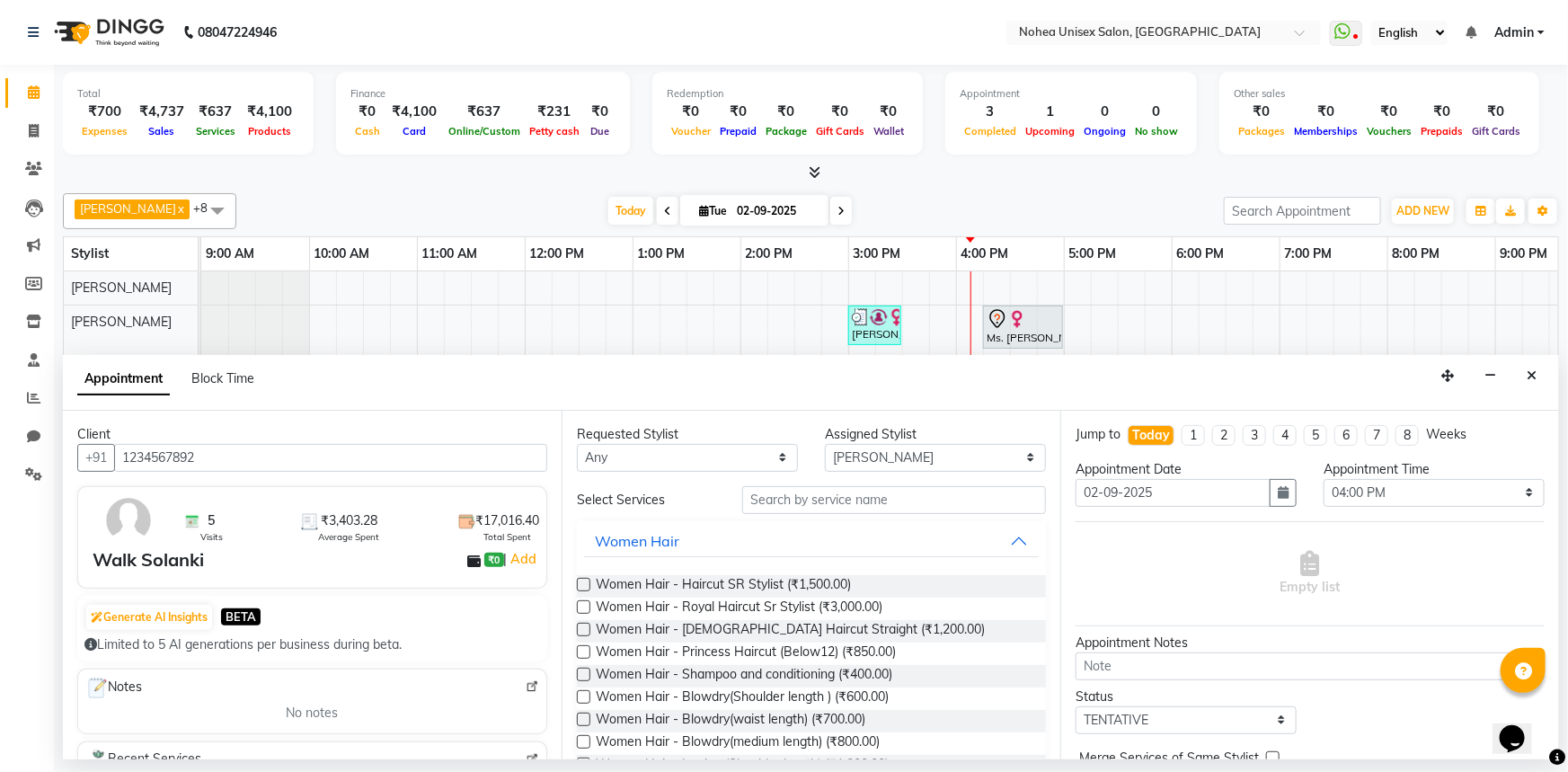
type input "1234567892"
click at [818, 508] on input "text" at bounding box center [894, 500] width 304 height 28
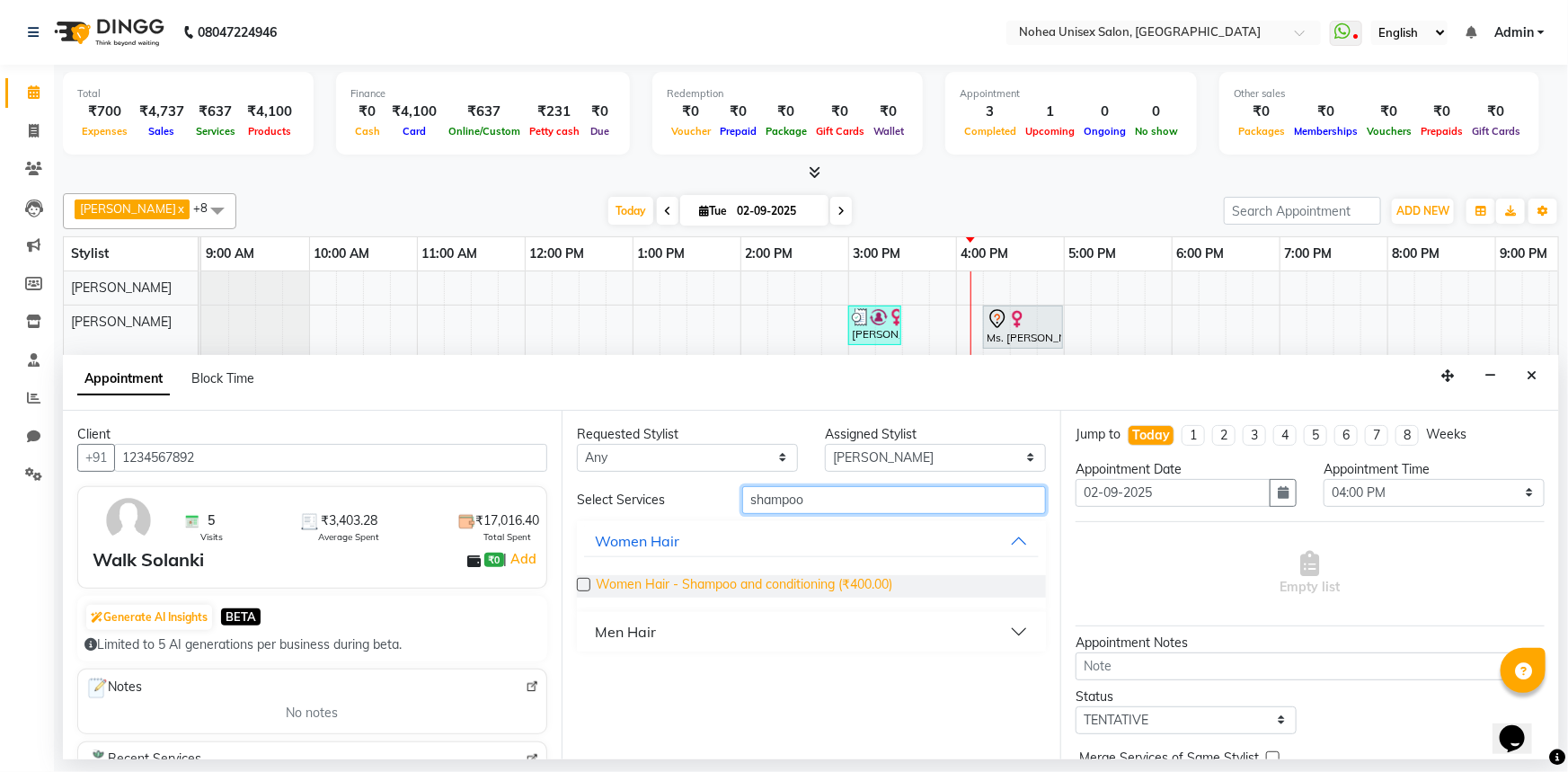
type input "shampoo"
click at [834, 590] on span "Women Hair - Shampoo and conditioning (₹400.00)" at bounding box center [743, 586] width 296 height 22
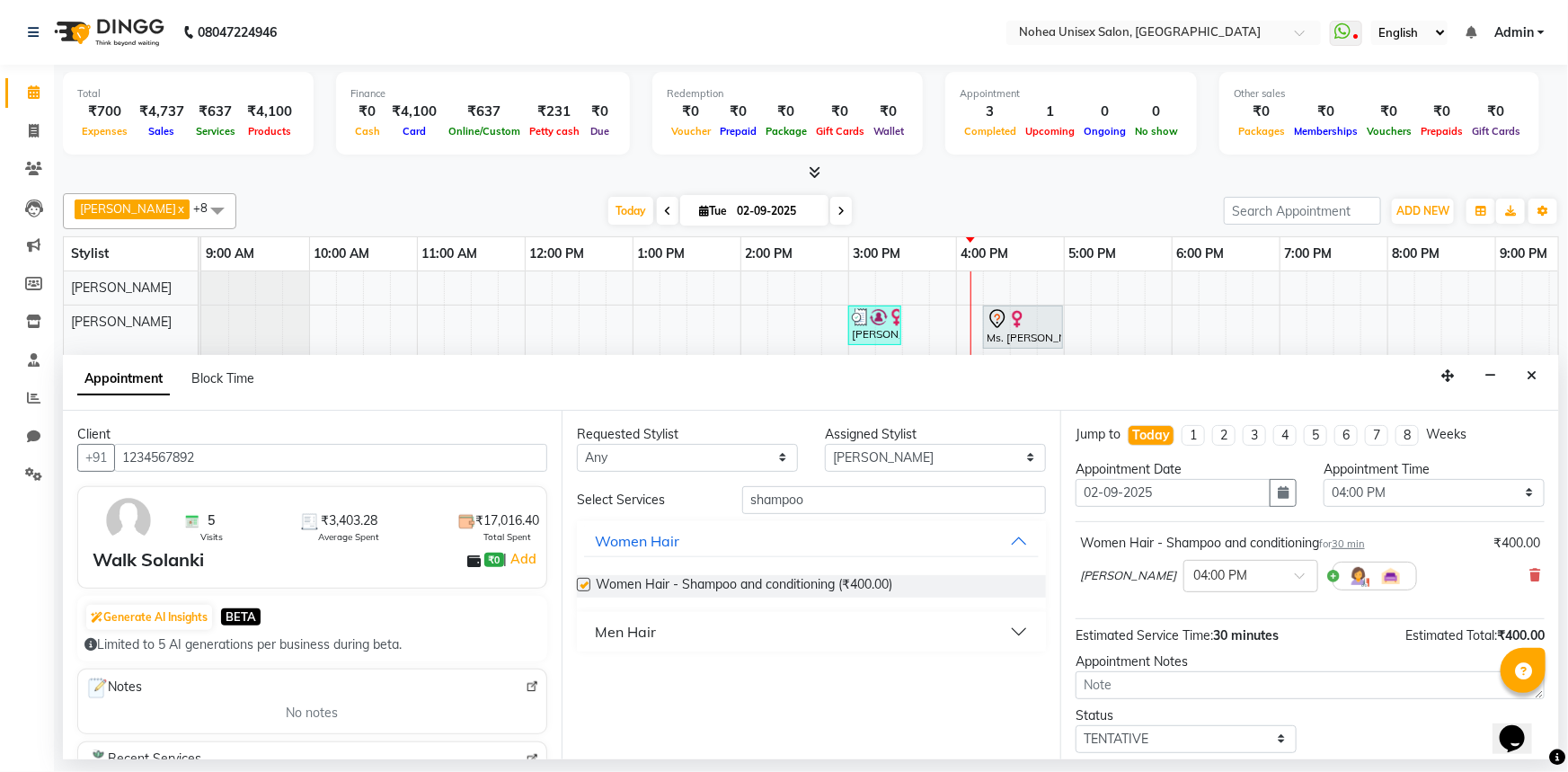
checkbox input "false"
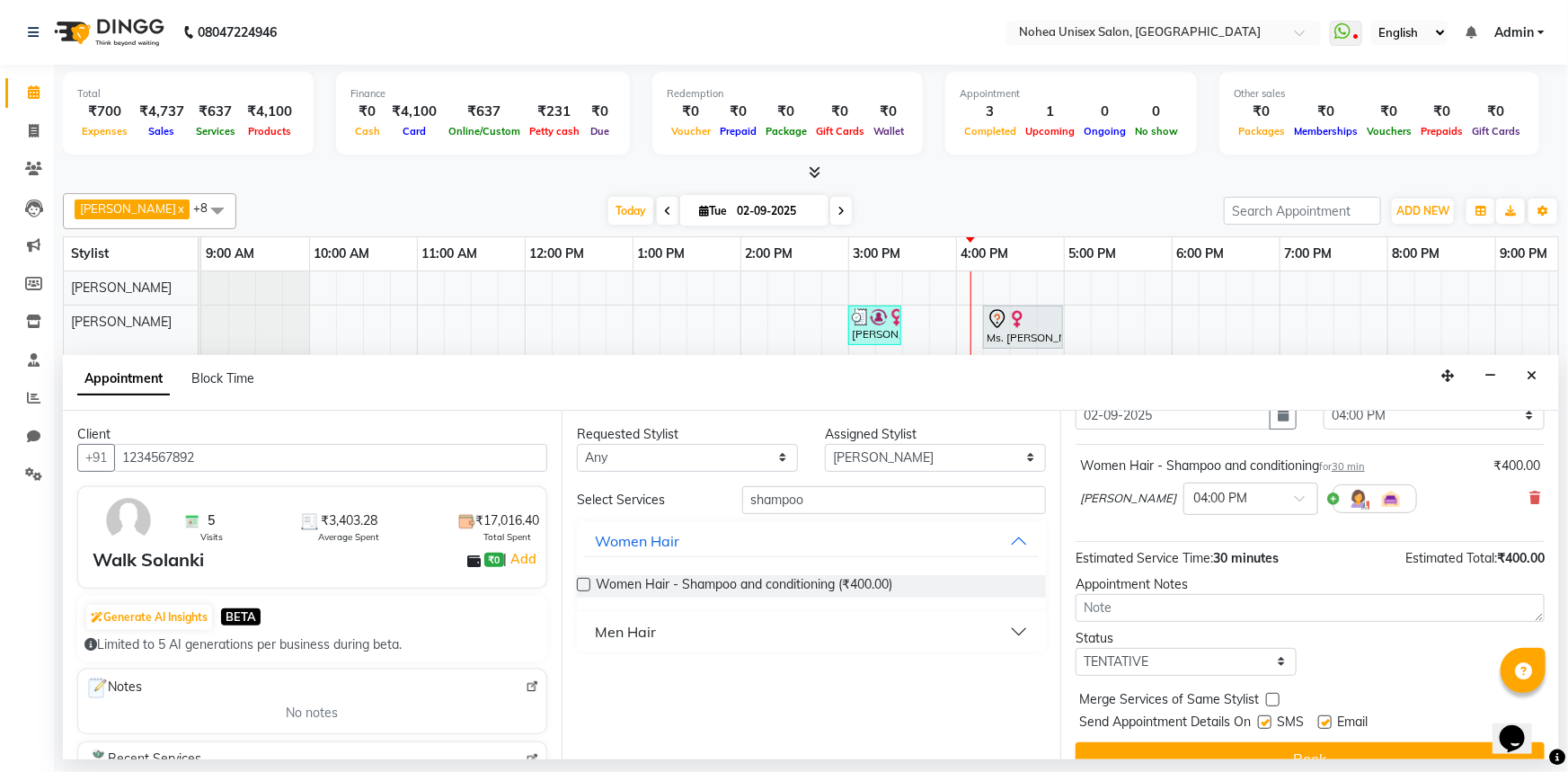
scroll to position [106, 0]
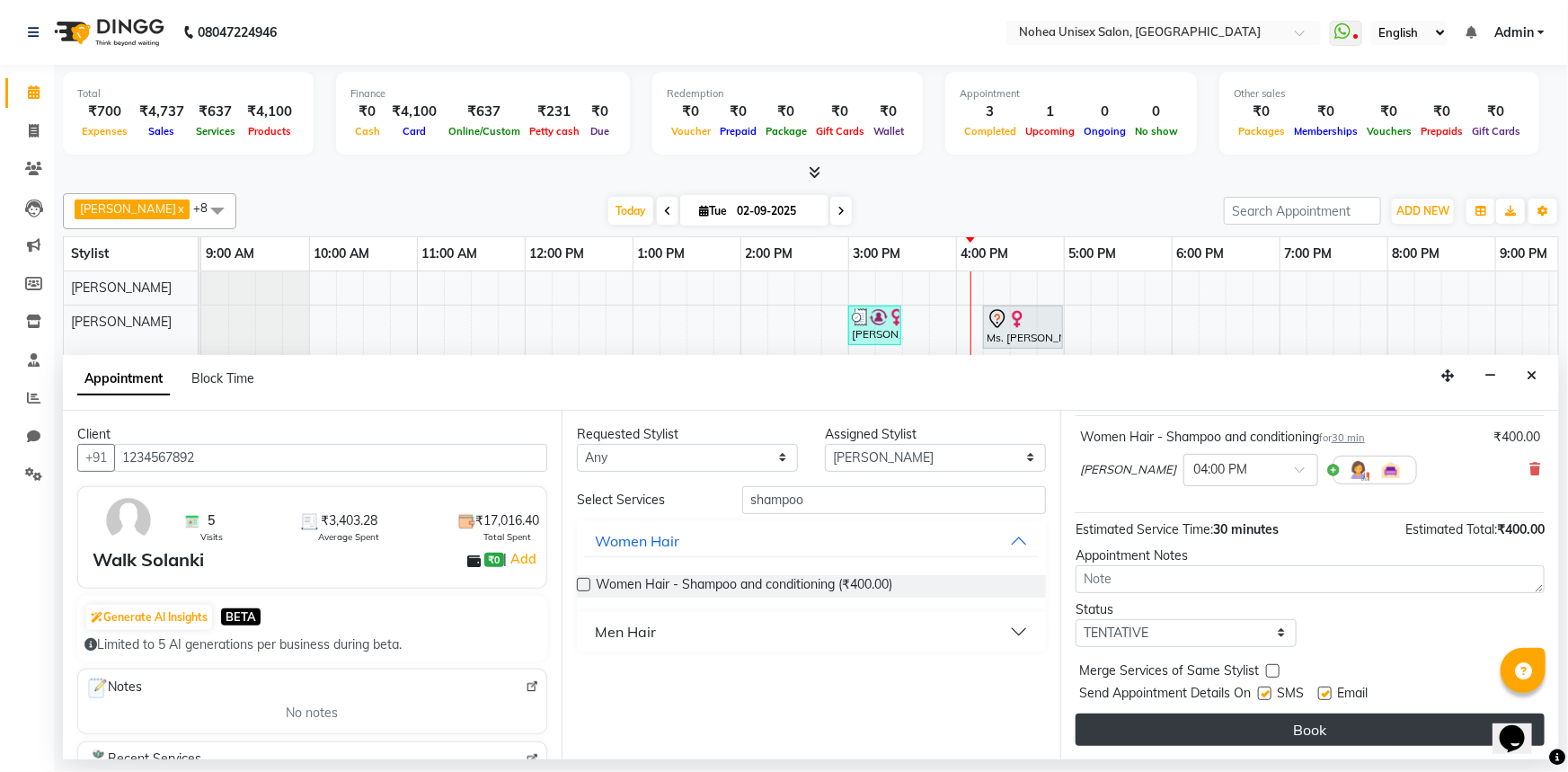
drag, startPoint x: 1330, startPoint y: 691, endPoint x: 1327, endPoint y: 720, distance: 29.2
click at [1330, 692] on label at bounding box center [1325, 693] width 13 height 13
click at [1330, 692] on input "checkbox" at bounding box center [1324, 694] width 11 height 11
checkbox input "false"
click at [1323, 723] on button "Book" at bounding box center [1311, 729] width 469 height 33
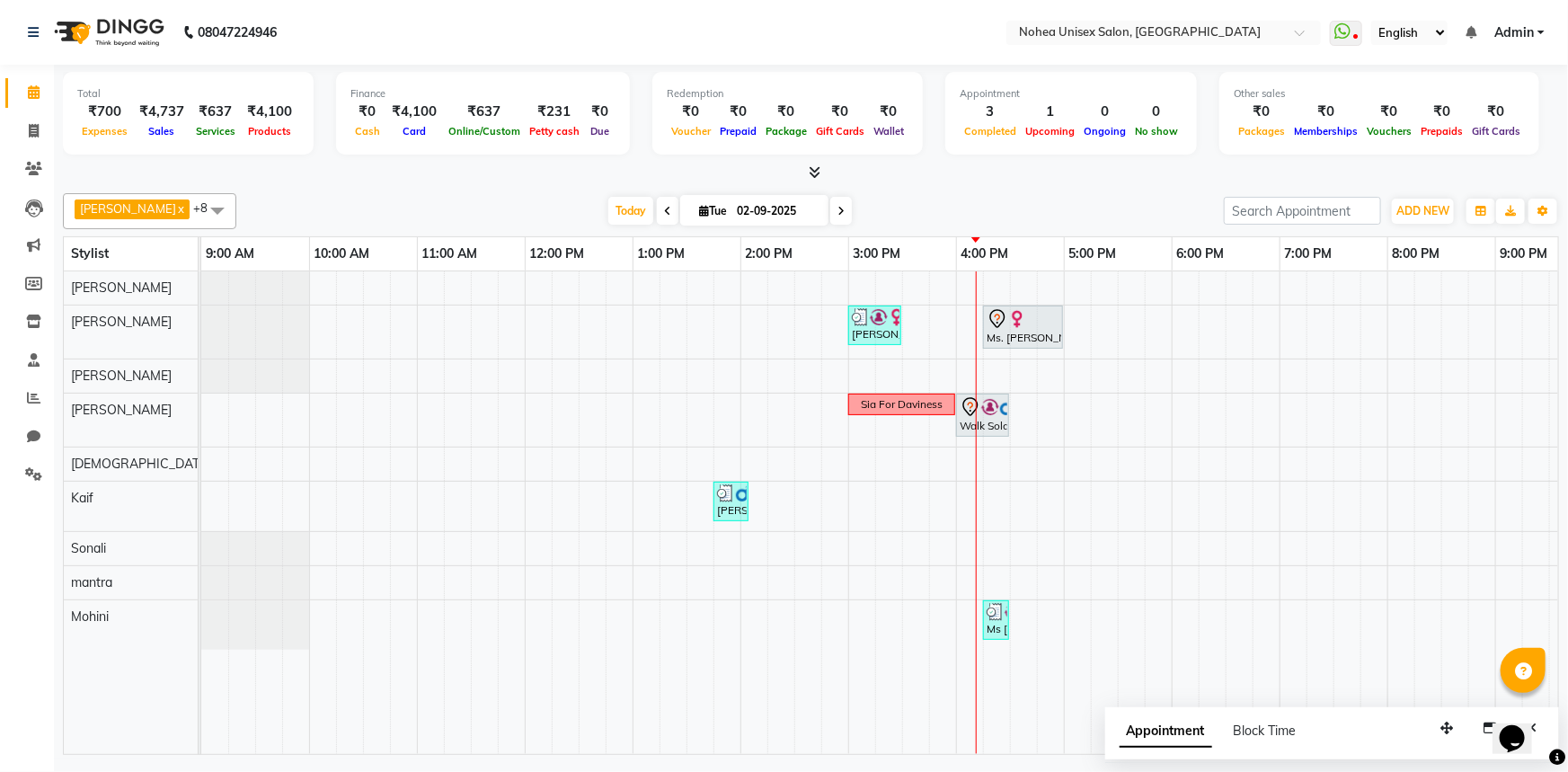
click at [1034, 213] on div "[DATE] [DATE]" at bounding box center [729, 210] width 970 height 27
click at [976, 189] on div "[PERSON_NAME] x [PERSON_NAME] x mantra x [PERSON_NAME] x Kaif x [PERSON_NAME] x…" at bounding box center [811, 470] width 1497 height 568
click at [921, 215] on div "[DATE] [DATE]" at bounding box center [729, 210] width 970 height 27
click at [1002, 189] on div "[PERSON_NAME] x [PERSON_NAME] x mantra x [PERSON_NAME] x Kaif x [PERSON_NAME] x…" at bounding box center [811, 470] width 1497 height 568
click at [478, 168] on div at bounding box center [811, 173] width 1497 height 19
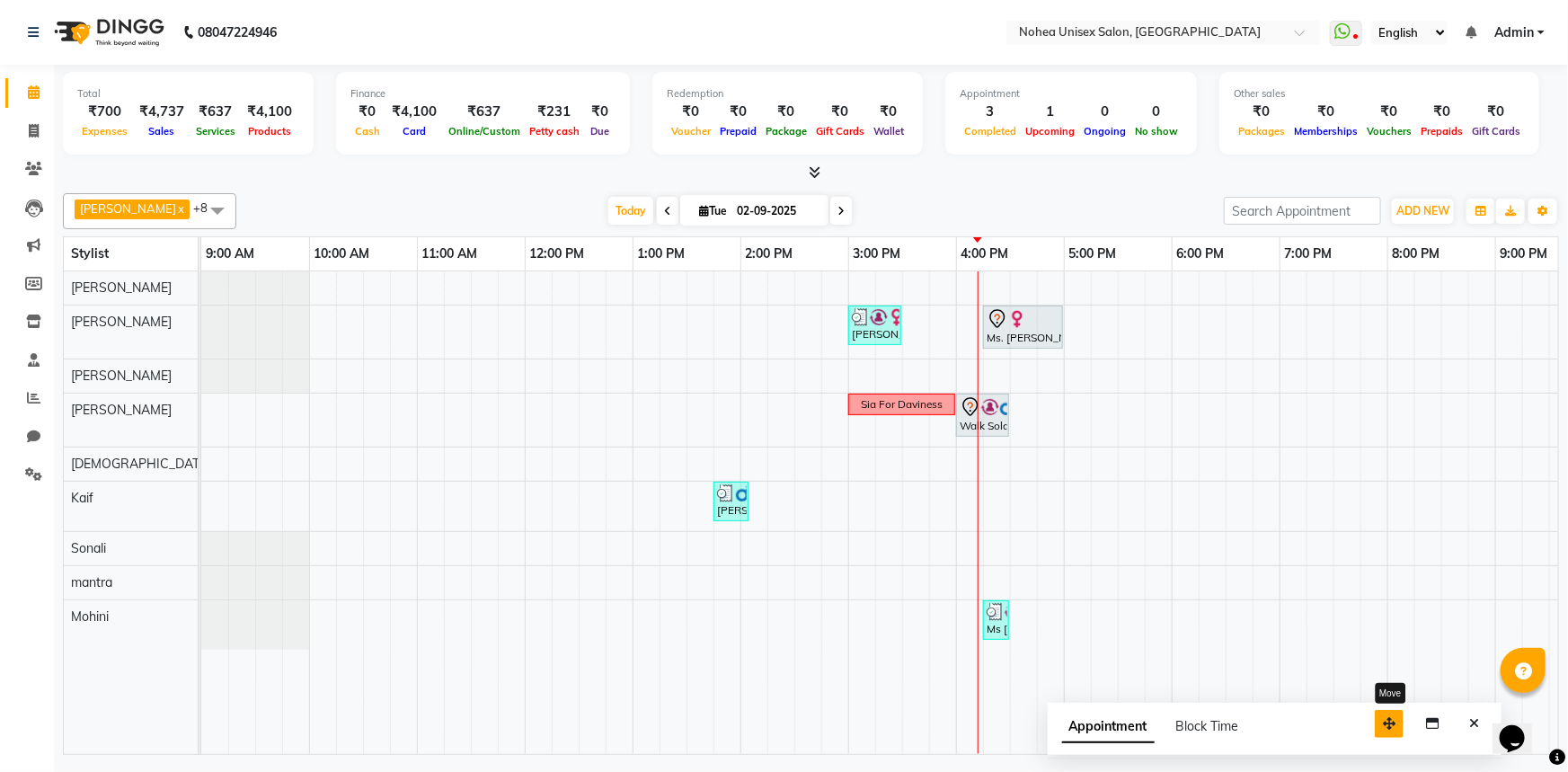
drag, startPoint x: 1433, startPoint y: 734, endPoint x: 1306, endPoint y: 719, distance: 127.9
click at [1375, 719] on button "button" at bounding box center [1389, 723] width 29 height 28
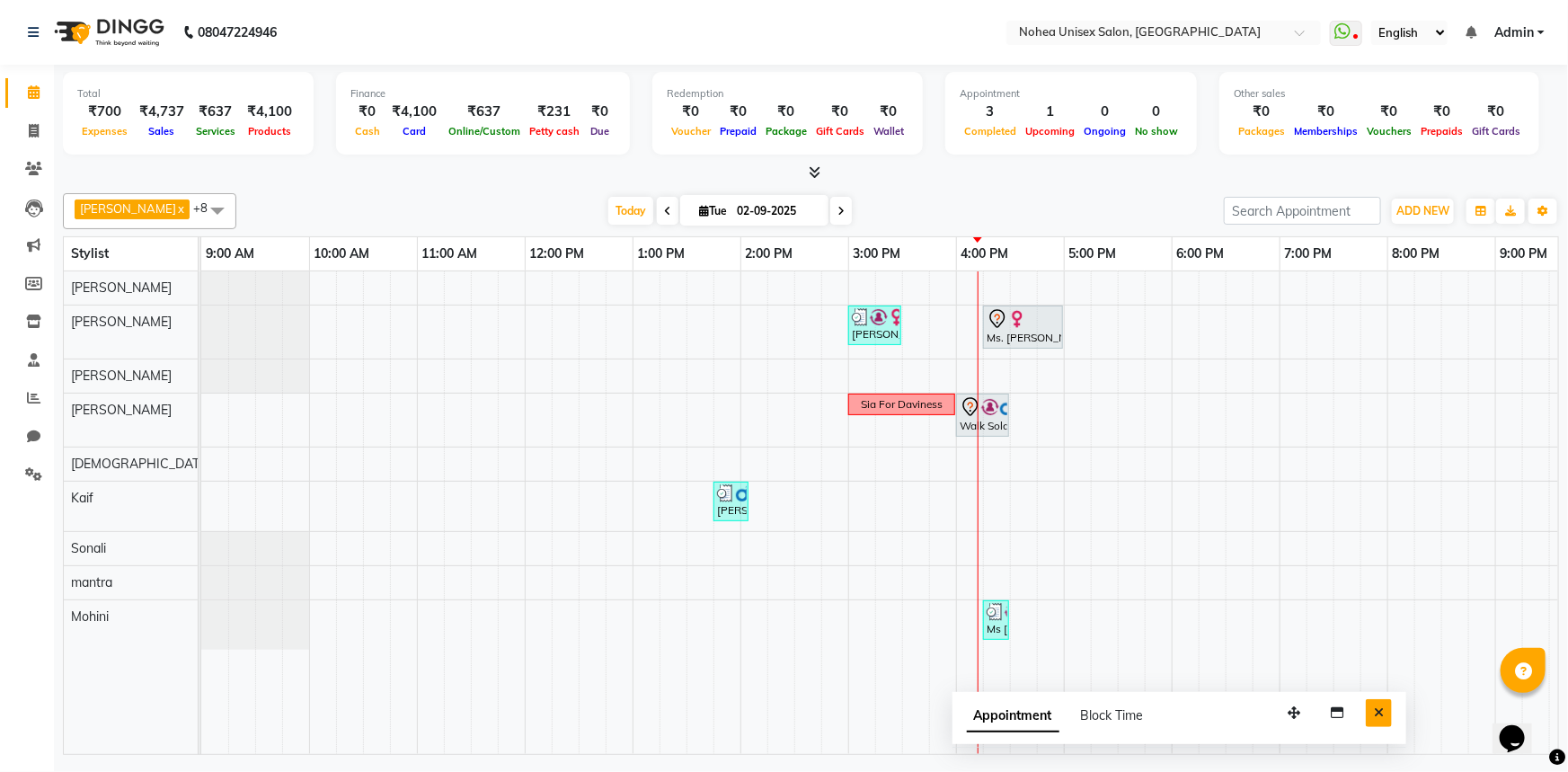
click at [1381, 713] on icon "Close" at bounding box center [1379, 712] width 10 height 12
click at [1135, 215] on div "[DATE] [DATE]" at bounding box center [729, 210] width 970 height 27
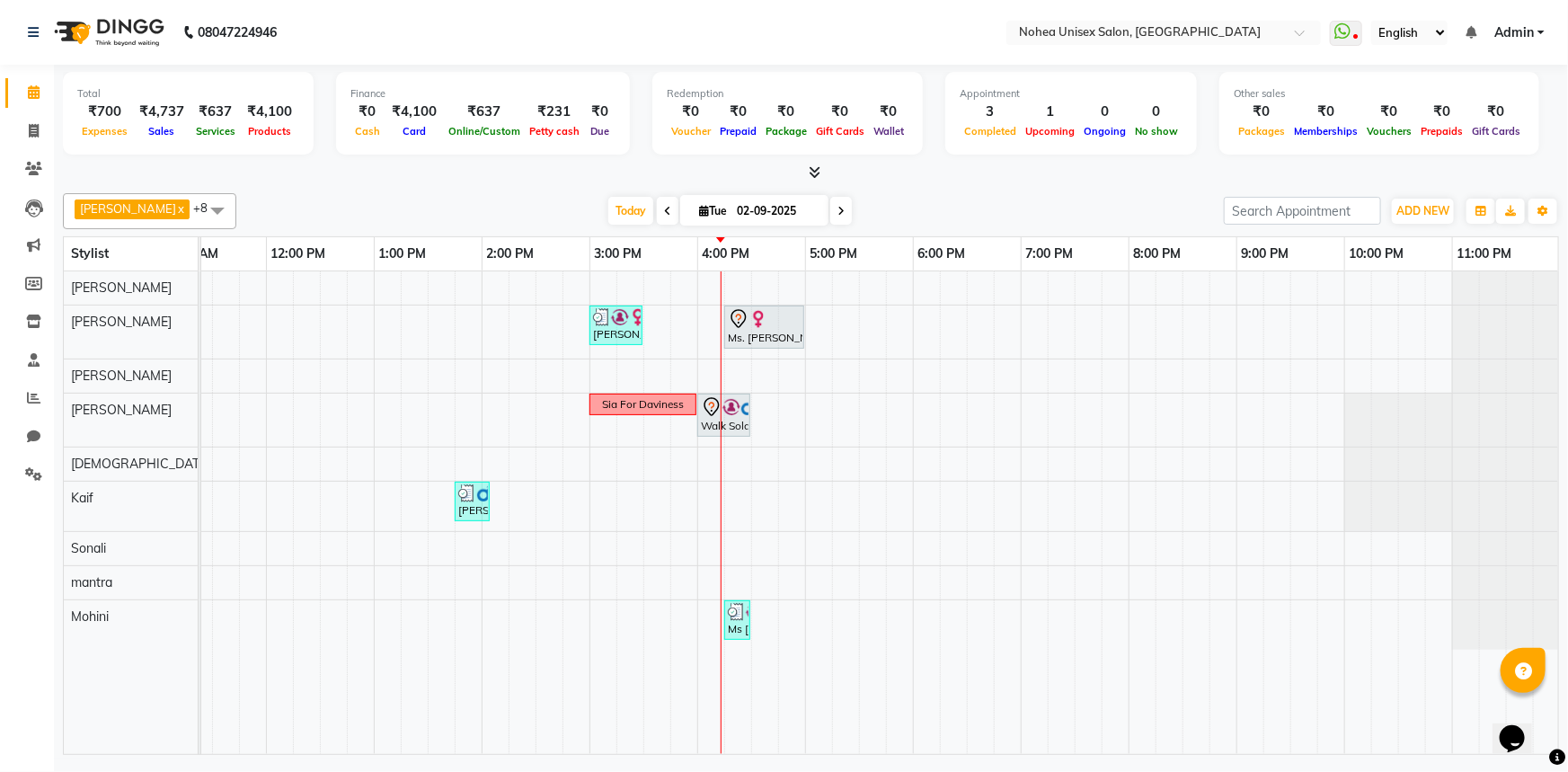
scroll to position [0, 260]
click at [1132, 183] on div "Total ₹700 Expenses ₹4,737 Sales ₹637 Services ₹4,100 Products Finance ₹0 Cash …" at bounding box center [812, 411] width 1515 height 694
click at [1123, 186] on div "[PERSON_NAME] x [PERSON_NAME] x mantra x [PERSON_NAME] x Kaif x [PERSON_NAME] x…" at bounding box center [811, 470] width 1497 height 568
click at [957, 203] on div "[DATE] [DATE]" at bounding box center [729, 210] width 970 height 27
click at [962, 193] on div "[PERSON_NAME] x [PERSON_NAME] x mantra x [PERSON_NAME] x Kaif x [PERSON_NAME] x…" at bounding box center [811, 211] width 1497 height 36
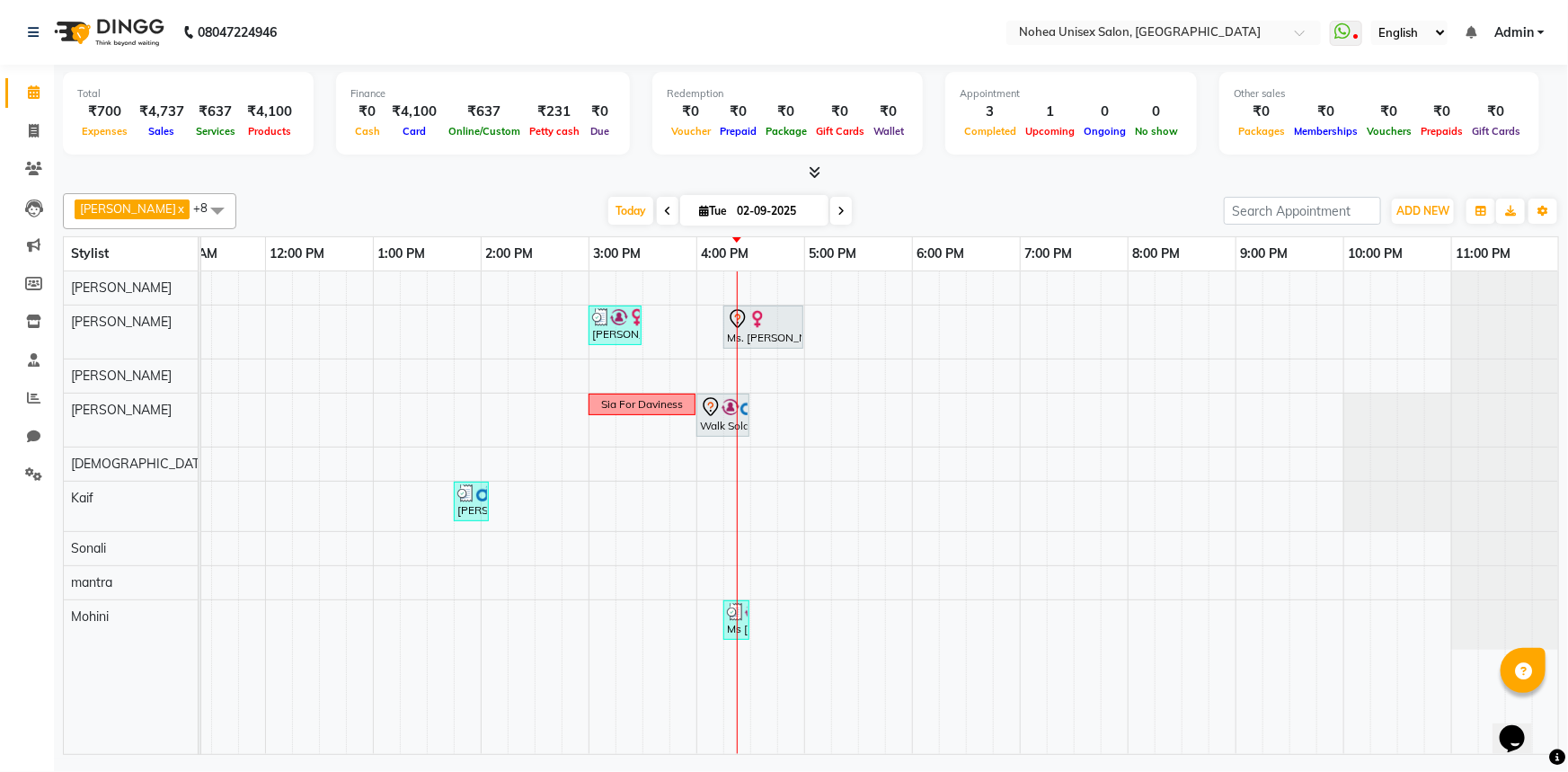
click at [498, 191] on div "[PERSON_NAME] x [PERSON_NAME] x mantra x [PERSON_NAME] x Kaif x [PERSON_NAME] x…" at bounding box center [811, 470] width 1497 height 568
click at [509, 215] on div "[DATE] [DATE]" at bounding box center [729, 210] width 970 height 27
click at [508, 213] on div "[DATE] [DATE]" at bounding box center [729, 210] width 970 height 27
click at [514, 179] on div at bounding box center [811, 173] width 1497 height 19
click at [548, 179] on div at bounding box center [811, 173] width 1497 height 19
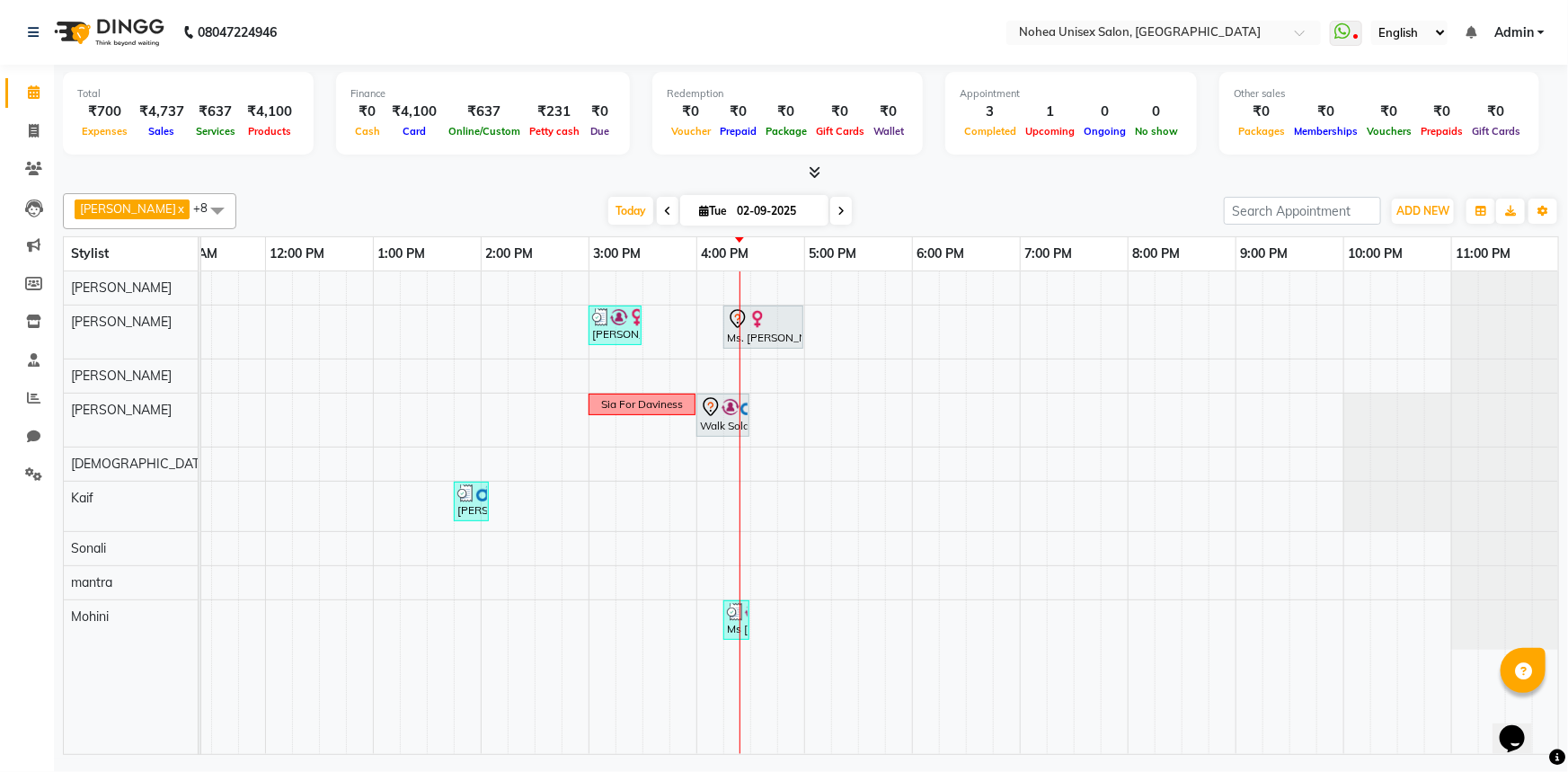
click at [969, 197] on div "[DATE] [DATE]" at bounding box center [729, 210] width 970 height 27
click at [935, 179] on div at bounding box center [811, 173] width 1497 height 19
click at [926, 206] on div "[DATE] [DATE]" at bounding box center [729, 210] width 970 height 27
click at [945, 213] on div "[DATE] [DATE]" at bounding box center [729, 210] width 970 height 27
drag, startPoint x: 936, startPoint y: 183, endPoint x: 935, endPoint y: 197, distance: 14.0
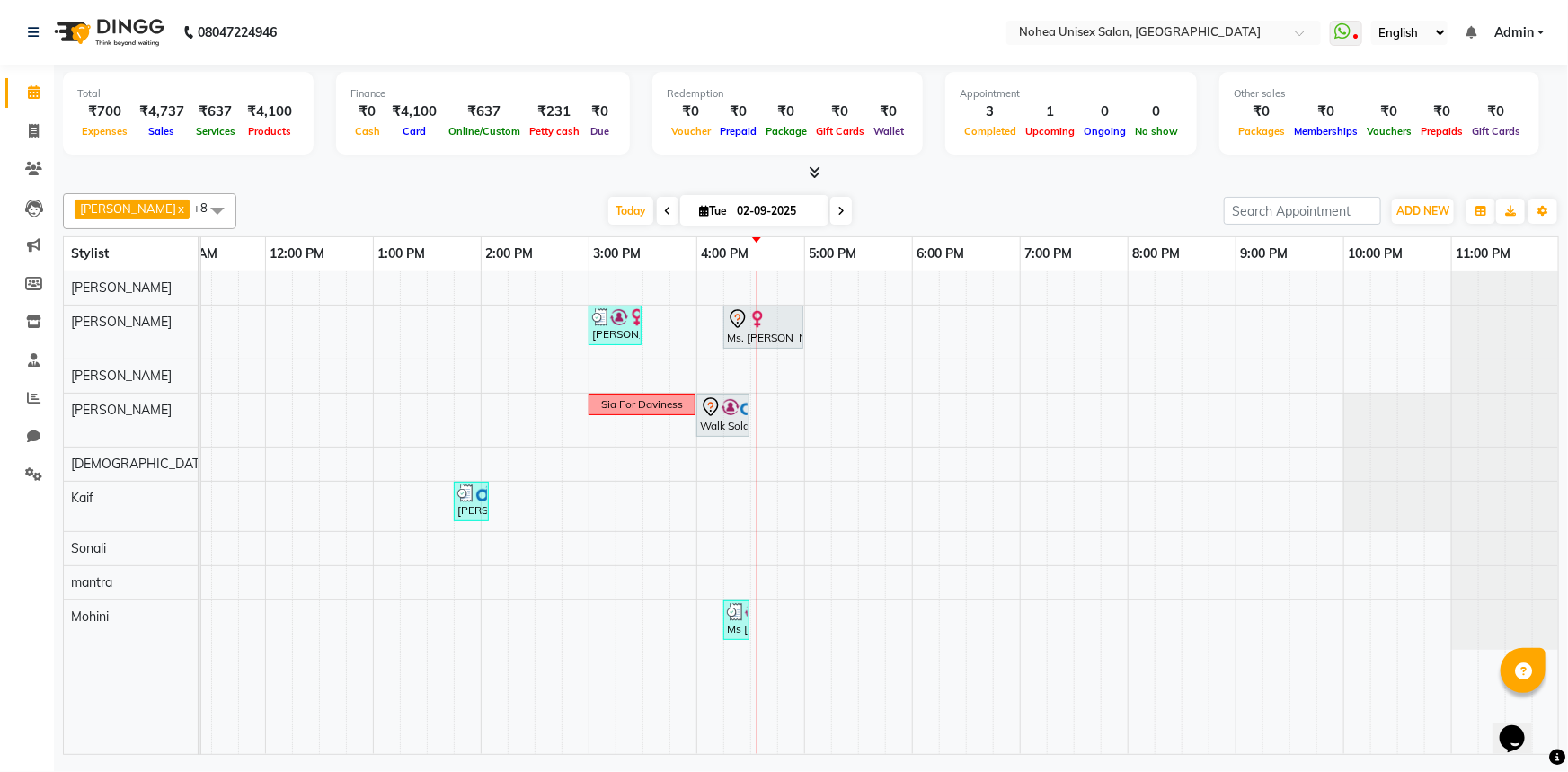
click at [940, 184] on div "Total ₹700 Expenses ₹4,737 Sales ₹637 Services ₹4,100 Products Finance ₹0 Cash …" at bounding box center [812, 411] width 1515 height 694
click at [882, 197] on div "[DATE] [DATE]" at bounding box center [729, 210] width 970 height 27
click at [902, 201] on div "[DATE] [DATE]" at bounding box center [729, 210] width 970 height 27
click at [905, 209] on div "[DATE] [DATE]" at bounding box center [729, 210] width 970 height 27
click at [1052, 200] on div "[DATE] [DATE]" at bounding box center [729, 210] width 970 height 27
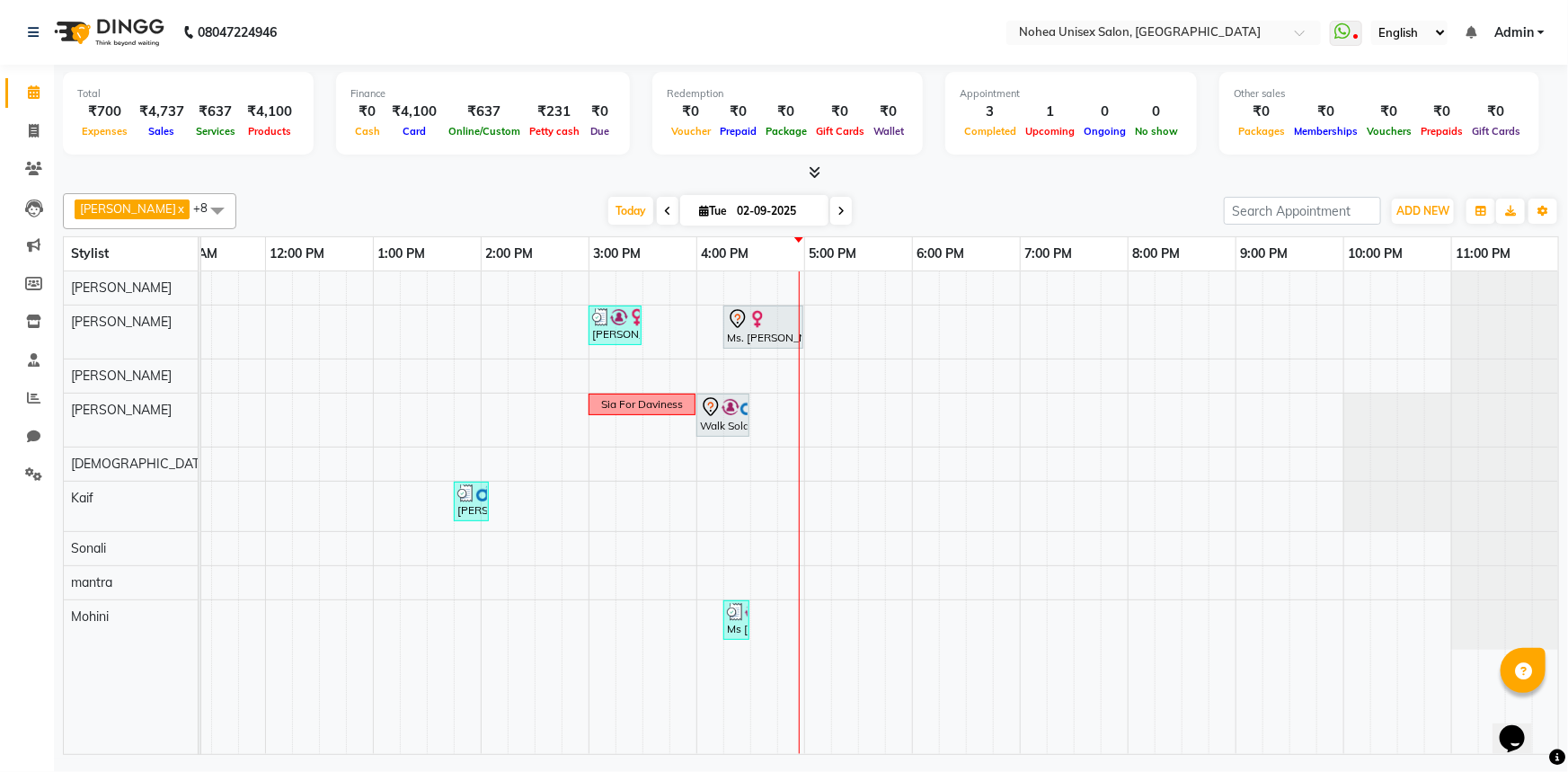
click at [931, 190] on div "[PERSON_NAME] x [PERSON_NAME] x mantra x [PERSON_NAME] x Kaif x [PERSON_NAME] x…" at bounding box center [811, 470] width 1497 height 568
click at [929, 193] on div "[PERSON_NAME] x [PERSON_NAME] x mantra x [PERSON_NAME] x Kaif x [PERSON_NAME] x…" at bounding box center [811, 211] width 1497 height 36
click at [814, 174] on icon at bounding box center [814, 172] width 11 height 13
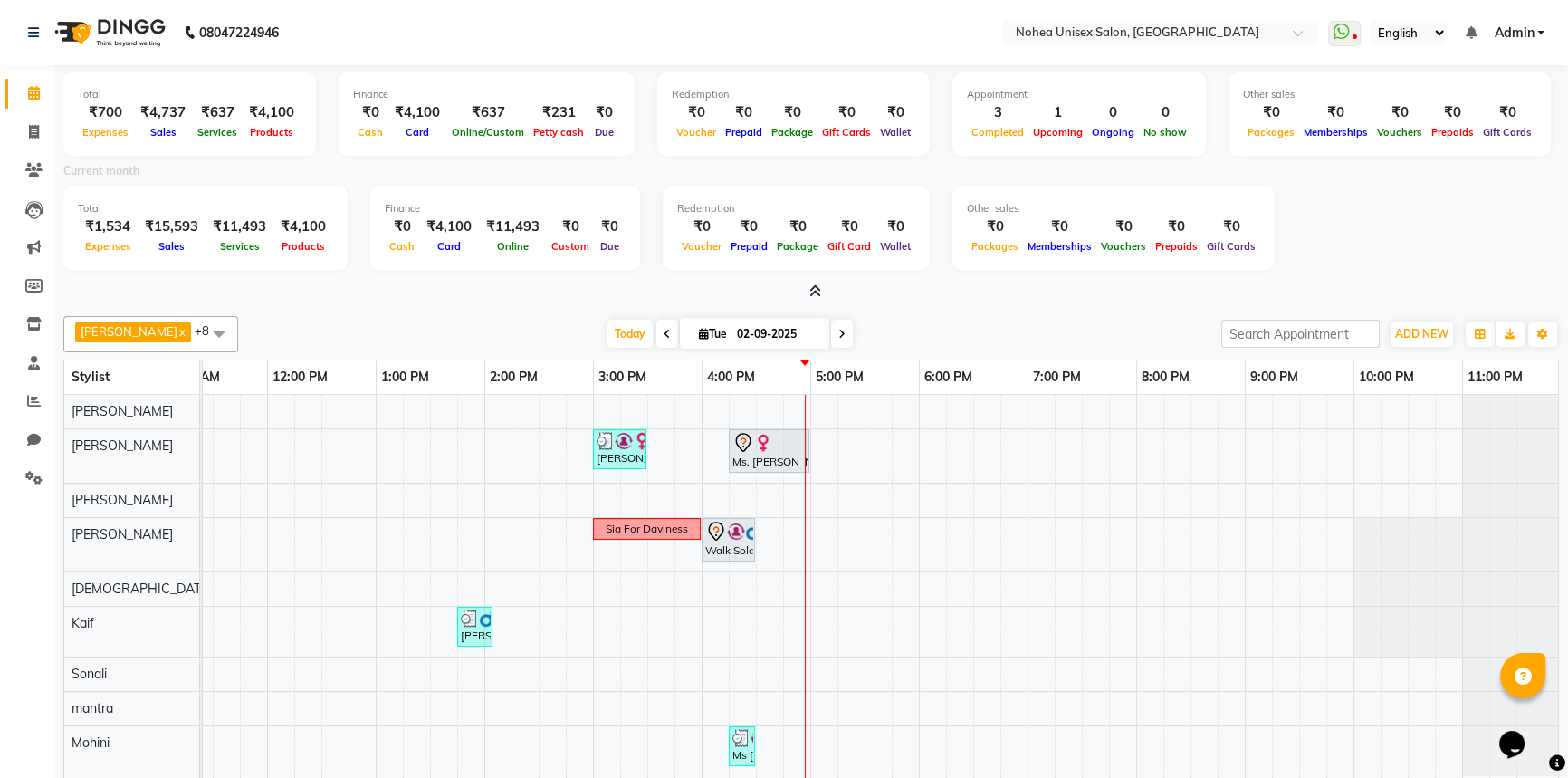
click at [814, 291] on icon at bounding box center [815, 291] width 11 height 13
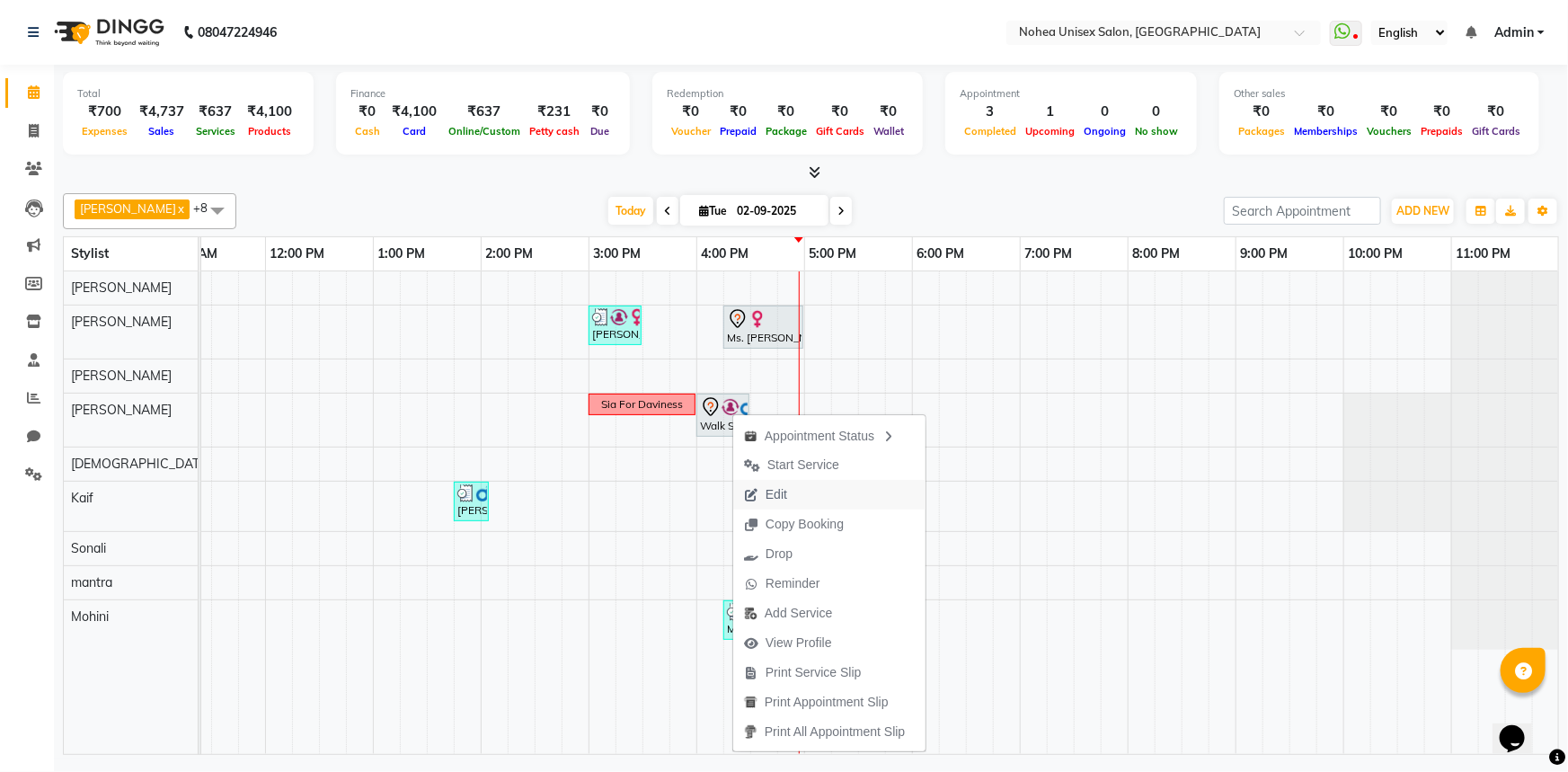
click at [784, 493] on span "Edit" at bounding box center [776, 494] width 22 height 19
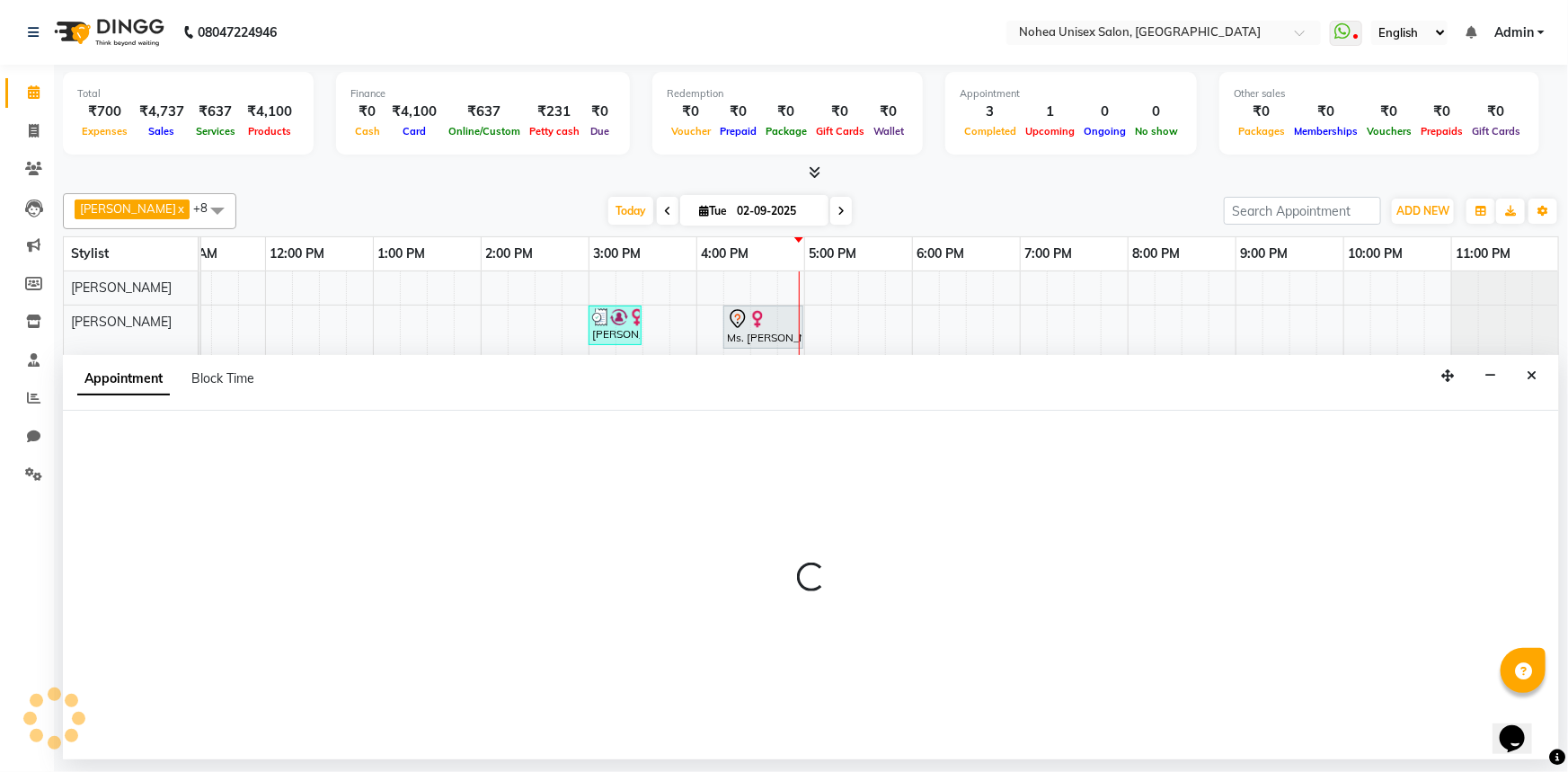
select select "tentative"
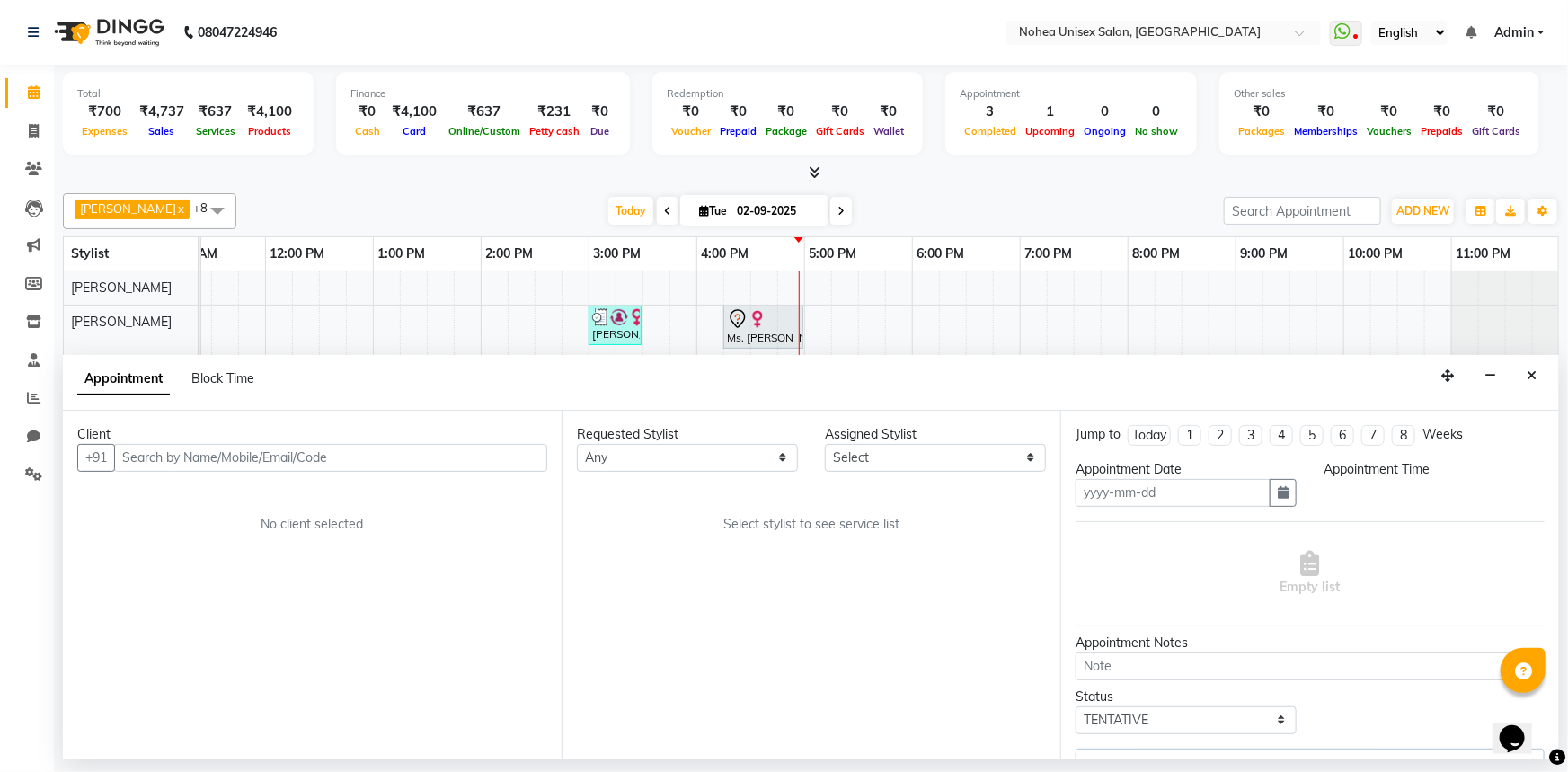
type input "02-09-2025"
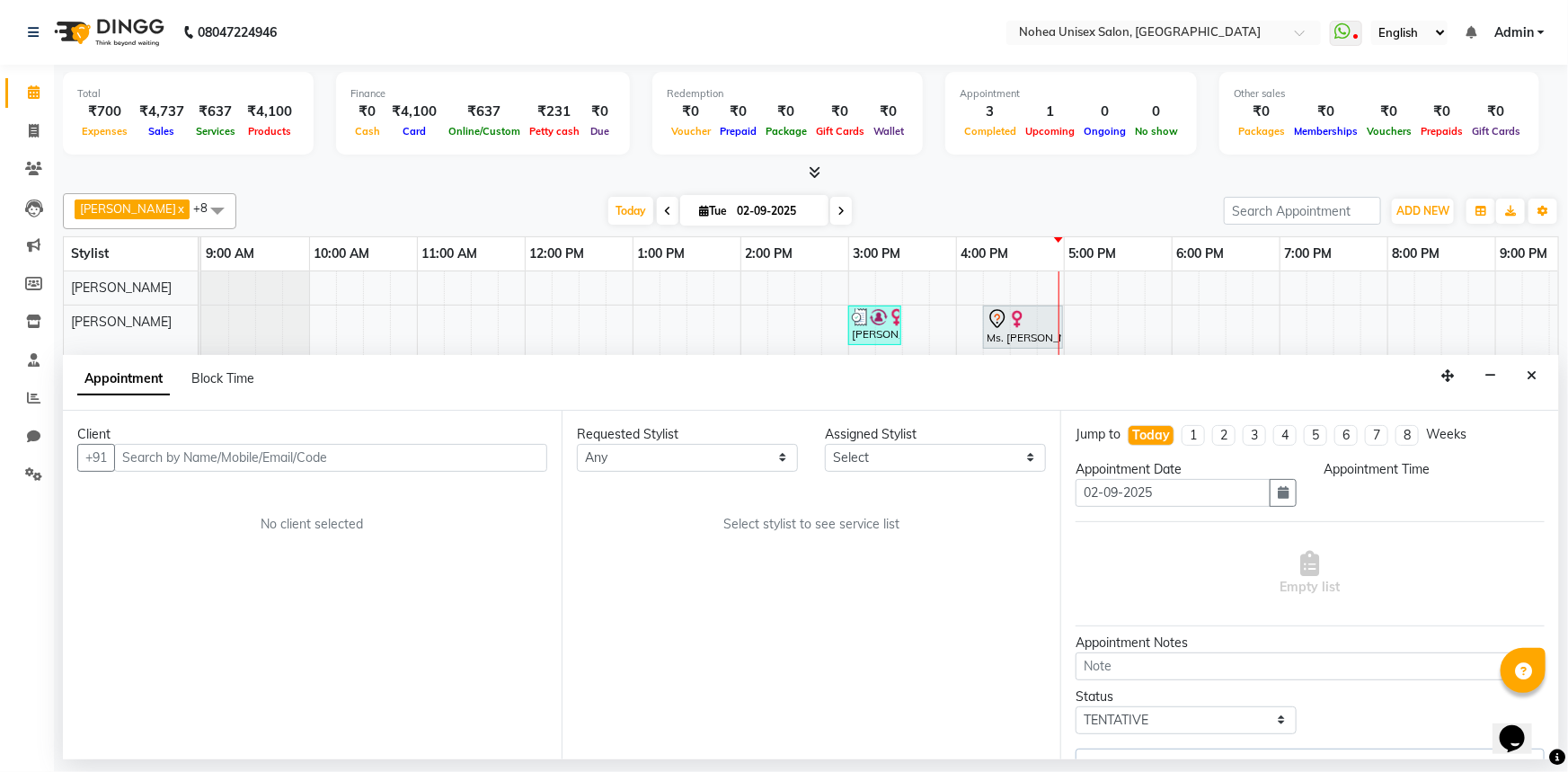
select select "960"
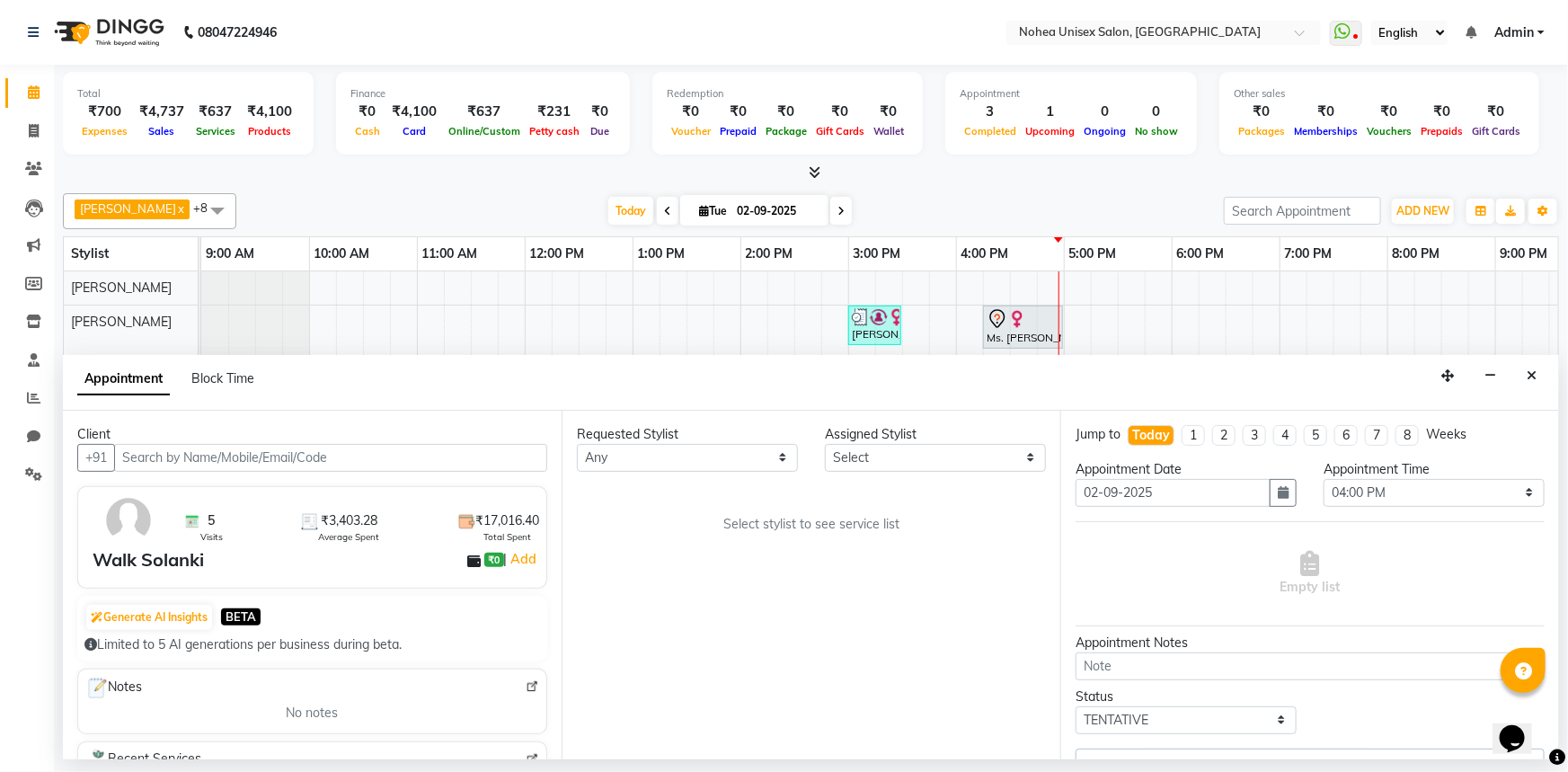
scroll to position [0, 260]
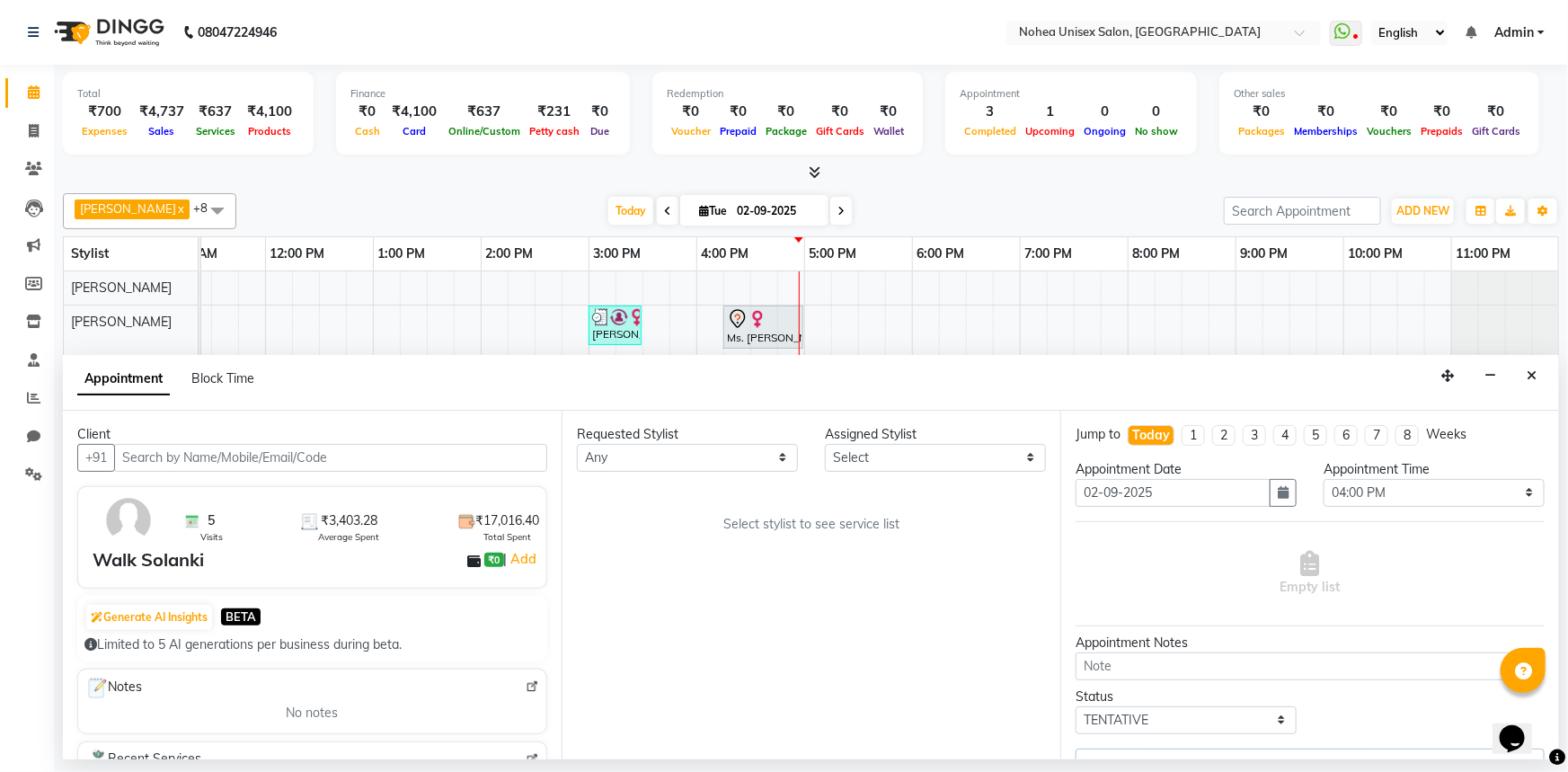
select select "87508"
select select "4057"
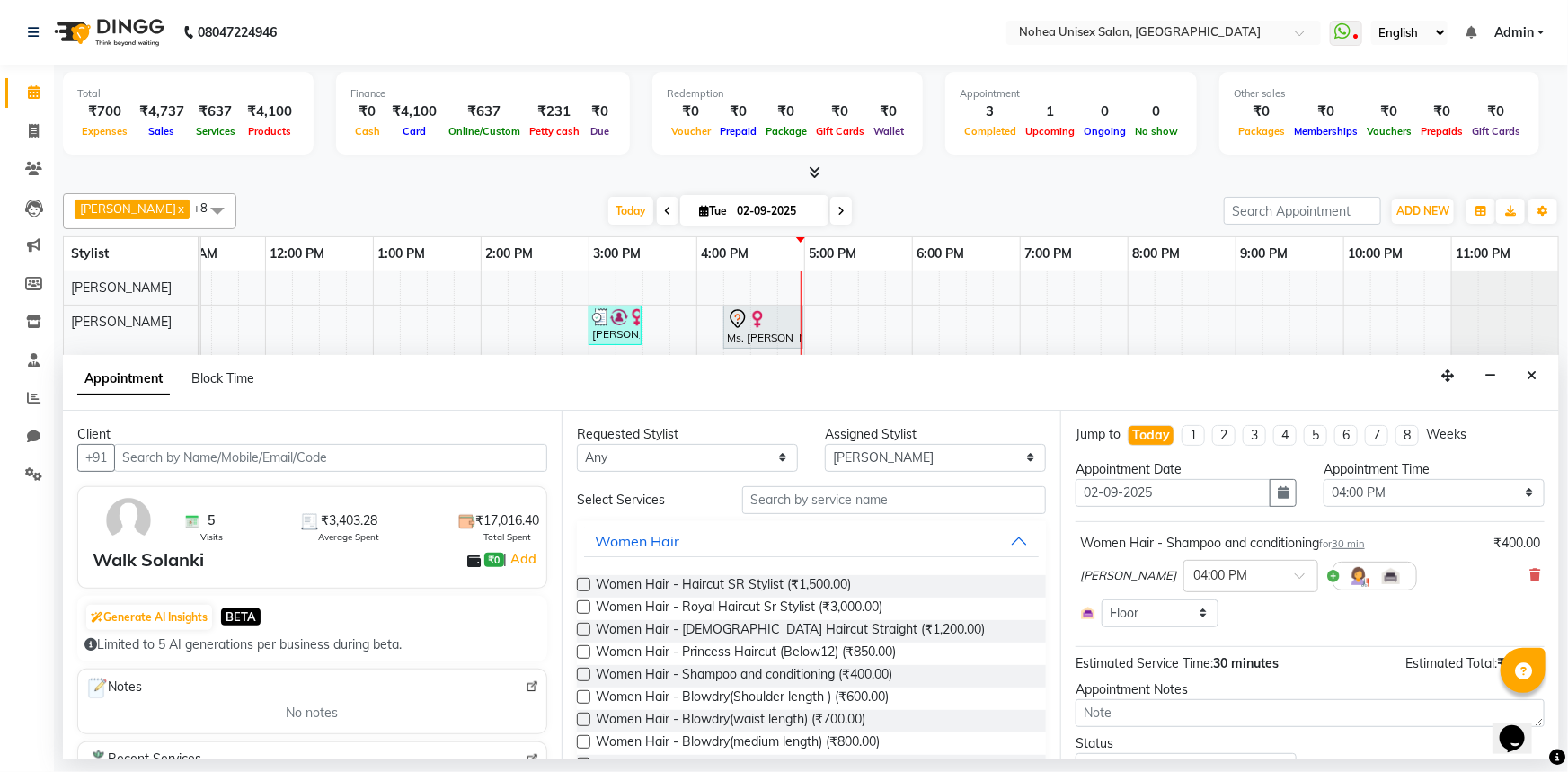
click at [404, 452] on input "text" at bounding box center [330, 458] width 433 height 28
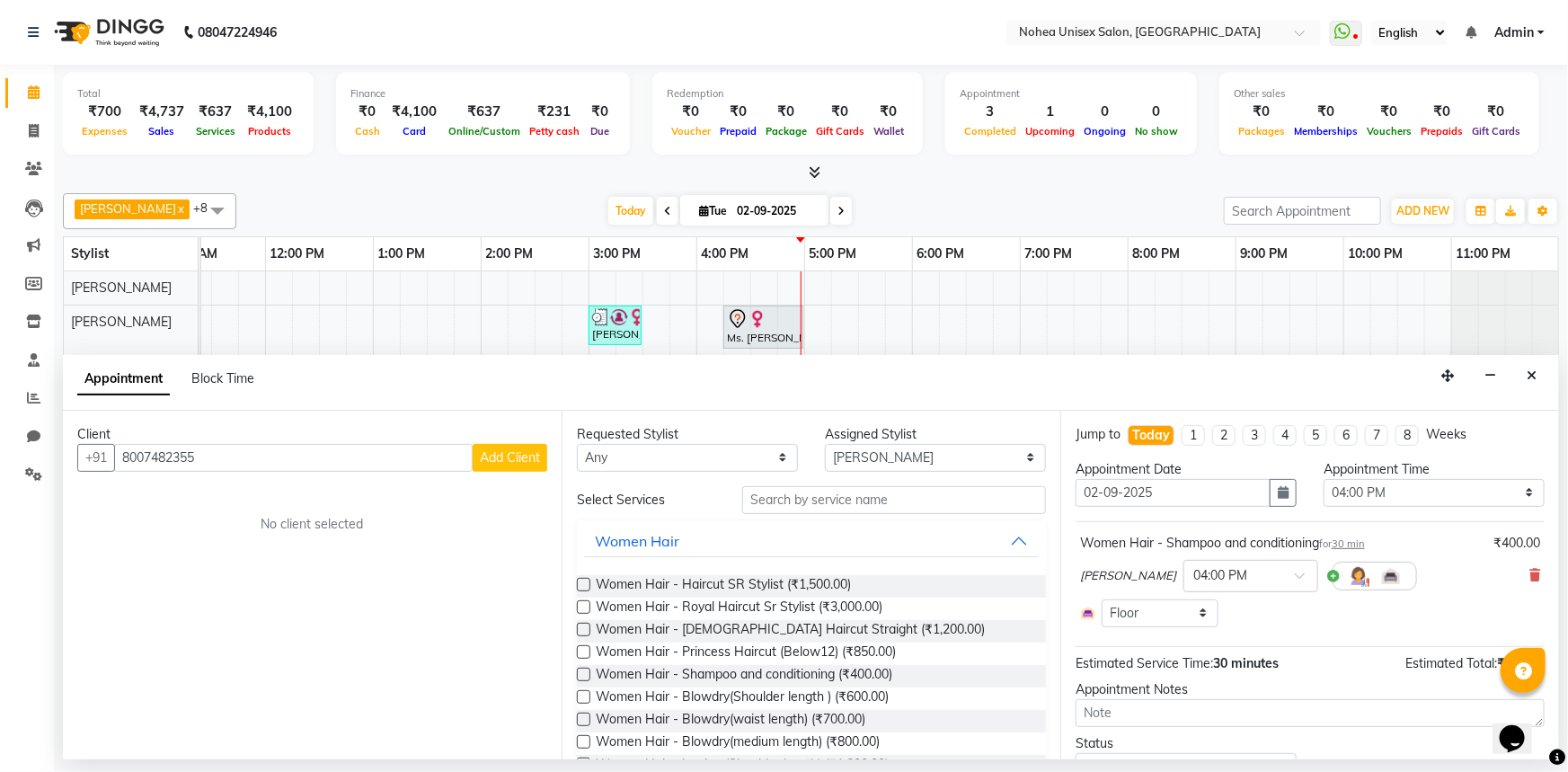
type input "8007482355"
click at [528, 463] on span "Add Client" at bounding box center [510, 457] width 60 height 16
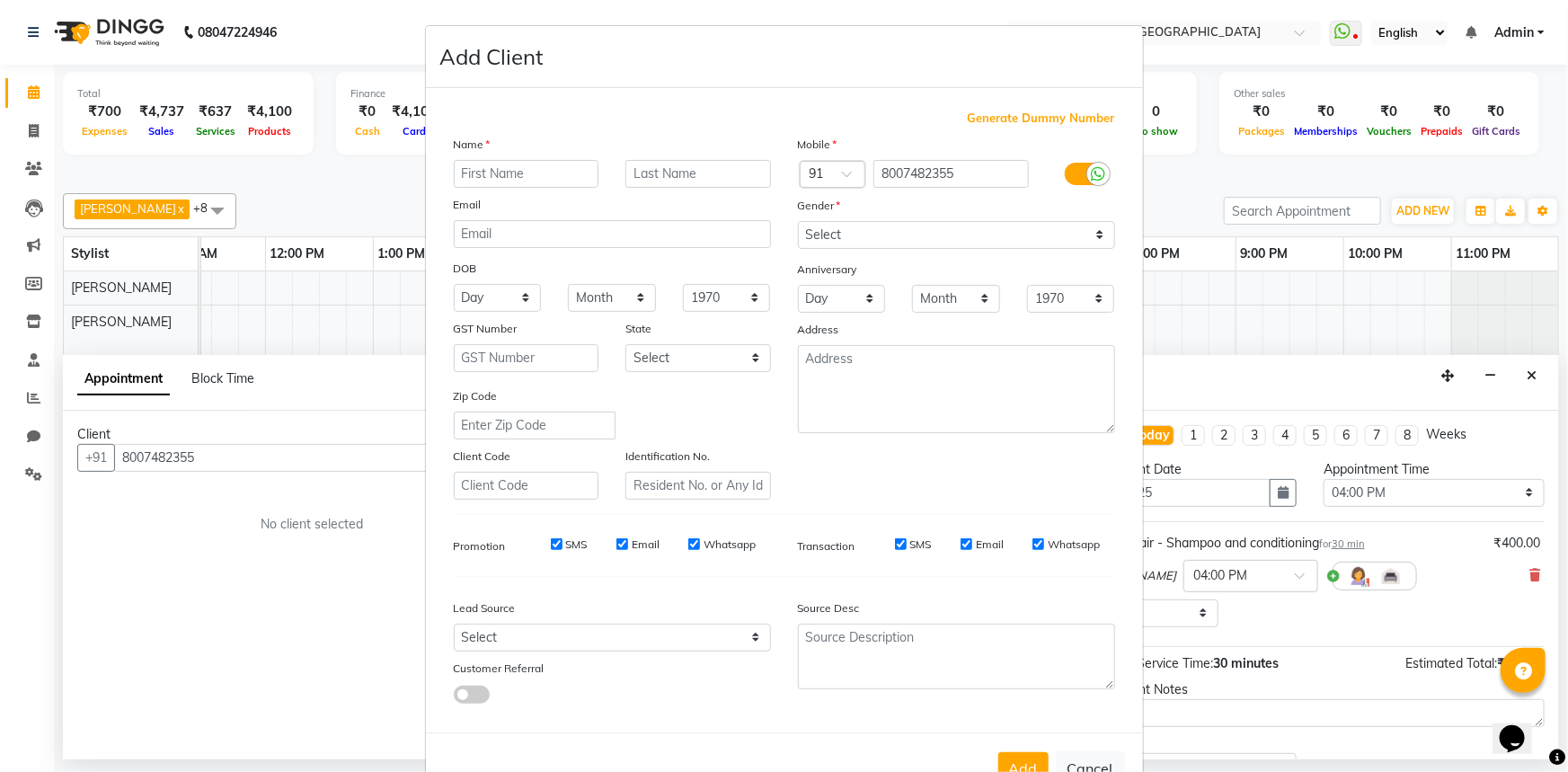
click at [534, 179] on input "text" at bounding box center [526, 174] width 146 height 28
type input "Priyanka"
click at [889, 230] on select "Select [DEMOGRAPHIC_DATA] [DEMOGRAPHIC_DATA] Other Prefer Not To Say" at bounding box center [957, 235] width 317 height 28
select select "[DEMOGRAPHIC_DATA]"
click at [798, 221] on select "Select [DEMOGRAPHIC_DATA] [DEMOGRAPHIC_DATA] Other Prefer Not To Say" at bounding box center [957, 235] width 317 height 28
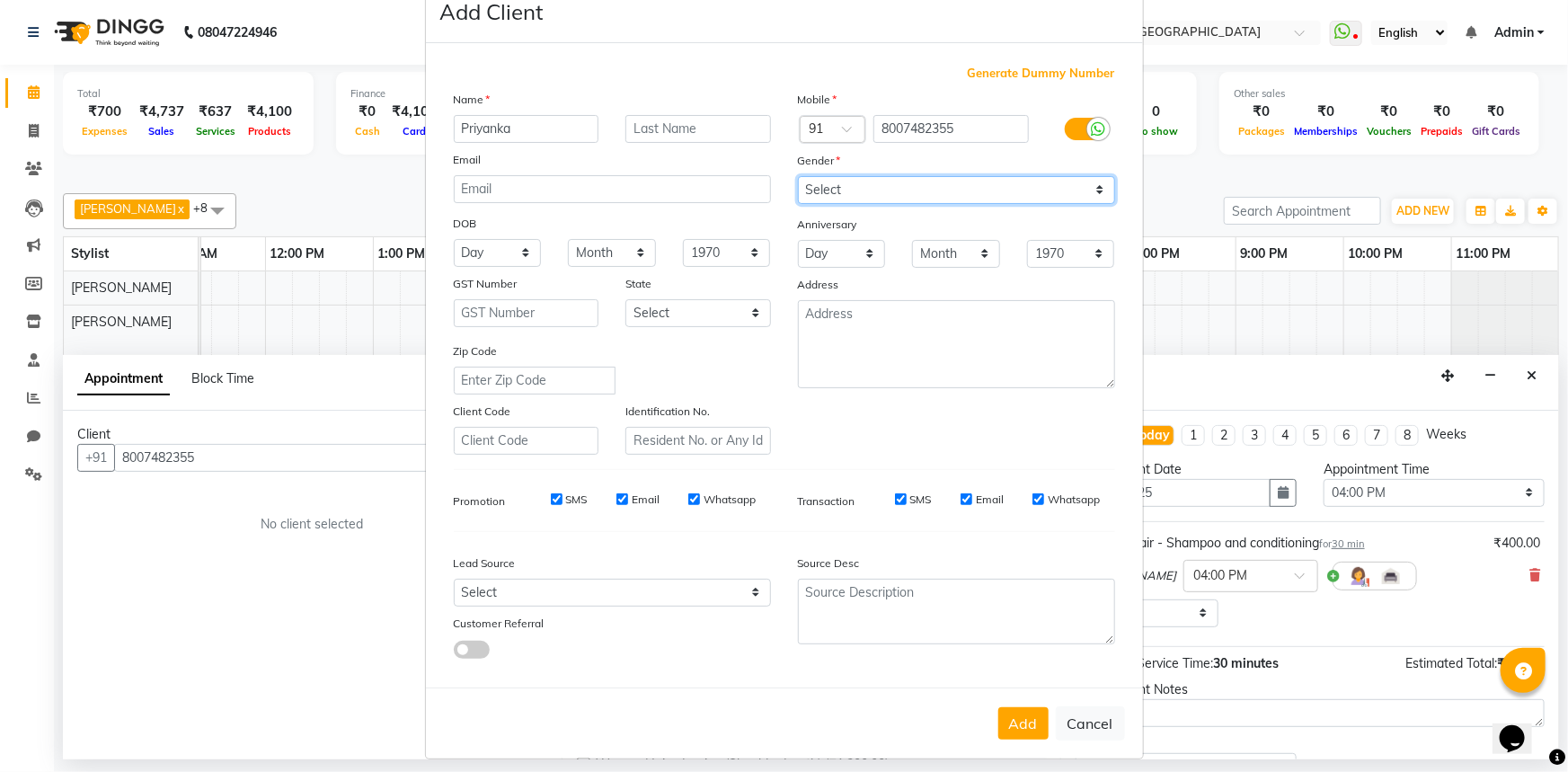
scroll to position [63, 0]
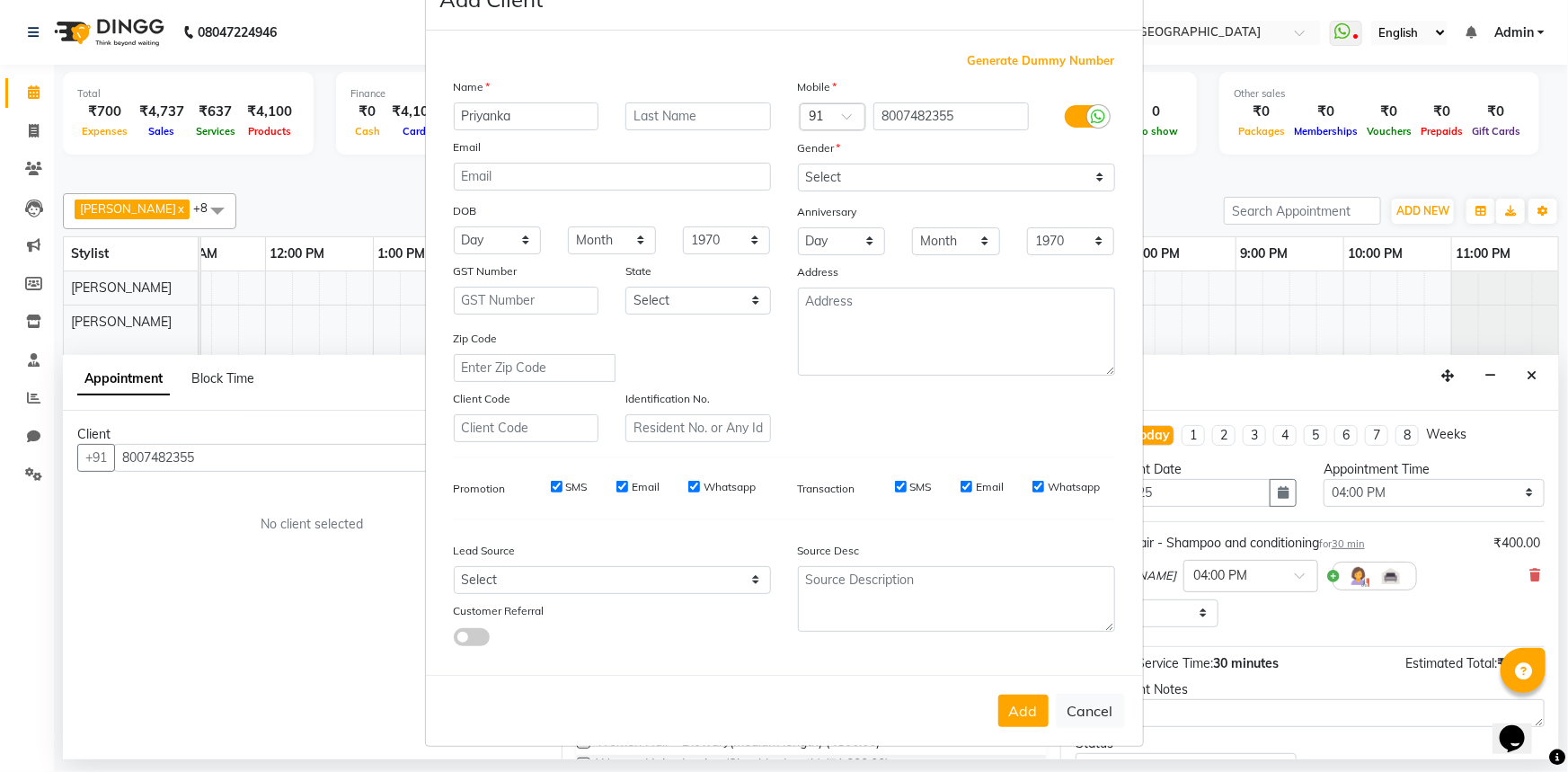
click at [1014, 709] on button "Add" at bounding box center [1024, 710] width 50 height 33
select select
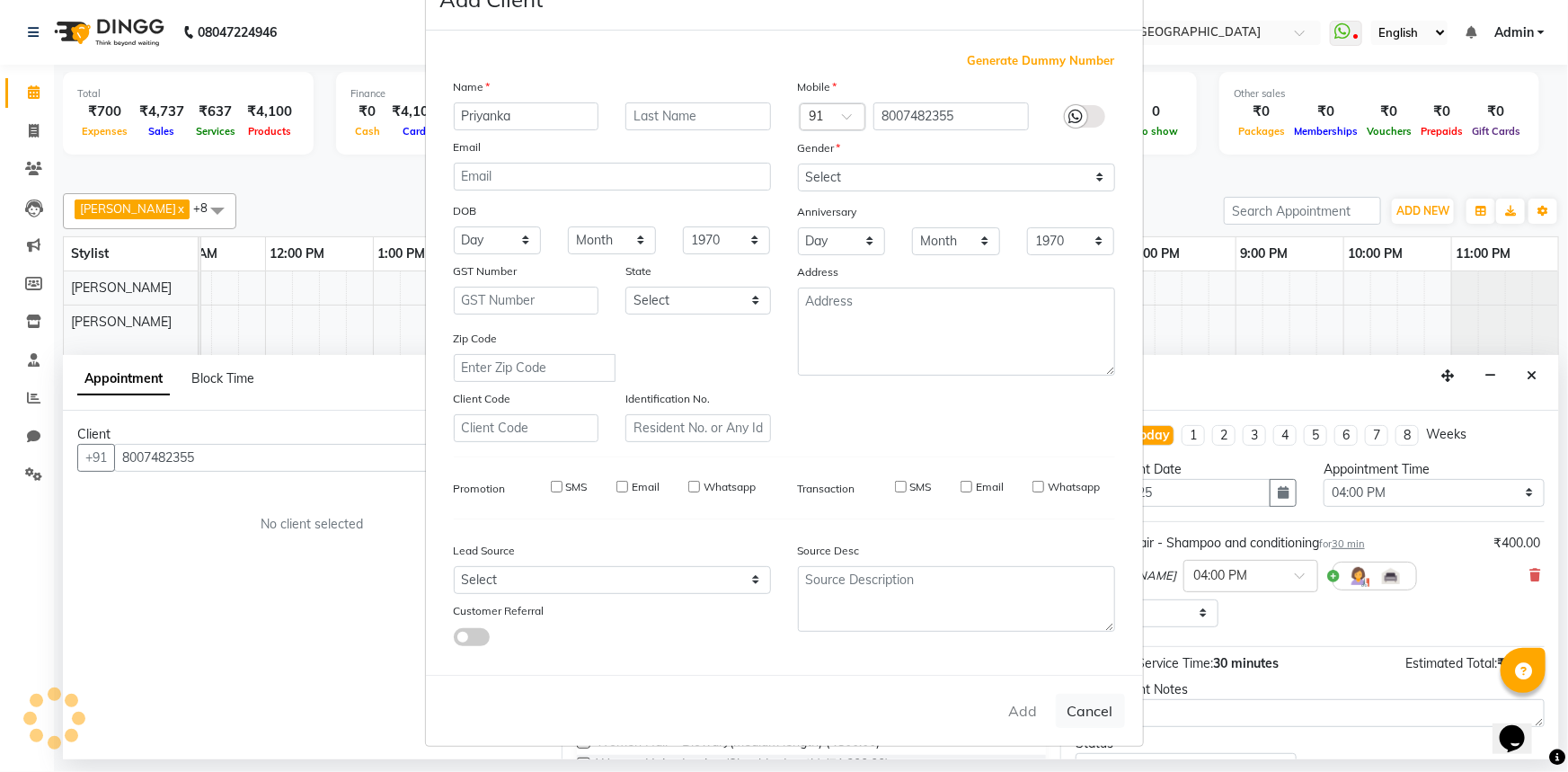
select select
checkbox input "false"
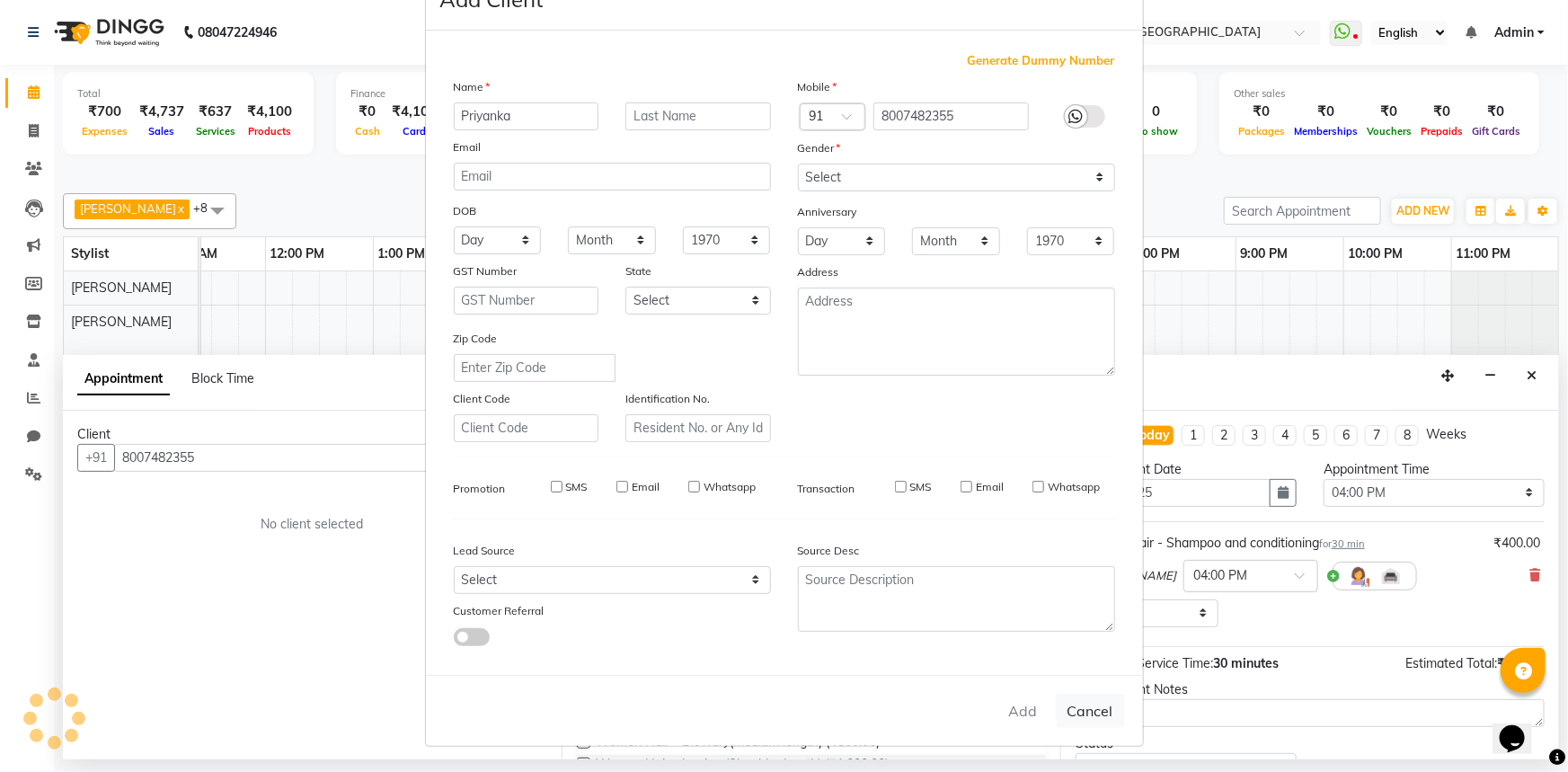
checkbox input "false"
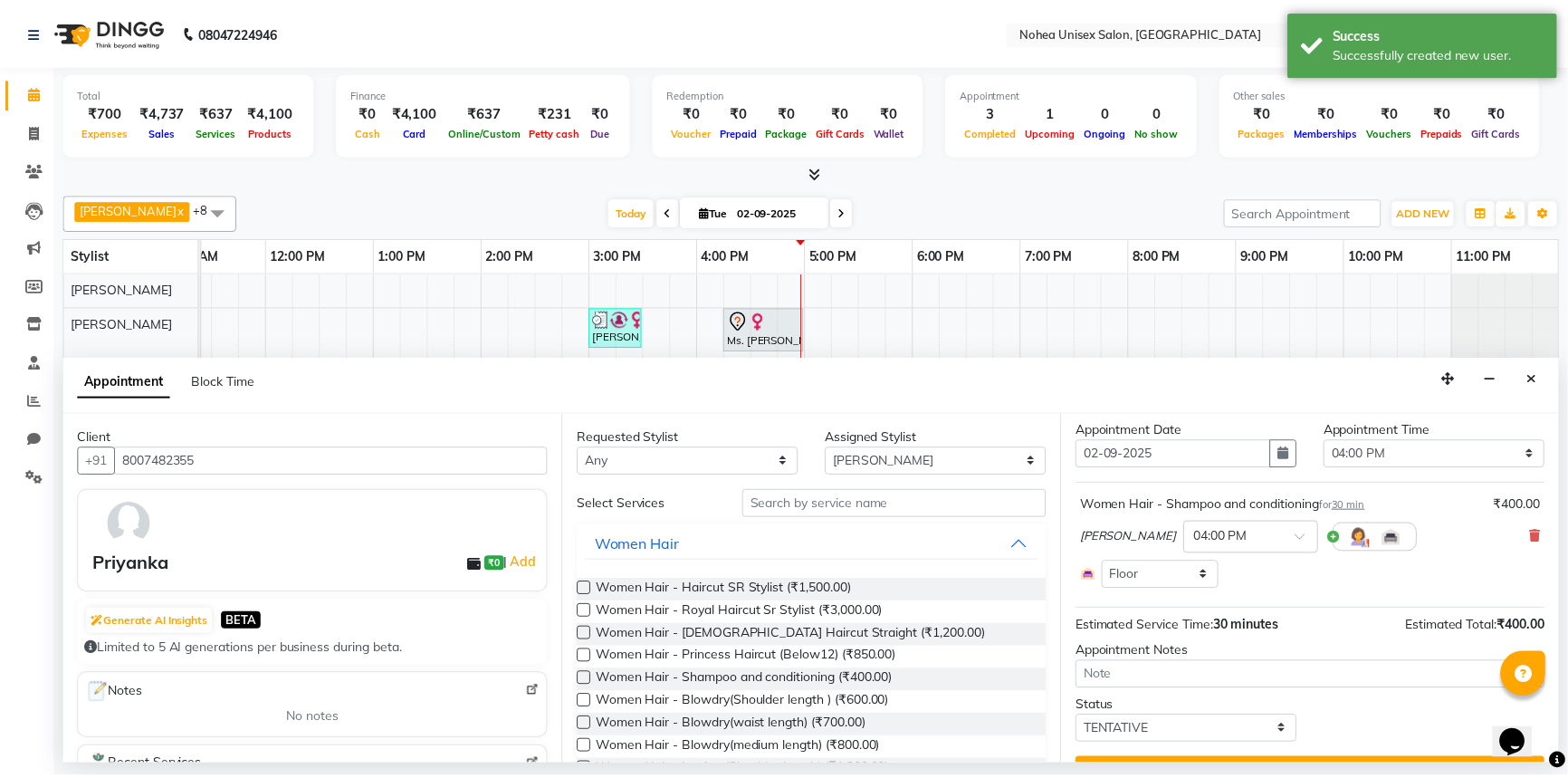
scroll to position [82, 0]
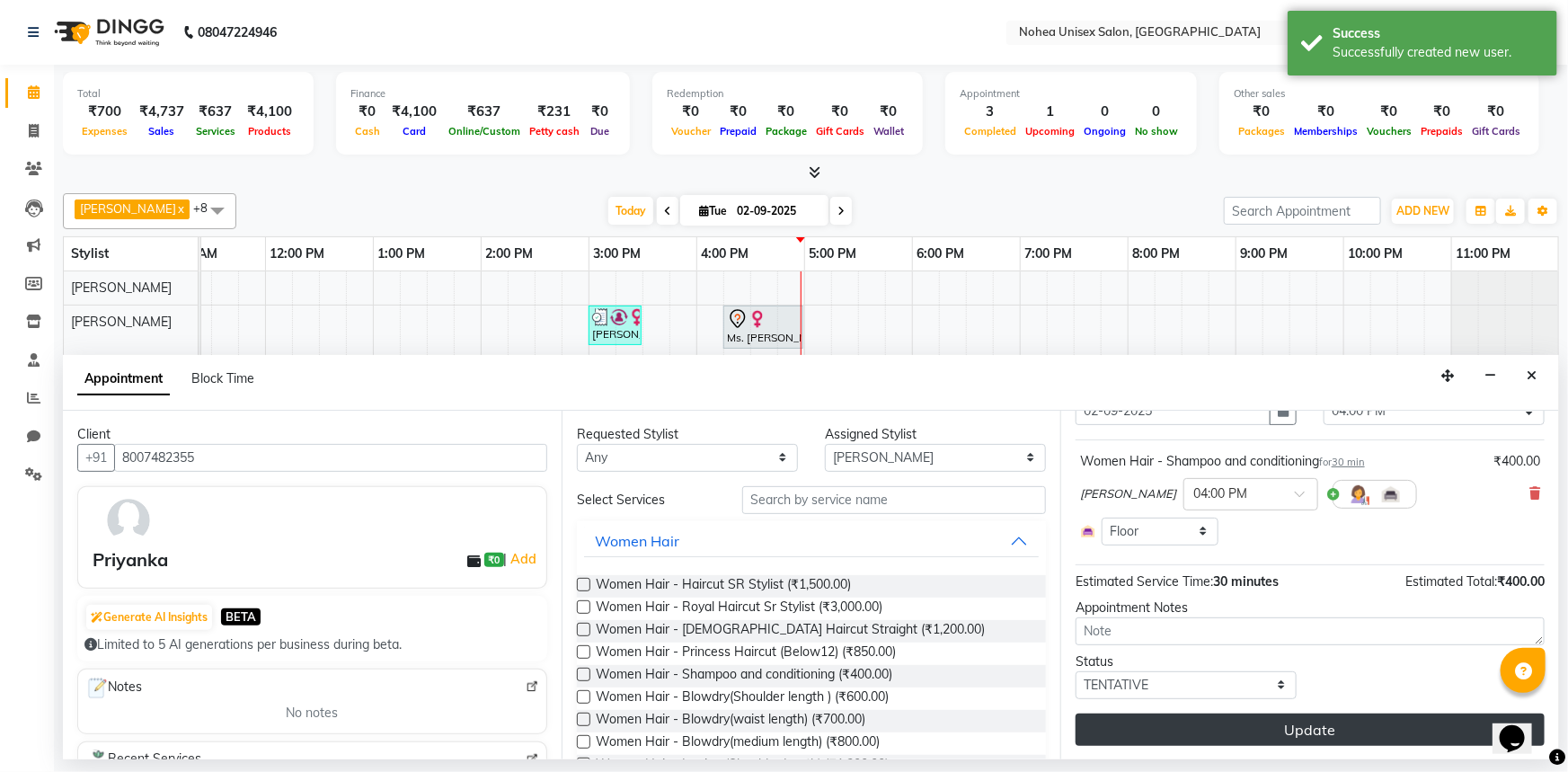
click at [1329, 719] on button "Update" at bounding box center [1311, 729] width 469 height 33
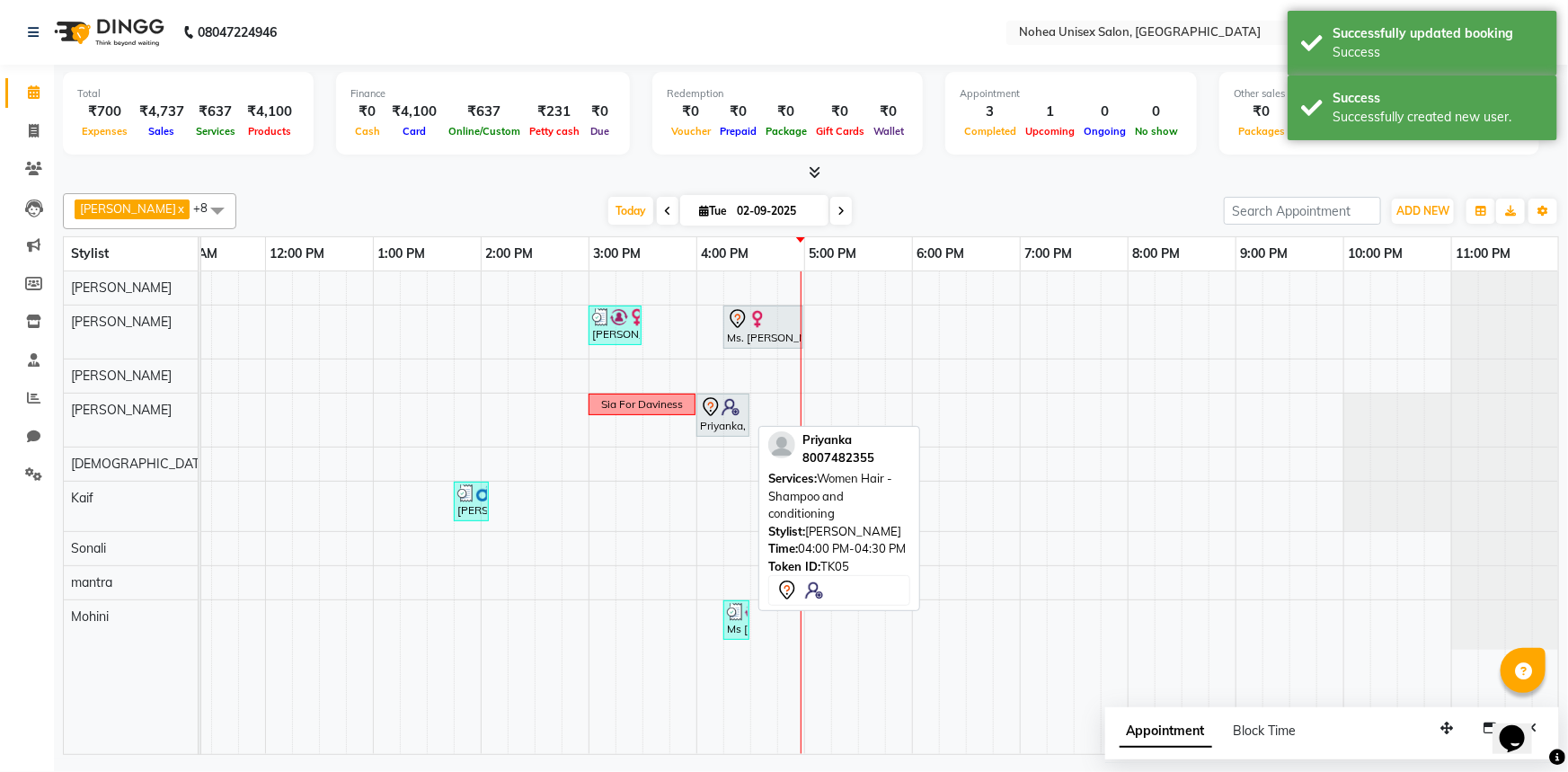
click at [731, 418] on div "Priyanka, TK05, 04:00 PM-04:30 PM, Women Hair - Shampoo and conditioning" at bounding box center [723, 415] width 50 height 37
select select "7"
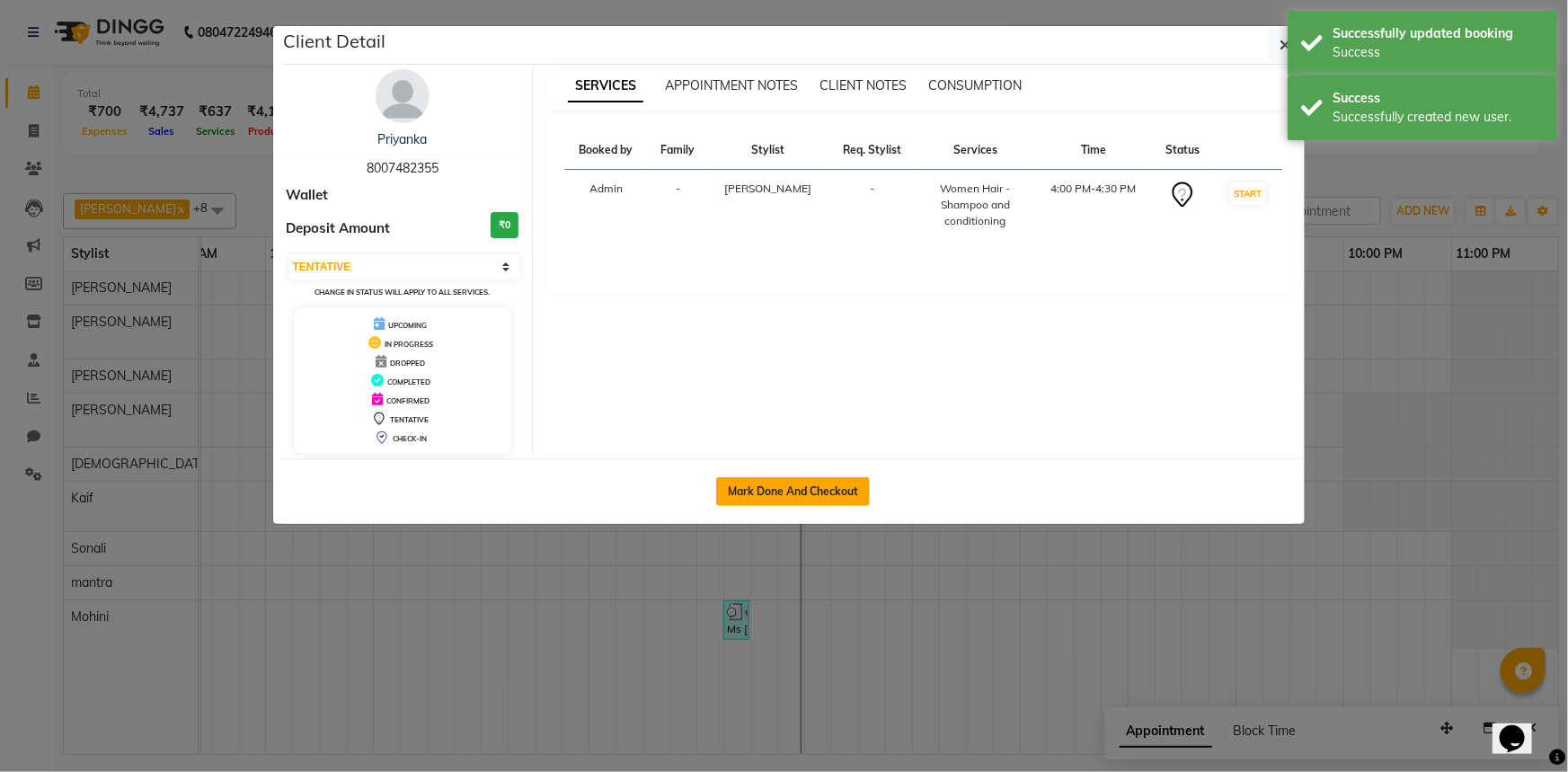
click at [782, 484] on button "Mark Done And Checkout" at bounding box center [793, 491] width 153 height 29
select select "8009"
select select "service"
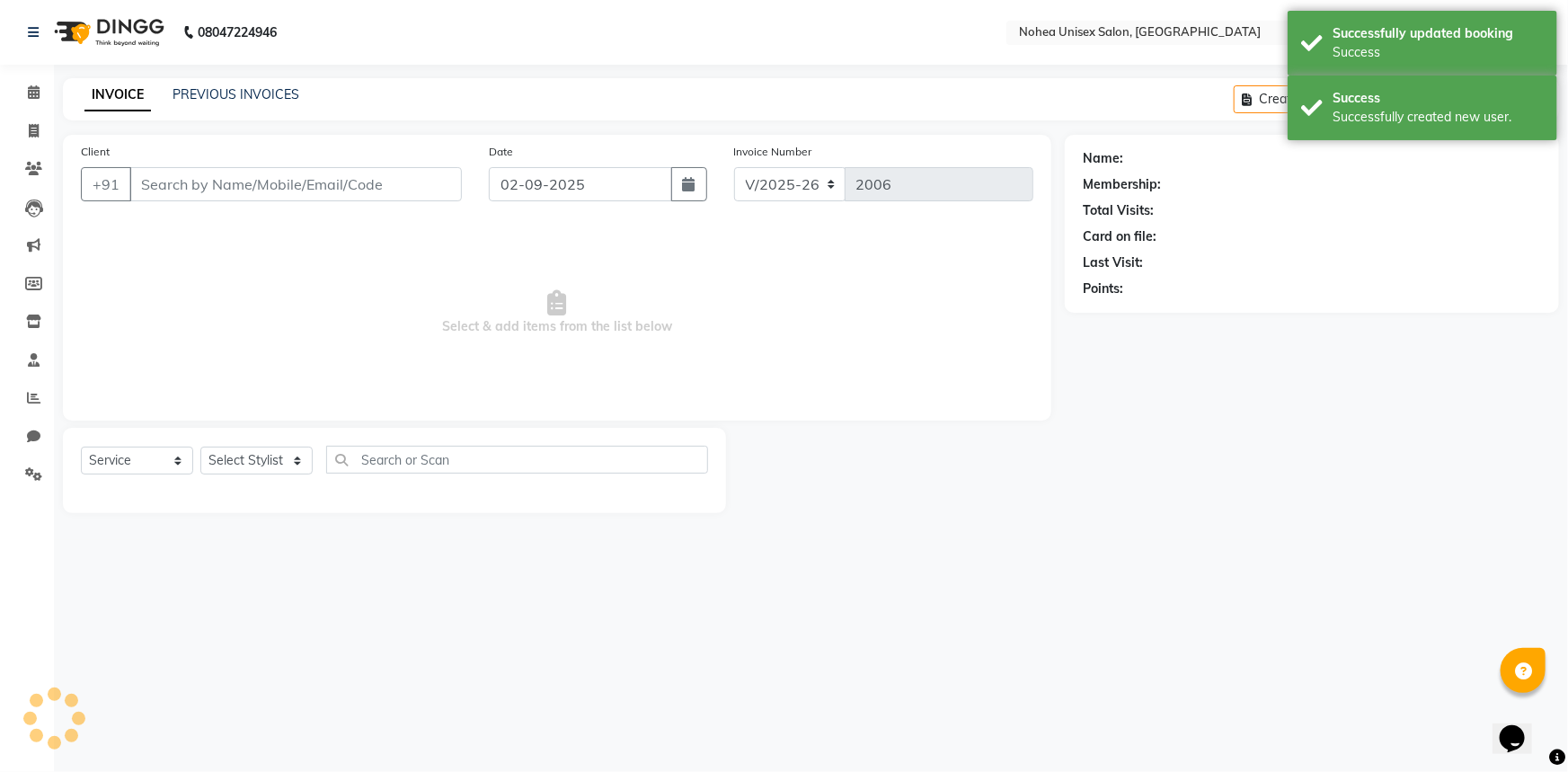
type input "8007482355"
select select "87508"
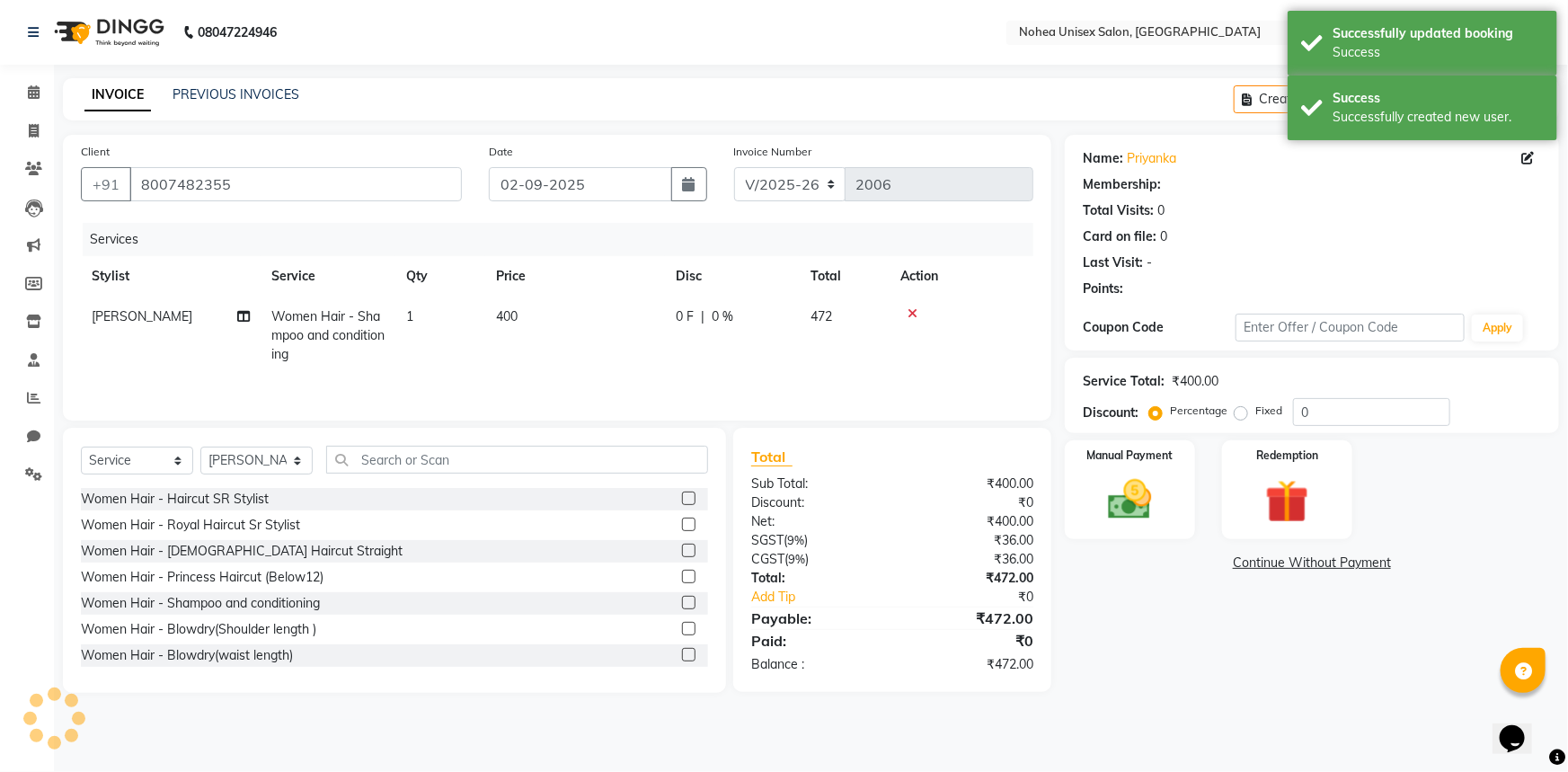
select select "1: Object"
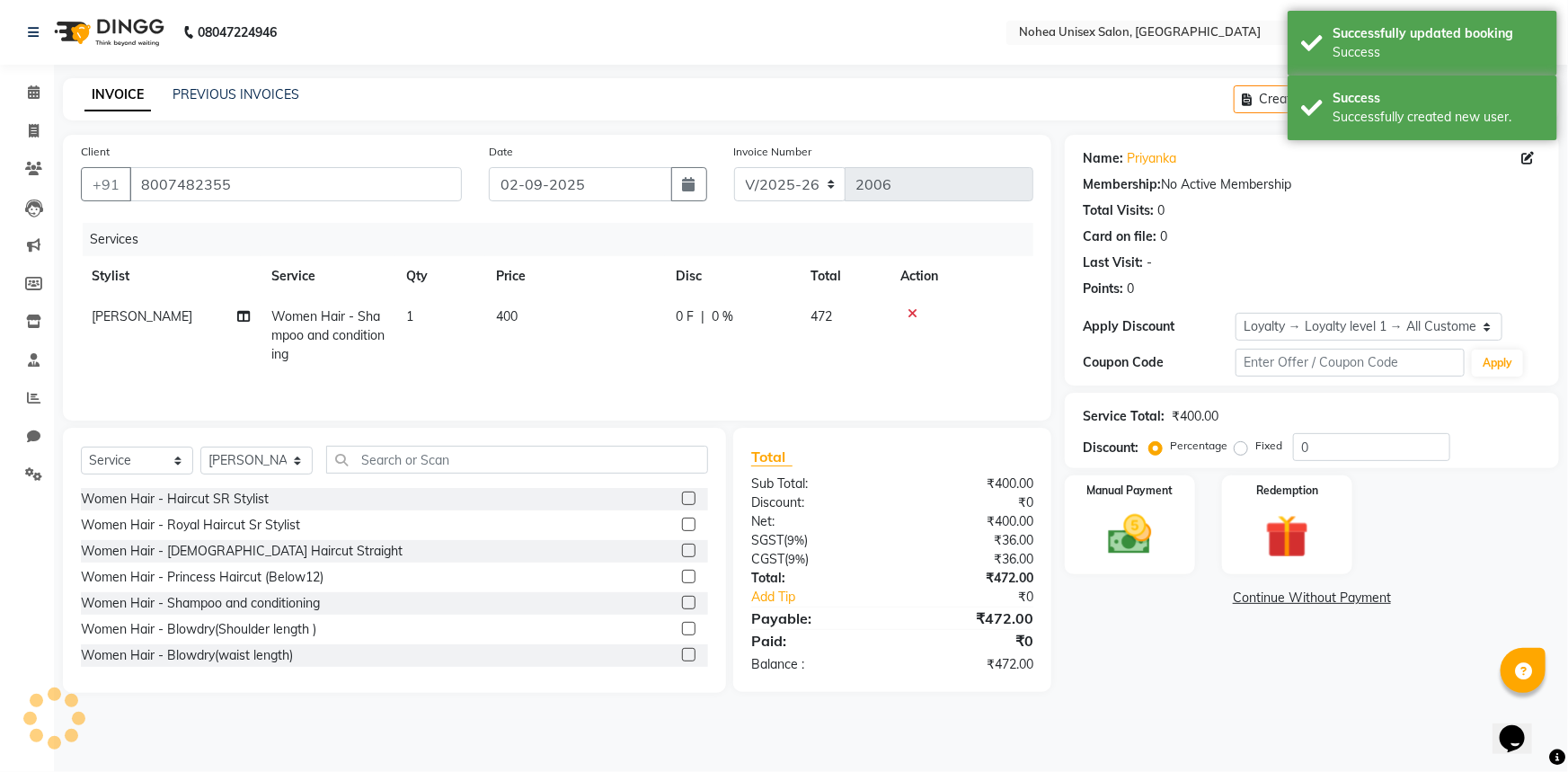
click at [546, 319] on td "400" at bounding box center [575, 336] width 180 height 79
select select "87508"
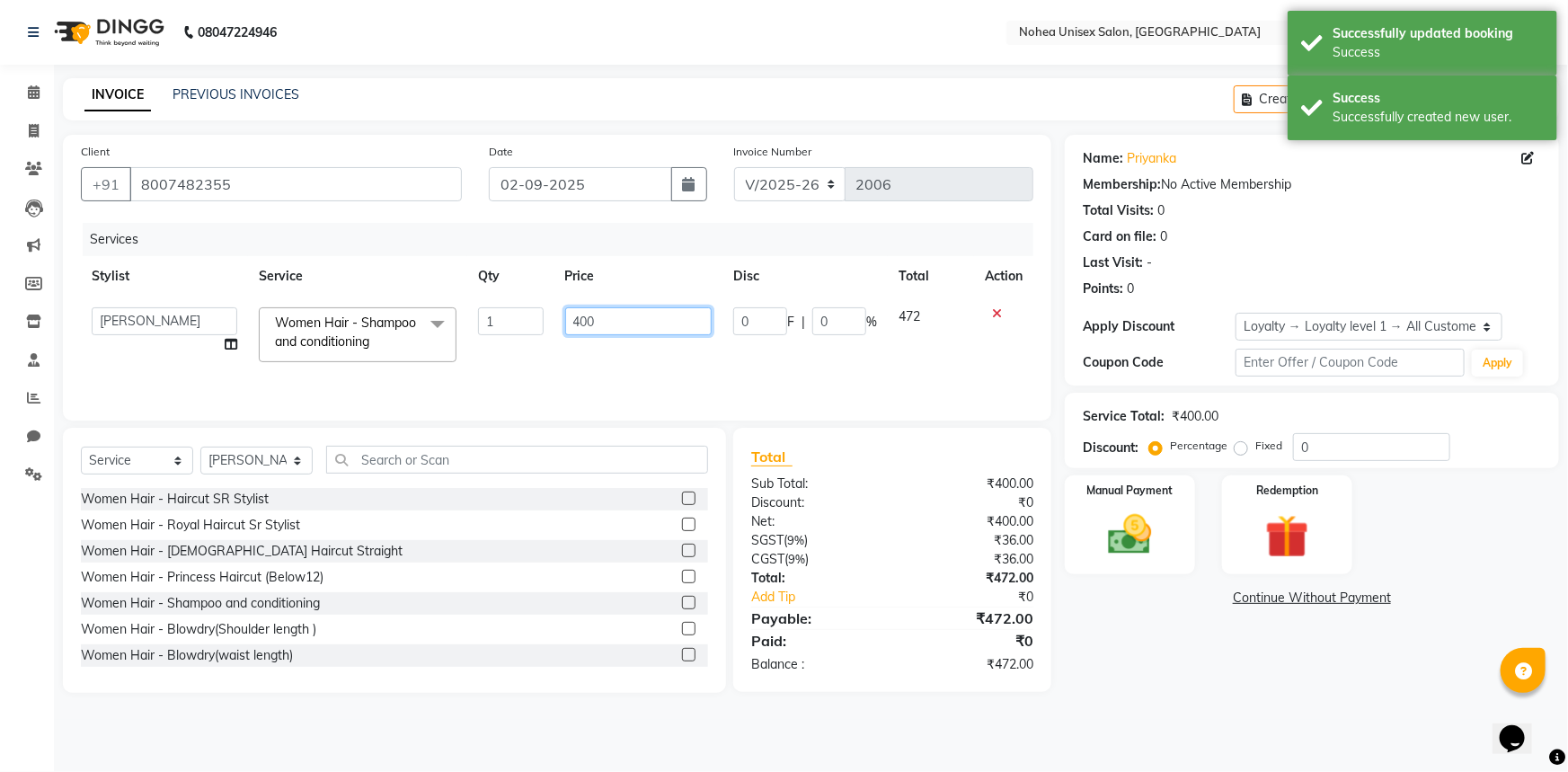
click at [635, 323] on input "400" at bounding box center [640, 322] width 148 height 28
type input "4"
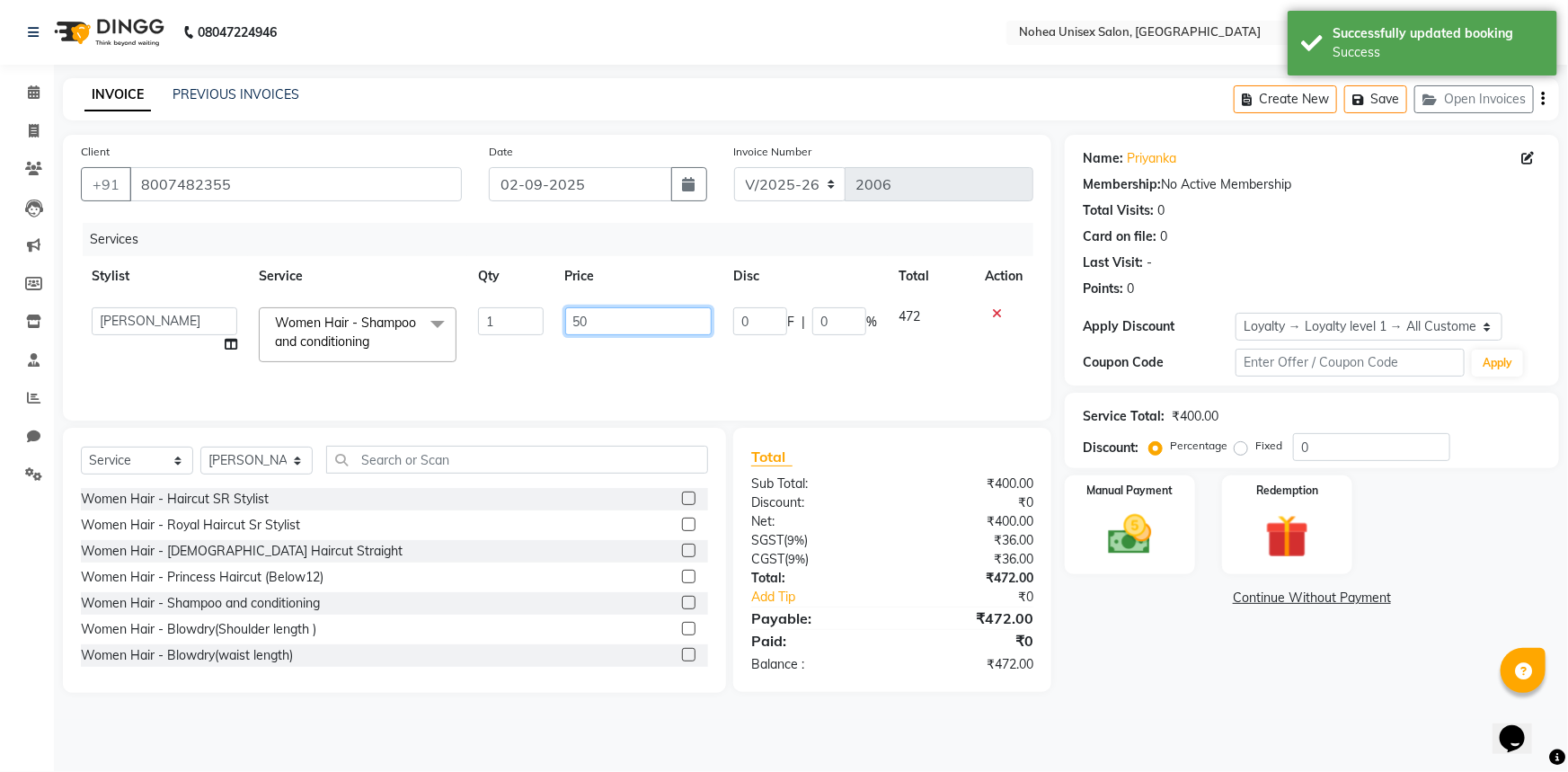
type input "500"
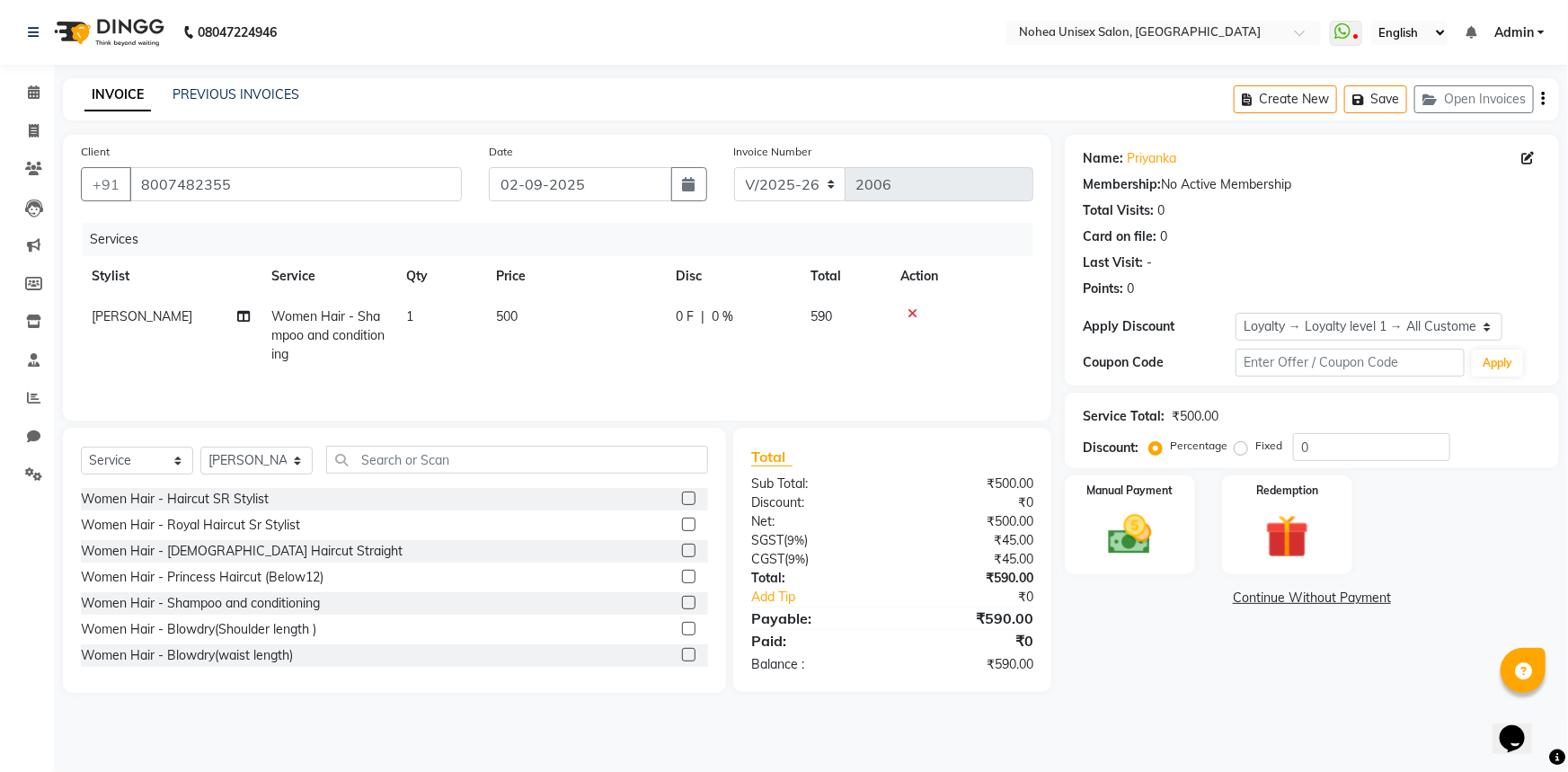
click at [585, 320] on td "500" at bounding box center [575, 336] width 180 height 79
select select "87508"
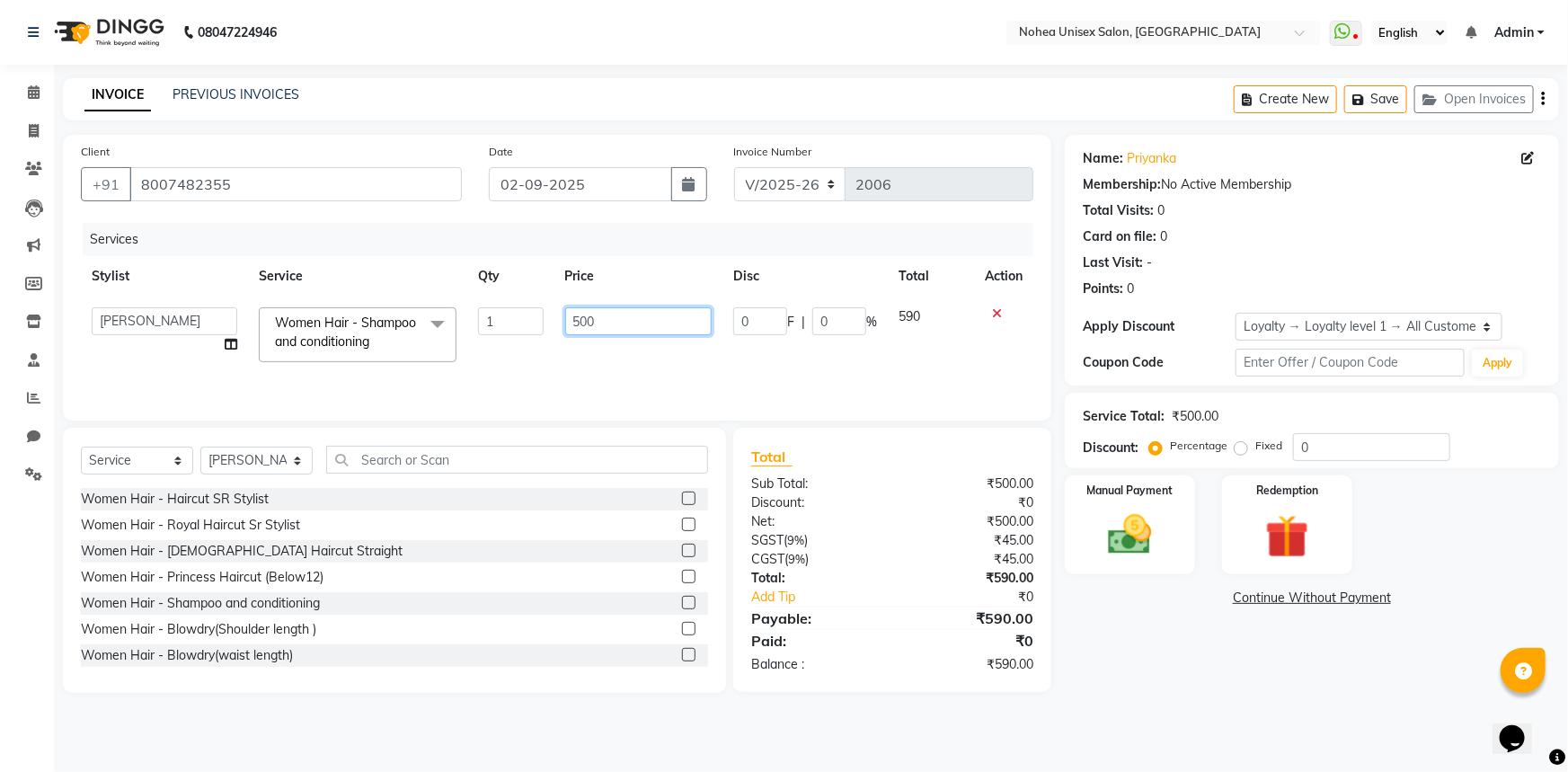
click at [614, 323] on input "500" at bounding box center [640, 322] width 148 height 28
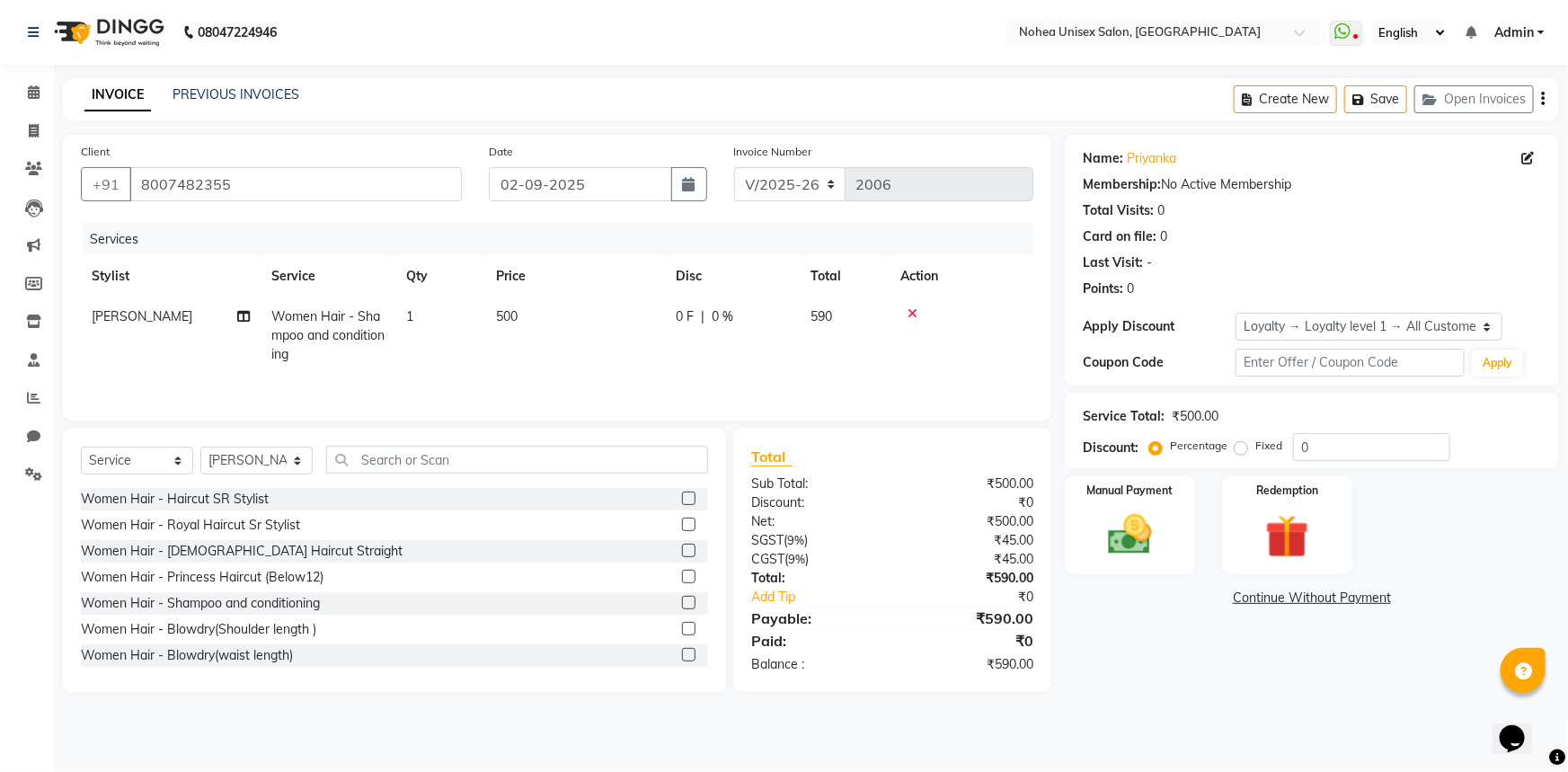
click at [914, 520] on div "₹500.00" at bounding box center [970, 522] width 154 height 19
click at [613, 329] on td "500" at bounding box center [575, 336] width 180 height 79
select select "87508"
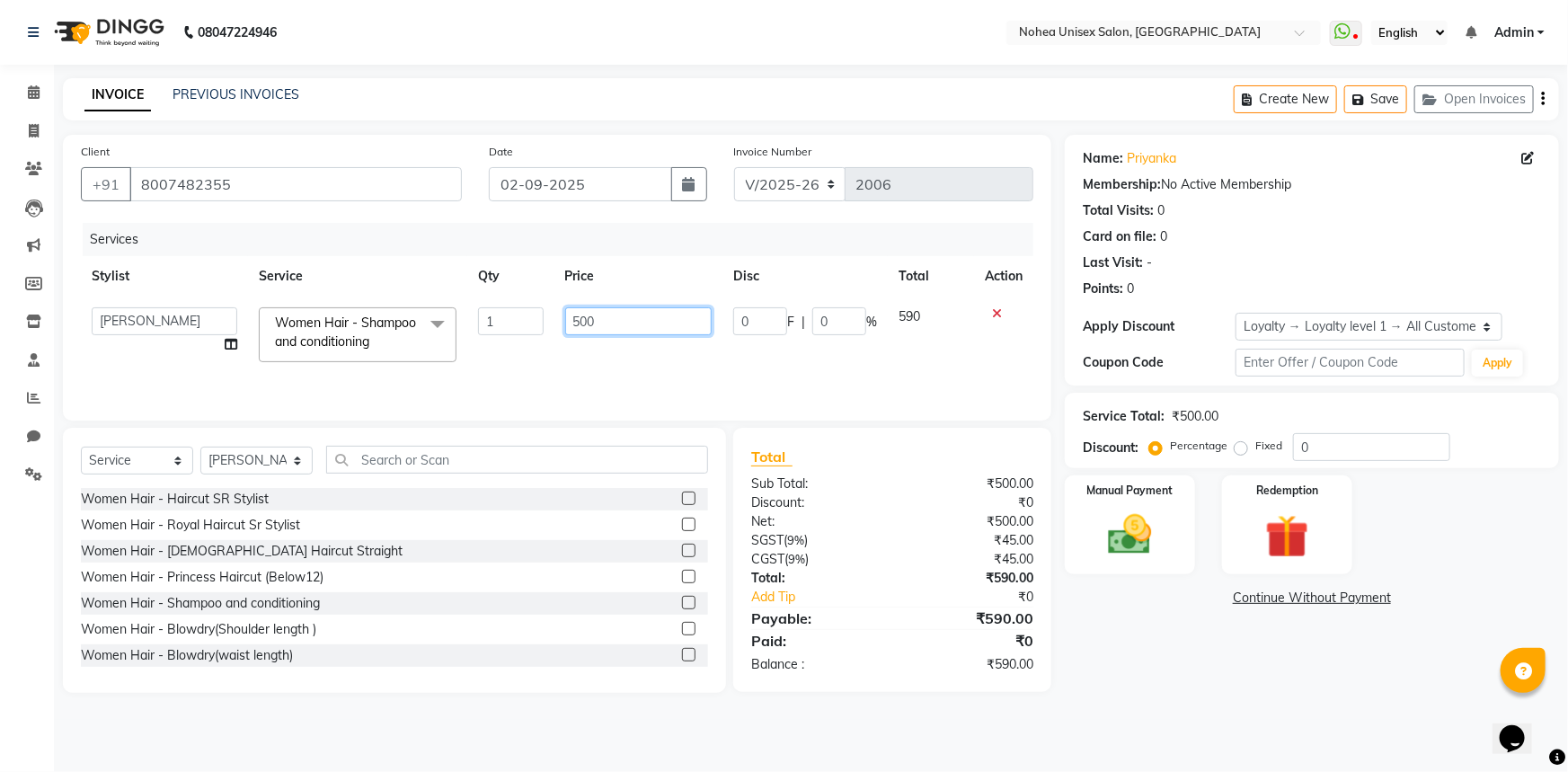
click at [633, 329] on input "500" at bounding box center [640, 322] width 148 height 28
click at [639, 325] on input "500" at bounding box center [640, 322] width 148 height 28
type input "5"
click at [639, 325] on input "number" at bounding box center [640, 322] width 148 height 28
type input "500"
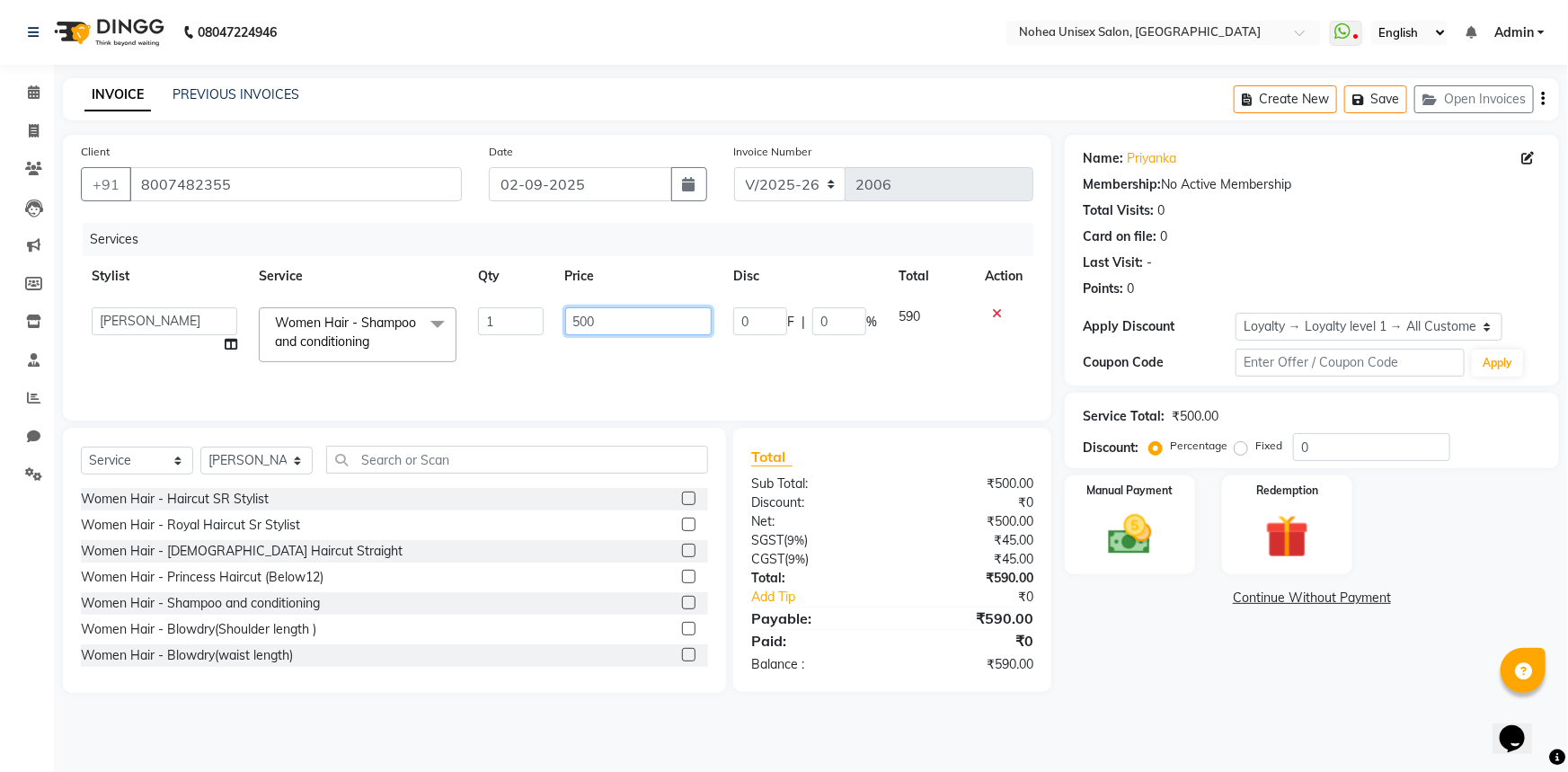
click at [645, 322] on input "500" at bounding box center [640, 322] width 148 height 28
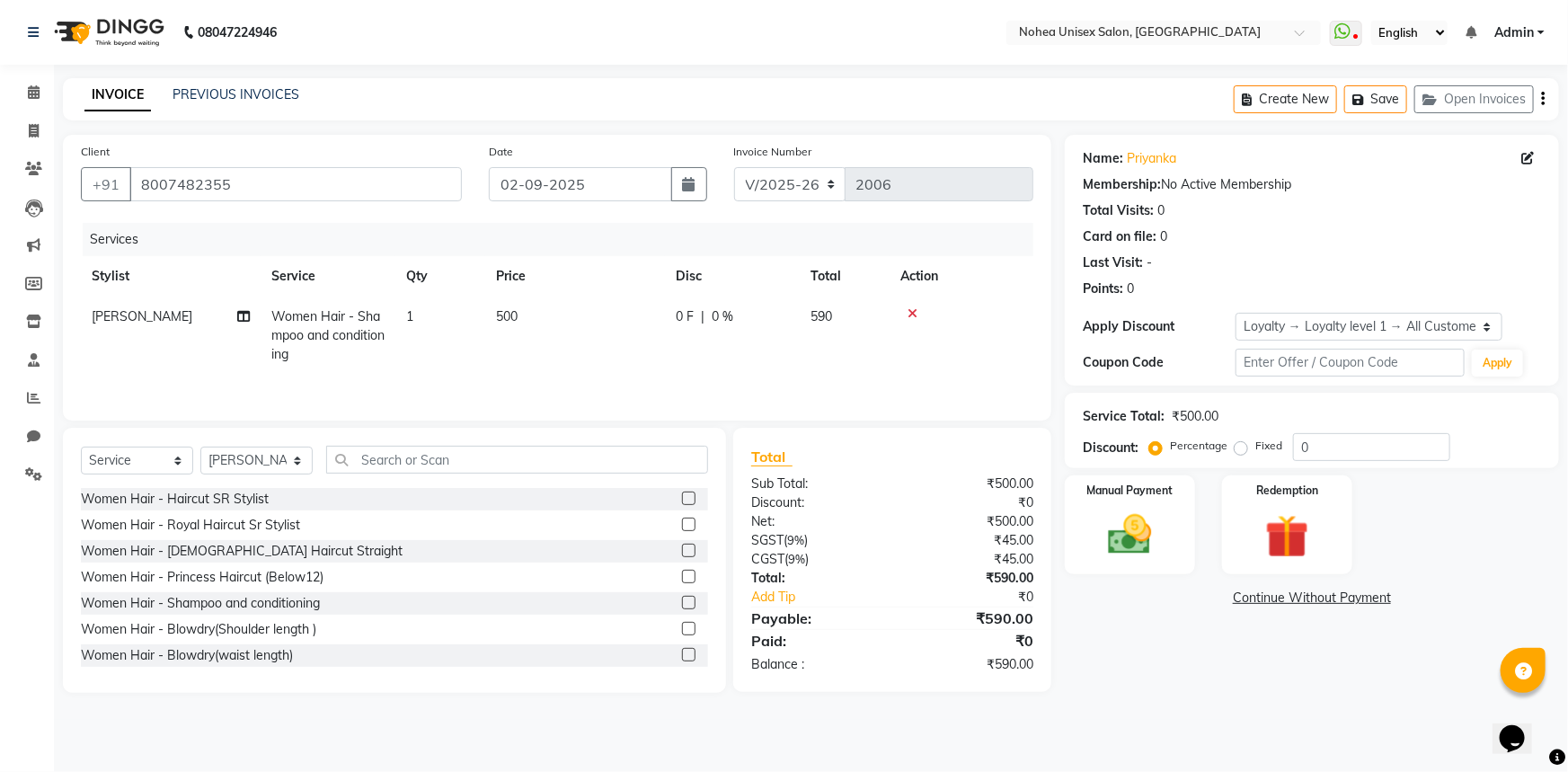
click at [896, 515] on div "₹500.00" at bounding box center [970, 522] width 154 height 19
click at [527, 316] on td "500" at bounding box center [575, 336] width 180 height 79
select select "87508"
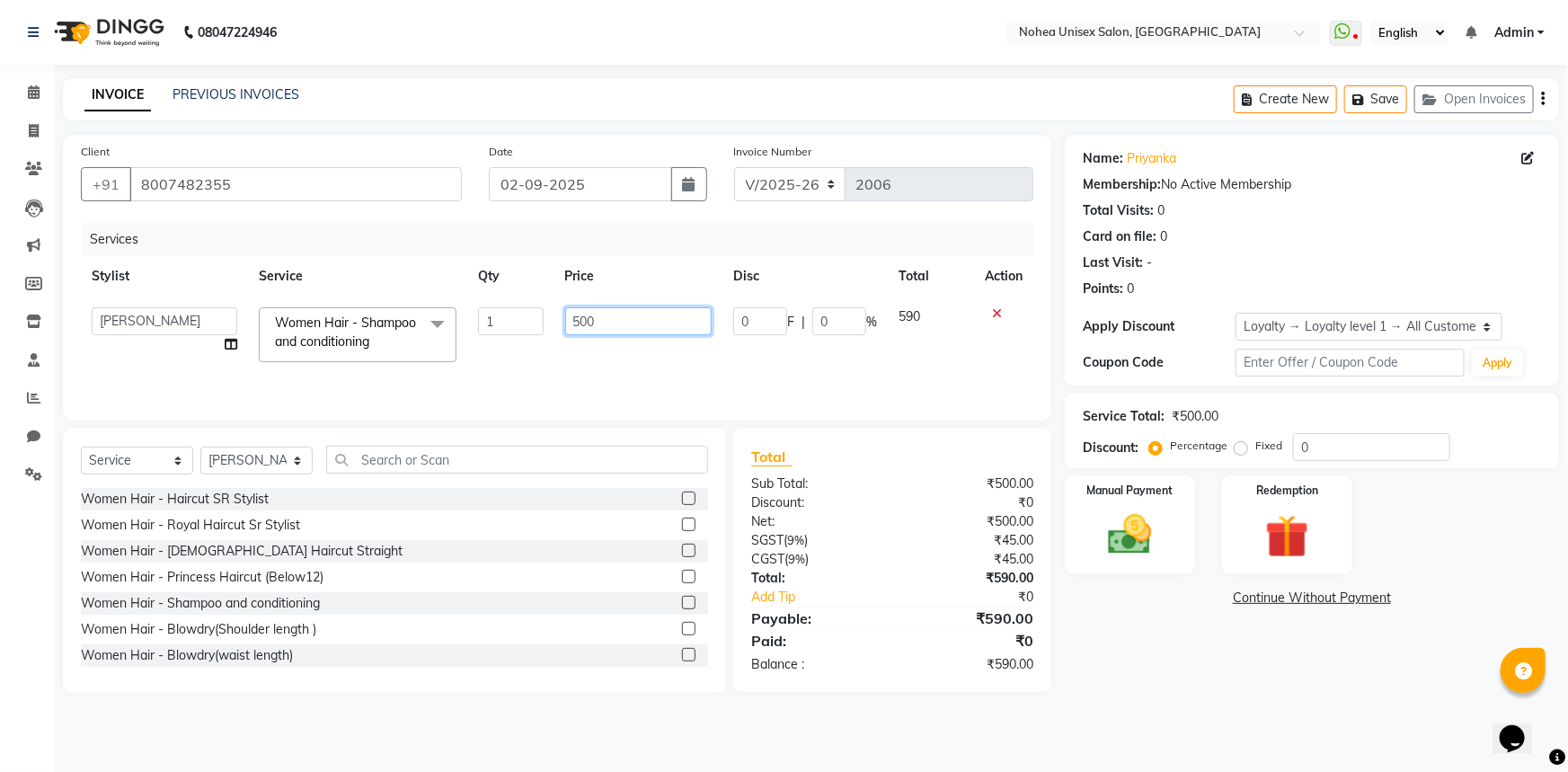
click at [606, 315] on input "500" at bounding box center [640, 322] width 148 height 28
type input "5"
type input "650"
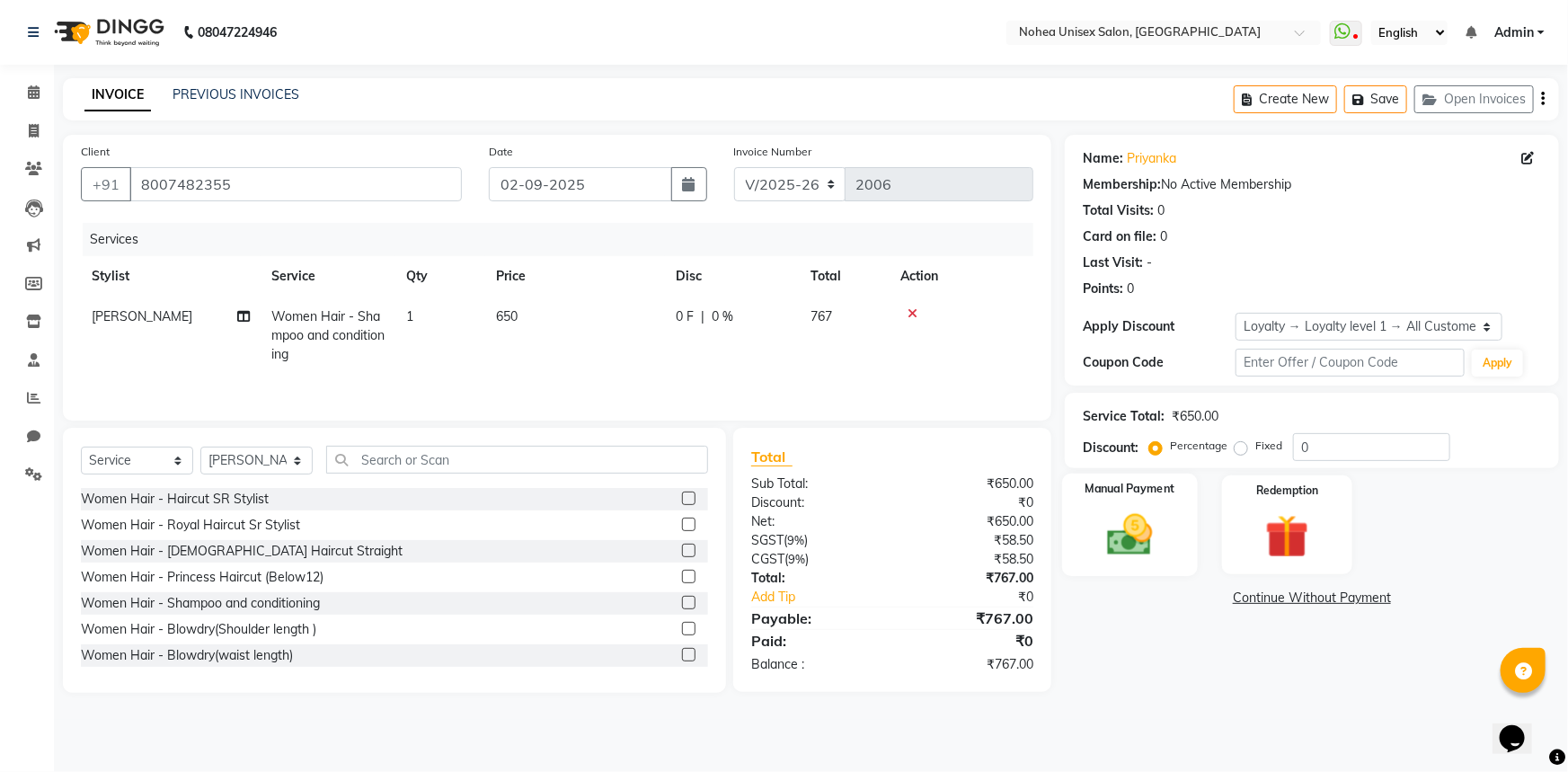
click at [1180, 539] on div "Manual Payment" at bounding box center [1129, 525] width 136 height 104
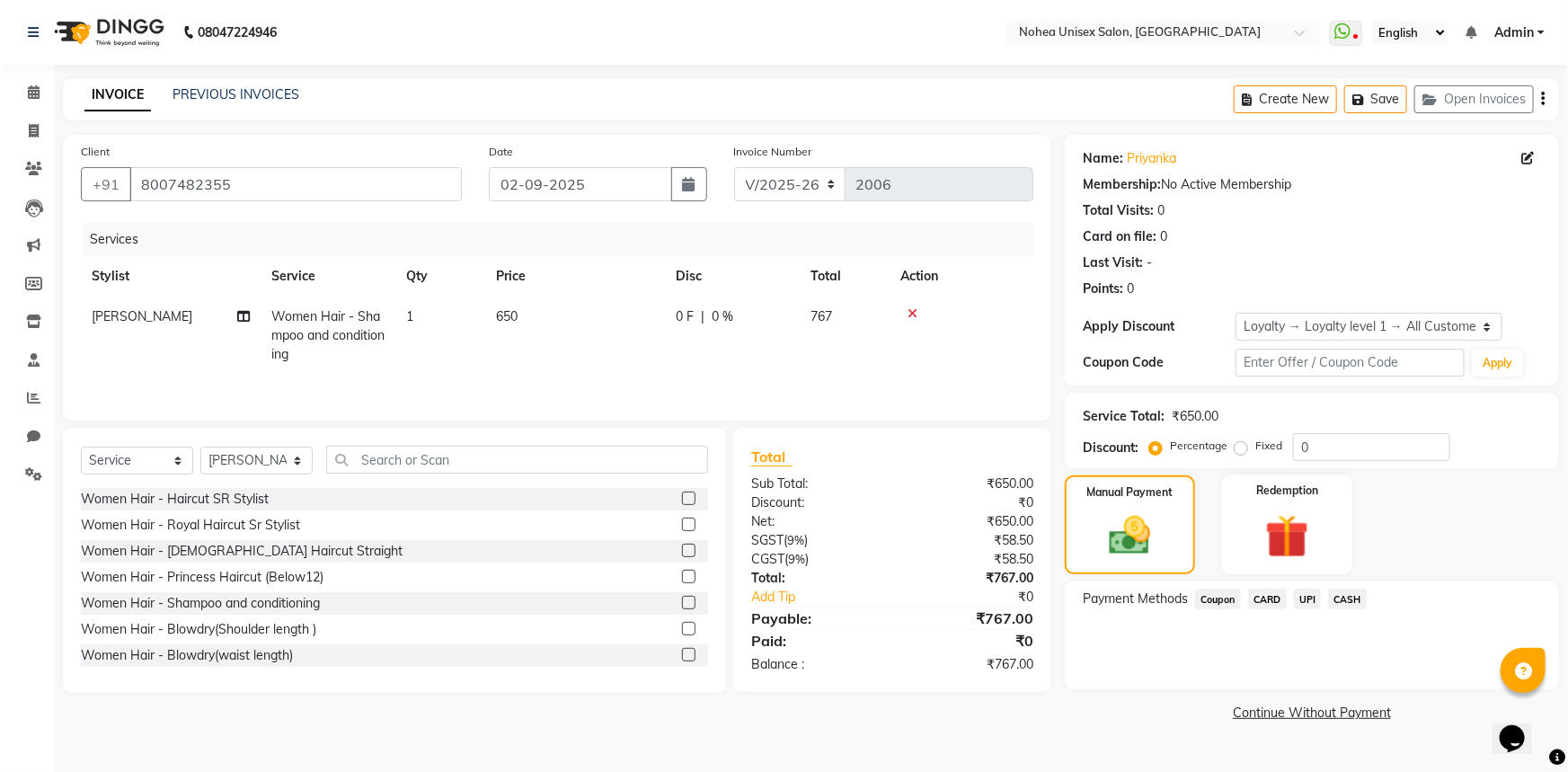
click at [1312, 594] on span "UPI" at bounding box center [1308, 599] width 28 height 21
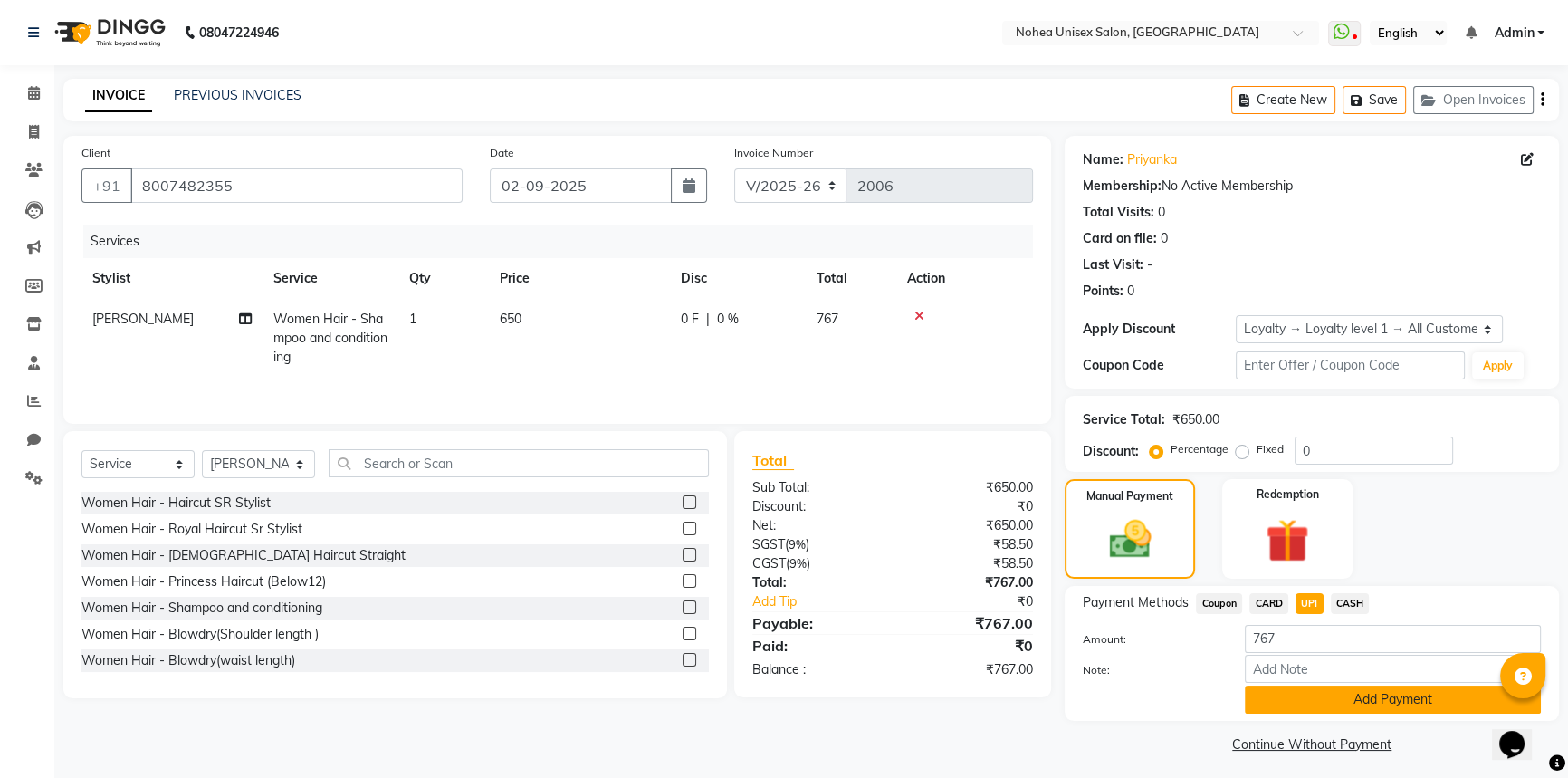
click at [1309, 694] on button "Add Payment" at bounding box center [1393, 700] width 296 height 28
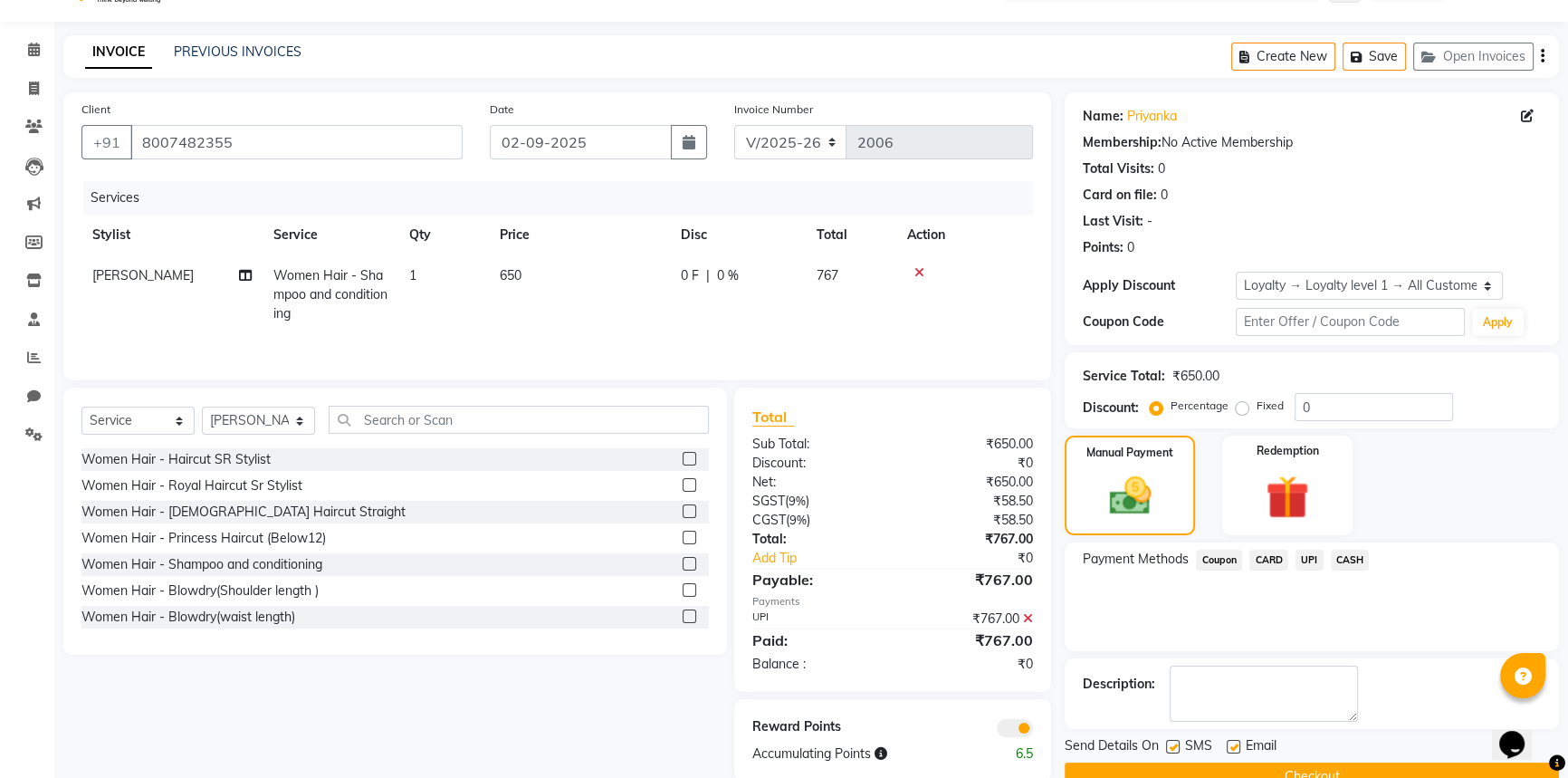
scroll to position [82, 0]
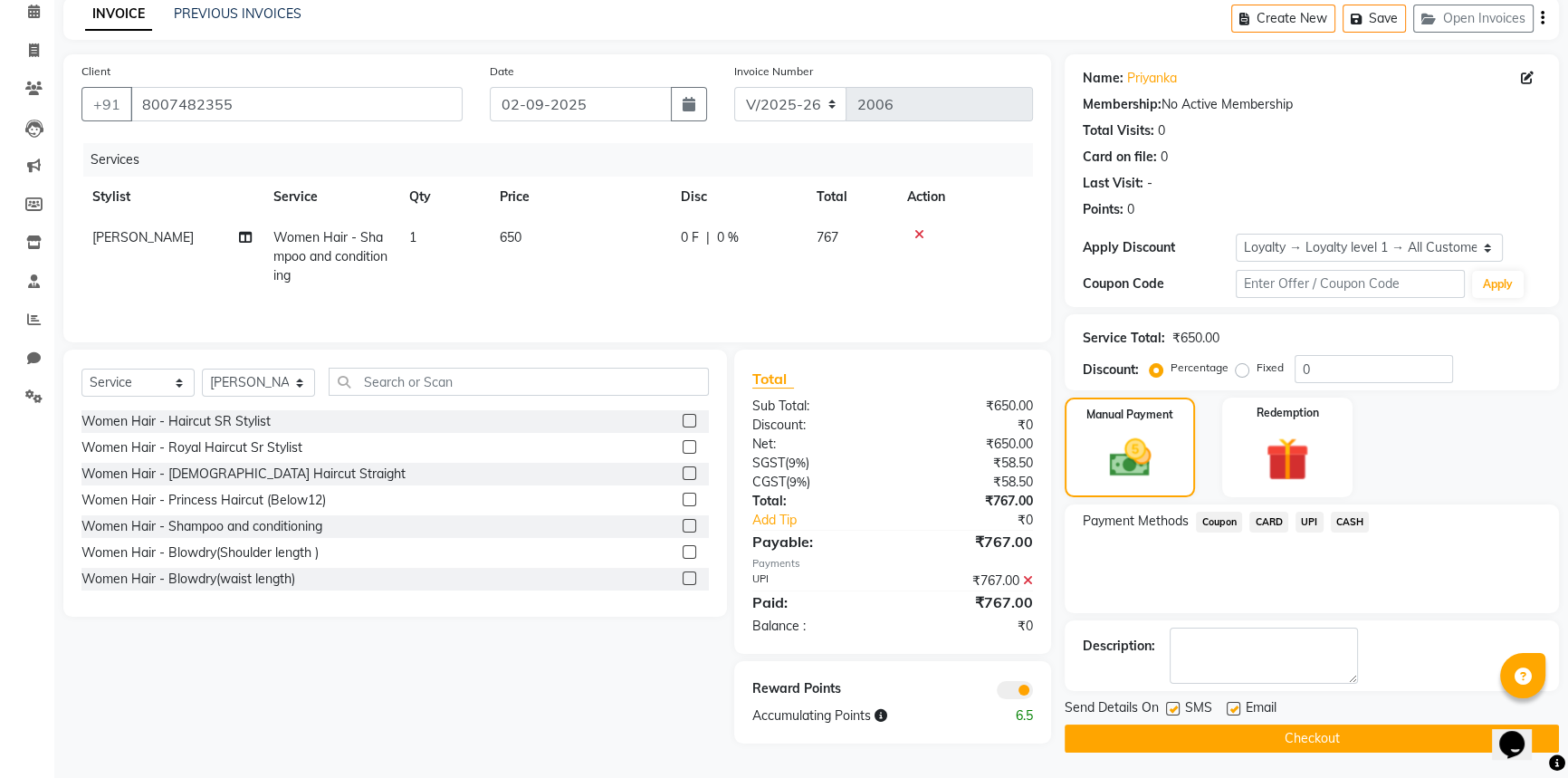
click at [1232, 706] on label at bounding box center [1234, 708] width 13 height 13
click at [1232, 706] on input "checkbox" at bounding box center [1233, 709] width 11 height 11
checkbox input "false"
click at [1233, 743] on button "Checkout" at bounding box center [1311, 738] width 494 height 28
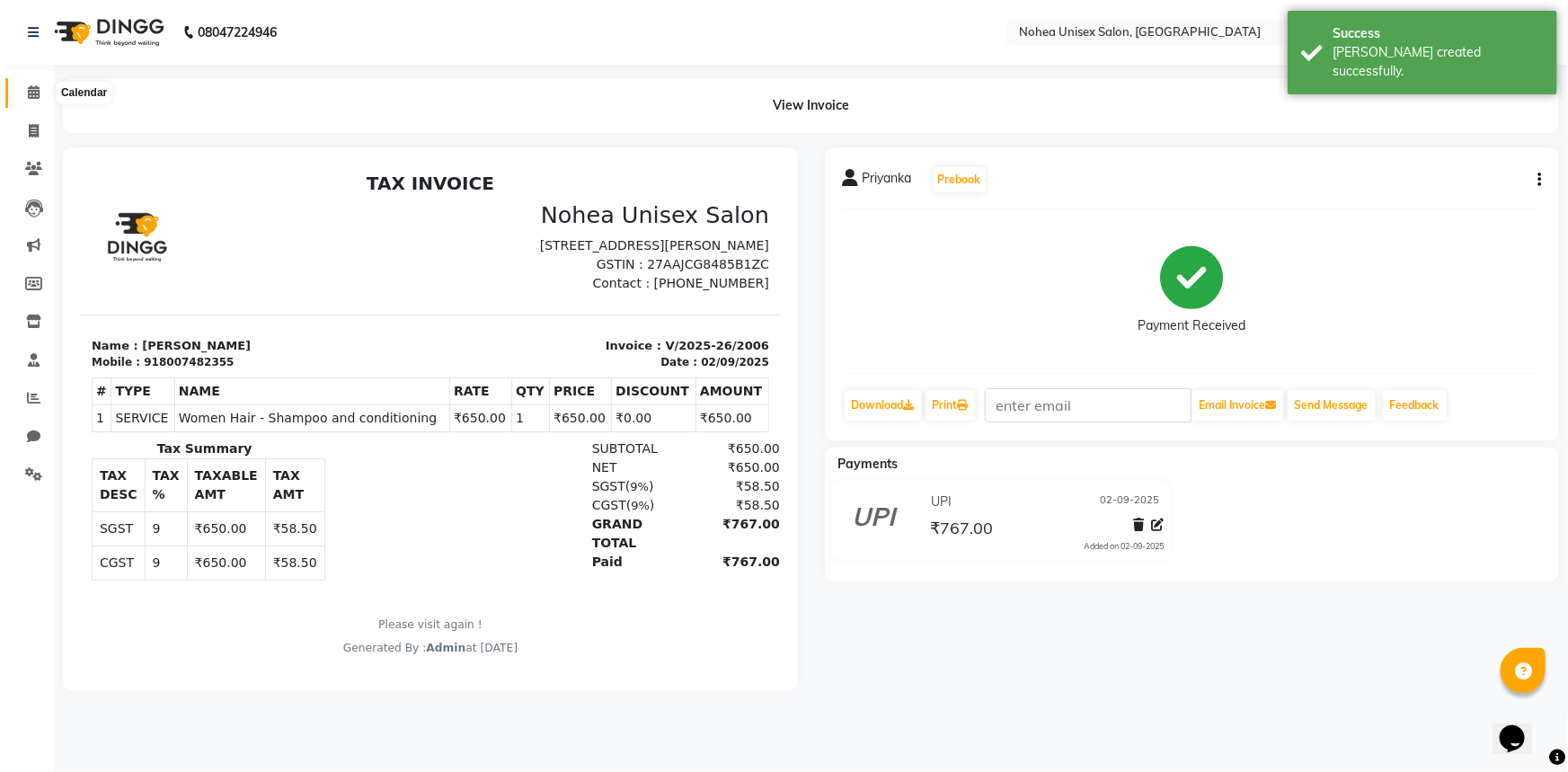
click at [24, 92] on span at bounding box center [34, 93] width 32 height 21
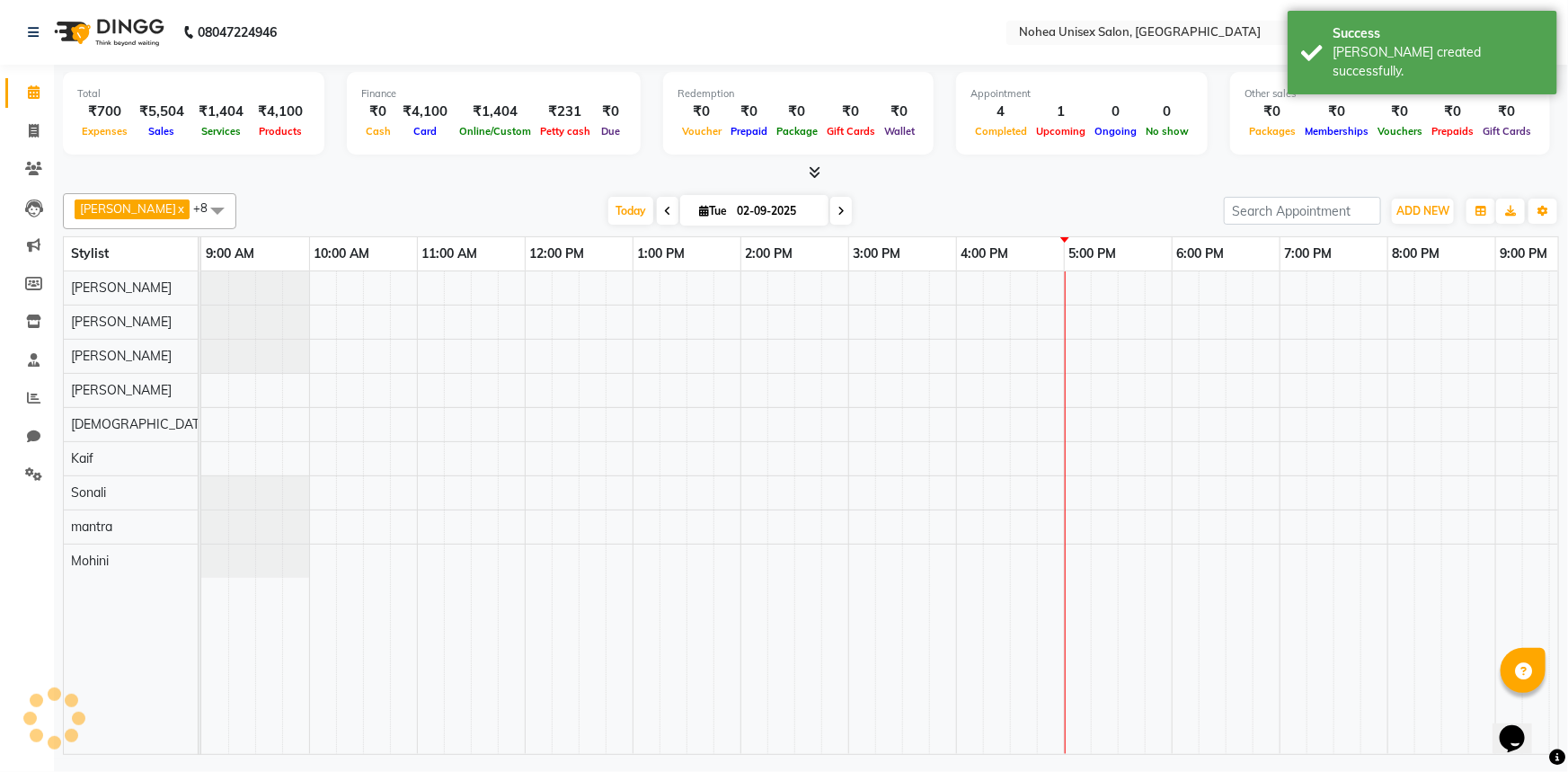
scroll to position [0, 260]
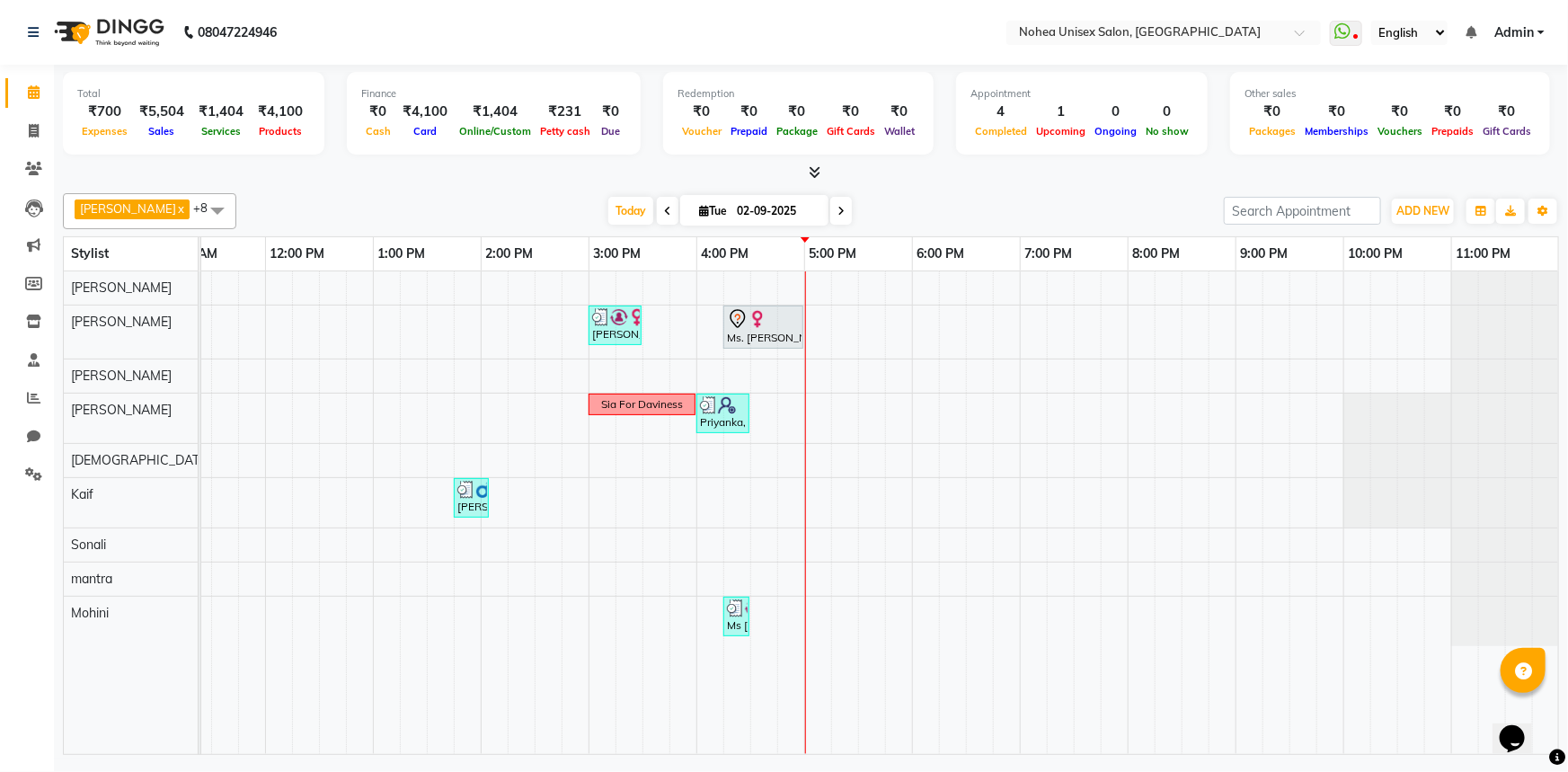
click at [909, 193] on div "[PERSON_NAME] x [PERSON_NAME] x mantra x [PERSON_NAME] x Kaif x [PERSON_NAME] x…" at bounding box center [811, 211] width 1497 height 36
click at [907, 189] on div "[PERSON_NAME] x [PERSON_NAME] x mantra x [PERSON_NAME] x Kaif x [PERSON_NAME] x…" at bounding box center [811, 470] width 1497 height 568
click at [881, 179] on div at bounding box center [811, 173] width 1497 height 19
click at [569, 176] on div at bounding box center [811, 173] width 1497 height 19
click at [848, 178] on div at bounding box center [811, 173] width 1497 height 19
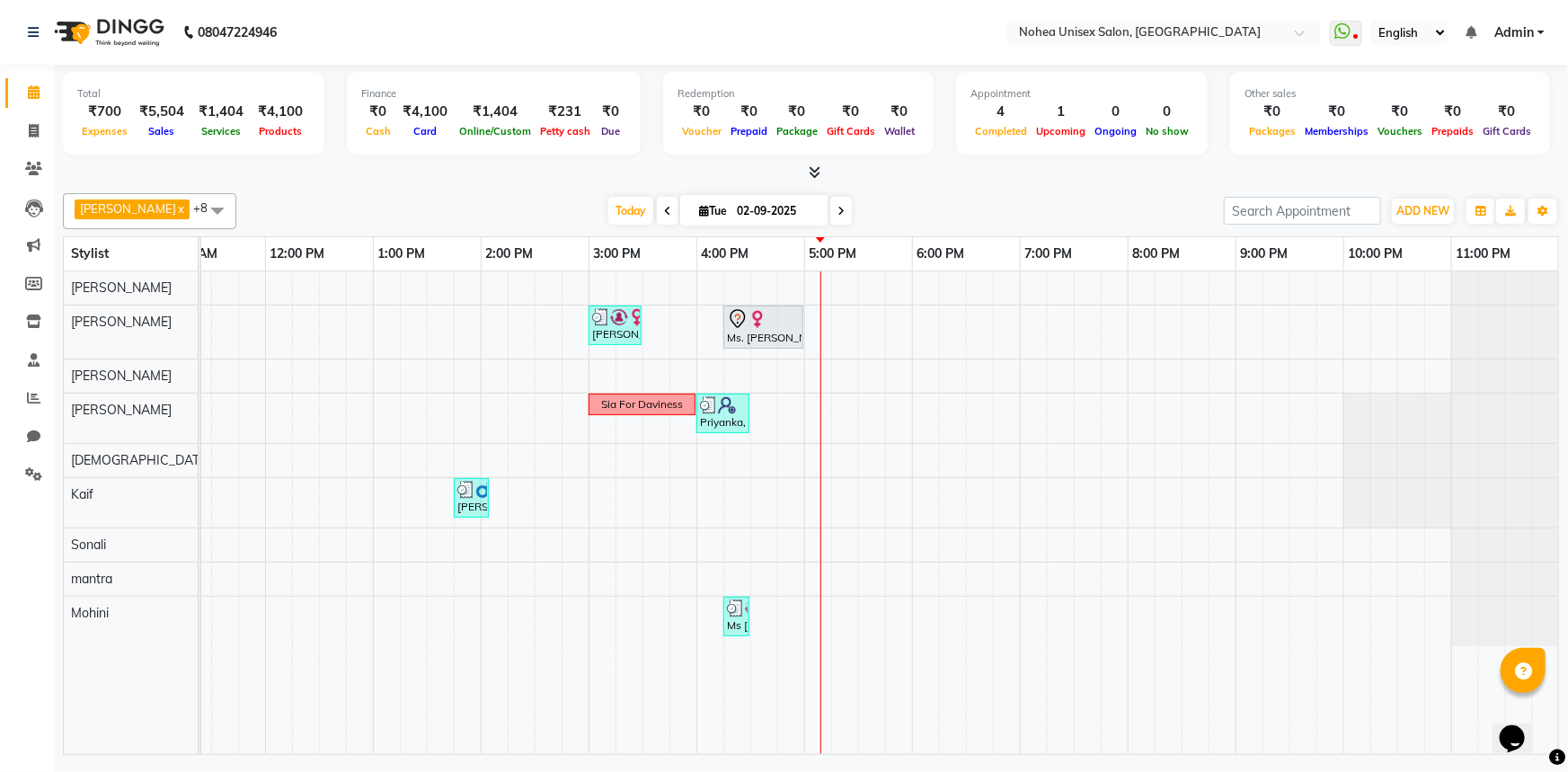
click at [974, 210] on div "[DATE] [DATE]" at bounding box center [729, 210] width 970 height 27
click at [830, 207] on span at bounding box center [841, 211] width 22 height 28
type input "[DATE]"
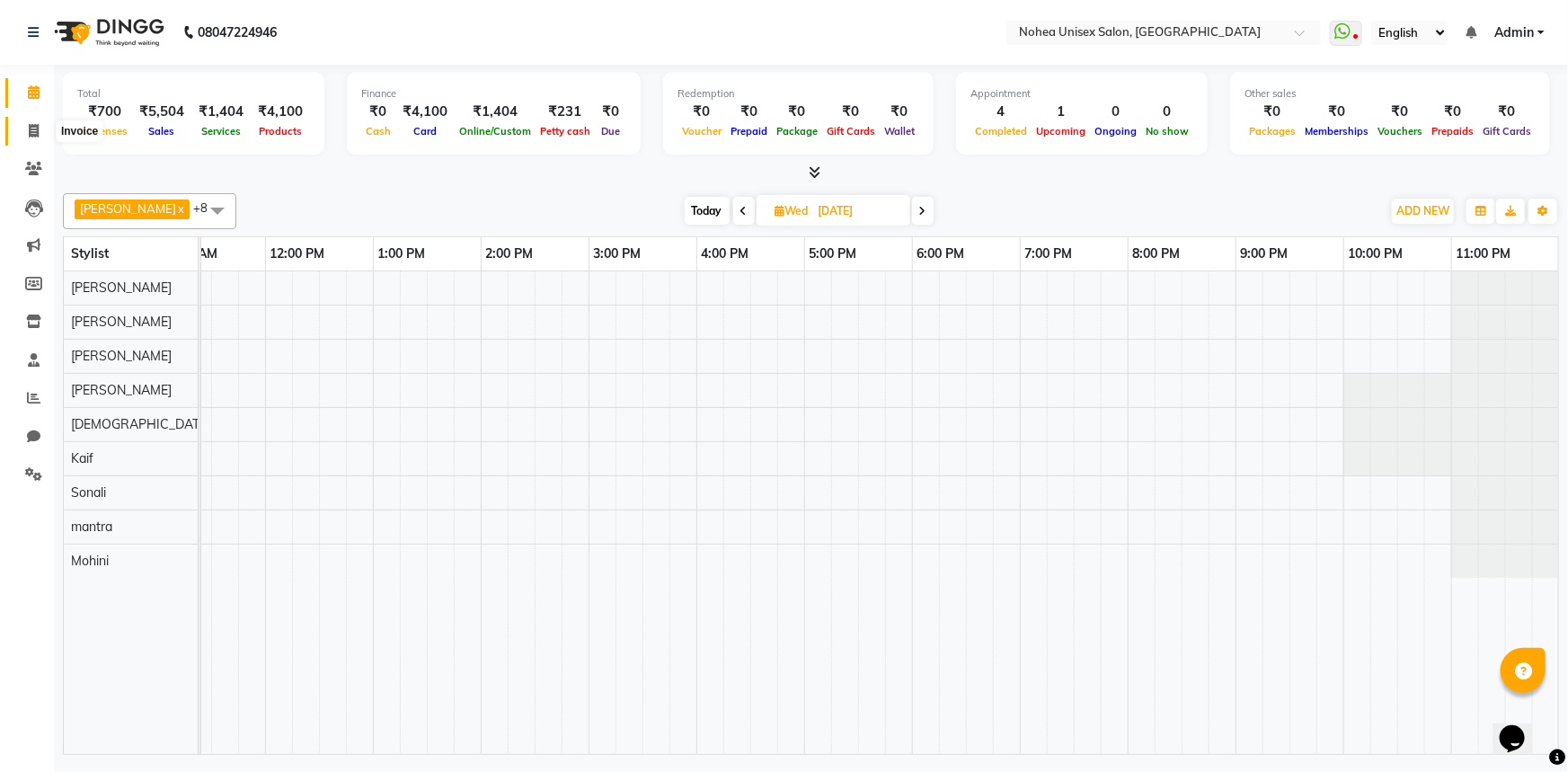
click at [28, 124] on span at bounding box center [34, 132] width 32 height 21
select select "service"
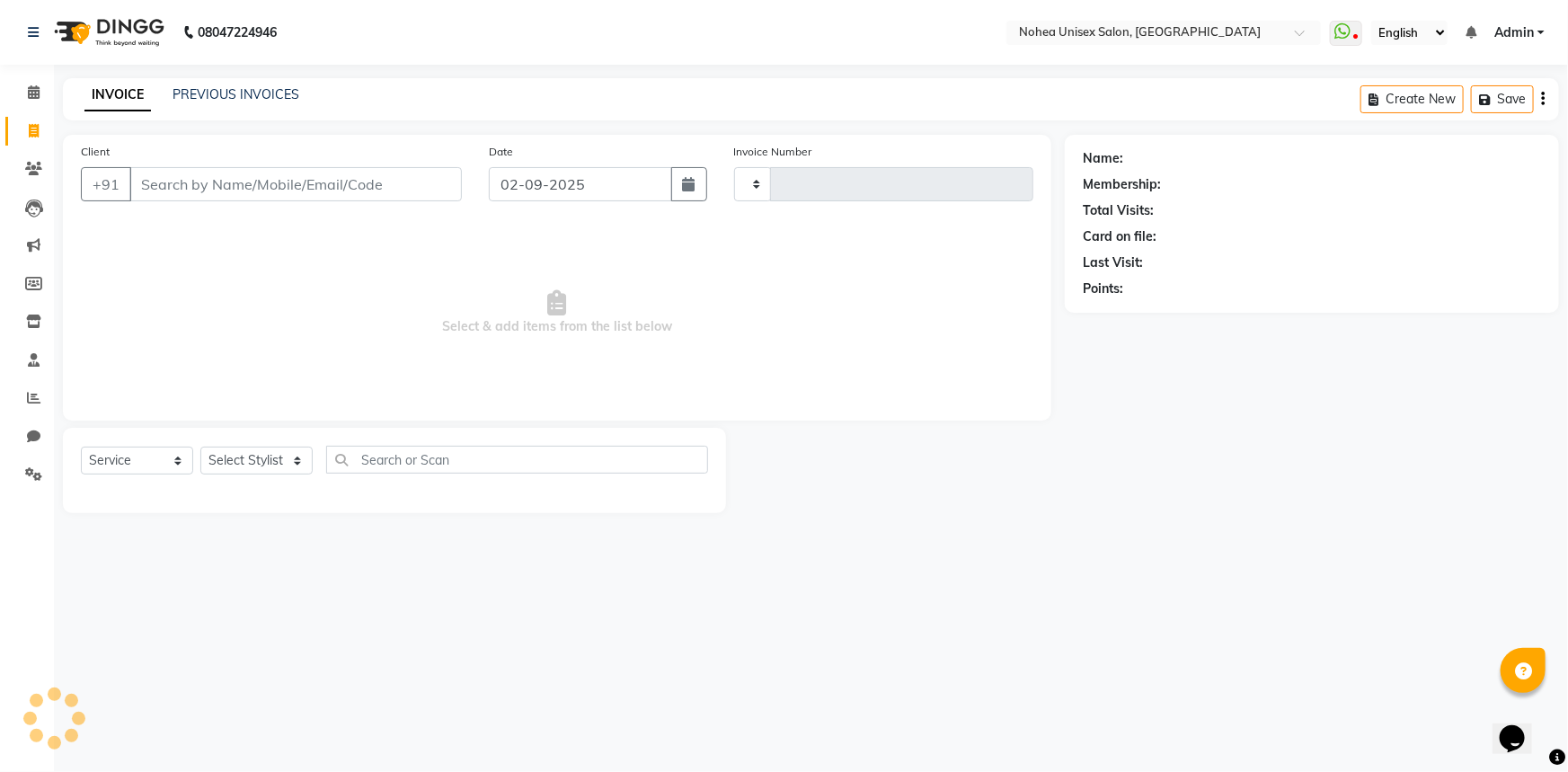
type input "2007"
select select "8009"
click at [291, 181] on input "Client" at bounding box center [295, 184] width 333 height 35
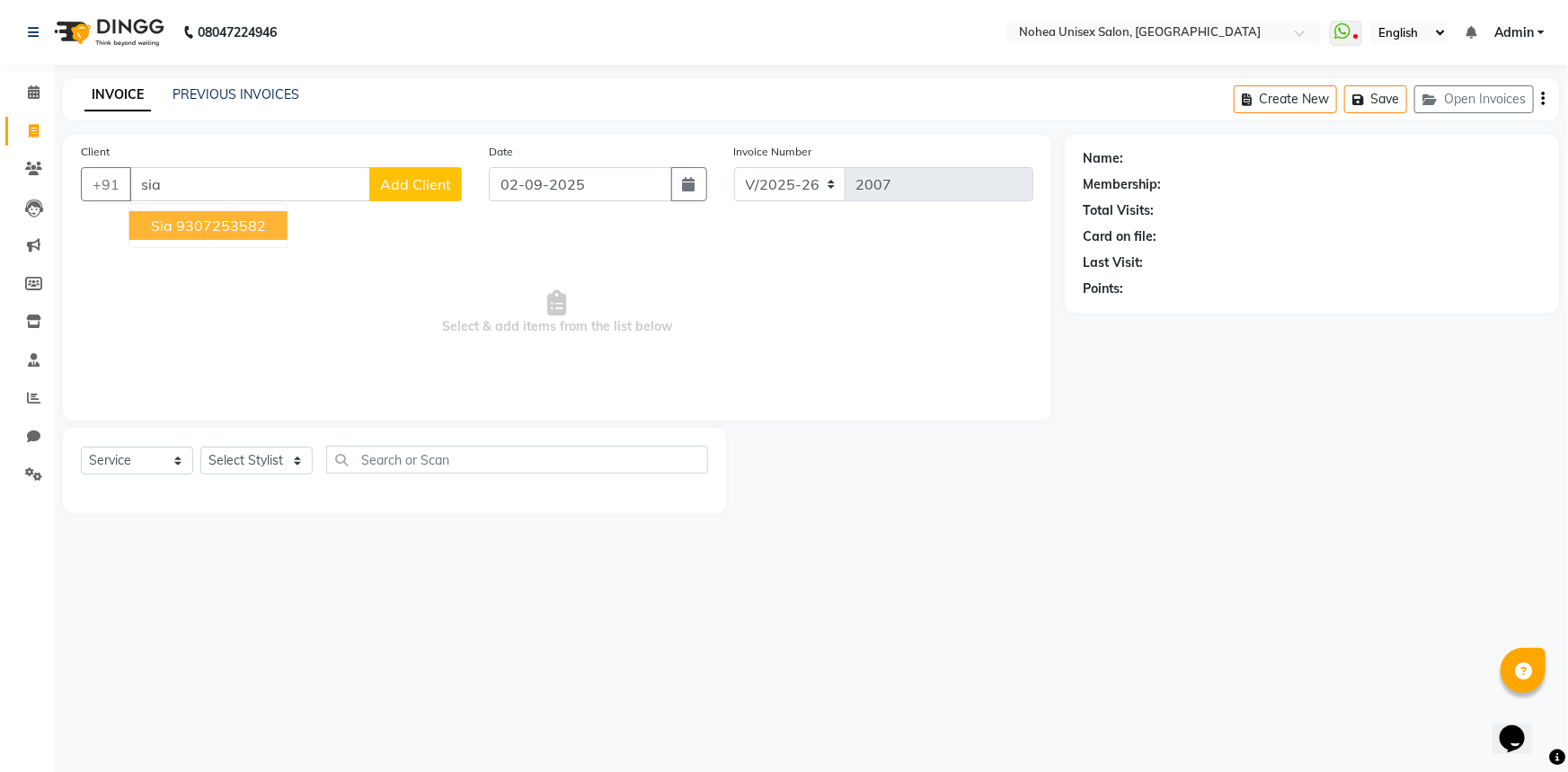
drag, startPoint x: 217, startPoint y: 223, endPoint x: 422, endPoint y: 493, distance: 339.0
click at [220, 226] on ngb-highlight "9307253582" at bounding box center [221, 225] width 90 height 18
type input "9307253582"
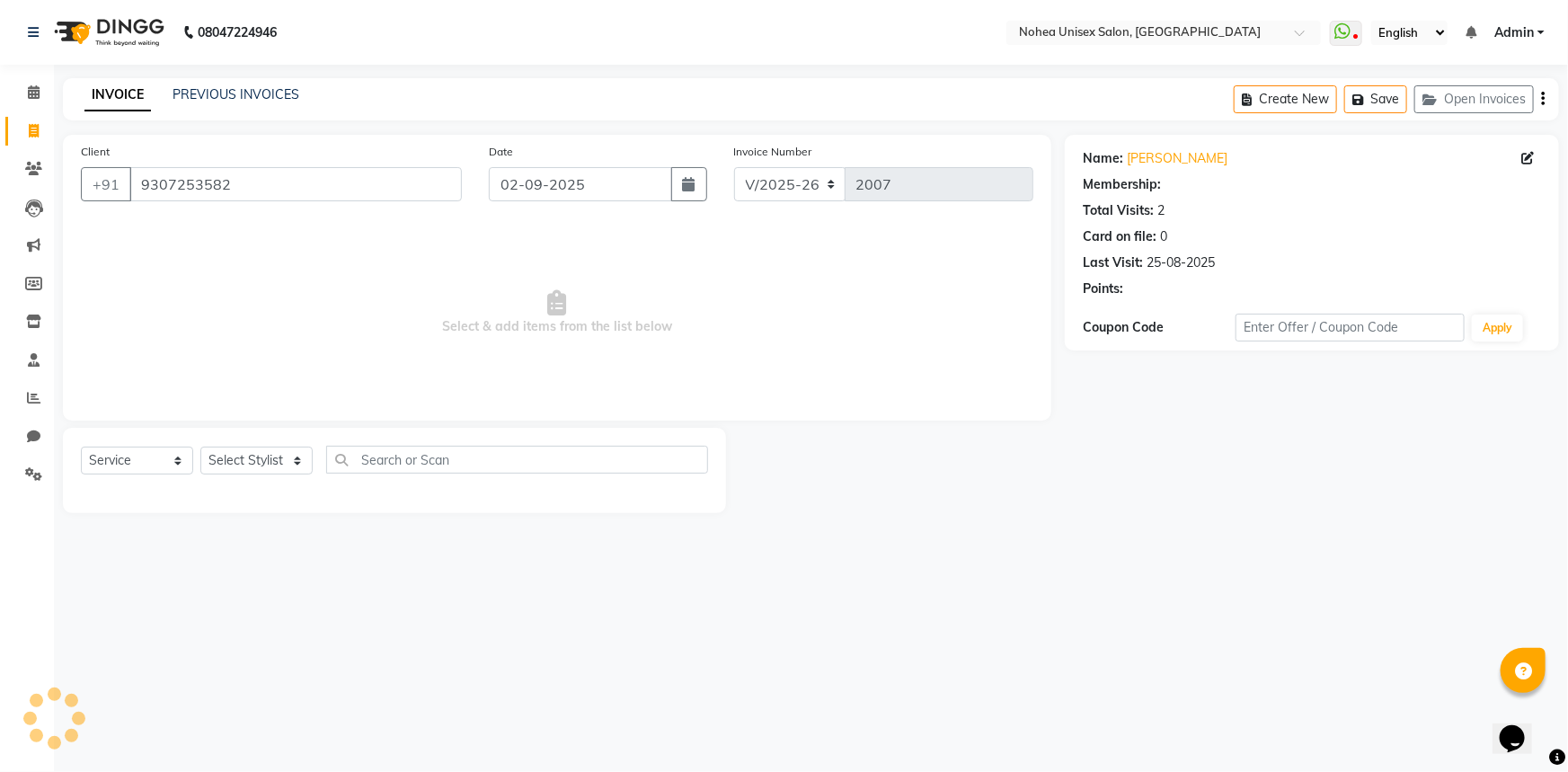
select select "1: Object"
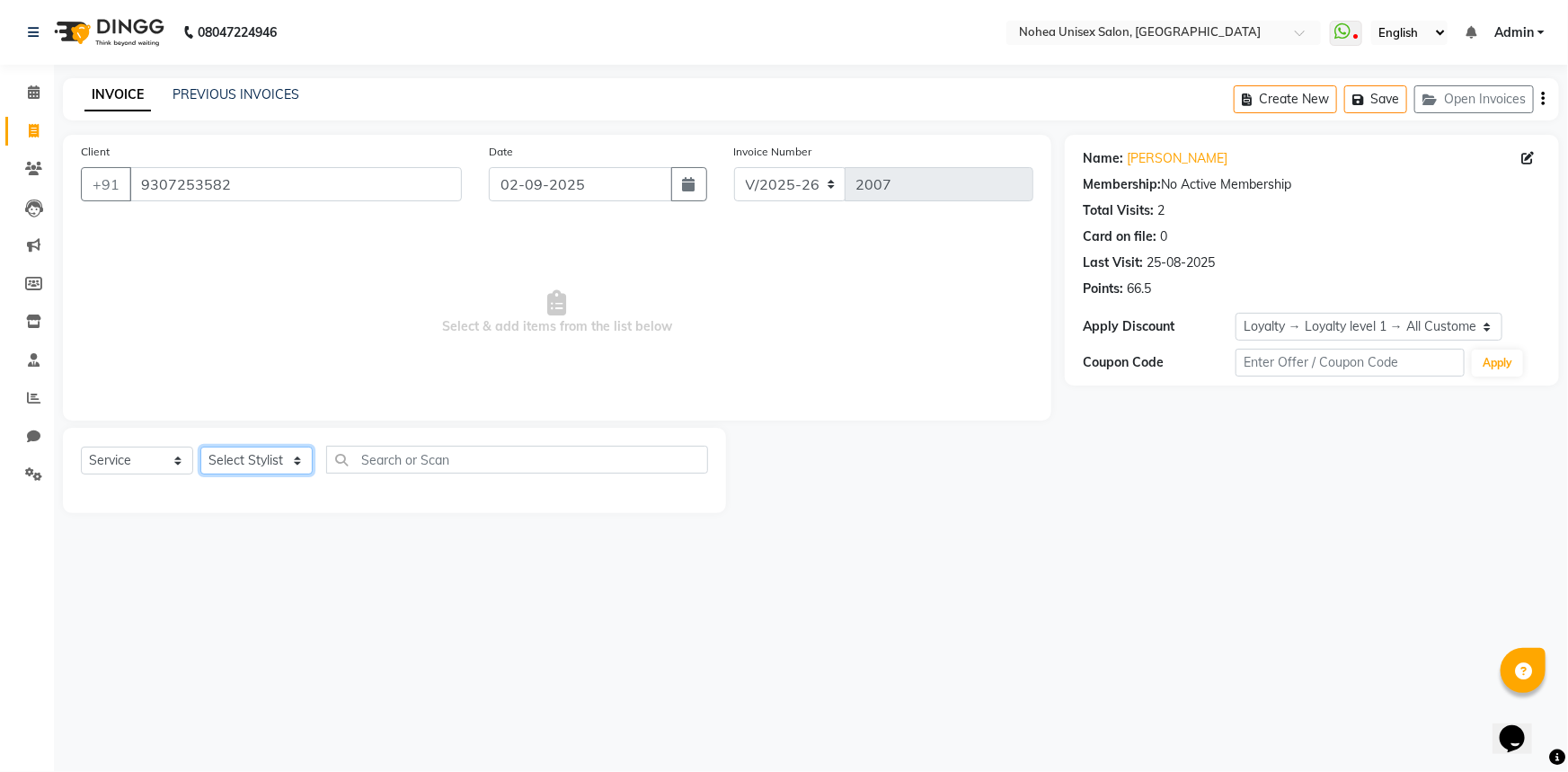
drag, startPoint x: 274, startPoint y: 450, endPoint x: 279, endPoint y: 475, distance: 25.5
click at [276, 452] on select "Select Stylist [PERSON_NAME] Imlikala [PERSON_NAME] Kaif Manager mantra Mohini …" at bounding box center [256, 461] width 112 height 28
select select "89843"
click at [200, 447] on select "Select Stylist [PERSON_NAME] Imlikala [PERSON_NAME] Kaif Manager mantra Mohini …" at bounding box center [256, 461] width 112 height 28
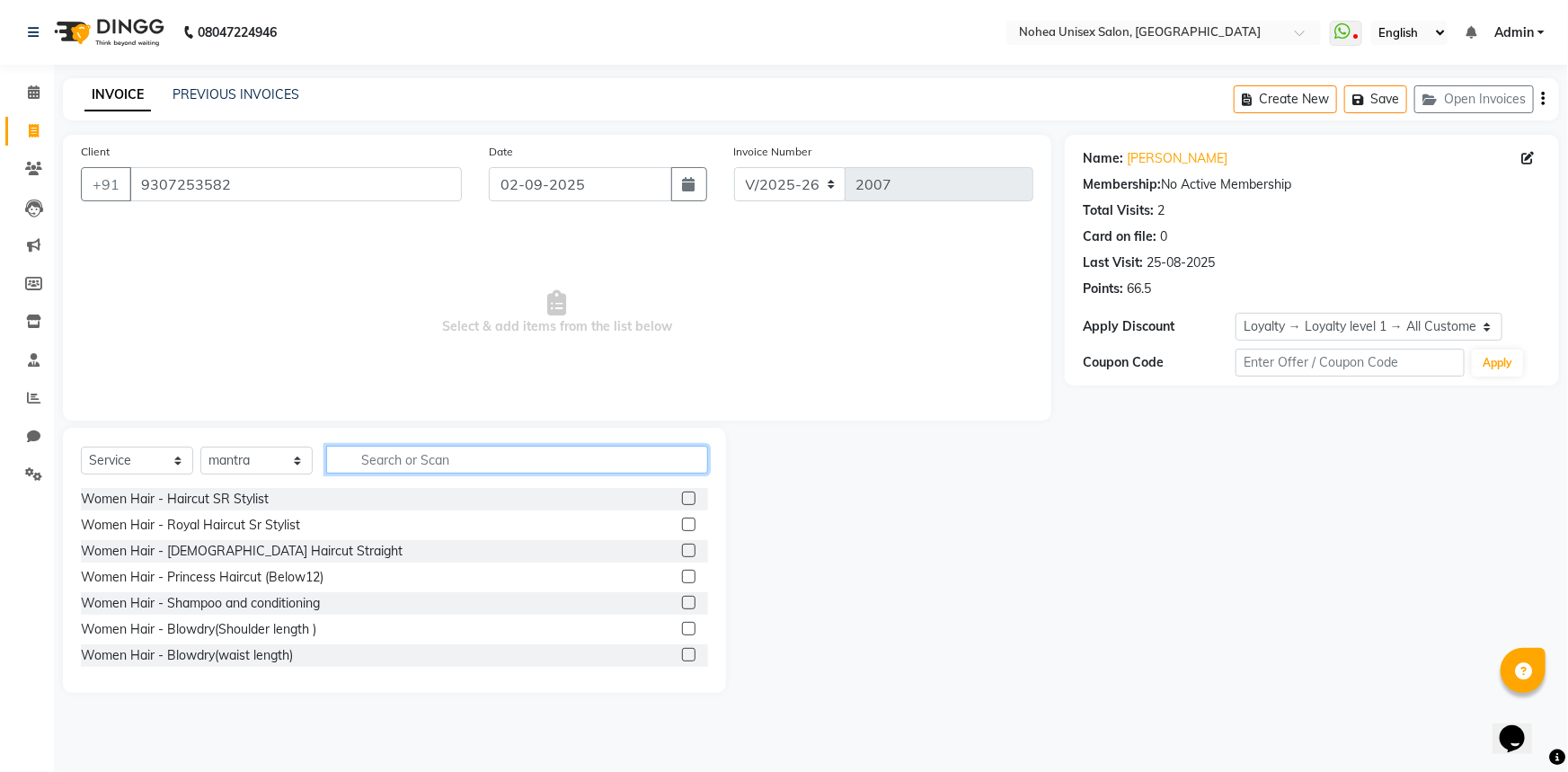
click at [424, 463] on input "text" at bounding box center [517, 460] width 382 height 28
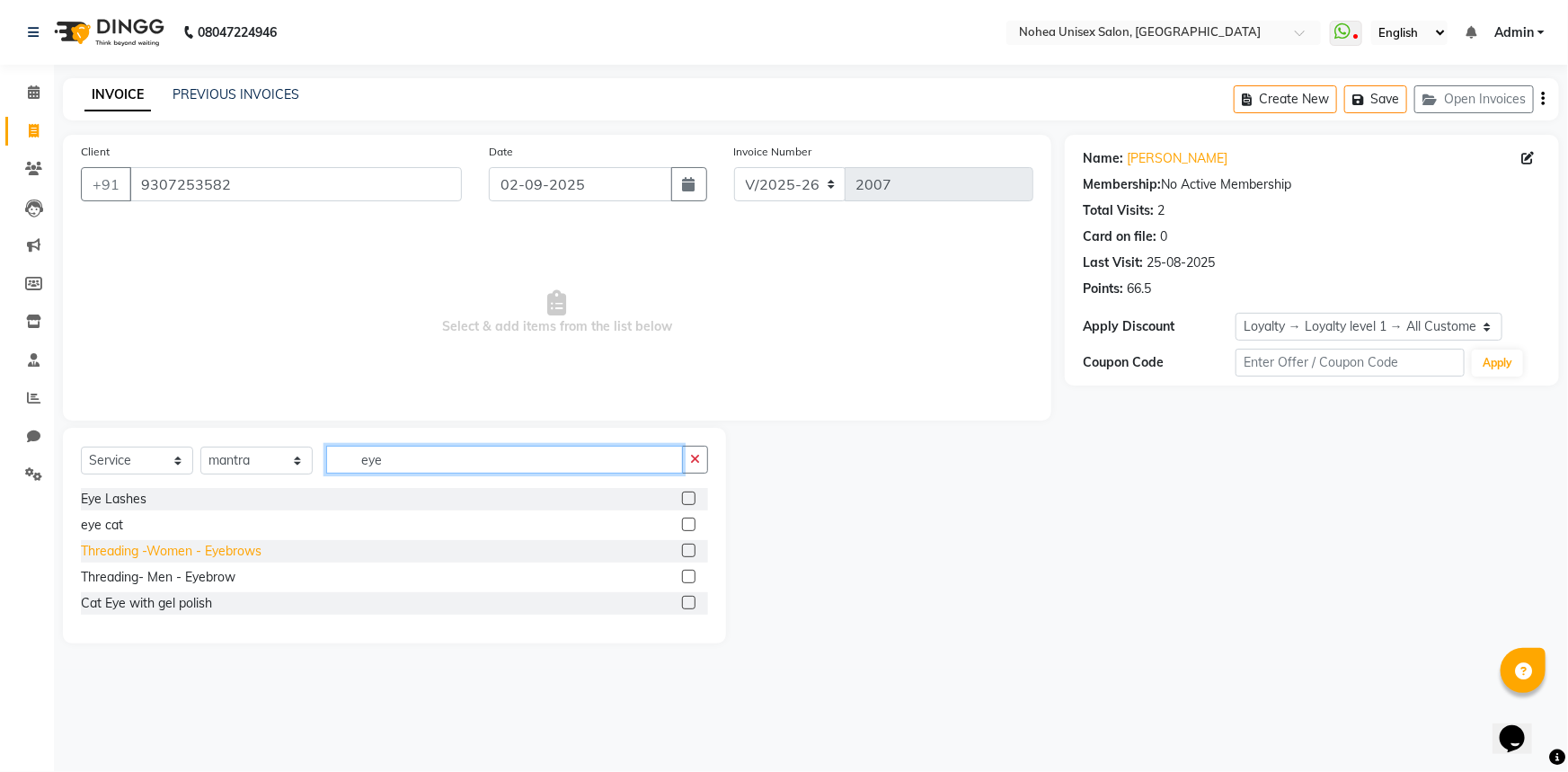
type input "eye"
click at [248, 550] on div "Threading -Women - Eyebrows" at bounding box center [171, 551] width 180 height 19
checkbox input "false"
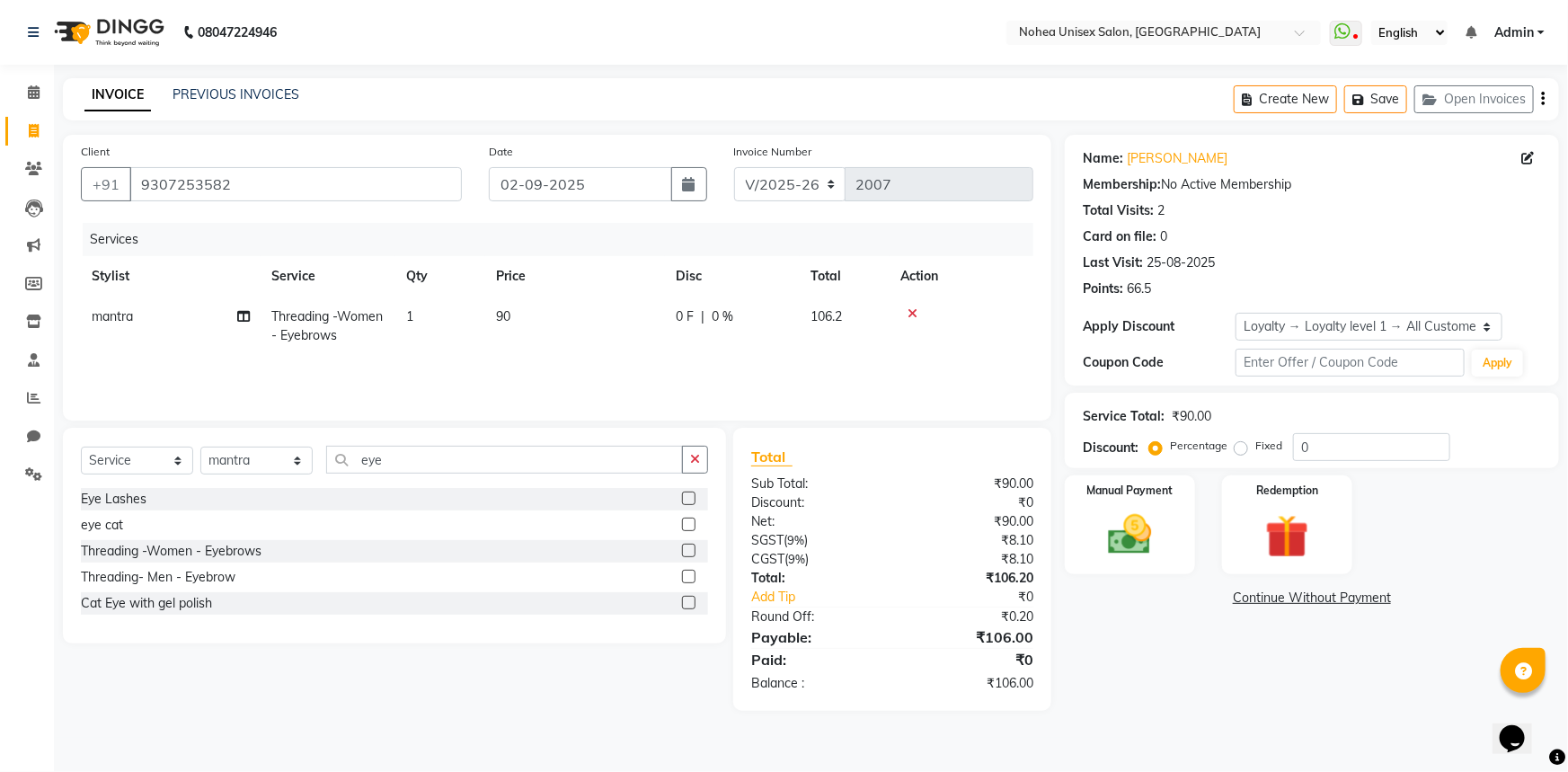
click at [964, 484] on div "₹90.00" at bounding box center [970, 484] width 154 height 19
drag, startPoint x: 1157, startPoint y: 545, endPoint x: 1174, endPoint y: 579, distance: 38.0
click at [1158, 546] on img at bounding box center [1130, 535] width 71 height 50
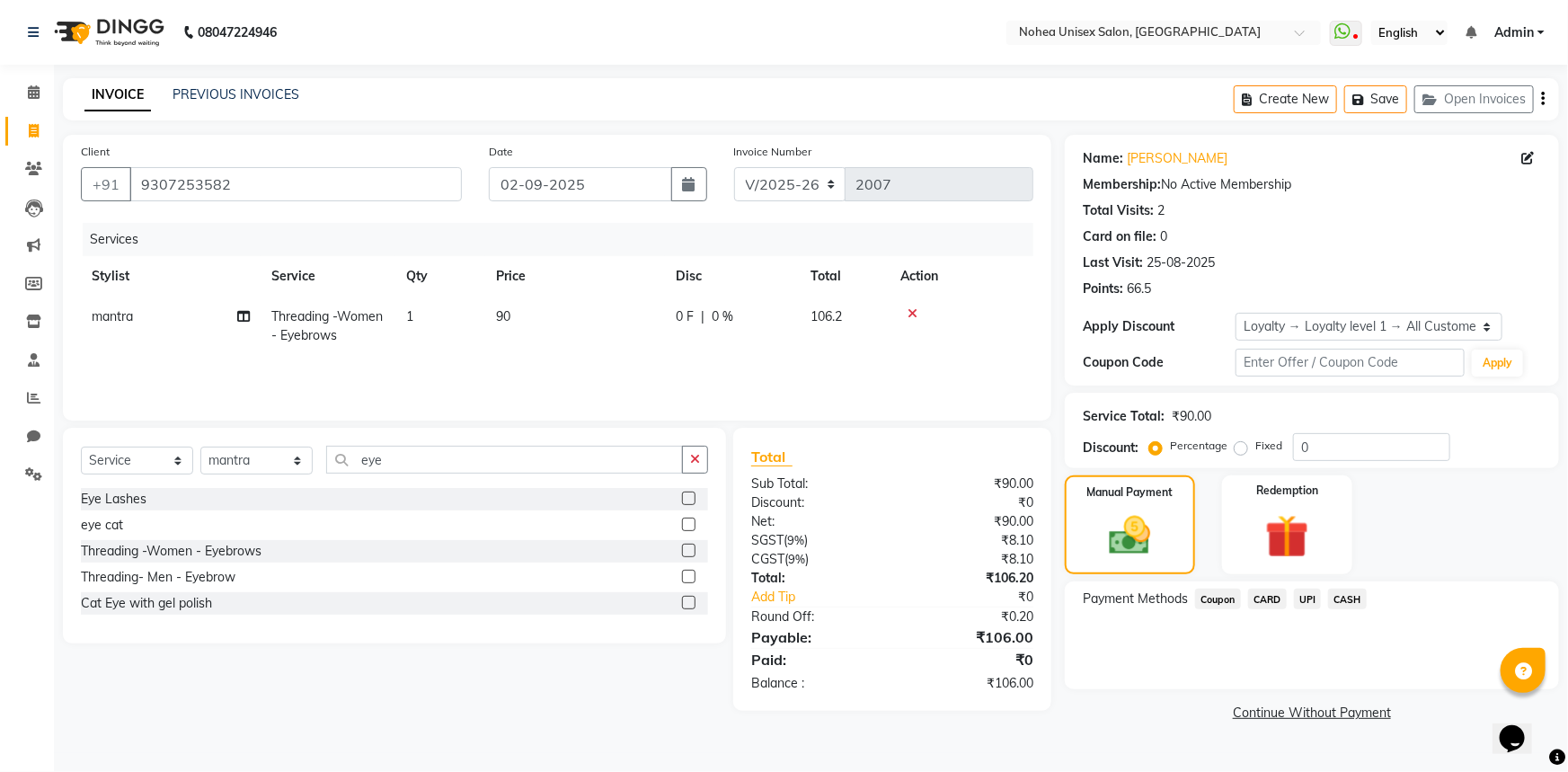
click at [1307, 599] on span "UPI" at bounding box center [1308, 599] width 28 height 21
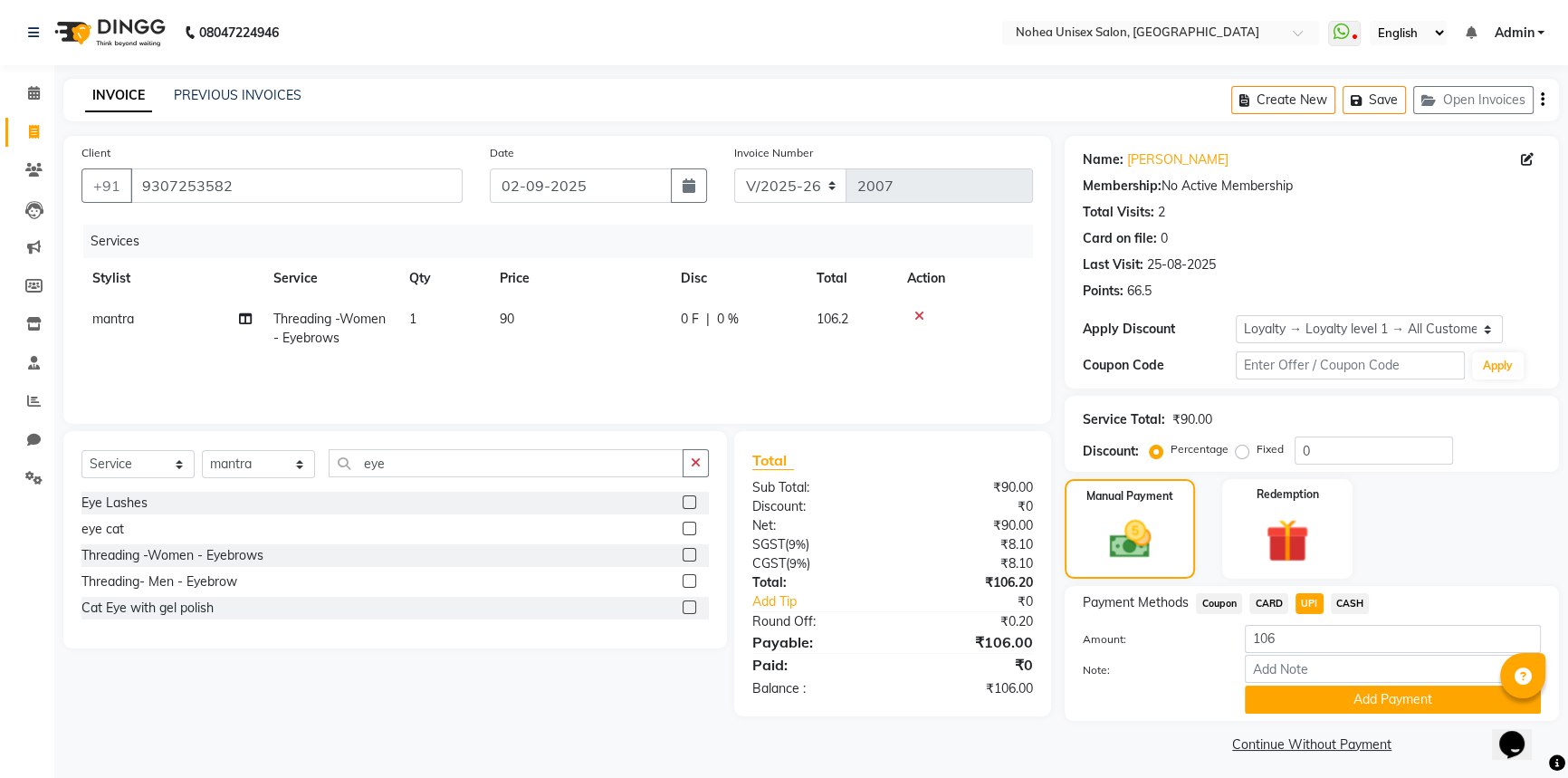
click at [1292, 697] on button "Add Payment" at bounding box center [1393, 700] width 296 height 28
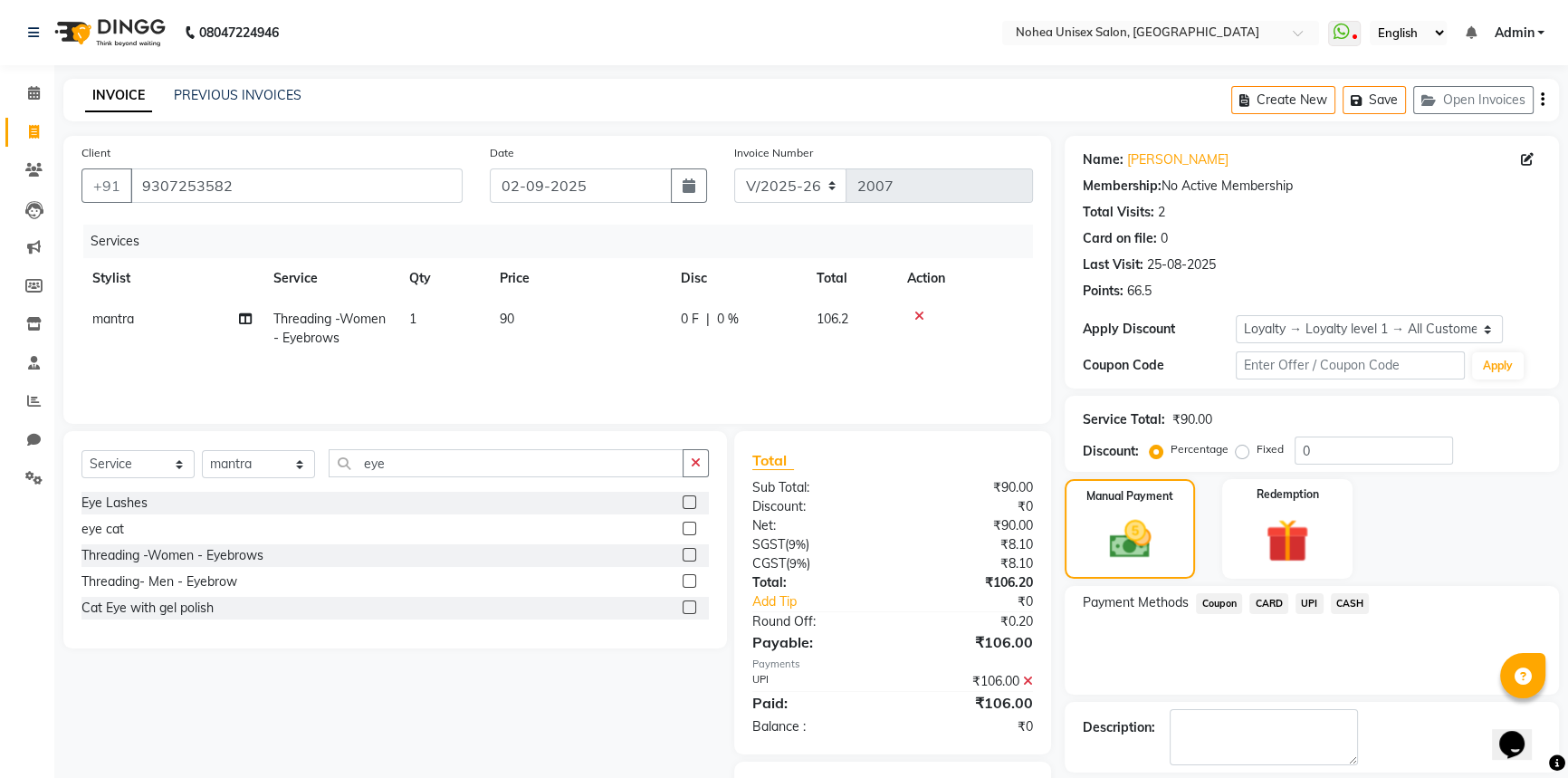
click at [1314, 603] on span "UPI" at bounding box center [1310, 604] width 28 height 21
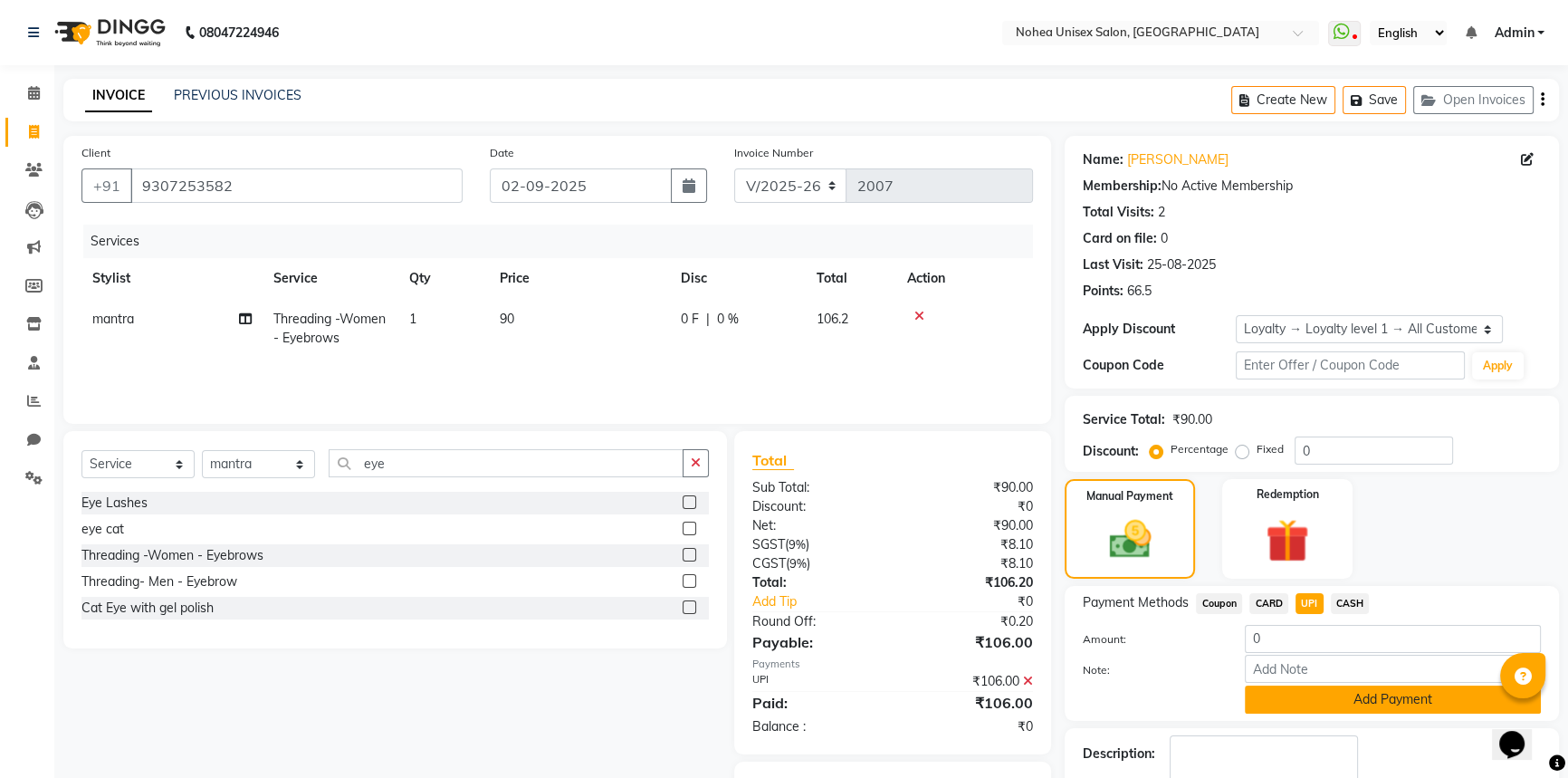
click at [1316, 699] on button "Add Payment" at bounding box center [1393, 700] width 296 height 28
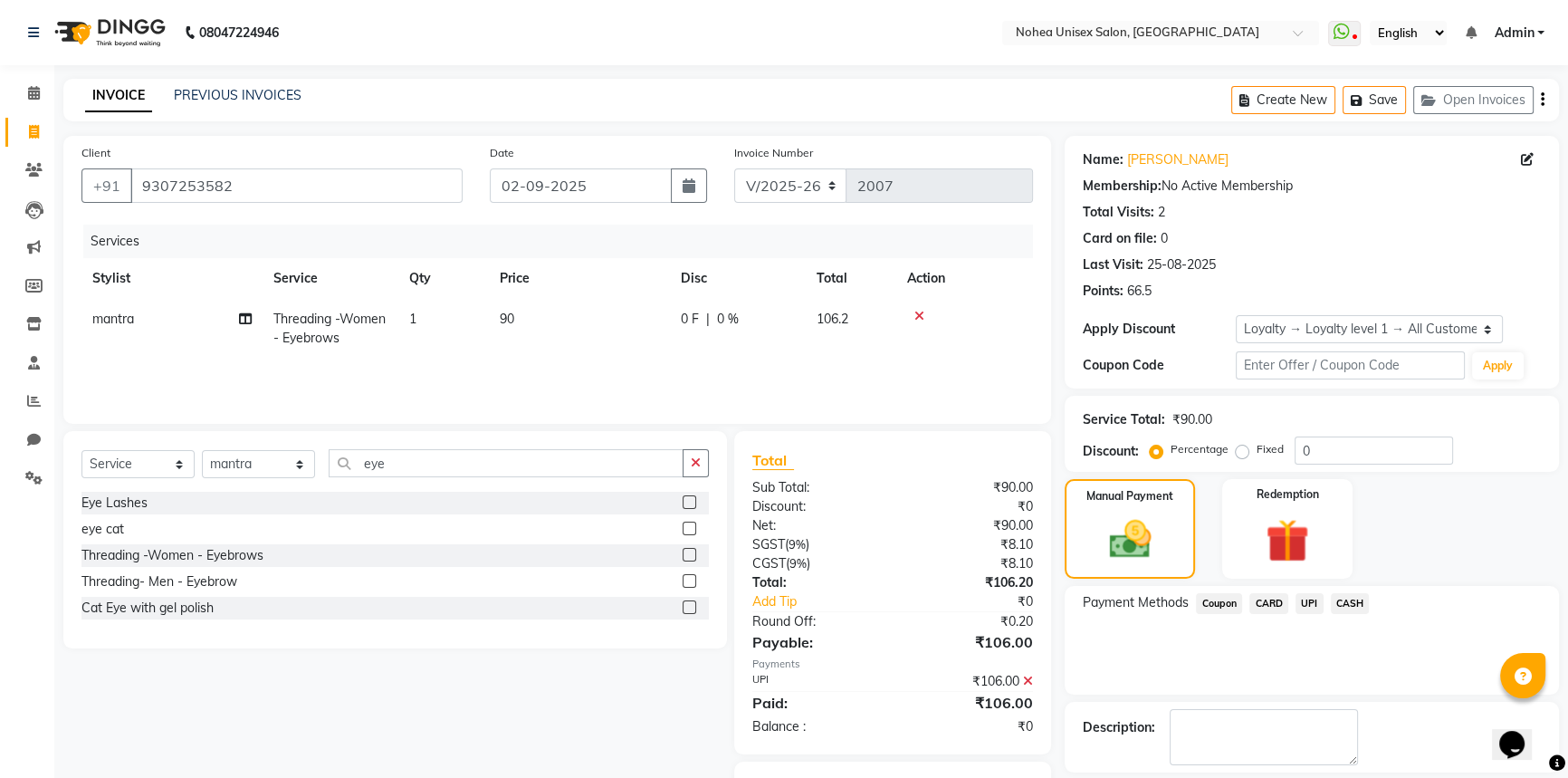
click at [1028, 677] on icon at bounding box center [1027, 680] width 10 height 12
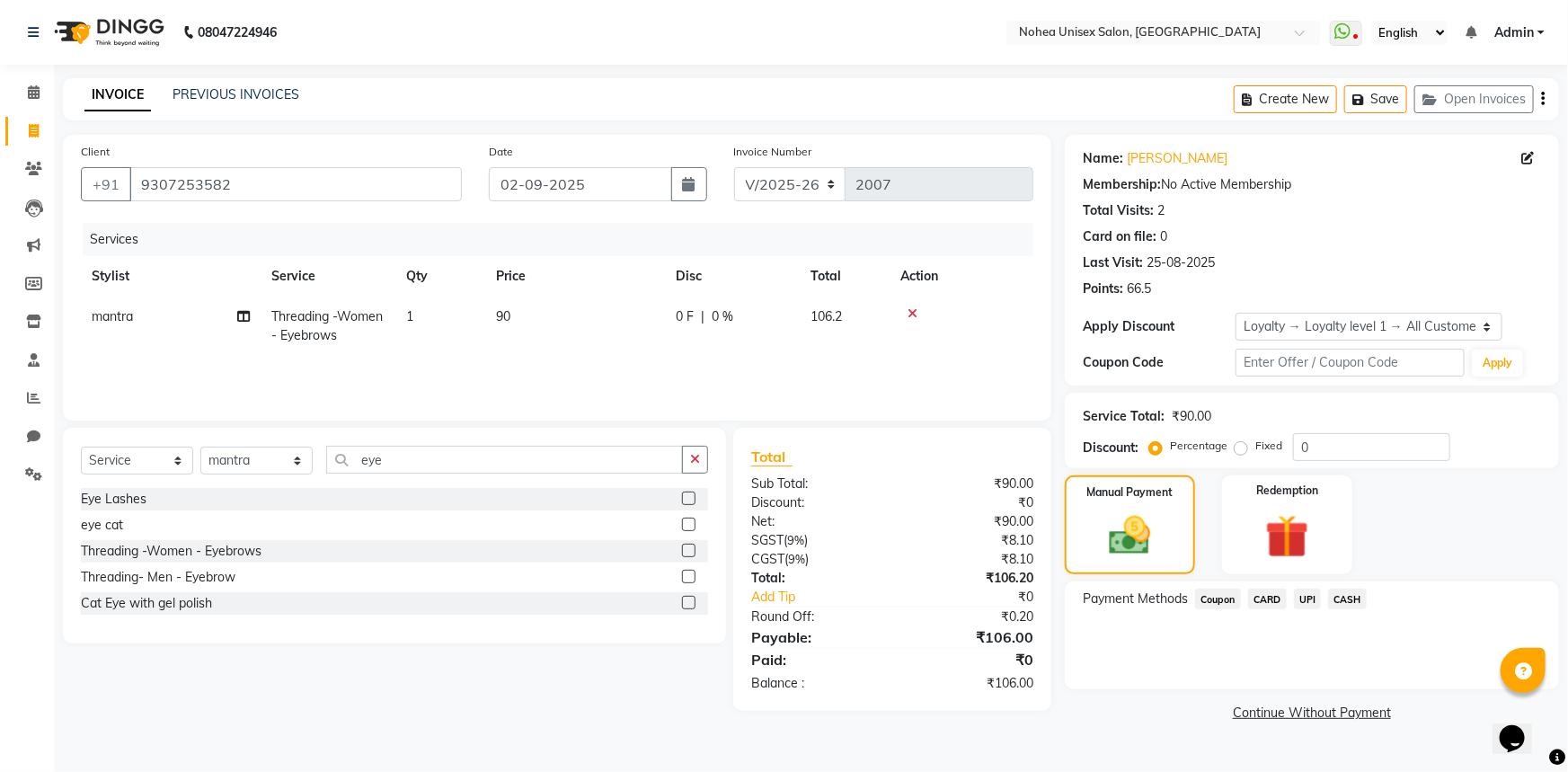
click at [1304, 598] on span "UPI" at bounding box center [1308, 599] width 28 height 21
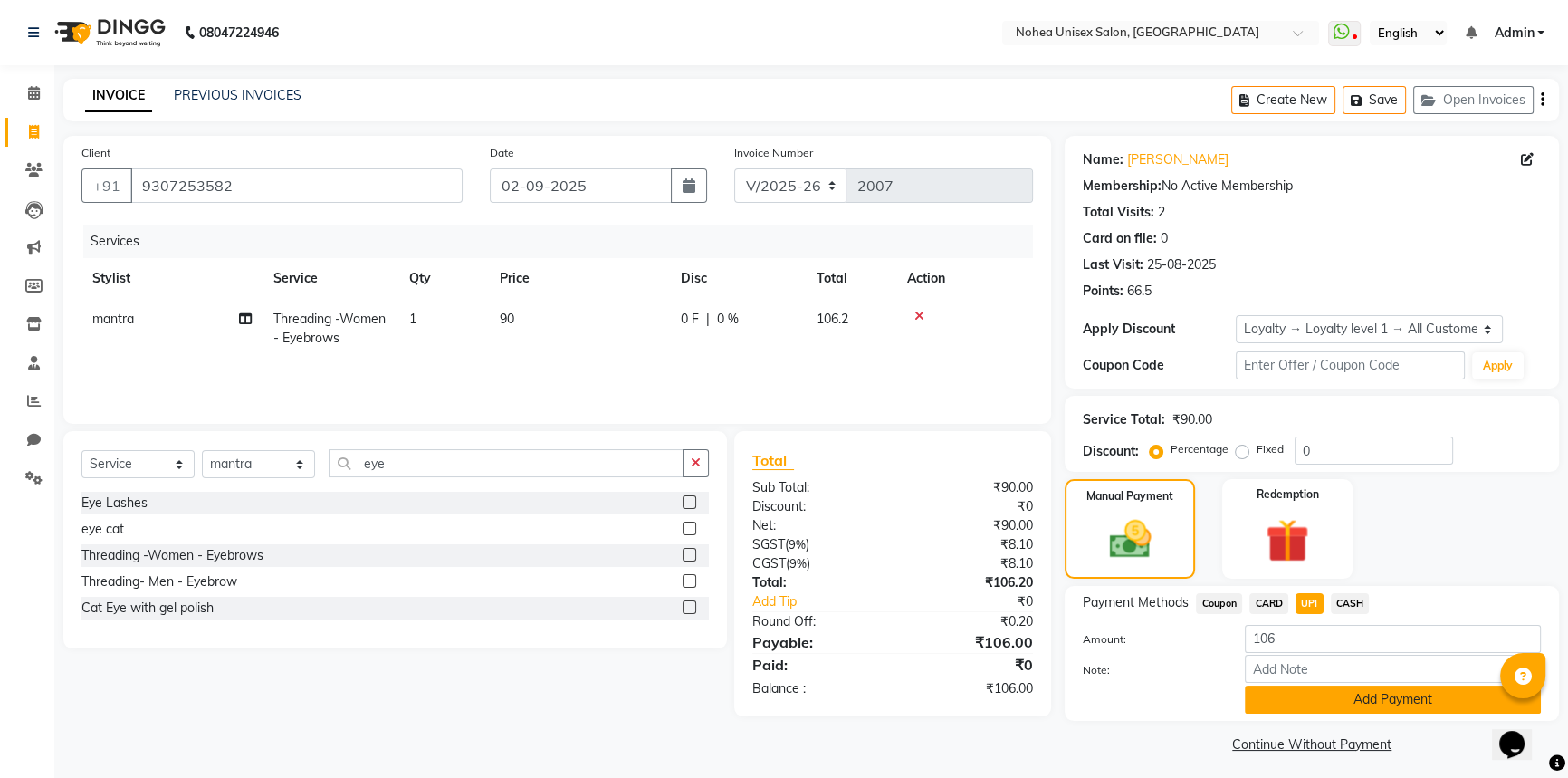
click at [1302, 704] on button "Add Payment" at bounding box center [1393, 700] width 296 height 28
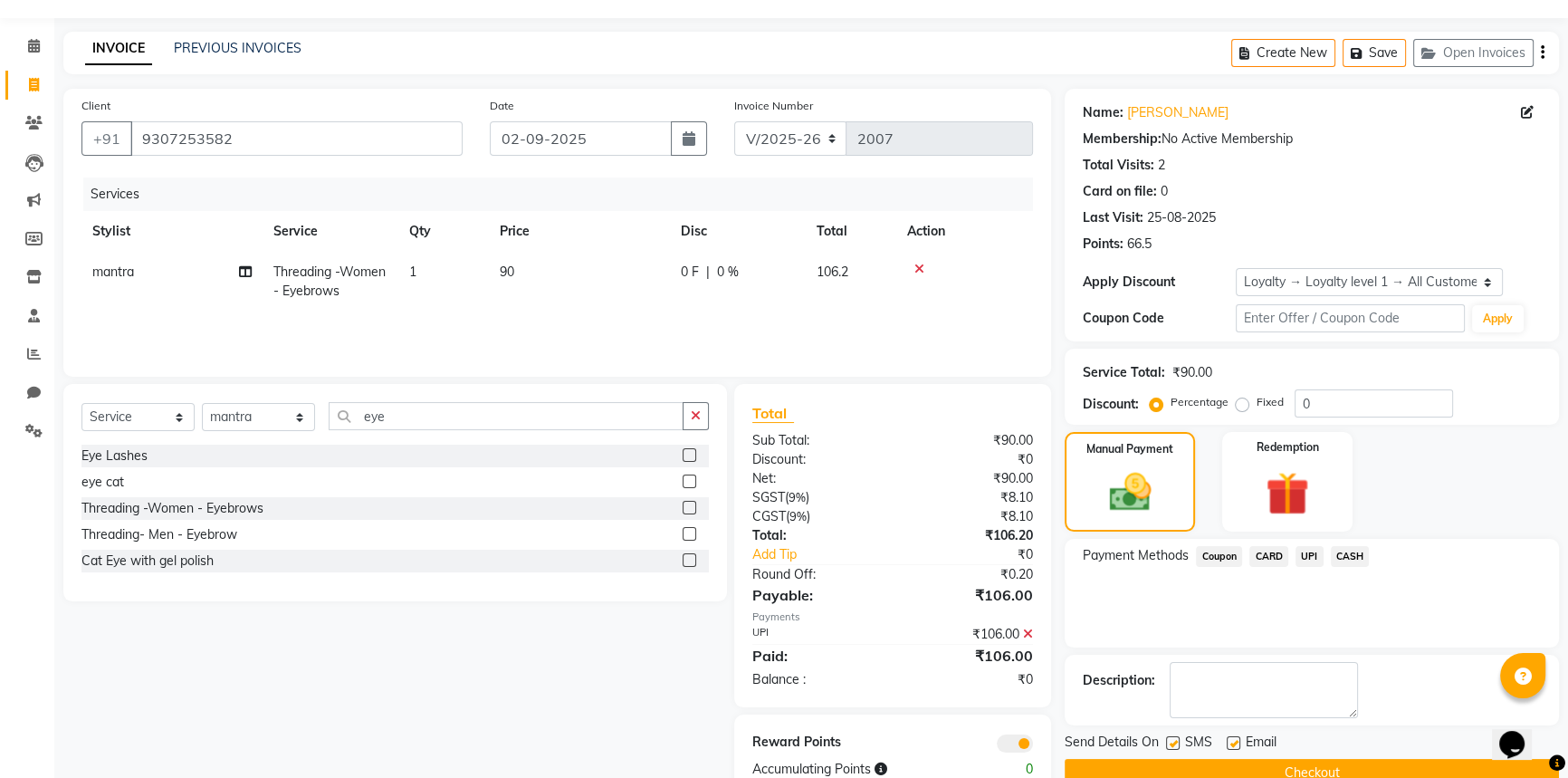
scroll to position [94, 0]
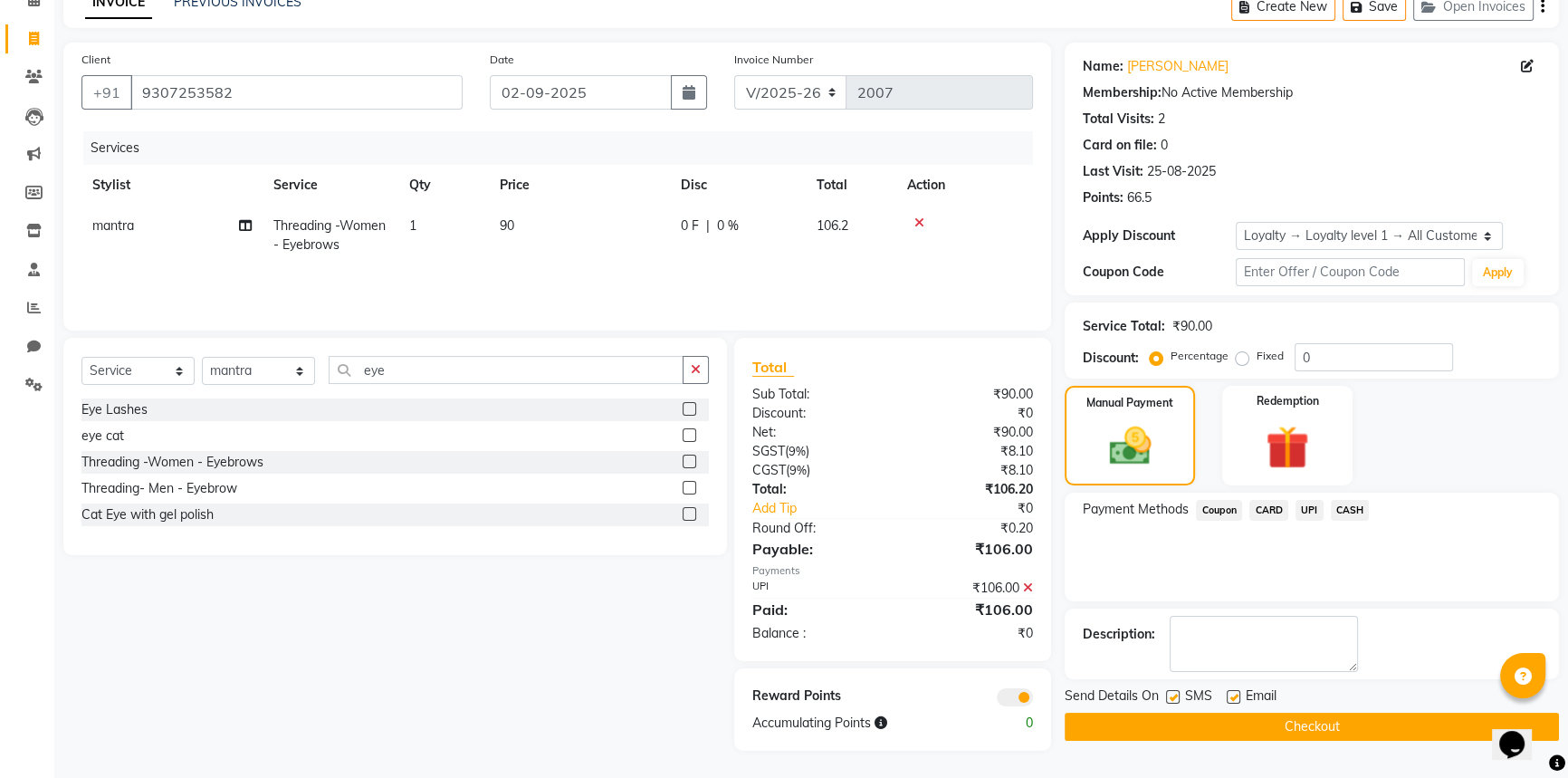
click at [1233, 693] on label at bounding box center [1234, 696] width 13 height 13
click at [1233, 693] on input "checkbox" at bounding box center [1233, 697] width 11 height 11
checkbox input "false"
click at [1235, 721] on button "Checkout" at bounding box center [1311, 727] width 494 height 28
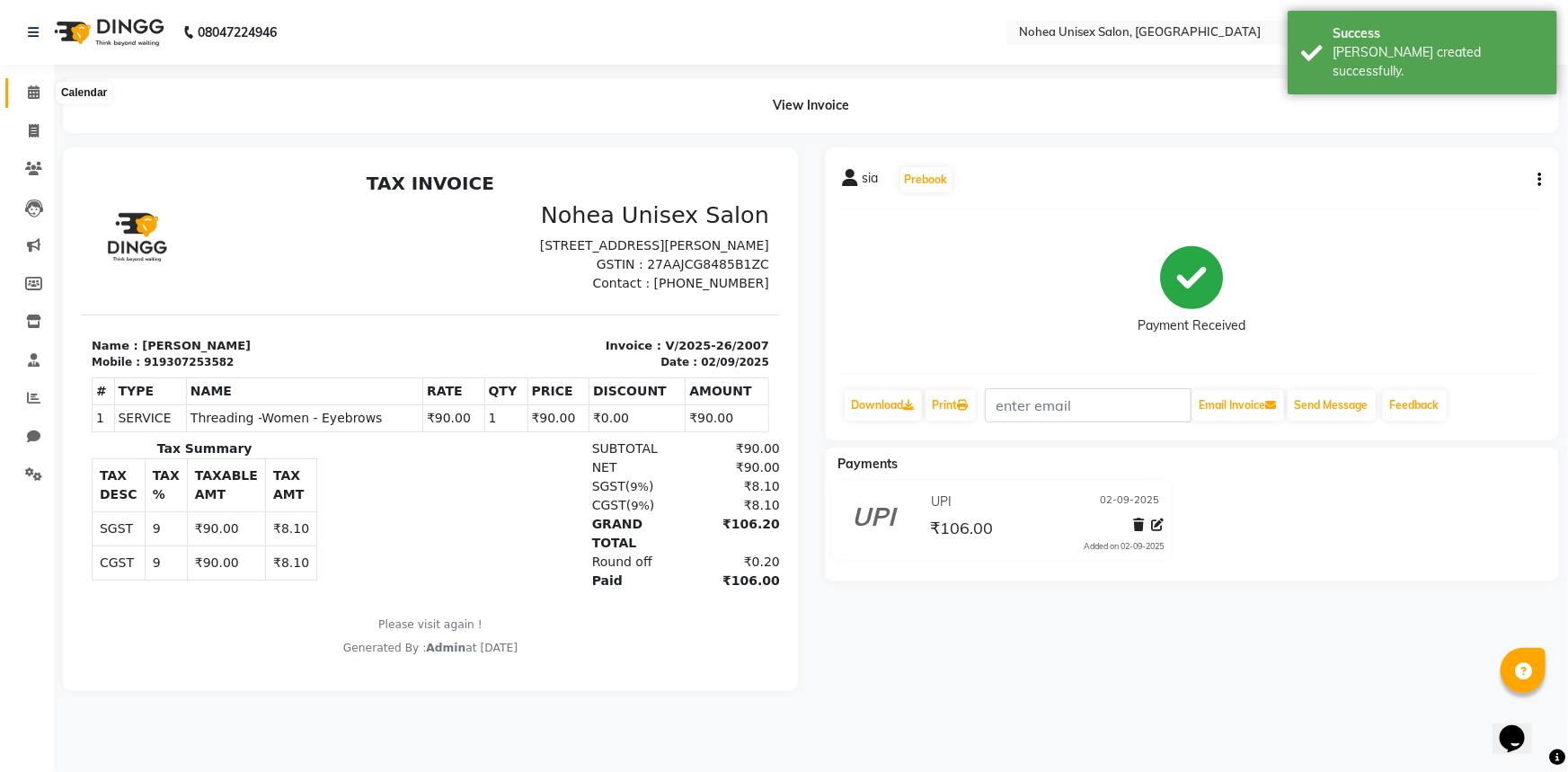
click at [36, 90] on icon at bounding box center [34, 92] width 11 height 13
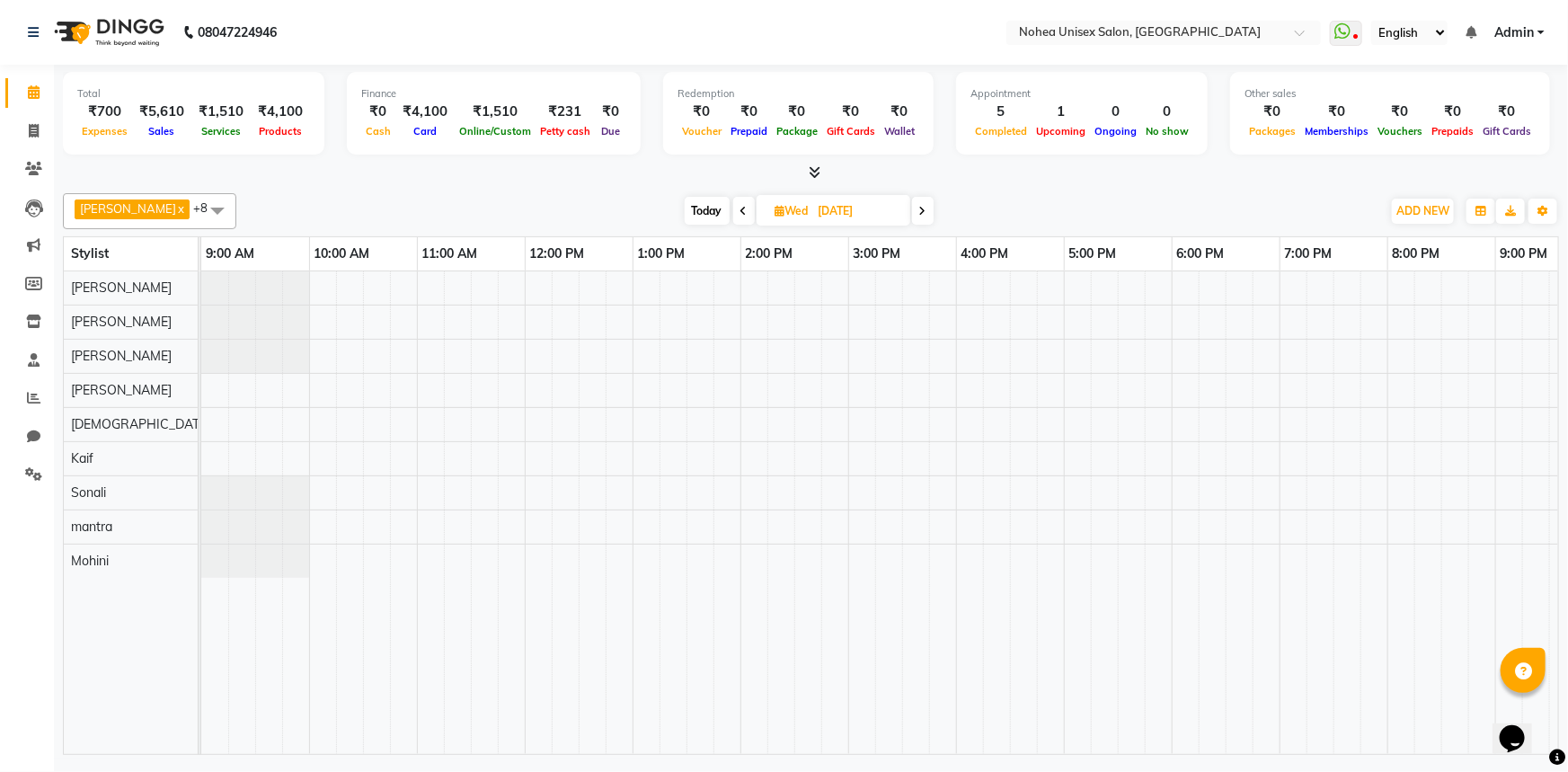
click at [507, 194] on div "[PERSON_NAME] x [PERSON_NAME] x mantra x [PERSON_NAME] x Kaif x [PERSON_NAME] x…" at bounding box center [811, 211] width 1497 height 36
click at [817, 178] on icon at bounding box center [814, 172] width 11 height 13
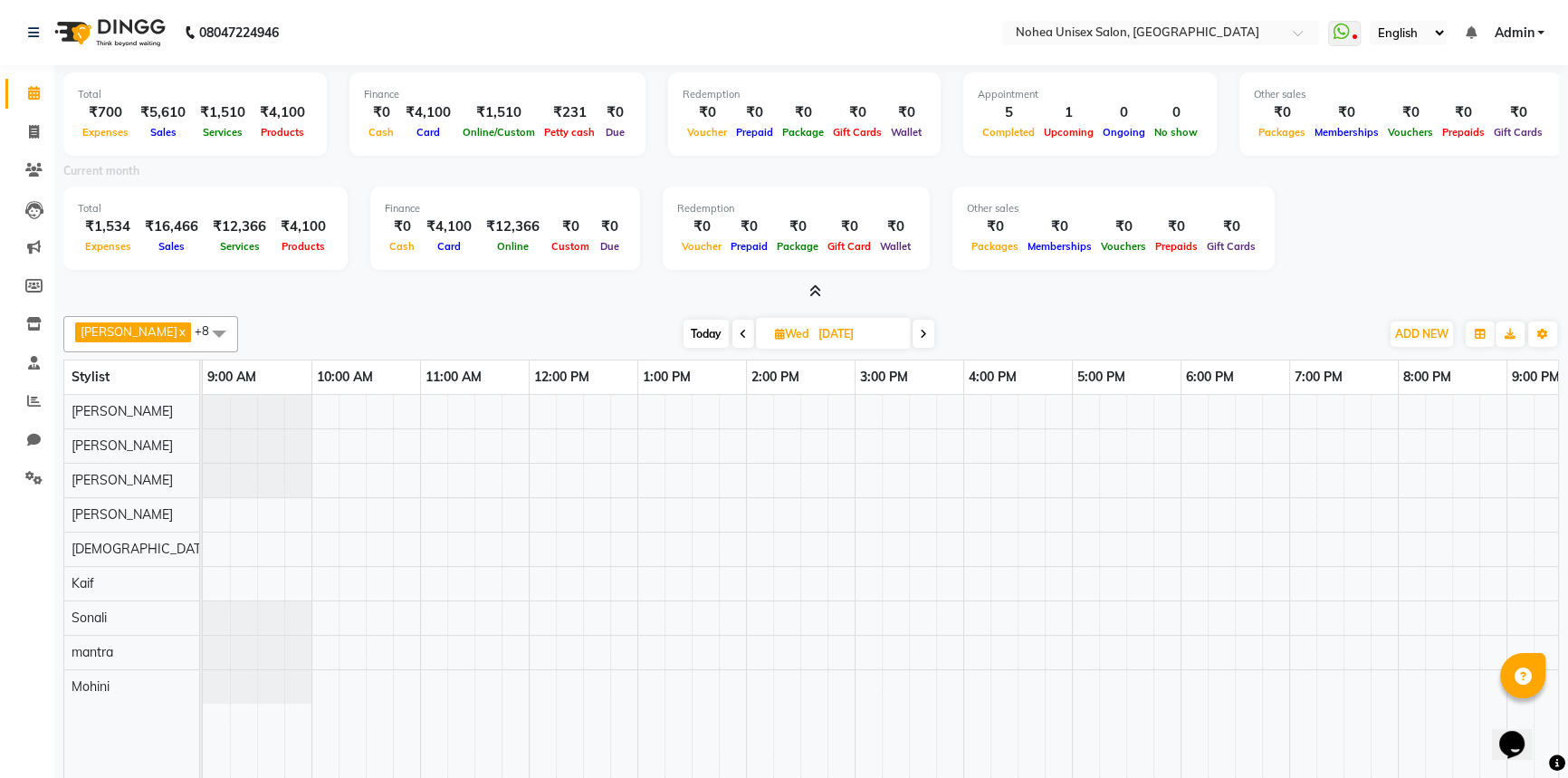
click at [809, 288] on icon at bounding box center [815, 291] width 11 height 13
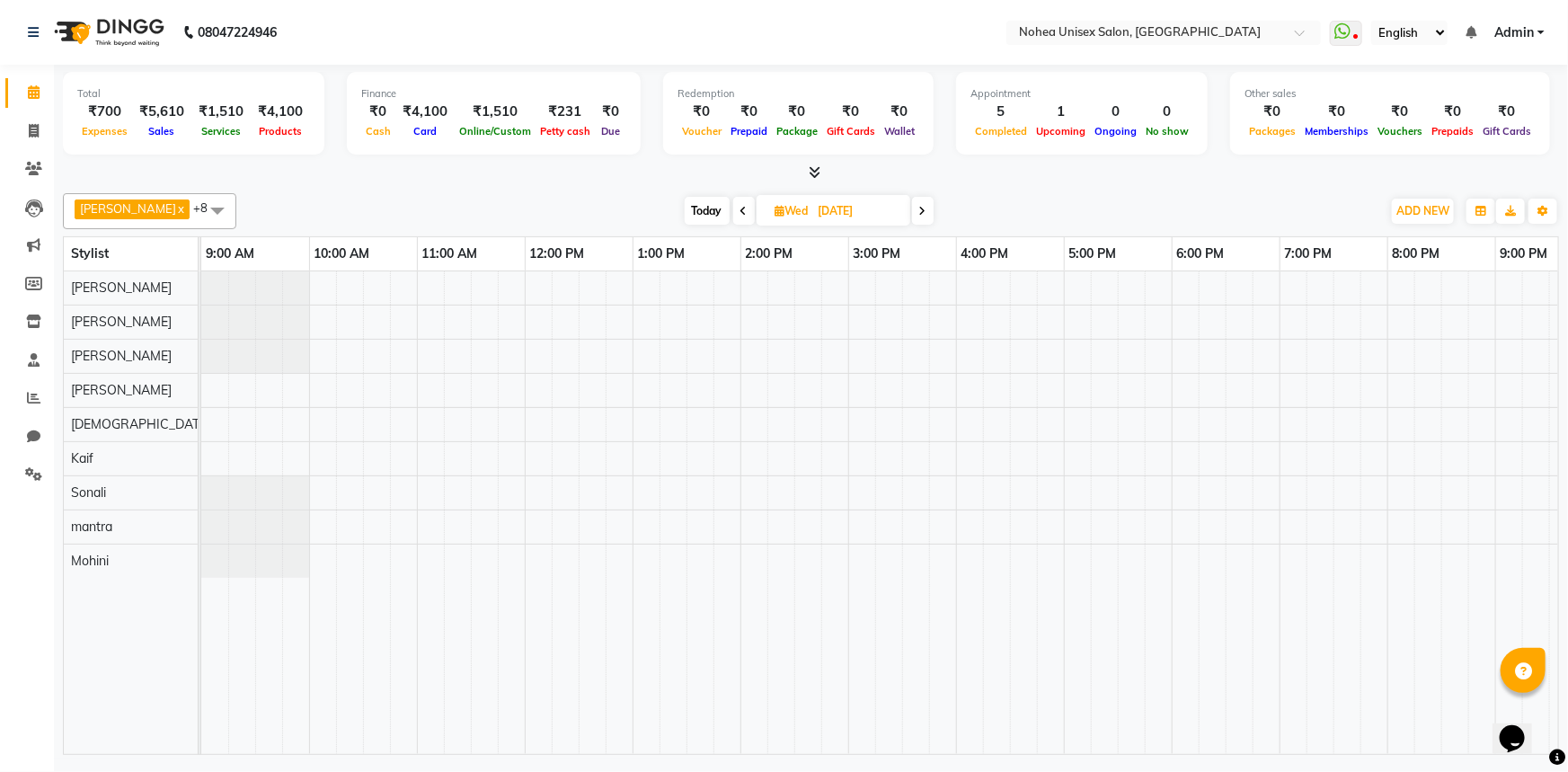
click at [684, 210] on span "Today" at bounding box center [707, 211] width 45 height 28
type input "02-09-2025"
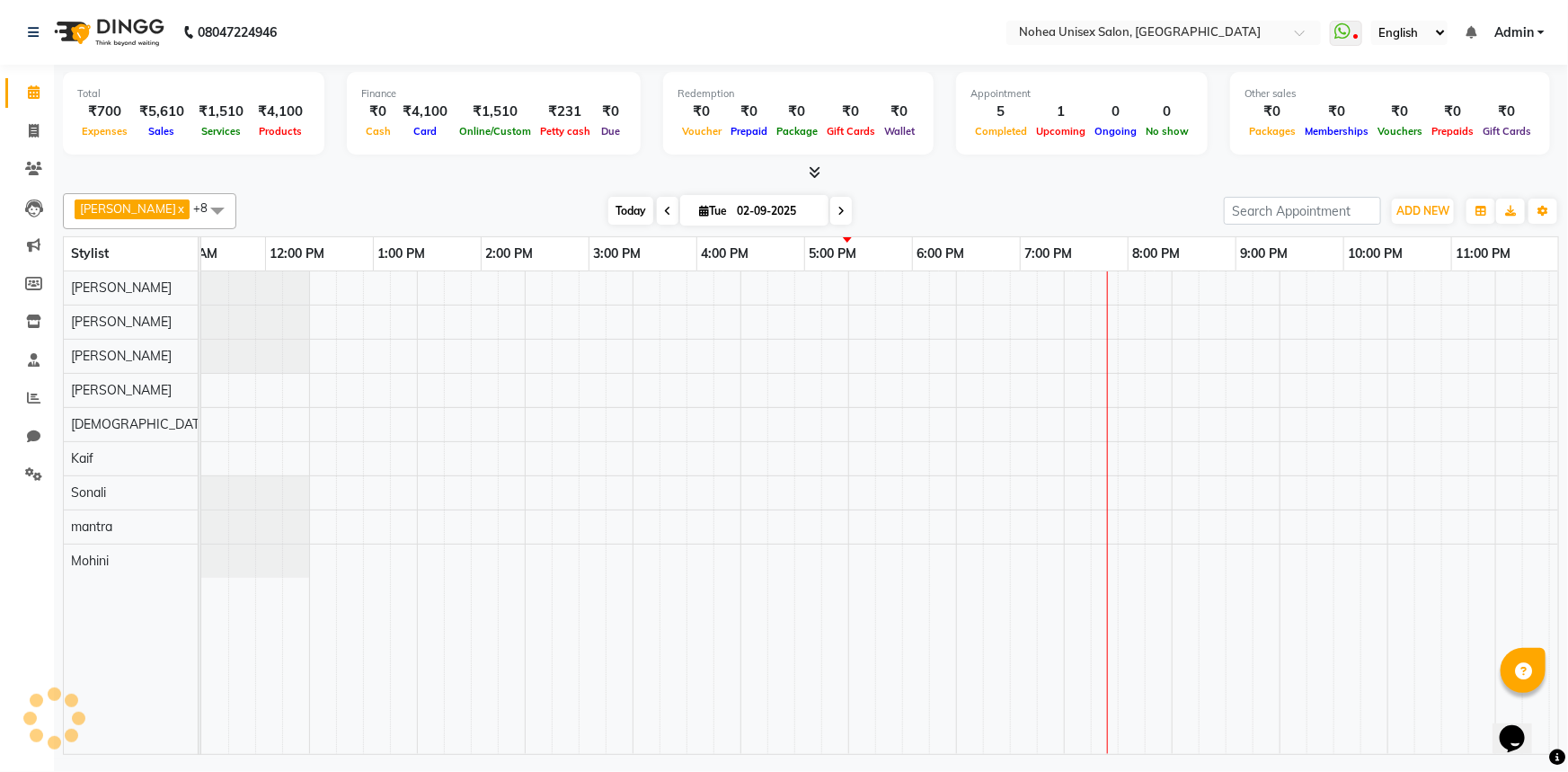
scroll to position [0, 260]
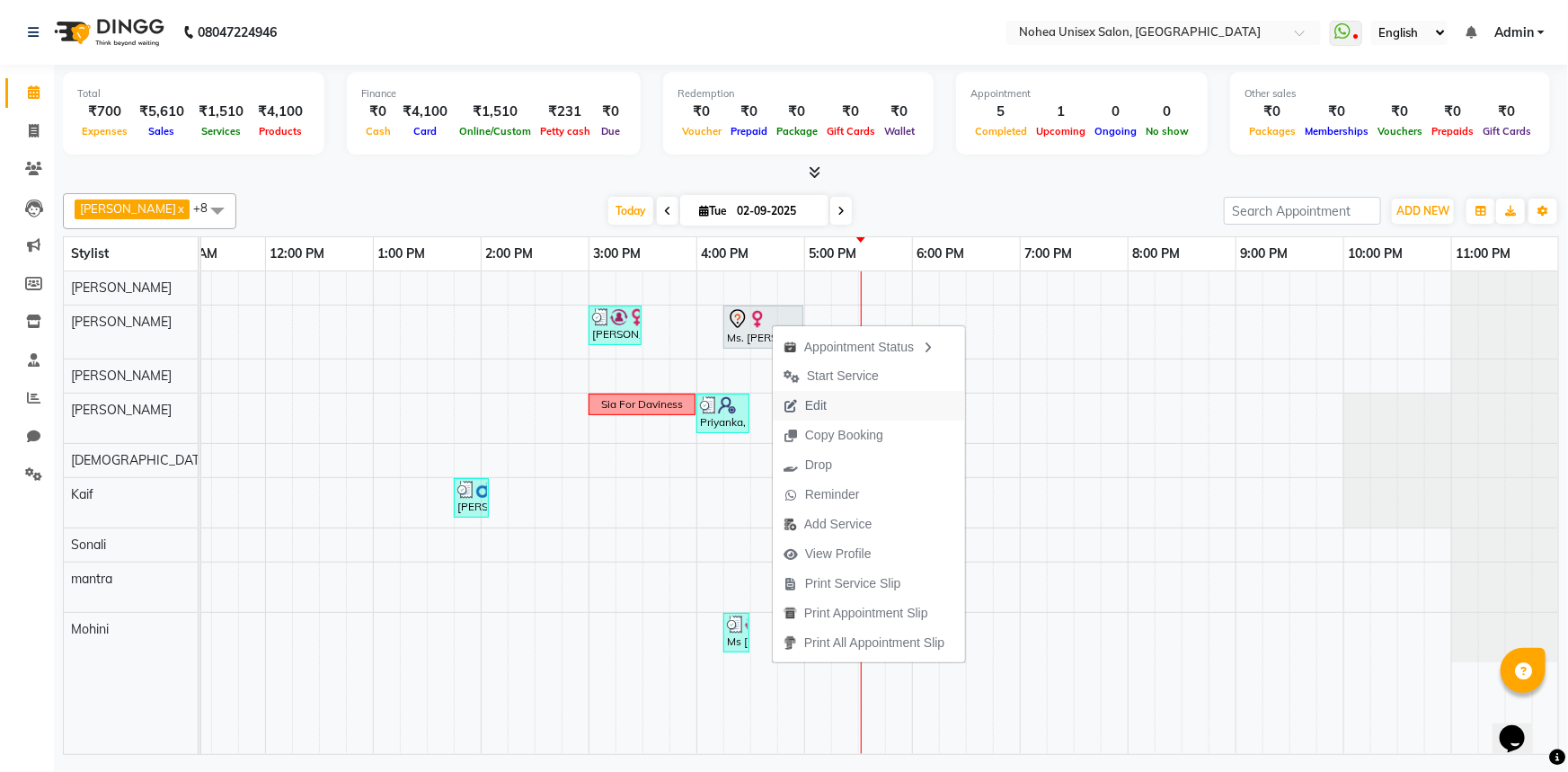
click at [826, 406] on span "Edit" at bounding box center [815, 406] width 22 height 19
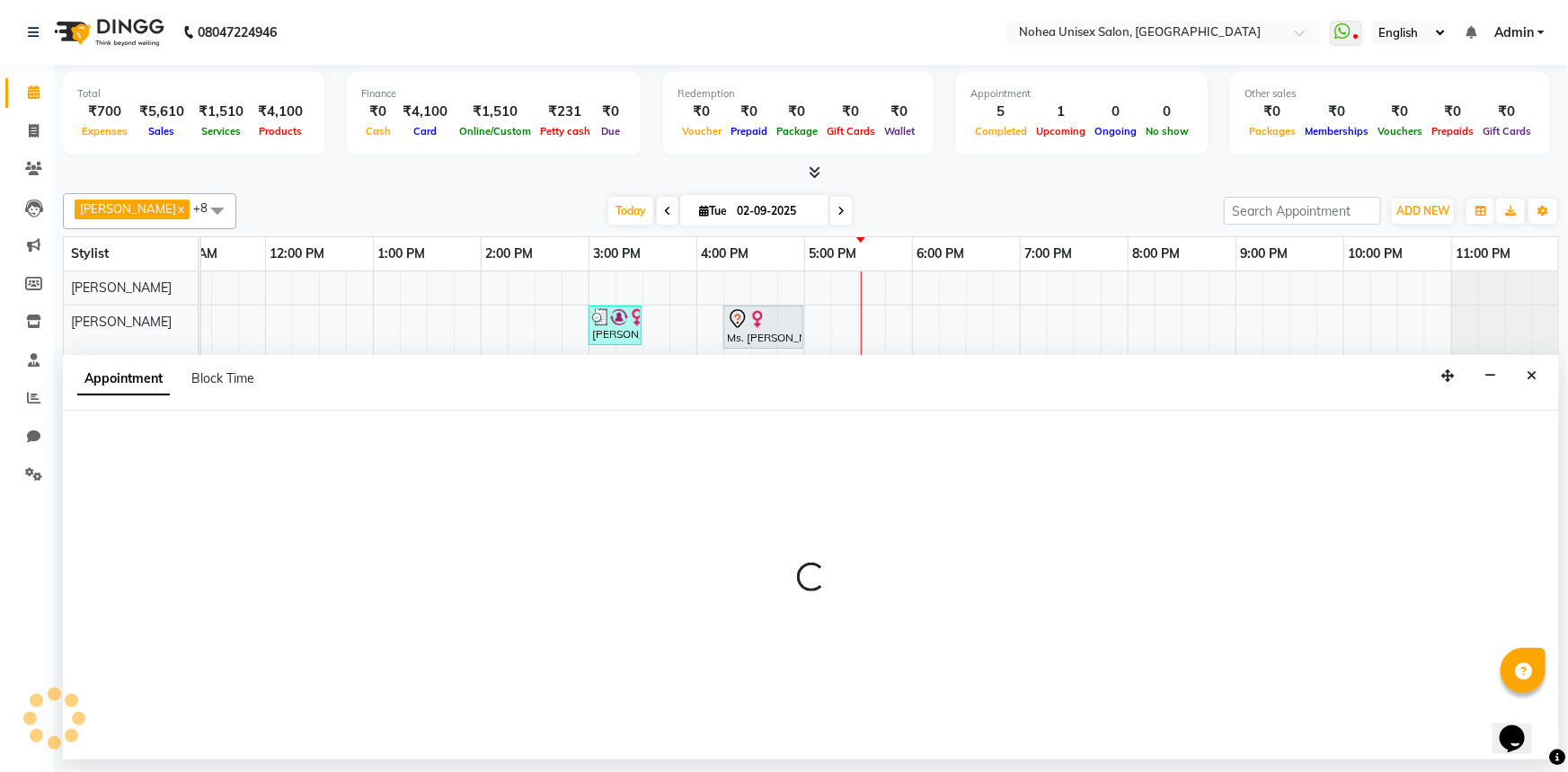
select select "tentative"
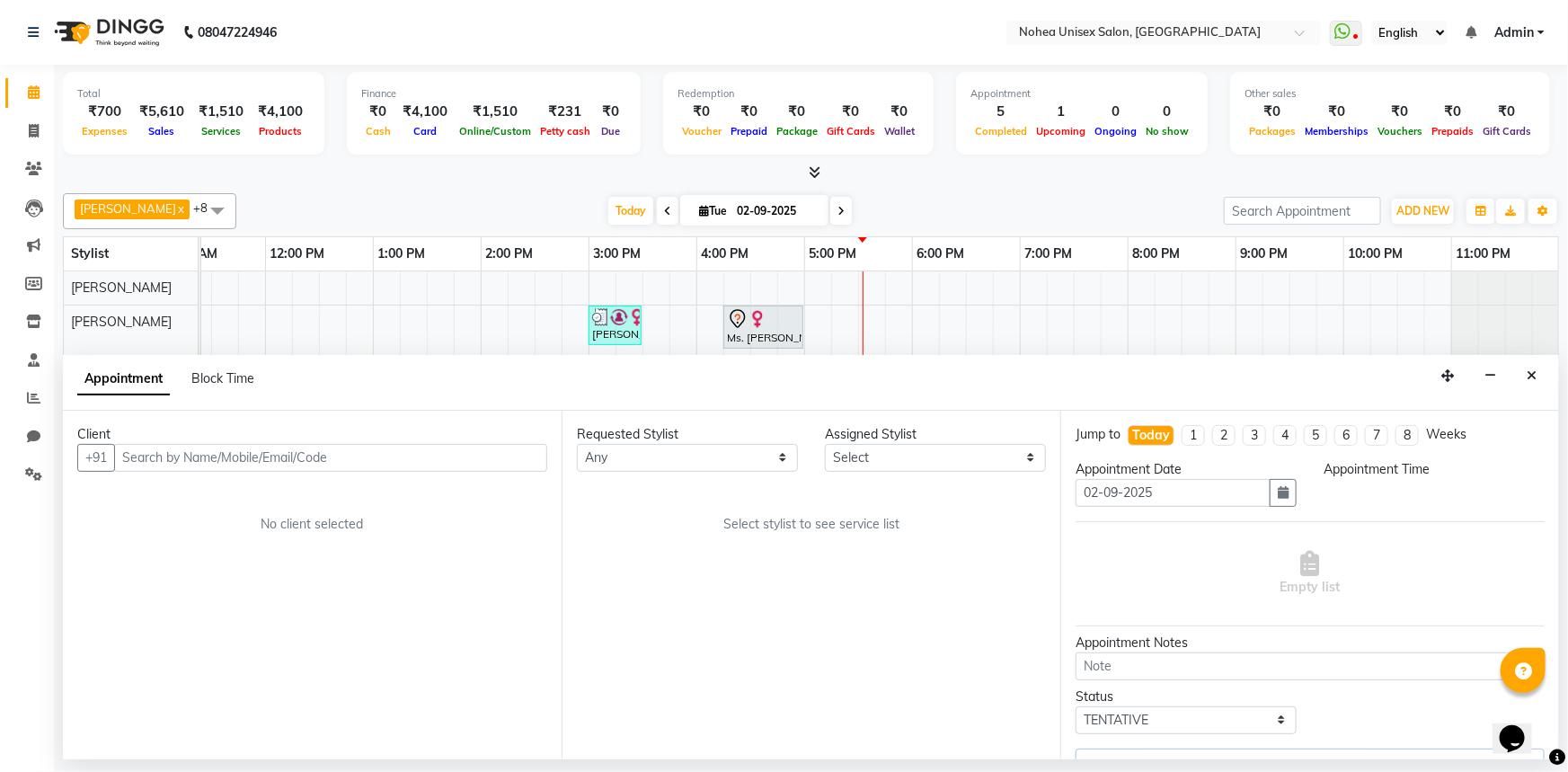
scroll to position [0, 0]
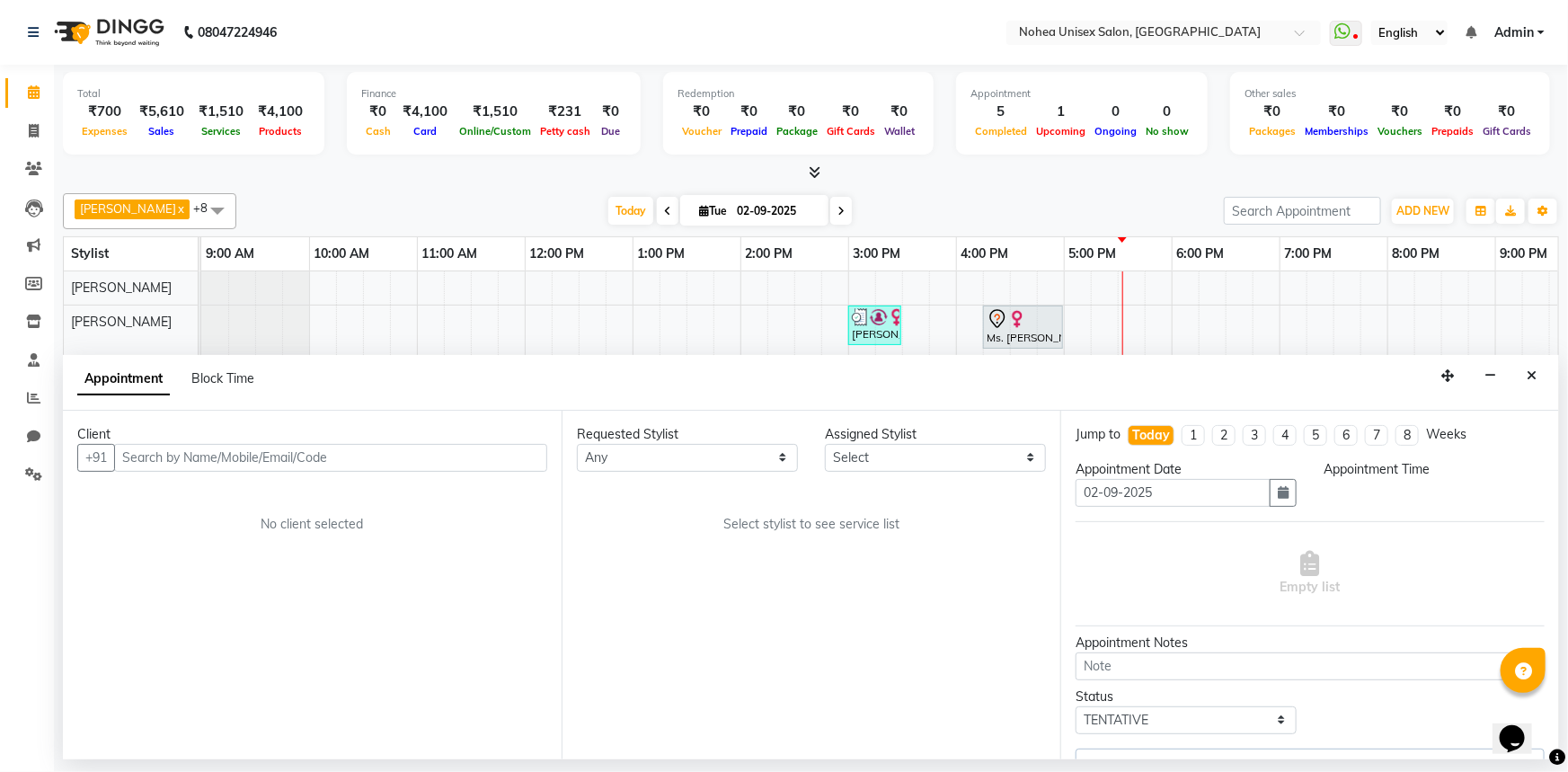
select select "975"
select select "76527"
select select "4057"
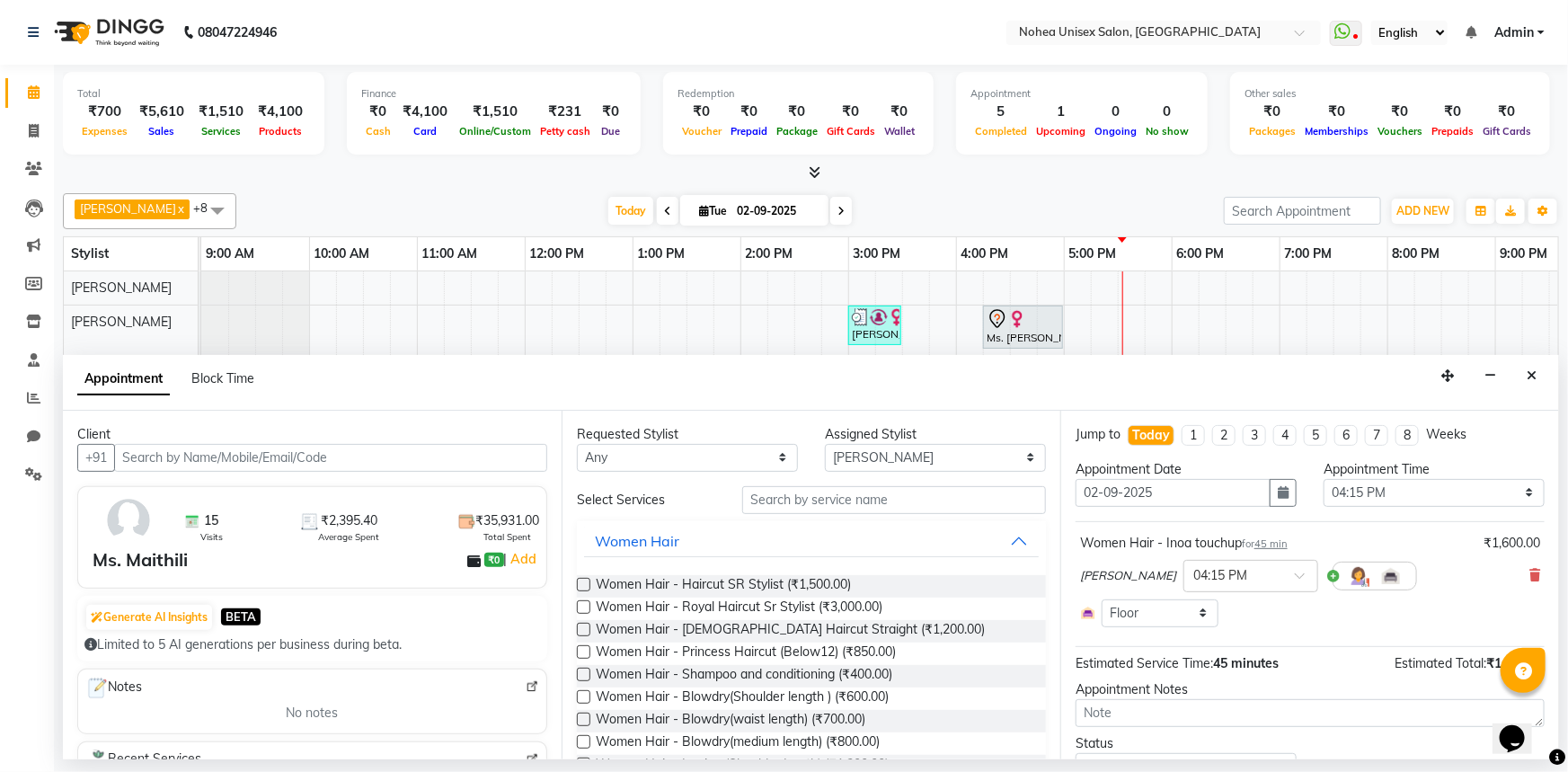
scroll to position [0, 260]
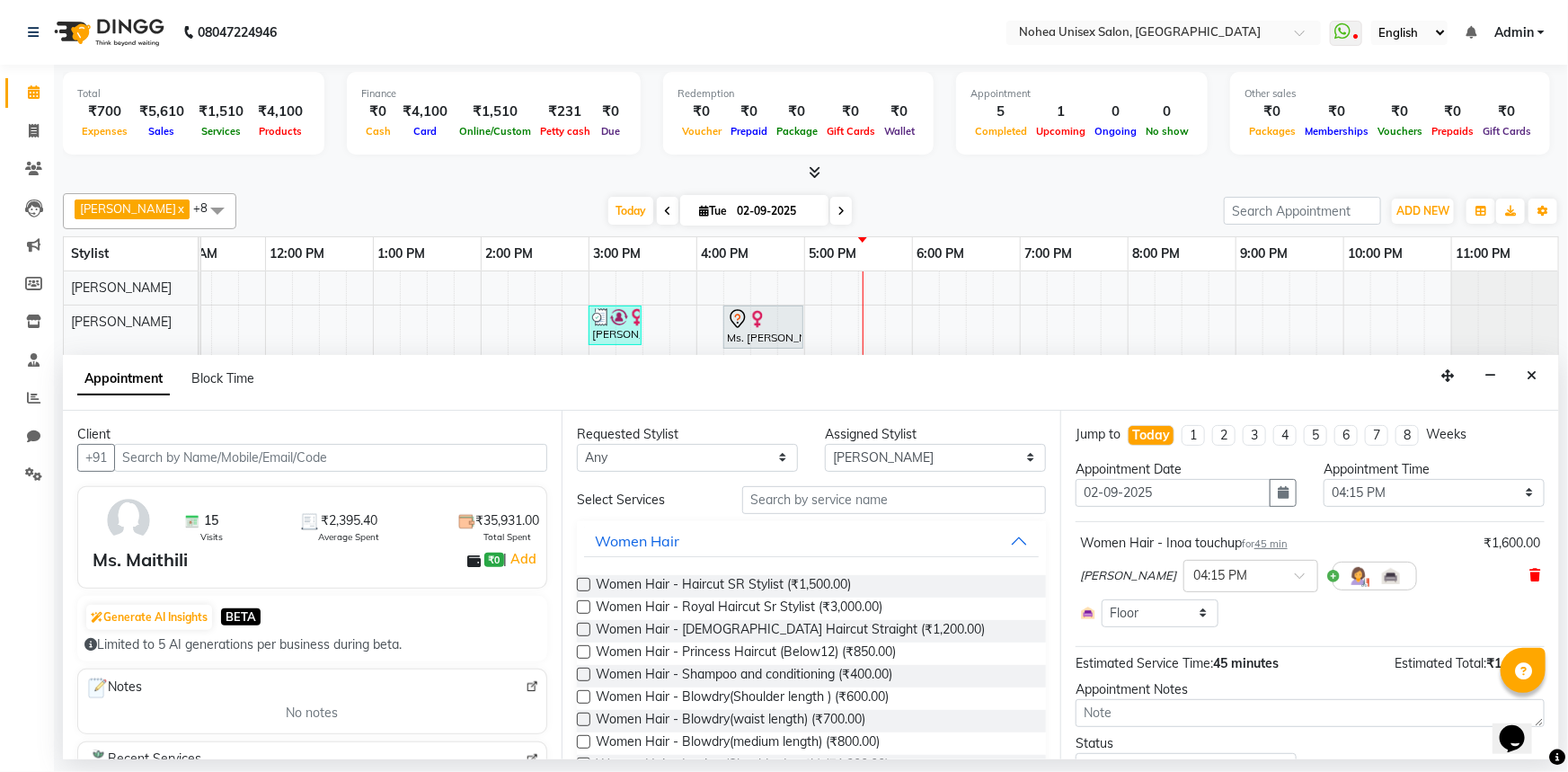
click at [1530, 572] on icon at bounding box center [1535, 574] width 11 height 12
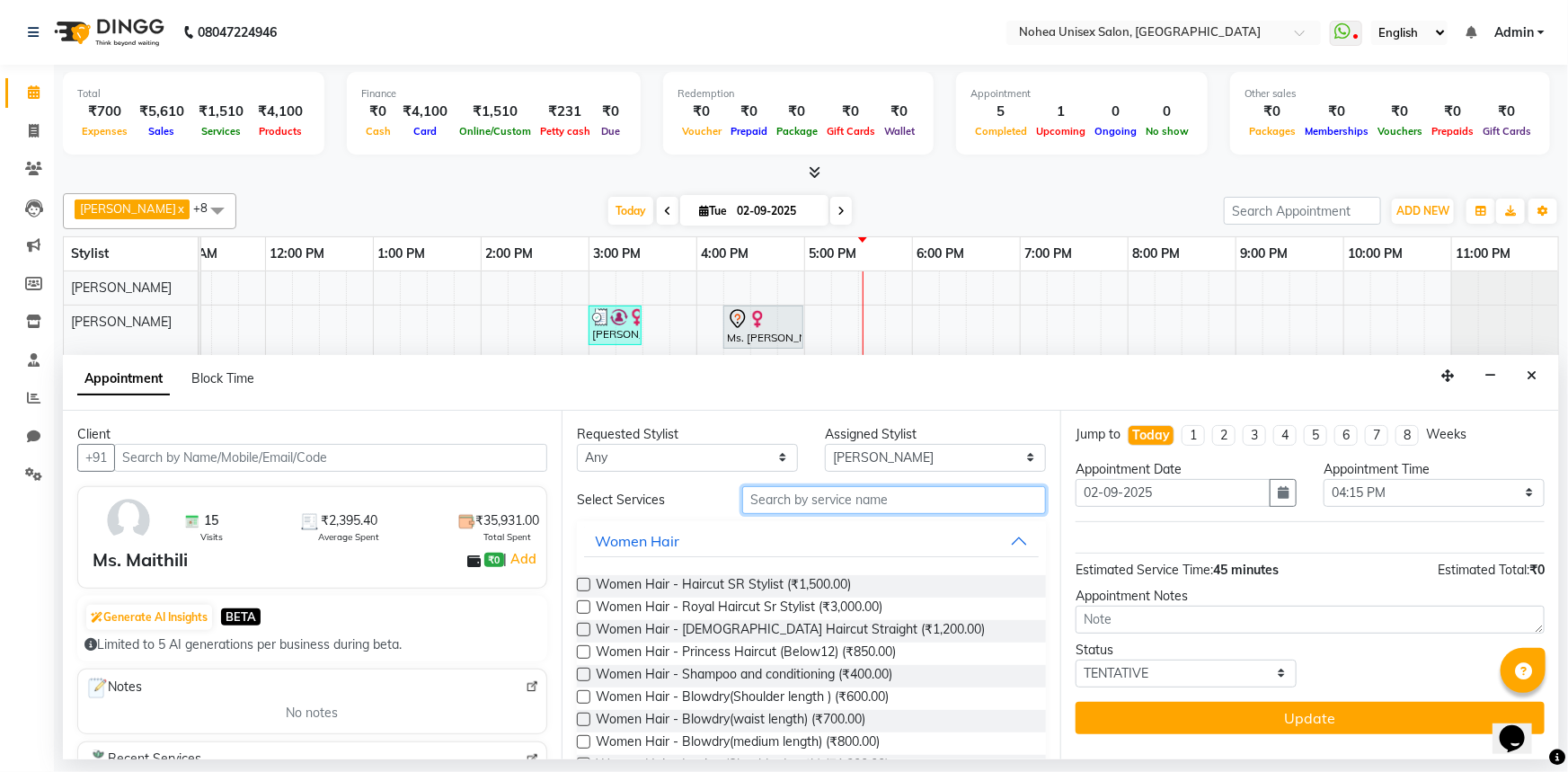
click at [922, 493] on input "text" at bounding box center [894, 500] width 304 height 28
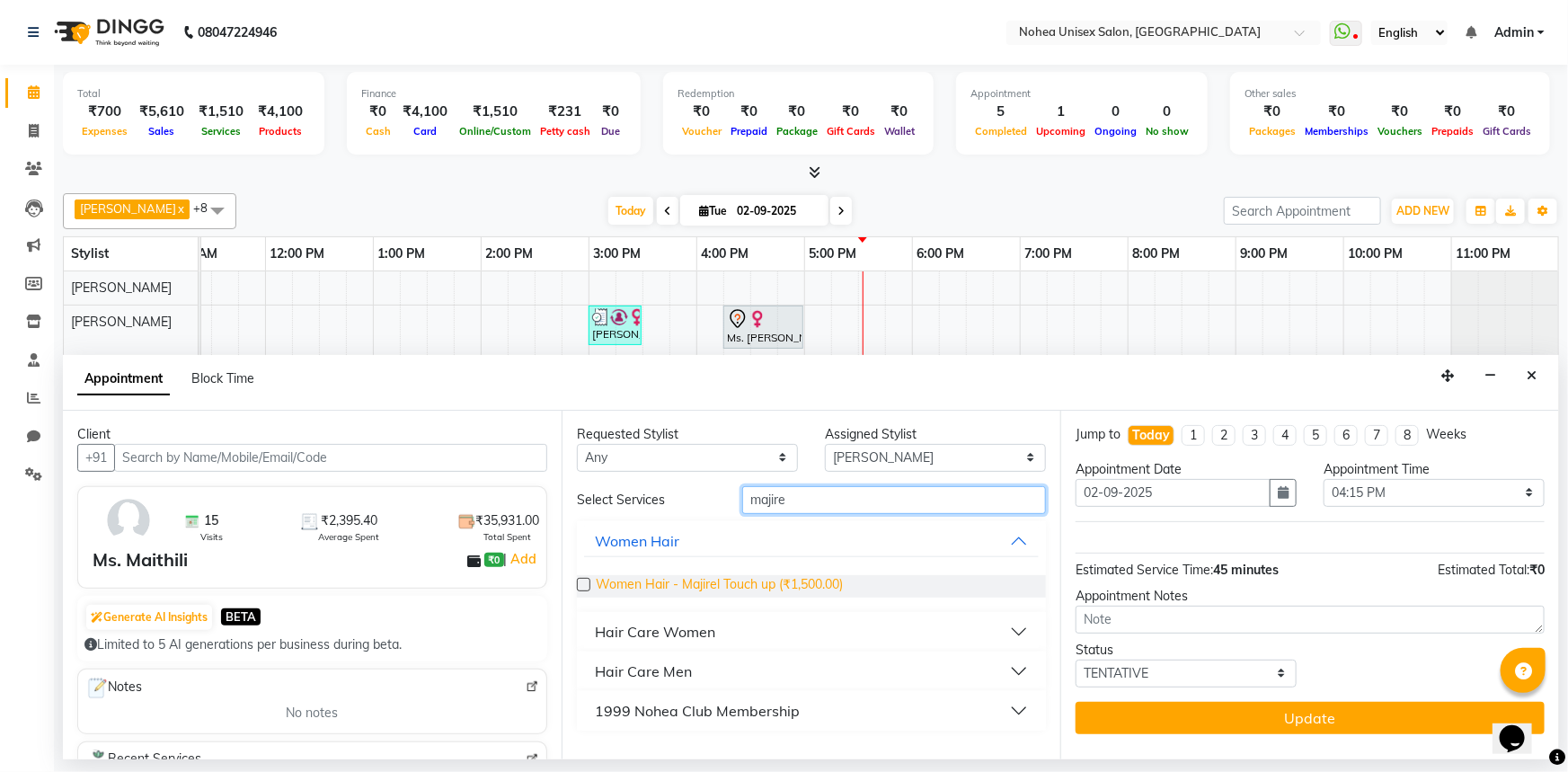
type input "majire"
click at [793, 579] on span "Women Hair - Majirel Touch up (₹1,500.00)" at bounding box center [719, 586] width 247 height 22
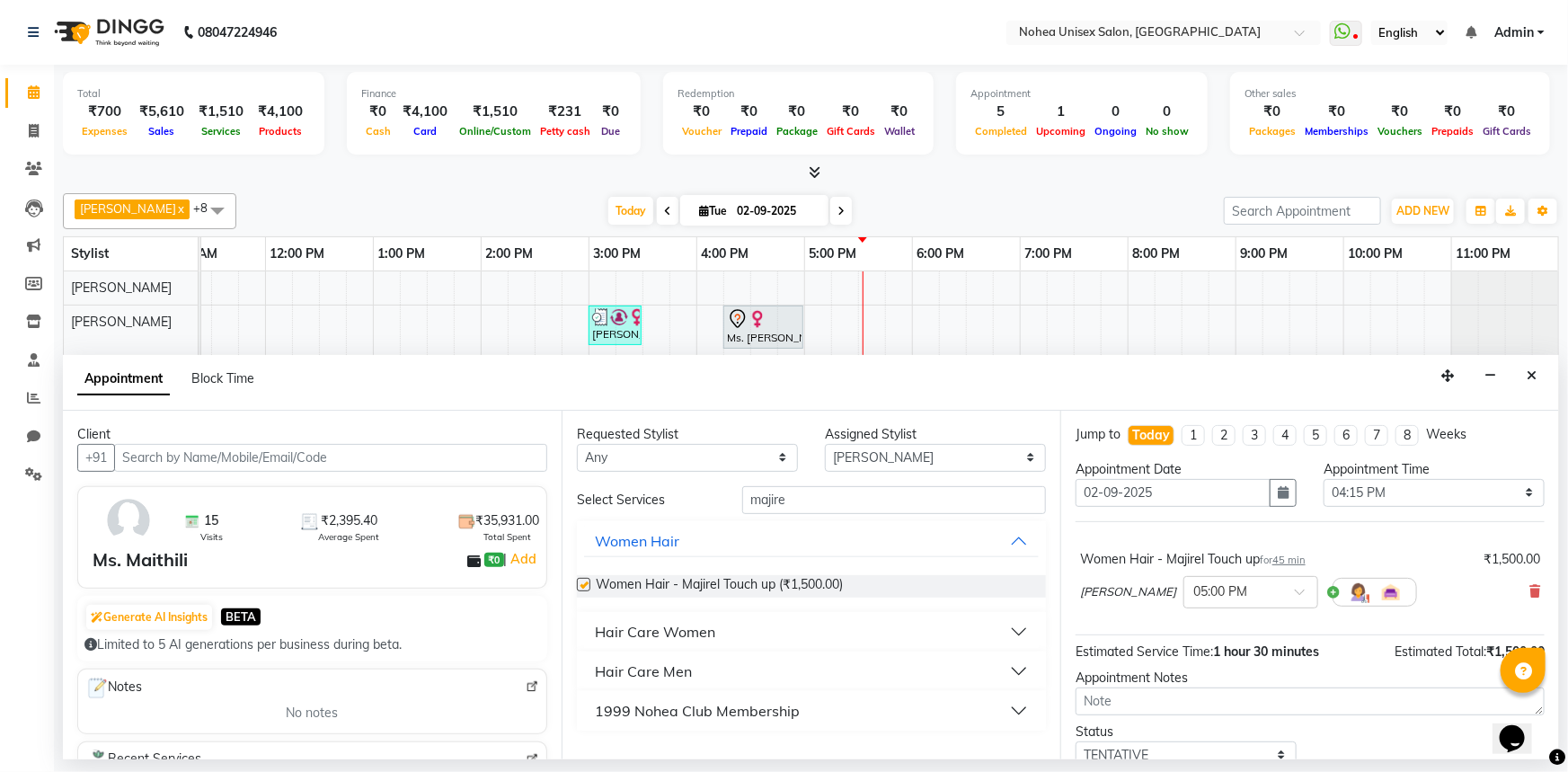
checkbox input "false"
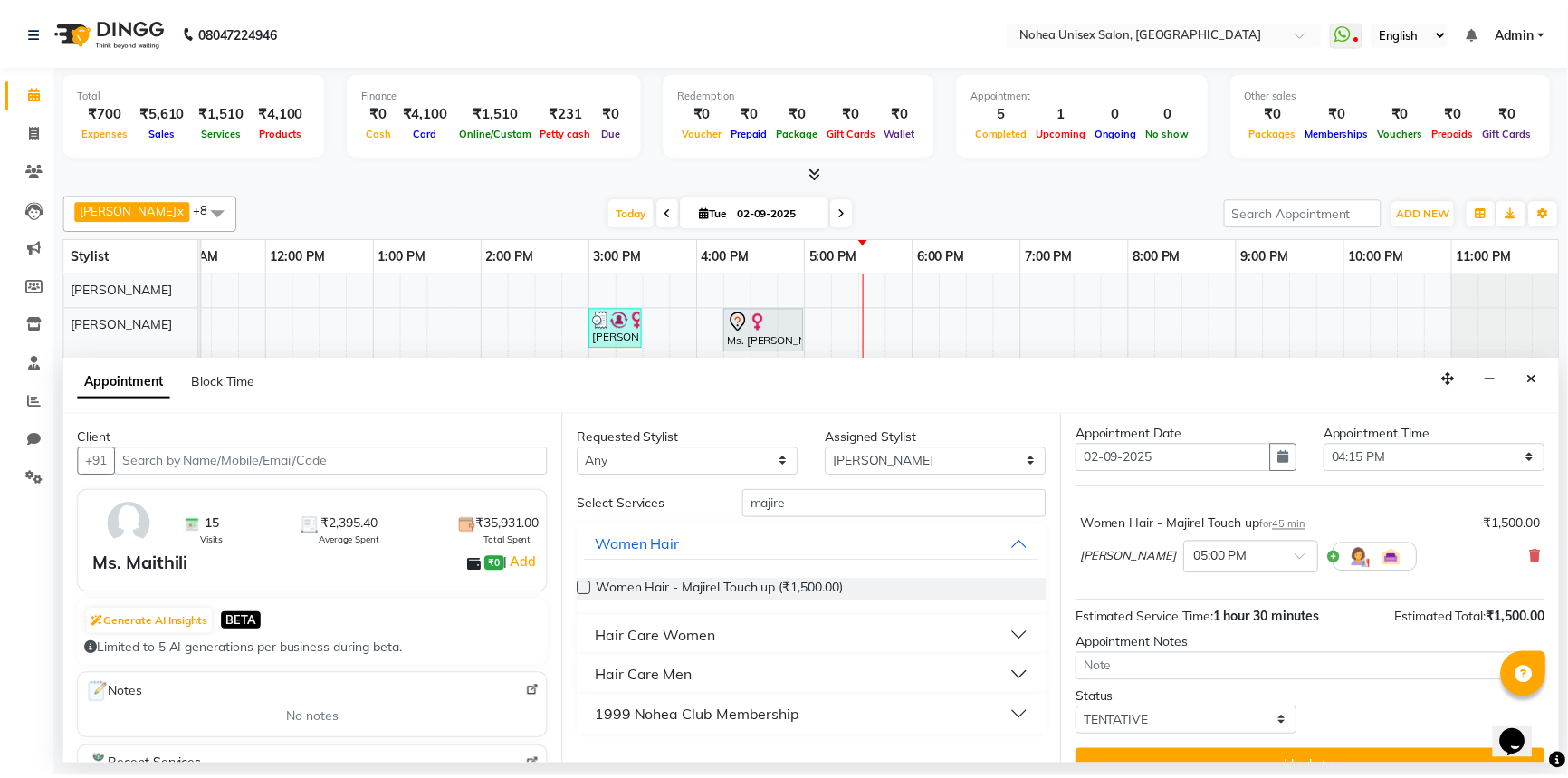
scroll to position [71, 0]
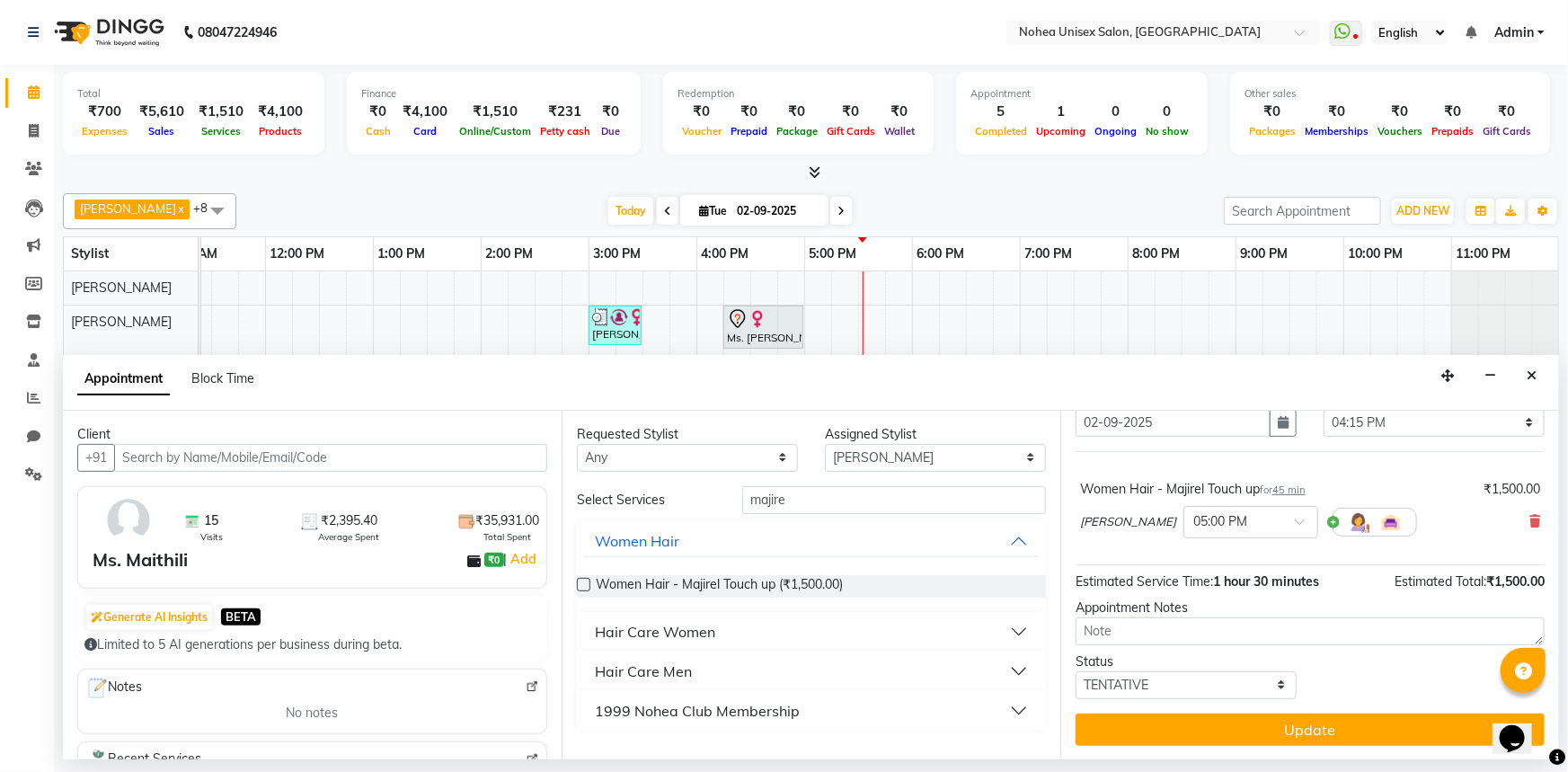
click at [1287, 730] on button "Update" at bounding box center [1311, 729] width 469 height 33
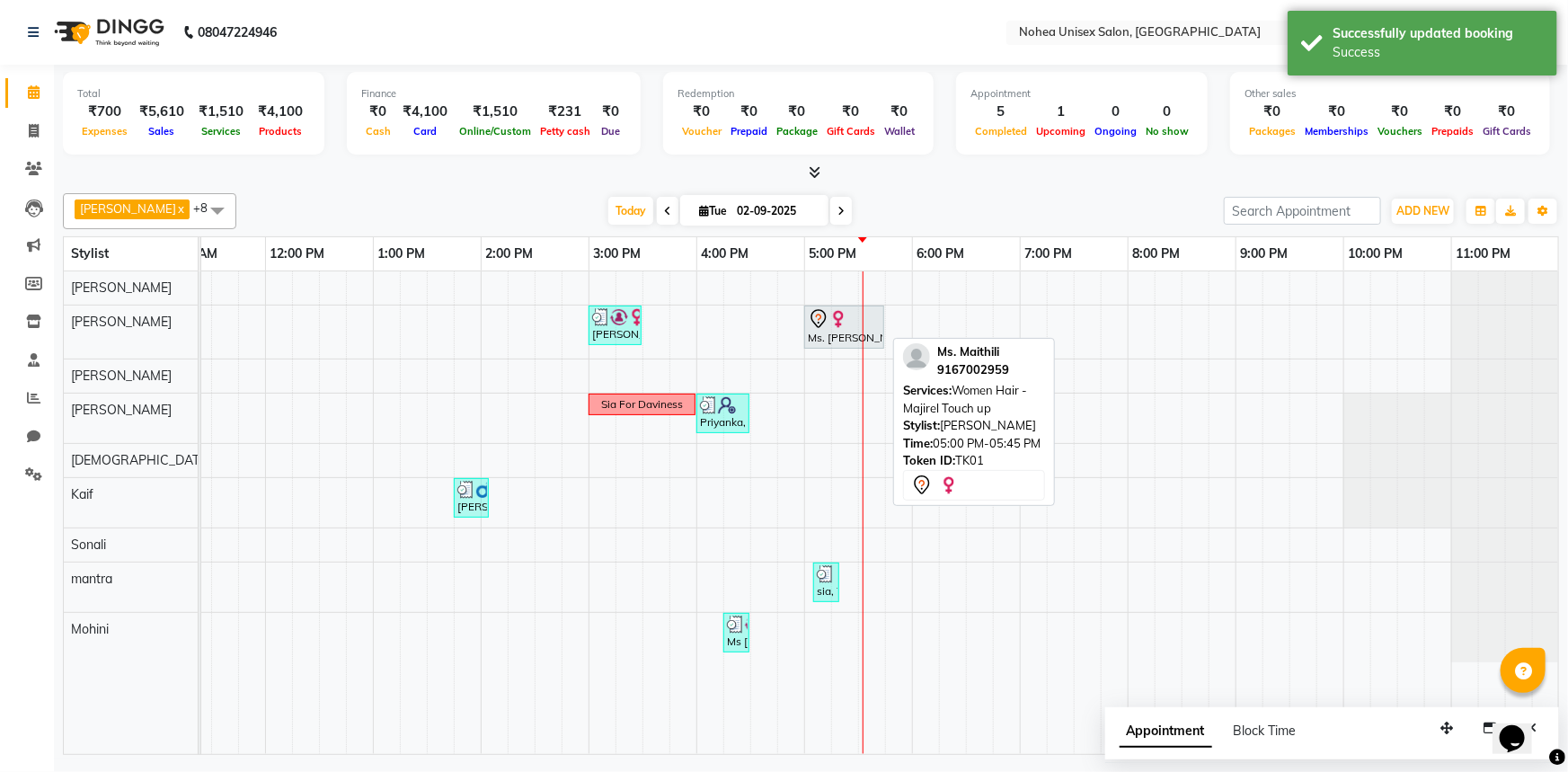
click at [841, 333] on div "Ms. [PERSON_NAME], TK01, 05:00 PM-05:45 PM, Women Hair - Majirel Touch up" at bounding box center [844, 327] width 77 height 37
select select "7"
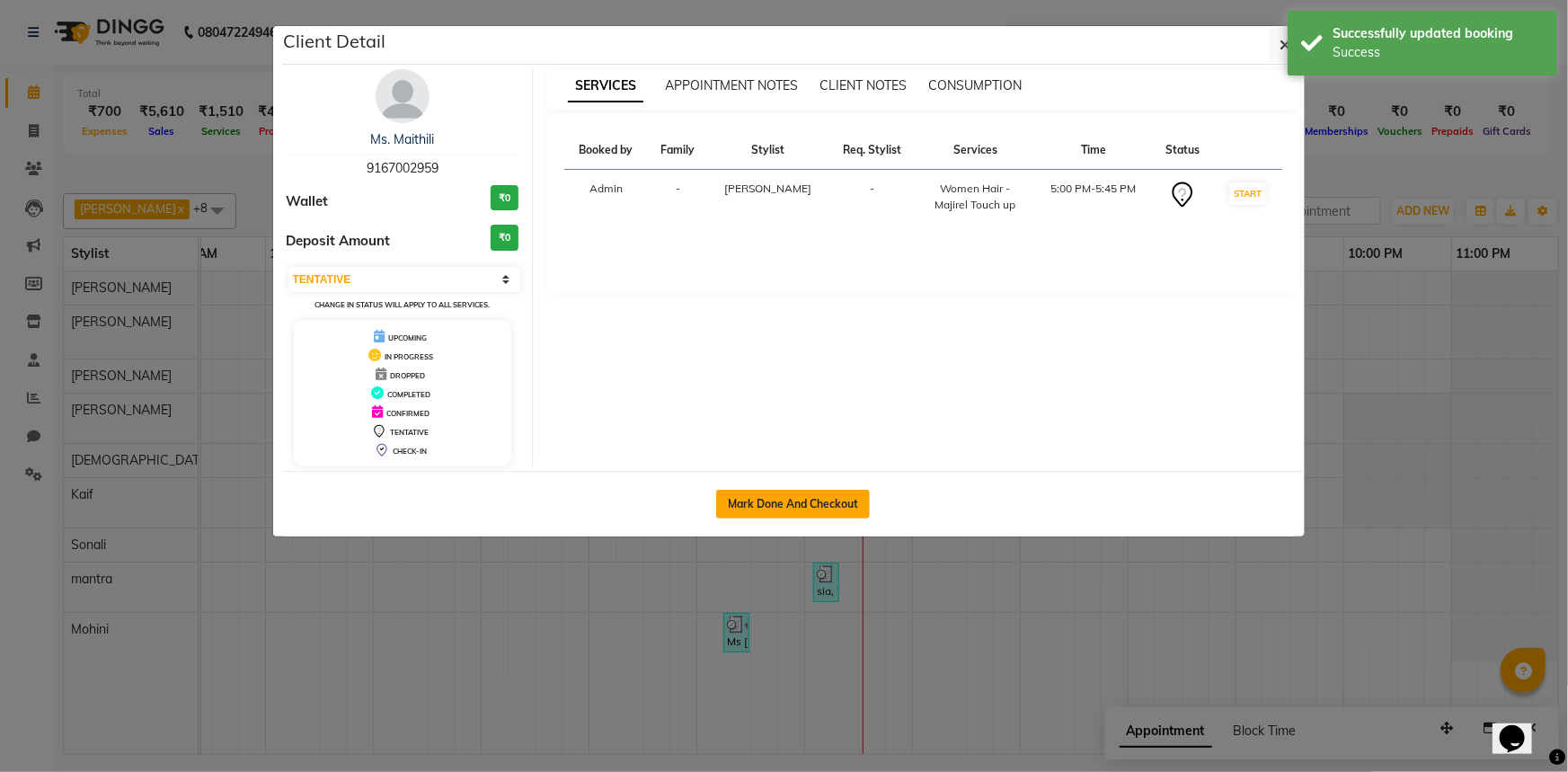
click at [792, 495] on button "Mark Done And Checkout" at bounding box center [793, 504] width 153 height 29
select select "service"
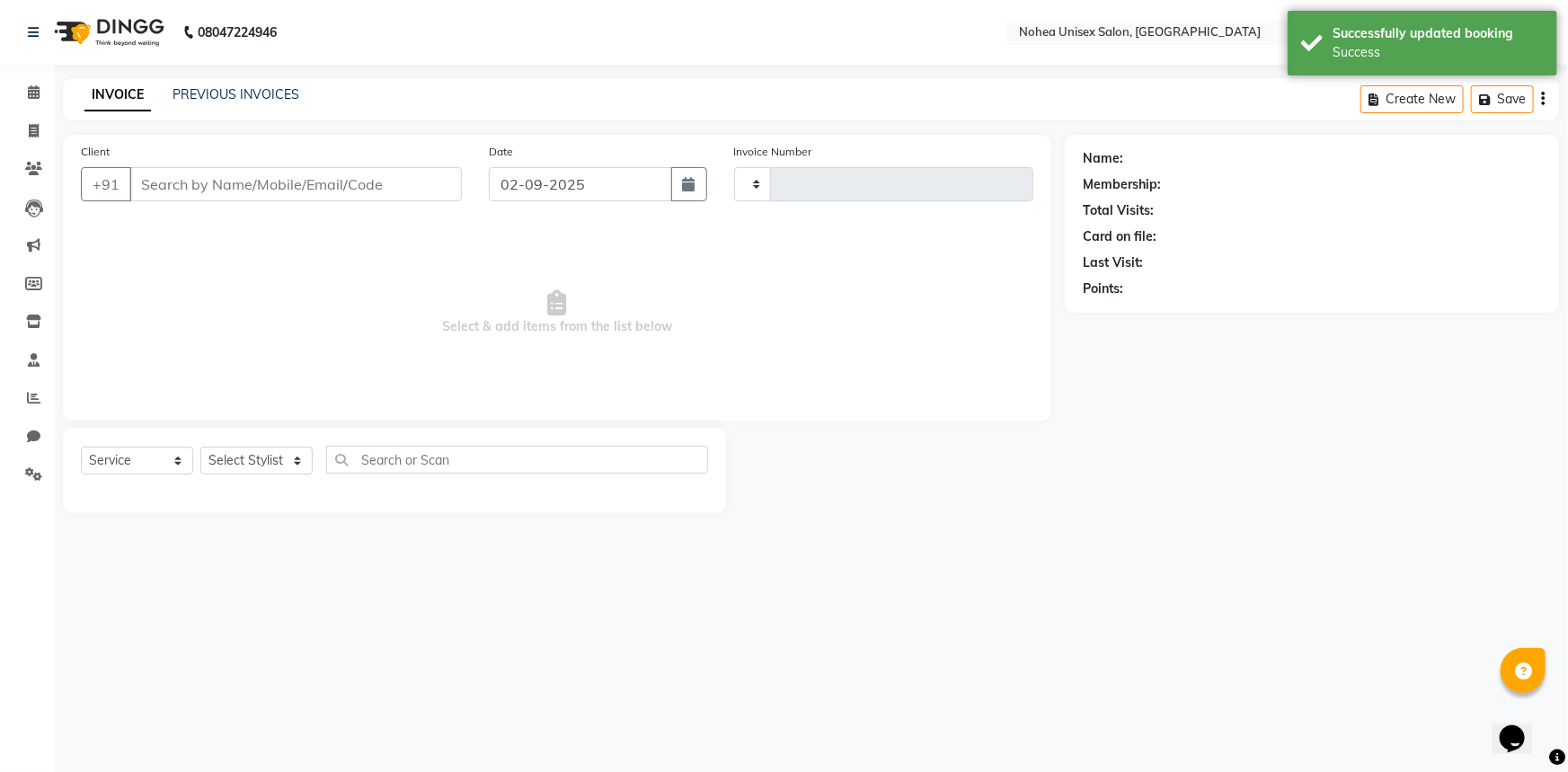
type input "2008"
select select "8009"
type input "9167002959"
select select "76527"
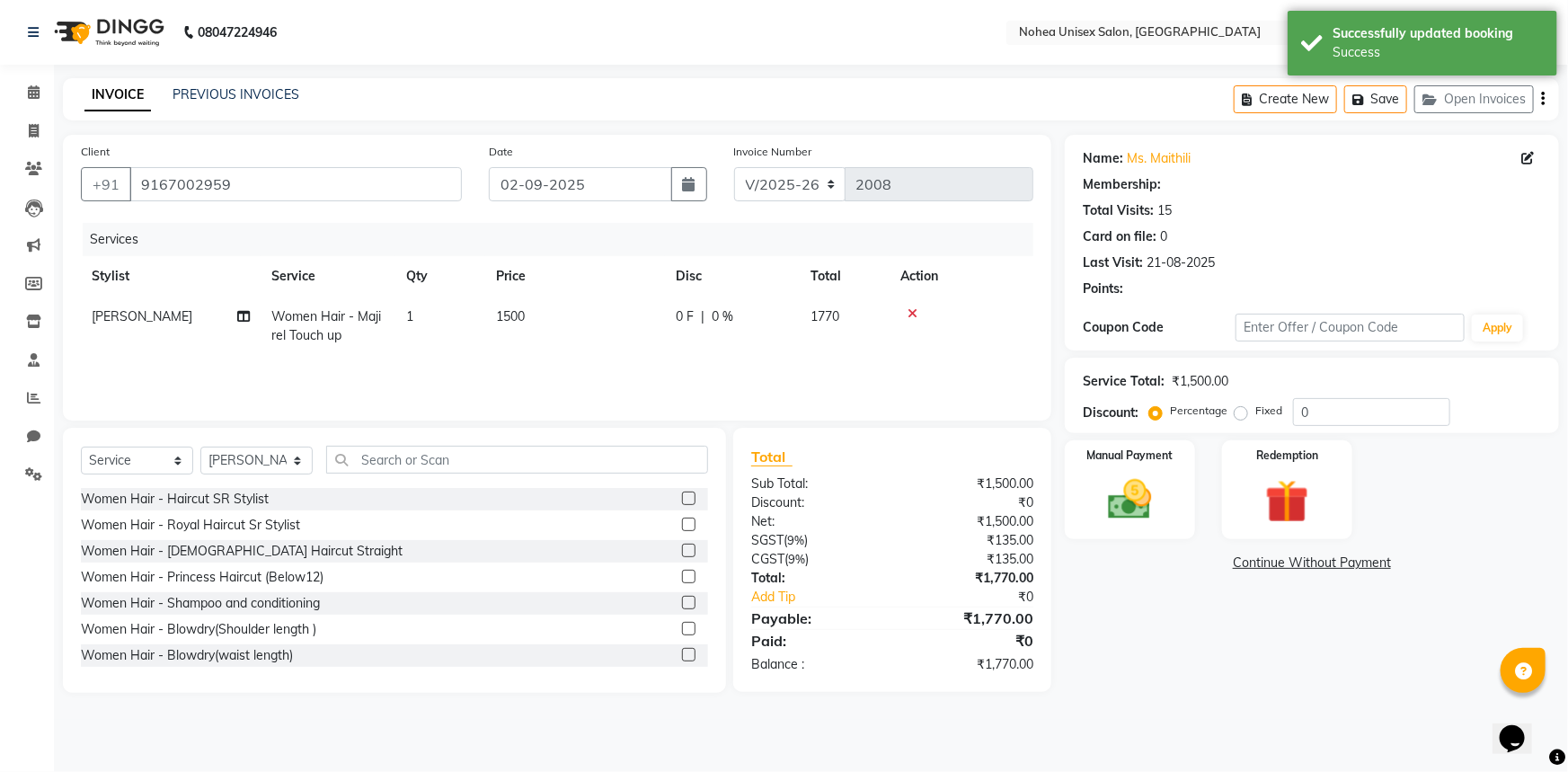
select select "1: Object"
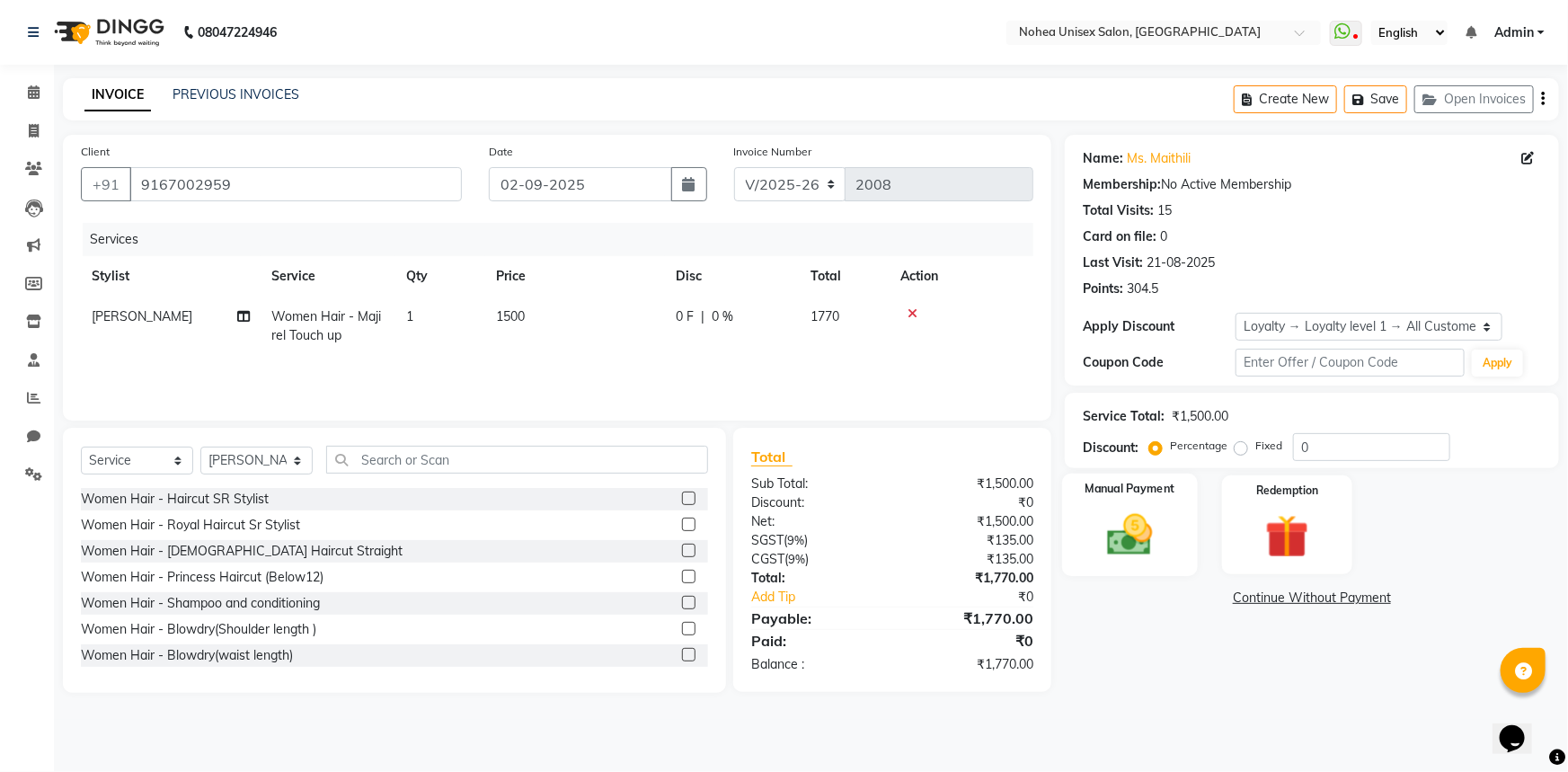
click at [1158, 549] on img at bounding box center [1130, 535] width 74 height 52
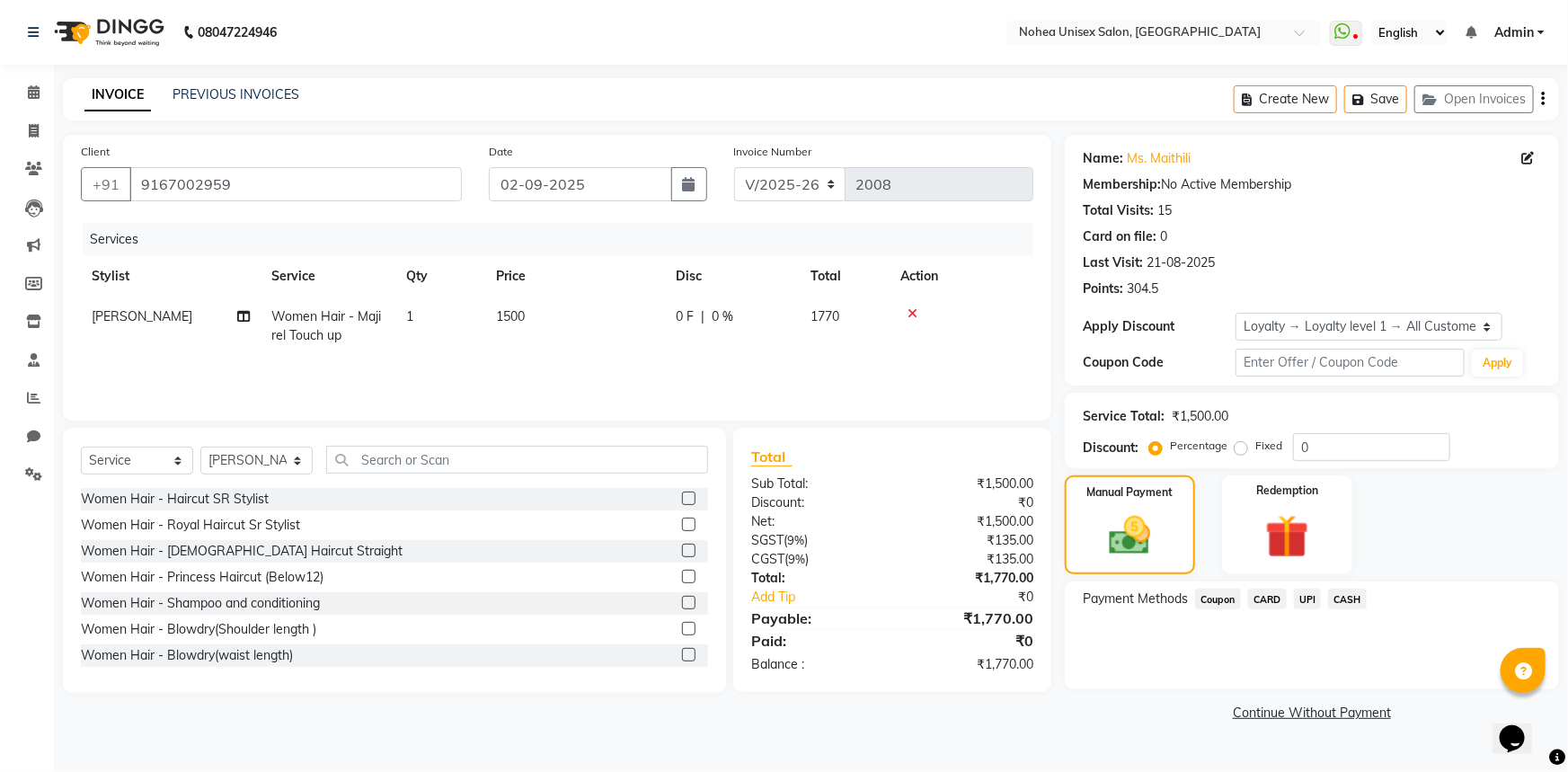
click at [1306, 593] on span "UPI" at bounding box center [1308, 599] width 28 height 21
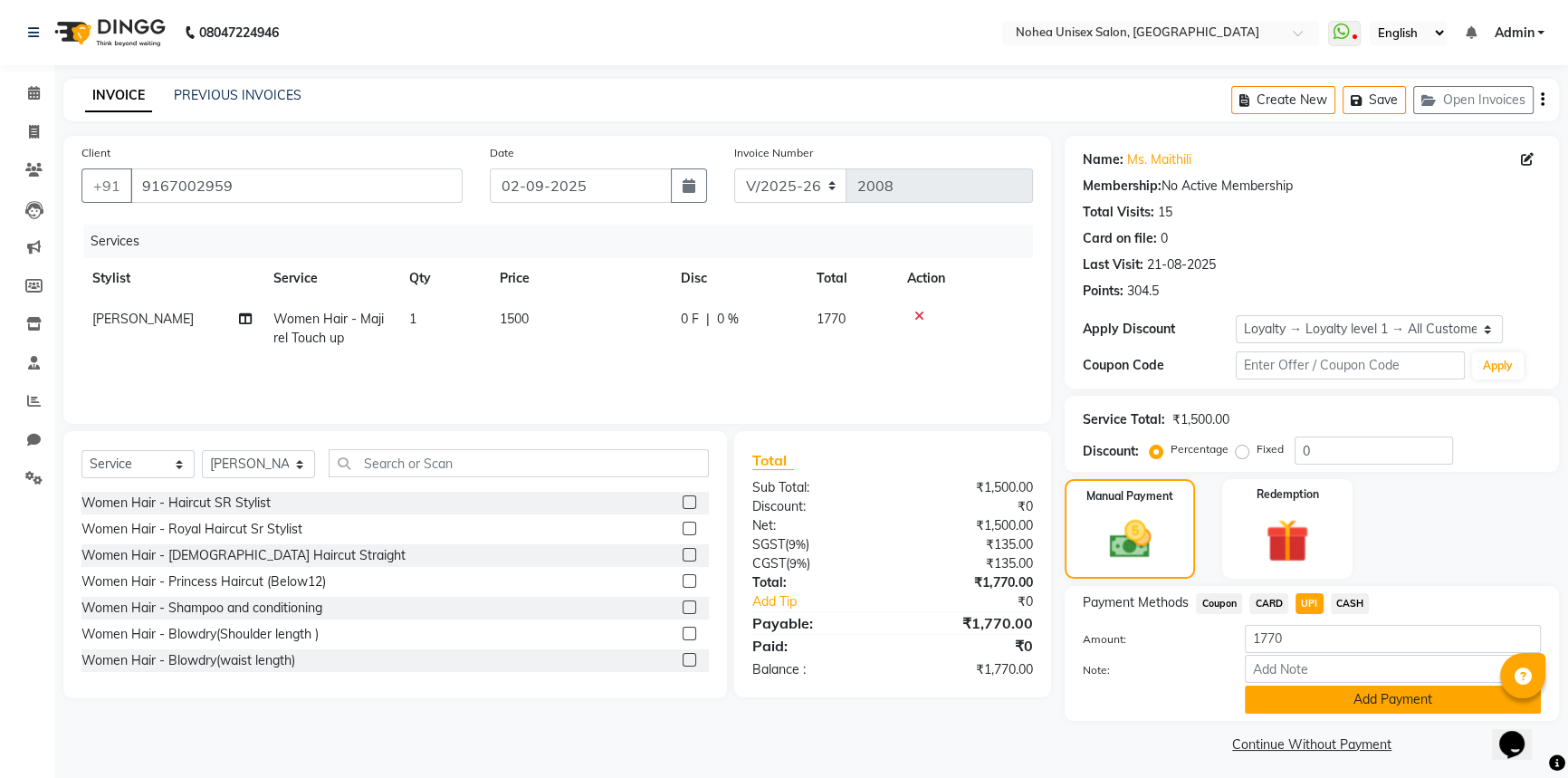
click at [1308, 703] on button "Add Payment" at bounding box center [1393, 700] width 296 height 28
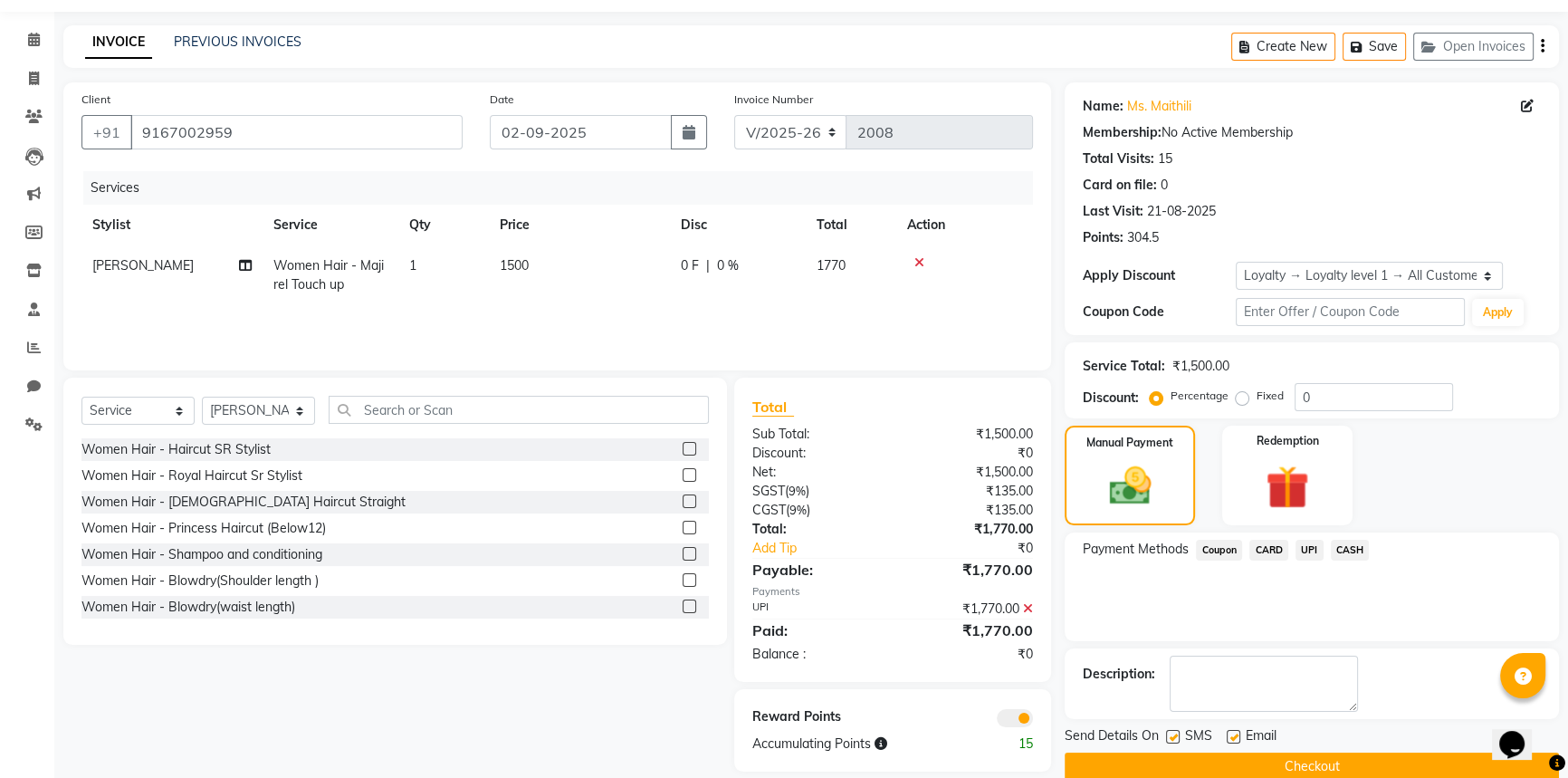
scroll to position [82, 0]
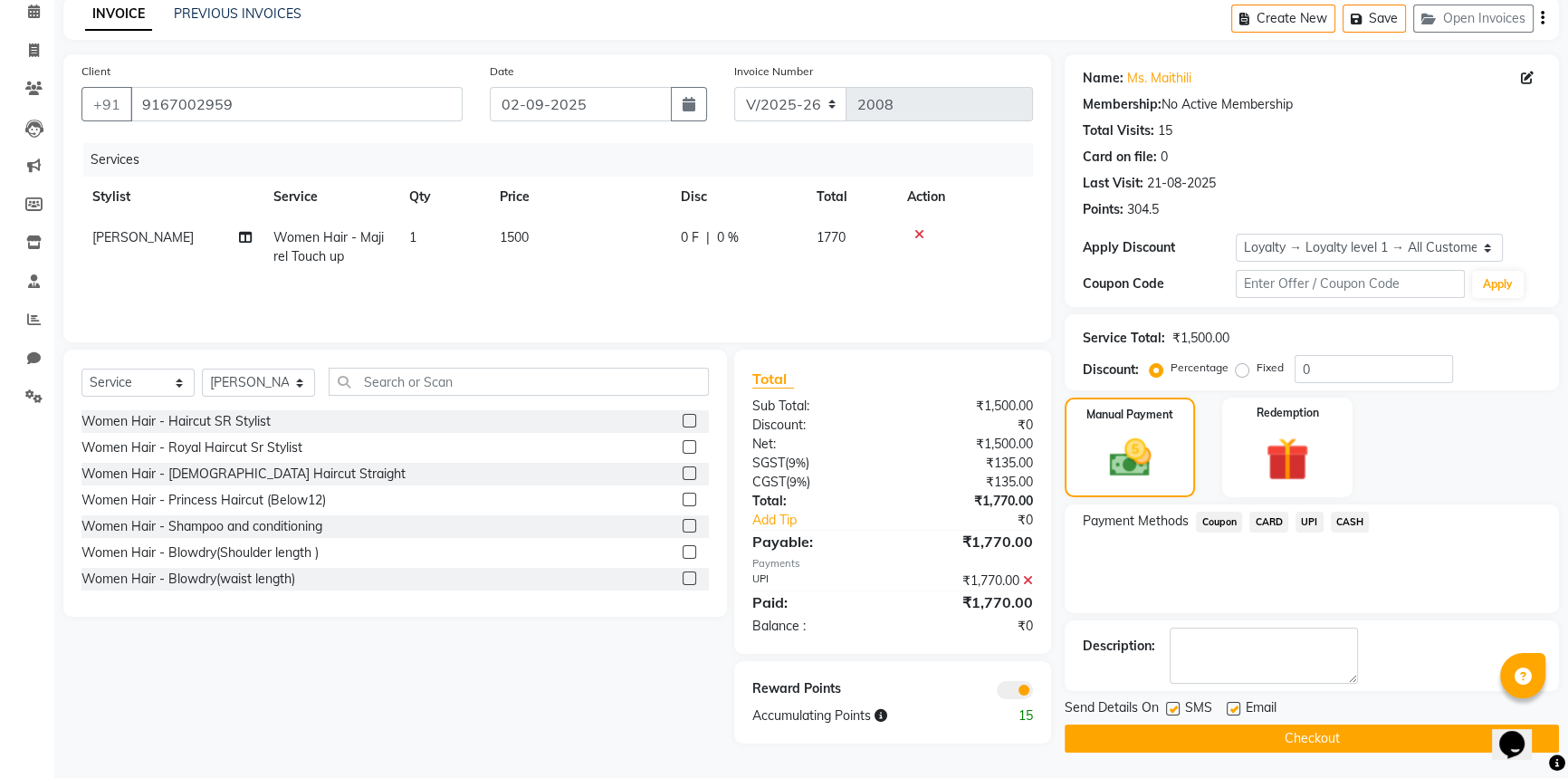
click at [1234, 706] on label at bounding box center [1234, 708] width 13 height 13
click at [1234, 706] on input "checkbox" at bounding box center [1233, 709] width 11 height 11
checkbox input "false"
click at [1237, 738] on button "Checkout" at bounding box center [1311, 738] width 494 height 28
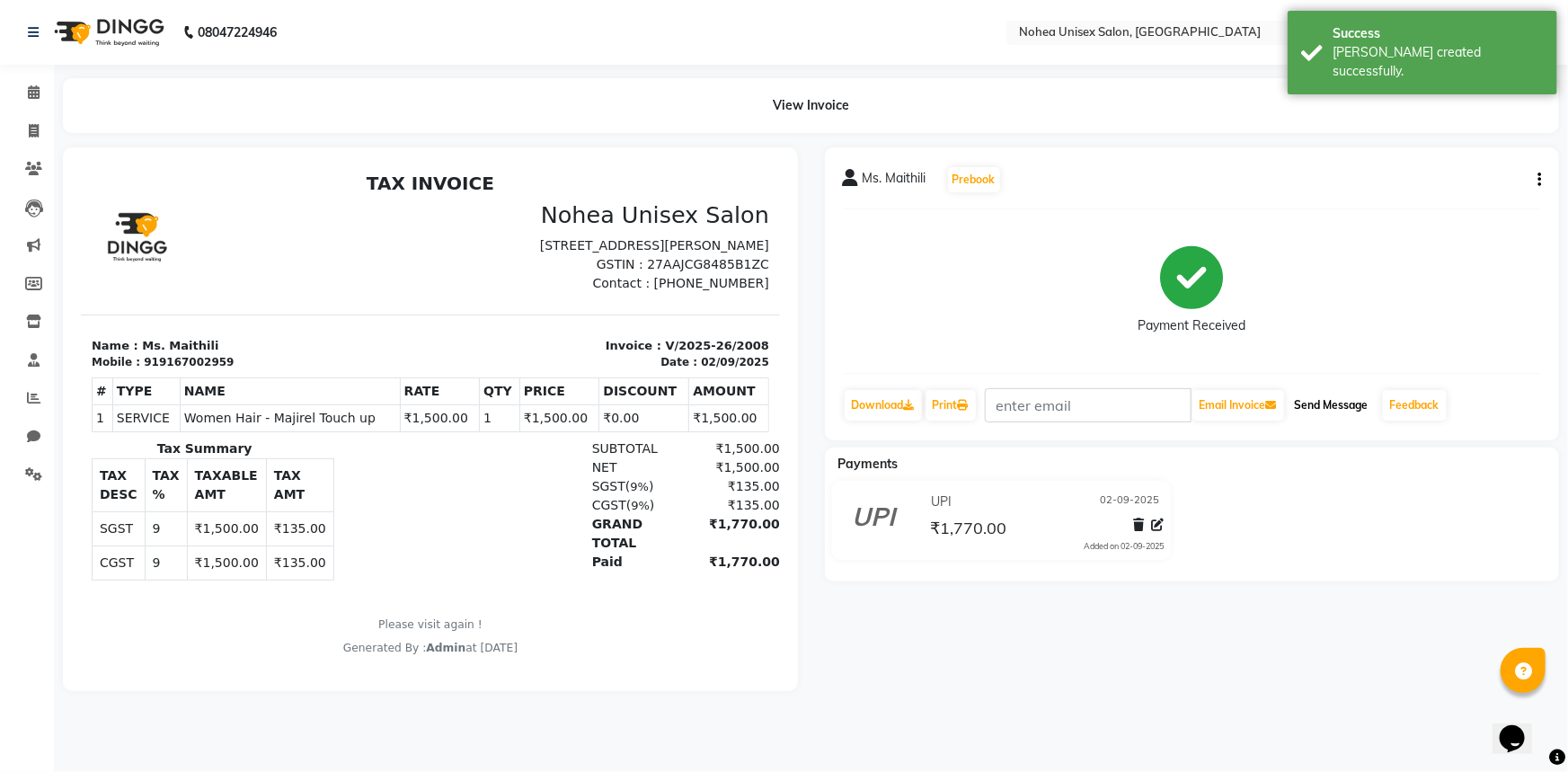
click at [1346, 404] on button "Send Message" at bounding box center [1332, 405] width 88 height 31
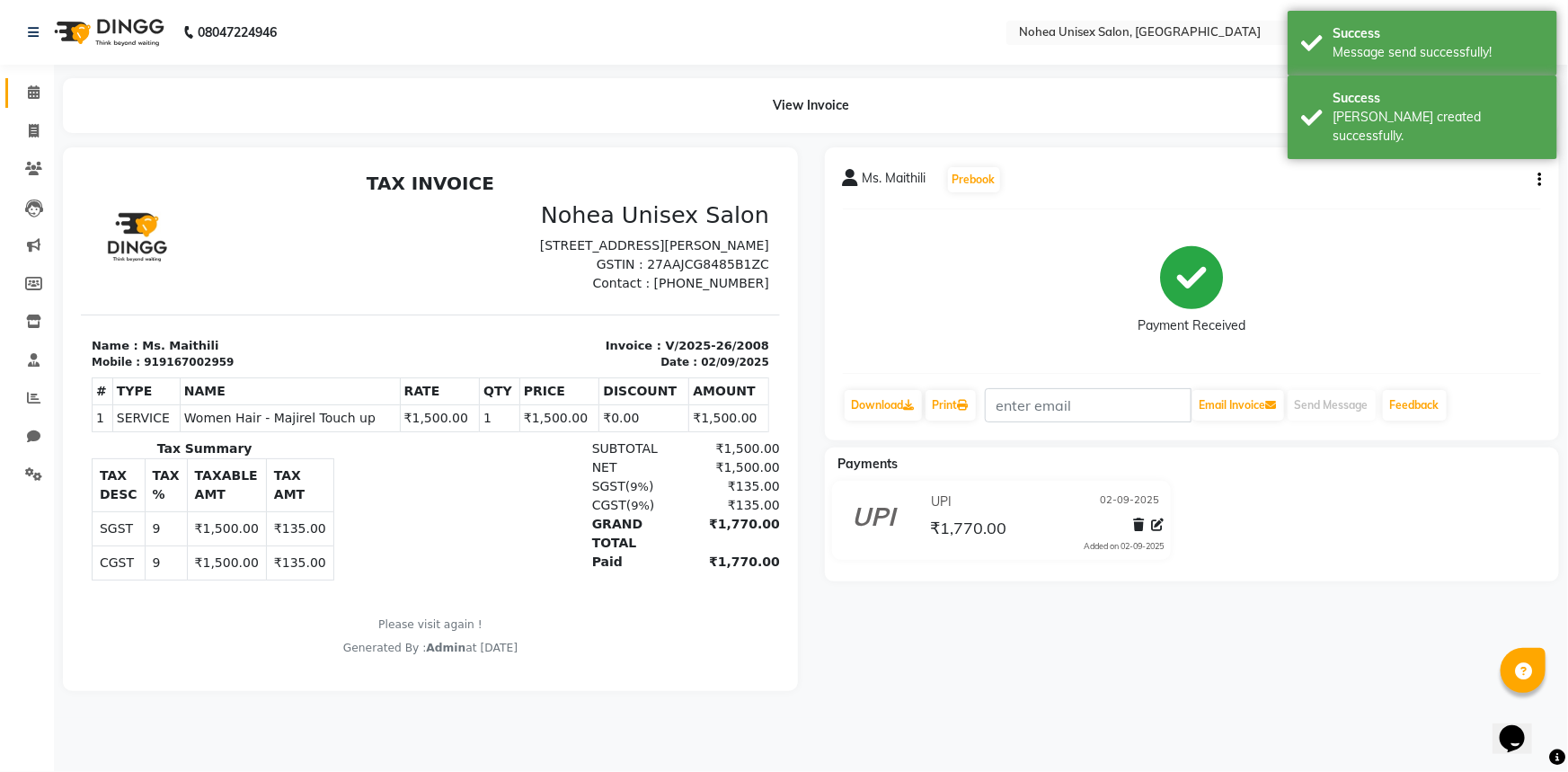
click at [24, 81] on link "Calendar" at bounding box center [27, 93] width 43 height 30
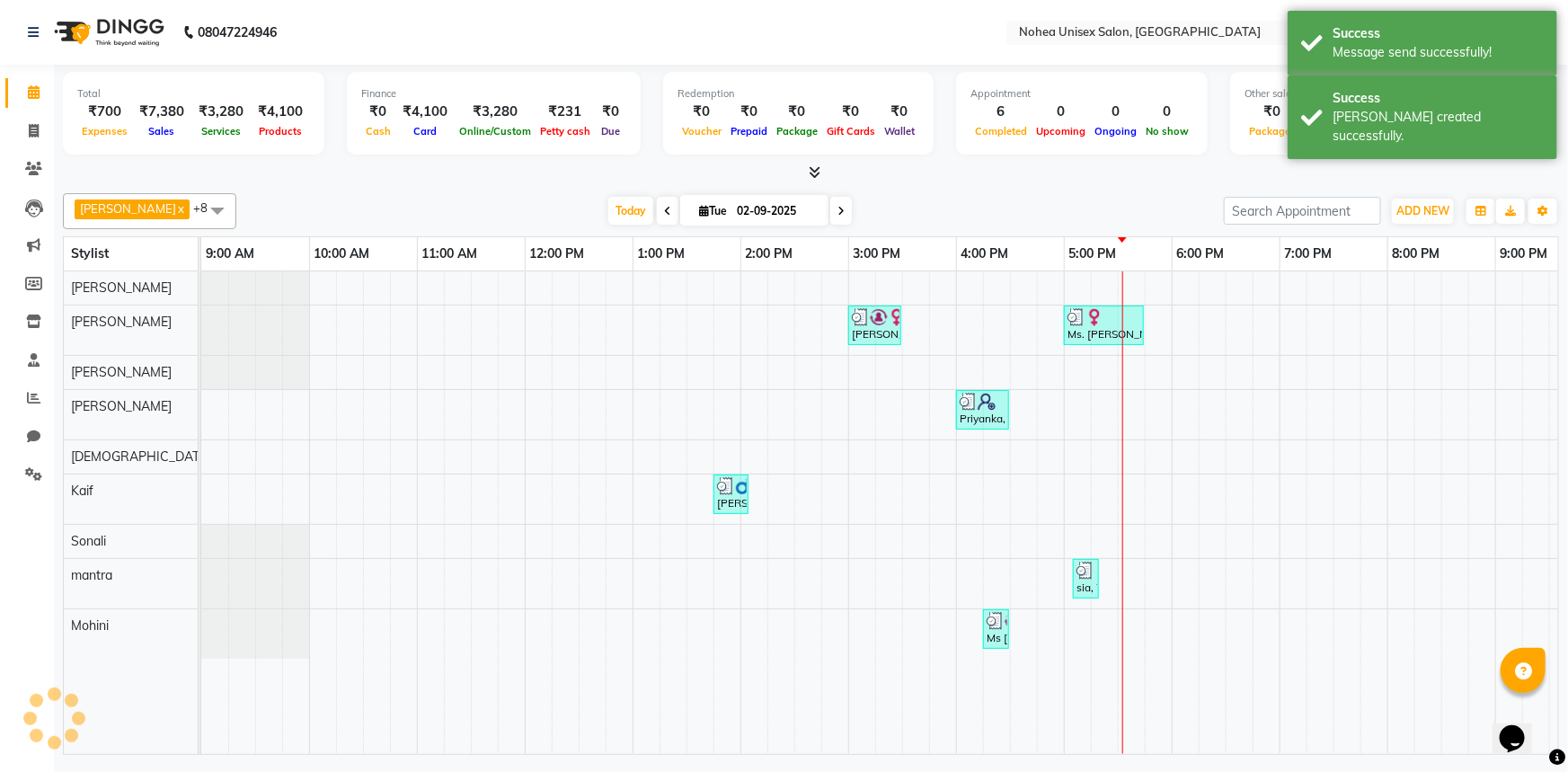
scroll to position [0, 260]
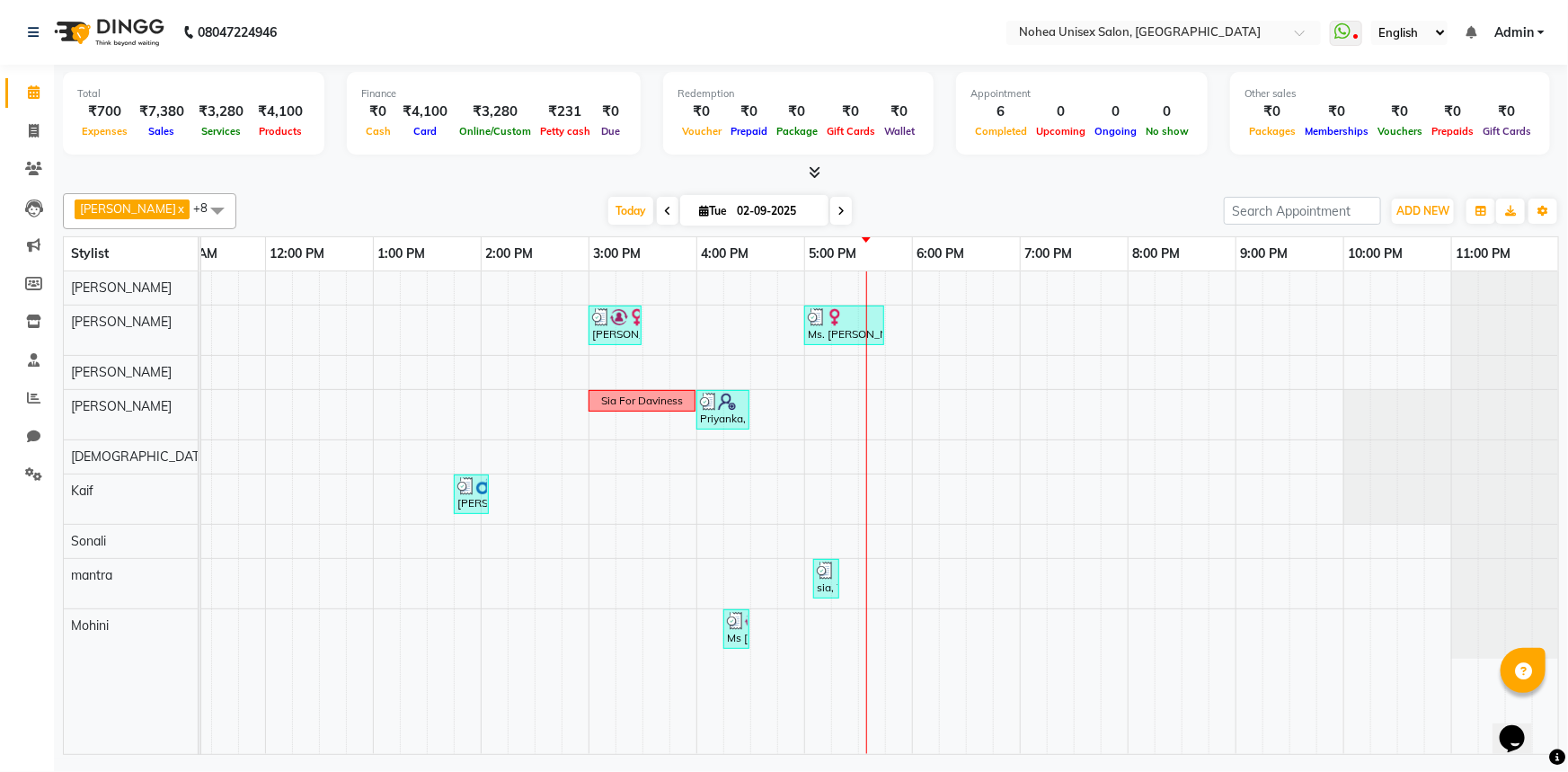
click at [856, 190] on div "[PERSON_NAME] x [PERSON_NAME] x mantra x [PERSON_NAME] x Kaif x [PERSON_NAME] x…" at bounding box center [811, 470] width 1497 height 568
click at [1120, 223] on div "[PERSON_NAME] x [PERSON_NAME] x mantra x [PERSON_NAME] x Kaif x [PERSON_NAME] x…" at bounding box center [811, 211] width 1497 height 36
click at [936, 233] on div "[PERSON_NAME] x [PERSON_NAME] x mantra x [PERSON_NAME] x Kaif x [PERSON_NAME] x…" at bounding box center [811, 470] width 1497 height 568
click at [886, 212] on div "[DATE] [DATE]" at bounding box center [729, 210] width 970 height 27
click at [999, 533] on div "[PERSON_NAME], TK03, 03:00 PM-03:30 PM, Davines wash Ms. [PERSON_NAME], TK01, 0…" at bounding box center [751, 512] width 1618 height 482
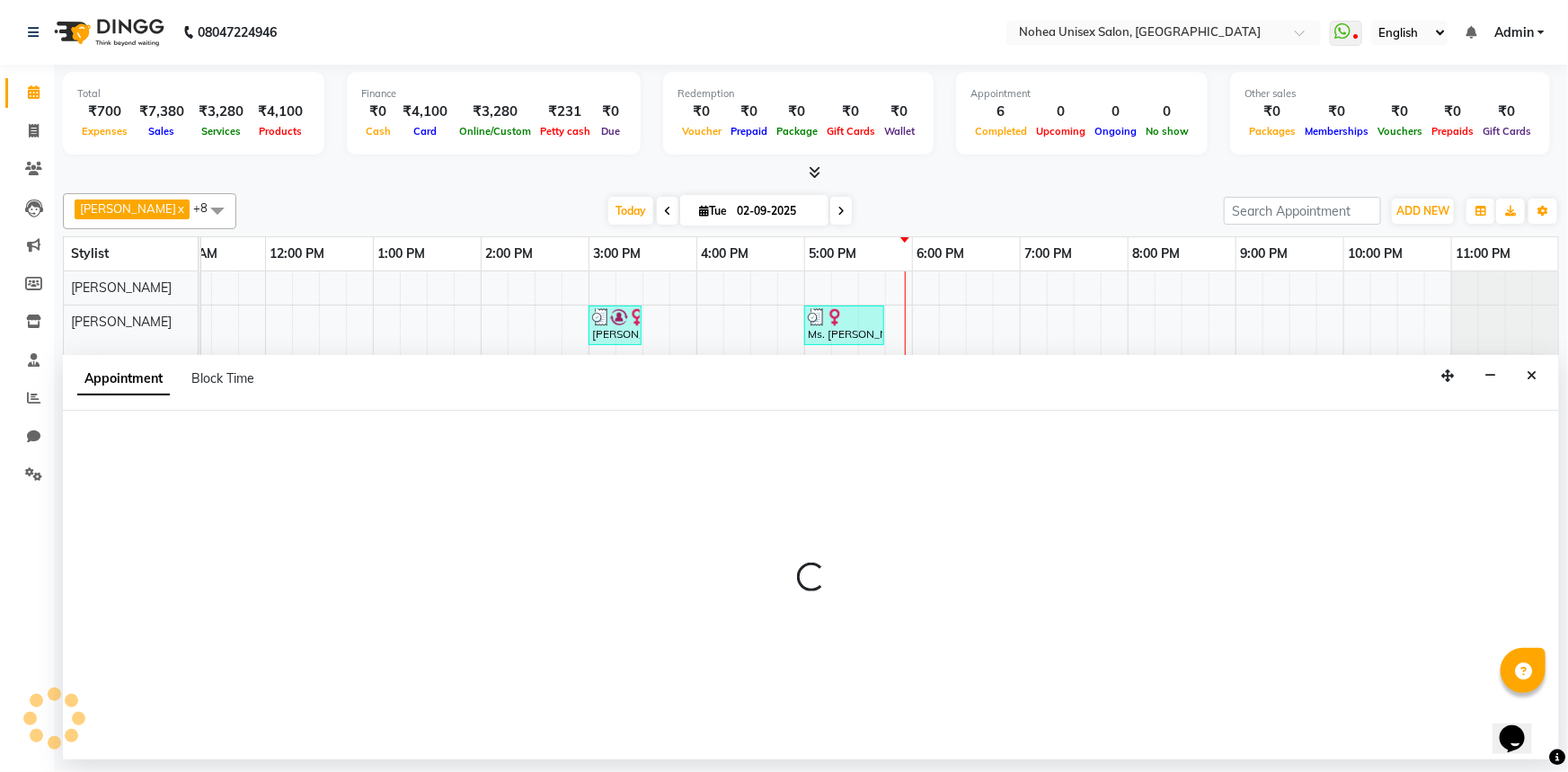
select select "85390"
select select "1125"
select select "tentative"
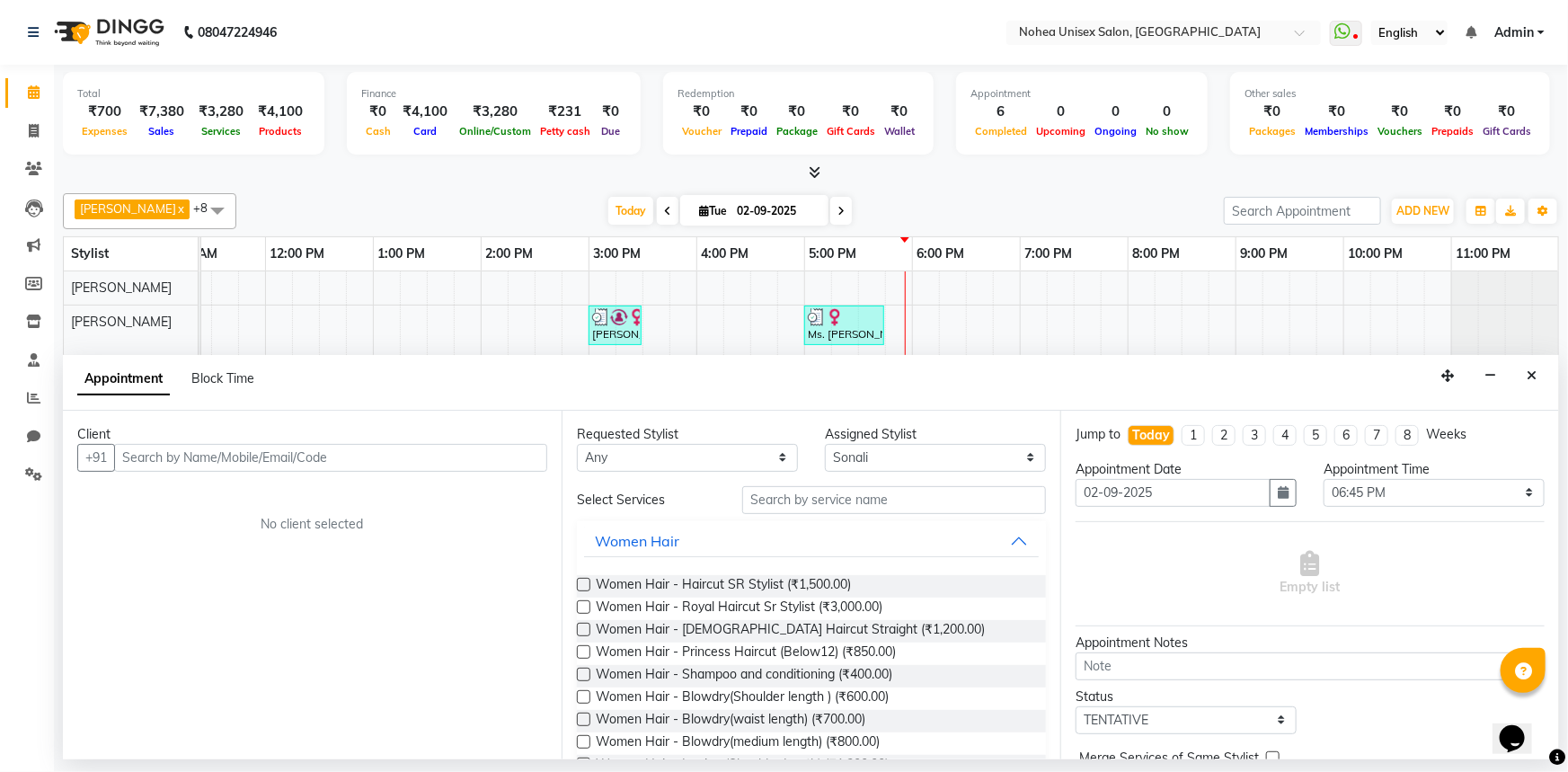
click at [40, 599] on div "Calendar Invoice Clients Leads Marketing Members Inventory Staff Reports Chat S…" at bounding box center [122, 398] width 243 height 693
click at [172, 451] on input "text" at bounding box center [330, 458] width 433 height 28
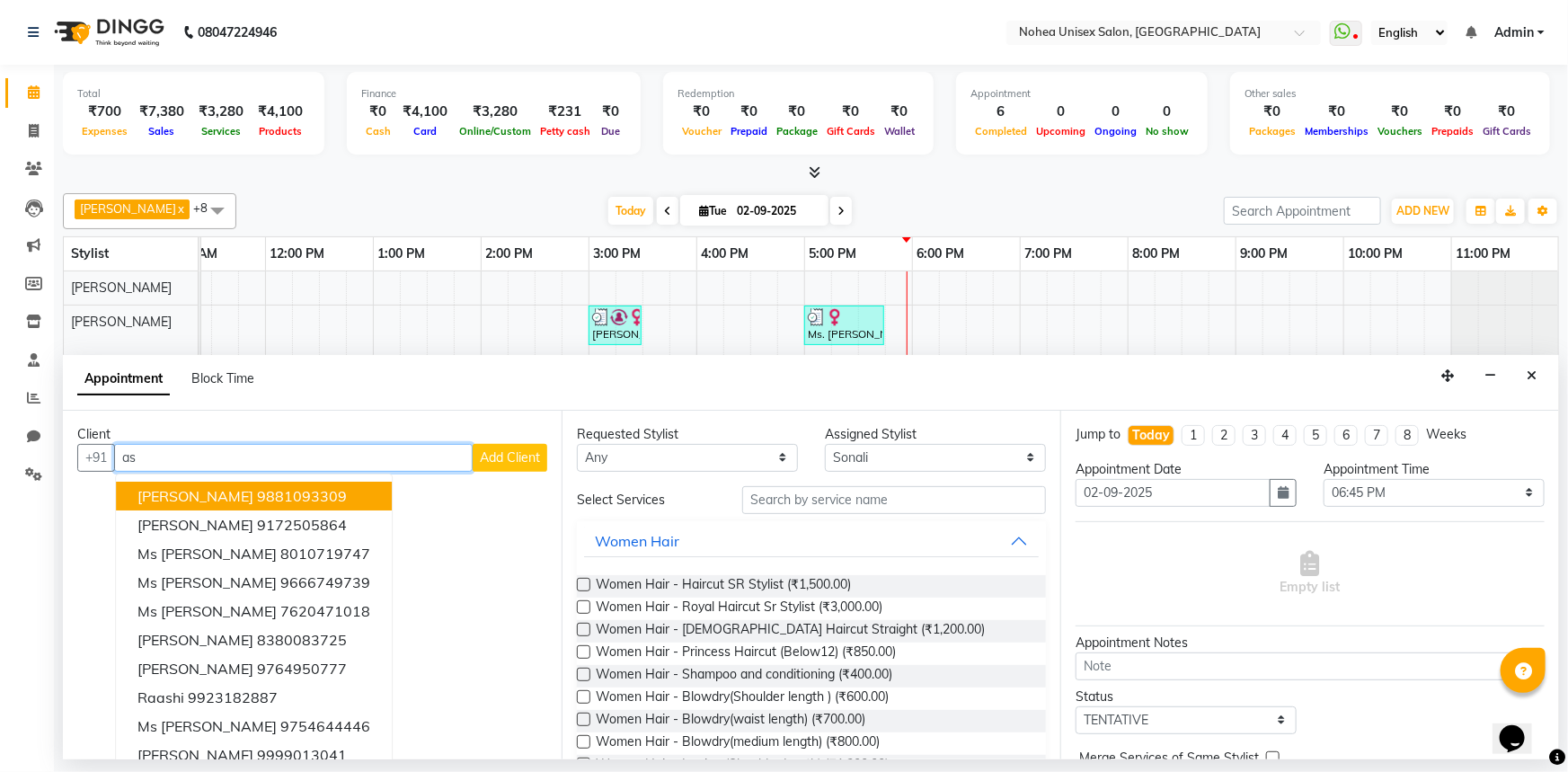
type input "a"
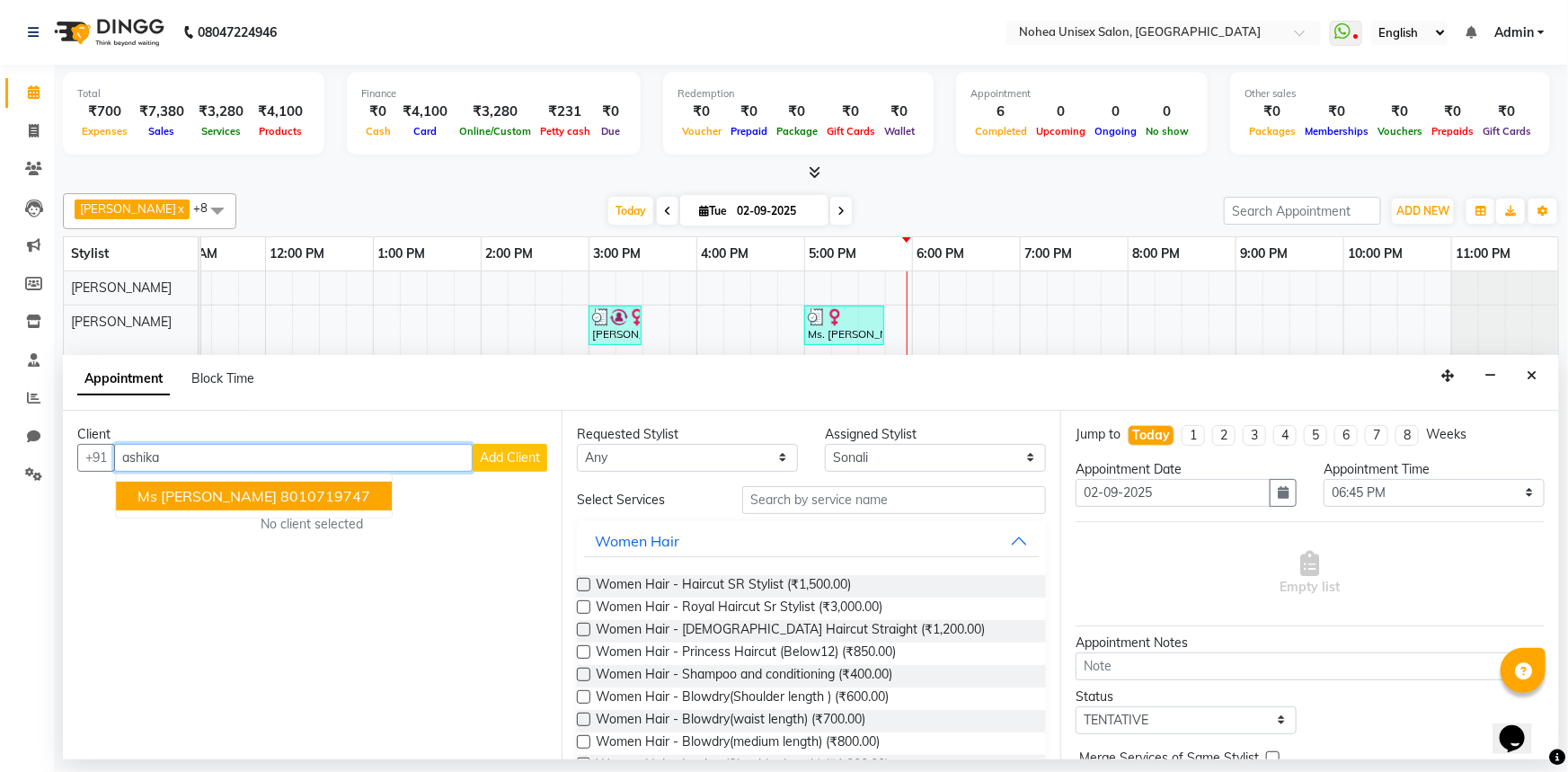
click at [281, 501] on ngb-highlight "8010719747" at bounding box center [325, 495] width 90 height 18
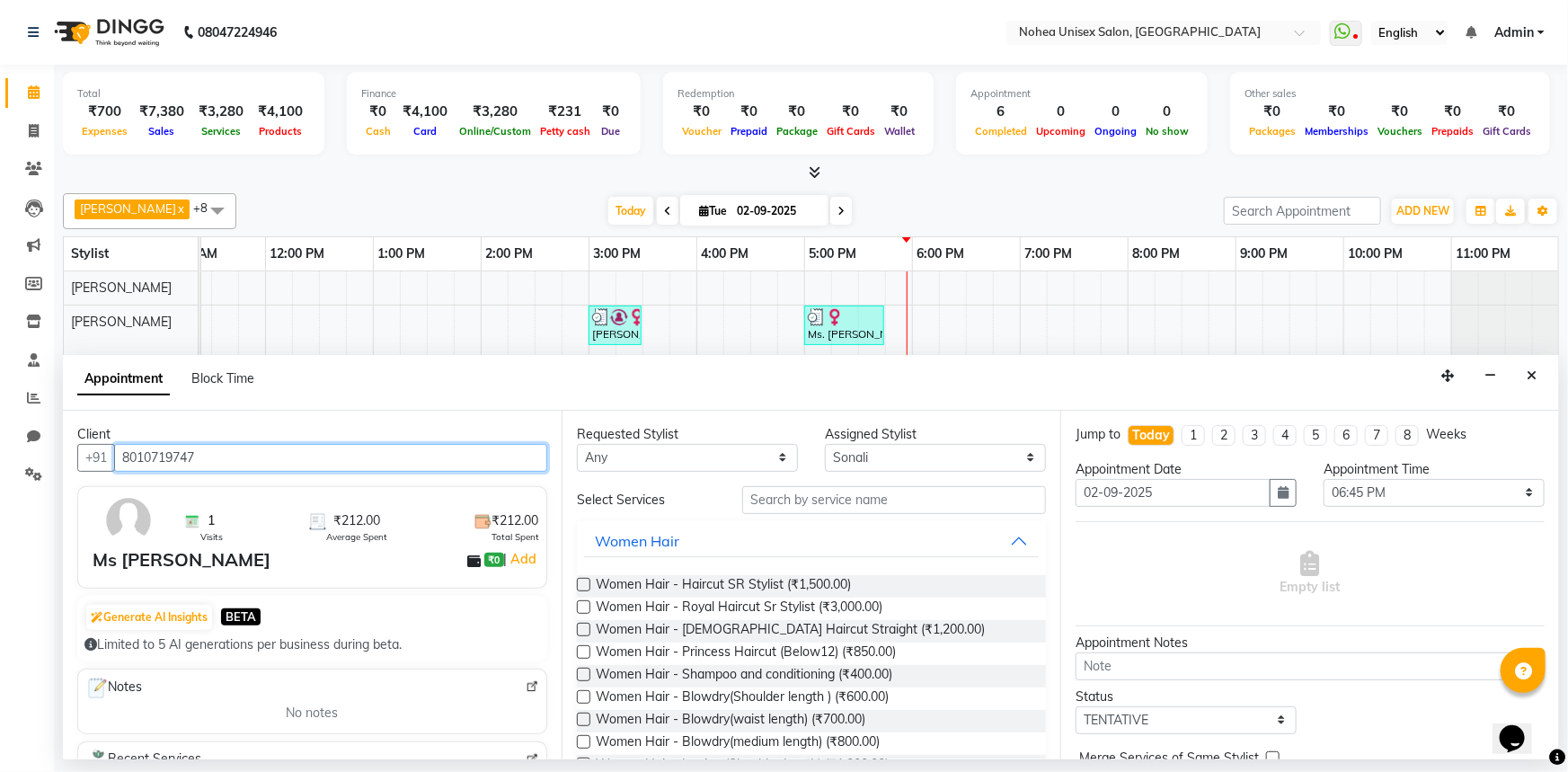
type input "8010719747"
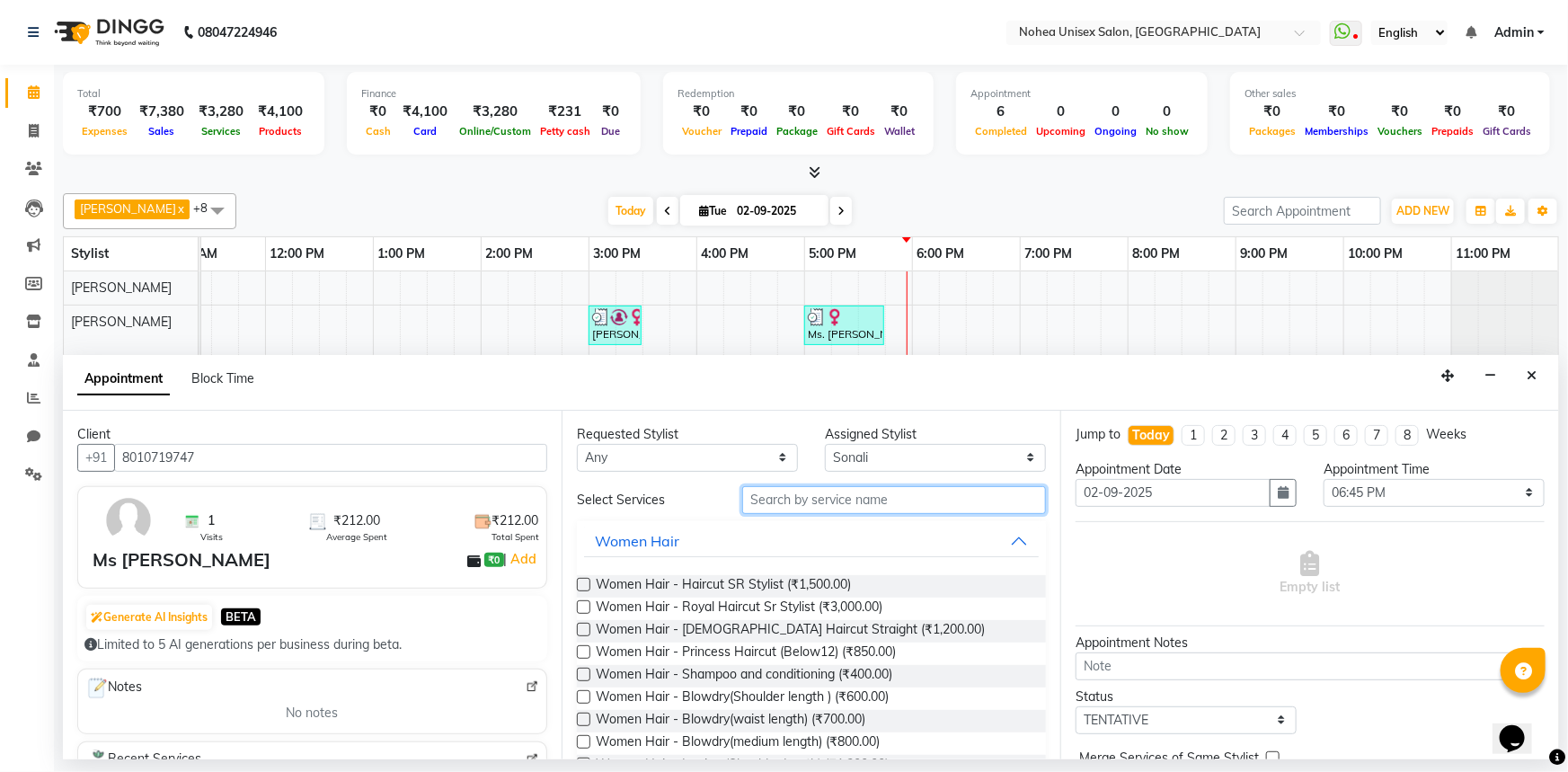
click at [822, 496] on input "text" at bounding box center [894, 500] width 304 height 28
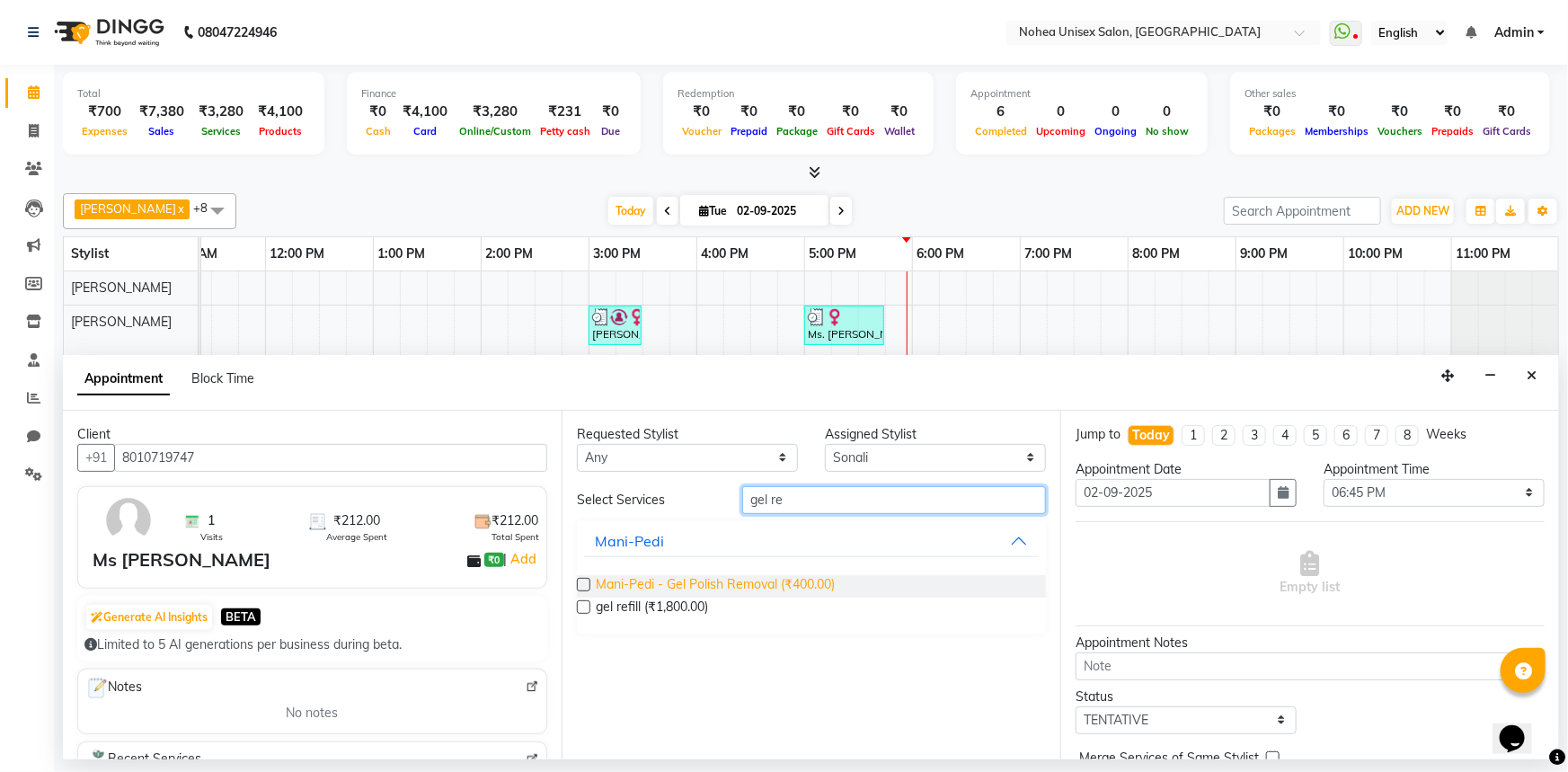
type input "gel re"
click at [776, 584] on span "Mani-Pedi - Gel Polish Removal (₹400.00)" at bounding box center [715, 586] width 239 height 22
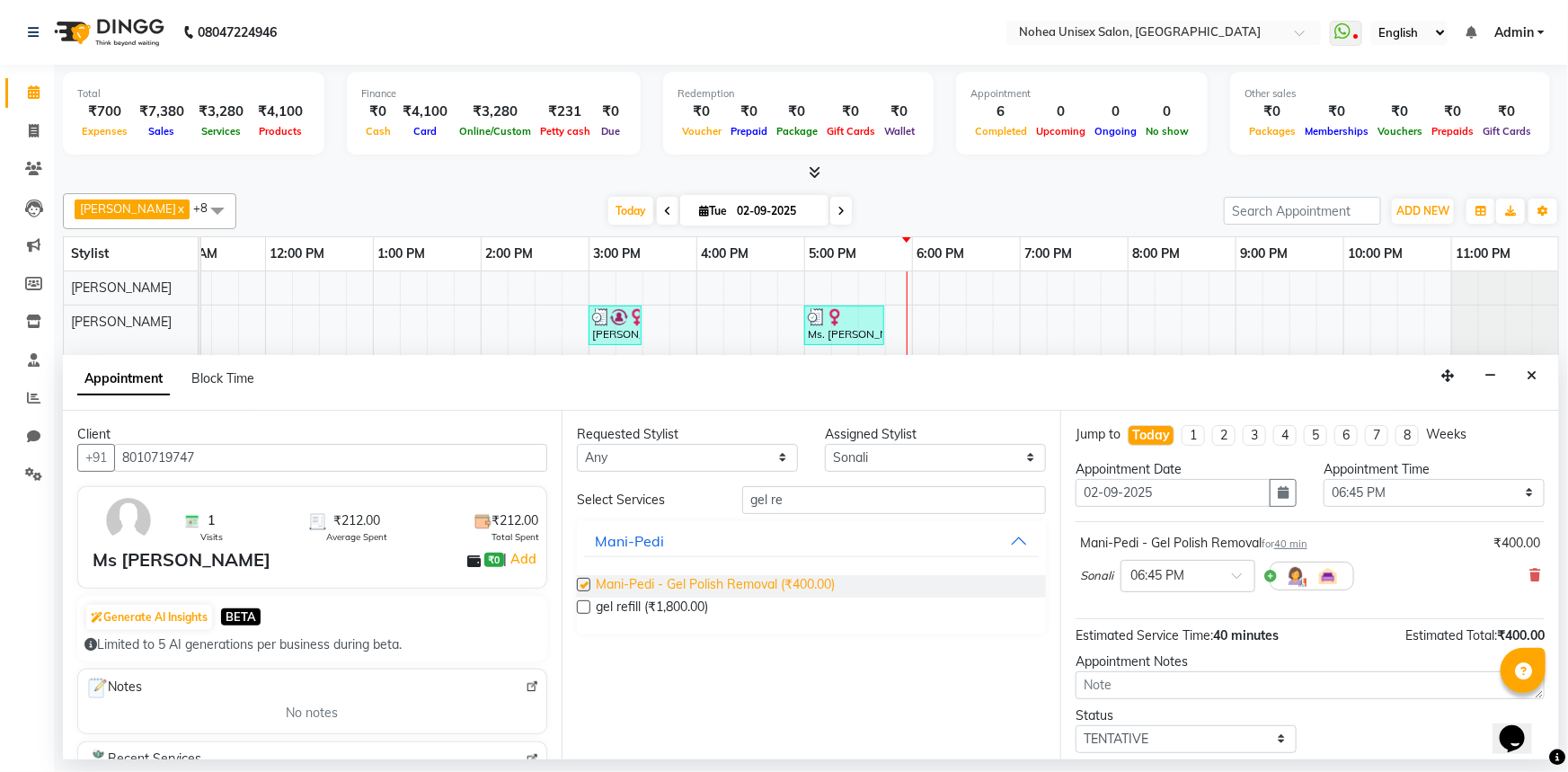
checkbox input "false"
click at [1238, 573] on span at bounding box center [1244, 580] width 22 height 19
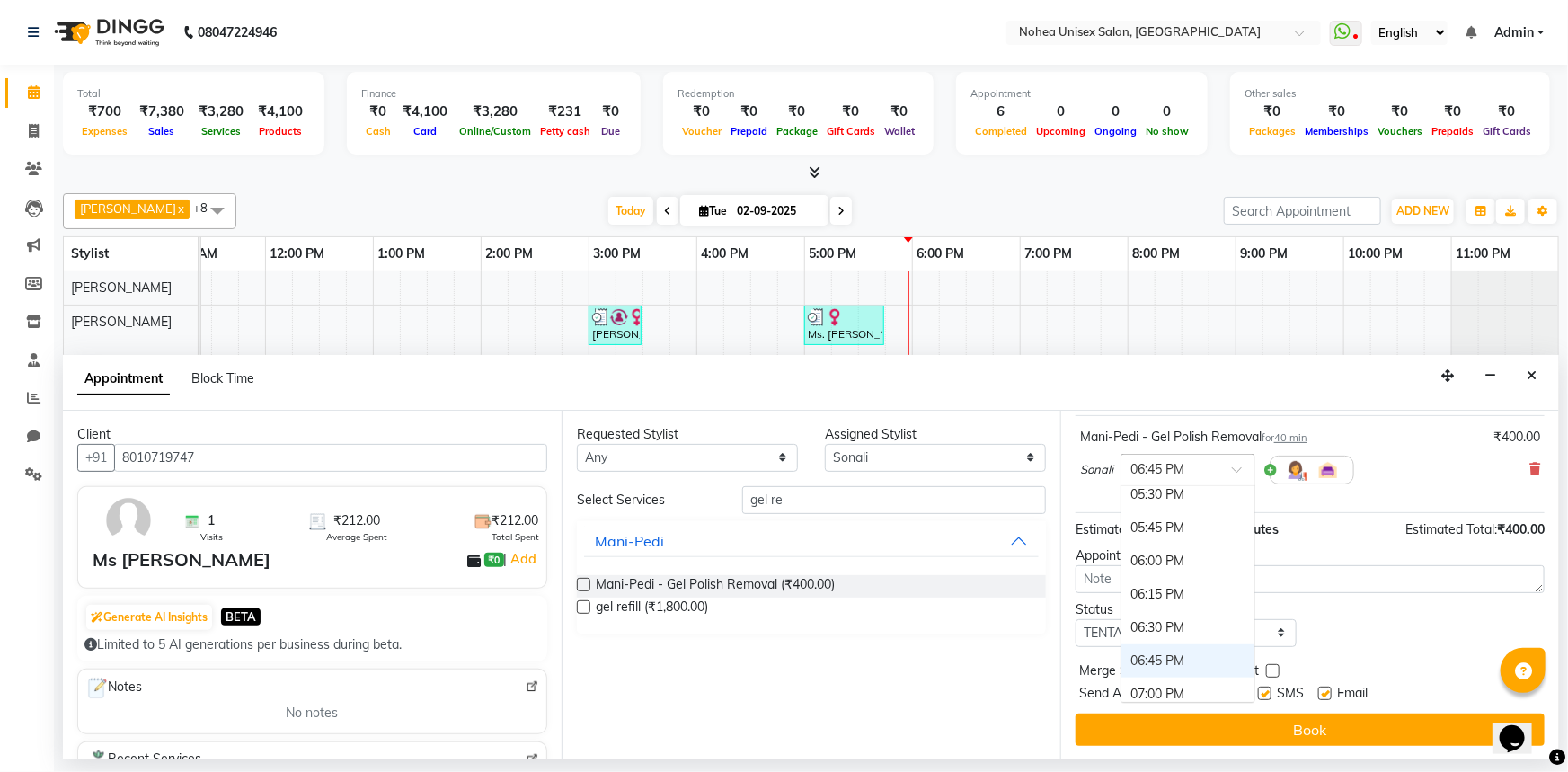
scroll to position [1000, 0]
click at [1154, 593] on div "06:15 PM" at bounding box center [1188, 600] width 133 height 34
click at [1330, 694] on label at bounding box center [1325, 693] width 13 height 13
click at [1330, 694] on input "checkbox" at bounding box center [1324, 694] width 11 height 11
checkbox input "false"
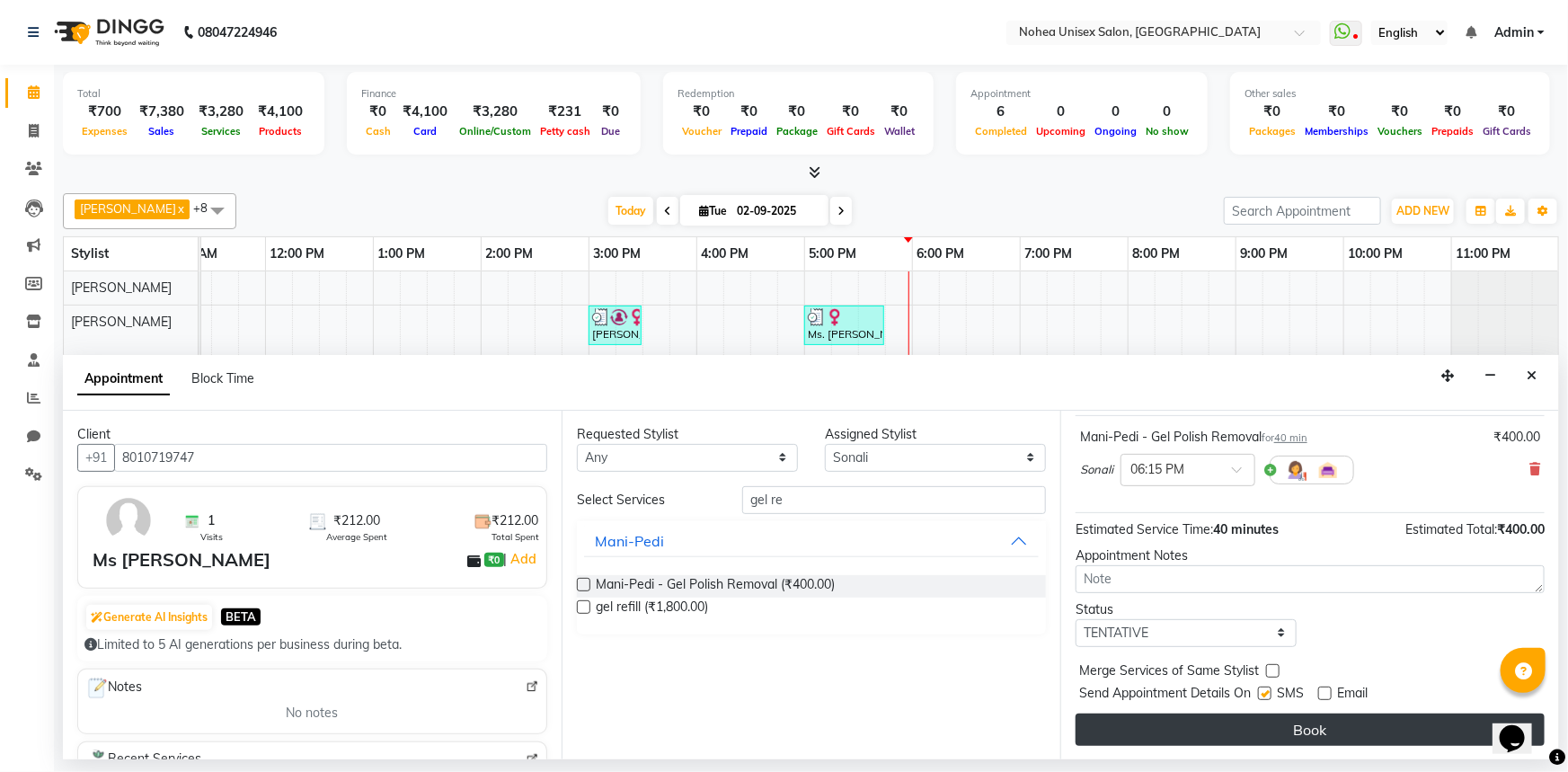
click at [1240, 722] on button "Book" at bounding box center [1311, 729] width 469 height 33
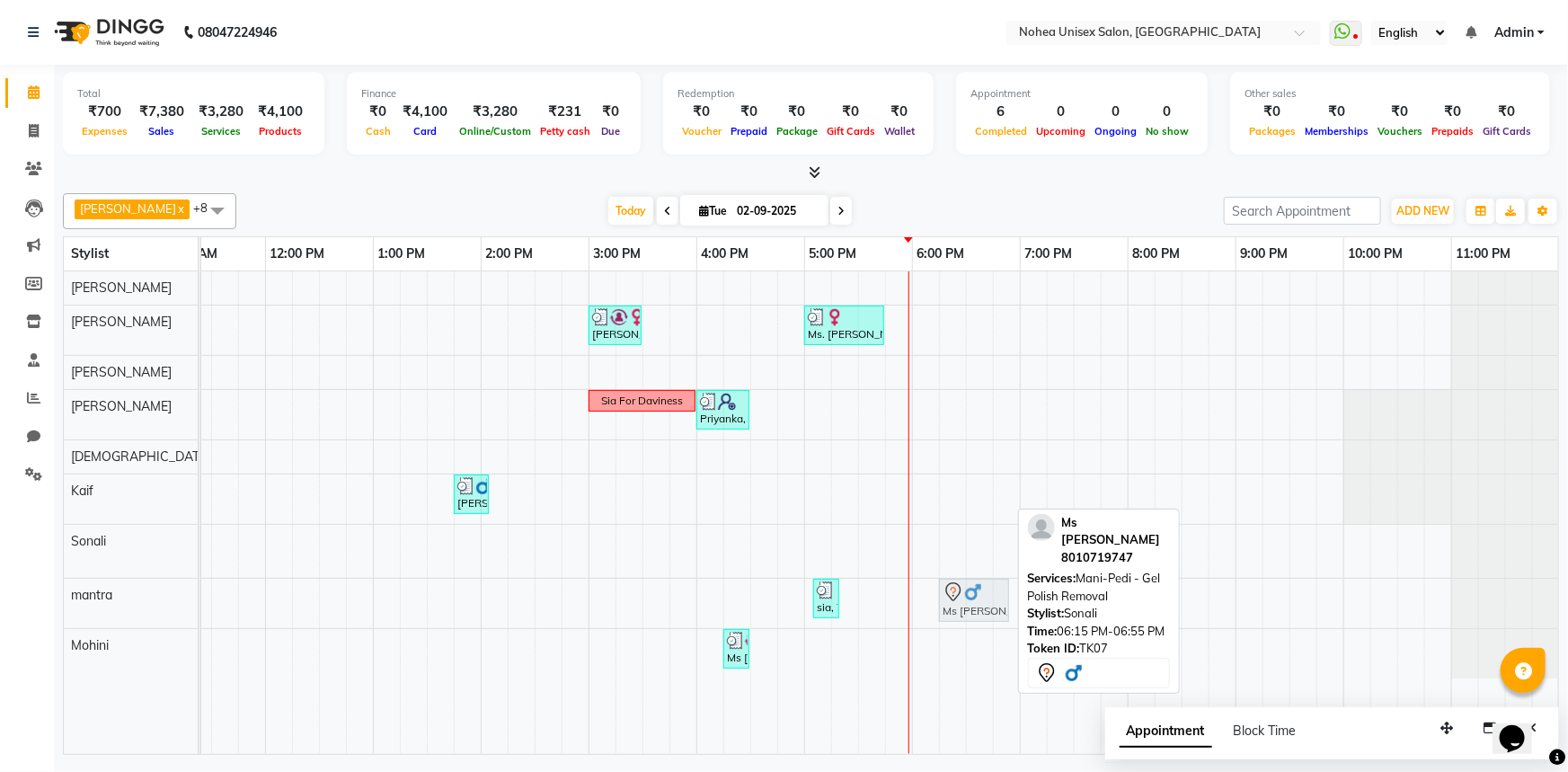
drag, startPoint x: 968, startPoint y: 542, endPoint x: 930, endPoint y: 623, distance: 89.5
click at [962, 597] on tbody "[PERSON_NAME], TK03, 03:00 PM-03:30 PM, Davines wash Ms. [PERSON_NAME], TK01, 0…" at bounding box center [751, 474] width 1618 height 407
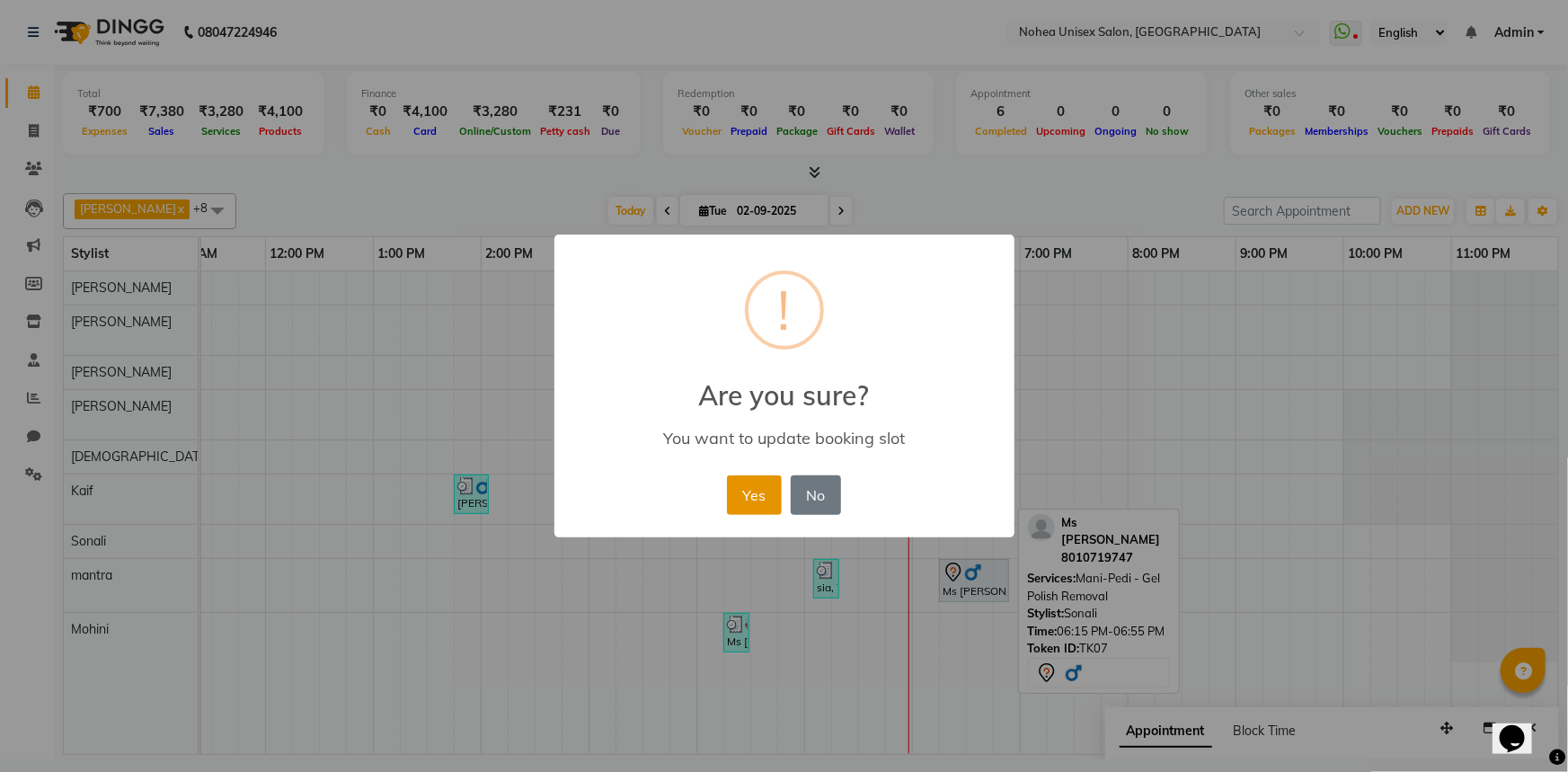
click at [742, 493] on button "Yes" at bounding box center [755, 495] width 55 height 39
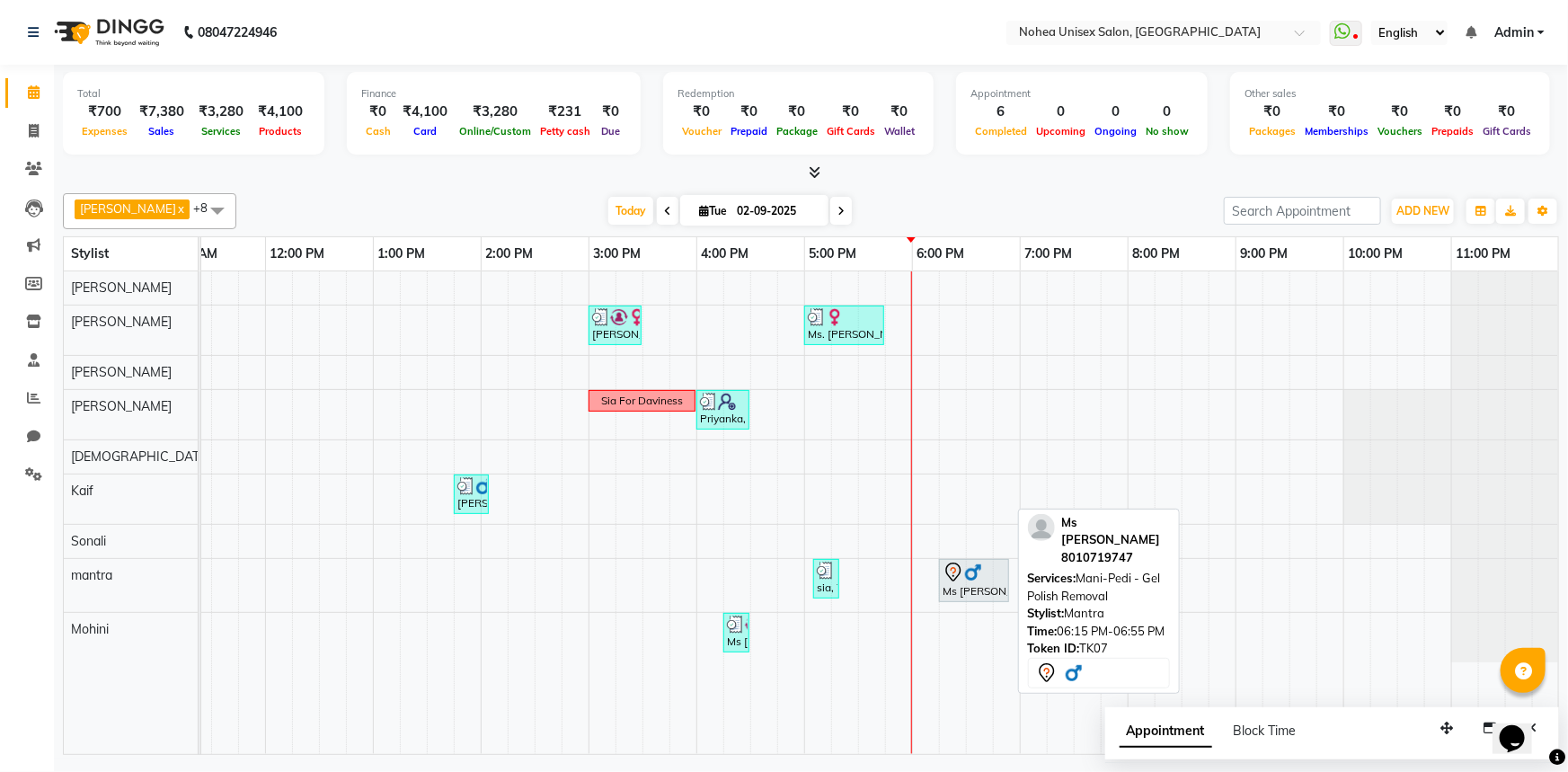
click at [962, 580] on div "Ms [PERSON_NAME], TK07, 06:15 PM-06:55 PM, Mani-Pedi - Gel Polish Removal" at bounding box center [973, 580] width 66 height 37
click at [954, 586] on div "Ms [PERSON_NAME], TK07, 06:15 PM-06:55 PM, Mani-Pedi - Gel Polish Removal" at bounding box center [973, 580] width 66 height 37
select select "7"
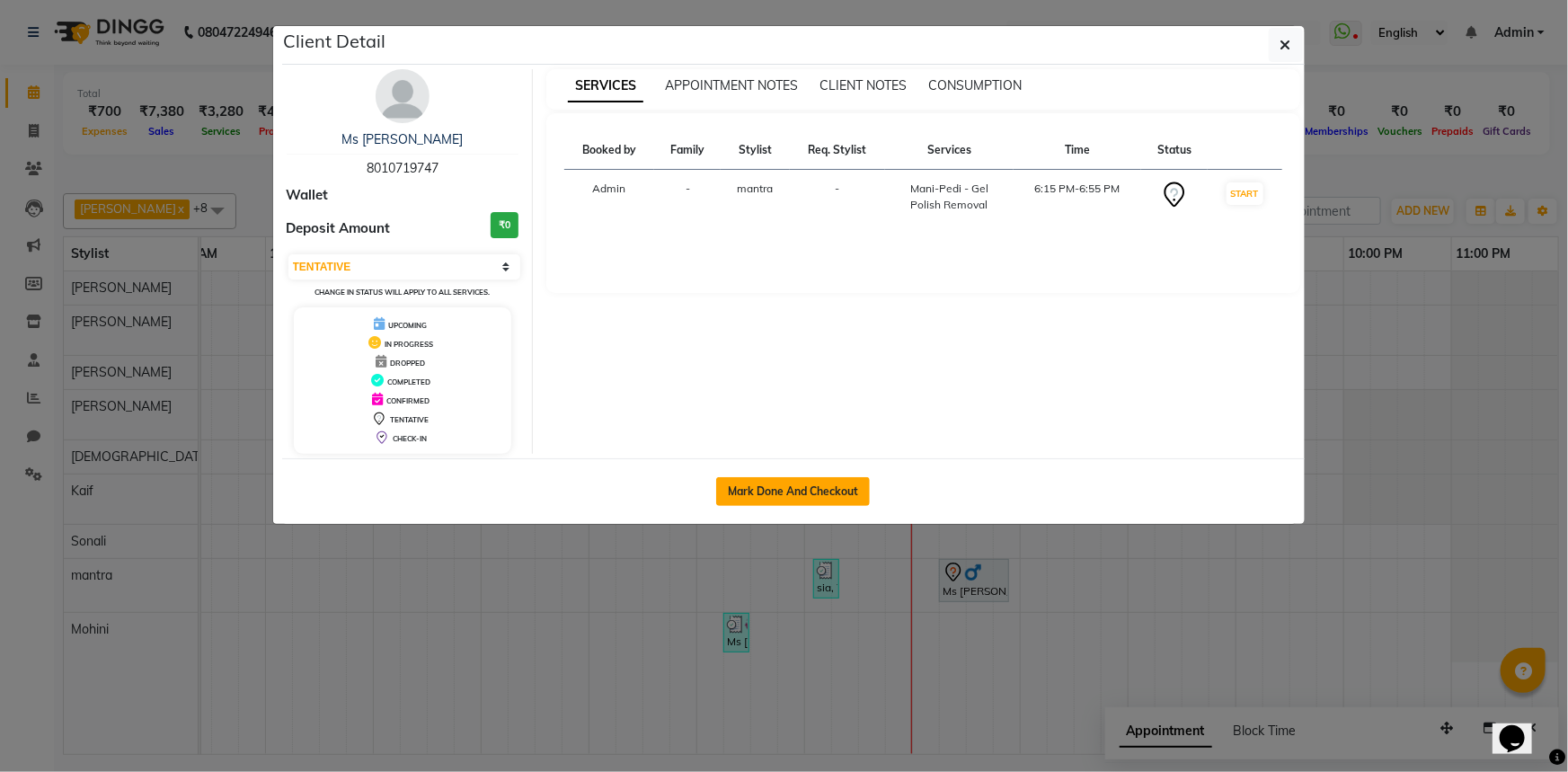
click at [779, 492] on button "Mark Done And Checkout" at bounding box center [793, 491] width 153 height 29
select select "service"
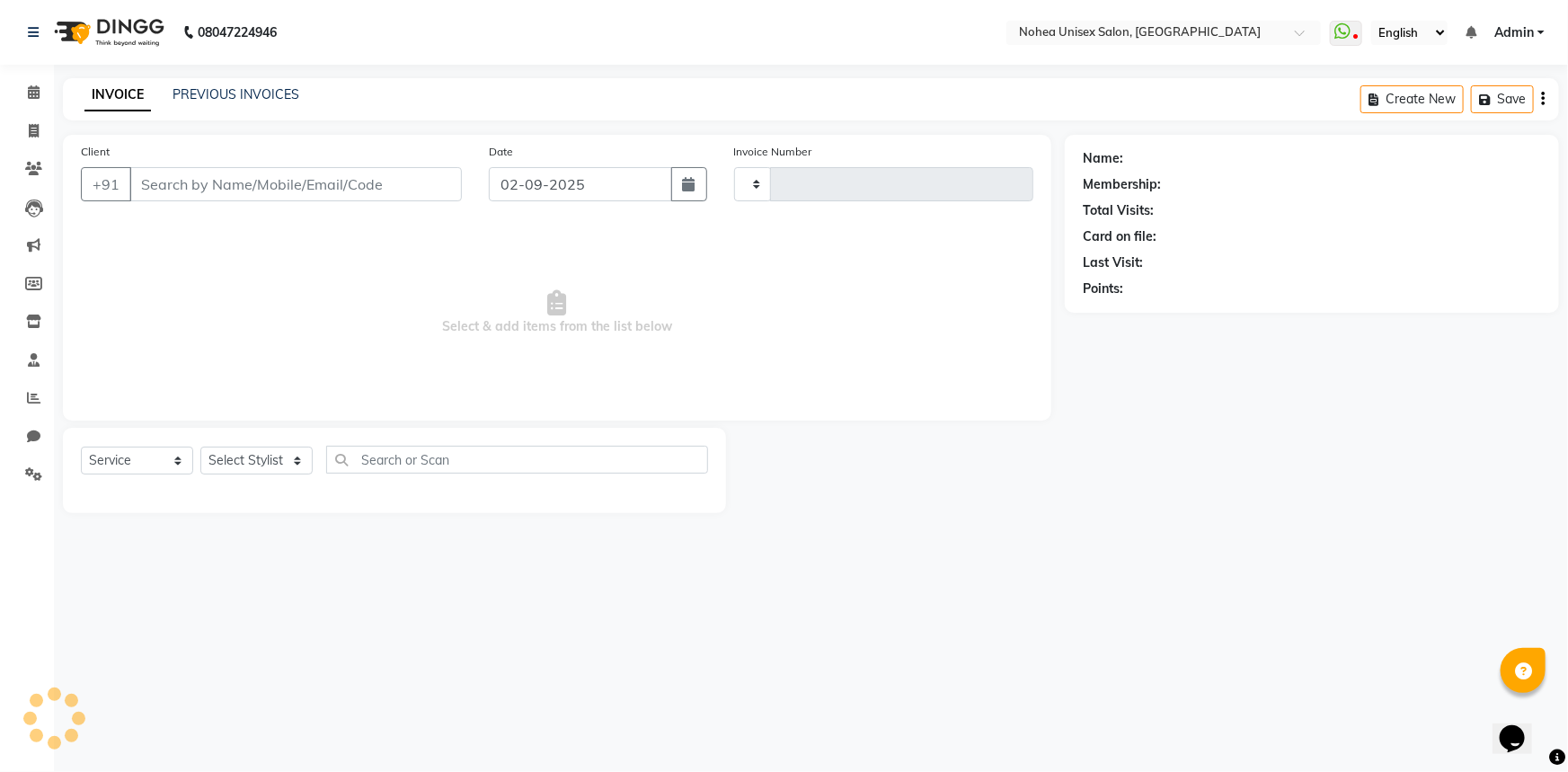
type input "2009"
select select "8009"
type input "8010719747"
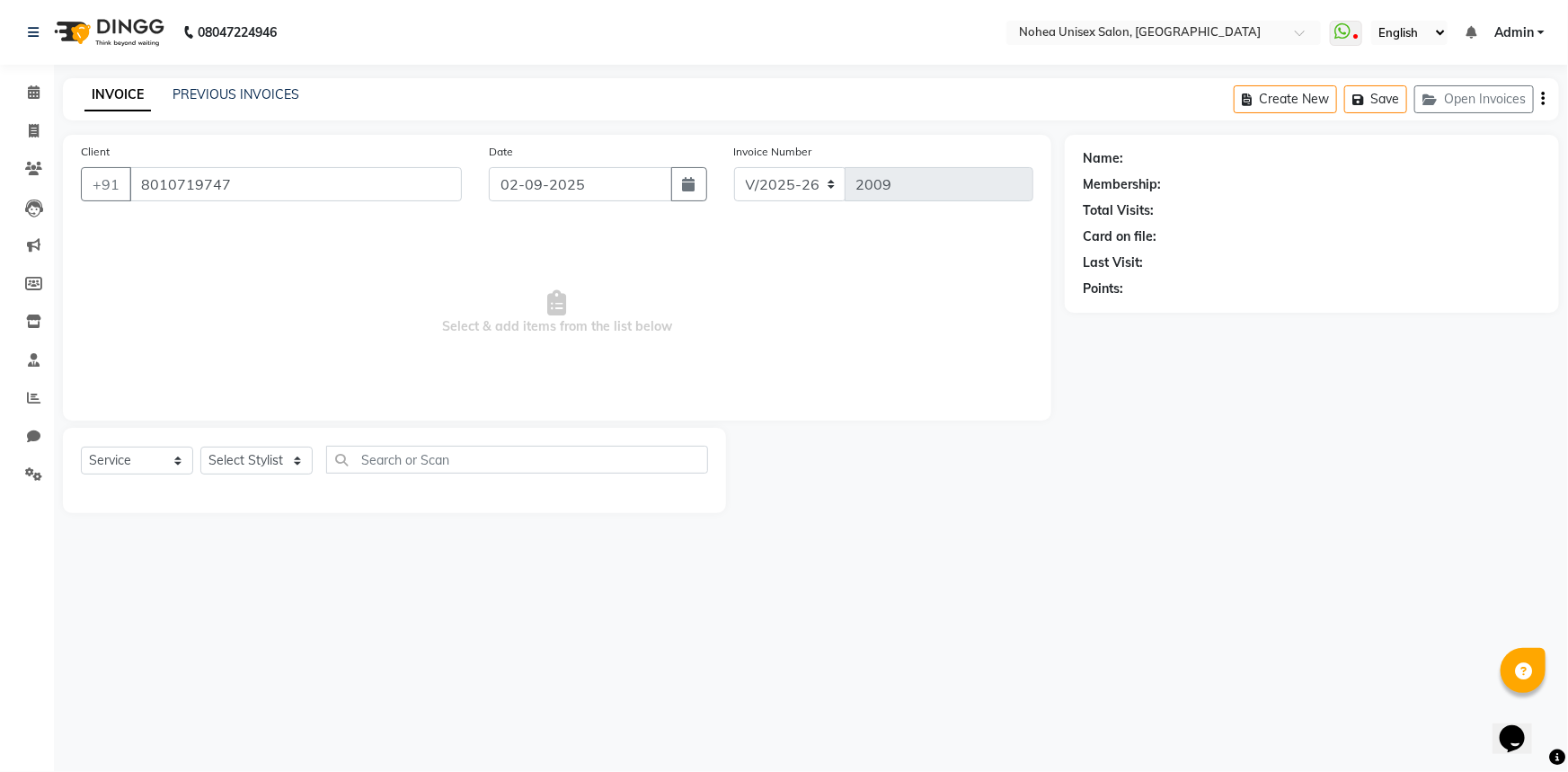
select select "89843"
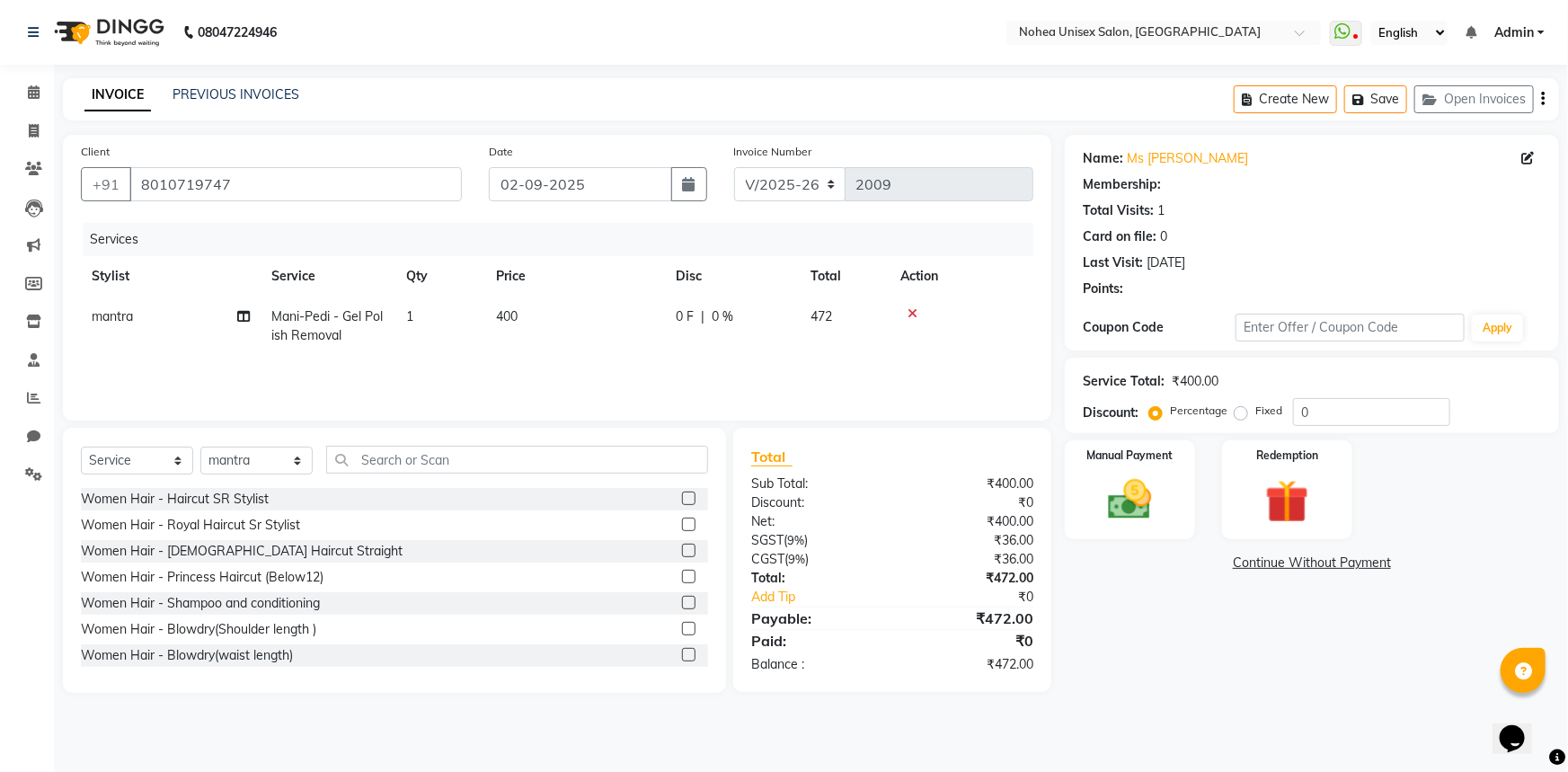
select select "1: Object"
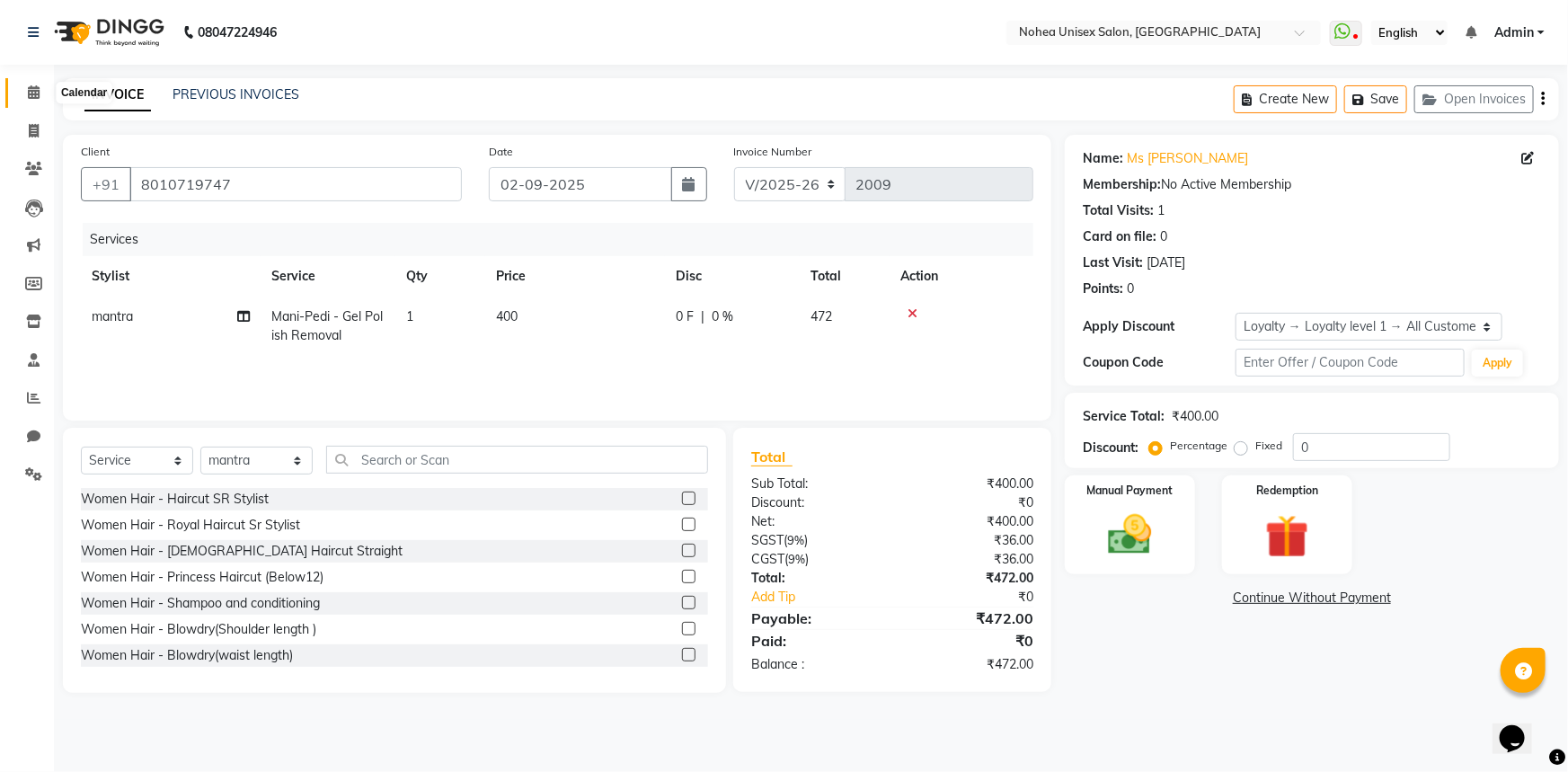
click at [36, 91] on icon at bounding box center [34, 92] width 11 height 13
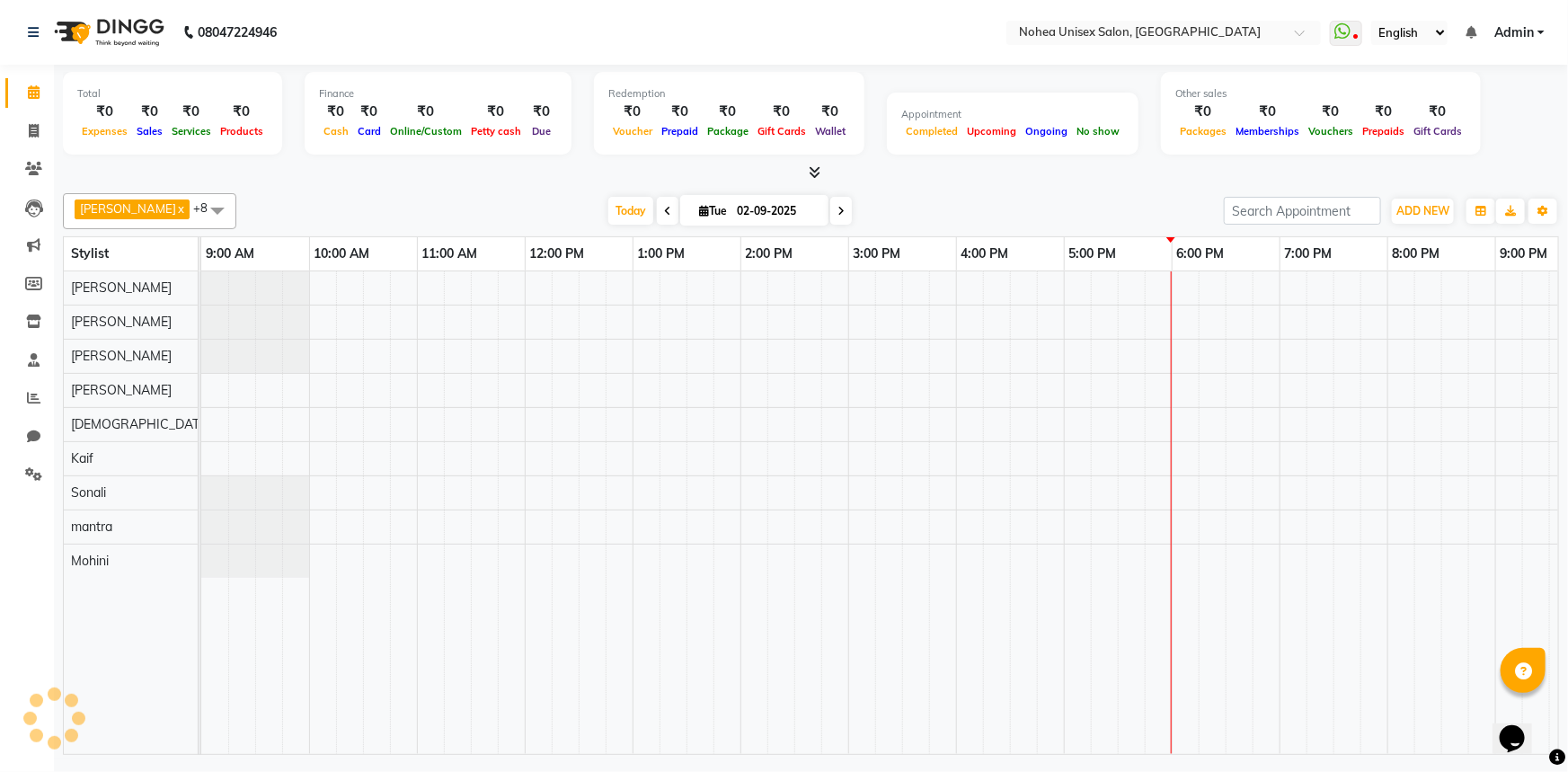
scroll to position [0, 260]
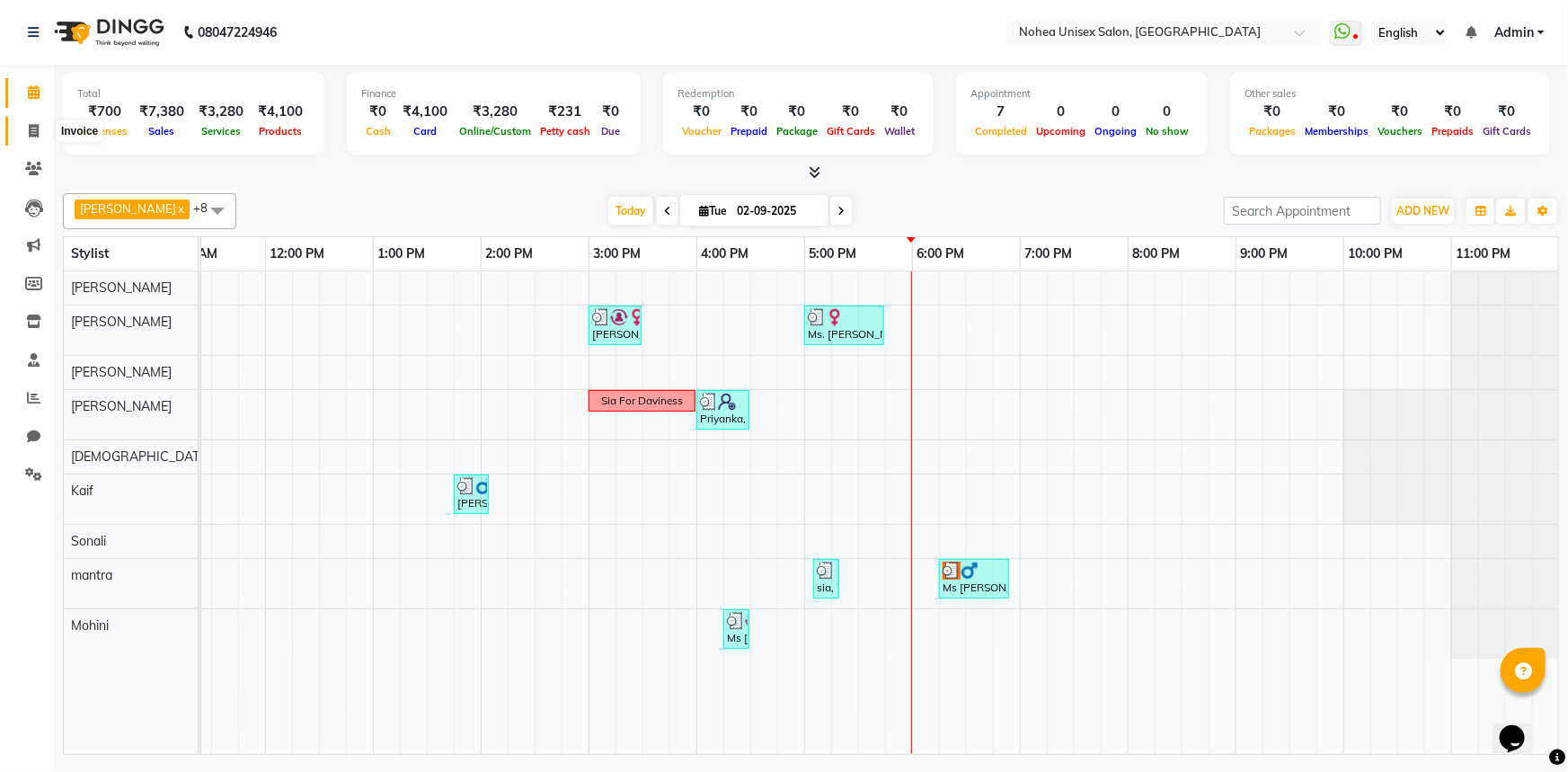
click at [34, 129] on icon at bounding box center [34, 131] width 10 height 13
select select "service"
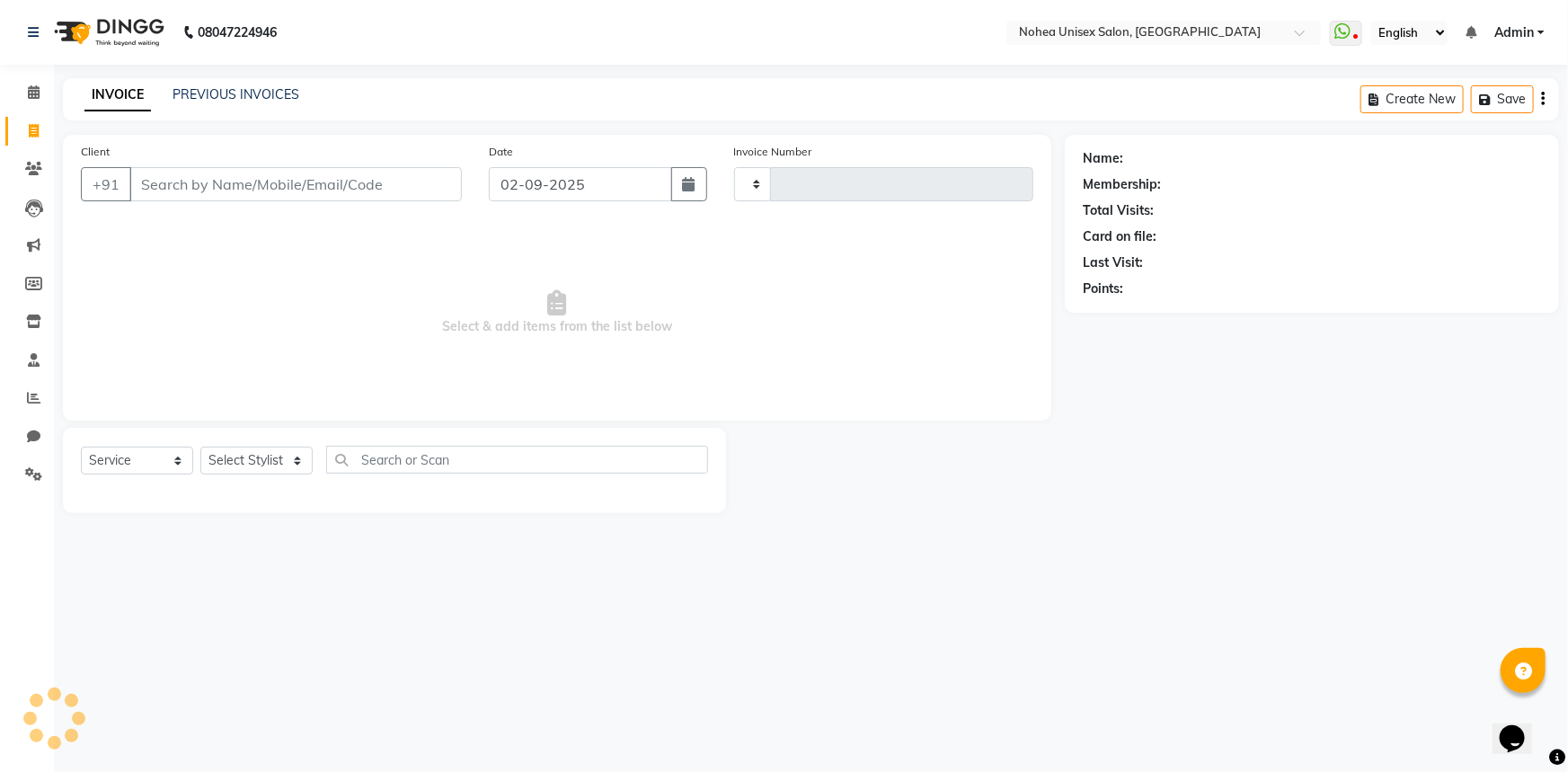
type input "2009"
select select "8009"
click at [195, 179] on input "Client" at bounding box center [295, 184] width 333 height 35
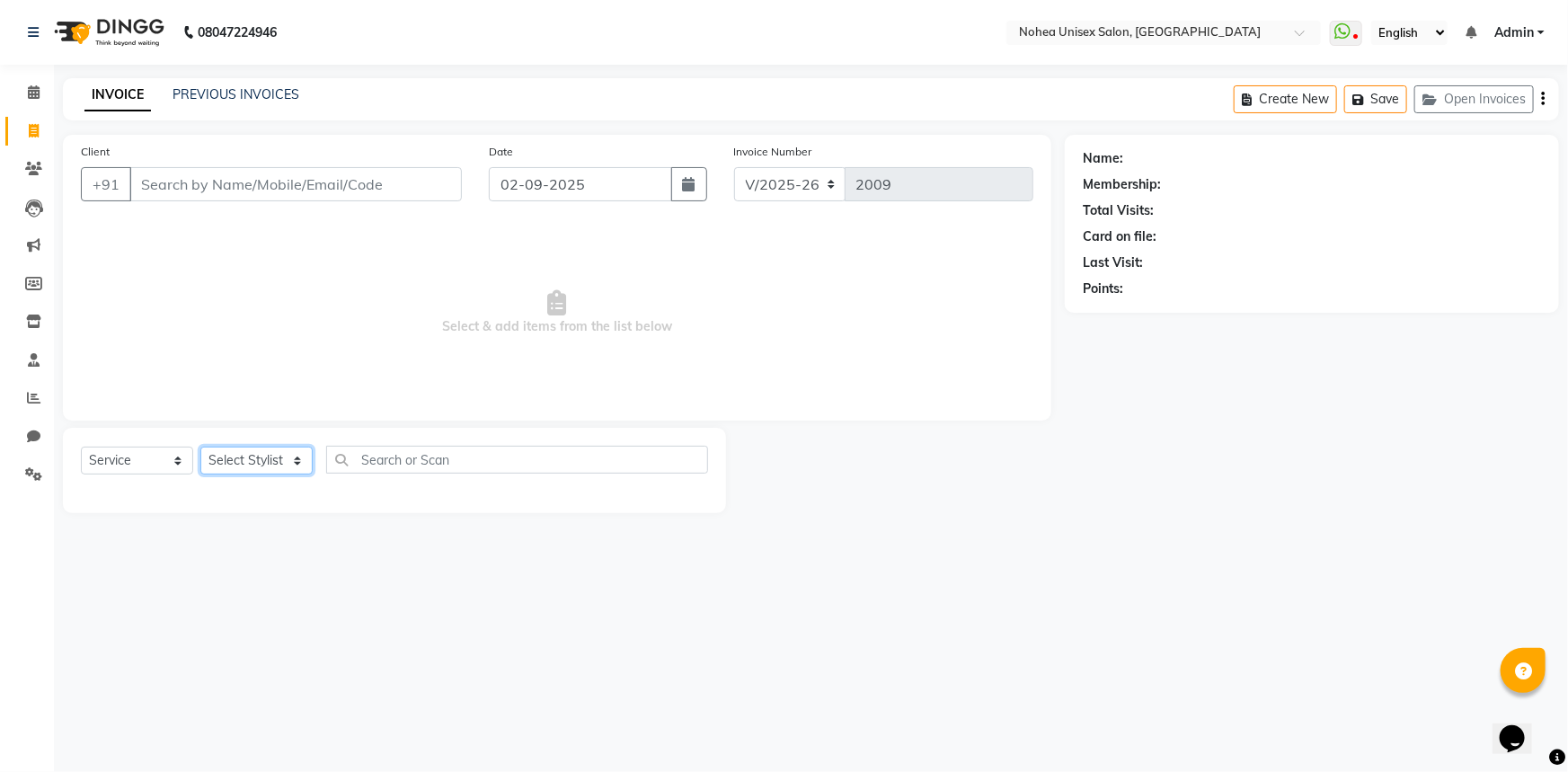
click at [286, 452] on select "Select Stylist [PERSON_NAME] Imlikala [PERSON_NAME] Kaif Manager mantra Mohini …" at bounding box center [256, 461] width 112 height 28
select select "74506"
click at [200, 447] on select "Select Stylist [PERSON_NAME] Imlikala [PERSON_NAME] Kaif Manager mantra Mohini …" at bounding box center [256, 461] width 112 height 28
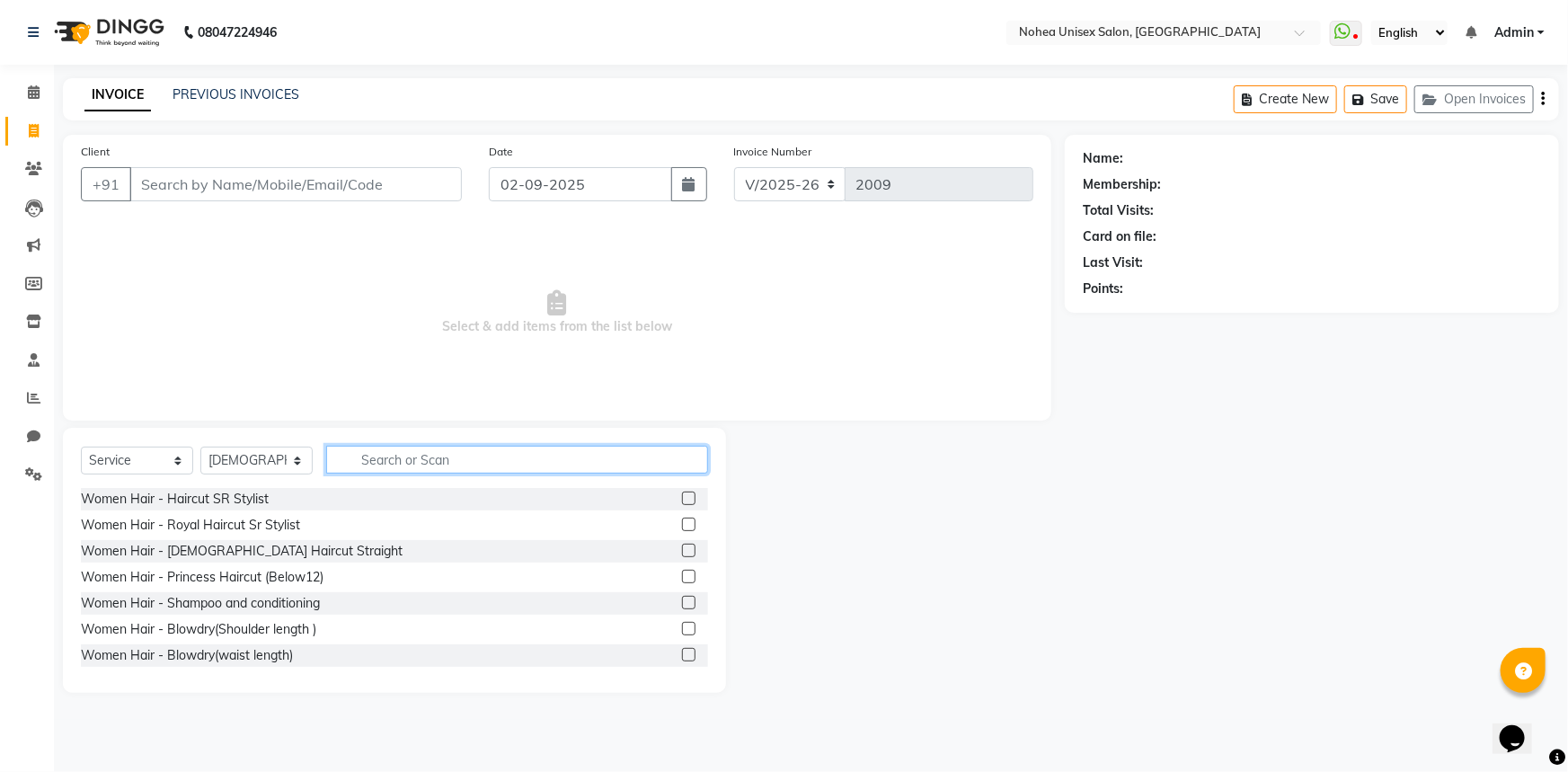
click at [361, 464] on input "text" at bounding box center [517, 460] width 382 height 28
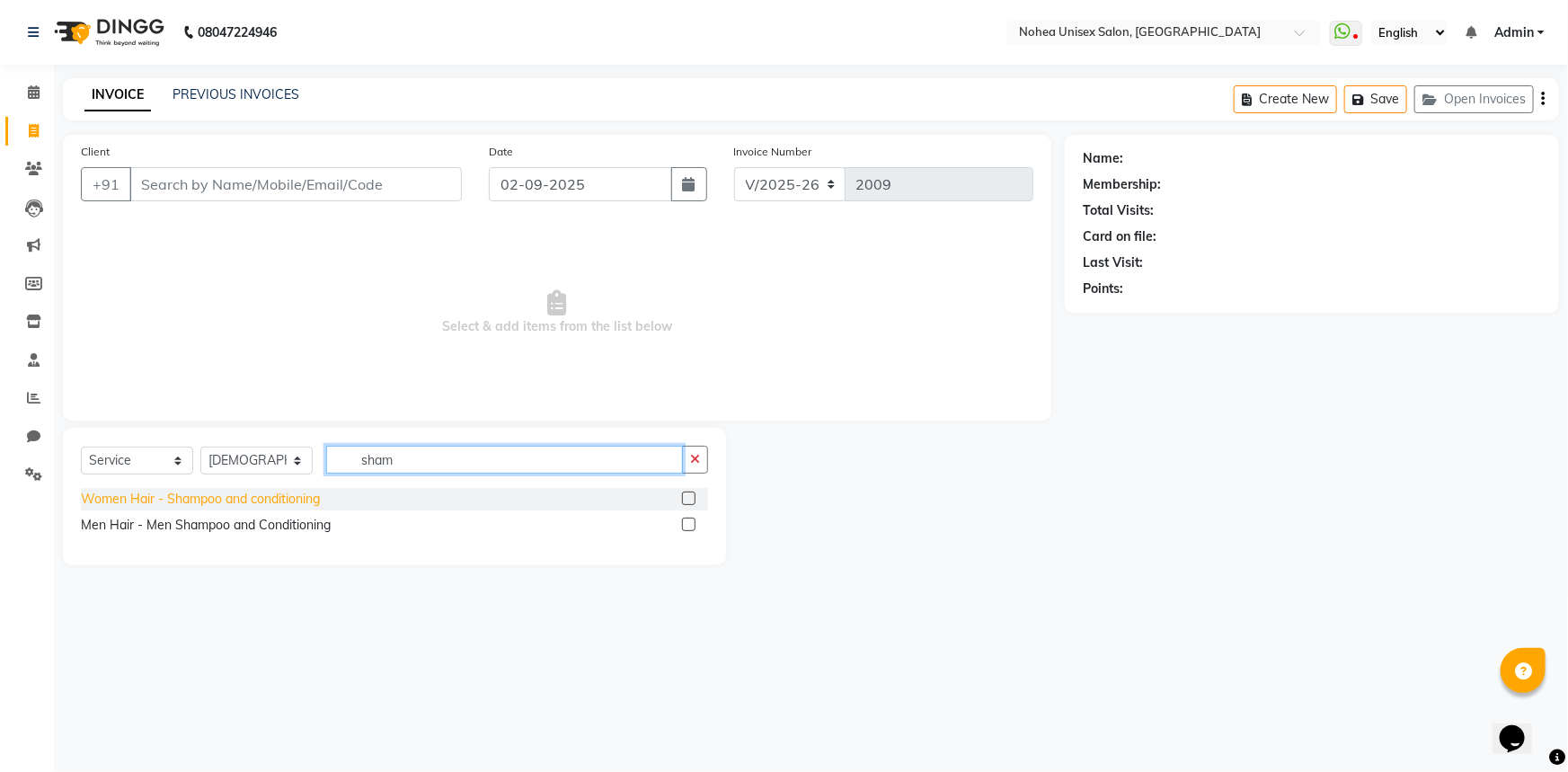
type input "sham"
click at [313, 501] on div "Women Hair - Shampoo and conditioning" at bounding box center [201, 499] width 239 height 19
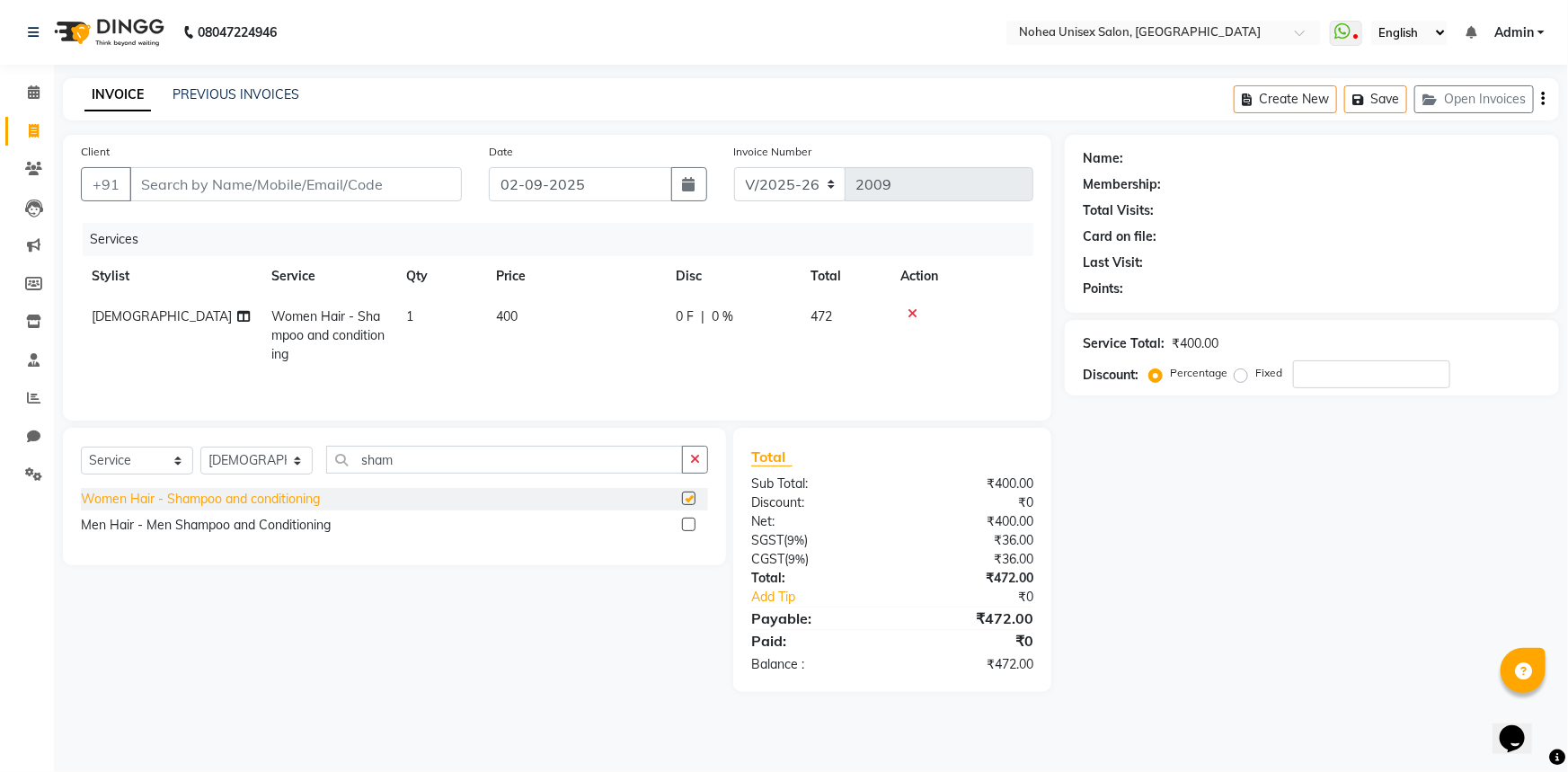
checkbox input "false"
click at [528, 463] on input "sham" at bounding box center [505, 460] width 357 height 28
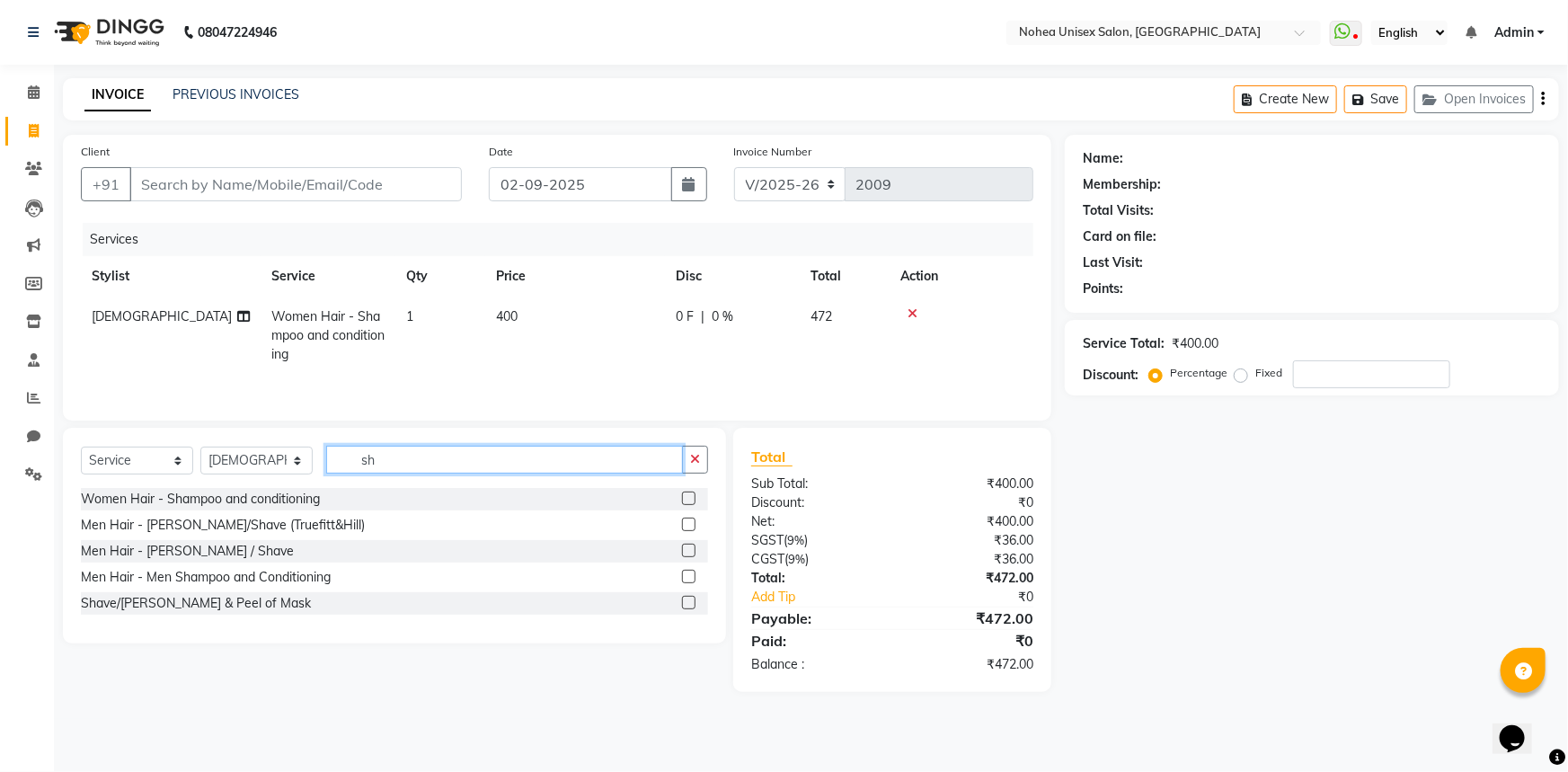
type input "s"
type input "blo"
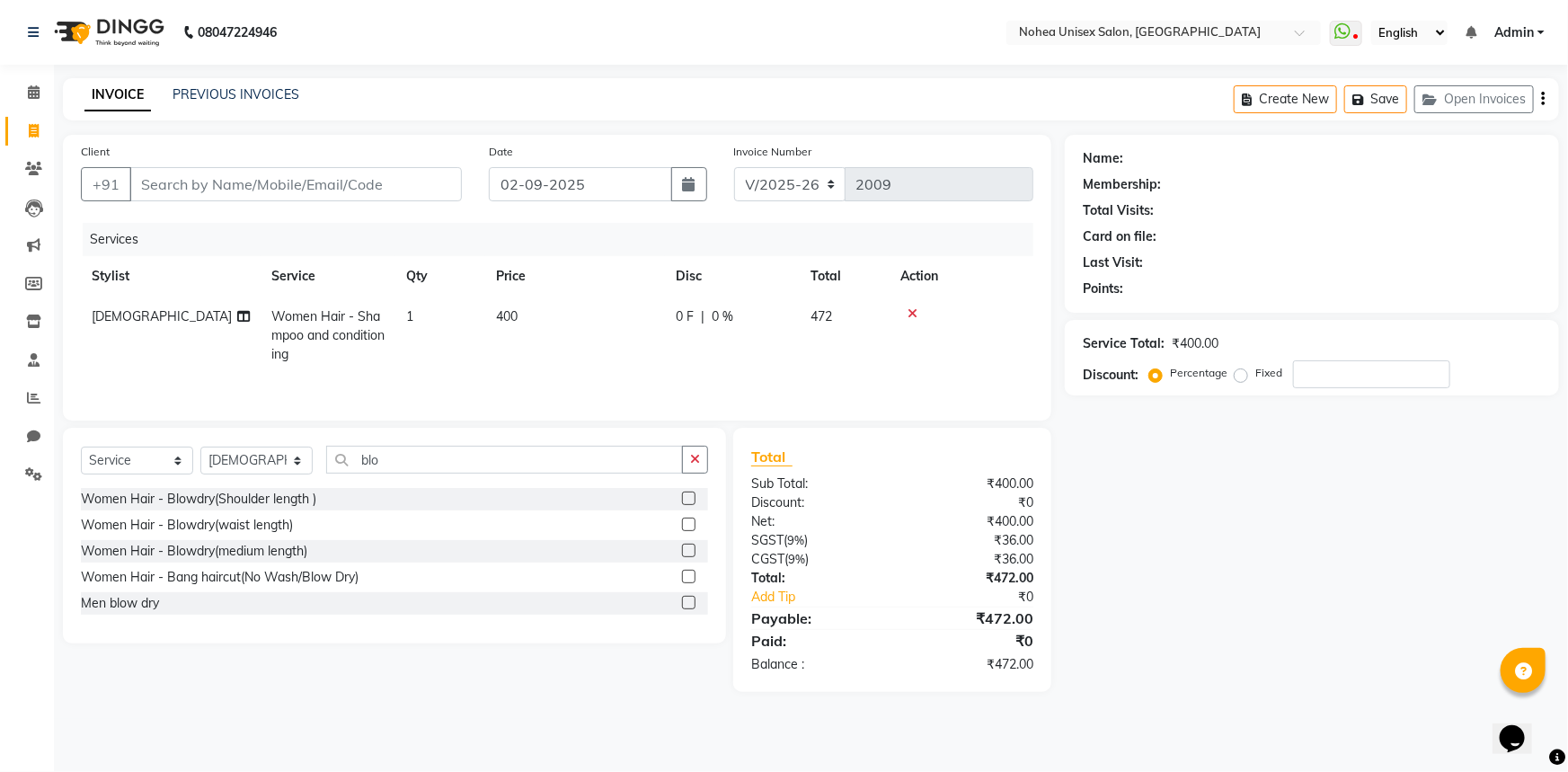
click at [337, 493] on div "Women Hair - Blowdry(Shoulder length )" at bounding box center [395, 499] width 627 height 22
click at [337, 506] on div "Women Hair - Blowdry(Shoulder length )" at bounding box center [395, 499] width 627 height 22
click at [337, 499] on div "Women Hair - Blowdry(Shoulder length )" at bounding box center [395, 499] width 627 height 22
click at [688, 498] on label at bounding box center [689, 498] width 13 height 13
click at [688, 498] on input "checkbox" at bounding box center [688, 499] width 11 height 11
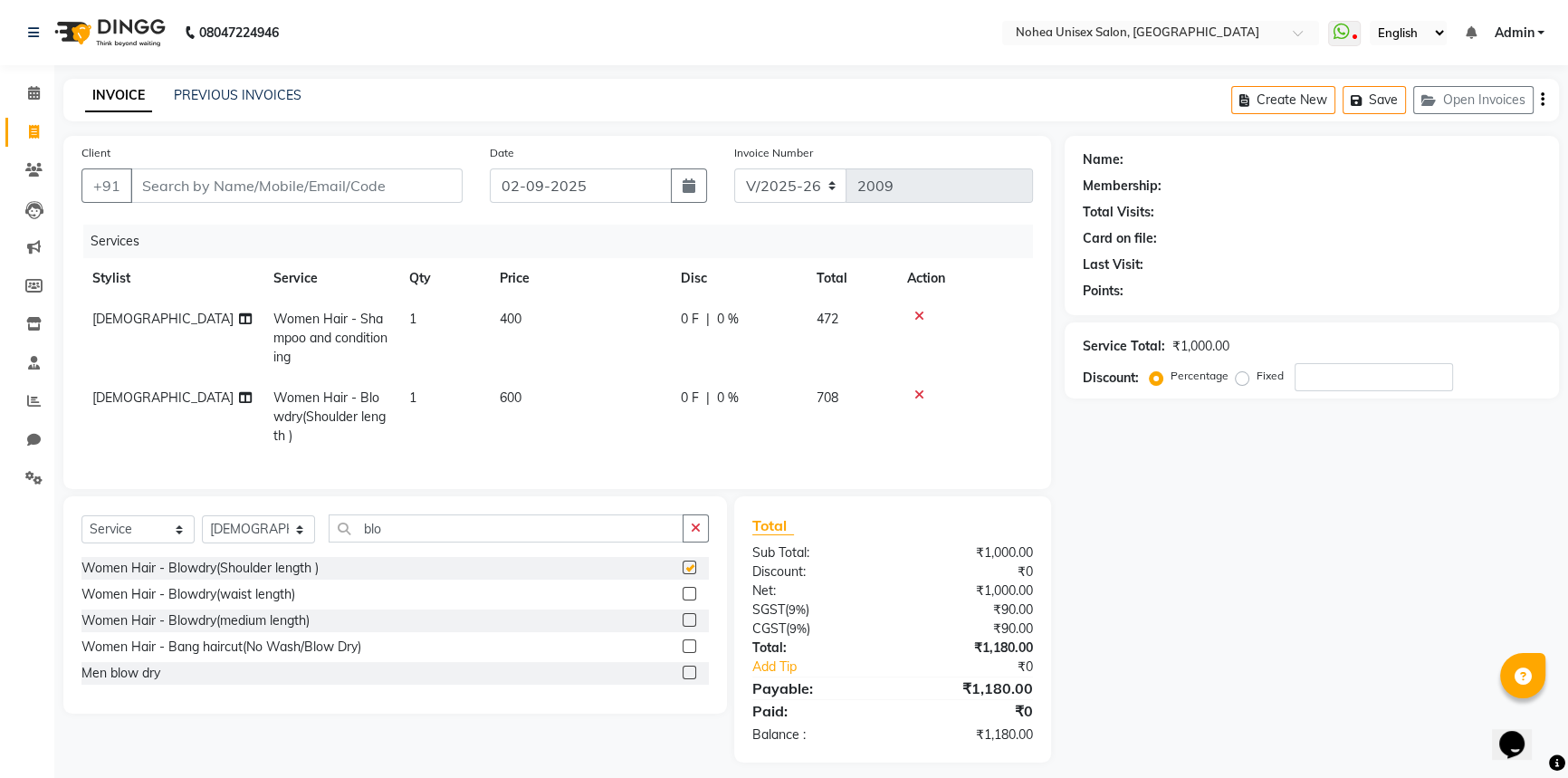
checkbox input "false"
click at [231, 180] on input "Client" at bounding box center [296, 186] width 332 height 35
type input "9"
type input "0"
type input "9049376624"
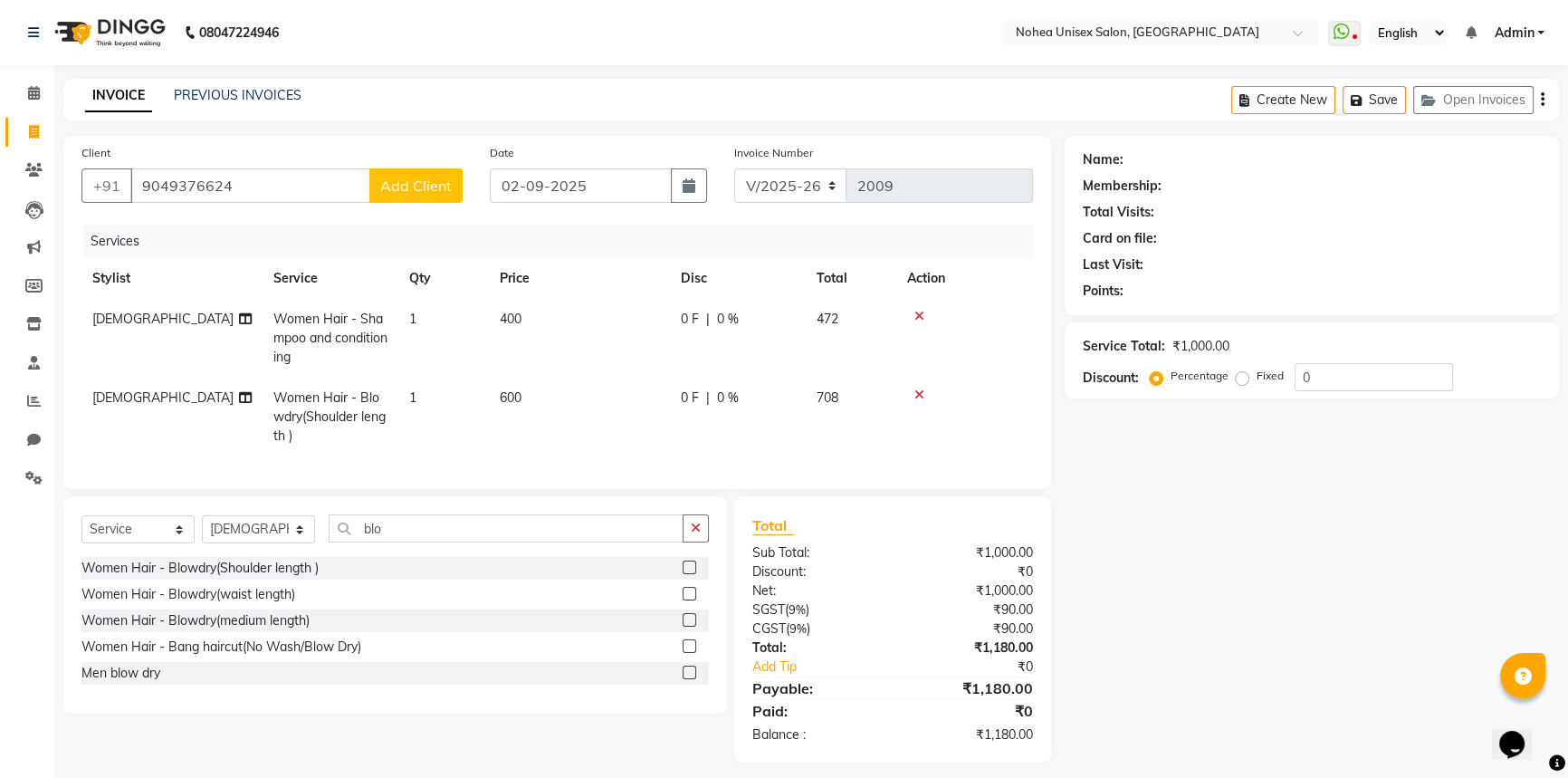
click at [440, 184] on span "Add Client" at bounding box center [416, 185] width 72 height 18
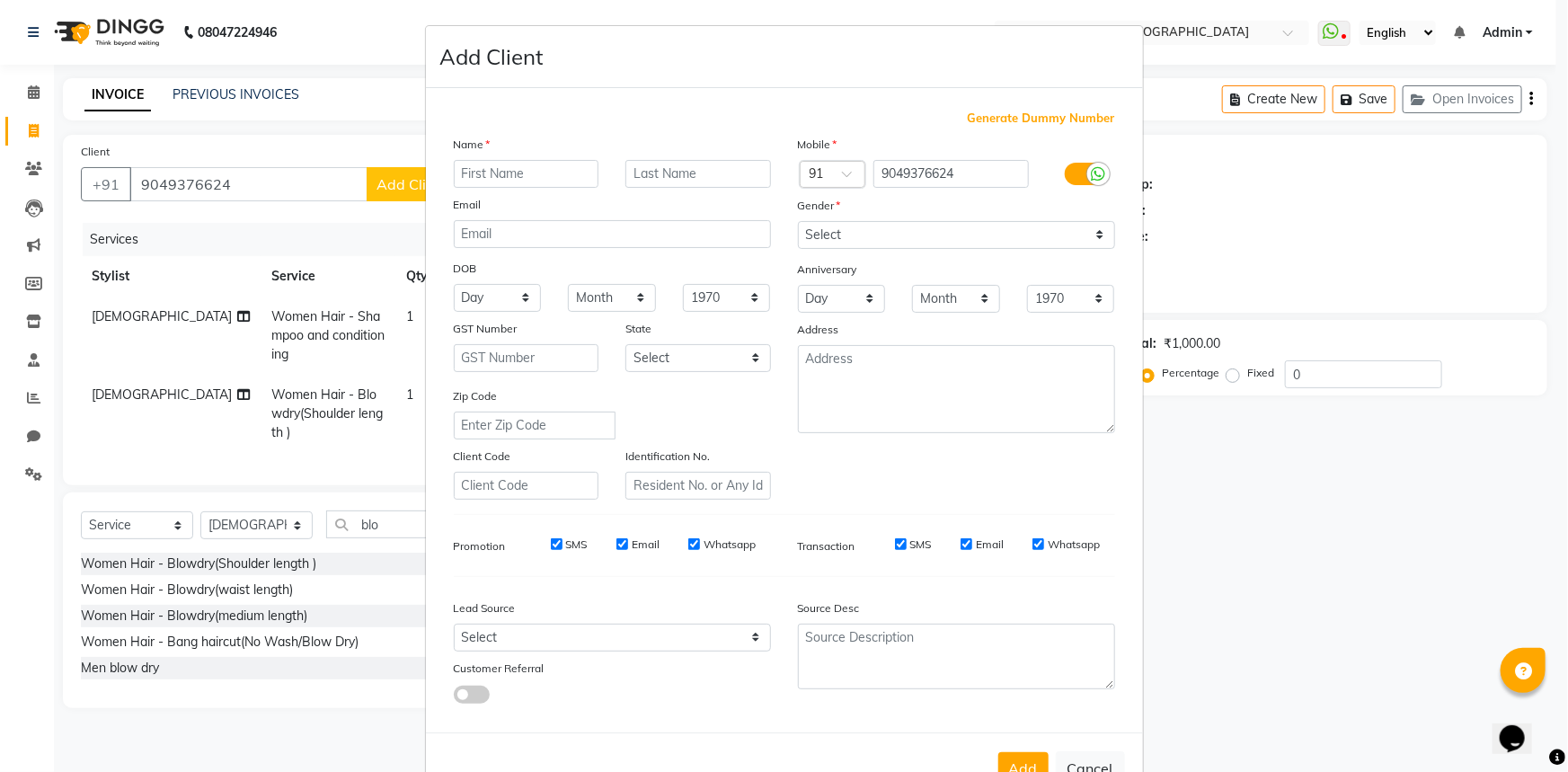
click at [466, 178] on input "text" at bounding box center [526, 174] width 146 height 28
type input "surbhi"
click at [682, 175] on input "text" at bounding box center [698, 174] width 146 height 28
type input "sinha"
click at [830, 231] on select "Select [DEMOGRAPHIC_DATA] [DEMOGRAPHIC_DATA] Other Prefer Not To Say" at bounding box center [957, 235] width 317 height 28
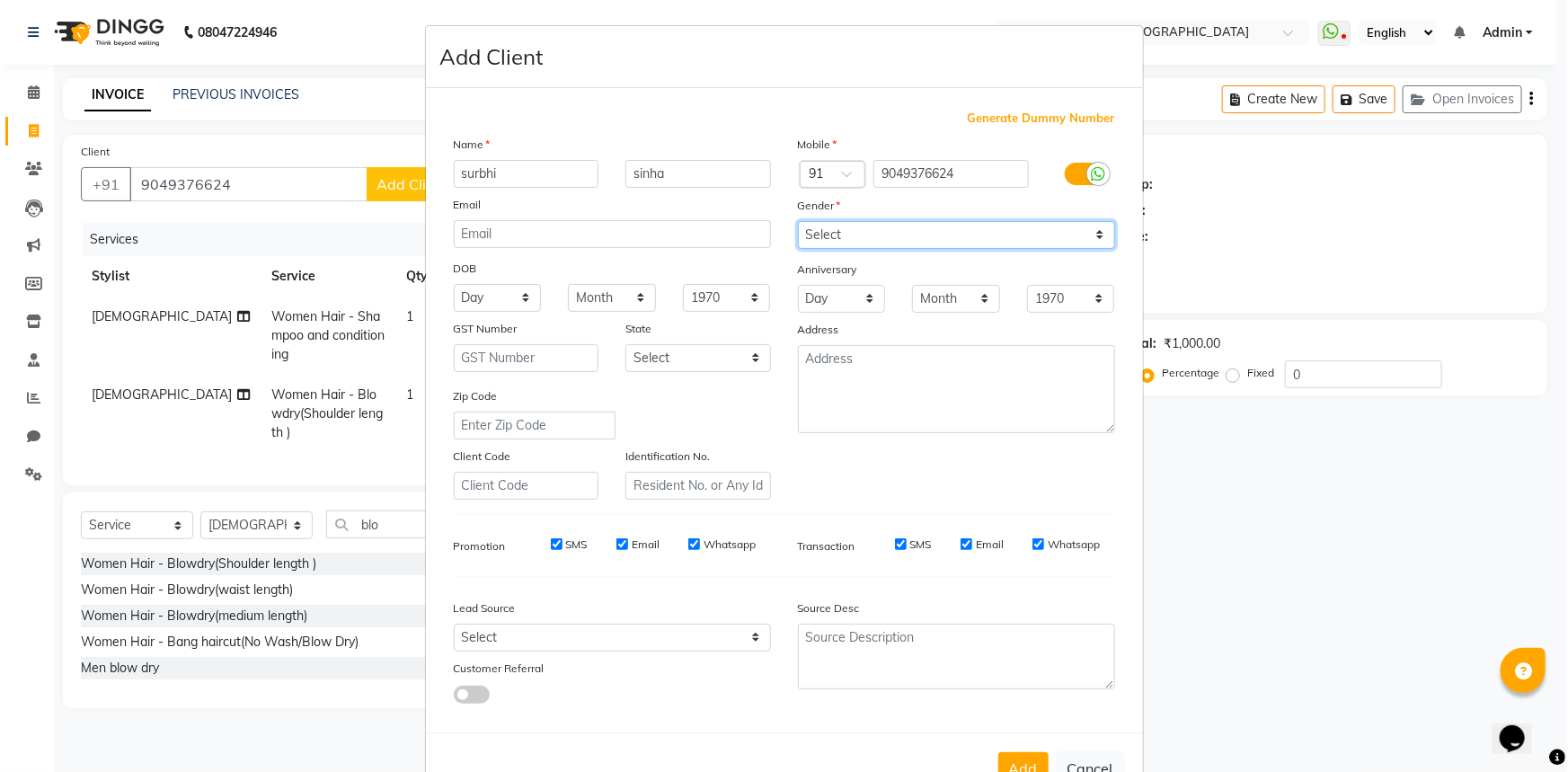
select select "[DEMOGRAPHIC_DATA]"
click at [798, 221] on select "Select [DEMOGRAPHIC_DATA] [DEMOGRAPHIC_DATA] Other Prefer Not To Say" at bounding box center [957, 235] width 317 height 28
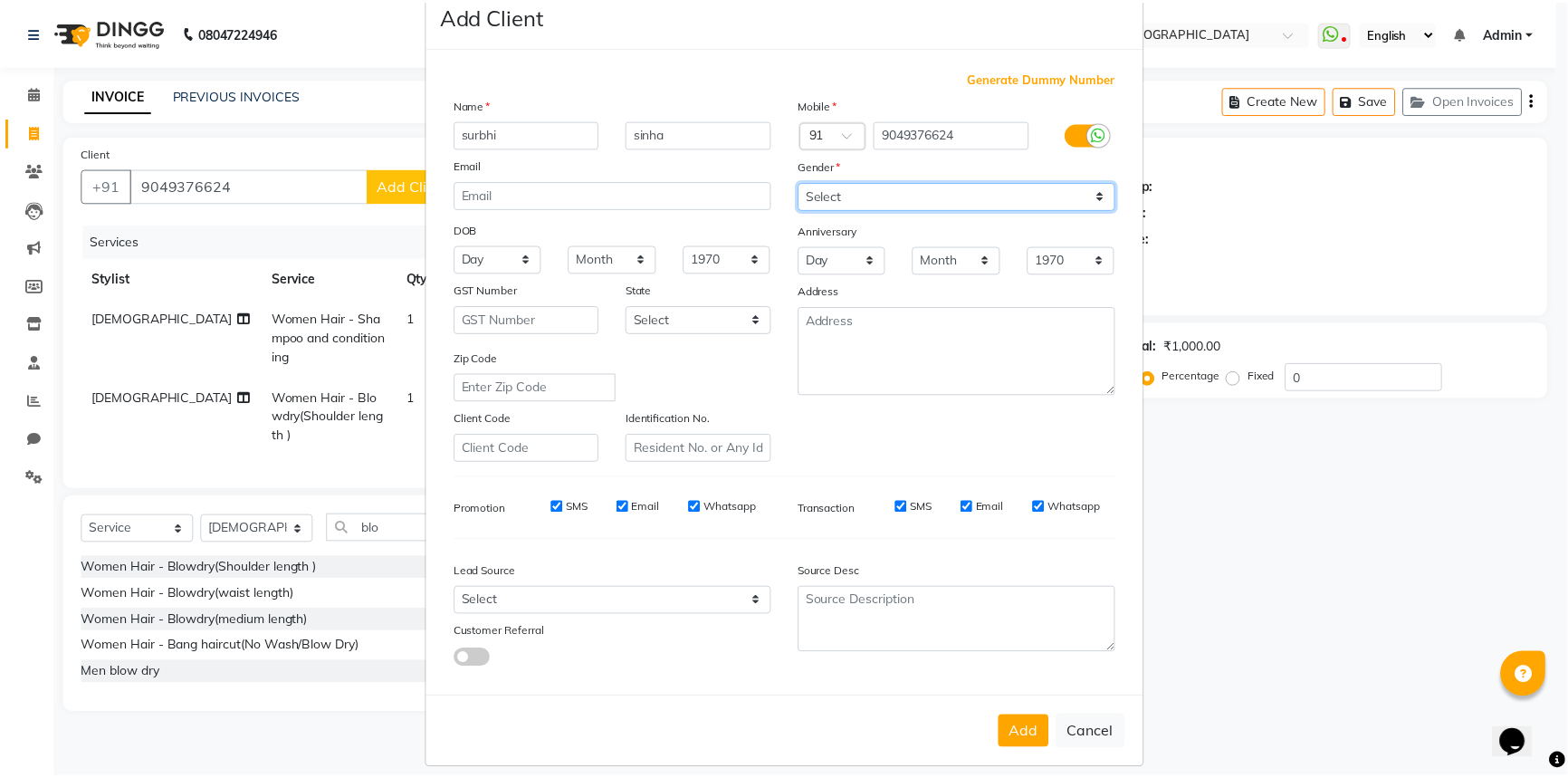
scroll to position [63, 0]
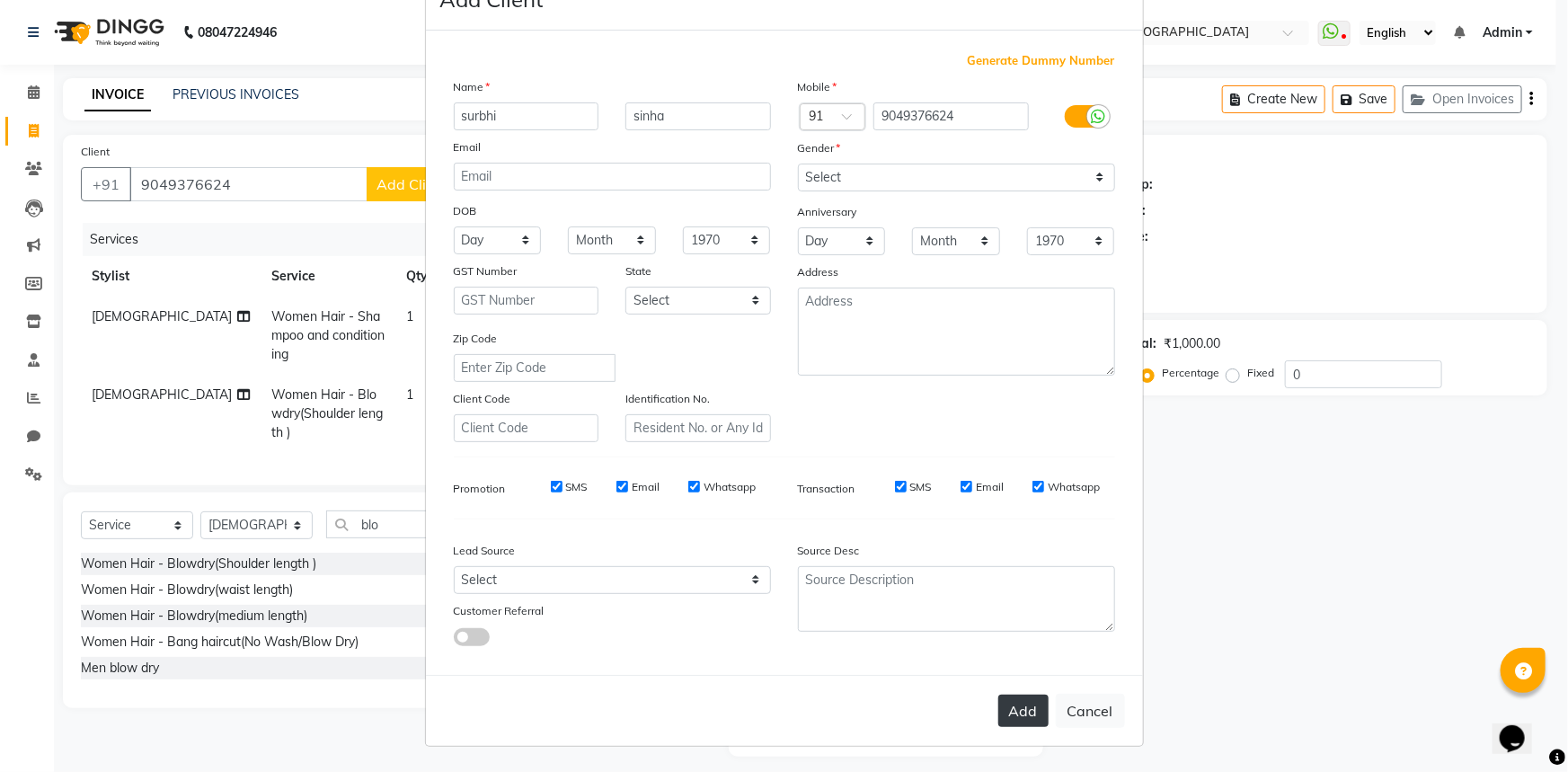
click at [1006, 703] on button "Add" at bounding box center [1024, 710] width 50 height 33
select select
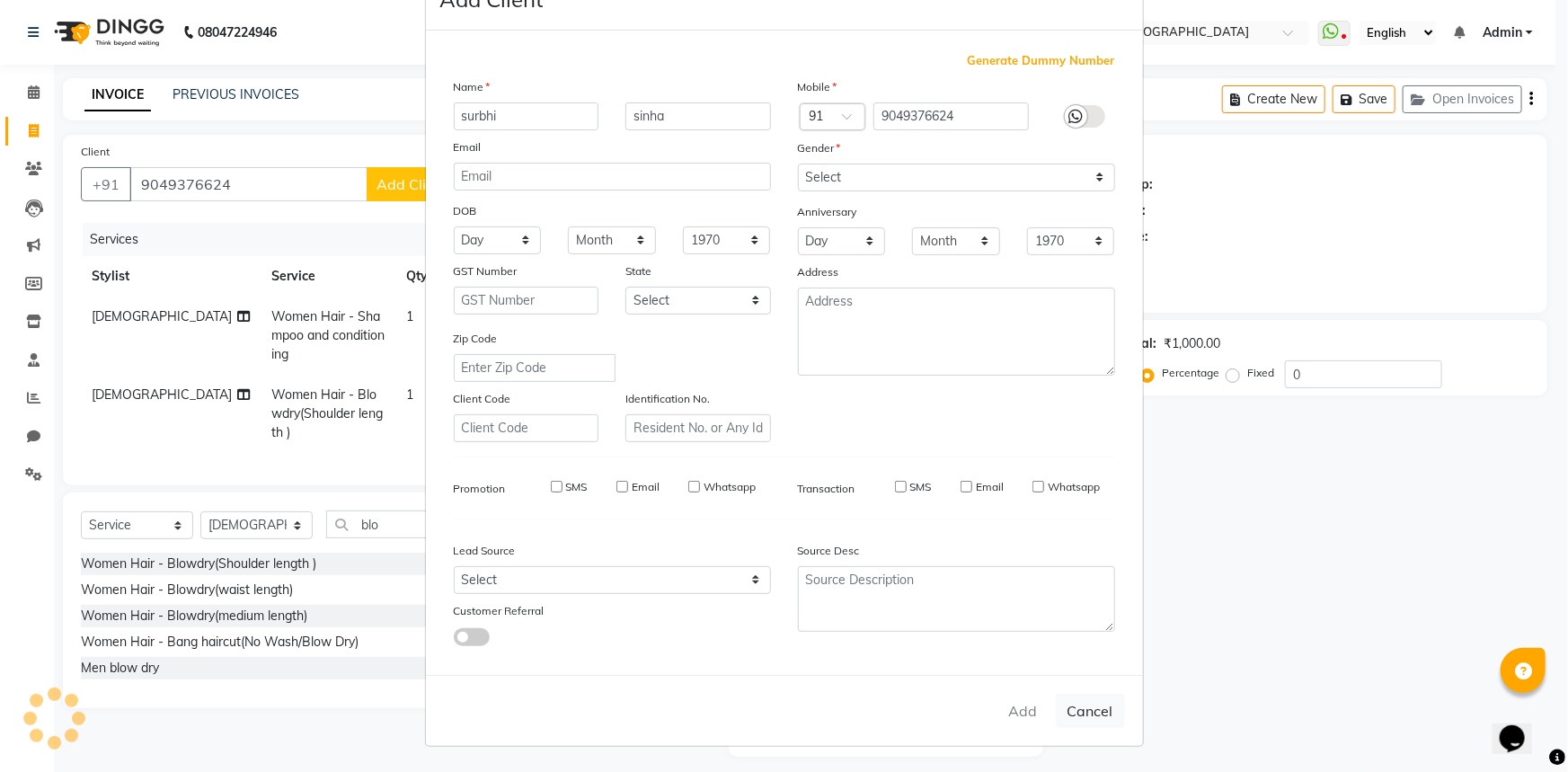
select select
checkbox input "false"
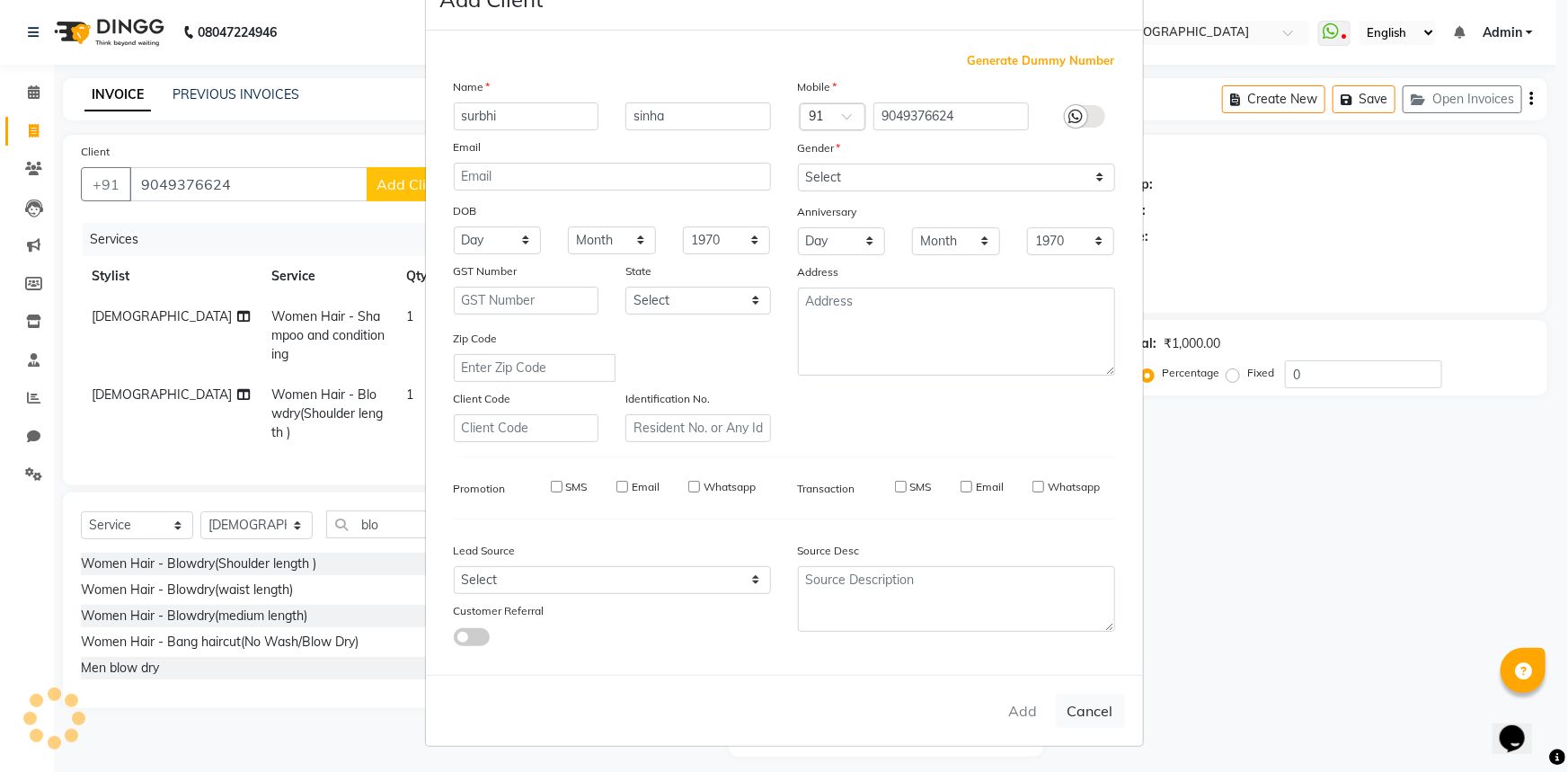
checkbox input "false"
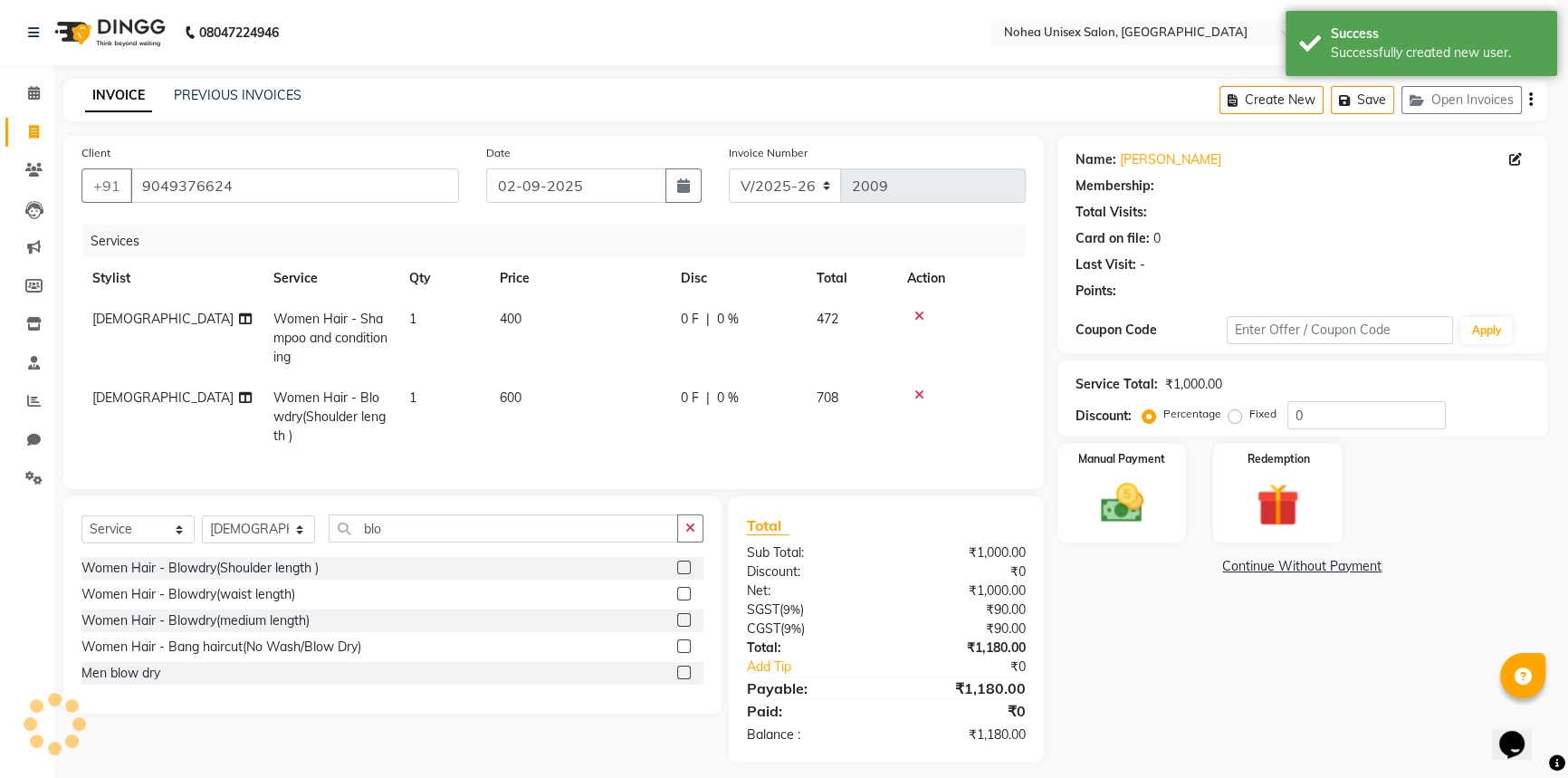
select select "1: Object"
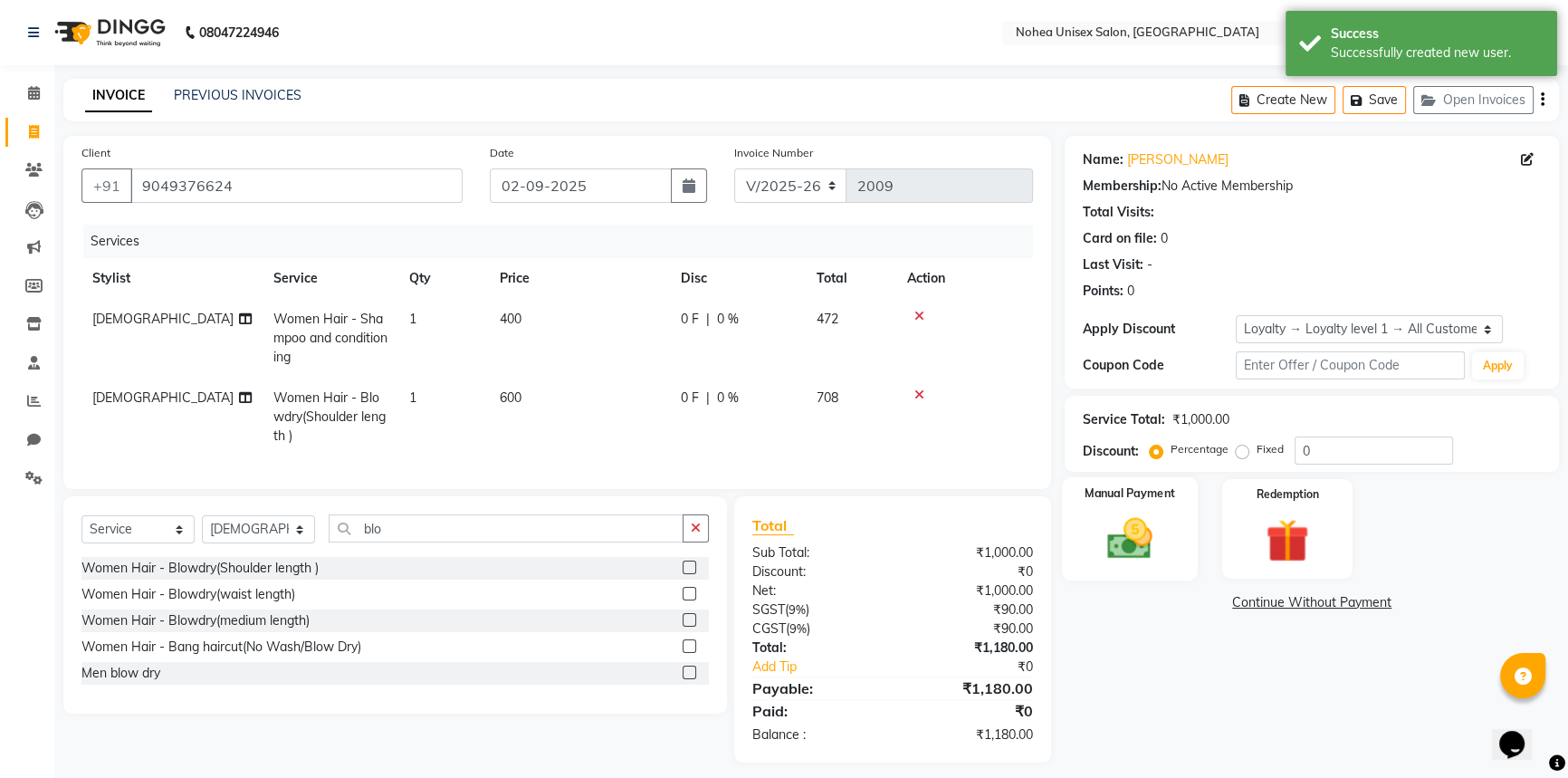
click at [1151, 539] on img at bounding box center [1130, 538] width 73 height 52
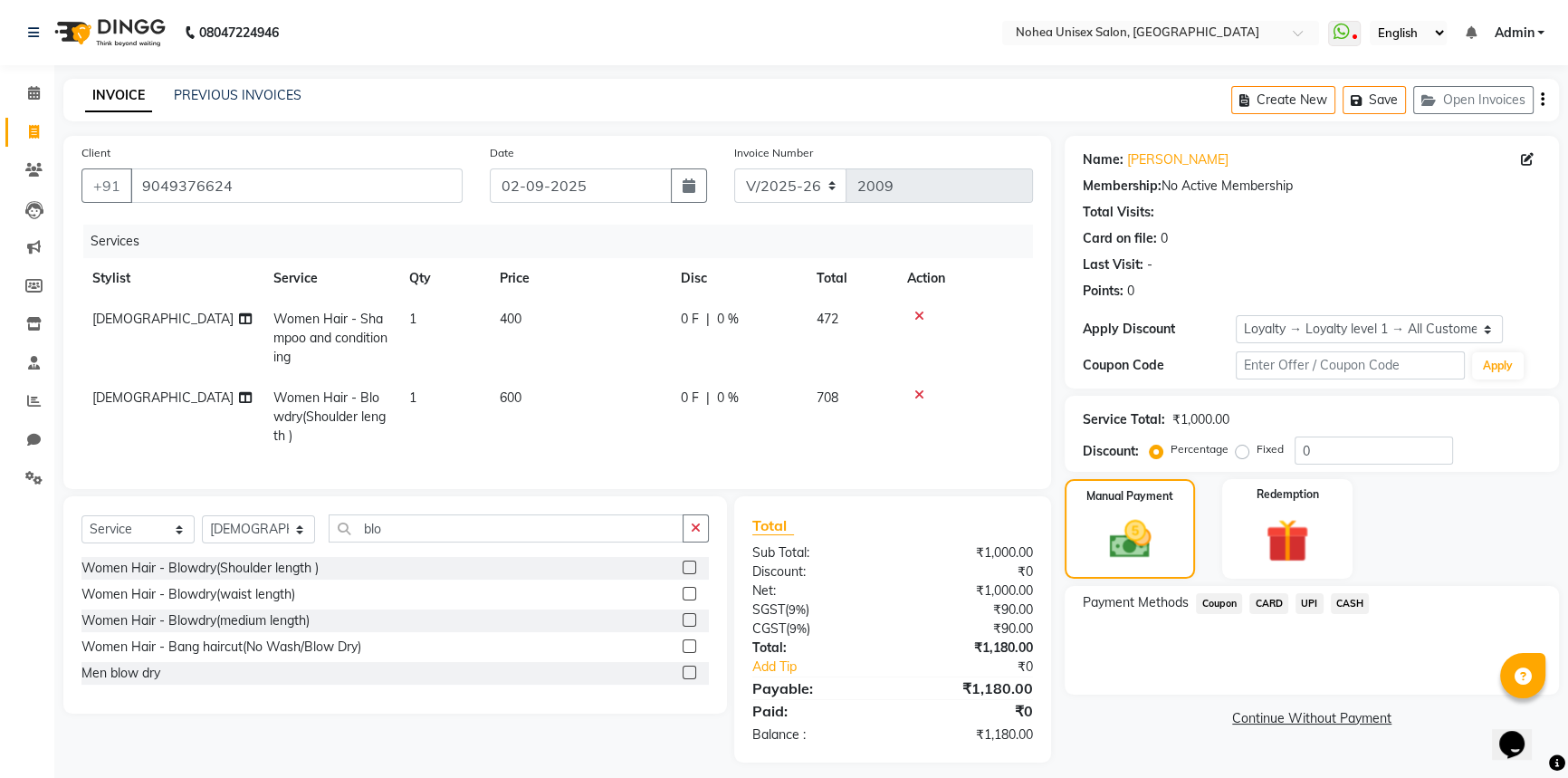
click at [1313, 602] on span "UPI" at bounding box center [1310, 604] width 28 height 21
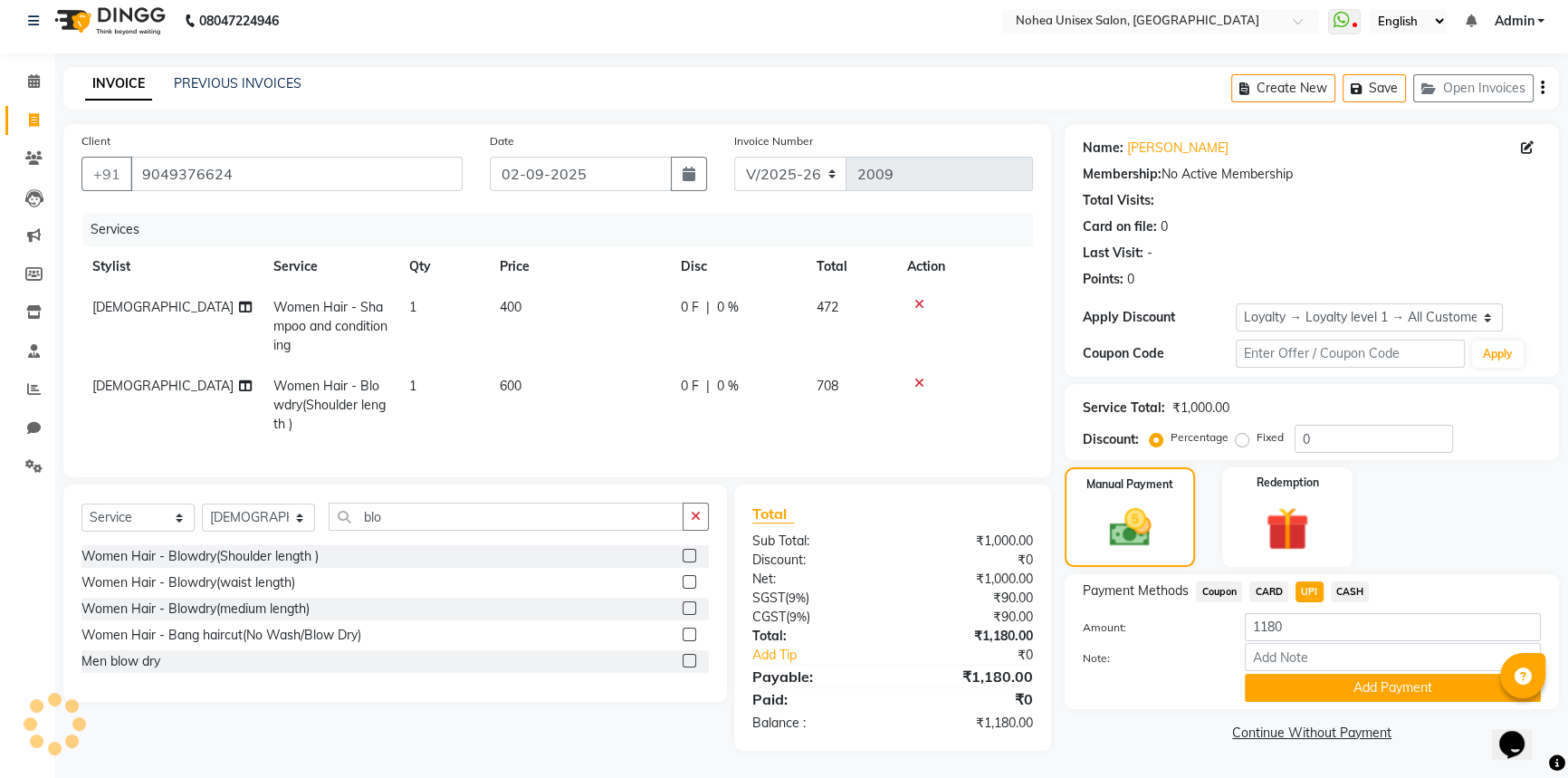
scroll to position [24, 0]
click at [1329, 680] on button "Add Payment" at bounding box center [1393, 688] width 296 height 28
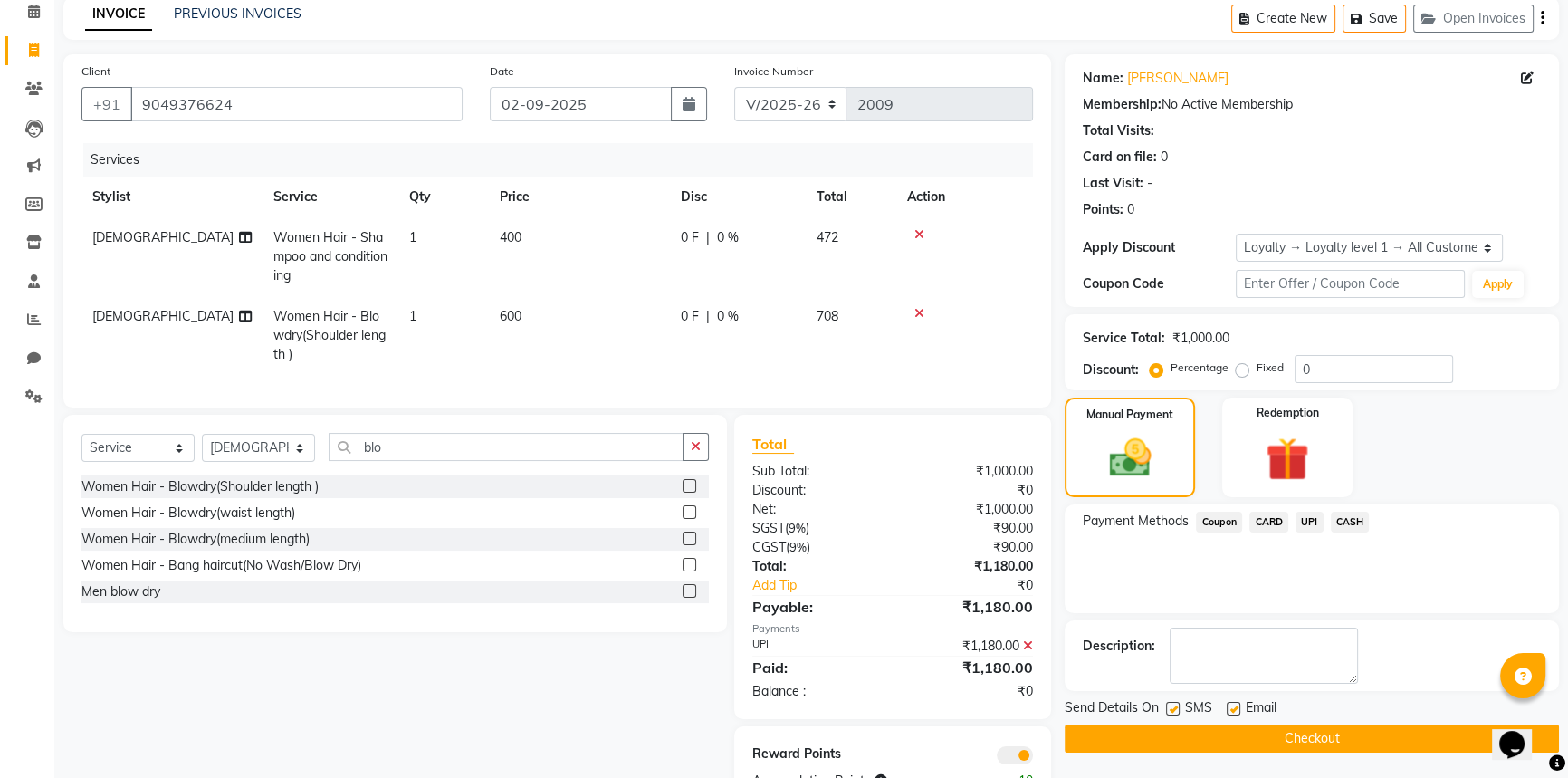
scroll to position [153, 0]
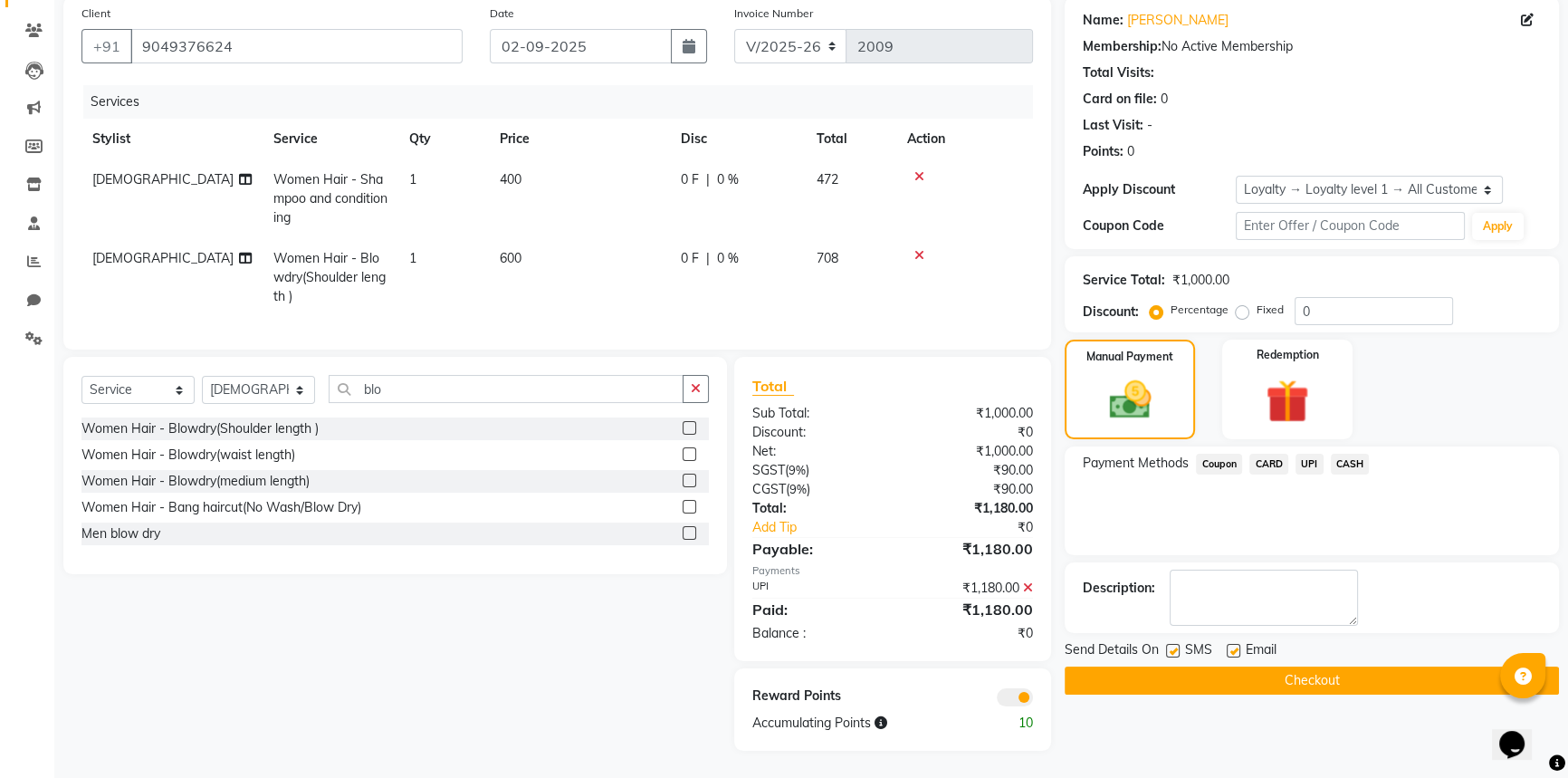
click at [1234, 643] on label at bounding box center [1234, 650] width 13 height 13
click at [1234, 645] on input "checkbox" at bounding box center [1233, 651] width 11 height 11
checkbox input "false"
click at [1240, 667] on button "Checkout" at bounding box center [1311, 681] width 494 height 28
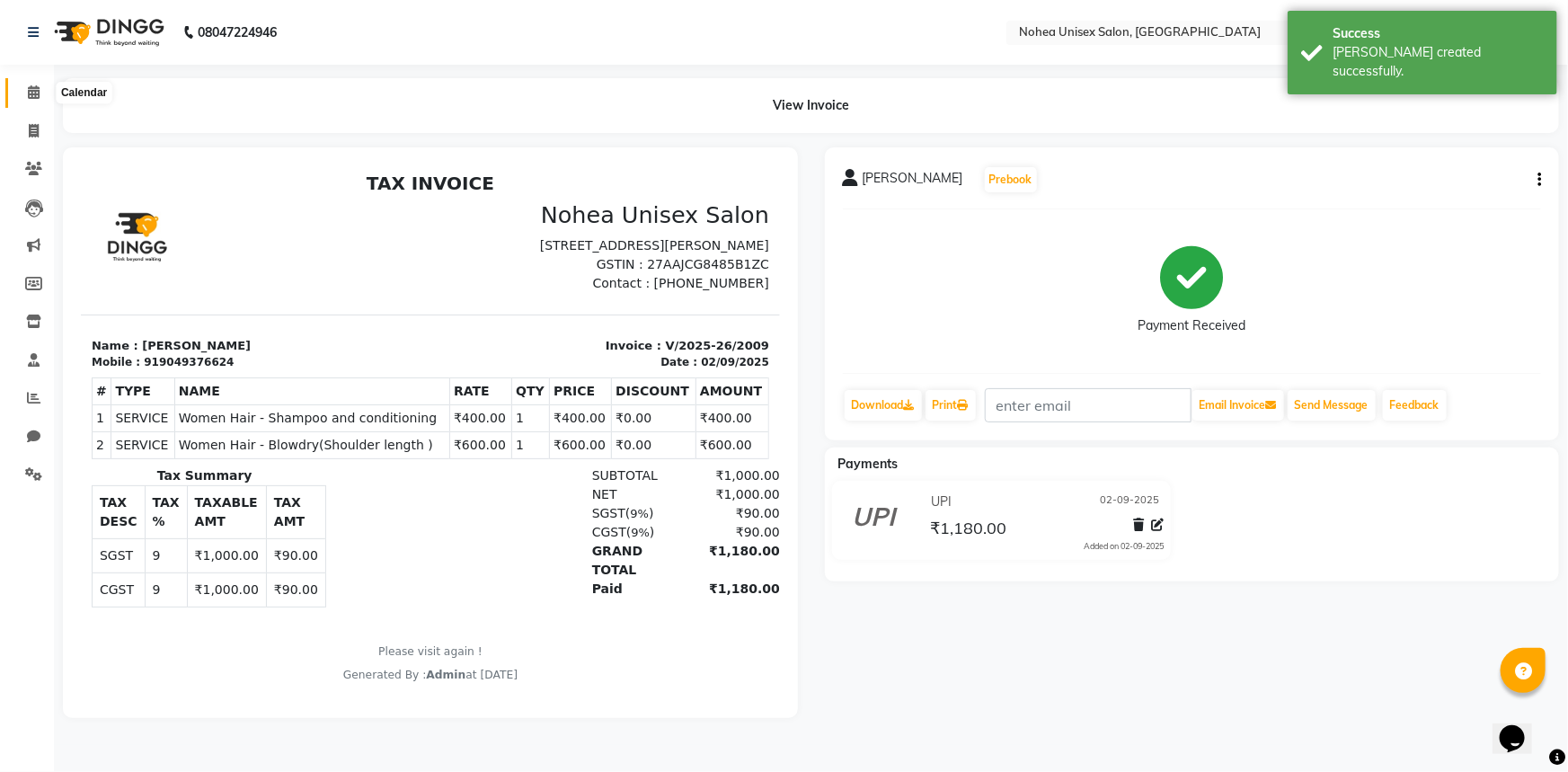
click at [24, 91] on span at bounding box center [34, 93] width 32 height 21
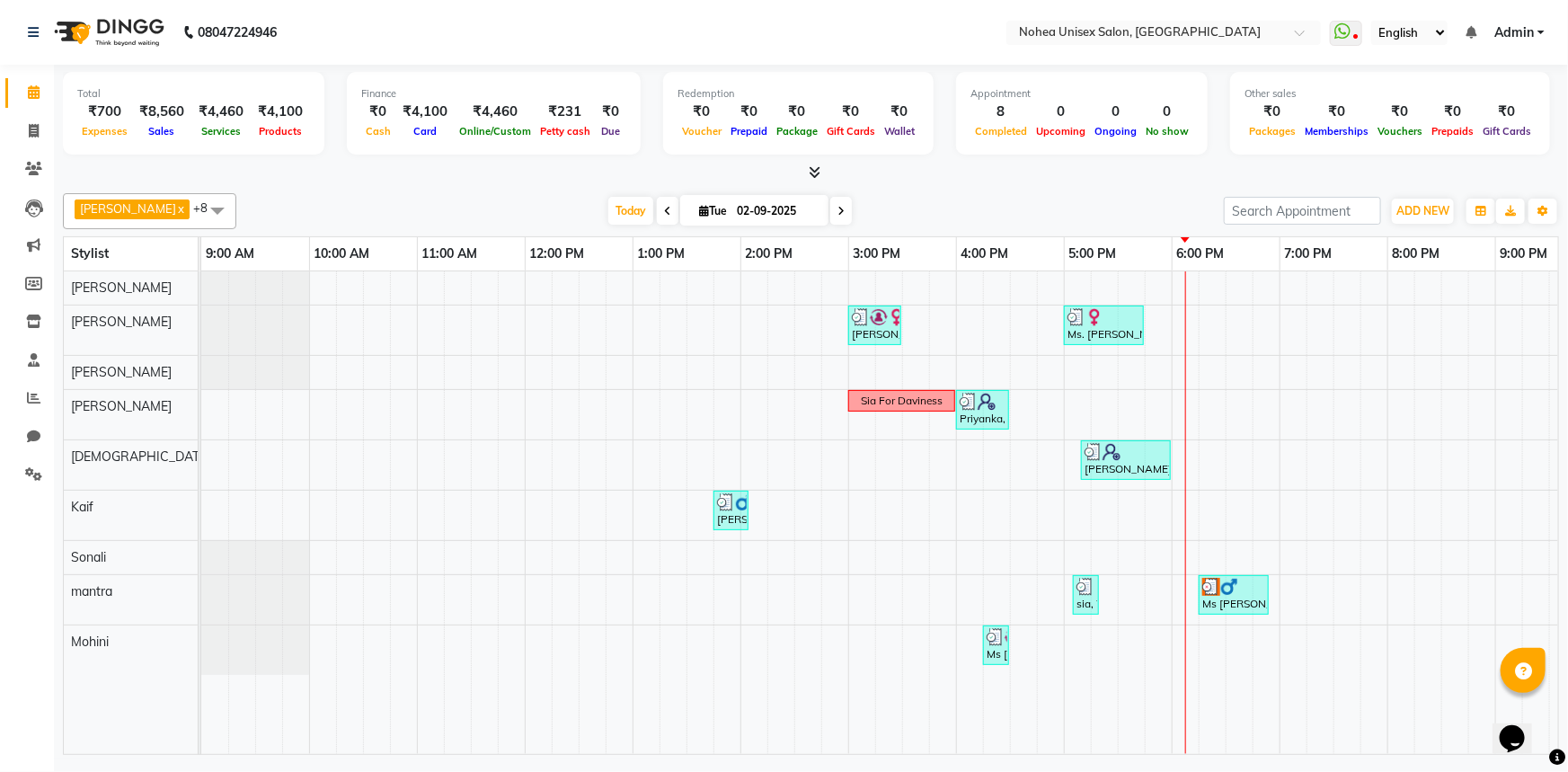
click at [514, 186] on div "[PERSON_NAME] x [PERSON_NAME] x mantra x [PERSON_NAME] x Kaif x [PERSON_NAME] x…" at bounding box center [811, 470] width 1497 height 568
click at [512, 411] on div "[PERSON_NAME], TK03, 03:00 PM-03:30 PM, Davines wash Ms. [PERSON_NAME], TK01, 0…" at bounding box center [1010, 512] width 1618 height 482
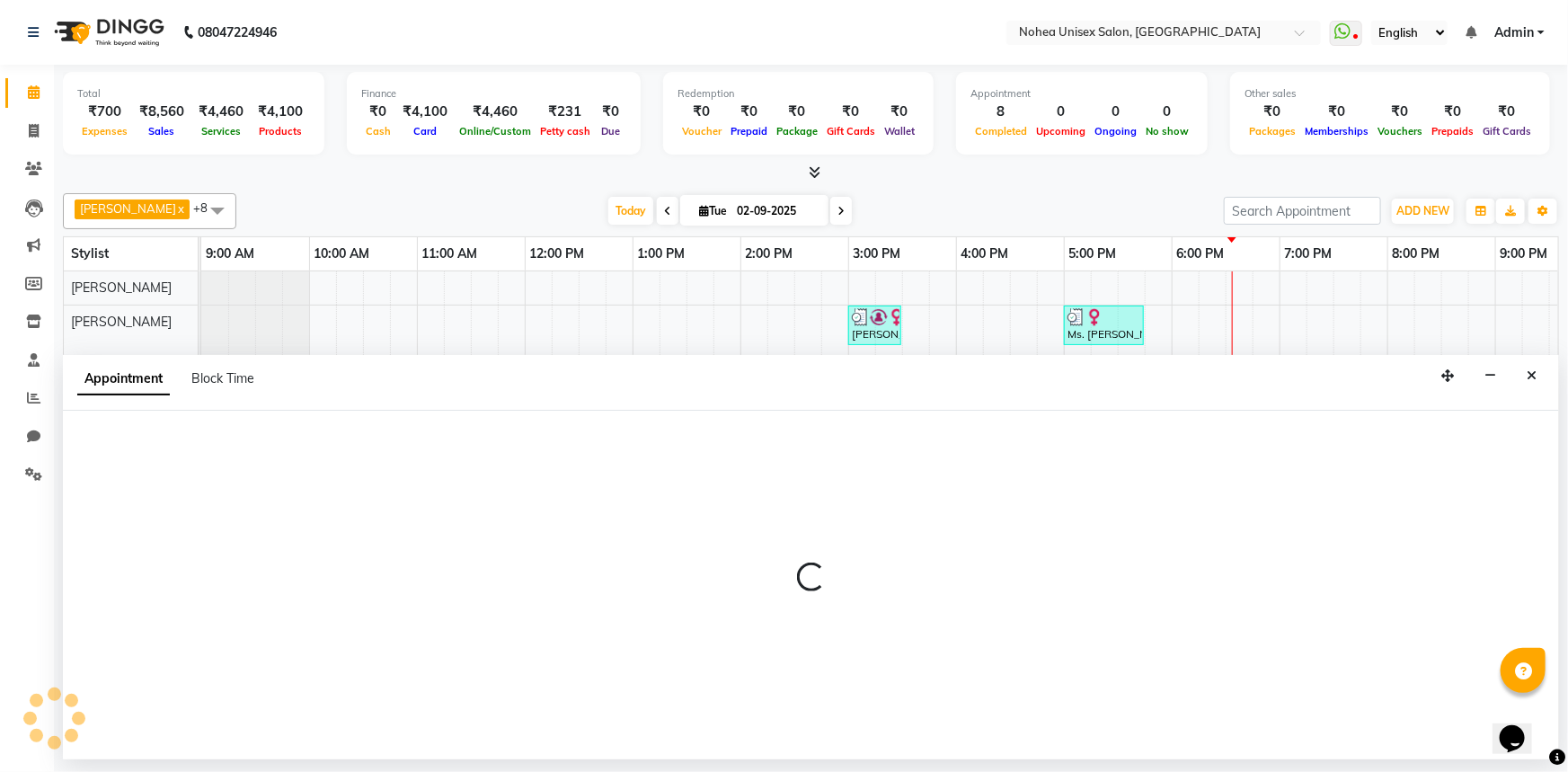
select select "87508"
select select "645"
select select "tentative"
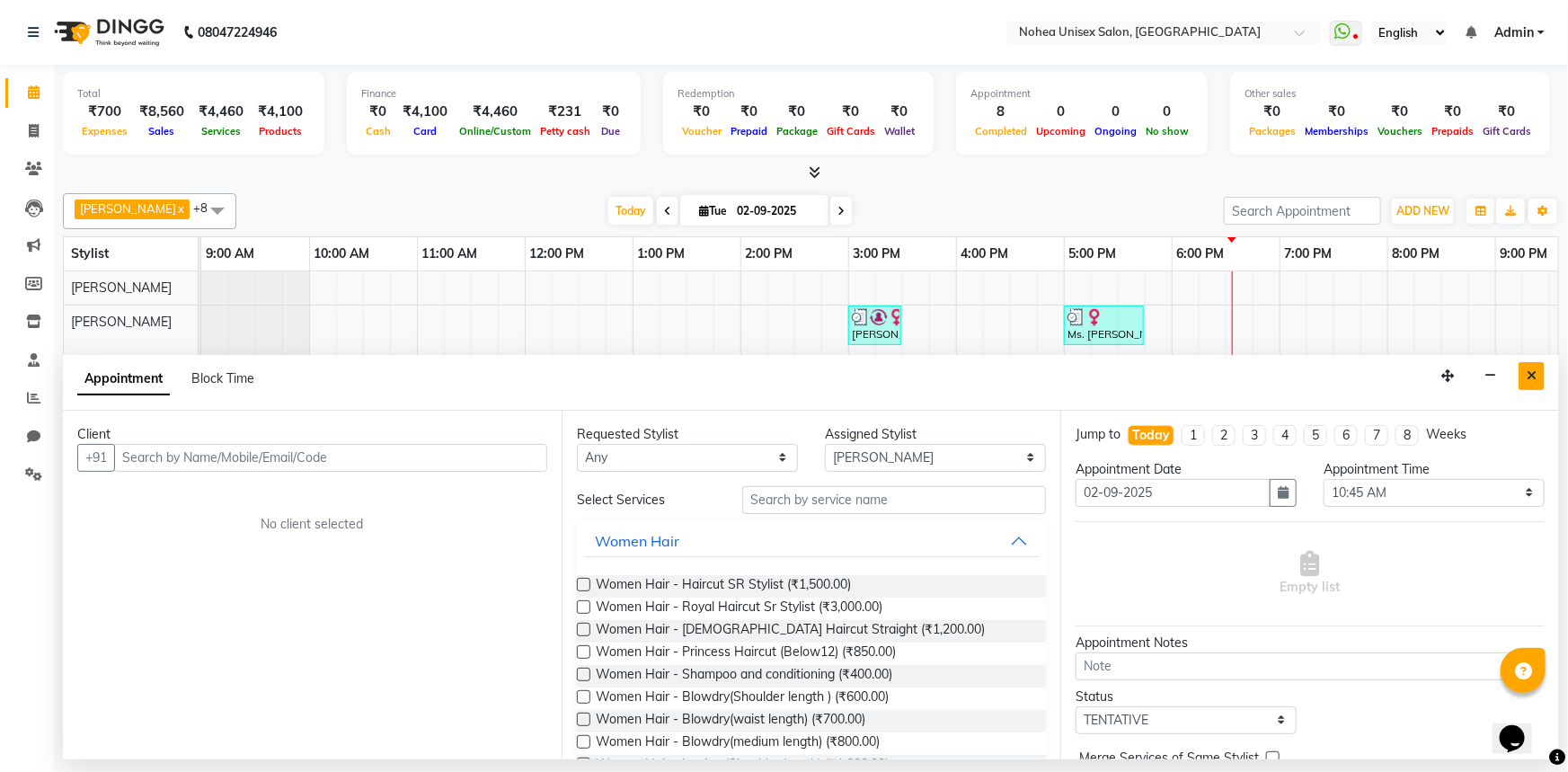
click at [1533, 383] on button "Close" at bounding box center [1532, 376] width 26 height 28
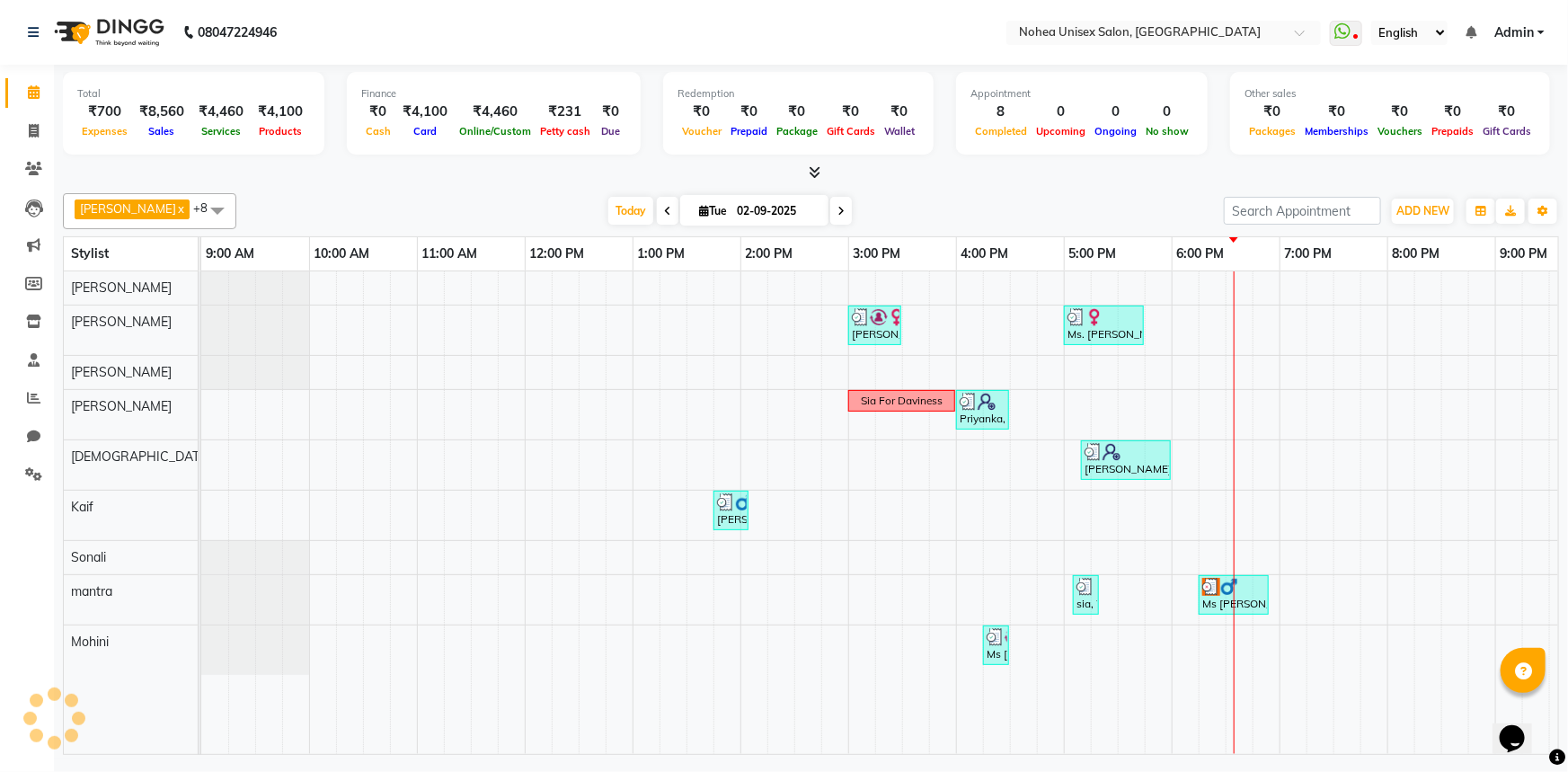
click at [956, 771] on html "08047224946 Select Location × Nohea Unisex Salon, Kharadi WhatsApp Status ✕ Sta…" at bounding box center [784, 386] width 1568 height 772
click at [306, 522] on td at bounding box center [295, 512] width 27 height 482
click at [309, 522] on tr at bounding box center [1010, 512] width 1618 height 482
click at [454, 207] on div "[DATE] [DATE]" at bounding box center [729, 210] width 970 height 27
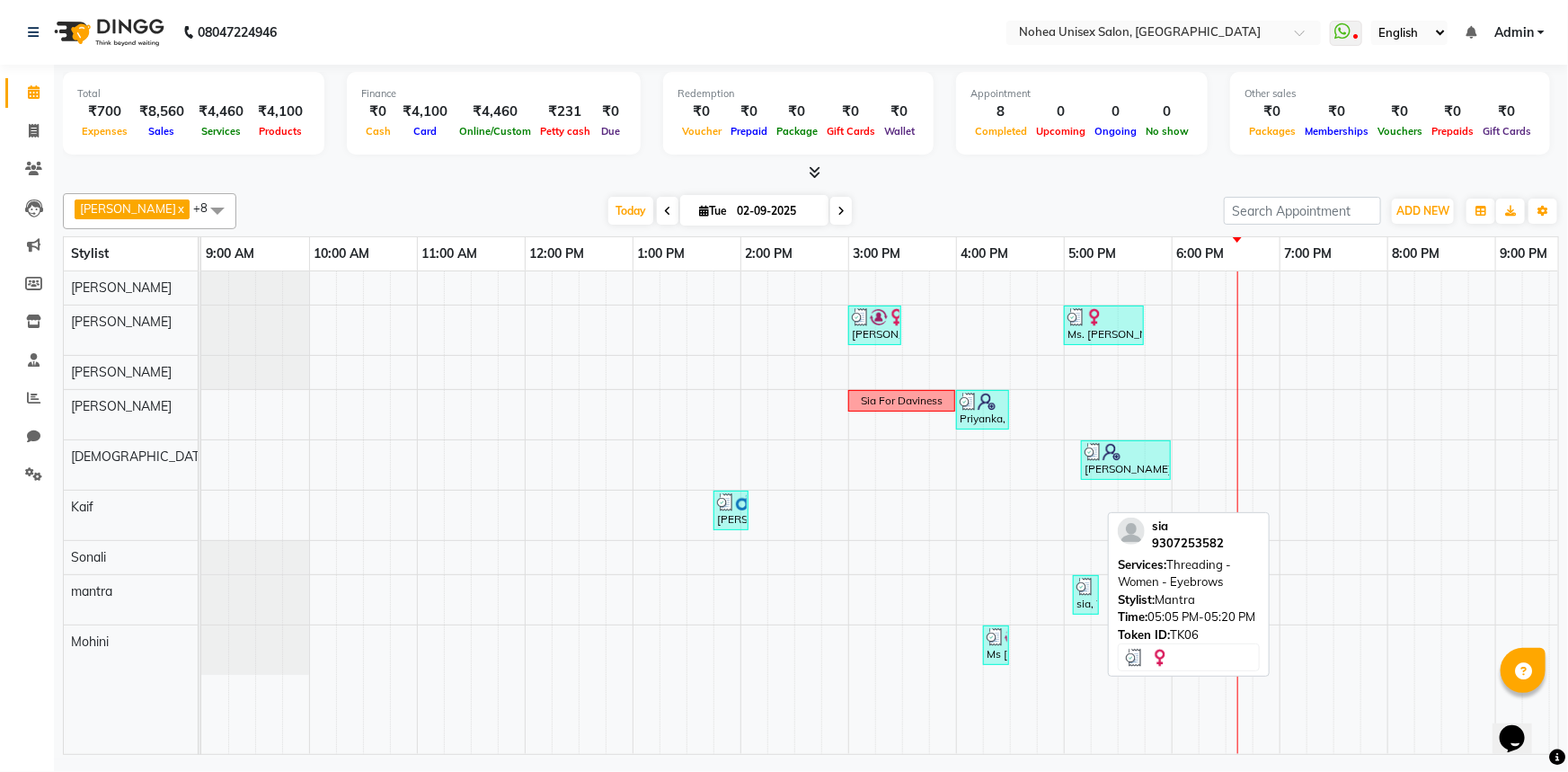
click at [1085, 600] on div "sia, TK06, 05:05 PM-05:20 PM, Threading -Women - Eyebrows" at bounding box center [1086, 594] width 22 height 35
select select "3"
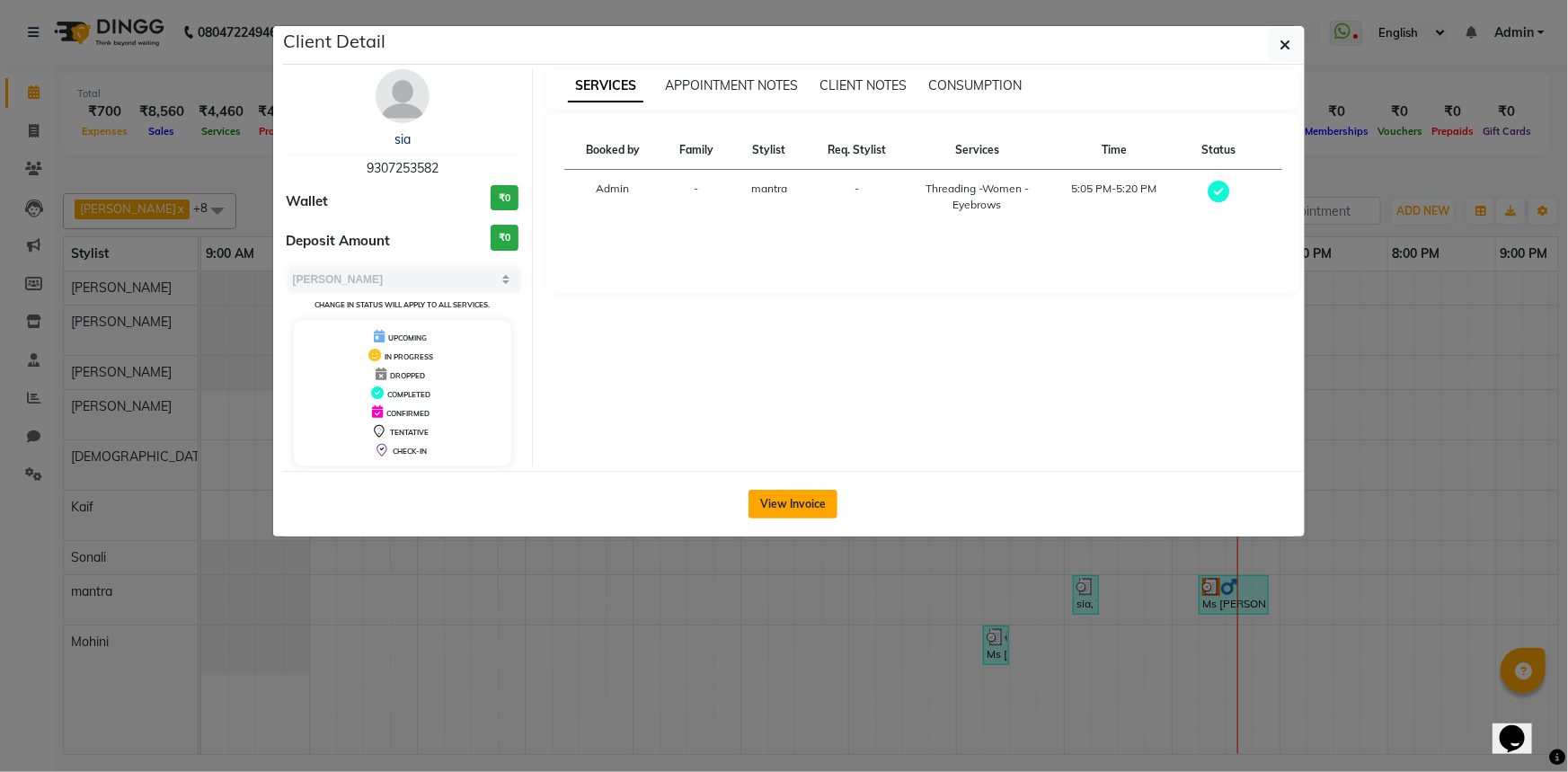
click at [772, 511] on button "View Invoice" at bounding box center [793, 504] width 89 height 29
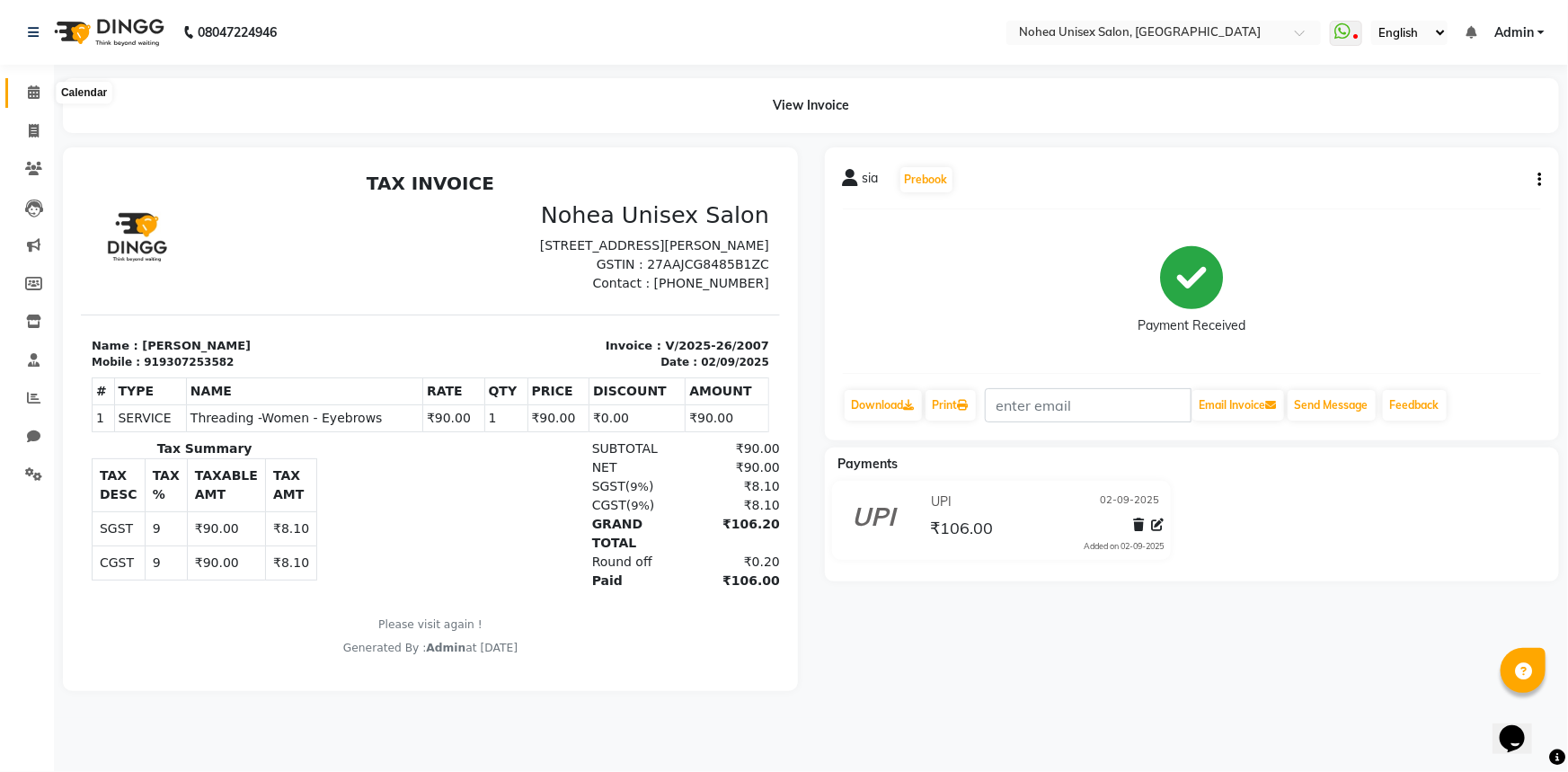
click at [18, 96] on span at bounding box center [34, 93] width 32 height 21
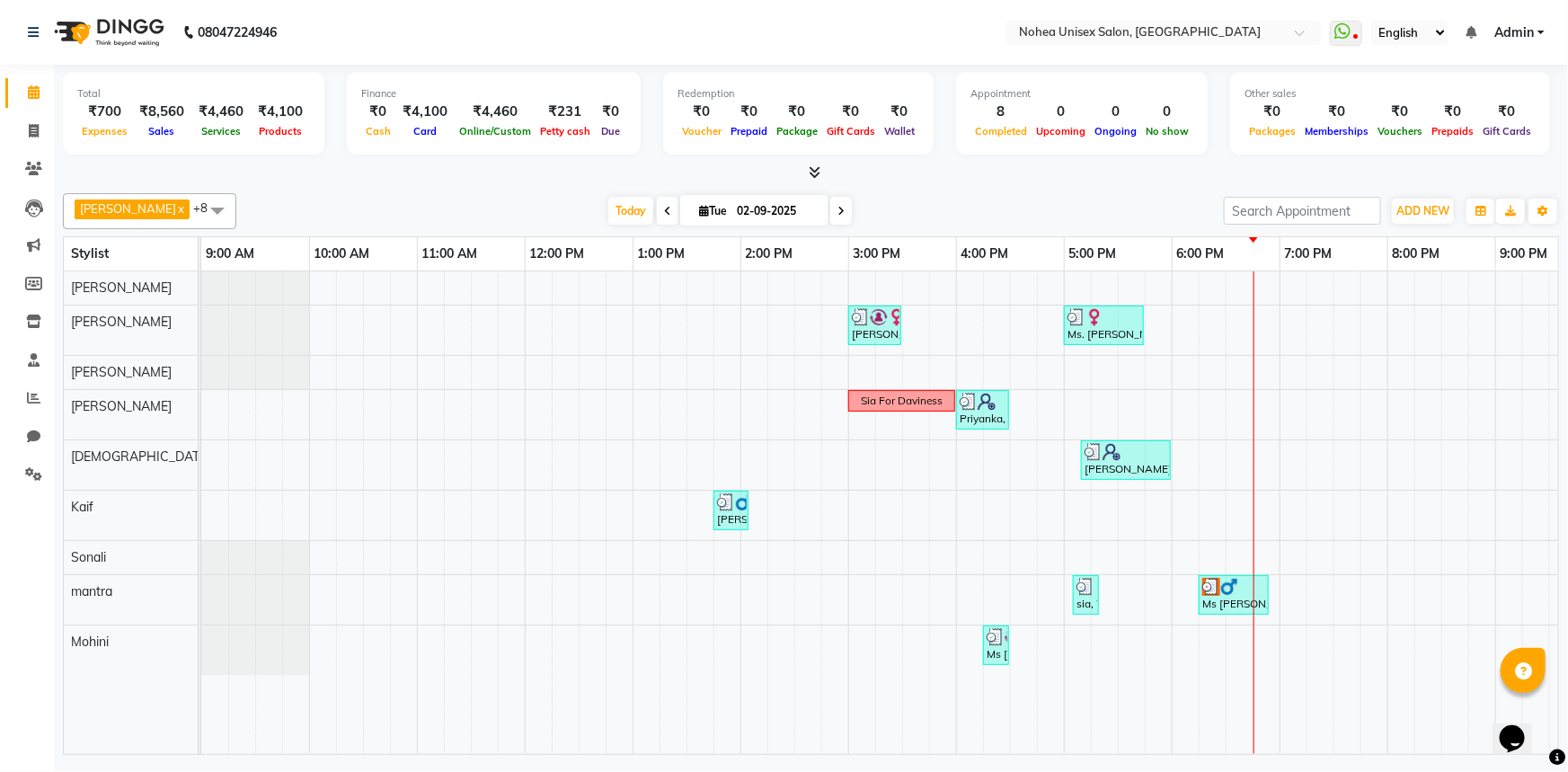
click at [838, 213] on icon at bounding box center [842, 211] width 7 height 11
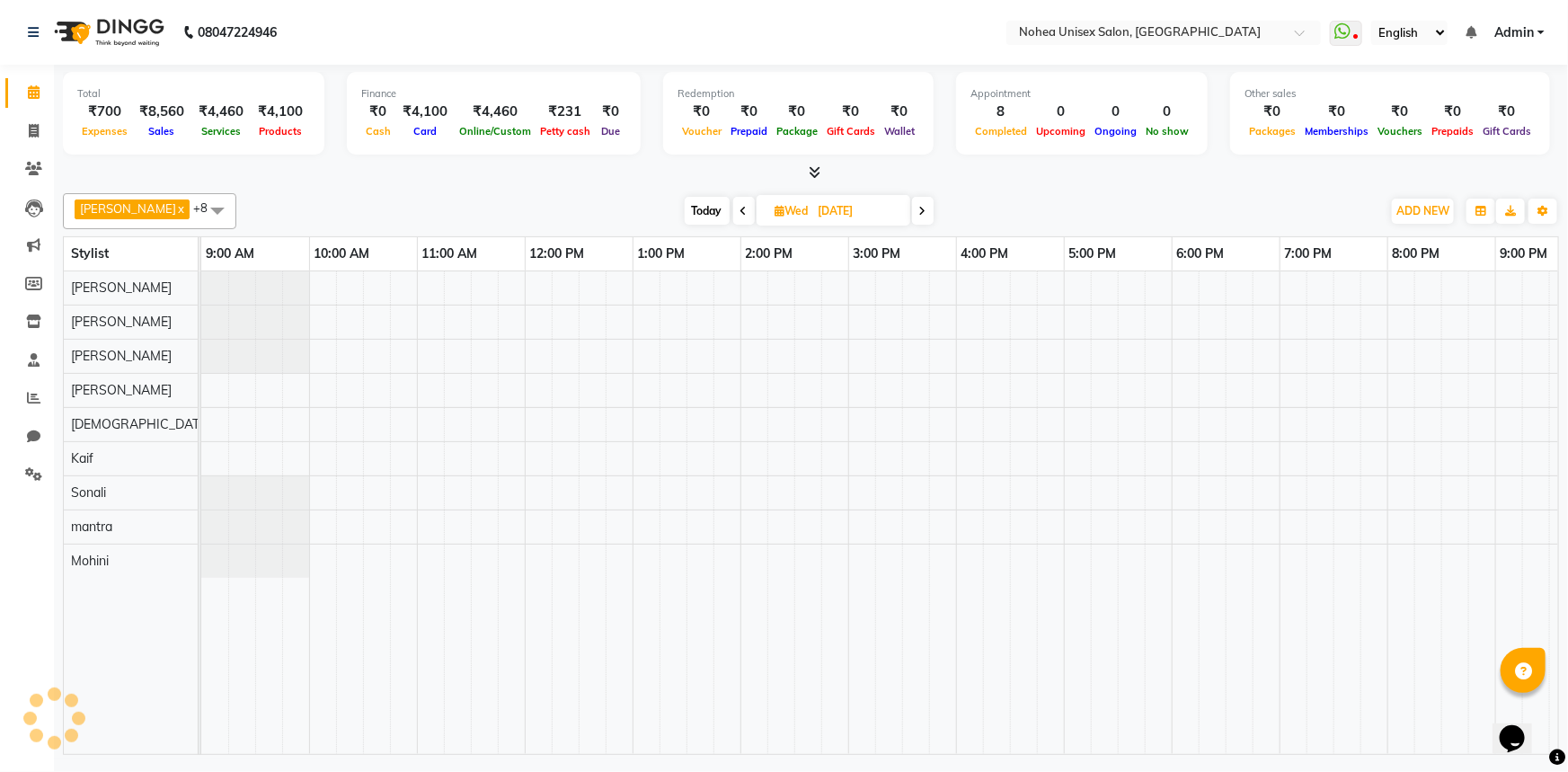
scroll to position [0, 260]
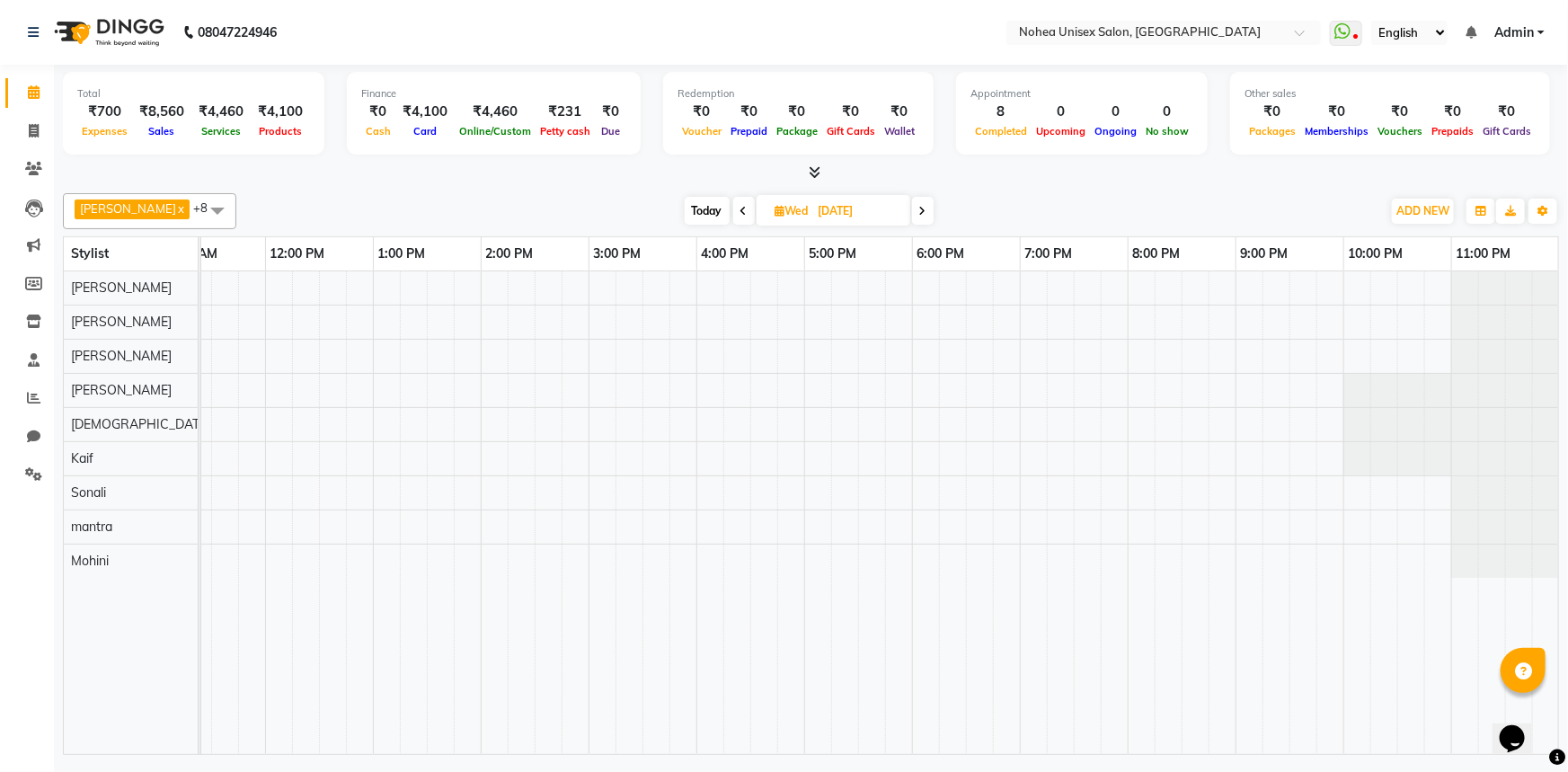
click at [913, 215] on span at bounding box center [923, 211] width 22 height 28
click at [910, 215] on span at bounding box center [920, 211] width 22 height 28
click at [696, 206] on span "Today" at bounding box center [712, 211] width 45 height 28
type input "02-09-2025"
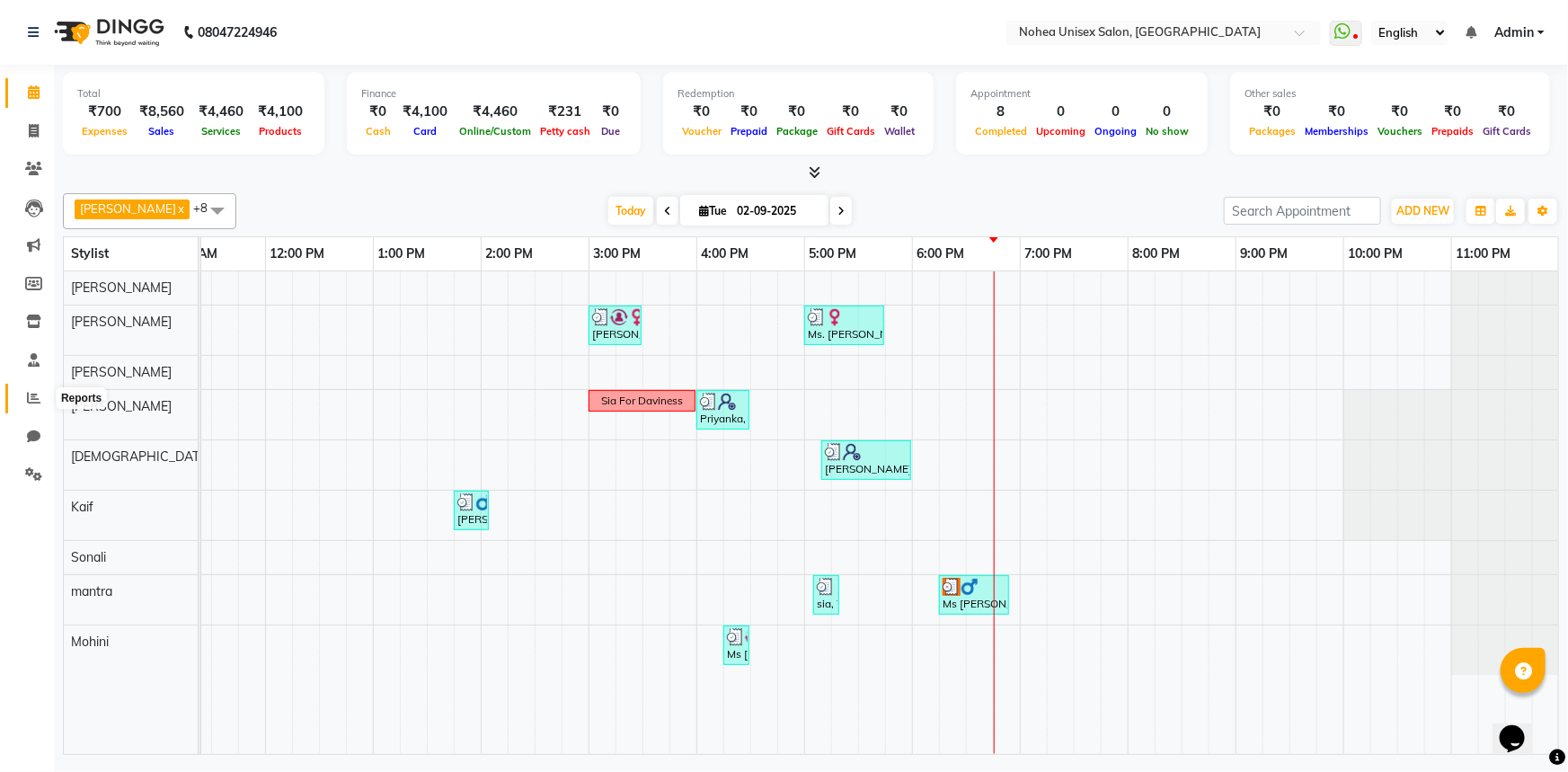
click at [33, 394] on icon at bounding box center [34, 397] width 13 height 13
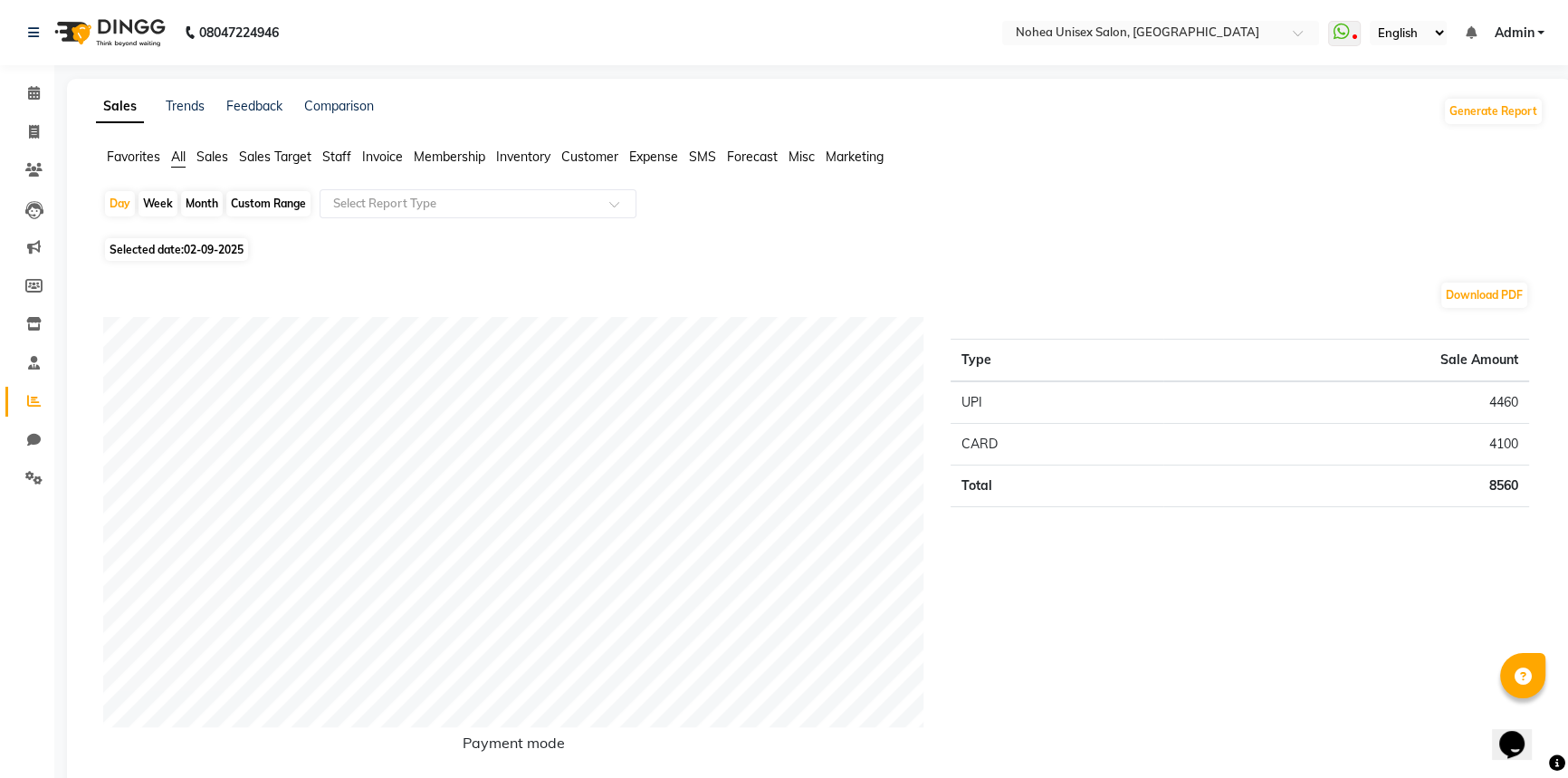
click at [338, 153] on span "Staff" at bounding box center [336, 156] width 29 height 16
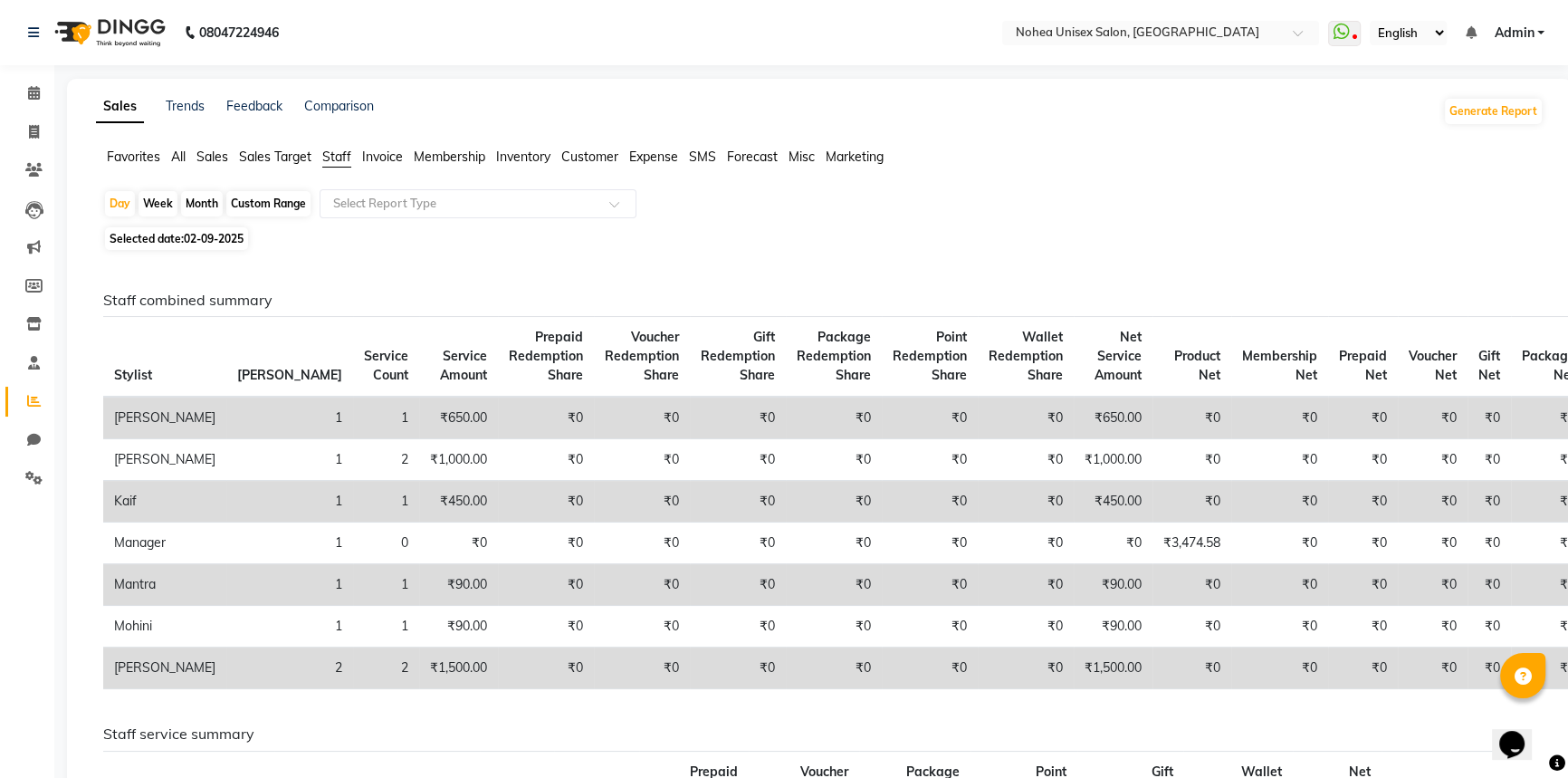
click at [189, 195] on div "Month" at bounding box center [202, 203] width 41 height 25
select select "9"
select select "2025"
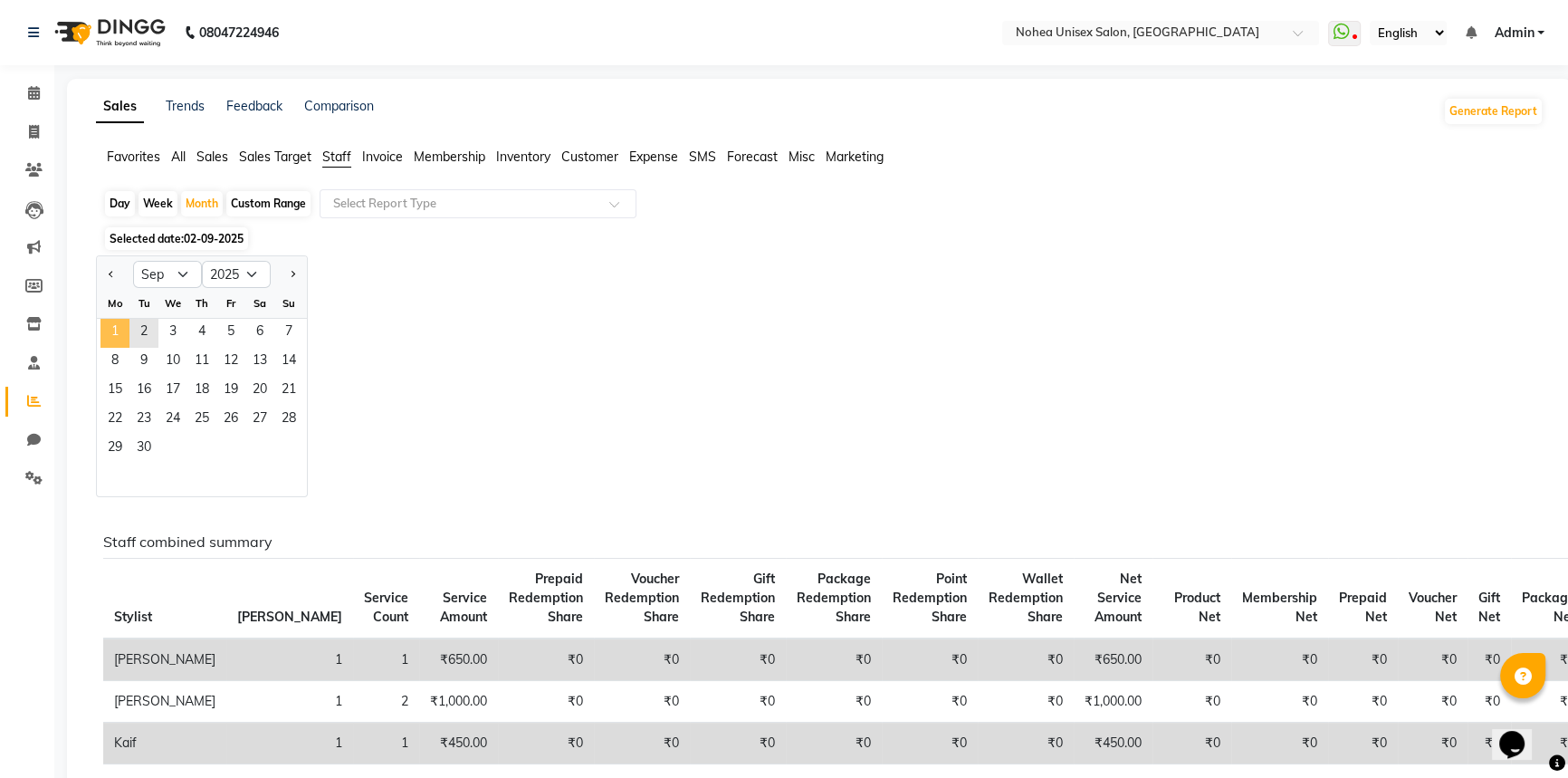
click at [105, 326] on span "1" at bounding box center [115, 332] width 29 height 29
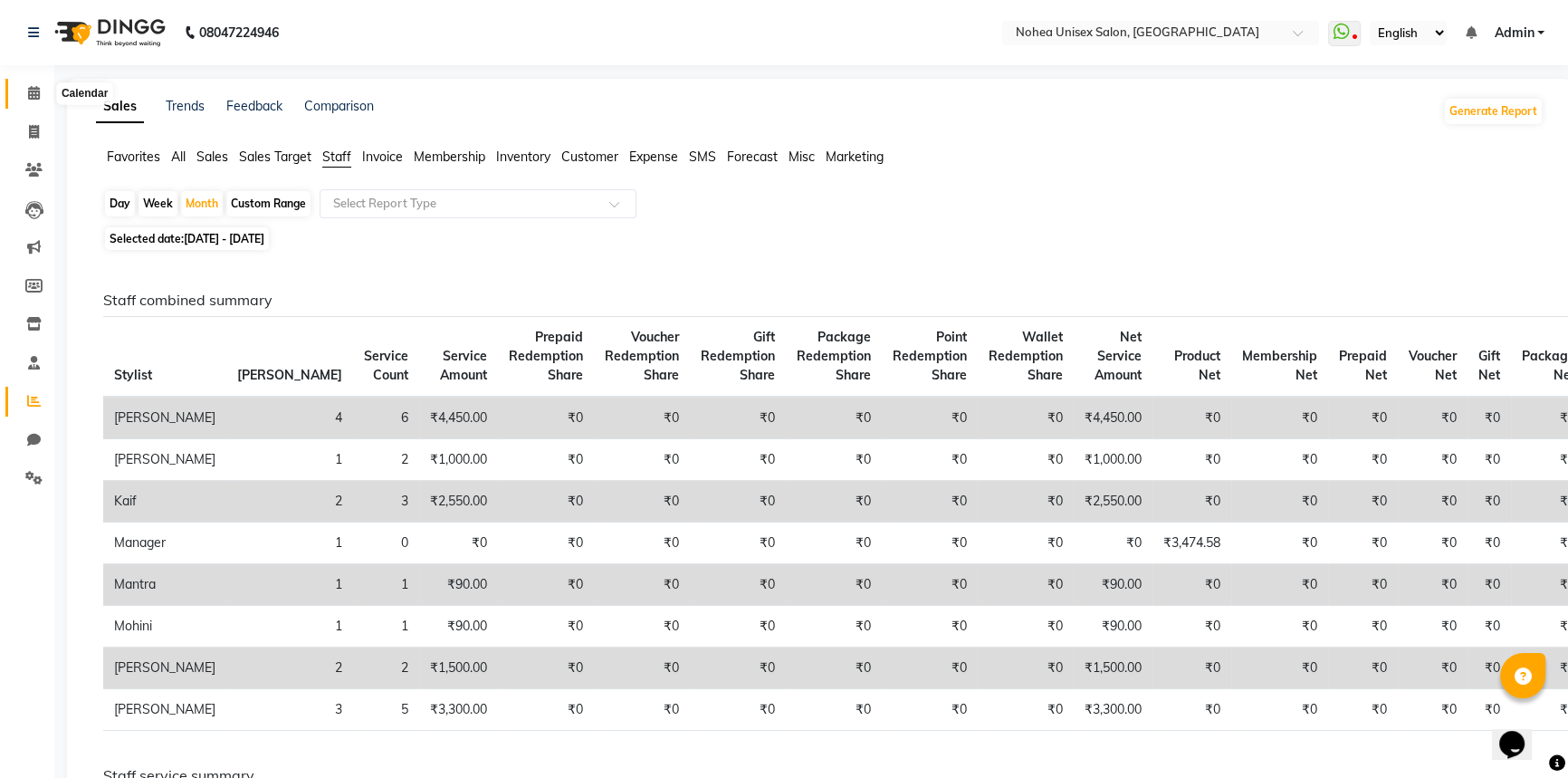
click at [28, 94] on icon at bounding box center [34, 92] width 11 height 13
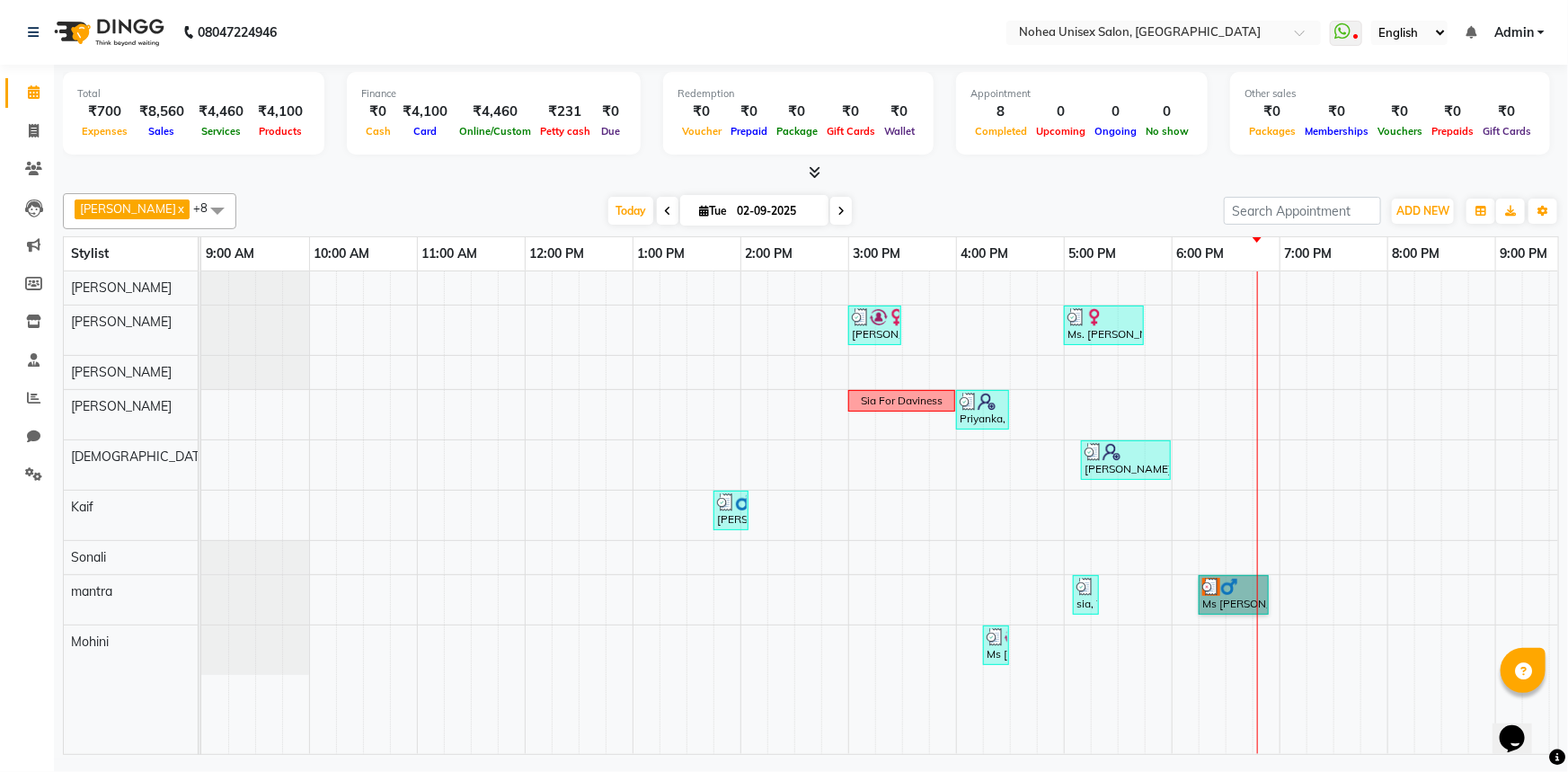
drag, startPoint x: 1608, startPoint y: 508, endPoint x: 2449, endPoint y: 463, distance: 842.2
click at [664, 206] on icon at bounding box center [668, 211] width 7 height 11
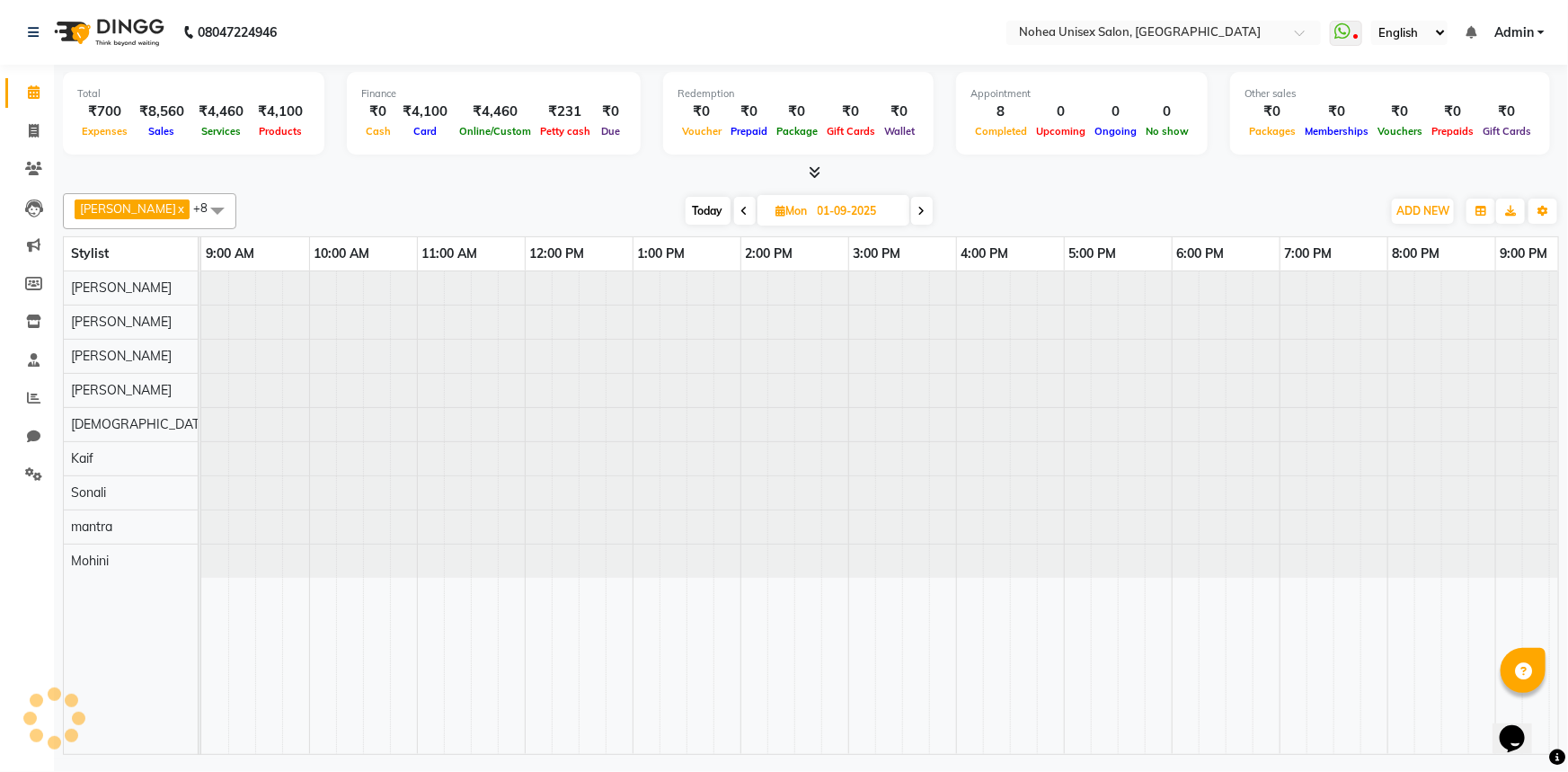
scroll to position [0, 260]
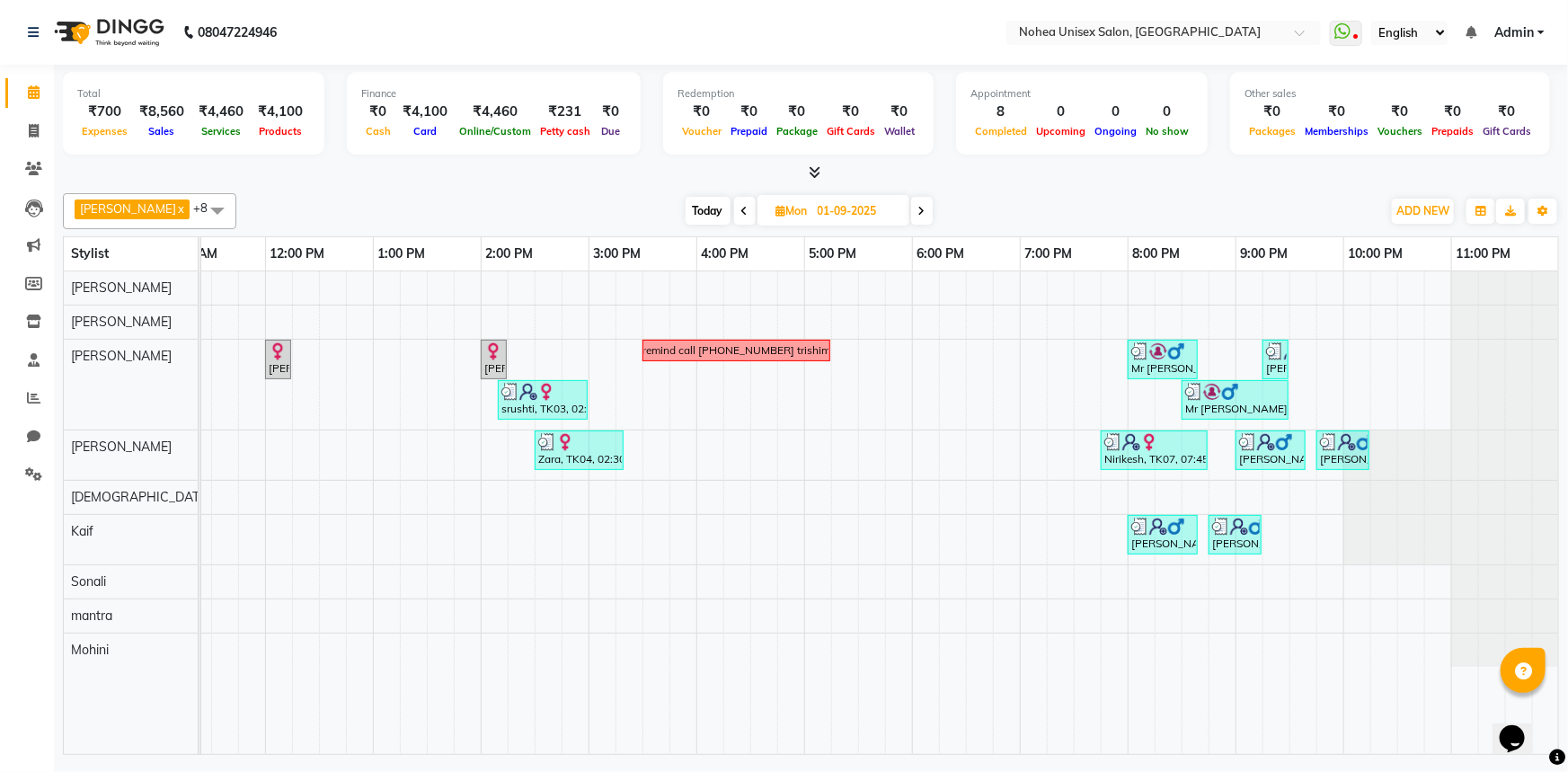
click at [737, 212] on span at bounding box center [744, 211] width 22 height 28
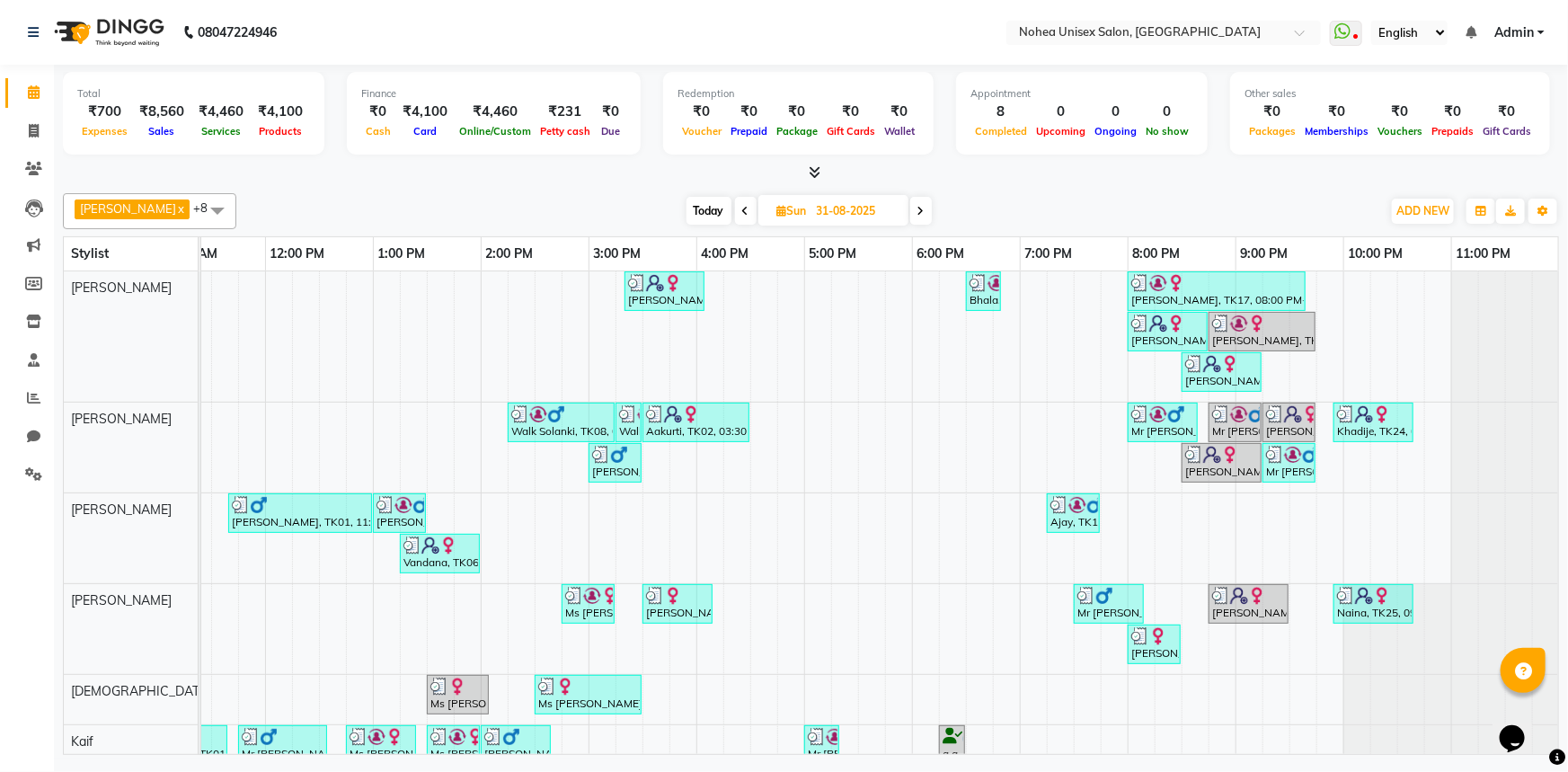
click at [917, 212] on icon at bounding box center [921, 211] width 7 height 11
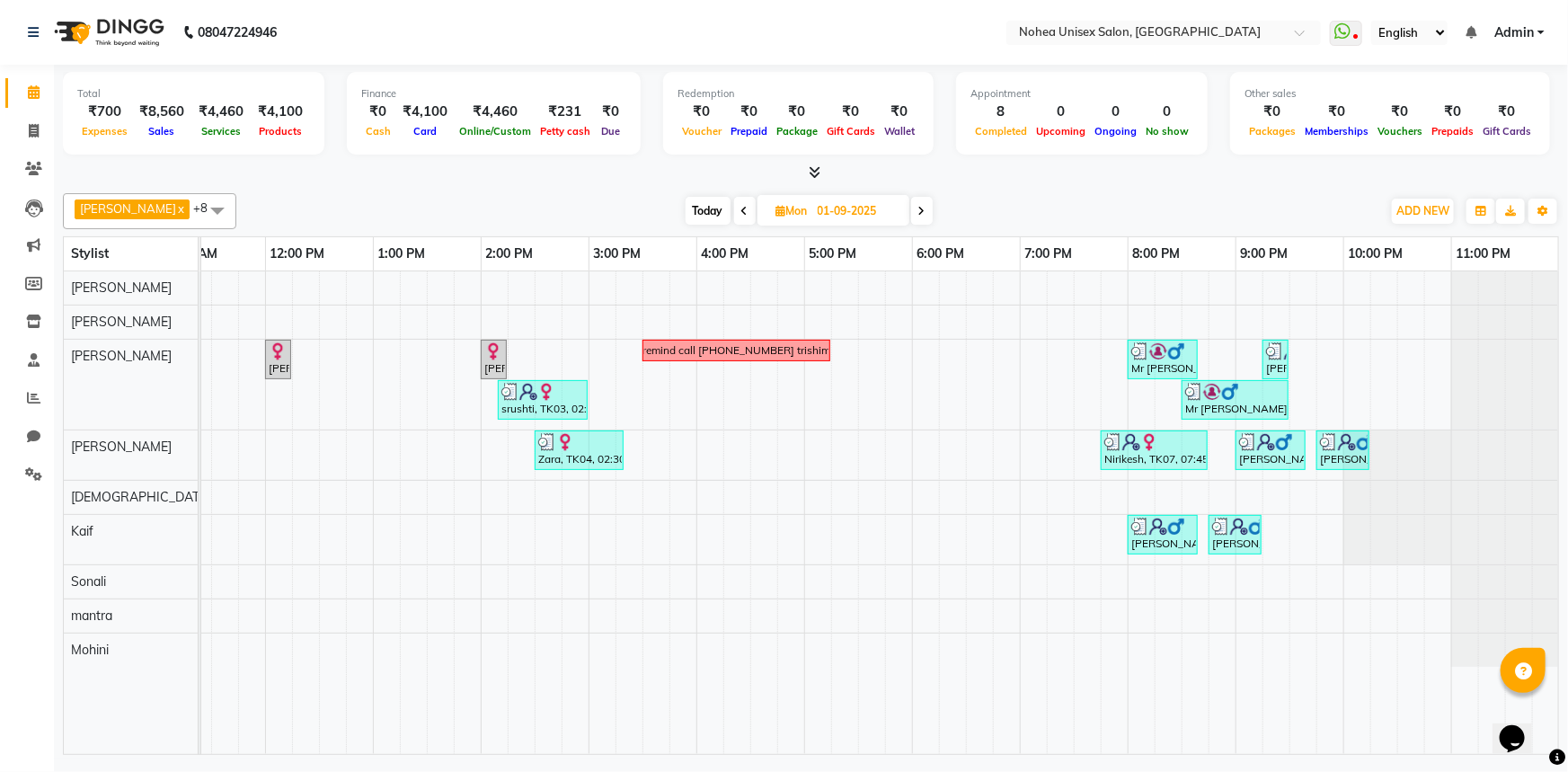
click at [734, 209] on span at bounding box center [744, 211] width 22 height 28
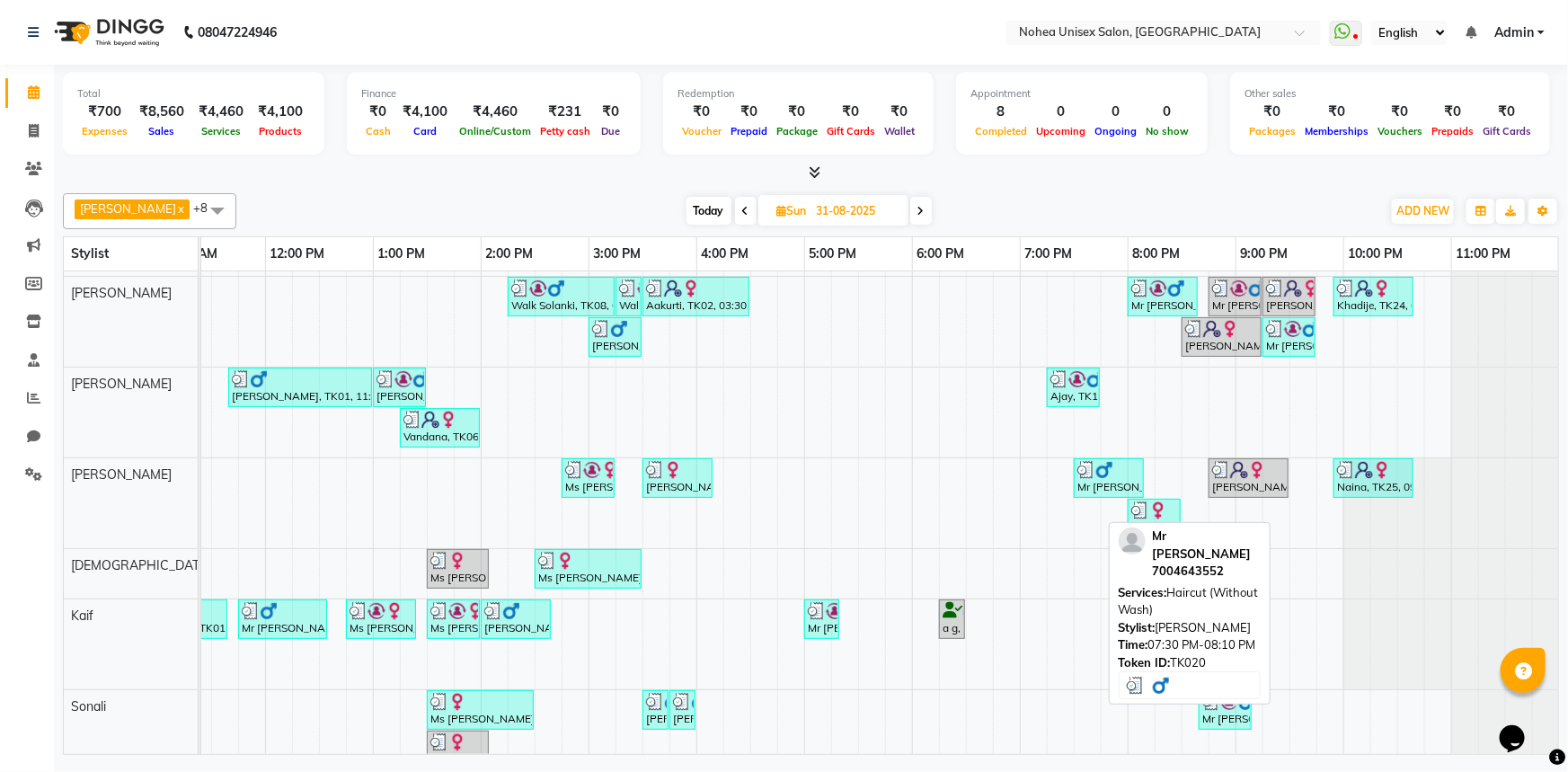
scroll to position [304, 0]
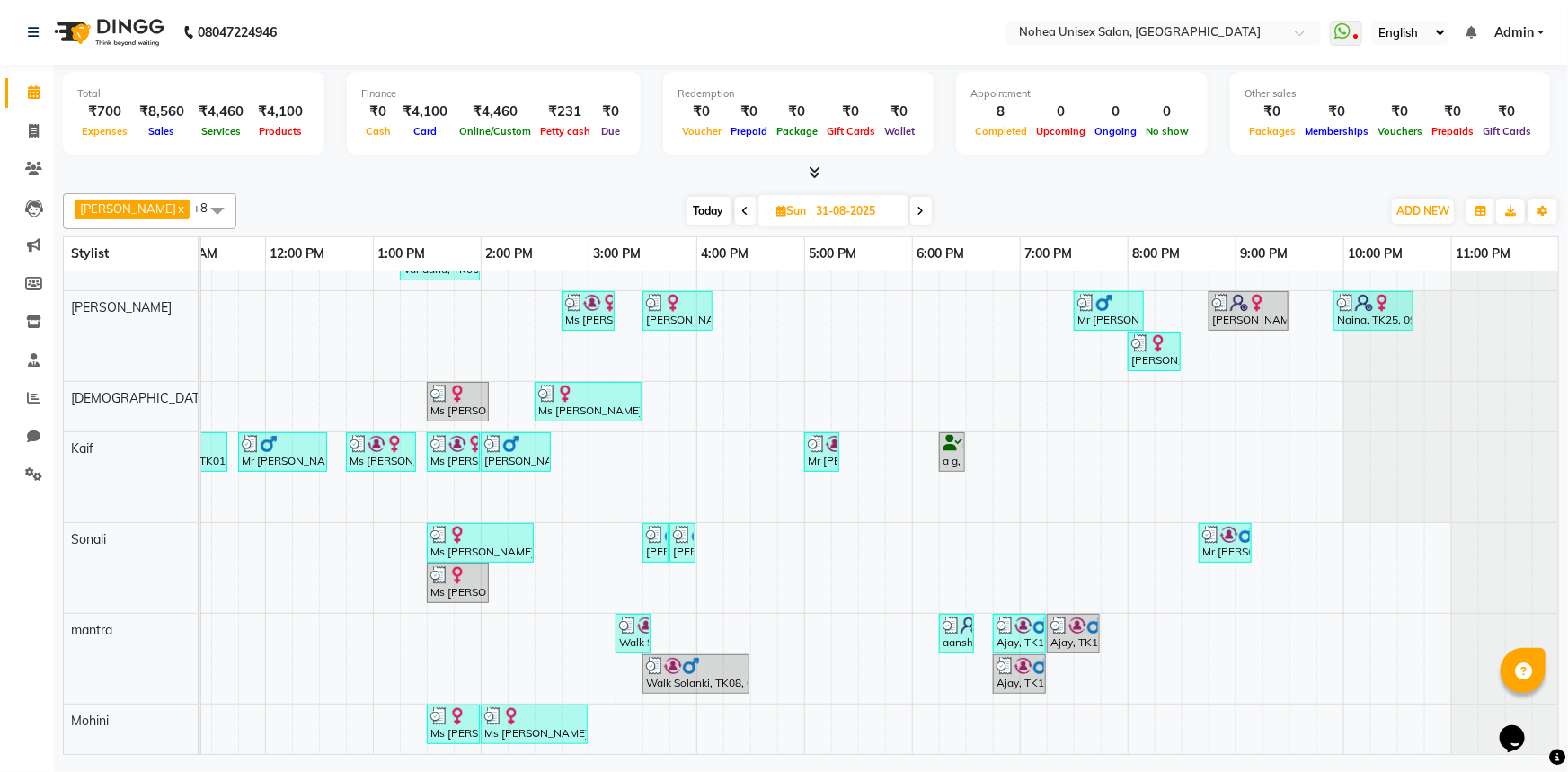
click at [742, 206] on icon at bounding box center [746, 211] width 7 height 11
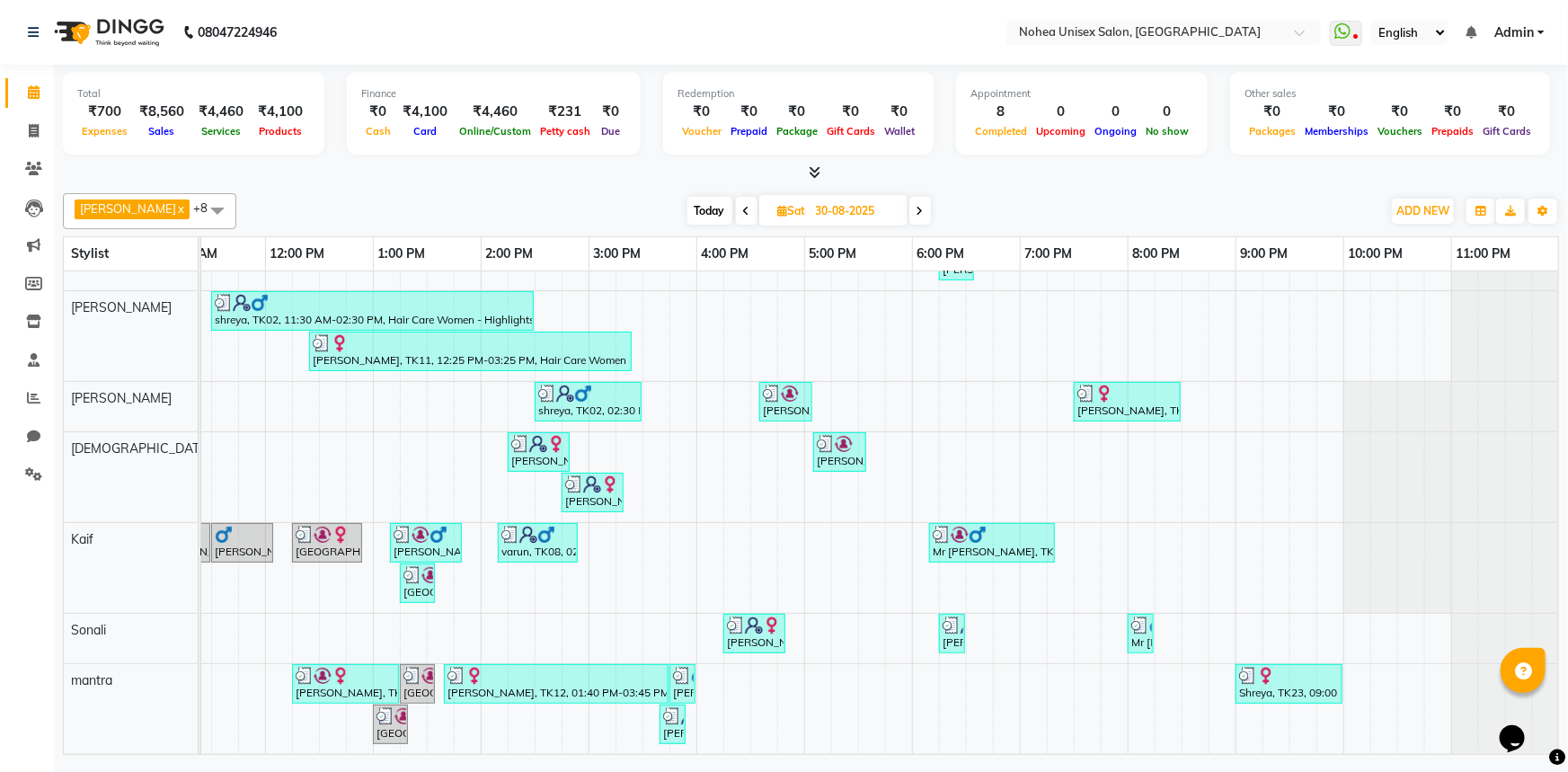
scroll to position [163, 0]
click at [743, 209] on icon at bounding box center [747, 211] width 7 height 11
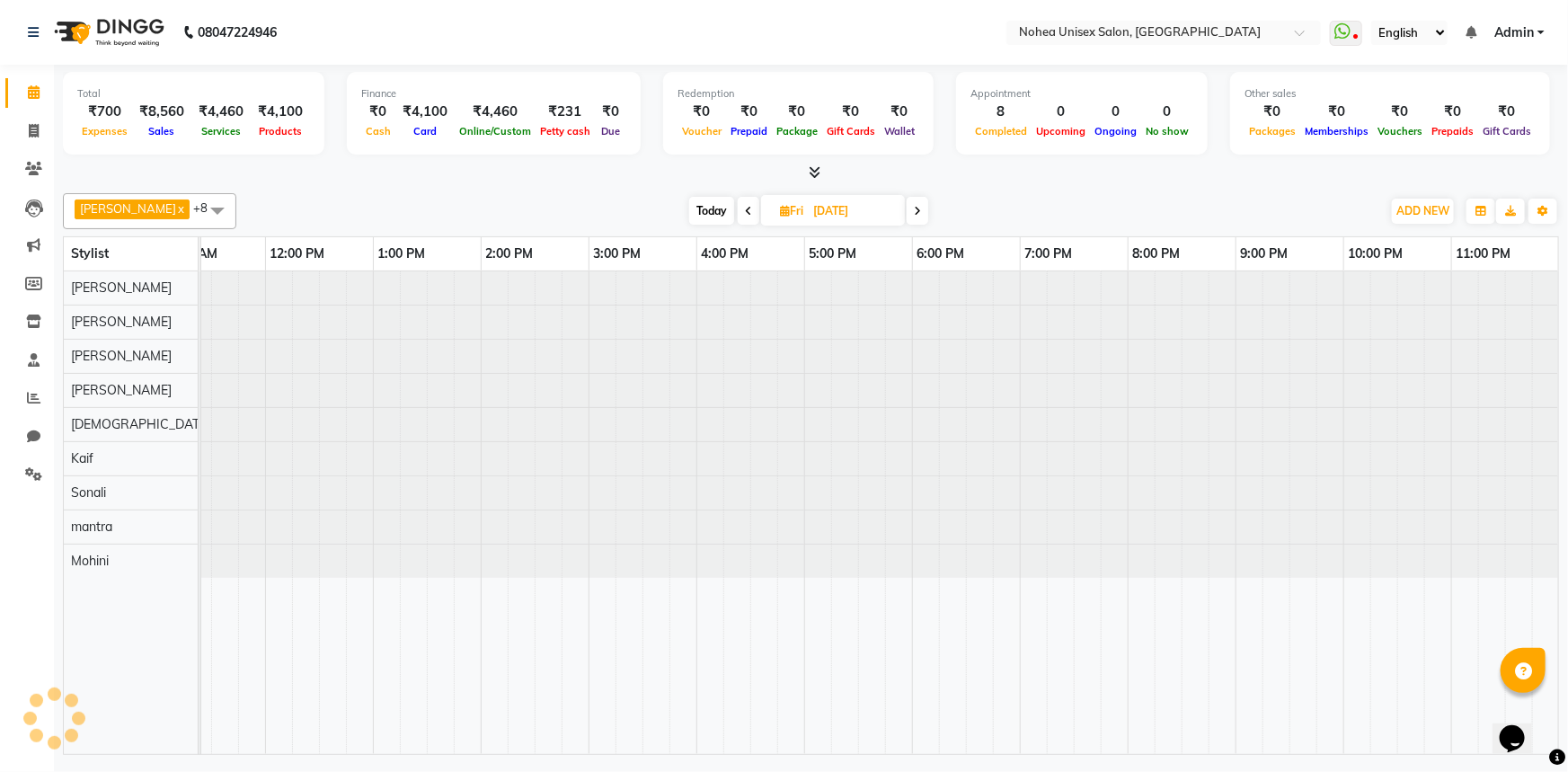
scroll to position [0, 0]
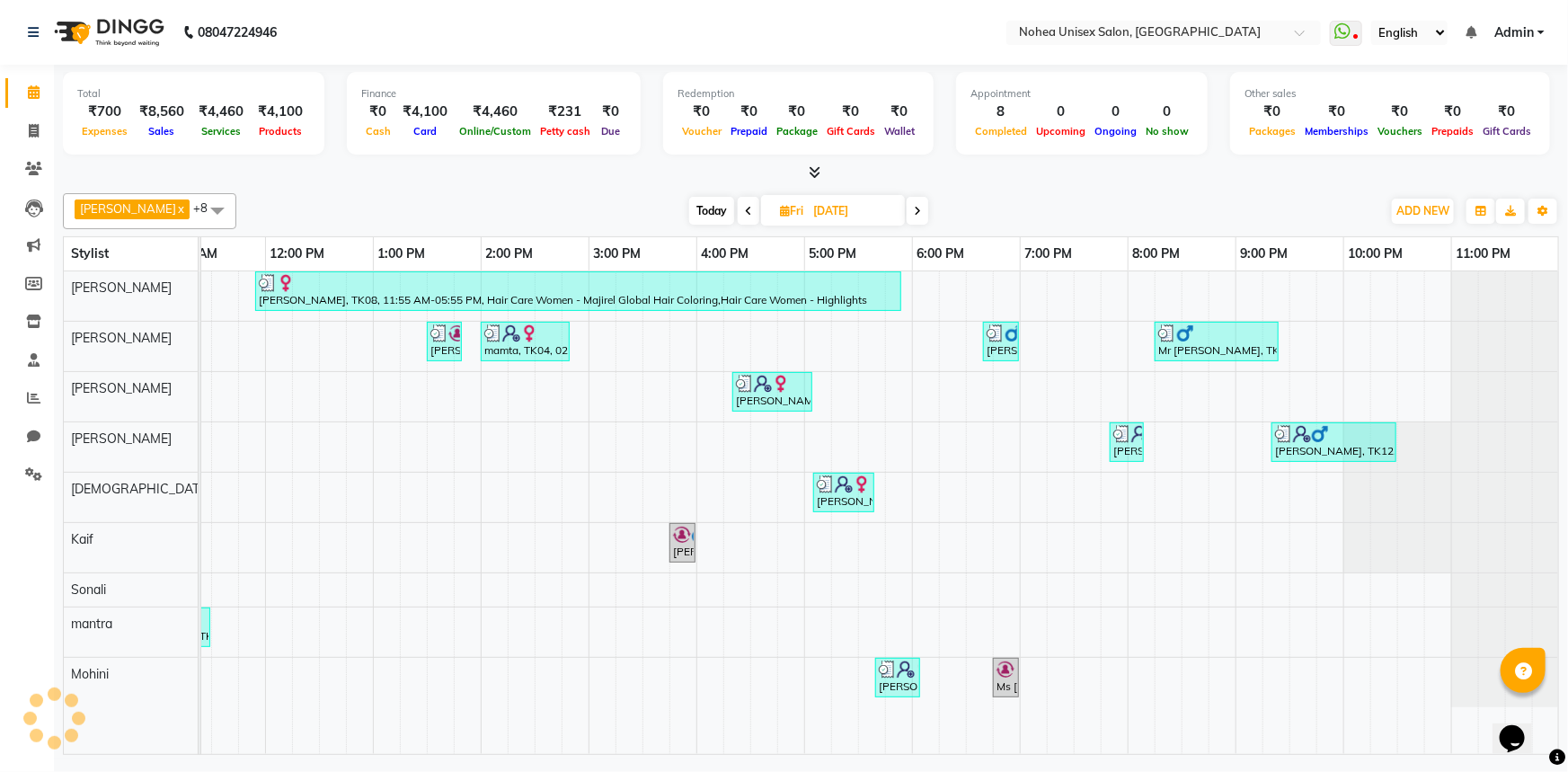
click at [738, 217] on span at bounding box center [748, 211] width 22 height 28
type input "[DATE]"
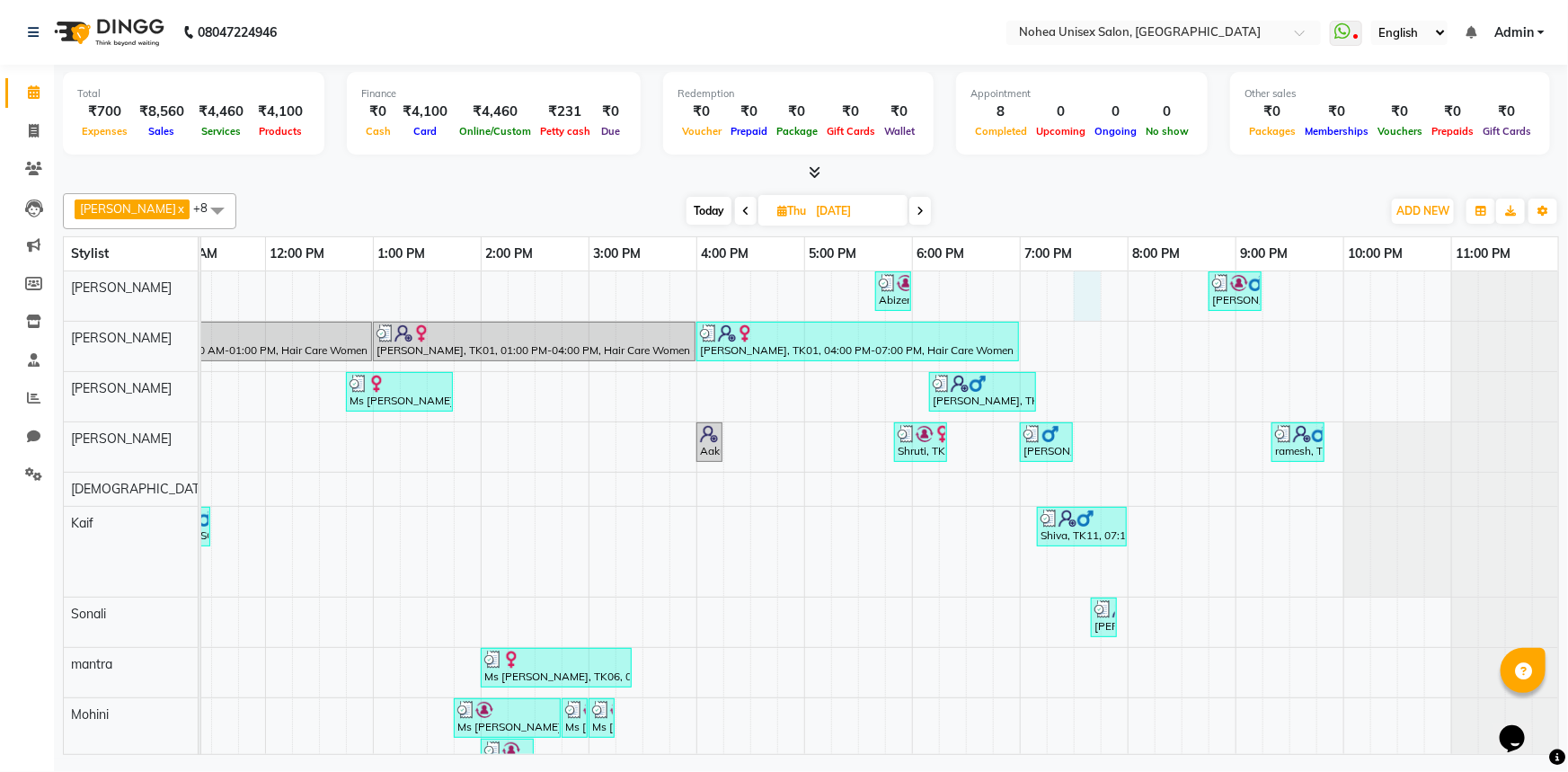
click at [1079, 309] on div "Abizer, TK08, 05:40 PM-06:00 PM, Haircut only (Without Wash) [PERSON_NAME], TK1…" at bounding box center [751, 529] width 1618 height 517
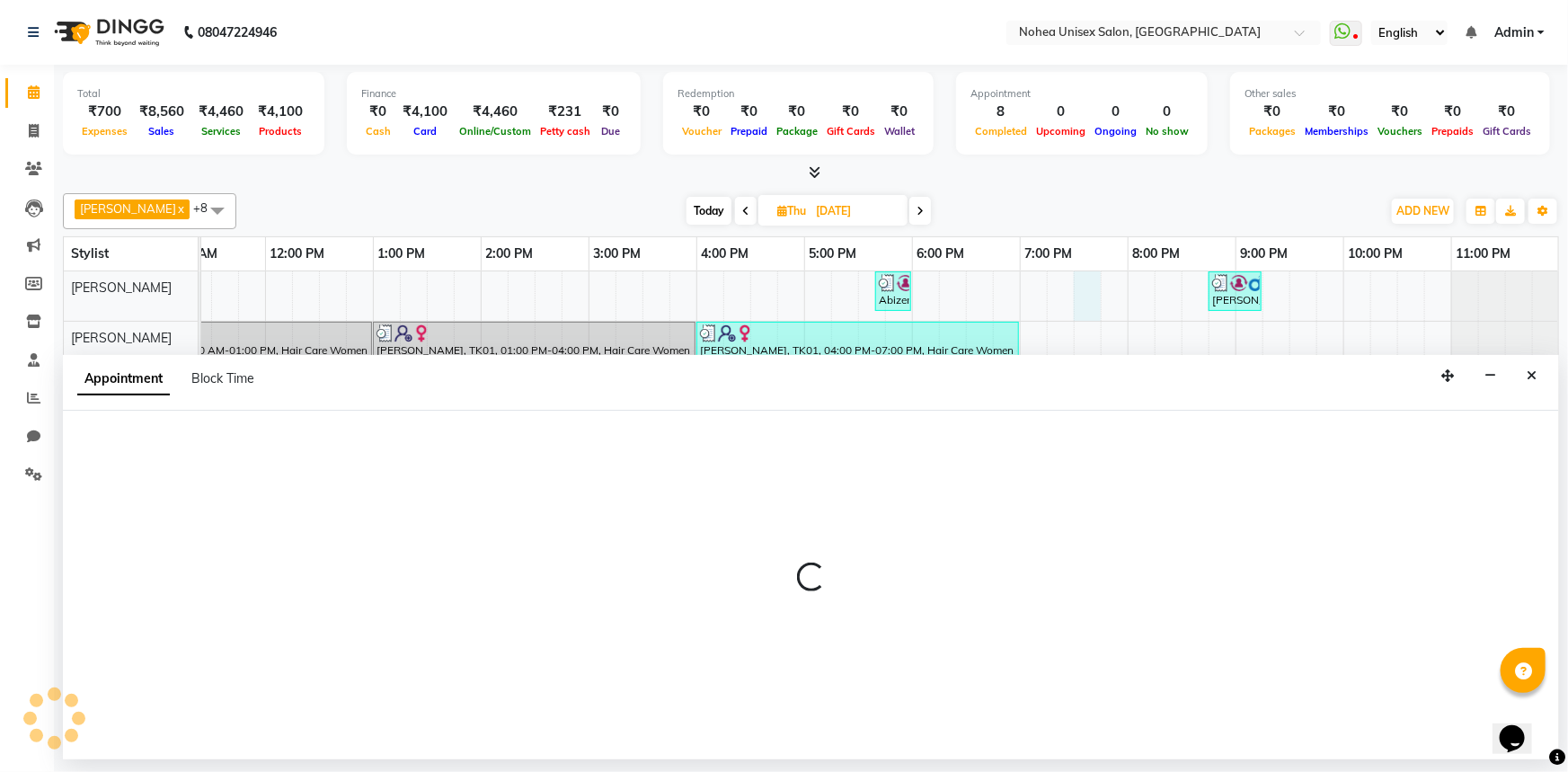
select select "74821"
select select "1170"
select select "tentative"
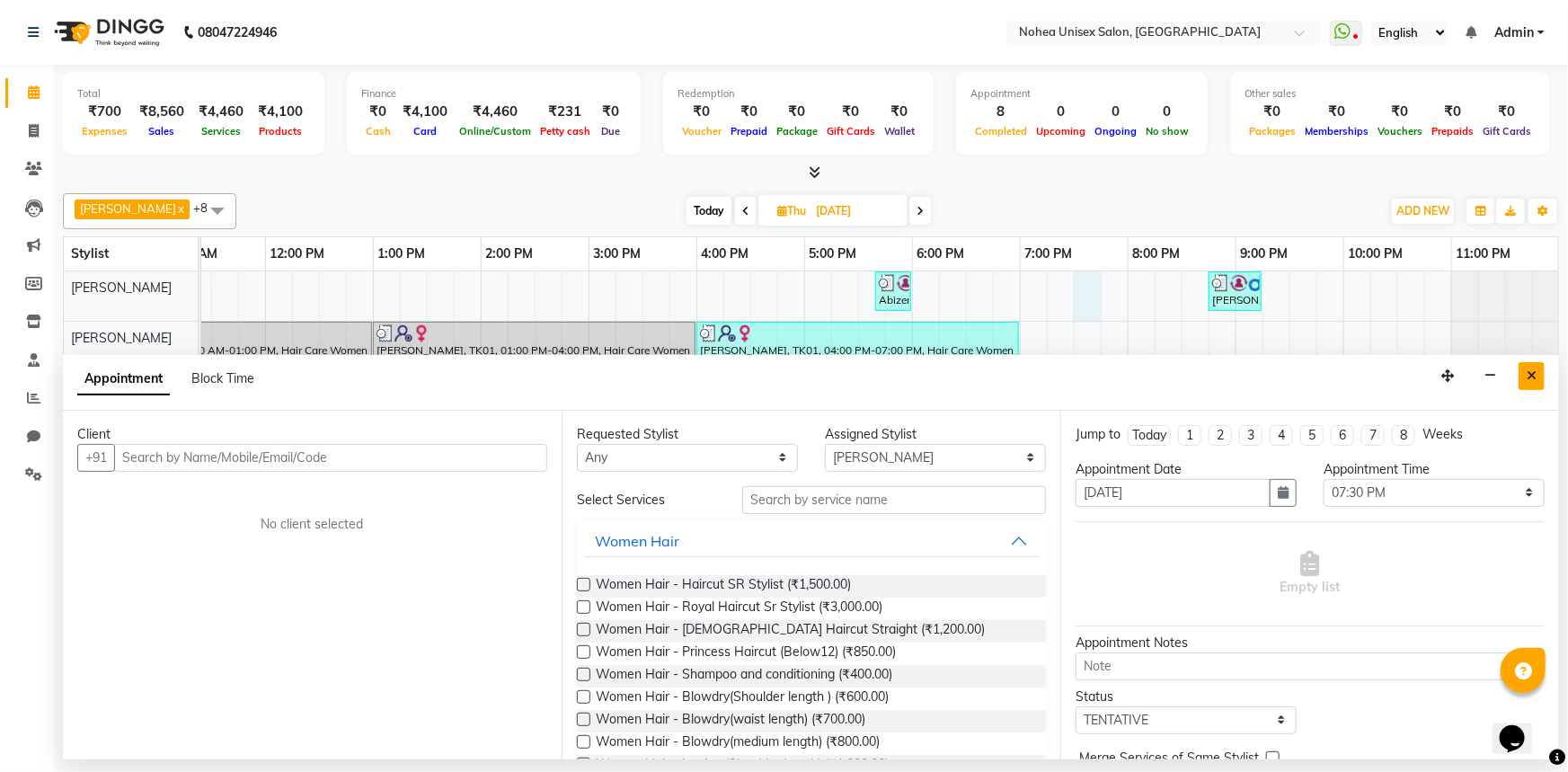
click at [1527, 370] on button "Close" at bounding box center [1532, 376] width 26 height 28
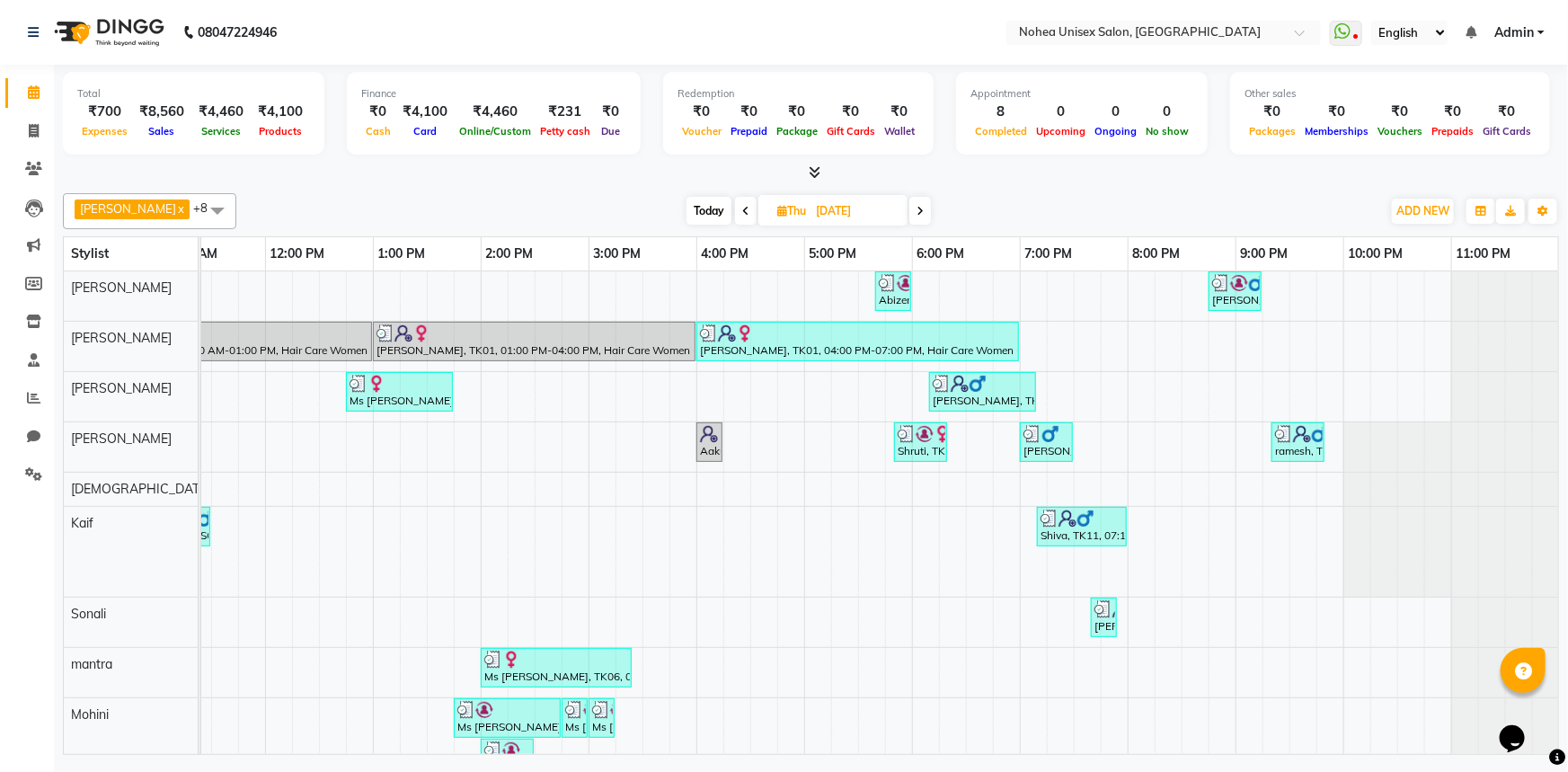
drag, startPoint x: 810, startPoint y: 174, endPoint x: 821, endPoint y: 194, distance: 22.8
click at [821, 194] on div "Total ₹700 Expenses ₹8,560 Sales ₹4,460 Services ₹4,100 Products Finance ₹0 Cas…" at bounding box center [812, 411] width 1515 height 694
click at [811, 162] on div "Total ₹700 Expenses ₹8,560 Sales ₹4,460 Services ₹4,100 Products Finance ₹0 Cas…" at bounding box center [811, 123] width 1497 height 118
click at [826, 164] on div at bounding box center [811, 173] width 1497 height 19
click at [815, 164] on span at bounding box center [811, 173] width 19 height 19
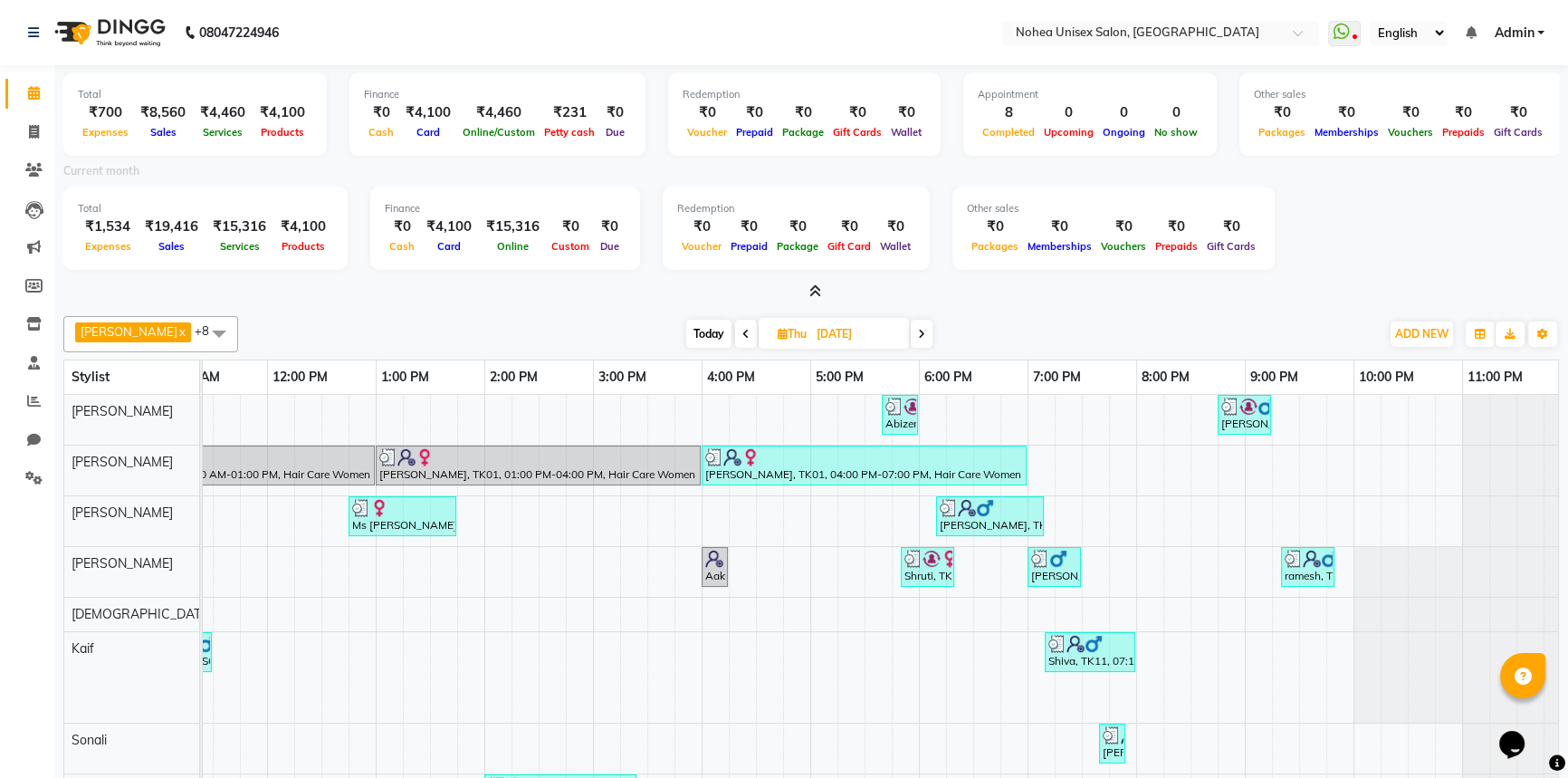
click at [815, 289] on icon at bounding box center [815, 291] width 11 height 13
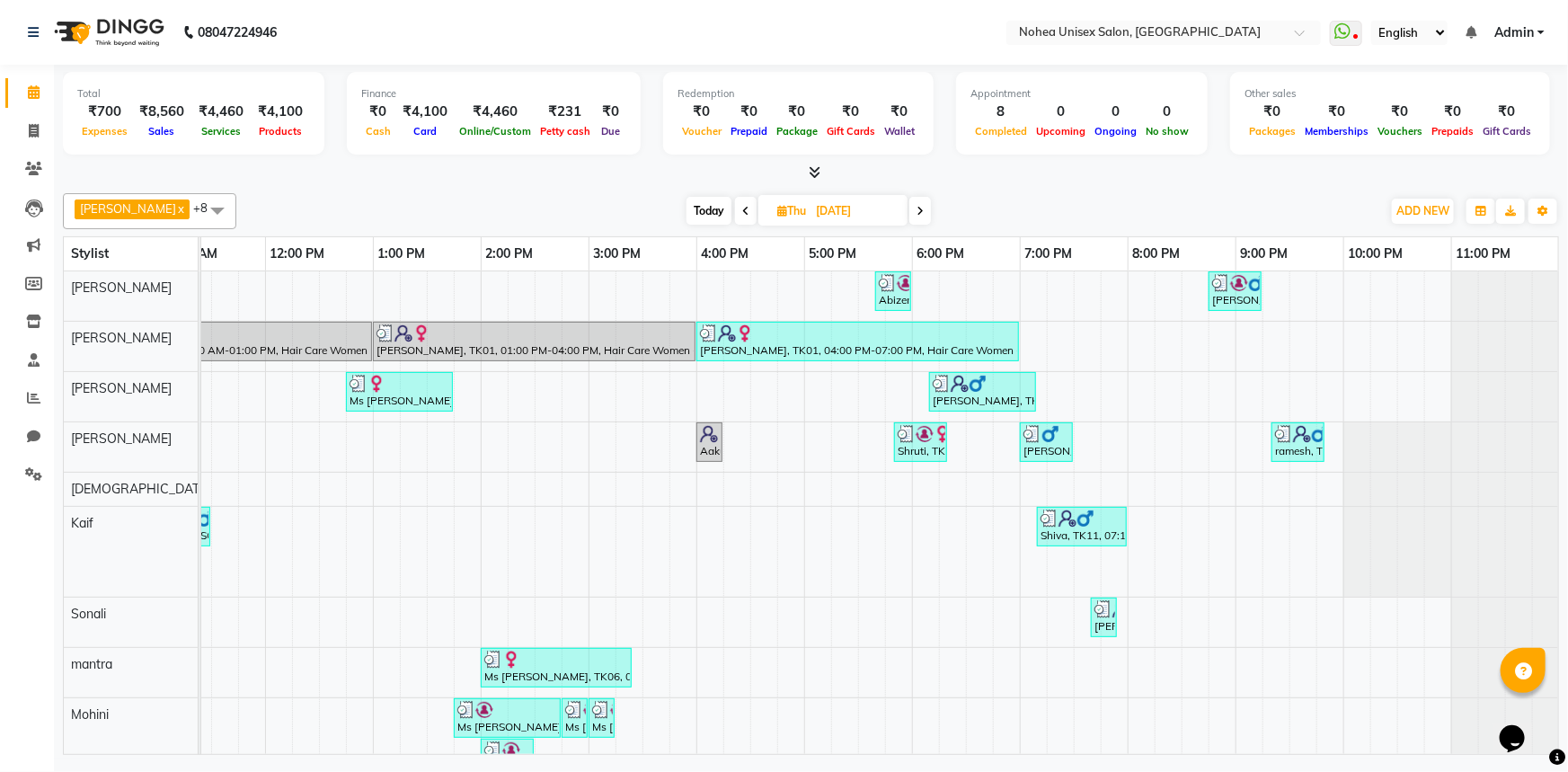
click at [686, 202] on span "Today" at bounding box center [709, 211] width 45 height 28
type input "02-09-2025"
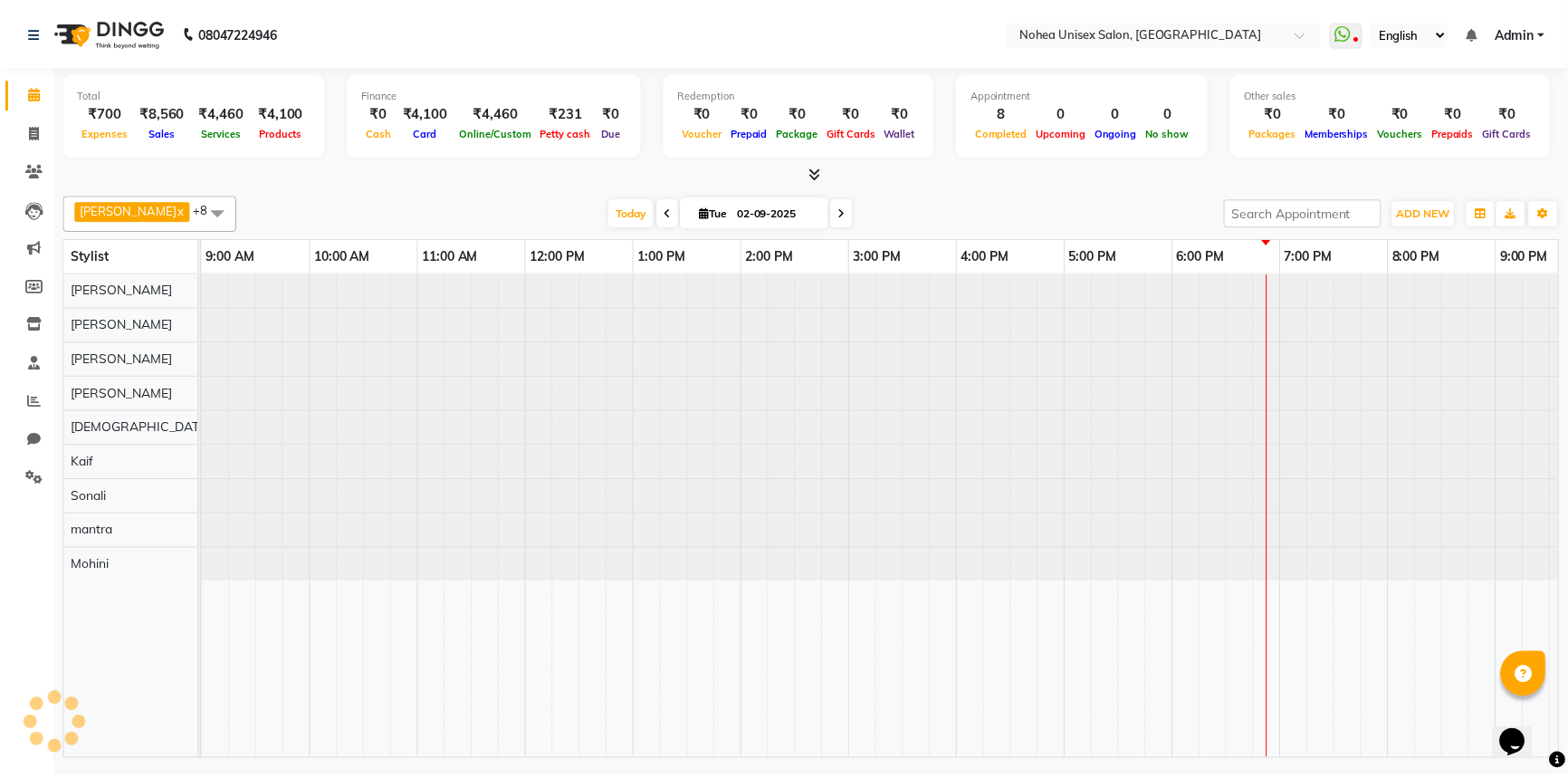
scroll to position [0, 262]
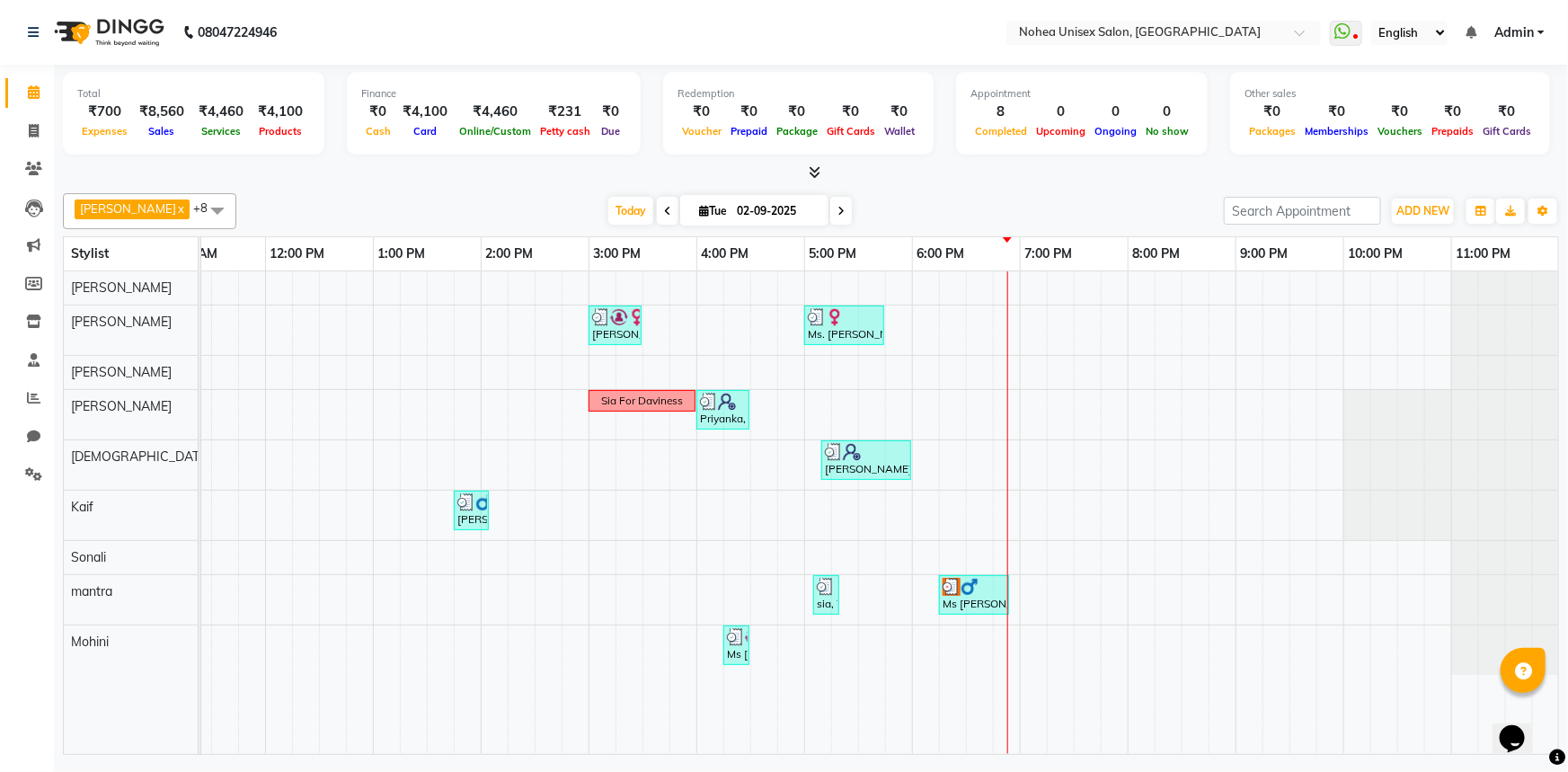
drag, startPoint x: 732, startPoint y: 212, endPoint x: 1000, endPoint y: 193, distance: 268.7
click at [1000, 193] on div "[PERSON_NAME] x [PERSON_NAME] x mantra x [PERSON_NAME] x Kaif x [PERSON_NAME] x…" at bounding box center [811, 211] width 1497 height 36
click at [1097, 229] on div "[PERSON_NAME] x [PERSON_NAME] x mantra x [PERSON_NAME] x Kaif x [PERSON_NAME] x…" at bounding box center [811, 470] width 1497 height 568
click at [1030, 278] on div "[PERSON_NAME], TK03, 03:00 PM-03:30 PM, Davines wash Ms. [PERSON_NAME], TK01, 0…" at bounding box center [751, 512] width 1618 height 482
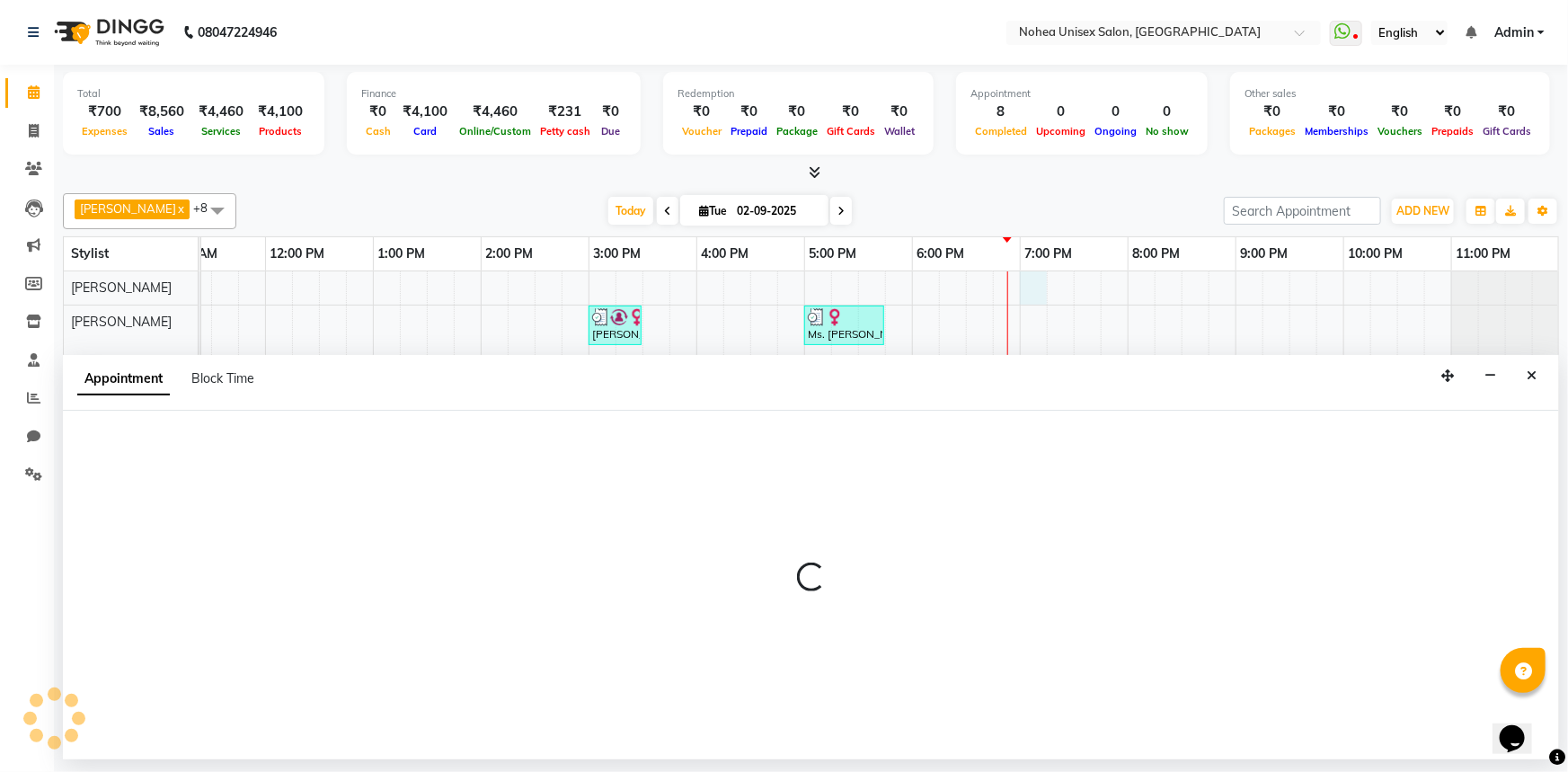
select select "74821"
select select "1140"
select select "tentative"
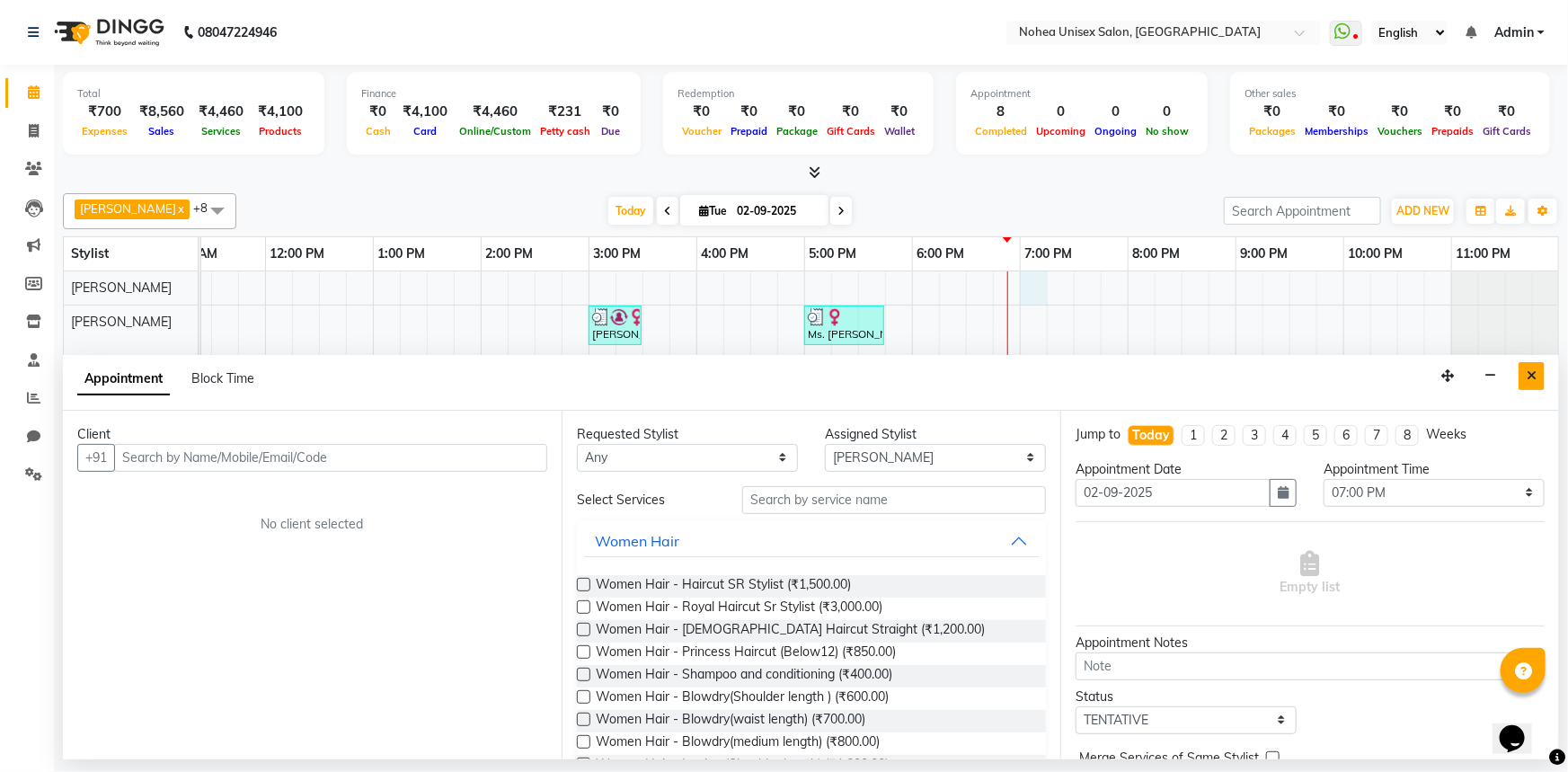
click at [1536, 365] on button "Close" at bounding box center [1532, 376] width 26 height 28
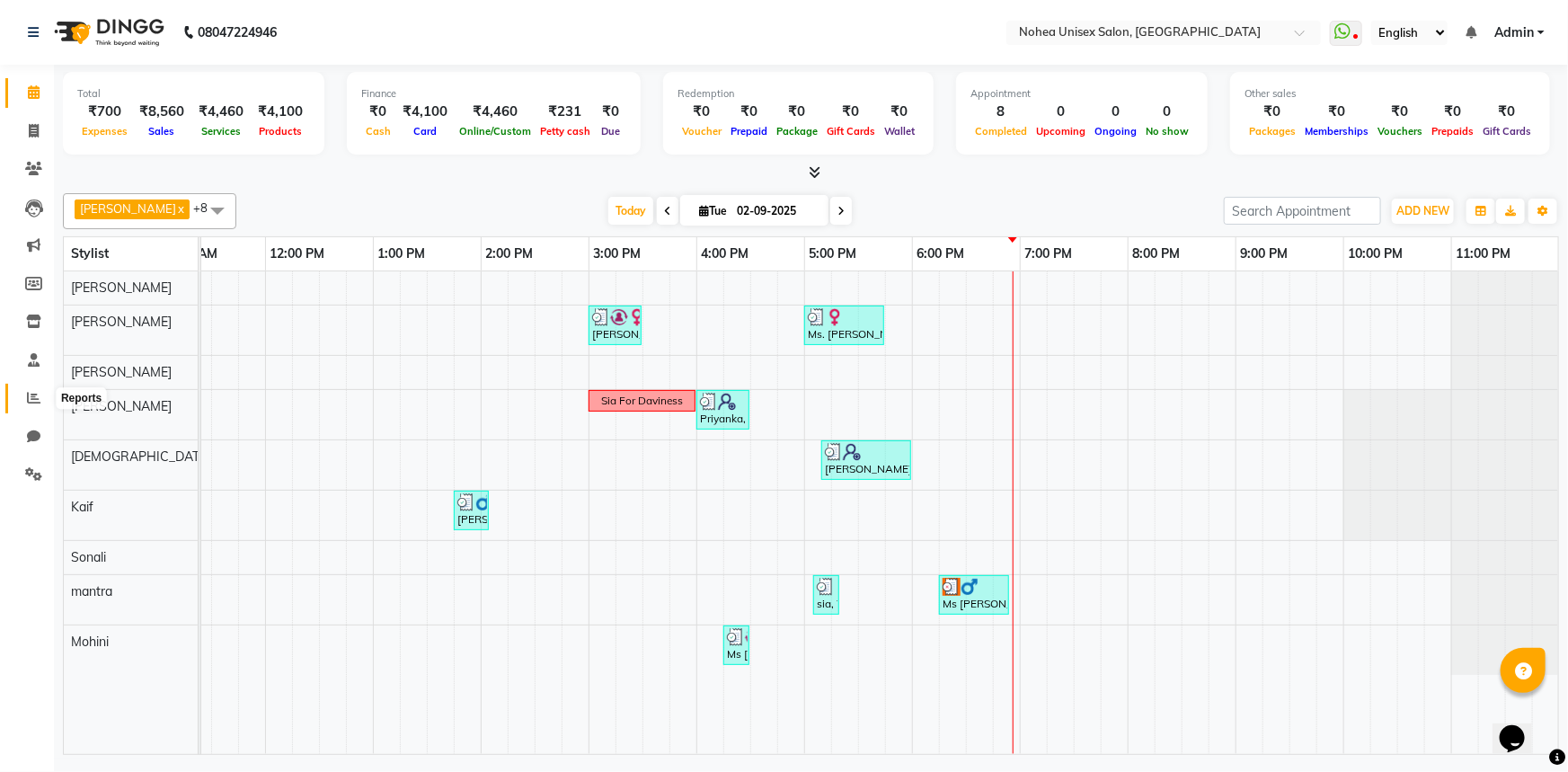
click at [32, 394] on icon at bounding box center [34, 397] width 13 height 13
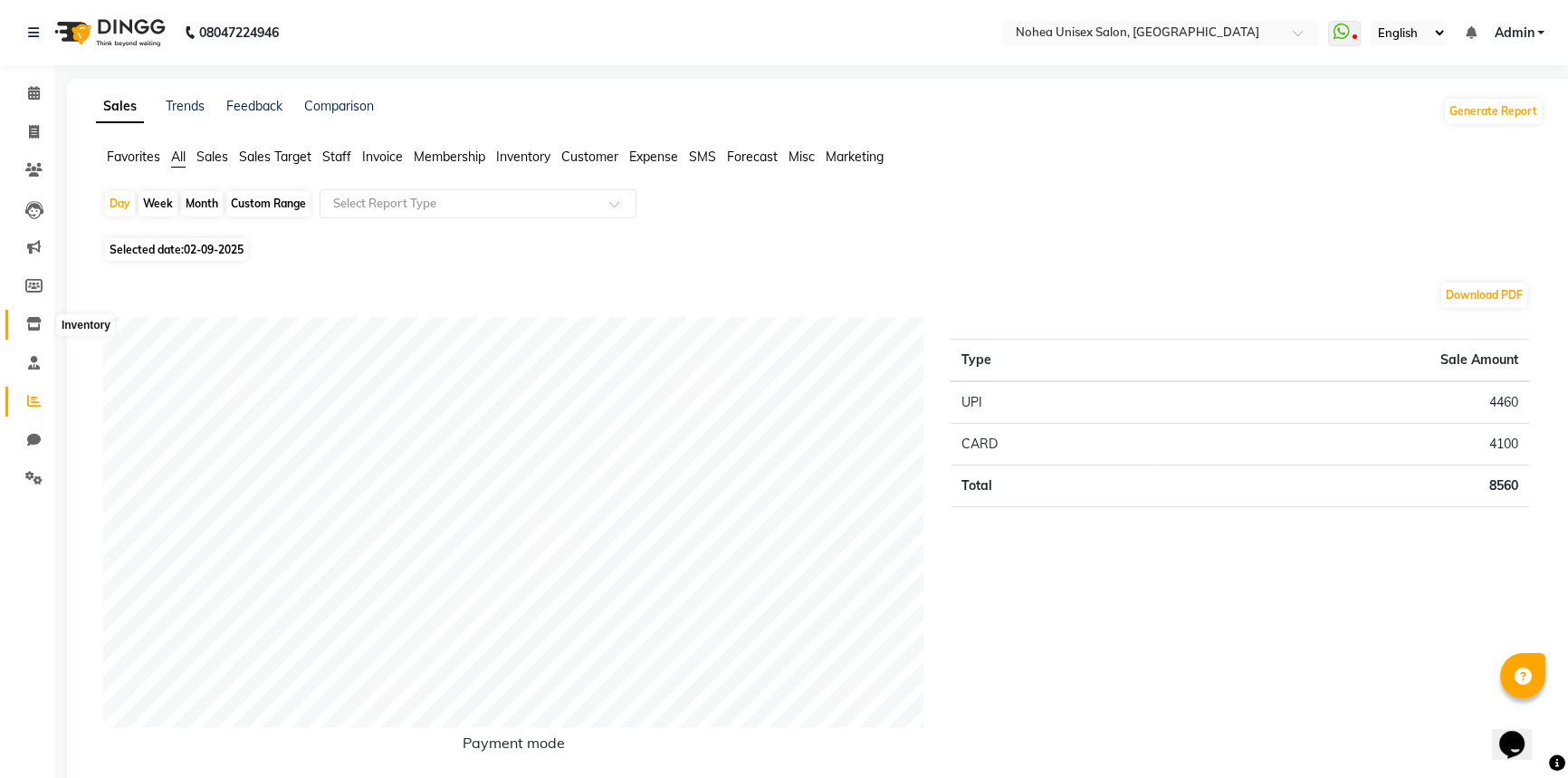
click at [24, 325] on span at bounding box center [34, 325] width 32 height 21
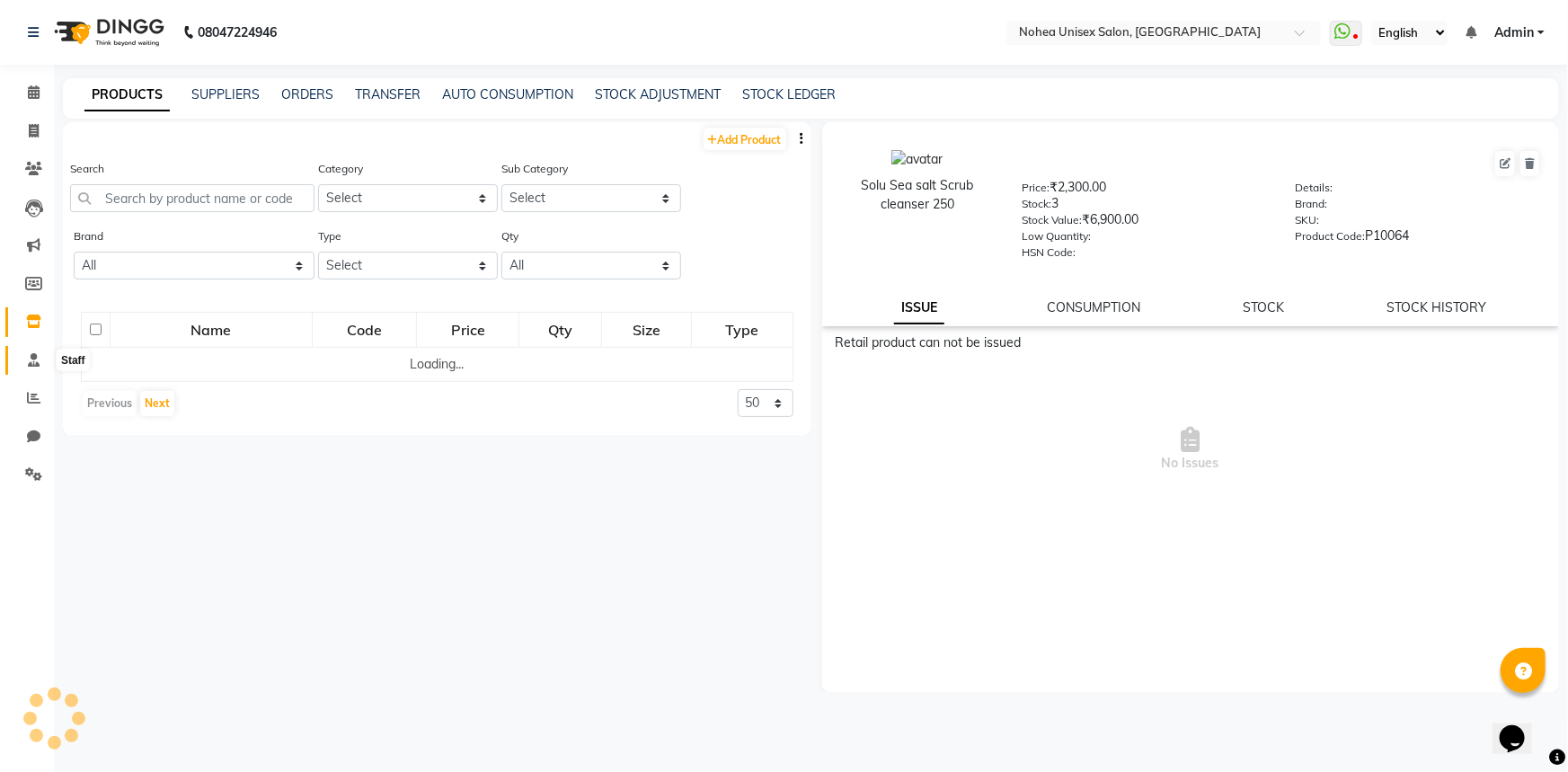
click at [29, 361] on icon at bounding box center [34, 360] width 11 height 13
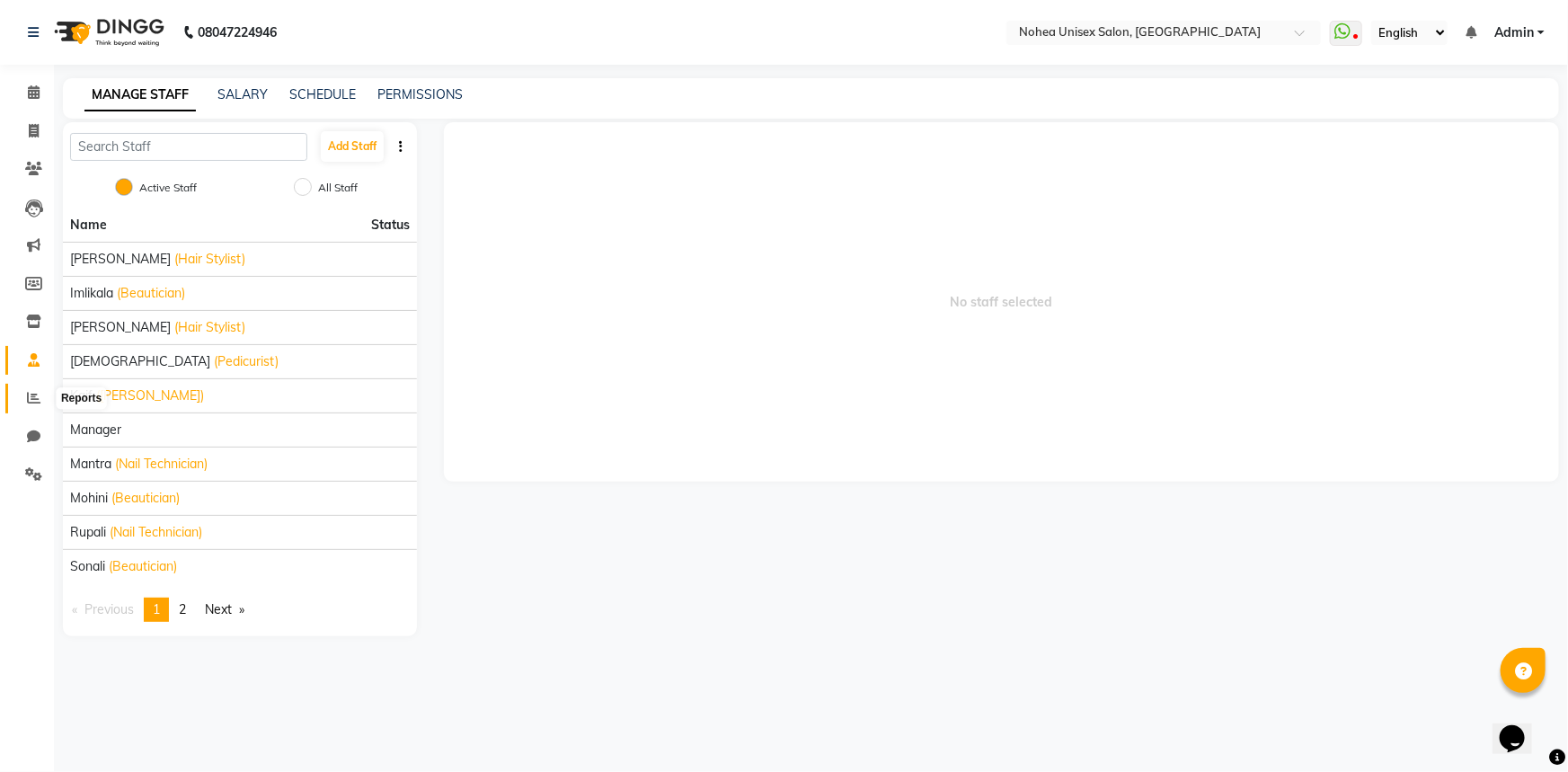
click at [35, 393] on icon at bounding box center [34, 397] width 13 height 13
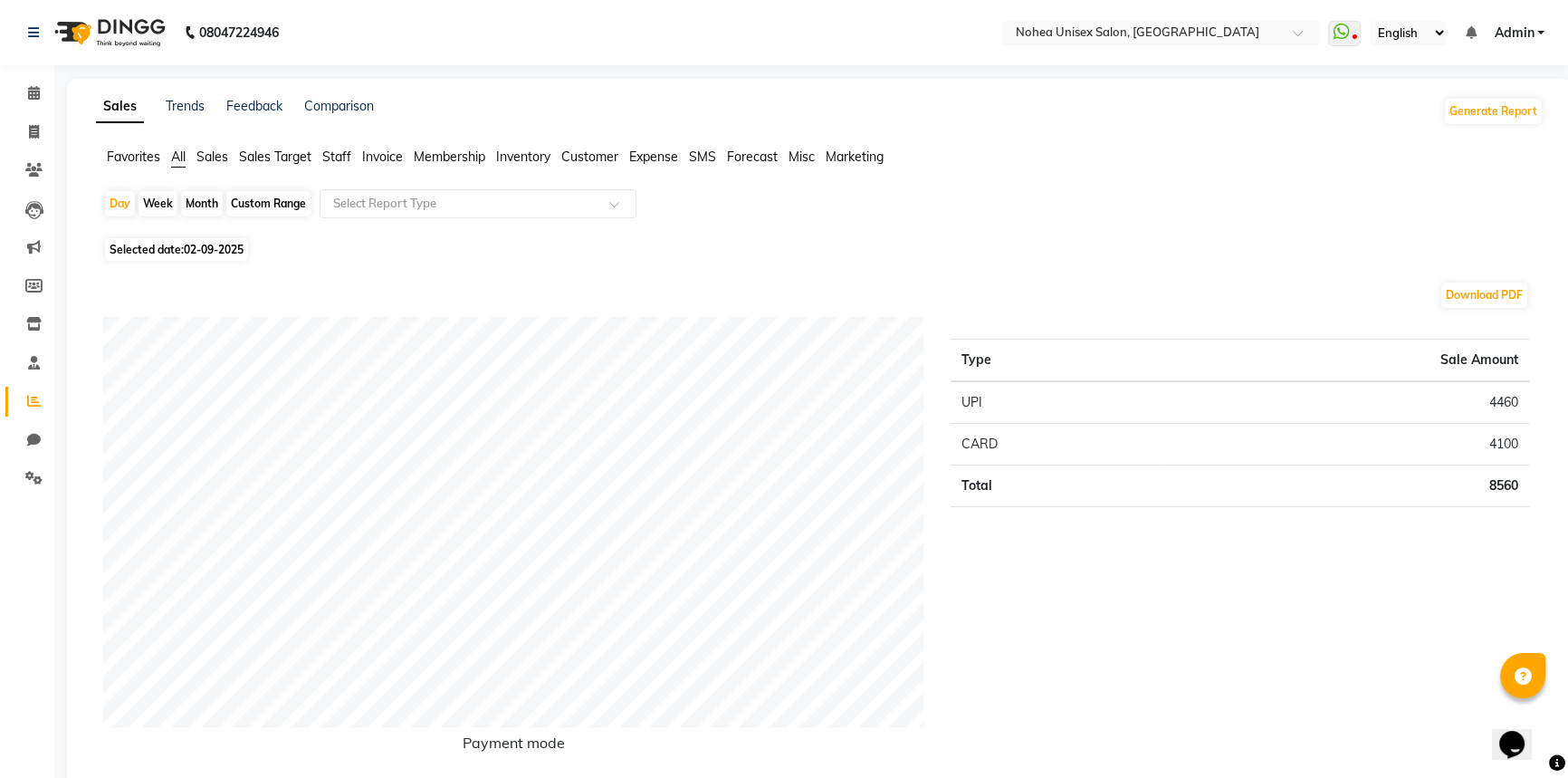
click at [295, 152] on span "Sales Target" at bounding box center [275, 156] width 73 height 16
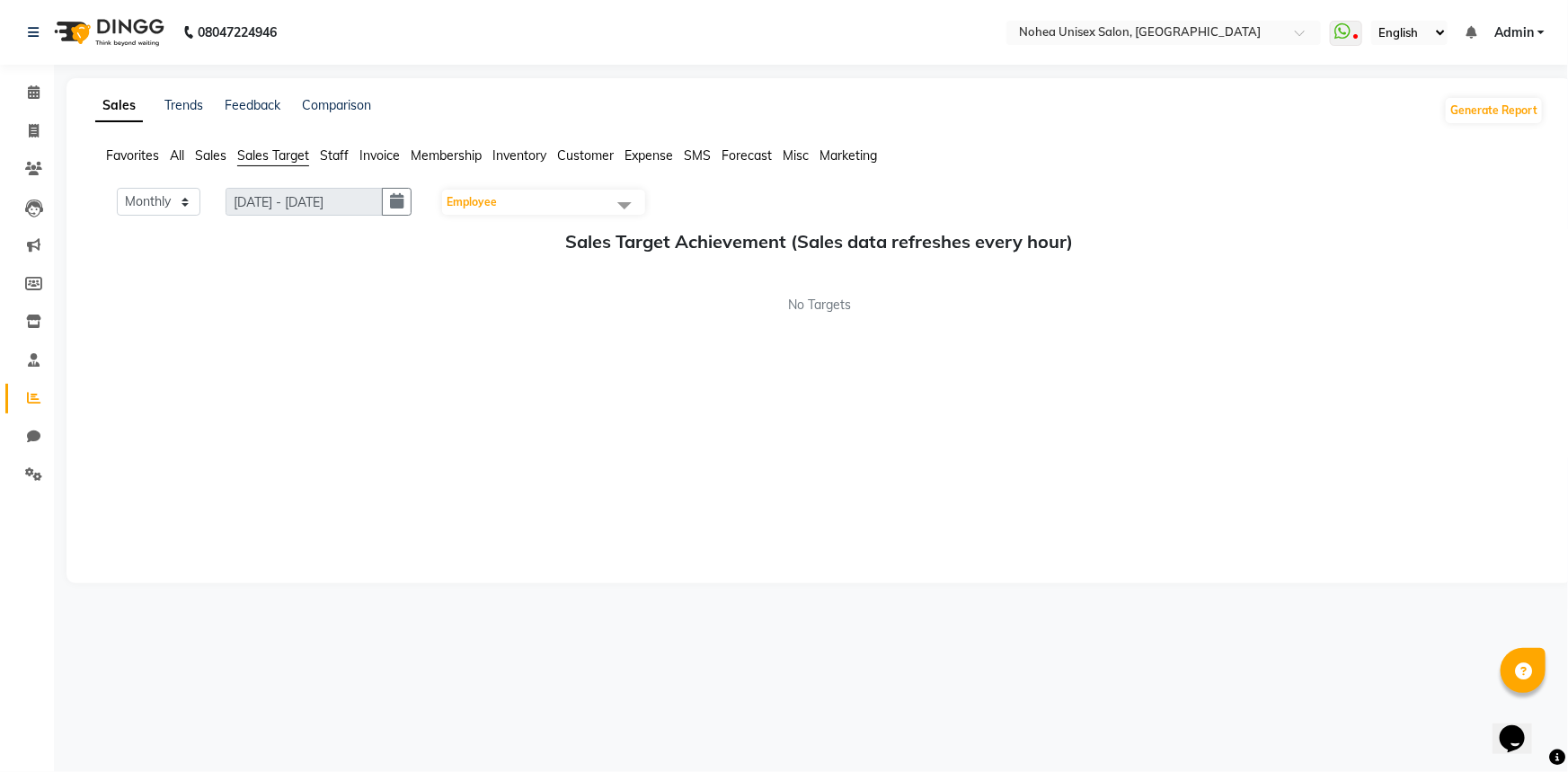
click at [341, 154] on span "Staff" at bounding box center [334, 155] width 29 height 16
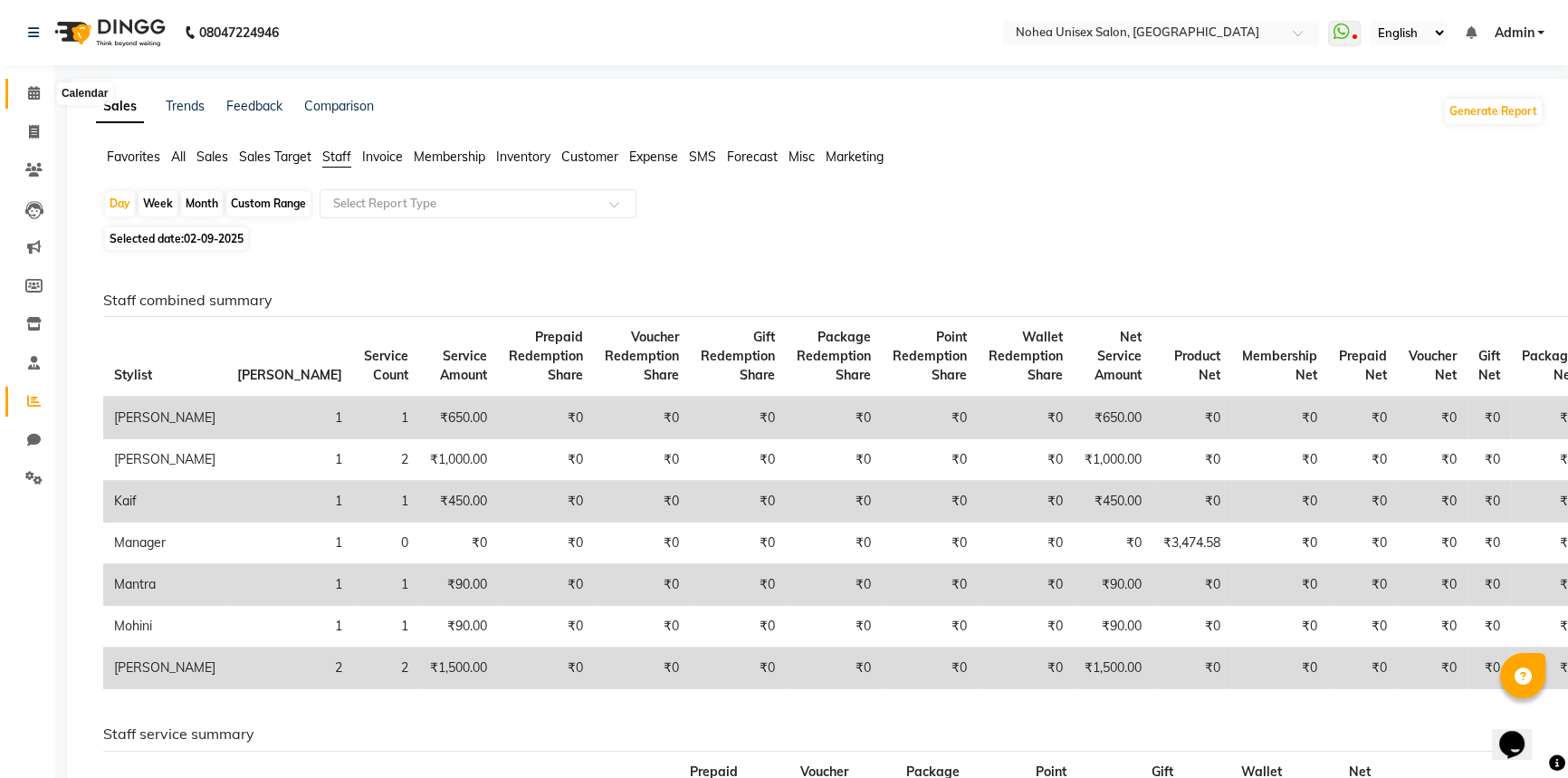
drag, startPoint x: 28, startPoint y: 95, endPoint x: 47, endPoint y: 188, distance: 94.9
click at [31, 94] on icon at bounding box center [34, 92] width 11 height 13
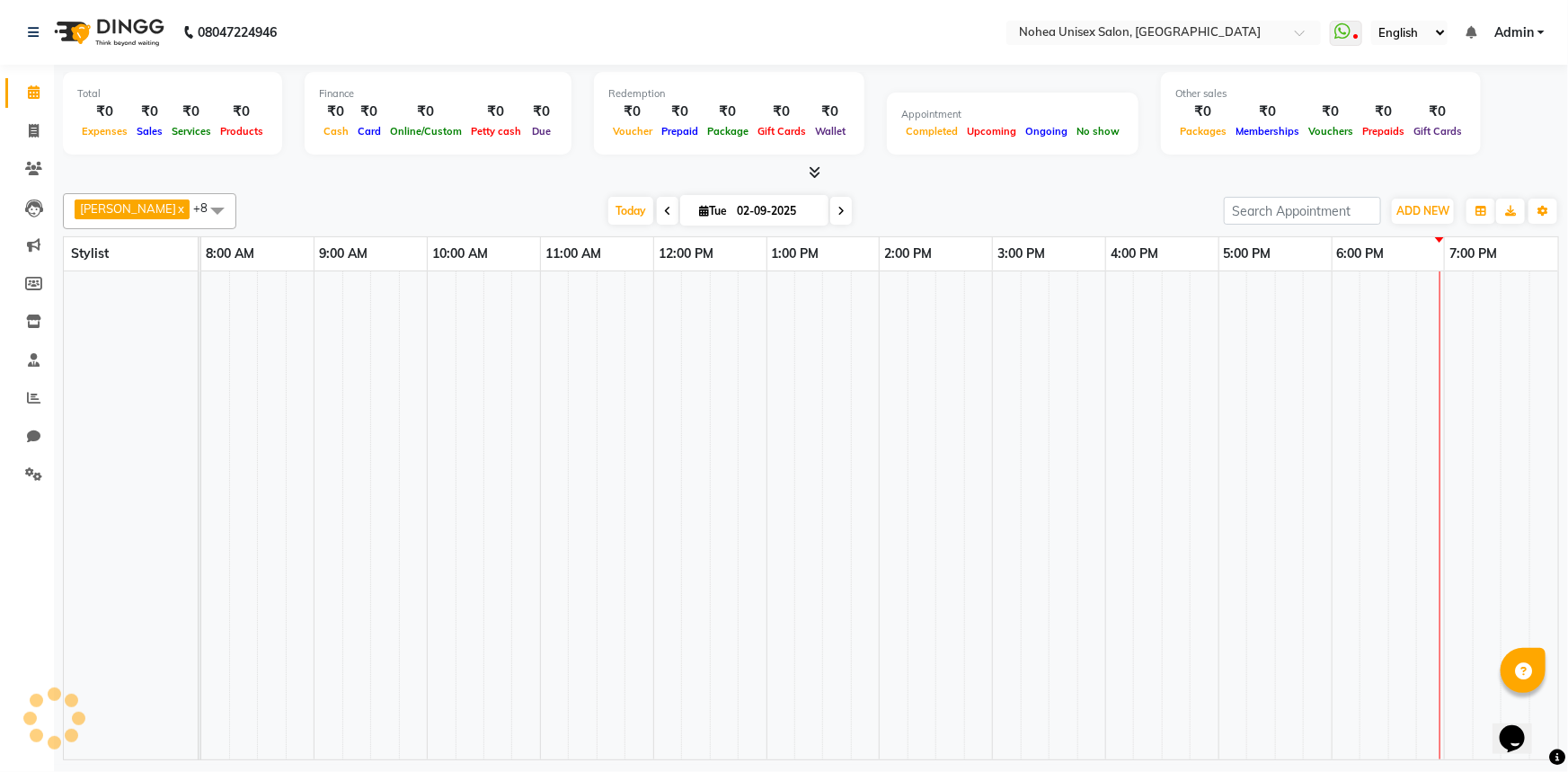
scroll to position [0, 260]
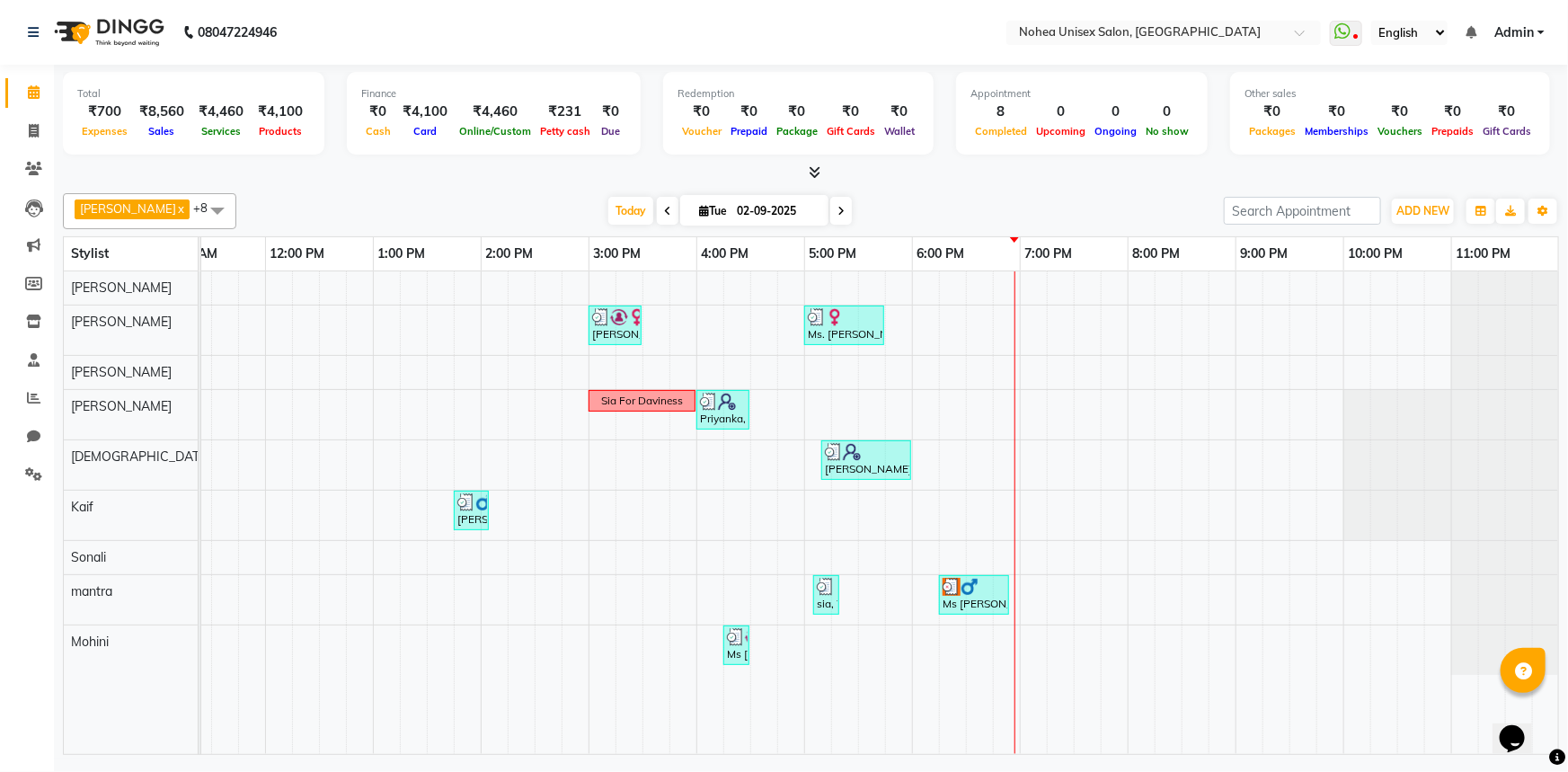
drag, startPoint x: 655, startPoint y: 213, endPoint x: 663, endPoint y: 234, distance: 22.5
click at [657, 213] on span at bounding box center [668, 211] width 22 height 28
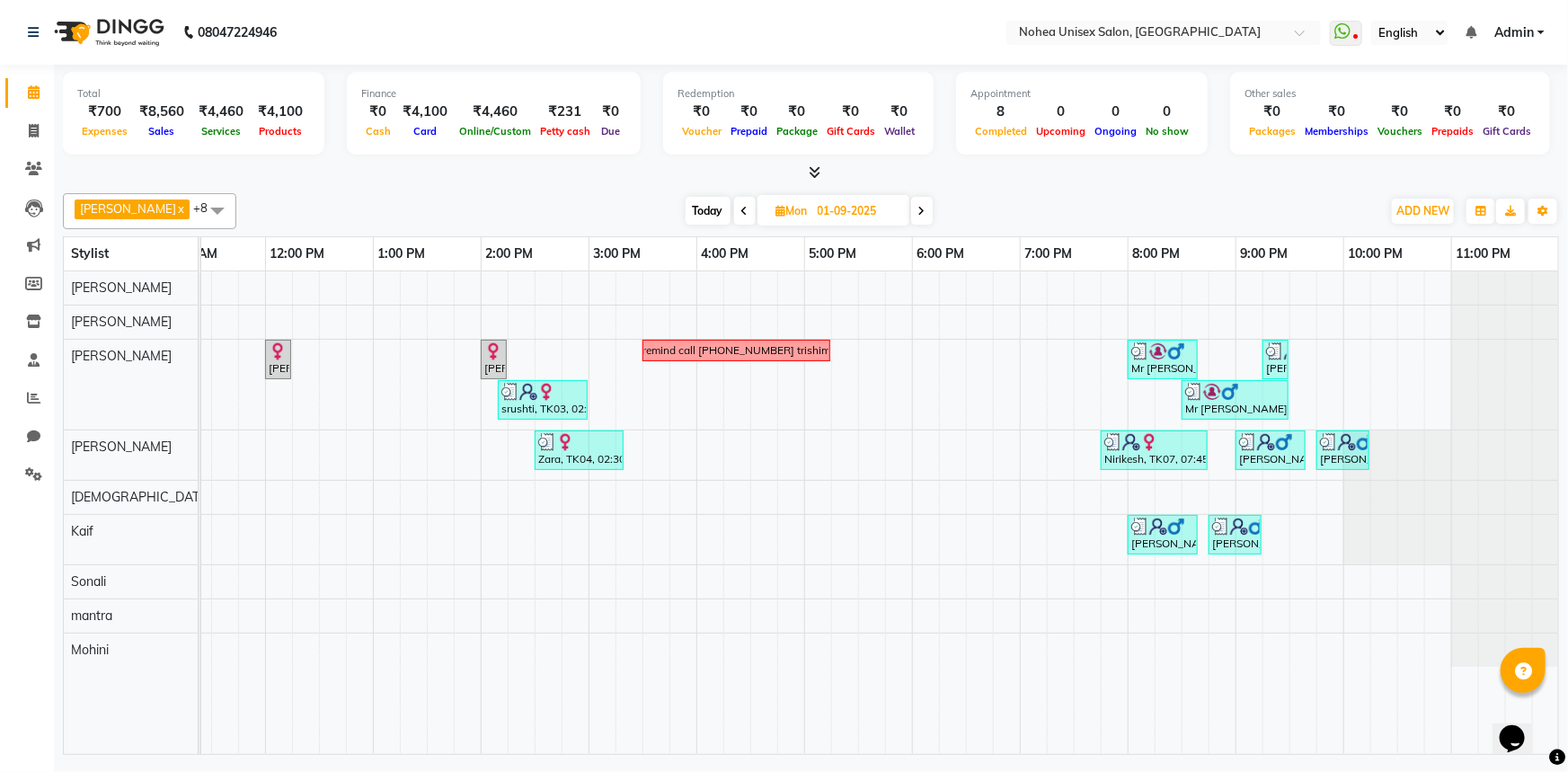
click at [741, 211] on icon at bounding box center [745, 211] width 7 height 11
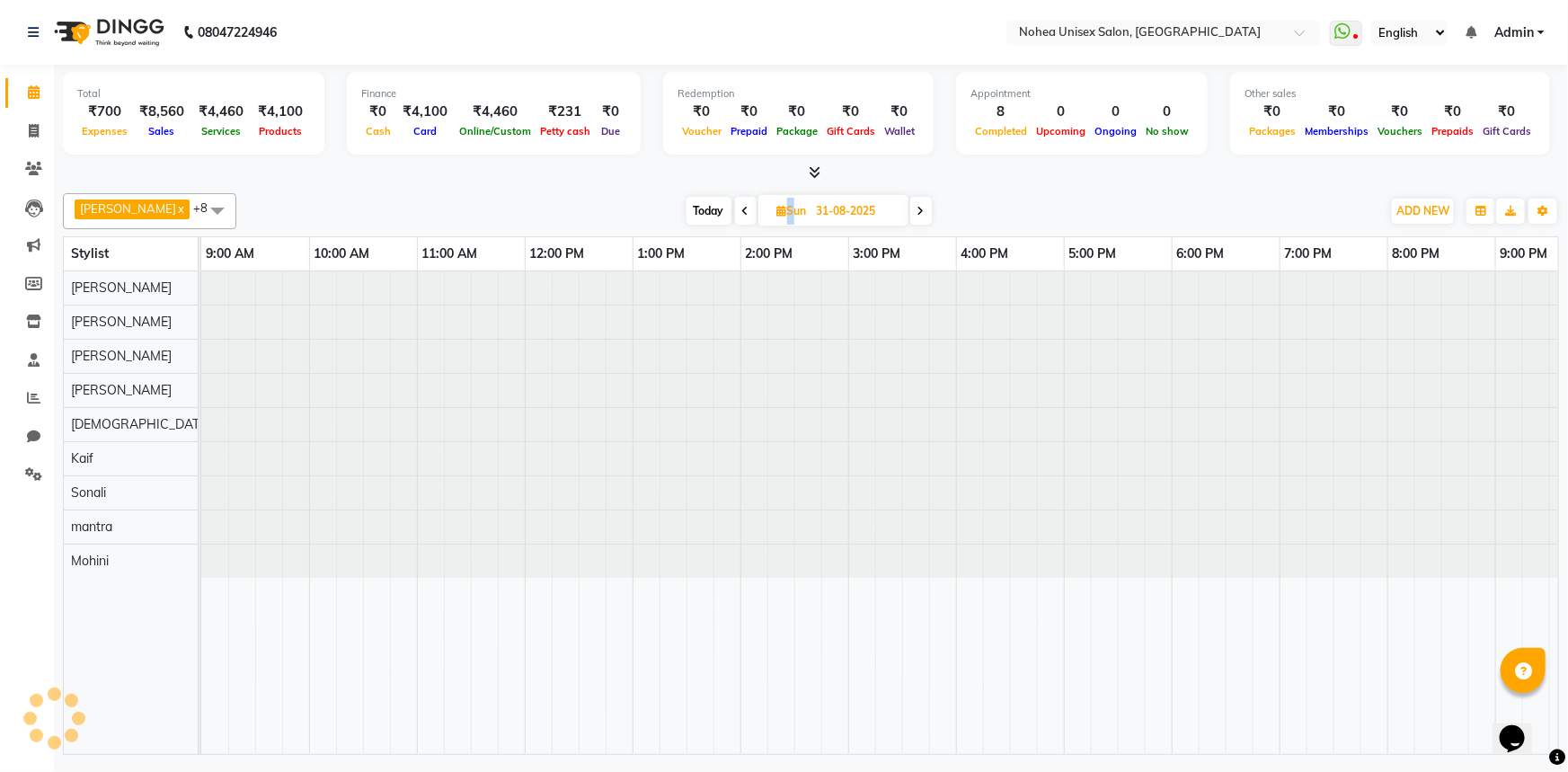
click at [742, 211] on icon at bounding box center [746, 211] width 7 height 11
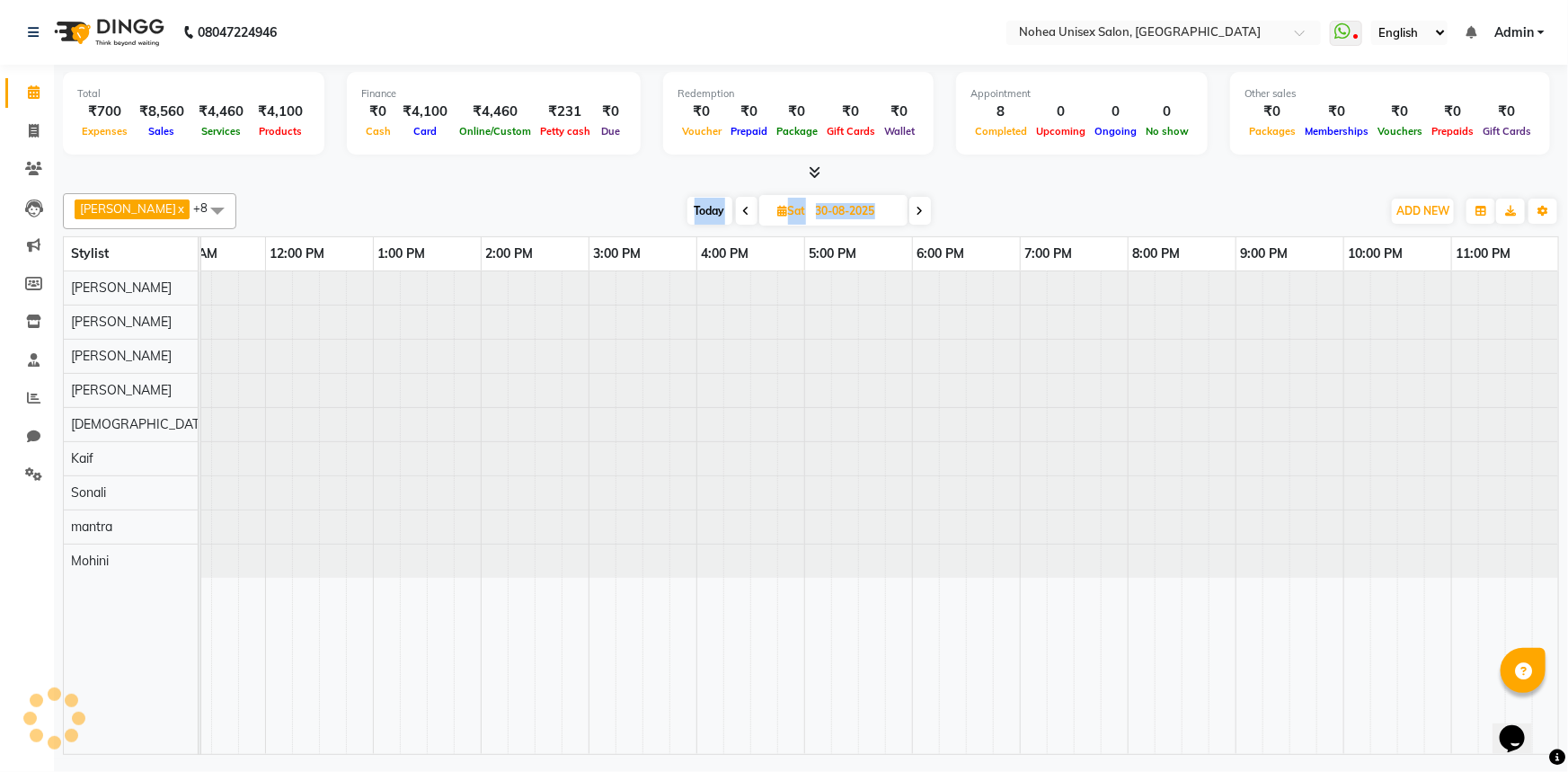
click at [743, 211] on icon at bounding box center [747, 211] width 7 height 11
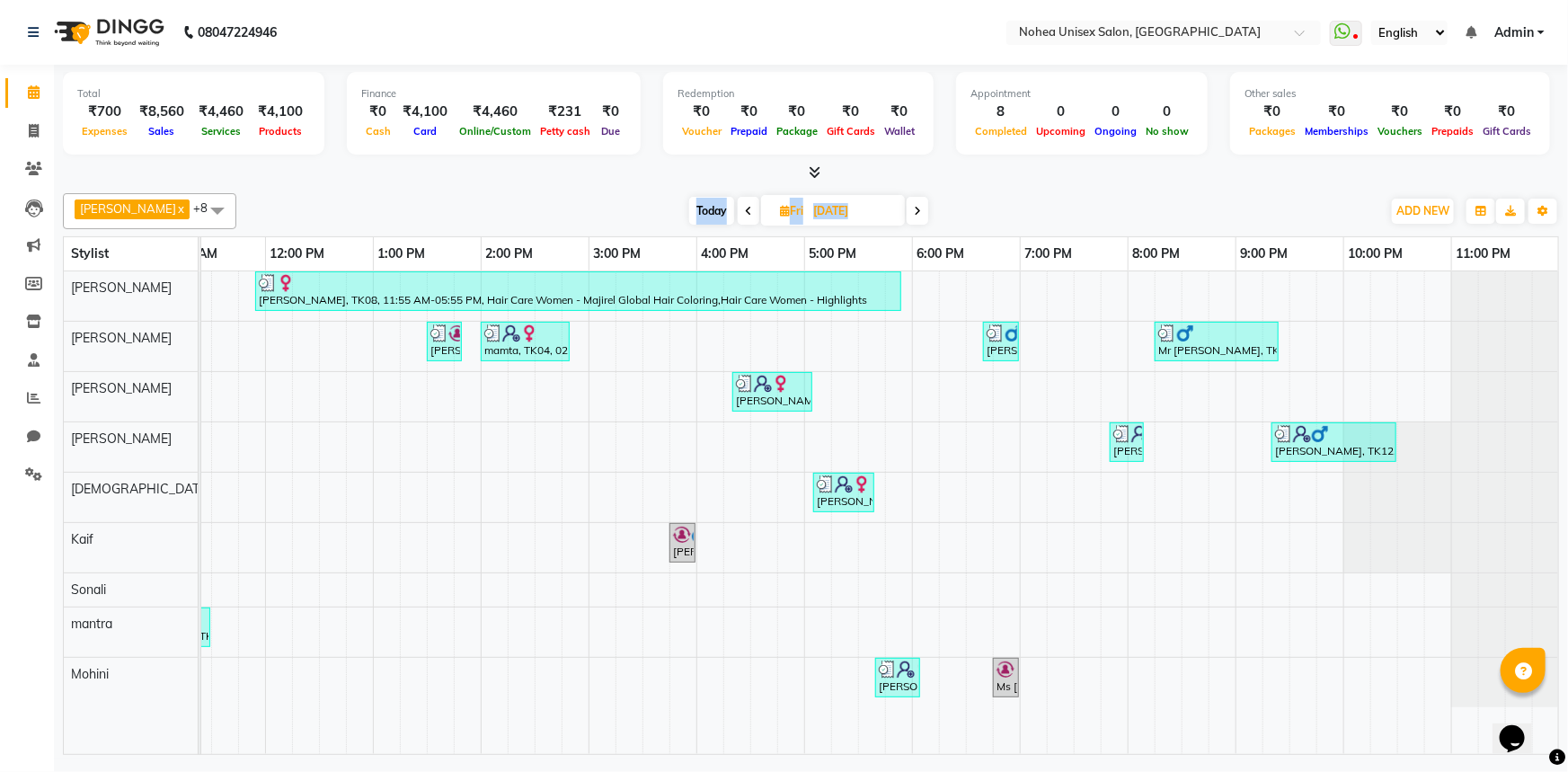
click at [745, 211] on icon at bounding box center [749, 211] width 7 height 11
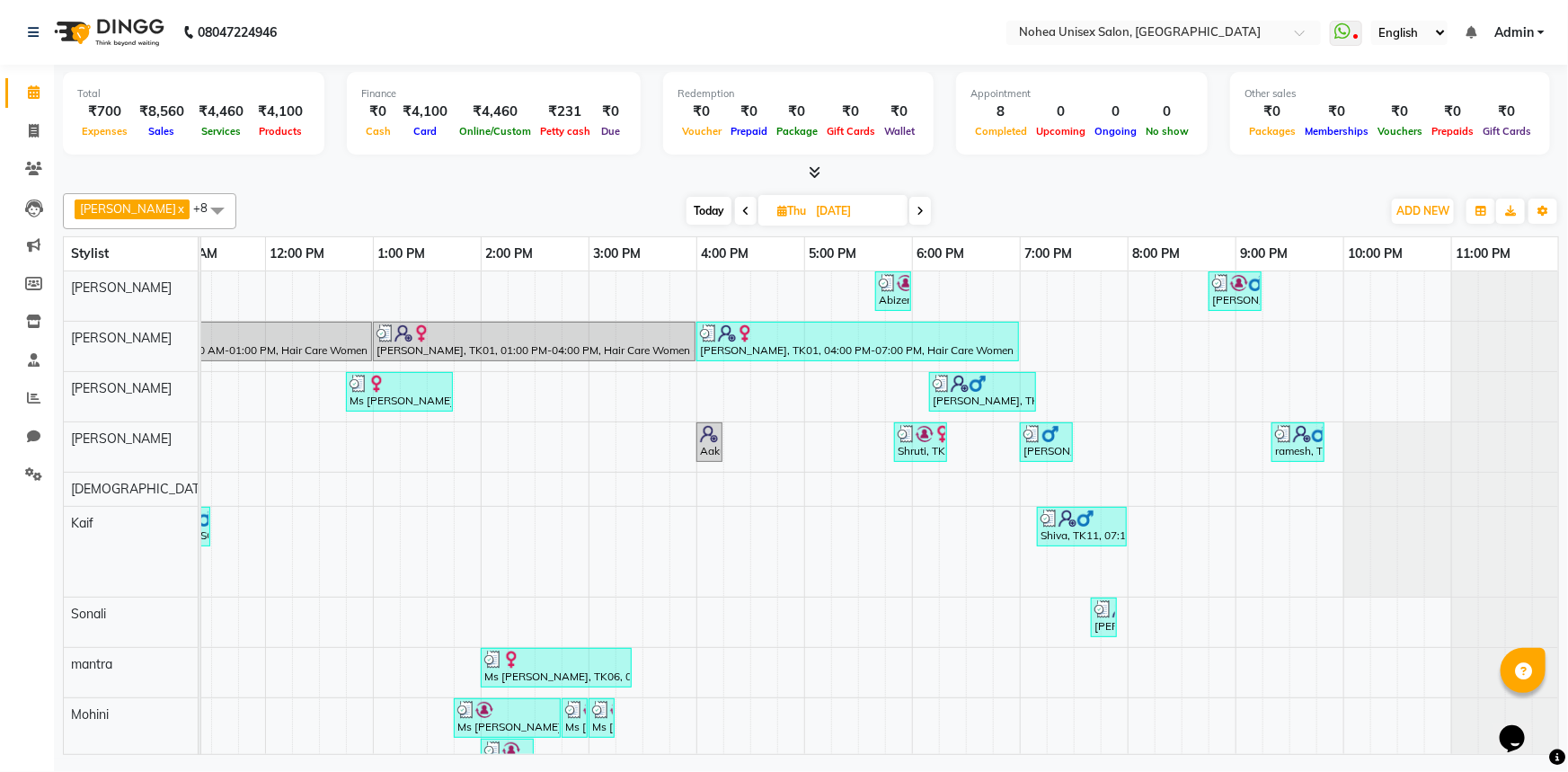
click at [742, 209] on icon at bounding box center [746, 211] width 7 height 11
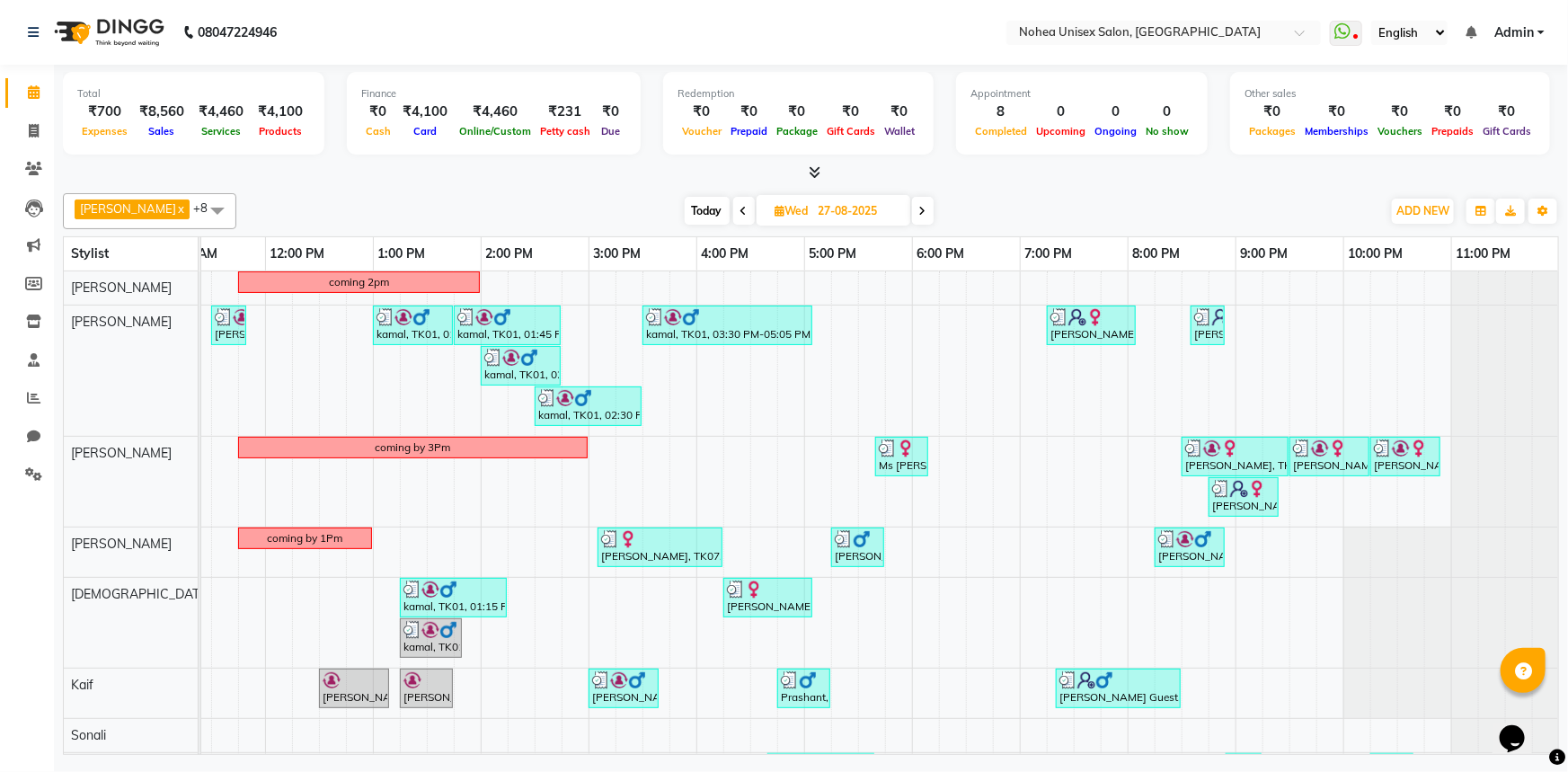
click at [734, 206] on span at bounding box center [743, 211] width 22 height 28
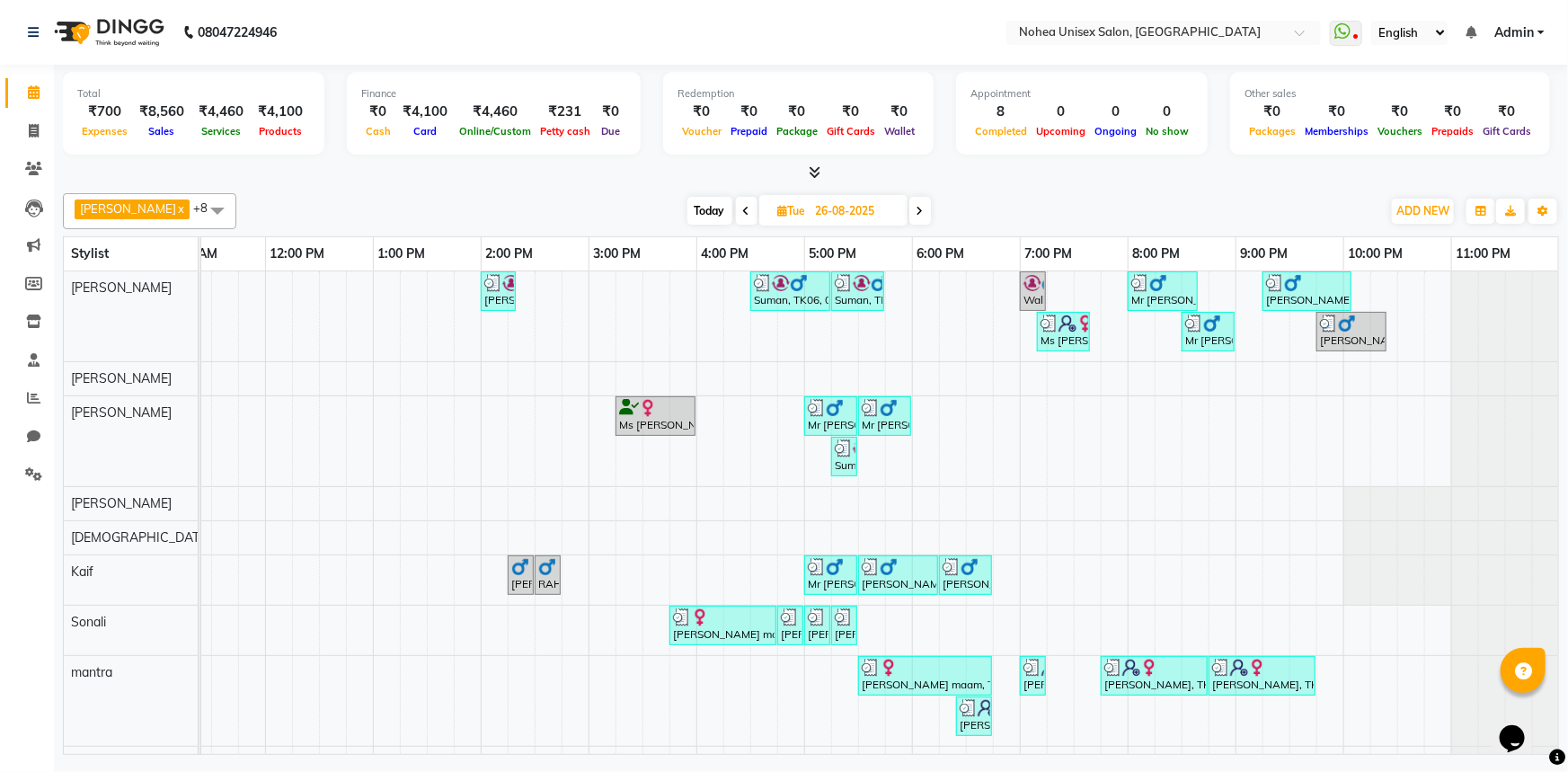
click at [736, 206] on span at bounding box center [746, 211] width 22 height 28
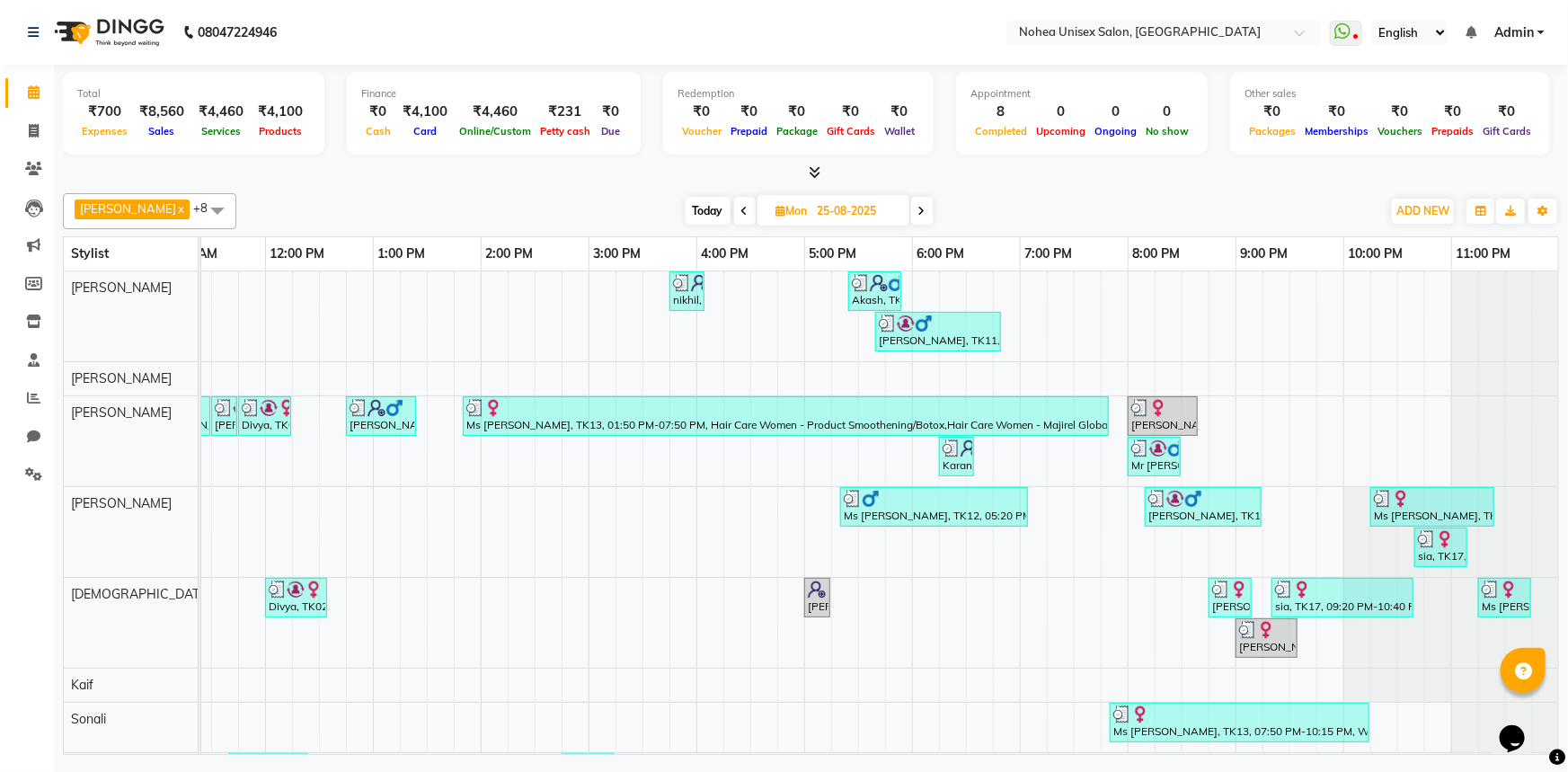
click at [741, 214] on icon at bounding box center [745, 211] width 7 height 11
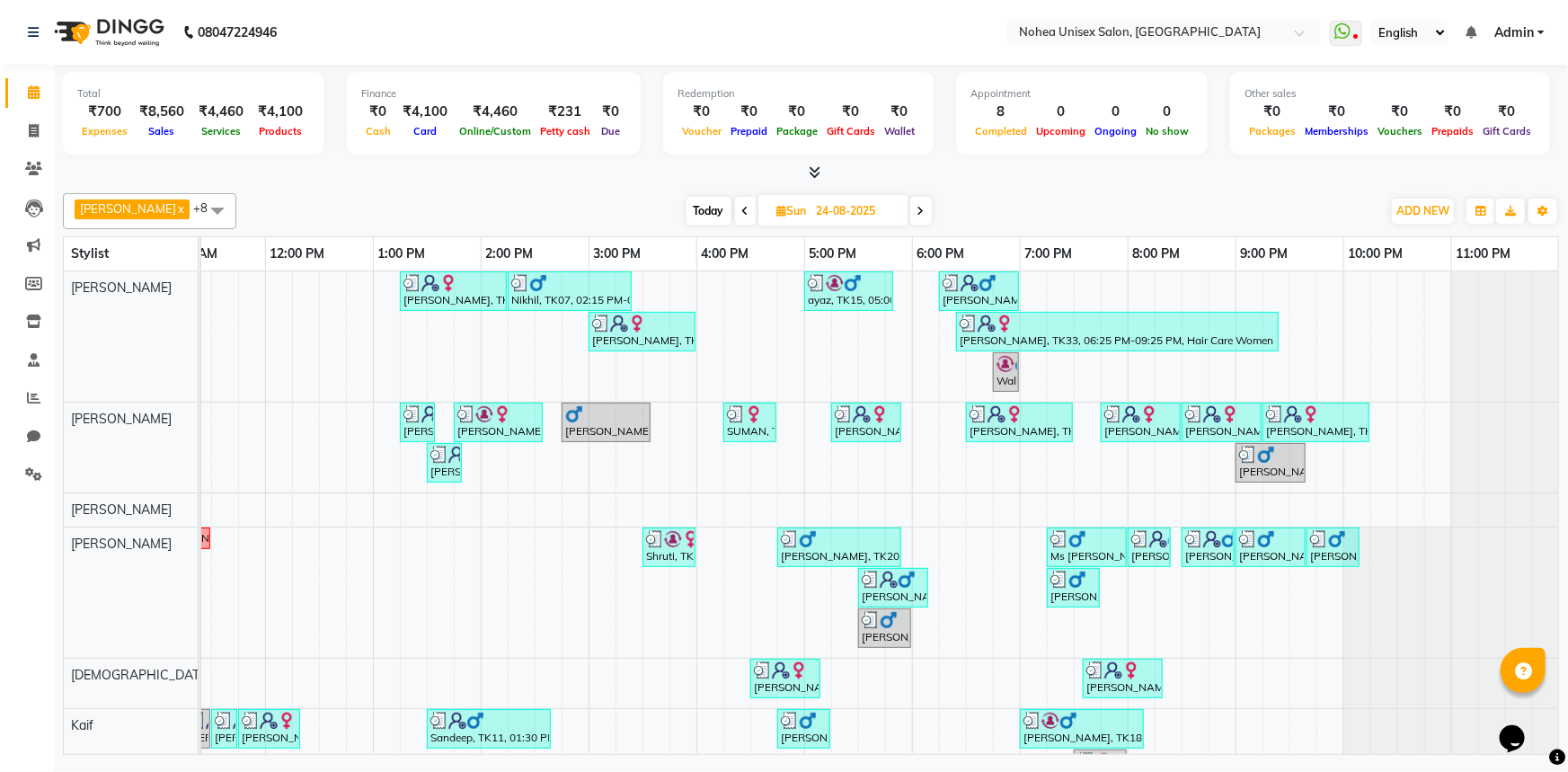
click at [735, 211] on span at bounding box center [745, 211] width 22 height 28
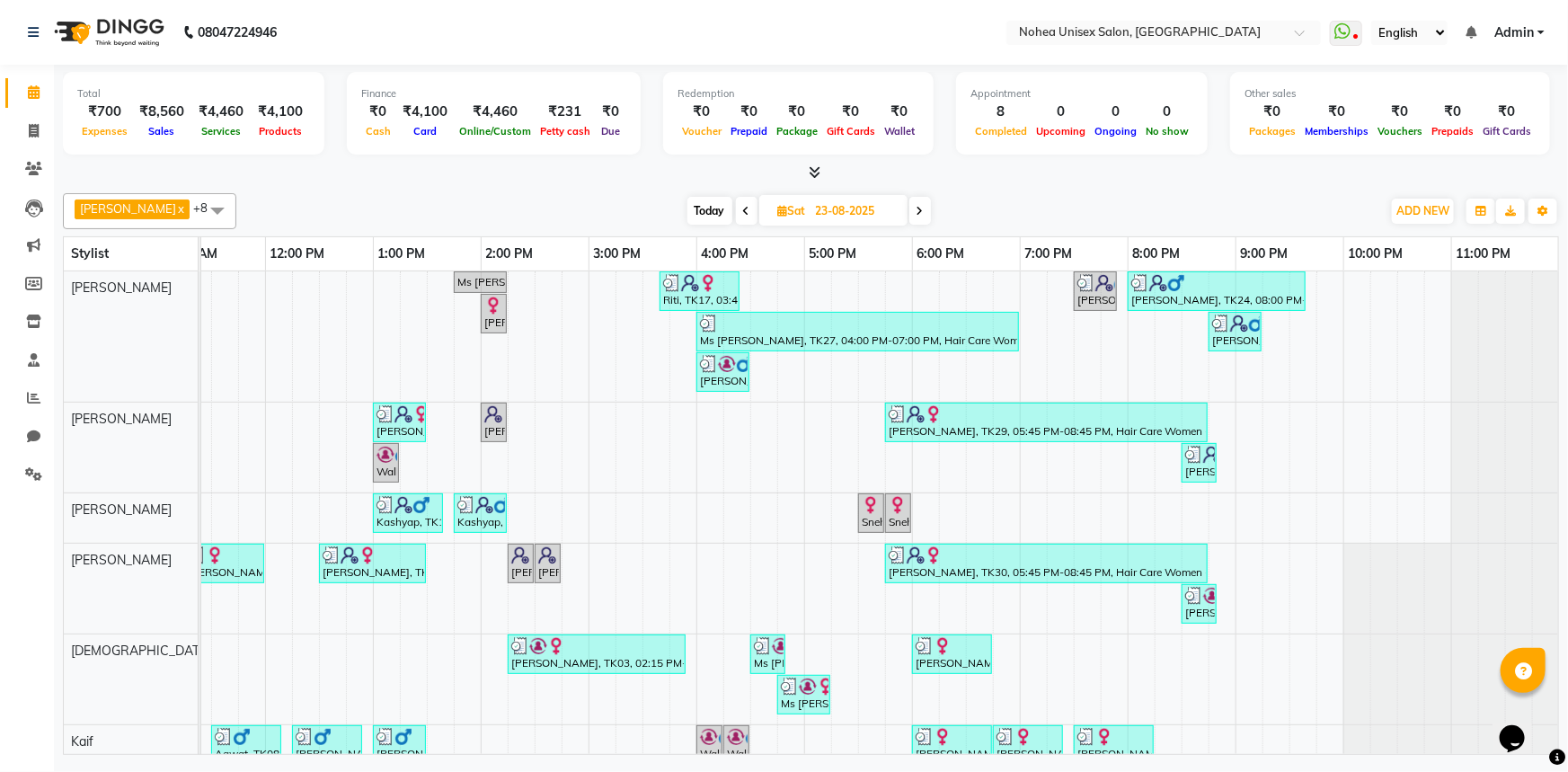
click at [737, 211] on span at bounding box center [746, 211] width 22 height 28
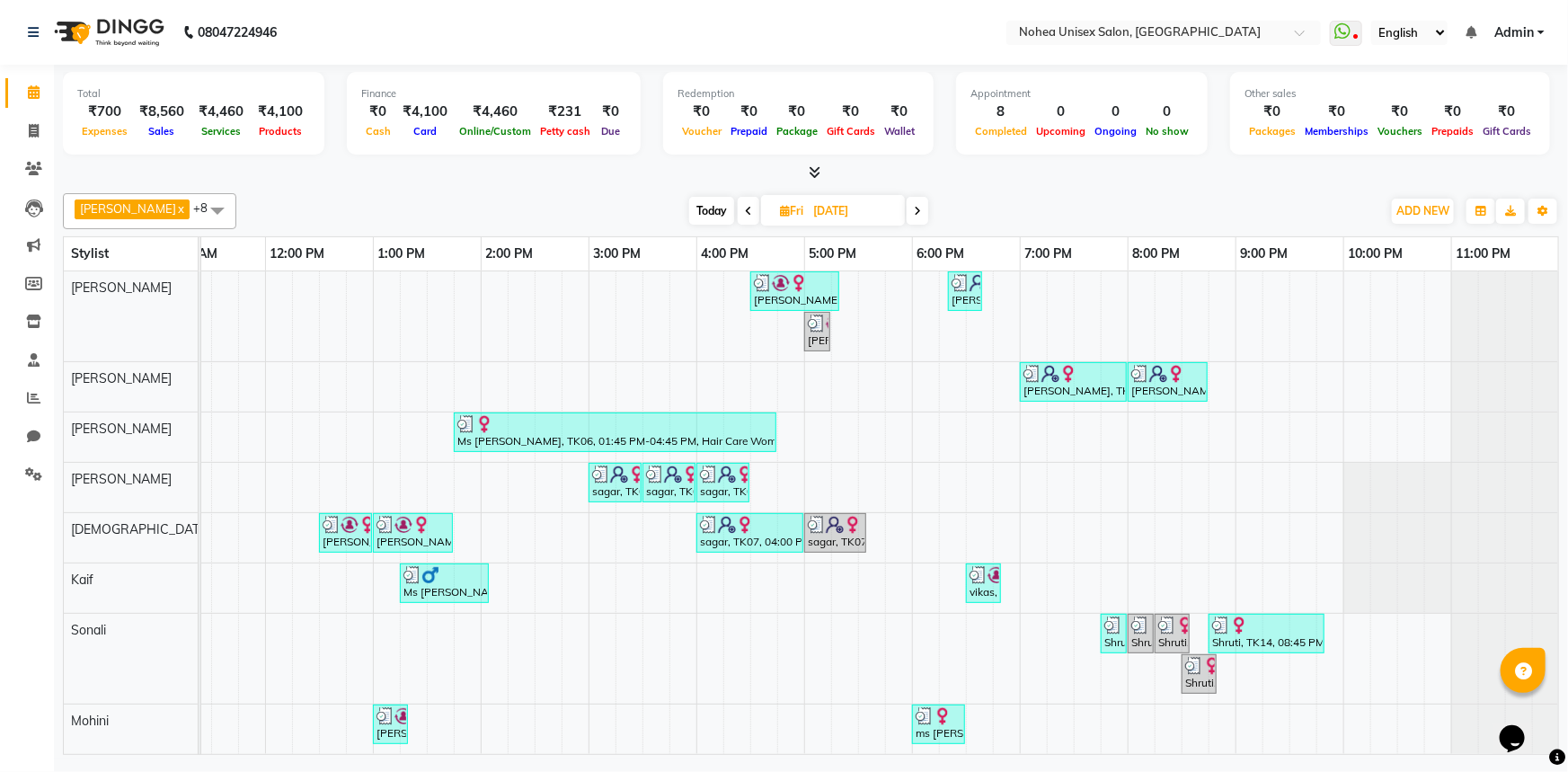
click at [745, 211] on icon at bounding box center [749, 211] width 7 height 11
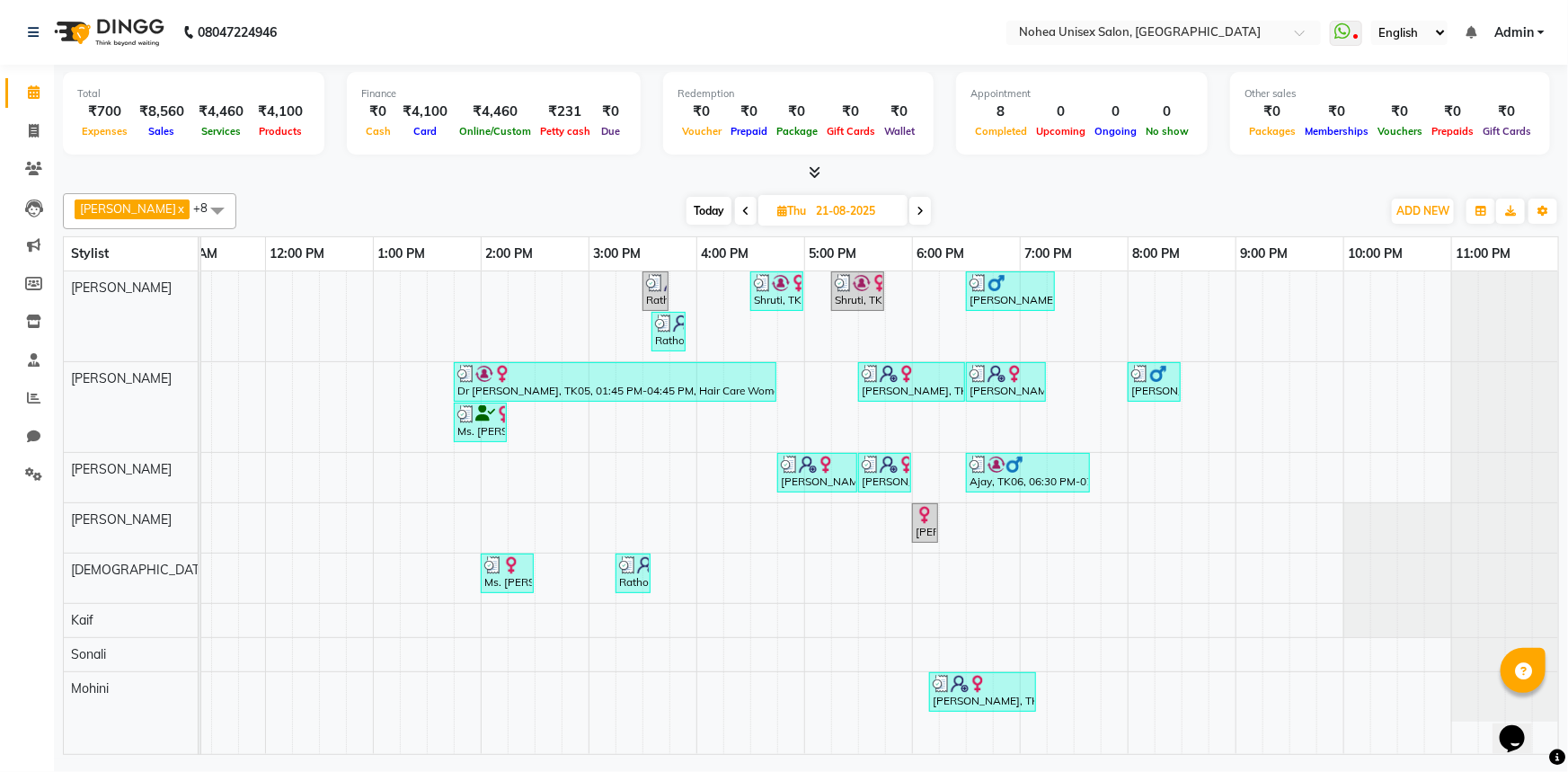
click at [737, 211] on span at bounding box center [745, 211] width 22 height 28
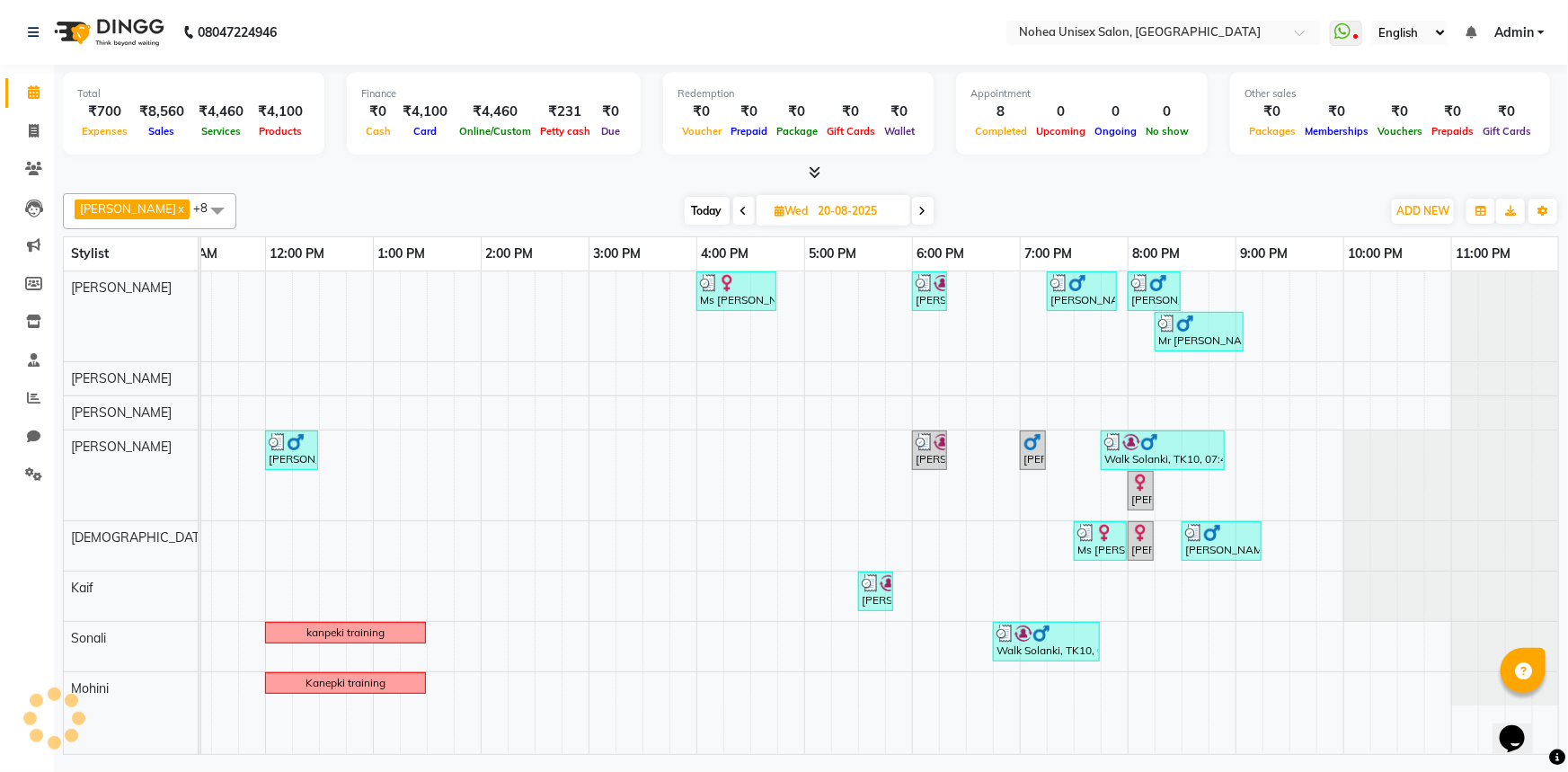
click at [741, 211] on icon at bounding box center [744, 211] width 7 height 11
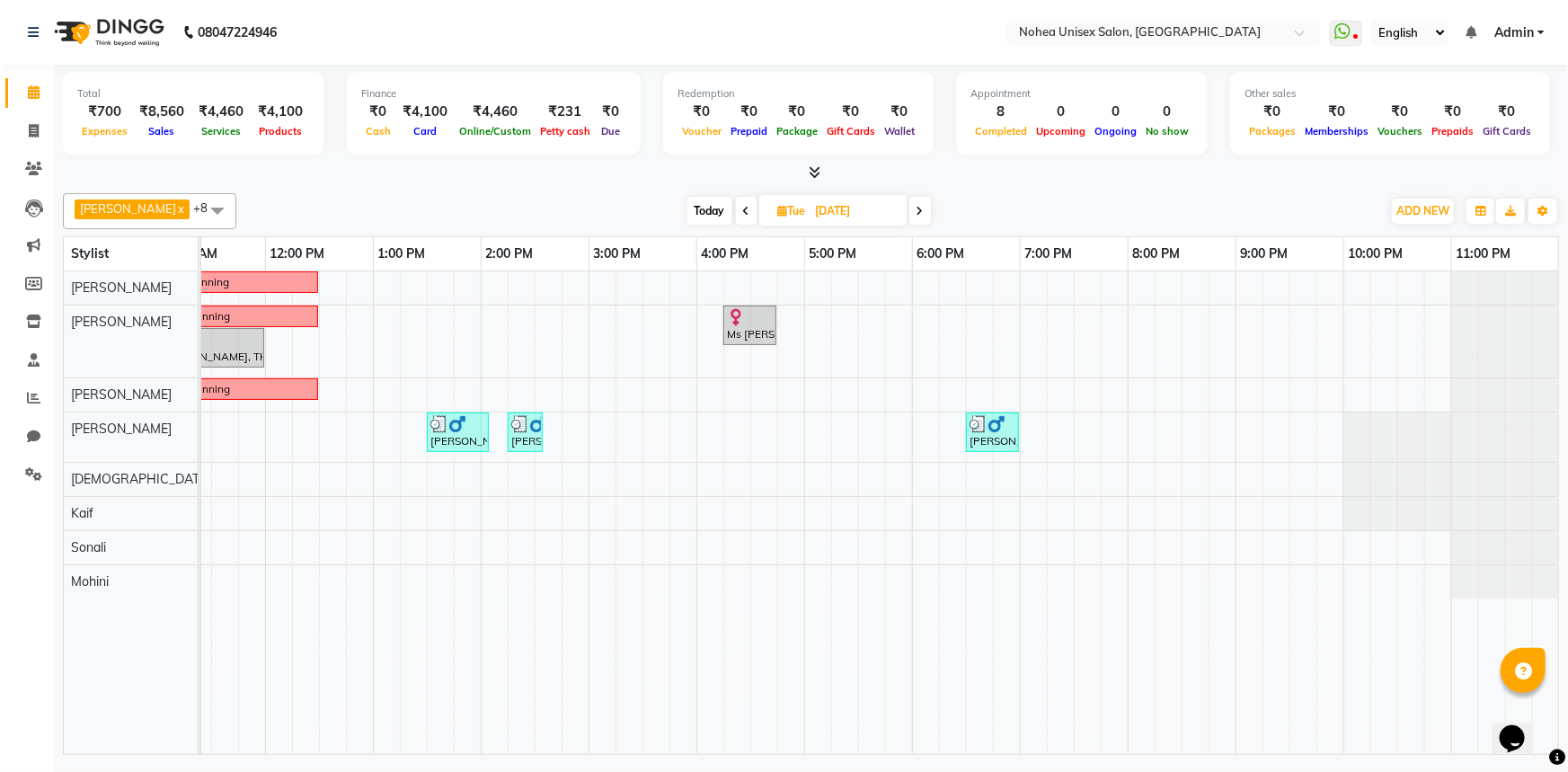
click at [917, 208] on icon at bounding box center [921, 211] width 7 height 11
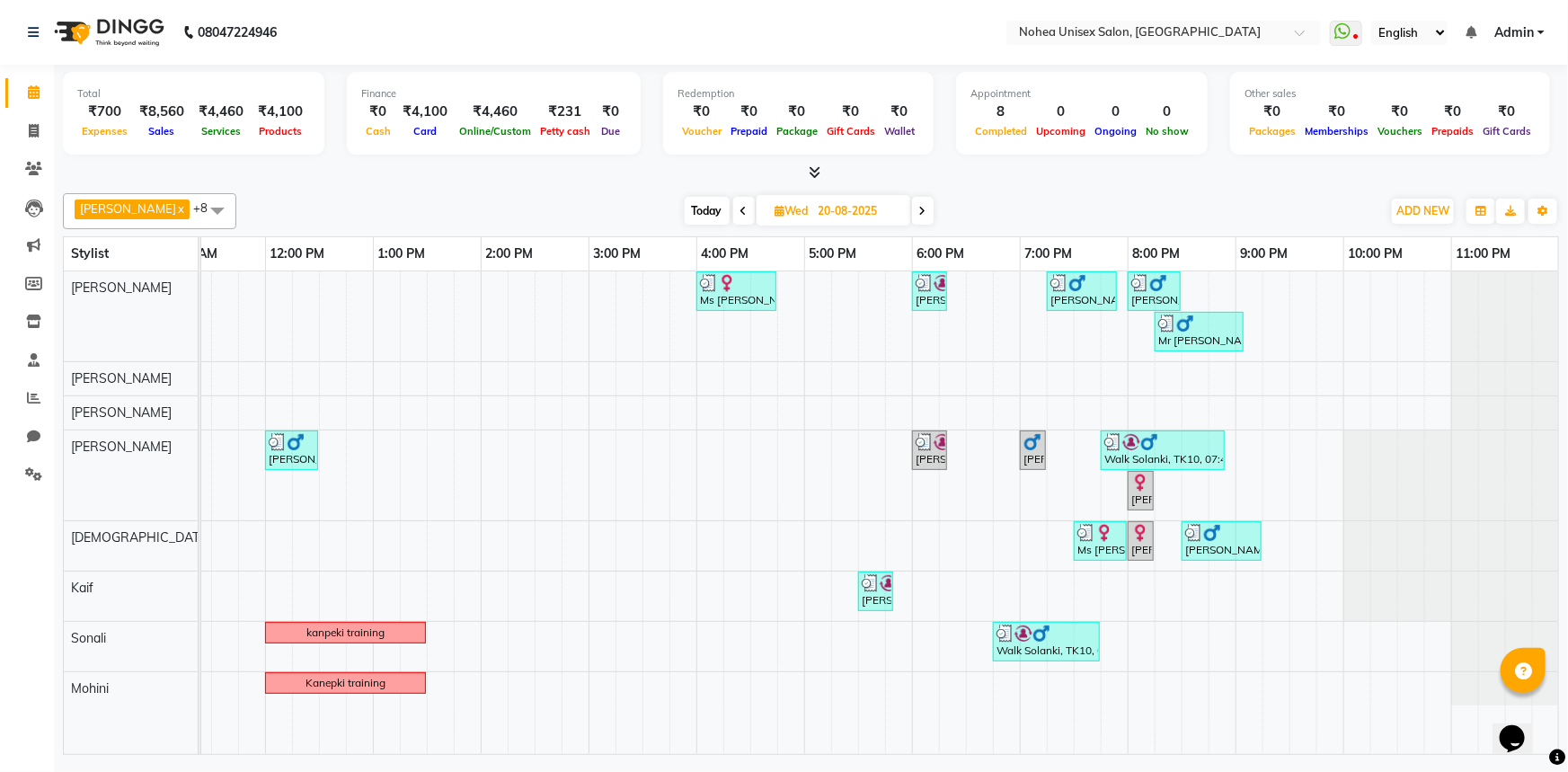
click at [733, 205] on span at bounding box center [743, 211] width 22 height 28
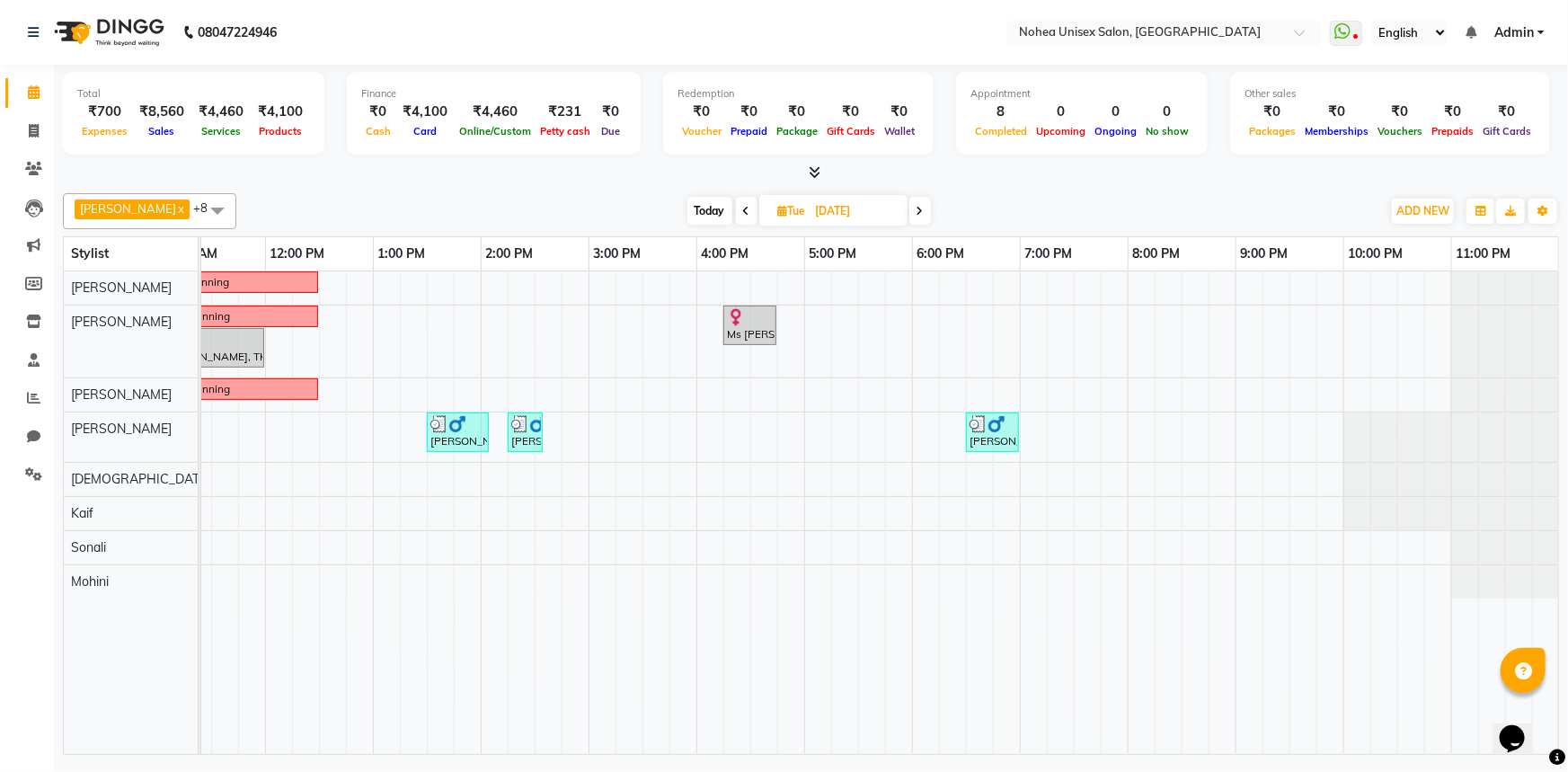
click at [743, 206] on icon at bounding box center [747, 211] width 7 height 11
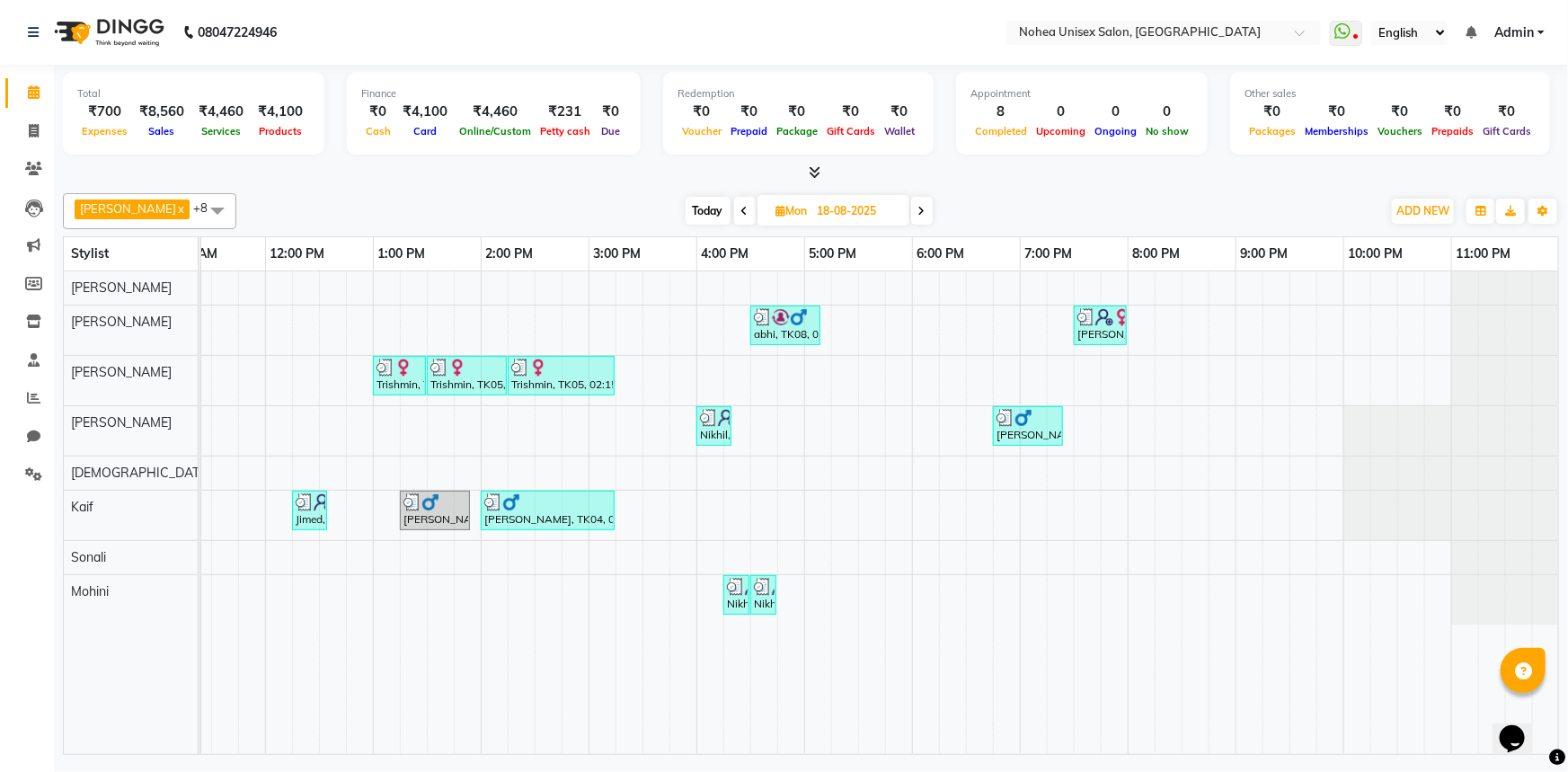
click at [734, 205] on span at bounding box center [744, 211] width 22 height 28
type input "[DATE]"
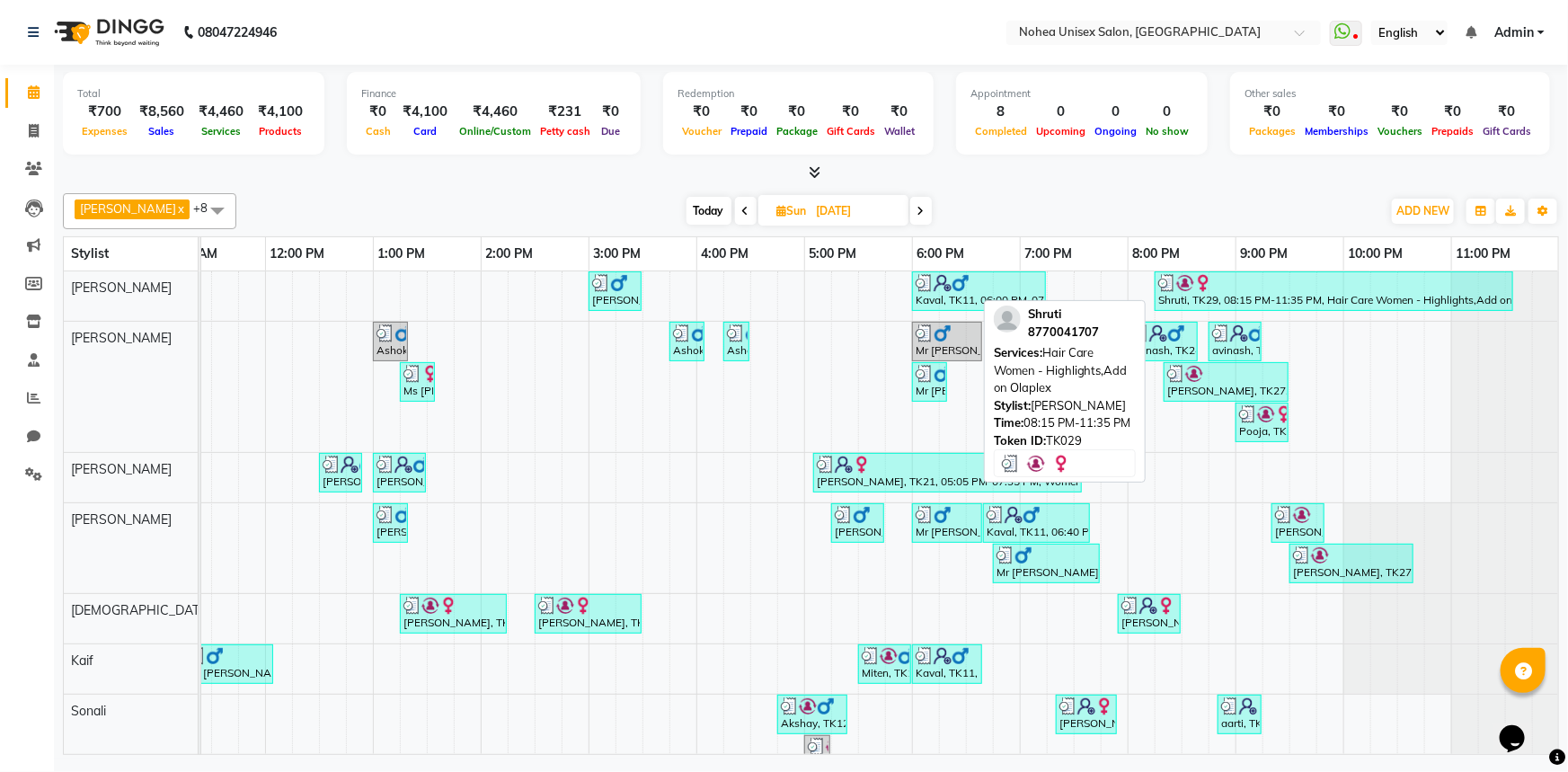
click at [1327, 292] on div "Shruti, TK29, 08:15 PM-11:35 PM, Hair Care Women - Highlights,Add on Olaplex" at bounding box center [1334, 291] width 355 height 35
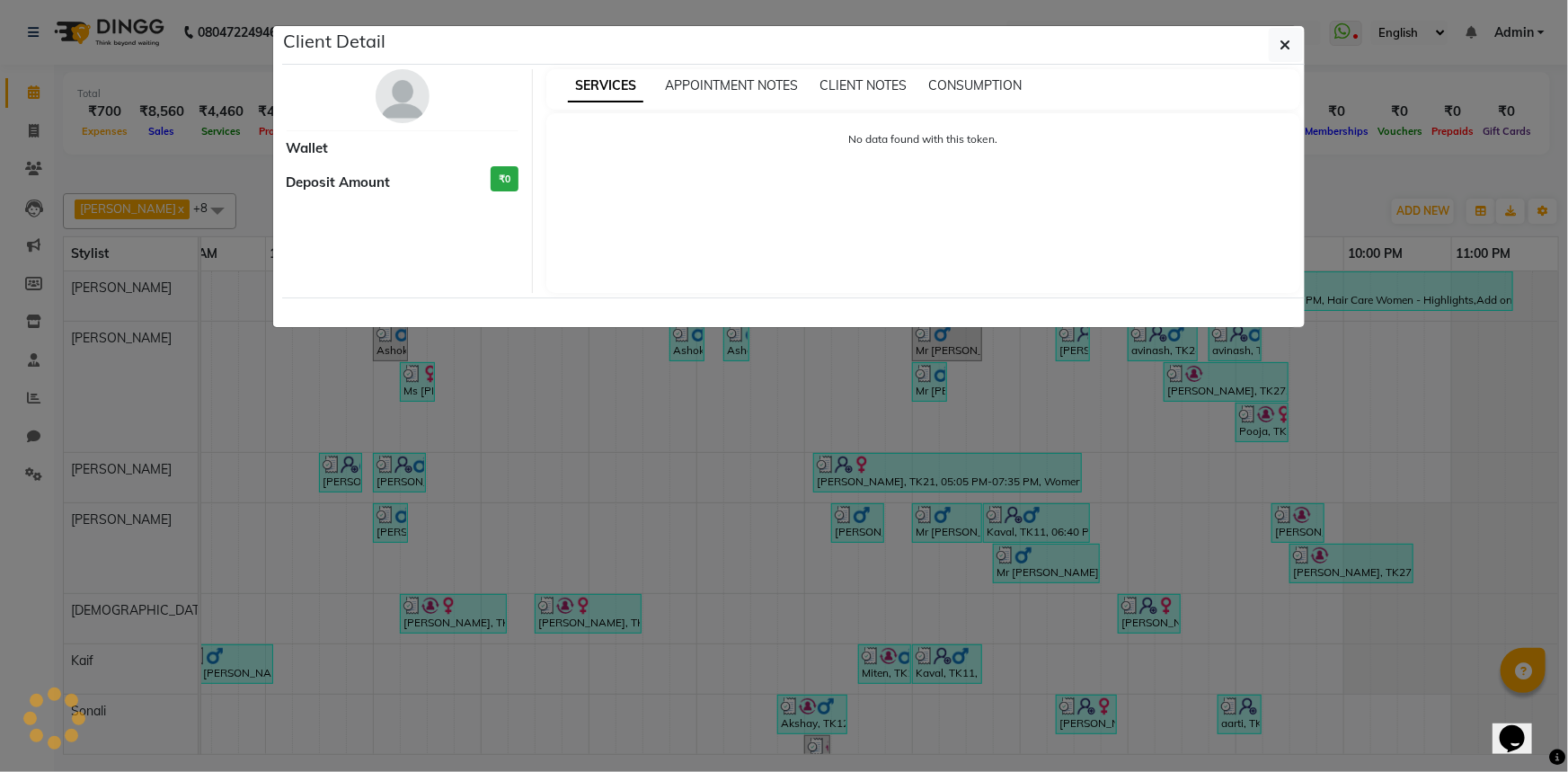
select select "3"
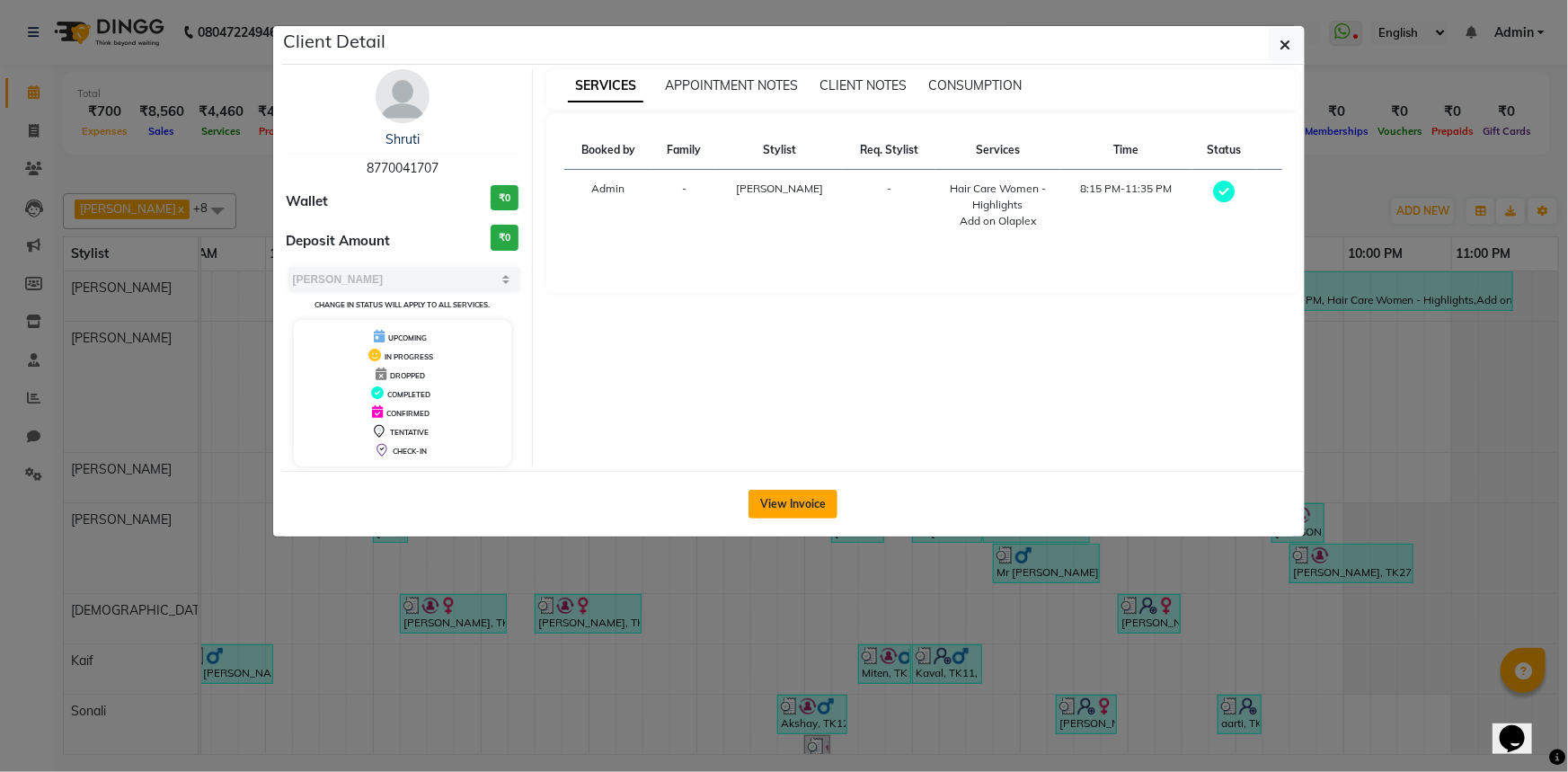
click at [799, 503] on button "View Invoice" at bounding box center [793, 504] width 89 height 29
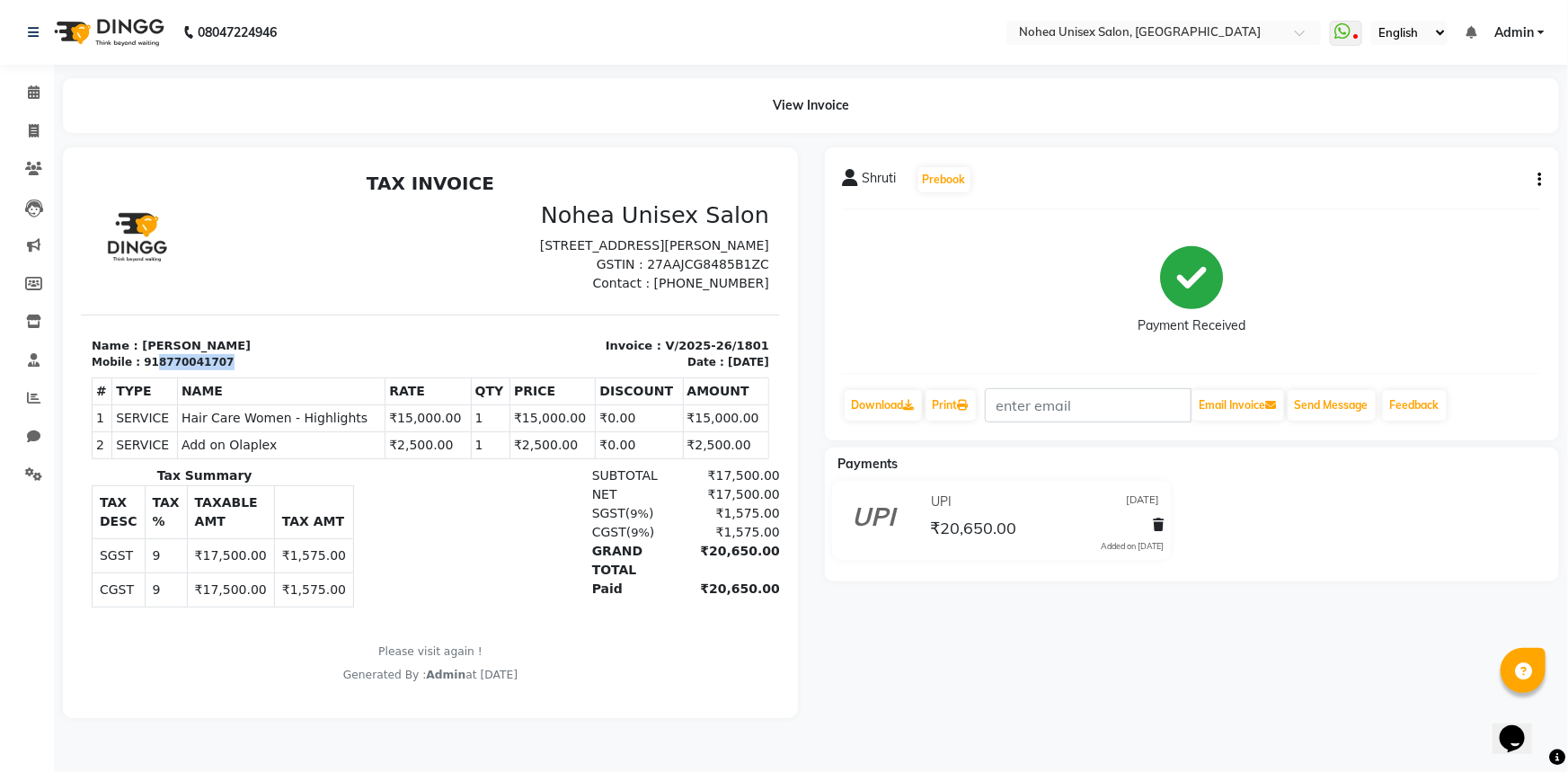
drag, startPoint x: 148, startPoint y: 378, endPoint x: 229, endPoint y: 377, distance: 81.0
click at [229, 369] on div "Mobile : 918770041707" at bounding box center [254, 361] width 328 height 16
copy div "8770041707"
click at [29, 84] on span at bounding box center [34, 93] width 32 height 21
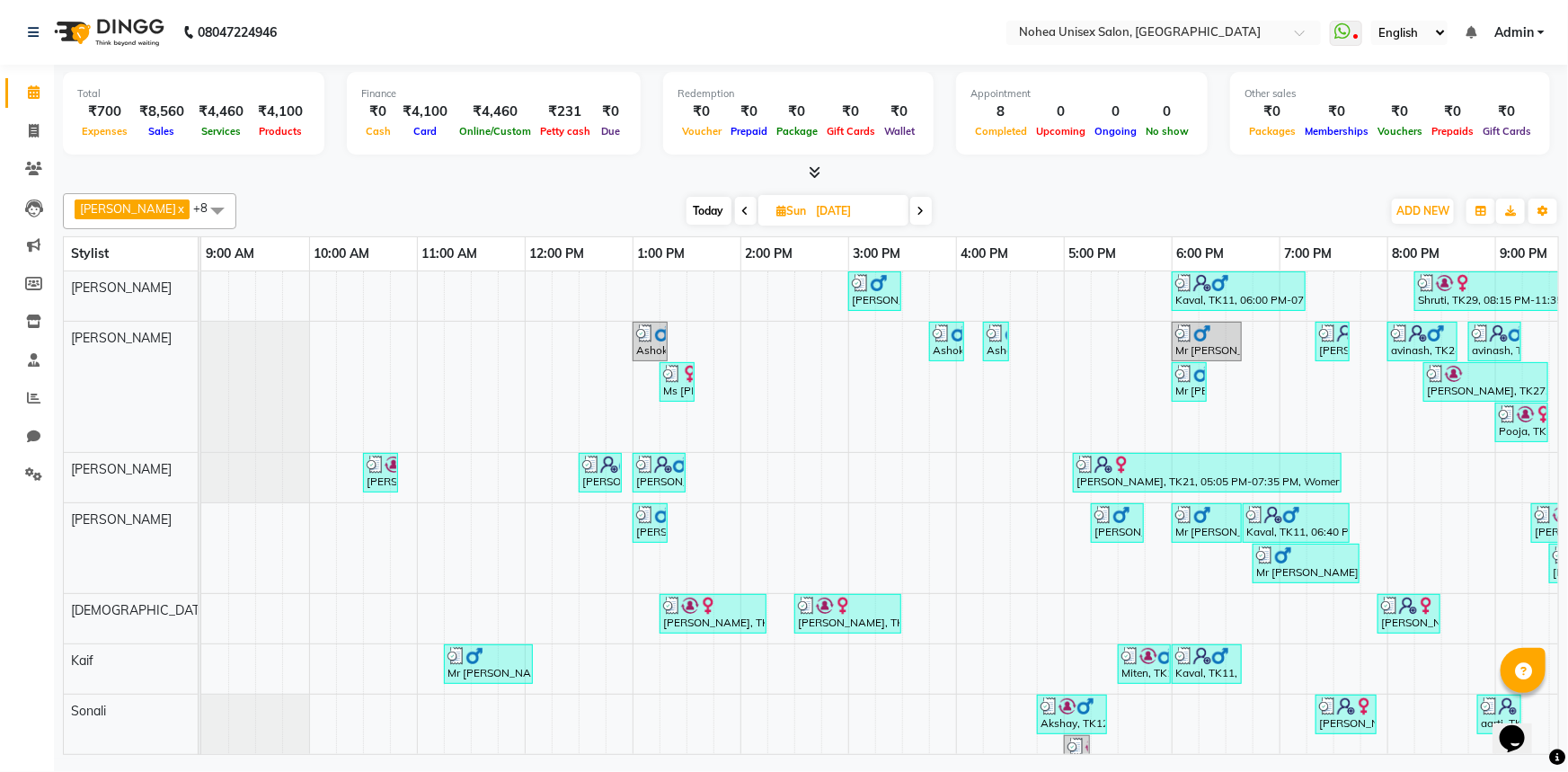
click at [690, 207] on span "Today" at bounding box center [709, 211] width 45 height 28
type input "02-09-2025"
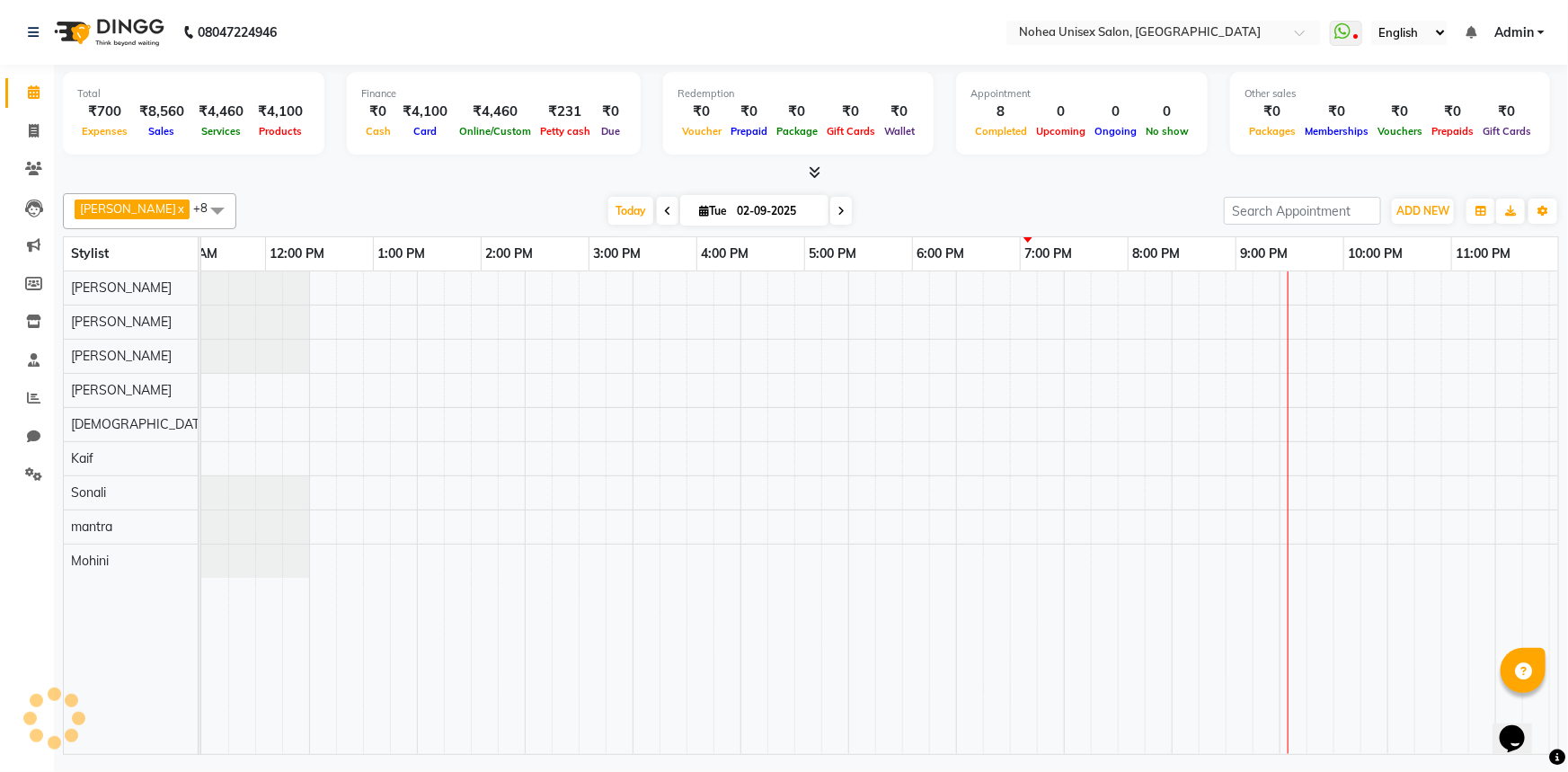
scroll to position [0, 260]
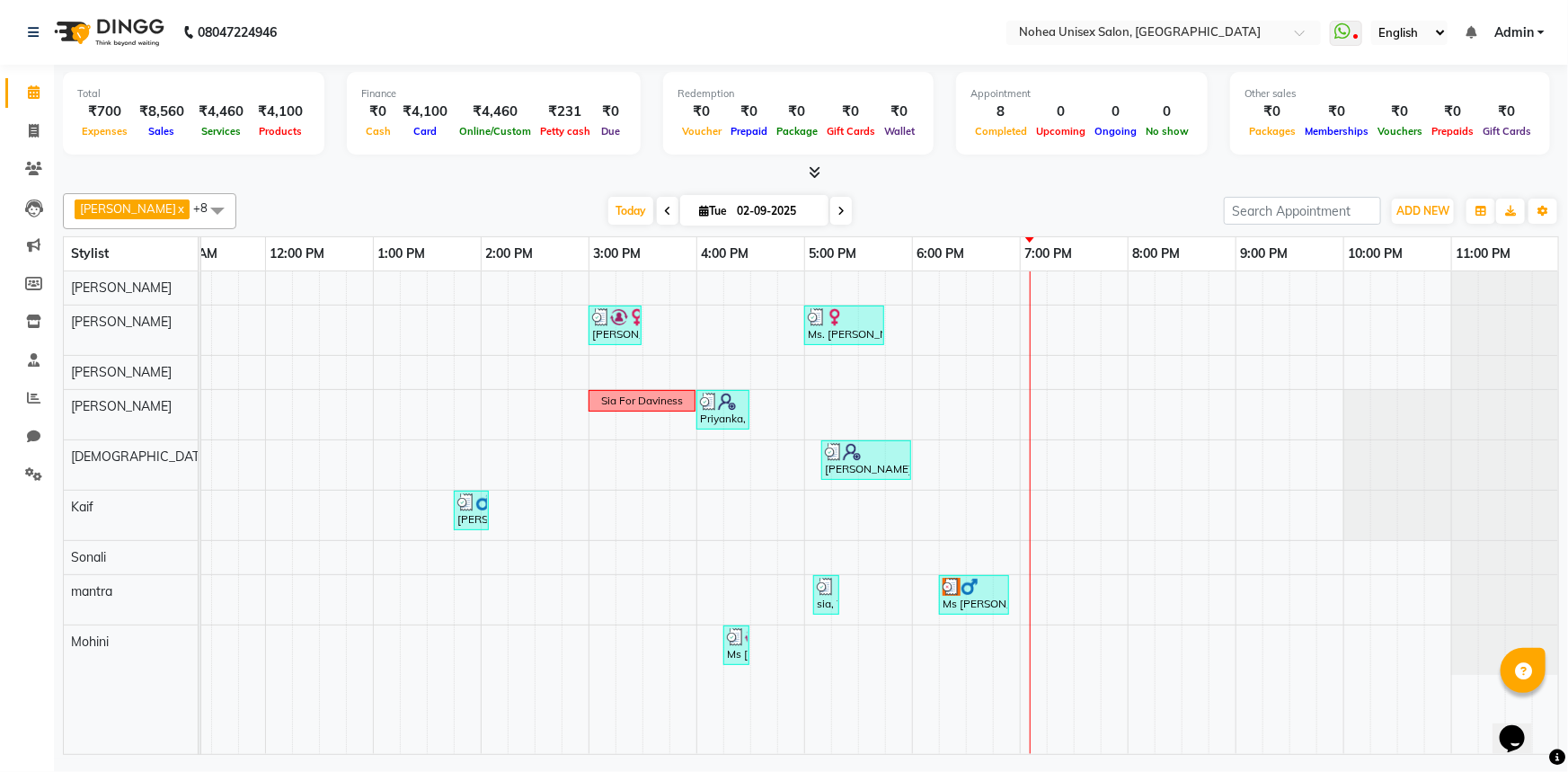
click at [1033, 472] on div "[PERSON_NAME], TK03, 03:00 PM-03:30 PM, Davines wash Ms. [PERSON_NAME], TK01, 0…" at bounding box center [751, 512] width 1618 height 482
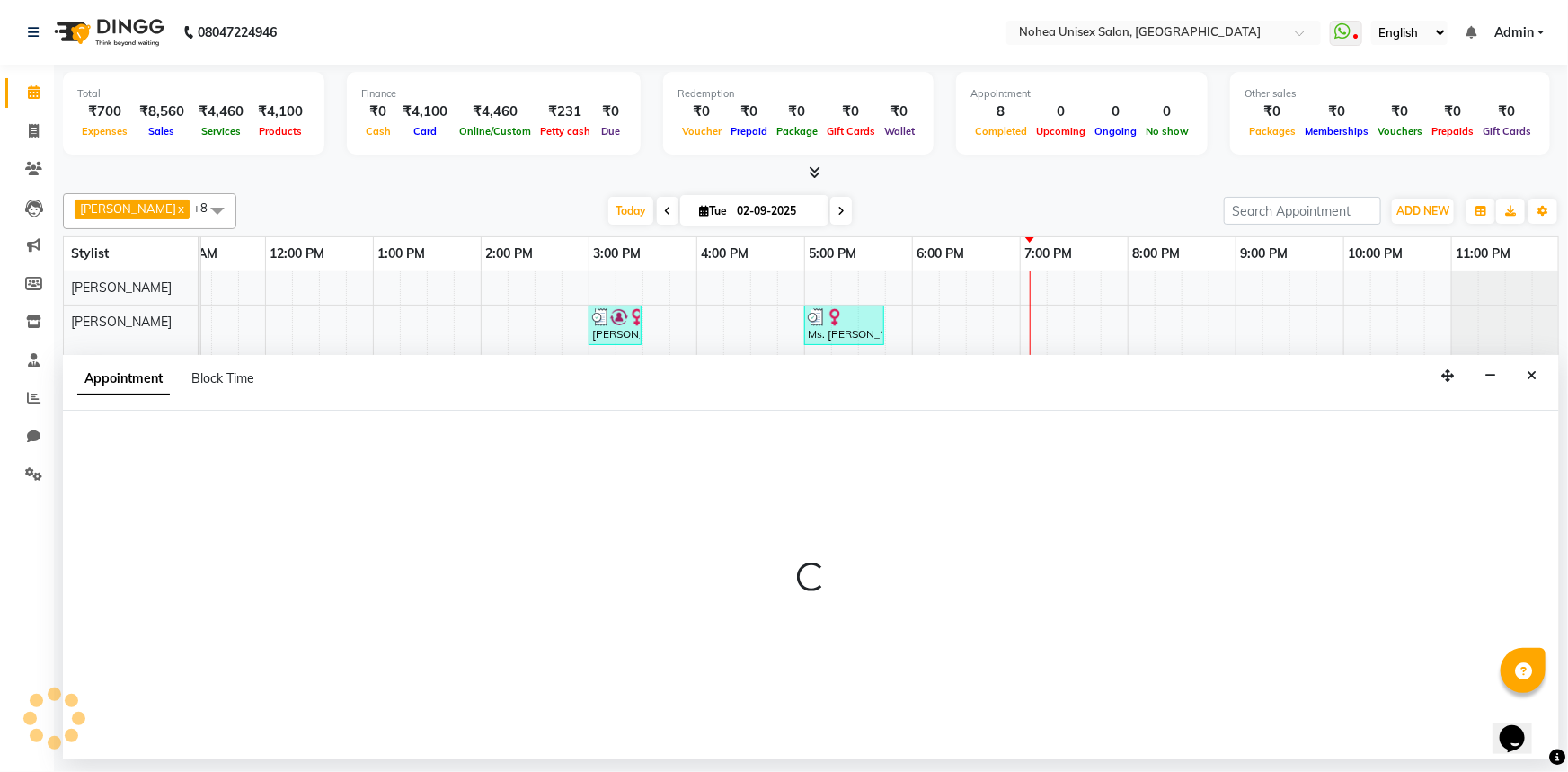
select select "74506"
select select "1140"
select select "tentative"
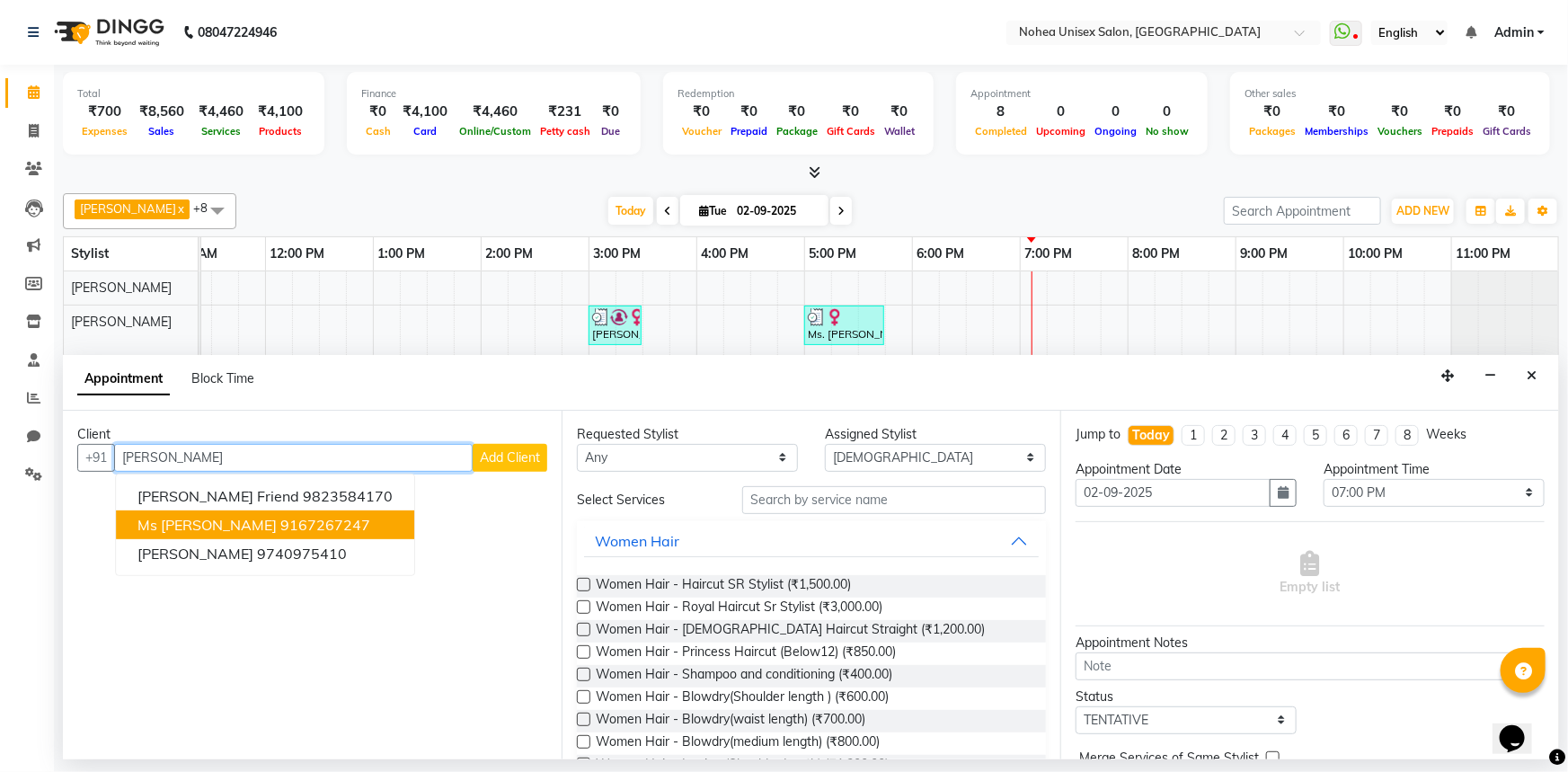
click at [275, 536] on button "Ms [PERSON_NAME] 9167267247" at bounding box center [265, 524] width 298 height 29
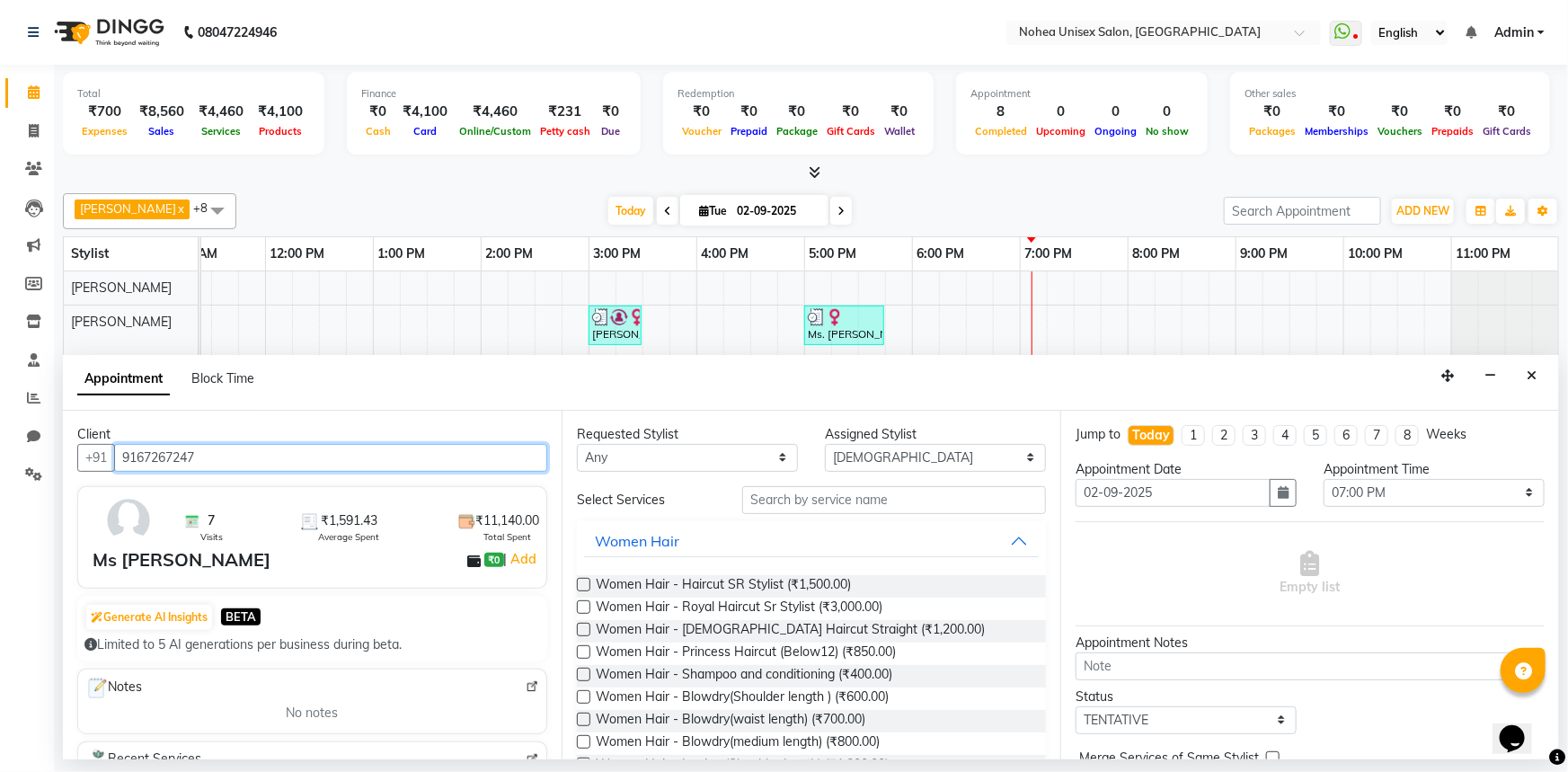
type input "9167267247"
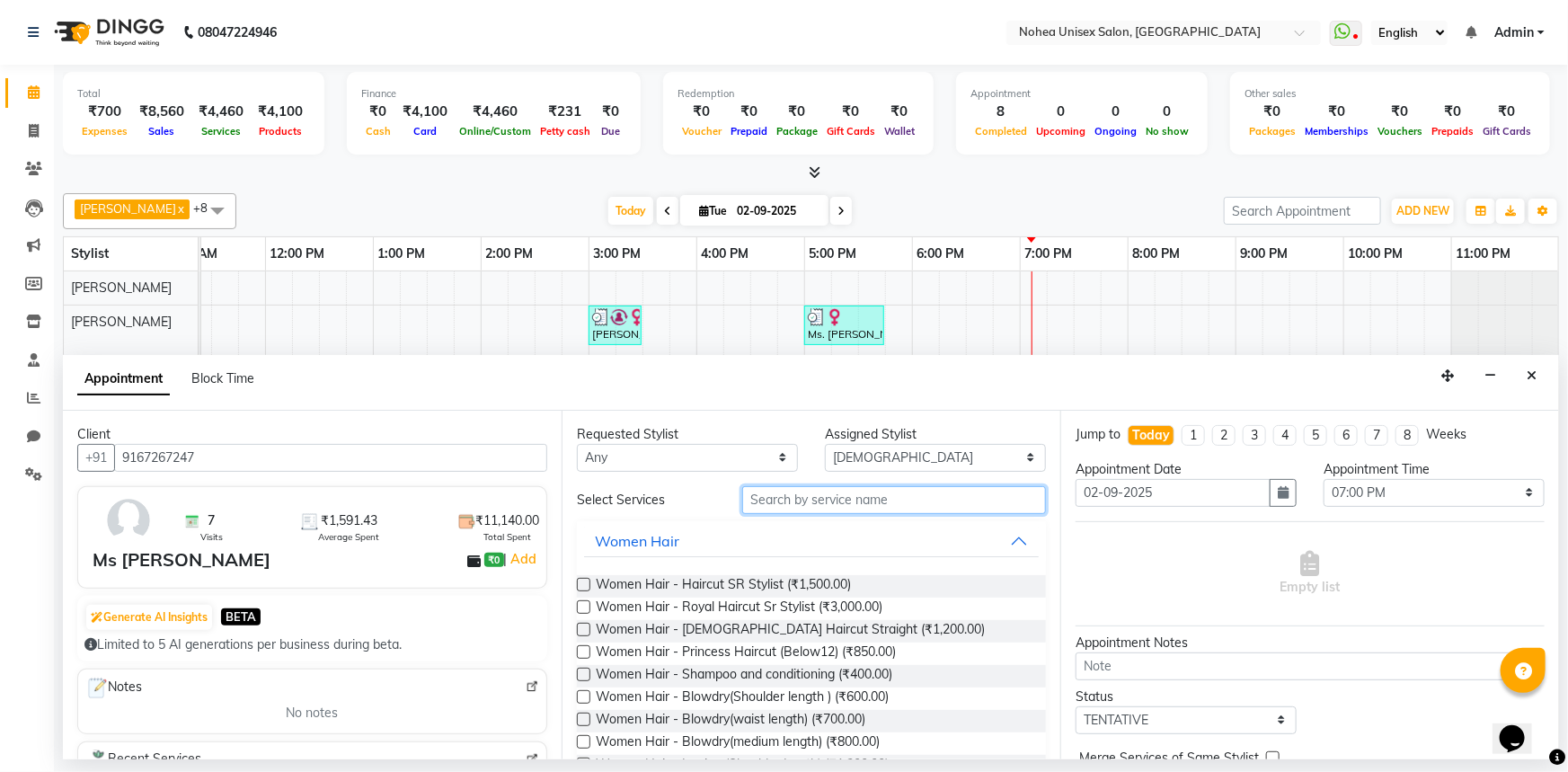
click at [799, 501] on input "text" at bounding box center [894, 500] width 304 height 28
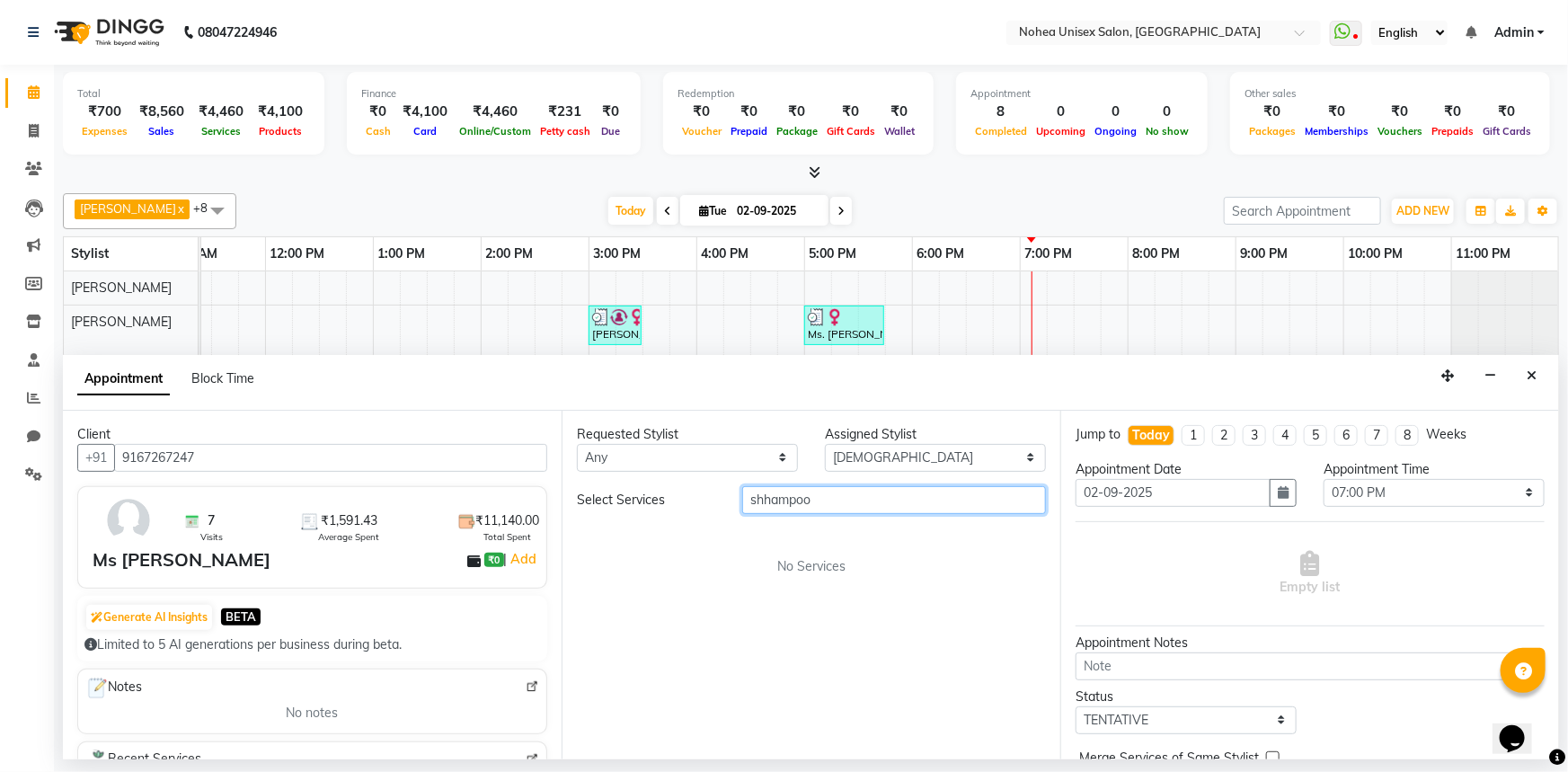
click at [894, 503] on input "shhampoo" at bounding box center [894, 500] width 304 height 28
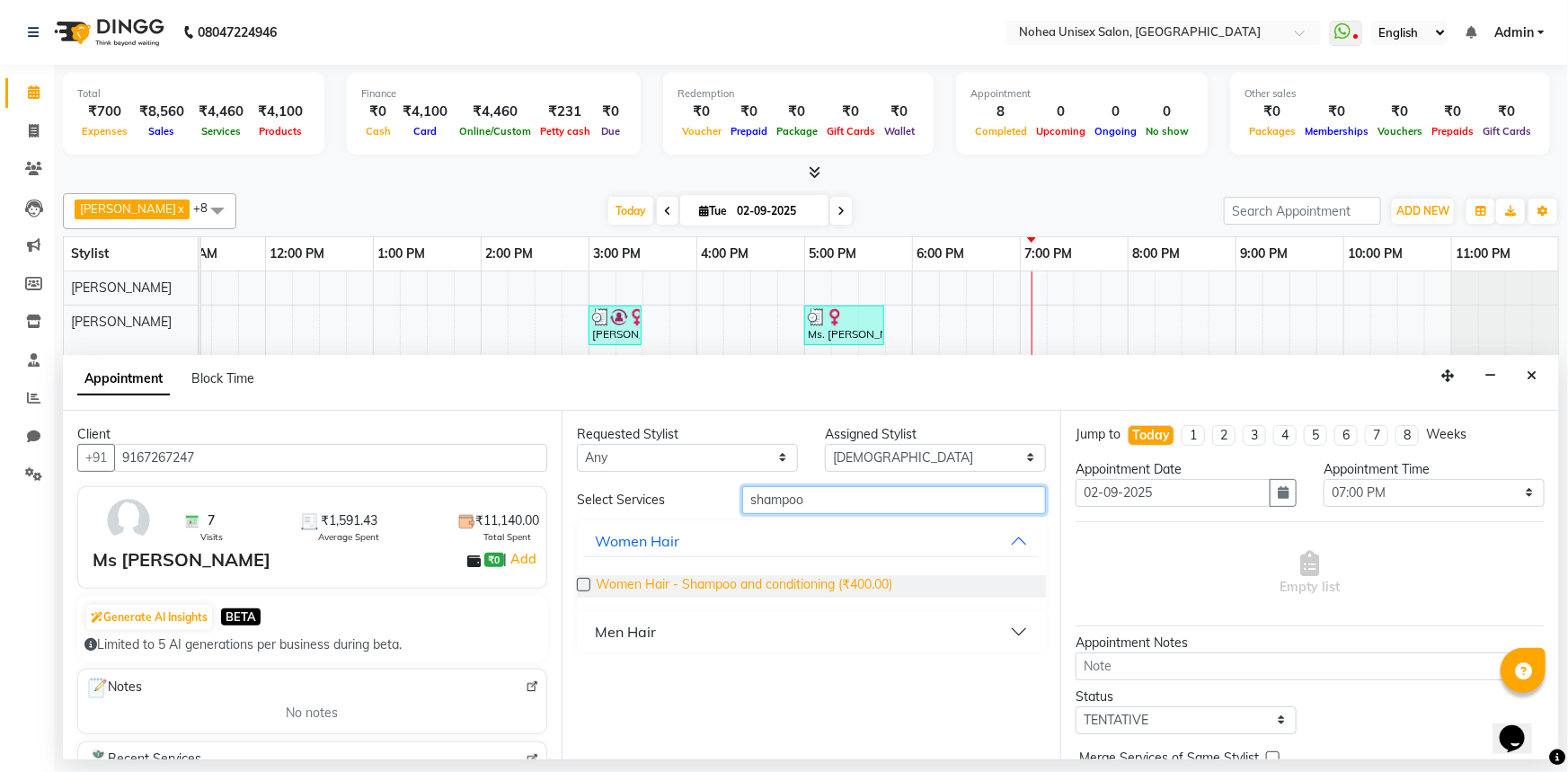
type input "shampoo"
click at [865, 582] on span "Women Hair - Shampoo and conditioning (₹400.00)" at bounding box center [743, 586] width 296 height 22
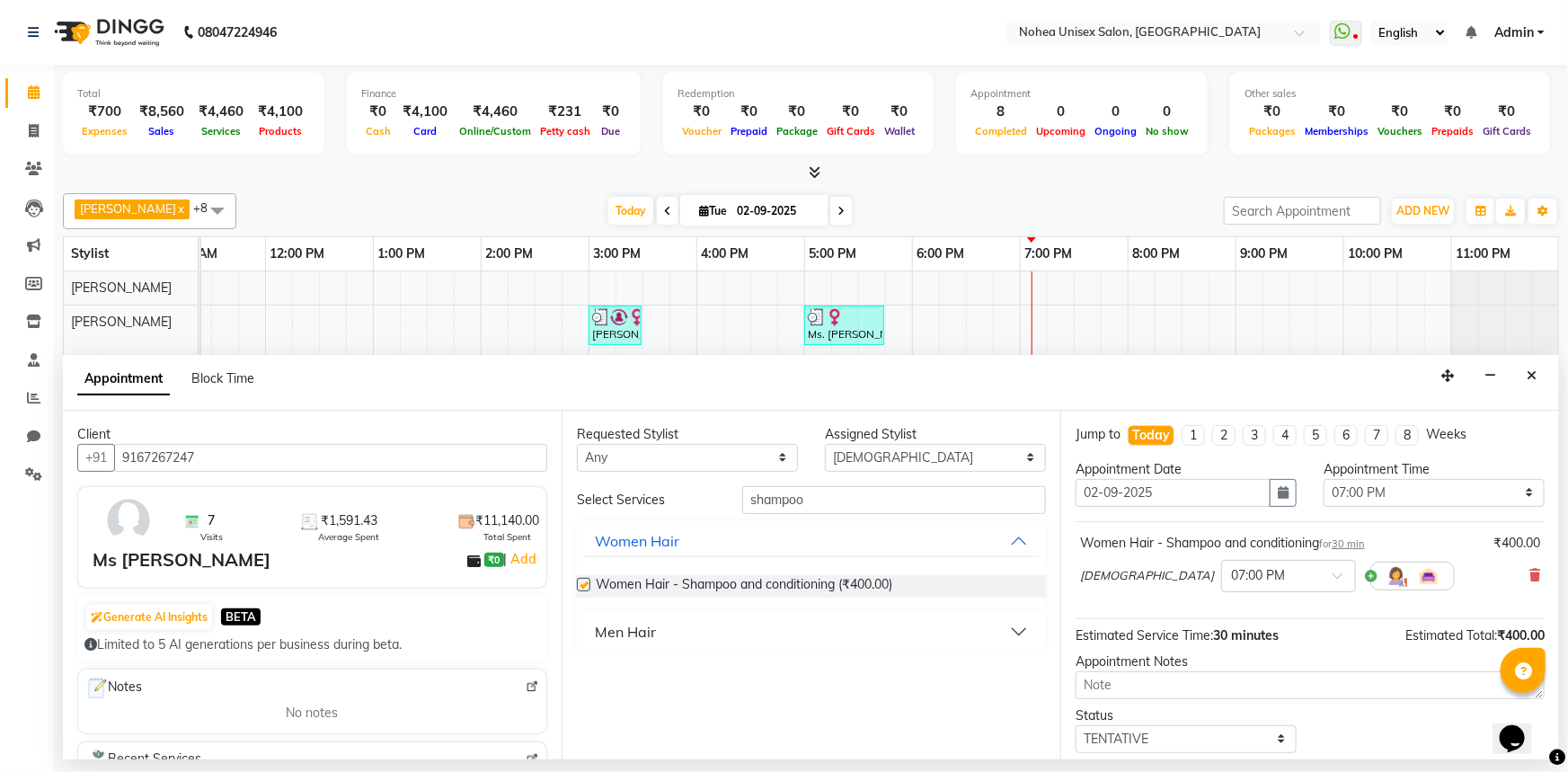
checkbox input "false"
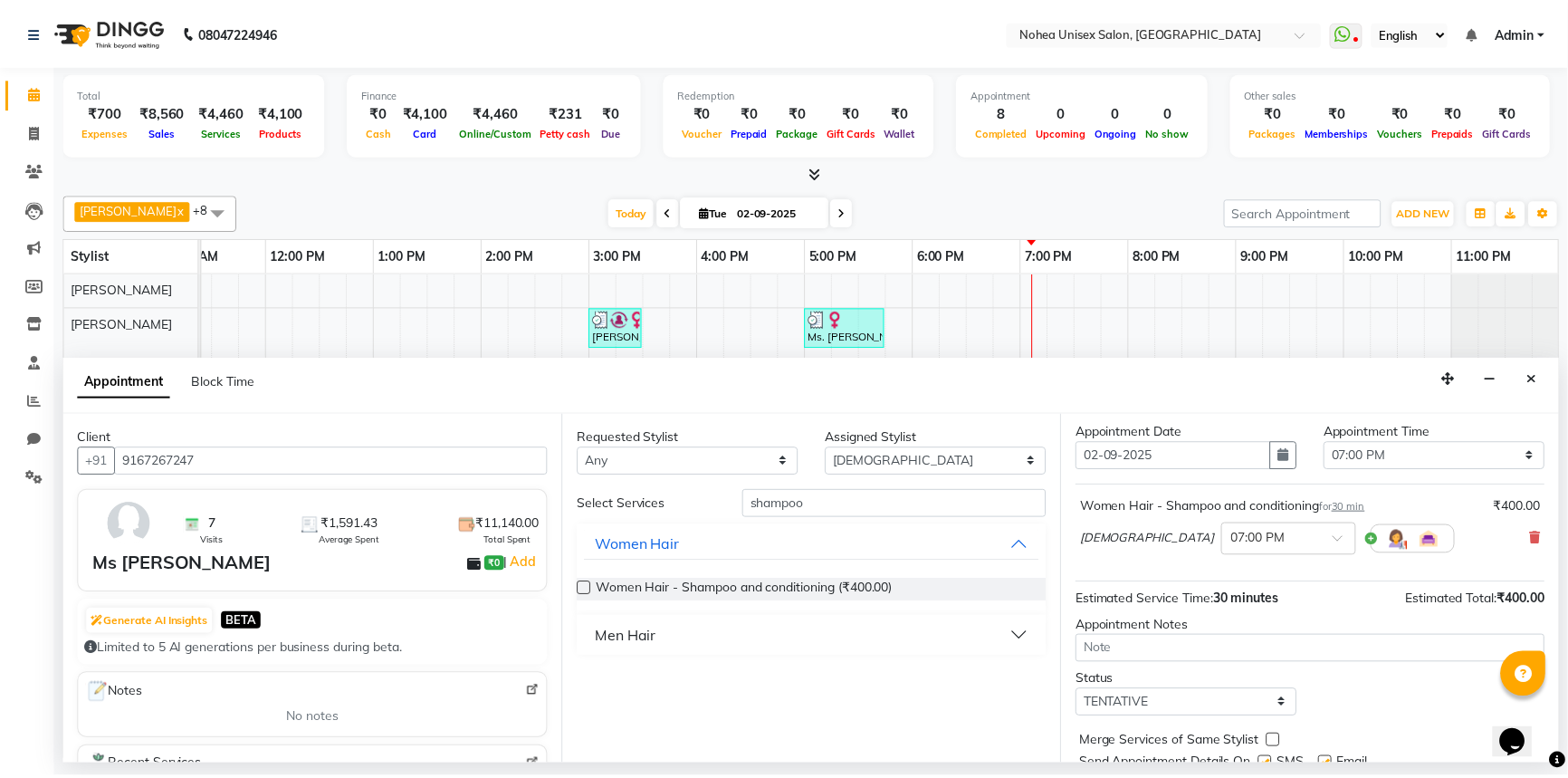
scroll to position [106, 0]
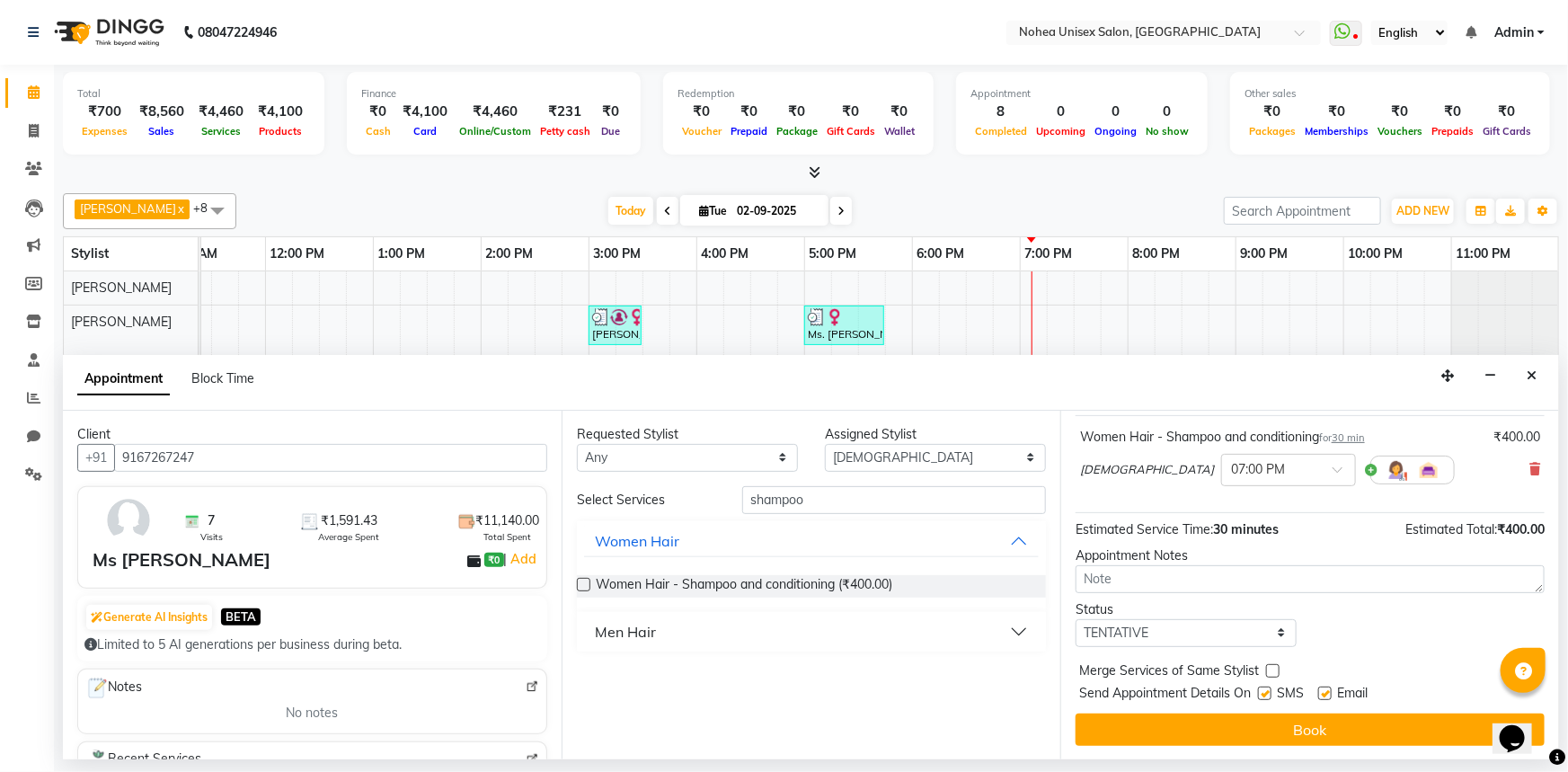
click at [1328, 693] on label at bounding box center [1325, 693] width 13 height 13
click at [1328, 693] on input "checkbox" at bounding box center [1324, 694] width 11 height 11
checkbox input "false"
click at [1287, 724] on button "Book" at bounding box center [1311, 729] width 469 height 33
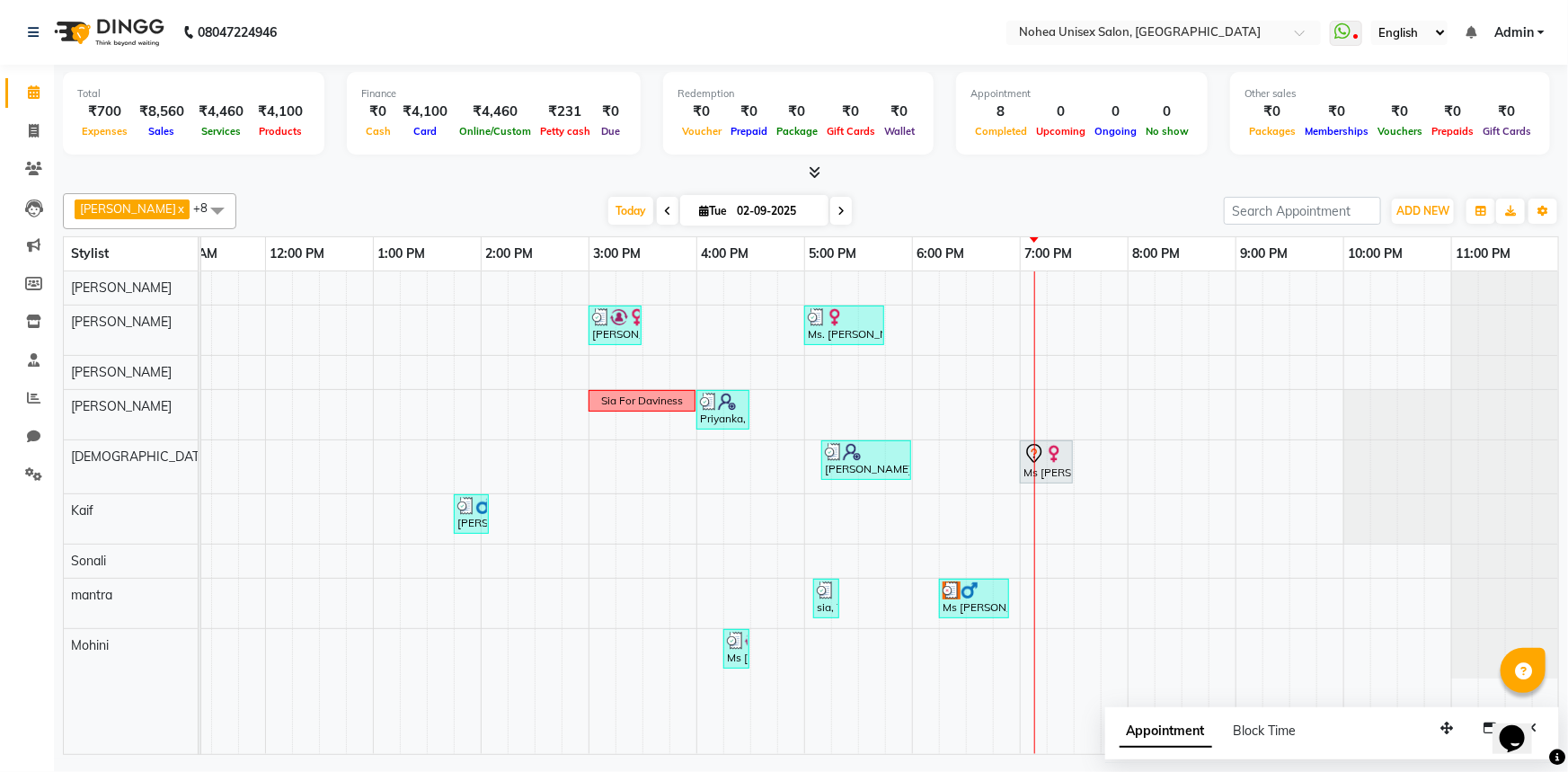
click at [938, 174] on div at bounding box center [811, 173] width 1497 height 19
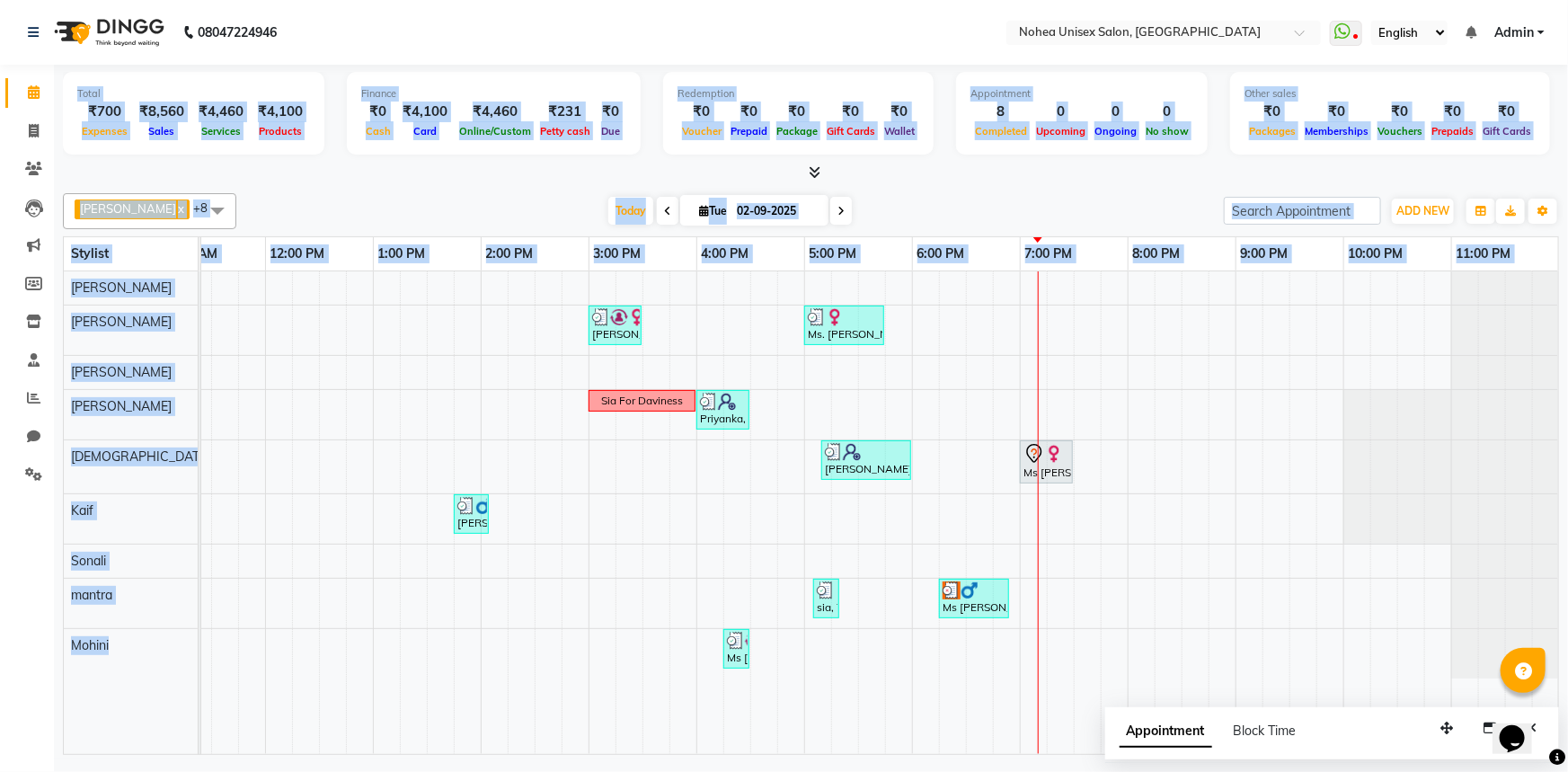
drag, startPoint x: 2, startPoint y: 130, endPoint x: 1351, endPoint y: 565, distance: 1417.4
click at [1351, 565] on app-home "08047224946 Select Location × Nohea Unisex Salon, Kharadi WhatsApp Status ✕ Sta…" at bounding box center [784, 379] width 1568 height 759
copy app-home "Loremip Dolorsi Ametc Adipiscin Elitsed Doeiusmod Tempo Incidid Utla Etdolore M…"
click at [963, 186] on div "[PERSON_NAME] x [PERSON_NAME] x mantra x [PERSON_NAME] x Kaif x [PERSON_NAME] x…" at bounding box center [811, 470] width 1497 height 568
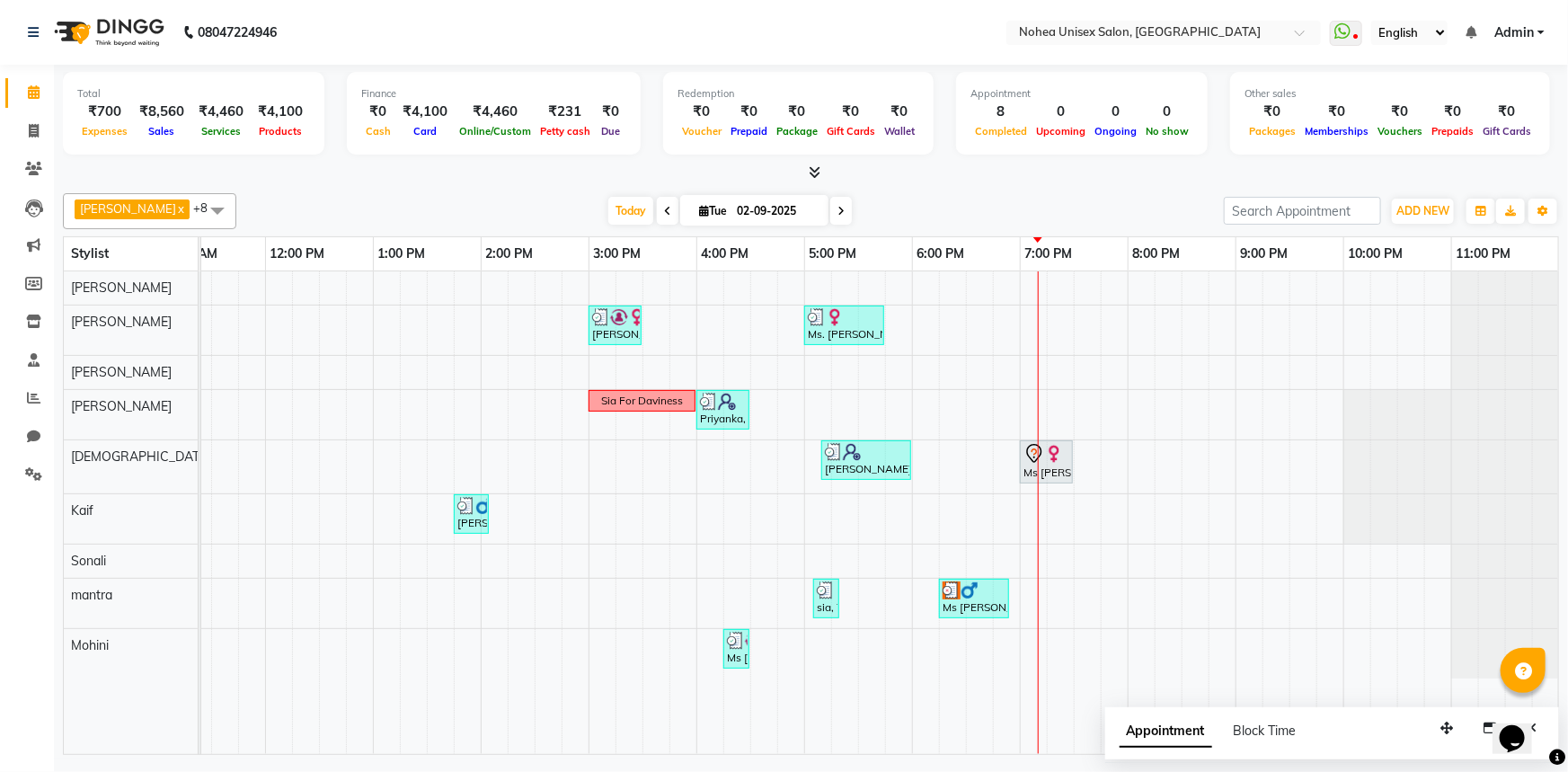
click at [557, 215] on div "[DATE] [DATE]" at bounding box center [729, 210] width 970 height 27
click at [915, 206] on div "[DATE] [DATE]" at bounding box center [729, 210] width 970 height 27
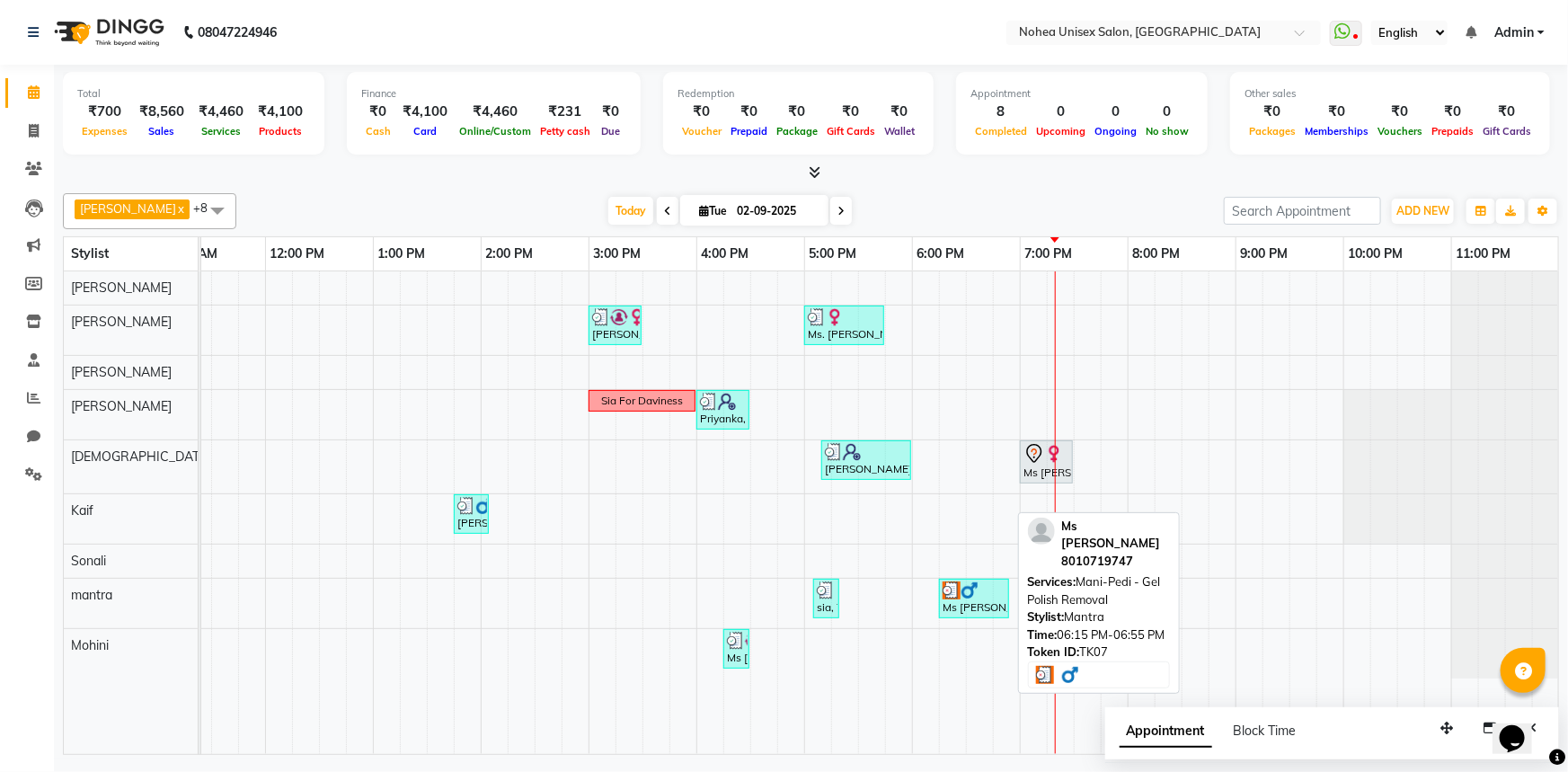
click at [972, 598] on div "Ms [PERSON_NAME], TK07, 06:15 PM-06:55 PM, Mani-Pedi - Gel Polish Removal" at bounding box center [973, 598] width 66 height 35
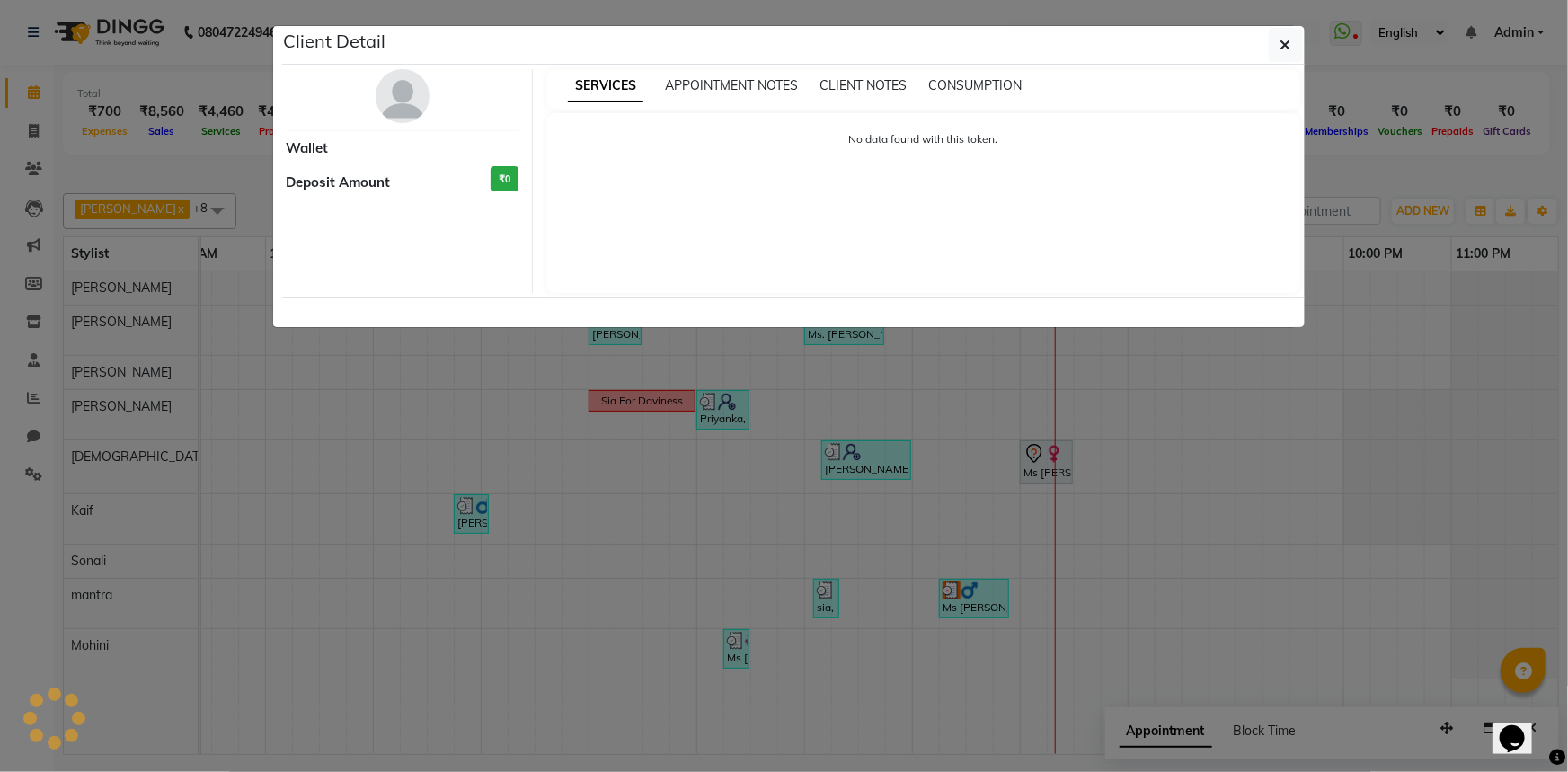
select select "3"
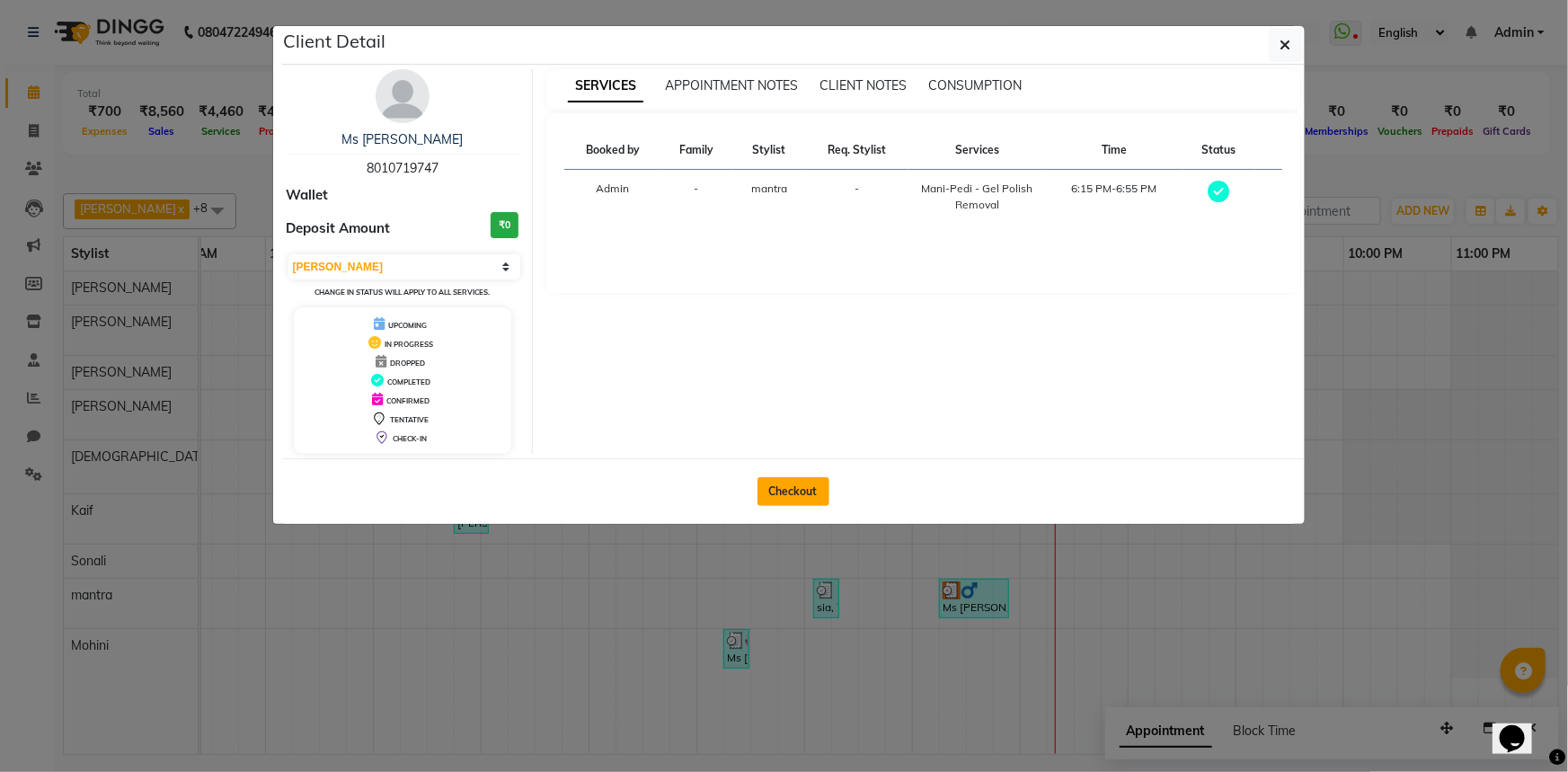
click at [798, 495] on button "Checkout" at bounding box center [793, 491] width 72 height 29
select select "8009"
select select "service"
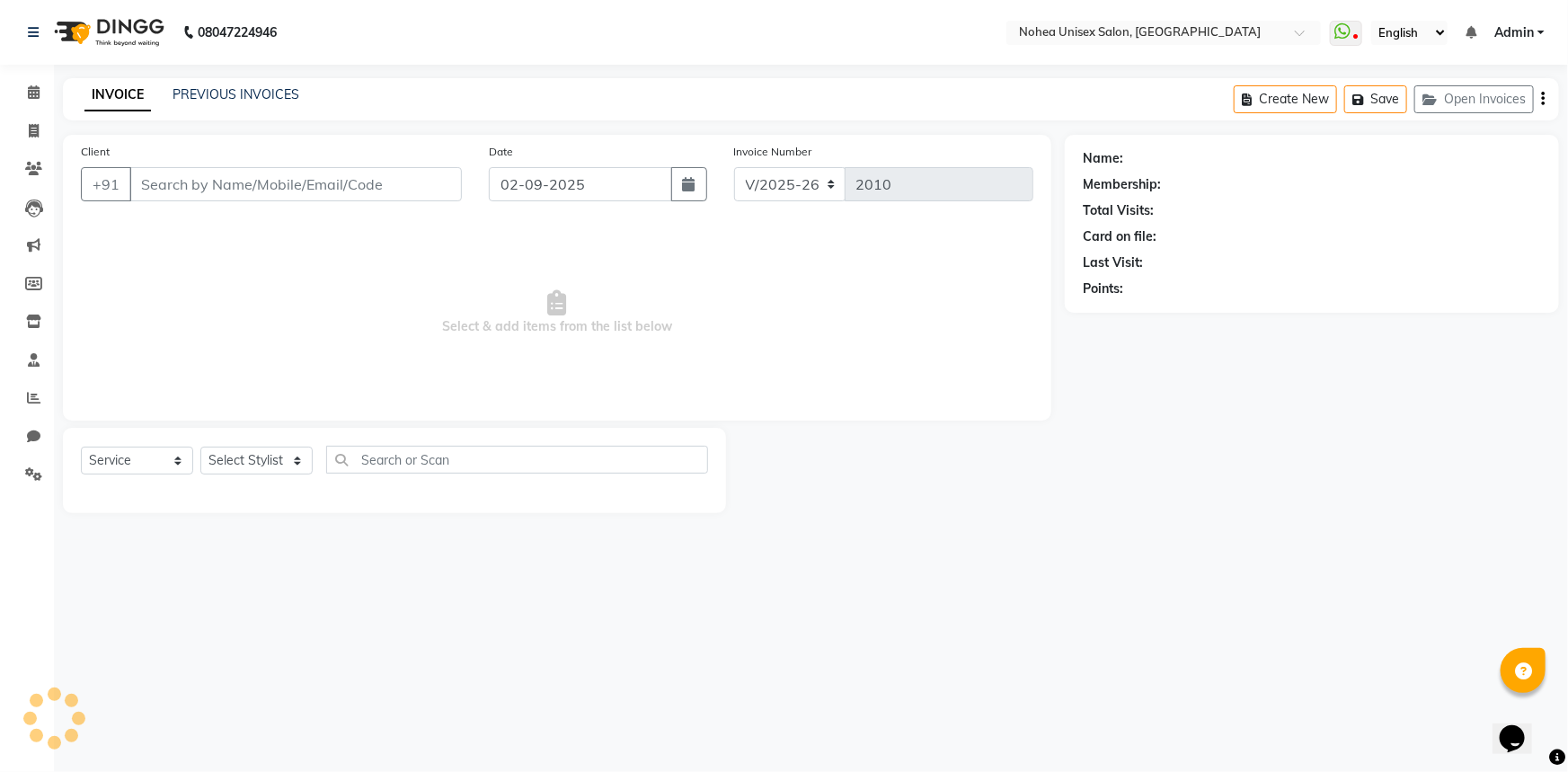
type input "8010719747"
select select "89843"
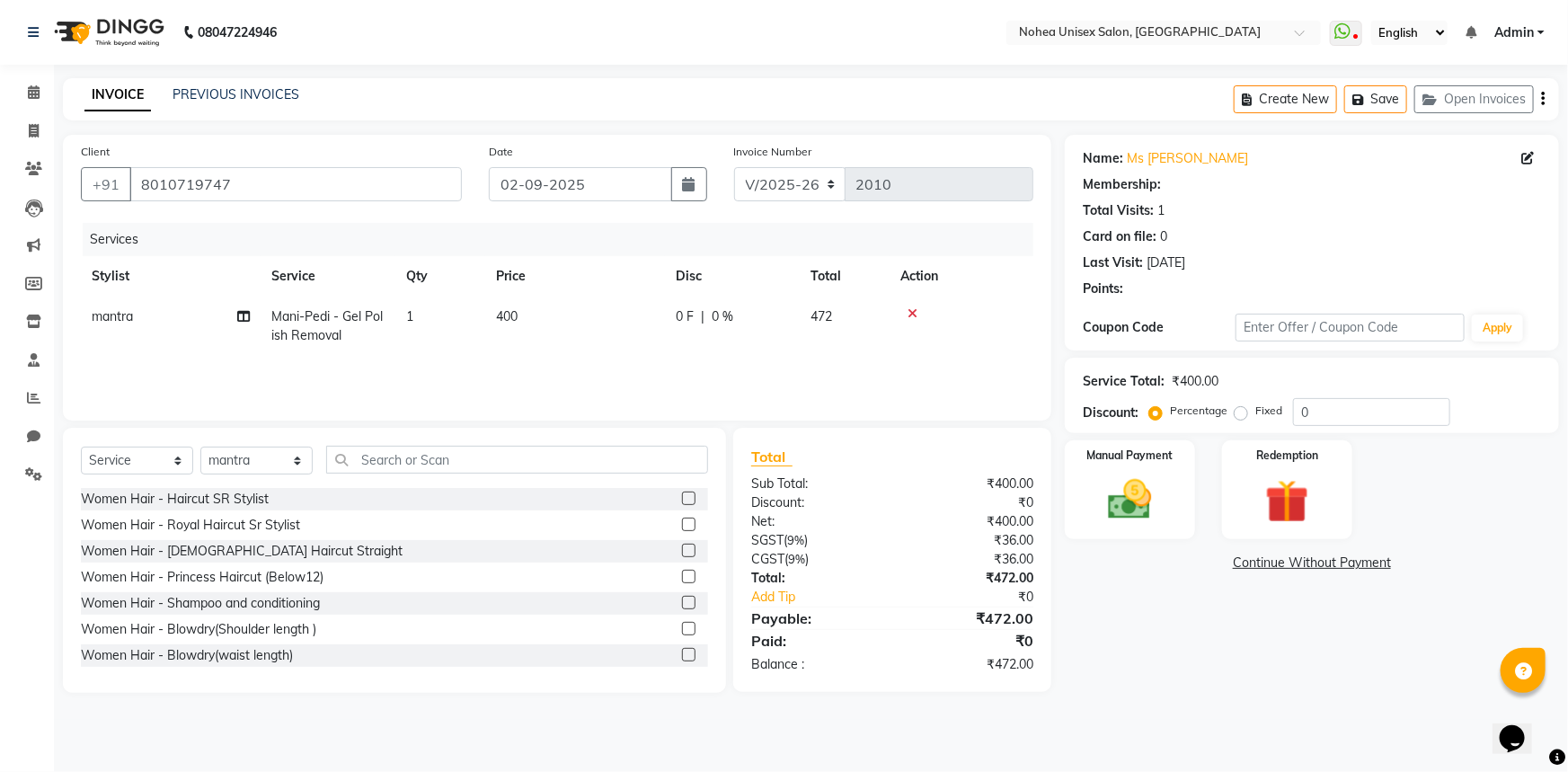
select select "1: Object"
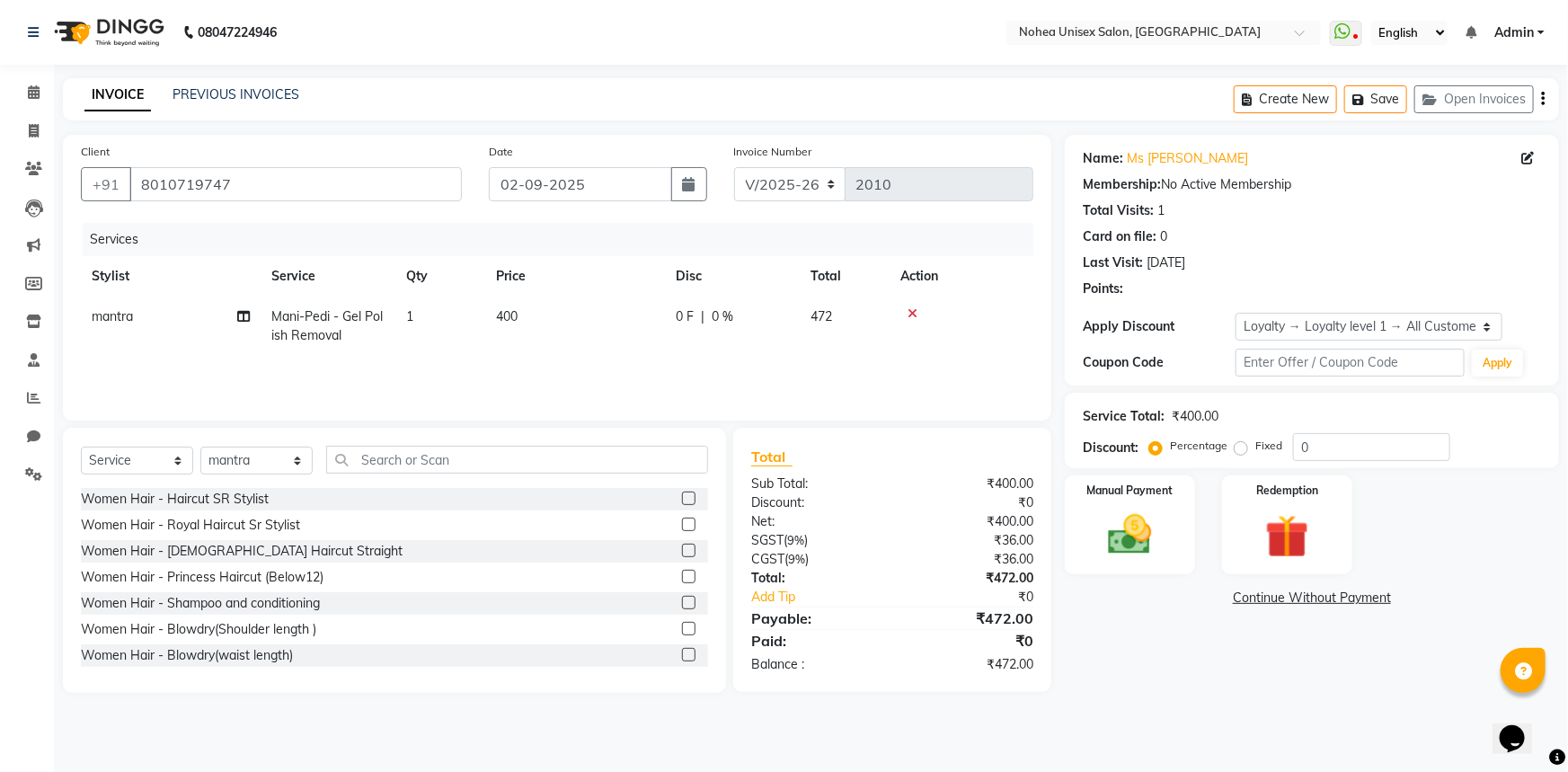
click at [359, 316] on span "Mani-Pedi - Gel Polish Removal" at bounding box center [326, 325] width 111 height 35
select select "89843"
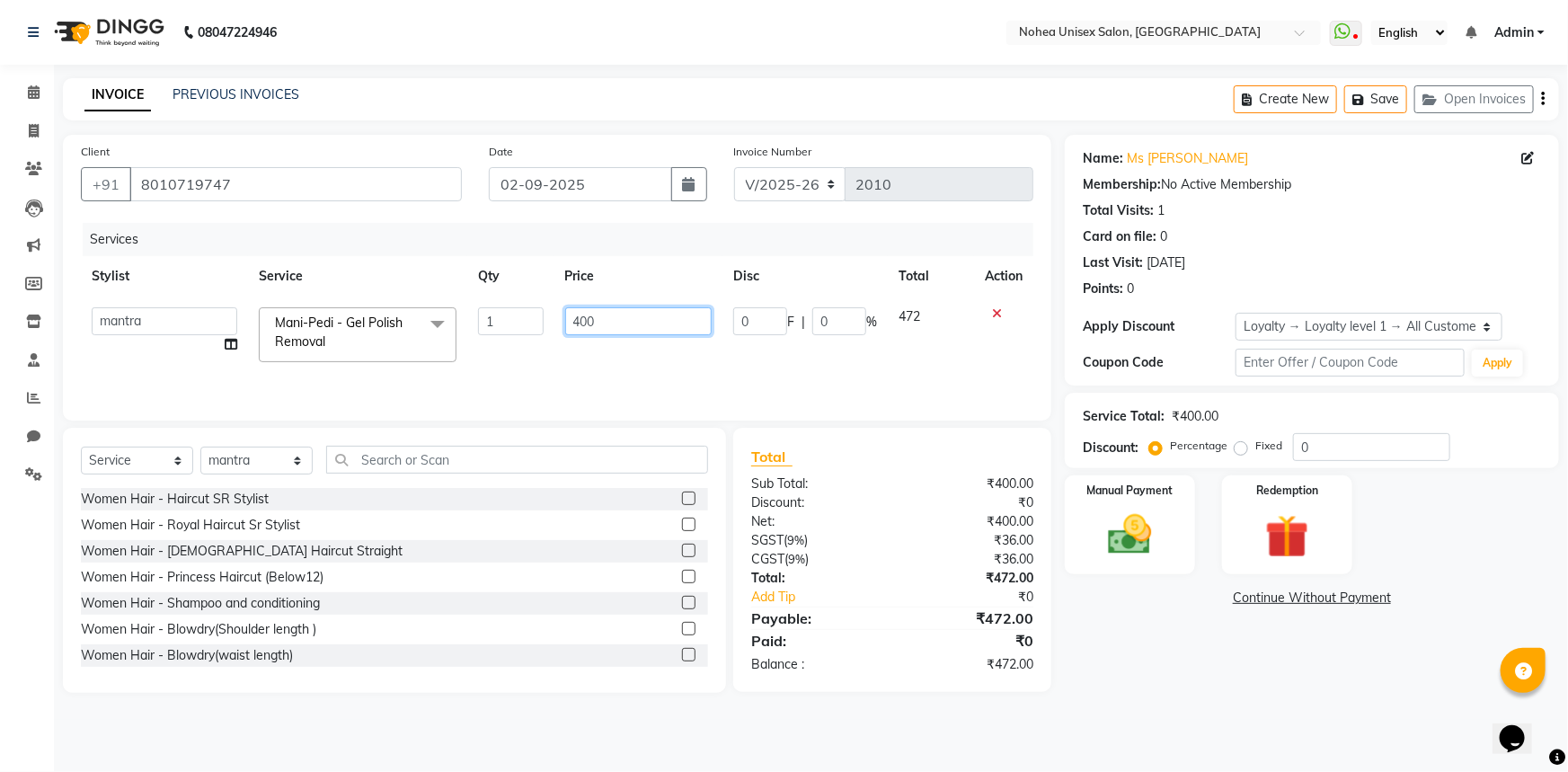
click at [639, 317] on input "400" at bounding box center [640, 322] width 148 height 28
type input "4"
type input "600"
click at [887, 461] on div "Total" at bounding box center [893, 456] width 282 height 21
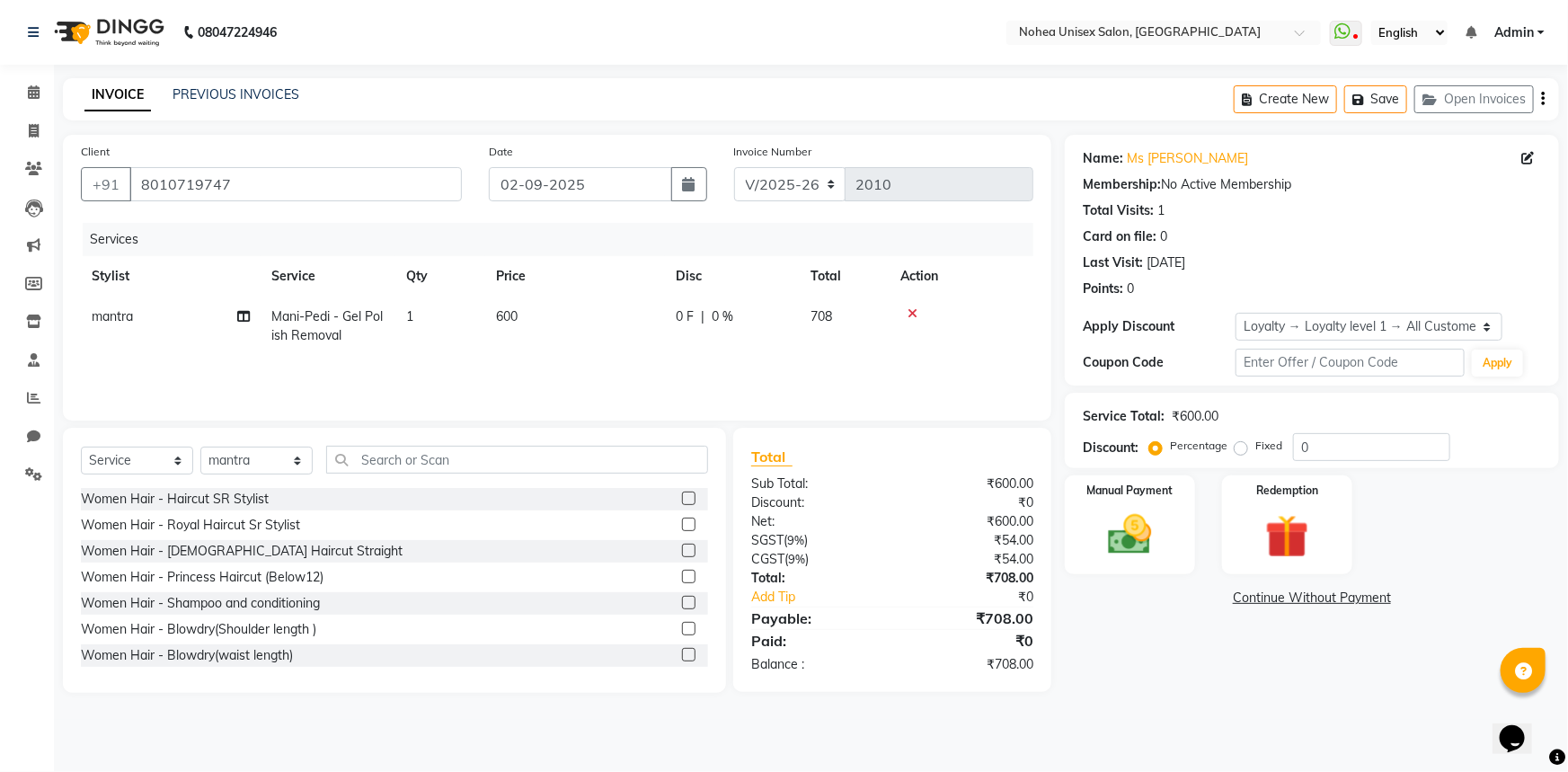
click at [950, 578] on div "₹708.00" at bounding box center [970, 578] width 154 height 19
click at [1142, 546] on img at bounding box center [1130, 535] width 74 height 52
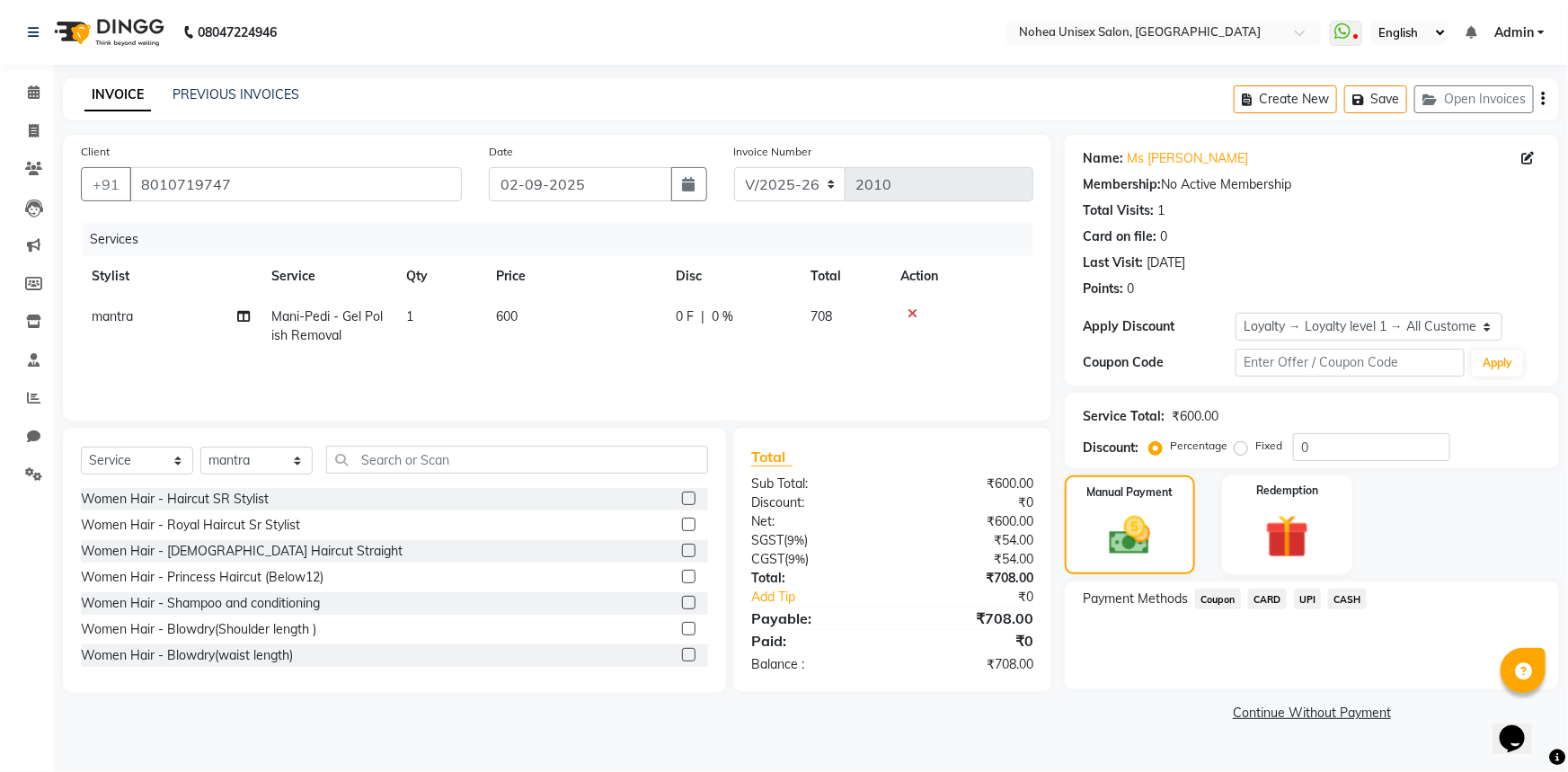
click at [1307, 599] on span "UPI" at bounding box center [1308, 599] width 28 height 21
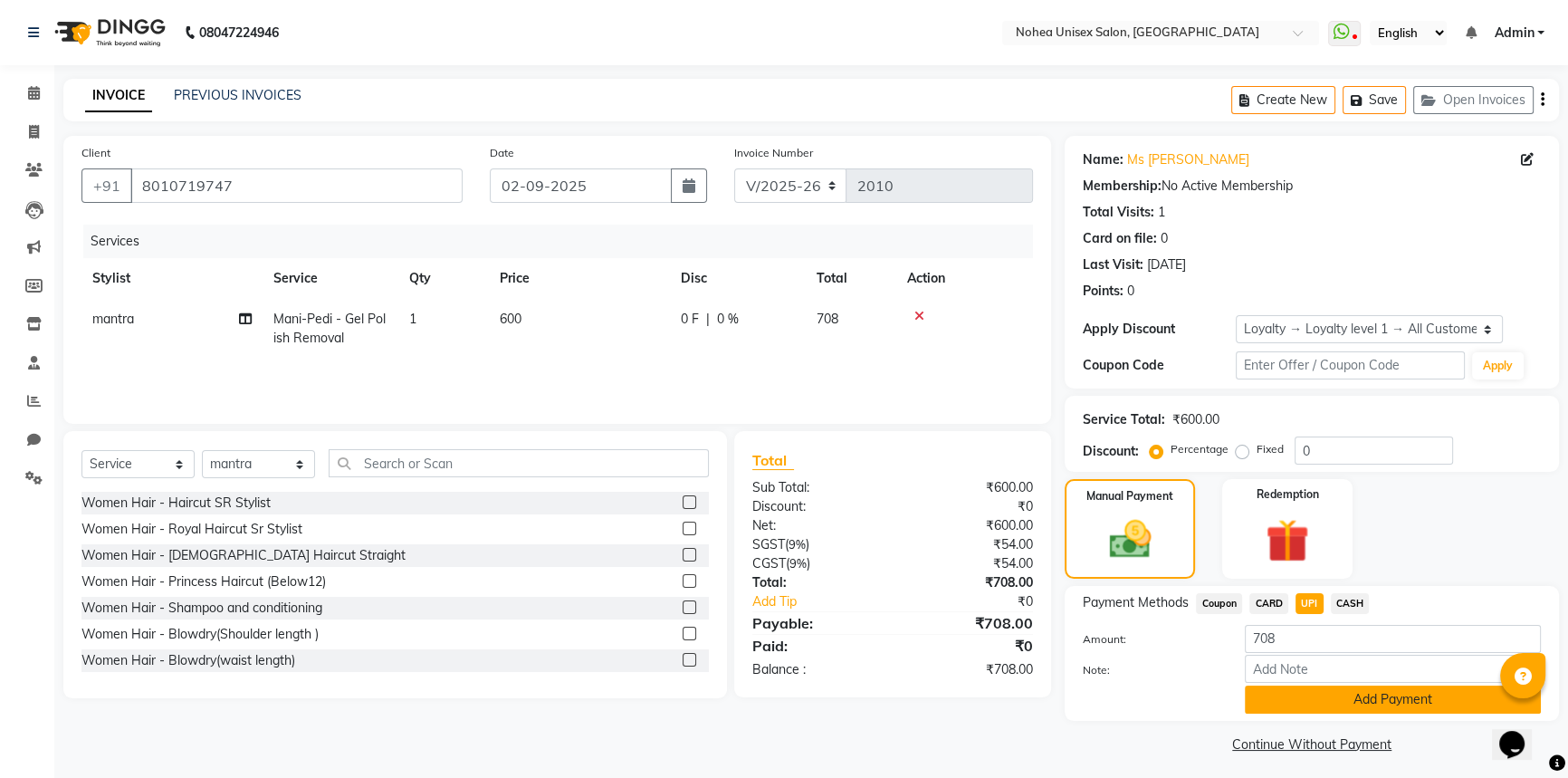
click at [1322, 705] on button "Add Payment" at bounding box center [1393, 700] width 296 height 28
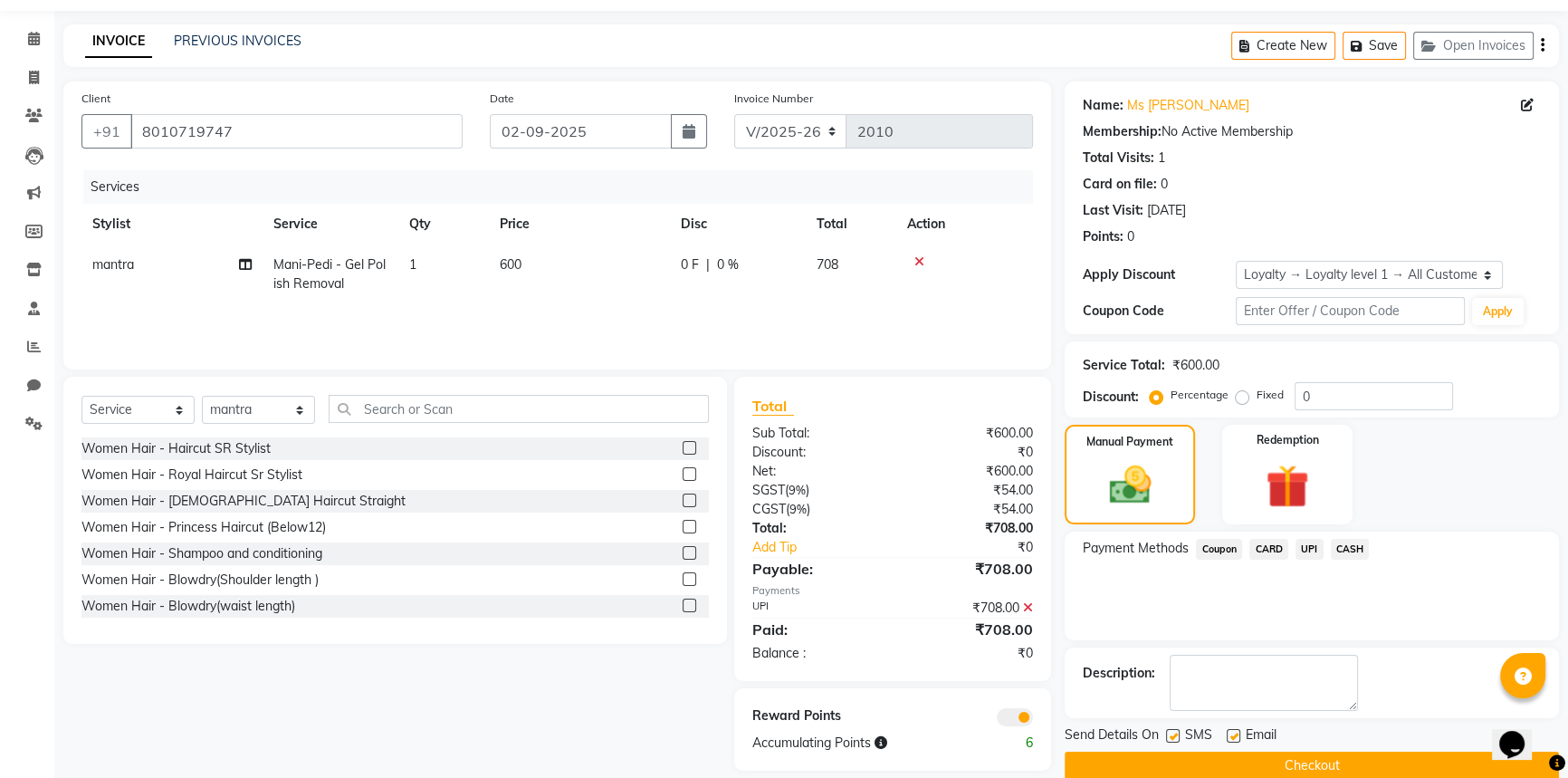
scroll to position [82, 0]
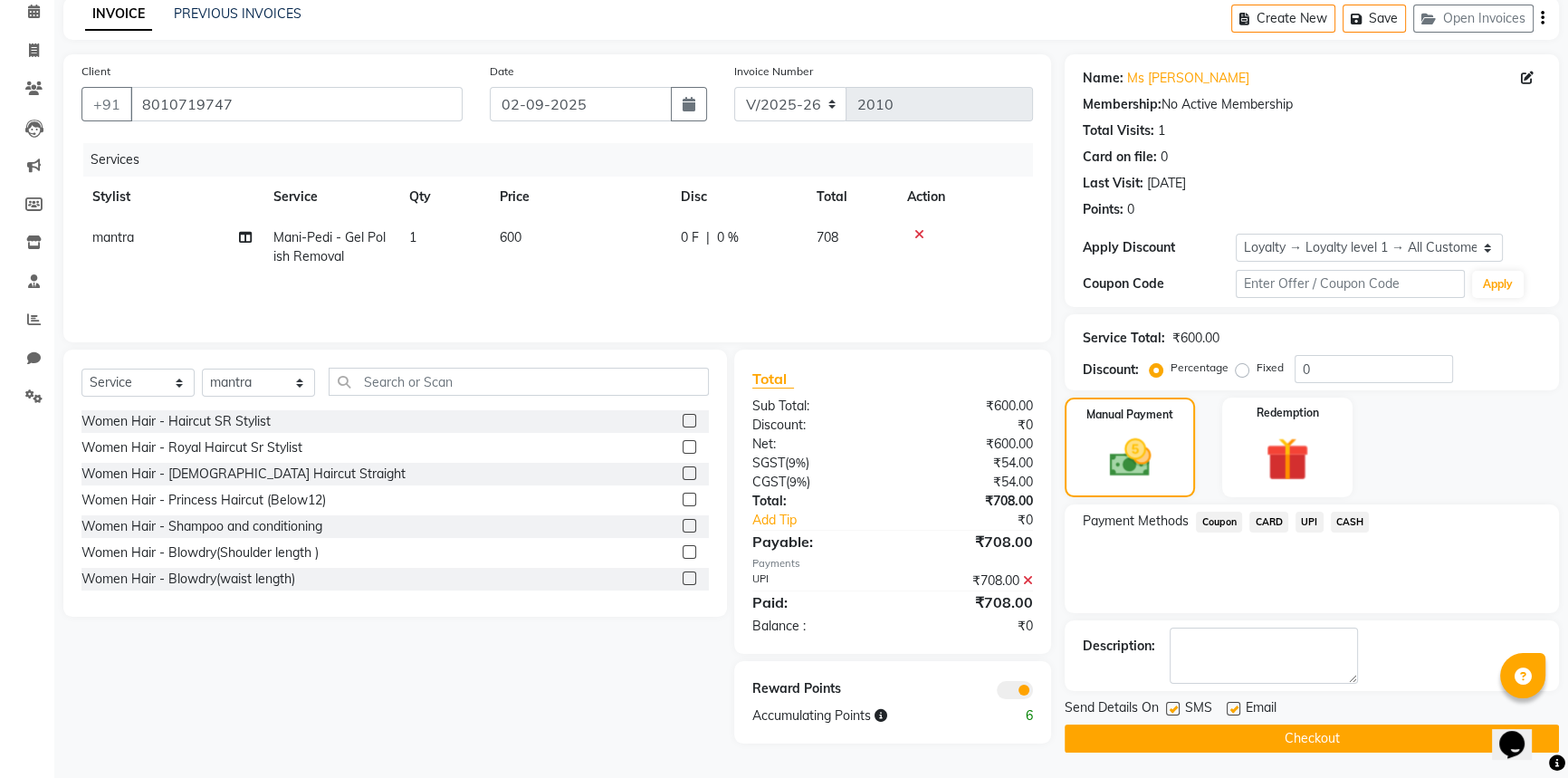
click at [1234, 703] on label at bounding box center [1234, 708] width 13 height 13
click at [1234, 704] on input "checkbox" at bounding box center [1233, 709] width 11 height 11
checkbox input "false"
click at [1239, 724] on button "Checkout" at bounding box center [1311, 738] width 494 height 28
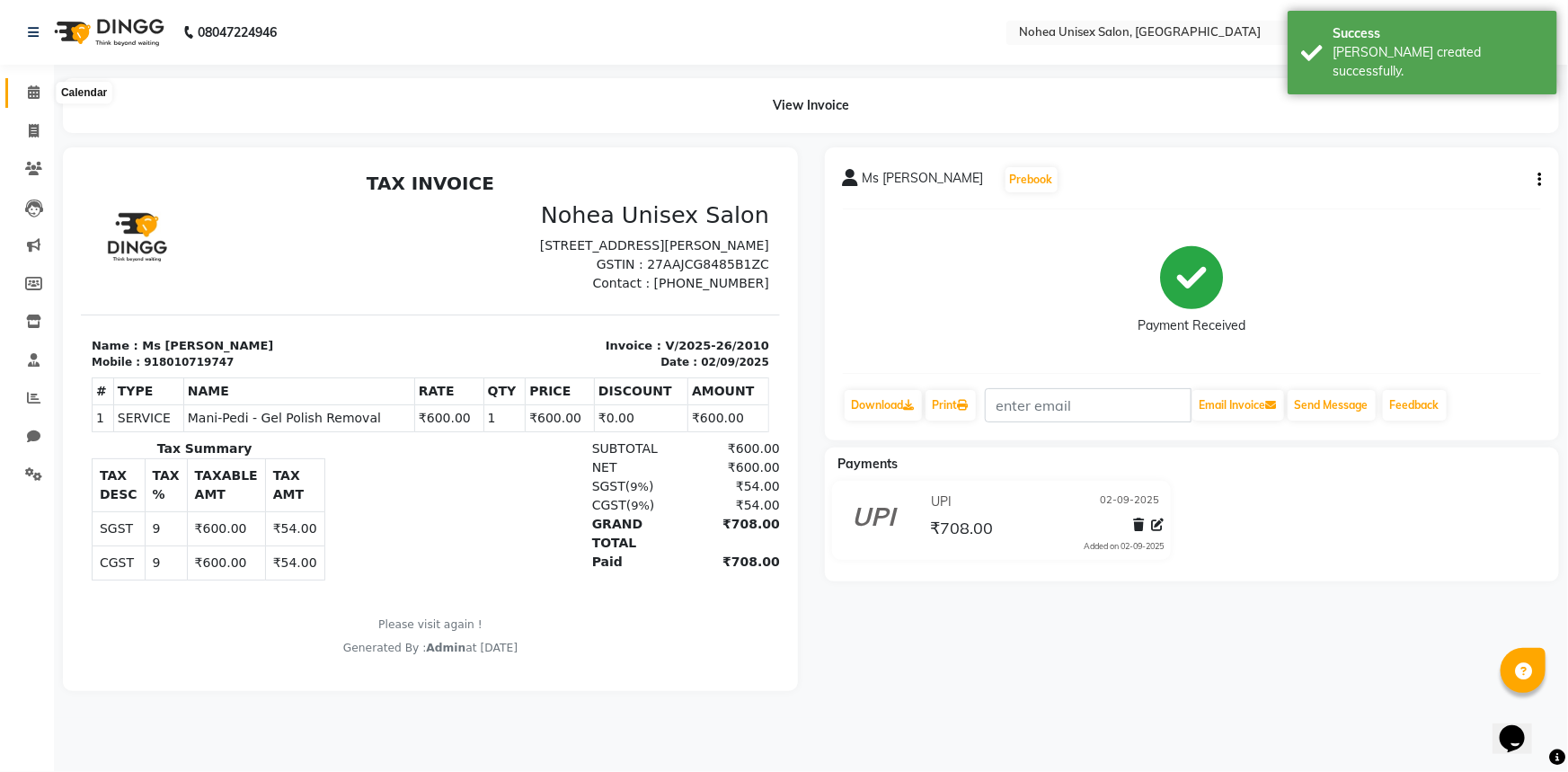
click at [28, 92] on icon at bounding box center [34, 92] width 11 height 13
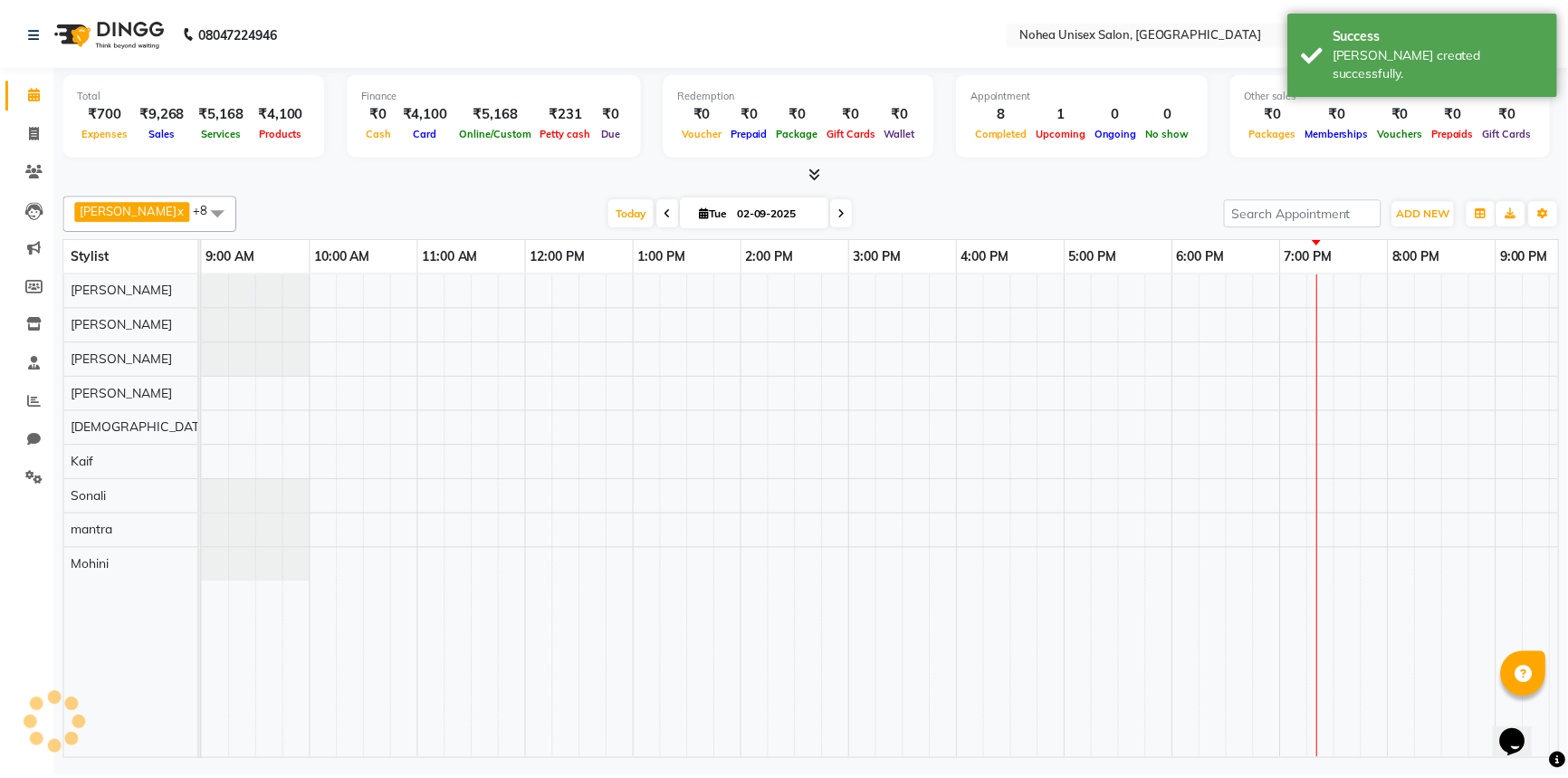
scroll to position [0, 262]
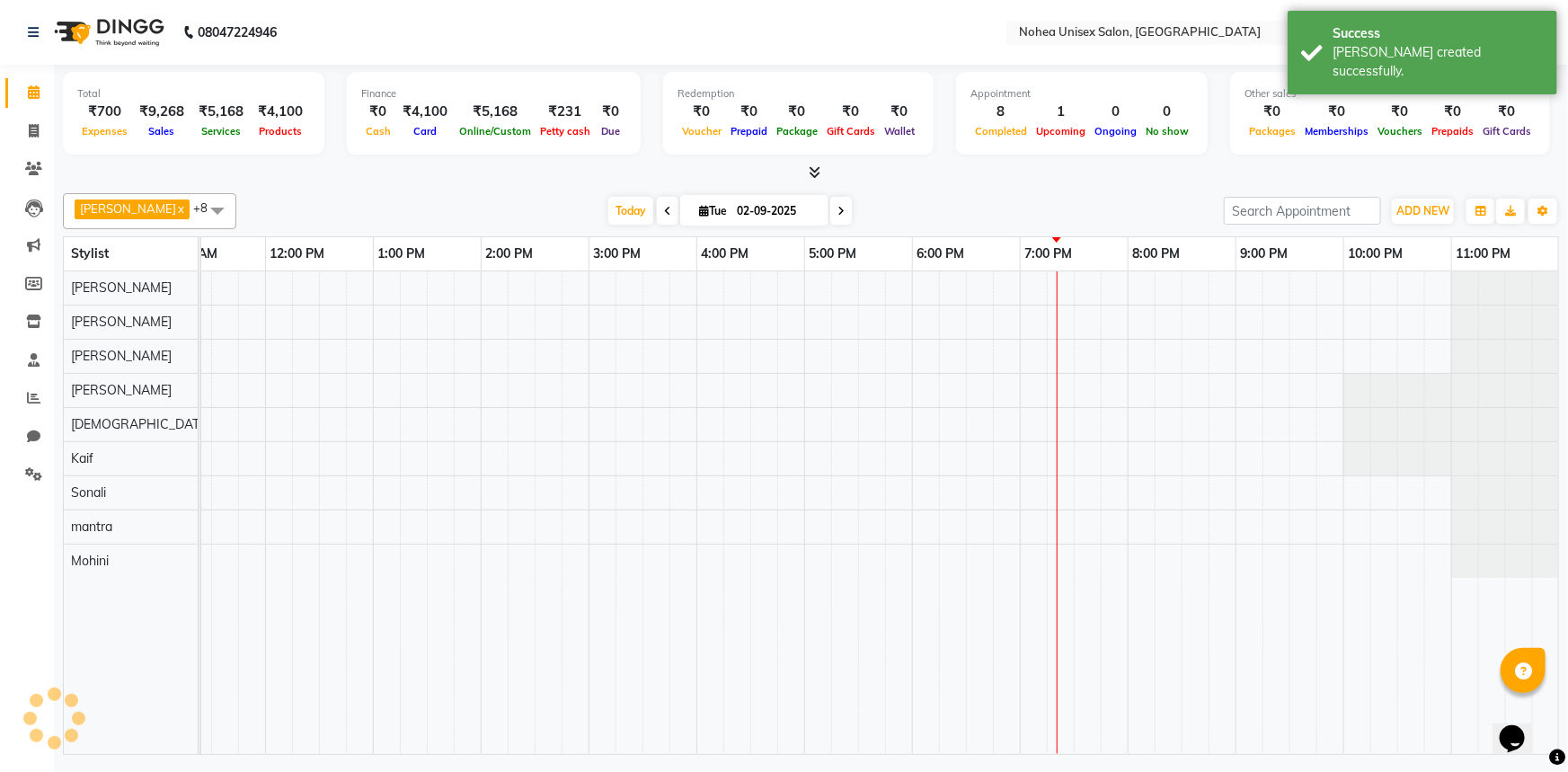
click at [476, 214] on div "[DATE] [DATE]" at bounding box center [729, 210] width 970 height 27
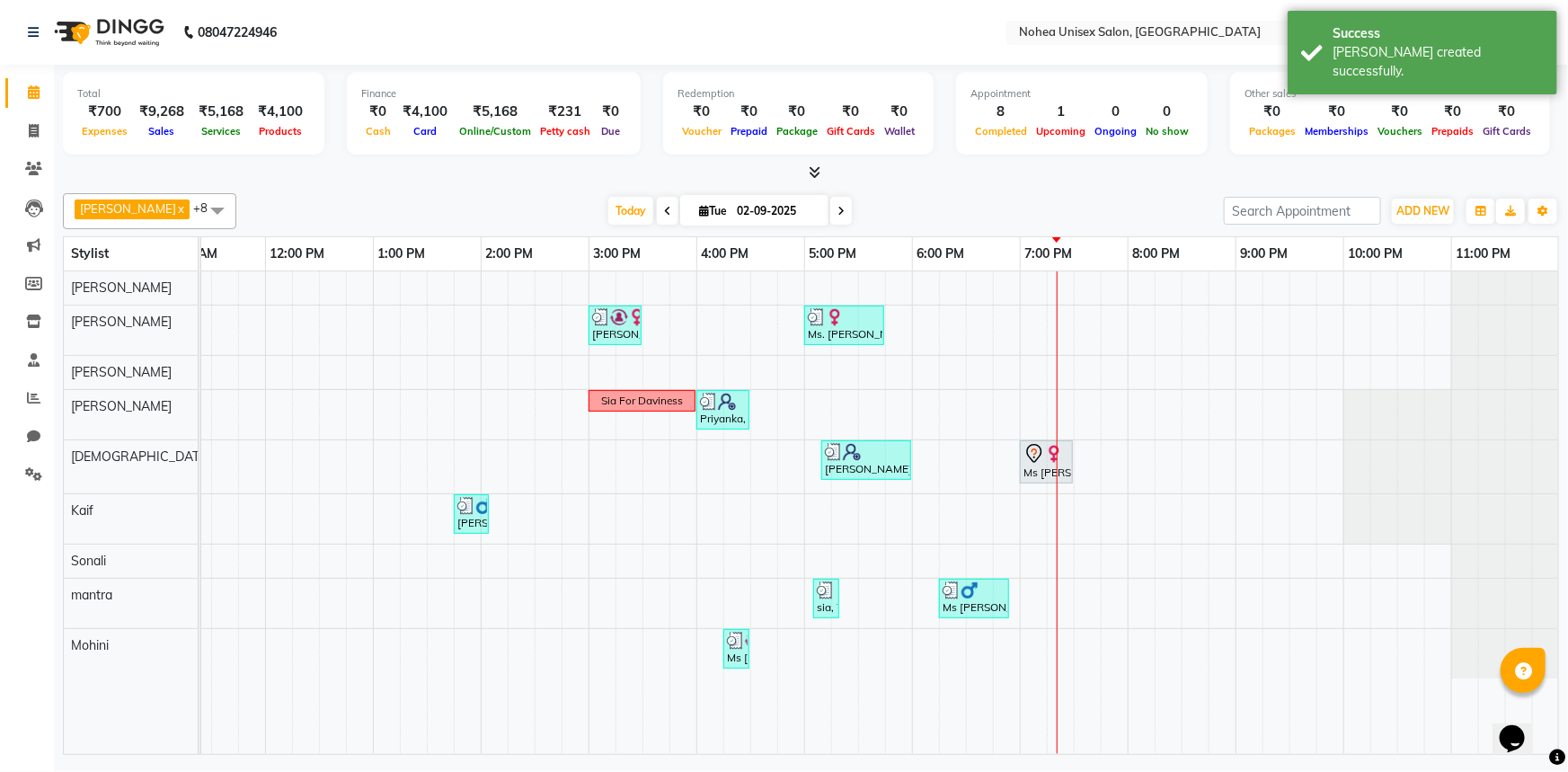
click at [984, 207] on div "[DATE] [DATE]" at bounding box center [729, 210] width 970 height 27
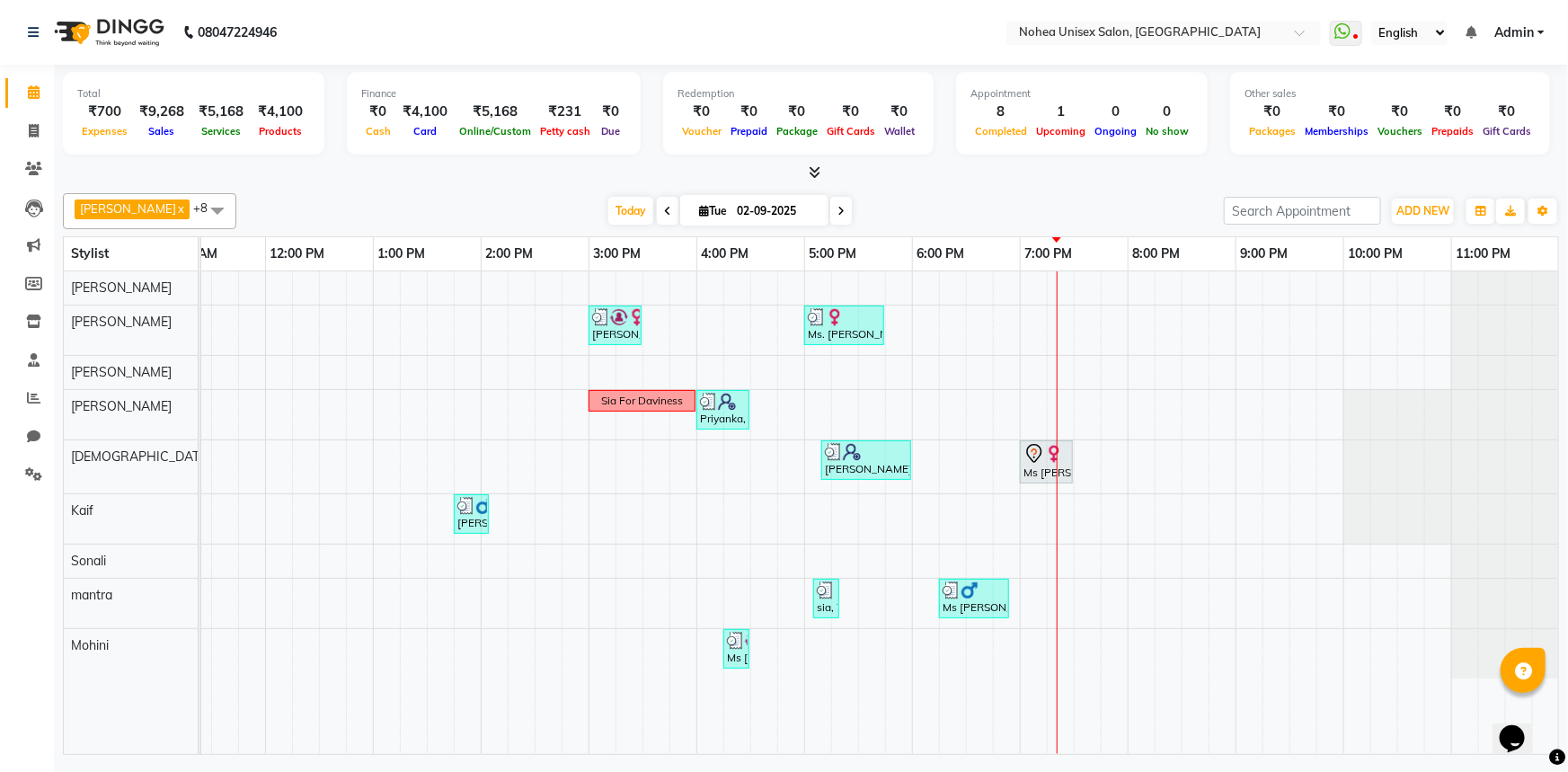
click at [908, 194] on div "[PERSON_NAME] x [PERSON_NAME] x mantra x [PERSON_NAME] x Kaif x [PERSON_NAME] x…" at bounding box center [811, 211] width 1497 height 36
click at [965, 203] on div "[DATE] [DATE]" at bounding box center [729, 210] width 970 height 27
click at [988, 189] on div "[PERSON_NAME] x [PERSON_NAME] x mantra x [PERSON_NAME] x Kaif x [PERSON_NAME] x…" at bounding box center [811, 470] width 1497 height 568
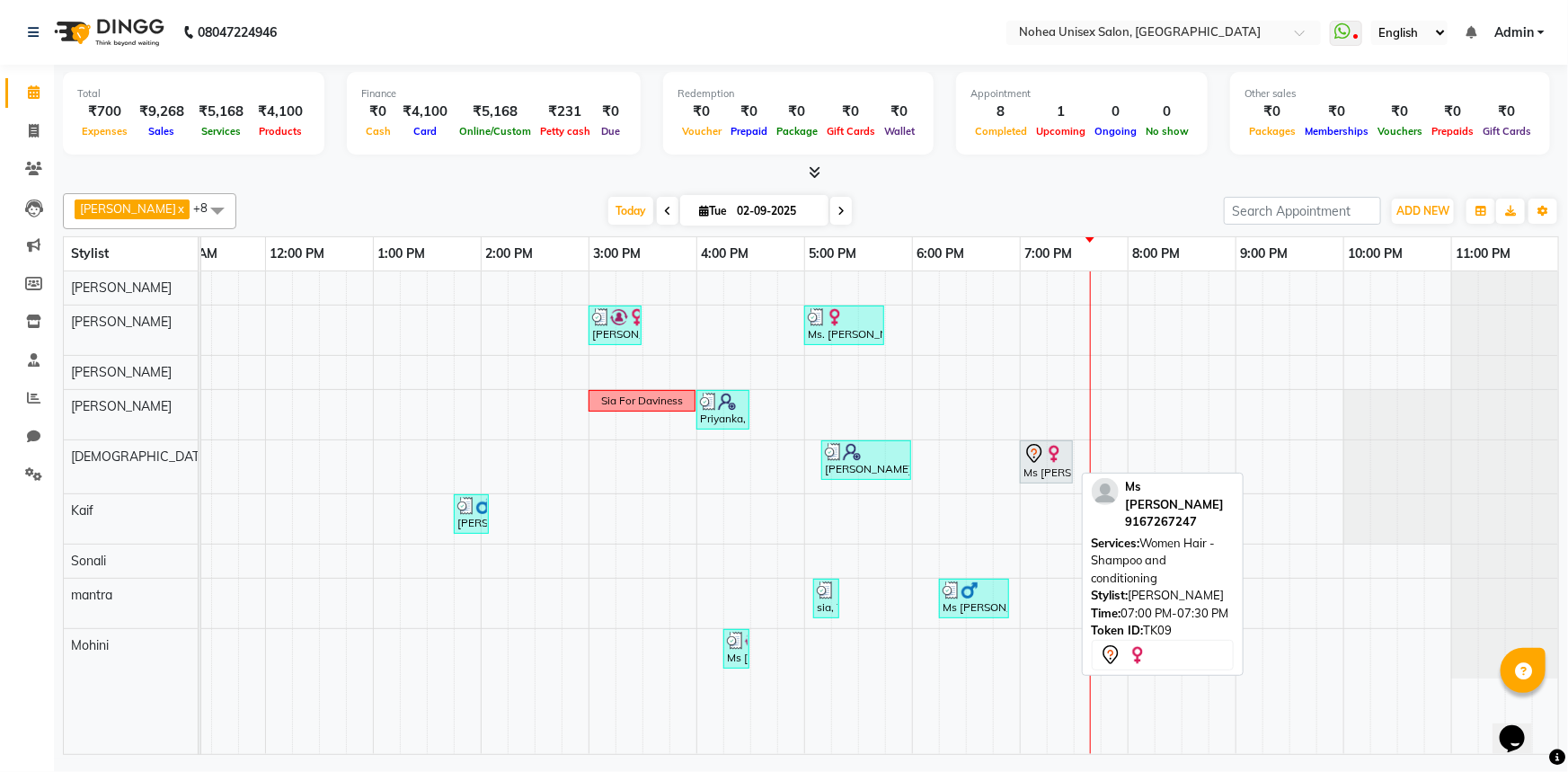
click at [1036, 467] on div "Ms [PERSON_NAME], TK09, 07:00 PM-07:30 PM, Women Hair - Shampoo and conditioning" at bounding box center [1046, 462] width 50 height 37
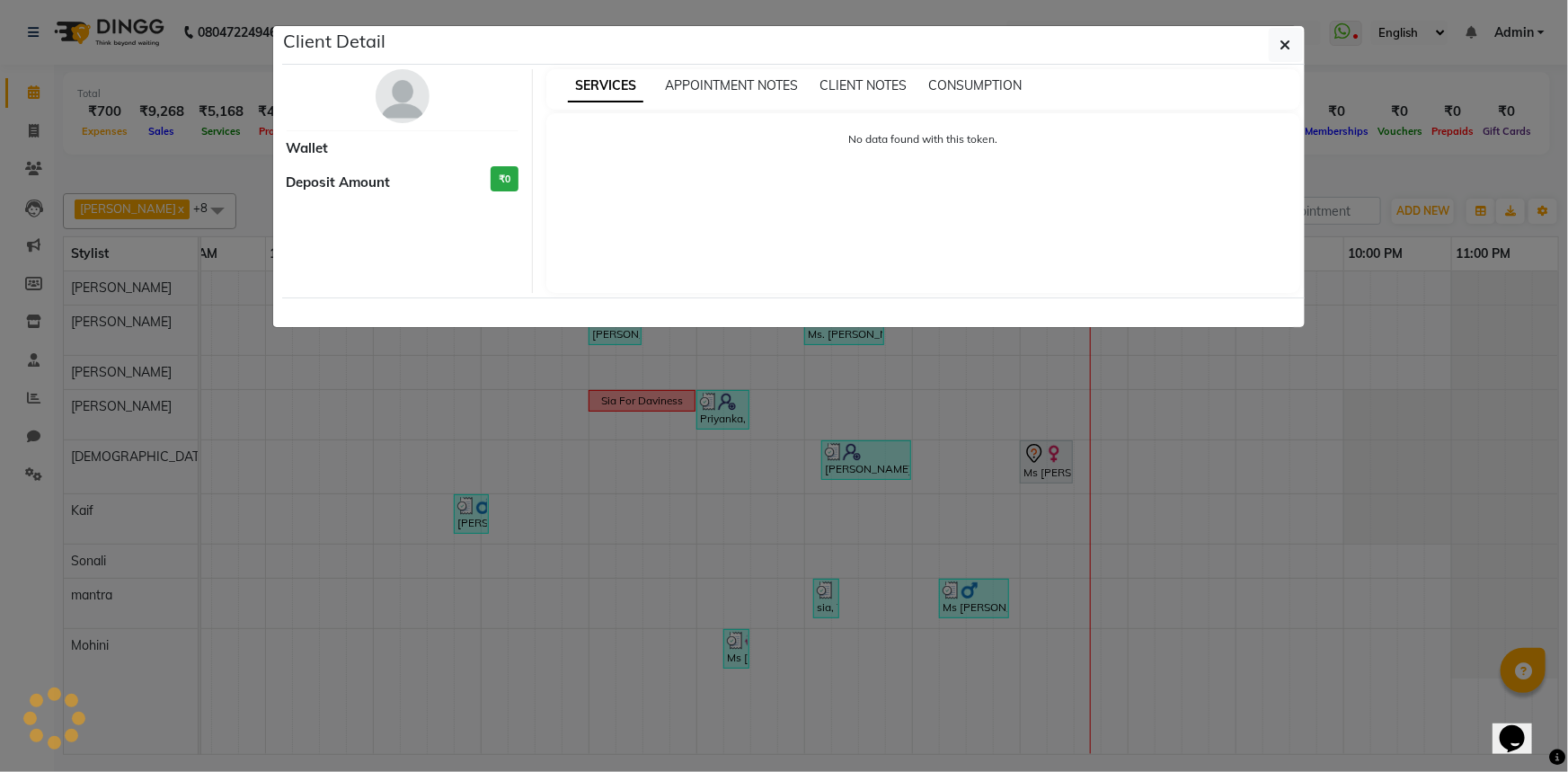
select select "7"
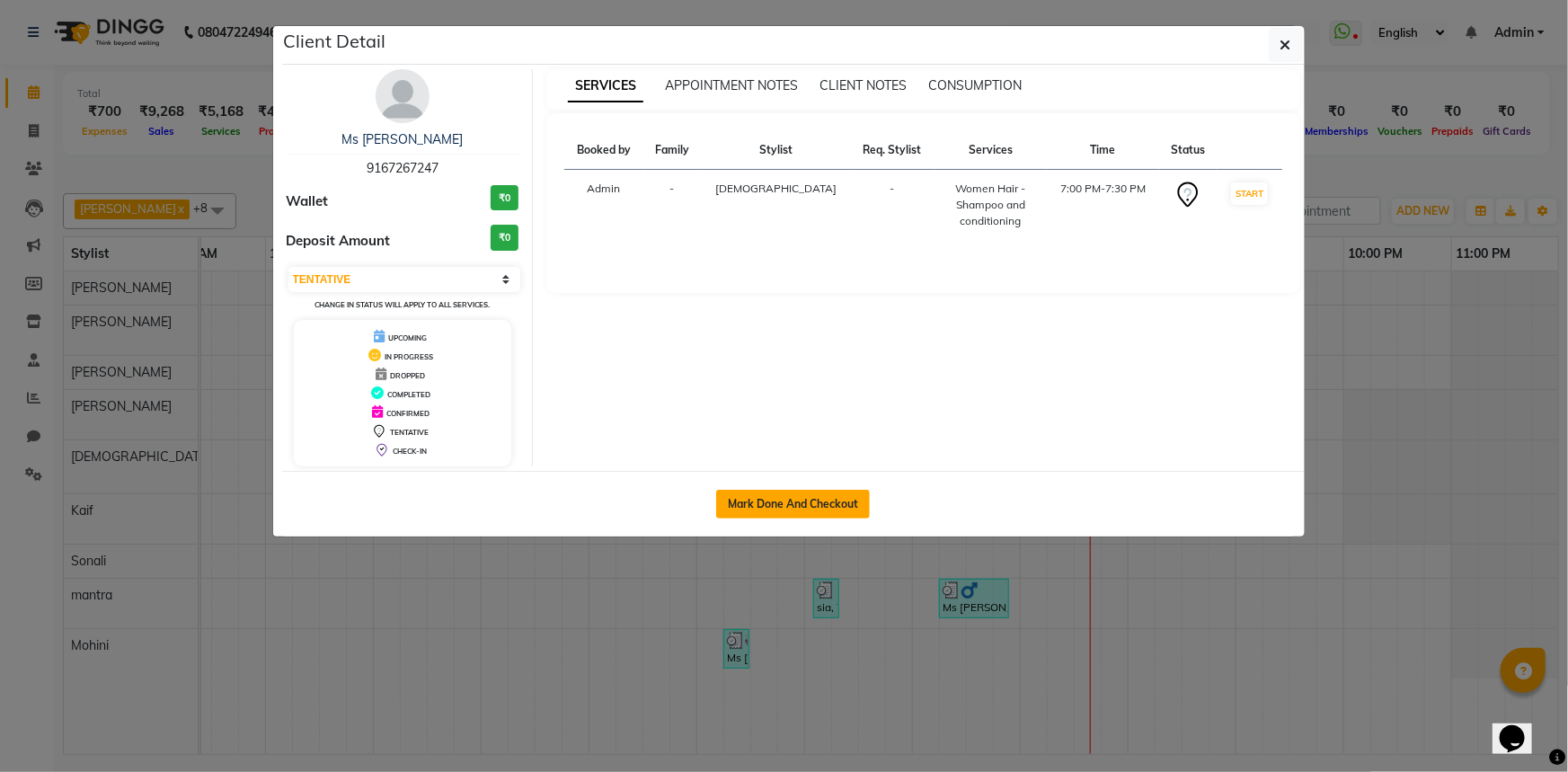
click at [779, 508] on button "Mark Done And Checkout" at bounding box center [793, 504] width 153 height 29
select select "service"
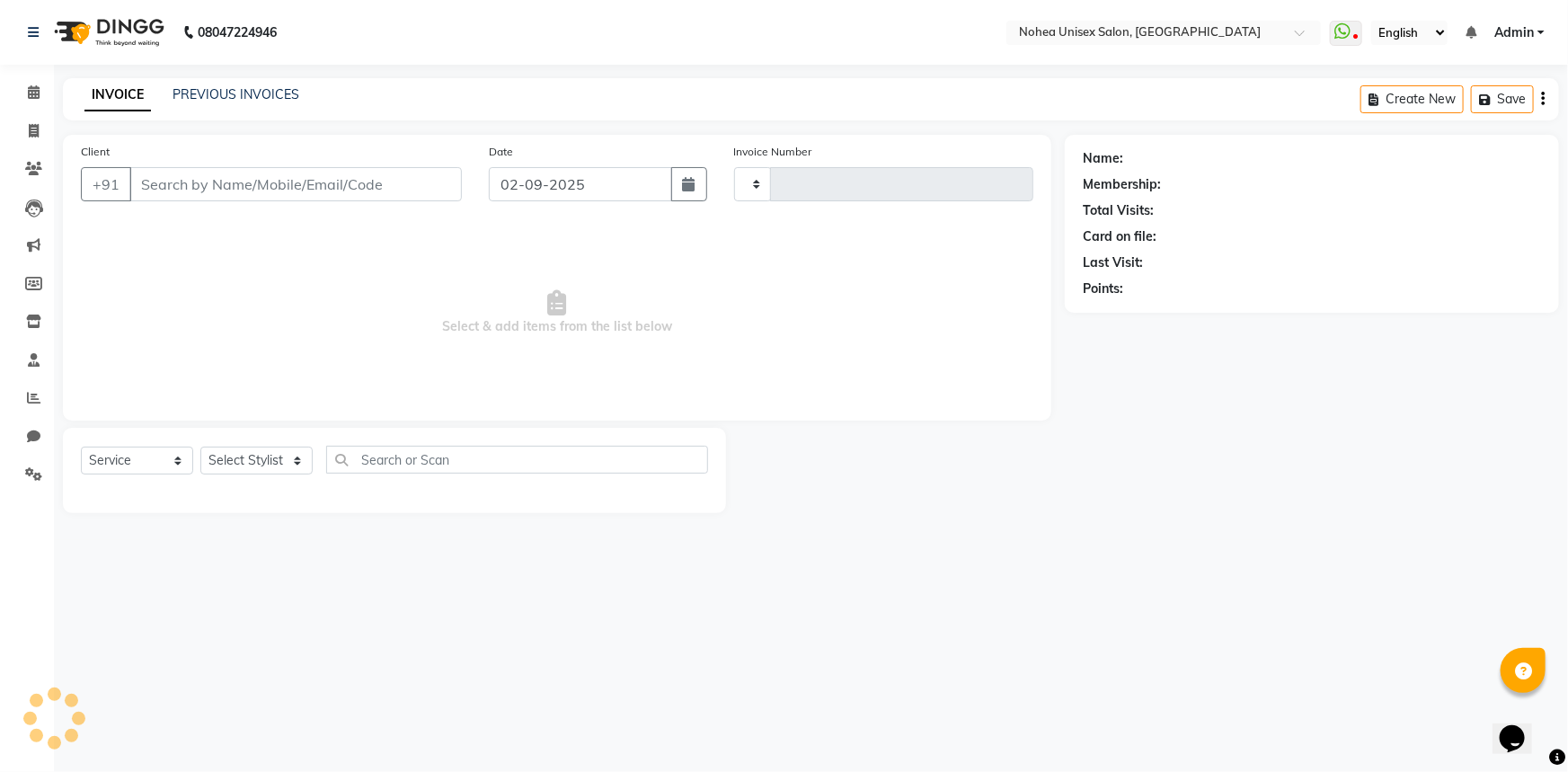
type input "2011"
select select "8009"
type input "9167267247"
select select "74506"
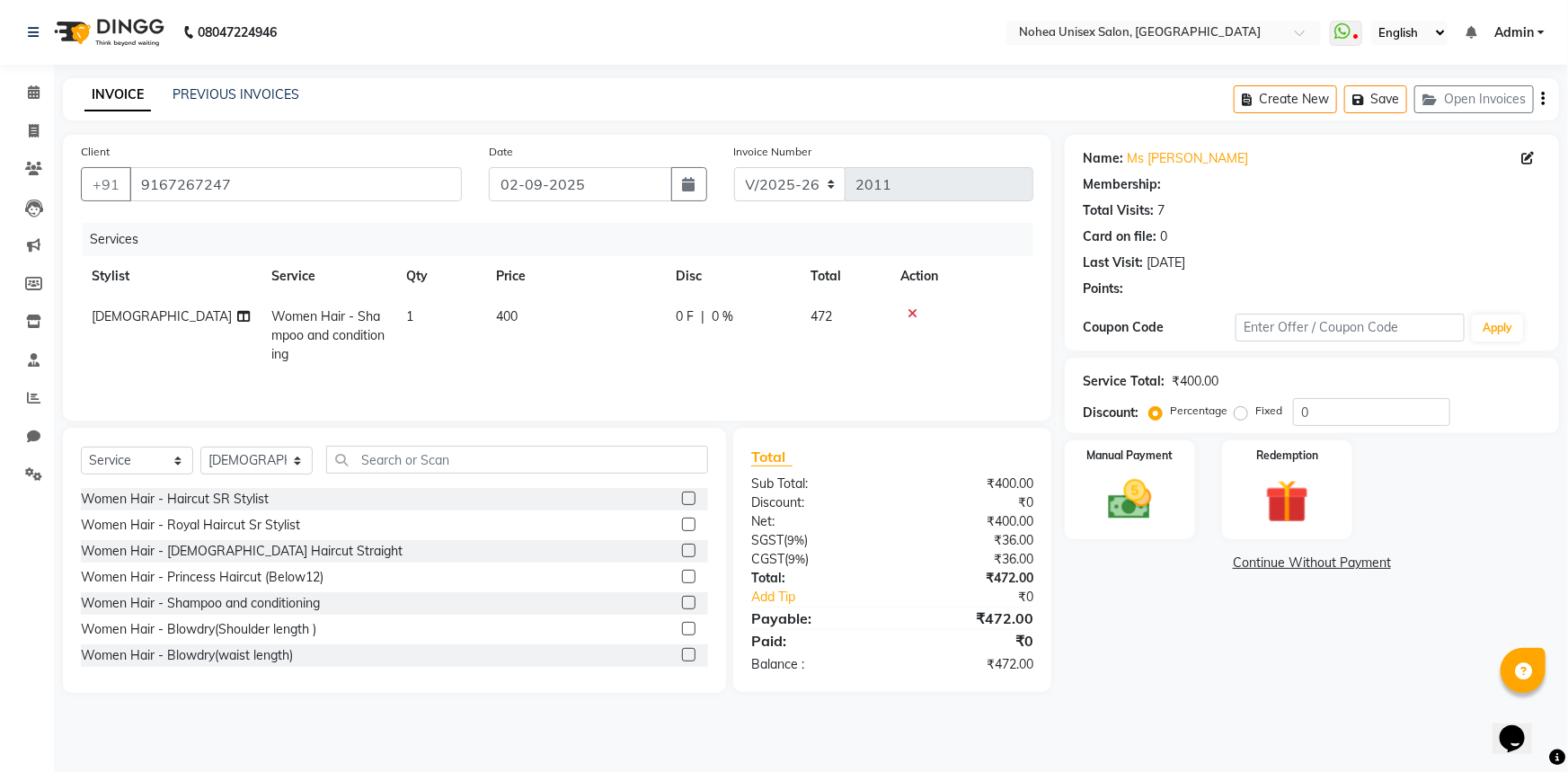
click at [360, 333] on span "Women Hair - Shampoo and conditioning" at bounding box center [327, 336] width 113 height 54
select select "74506"
select select "1: Object"
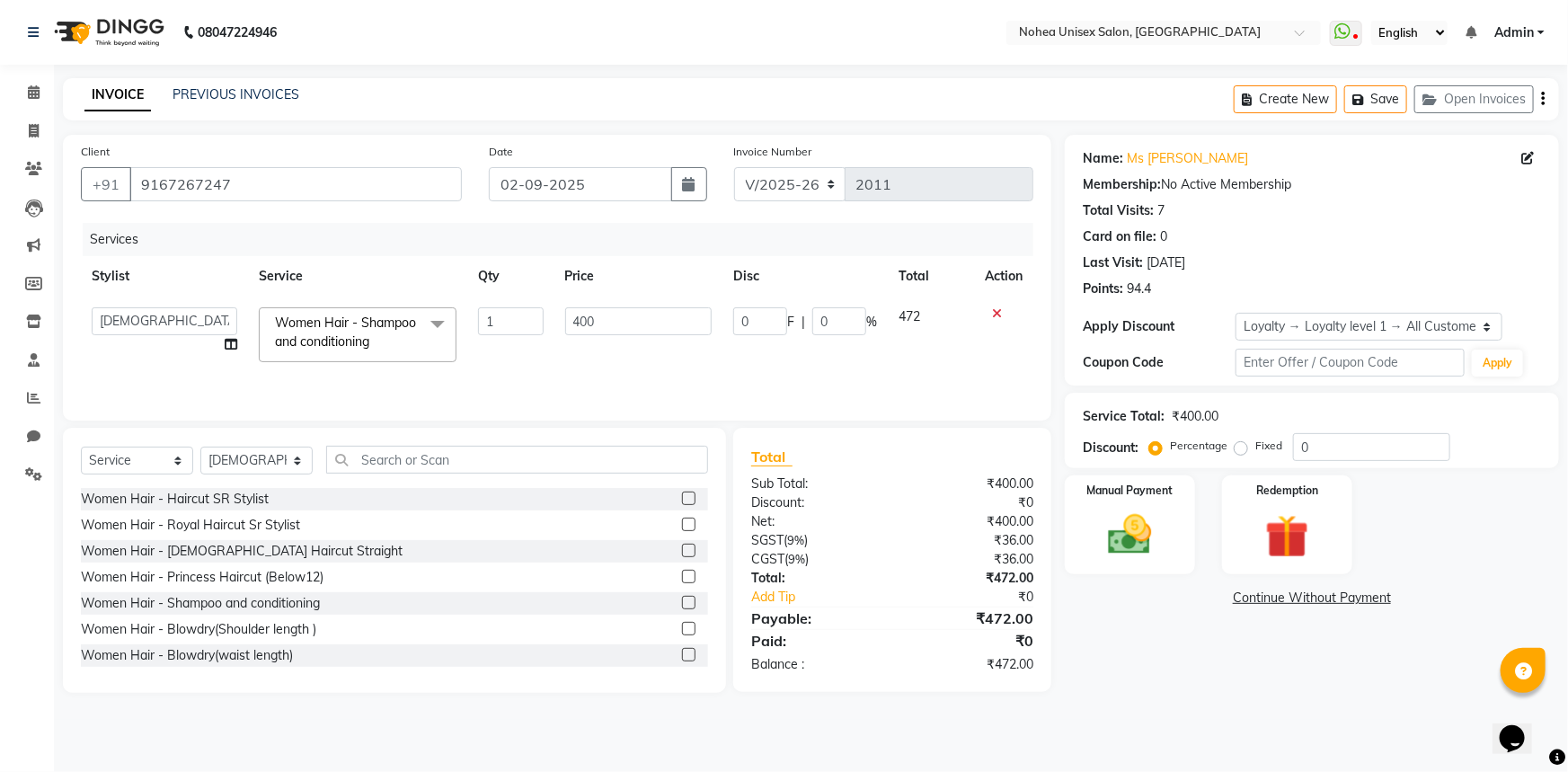
click at [378, 338] on link "x" at bounding box center [373, 341] width 8 height 16
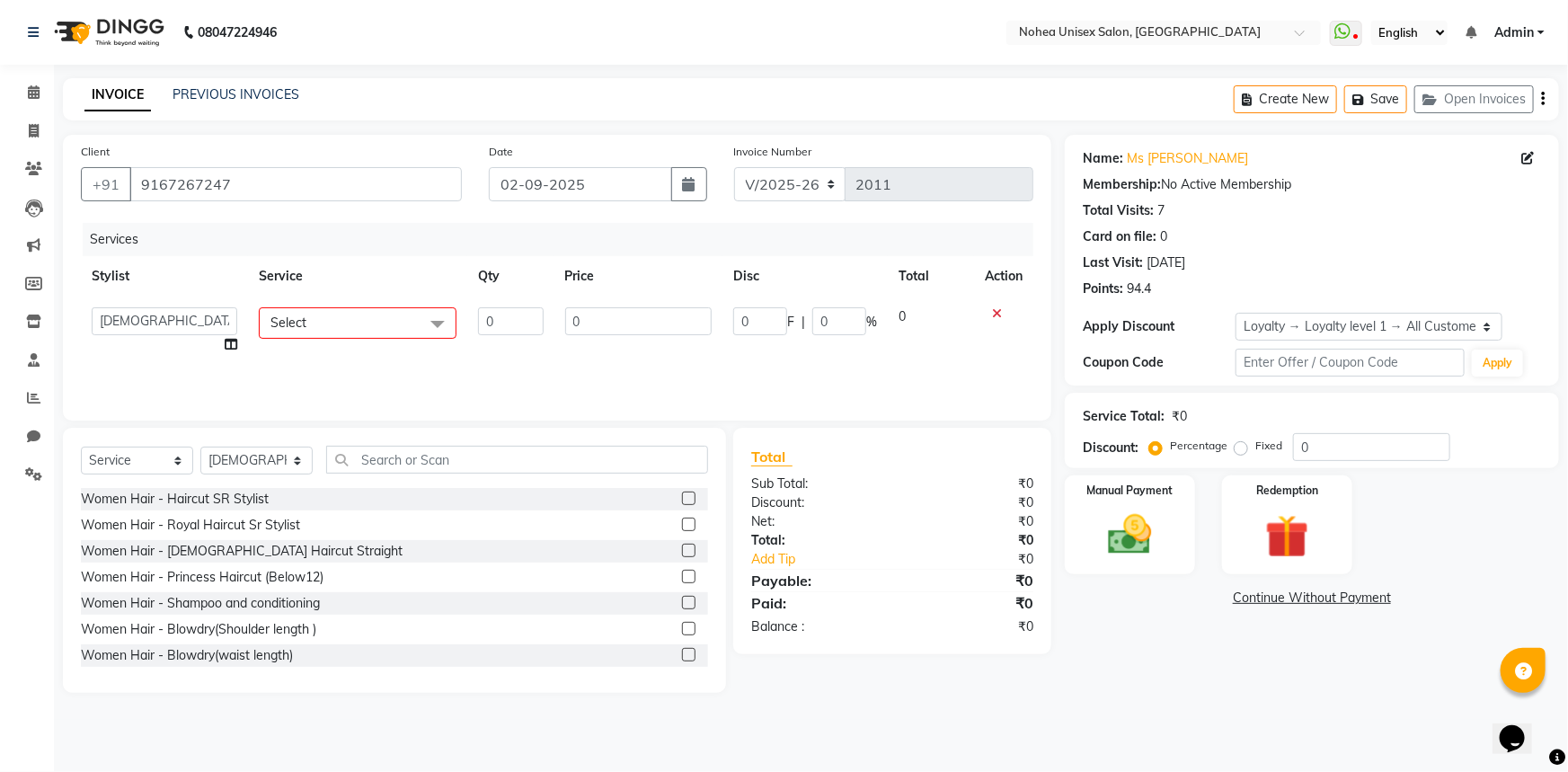
click at [377, 329] on span "Select" at bounding box center [357, 323] width 197 height 32
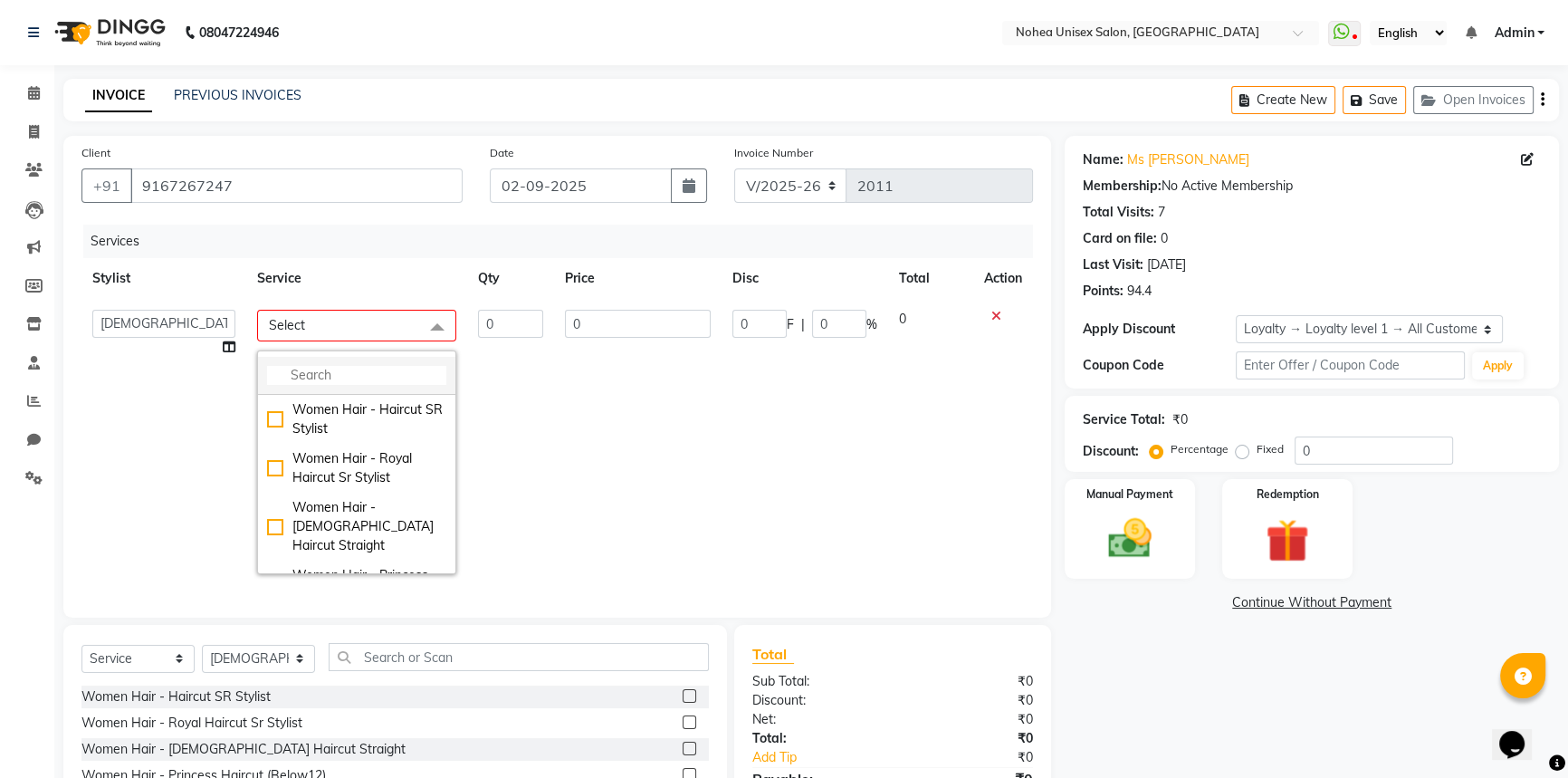
click at [359, 367] on input "multiselect-search" at bounding box center [357, 375] width 179 height 19
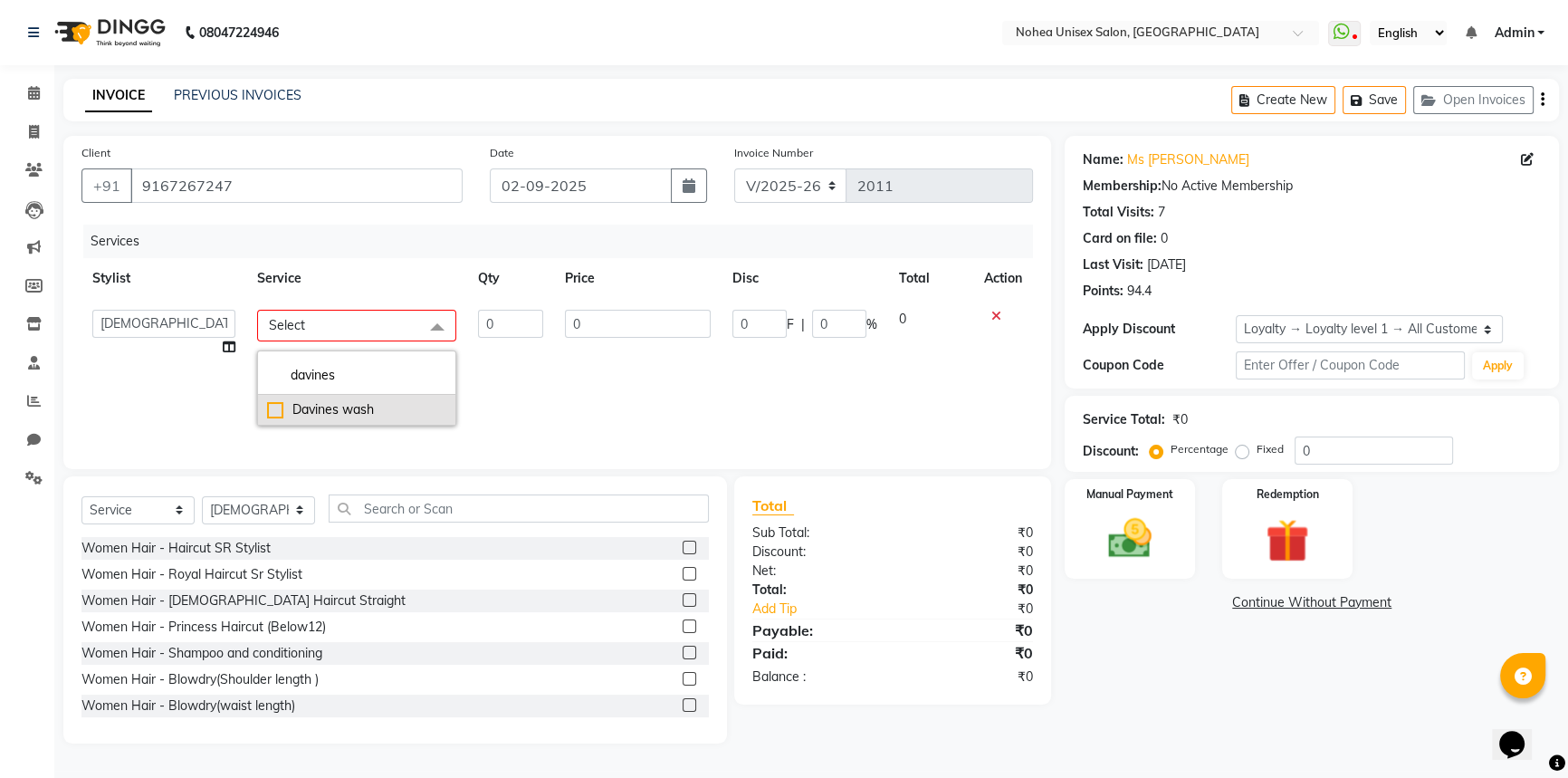
click at [336, 414] on div "Davines wash" at bounding box center [357, 410] width 179 height 19
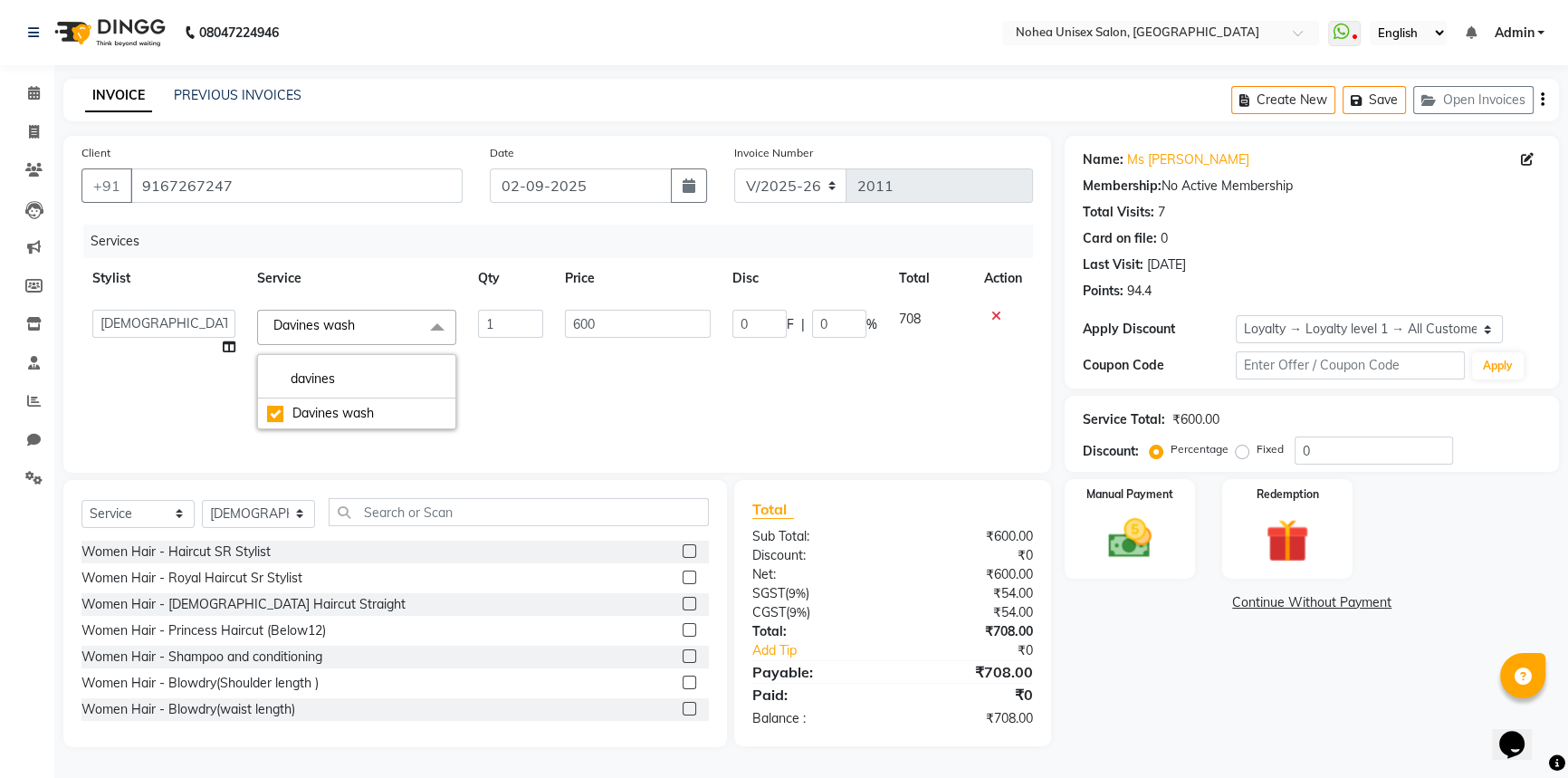
click at [934, 640] on div "₹708.00" at bounding box center [969, 631] width 154 height 19
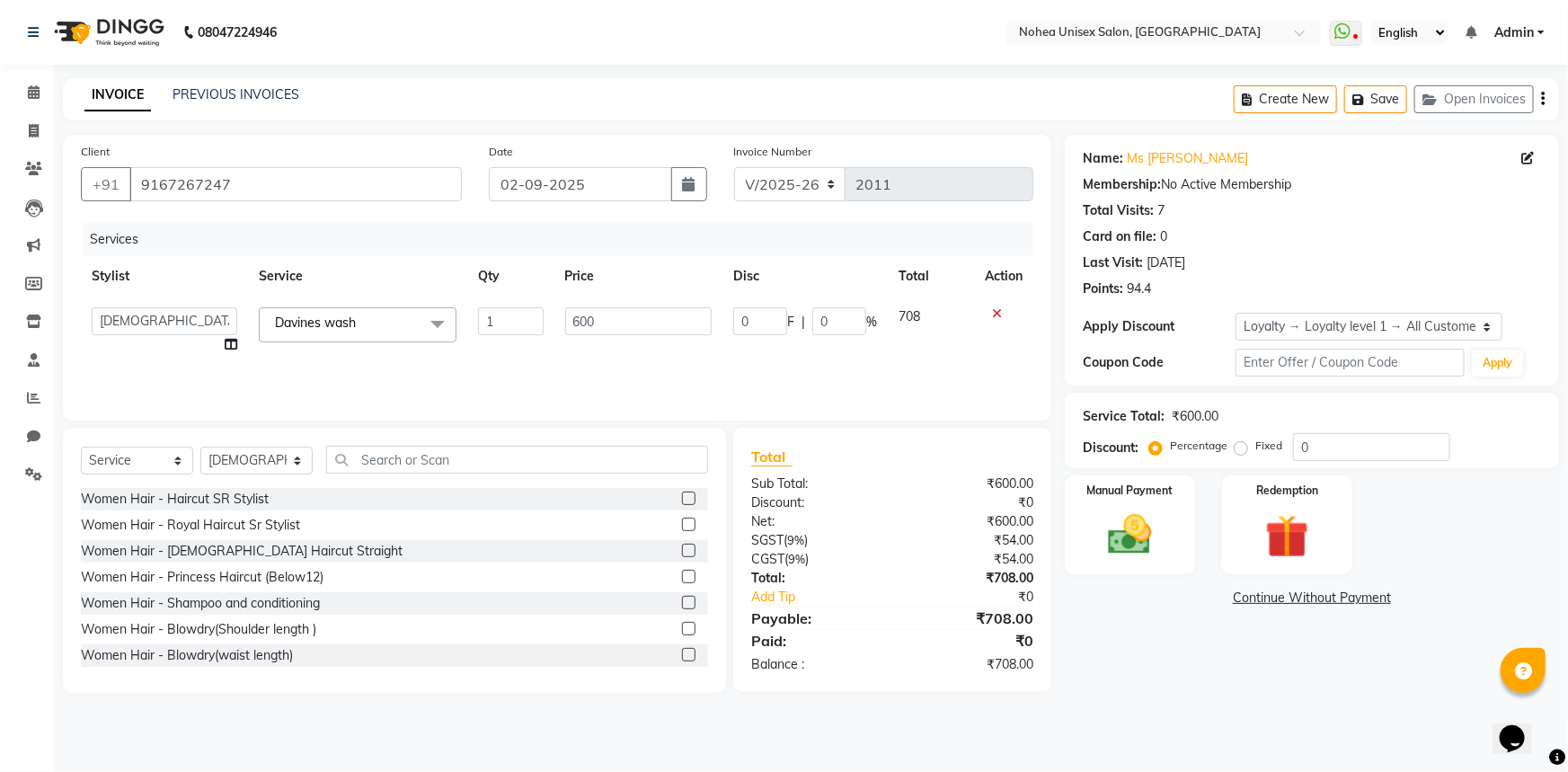
click at [986, 538] on div "₹54.00" at bounding box center [970, 540] width 154 height 19
click at [1138, 530] on img at bounding box center [1130, 535] width 74 height 52
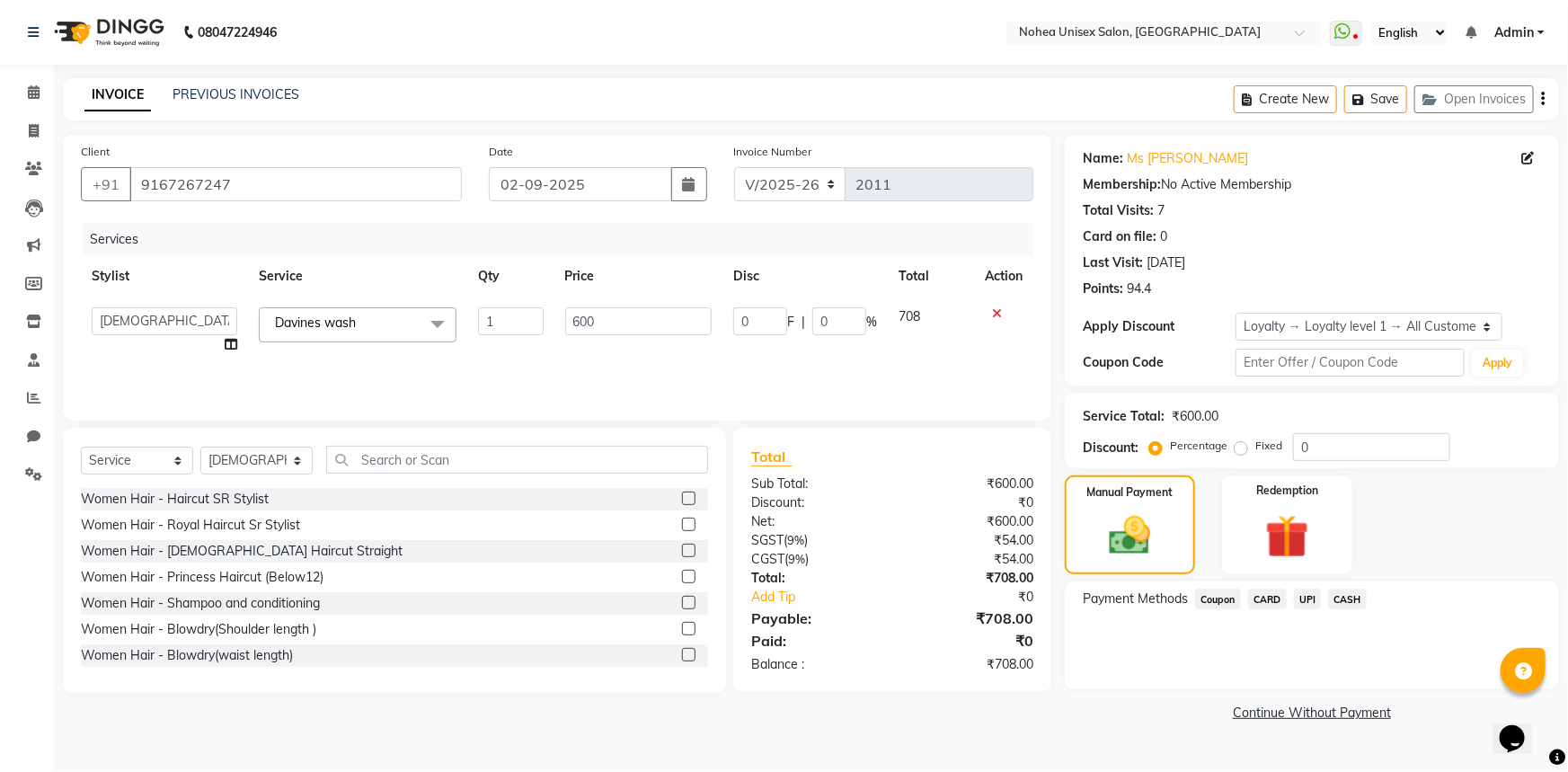
click at [1301, 597] on span "UPI" at bounding box center [1308, 599] width 28 height 21
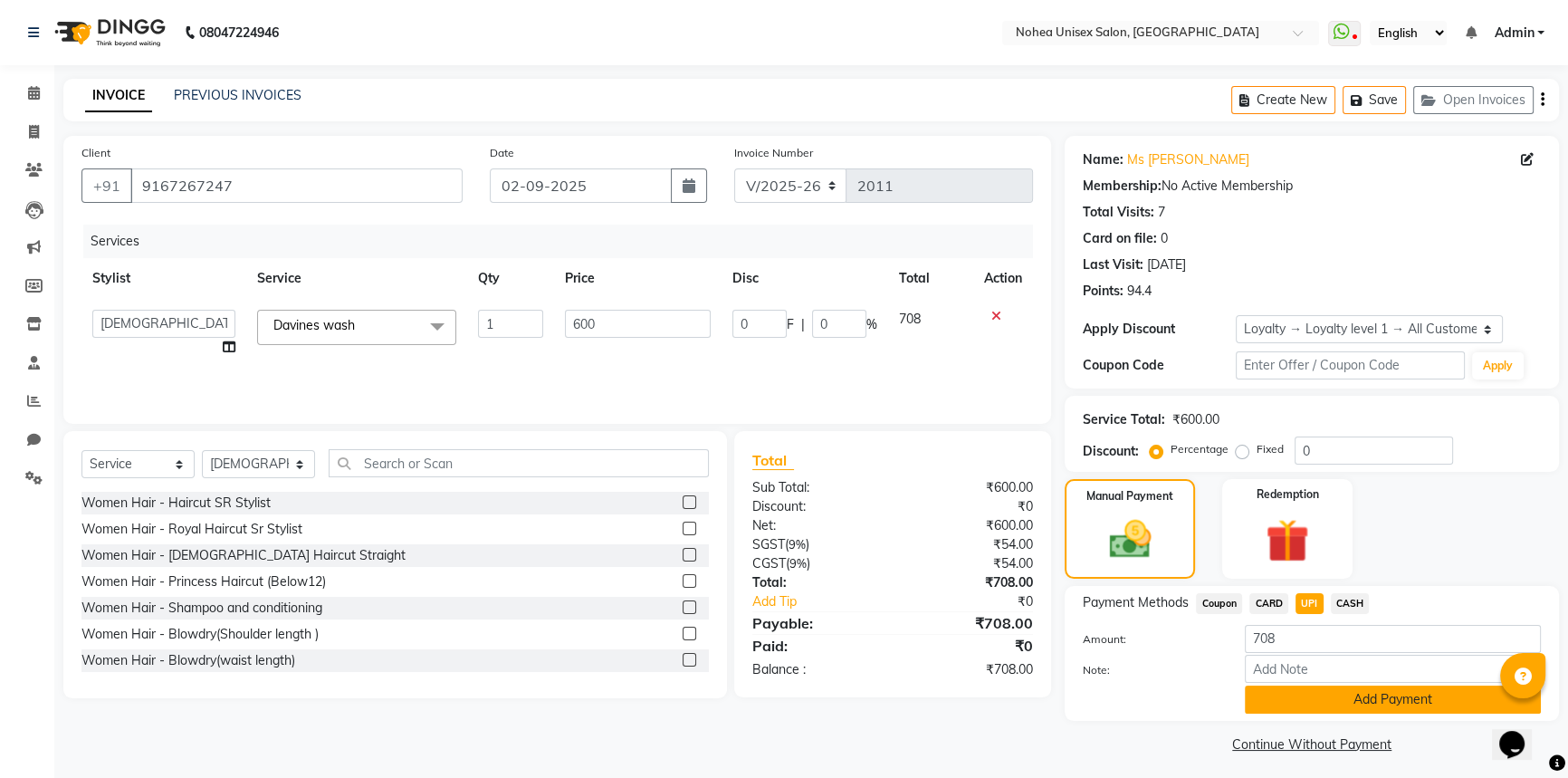
click at [1311, 703] on button "Add Payment" at bounding box center [1393, 700] width 296 height 28
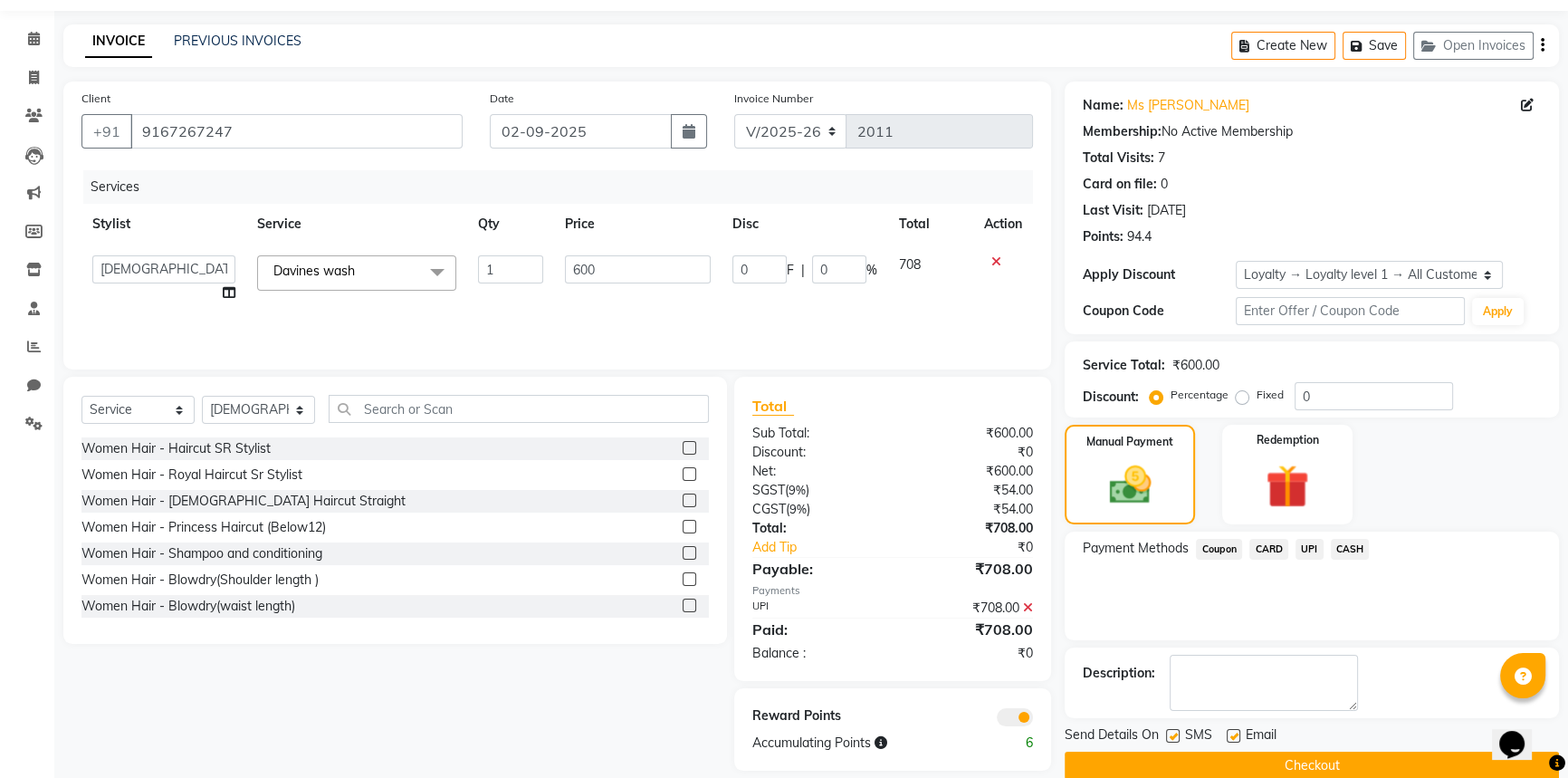
scroll to position [82, 0]
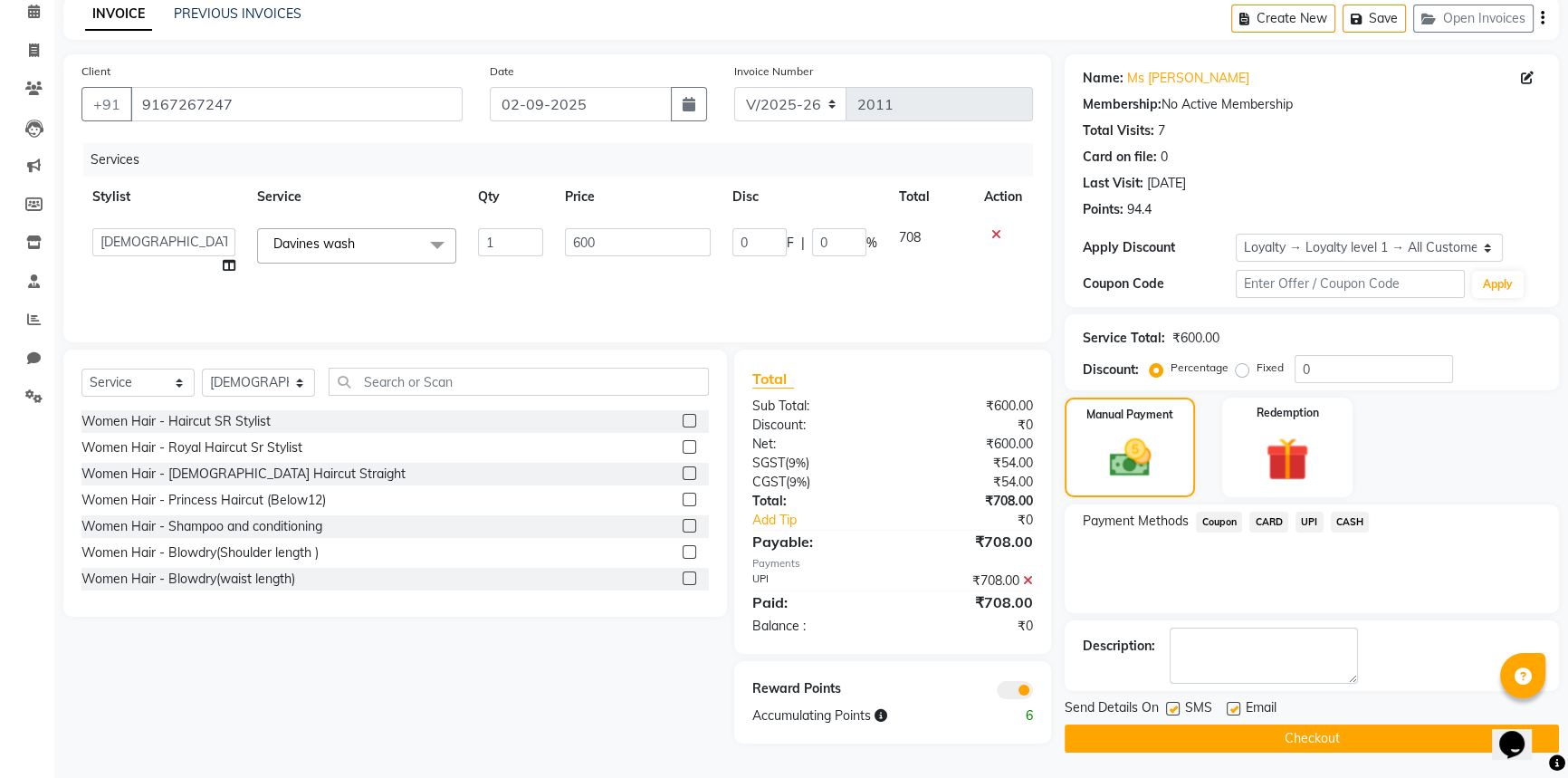
click at [1231, 707] on label at bounding box center [1234, 708] width 13 height 13
click at [1231, 707] on input "checkbox" at bounding box center [1233, 709] width 11 height 11
click at [1228, 740] on button "Checkout" at bounding box center [1311, 738] width 494 height 28
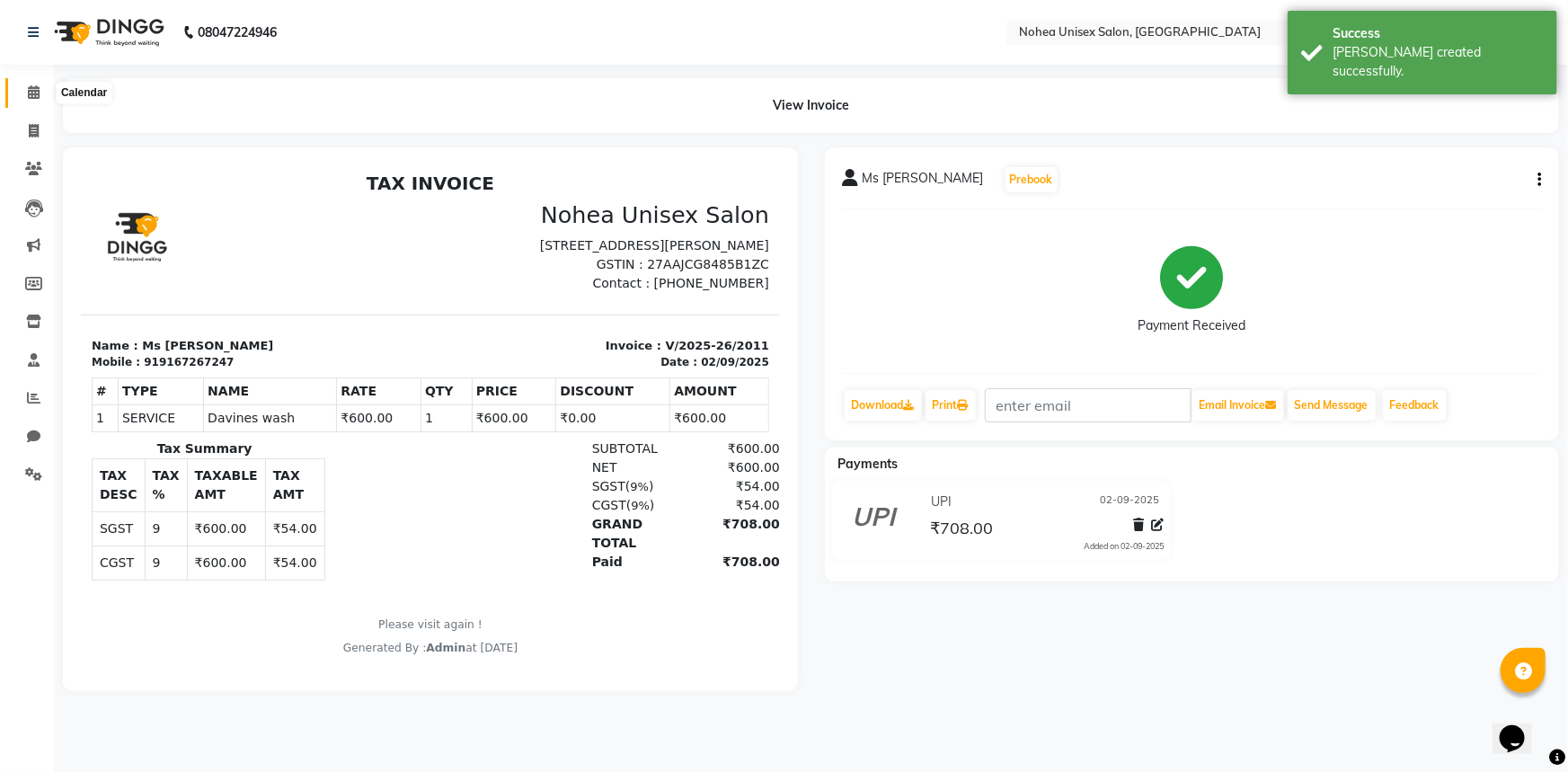
click at [33, 93] on icon at bounding box center [34, 92] width 11 height 13
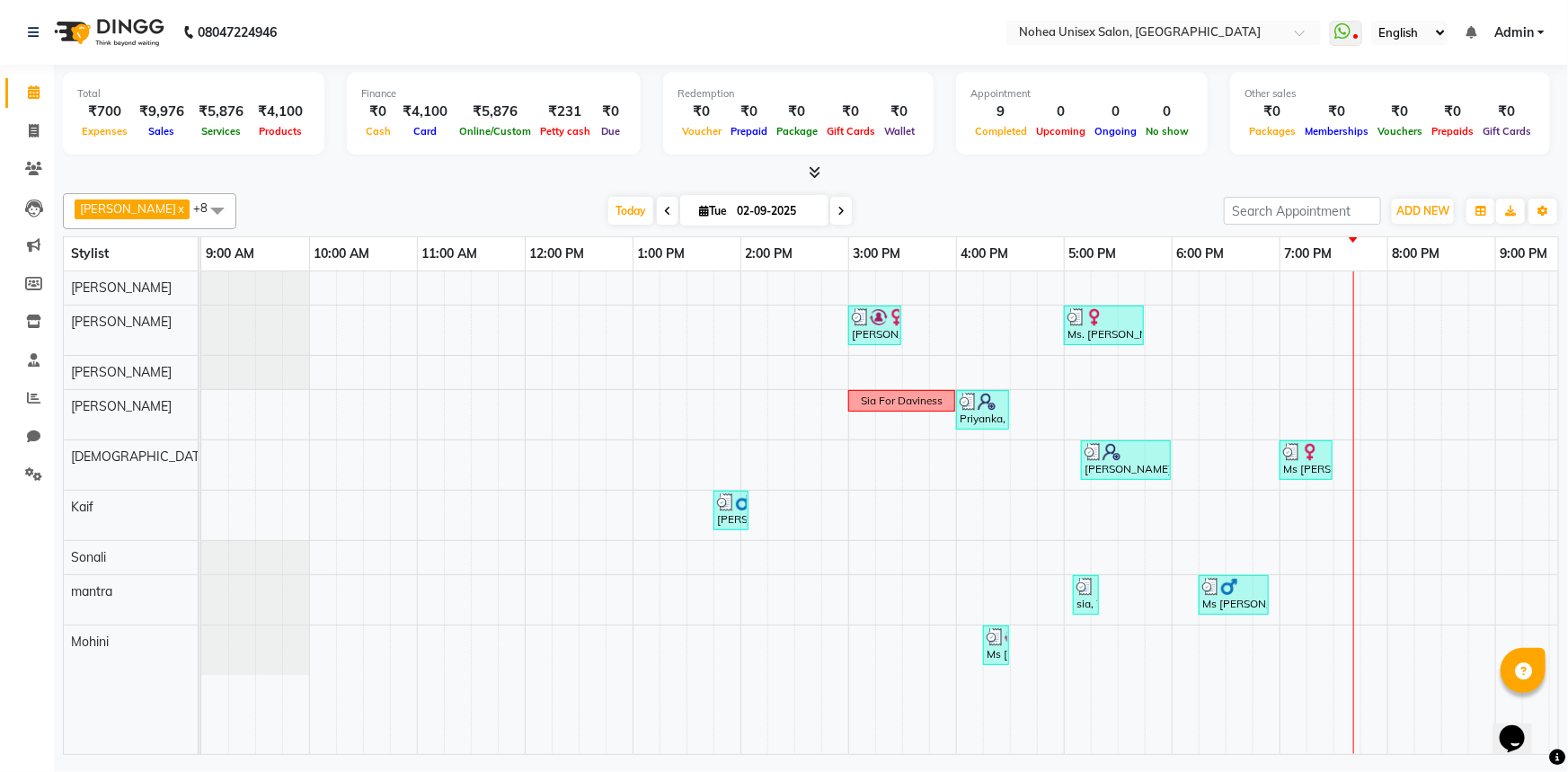
click at [908, 201] on div "[DATE] [DATE]" at bounding box center [729, 210] width 970 height 27
click at [25, 400] on span at bounding box center [34, 398] width 32 height 21
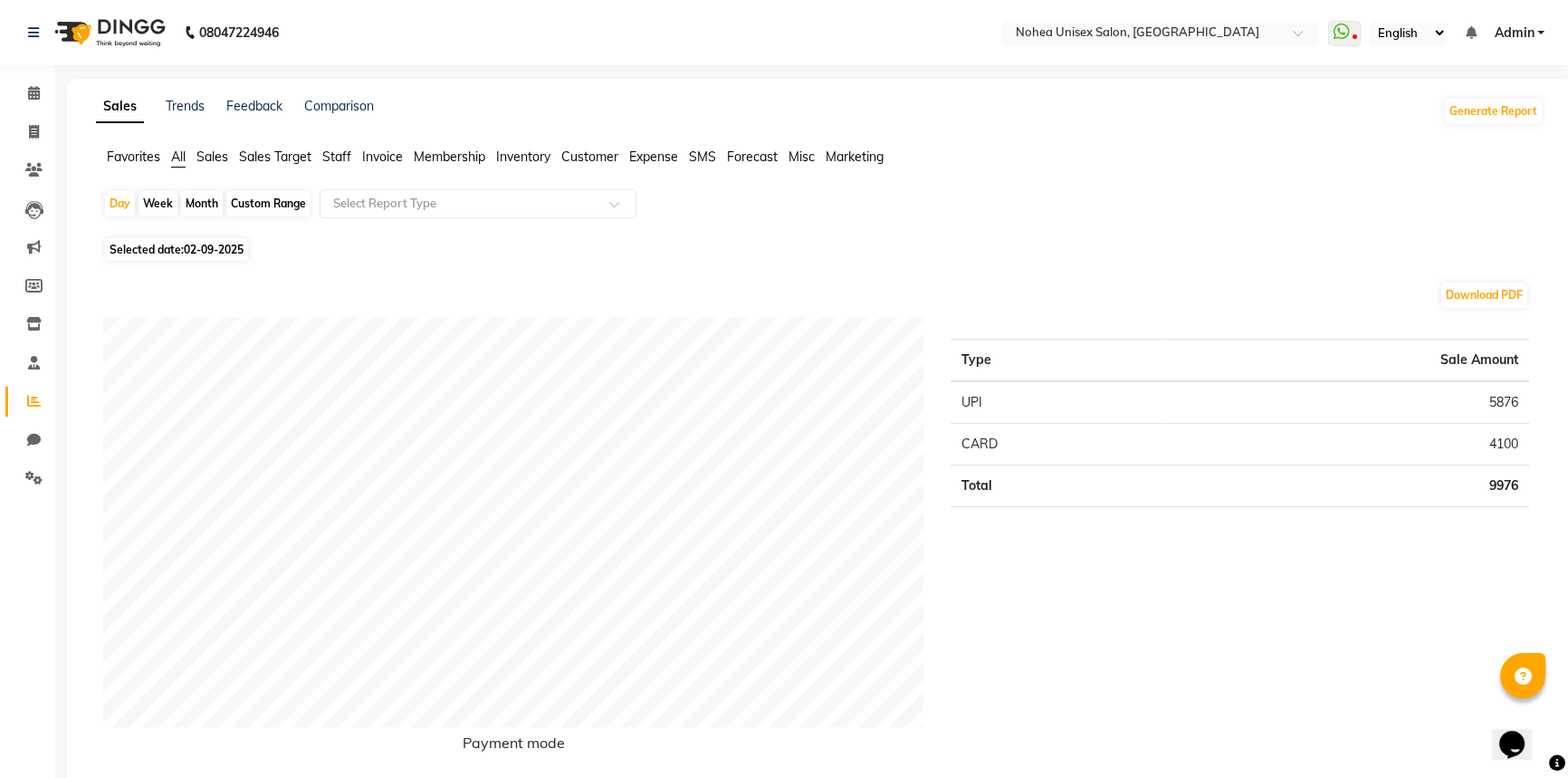
click at [335, 156] on span "Staff" at bounding box center [336, 156] width 29 height 16
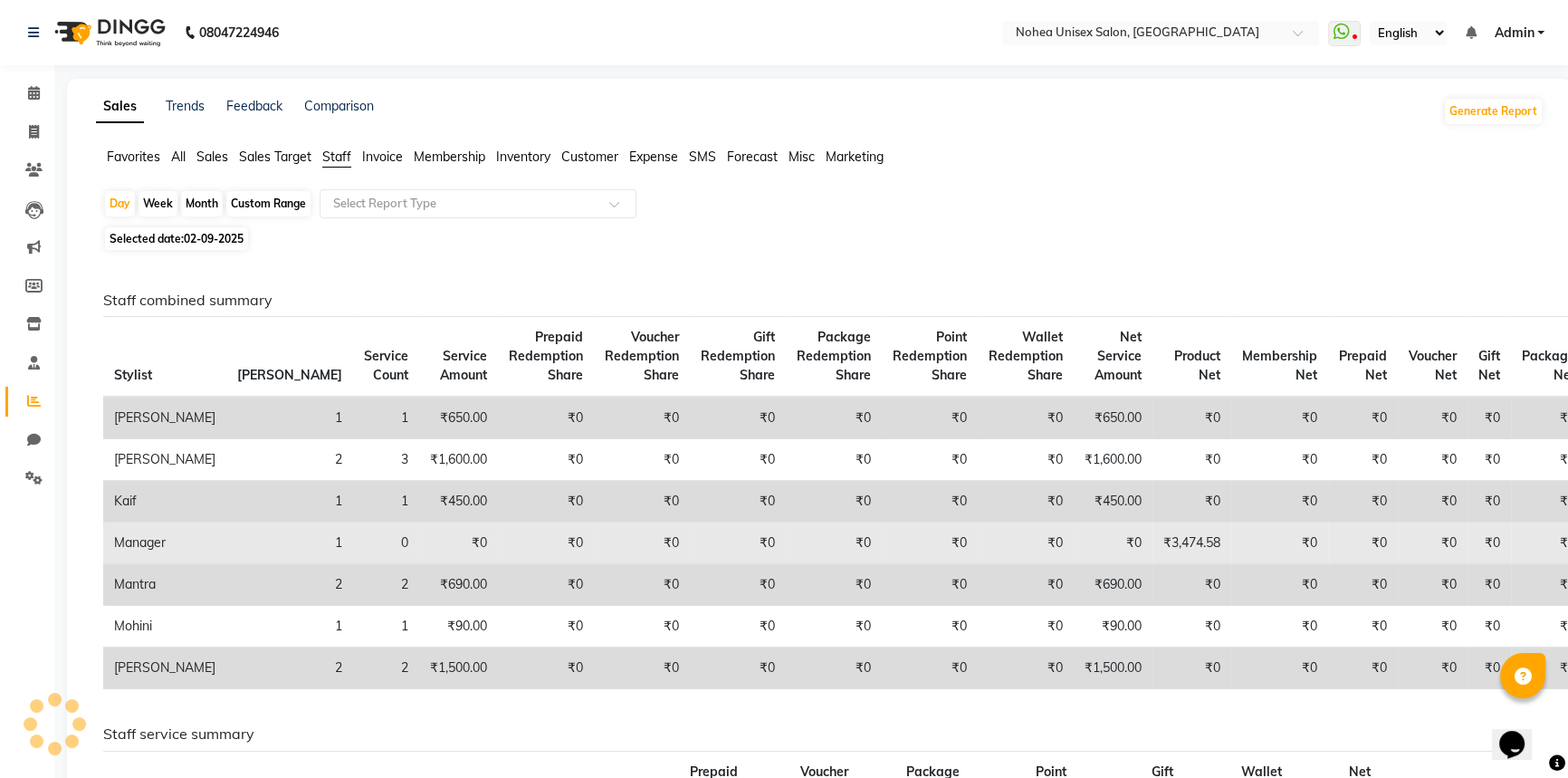
scroll to position [82, 0]
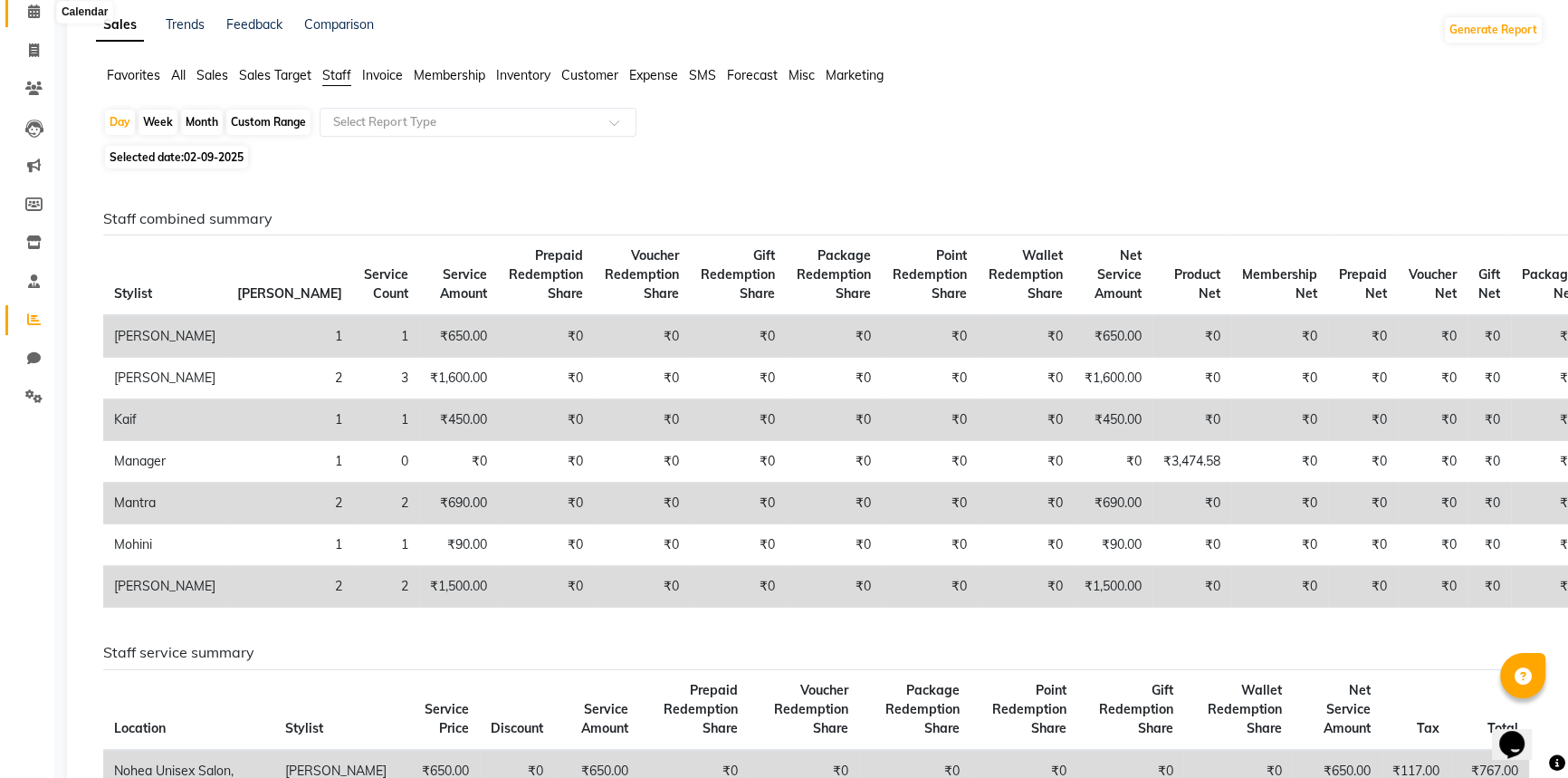
click at [26, 9] on span at bounding box center [34, 12] width 32 height 21
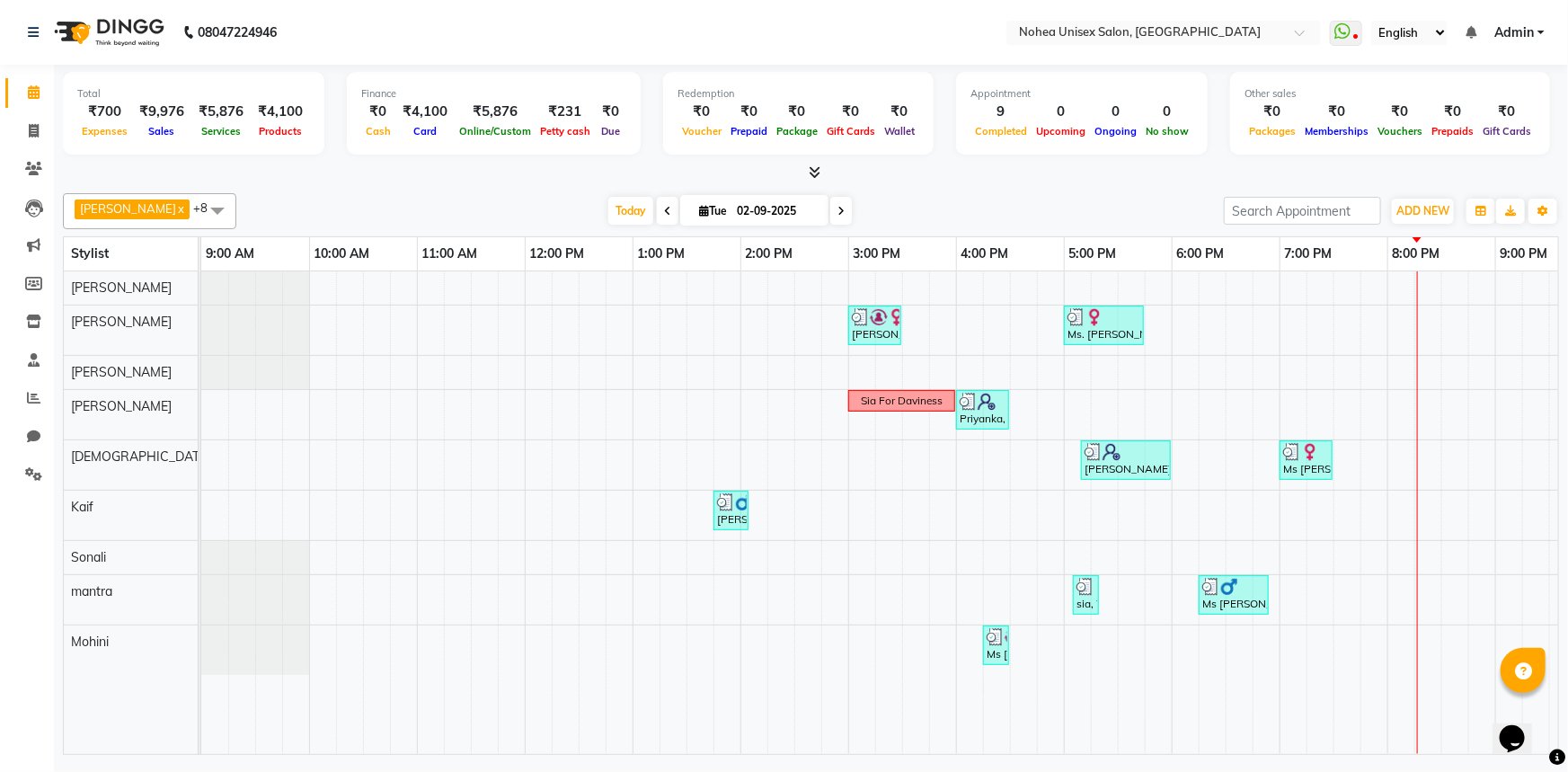
click at [1129, 194] on div "[PERSON_NAME] x [PERSON_NAME] x mantra x [PERSON_NAME] x Kaif x [PERSON_NAME] x…" at bounding box center [811, 211] width 1497 height 36
click at [814, 170] on icon at bounding box center [814, 172] width 11 height 13
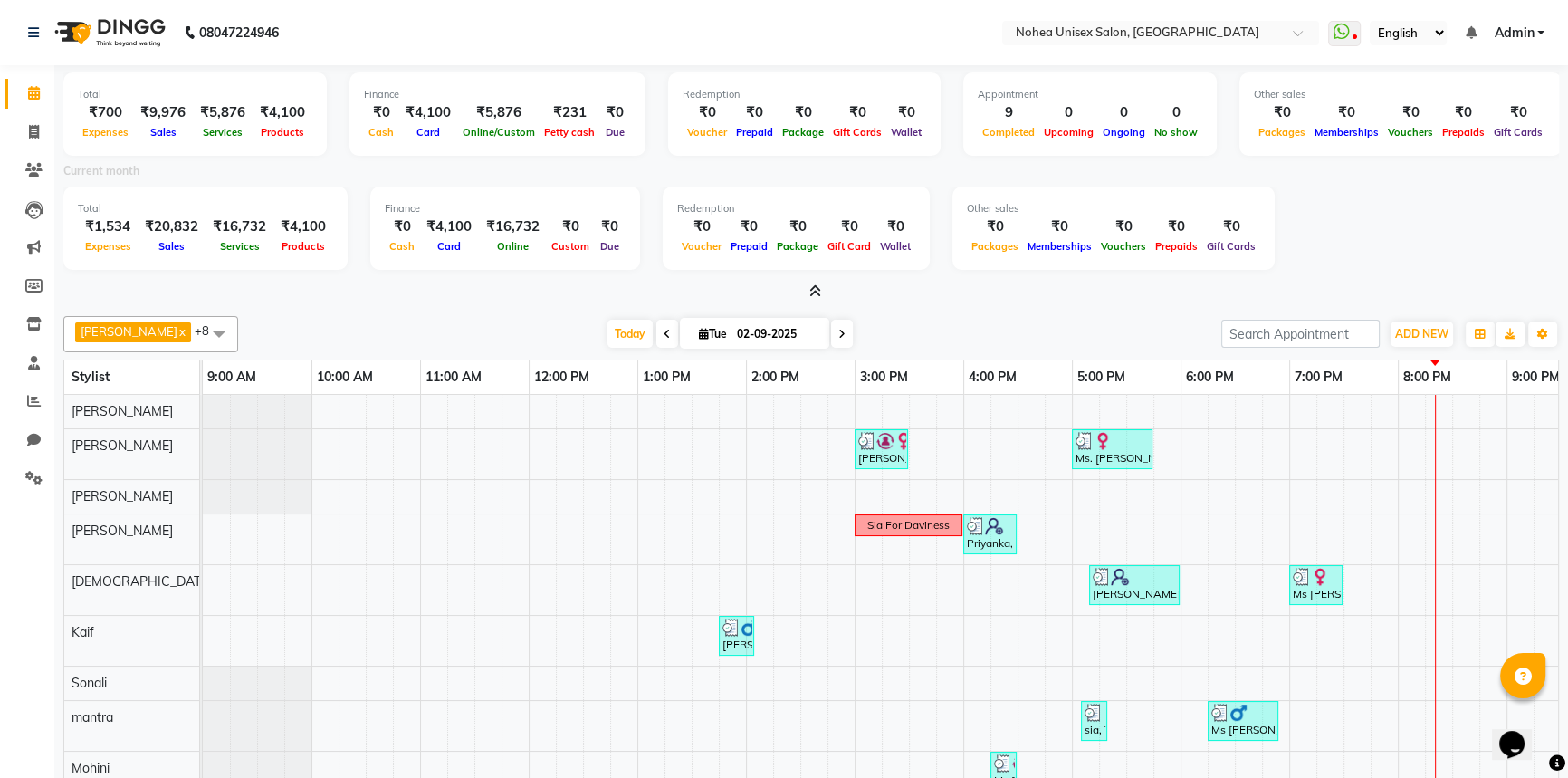
click at [816, 285] on icon at bounding box center [815, 291] width 11 height 13
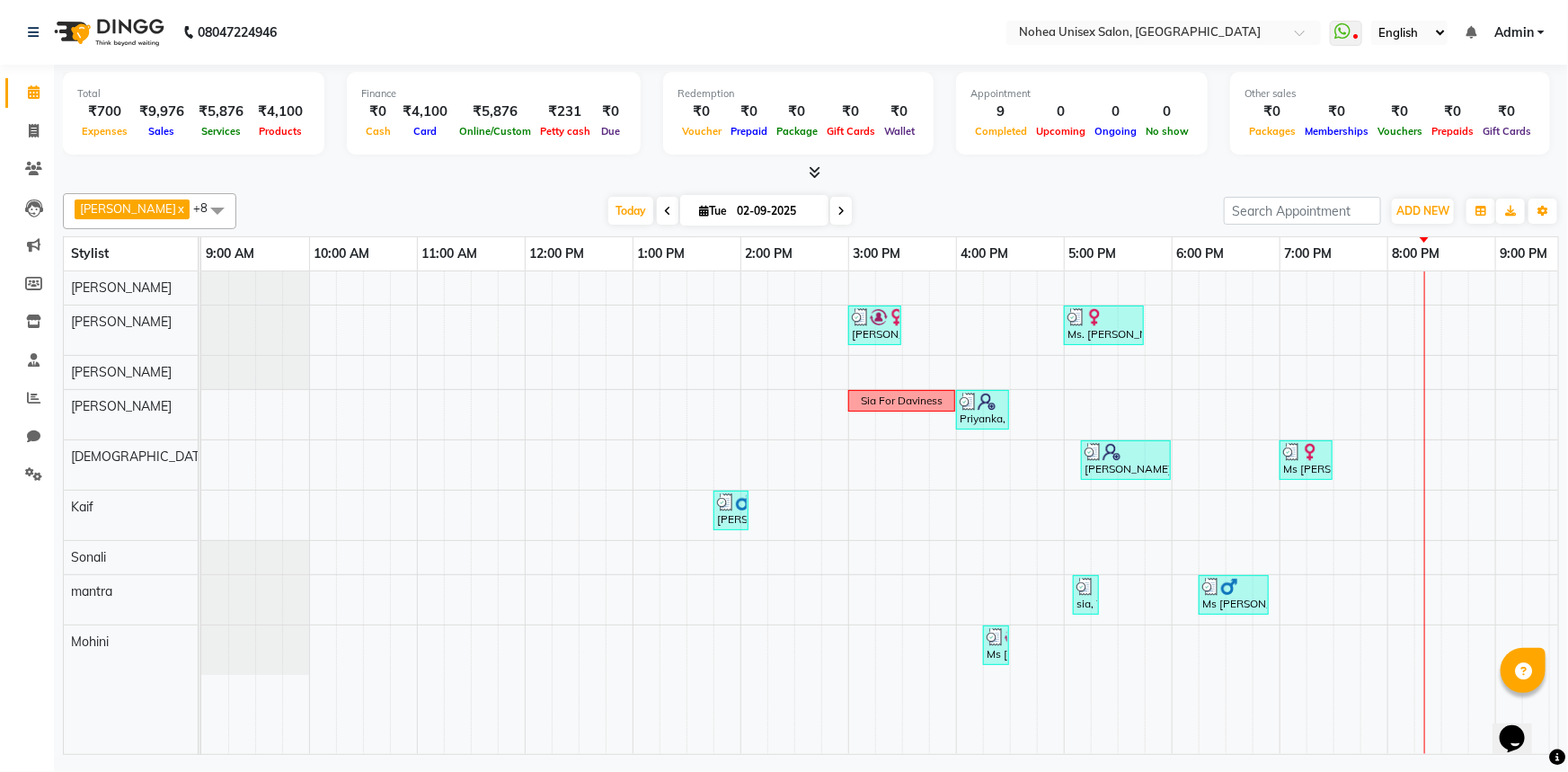
click at [955, 207] on div "[DATE] [DATE]" at bounding box center [729, 210] width 970 height 27
